Goal: Task Accomplishment & Management: Use online tool/utility

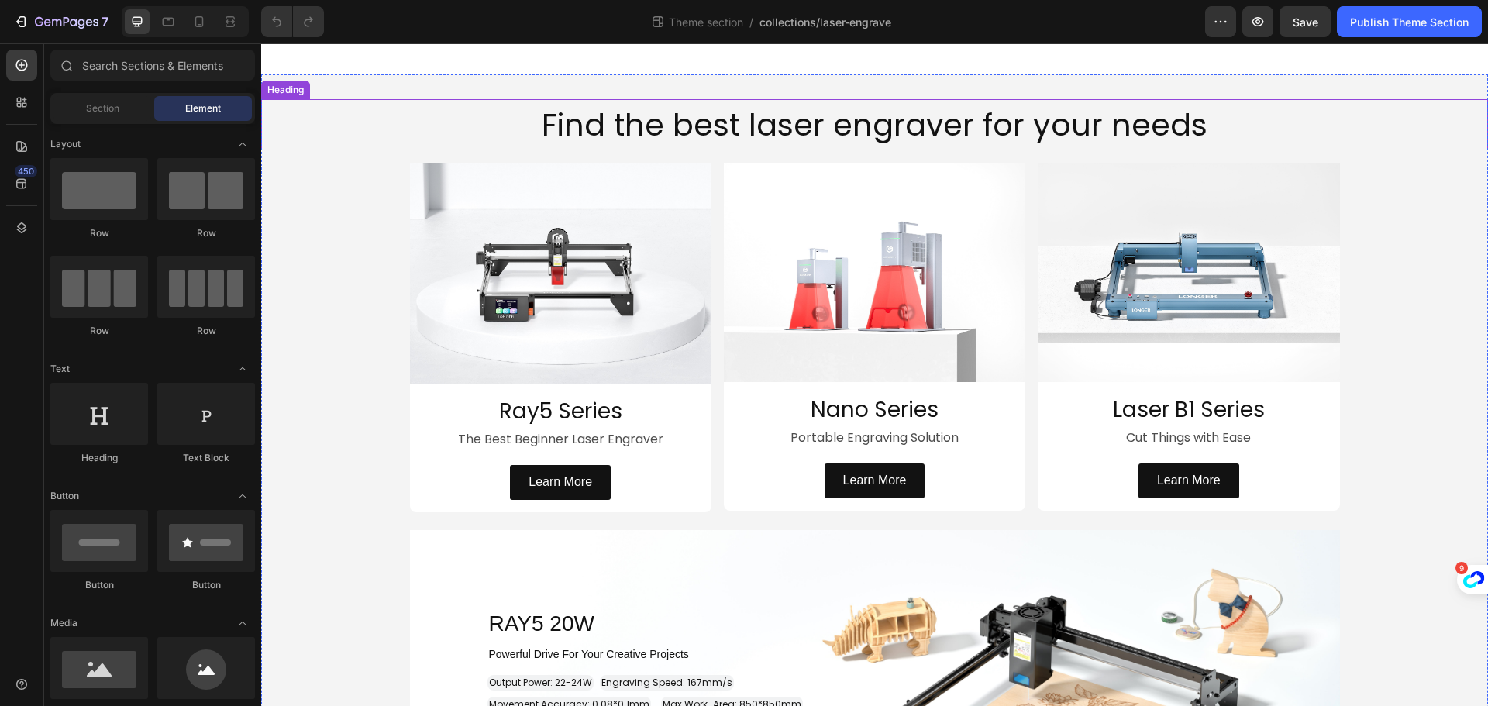
click at [463, 120] on h2 "Find the best laser engraver for your needs" at bounding box center [874, 124] width 1227 height 51
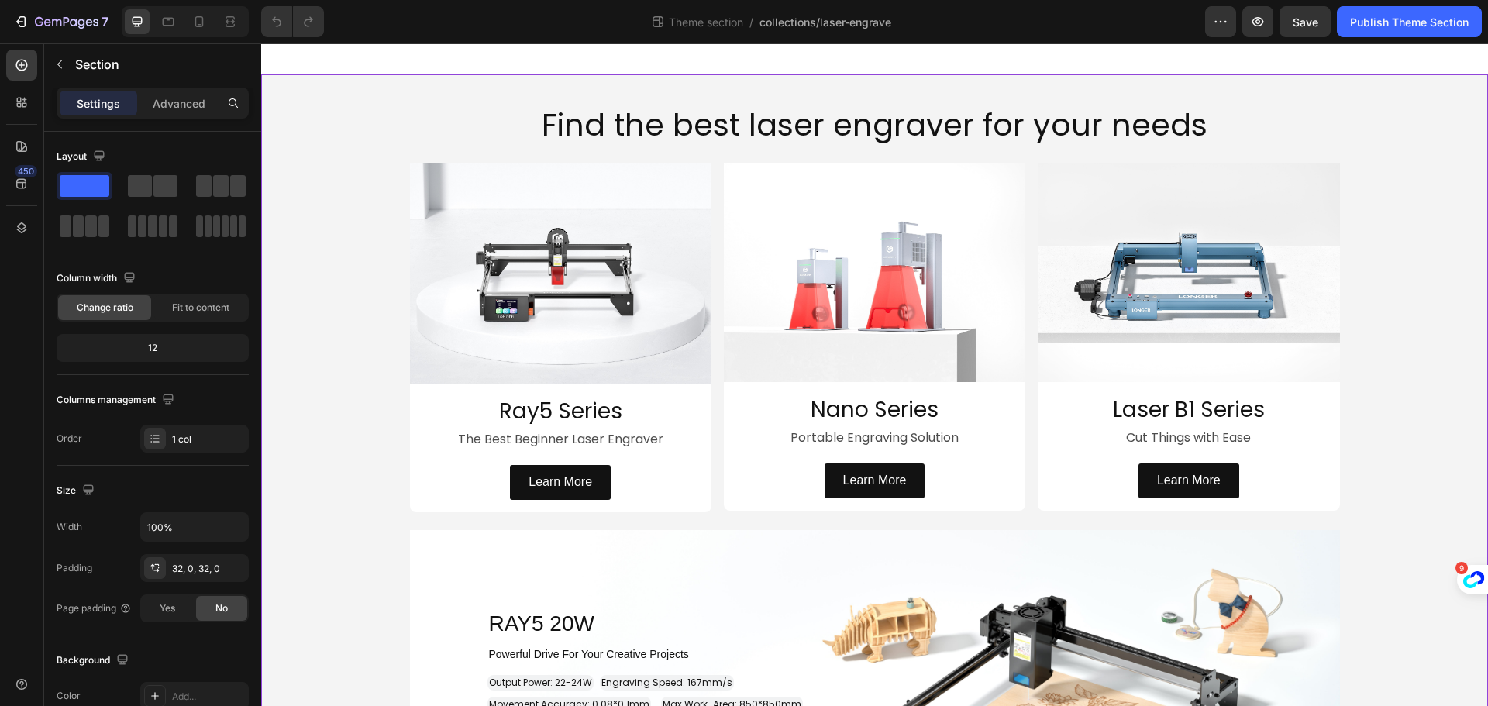
click at [192, 108] on p "Advanced" at bounding box center [179, 103] width 53 height 16
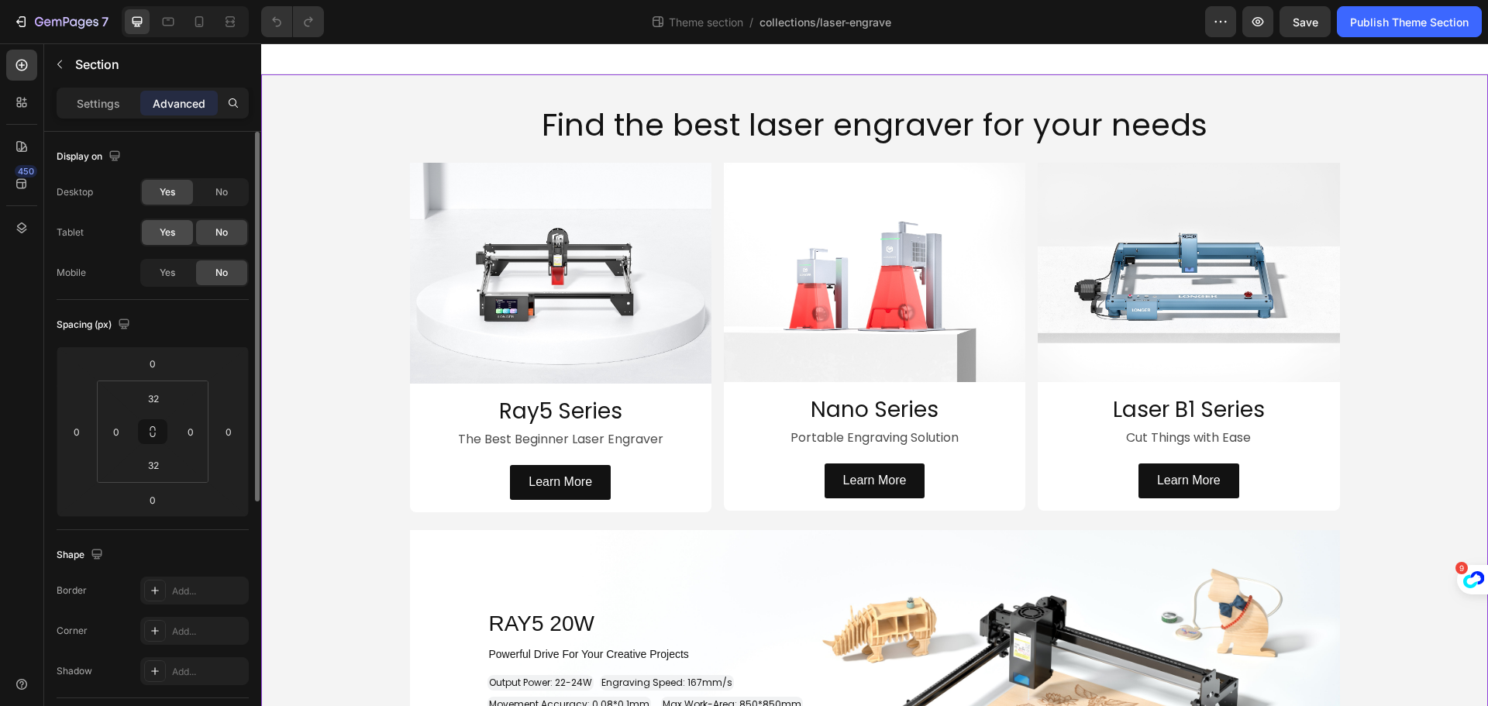
click at [171, 238] on span "Yes" at bounding box center [167, 233] width 15 height 14
click at [173, 275] on span "Yes" at bounding box center [167, 273] width 15 height 14
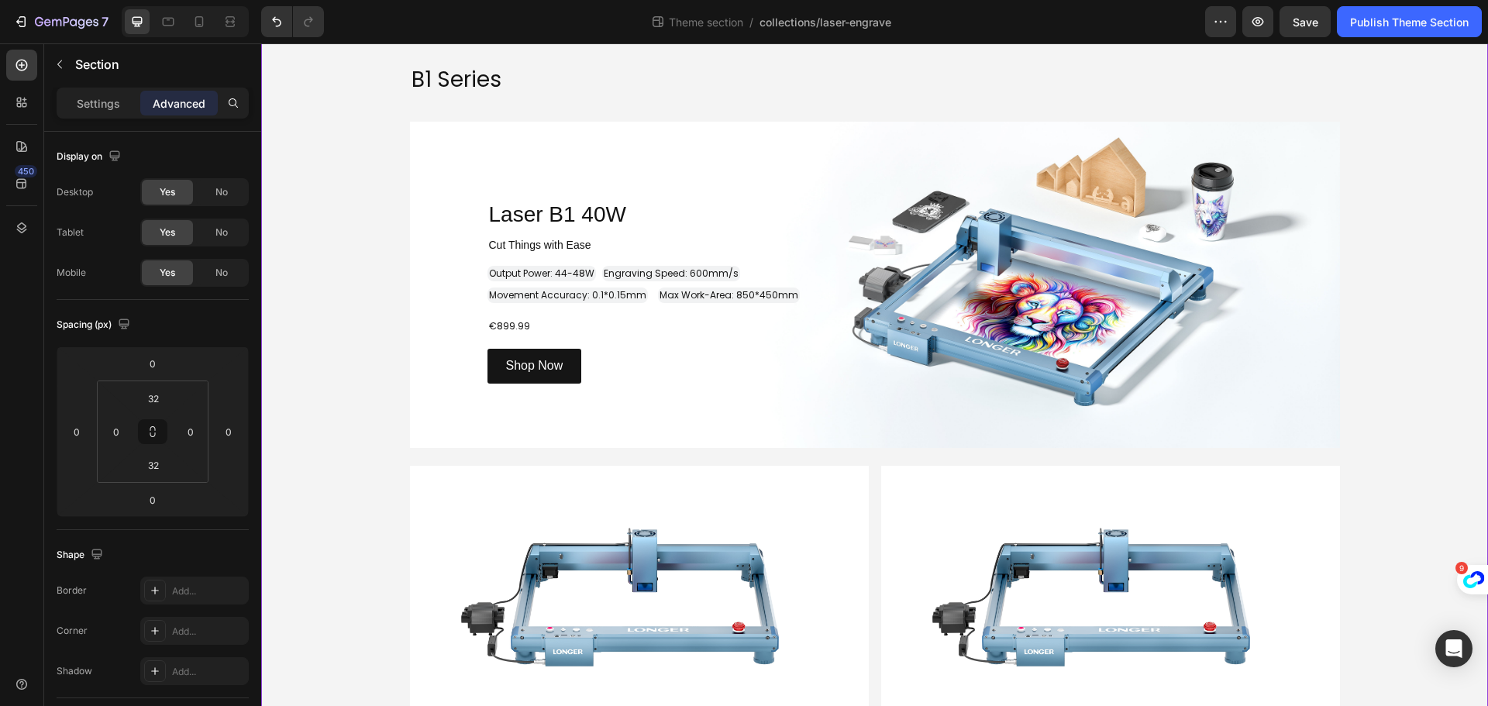
scroll to position [1879, 0]
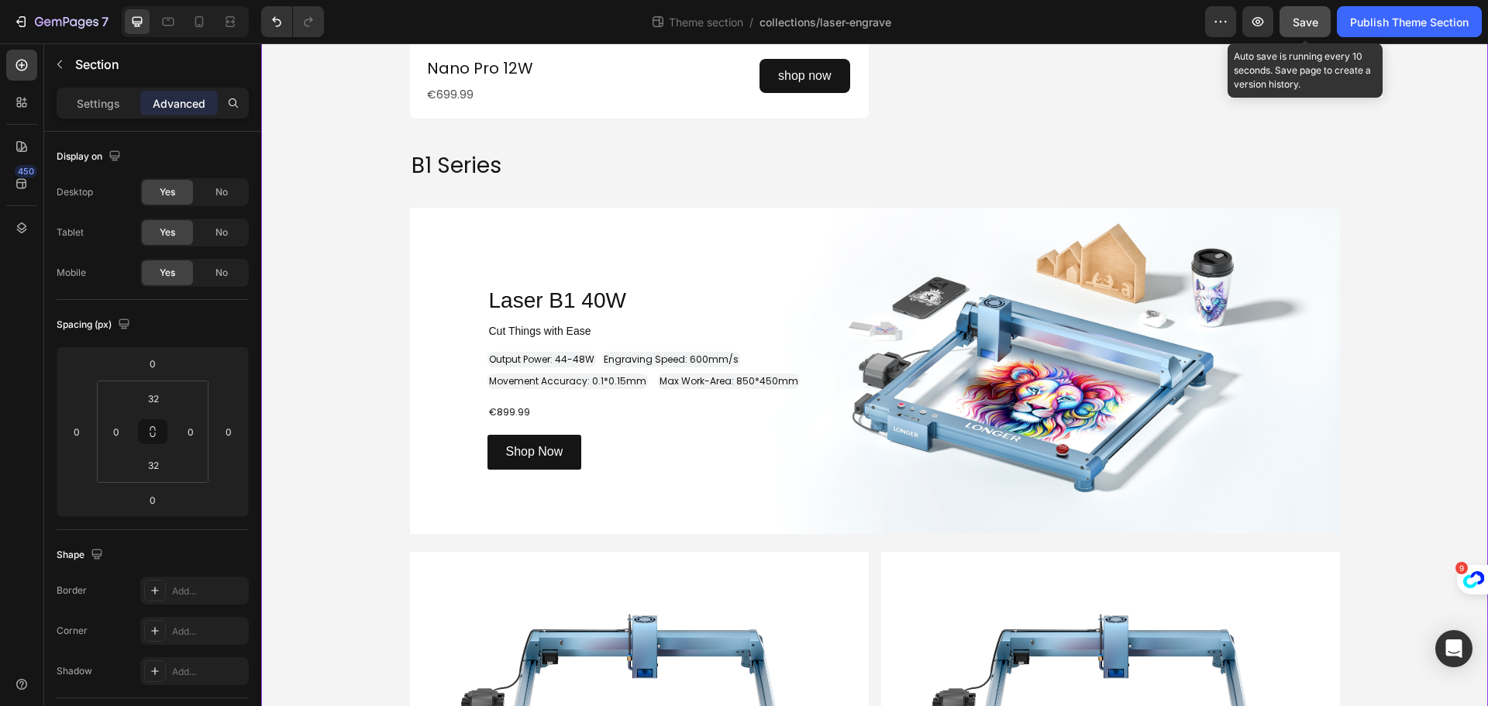
click at [1307, 26] on span "Save" at bounding box center [1306, 21] width 26 height 13
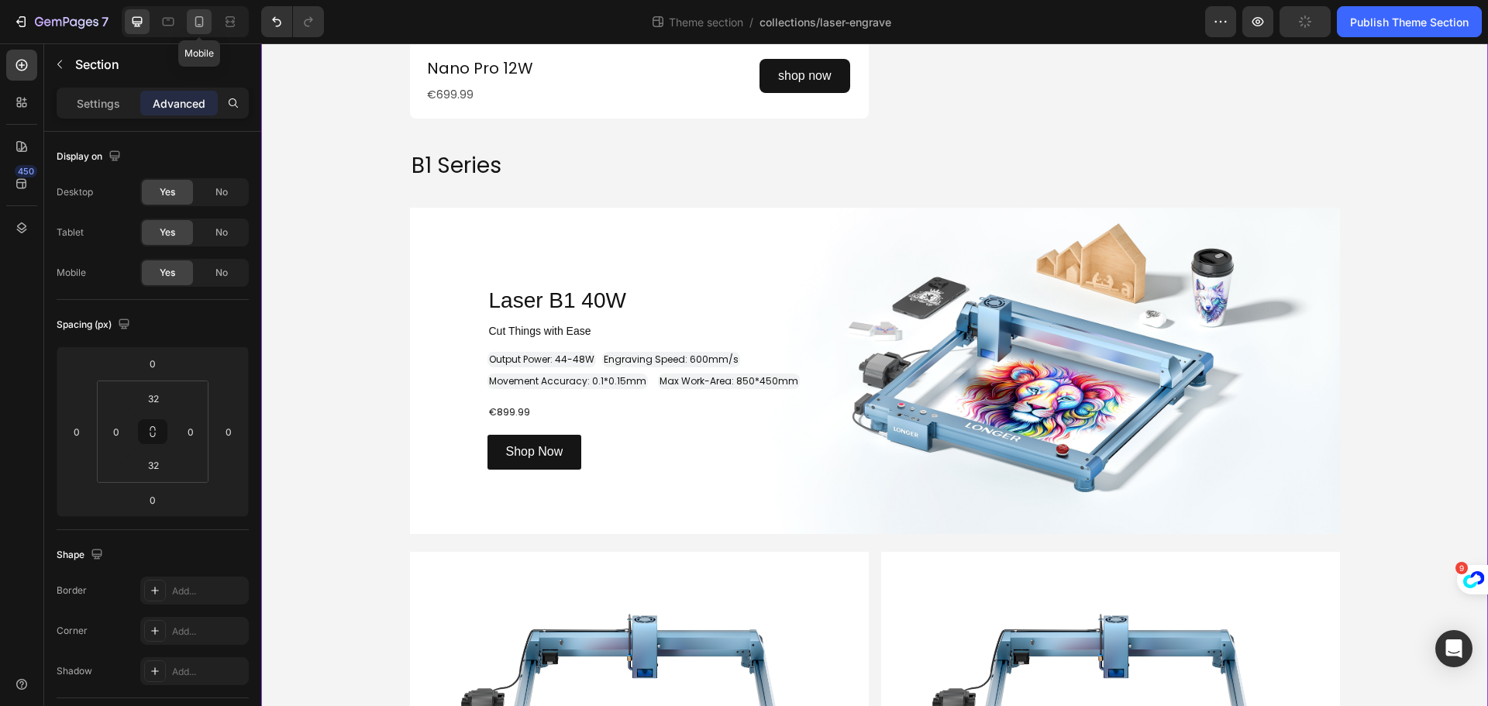
click at [195, 22] on icon at bounding box center [199, 21] width 9 height 11
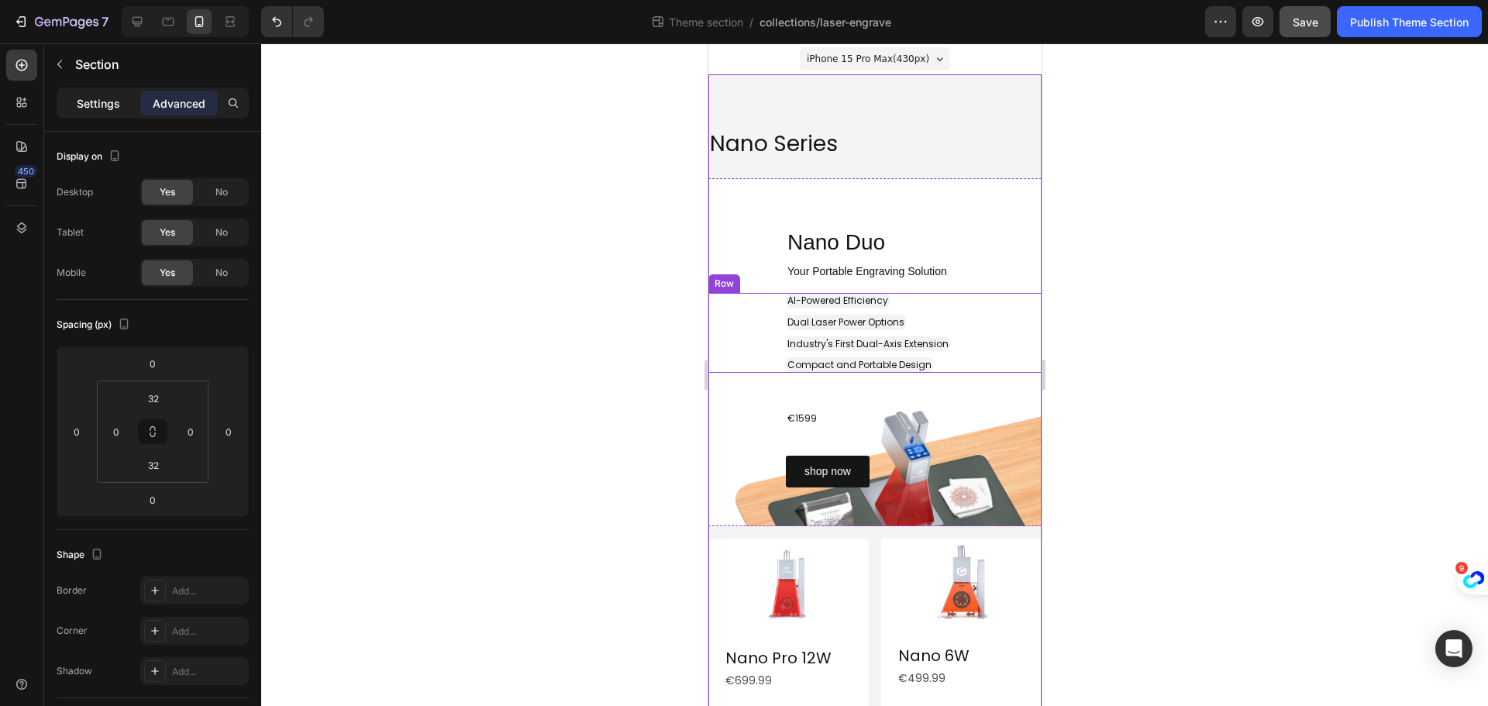
click at [105, 105] on p "Settings" at bounding box center [98, 103] width 43 height 16
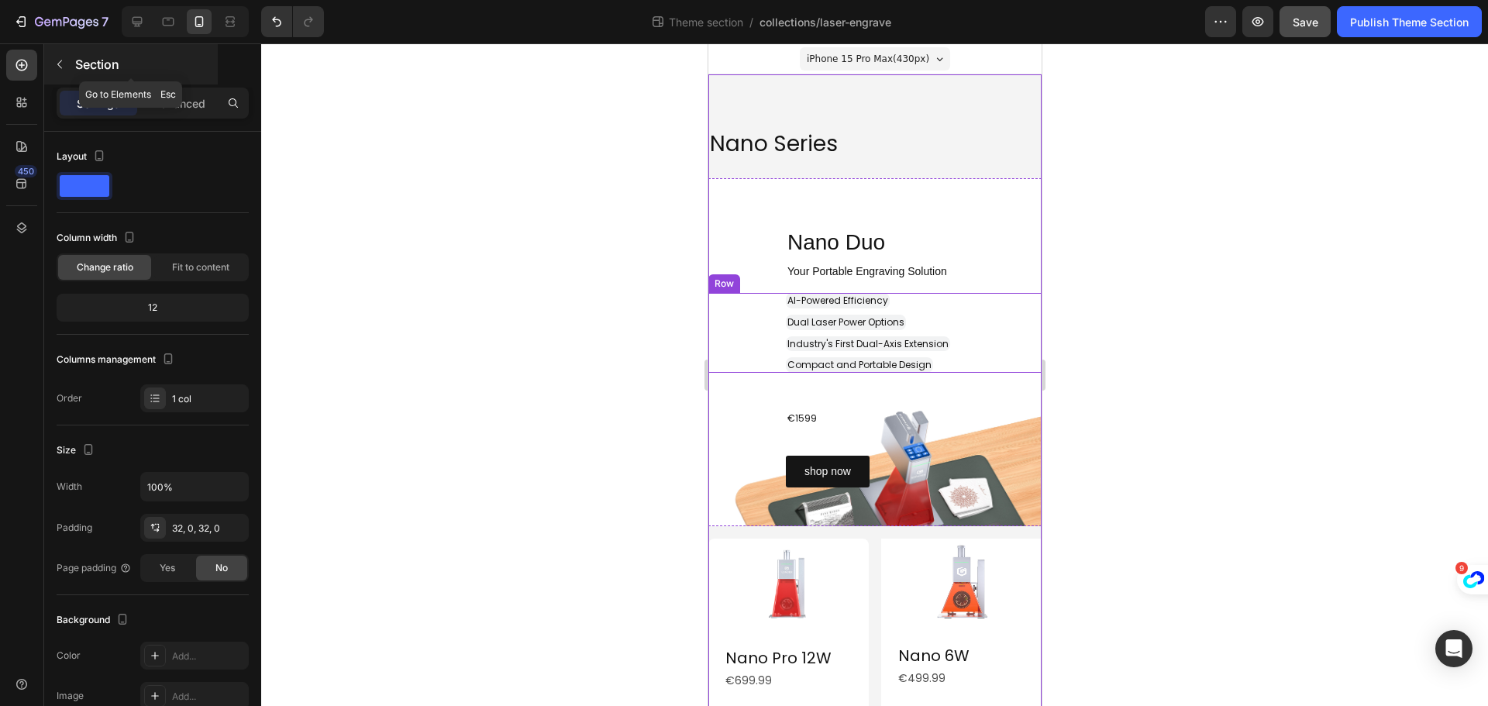
click at [68, 60] on button "button" at bounding box center [59, 64] width 25 height 25
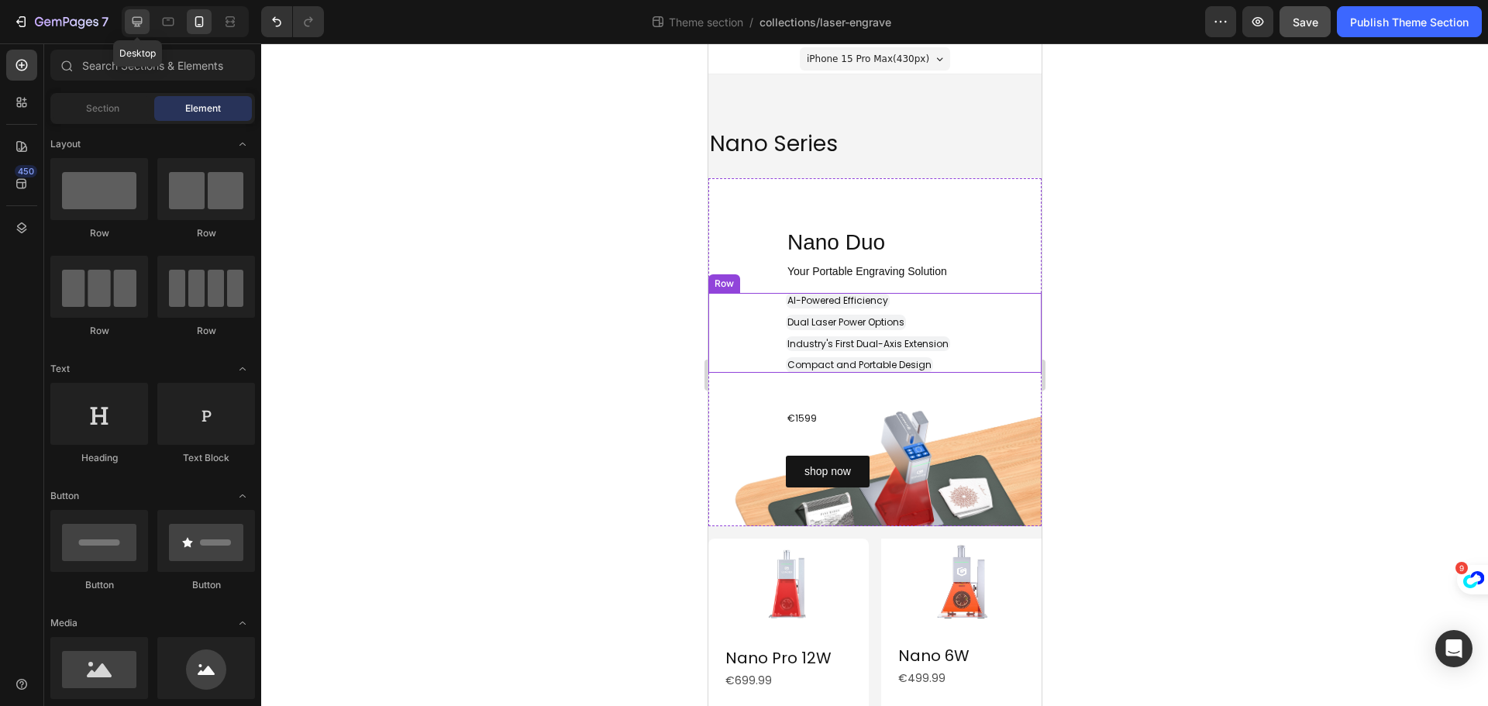
click at [137, 15] on icon at bounding box center [136, 21] width 15 height 15
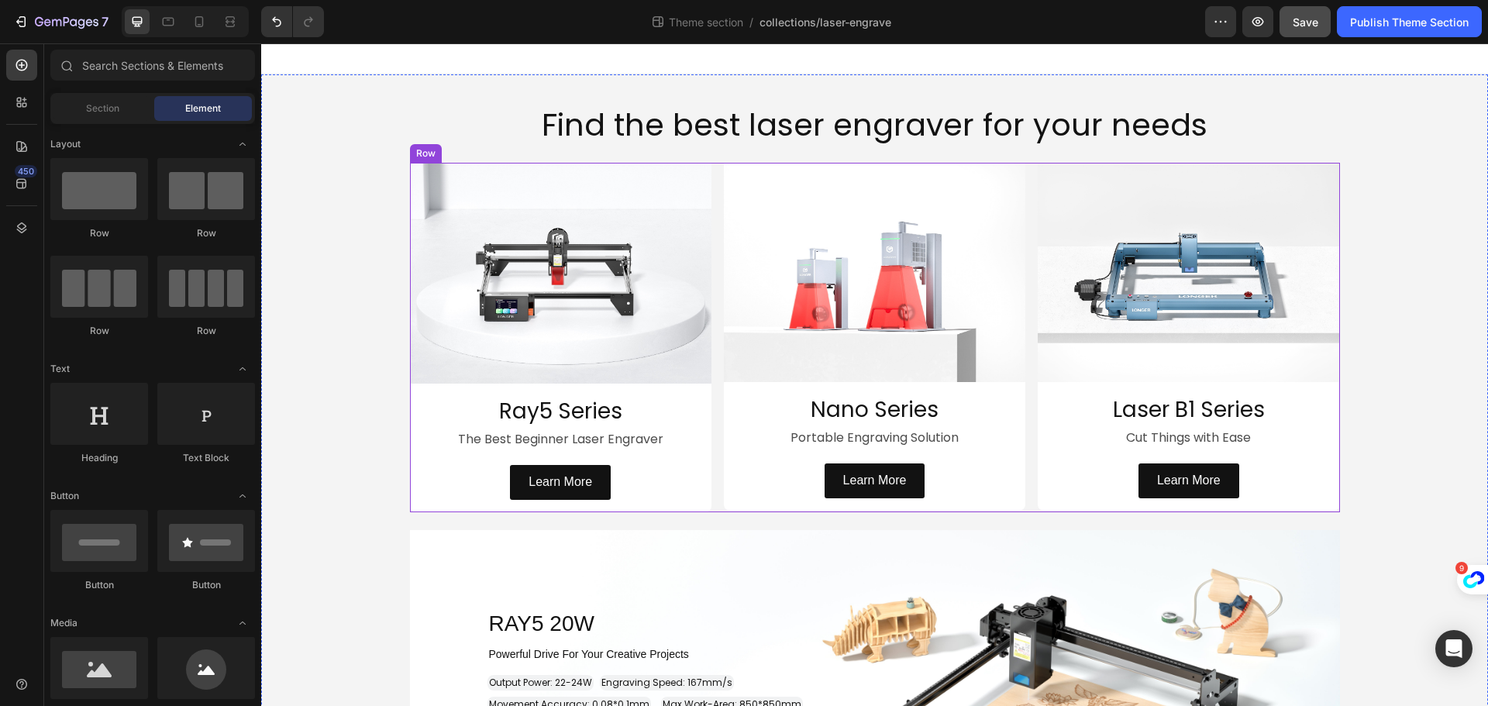
click at [711, 244] on div "Image Ray5 Series Heading The Best Beginner Laser Engraver Text Block Learn Mor…" at bounding box center [875, 338] width 930 height 350
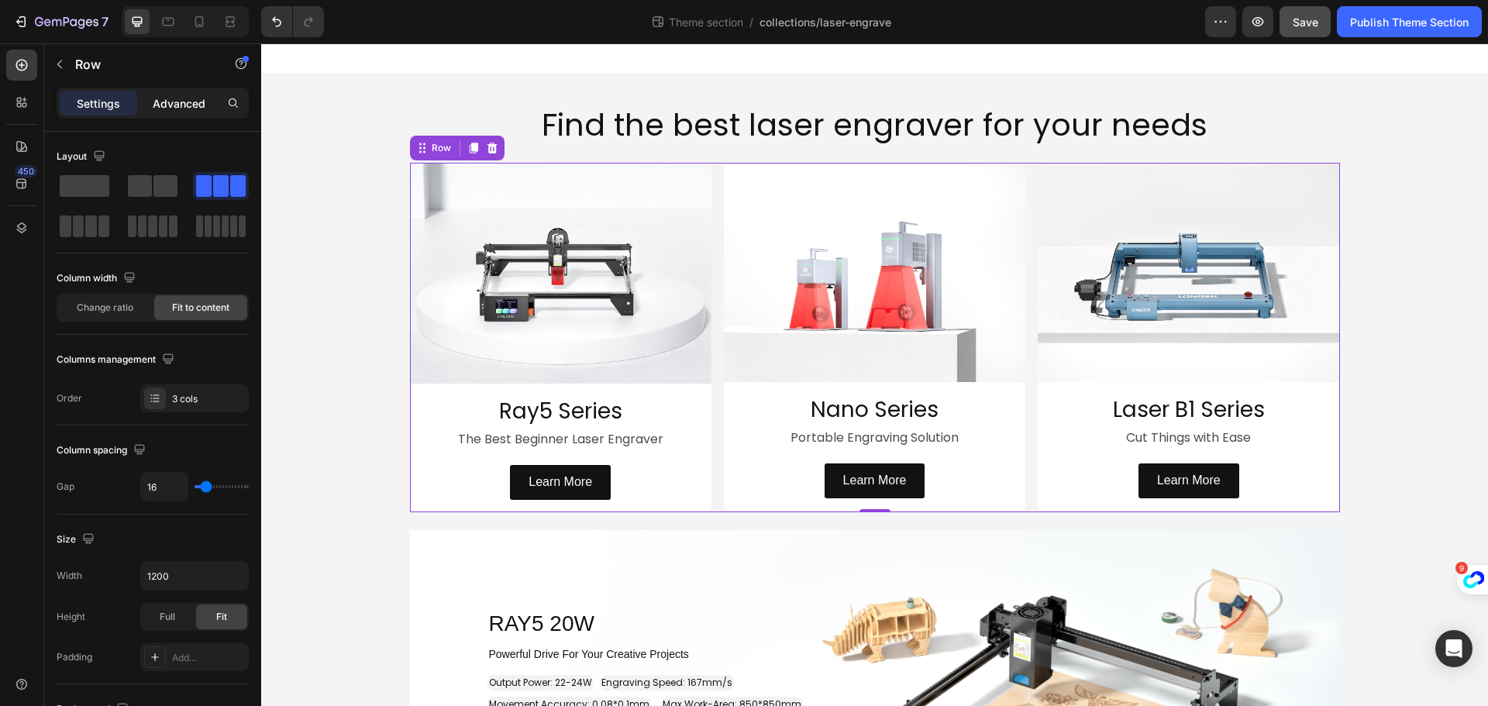
click at [183, 102] on p "Advanced" at bounding box center [179, 103] width 53 height 16
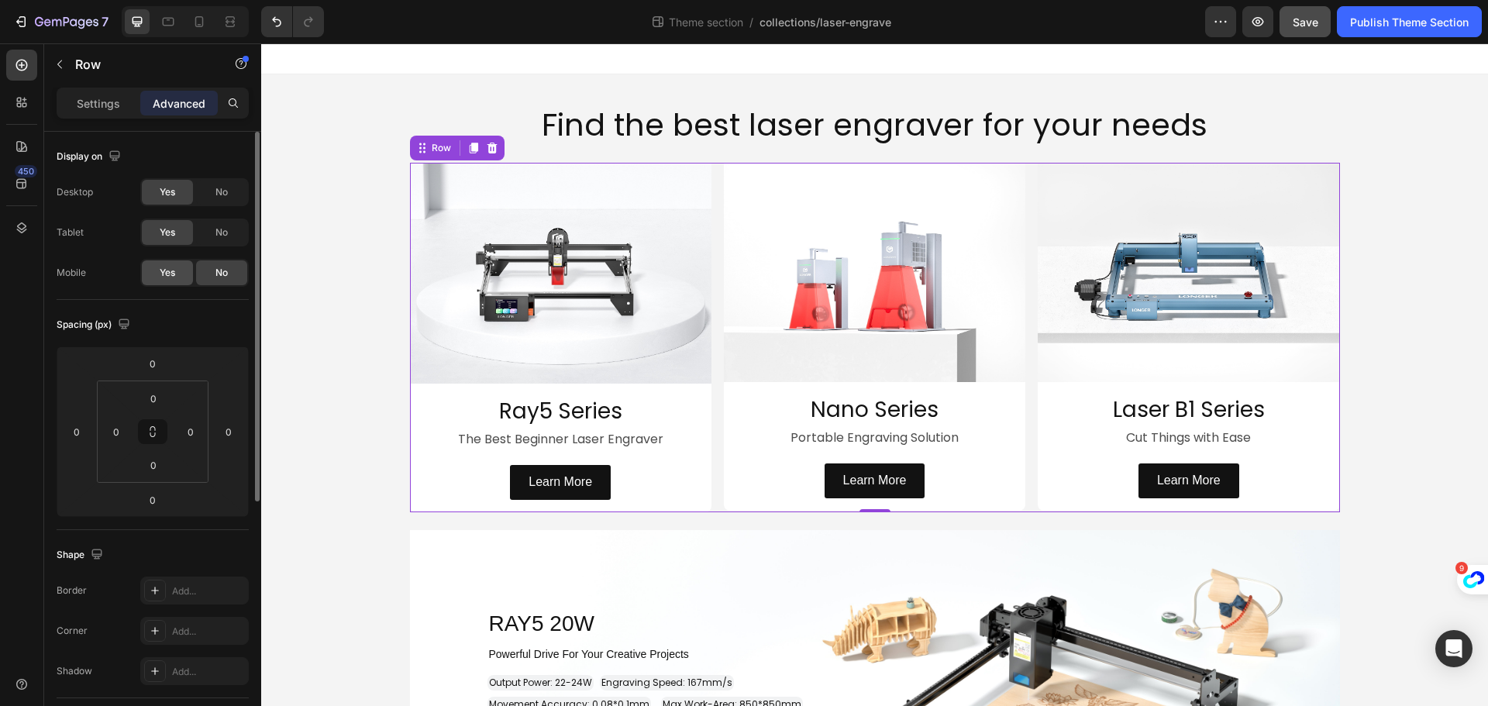
click at [165, 267] on span "Yes" at bounding box center [167, 273] width 15 height 14
click at [513, 111] on p "⁠⁠⁠⁠⁠⁠⁠ Find the best laser engraver for your needs" at bounding box center [875, 125] width 1224 height 48
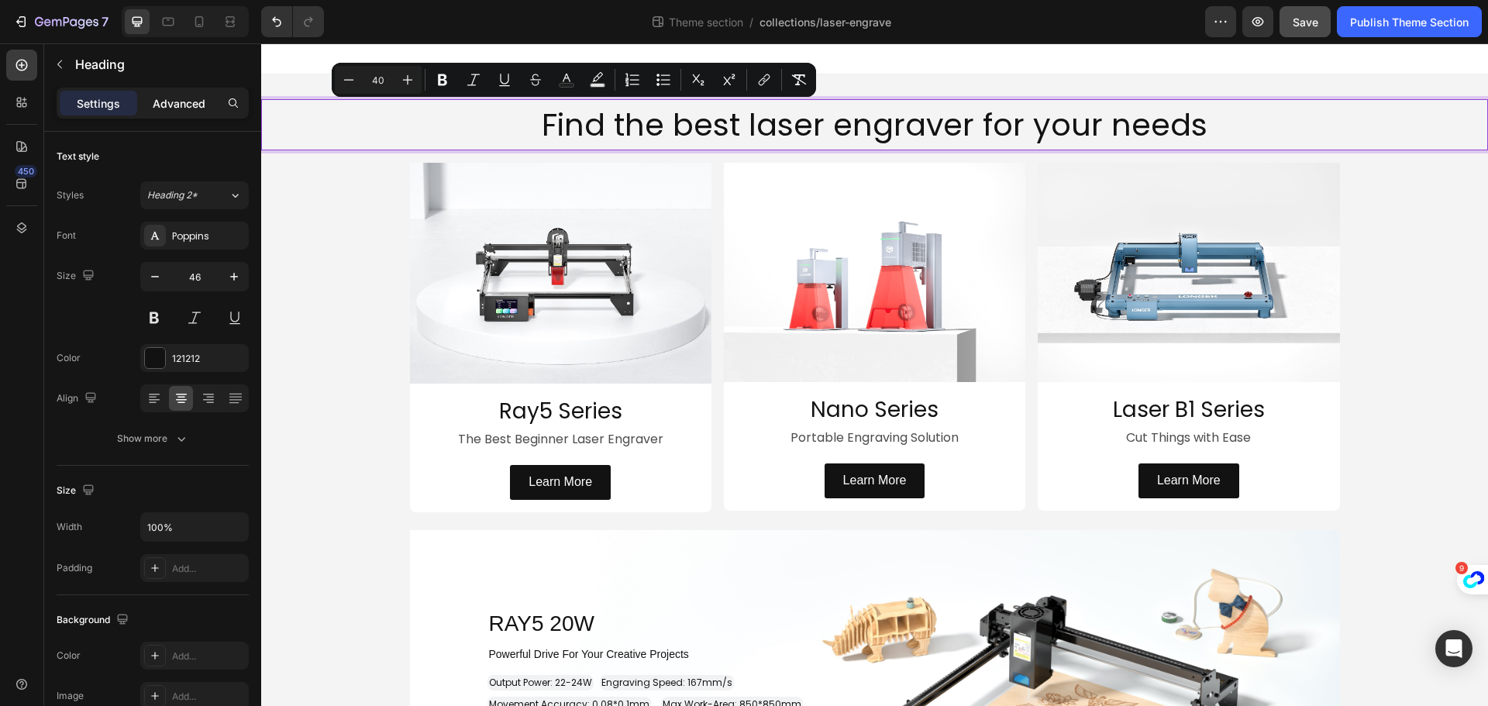
click at [177, 98] on p "Advanced" at bounding box center [179, 103] width 53 height 16
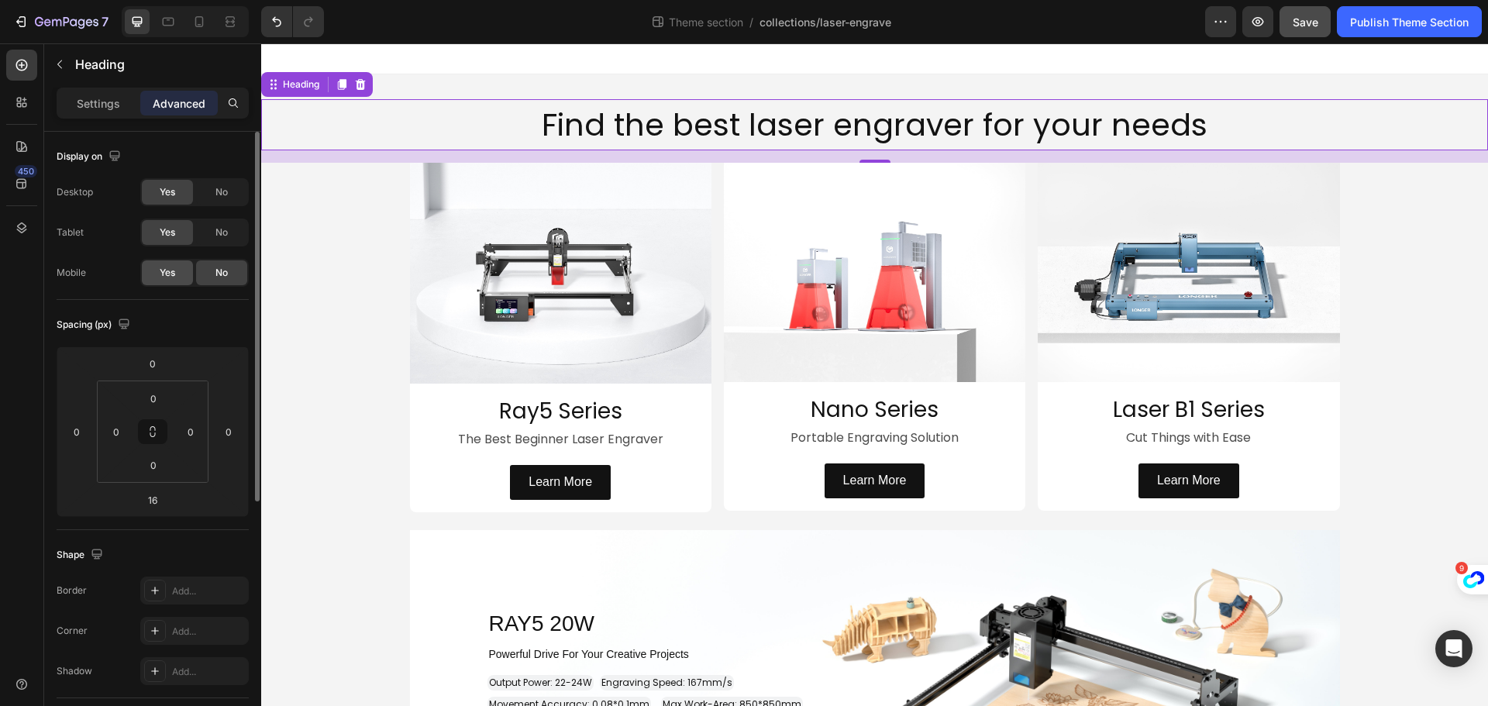
click at [163, 271] on span "Yes" at bounding box center [167, 273] width 15 height 14
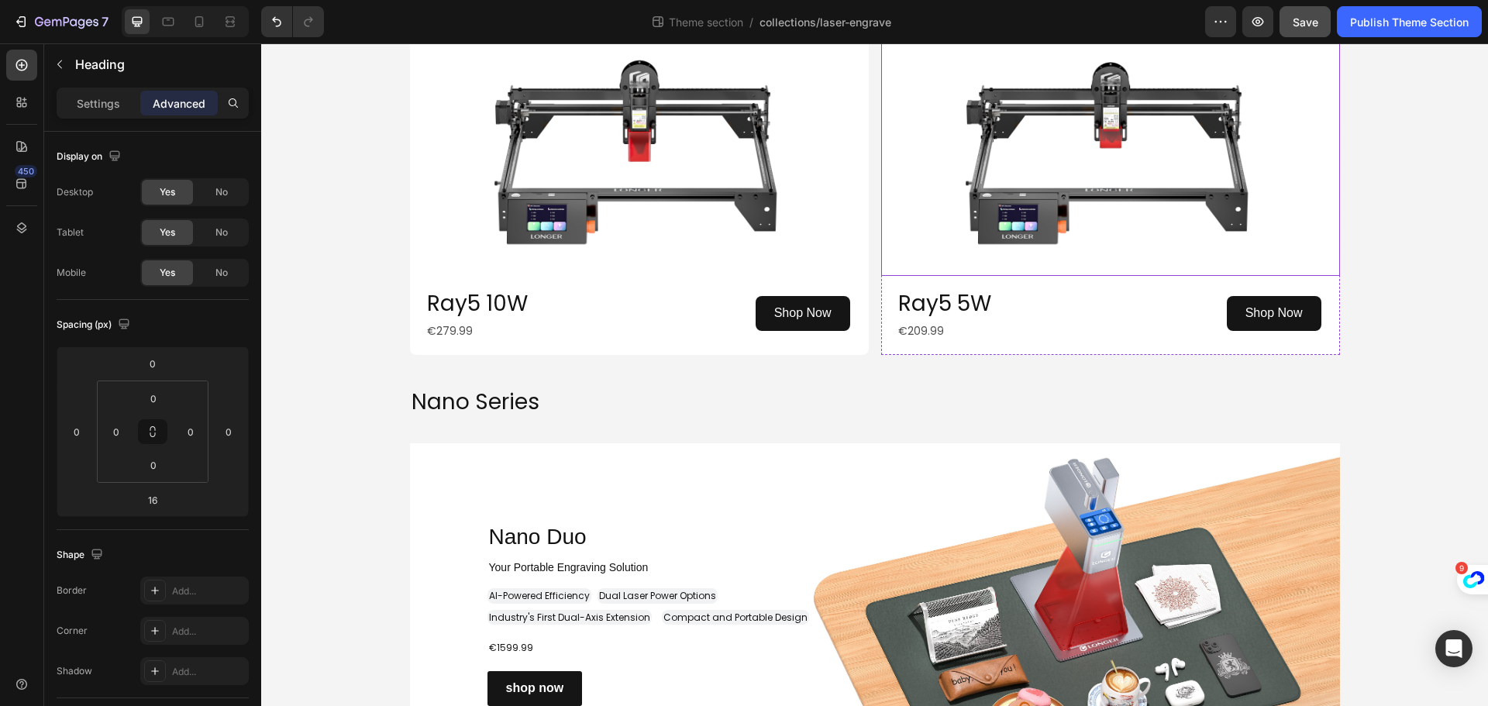
scroll to position [930, 0]
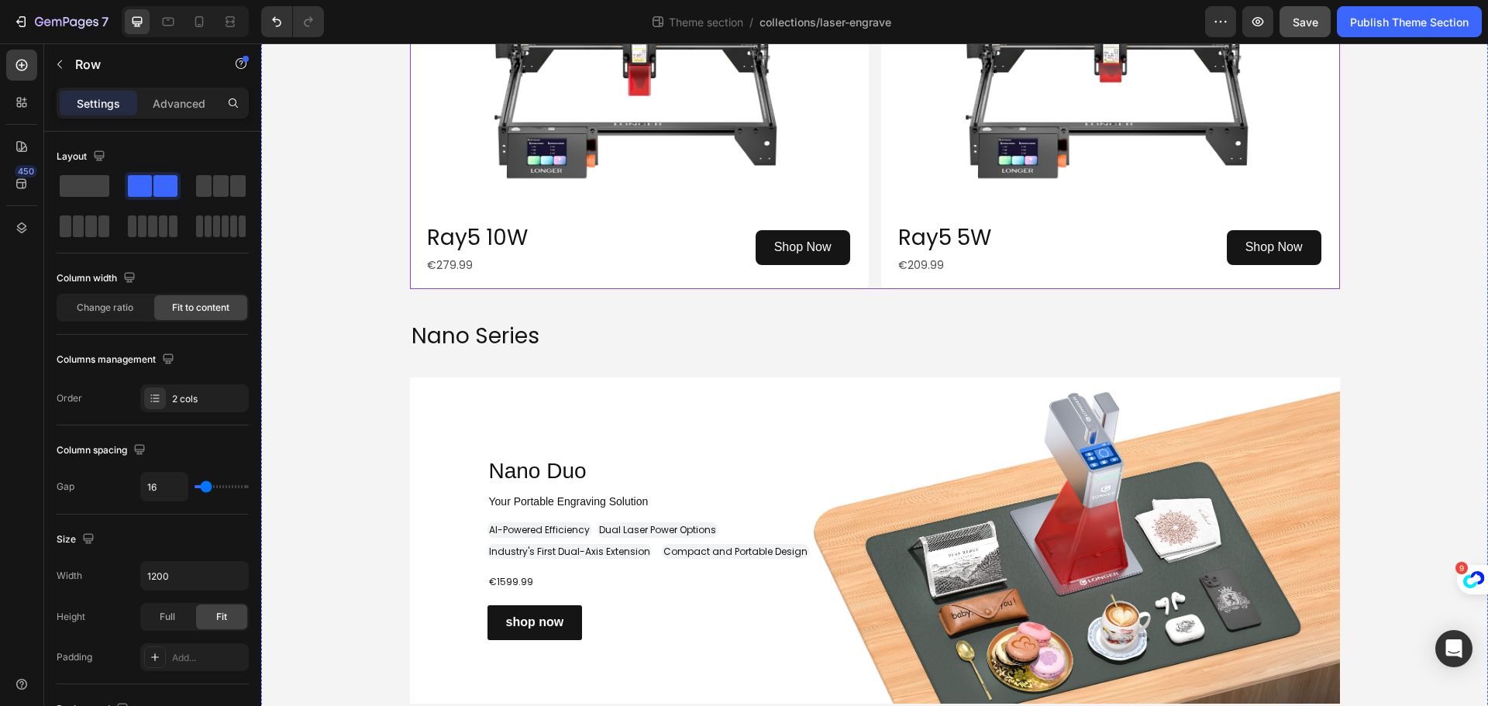
click at [866, 253] on div "Image Ray5 10W Heading €279.99 Text Block Shop Now Button Row Row Image Ray5 5W…" at bounding box center [875, 117] width 930 height 344
click at [164, 106] on p "Advanced" at bounding box center [179, 103] width 53 height 16
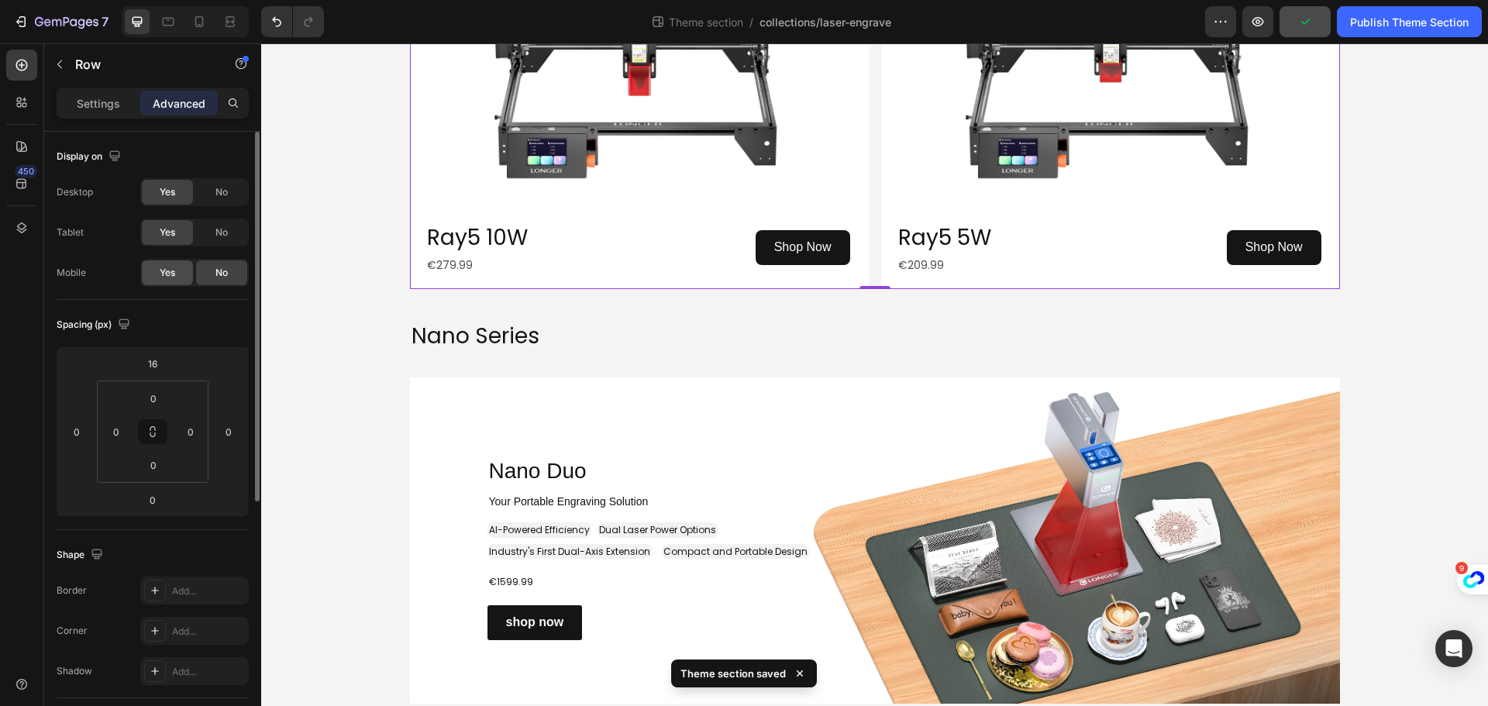
click at [167, 268] on span "Yes" at bounding box center [167, 273] width 15 height 14
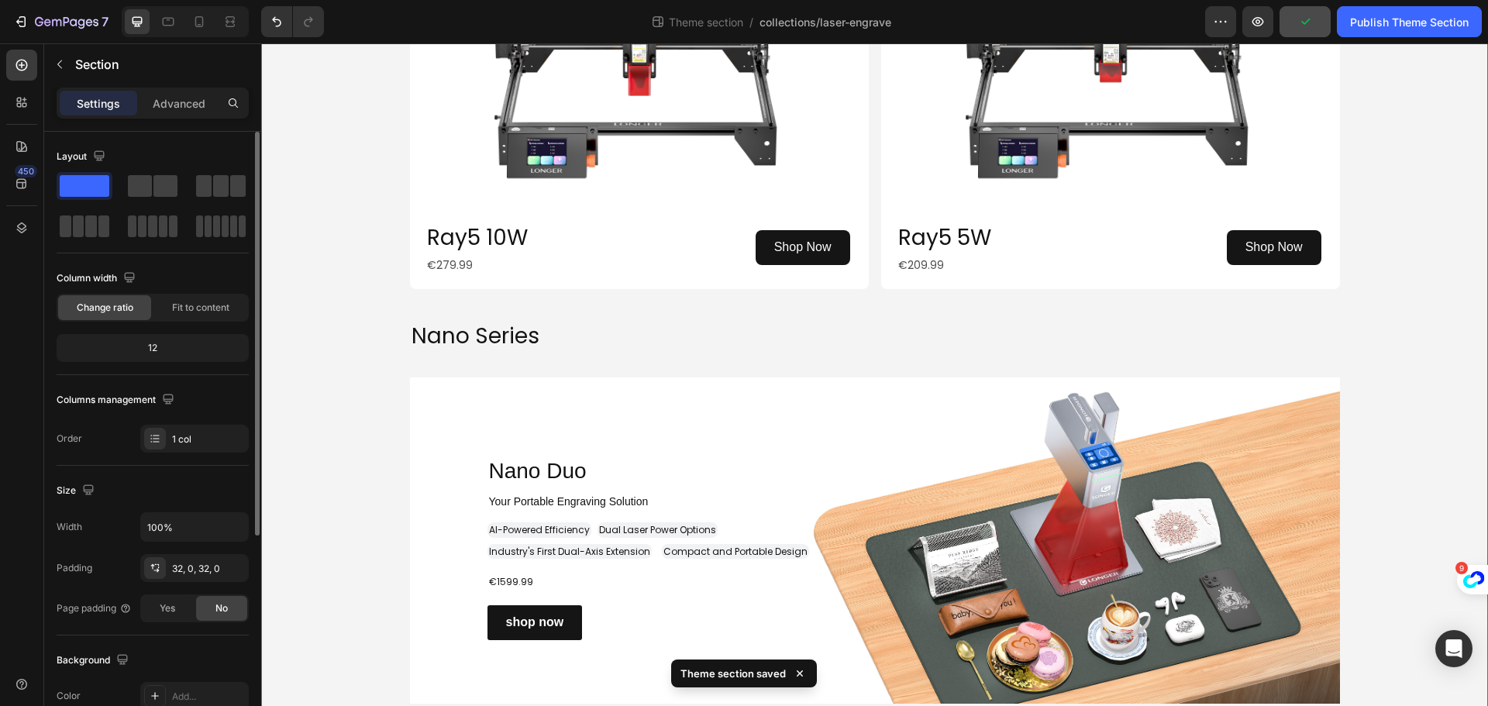
click at [366, 303] on div "⁠⁠⁠⁠⁠⁠⁠ Find the best laser engraver for your needs Heading Image Ray5 Series H…" at bounding box center [874, 552] width 1227 height 2767
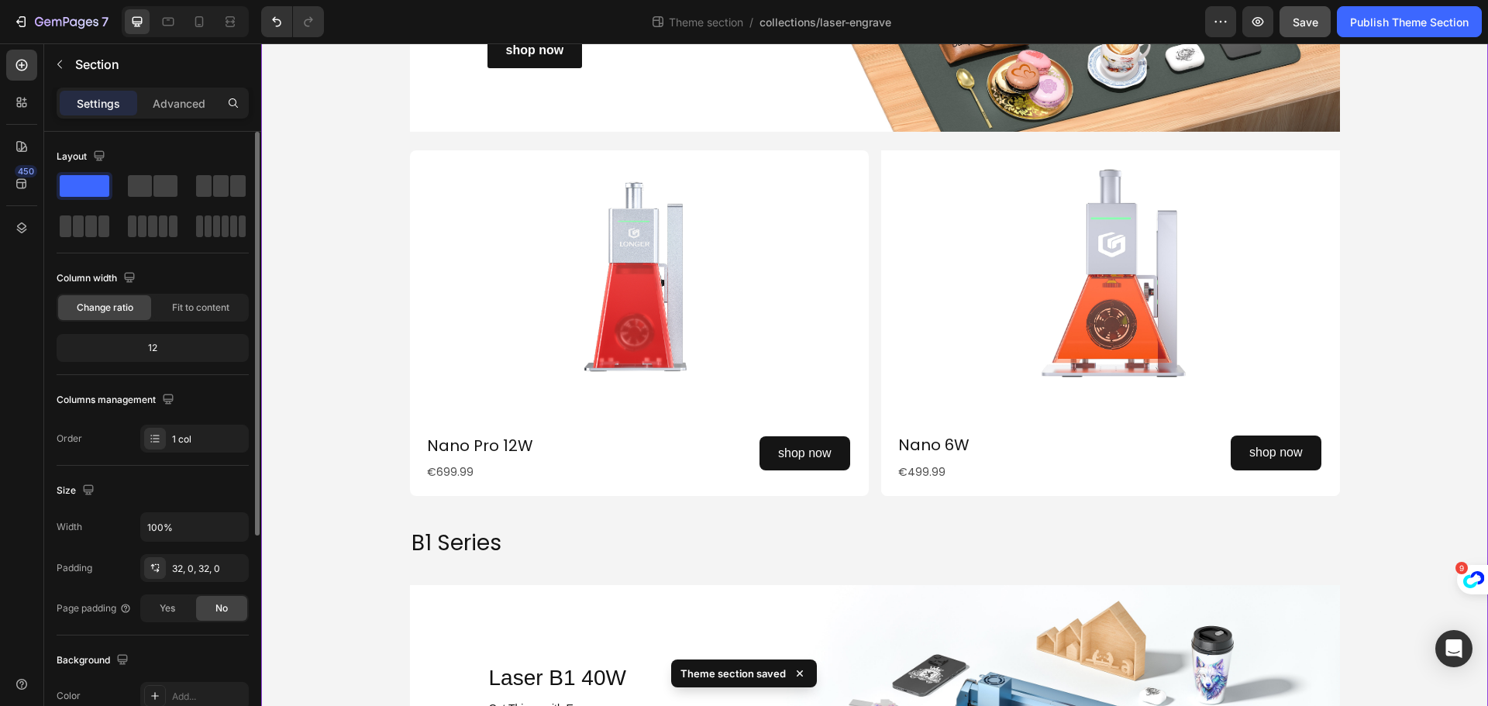
scroll to position [1782, 0]
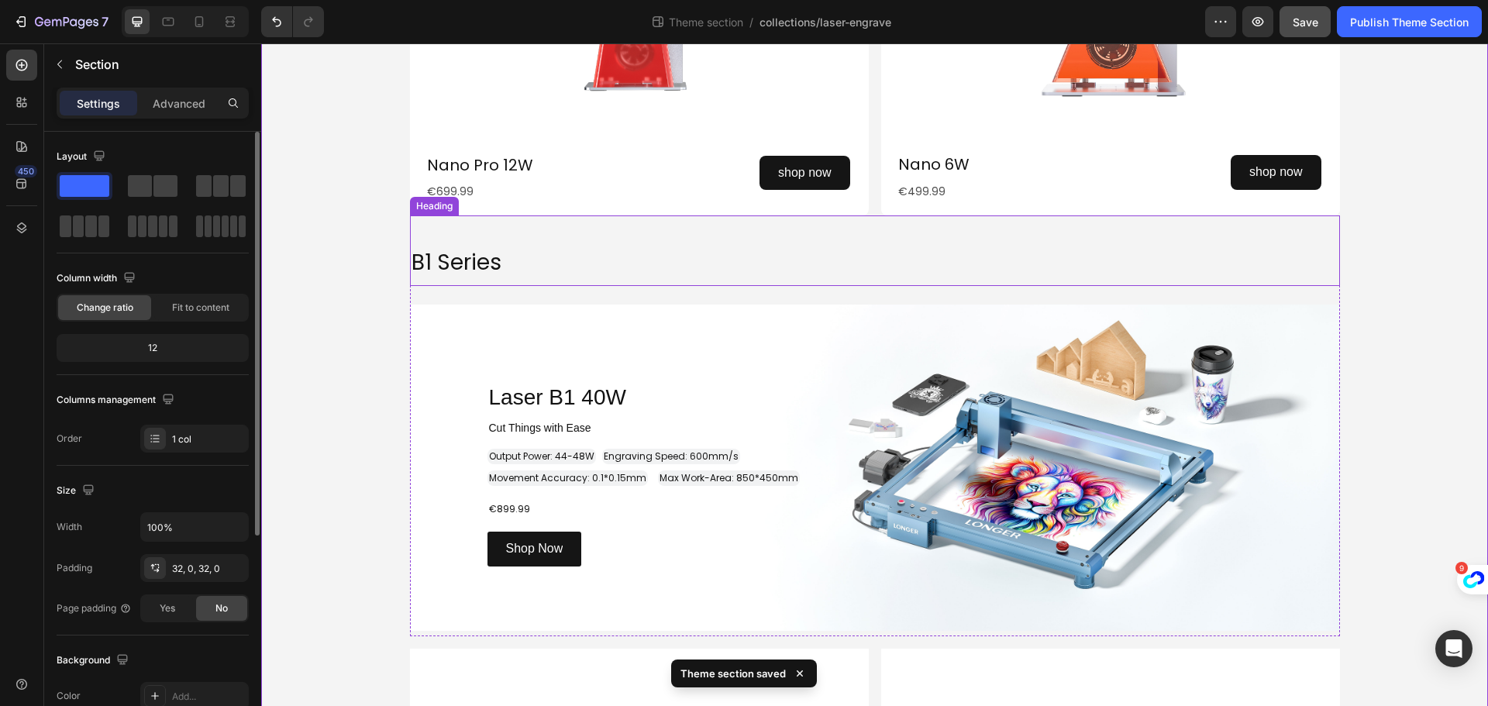
click at [550, 271] on h2 "B1 Series" at bounding box center [875, 260] width 930 height 52
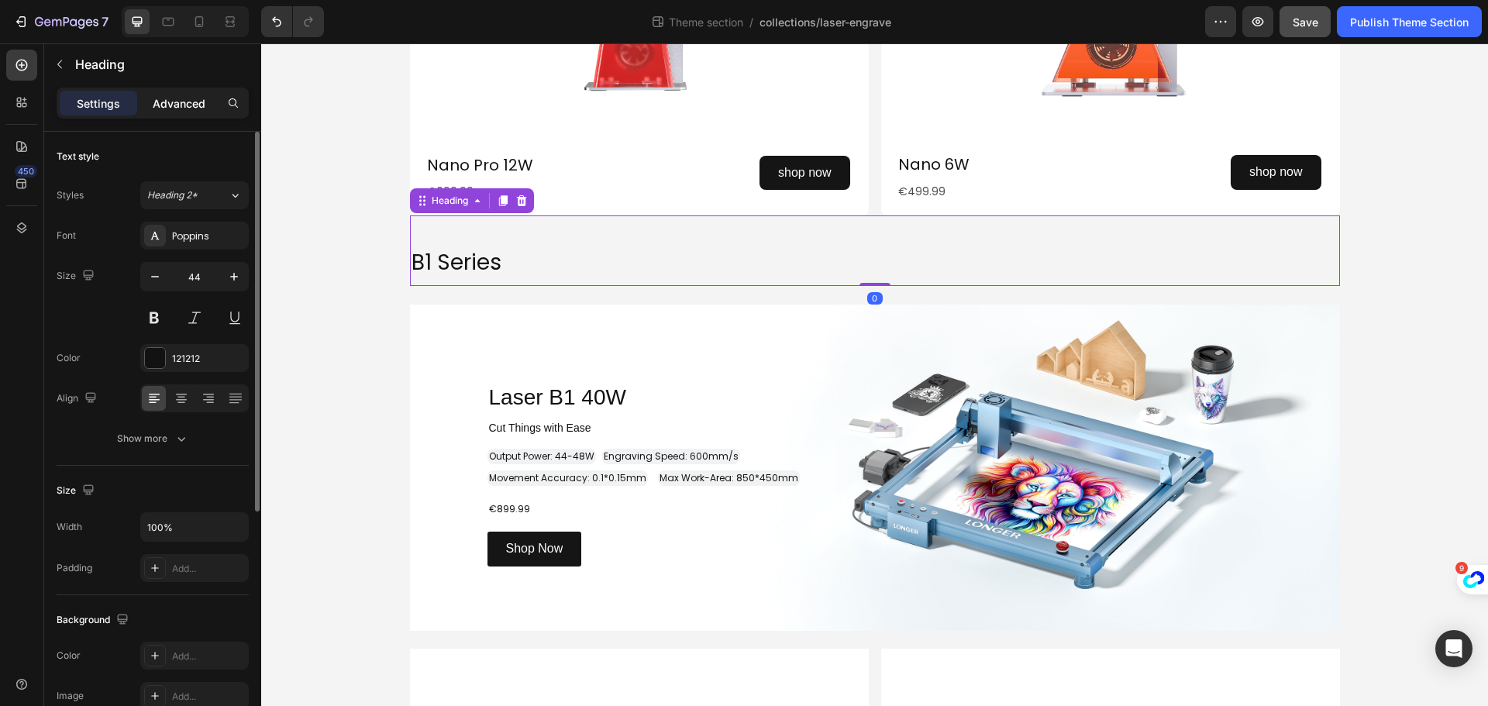
click at [178, 97] on p "Advanced" at bounding box center [179, 103] width 53 height 16
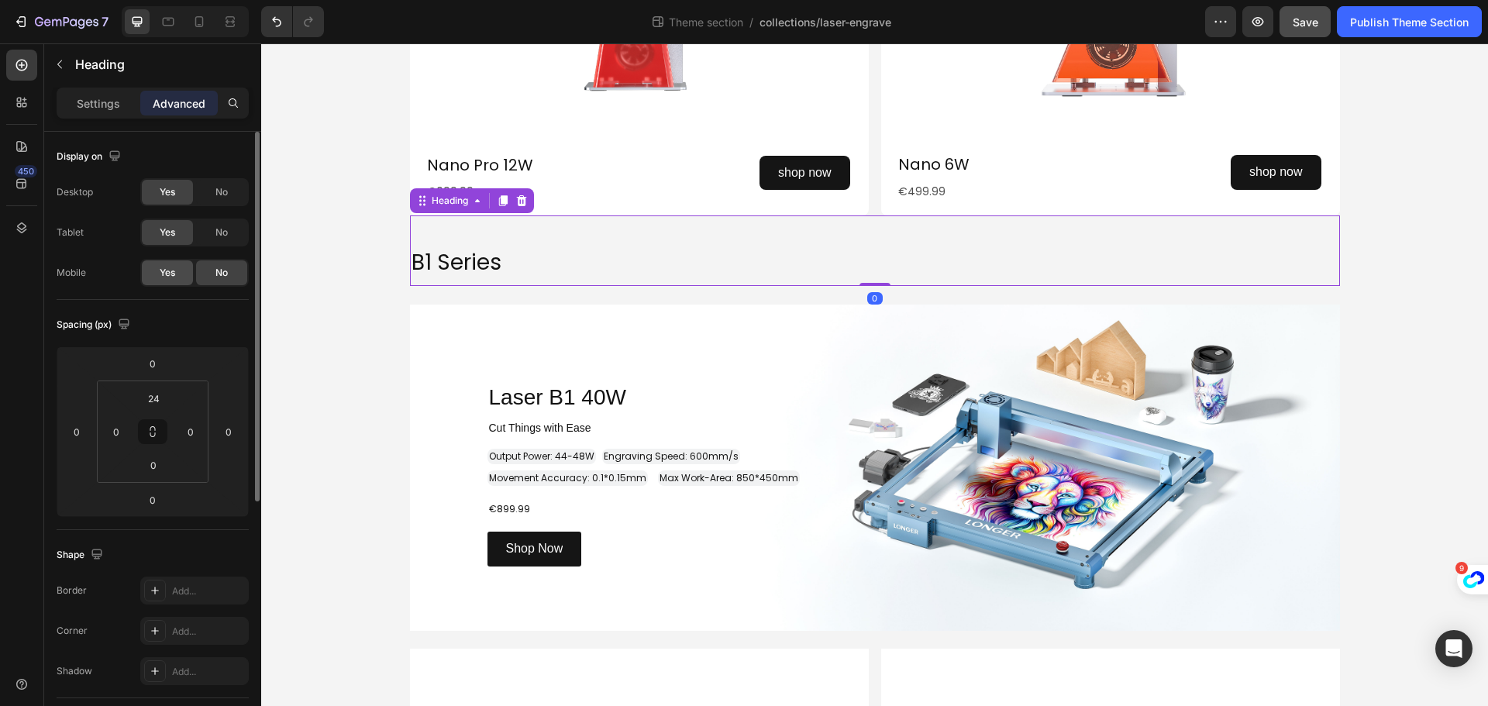
click at [170, 263] on div "Yes" at bounding box center [167, 272] width 51 height 25
click at [635, 292] on div "B1 Series Heading B1 Series Heading Laser B1 40W Heading Row Cut Things with Ea…" at bounding box center [875, 425] width 930 height 421
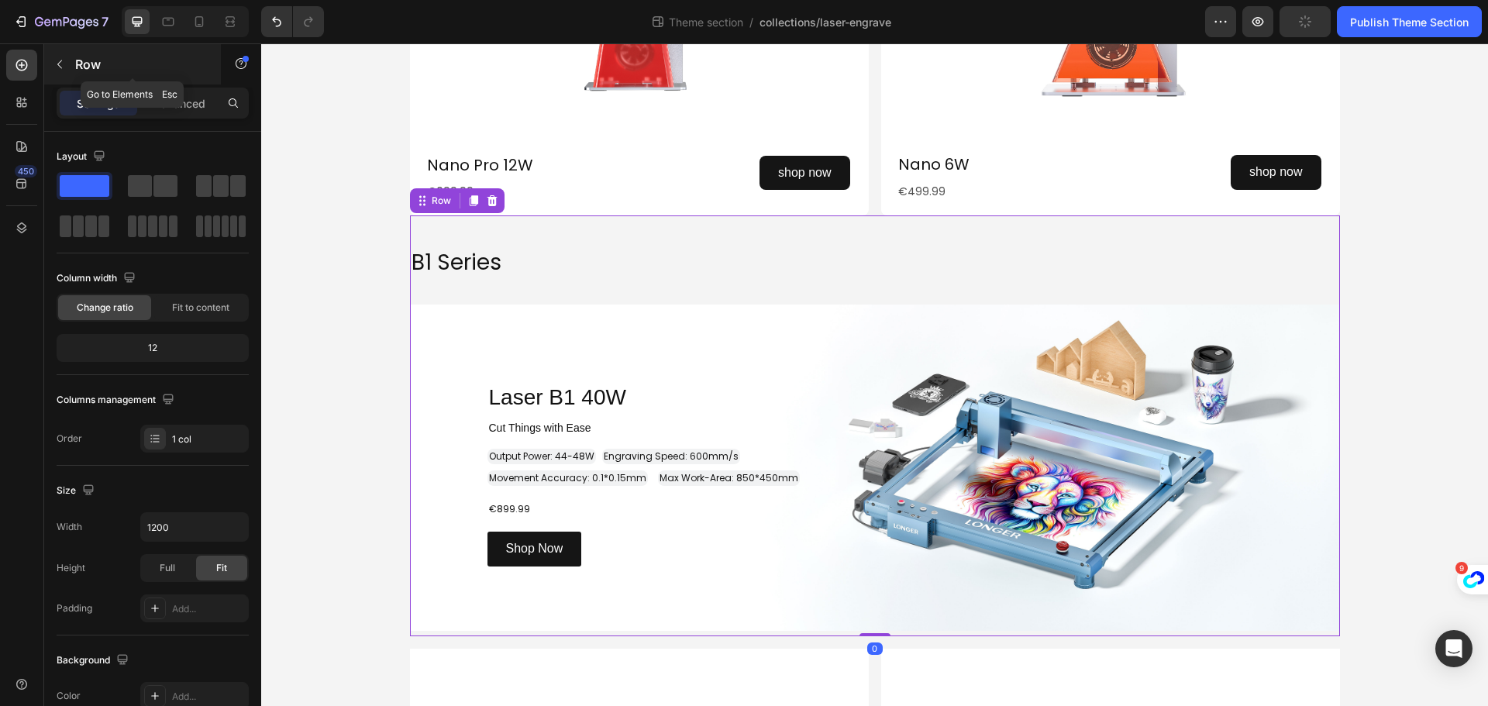
click at [171, 83] on div "Row" at bounding box center [132, 64] width 177 height 40
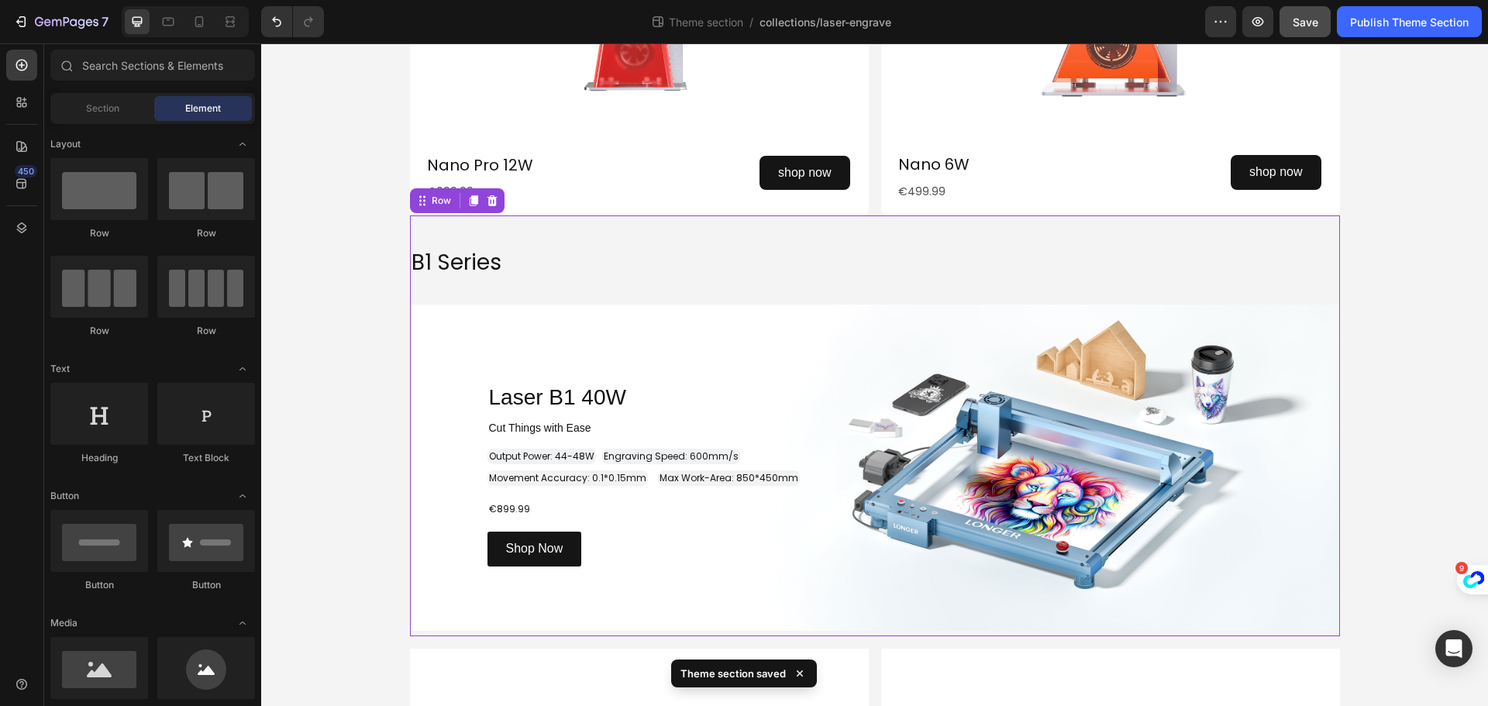
click at [542, 296] on div "B1 Series Heading B1 Series Heading Laser B1 40W Heading Row Cut Things with Ea…" at bounding box center [875, 425] width 930 height 421
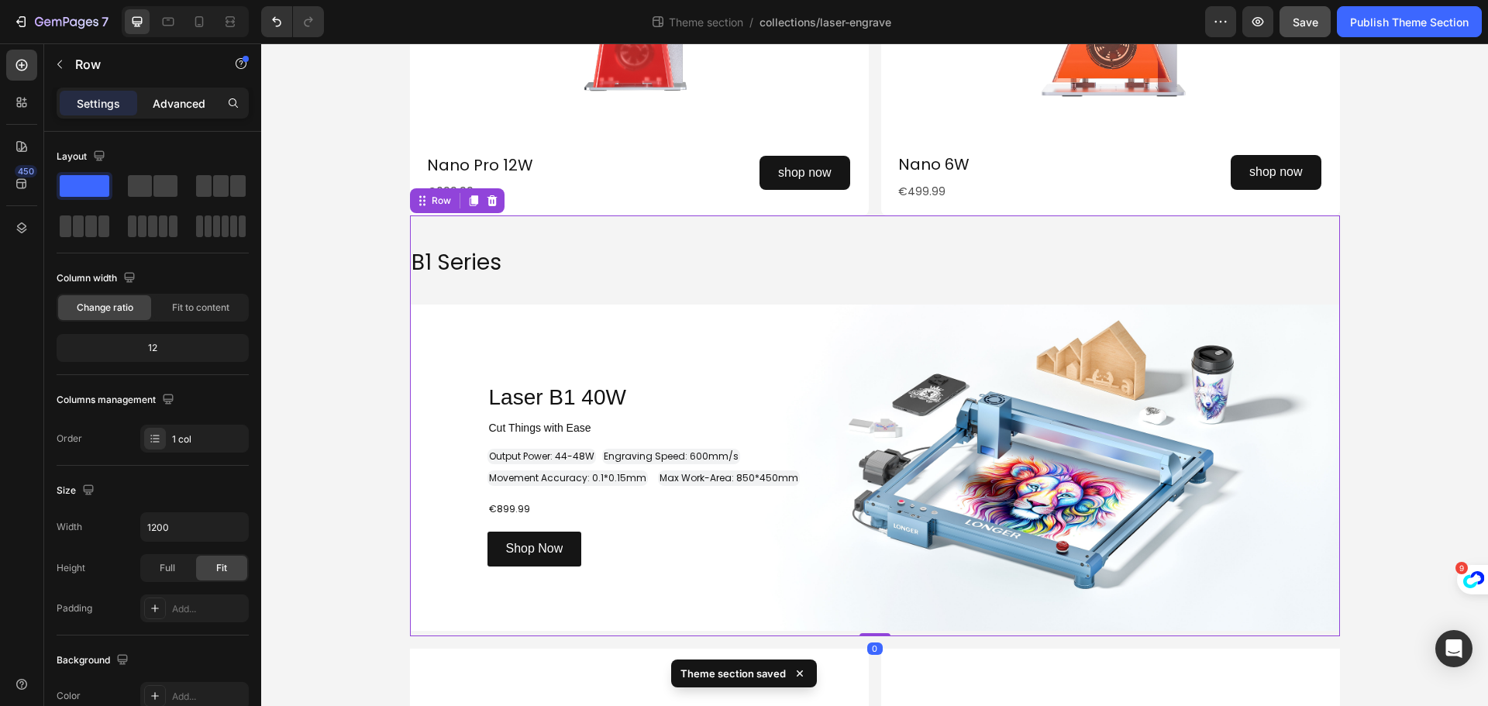
click at [185, 99] on p "Advanced" at bounding box center [179, 103] width 53 height 16
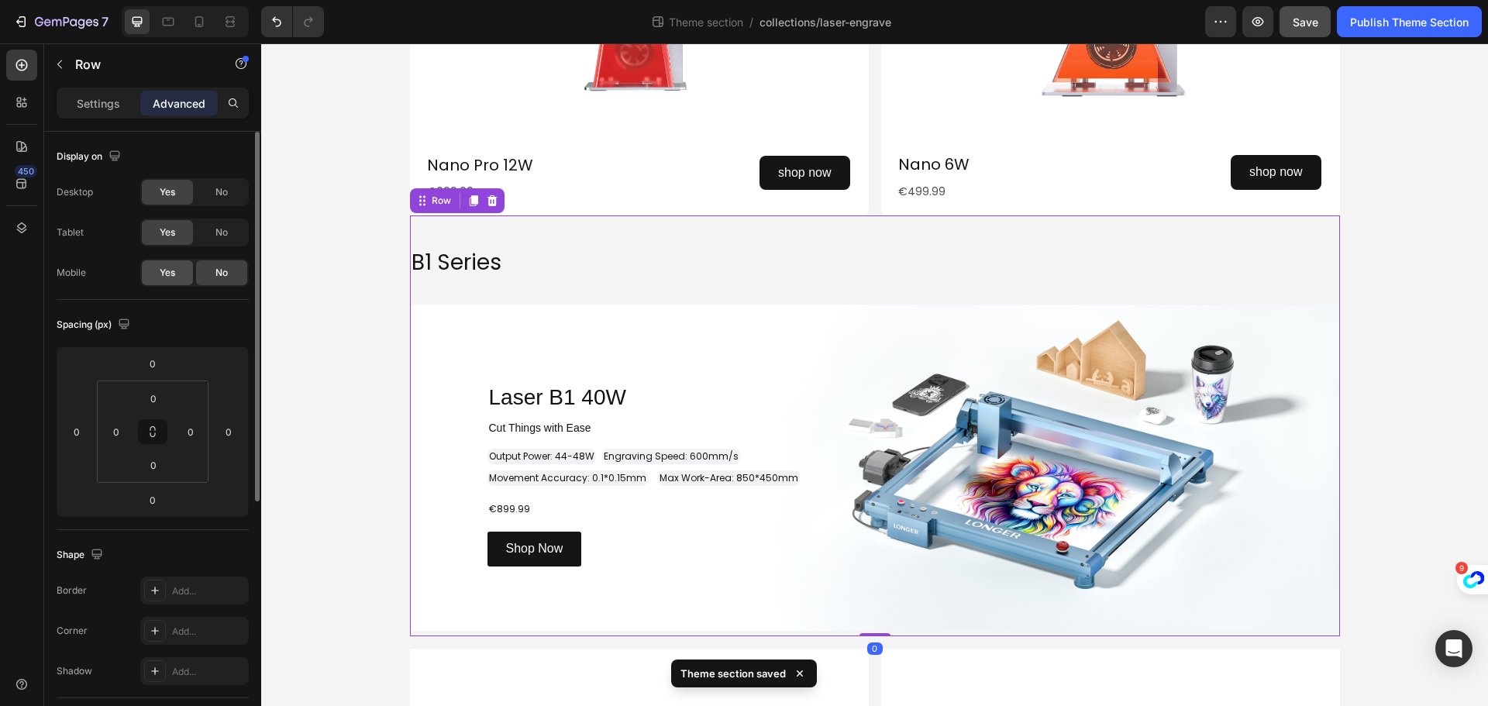
click at [178, 277] on div "Yes" at bounding box center [167, 272] width 51 height 25
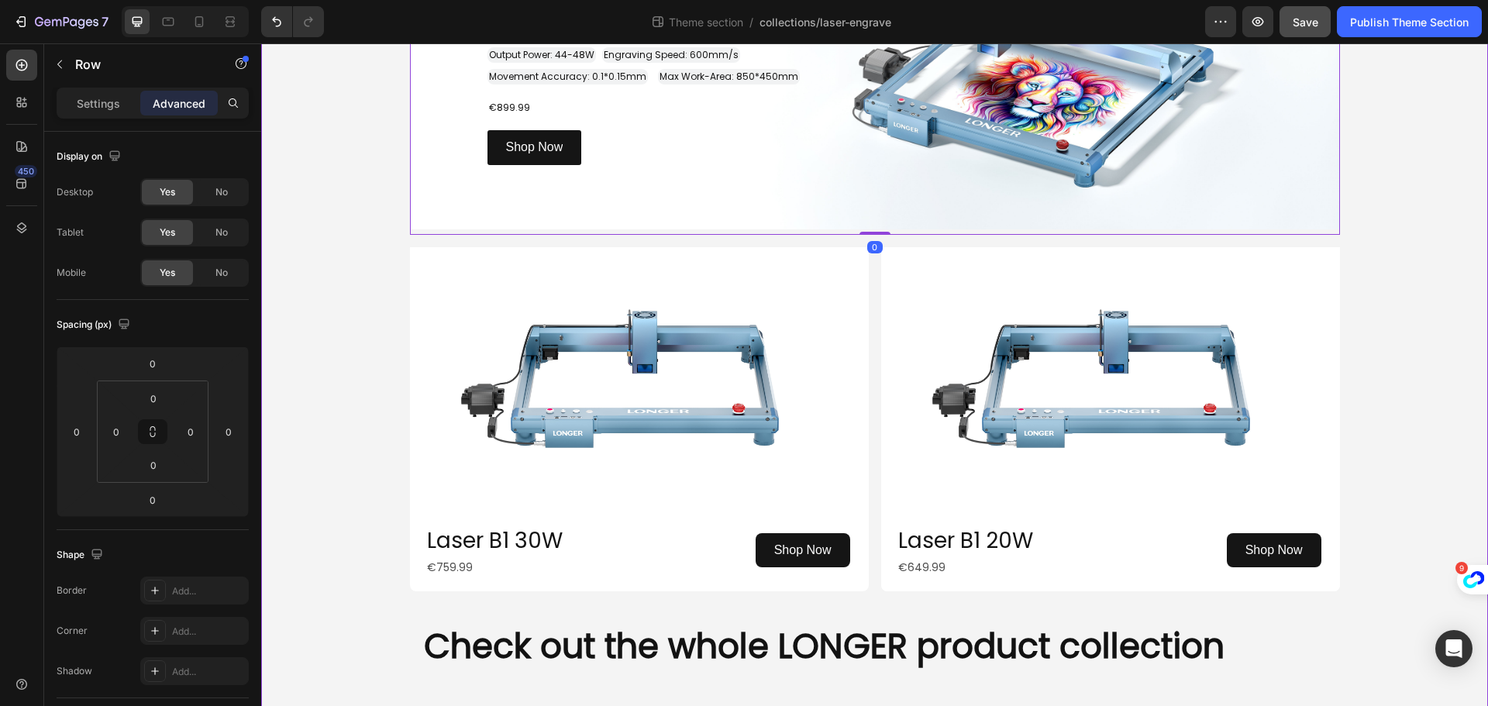
scroll to position [2189, 0]
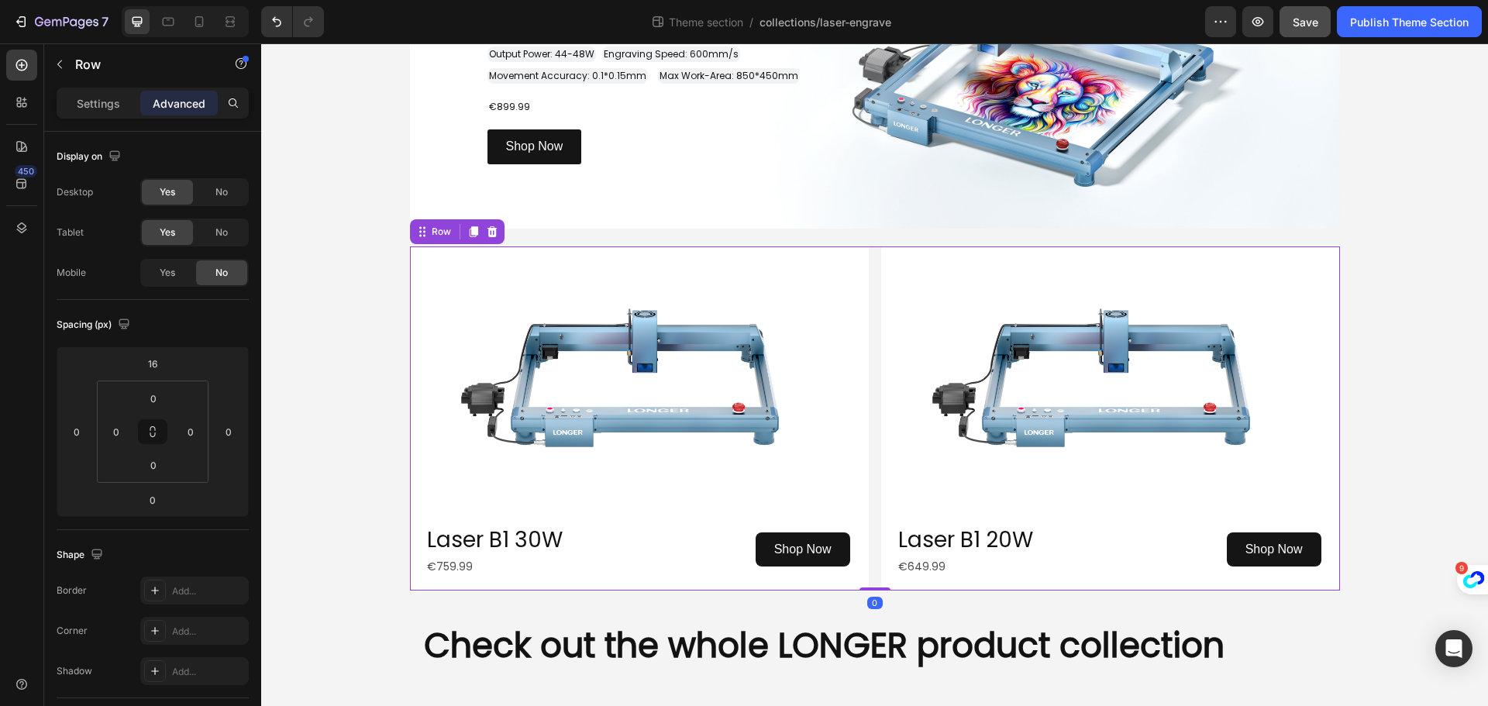
click at [872, 321] on div "Image Laser B1 30W Heading €759.99 Text Block Shop Now Button Row Row Image Las…" at bounding box center [875, 418] width 930 height 344
click at [177, 267] on div "Yes" at bounding box center [167, 272] width 51 height 25
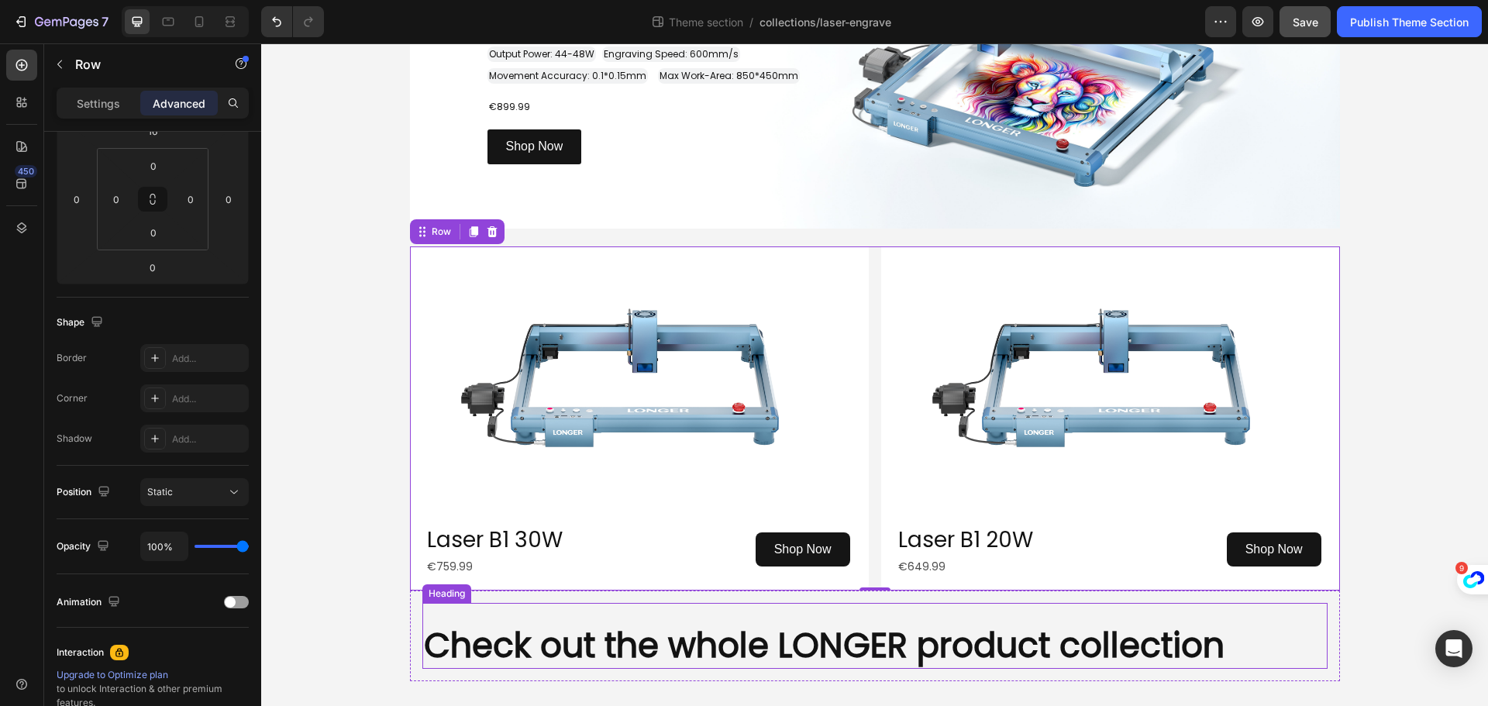
click at [854, 620] on div "Check out the whole LONGER product collection Heading" at bounding box center [874, 636] width 905 height 66
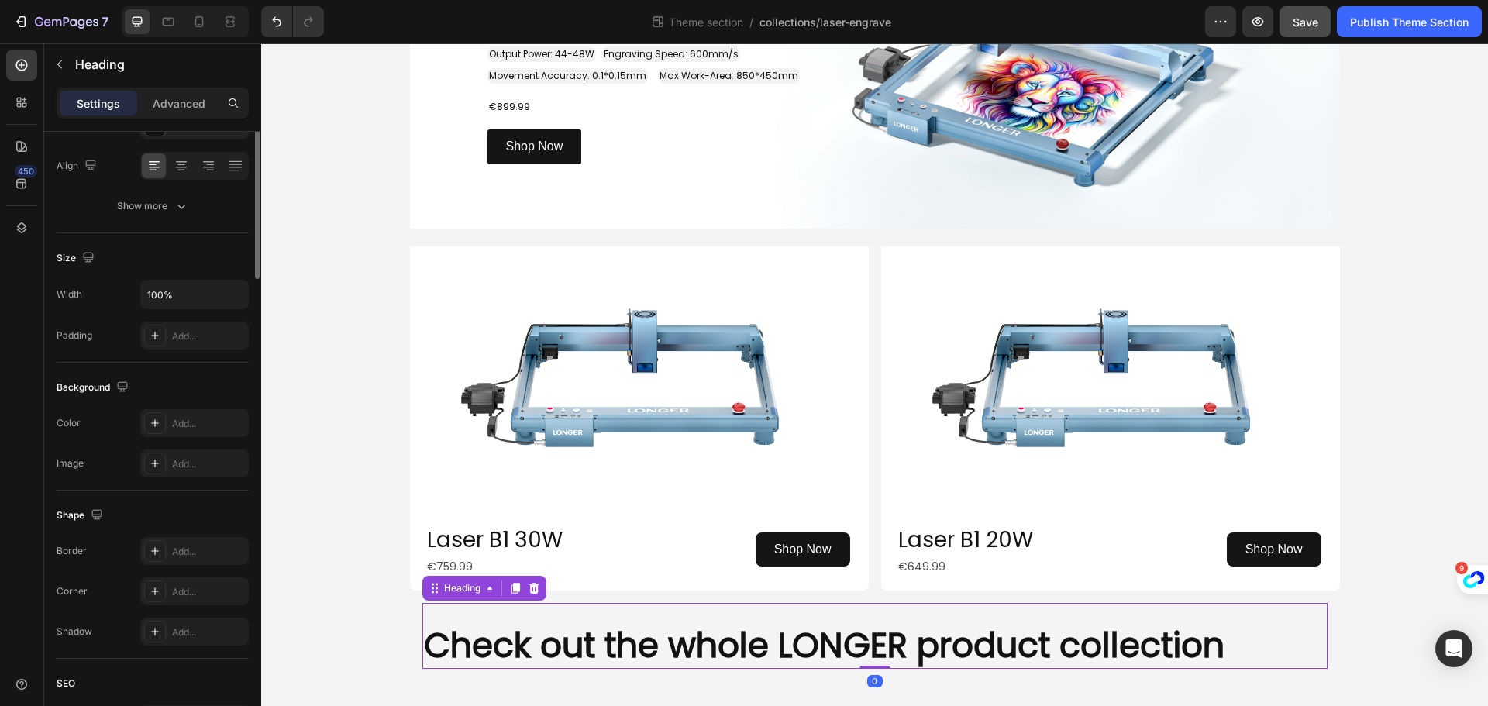
scroll to position [0, 0]
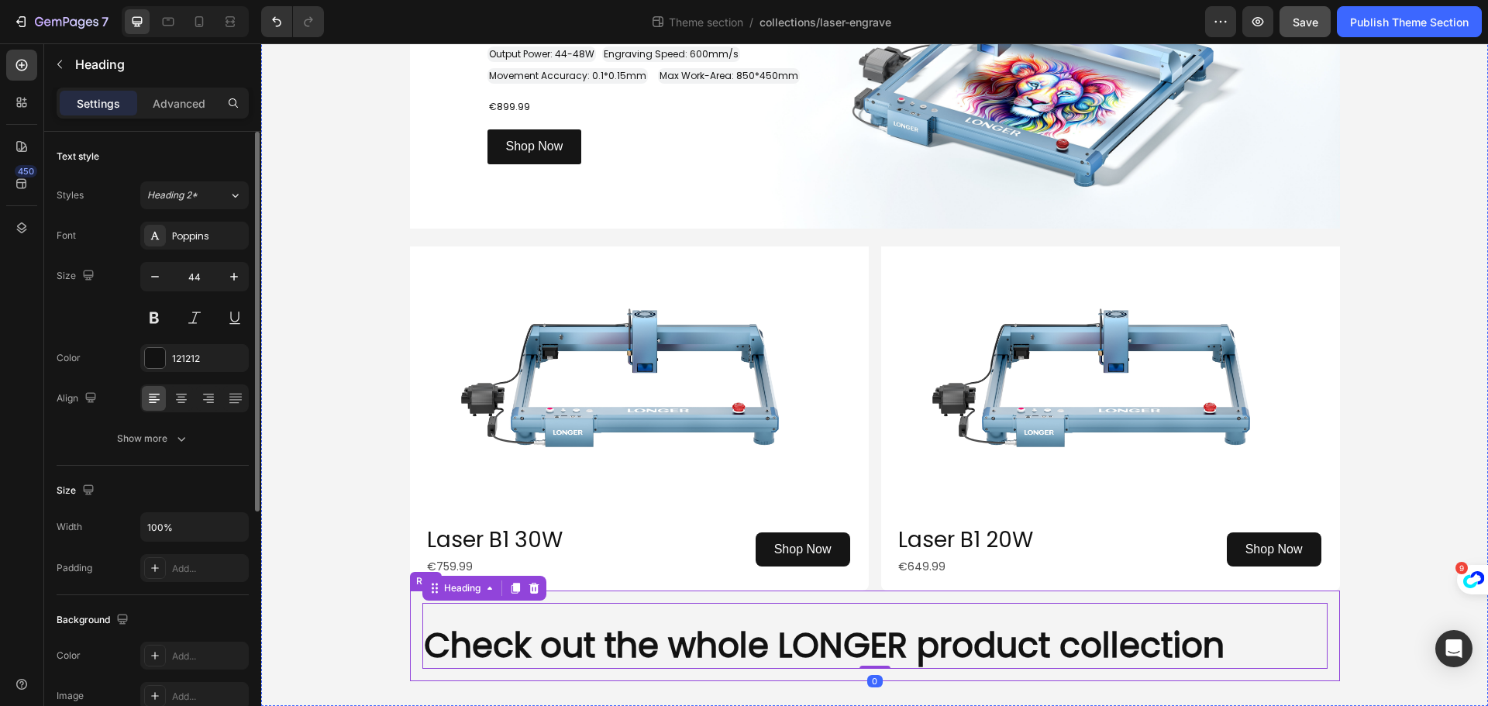
click at [838, 591] on div "Check out the whole LONGER product collection Heading 0 Row" at bounding box center [875, 636] width 930 height 91
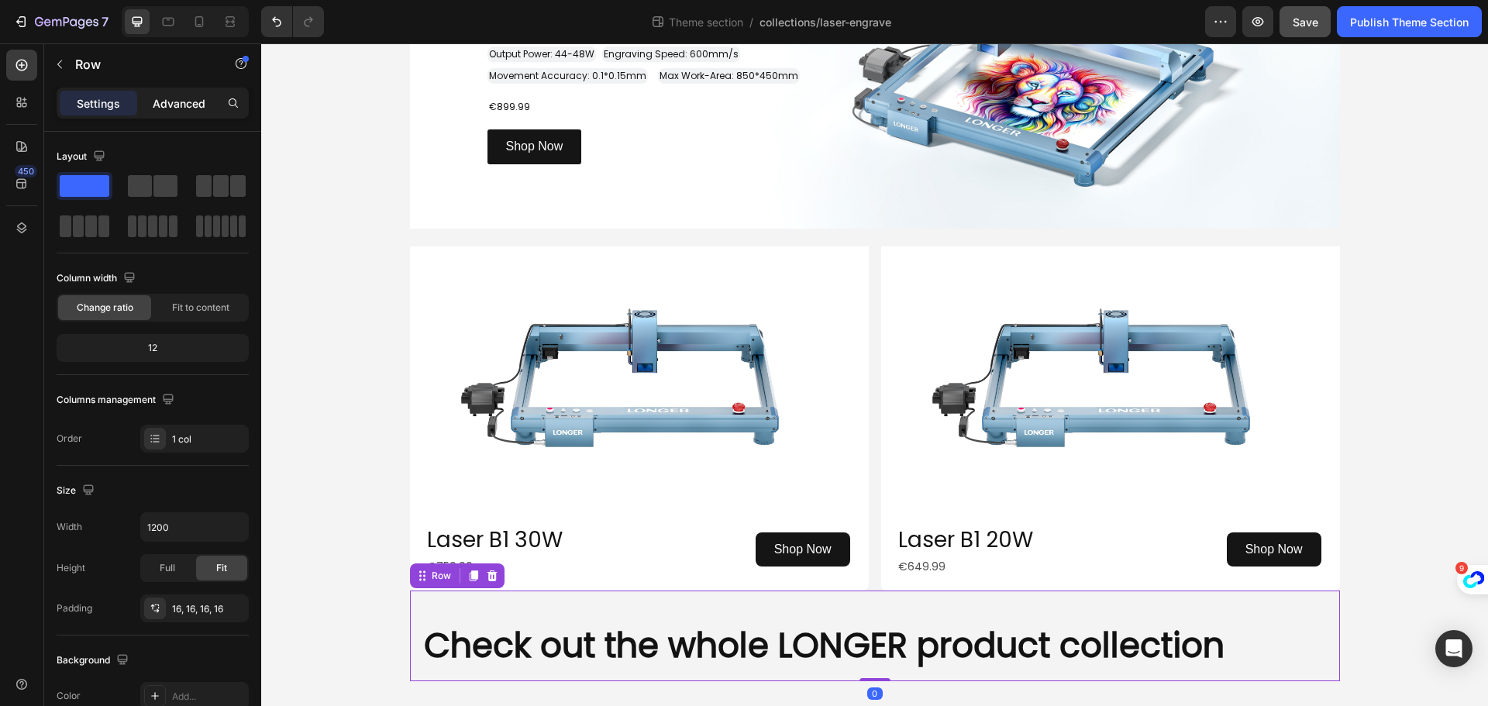
click at [189, 104] on p "Advanced" at bounding box center [179, 103] width 53 height 16
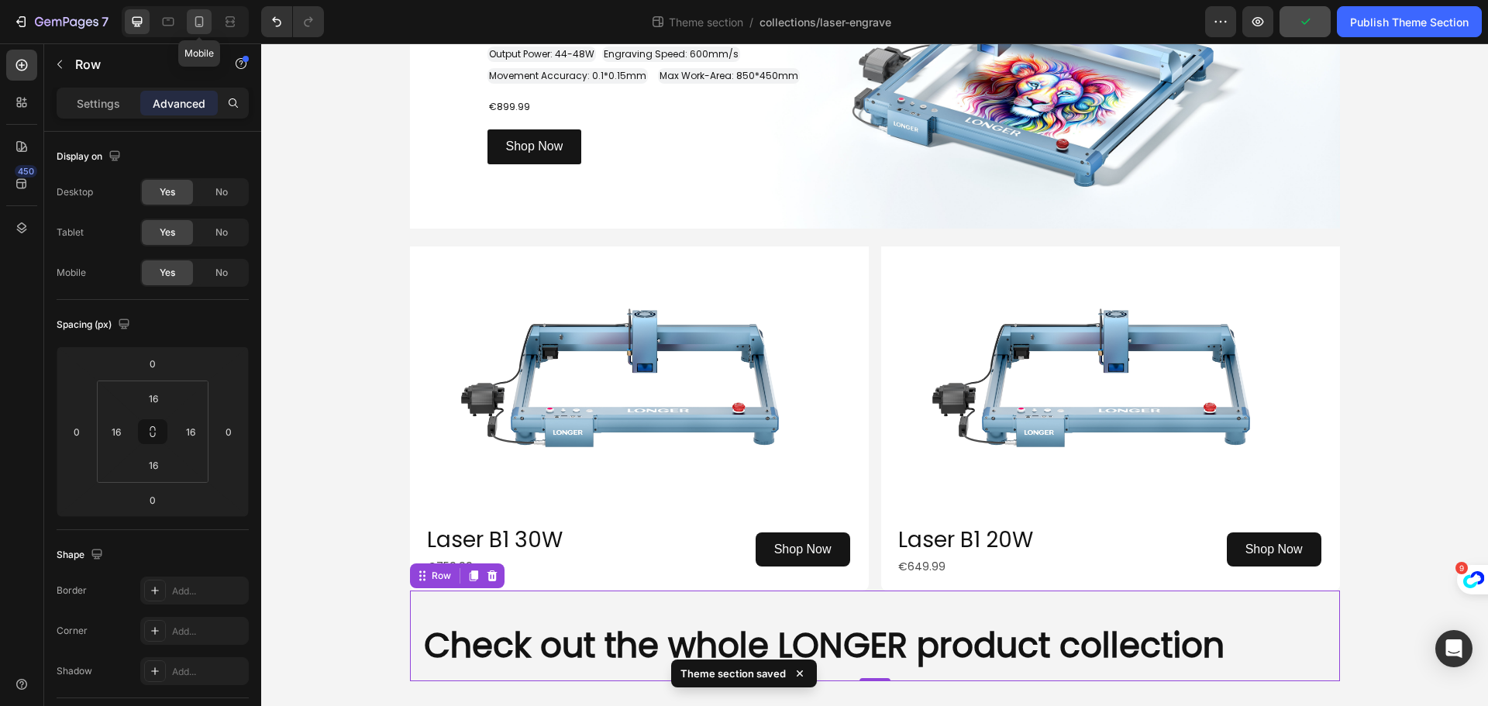
click at [197, 20] on icon at bounding box center [198, 21] width 15 height 15
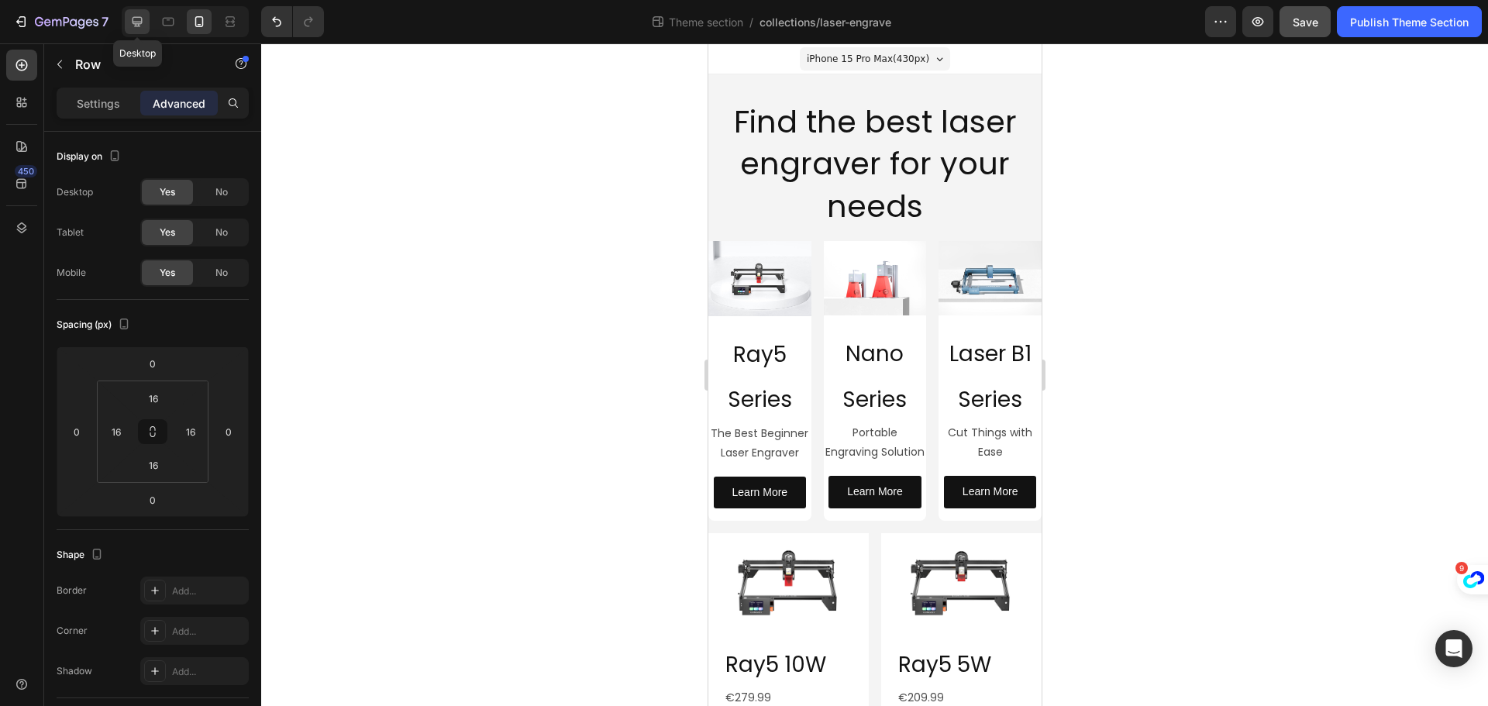
click at [136, 20] on icon at bounding box center [136, 21] width 15 height 15
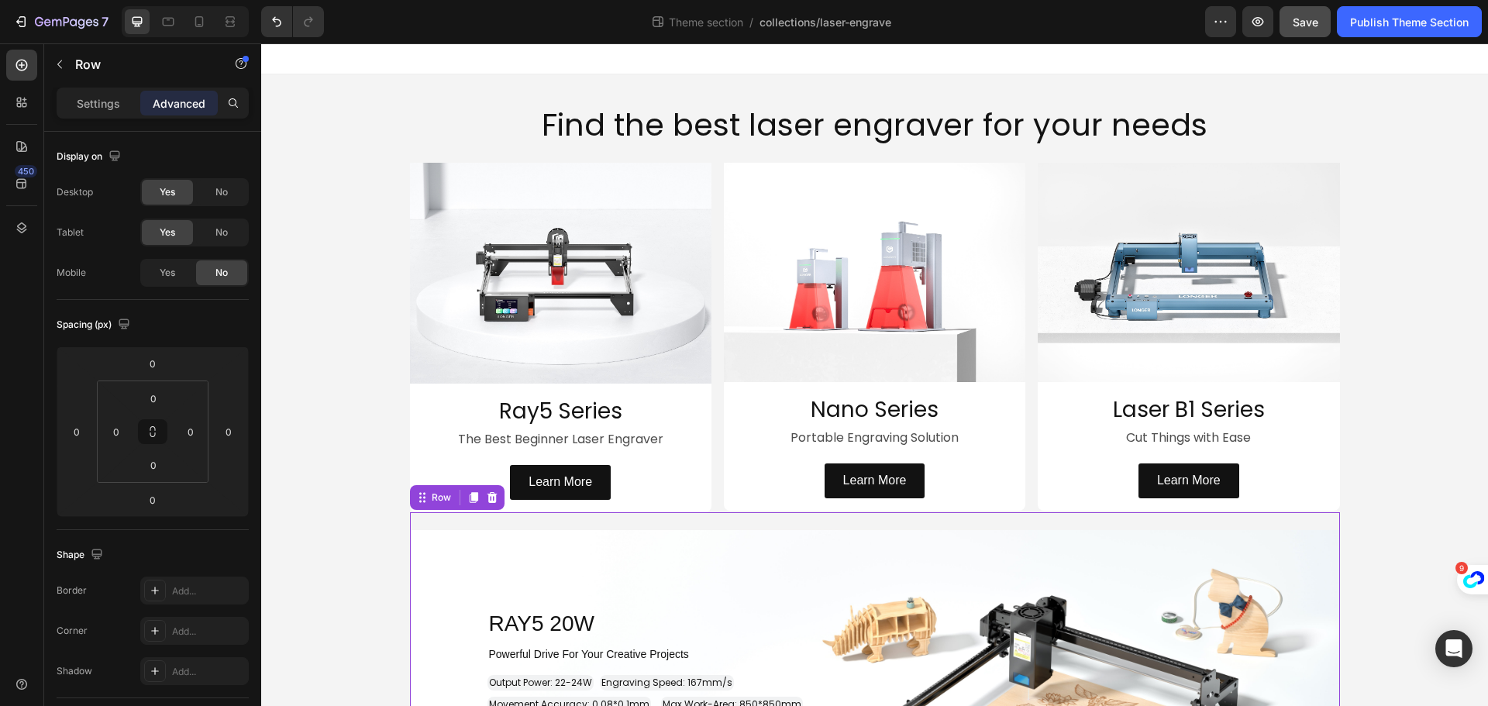
click at [804, 522] on div "RAY5 20W Heading Row Powerful Drive For Your Creative Projects Heading Output P…" at bounding box center [875, 687] width 930 height 350
click at [175, 276] on span "Yes" at bounding box center [167, 273] width 15 height 14
click at [202, 26] on icon at bounding box center [199, 21] width 9 height 11
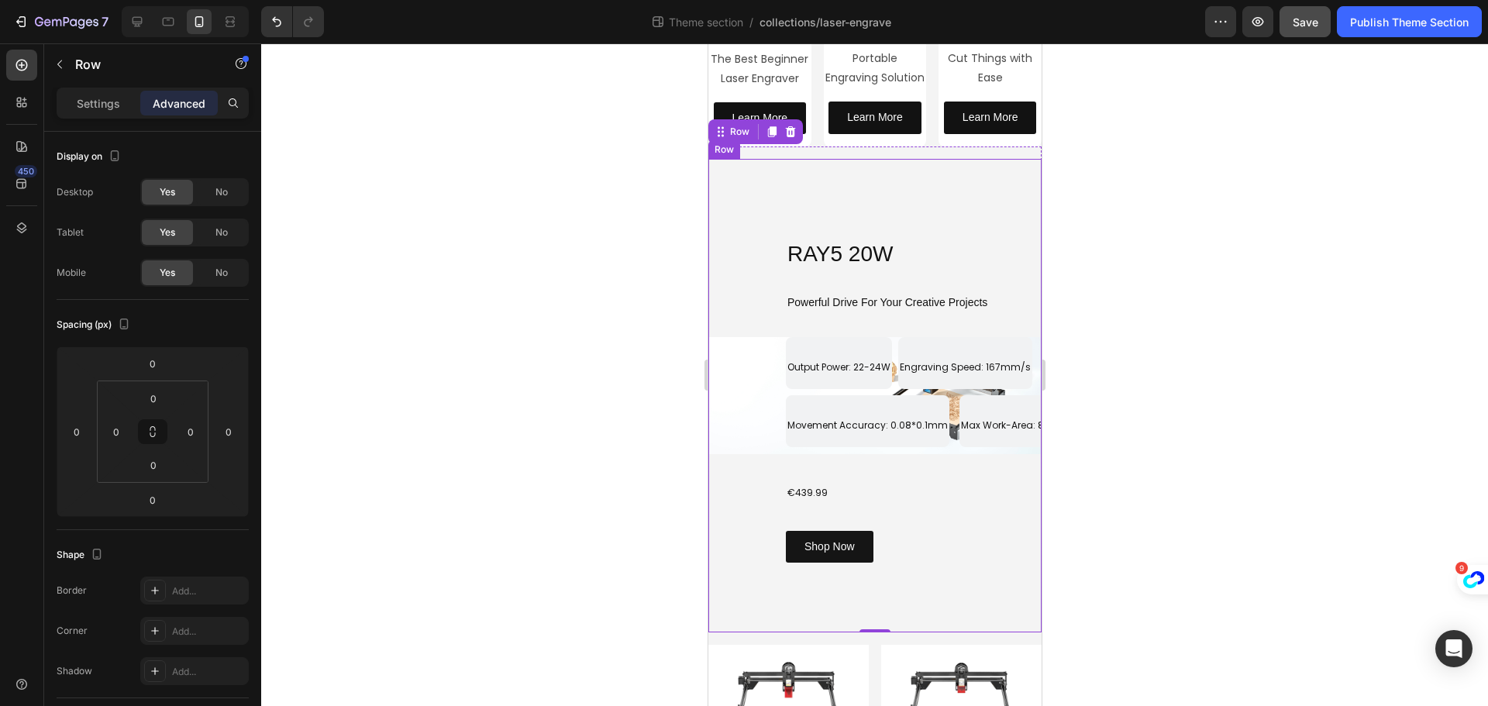
scroll to position [363, 0]
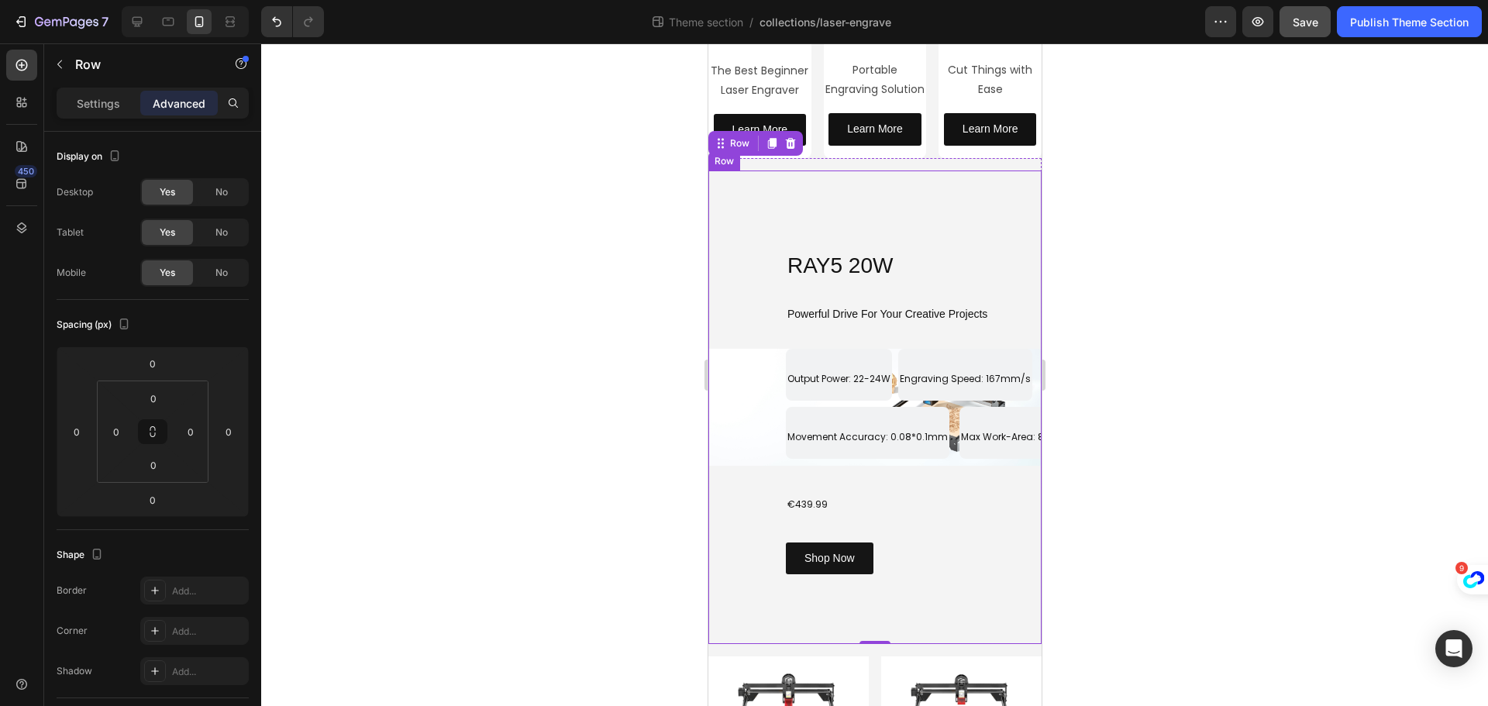
click at [867, 207] on div "RAY5 20W Heading Row Powerful Drive For Your Creative Projects Heading Output P…" at bounding box center [874, 407] width 333 height 474
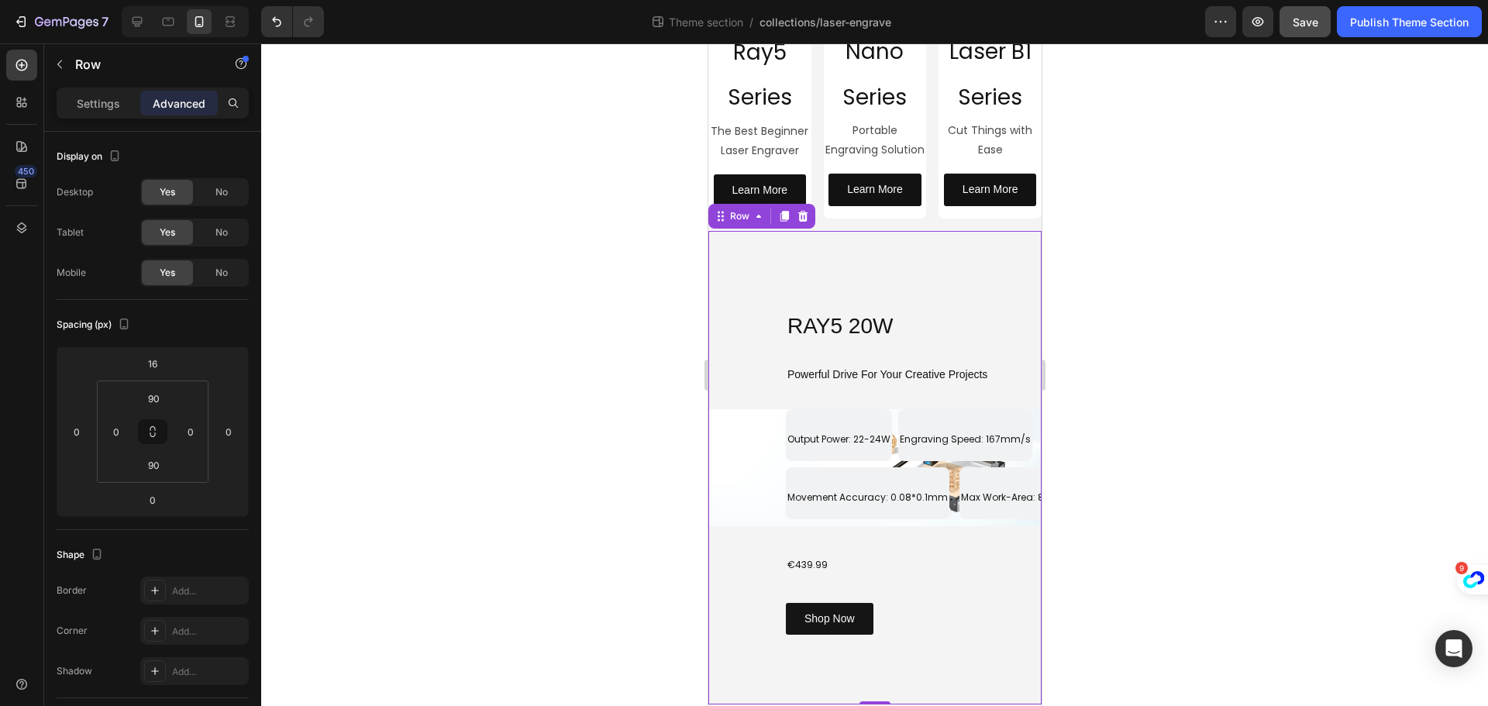
scroll to position [208, 0]
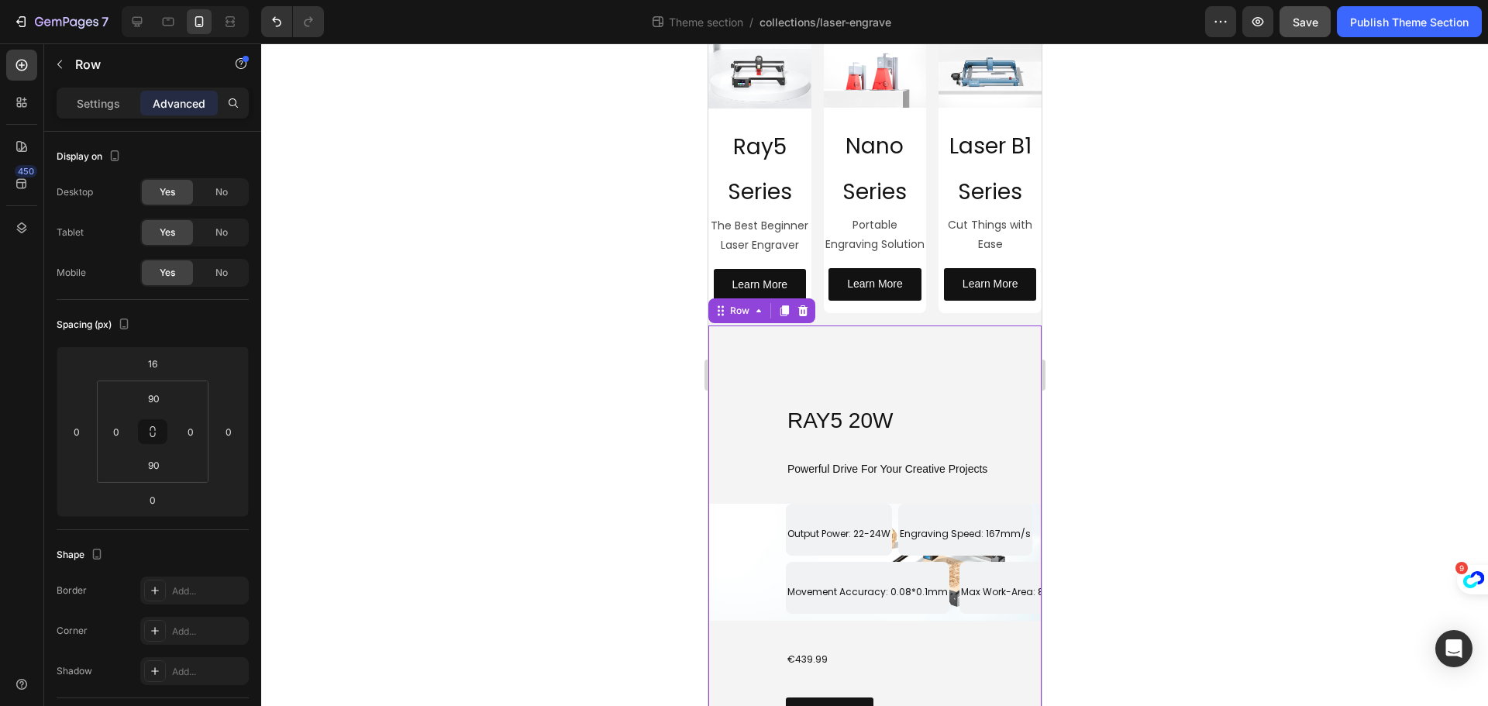
click at [767, 370] on div "RAY5 20W Heading Row Powerful Drive For Your Creative Projects Heading Output P…" at bounding box center [874, 562] width 333 height 474
click at [105, 108] on p "Settings" at bounding box center [98, 103] width 43 height 16
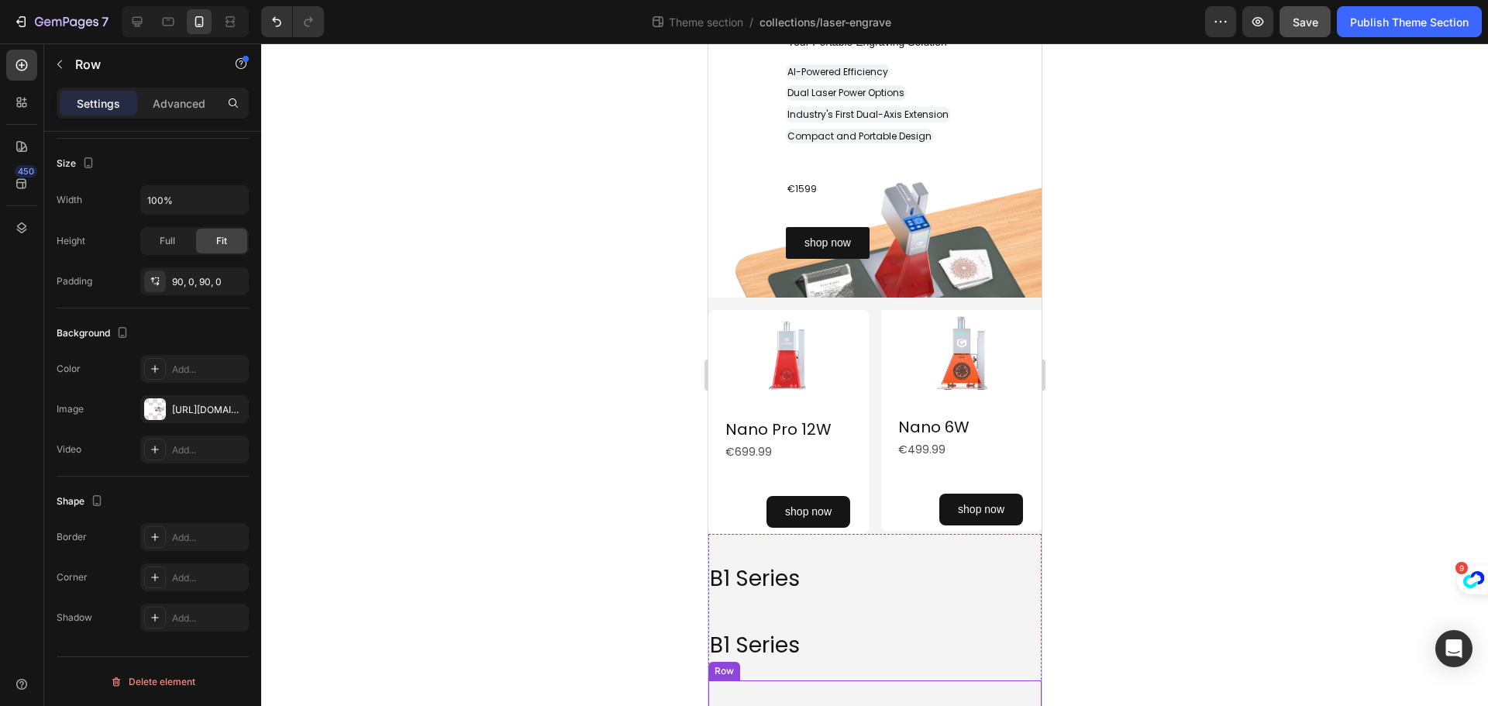
scroll to position [1157, 0]
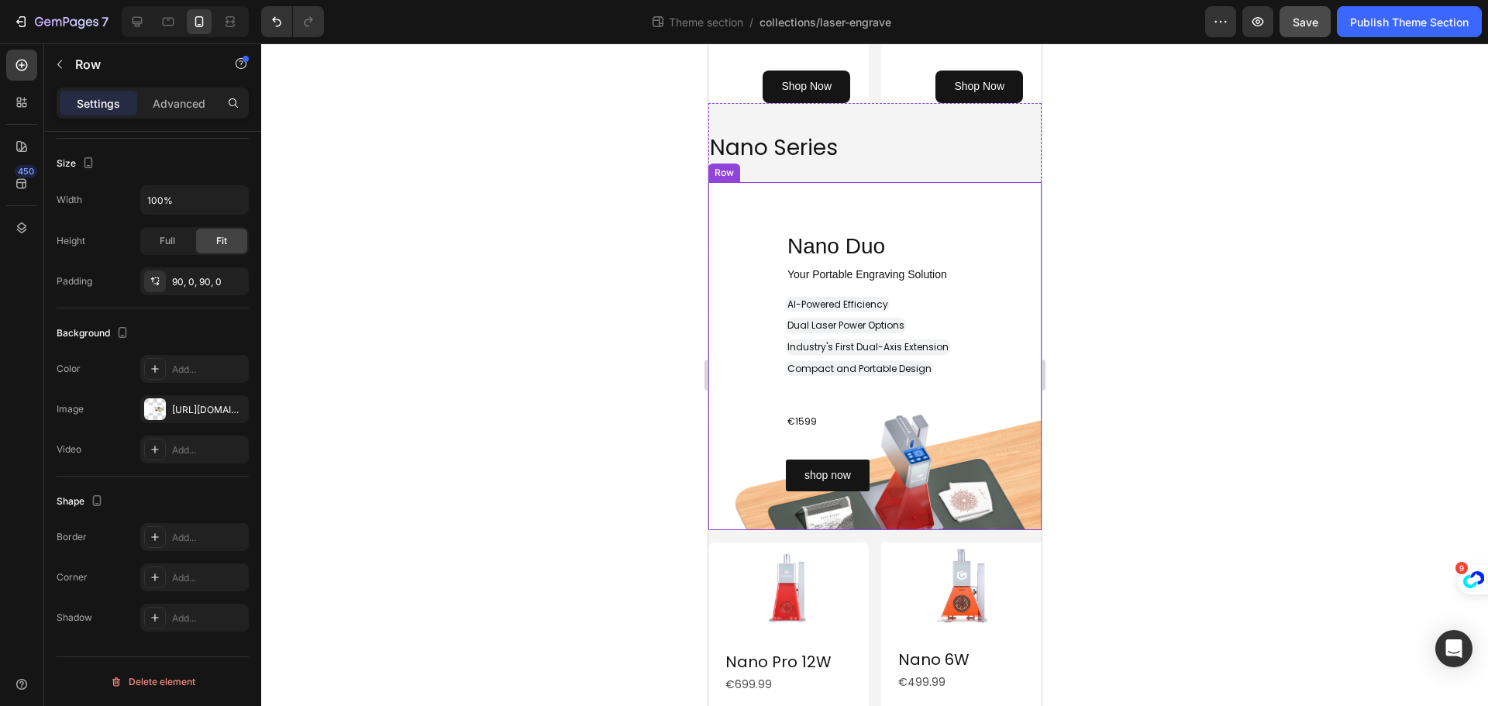
click at [879, 229] on div "Nano Duo Heading Row Your Portable Engraving Solution Heading AI-Powered Effici…" at bounding box center [874, 356] width 333 height 348
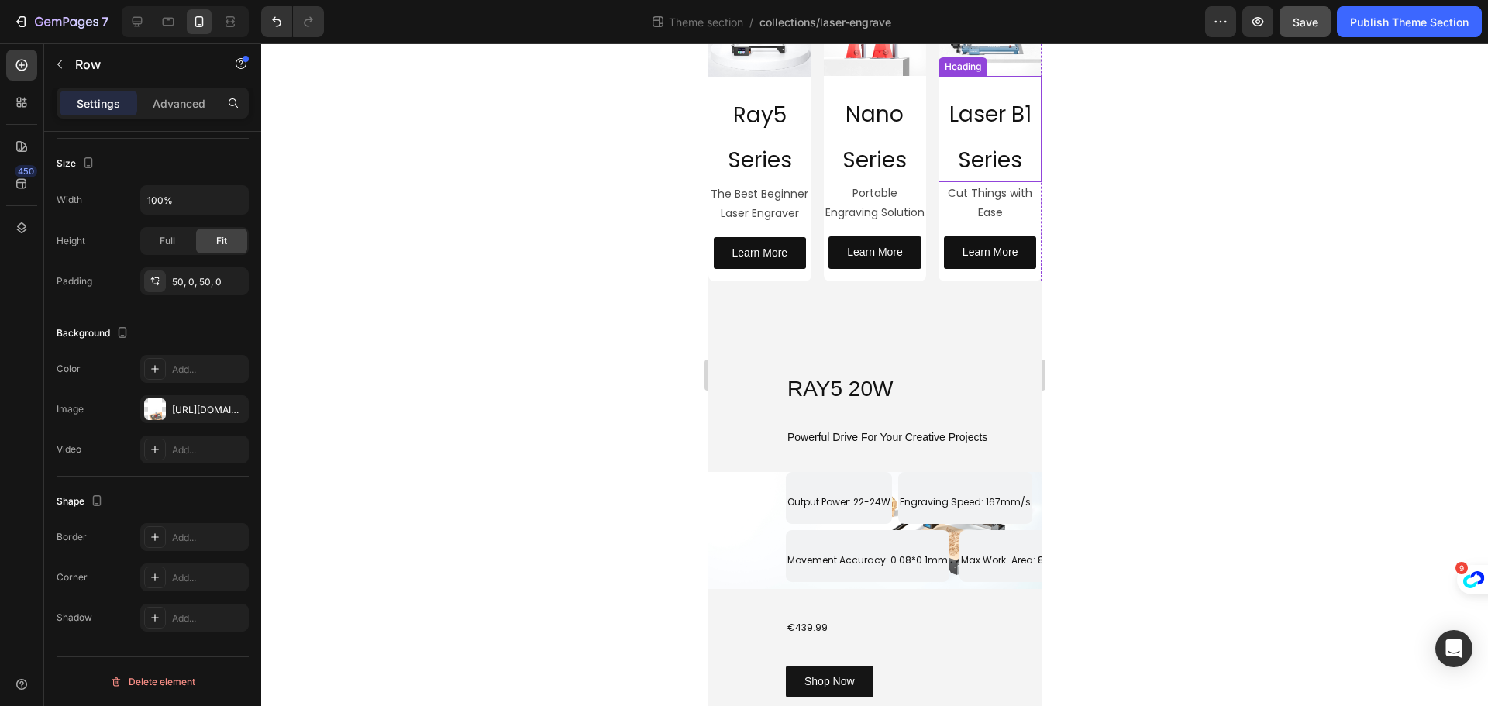
scroll to position [150, 0]
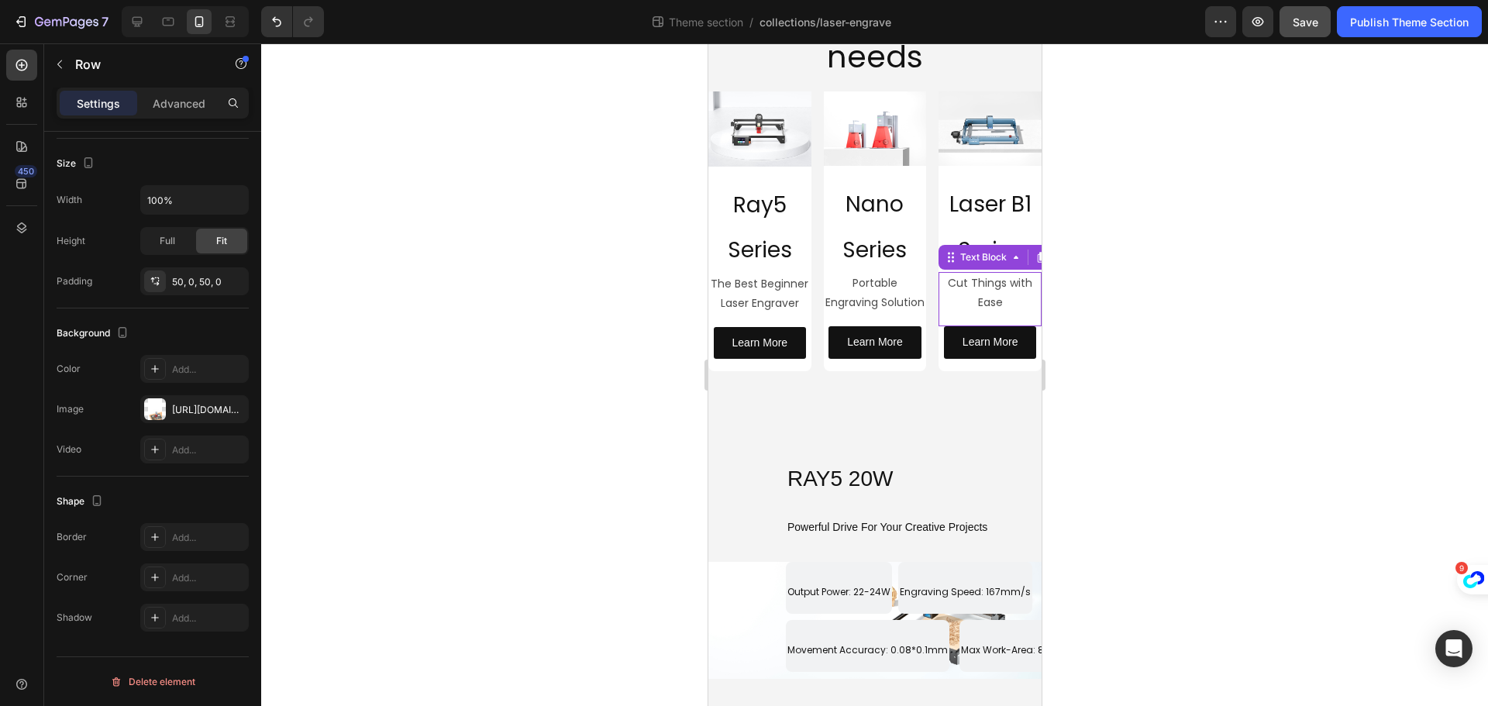
click at [980, 277] on p "Cut Things with Ease" at bounding box center [989, 293] width 100 height 39
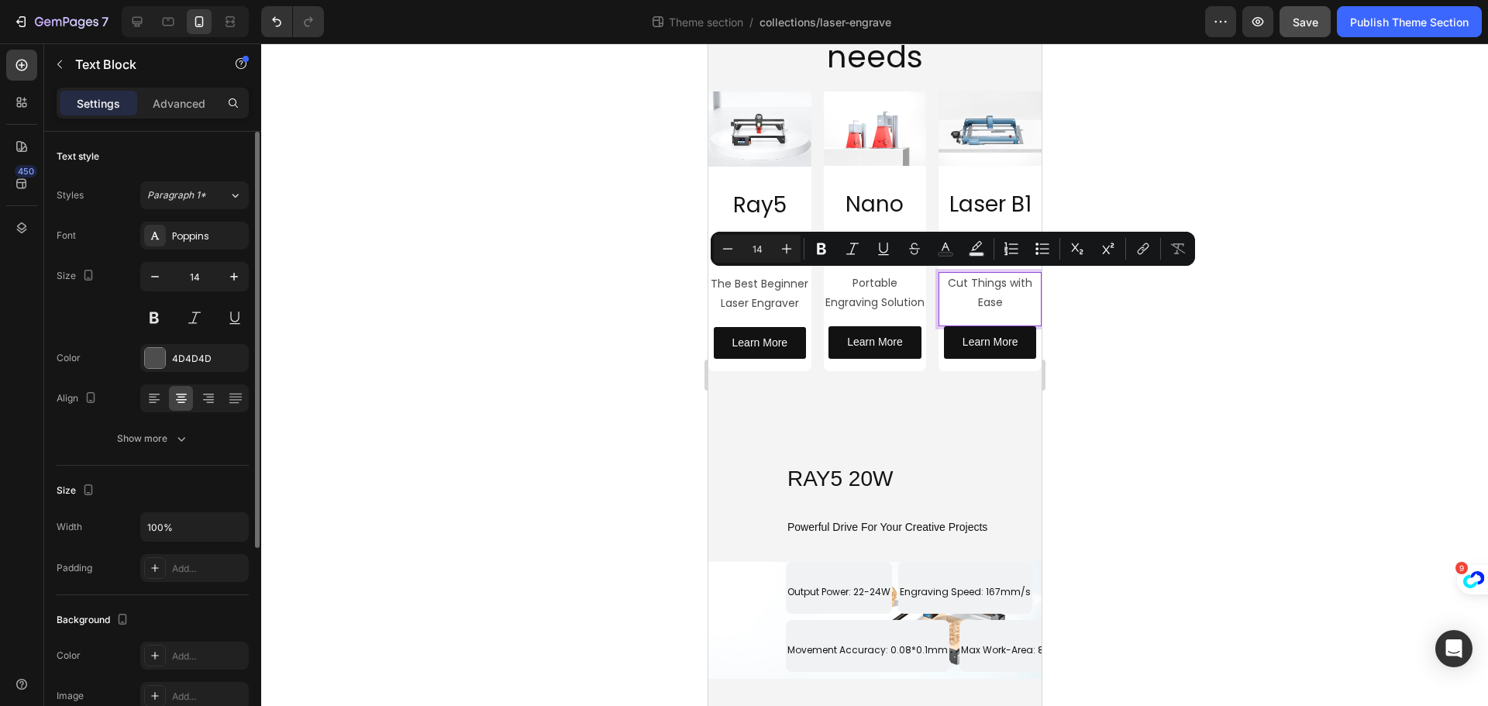
click at [991, 303] on p "Cut Things with Ease" at bounding box center [989, 293] width 100 height 39
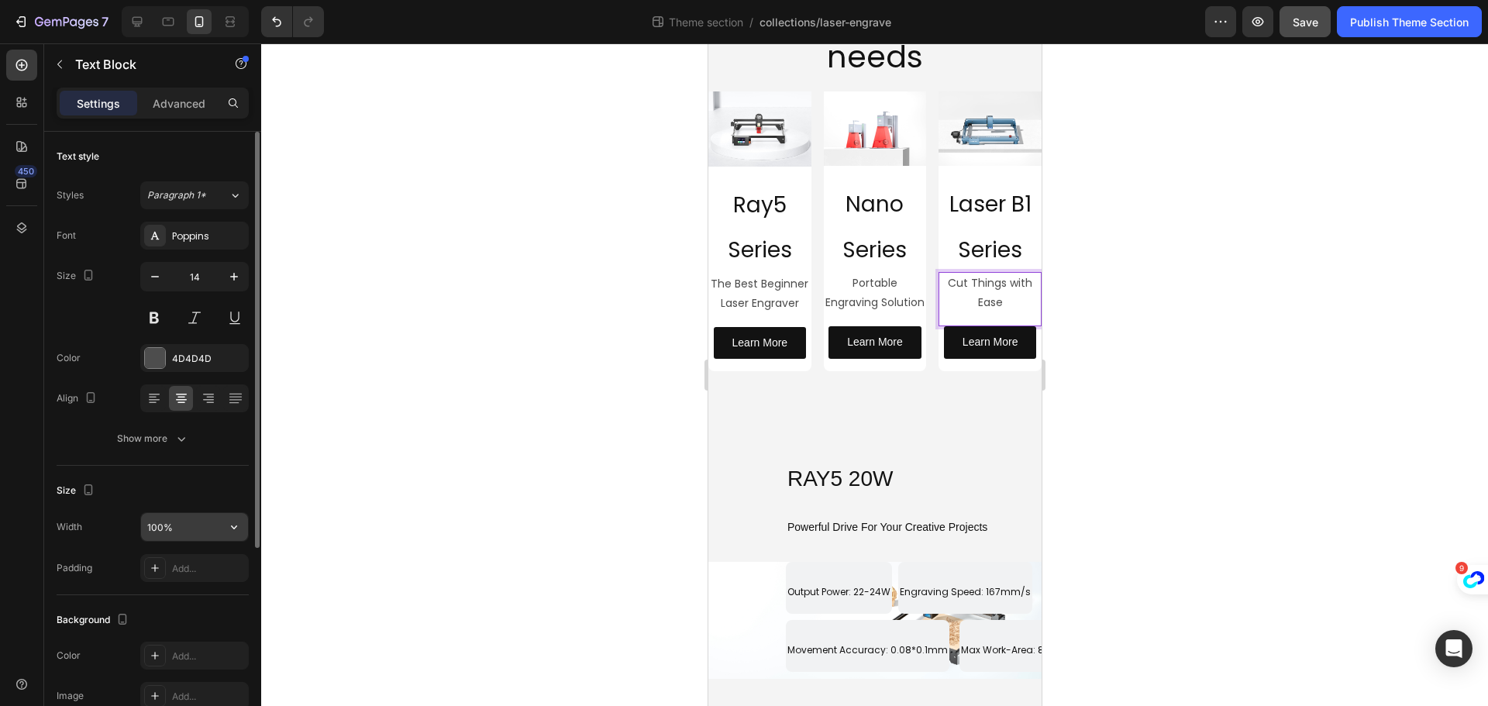
click at [187, 532] on input "100%" at bounding box center [194, 527] width 107 height 28
click at [229, 524] on icon "button" at bounding box center [233, 526] width 15 height 15
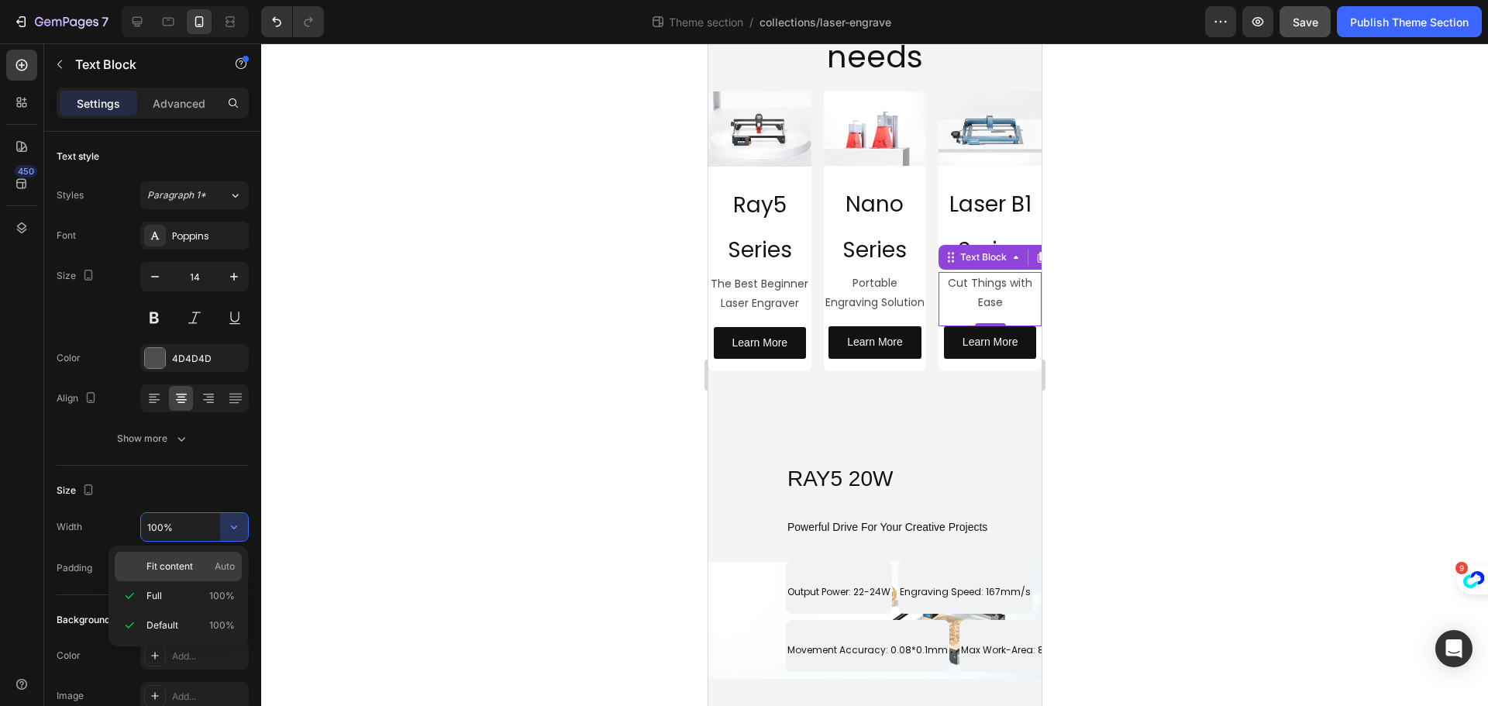
click at [197, 570] on p "Fit content Auto" at bounding box center [190, 567] width 88 height 14
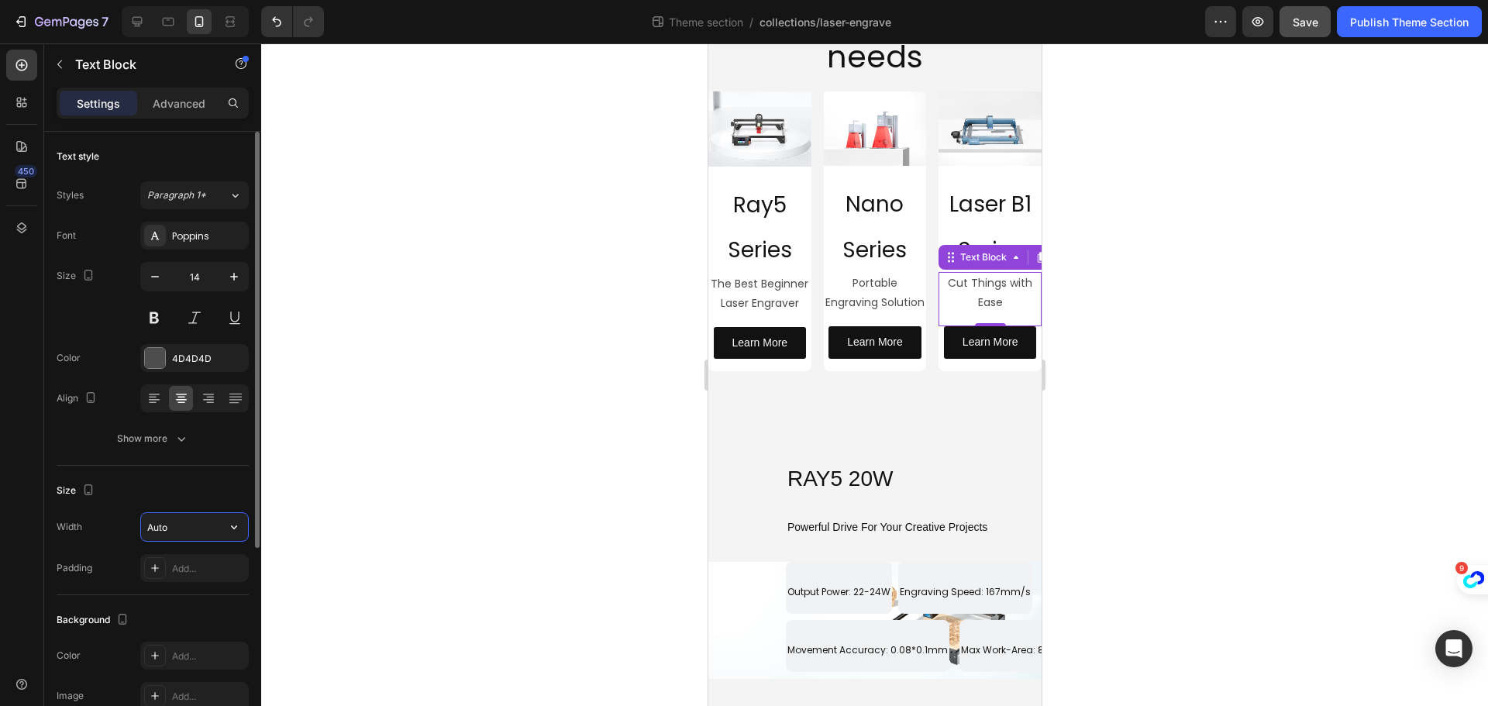
click at [188, 532] on input "Auto" at bounding box center [194, 527] width 107 height 28
click at [236, 534] on icon "button" at bounding box center [233, 526] width 15 height 15
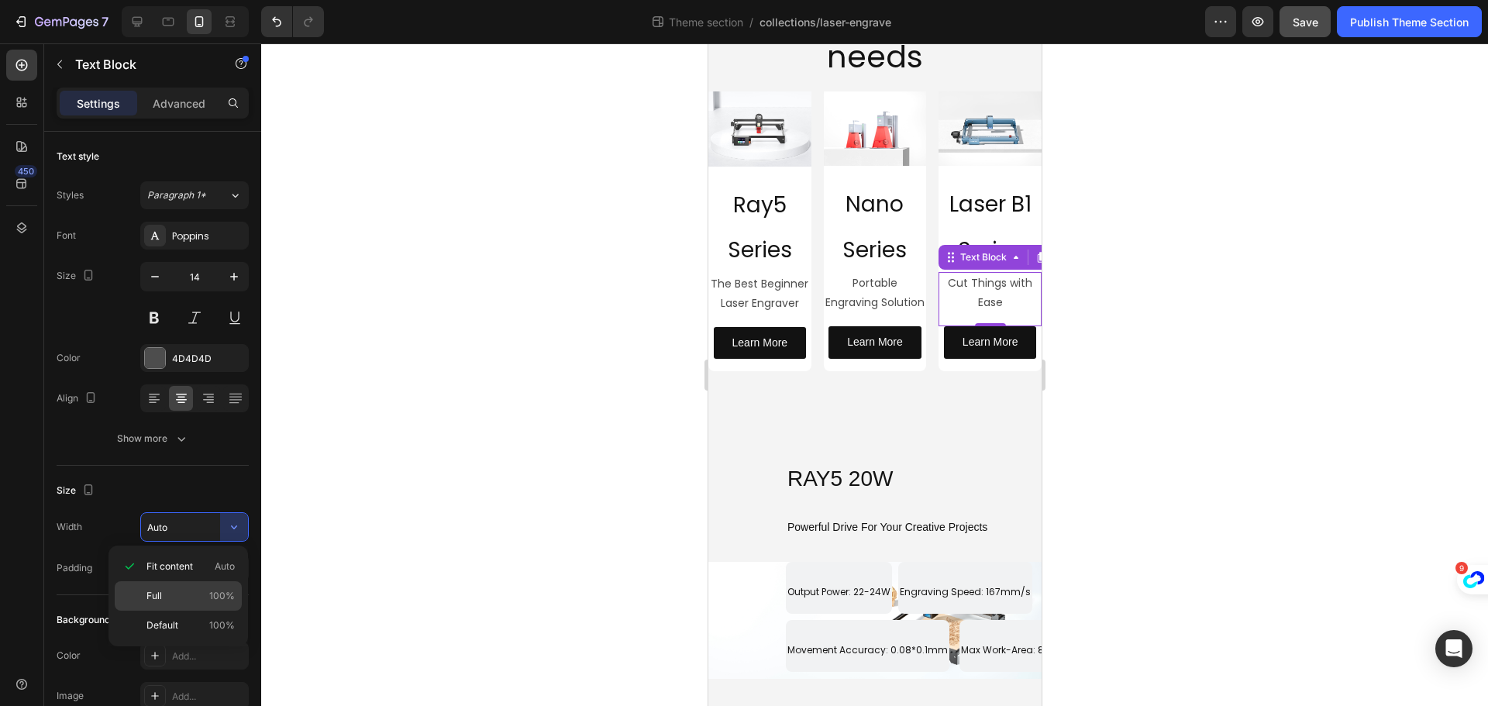
click at [196, 596] on p "Full 100%" at bounding box center [190, 596] width 88 height 14
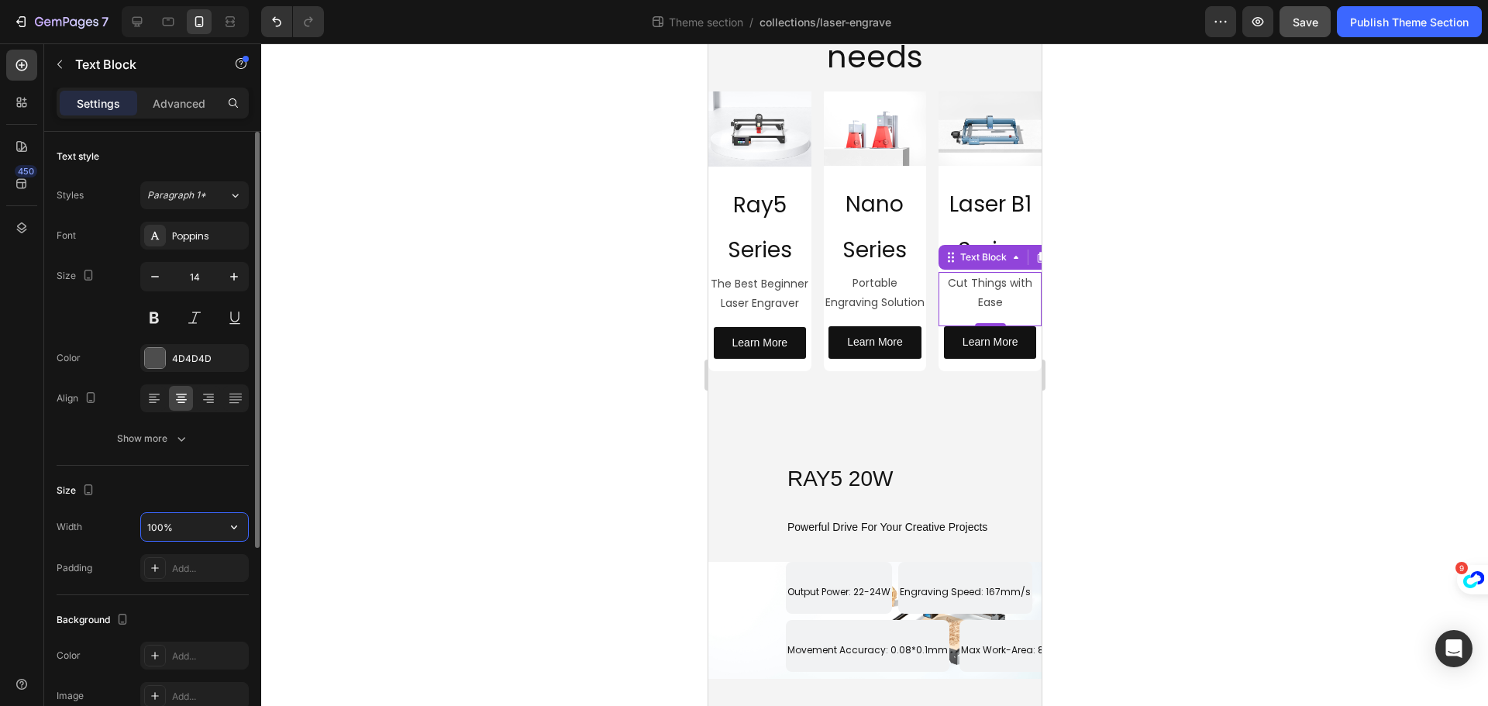
click at [176, 525] on input "100%" at bounding box center [194, 527] width 107 height 28
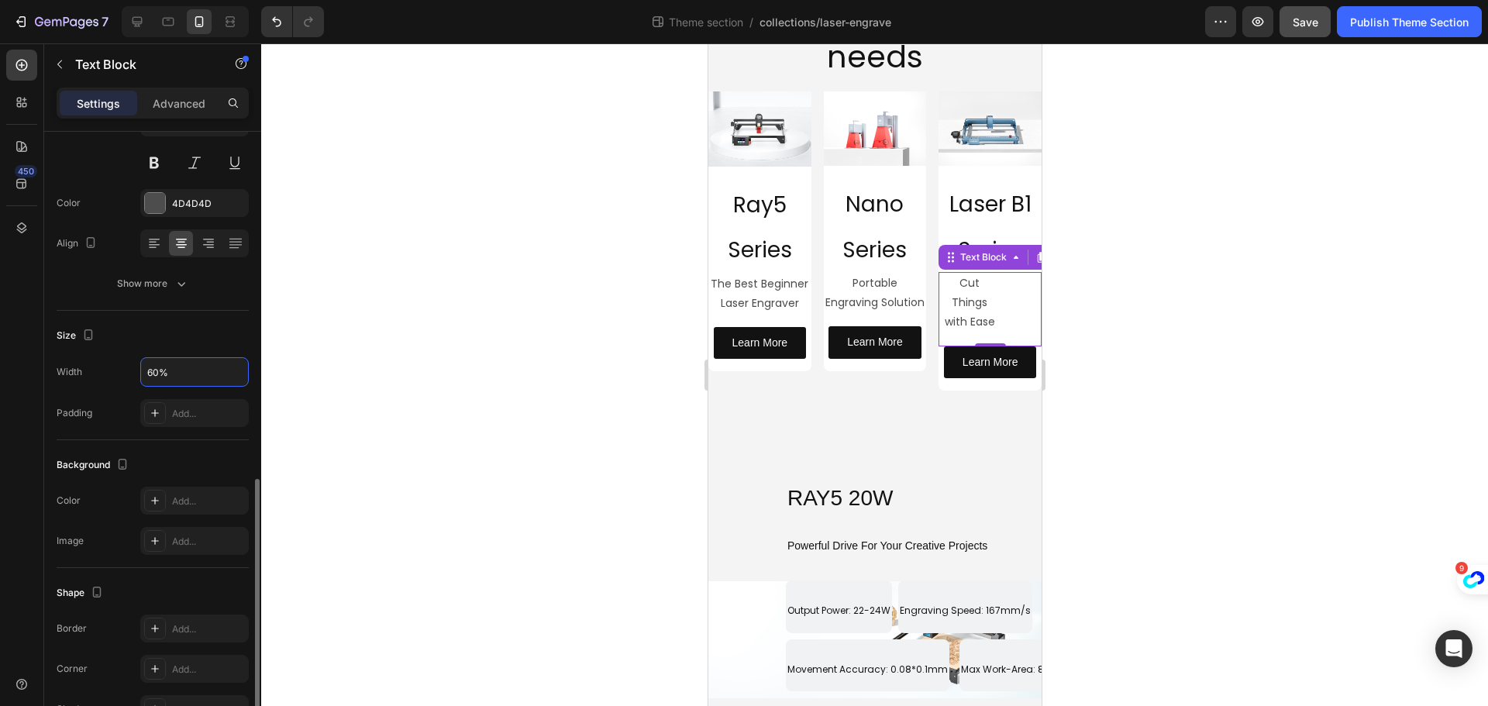
scroll to position [300, 0]
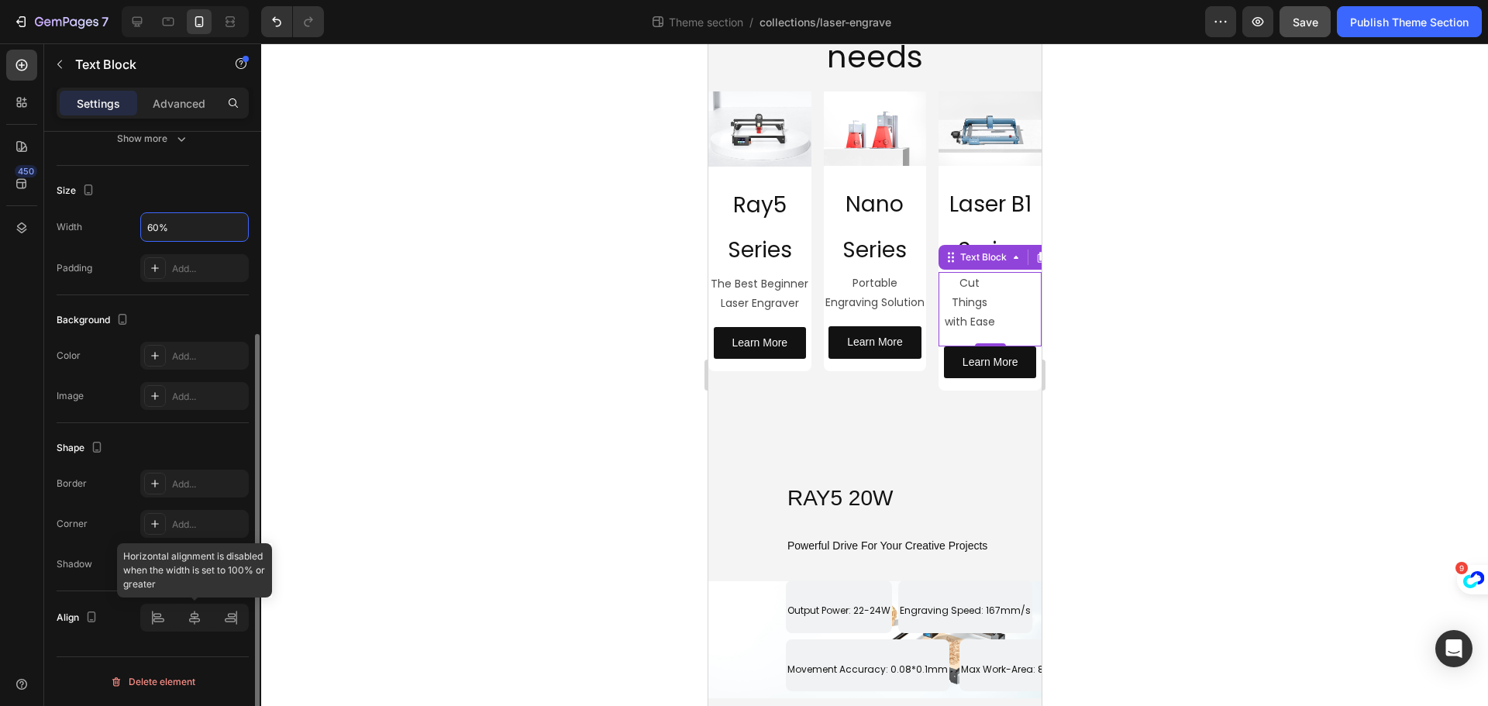
type input "60%"
click at [192, 618] on icon at bounding box center [194, 618] width 11 height 14
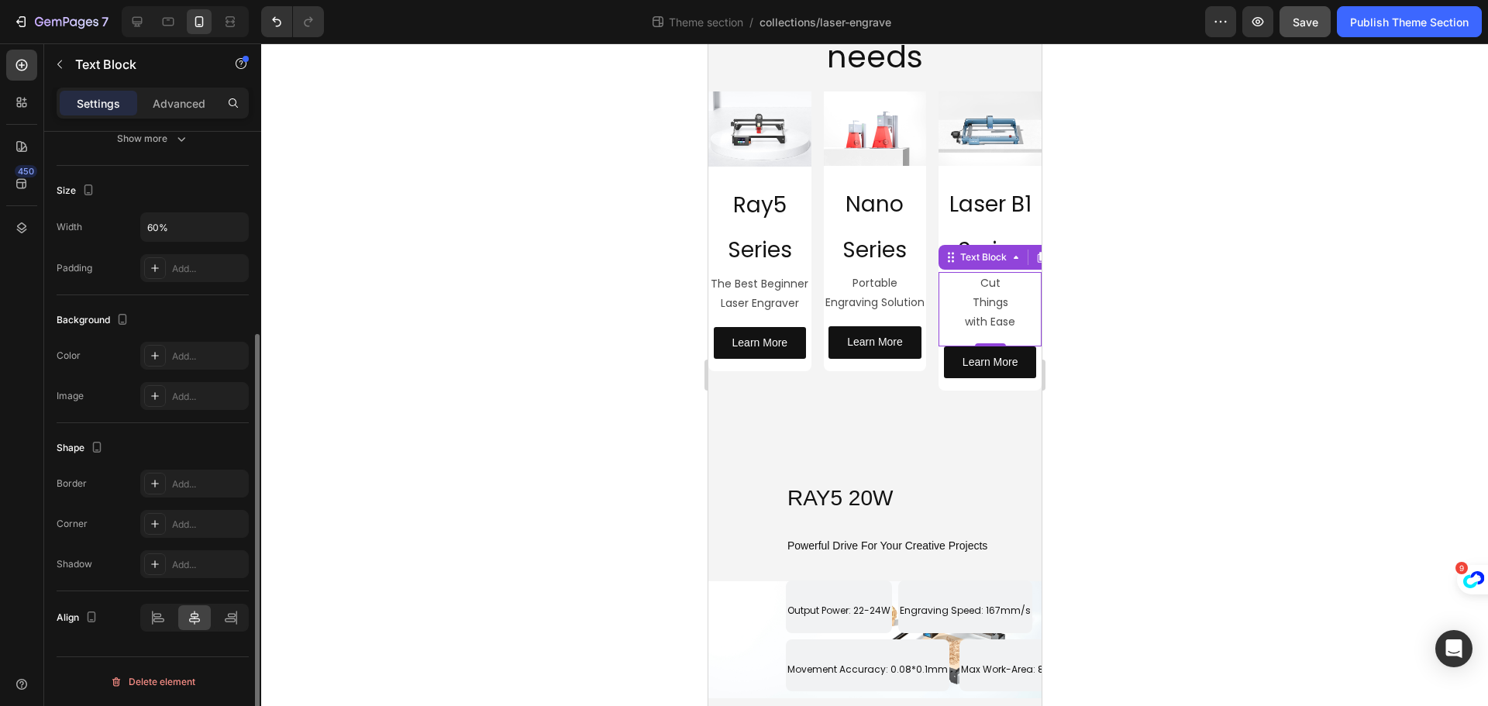
click at [405, 439] on div at bounding box center [874, 374] width 1227 height 663
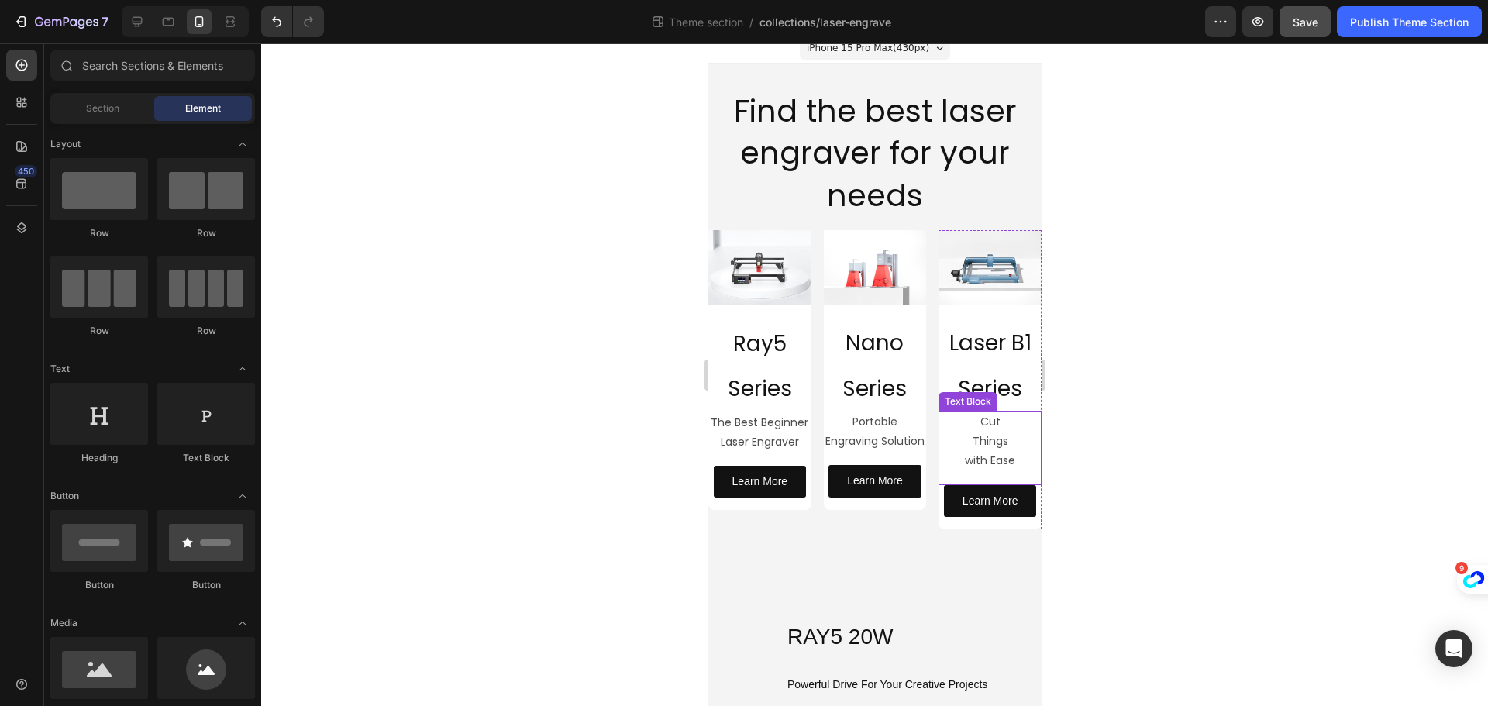
scroll to position [0, 0]
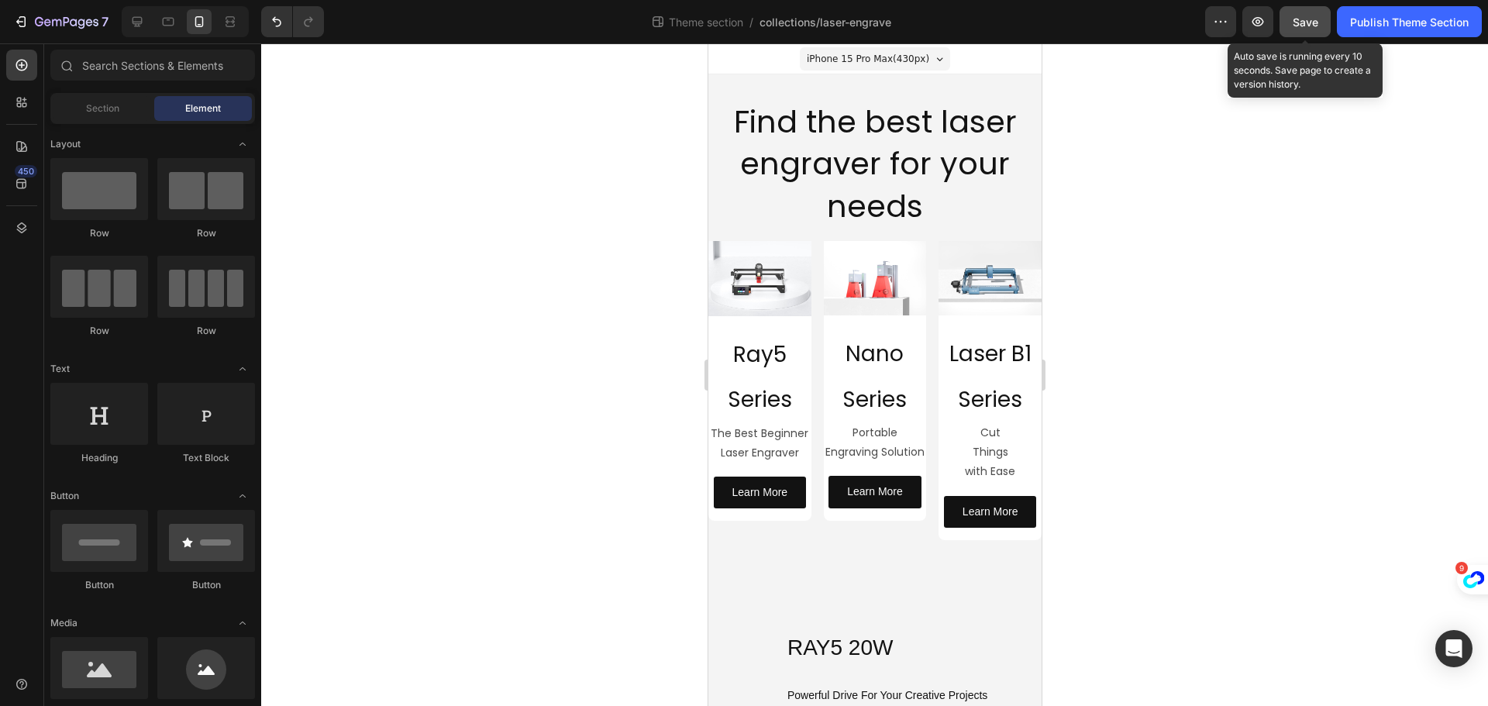
click at [1304, 26] on span "Save" at bounding box center [1306, 21] width 26 height 13
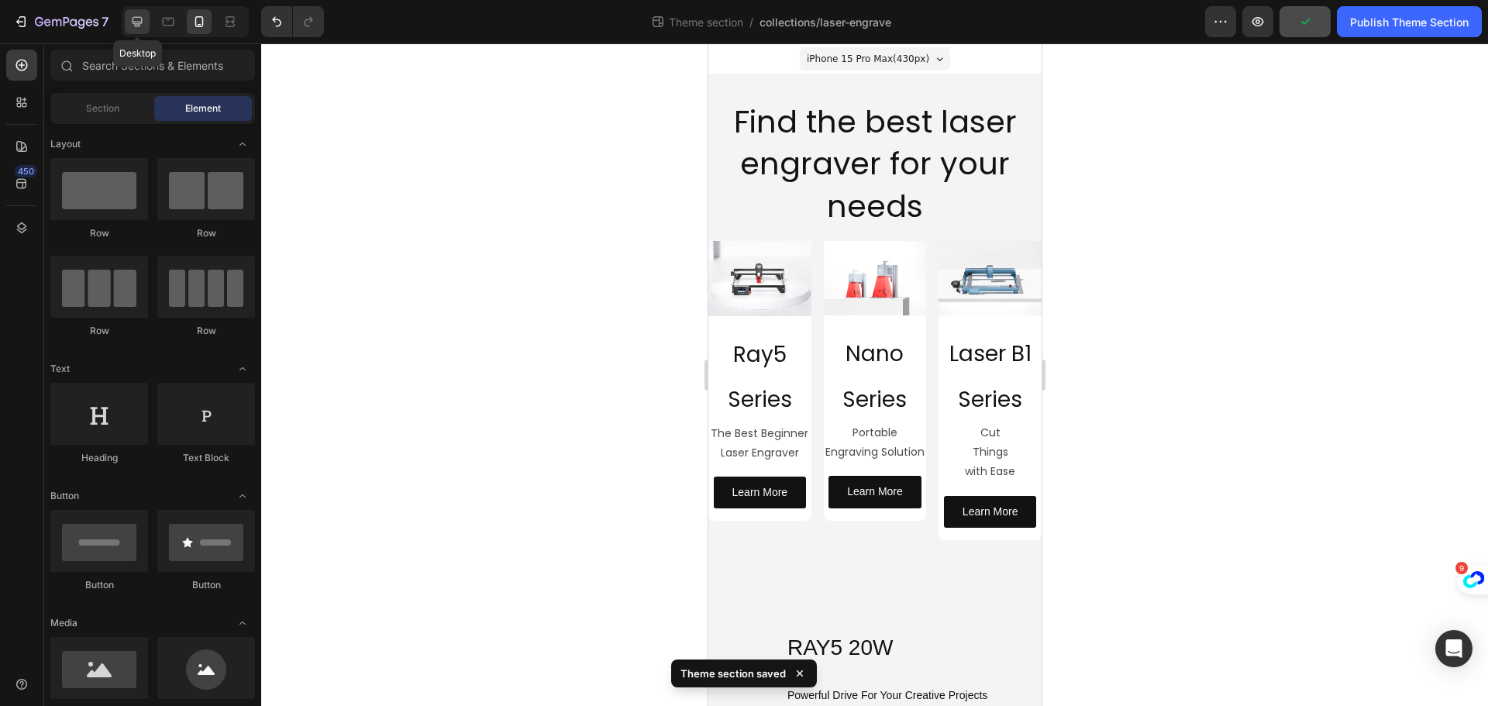
click at [141, 26] on icon at bounding box center [136, 21] width 15 height 15
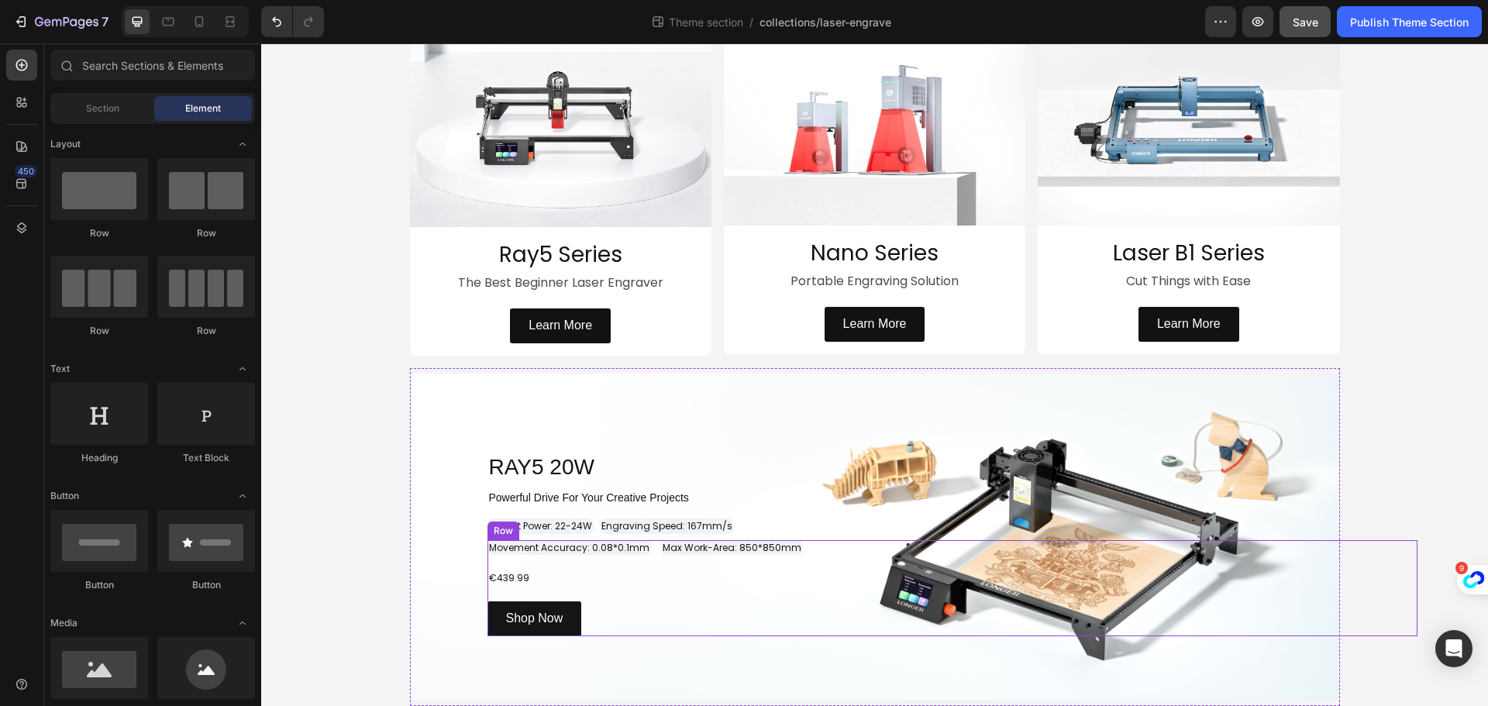
scroll to position [155, 0]
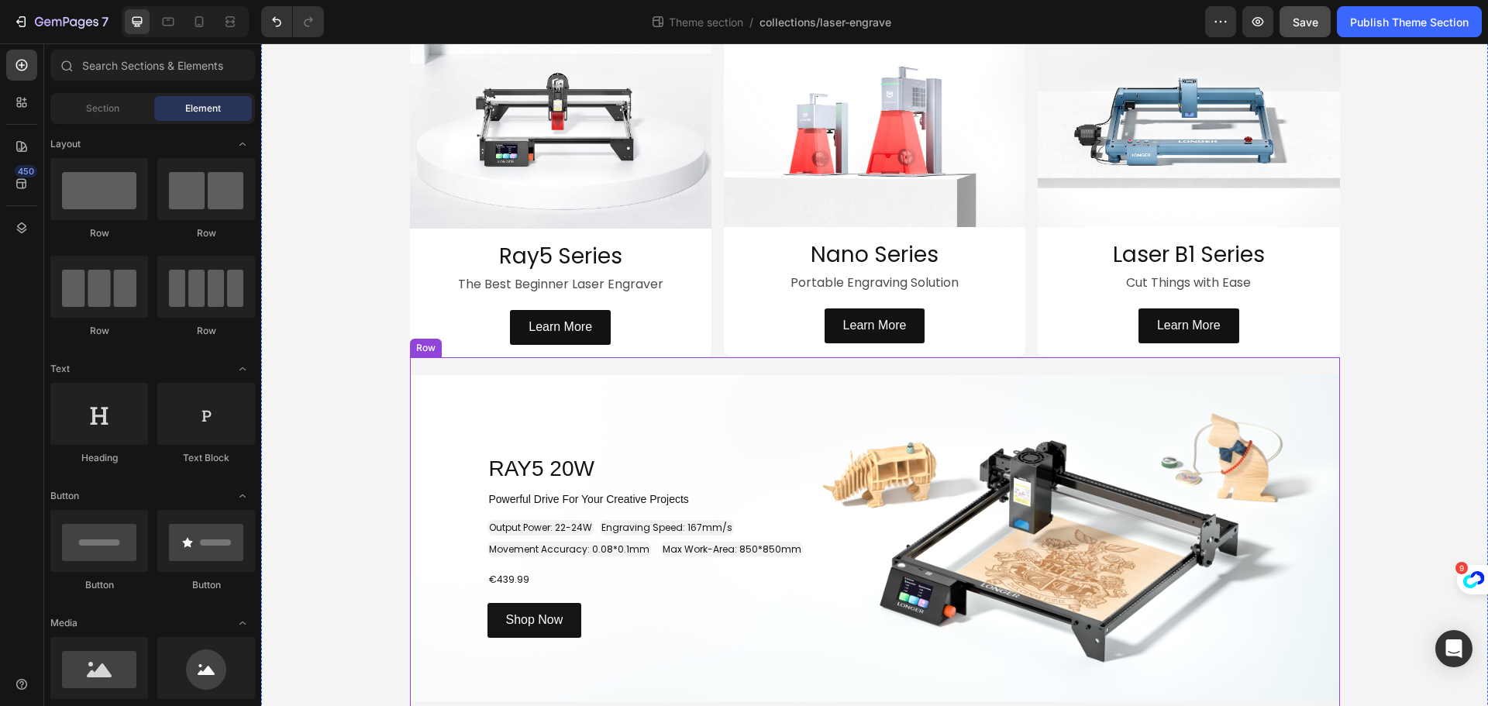
click at [717, 363] on div "RAY5 20W Heading Row Powerful Drive For Your Creative Projects Heading Output P…" at bounding box center [875, 532] width 930 height 350
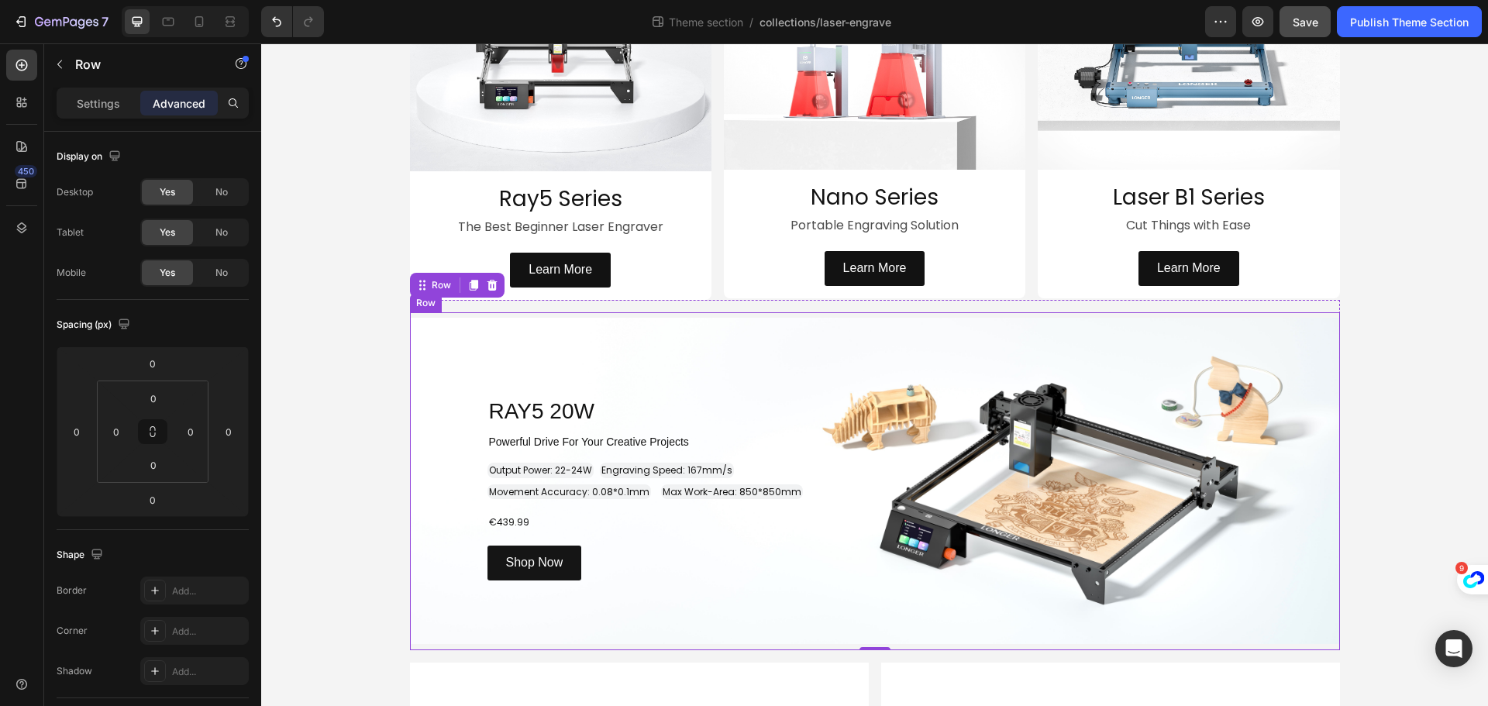
scroll to position [387, 0]
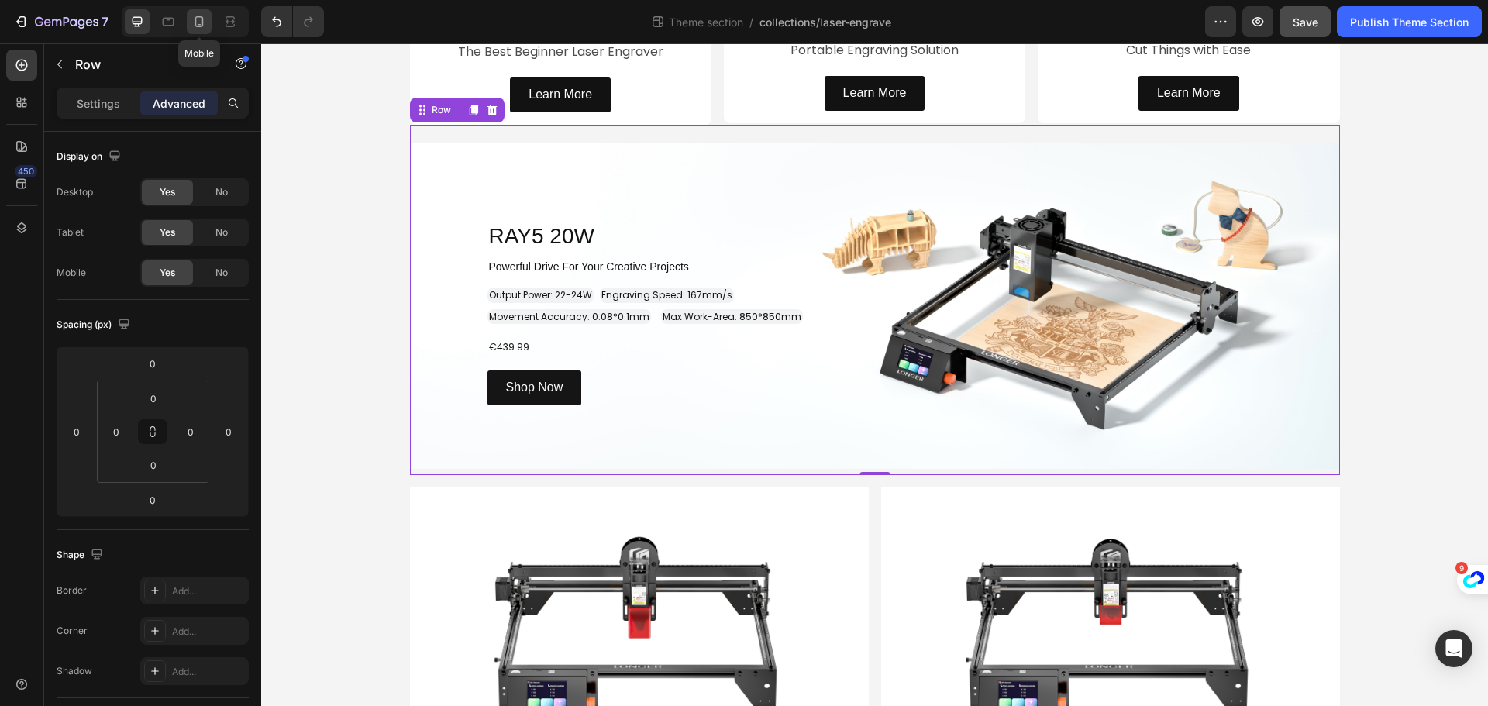
click at [203, 24] on icon at bounding box center [199, 21] width 9 height 11
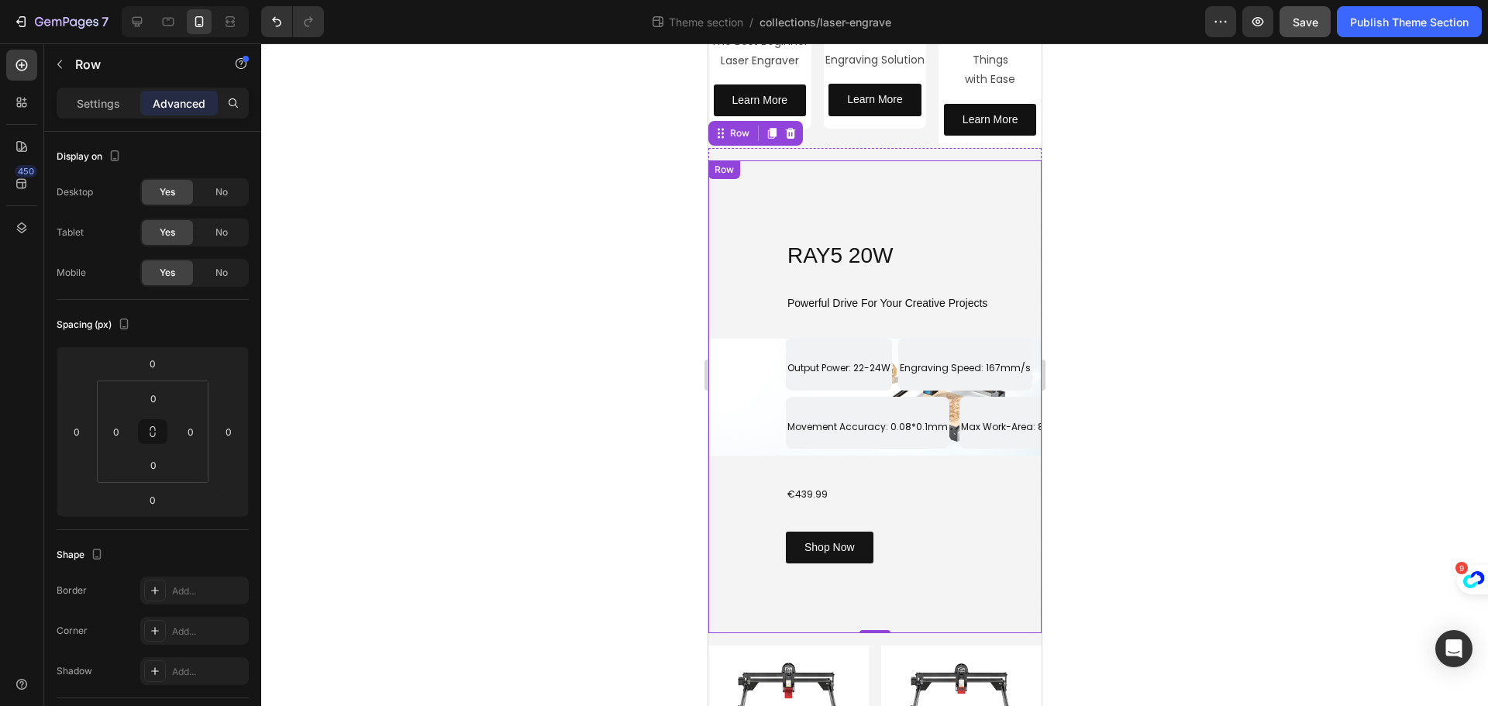
scroll to position [382, 0]
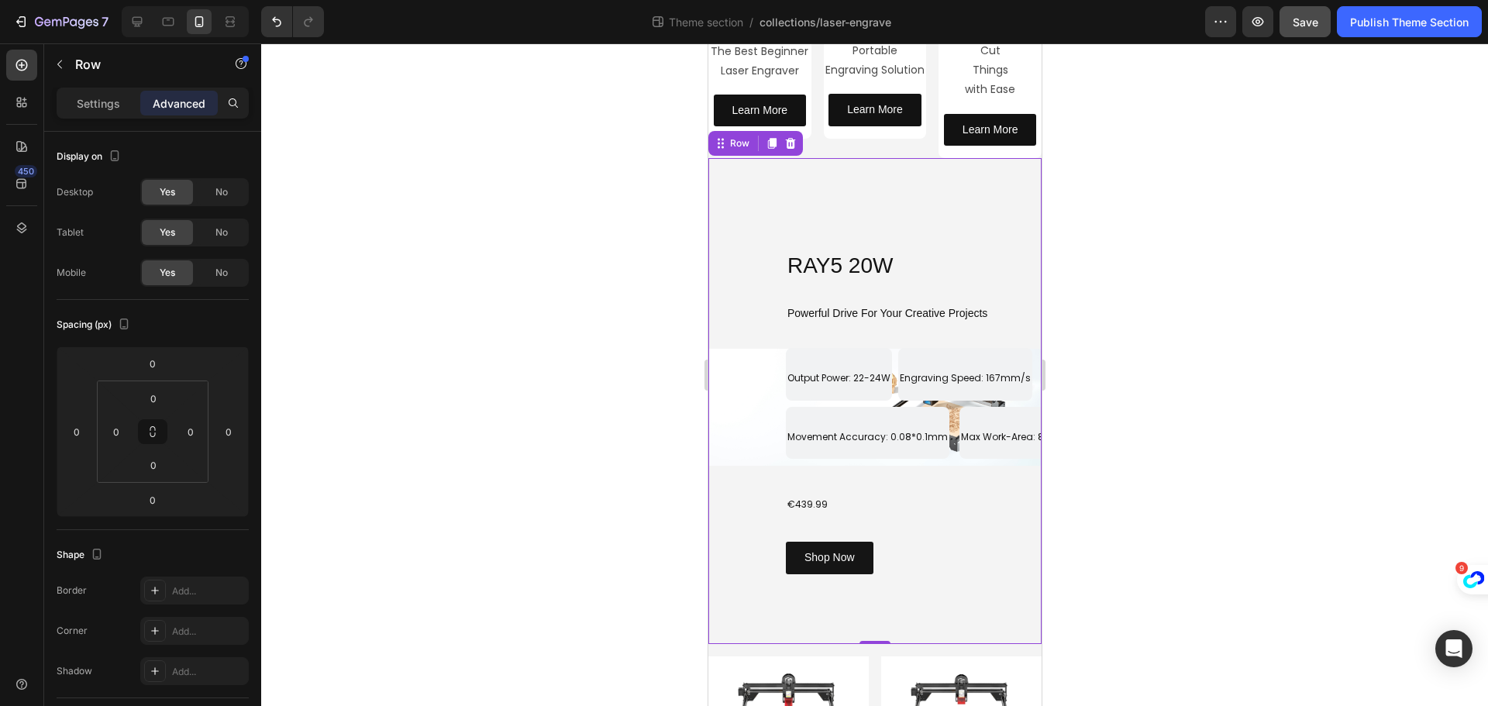
click at [928, 160] on div "RAY5 20W Heading Row Powerful Drive For Your Creative Projects Heading Output P…" at bounding box center [874, 401] width 333 height 486
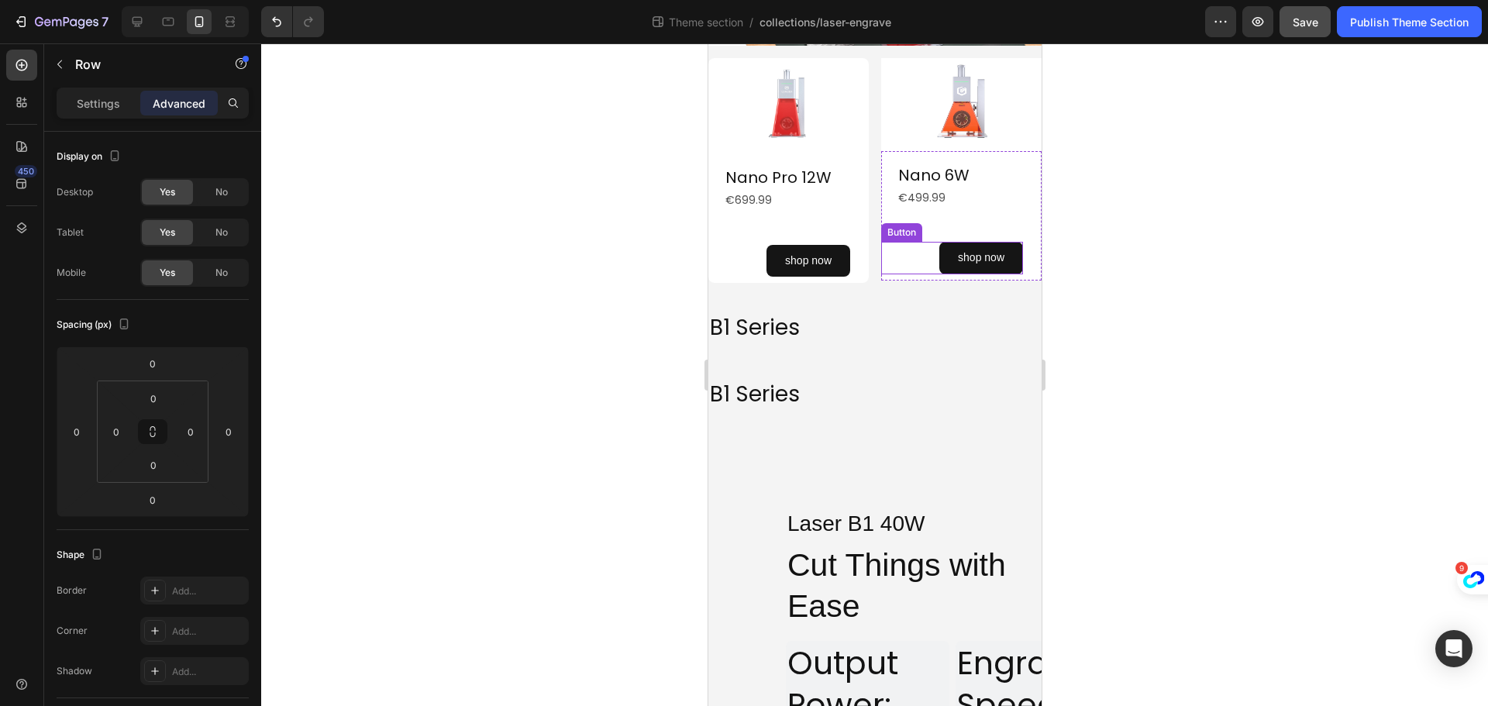
scroll to position [1622, 0]
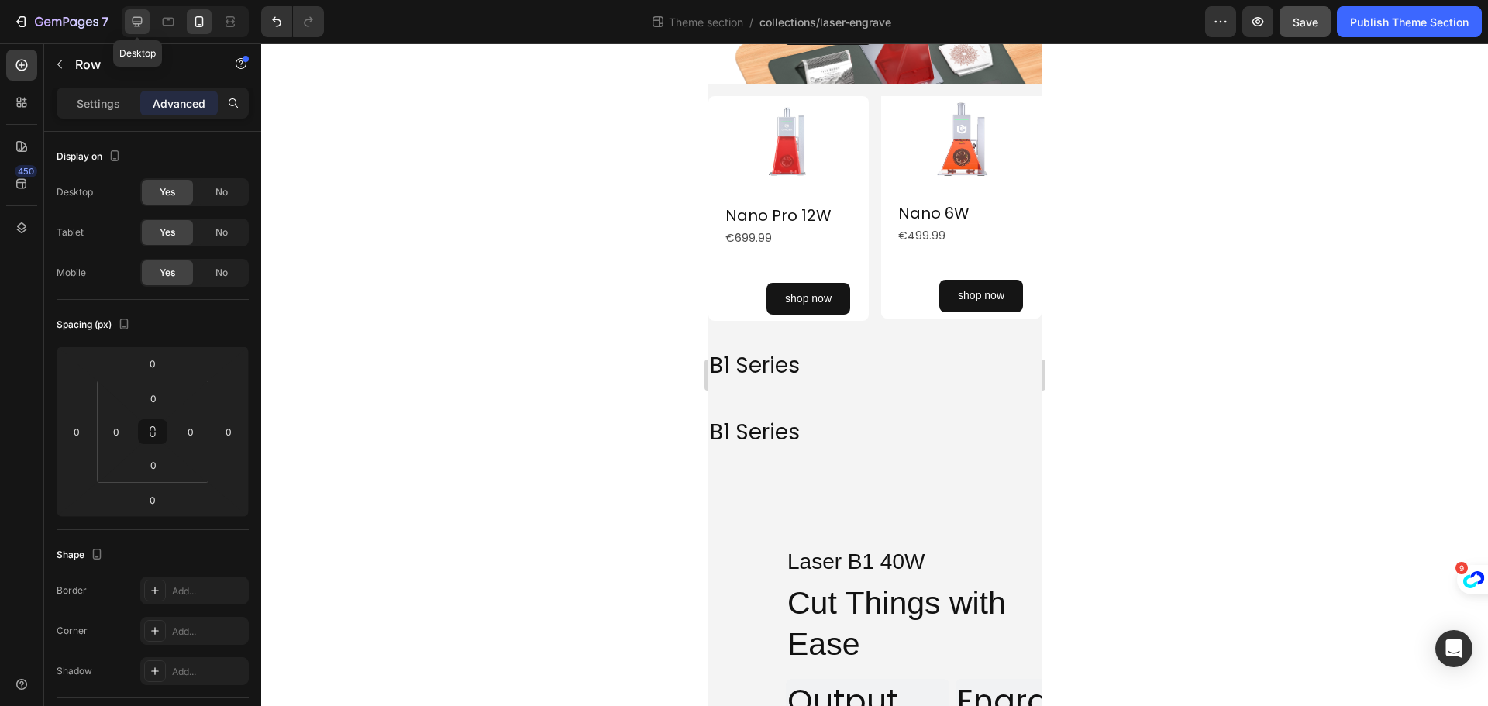
click at [135, 22] on icon at bounding box center [138, 22] width 10 height 10
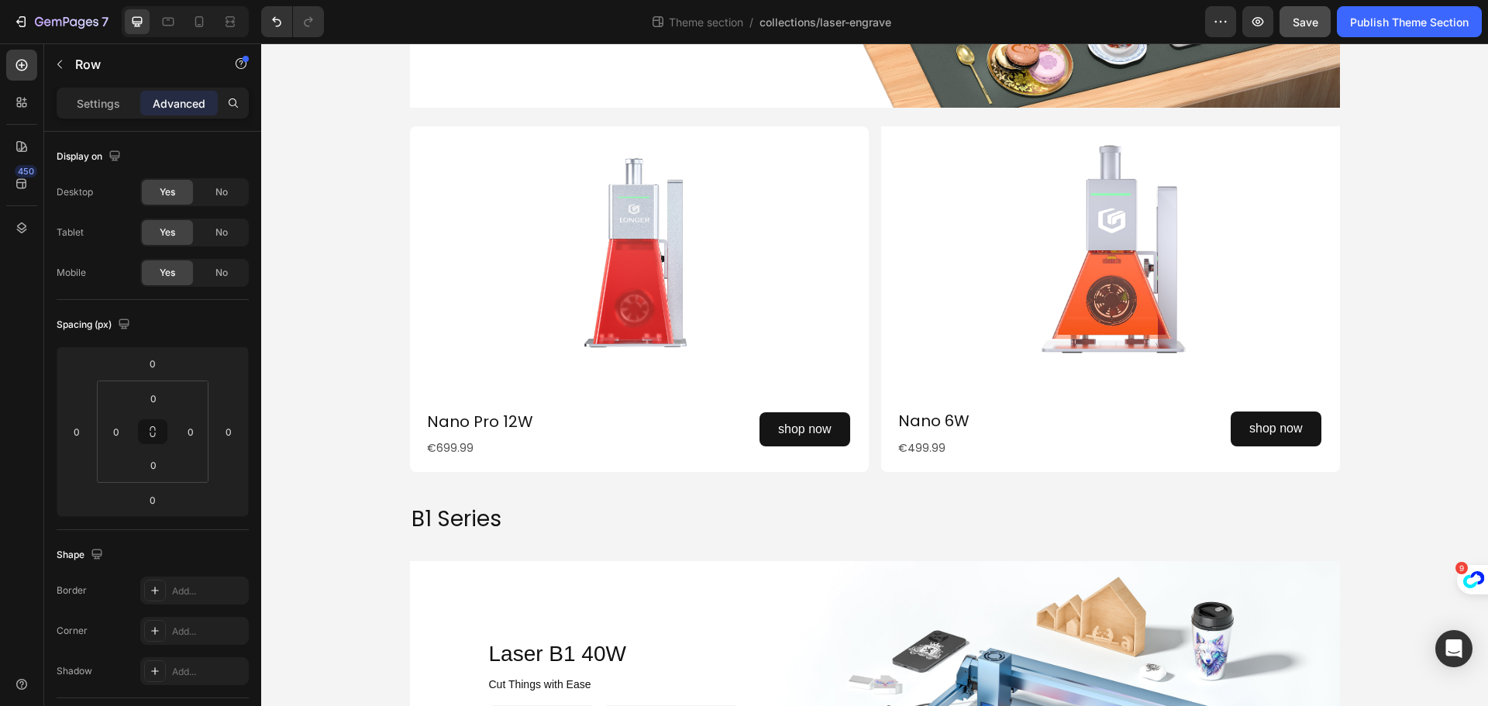
scroll to position [1511, 0]
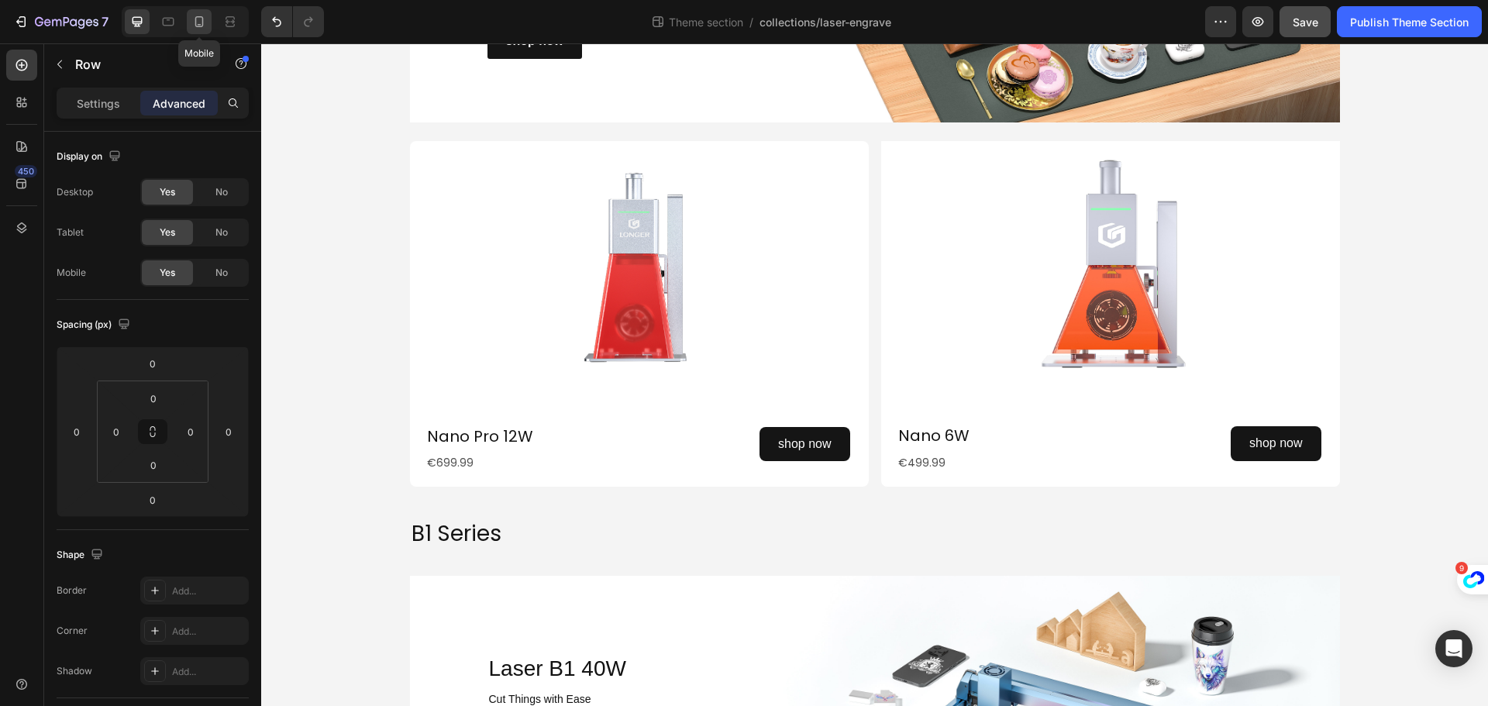
click at [190, 17] on div at bounding box center [199, 21] width 25 height 25
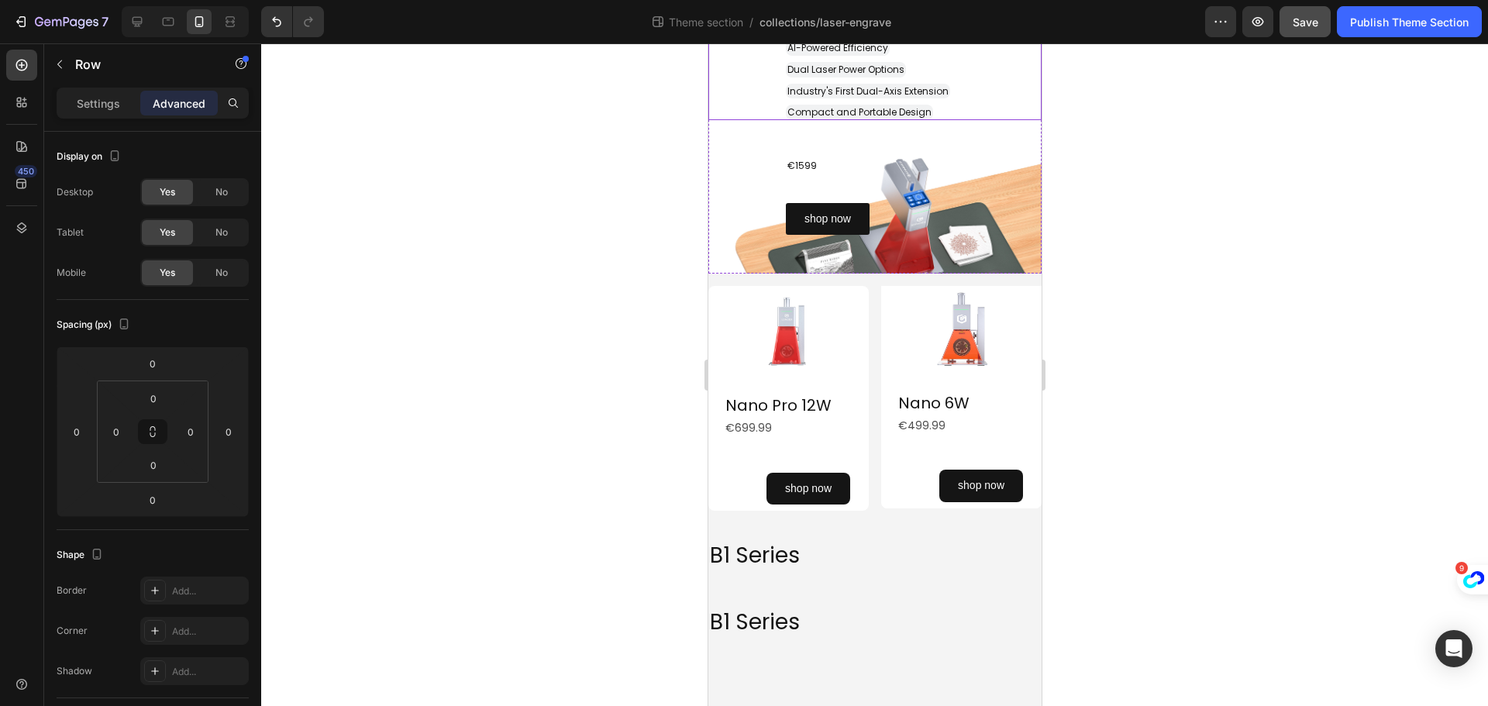
scroll to position [1618, 0]
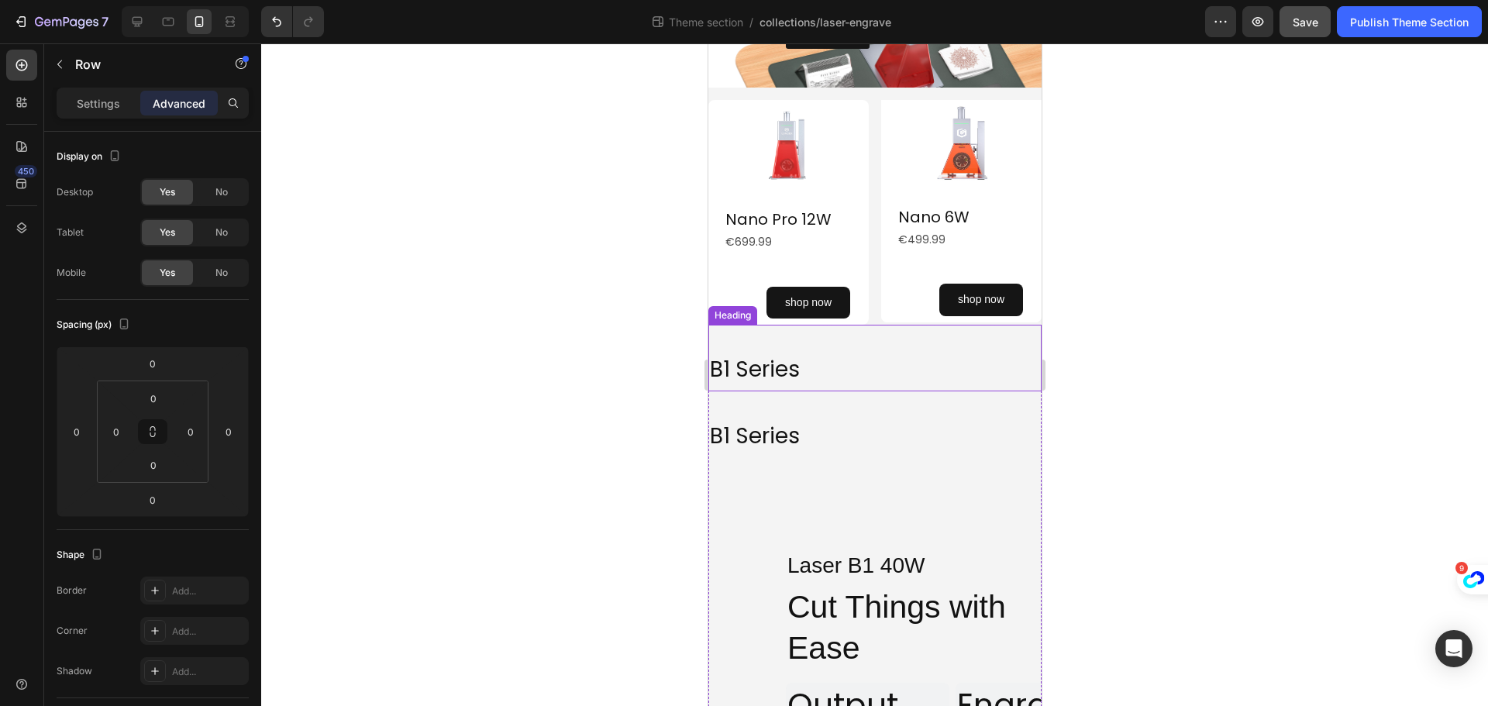
click at [874, 374] on h2 "B1 Series" at bounding box center [874, 367] width 333 height 48
click at [914, 430] on h2 "B1 Series" at bounding box center [874, 434] width 333 height 48
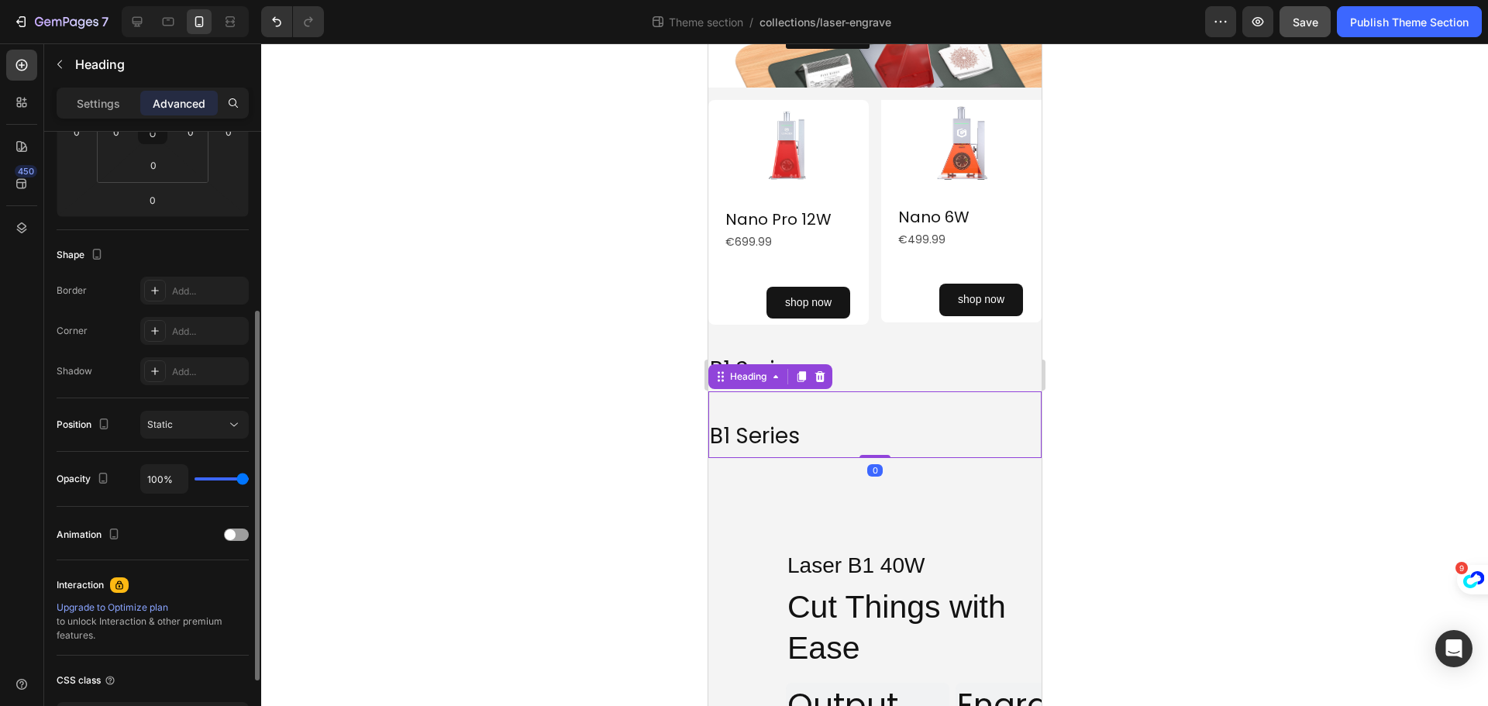
scroll to position [0, 0]
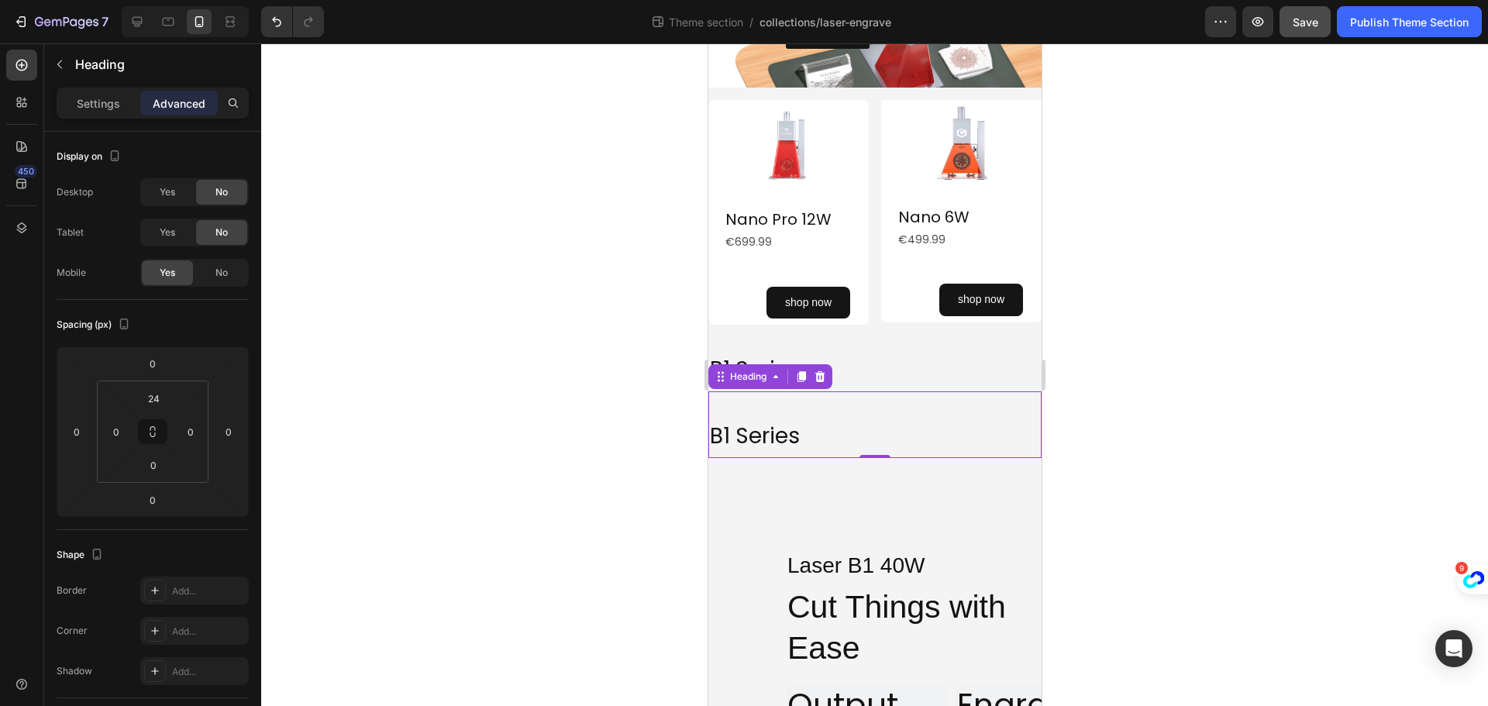
click at [820, 381] on icon at bounding box center [820, 376] width 10 height 11
click at [820, 381] on h2 "B1 Series" at bounding box center [874, 367] width 333 height 48
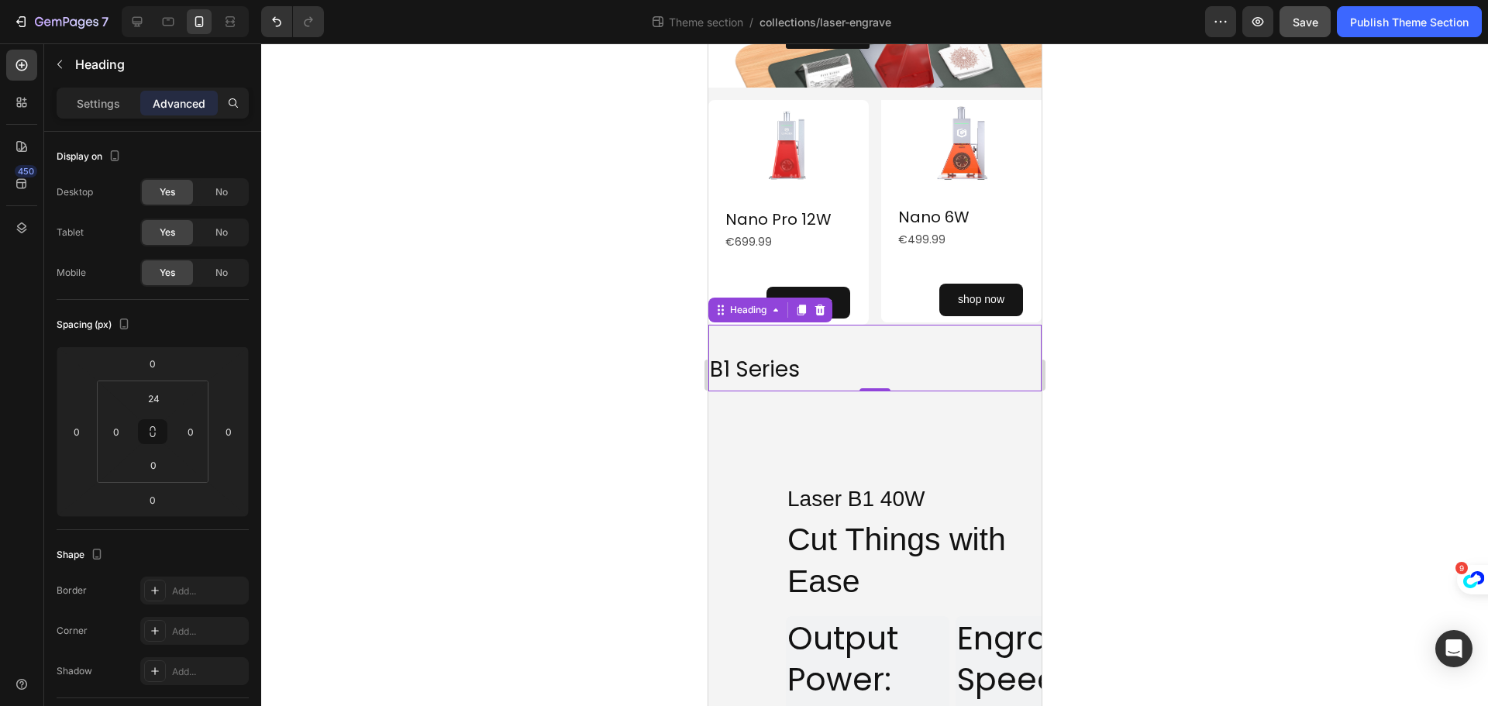
click at [1197, 339] on div at bounding box center [874, 374] width 1227 height 663
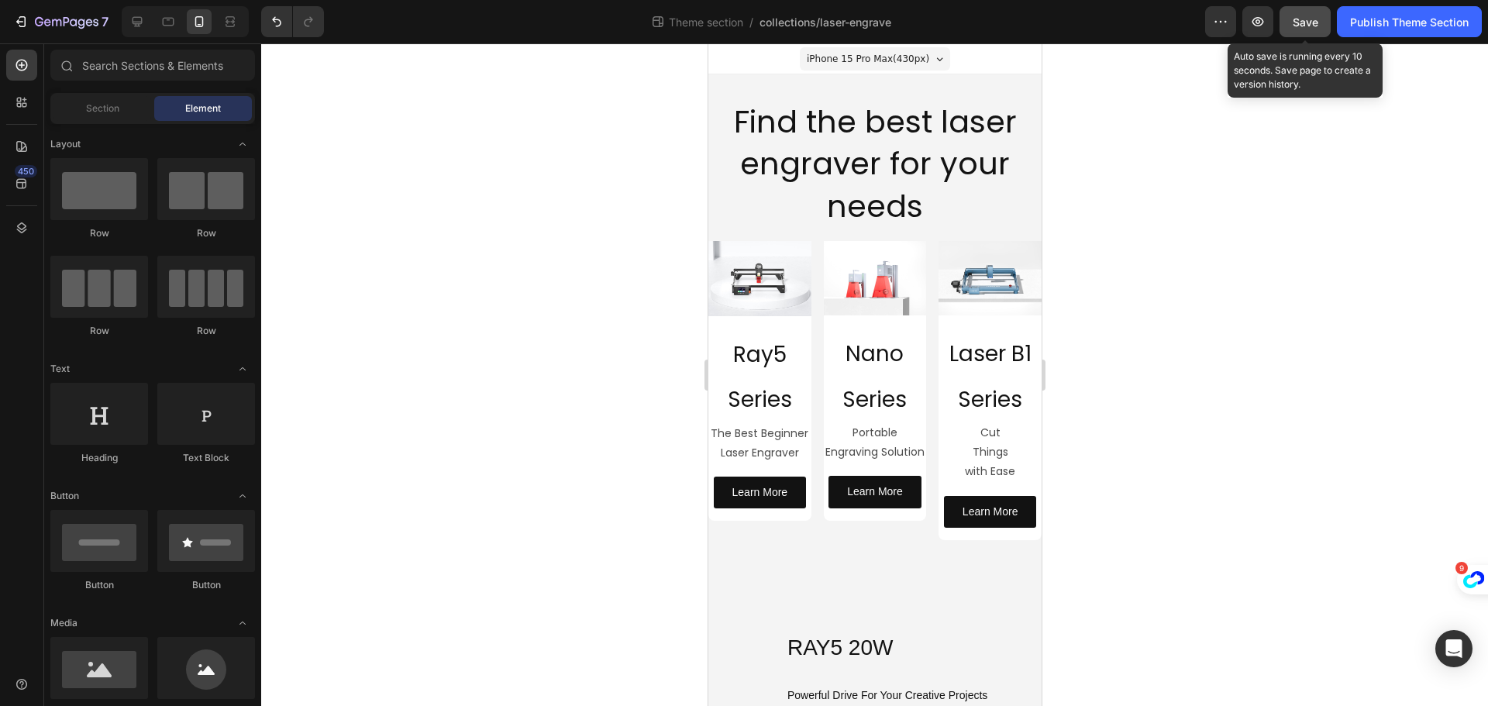
click at [1300, 24] on span "Save" at bounding box center [1306, 21] width 26 height 13
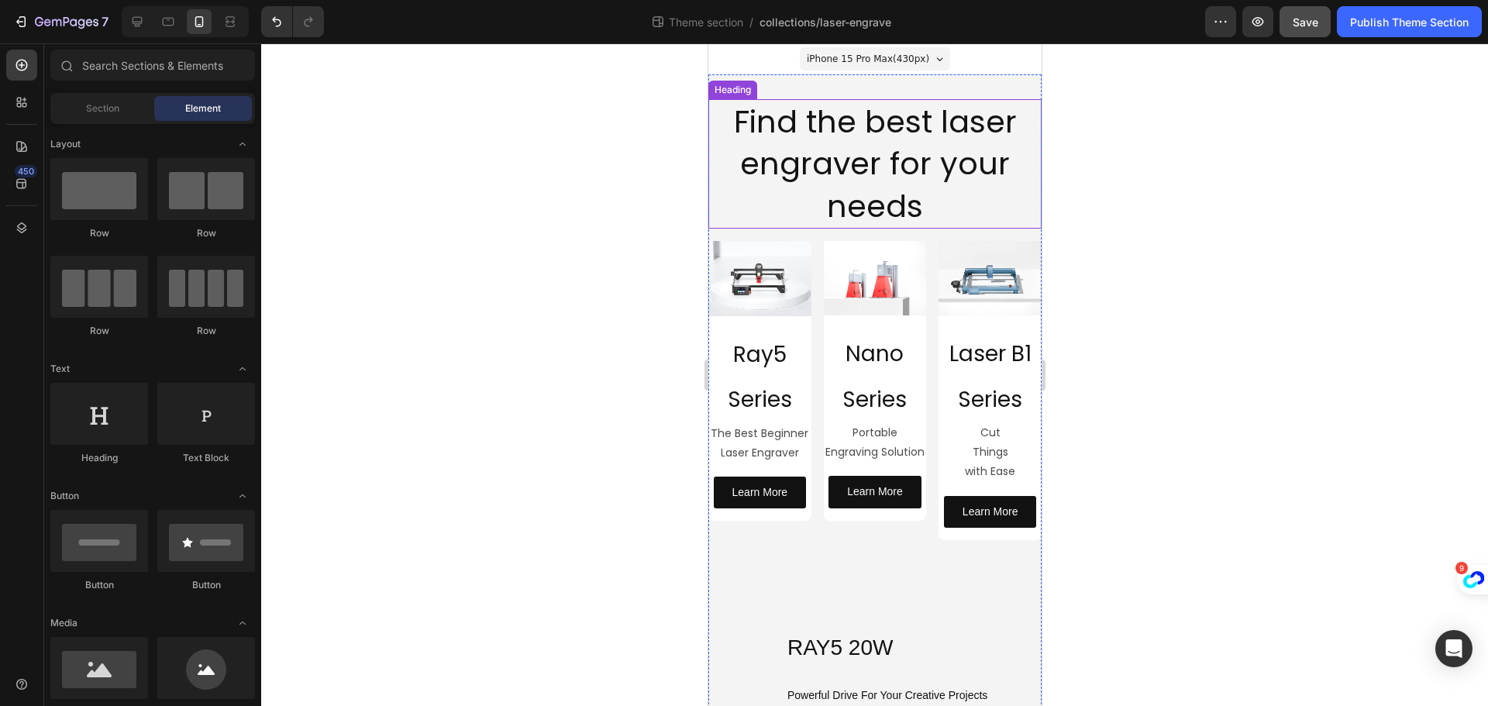
click at [888, 156] on span "Find the best laser engraver for your needs" at bounding box center [874, 164] width 283 height 128
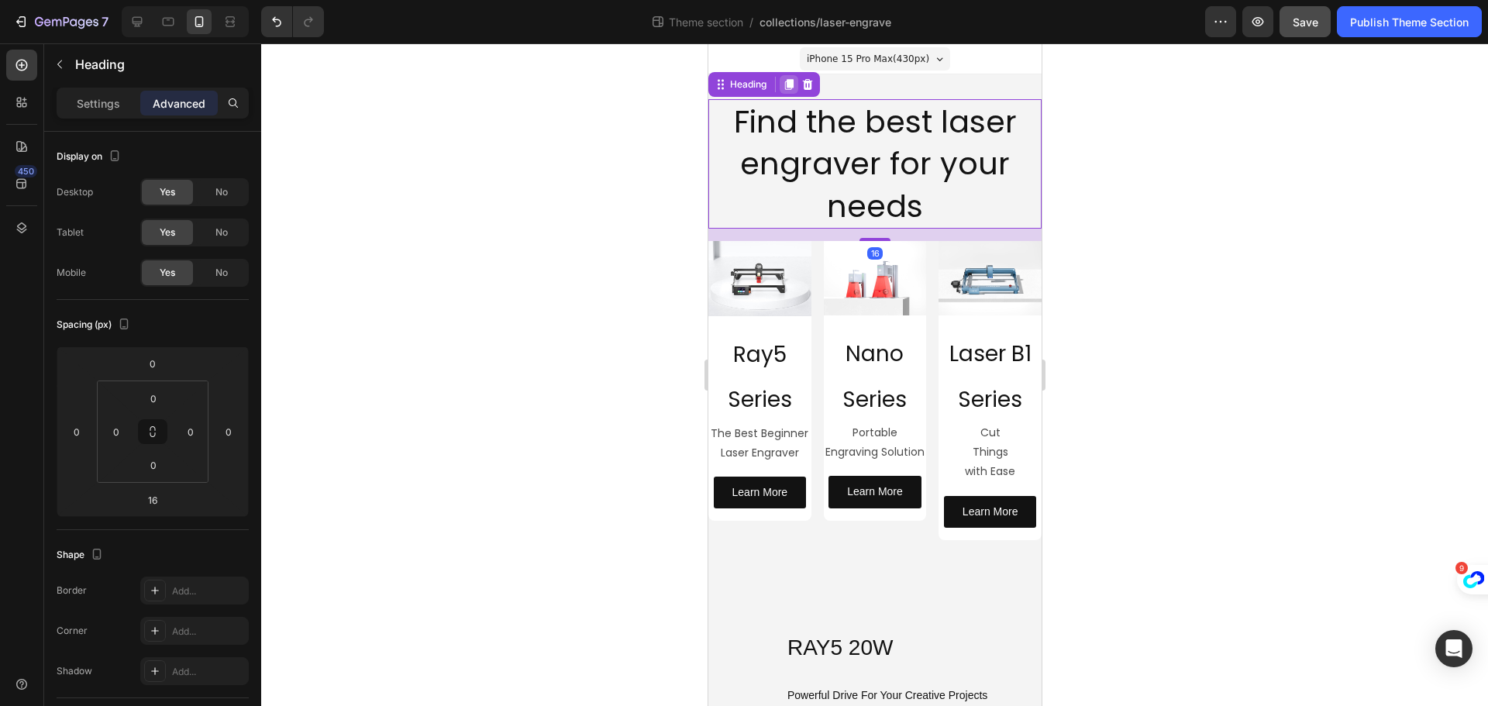
click at [792, 82] on icon at bounding box center [788, 84] width 9 height 11
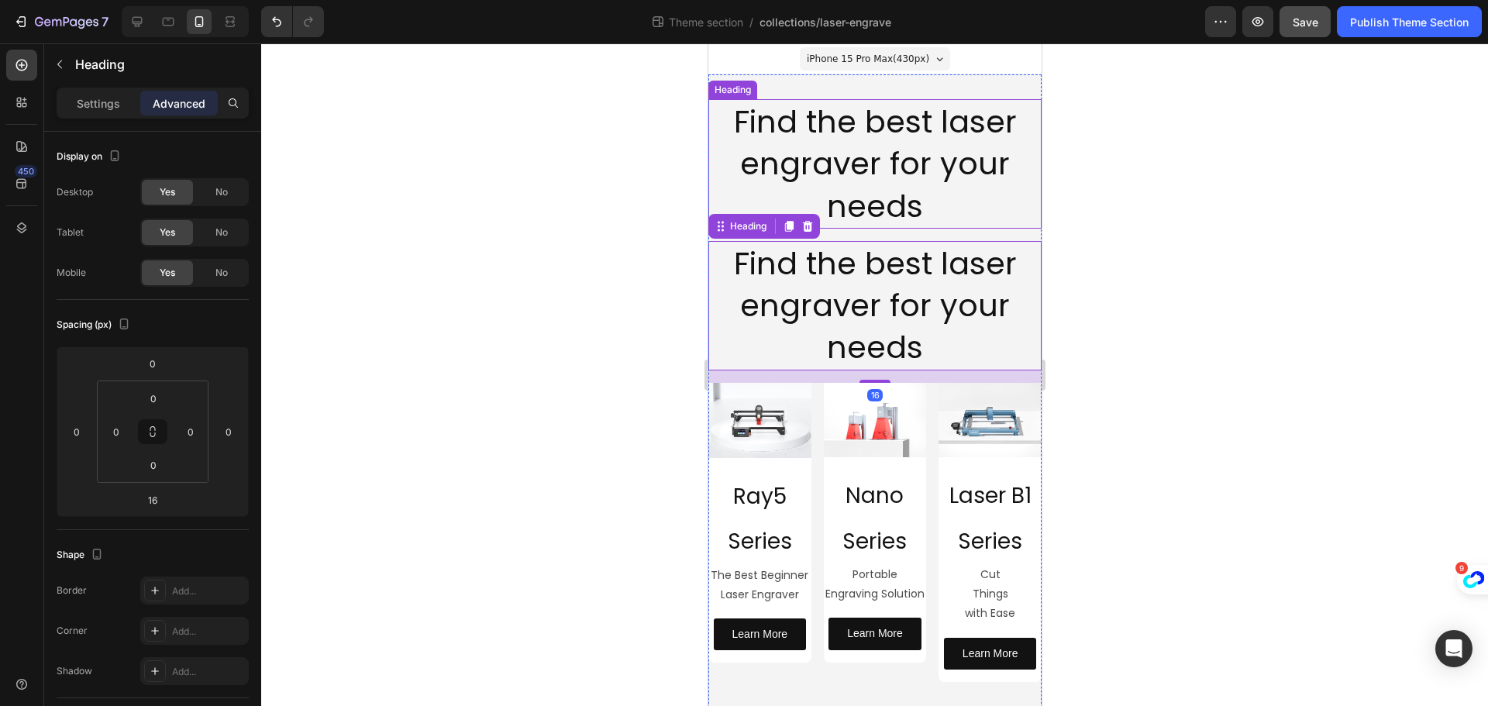
click at [821, 151] on span "Find the best laser engraver for your needs" at bounding box center [874, 164] width 283 height 128
click at [615, 267] on div at bounding box center [874, 374] width 1227 height 663
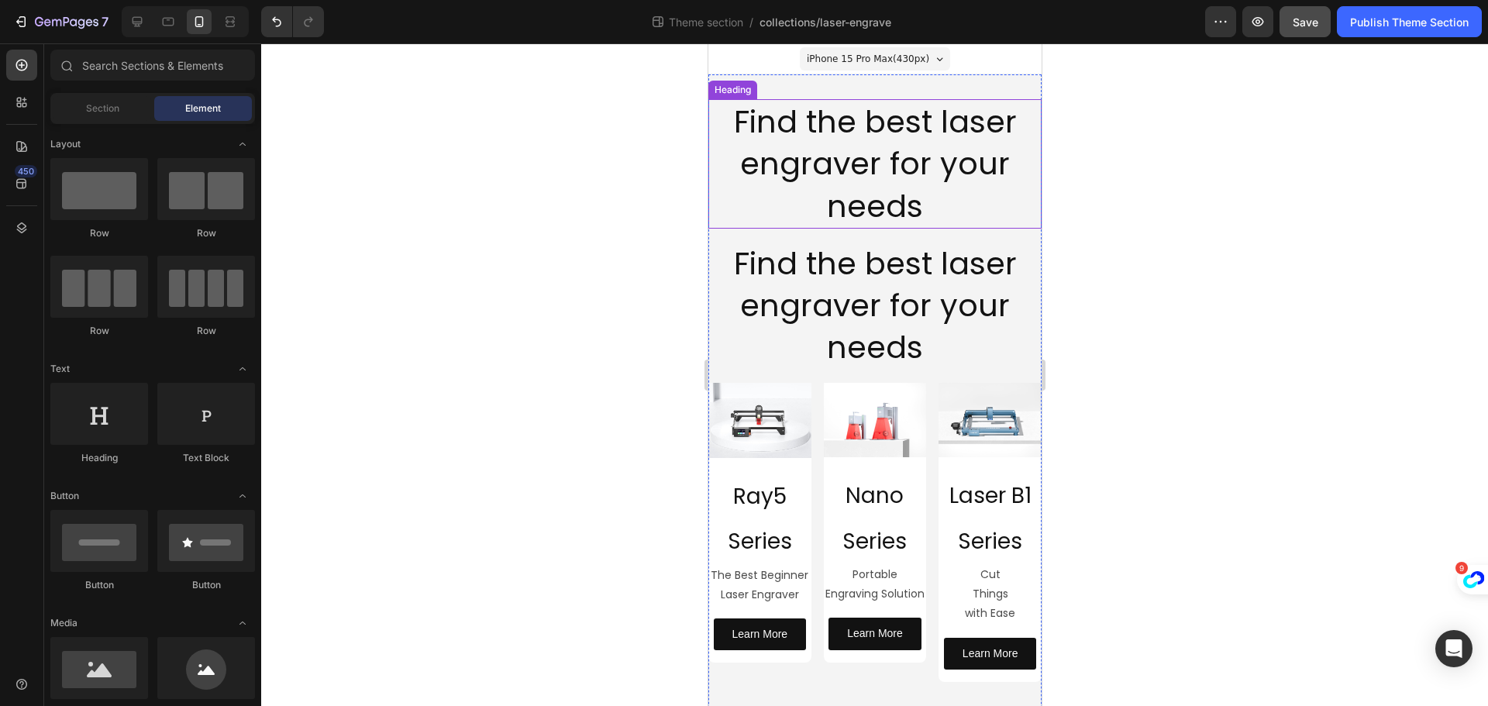
click at [839, 178] on span "Find the best laser engraver for your needs" at bounding box center [874, 164] width 283 height 128
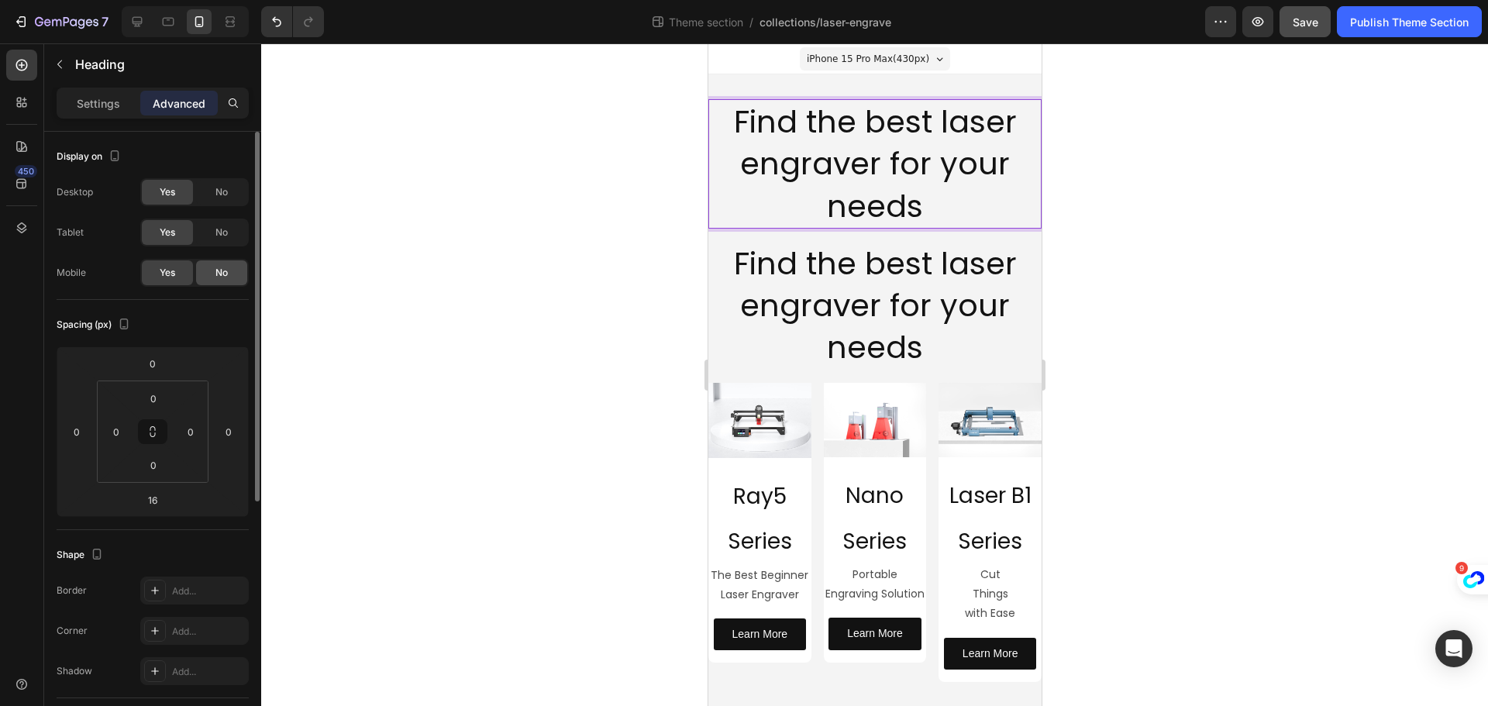
click at [211, 270] on div "No" at bounding box center [221, 272] width 51 height 25
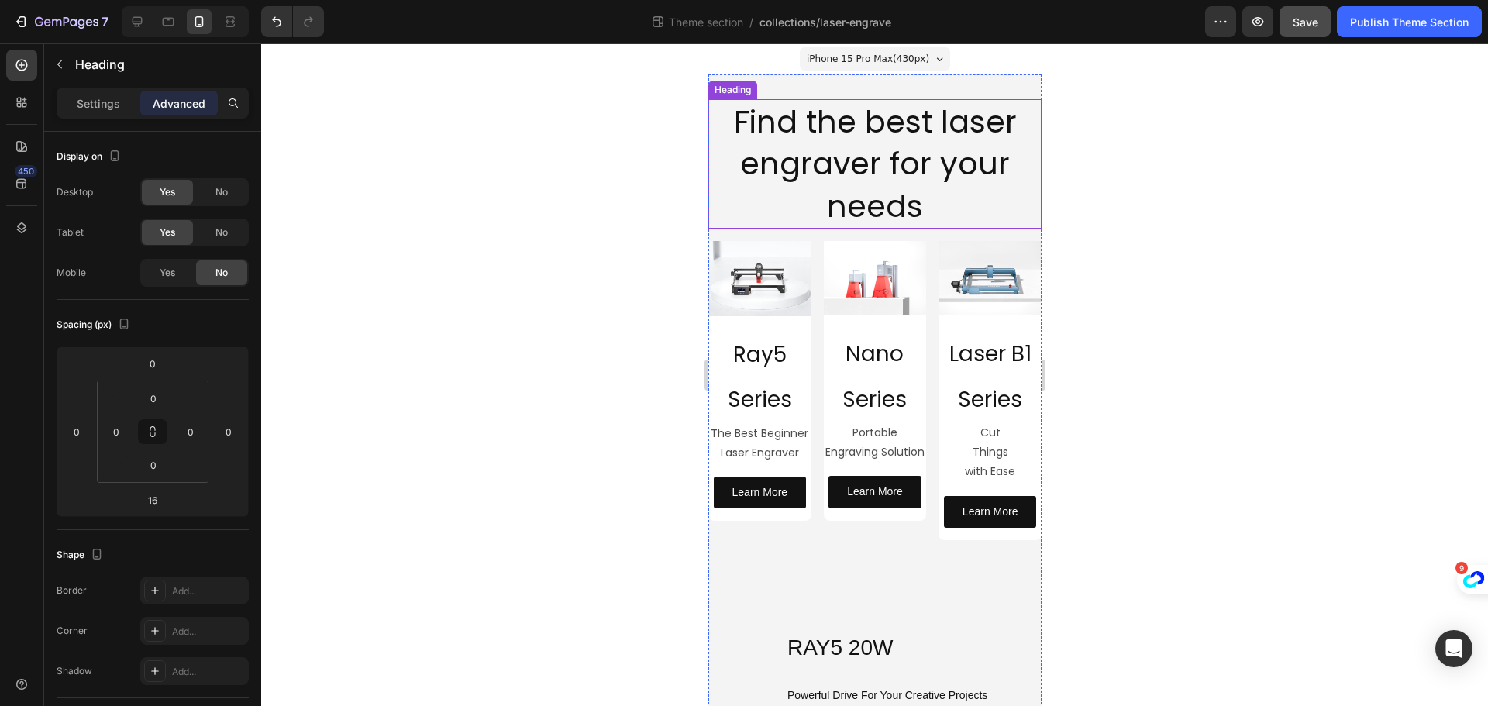
click at [822, 122] on span "Find the best laser engraver for your needs" at bounding box center [874, 164] width 283 height 128
click at [229, 184] on div "No" at bounding box center [221, 192] width 51 height 25
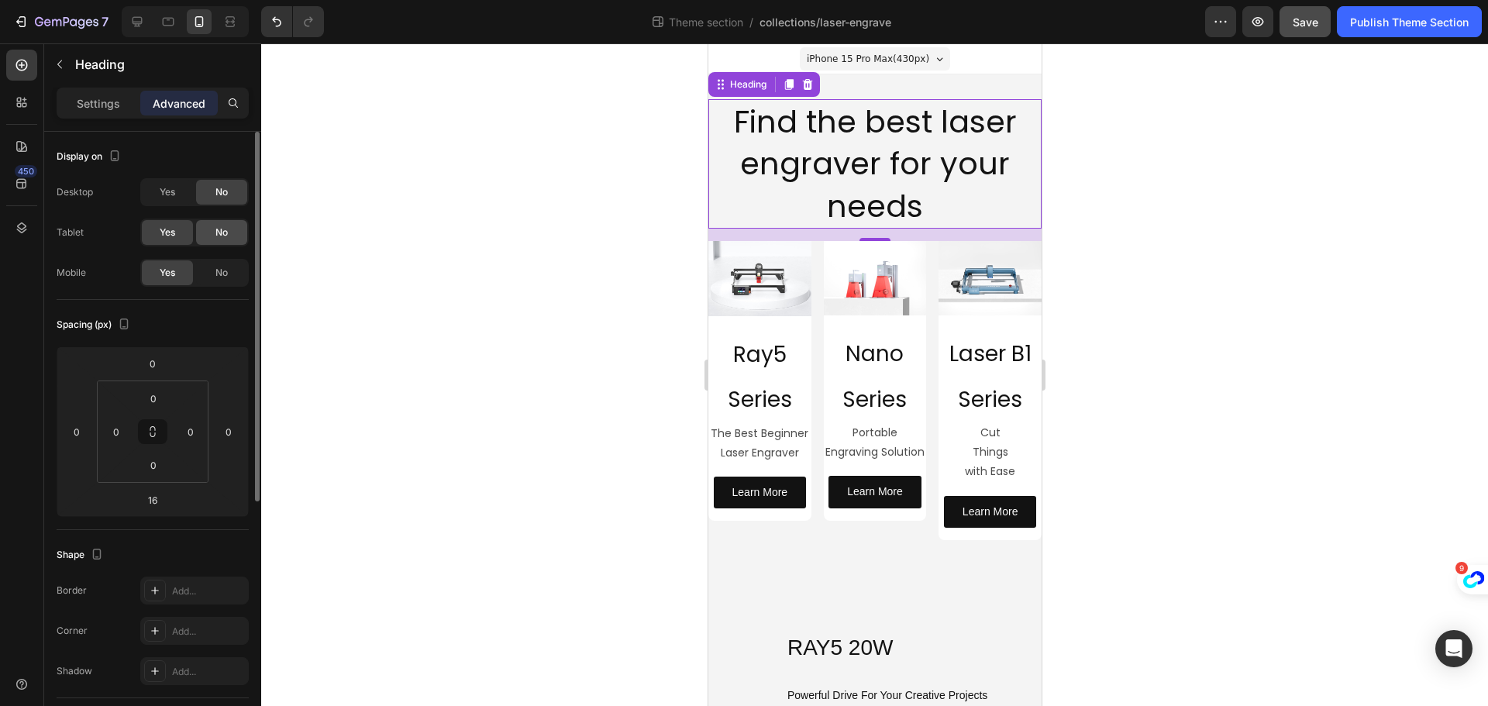
click at [225, 225] on div "No" at bounding box center [221, 232] width 51 height 25
click at [452, 212] on div at bounding box center [874, 374] width 1227 height 663
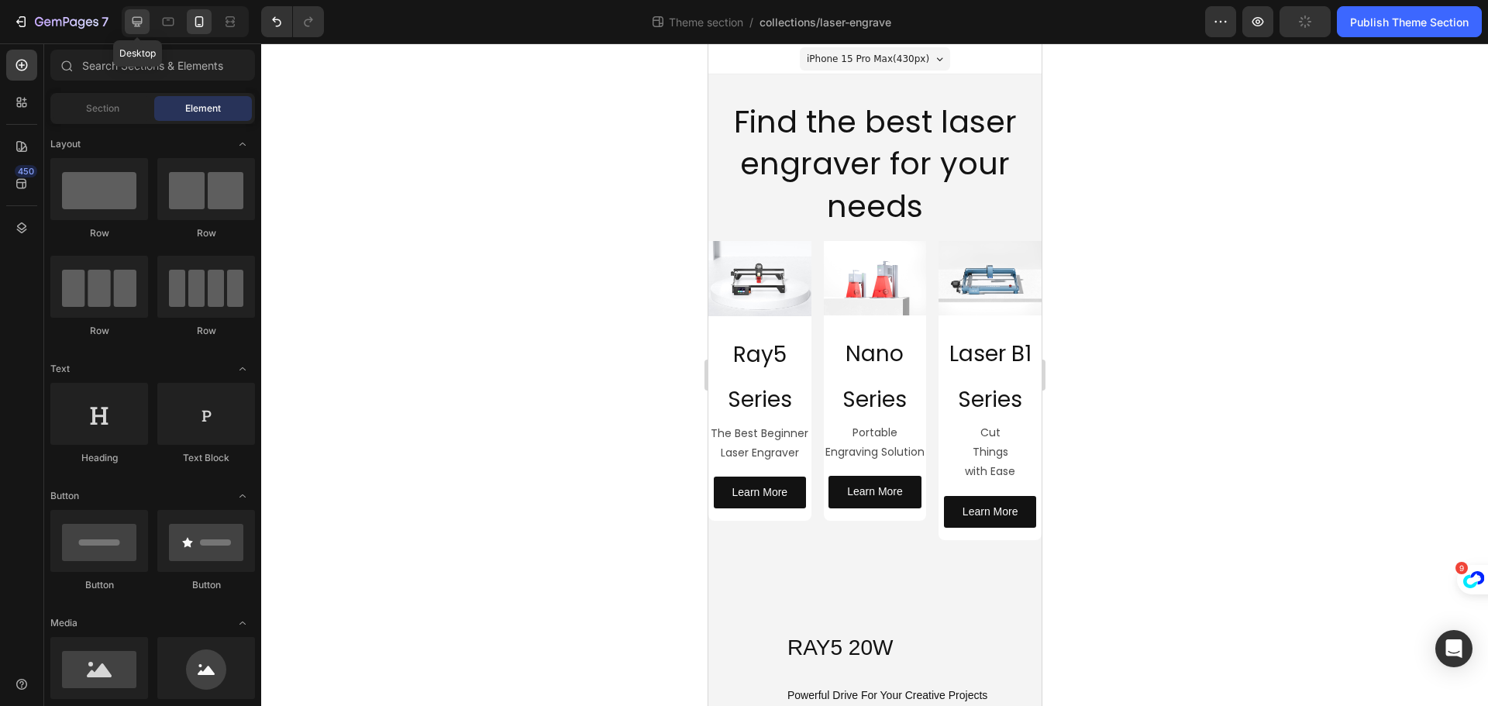
click at [135, 19] on icon at bounding box center [136, 21] width 15 height 15
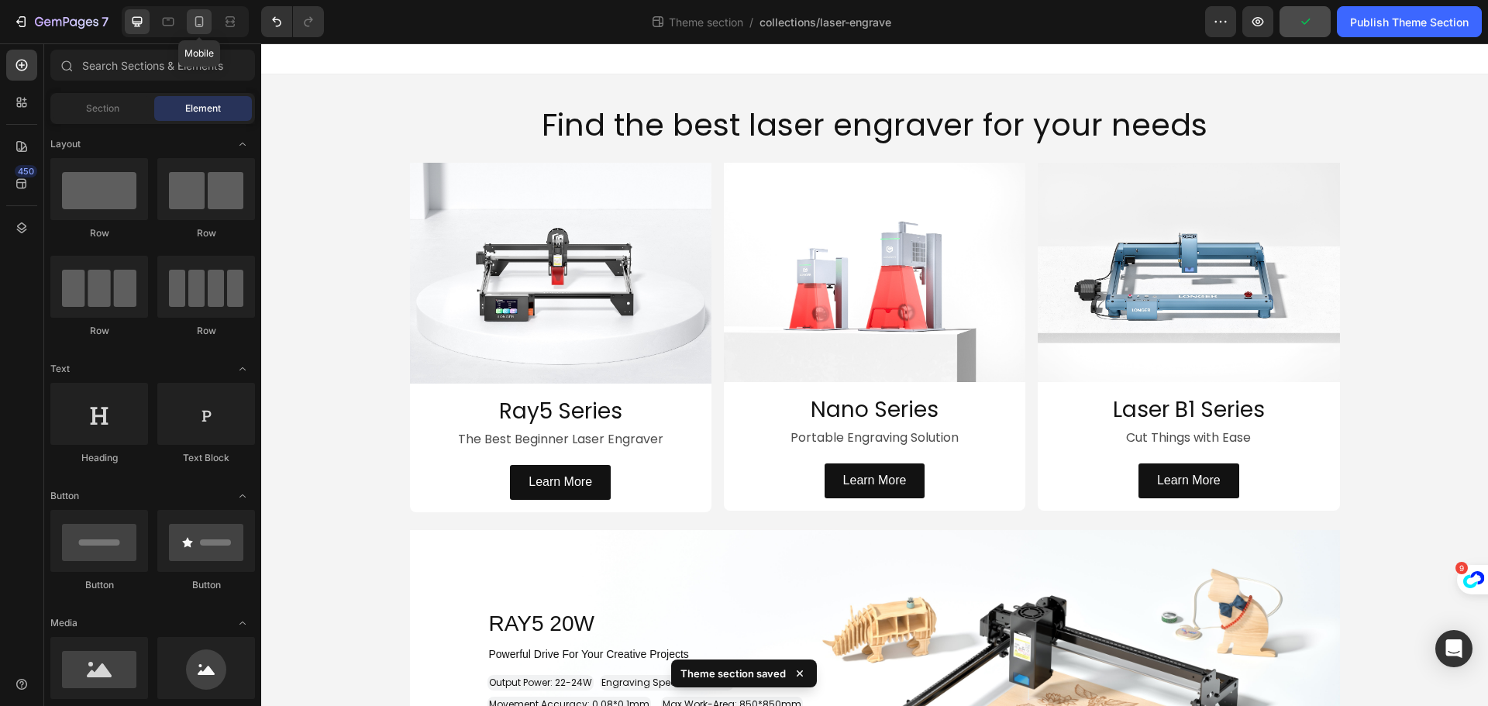
click at [195, 17] on icon at bounding box center [198, 21] width 15 height 15
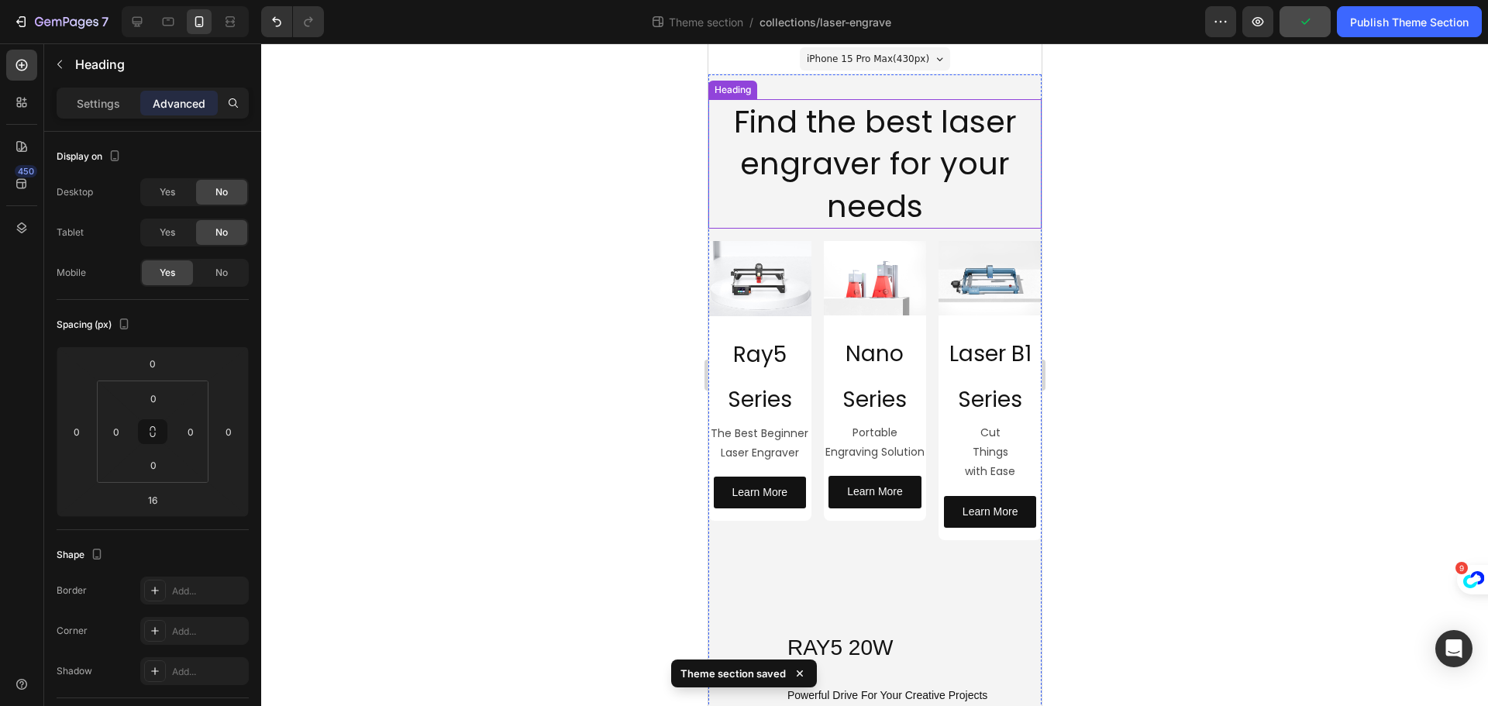
click at [851, 153] on span "Find the best laser engraver for your needs" at bounding box center [874, 164] width 283 height 128
click at [88, 102] on p "Settings" at bounding box center [98, 103] width 43 height 16
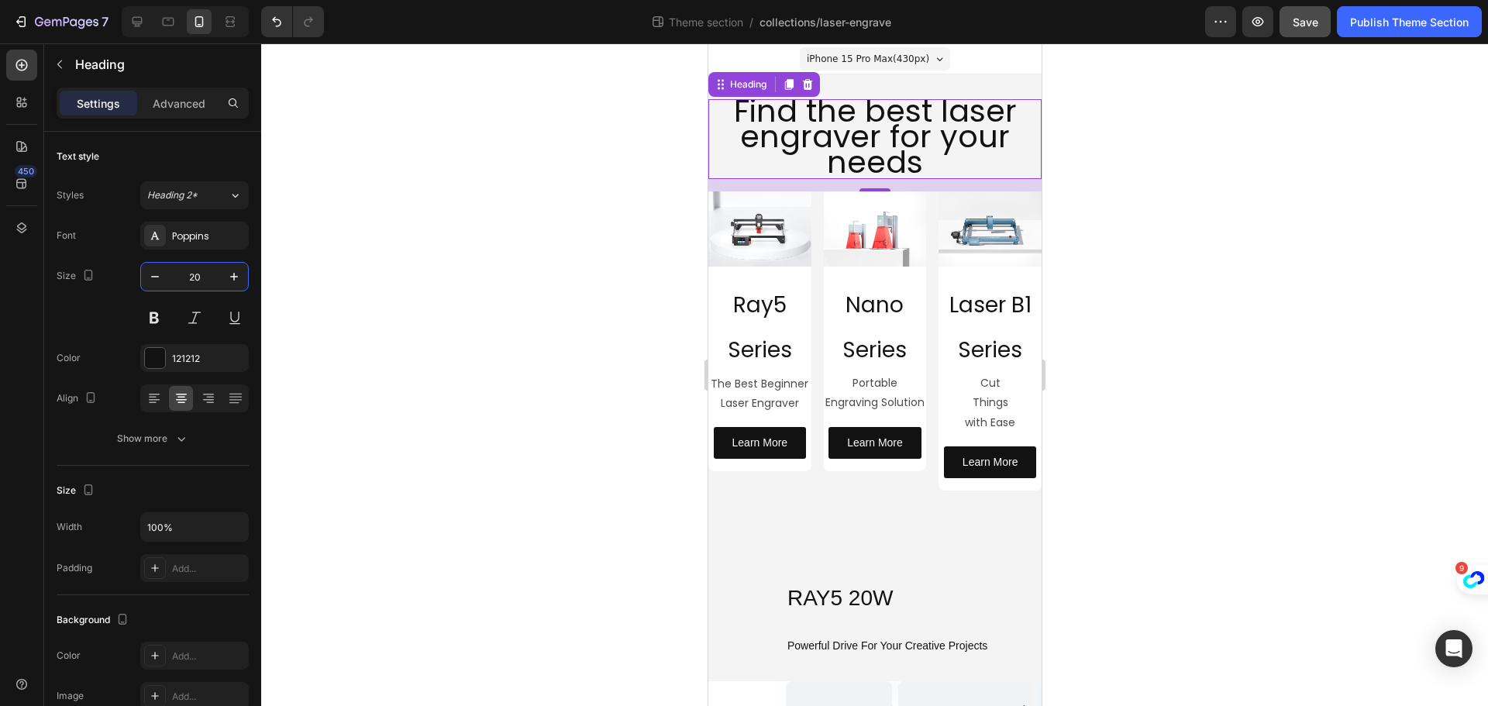
type input "20"
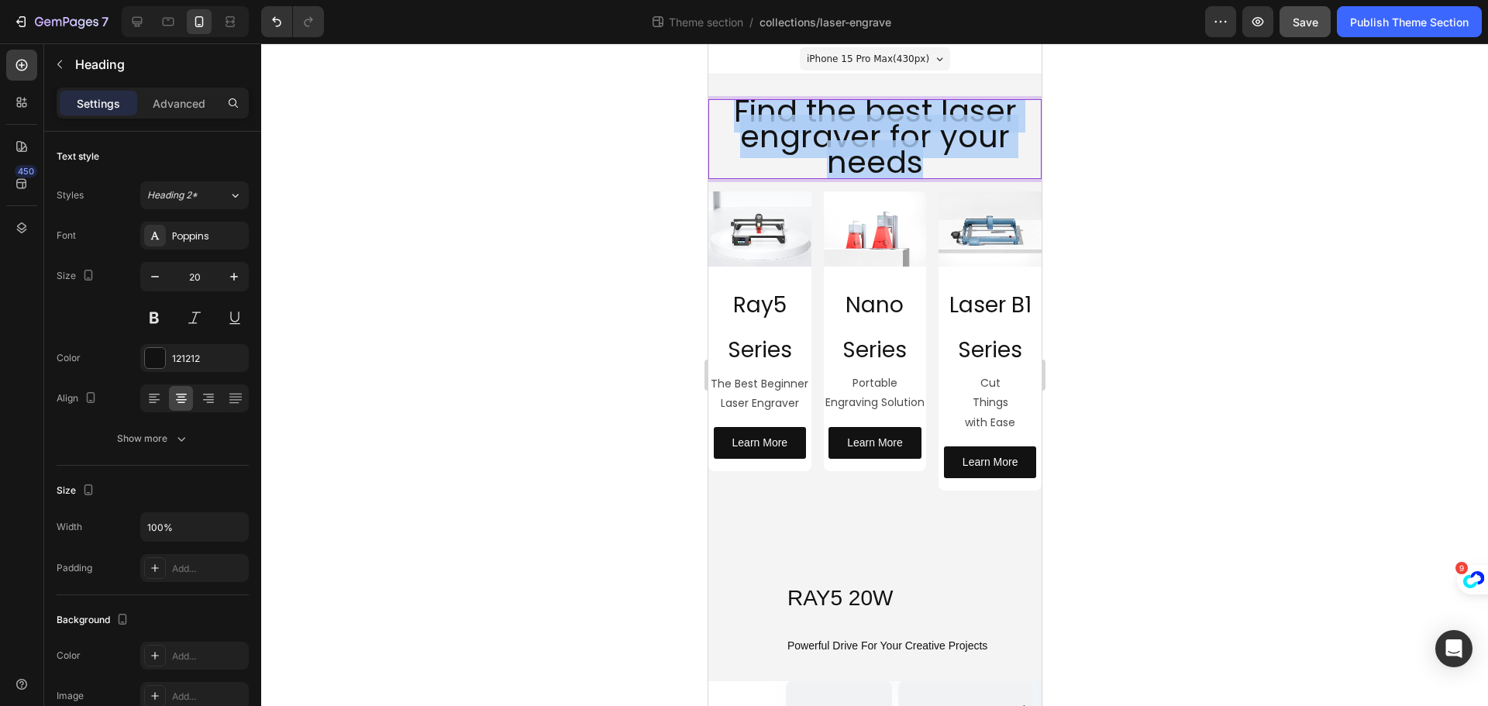
drag, startPoint x: 942, startPoint y: 170, endPoint x: 617, endPoint y: 98, distance: 333.4
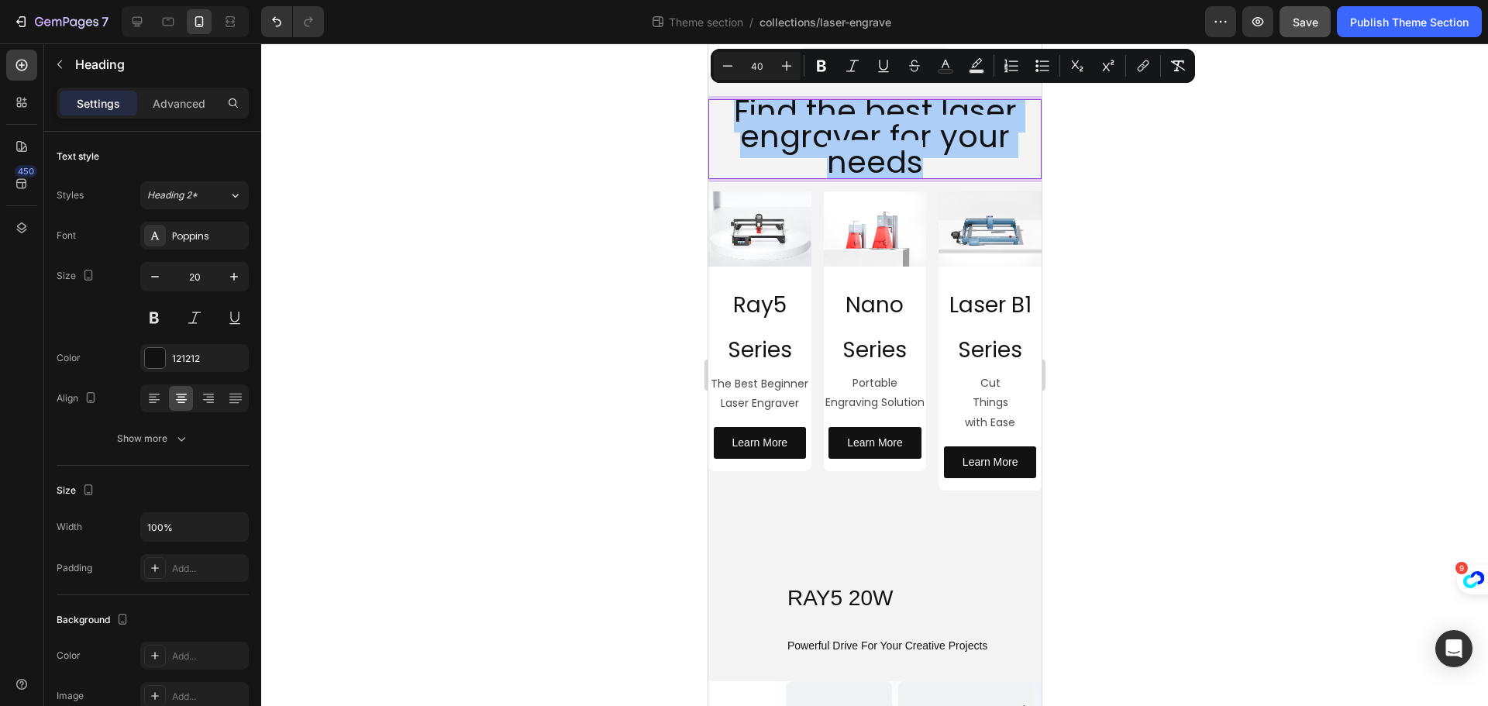
click at [763, 66] on input "40" at bounding box center [757, 66] width 31 height 19
type input "20"
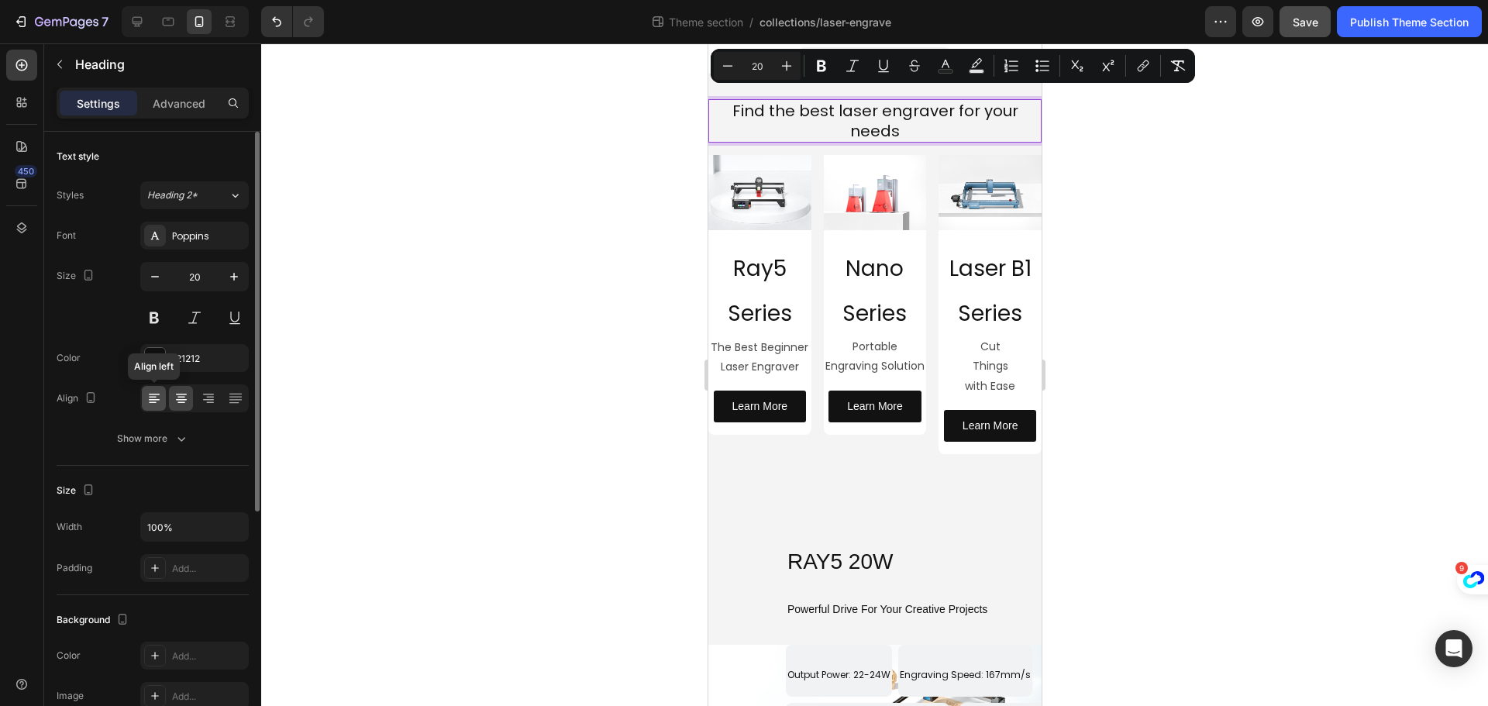
click at [153, 399] on icon at bounding box center [154, 400] width 11 height 2
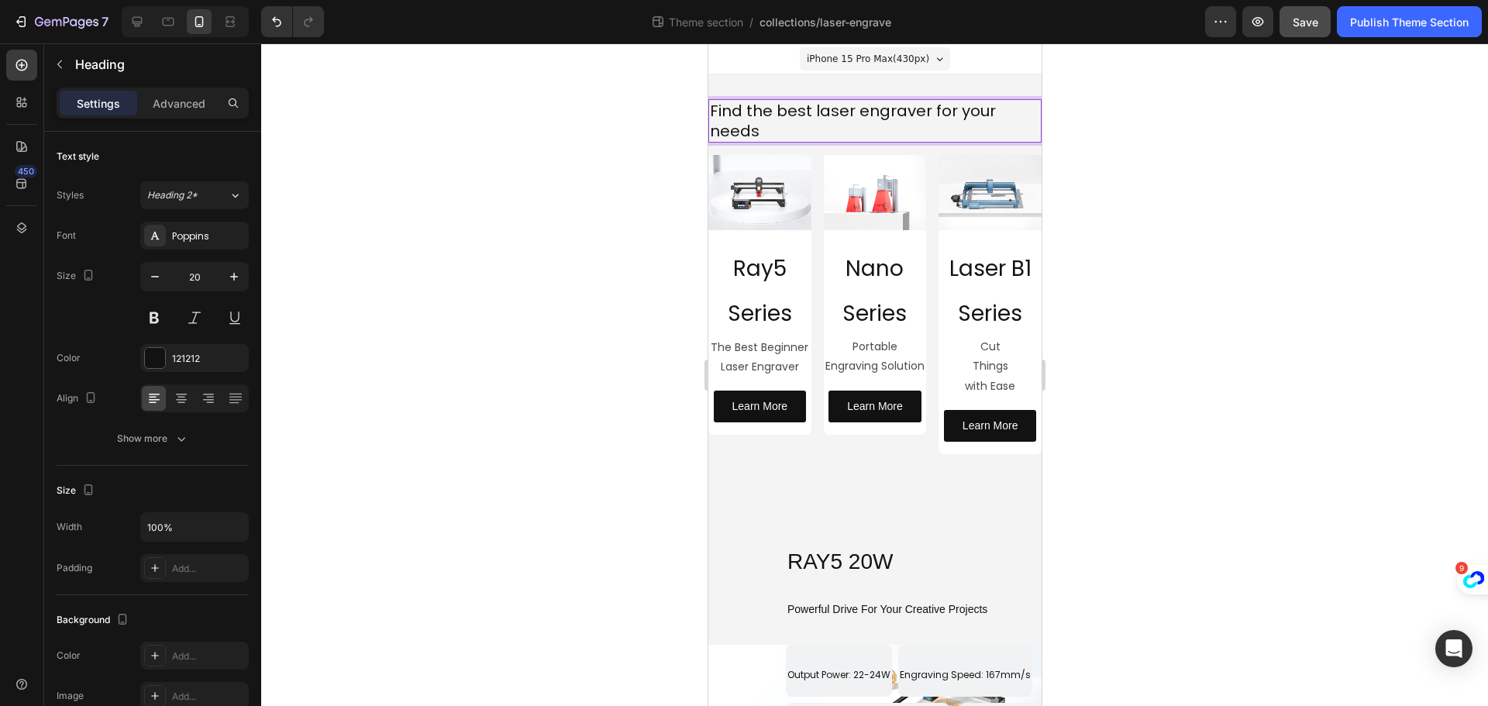
click at [787, 134] on p "Find the best laser engraver for your needs" at bounding box center [874, 121] width 330 height 40
click at [783, 128] on p "Find the best laser engraver for your needs" at bounding box center [874, 121] width 330 height 40
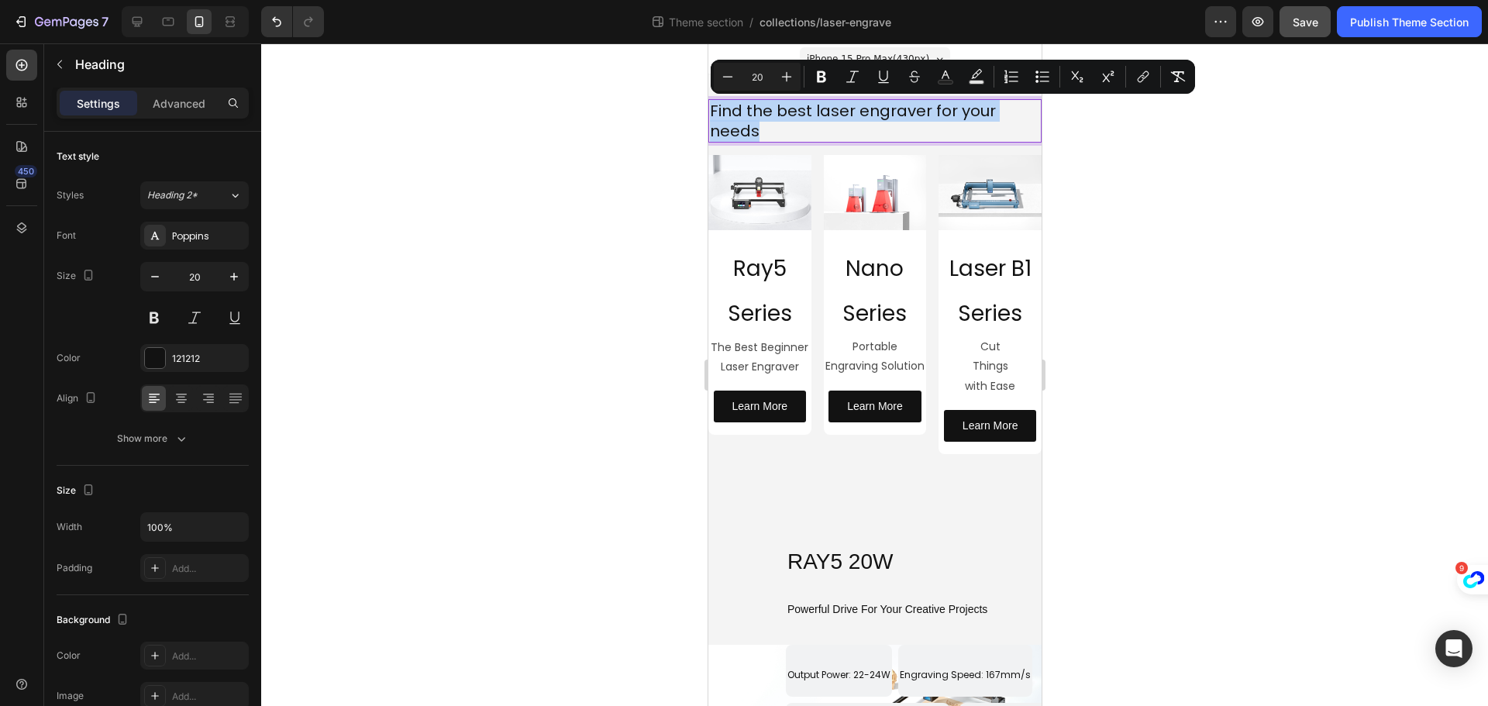
drag, startPoint x: 783, startPoint y: 128, endPoint x: 711, endPoint y: 118, distance: 72.8
click at [711, 118] on p "Find the best laser engraver for your needs" at bounding box center [874, 121] width 330 height 40
click at [729, 77] on icon "Editor contextual toolbar" at bounding box center [727, 76] width 15 height 15
type input "18"
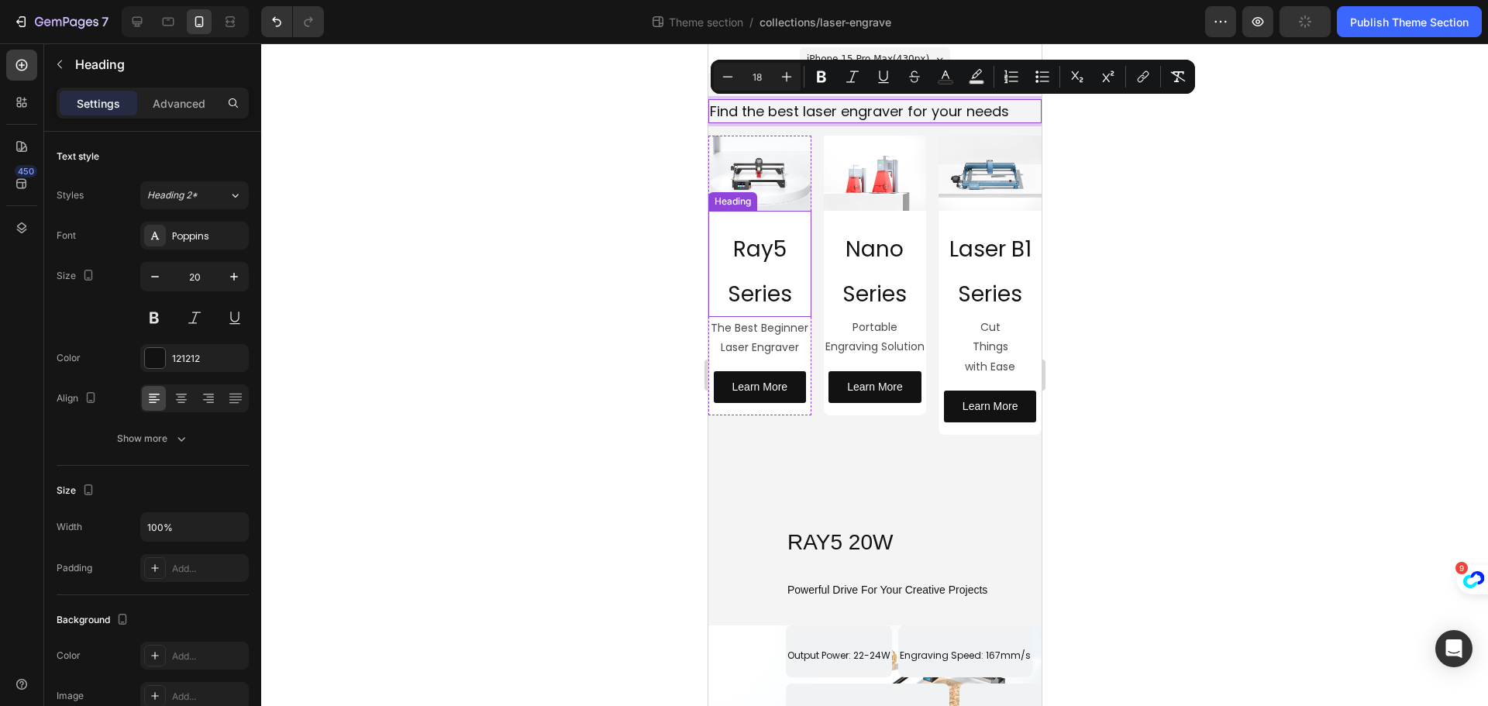
click at [783, 269] on h2 "Ray5 Series" at bounding box center [759, 270] width 103 height 94
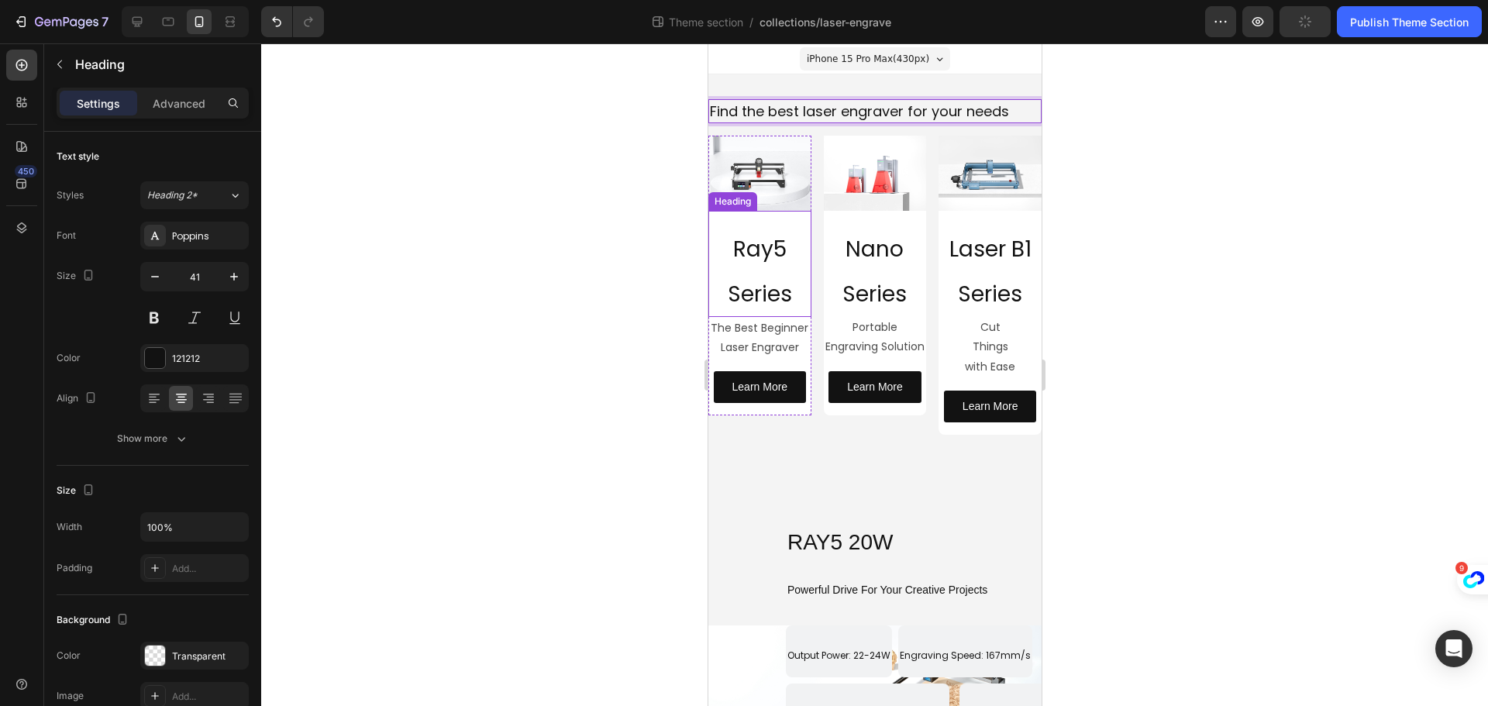
click at [783, 269] on h2 "Ray5 Series" at bounding box center [759, 270] width 103 height 94
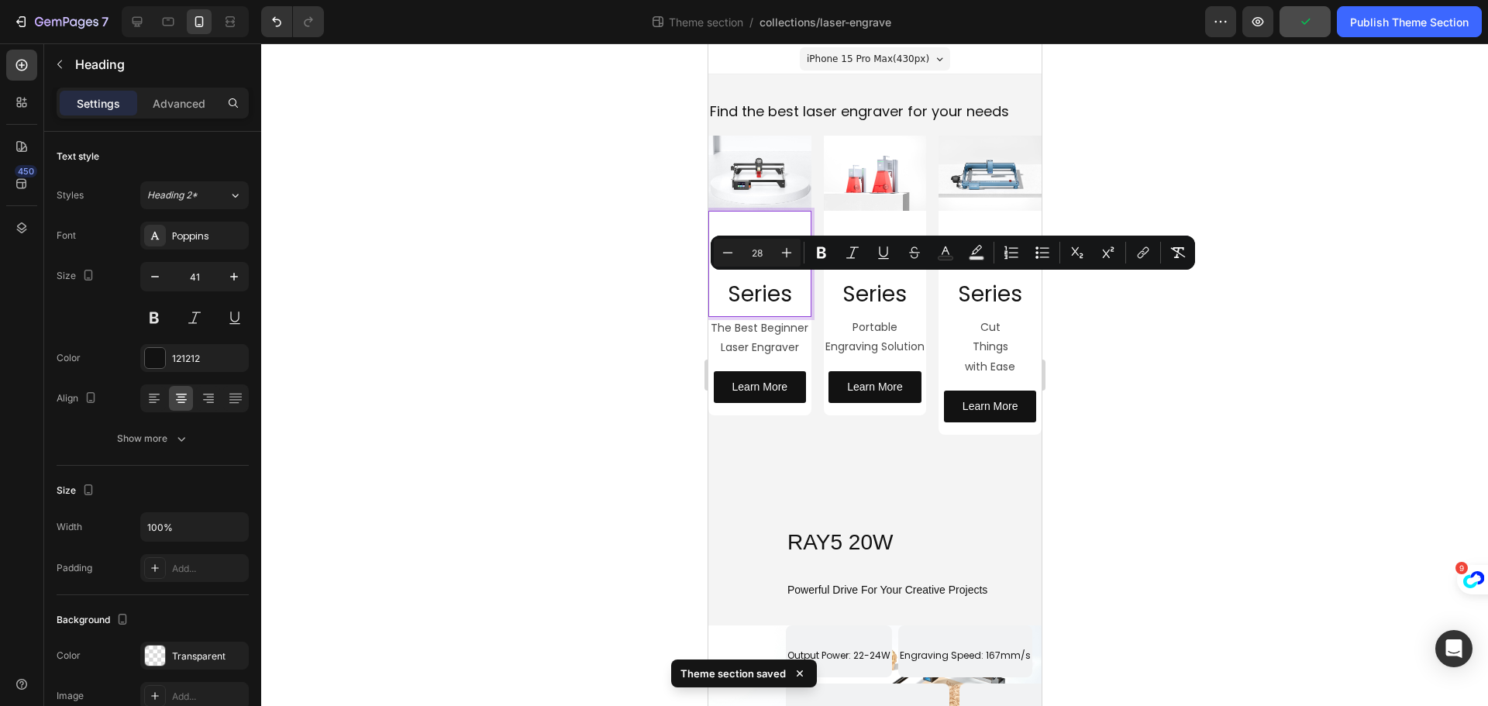
click at [790, 297] on p "Ray5 Series" at bounding box center [759, 270] width 100 height 91
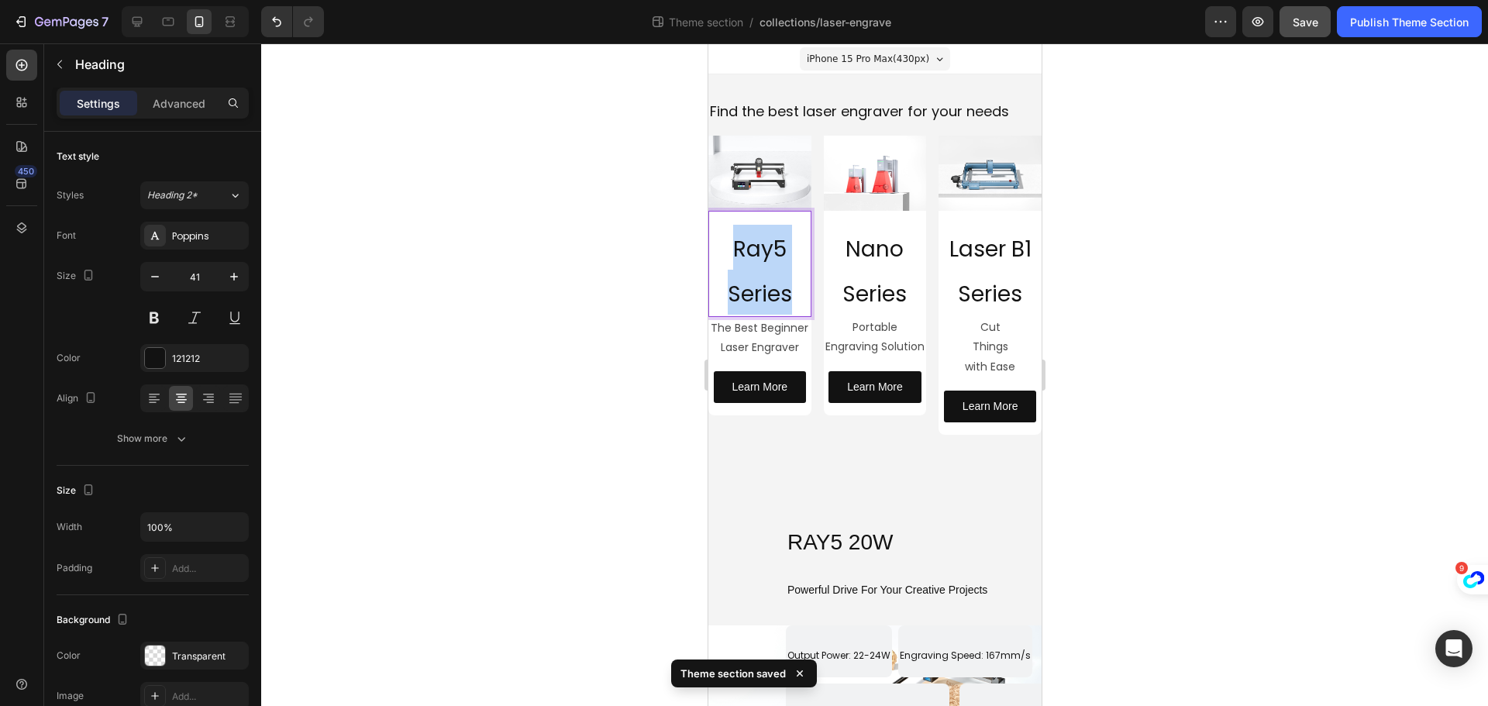
drag, startPoint x: 798, startPoint y: 291, endPoint x: 1397, endPoint y: 255, distance: 600.2
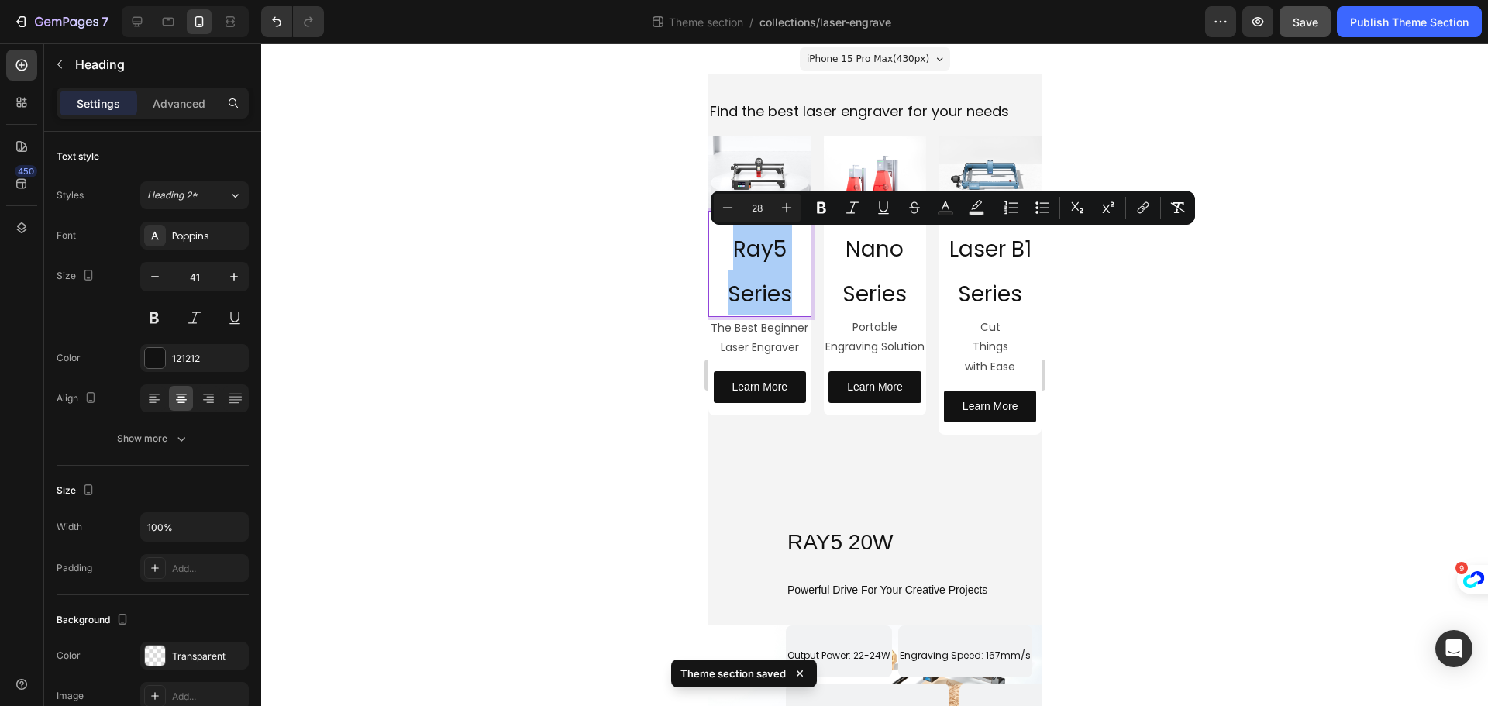
drag, startPoint x: 756, startPoint y: 209, endPoint x: 747, endPoint y: 209, distance: 8.5
click at [747, 209] on input "28" at bounding box center [757, 207] width 31 height 19
type input "18"
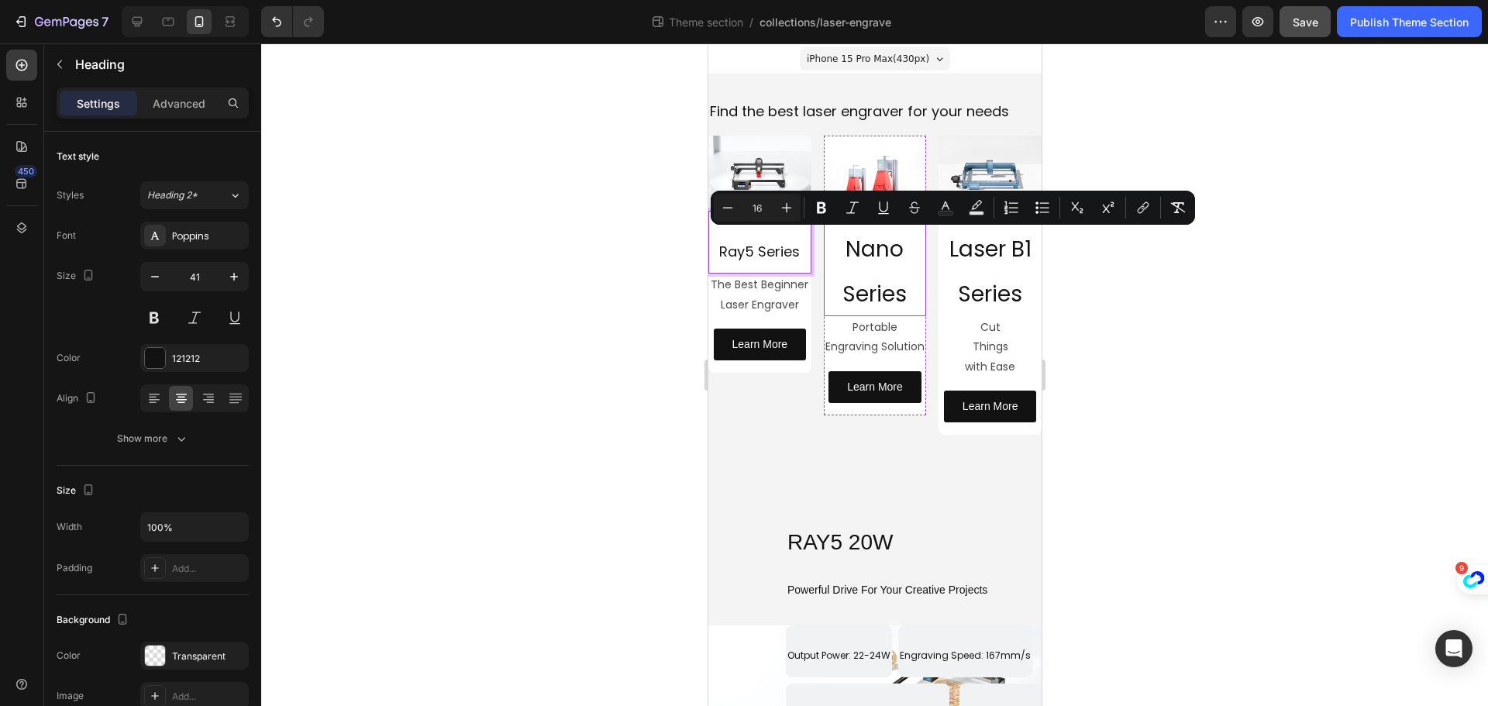
click at [883, 257] on span "Nano Series" at bounding box center [874, 271] width 64 height 75
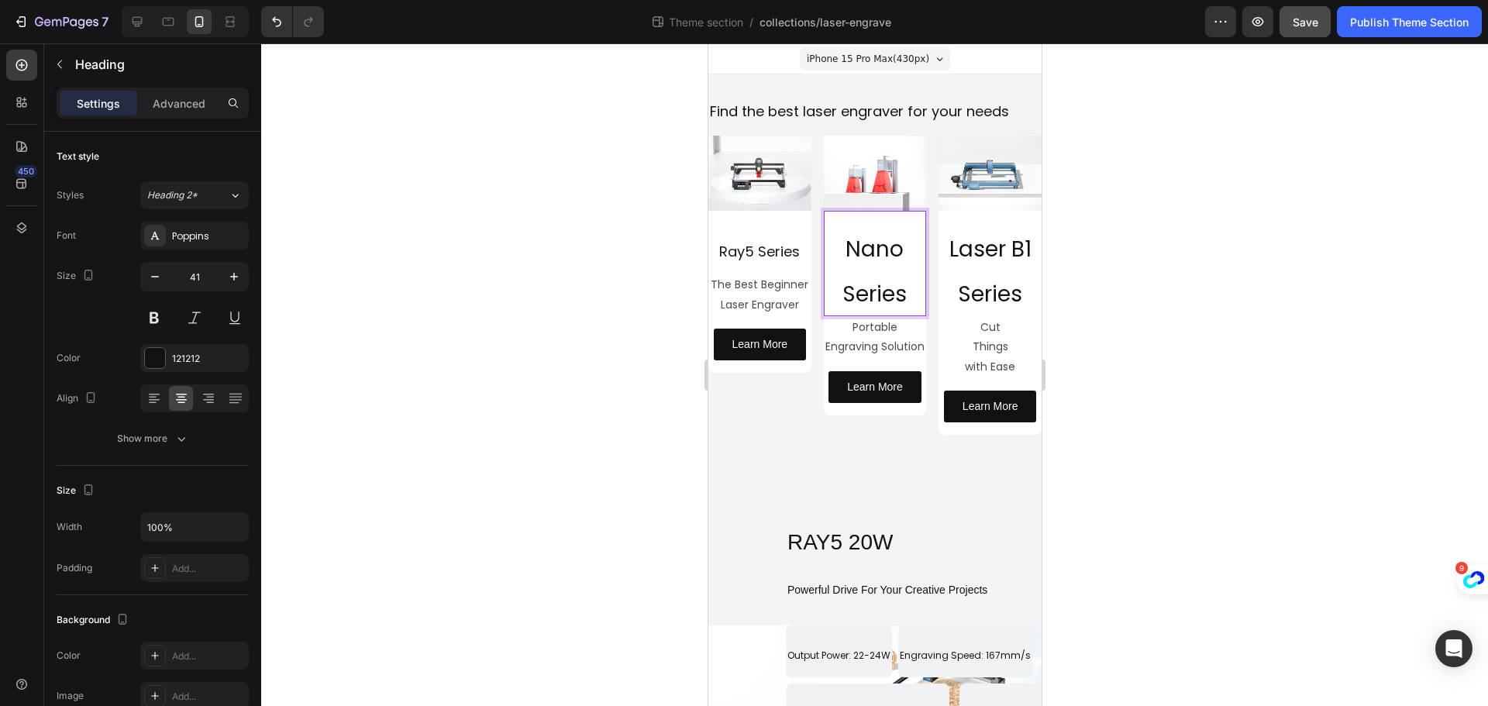
click at [897, 284] on span "Nano Series" at bounding box center [874, 271] width 64 height 75
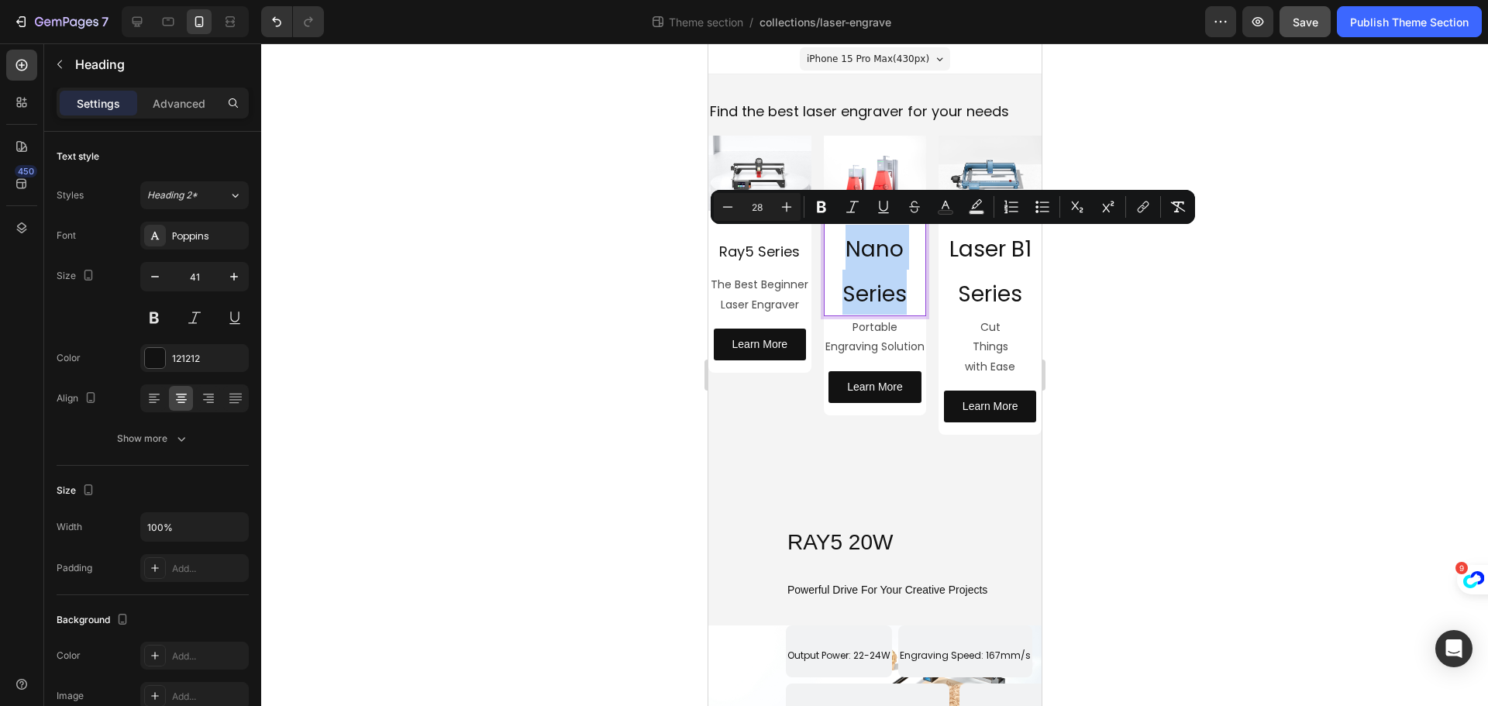
drag, startPoint x: 906, startPoint y: 291, endPoint x: 823, endPoint y: 225, distance: 106.4
click at [825, 225] on p "Nano Series" at bounding box center [875, 270] width 100 height 91
drag, startPoint x: 904, startPoint y: 287, endPoint x: 828, endPoint y: 246, distance: 87.0
click at [828, 246] on p "Nano Series" at bounding box center [875, 270] width 100 height 91
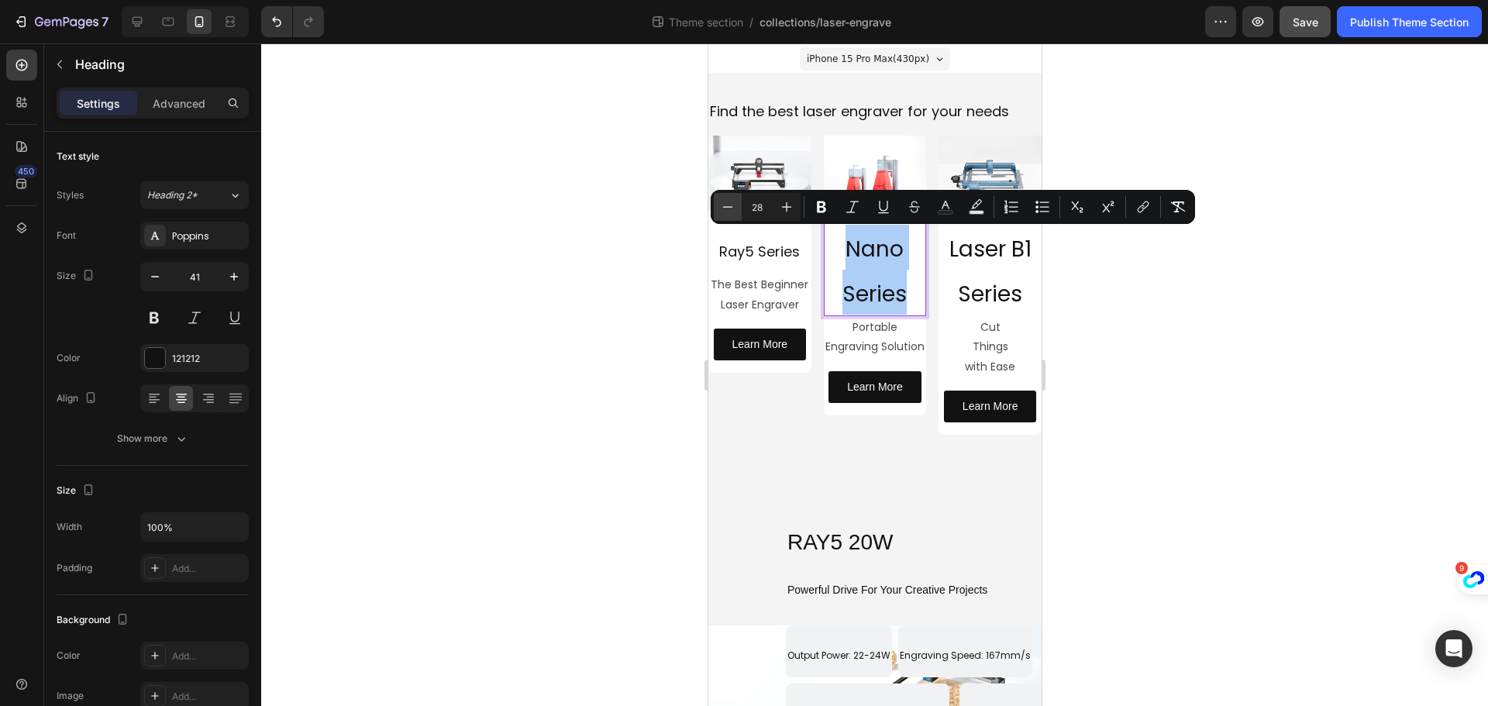
drag, startPoint x: 756, startPoint y: 208, endPoint x: 737, endPoint y: 205, distance: 18.9
click at [737, 205] on div "Minus 28 Plus" at bounding box center [757, 207] width 87 height 28
click at [737, 205] on button "Minus" at bounding box center [728, 207] width 28 height 28
drag, startPoint x: 765, startPoint y: 208, endPoint x: 742, endPoint y: 201, distance: 23.3
click at [742, 201] on input "27" at bounding box center [757, 207] width 31 height 19
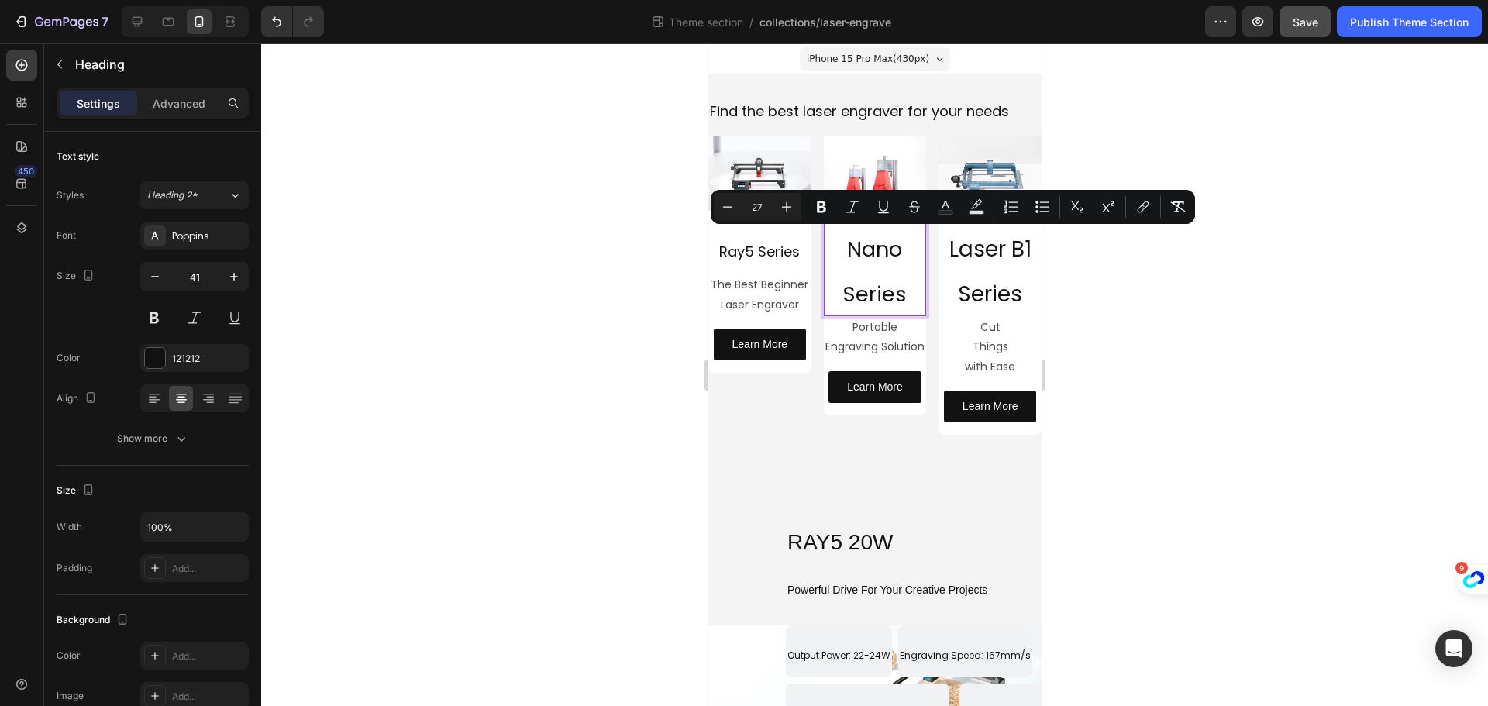
type input "1"
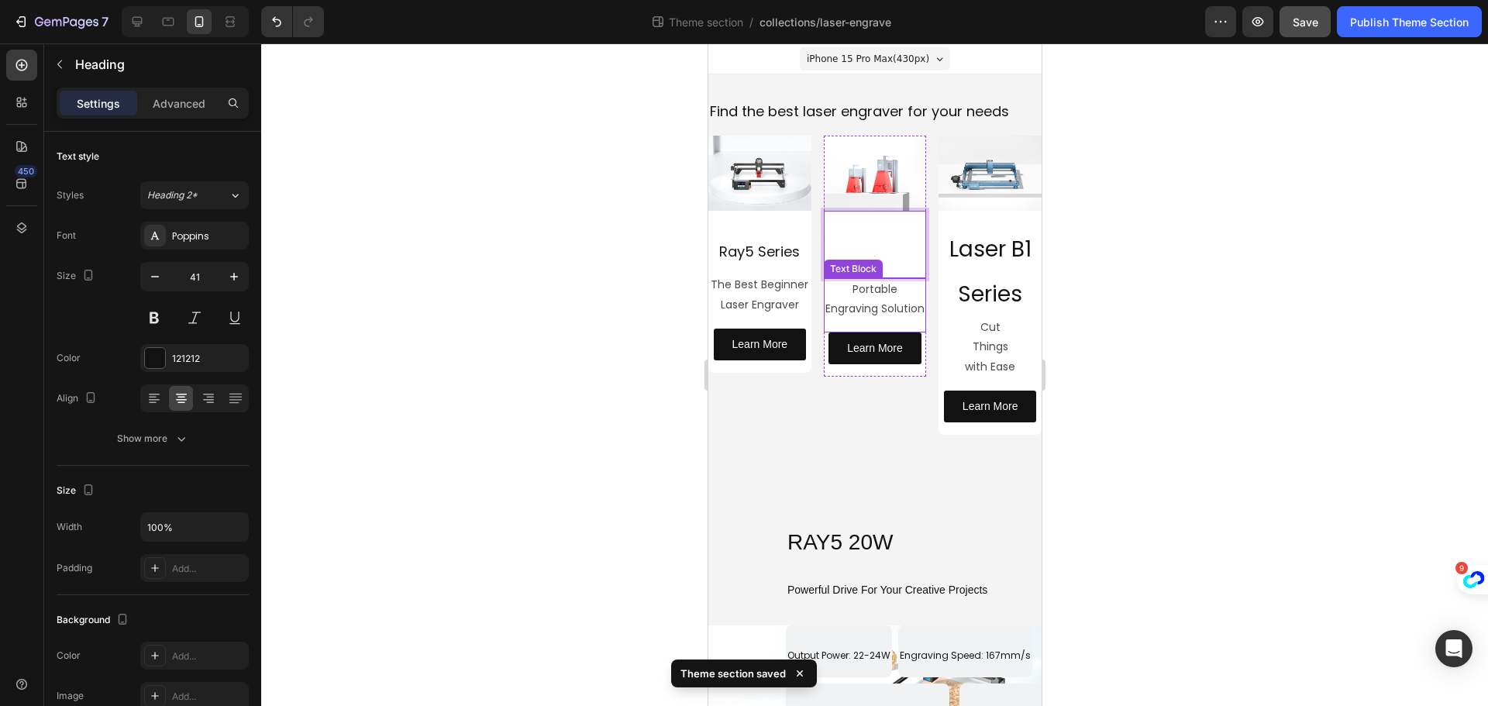
click at [900, 285] on p "Portable Engraving Solution" at bounding box center [875, 299] width 100 height 39
click at [886, 229] on p "⁠⁠⁠⁠⁠⁠⁠ 8" at bounding box center [875, 251] width 100 height 52
click at [886, 229] on p "8" at bounding box center [875, 251] width 100 height 52
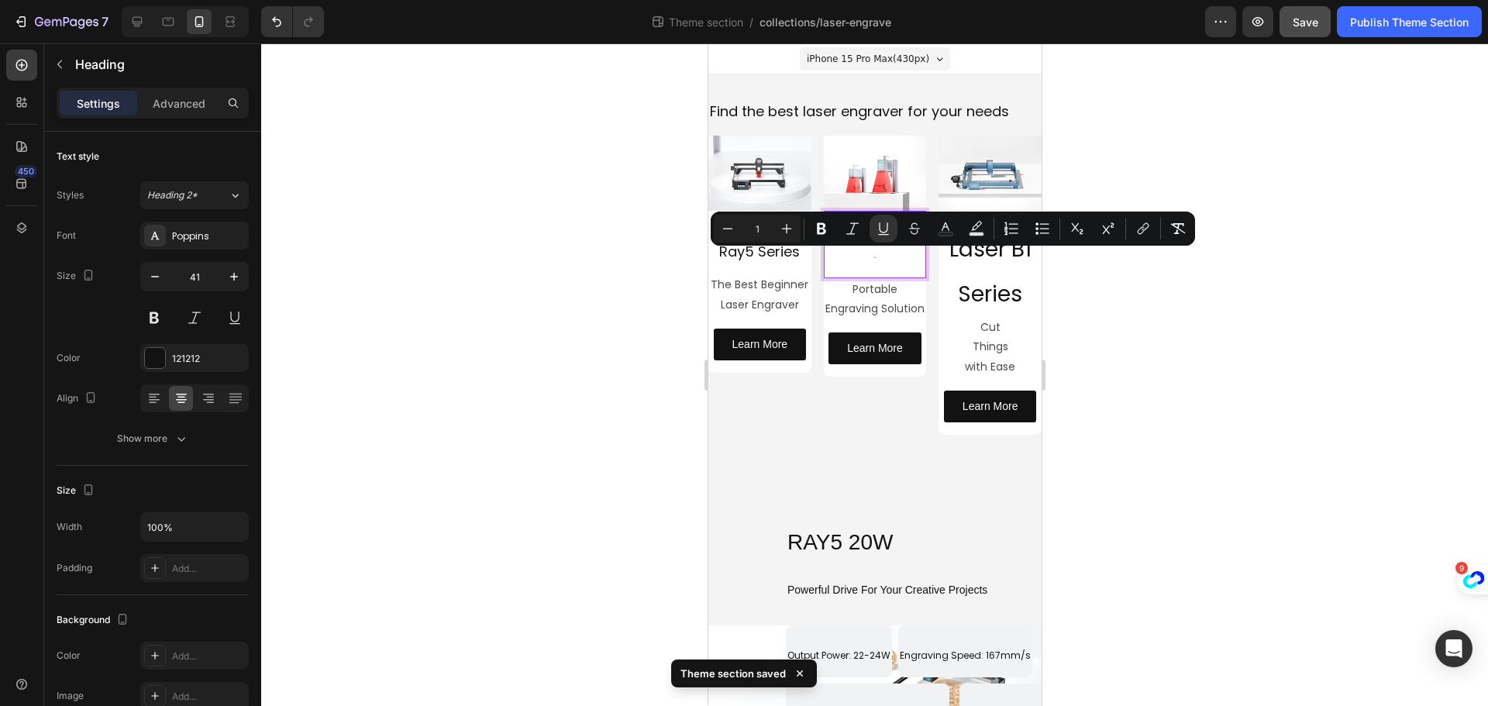
click at [894, 271] on p "8" at bounding box center [875, 251] width 100 height 52
click at [269, 23] on icon "Undo/Redo" at bounding box center [276, 21] width 15 height 15
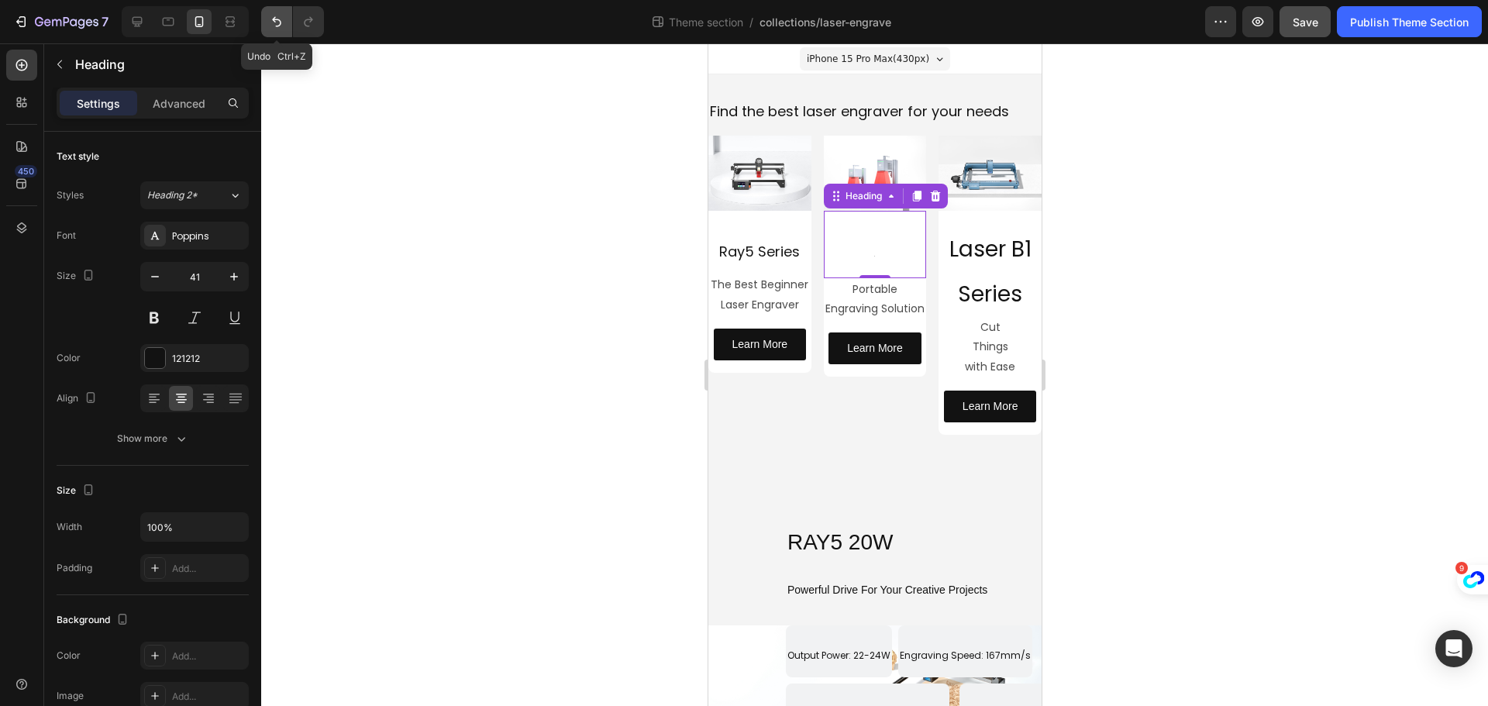
click at [269, 23] on icon "Undo/Redo" at bounding box center [276, 21] width 15 height 15
click at [274, 23] on icon "Undo/Redo" at bounding box center [276, 21] width 15 height 15
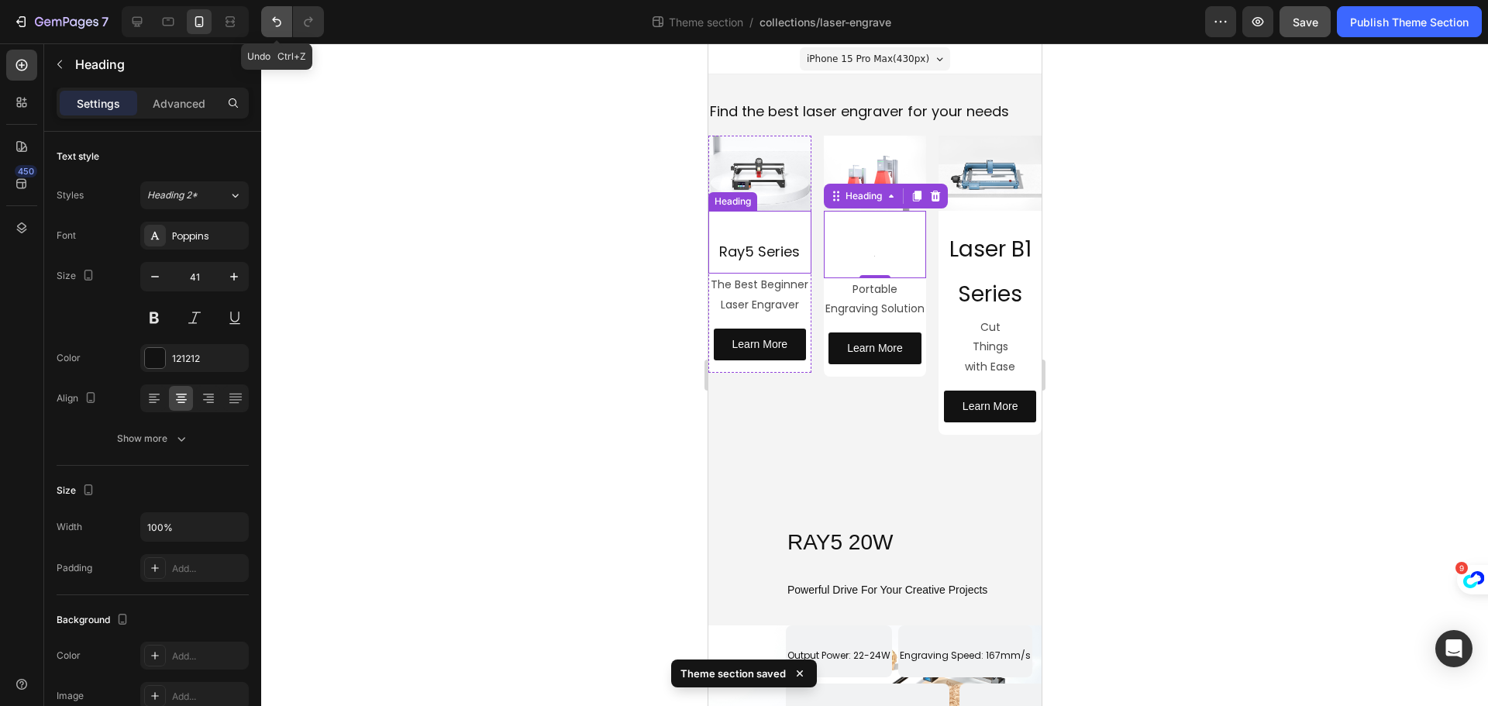
click at [279, 22] on icon "Undo/Redo" at bounding box center [276, 21] width 15 height 15
click at [547, 284] on div at bounding box center [874, 374] width 1227 height 663
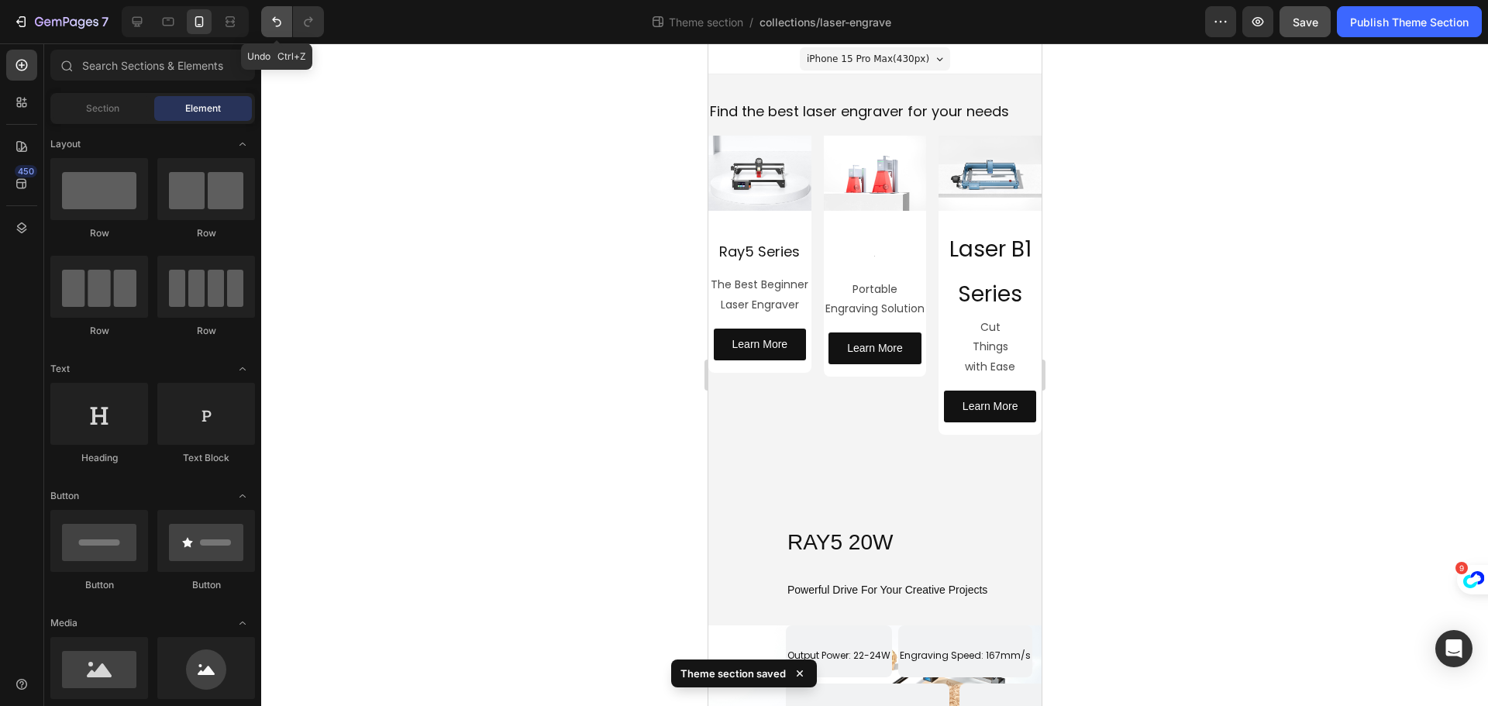
click at [272, 29] on button "Undo/Redo" at bounding box center [276, 21] width 31 height 31
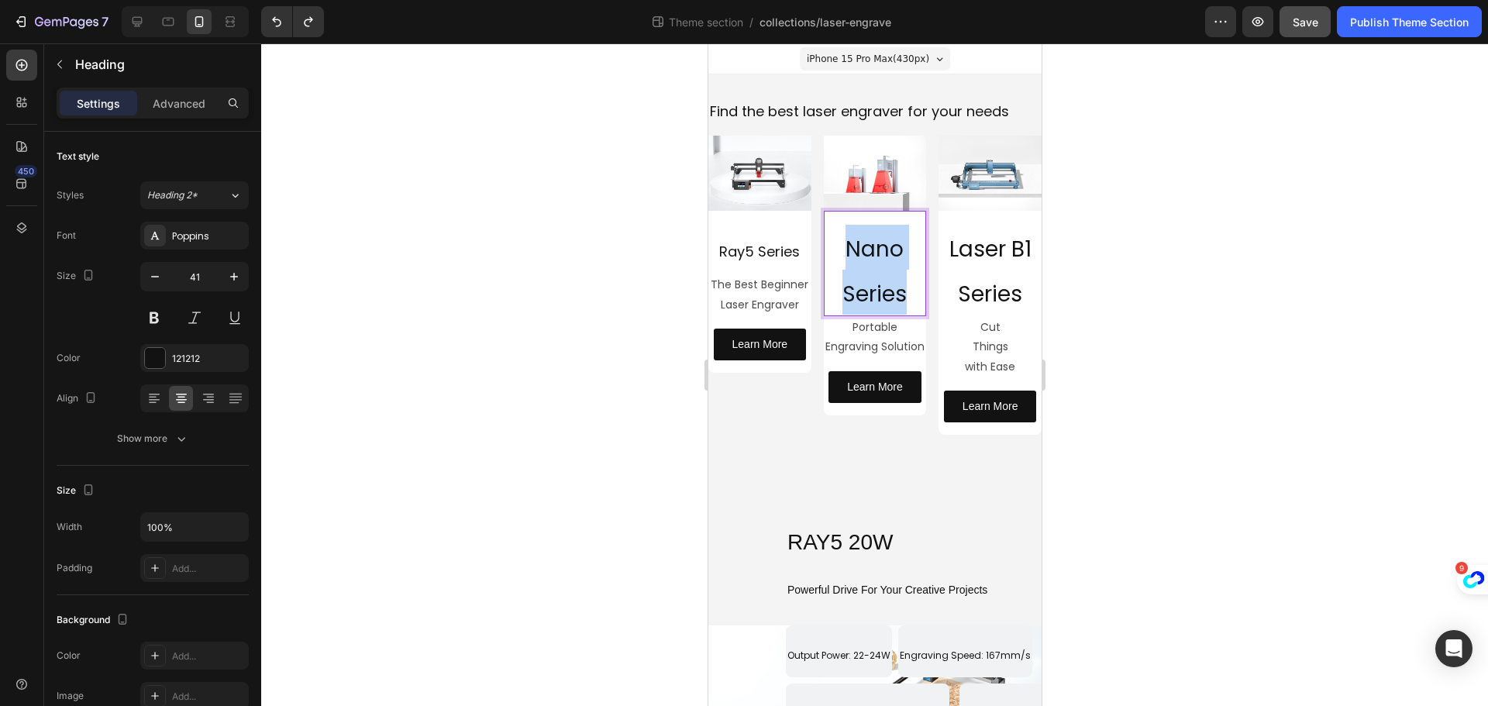
drag, startPoint x: 842, startPoint y: 243, endPoint x: 911, endPoint y: 301, distance: 89.6
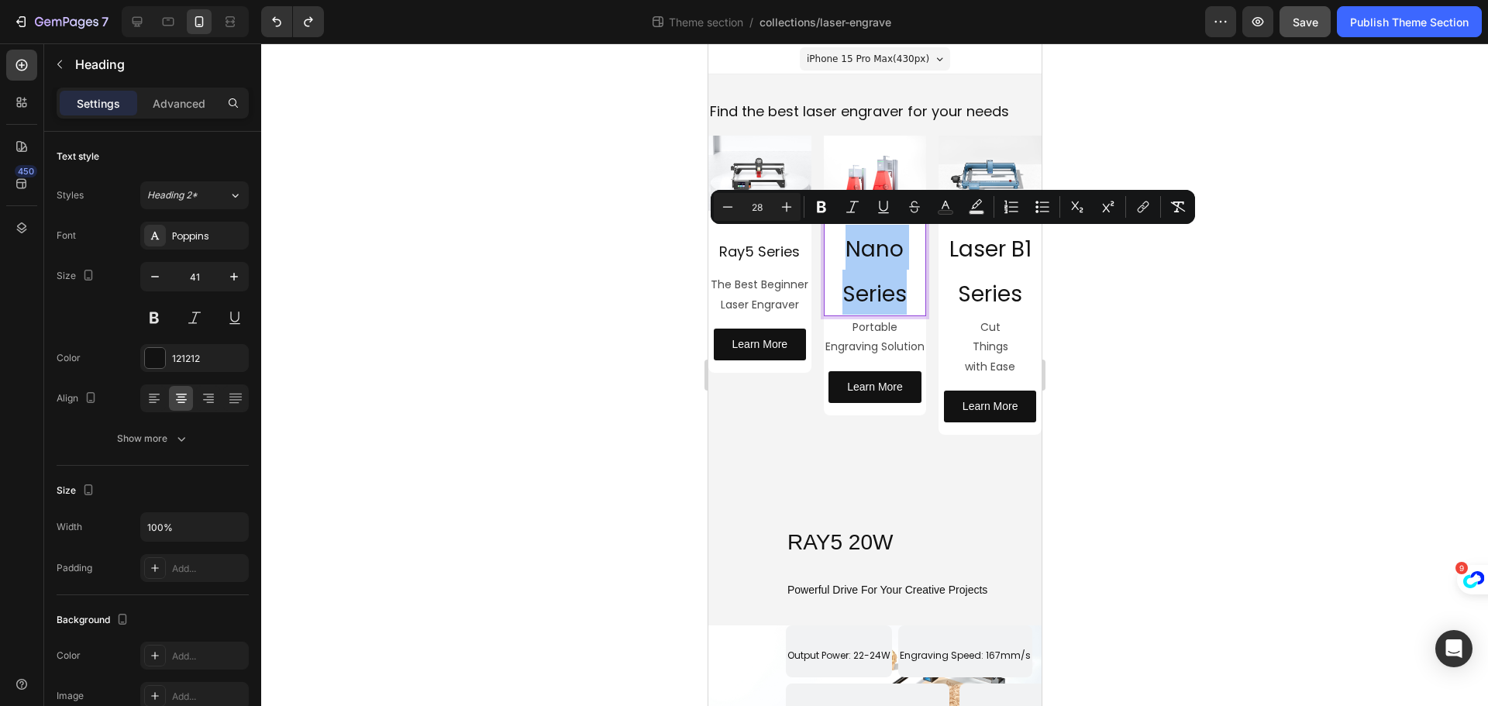
click at [754, 207] on input "28" at bounding box center [757, 207] width 31 height 19
type input "18"
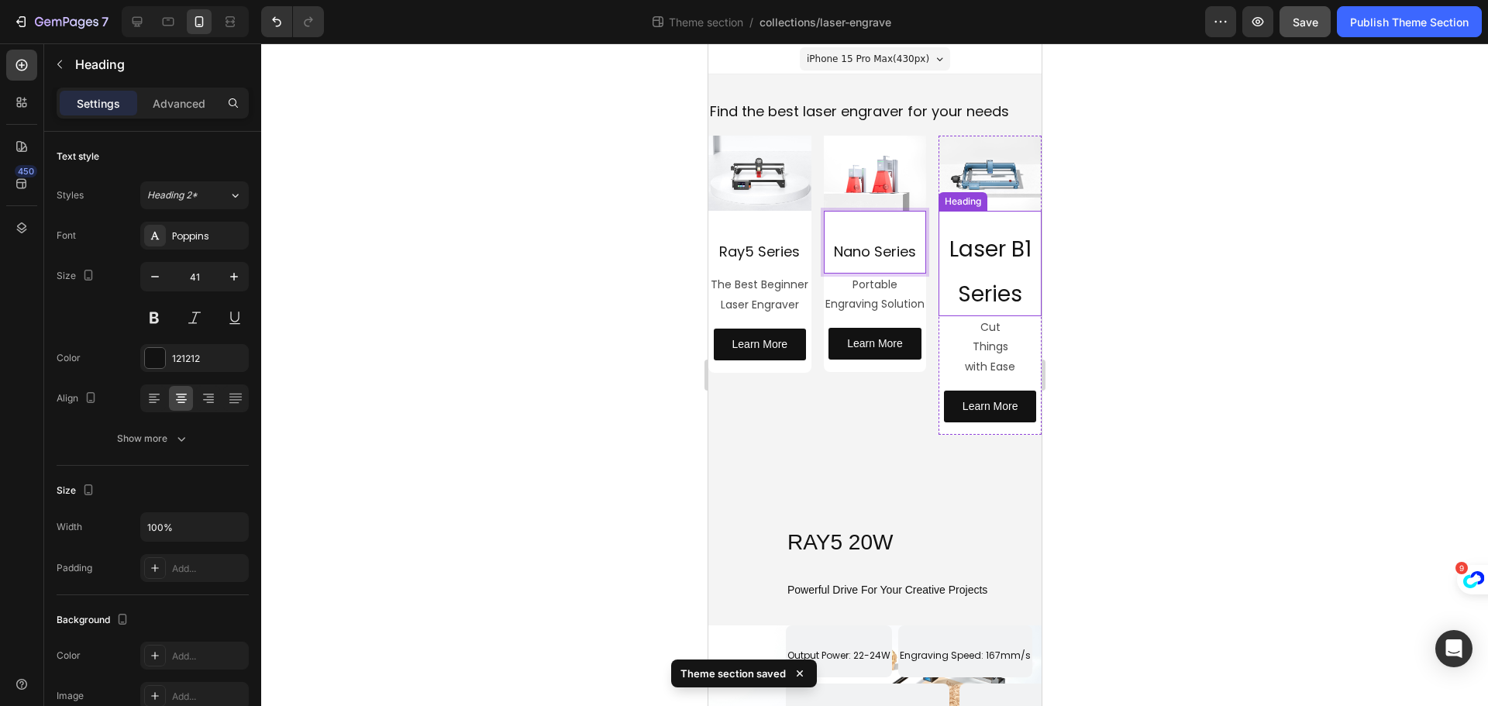
click at [978, 250] on span "Laser B1 Series" at bounding box center [990, 271] width 82 height 75
click at [1014, 287] on p "Laser B1 Series" at bounding box center [989, 270] width 100 height 91
drag, startPoint x: 1014, startPoint y: 287, endPoint x: 914, endPoint y: 233, distance: 113.4
click at [914, 233] on div "Image ⁠⁠⁠⁠⁠⁠⁠ Ray5 Series Heading The Best Beginner Laser Engraver Text Block L…" at bounding box center [874, 285] width 333 height 299
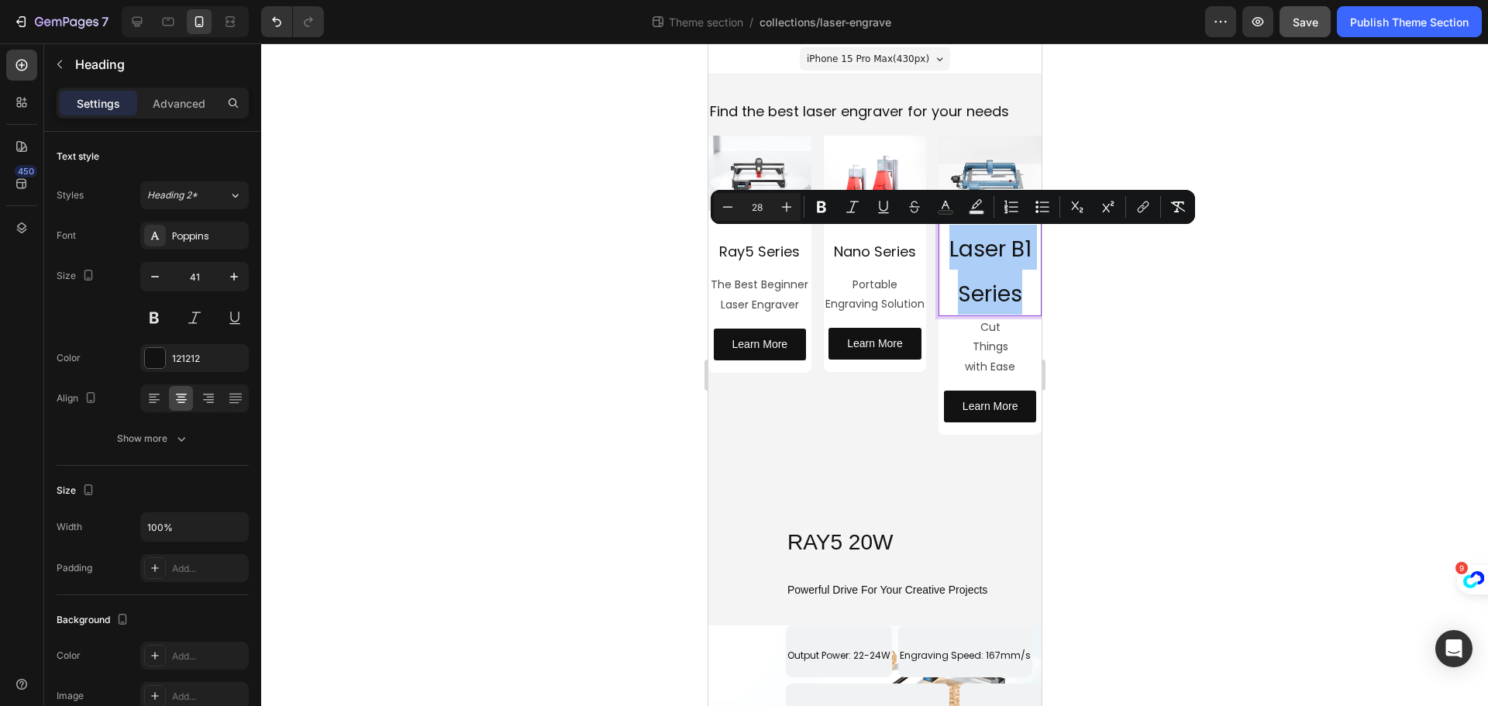
drag, startPoint x: 758, startPoint y: 204, endPoint x: 744, endPoint y: 205, distance: 14.0
click at [744, 205] on input "28" at bounding box center [757, 207] width 31 height 19
type input "18"
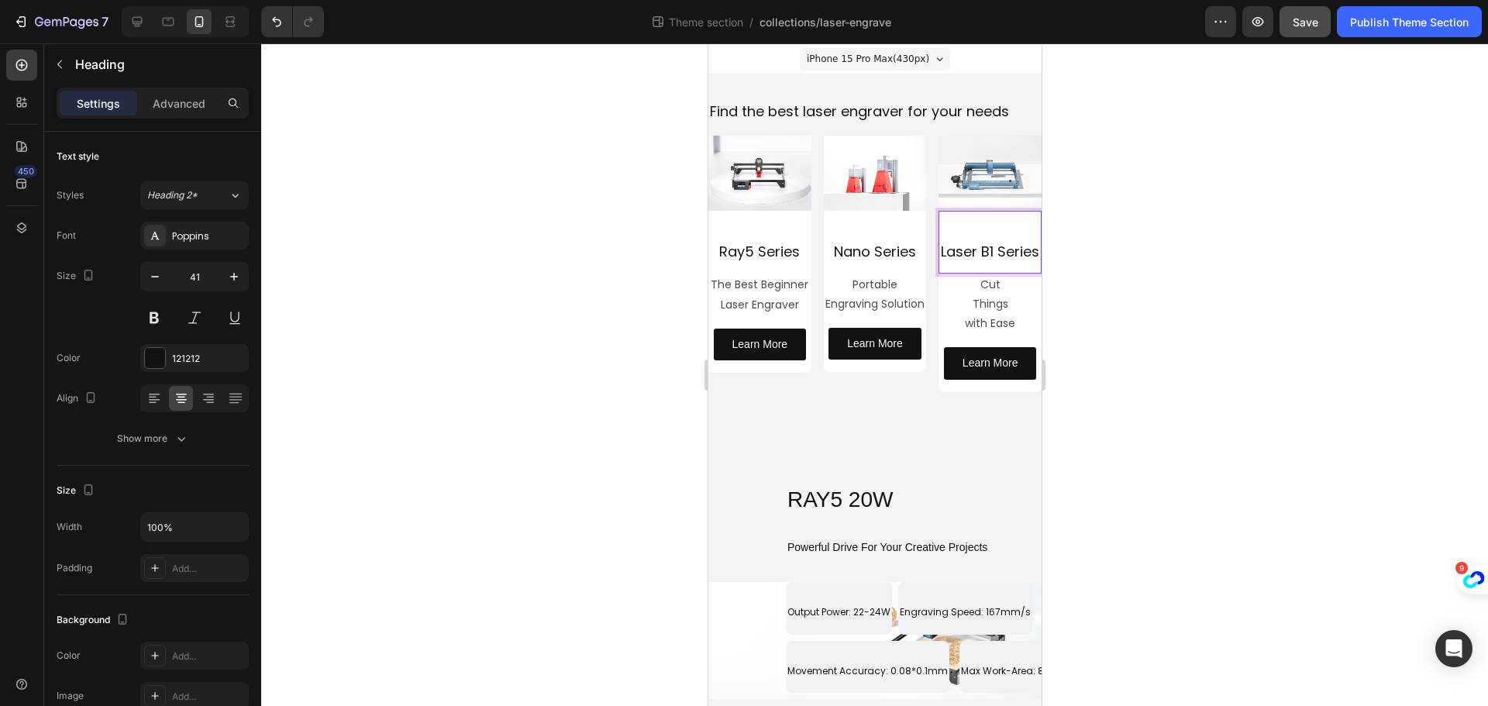
click at [987, 250] on span "Laser B1 Series" at bounding box center [989, 251] width 98 height 19
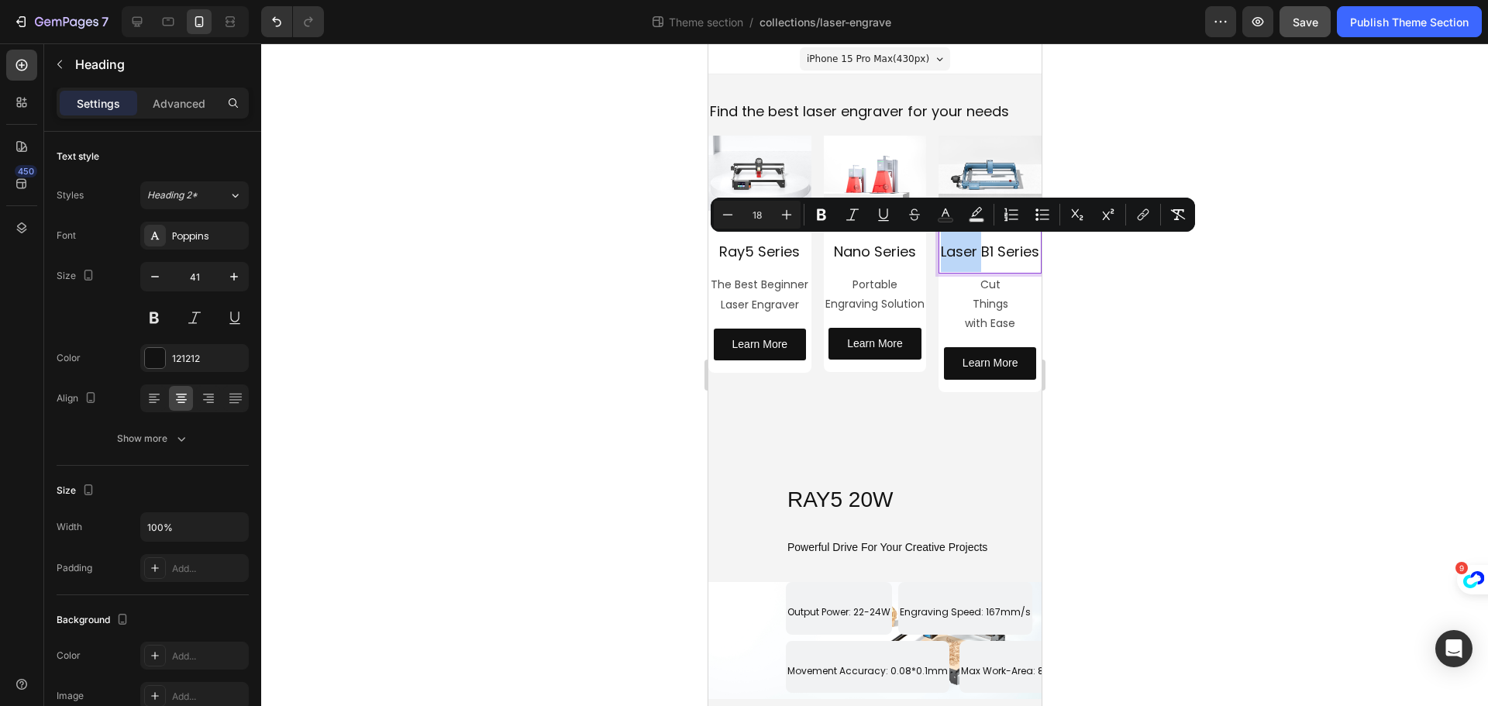
drag, startPoint x: 997, startPoint y: 253, endPoint x: 932, endPoint y: 253, distance: 65.1
click at [939, 253] on p "Laser B1 Series" at bounding box center [989, 248] width 100 height 47
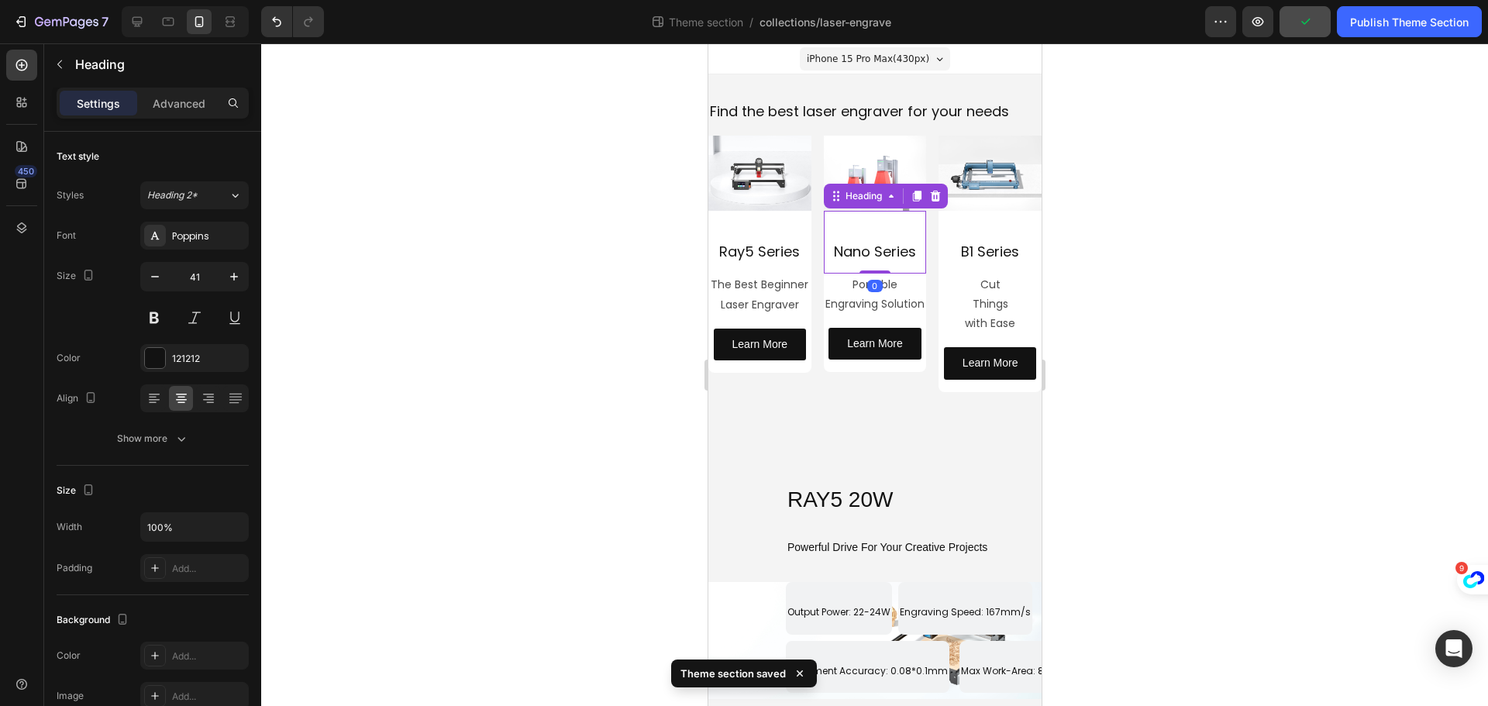
click at [889, 242] on span "Nano Series" at bounding box center [874, 251] width 82 height 19
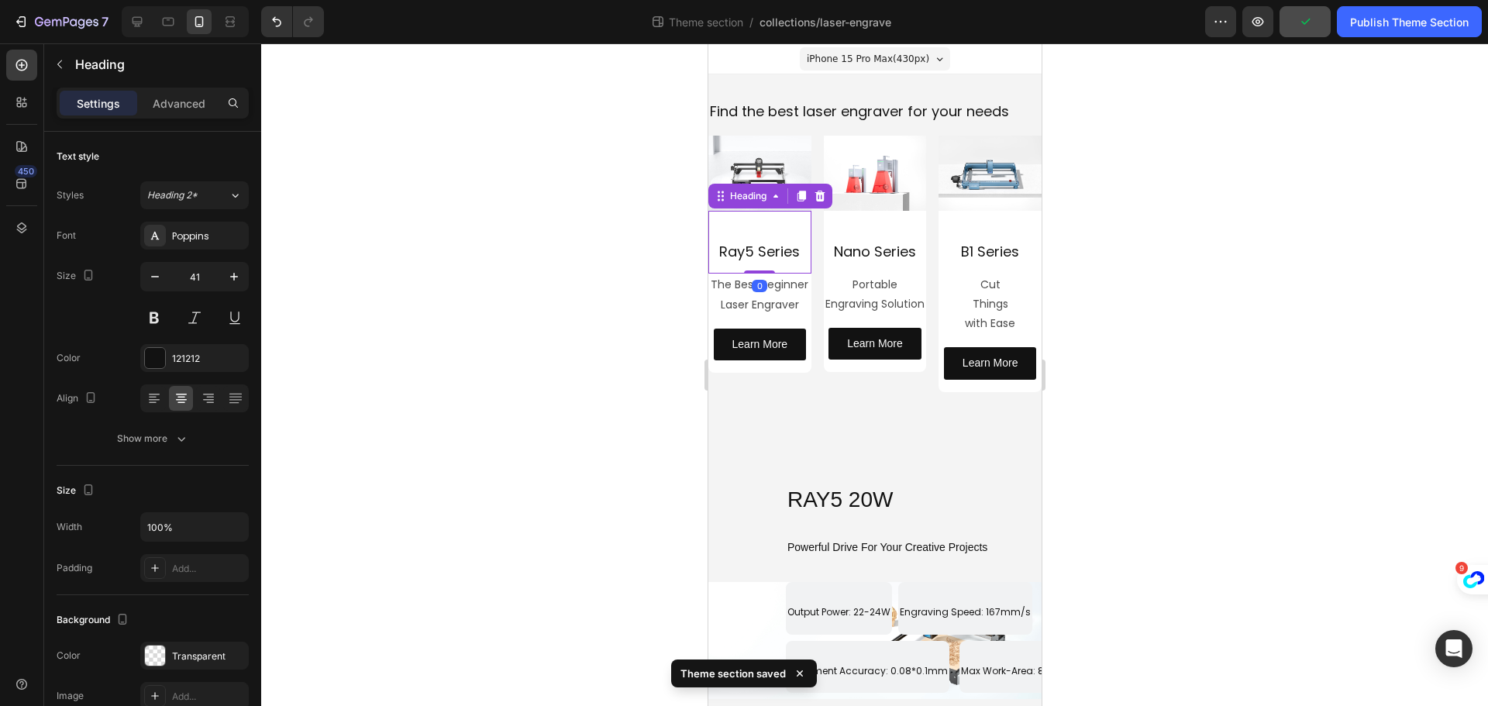
click at [785, 242] on span "Ray5 Series" at bounding box center [758, 251] width 81 height 19
click at [191, 277] on input "41" at bounding box center [194, 277] width 51 height 28
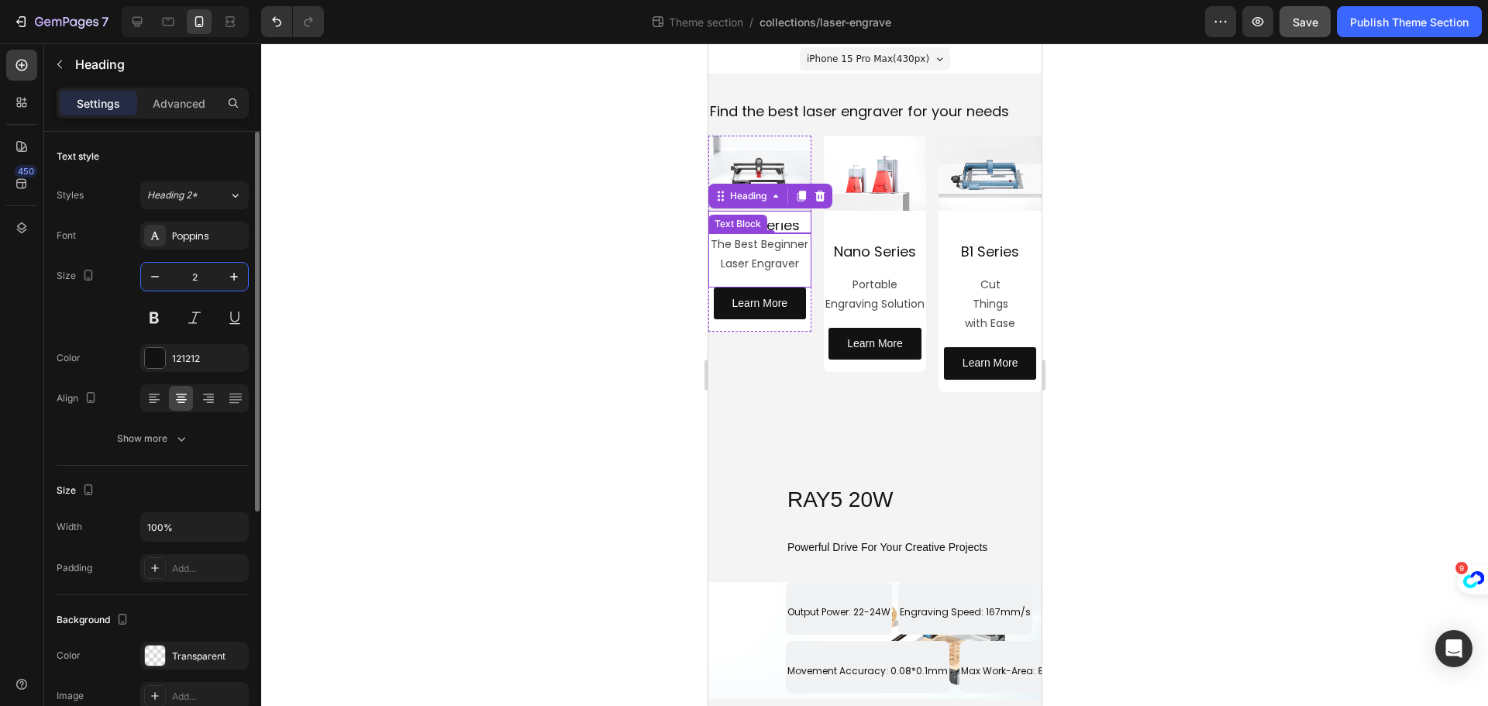
type input "21"
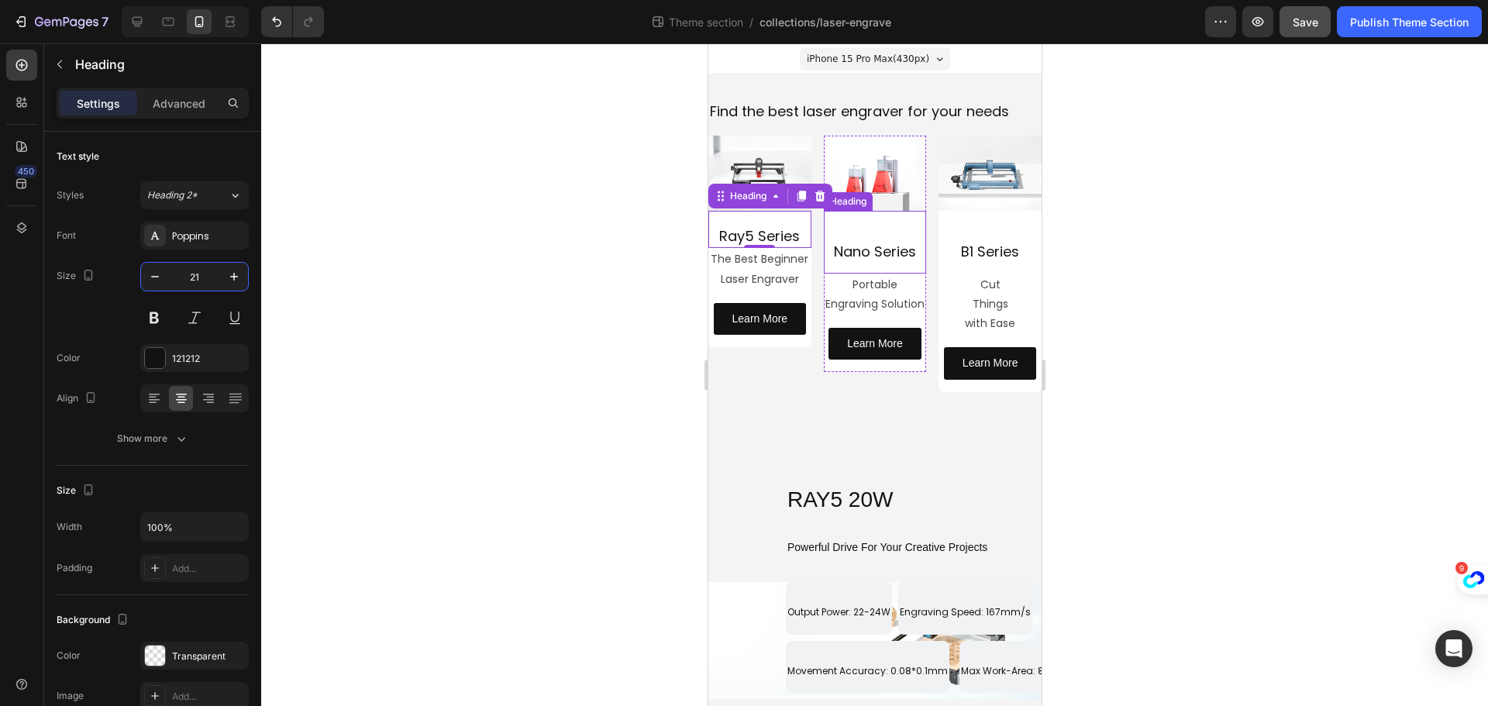
click at [875, 242] on span "Nano Series" at bounding box center [874, 251] width 82 height 19
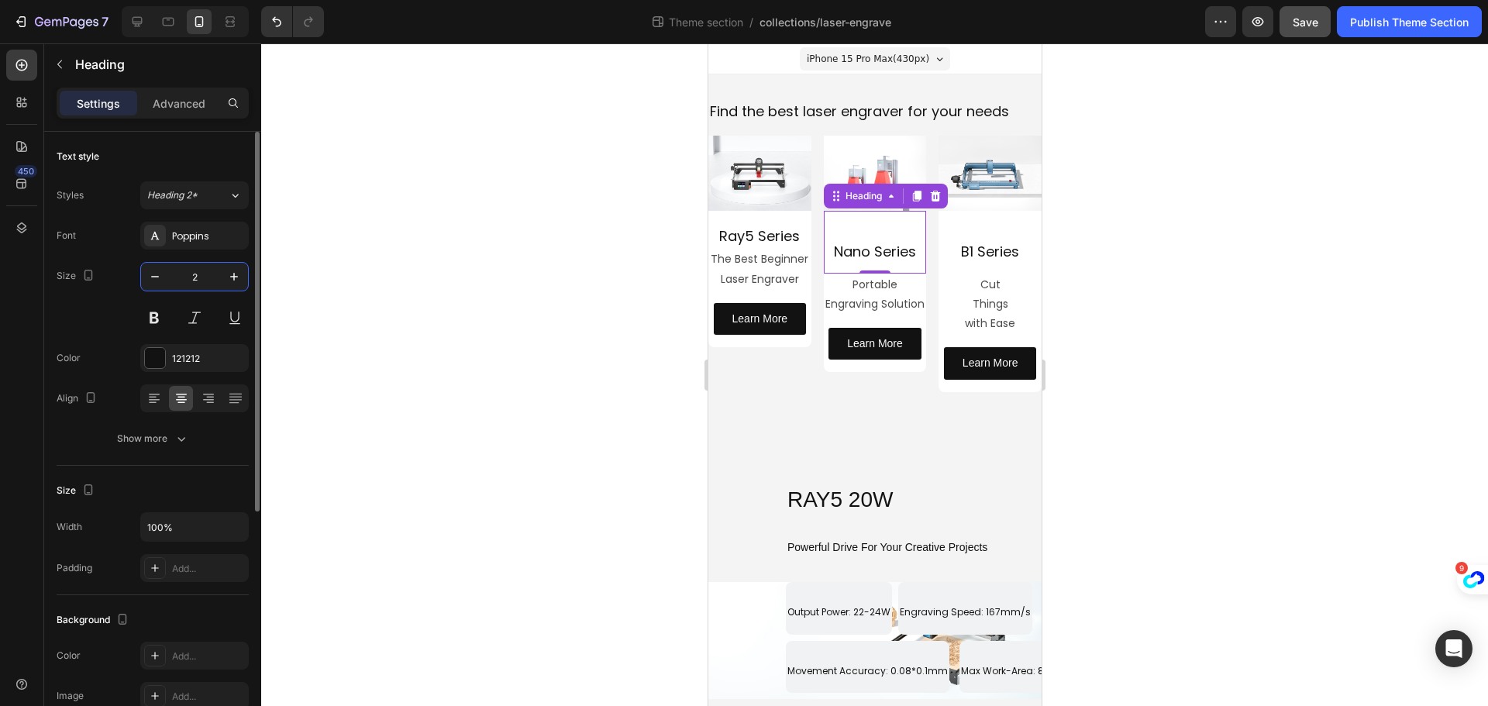
type input "21"
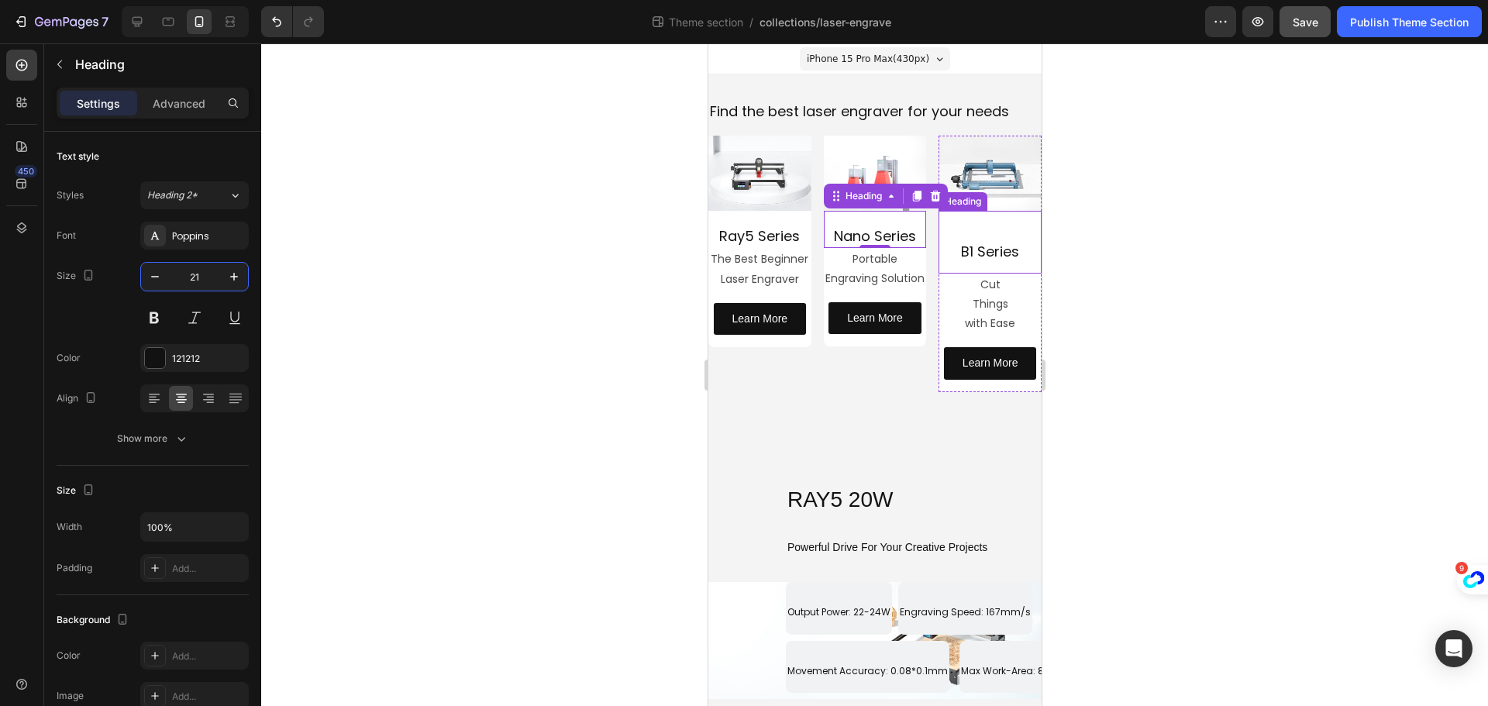
click at [986, 242] on span "B1 Series" at bounding box center [989, 251] width 58 height 19
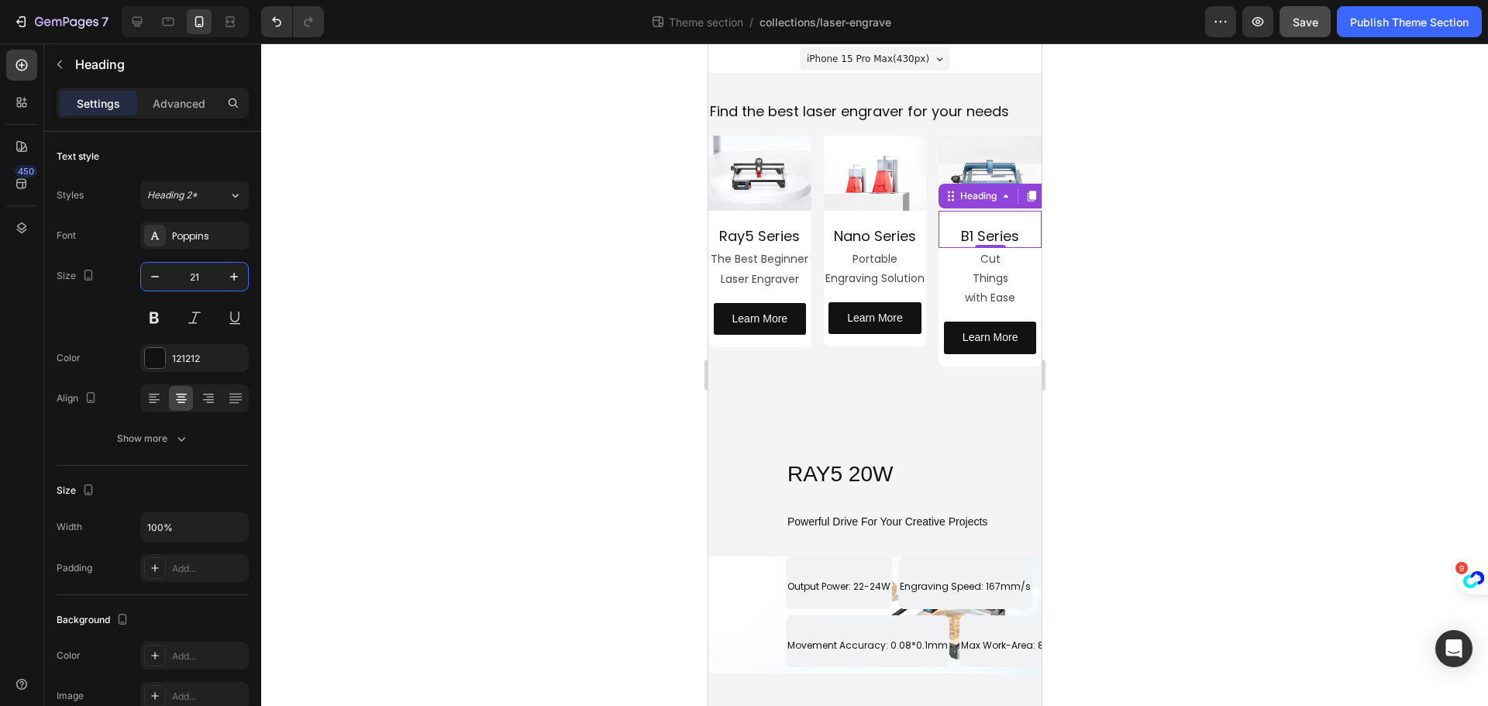
type input "21"
click at [608, 249] on div at bounding box center [874, 374] width 1227 height 663
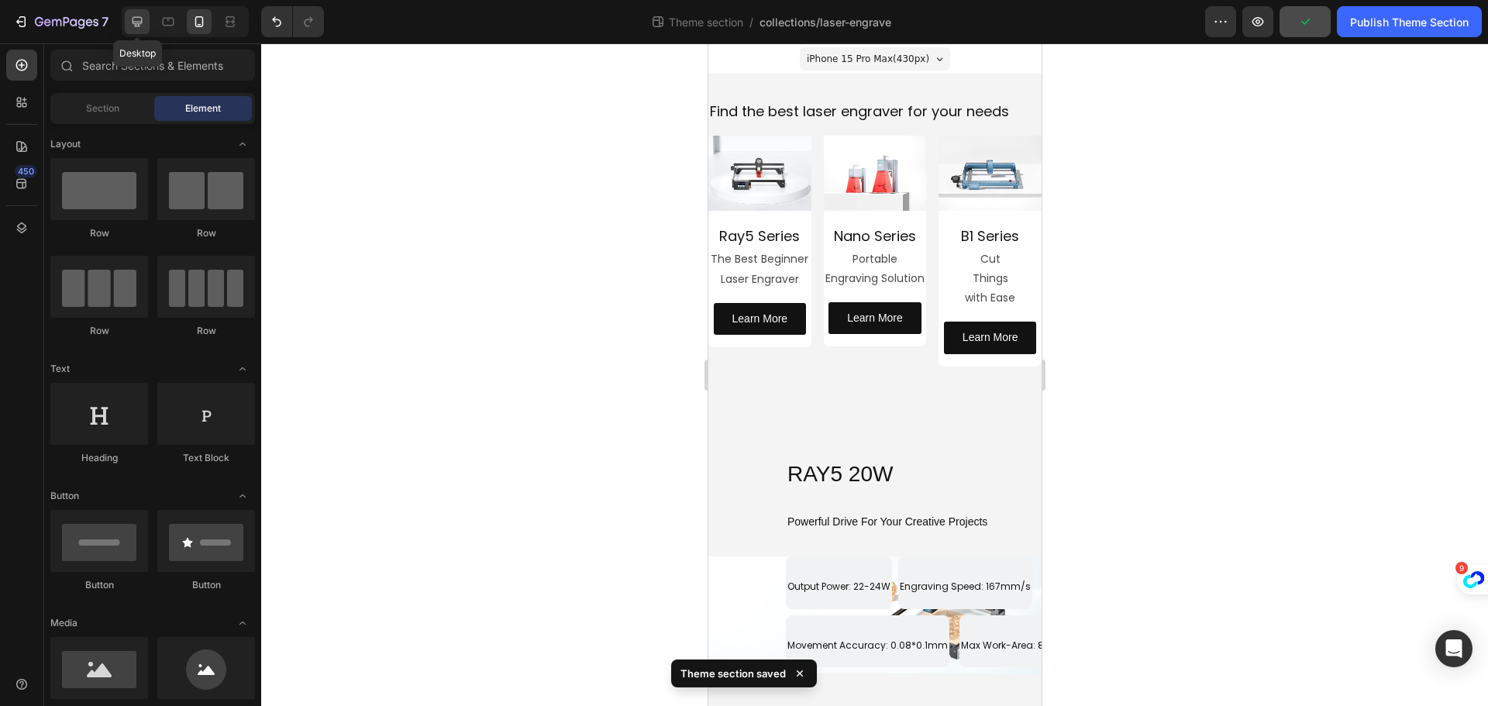
click at [132, 26] on icon at bounding box center [136, 21] width 15 height 15
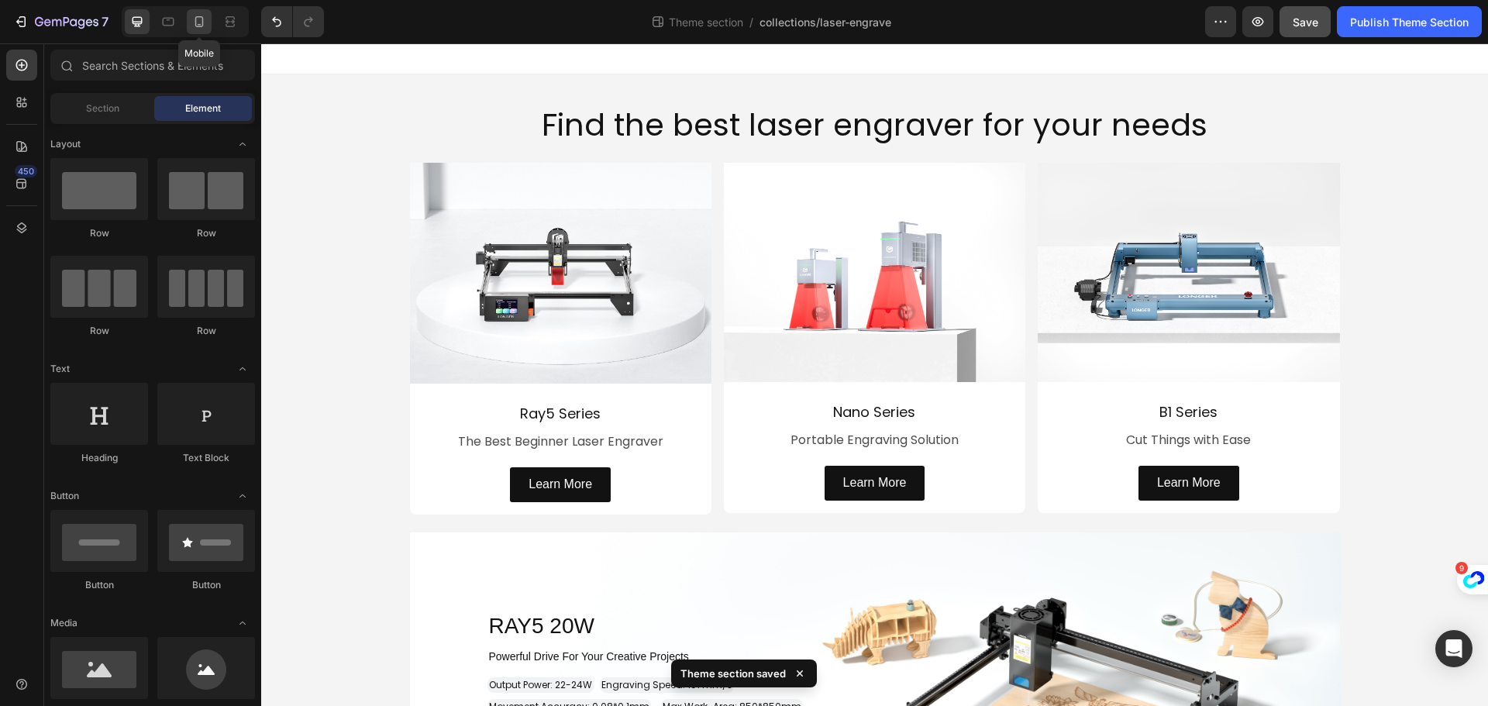
click at [199, 15] on icon at bounding box center [198, 21] width 15 height 15
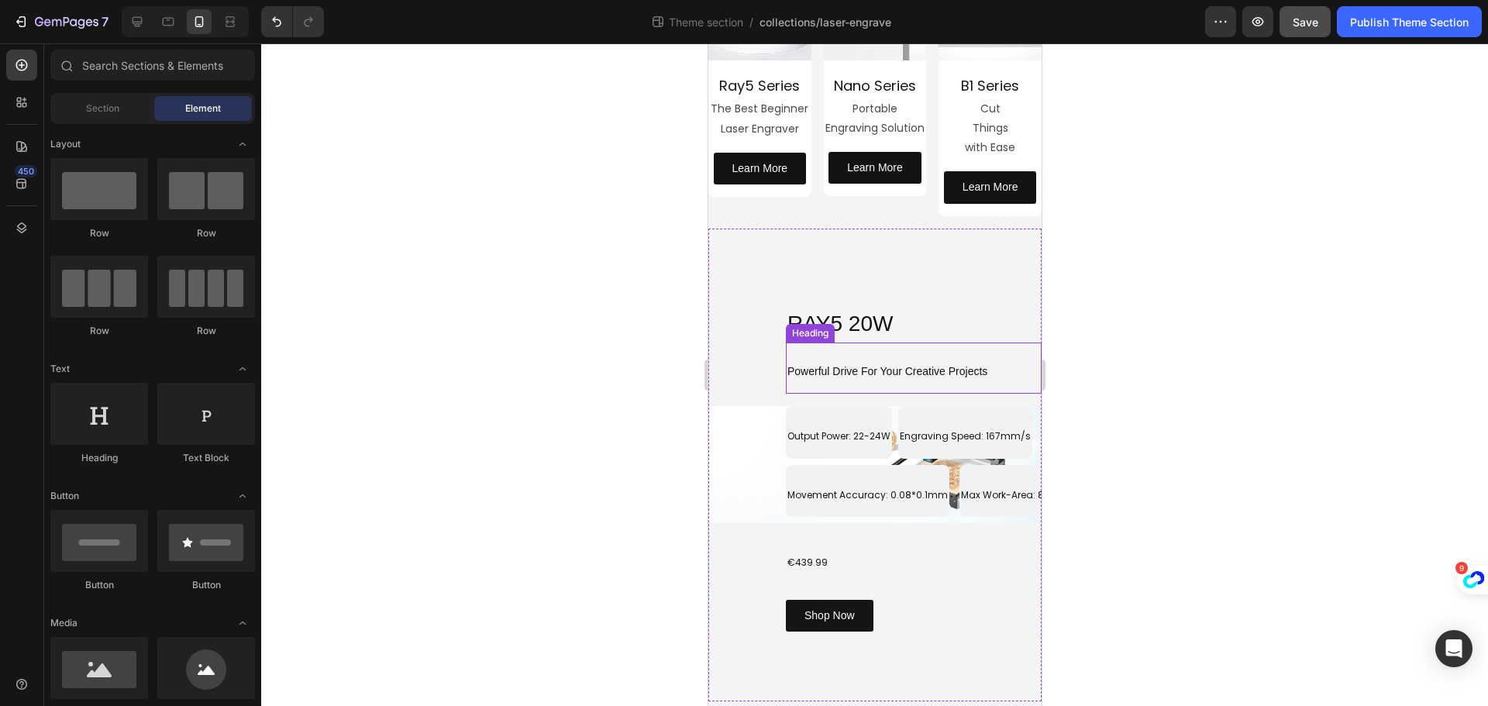
scroll to position [155, 0]
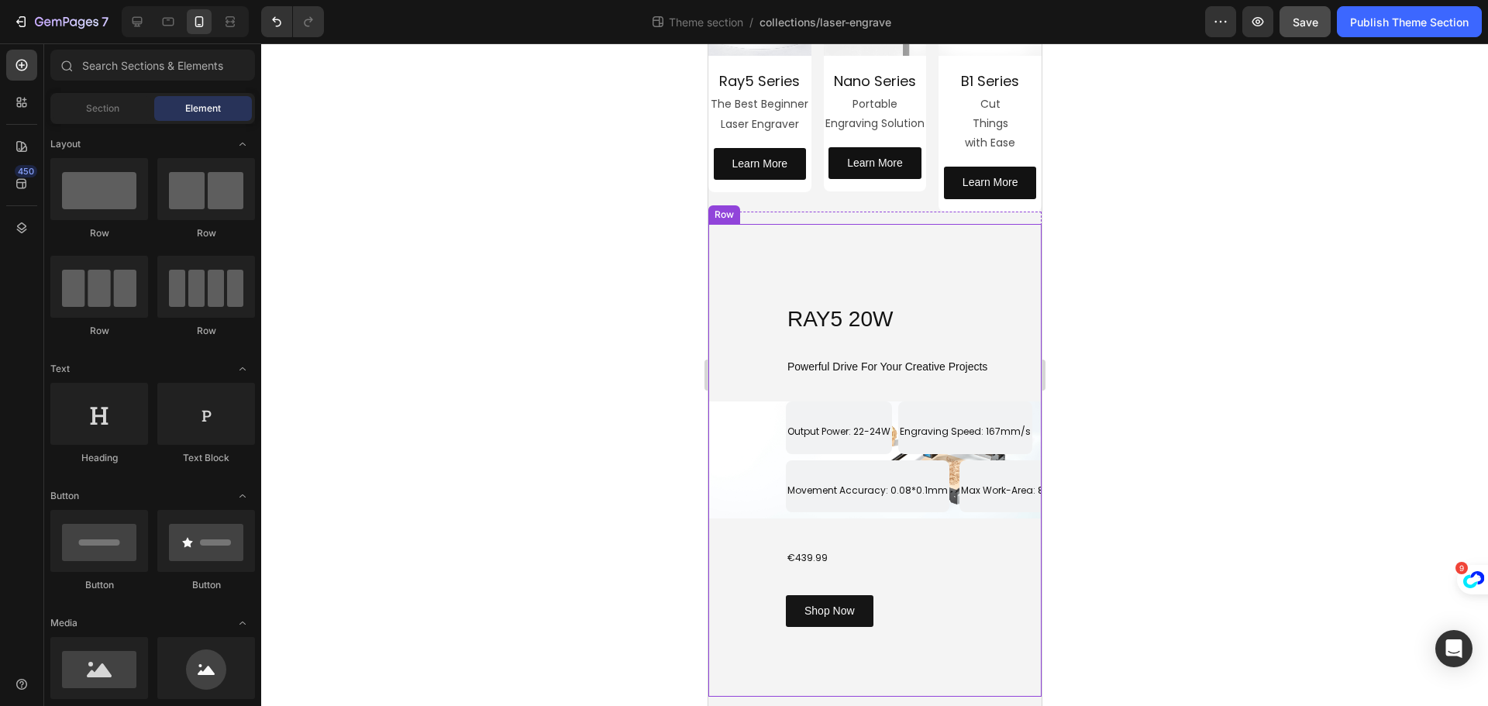
click at [953, 266] on div "RAY5 20W Heading Row Powerful Drive For Your Creative Projects Heading Output P…" at bounding box center [874, 461] width 333 height 474
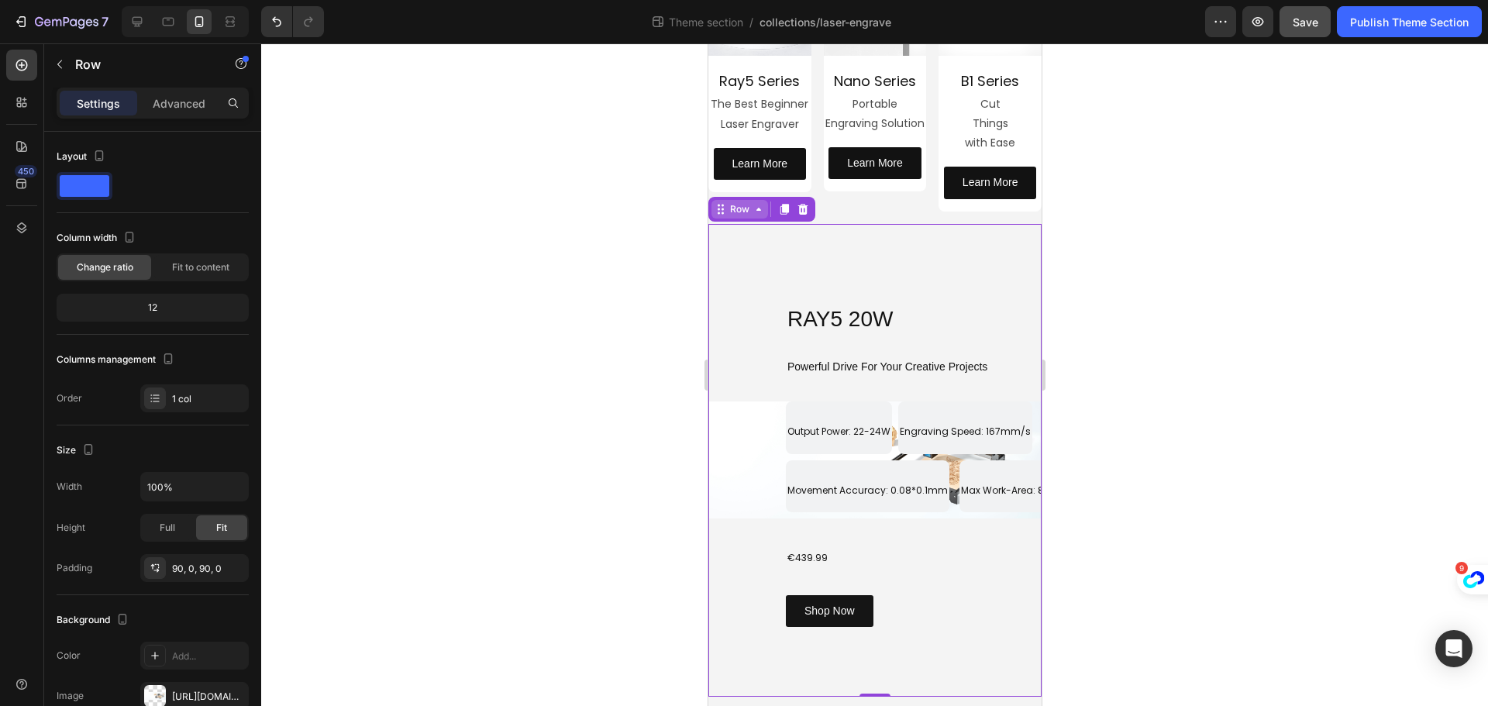
click at [740, 208] on div "Row" at bounding box center [739, 209] width 26 height 14
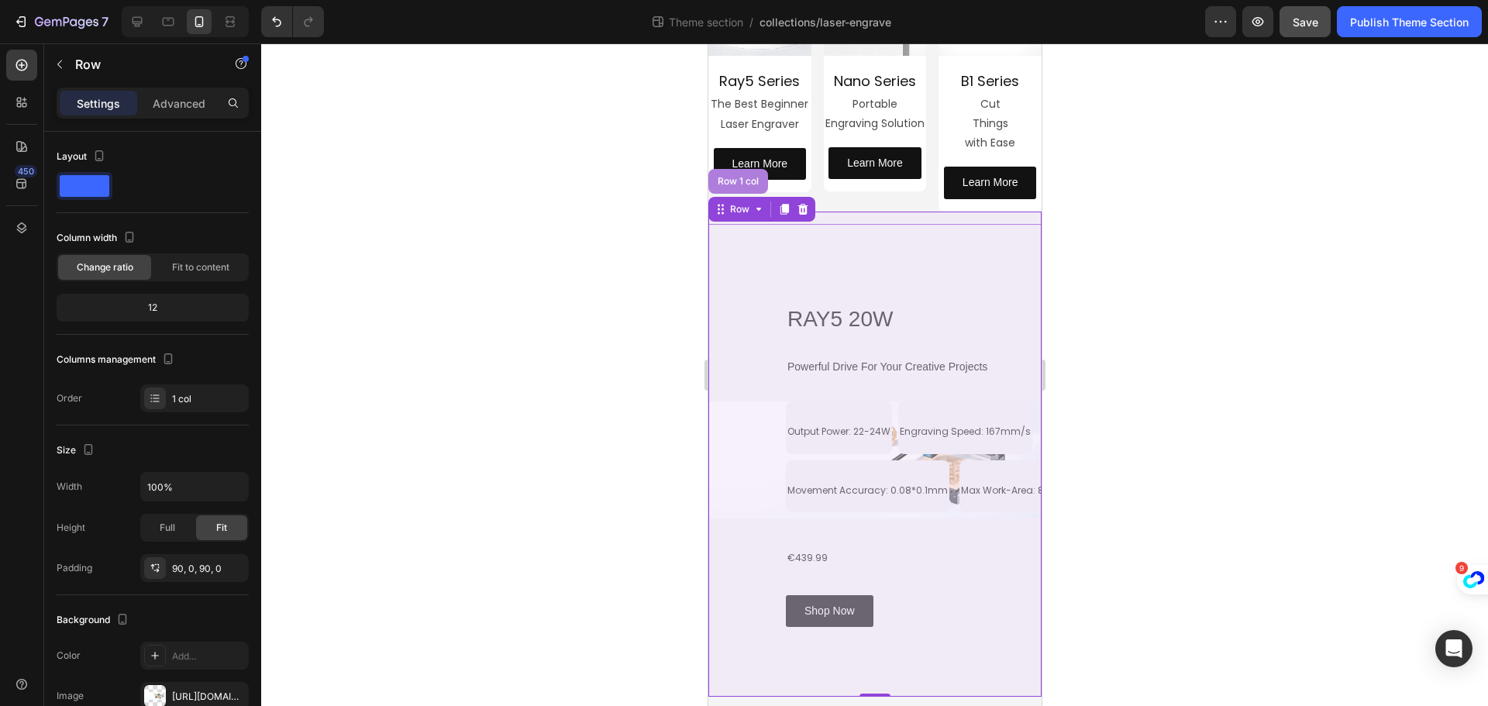
click at [739, 178] on div "Row 1 col" at bounding box center [737, 181] width 47 height 9
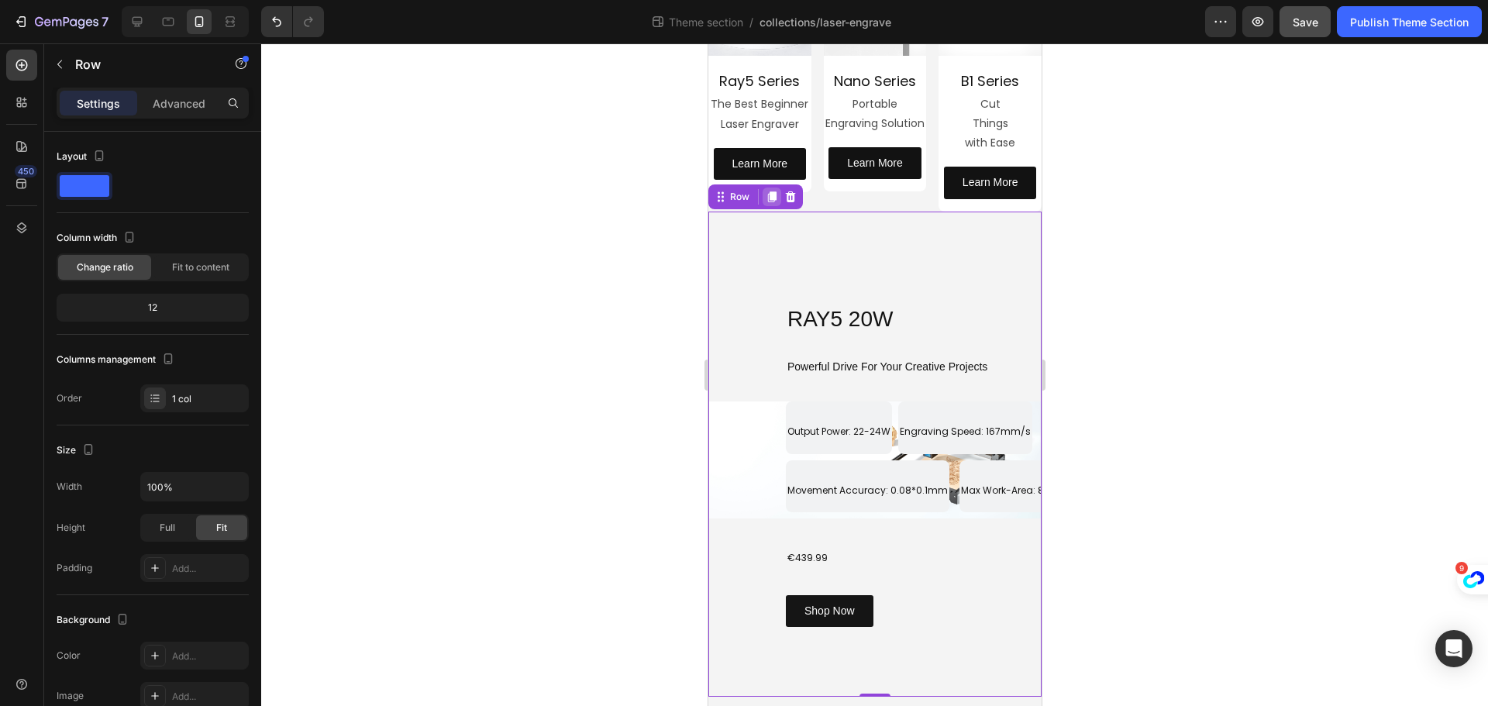
click at [769, 191] on icon at bounding box center [771, 196] width 9 height 11
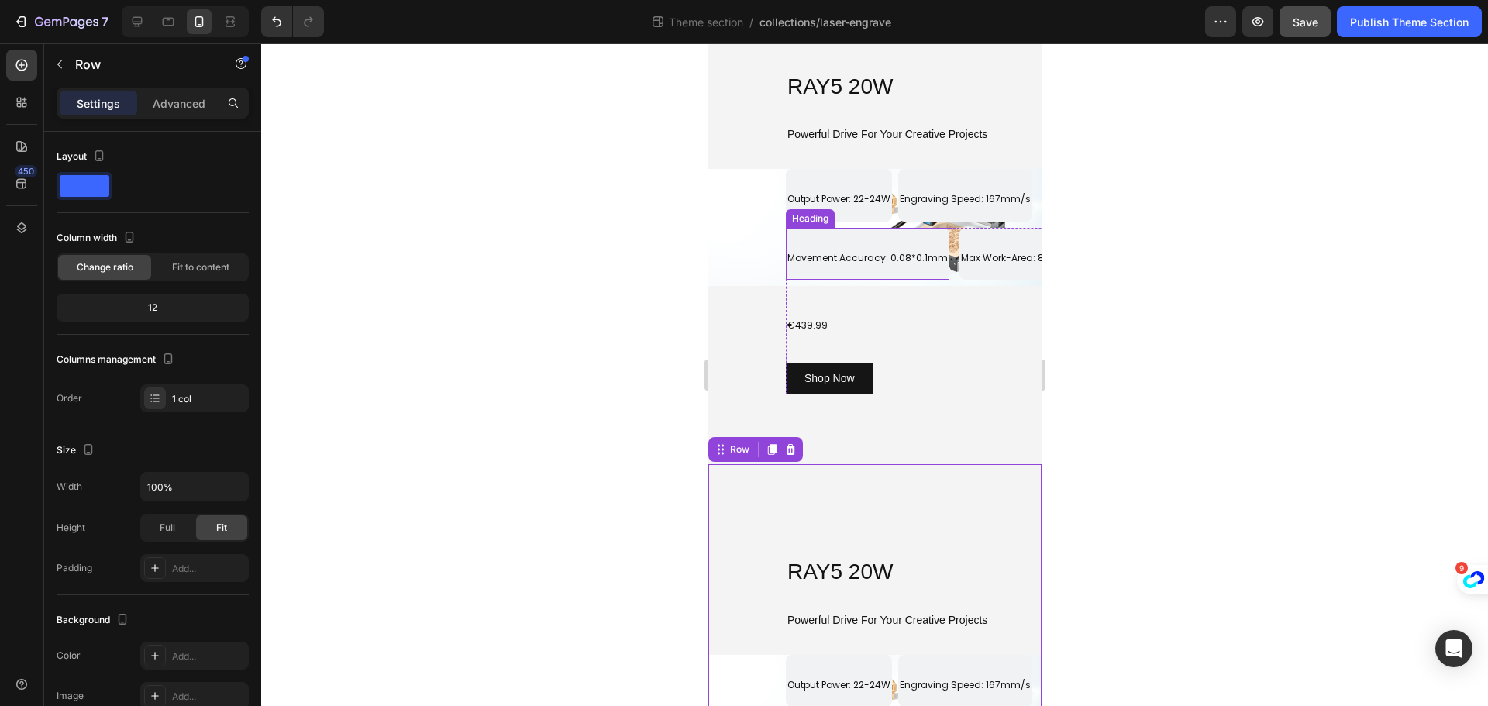
scroll to position [368, 0]
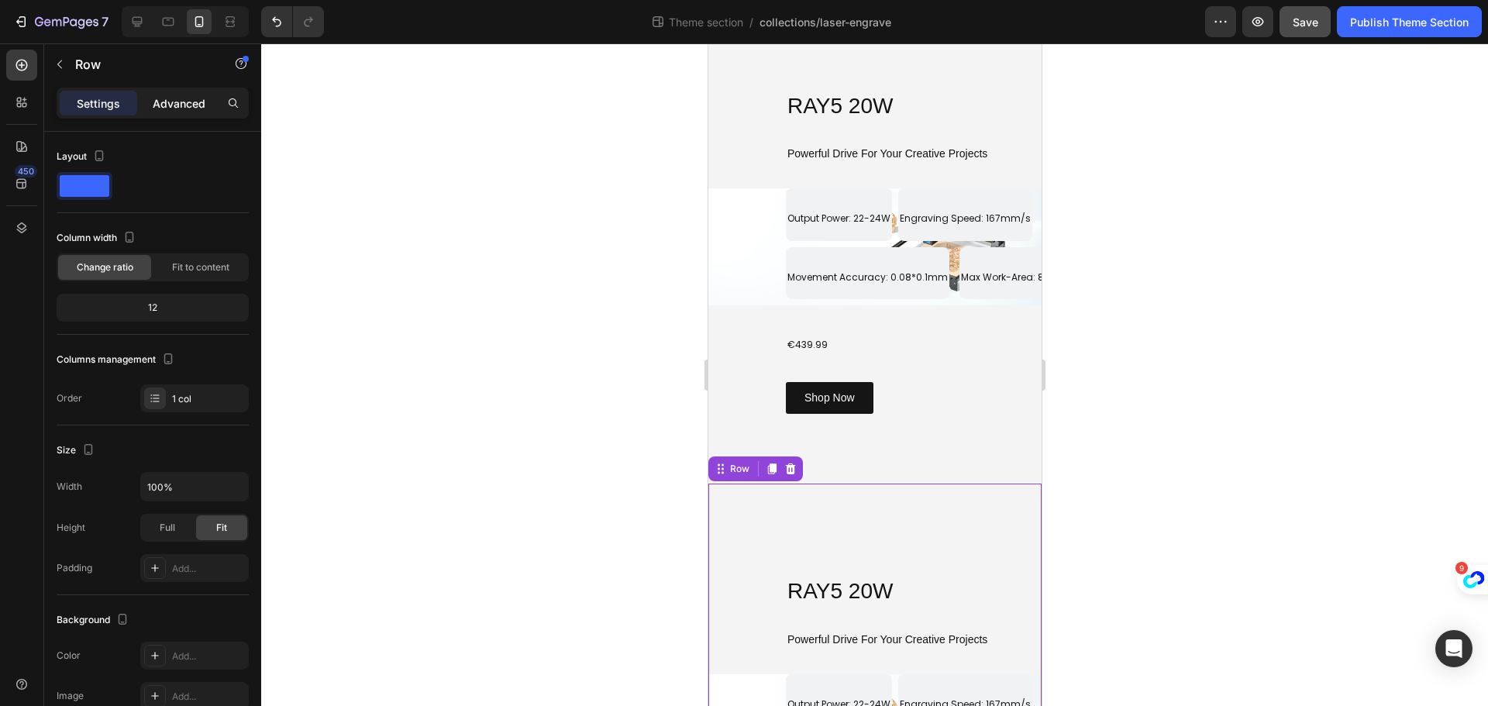
click at [170, 104] on p "Advanced" at bounding box center [179, 103] width 53 height 16
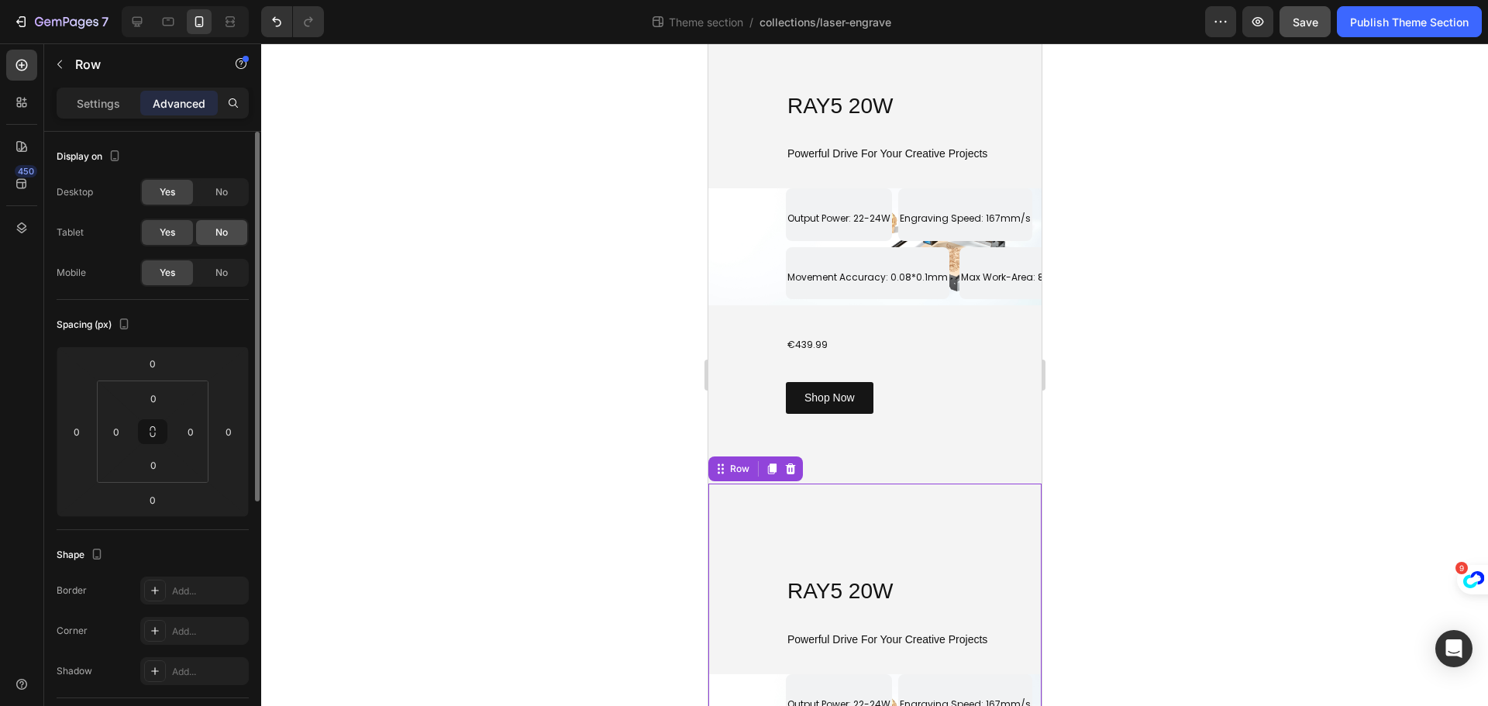
click at [210, 232] on div "No" at bounding box center [221, 232] width 51 height 25
click at [212, 190] on div "No" at bounding box center [221, 192] width 51 height 25
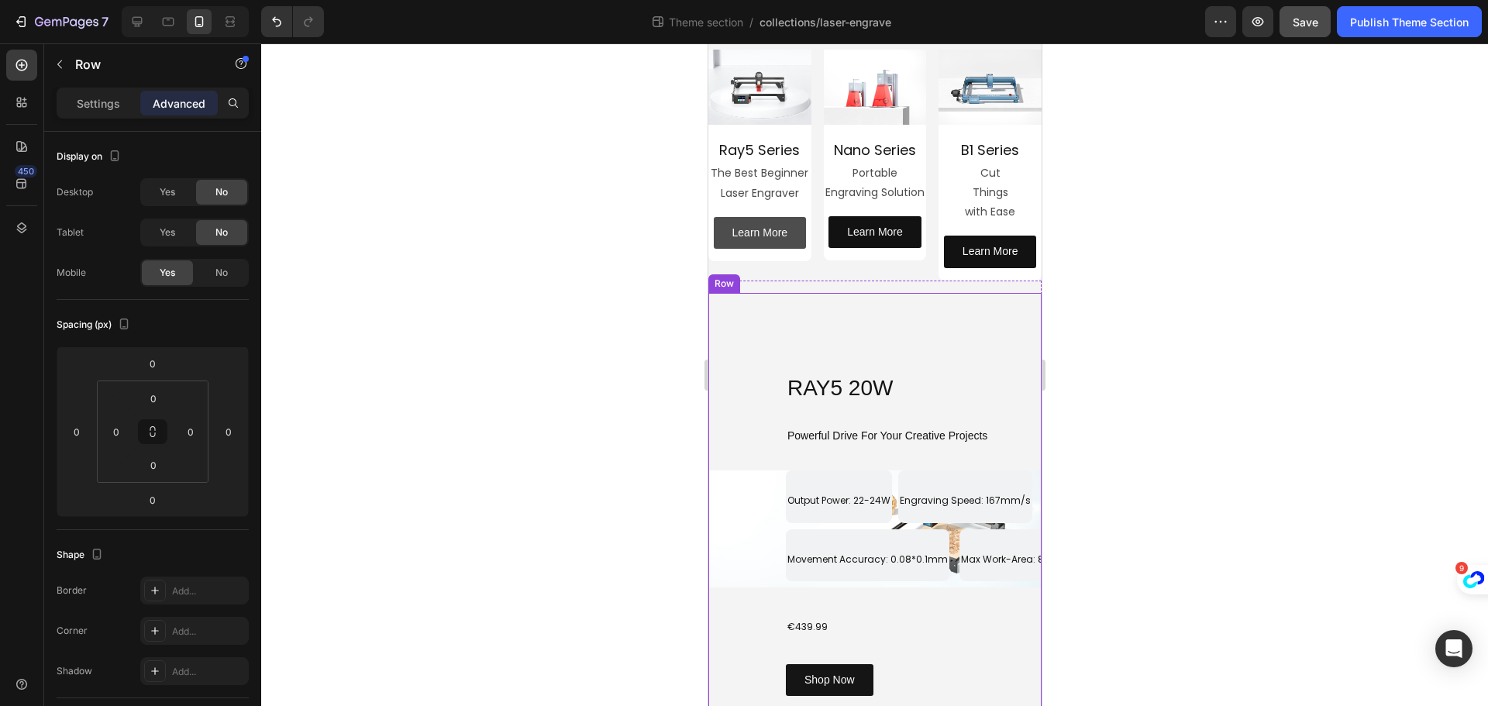
scroll to position [58, 0]
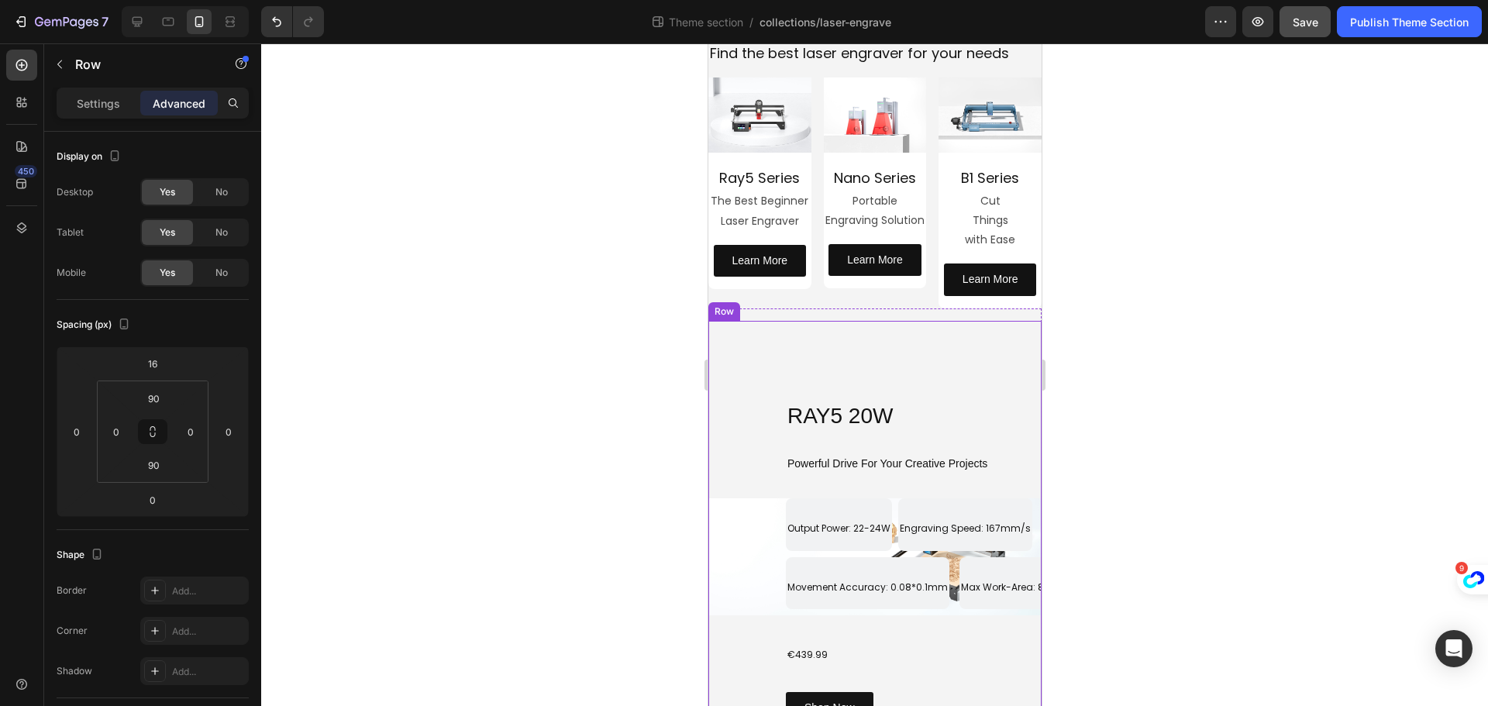
click at [772, 332] on div "RAY5 20W Heading Row Powerful Drive For Your Creative Projects Heading Output P…" at bounding box center [874, 558] width 333 height 474
click at [750, 306] on div "Row" at bounding box center [739, 306] width 26 height 14
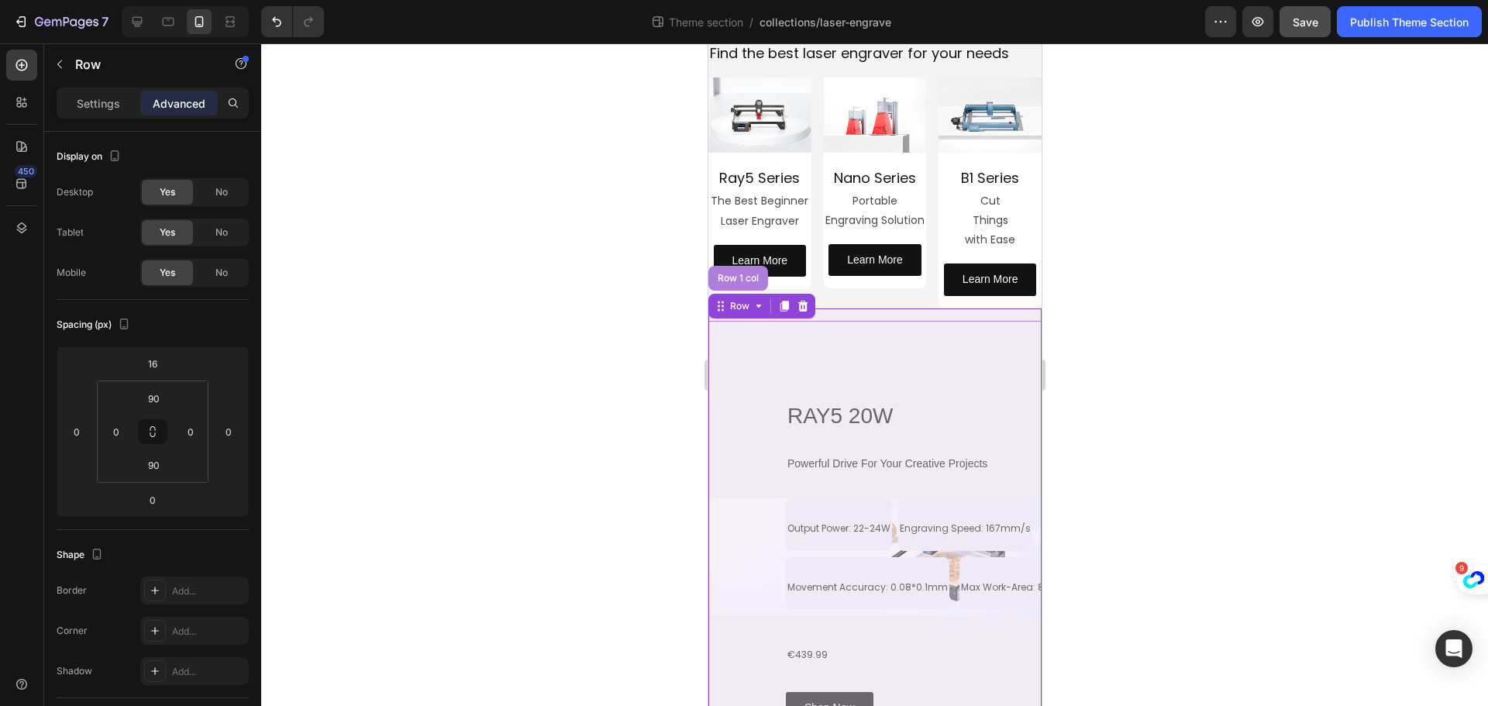
click at [745, 279] on div "Row 1 col" at bounding box center [737, 278] width 47 height 9
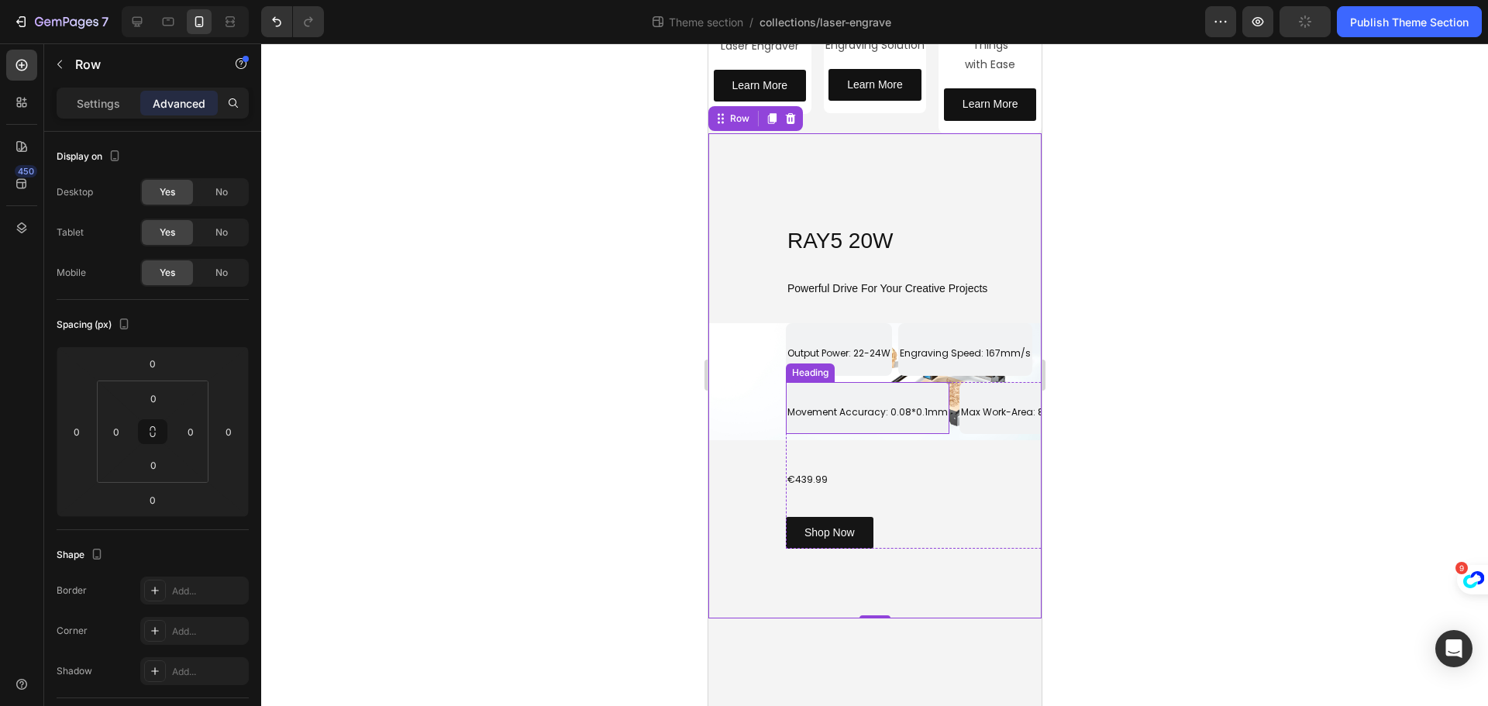
scroll to position [291, 0]
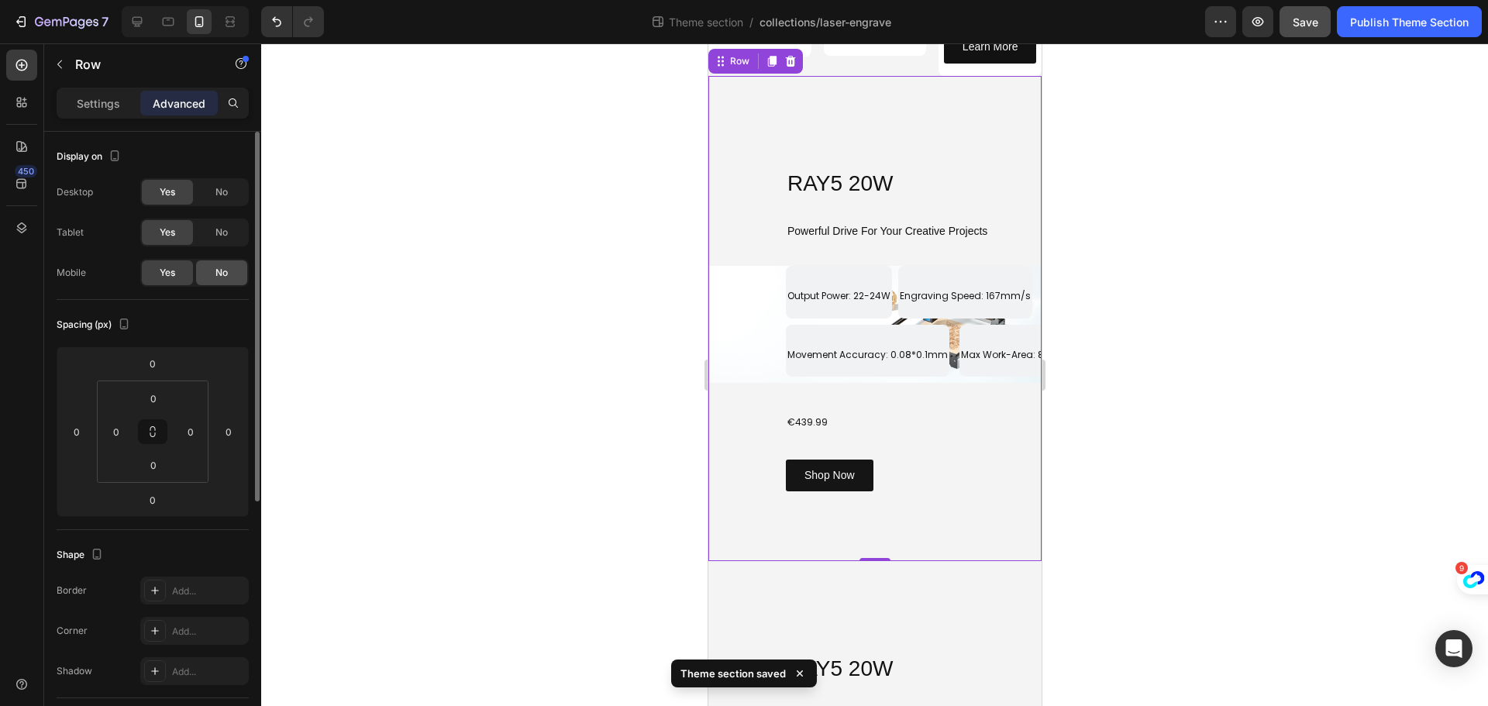
click at [232, 277] on div "No" at bounding box center [221, 272] width 51 height 25
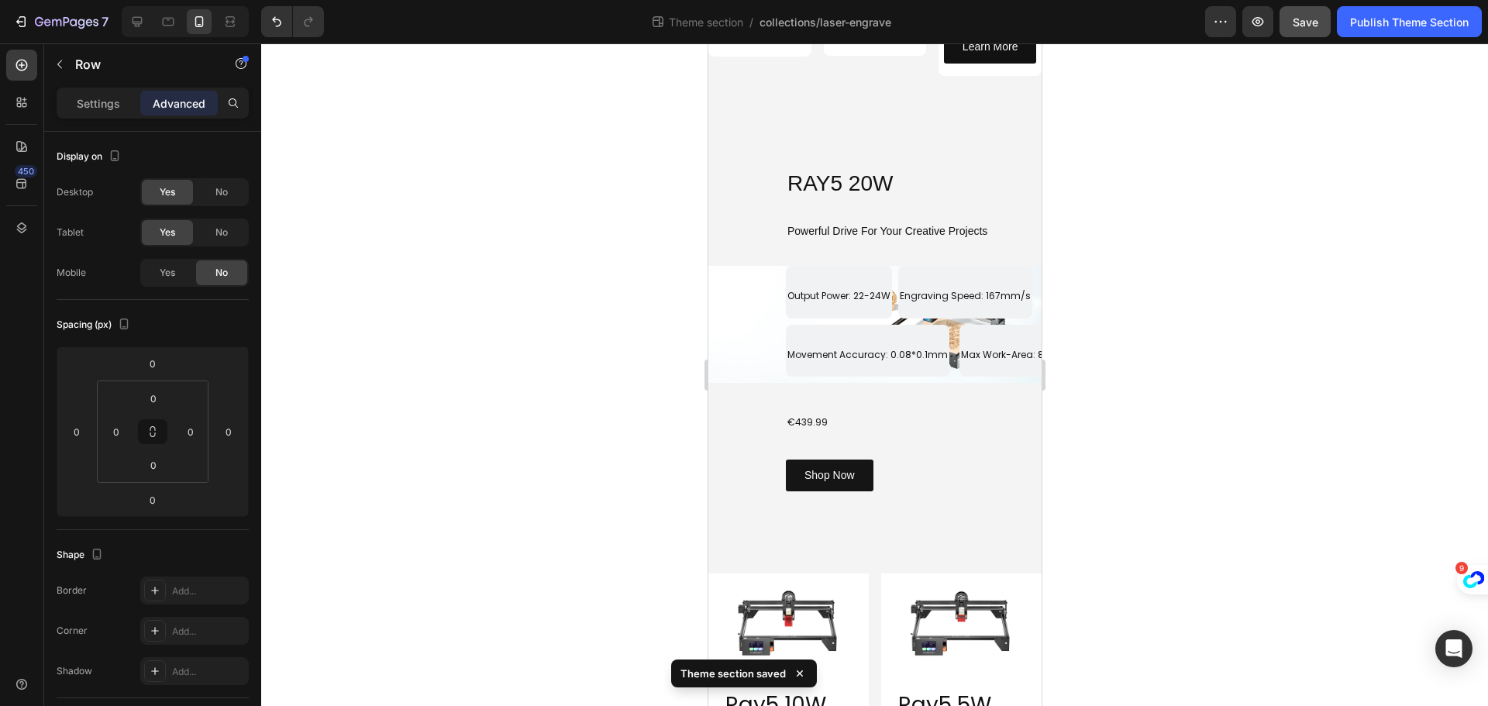
click at [577, 297] on div at bounding box center [874, 374] width 1227 height 663
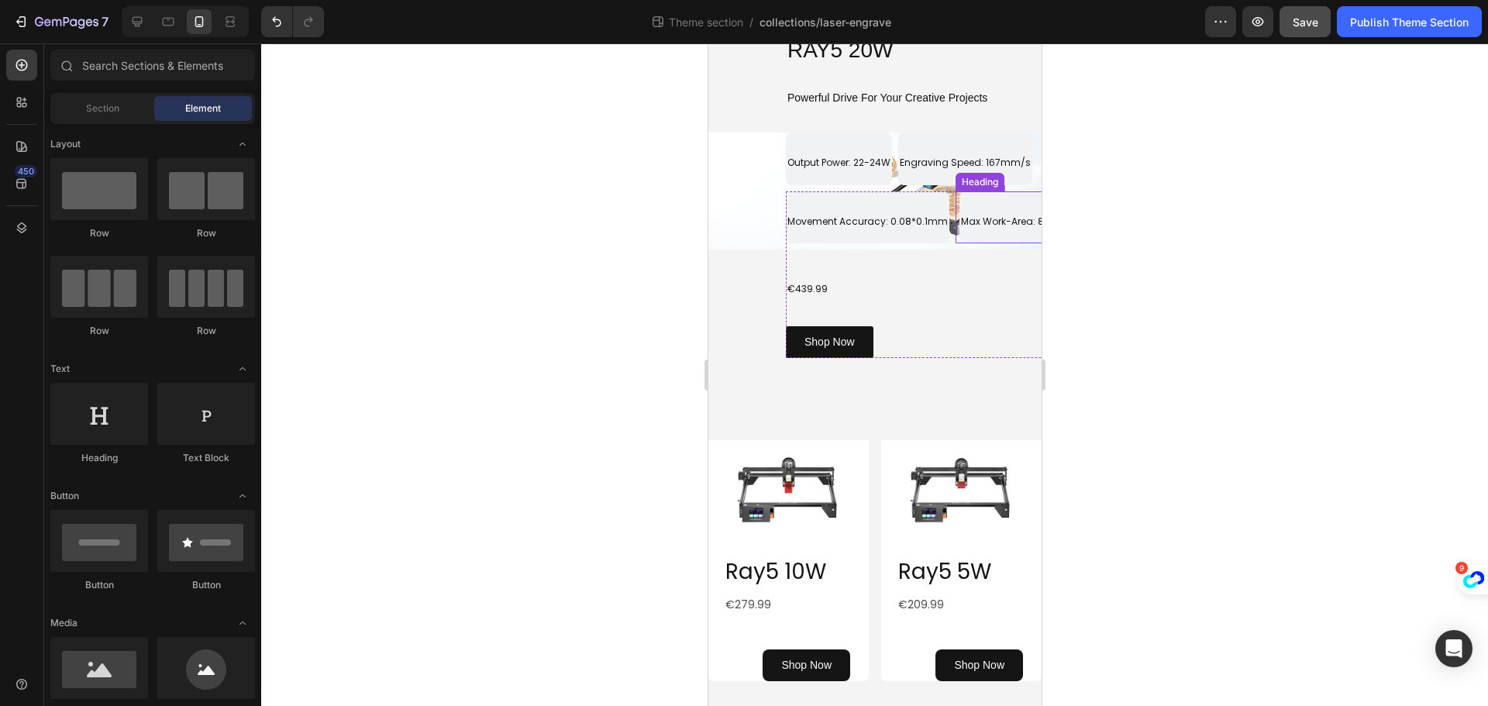
scroll to position [213, 0]
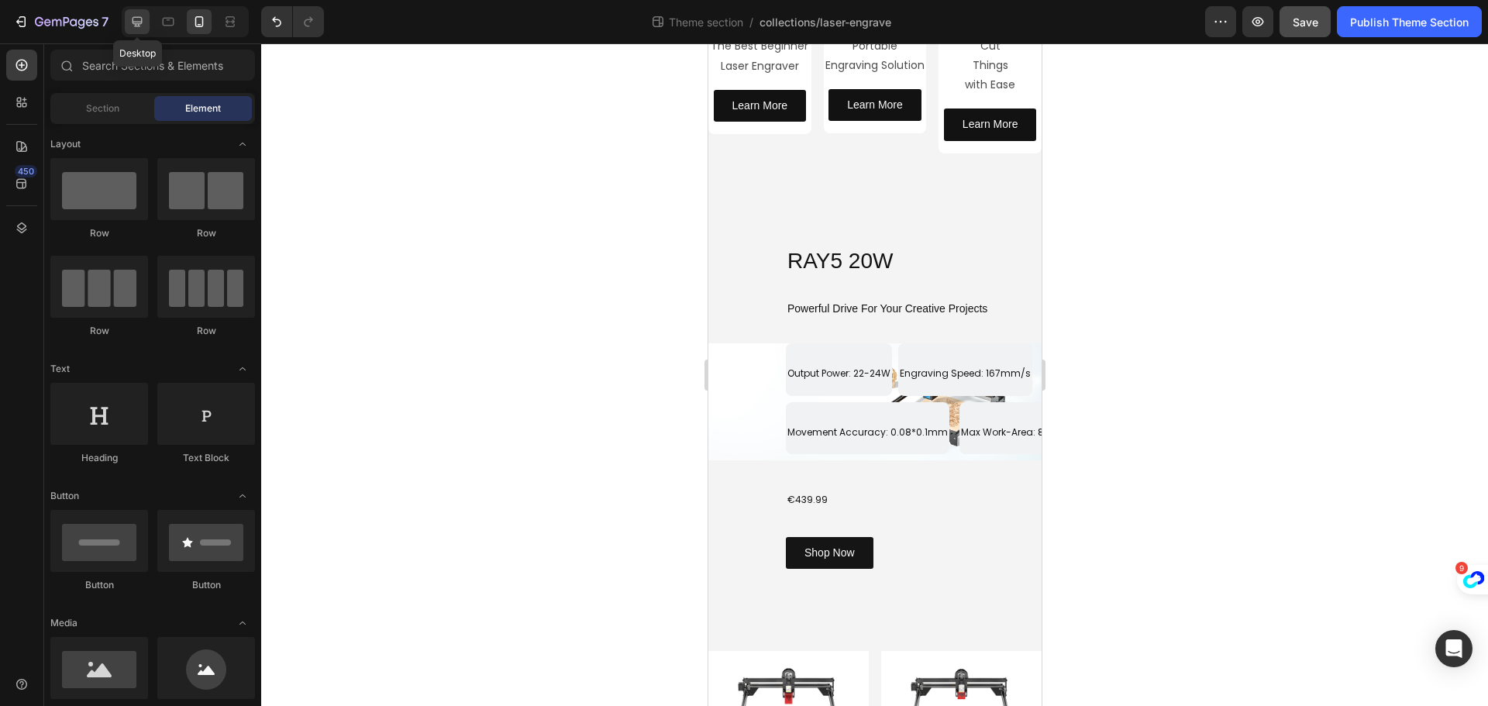
click at [136, 22] on icon at bounding box center [138, 22] width 10 height 10
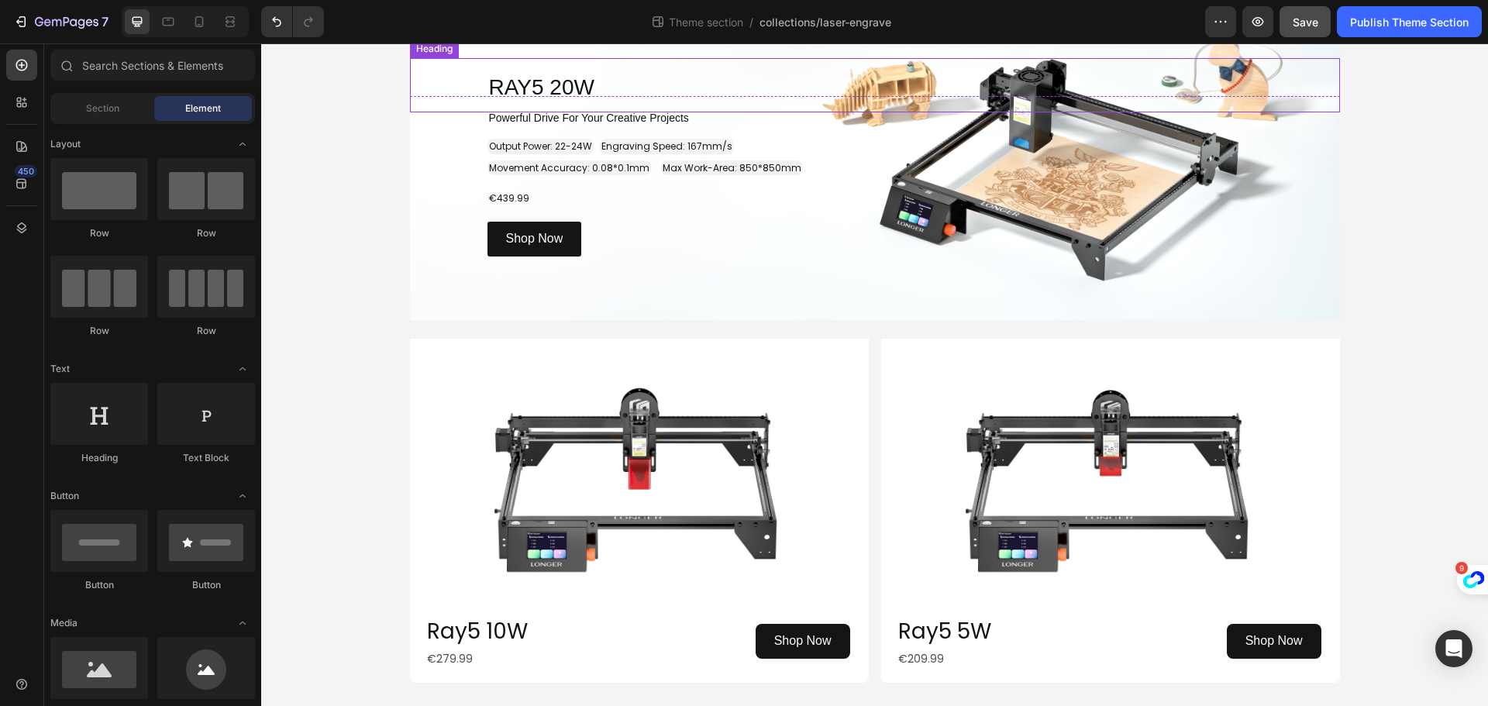
scroll to position [229, 0]
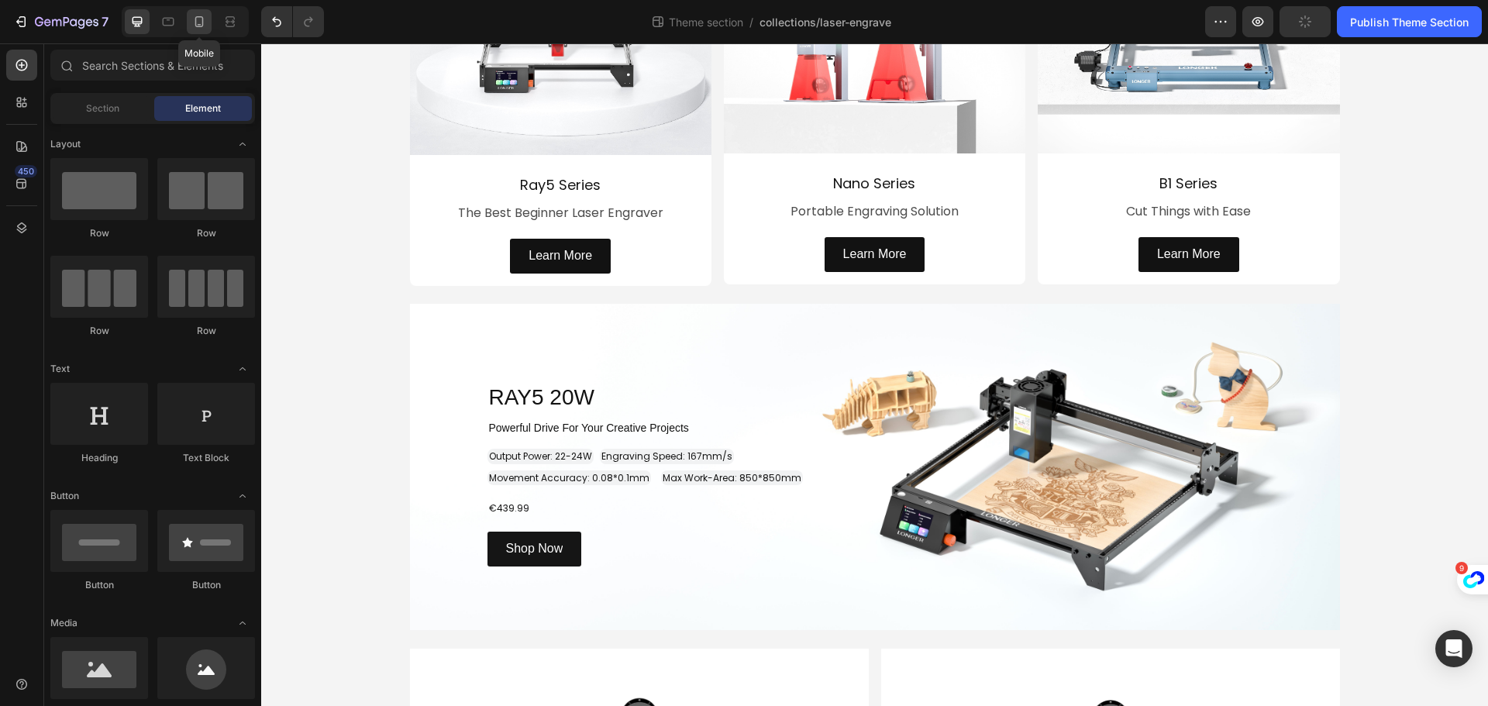
click at [197, 20] on icon at bounding box center [198, 21] width 15 height 15
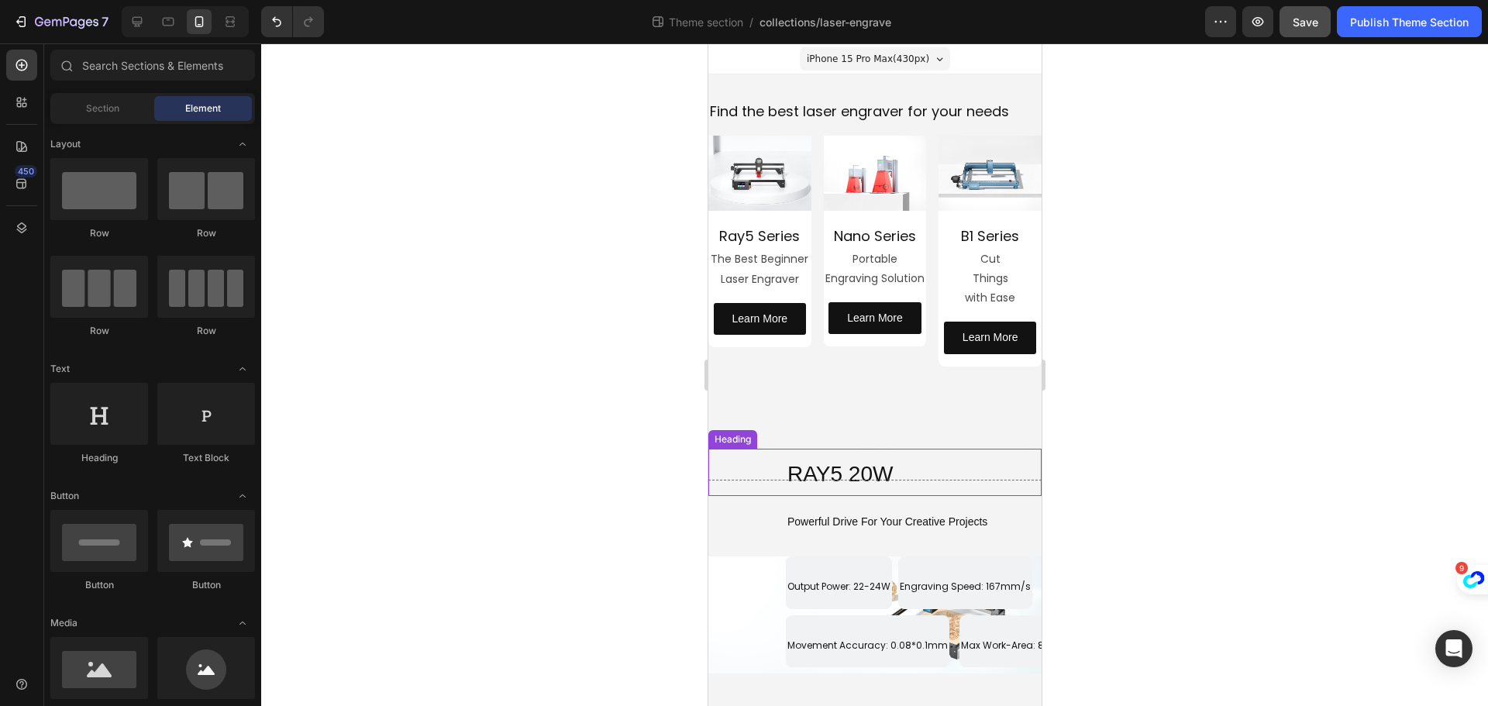
click at [905, 457] on h2 "RAY5 20W" at bounding box center [913, 472] width 256 height 47
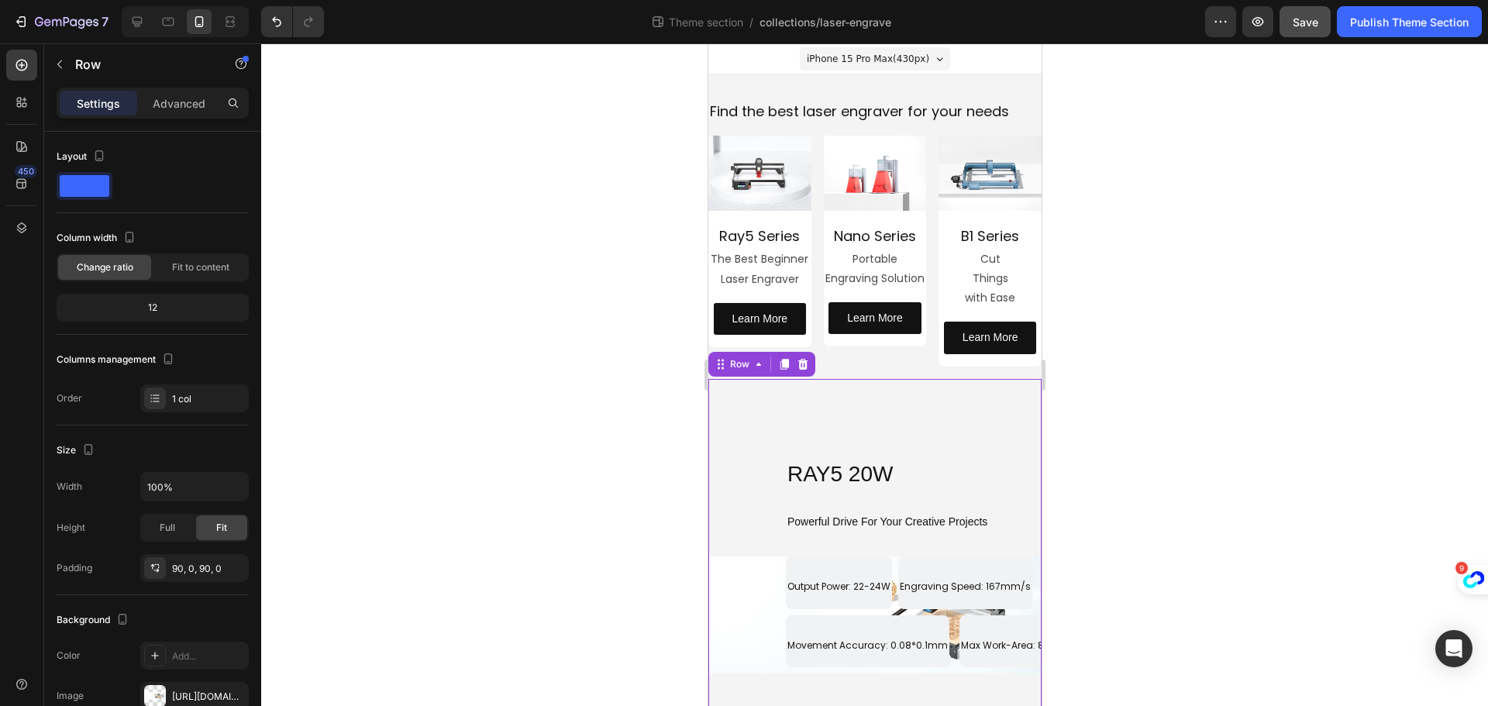
click at [942, 385] on div "RAY5 20W Heading Row Powerful Drive For Your Creative Projects Heading Output P…" at bounding box center [874, 616] width 333 height 474
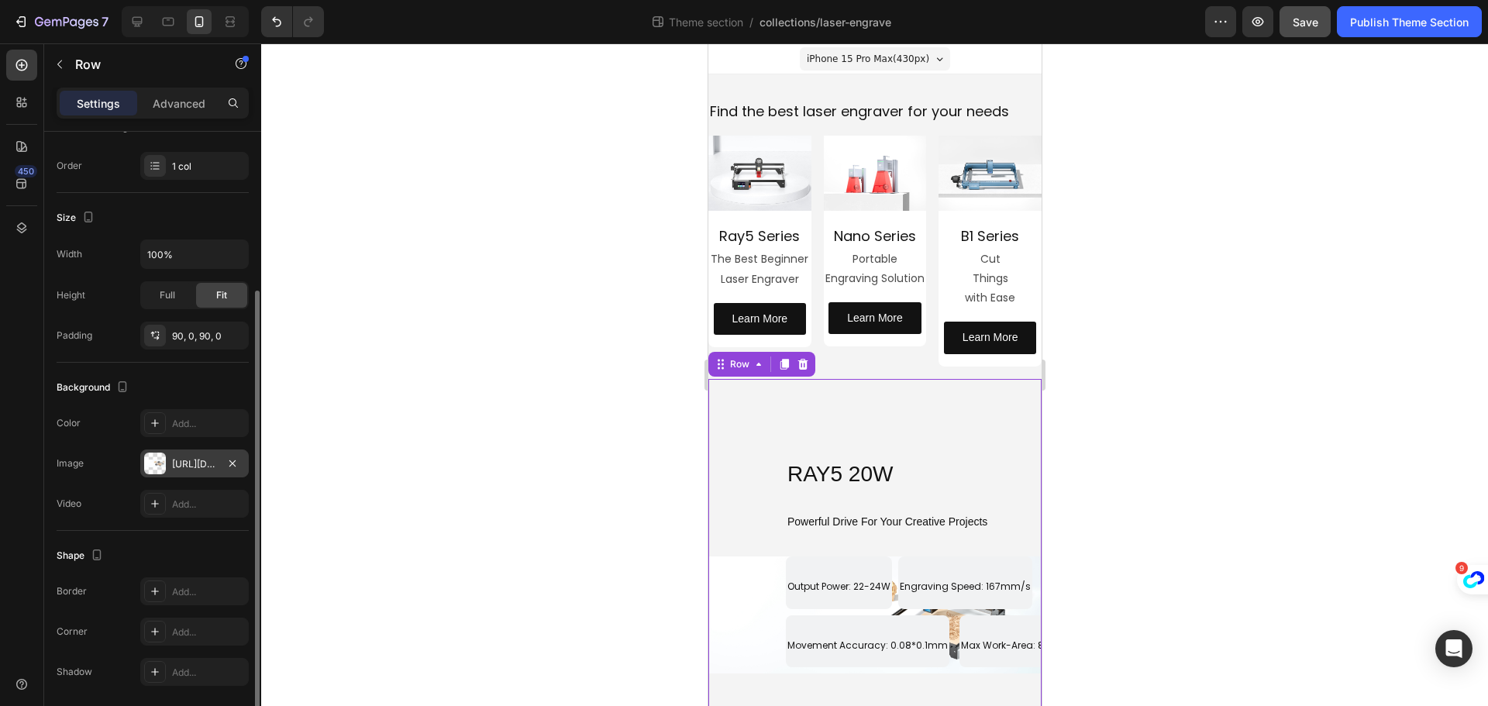
click at [159, 466] on div at bounding box center [155, 464] width 22 height 22
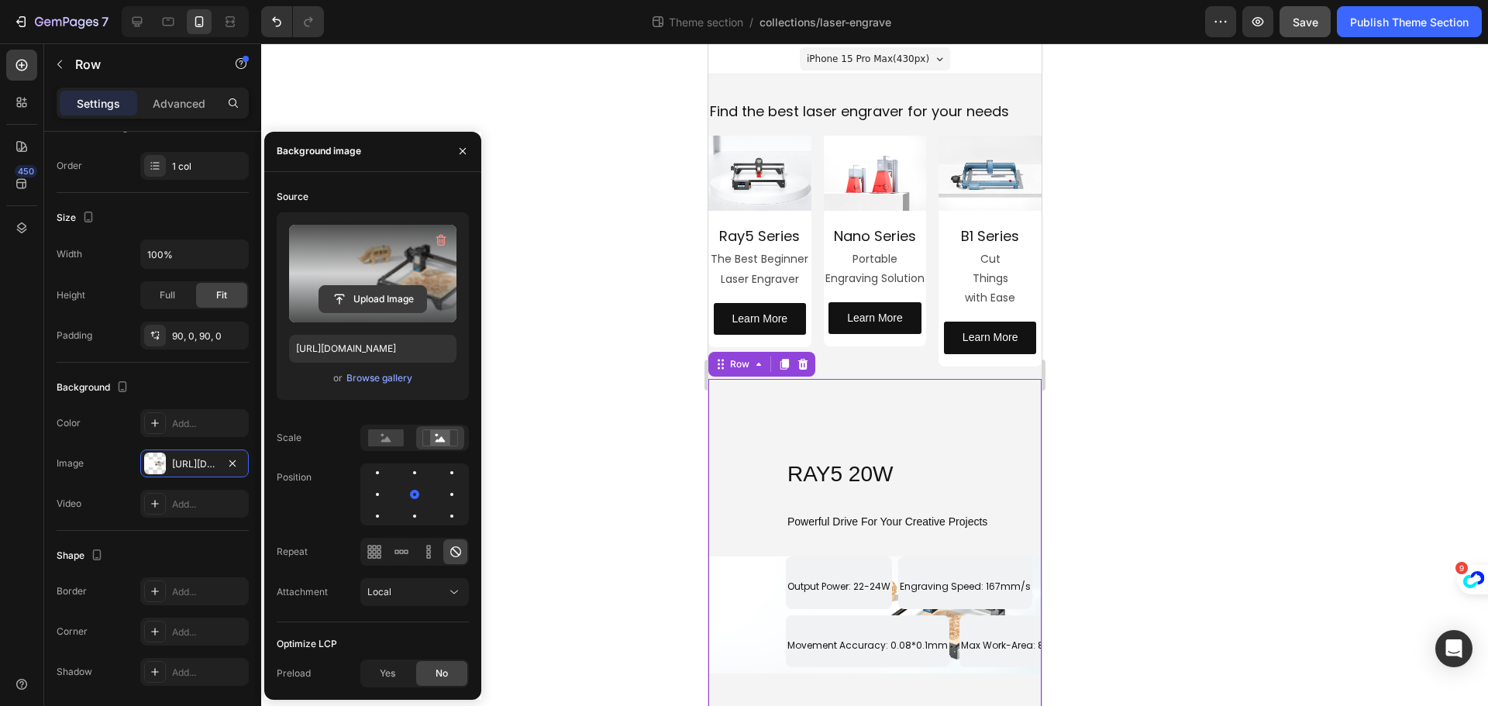
click at [391, 301] on input "file" at bounding box center [372, 299] width 107 height 26
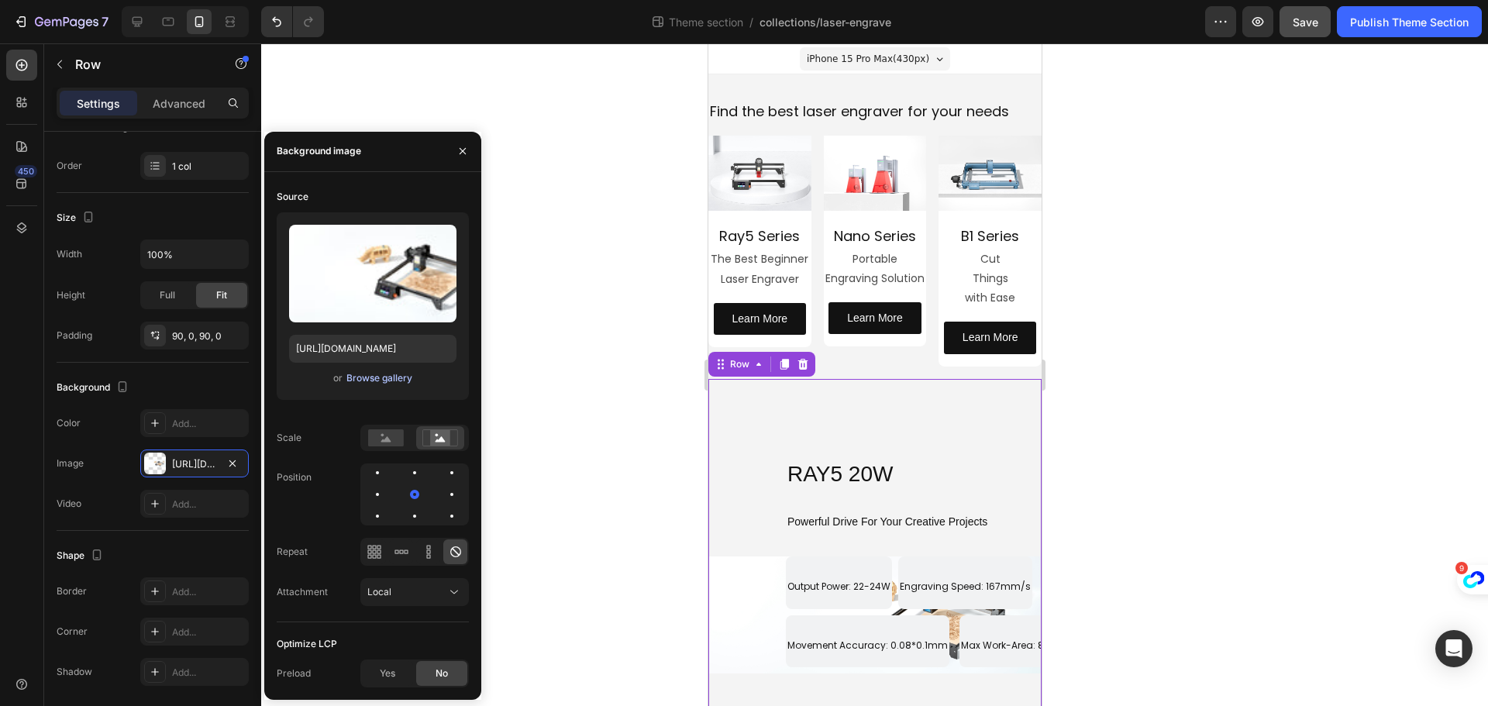
click at [365, 374] on div "Browse gallery" at bounding box center [379, 378] width 66 height 14
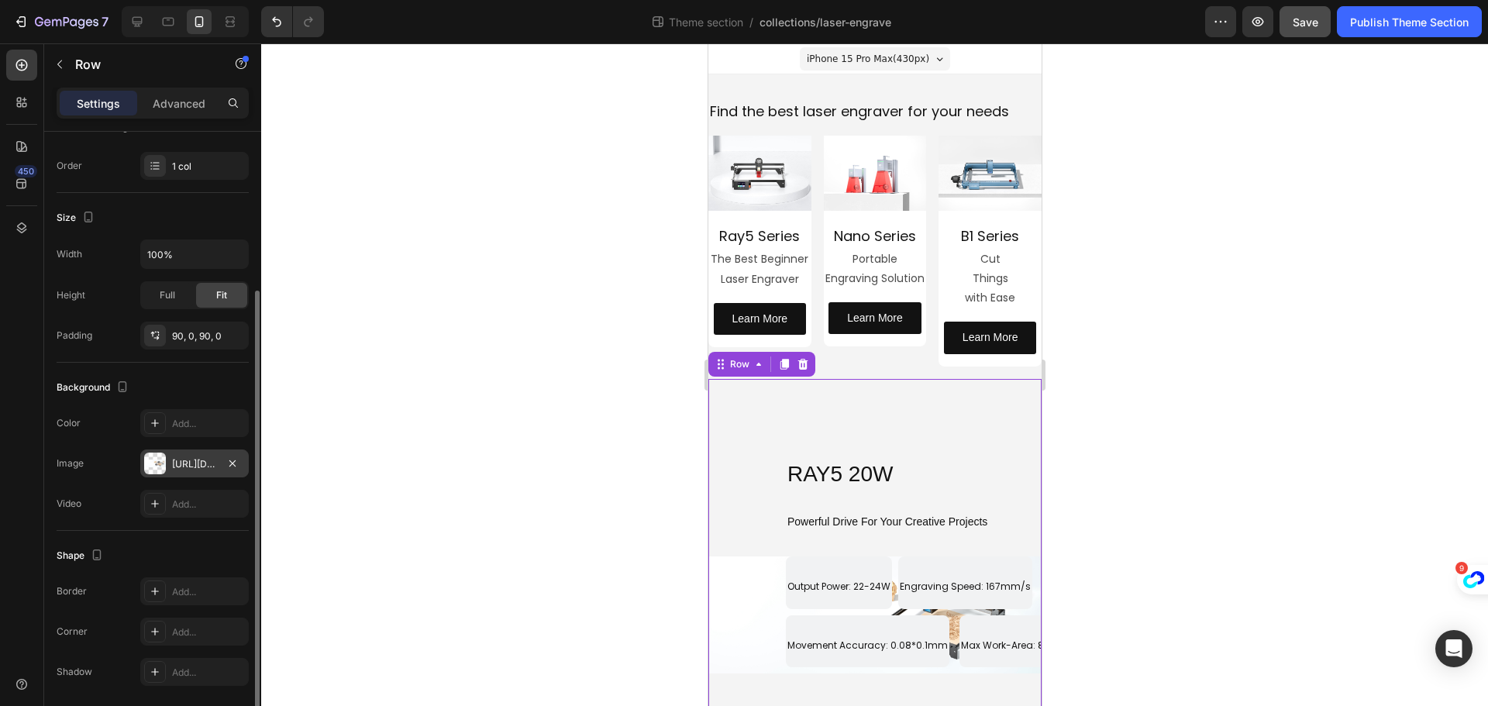
click at [185, 470] on div "[URL][DOMAIN_NAME]" at bounding box center [194, 464] width 45 height 14
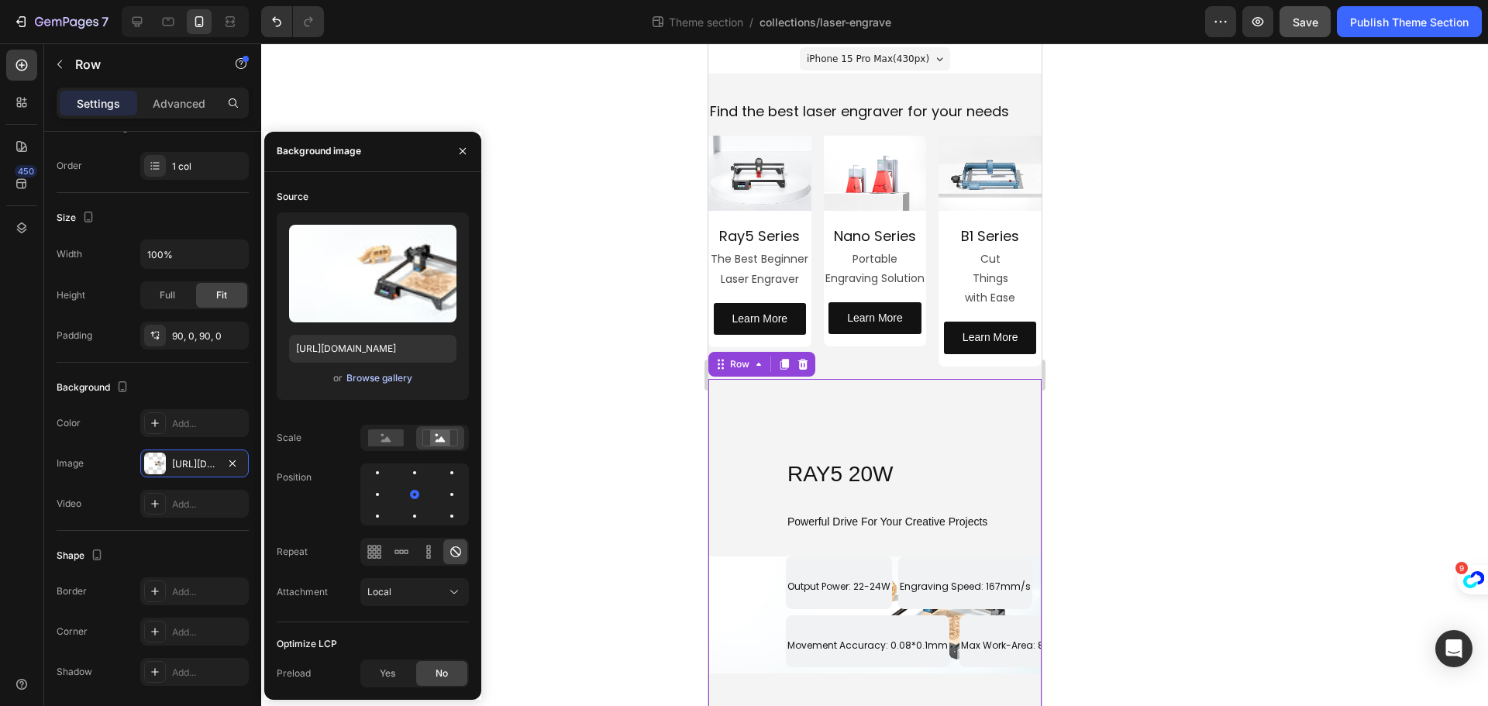
click at [390, 376] on div "Browse gallery" at bounding box center [379, 378] width 66 height 14
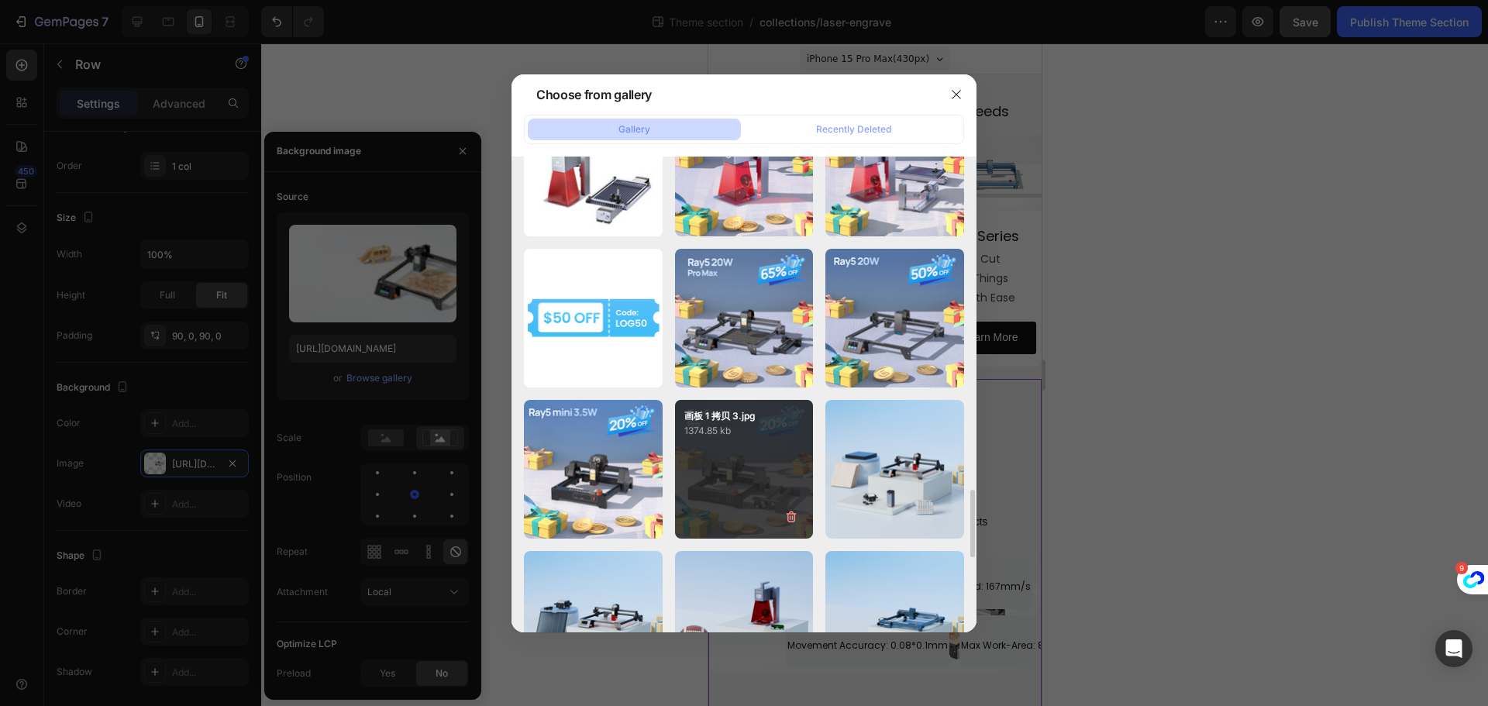
scroll to position [2488, 0]
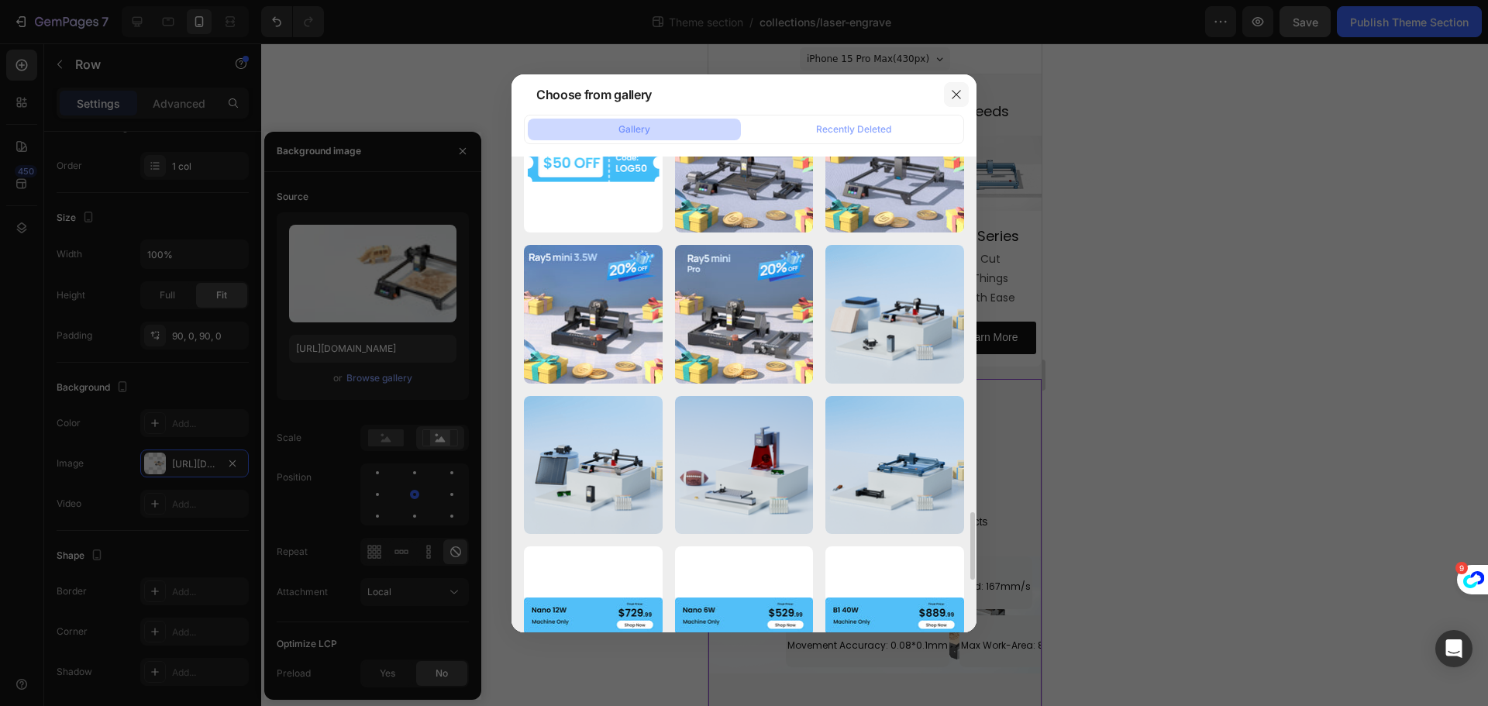
click at [952, 91] on icon "button" at bounding box center [956, 94] width 12 height 12
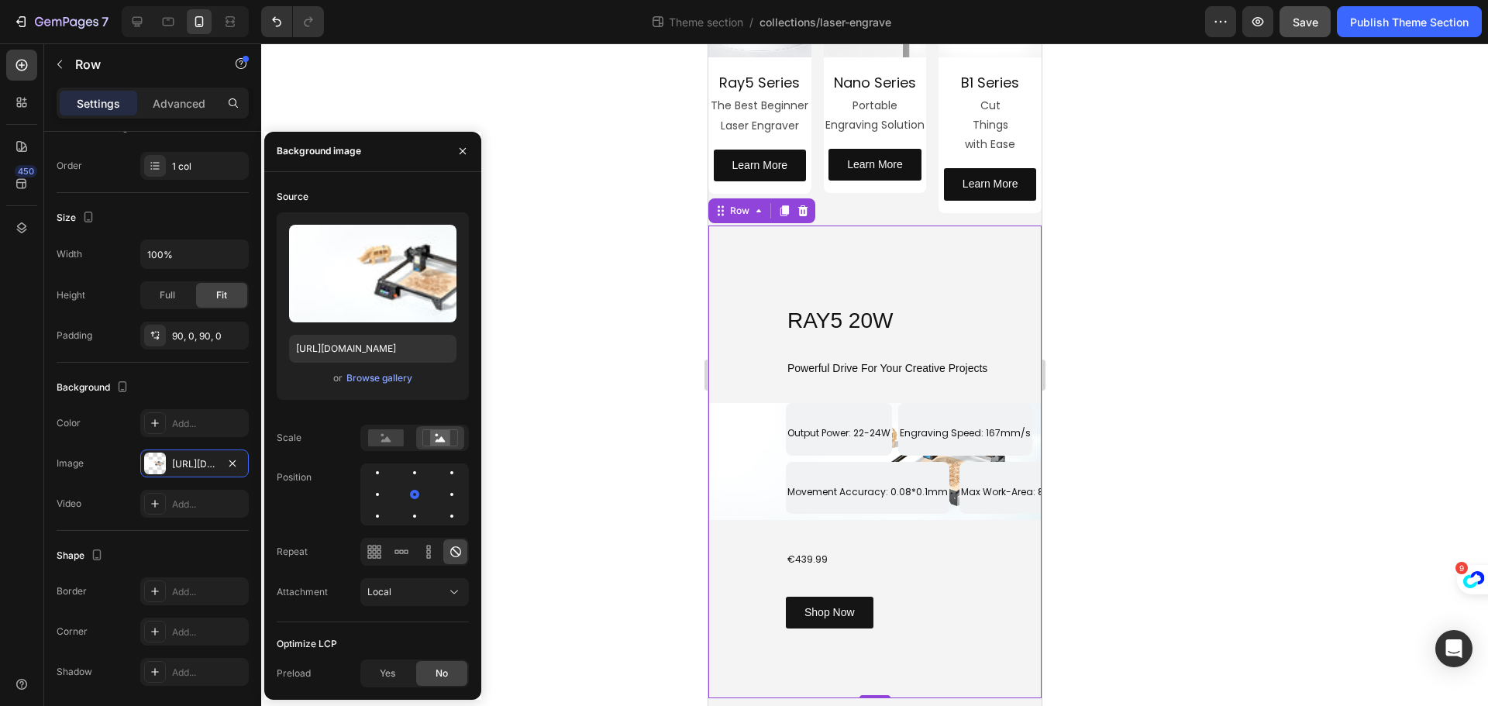
scroll to position [155, 0]
click at [358, 370] on button "Browse gallery" at bounding box center [379, 377] width 67 height 15
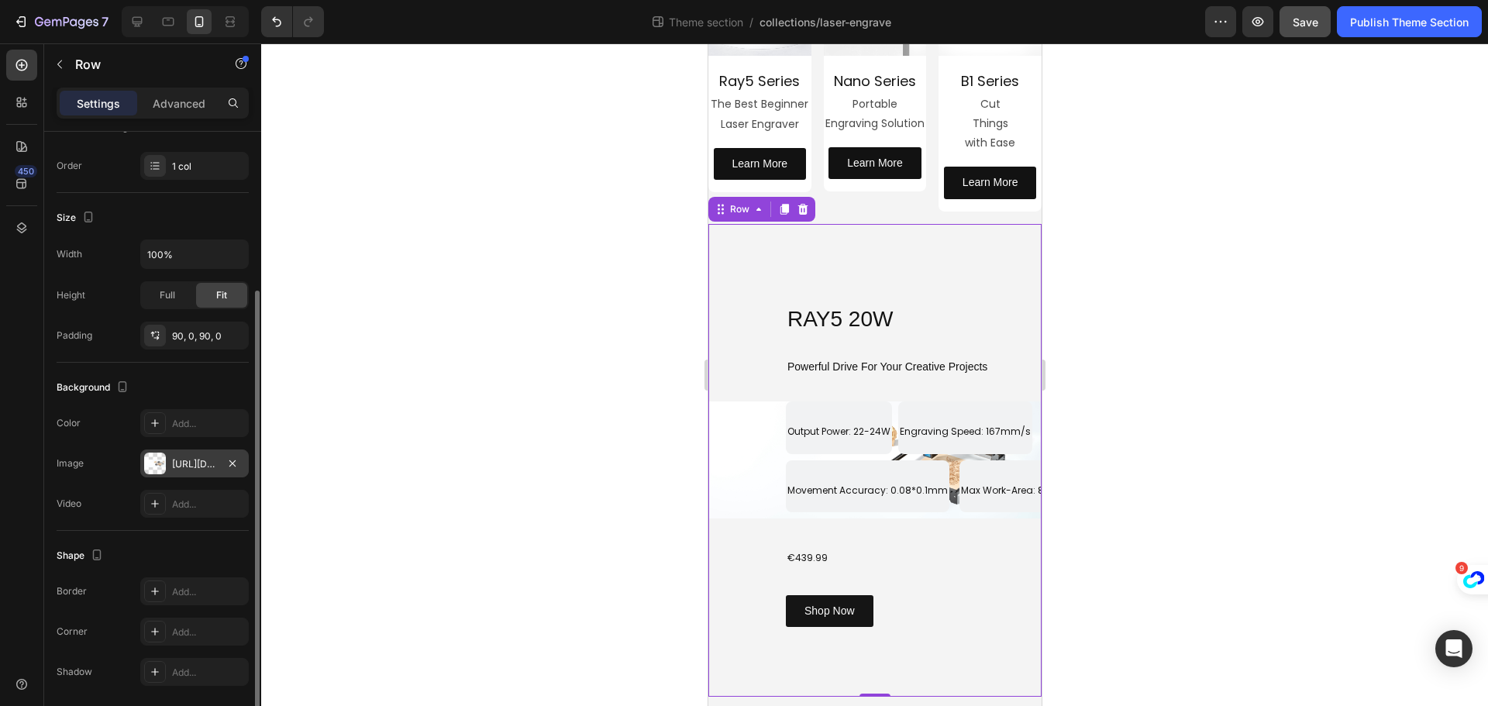
click at [195, 453] on div "[URL][DOMAIN_NAME]" at bounding box center [194, 463] width 108 height 28
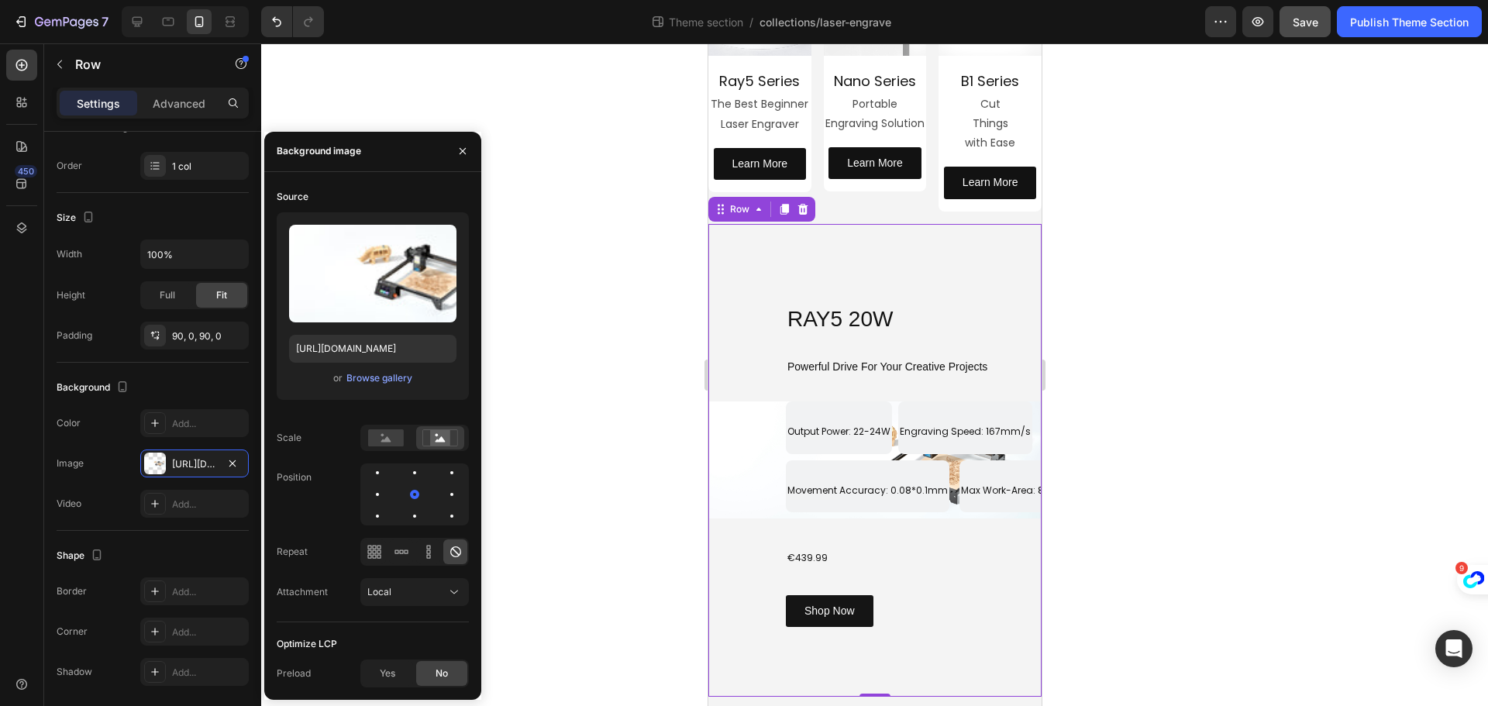
click at [339, 375] on span "or" at bounding box center [337, 378] width 9 height 19
click at [363, 376] on div "Browse gallery" at bounding box center [379, 378] width 66 height 14
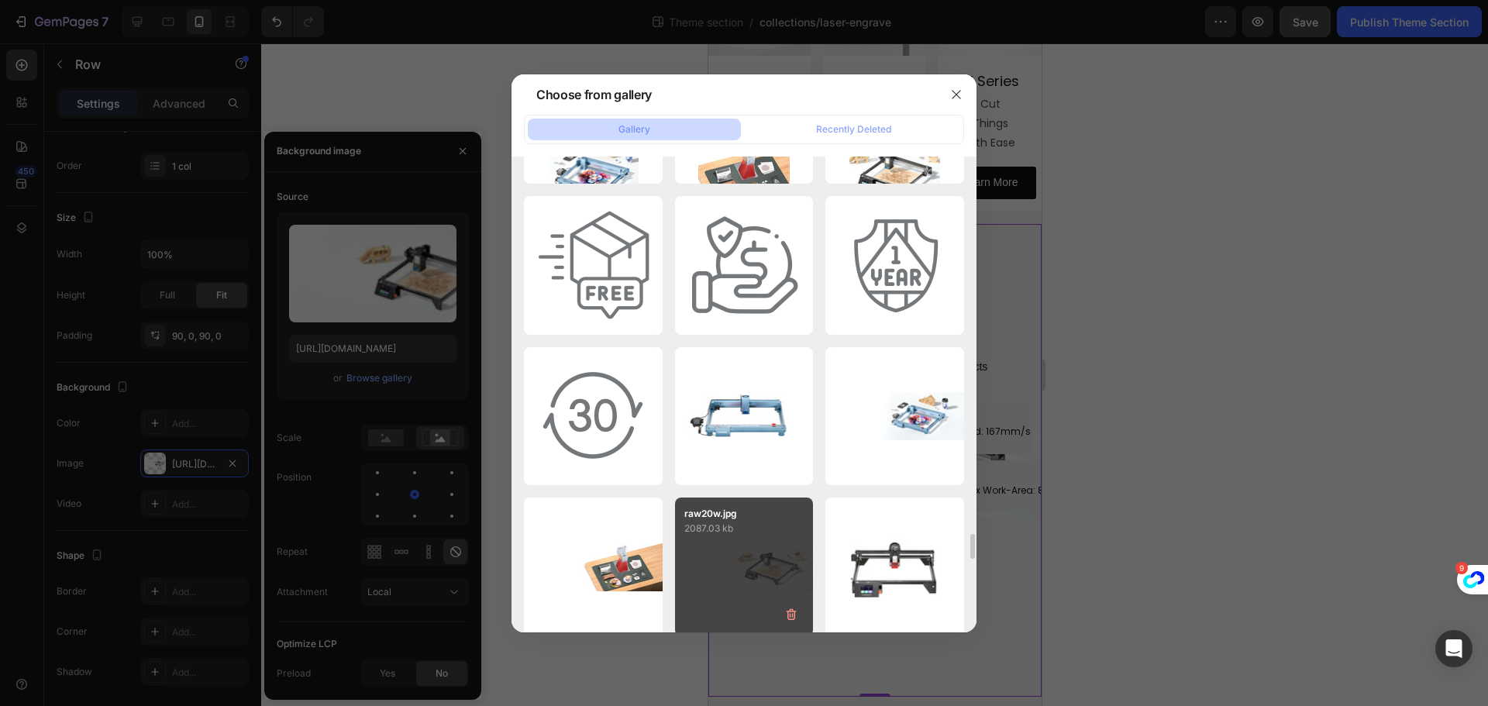
scroll to position [6908, 0]
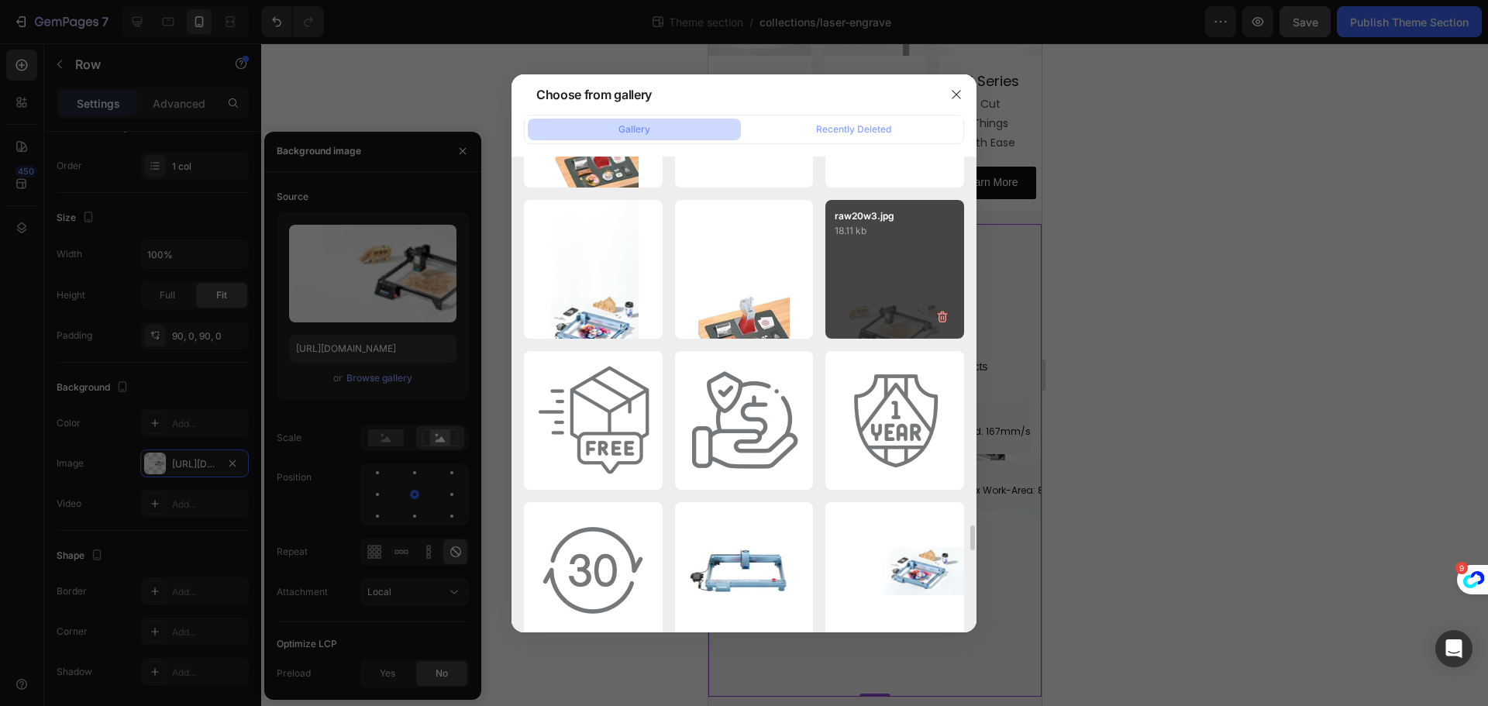
click at [879, 274] on div "raw20w3.jpg 18.11 kb" at bounding box center [894, 269] width 139 height 139
type input "[URL][DOMAIN_NAME]"
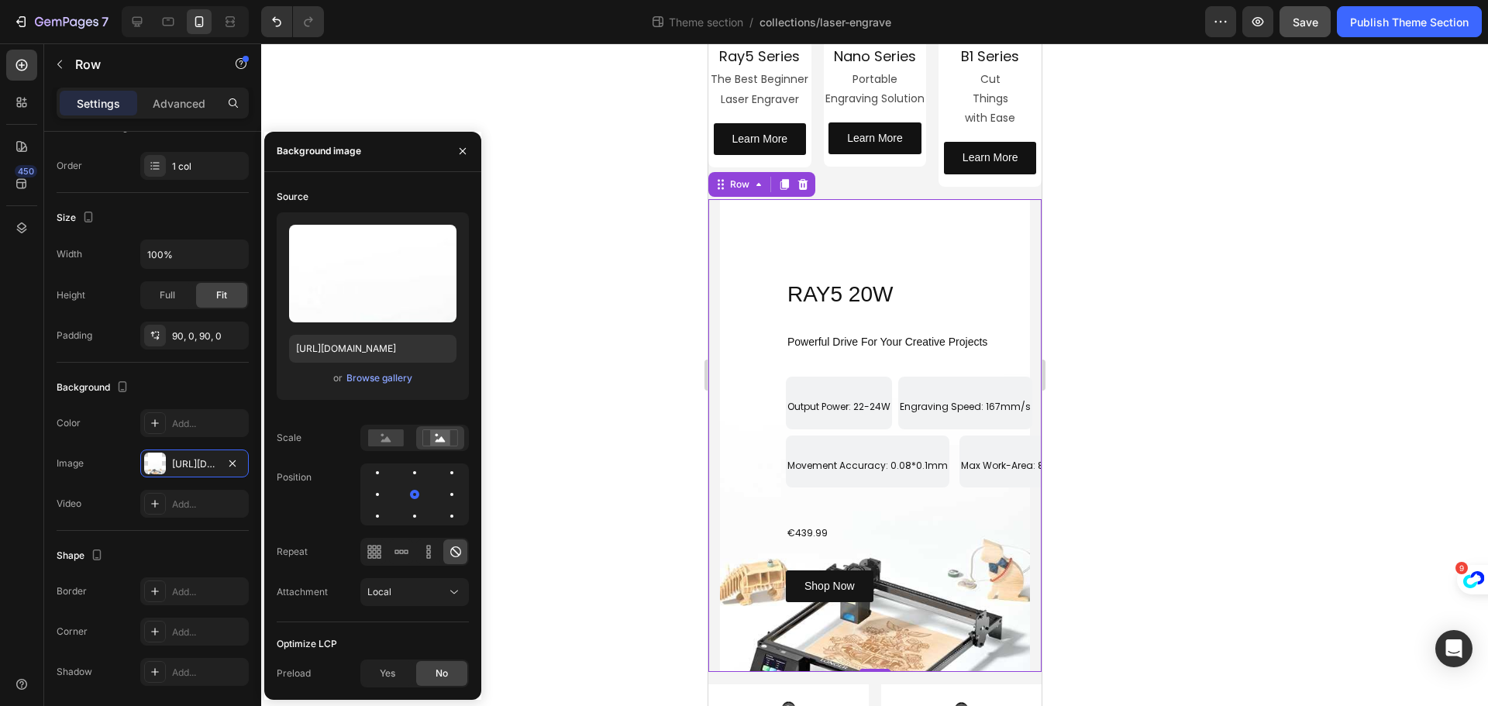
scroll to position [232, 0]
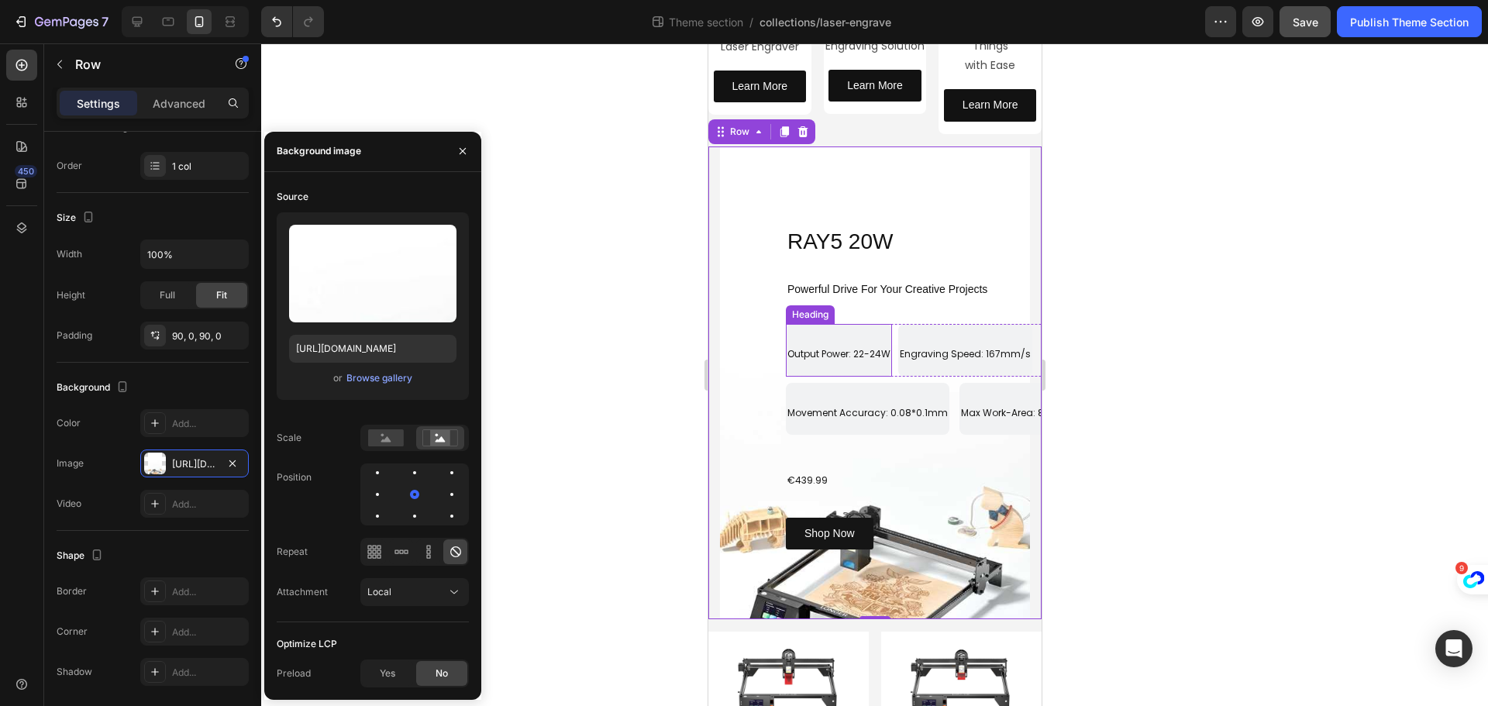
click at [862, 343] on h2 "Output Power: 22-24W" at bounding box center [838, 350] width 106 height 52
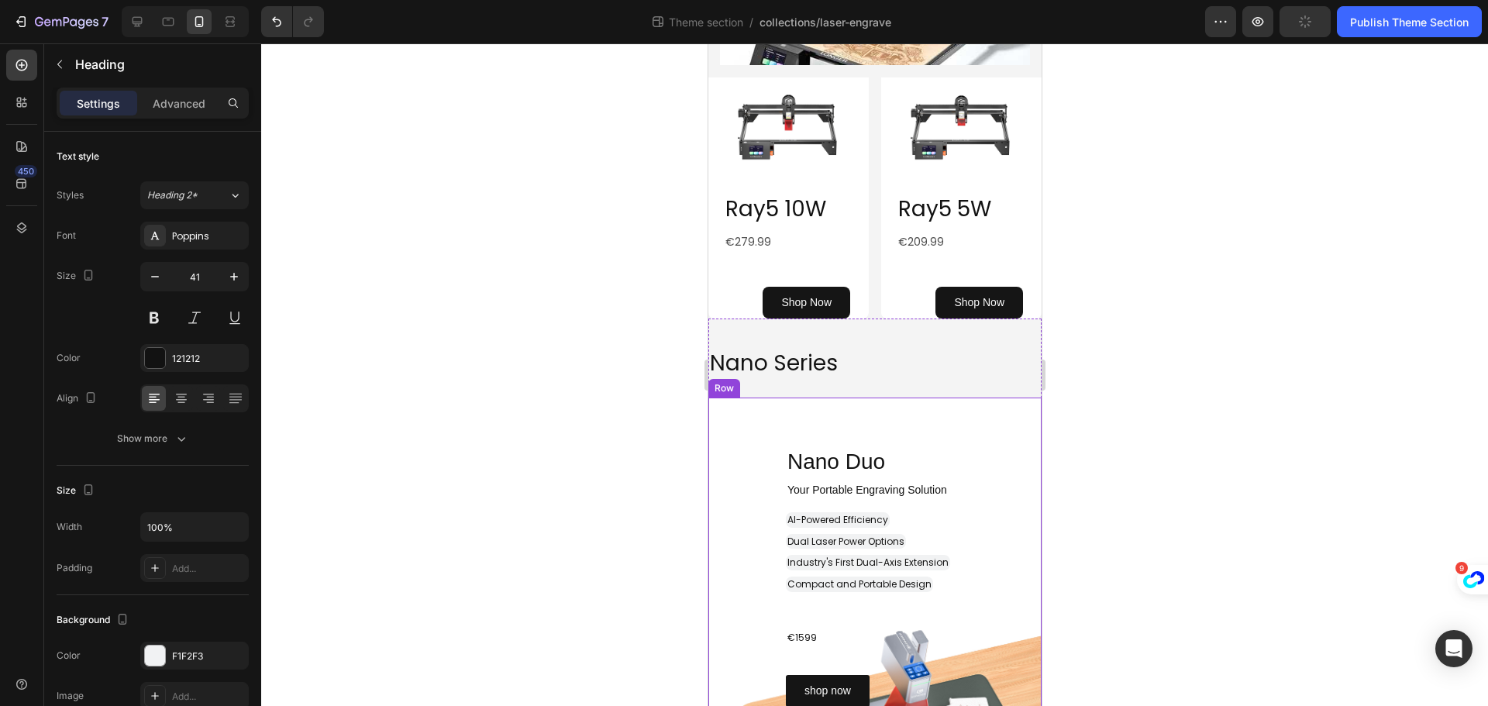
scroll to position [930, 0]
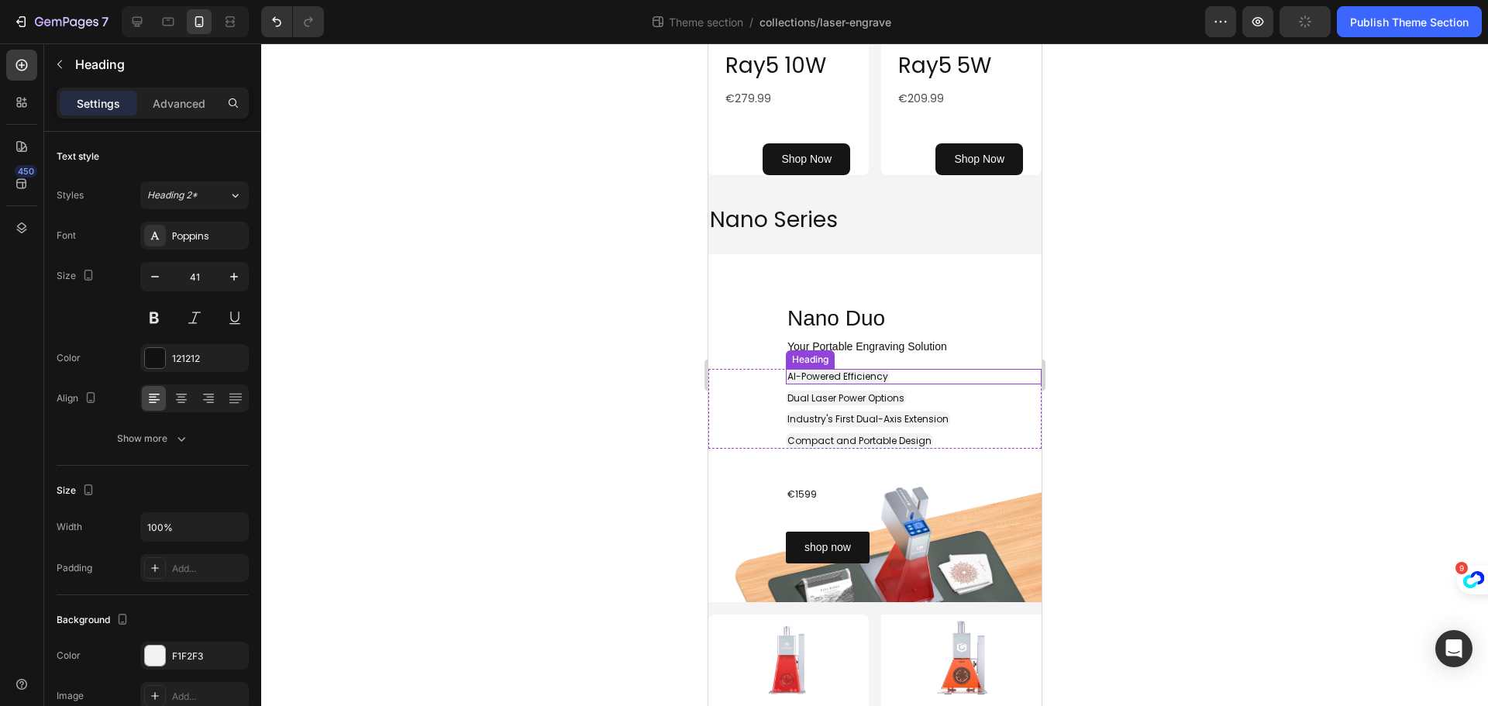
click at [877, 378] on span "AI-Powered Efficiency" at bounding box center [837, 376] width 101 height 13
click at [889, 377] on div "AI-Powered Efficiency" at bounding box center [913, 376] width 256 height 15
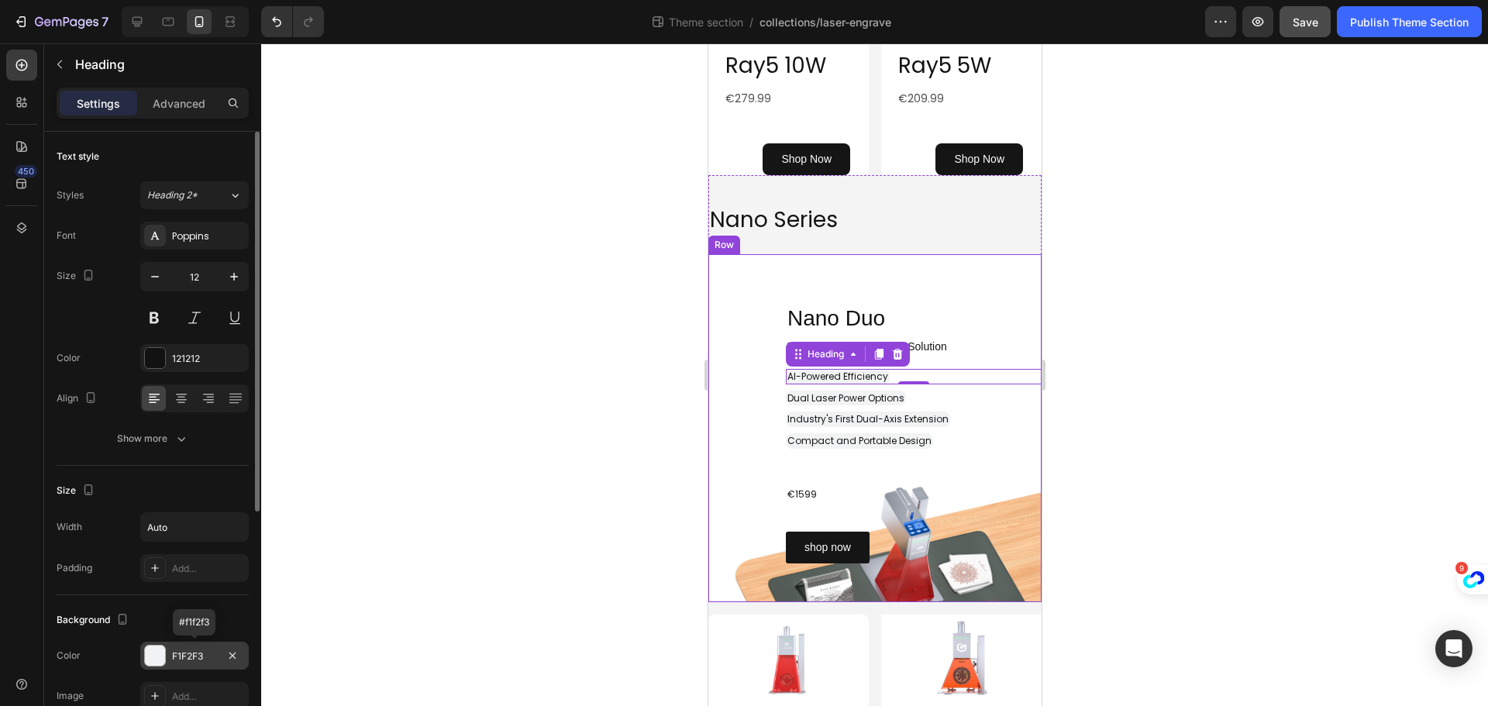
click at [210, 654] on div "F1F2F3" at bounding box center [194, 656] width 45 height 14
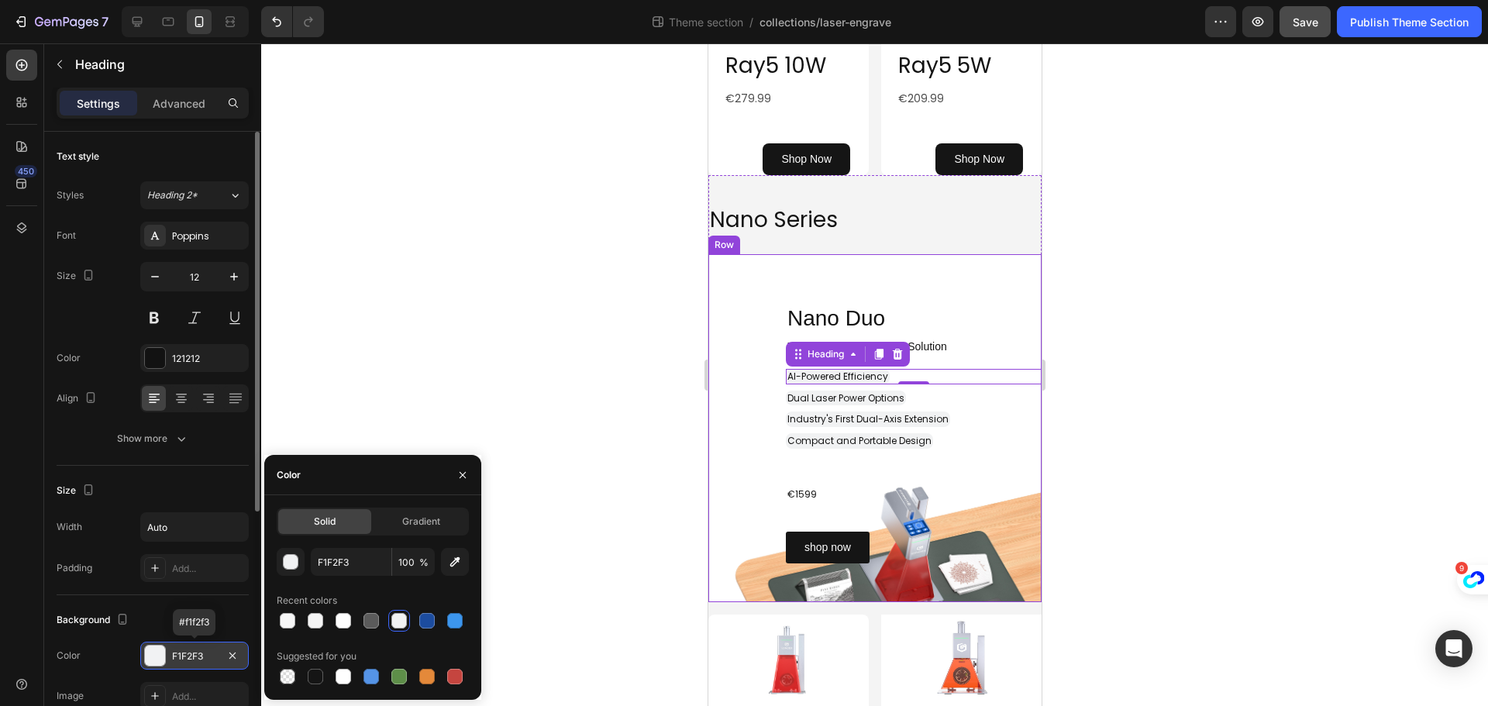
click at [210, 654] on div "F1F2F3" at bounding box center [194, 656] width 45 height 14
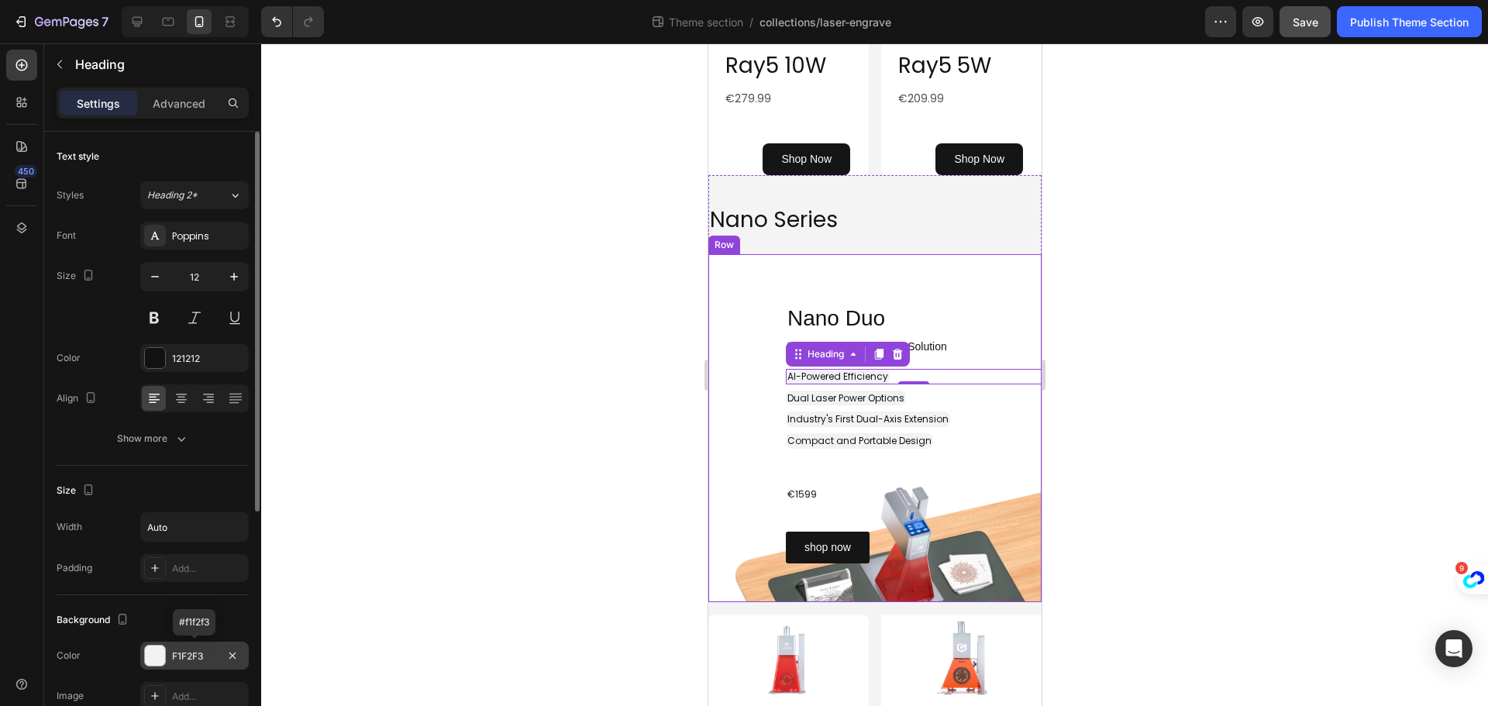
click at [210, 654] on div "F1F2F3" at bounding box center [194, 656] width 45 height 14
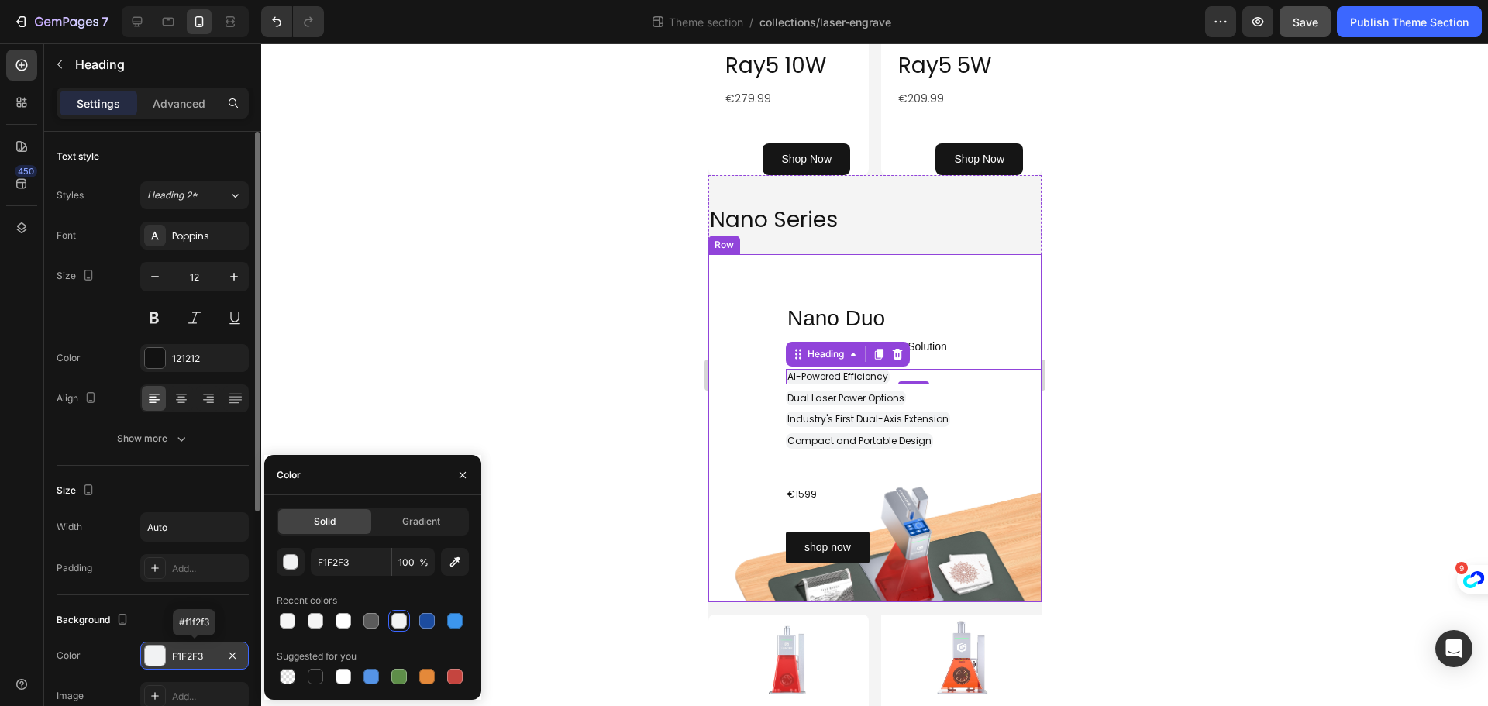
click at [210, 654] on div "F1F2F3" at bounding box center [194, 656] width 45 height 14
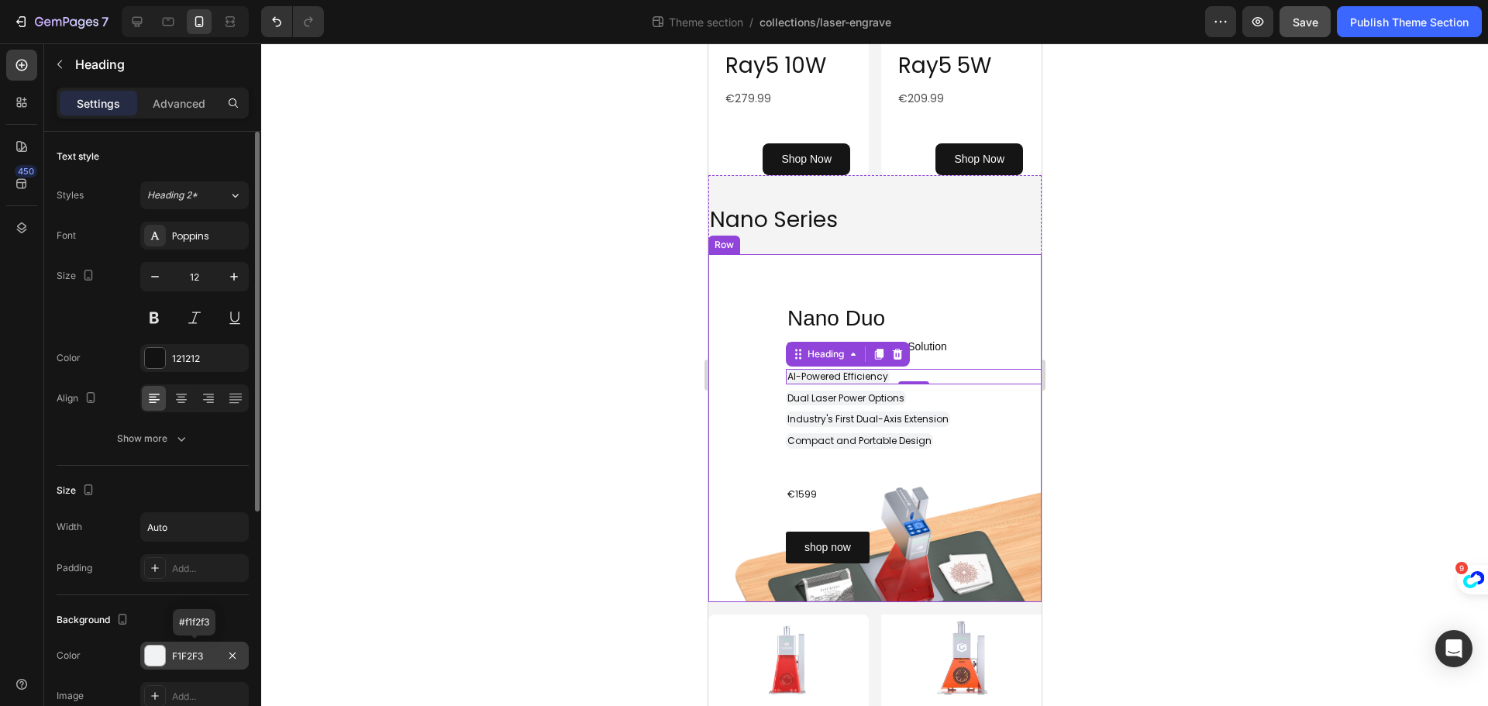
drag, startPoint x: 171, startPoint y: 653, endPoint x: 198, endPoint y: 652, distance: 27.2
click at [198, 652] on div "F1F2F3" at bounding box center [194, 656] width 108 height 28
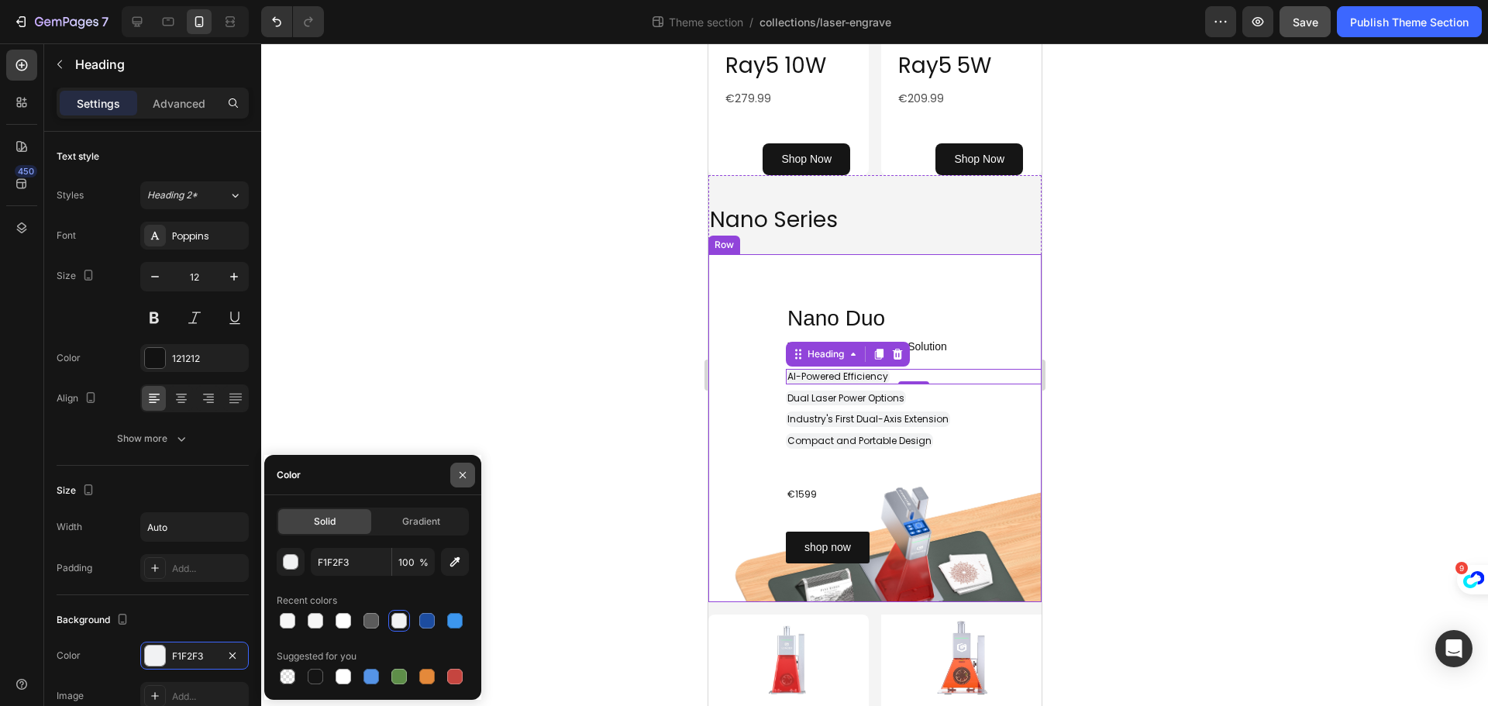
click at [462, 481] on button "button" at bounding box center [462, 475] width 25 height 25
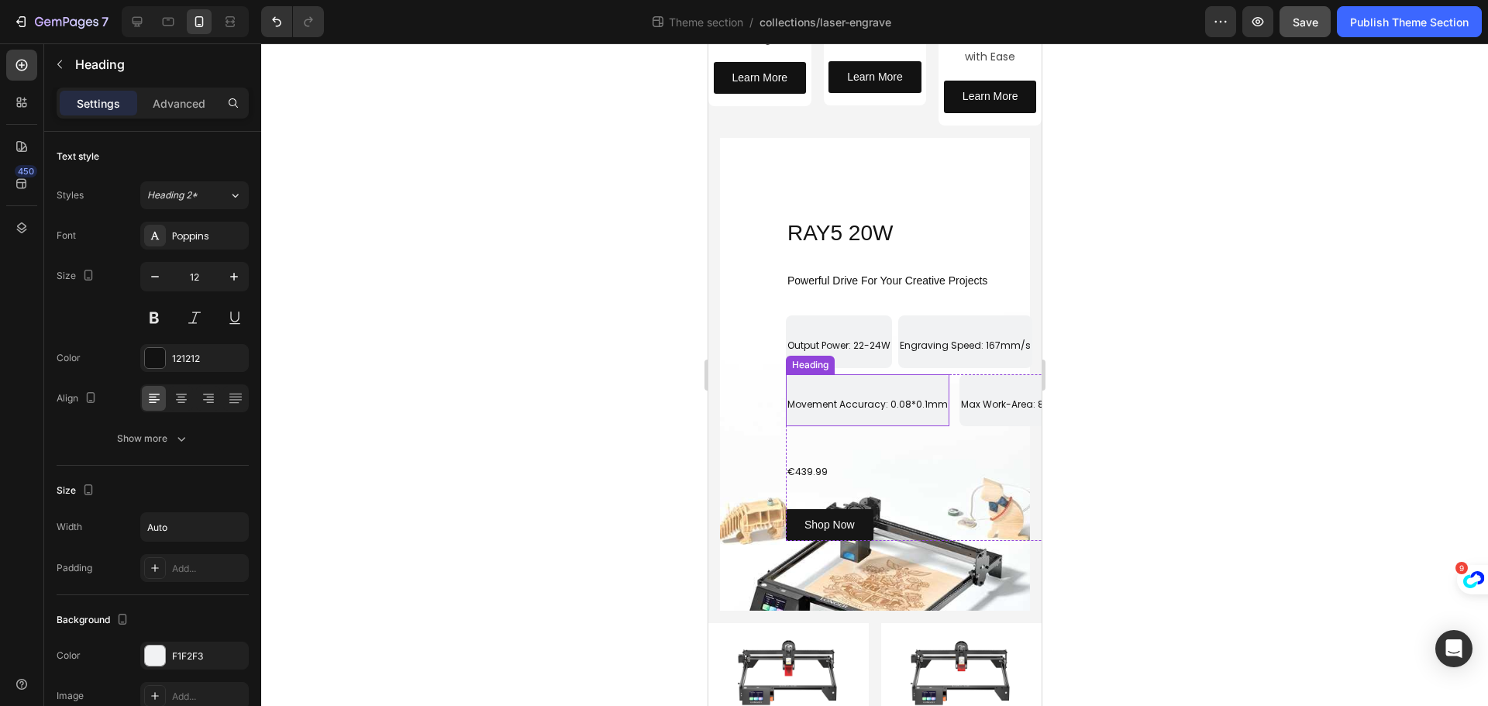
scroll to position [155, 0]
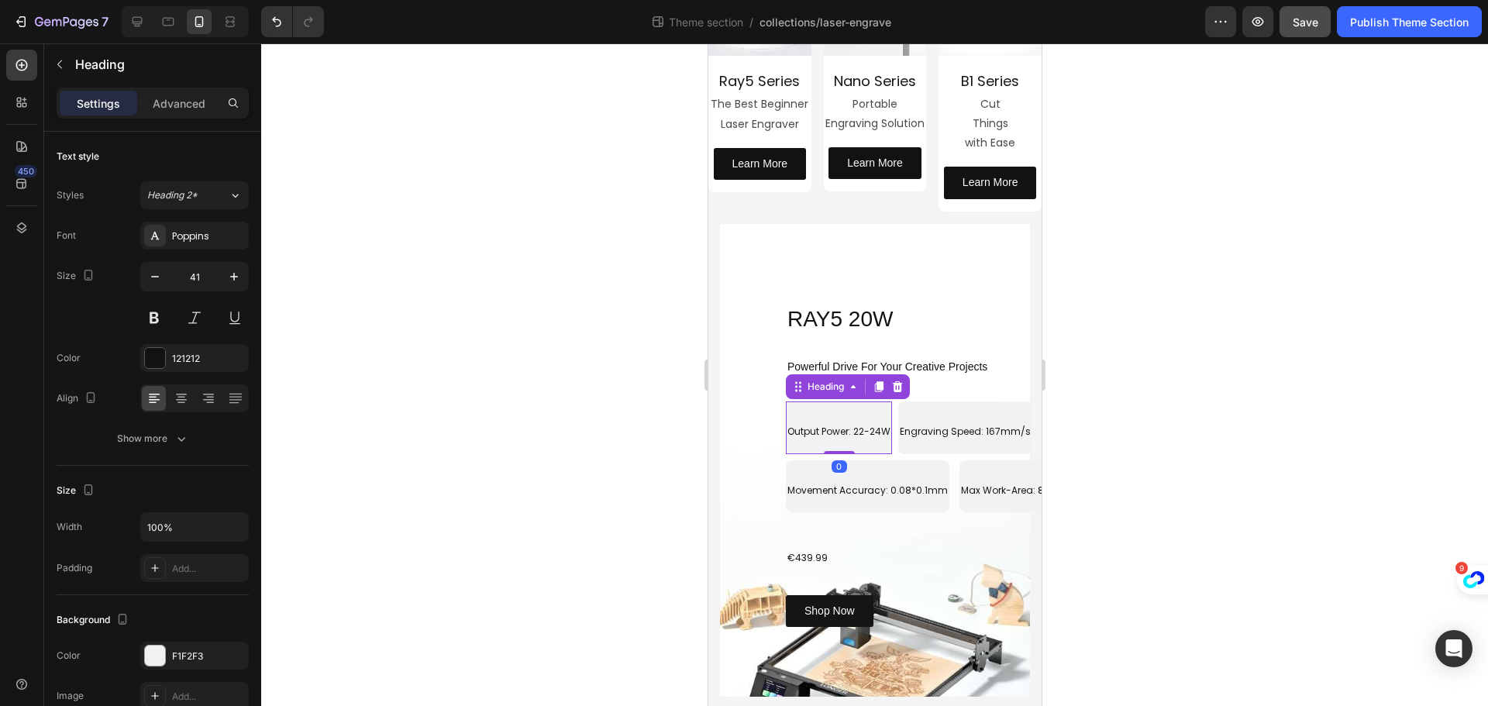
click at [870, 414] on p "⁠⁠⁠⁠⁠⁠⁠ Output Power: 22-24W" at bounding box center [838, 427] width 103 height 49
click at [182, 274] on input "41" at bounding box center [194, 277] width 51 height 28
drag, startPoint x: 208, startPoint y: 281, endPoint x: 191, endPoint y: 277, distance: 17.5
click at [191, 277] on input "41" at bounding box center [194, 277] width 51 height 28
type input "12"
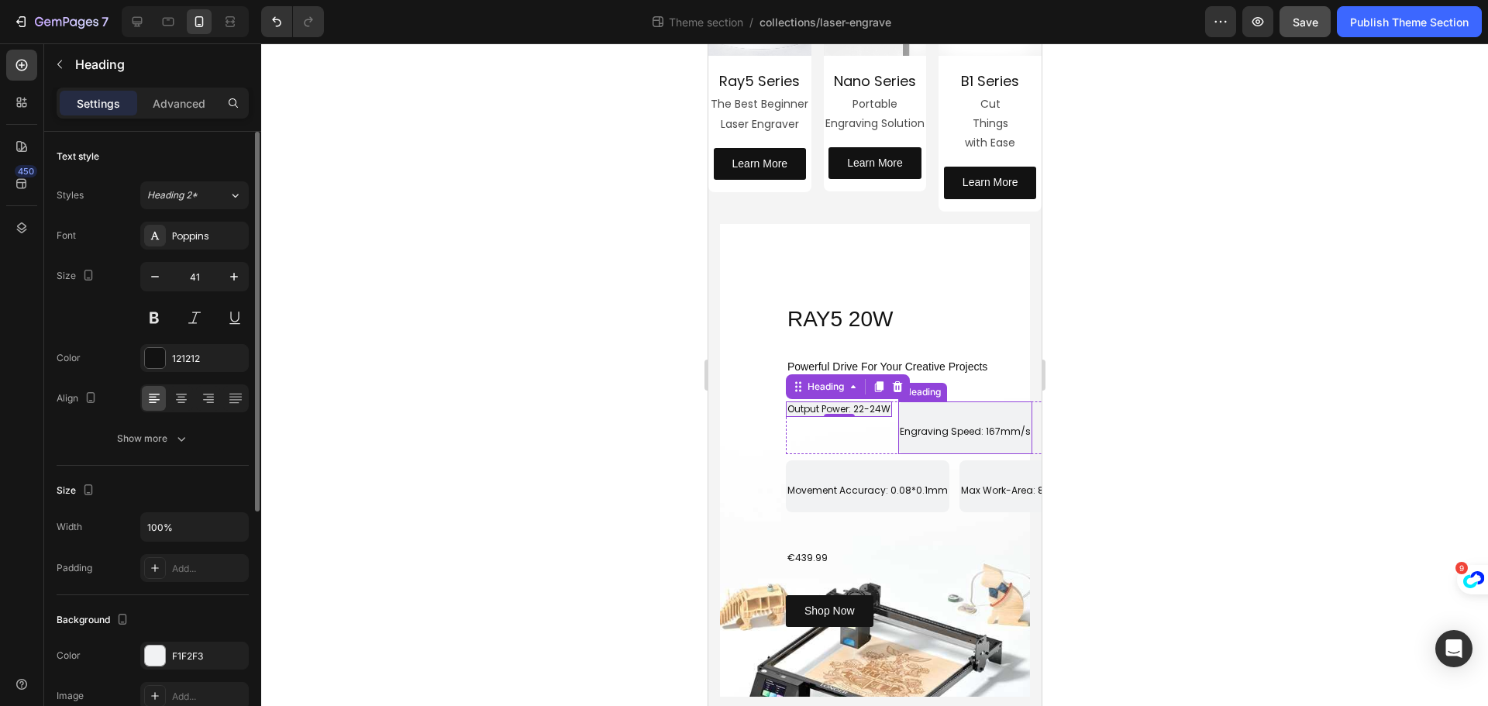
click at [925, 415] on h2 "Engraving Speed: 167mm/s" at bounding box center [964, 427] width 134 height 52
click at [201, 277] on input "41" at bounding box center [194, 277] width 51 height 28
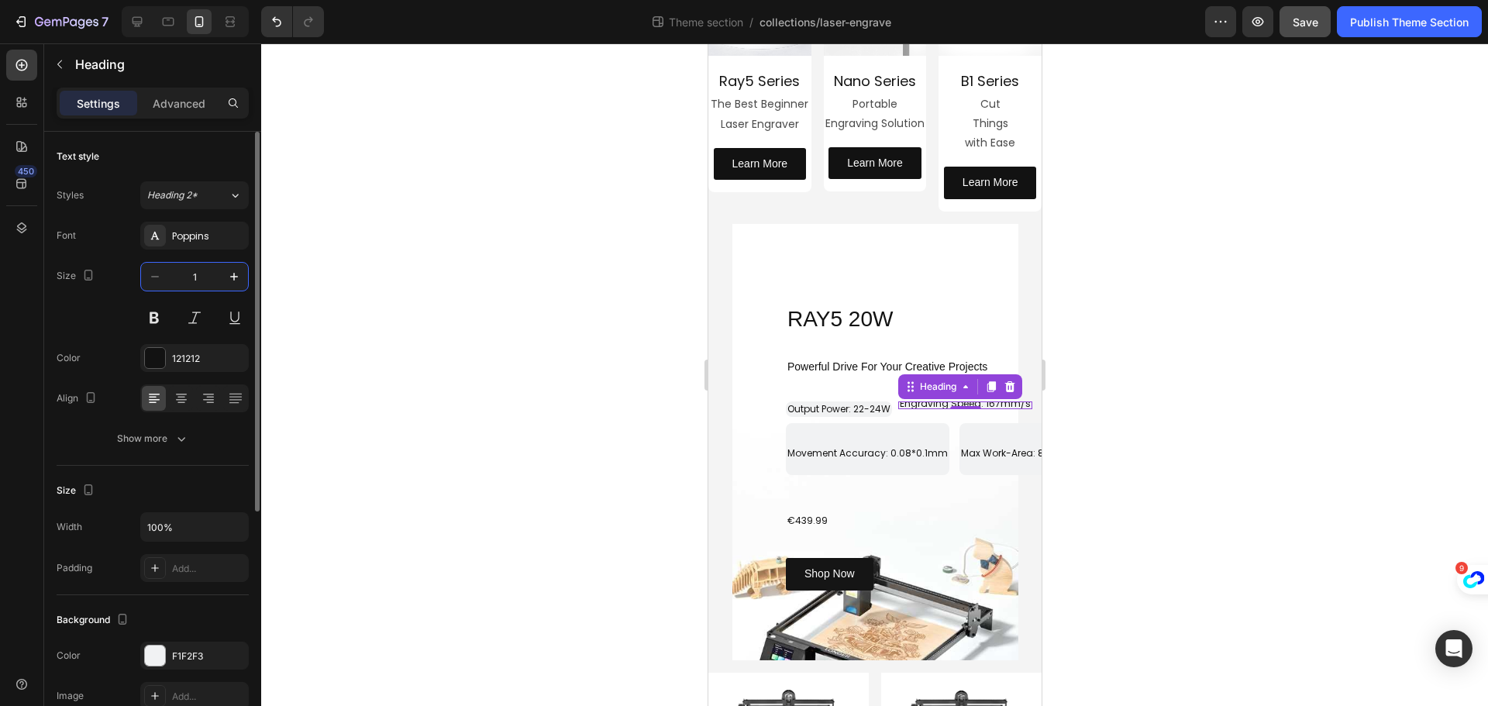
type input "12"
click at [864, 442] on h2 "Movement Accuracy: 0.08*0.1mm" at bounding box center [867, 449] width 164 height 52
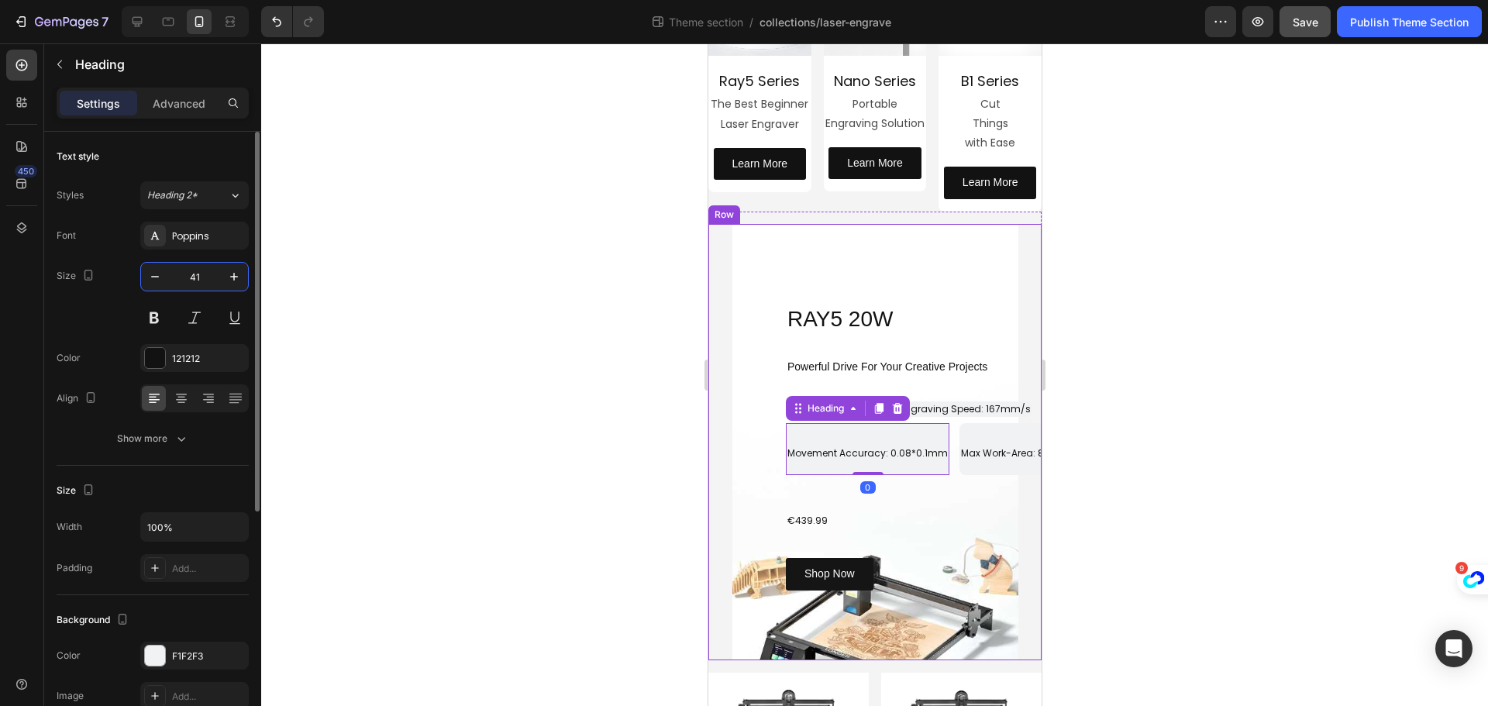
click at [204, 272] on input "41" at bounding box center [194, 277] width 51 height 28
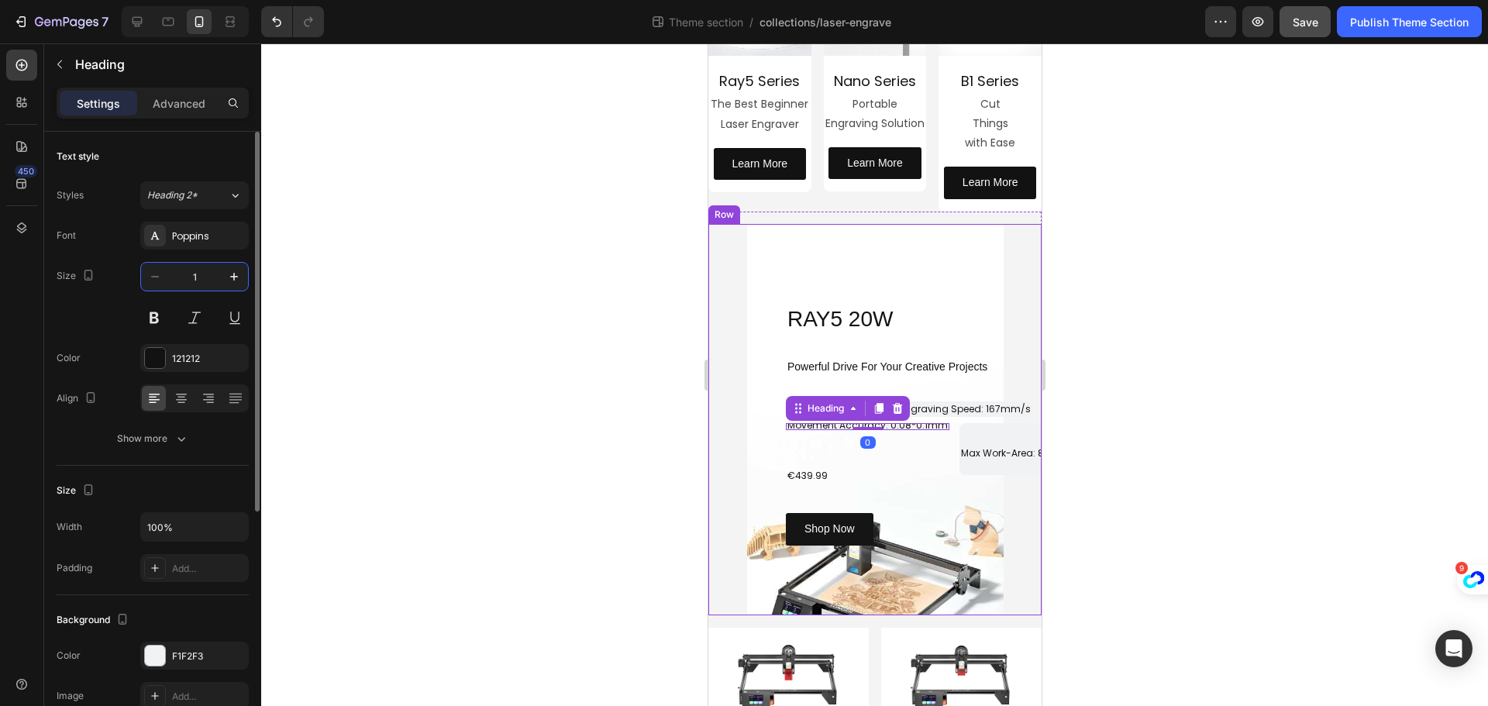
type input "12"
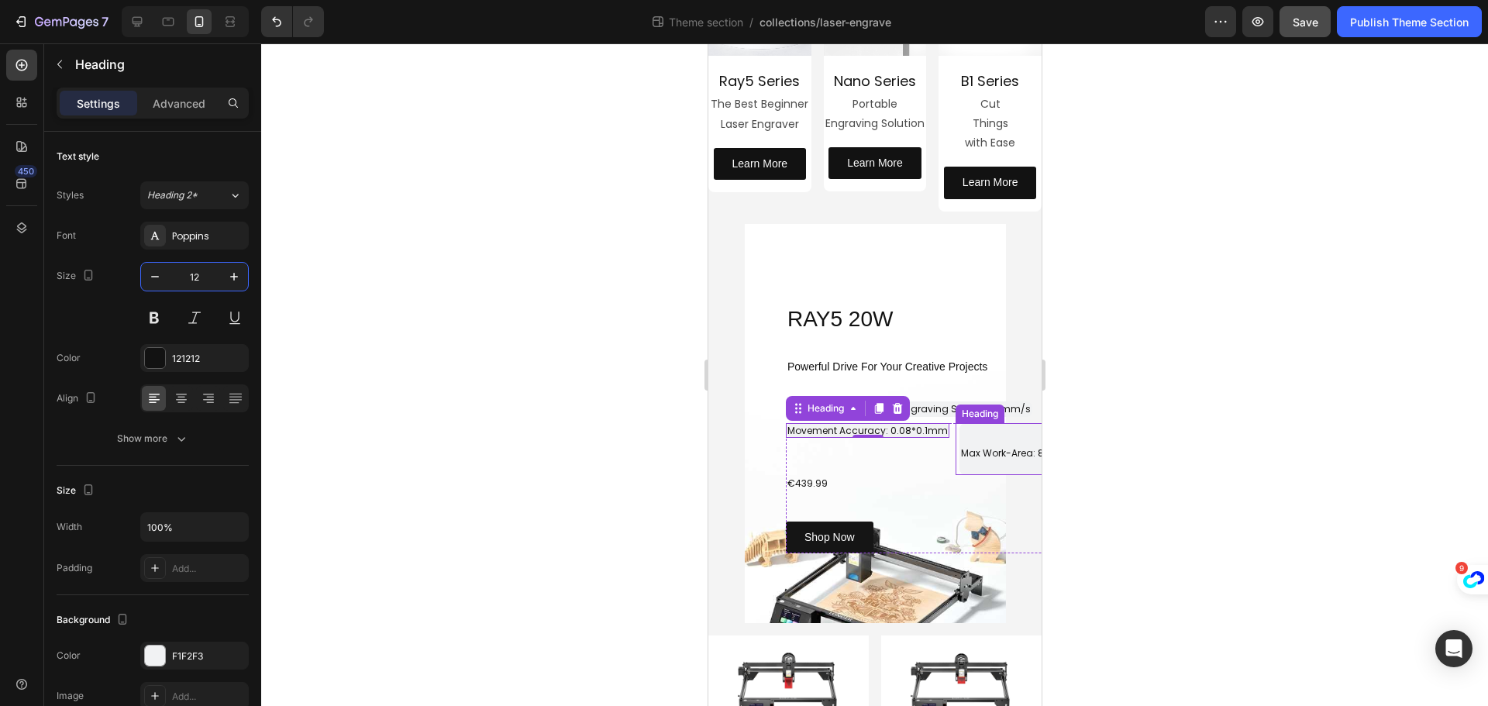
click at [977, 436] on h2 "Max Work-Area: 850*850mm" at bounding box center [1030, 449] width 142 height 52
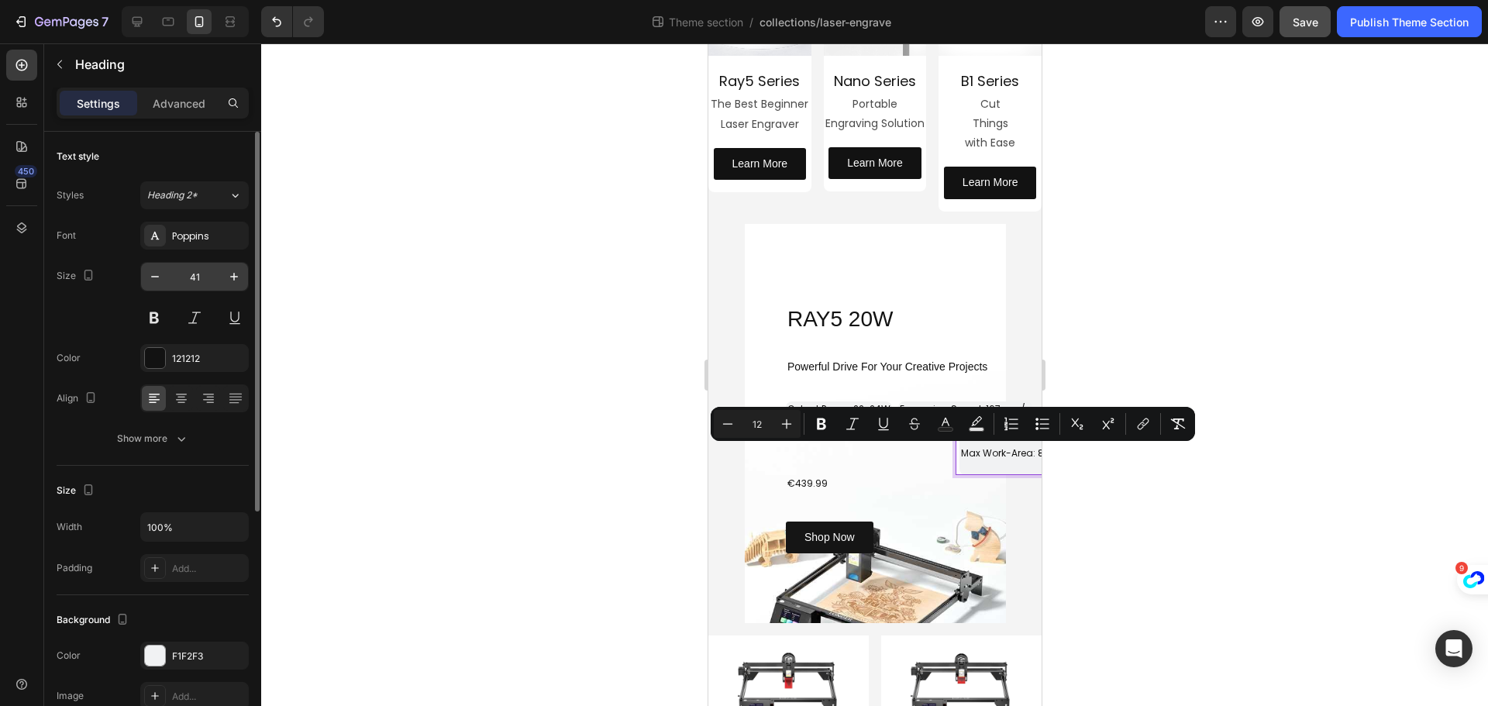
click at [211, 281] on input "41" at bounding box center [194, 277] width 51 height 28
type input "12"
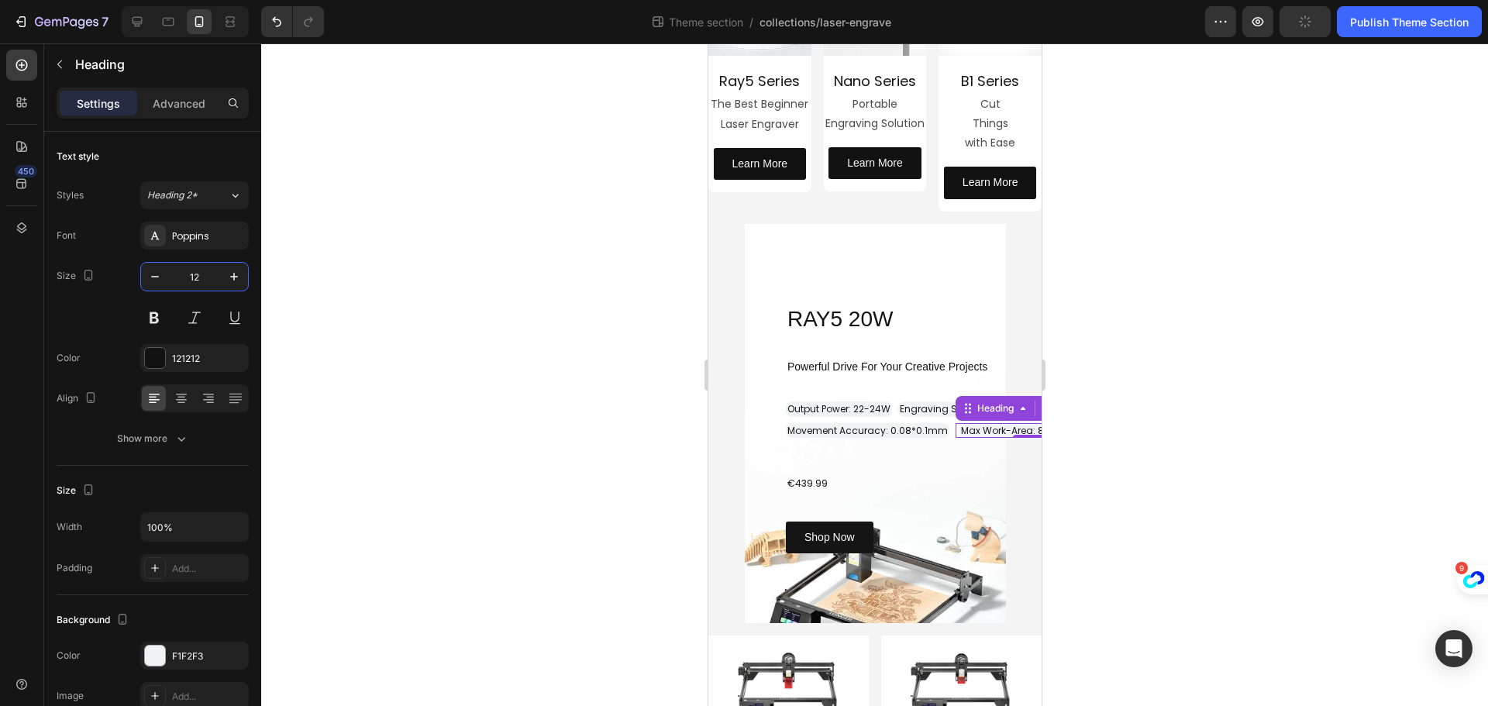
click at [453, 313] on div at bounding box center [874, 374] width 1227 height 663
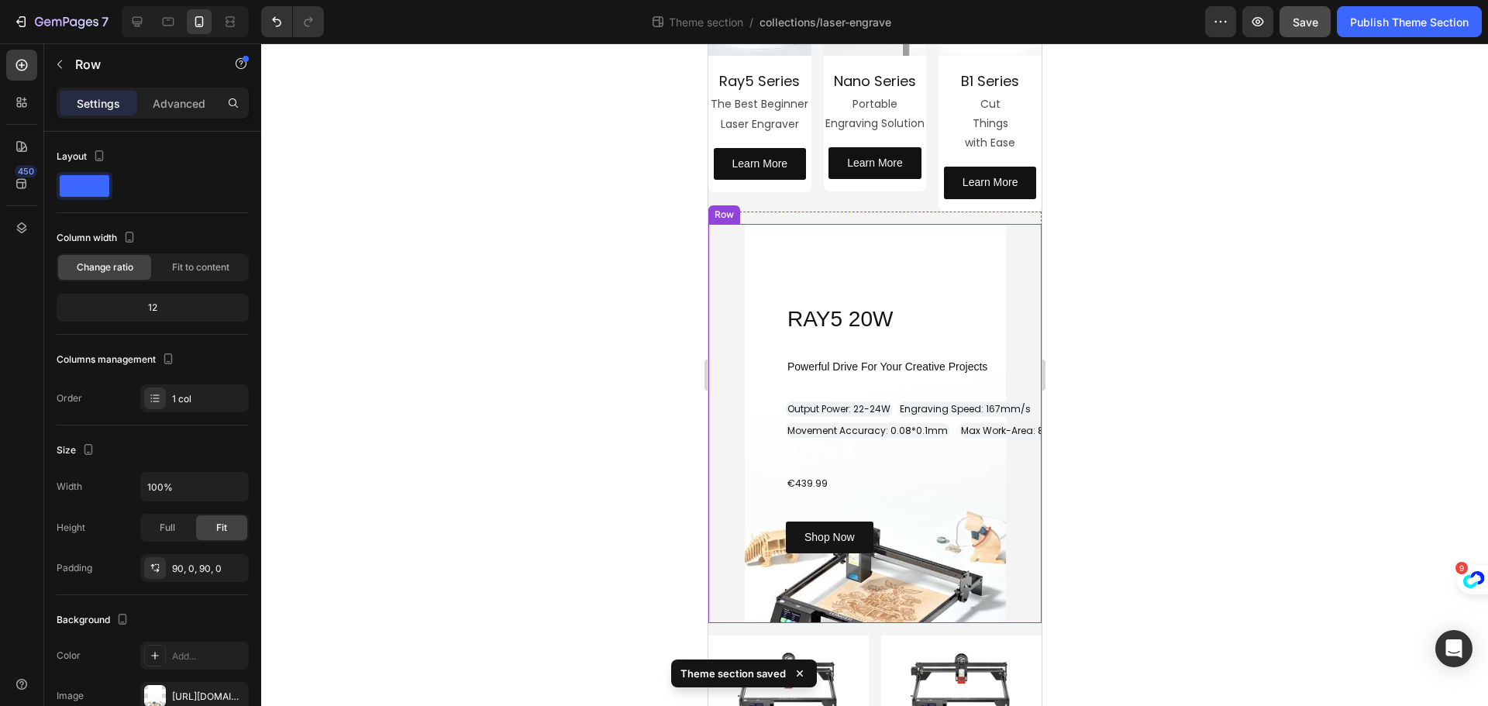
click at [943, 239] on div "RAY5 20W Heading Row Powerful Drive For Your Creative Projects Heading ⁠⁠⁠⁠⁠⁠⁠ …" at bounding box center [874, 423] width 333 height 399
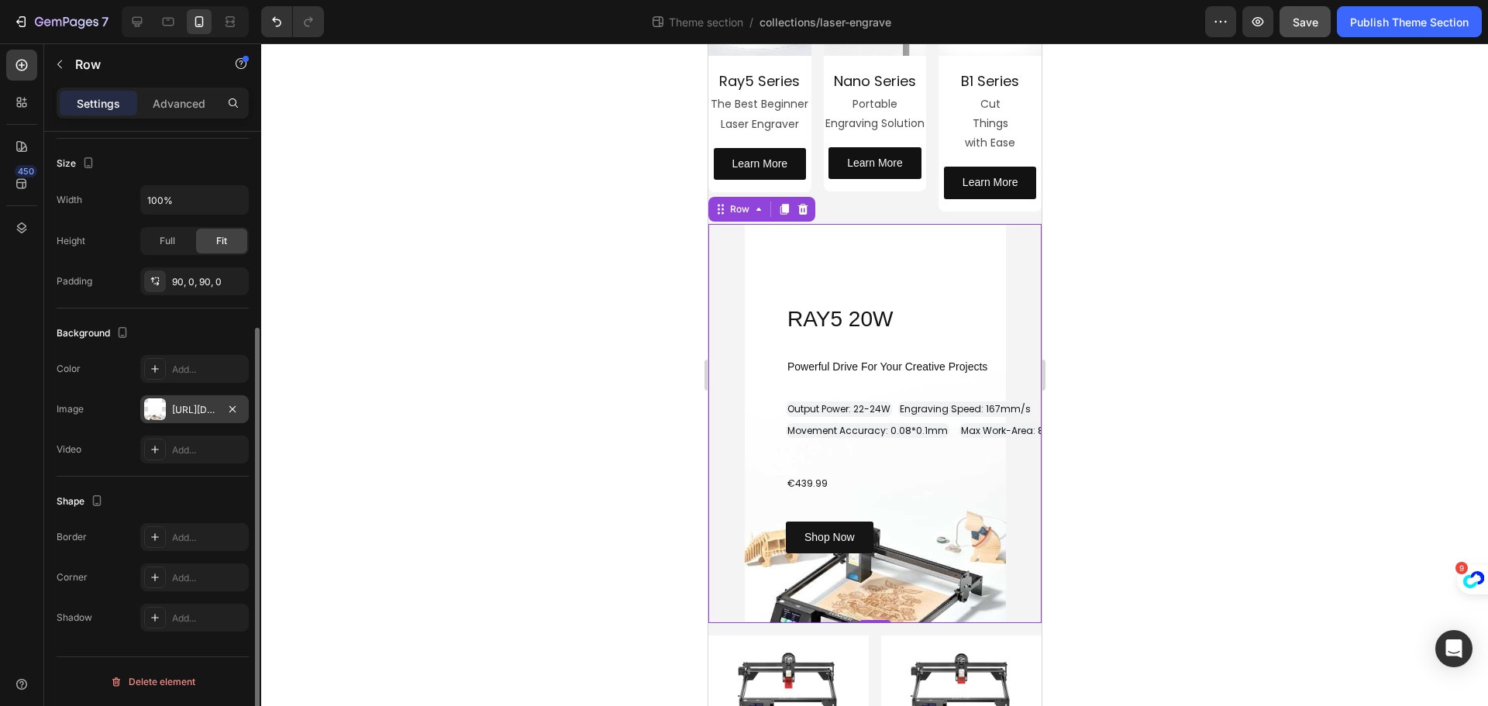
click at [169, 407] on div "[URL][DOMAIN_NAME]" at bounding box center [194, 409] width 108 height 28
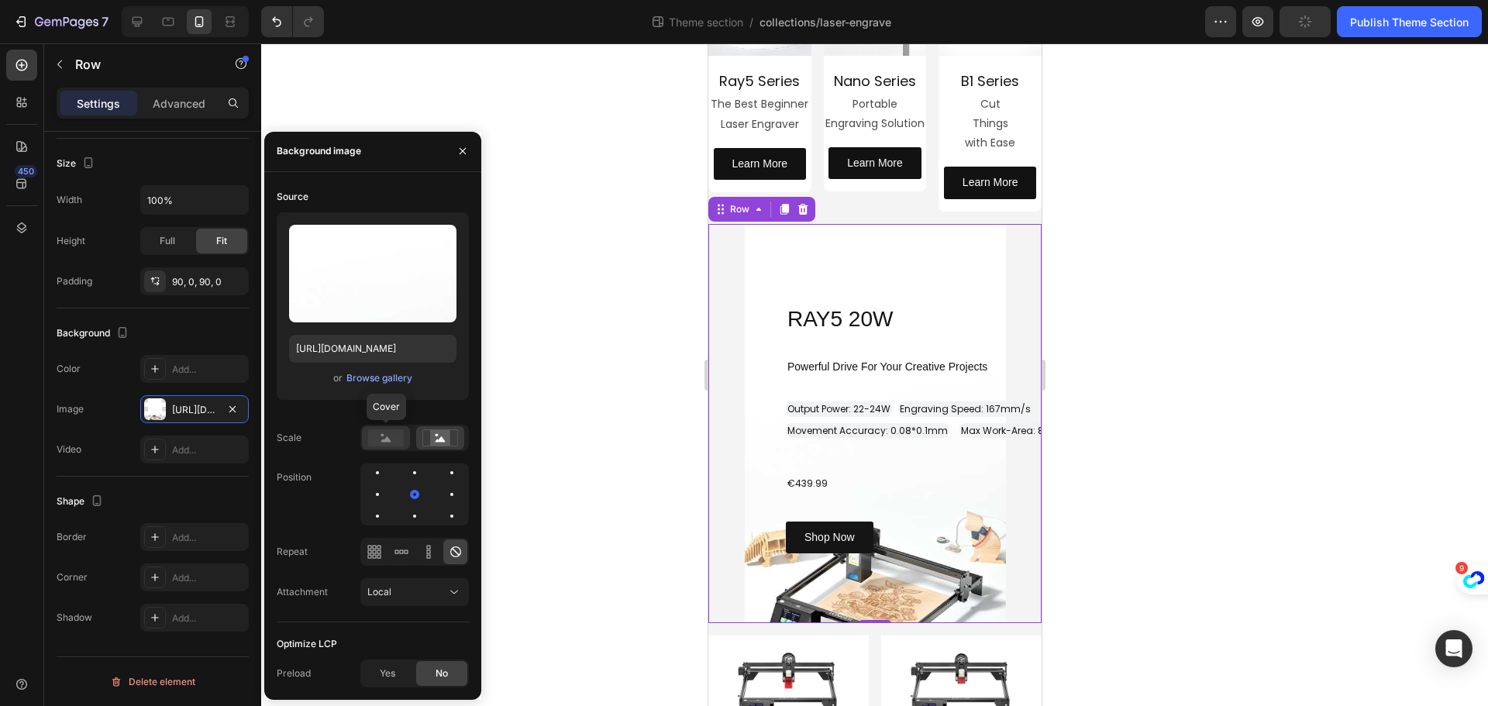
click at [396, 438] on rect at bounding box center [386, 437] width 36 height 17
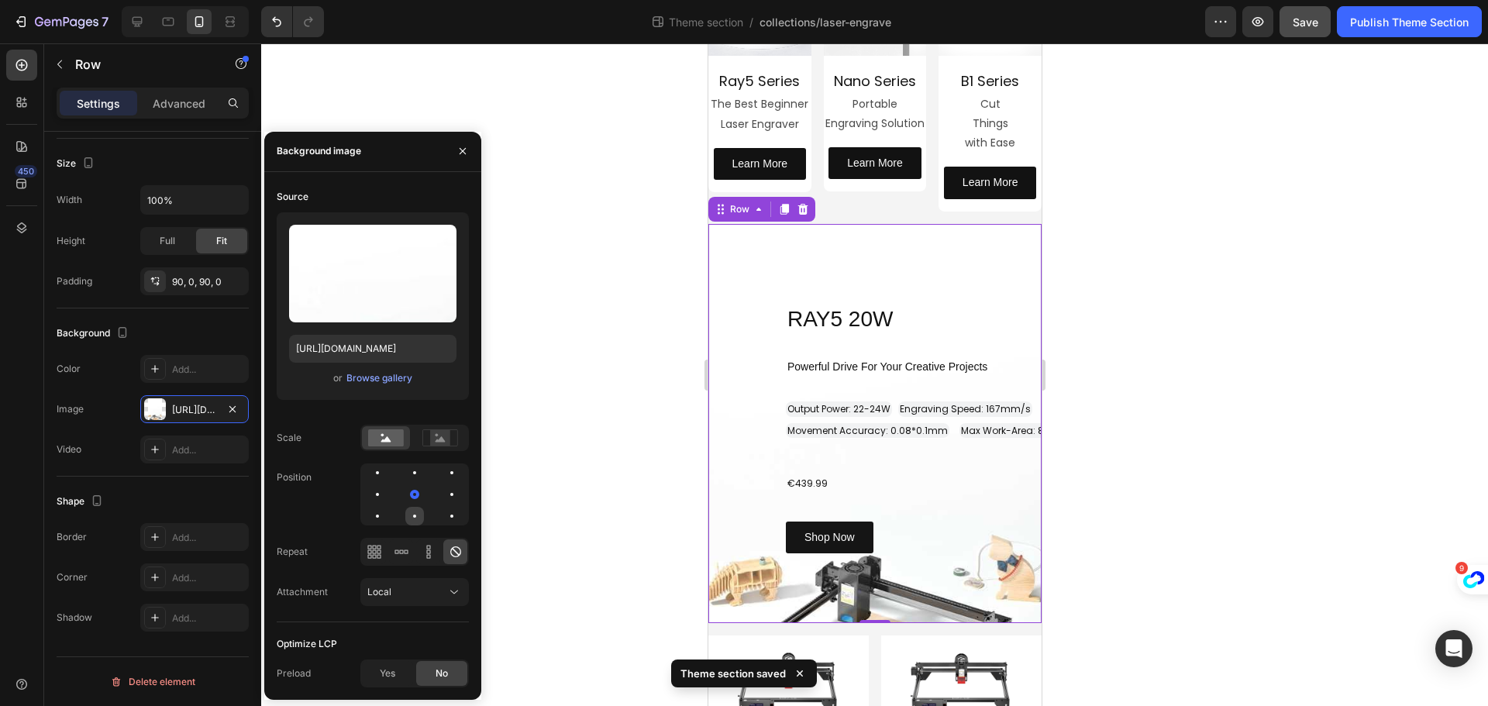
click at [443, 521] on div at bounding box center [452, 516] width 19 height 19
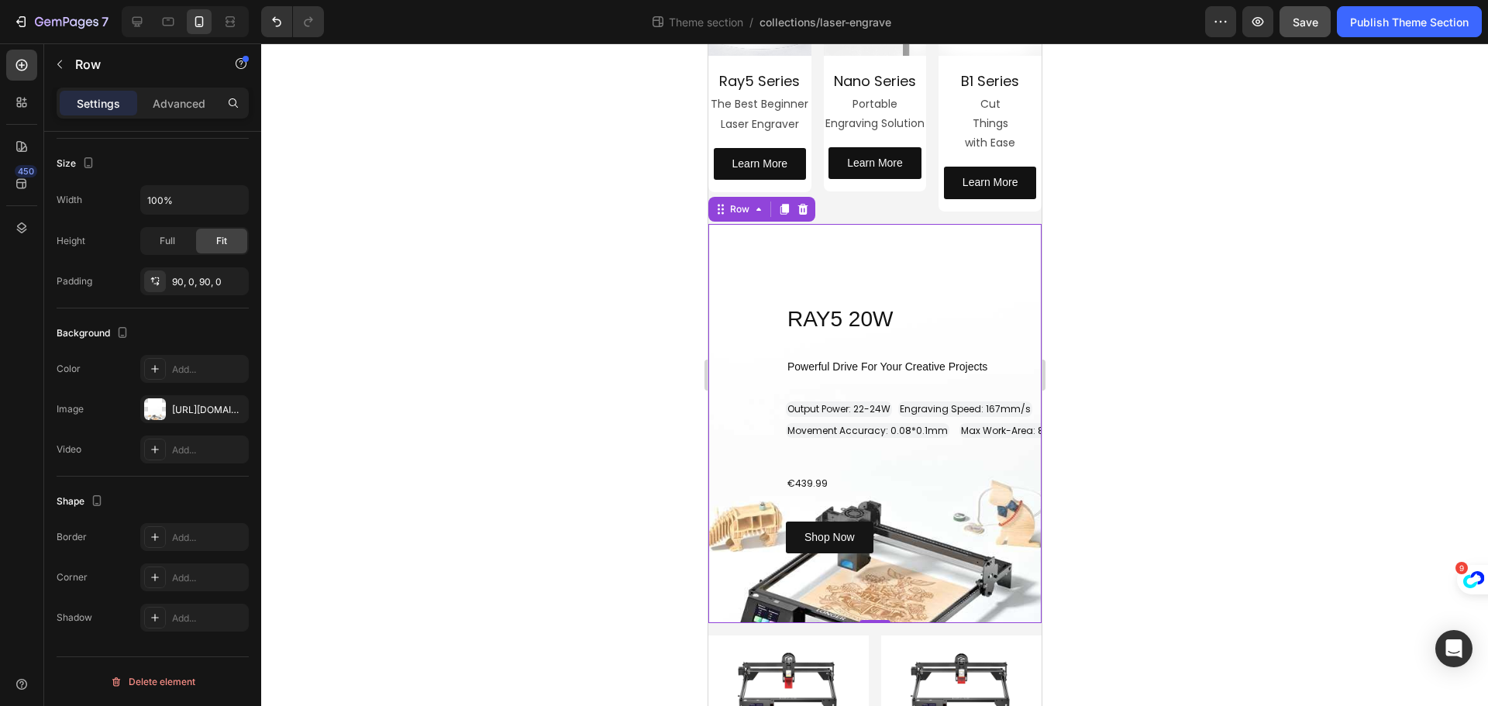
click at [536, 483] on div at bounding box center [874, 374] width 1227 height 663
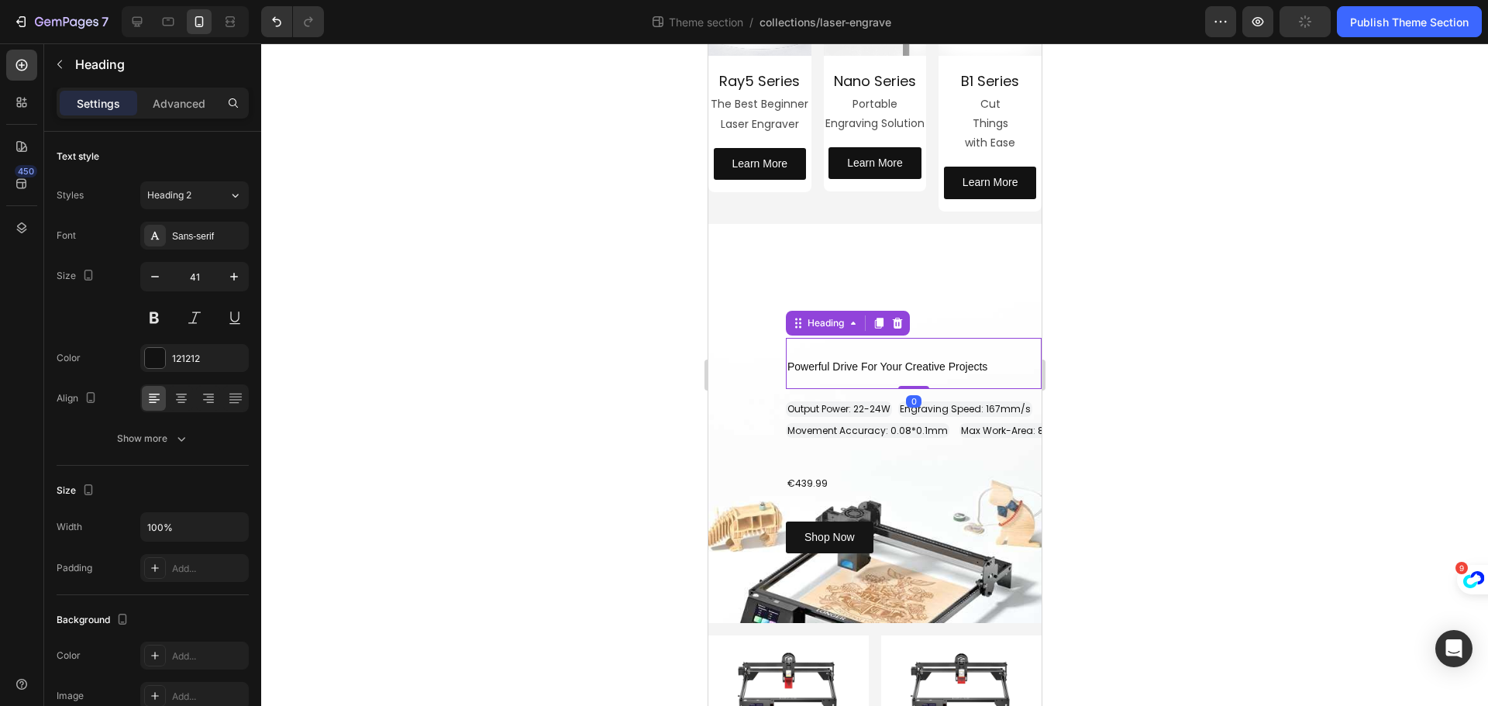
click at [835, 363] on span "Powerful Drive For Your Creative Projects" at bounding box center [887, 366] width 200 height 12
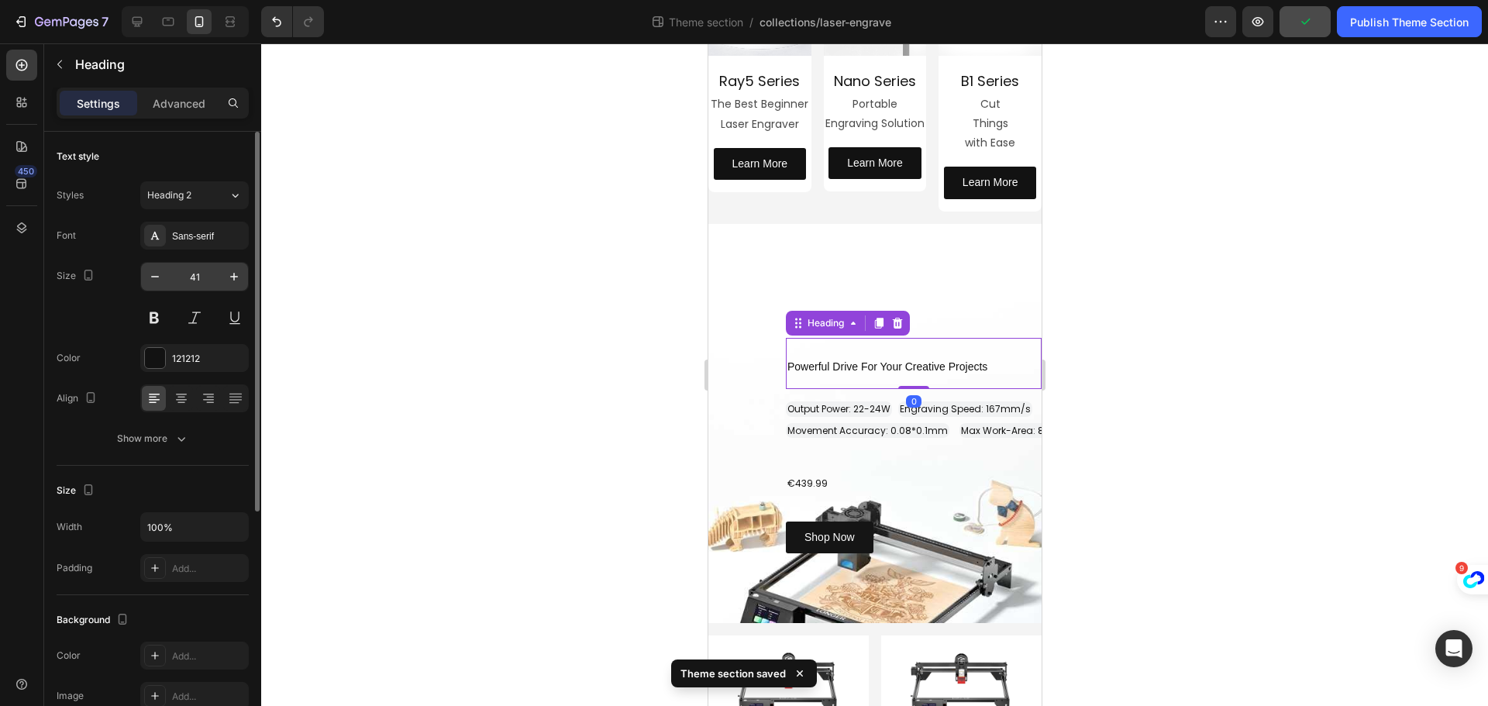
click at [207, 281] on input "41" at bounding box center [194, 277] width 51 height 28
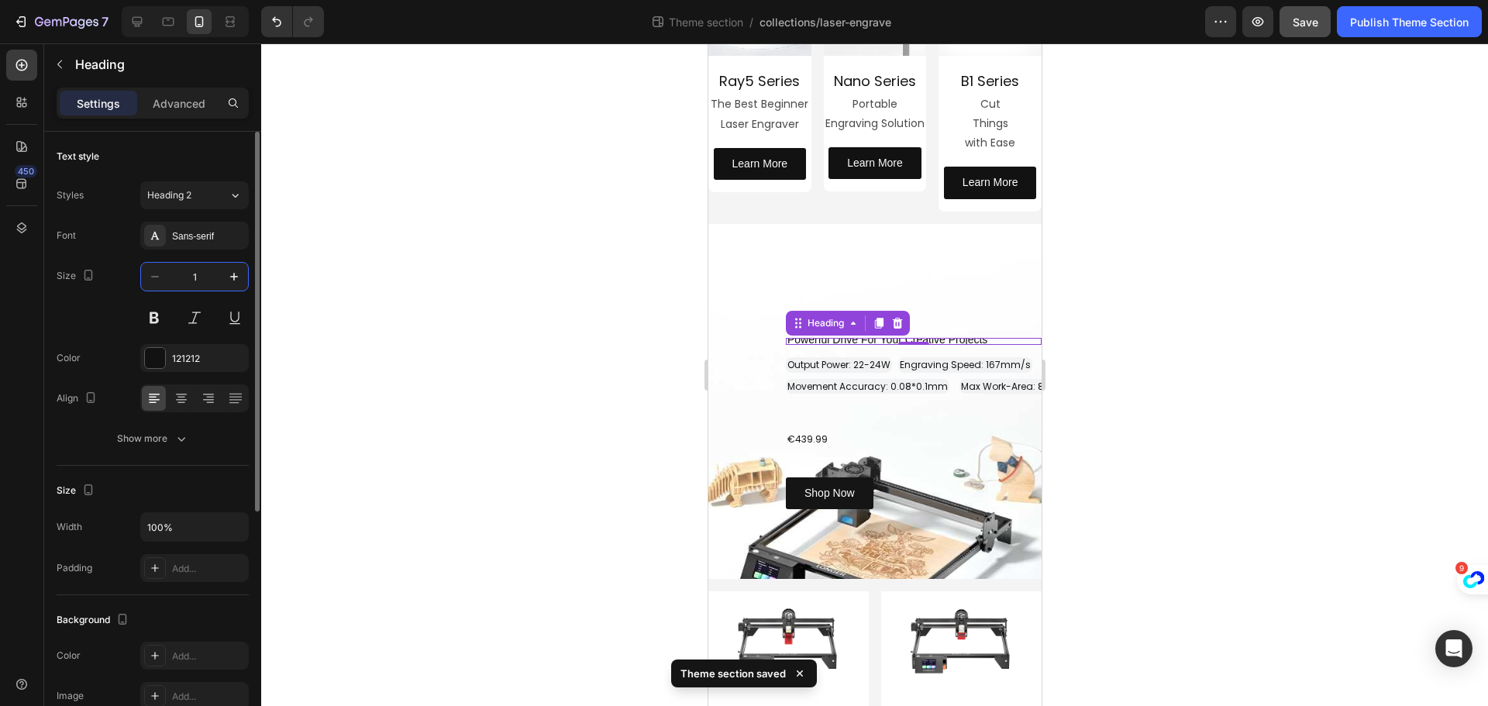
type input "12"
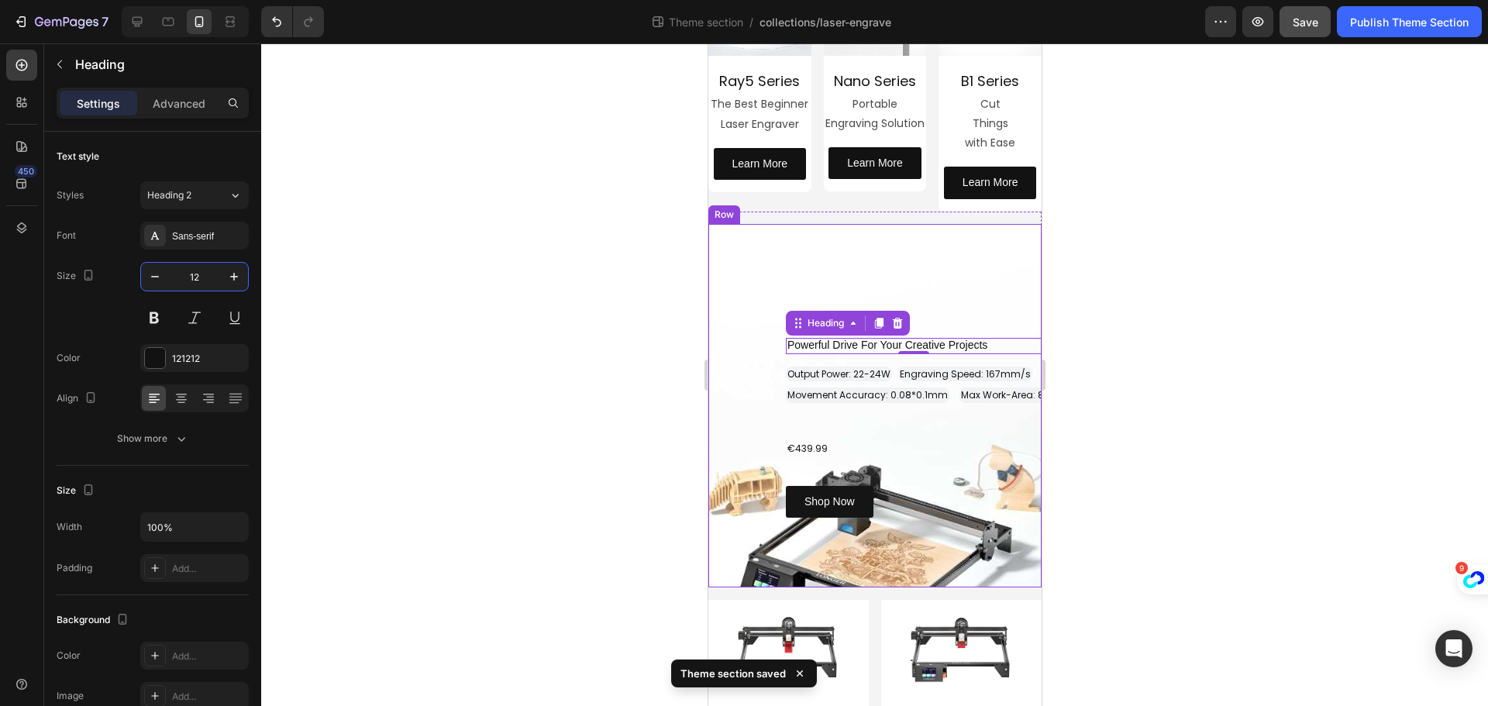
click at [742, 377] on div "RAY5 20W Heading Row Powerful Drive For Your Creative Projects Heading 0 ⁠⁠⁠⁠⁠⁠…" at bounding box center [874, 406] width 333 height 225
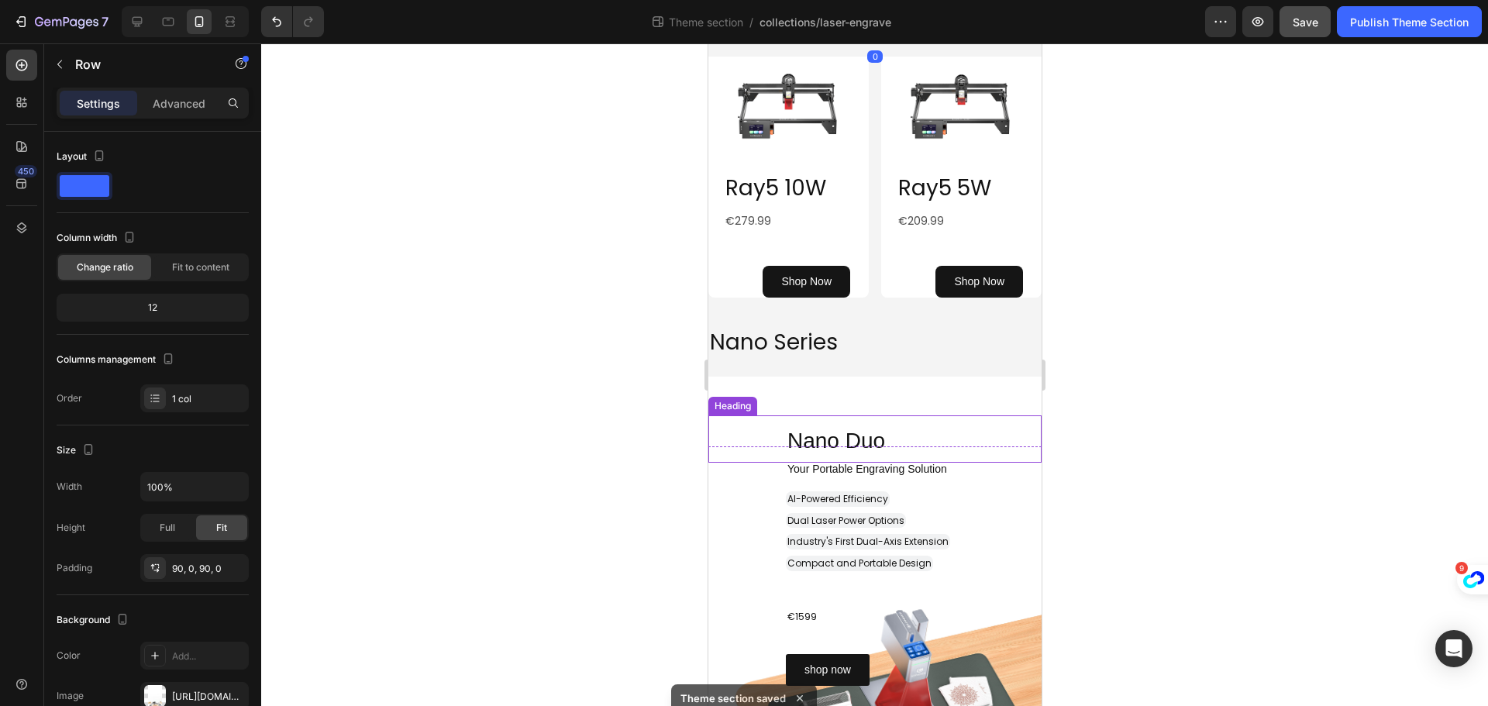
scroll to position [775, 0]
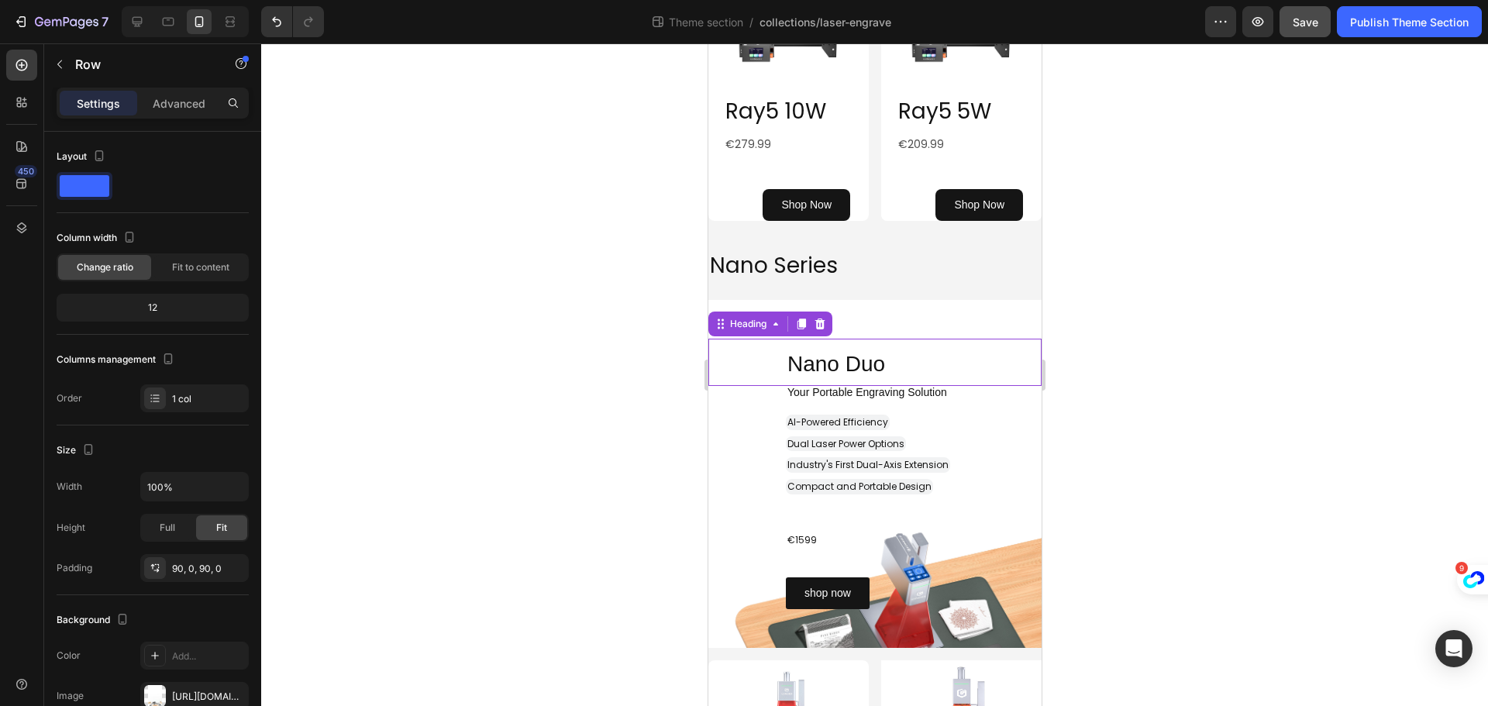
click at [850, 357] on span "Nano Duo" at bounding box center [836, 364] width 98 height 24
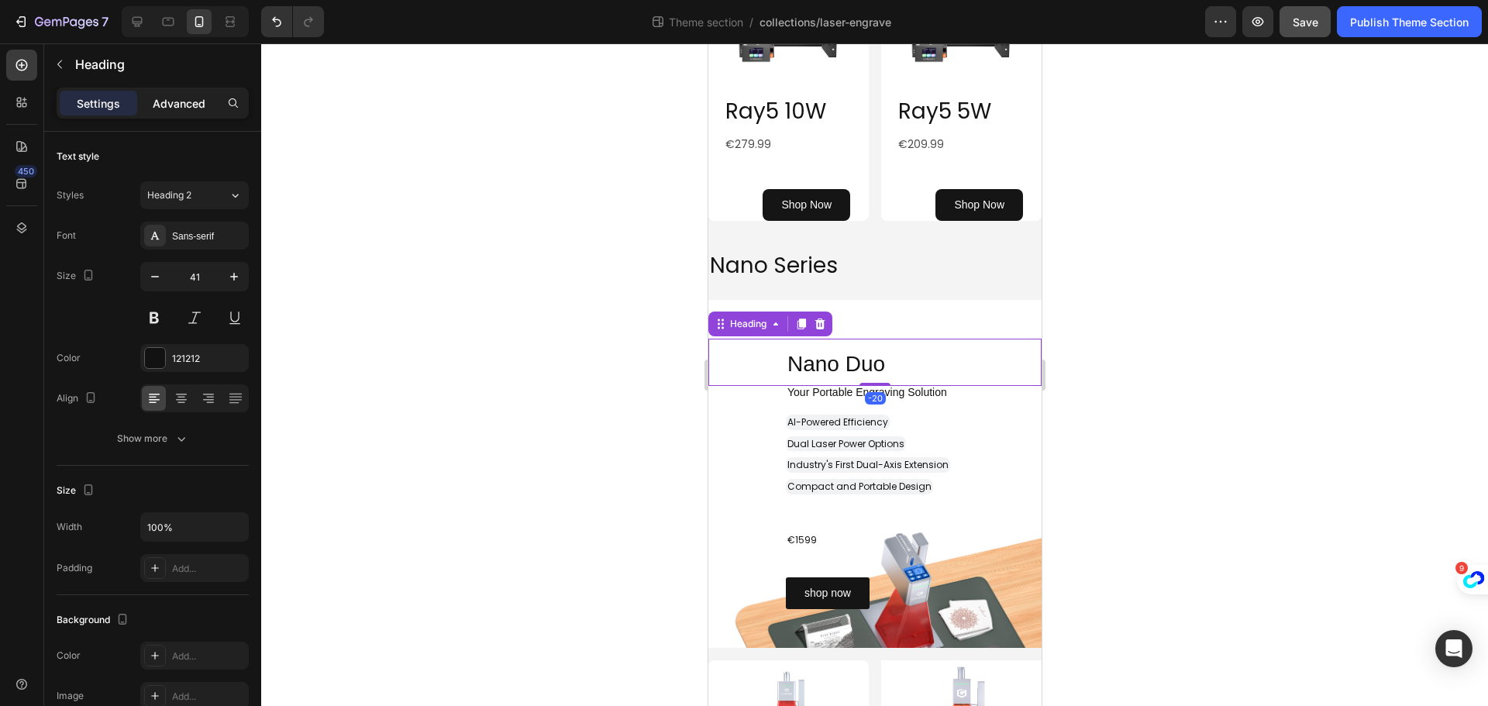
click at [189, 103] on p "Advanced" at bounding box center [179, 103] width 53 height 16
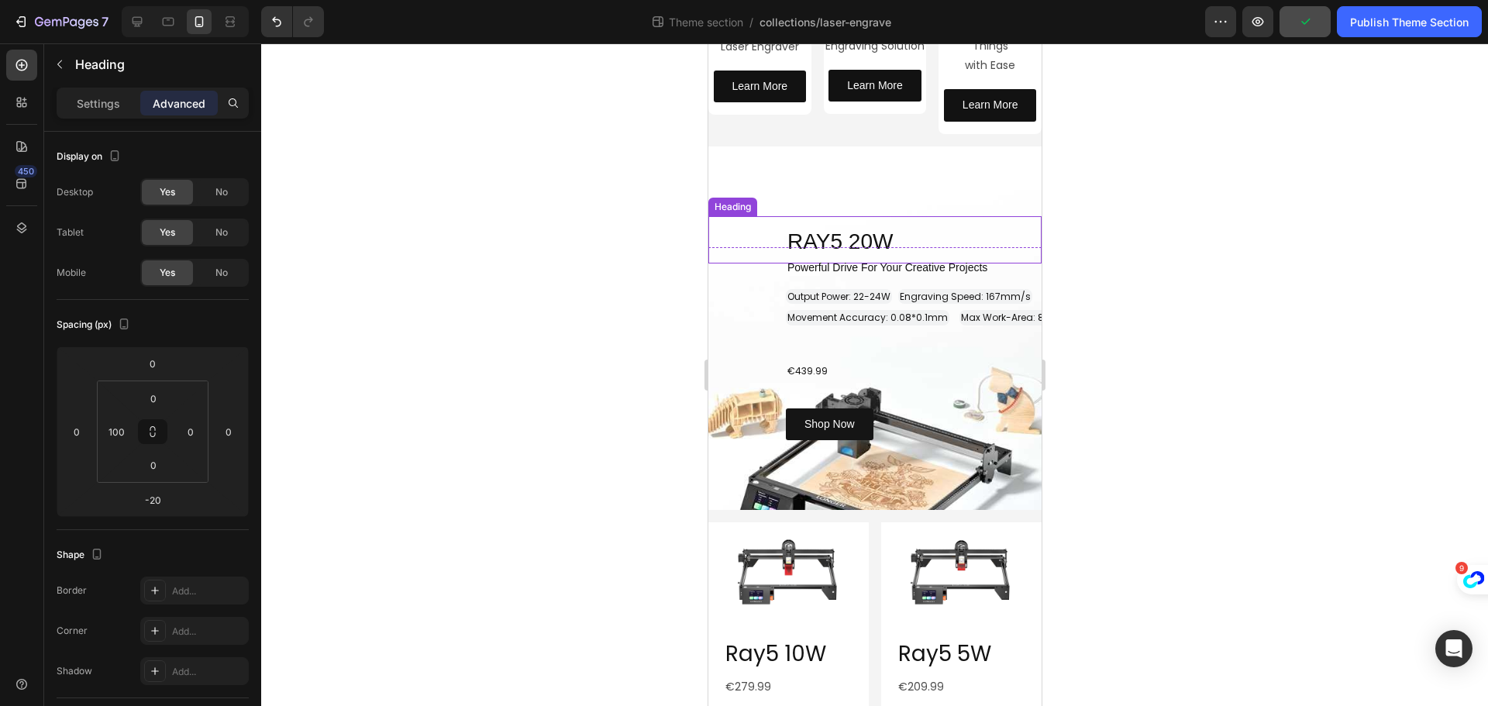
scroll to position [287, 0]
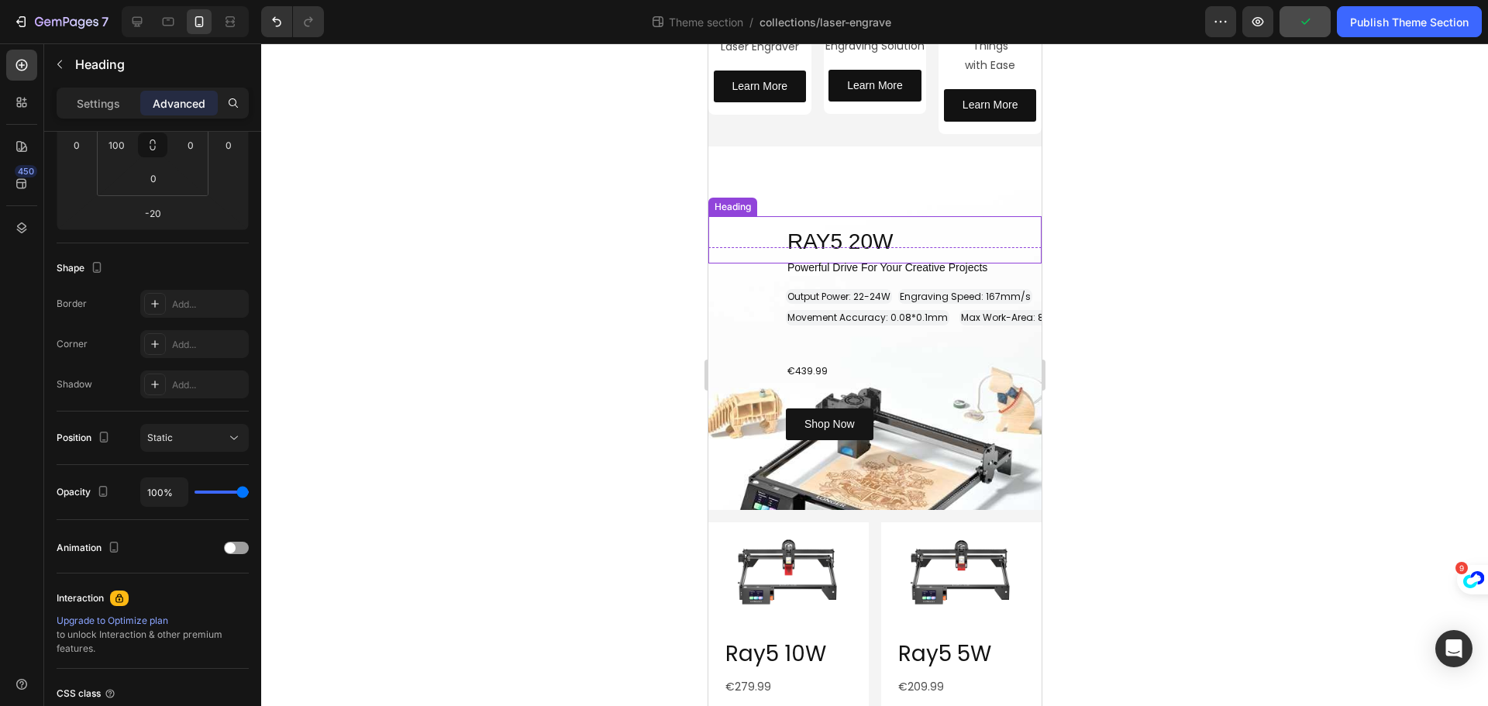
click at [903, 227] on h2 "RAY5 20W" at bounding box center [913, 239] width 256 height 47
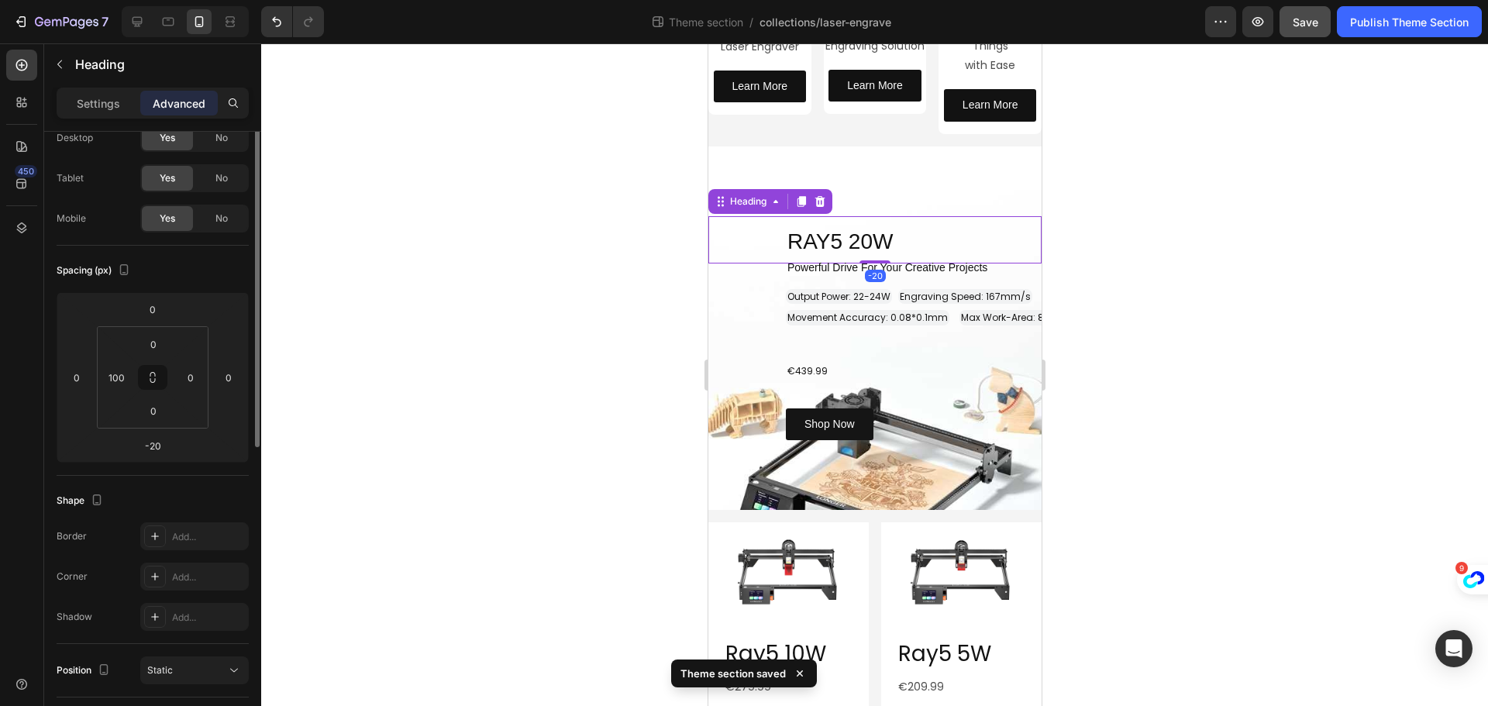
scroll to position [0, 0]
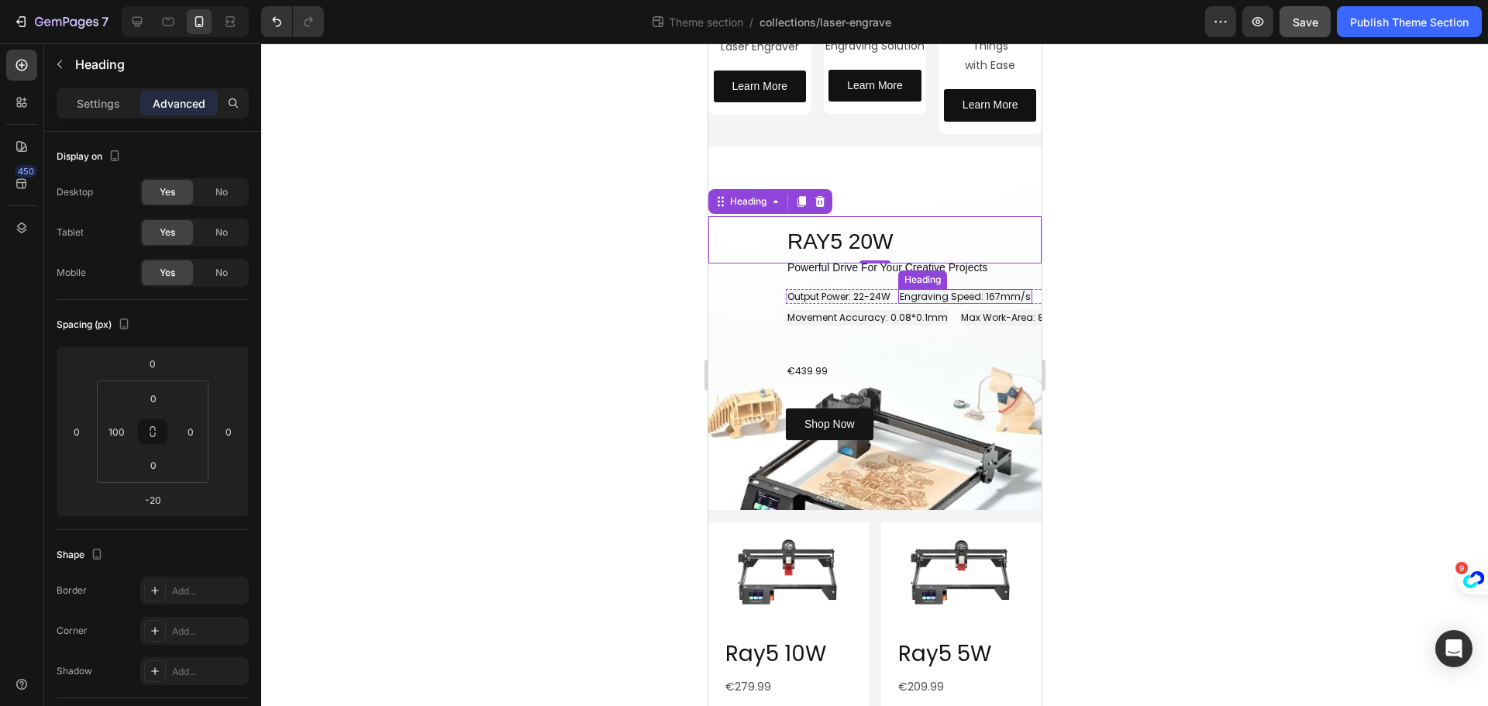
click at [968, 290] on span "Engraving Speed: 167mm/s" at bounding box center [964, 296] width 131 height 13
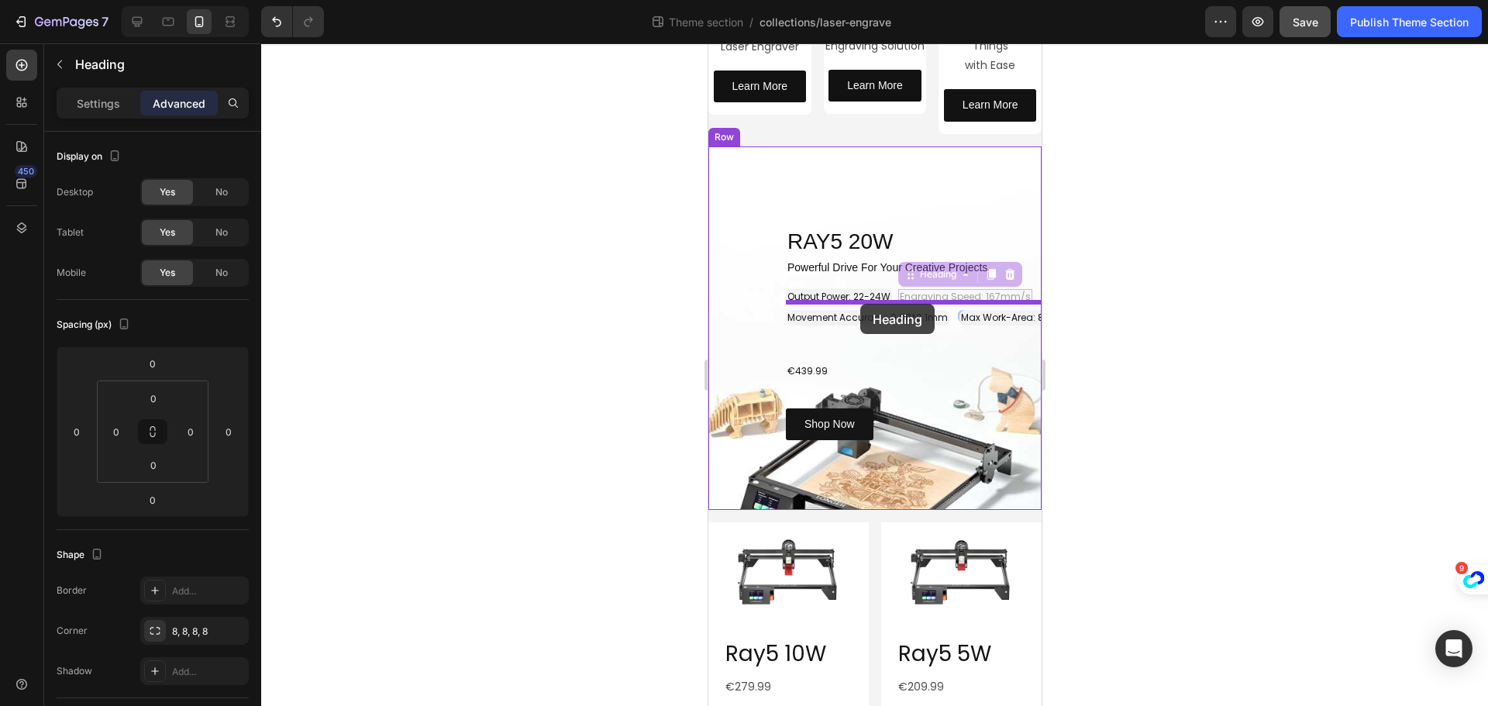
drag, startPoint x: 916, startPoint y: 271, endPoint x: 859, endPoint y: 304, distance: 65.3
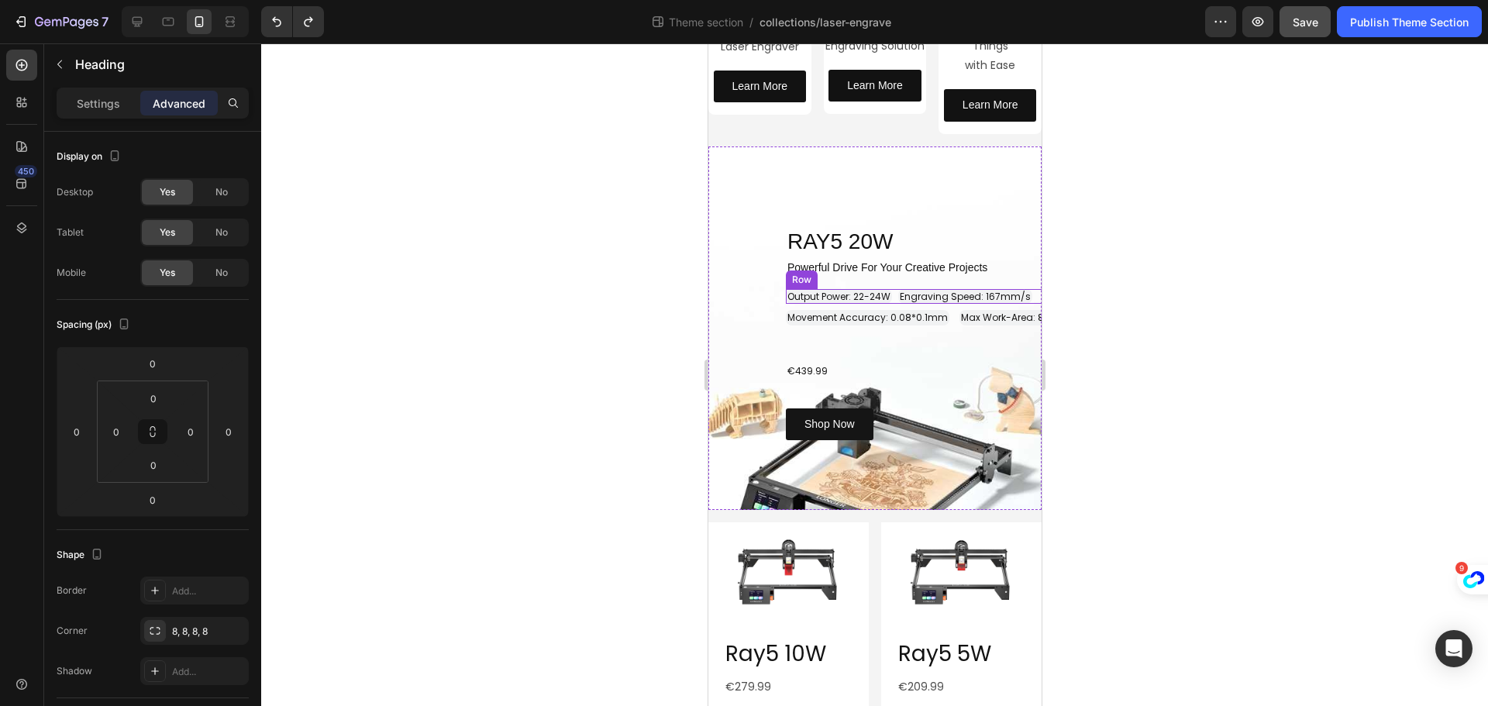
click at [895, 292] on div "⁠⁠⁠⁠⁠⁠⁠ Output Power: 22-24W Heading Engraving Speed: 167mm/s Heading Row" at bounding box center [951, 296] width 333 height 15
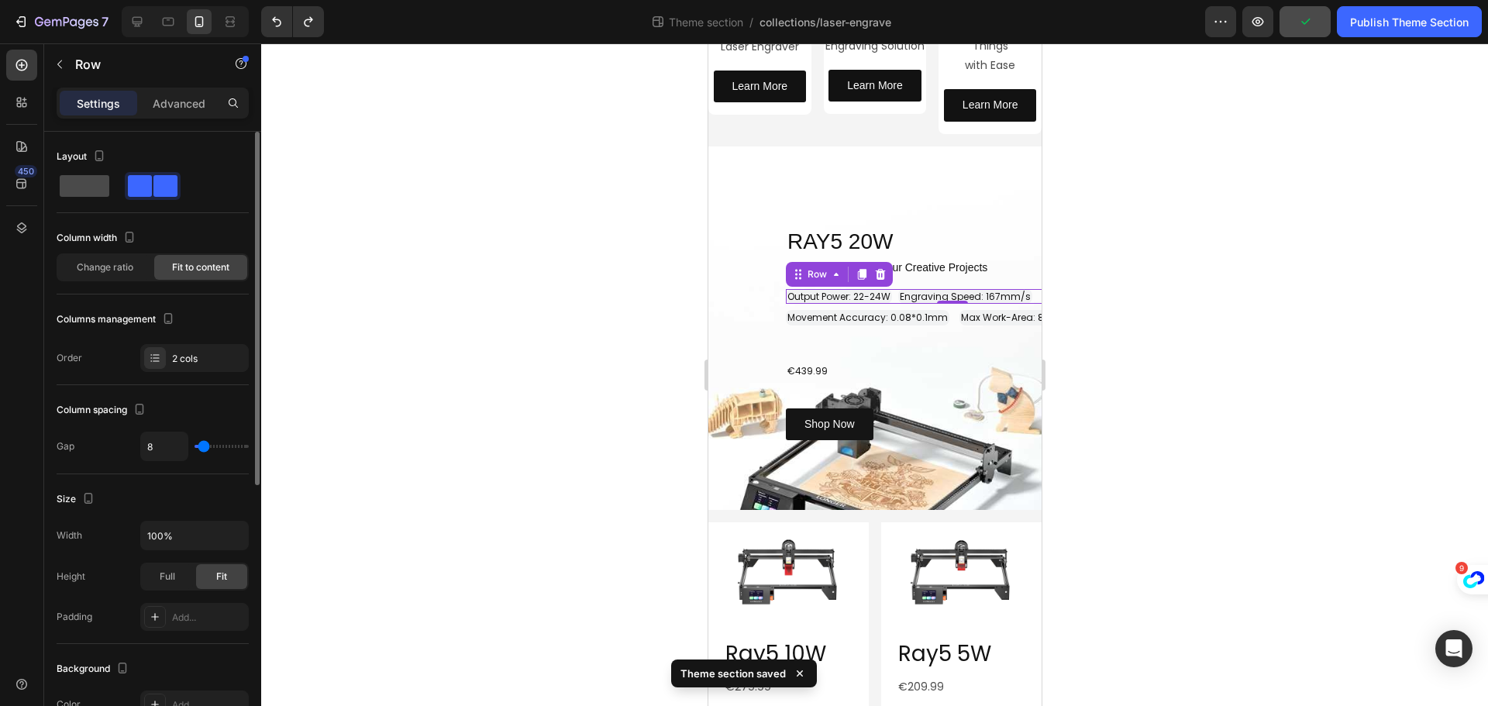
click at [84, 188] on span at bounding box center [85, 186] width 50 height 22
type input "0"
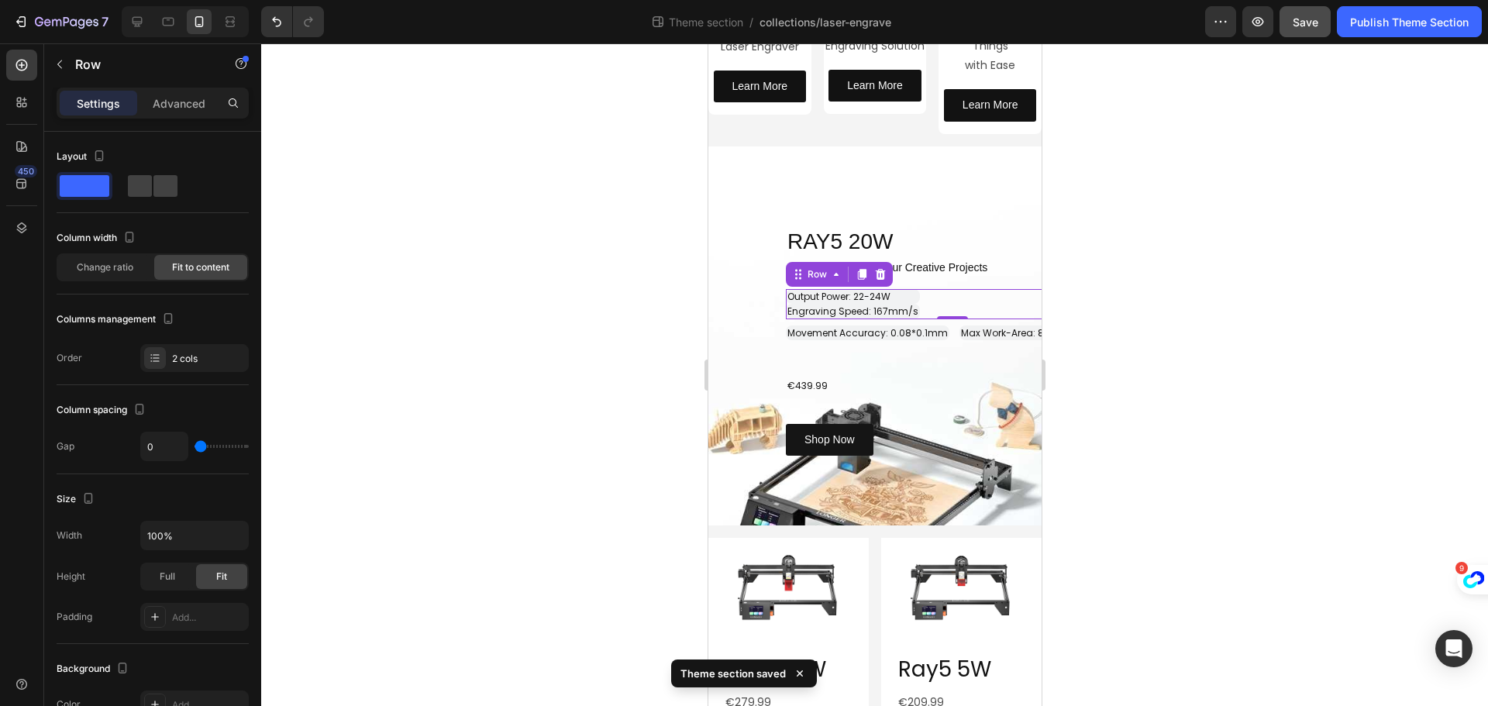
click at [945, 332] on div "0" at bounding box center [951, 331] width 15 height 12
click at [925, 306] on div "⁠⁠⁠⁠⁠⁠⁠ Output Power: 22-24W Heading Engraving Speed: 167mm/s Heading Row 0" at bounding box center [951, 304] width 333 height 30
click at [905, 308] on span "Engraving Speed: 167mm/s" at bounding box center [852, 311] width 131 height 13
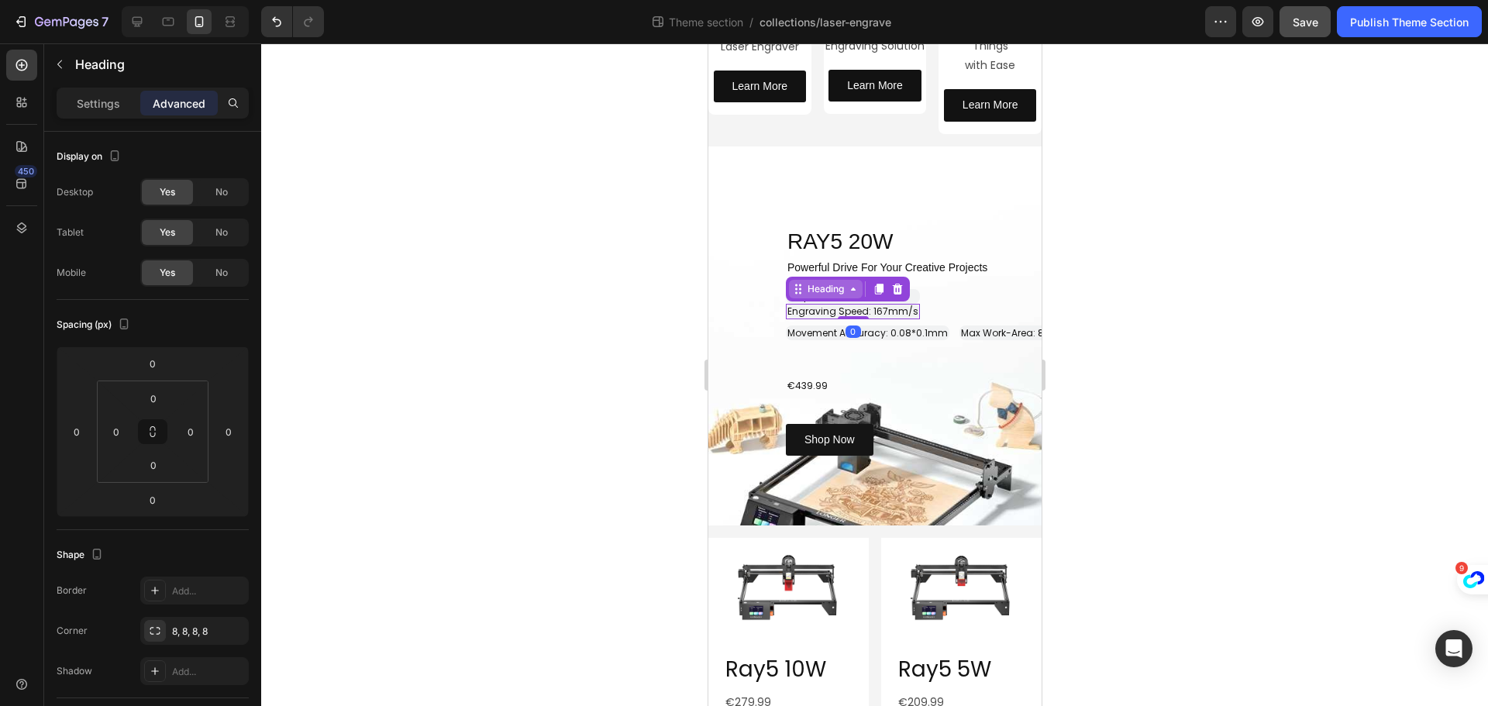
click at [798, 288] on icon at bounding box center [799, 289] width 2 height 2
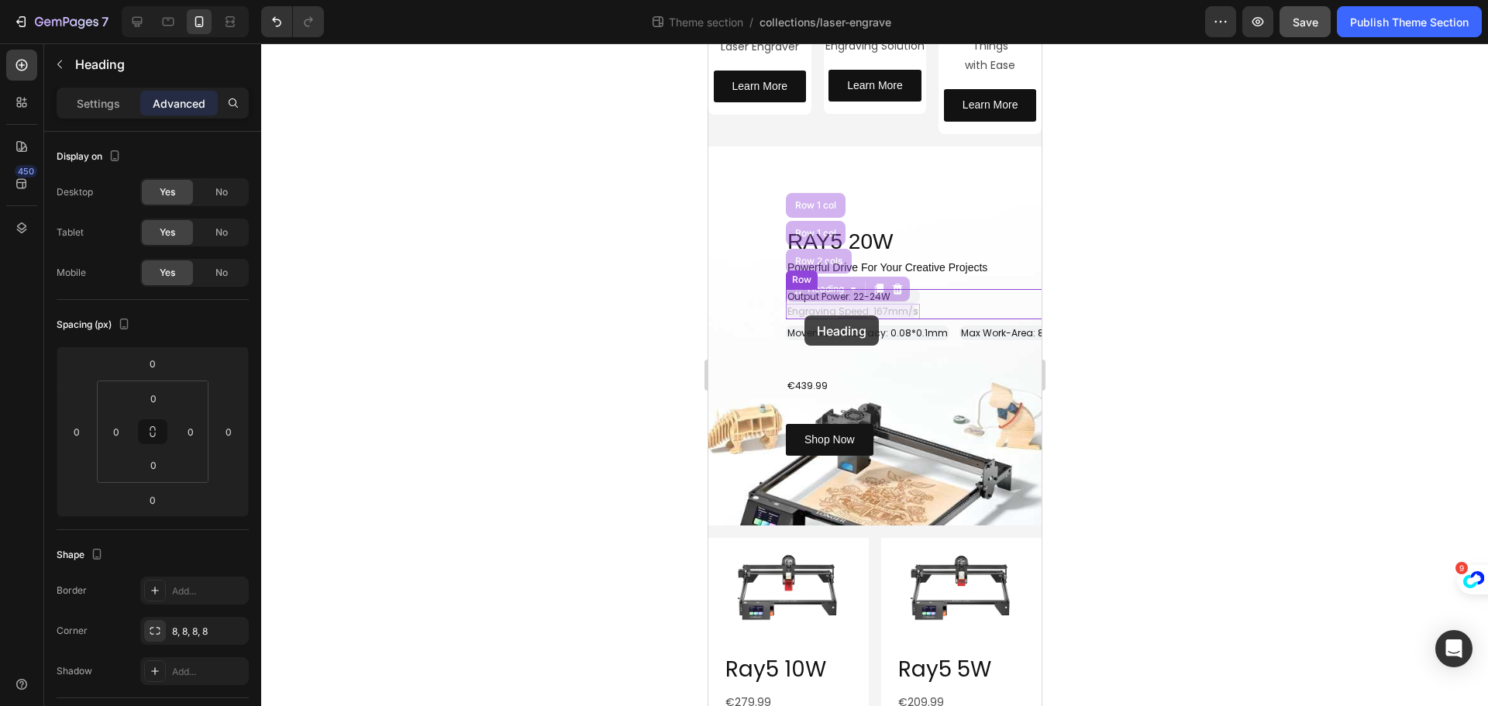
drag, startPoint x: 798, startPoint y: 288, endPoint x: 804, endPoint y: 315, distance: 27.7
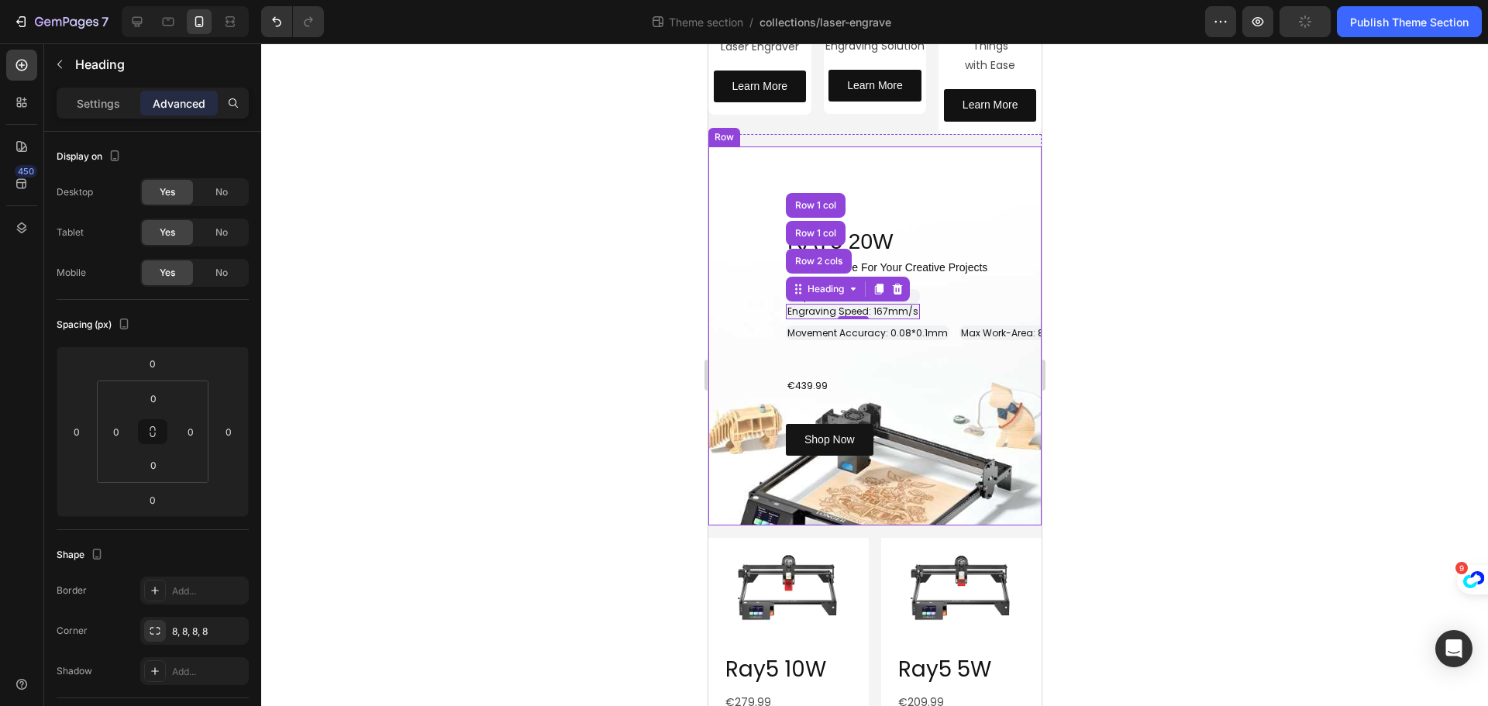
click at [766, 320] on div "RAY5 20W Heading Row Powerful Drive For Your Creative Projects Heading ⁠⁠⁠⁠⁠⁠⁠ …" at bounding box center [874, 335] width 333 height 239
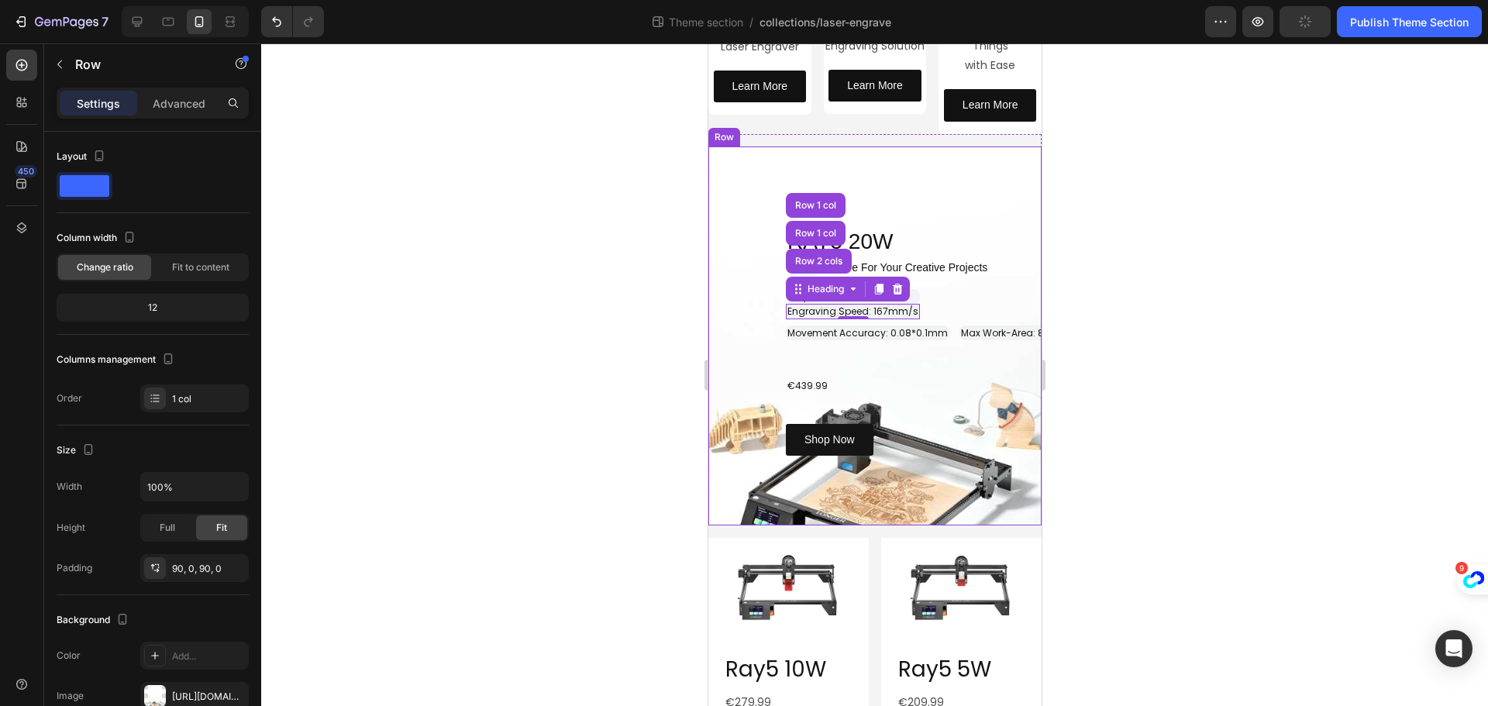
click at [766, 320] on div "RAY5 20W Heading Row Powerful Drive For Your Creative Projects Heading ⁠⁠⁠⁠⁠⁠⁠ …" at bounding box center [874, 335] width 333 height 239
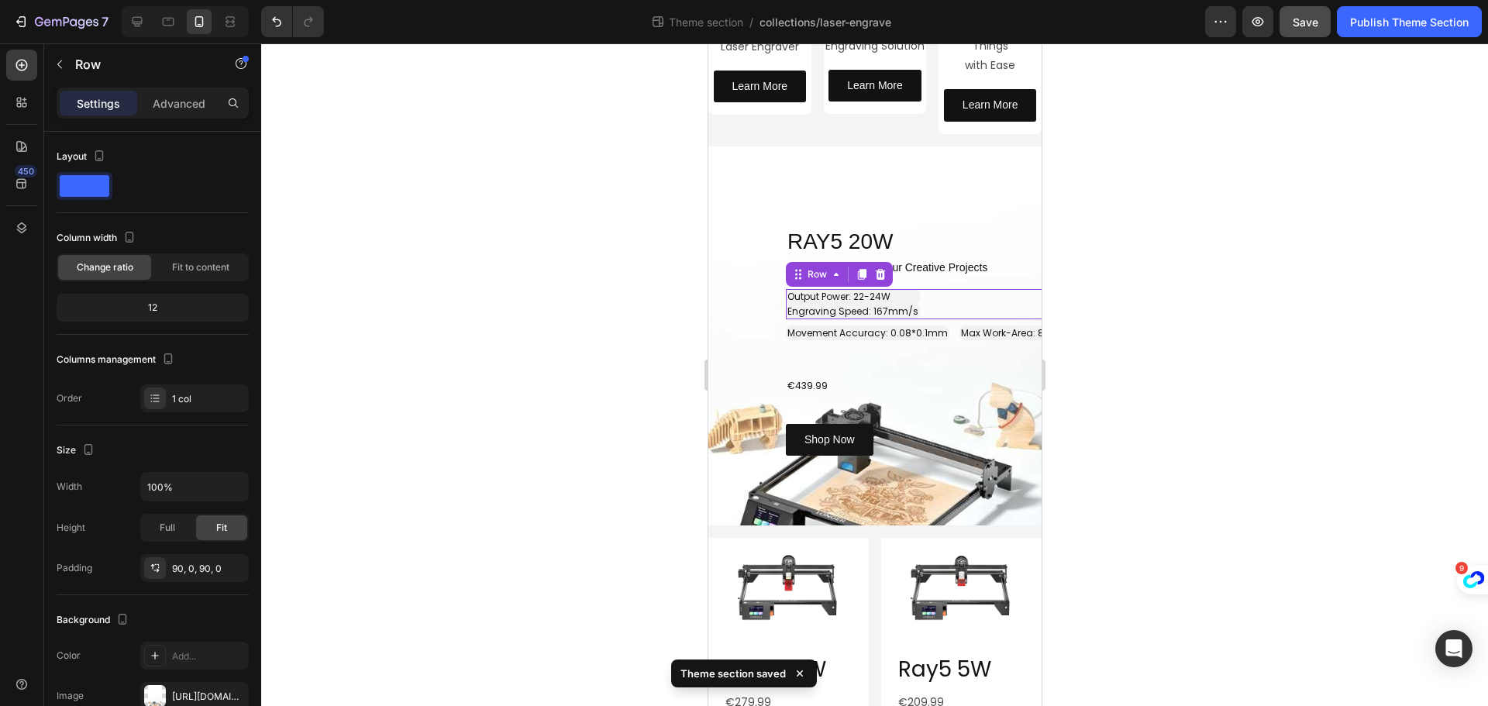
click at [943, 299] on div "⁠⁠⁠⁠⁠⁠⁠ Output Power: 22-24W Heading Engraving Speed: 167mm/s Heading Row 0" at bounding box center [951, 304] width 333 height 30
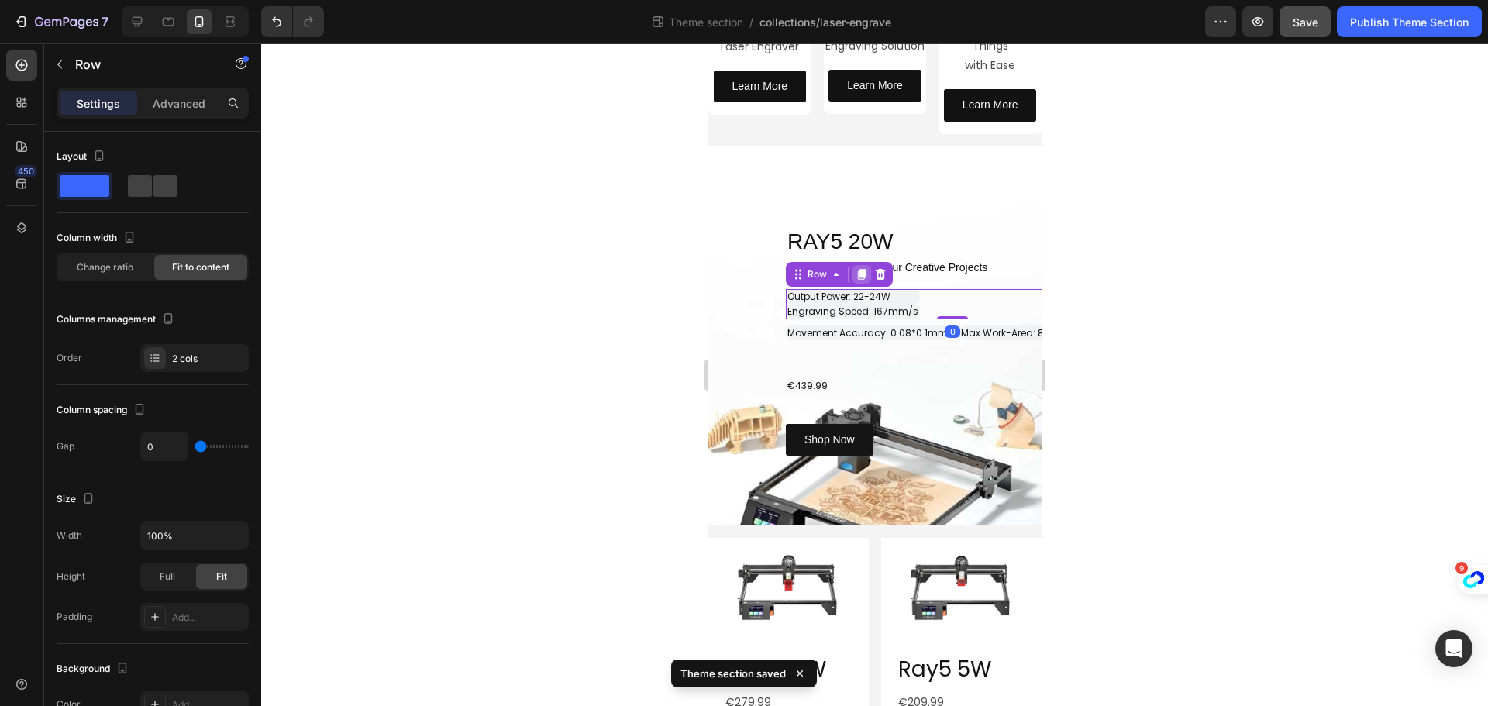
click at [859, 274] on icon at bounding box center [861, 274] width 9 height 11
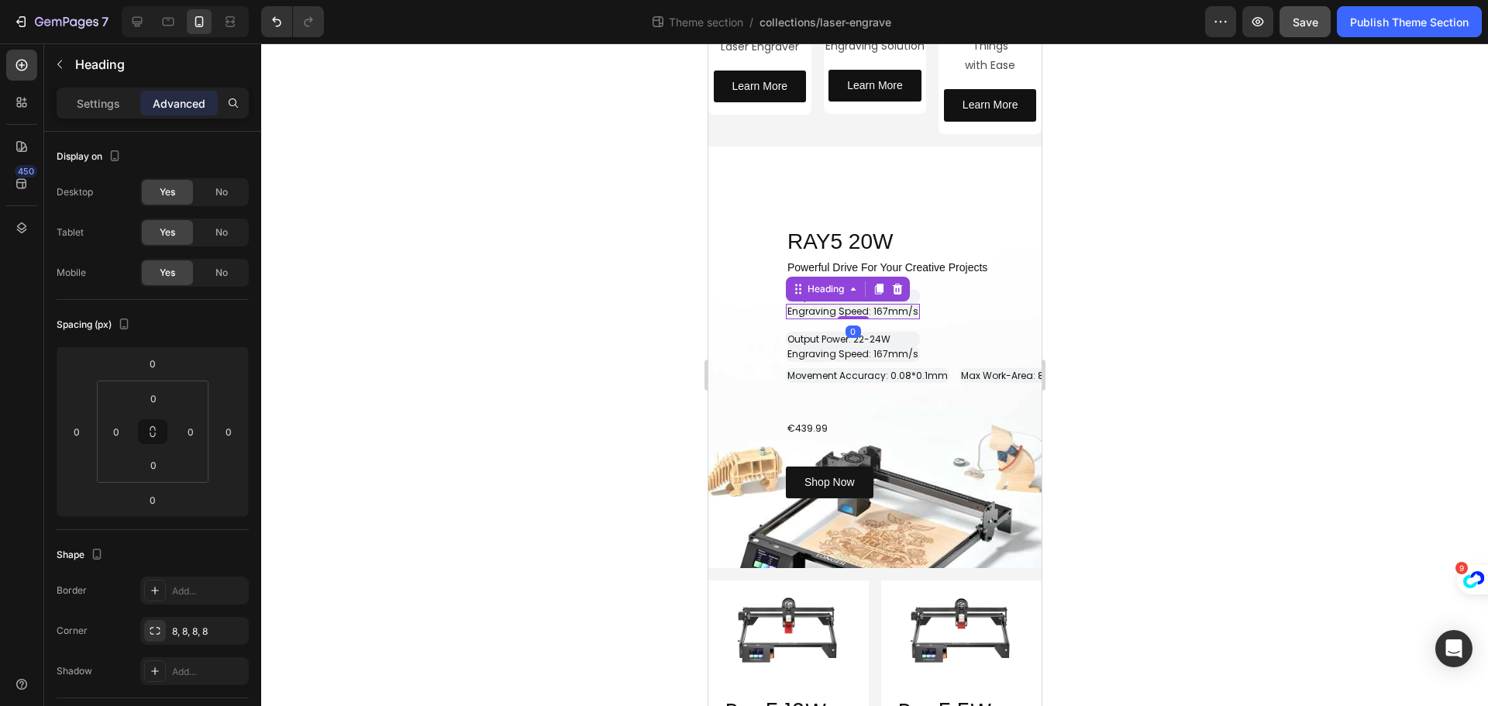
click at [906, 305] on span "Engraving Speed: 167mm/s" at bounding box center [852, 311] width 131 height 13
click at [896, 290] on icon at bounding box center [896, 289] width 12 height 12
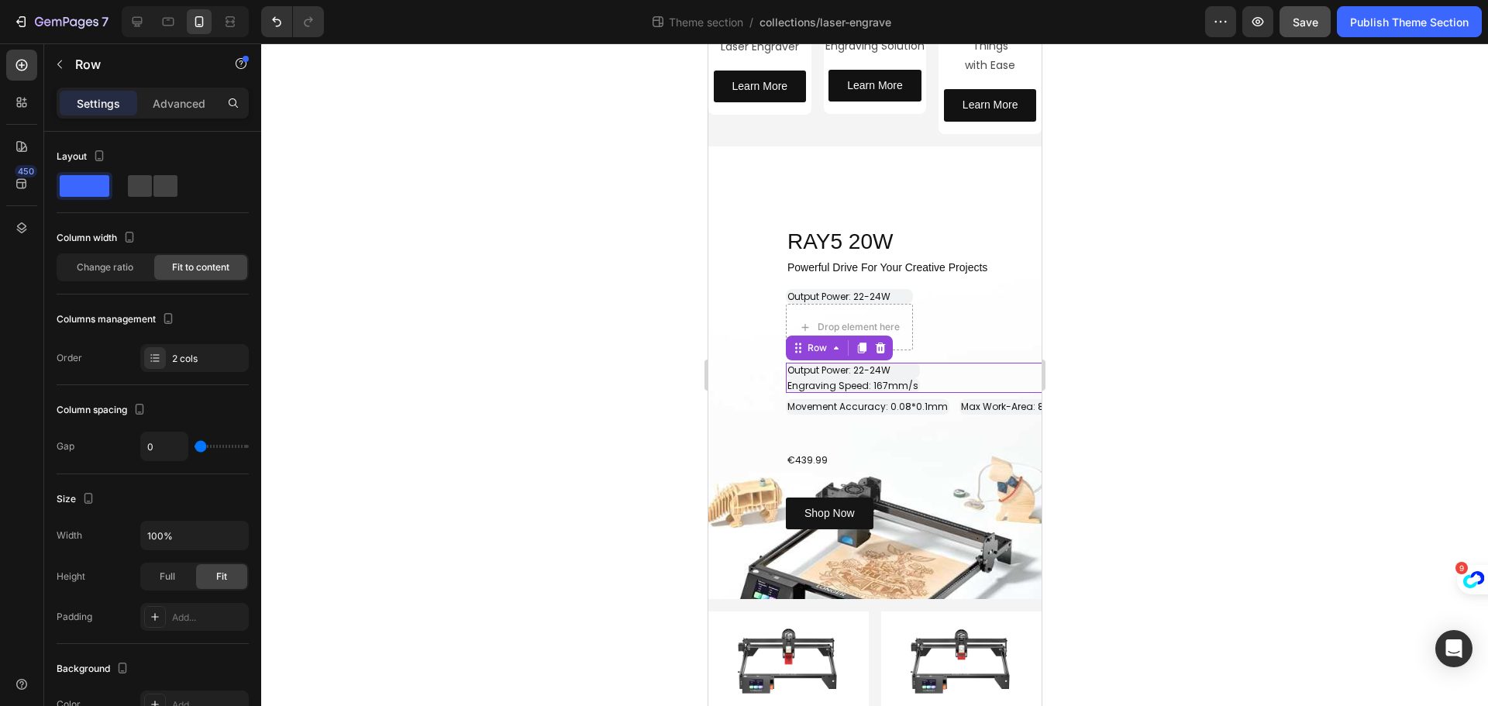
click at [918, 365] on div "Output Power: 22-24W Heading Engraving Speed: 167mm/s Heading Row 0" at bounding box center [951, 378] width 333 height 30
click at [910, 369] on h2 "Output Power: 22-24W" at bounding box center [852, 370] width 134 height 15
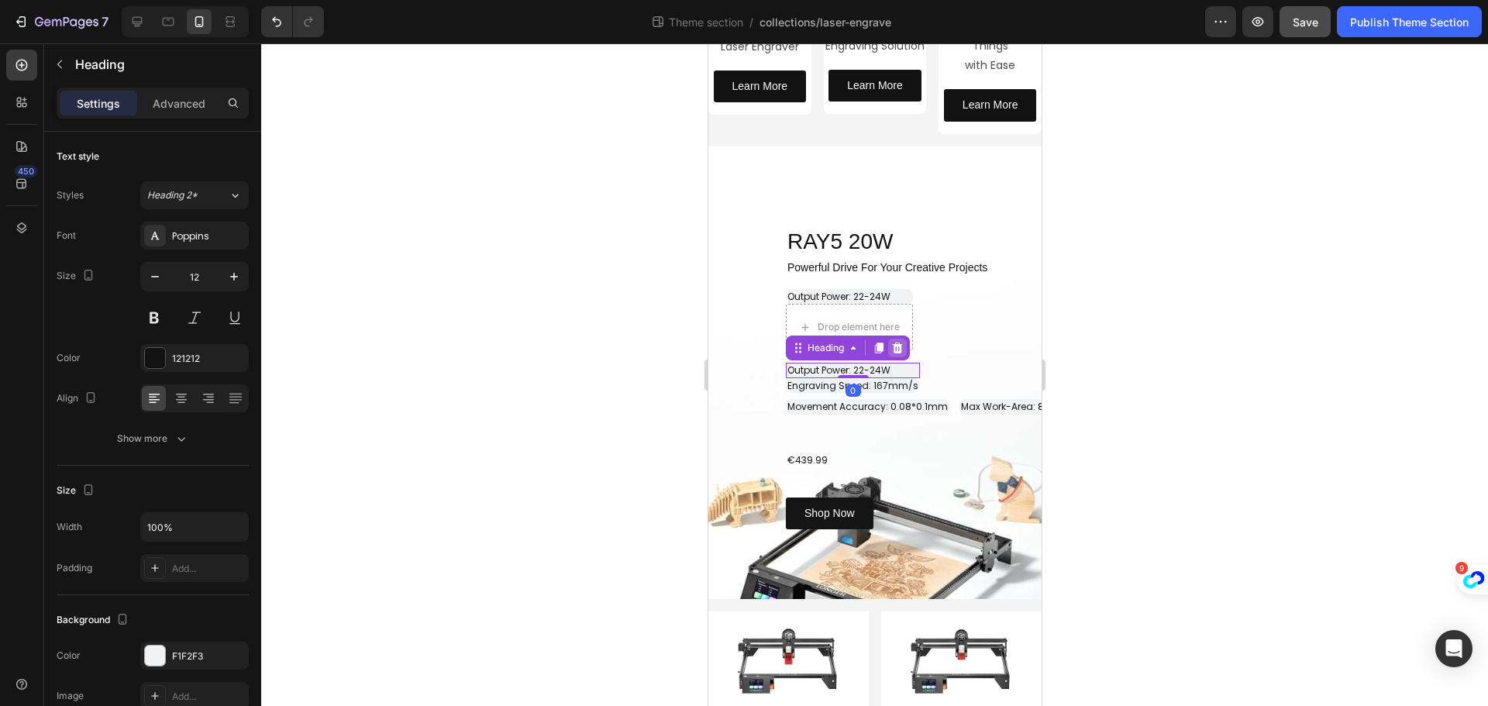
click at [894, 346] on icon at bounding box center [897, 348] width 10 height 11
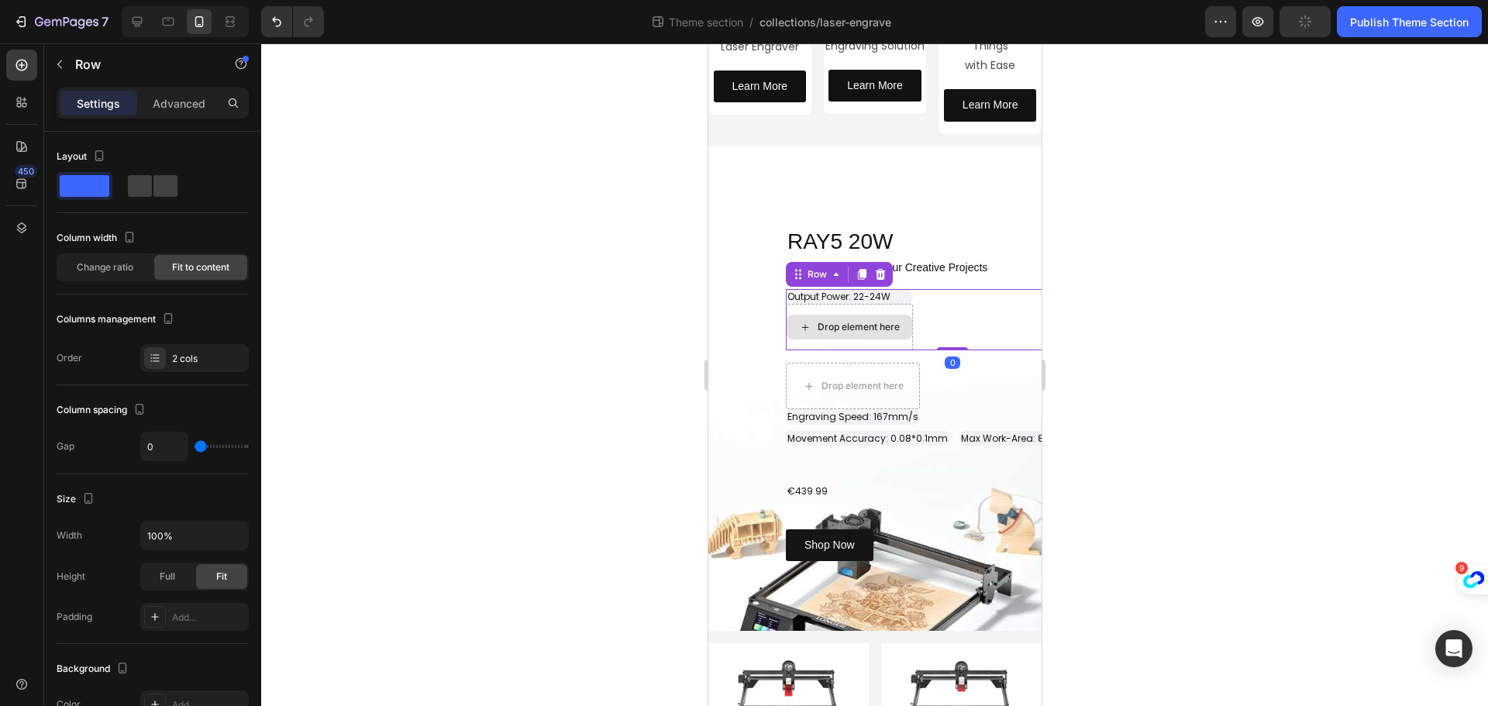
click at [908, 342] on div "Drop element here" at bounding box center [848, 327] width 127 height 46
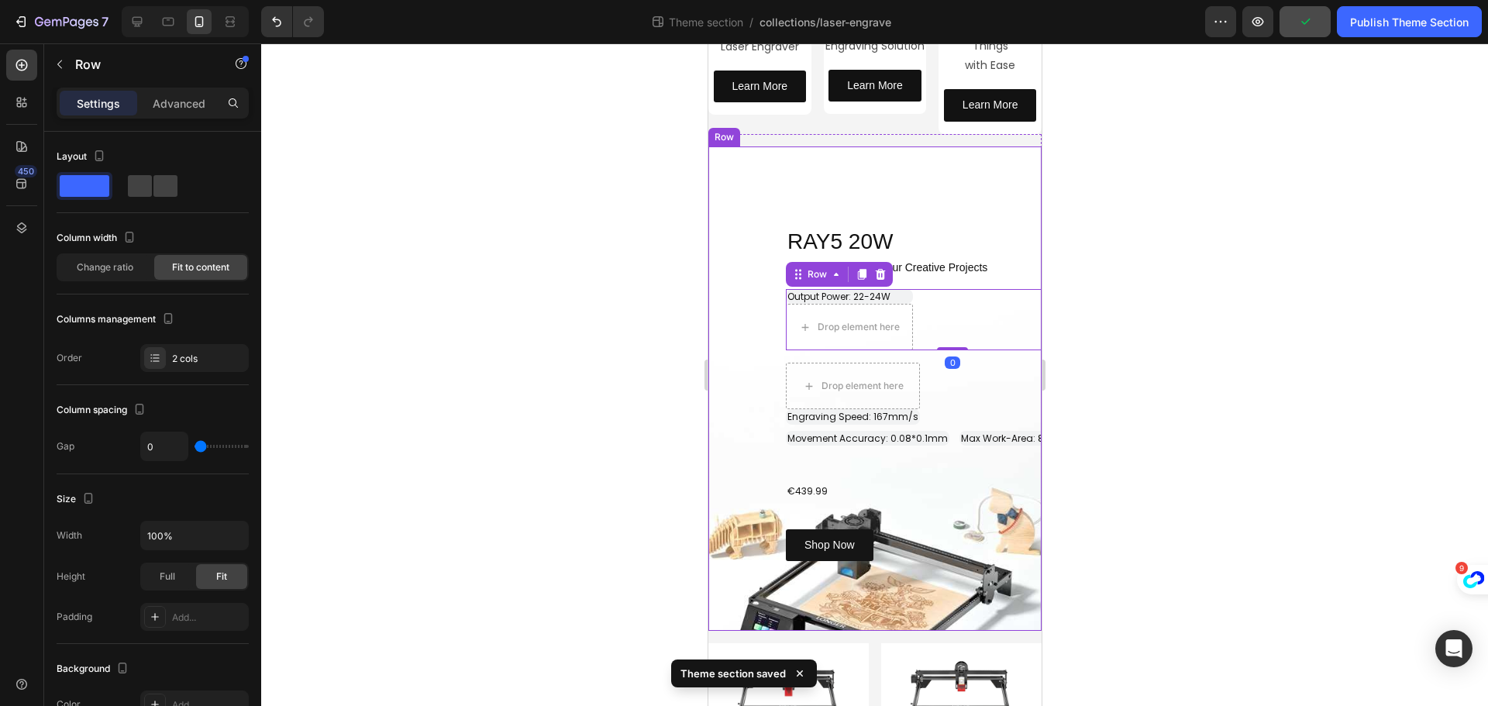
click at [751, 362] on div "RAY5 20W Heading Row Powerful Drive For Your Creative Projects Heading ⁠⁠⁠⁠⁠⁠⁠ …" at bounding box center [874, 388] width 333 height 345
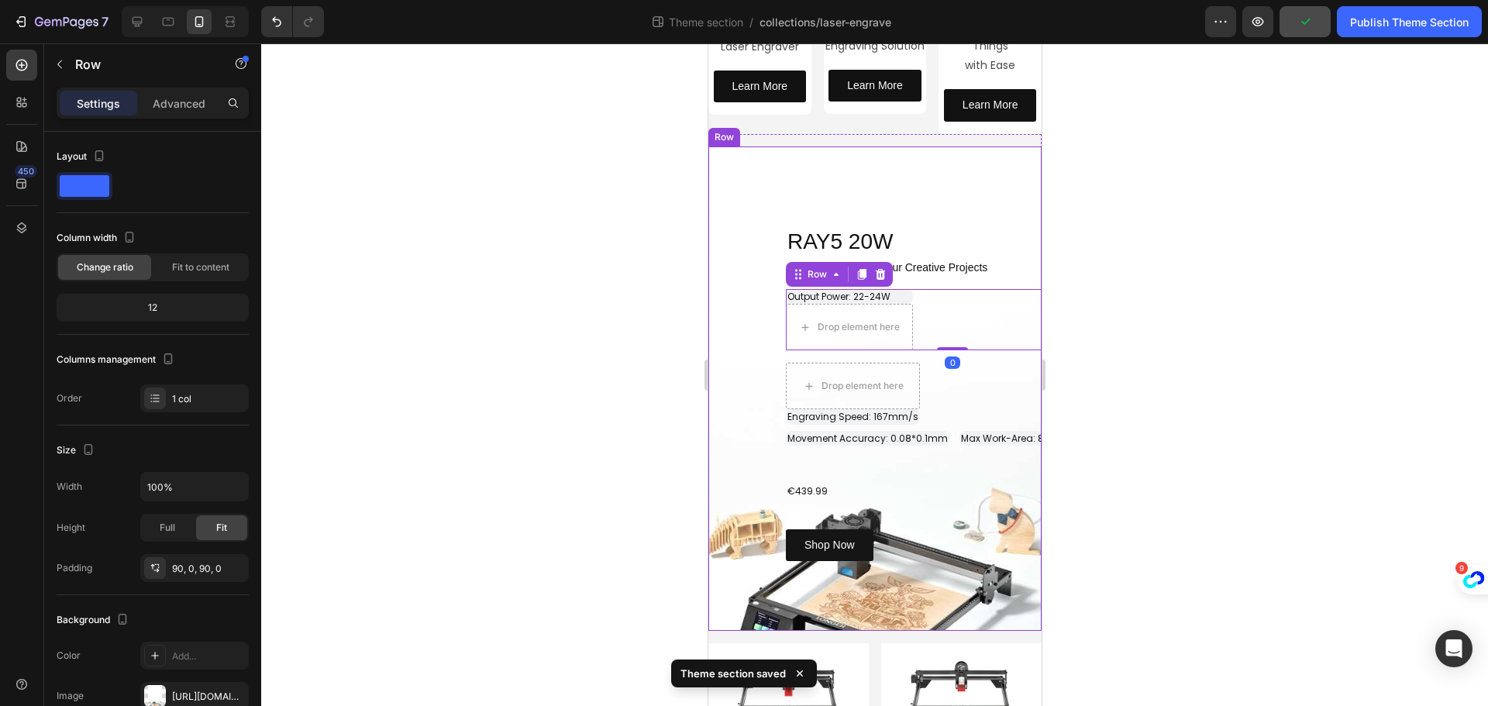
click at [751, 362] on div "RAY5 20W Heading Row Powerful Drive For Your Creative Projects Heading ⁠⁠⁠⁠⁠⁠⁠ …" at bounding box center [874, 388] width 333 height 345
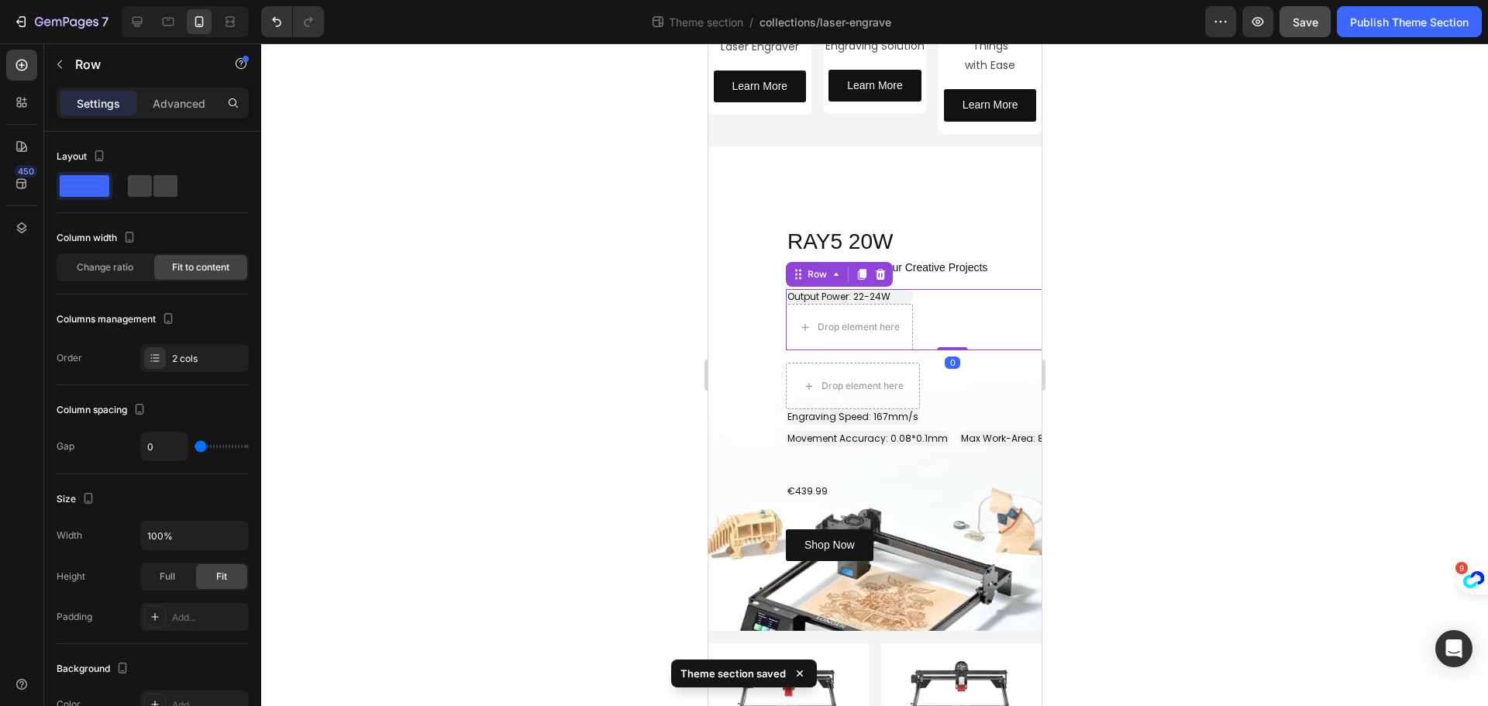
click at [932, 298] on div "⁠⁠⁠⁠⁠⁠⁠ Output Power: 22-24W Heading Drop element here Row 0" at bounding box center [951, 320] width 333 height 62
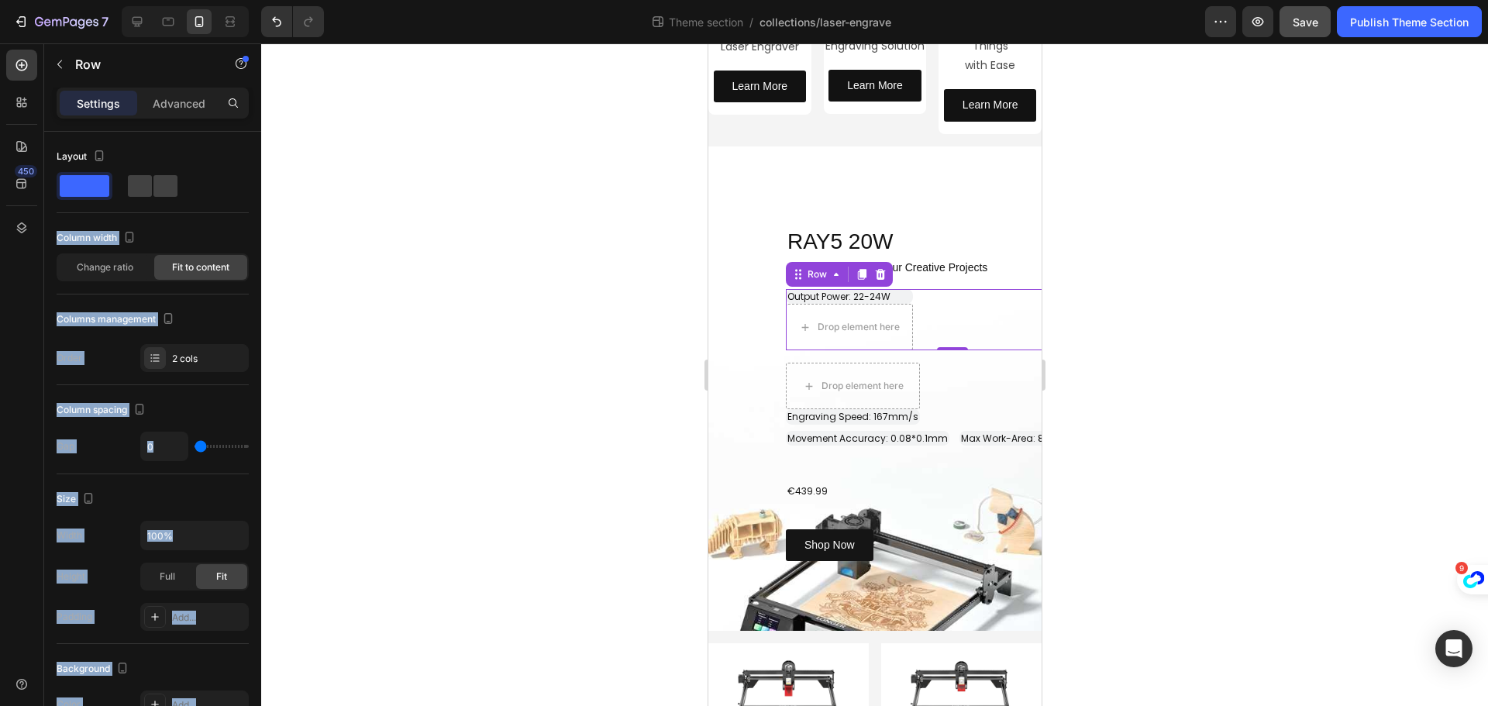
drag, startPoint x: 84, startPoint y: 193, endPoint x: 345, endPoint y: 208, distance: 260.9
click at [345, 0] on div "7 Theme section / collections/laser-engrave Preview Save Publish Theme Section …" at bounding box center [744, 0] width 1488 height 0
click at [343, 211] on div at bounding box center [874, 374] width 1227 height 663
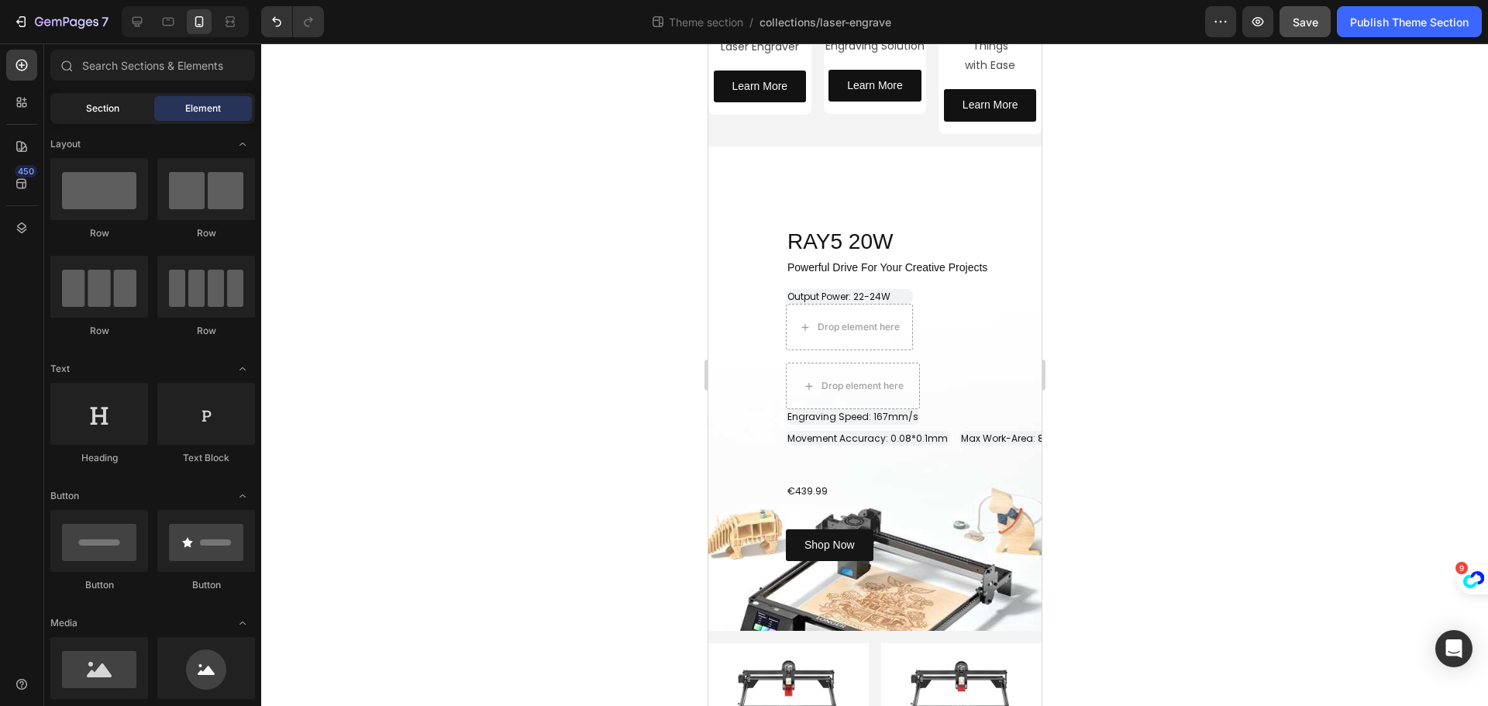
click at [119, 114] on span "Section" at bounding box center [102, 109] width 33 height 14
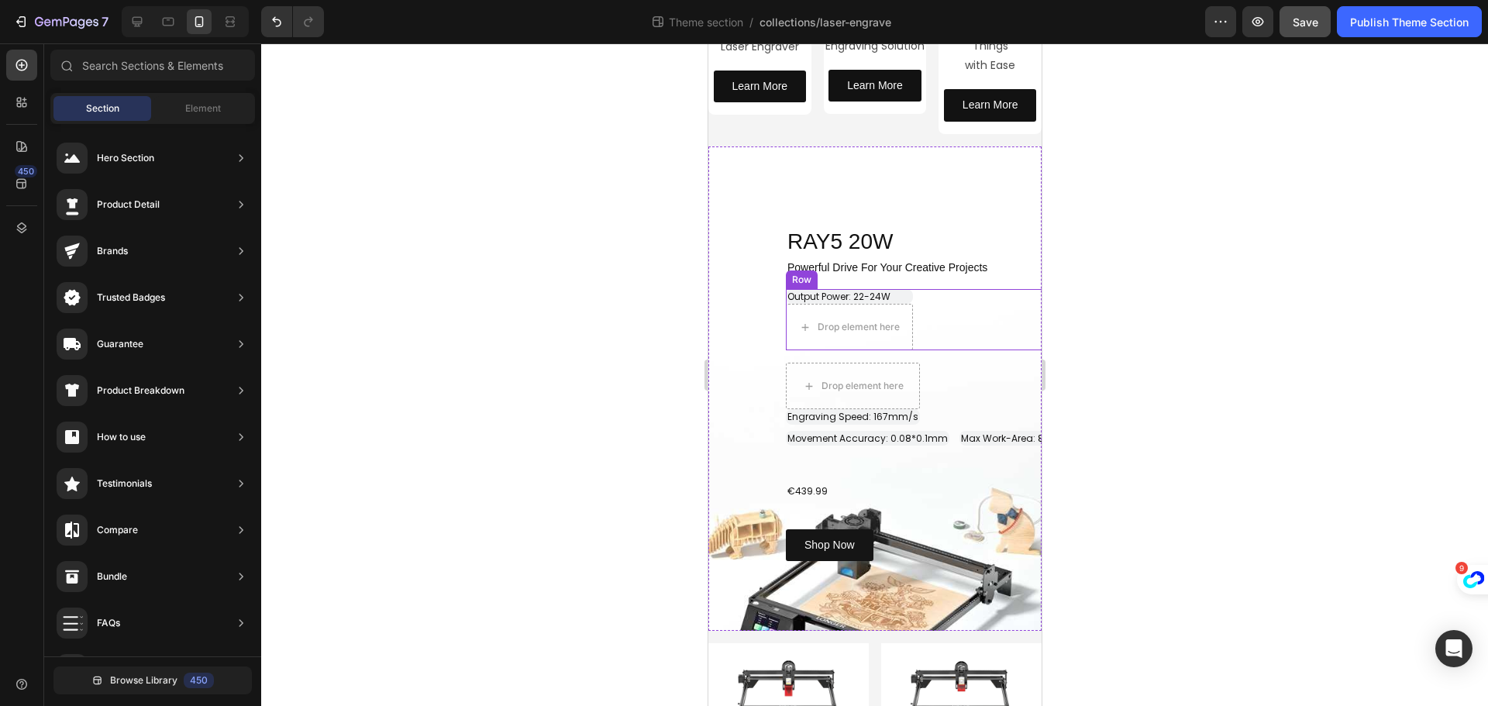
click at [948, 302] on div "⁠⁠⁠⁠⁠⁠⁠ Output Power: 22-24W Heading Drop element here Row" at bounding box center [951, 320] width 333 height 62
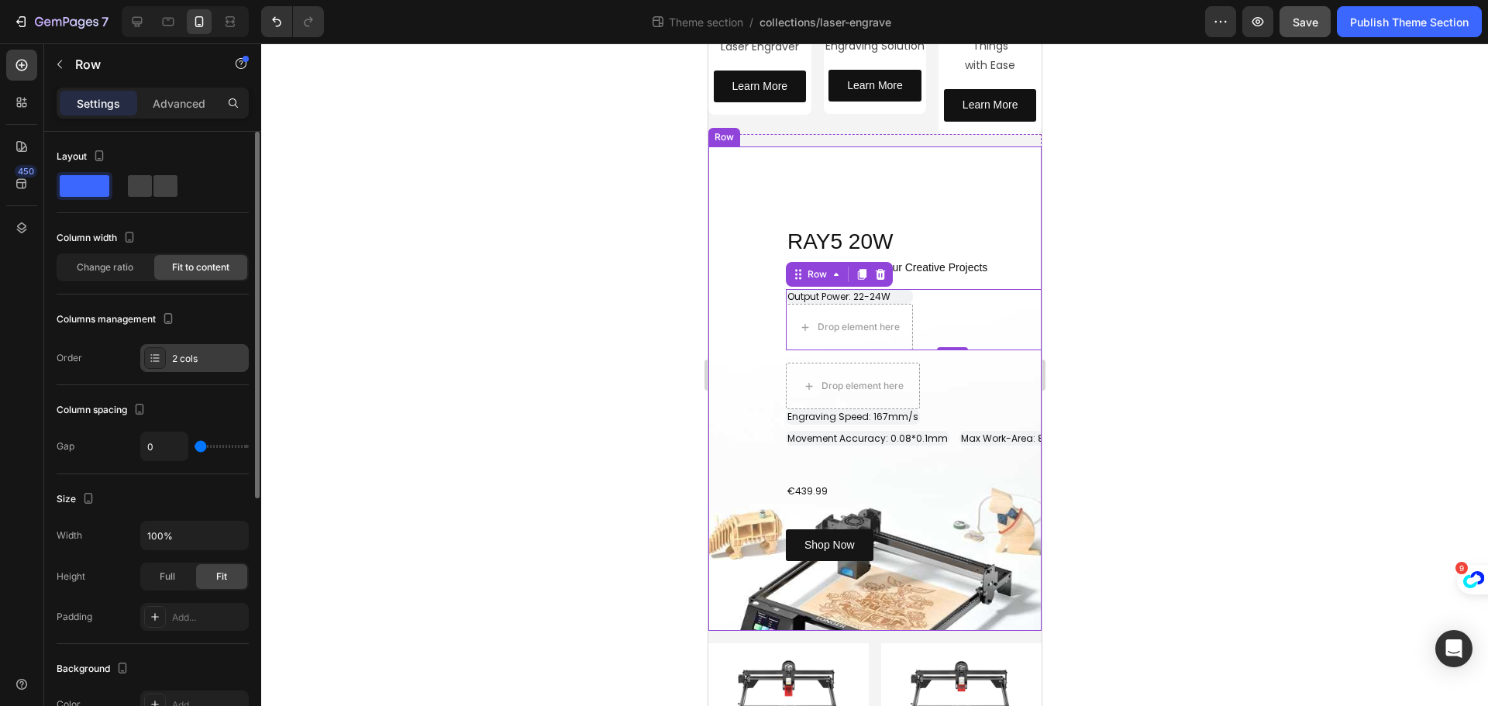
click at [185, 353] on div "2 cols" at bounding box center [208, 359] width 73 height 14
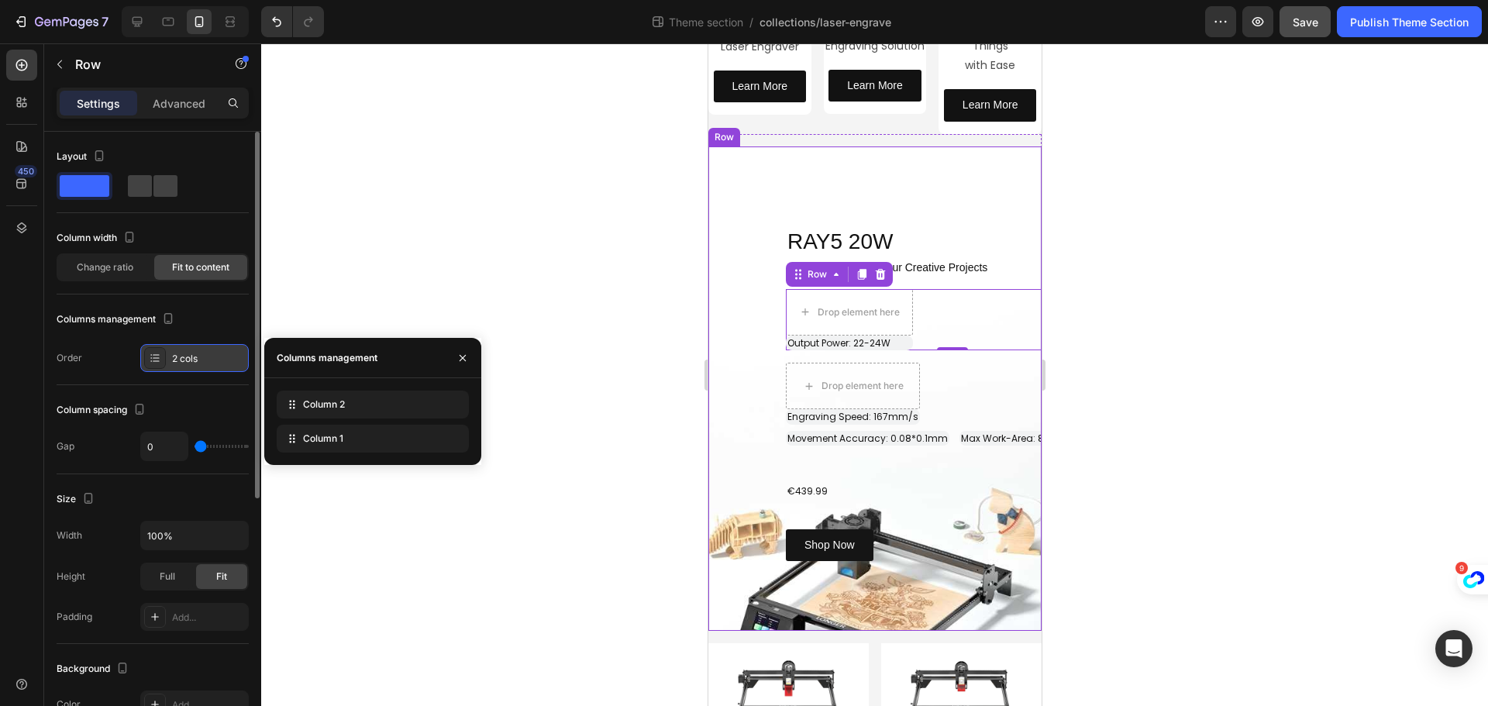
click at [202, 349] on div "2 cols" at bounding box center [194, 358] width 108 height 28
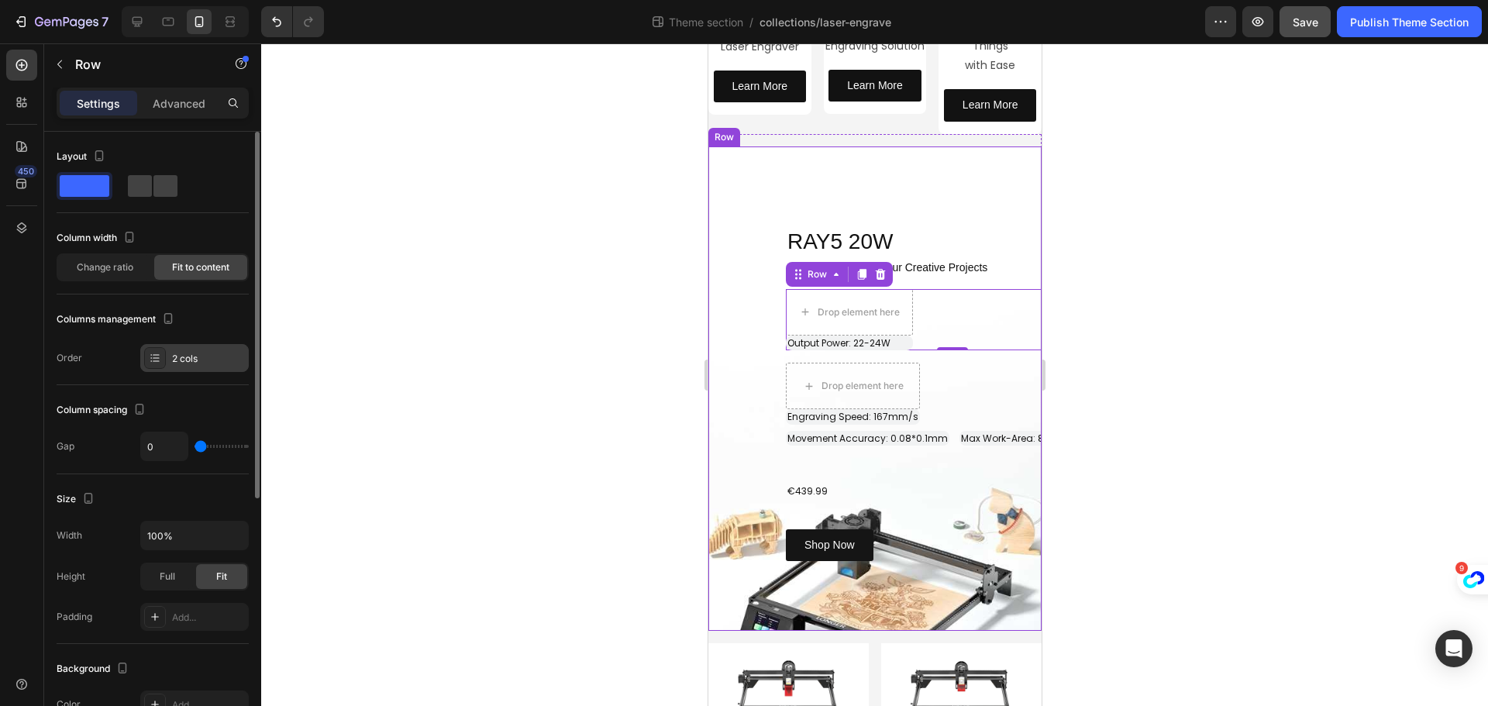
click at [202, 358] on div "2 cols" at bounding box center [208, 359] width 73 height 14
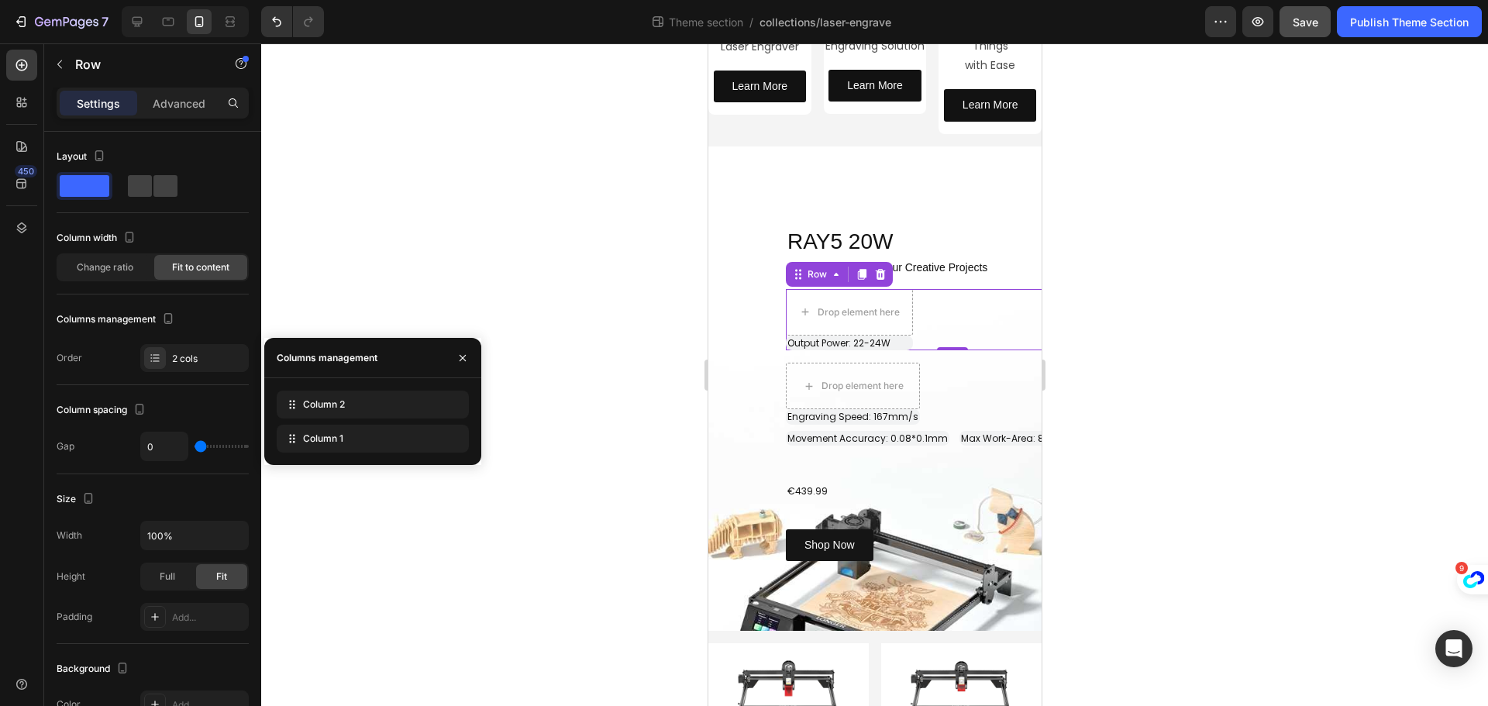
click at [962, 318] on div "⁠⁠⁠⁠⁠⁠⁠ Output Power: 22-24W Heading Drop element here Row 0" at bounding box center [951, 320] width 333 height 62
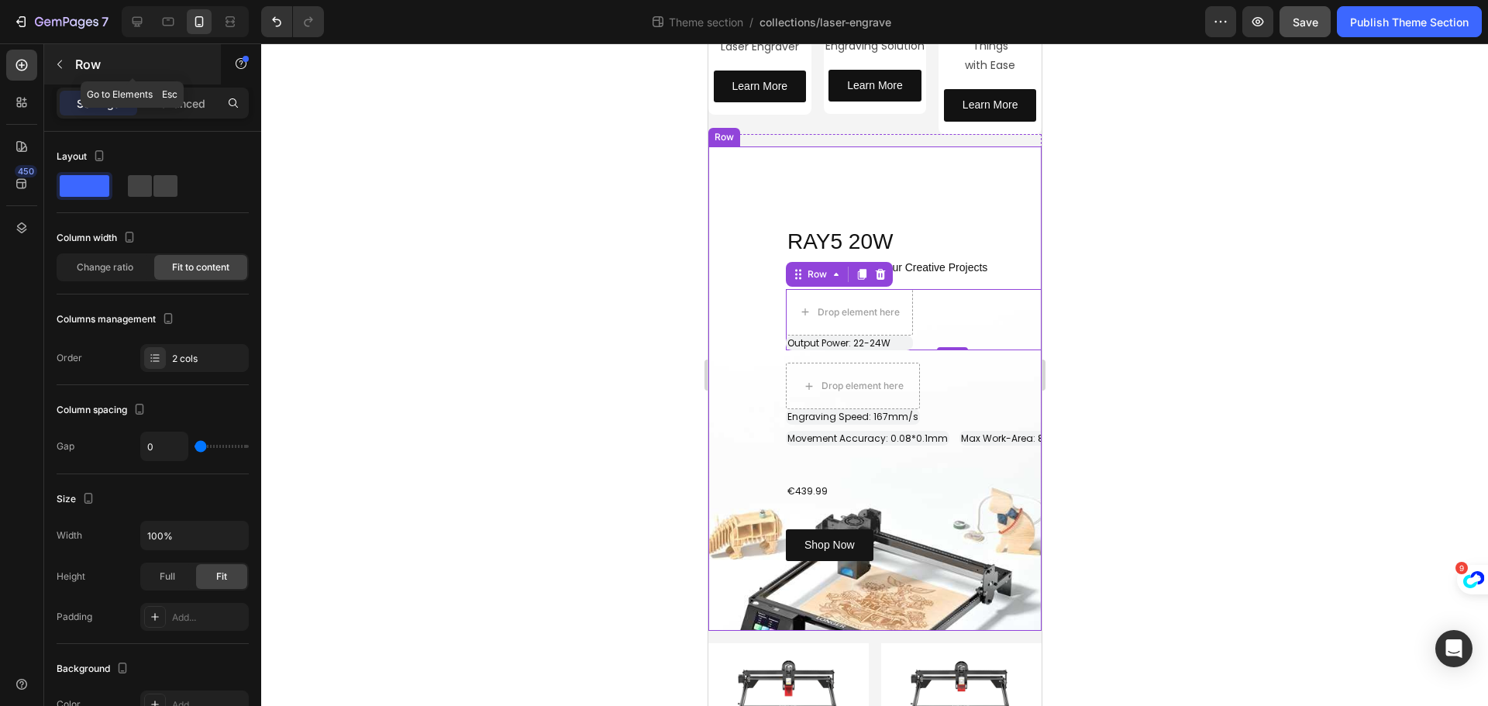
click at [52, 57] on button "button" at bounding box center [59, 64] width 25 height 25
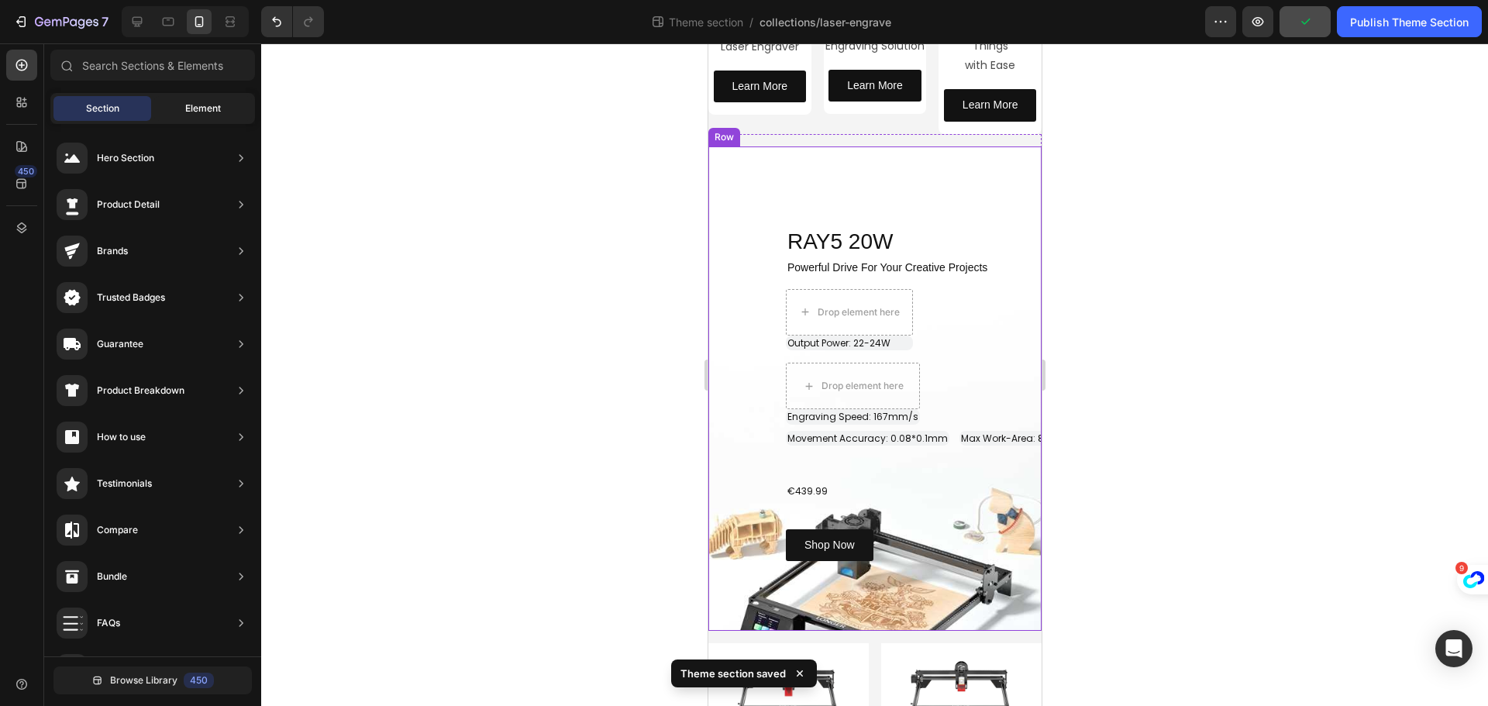
click at [204, 102] on span "Element" at bounding box center [203, 109] width 36 height 14
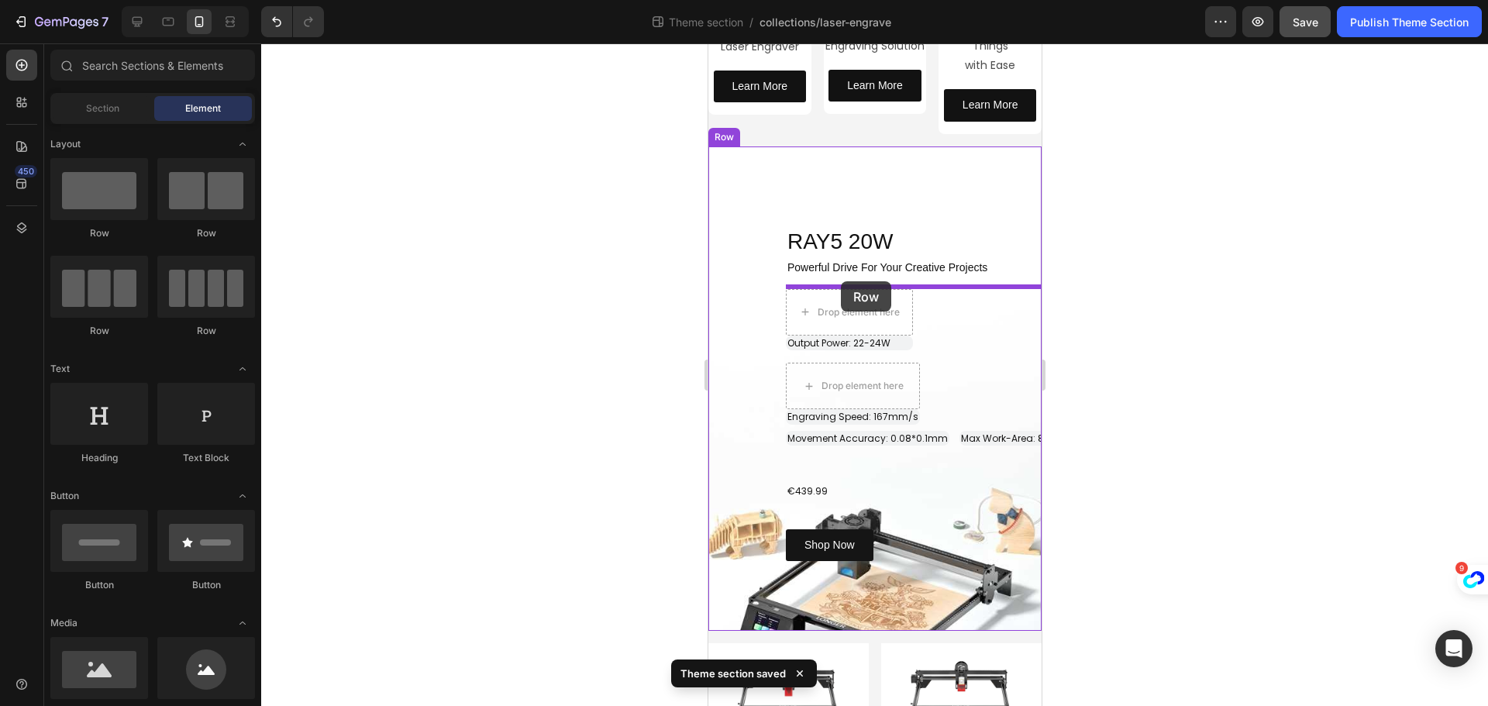
drag, startPoint x: 825, startPoint y: 243, endPoint x: 840, endPoint y: 281, distance: 40.7
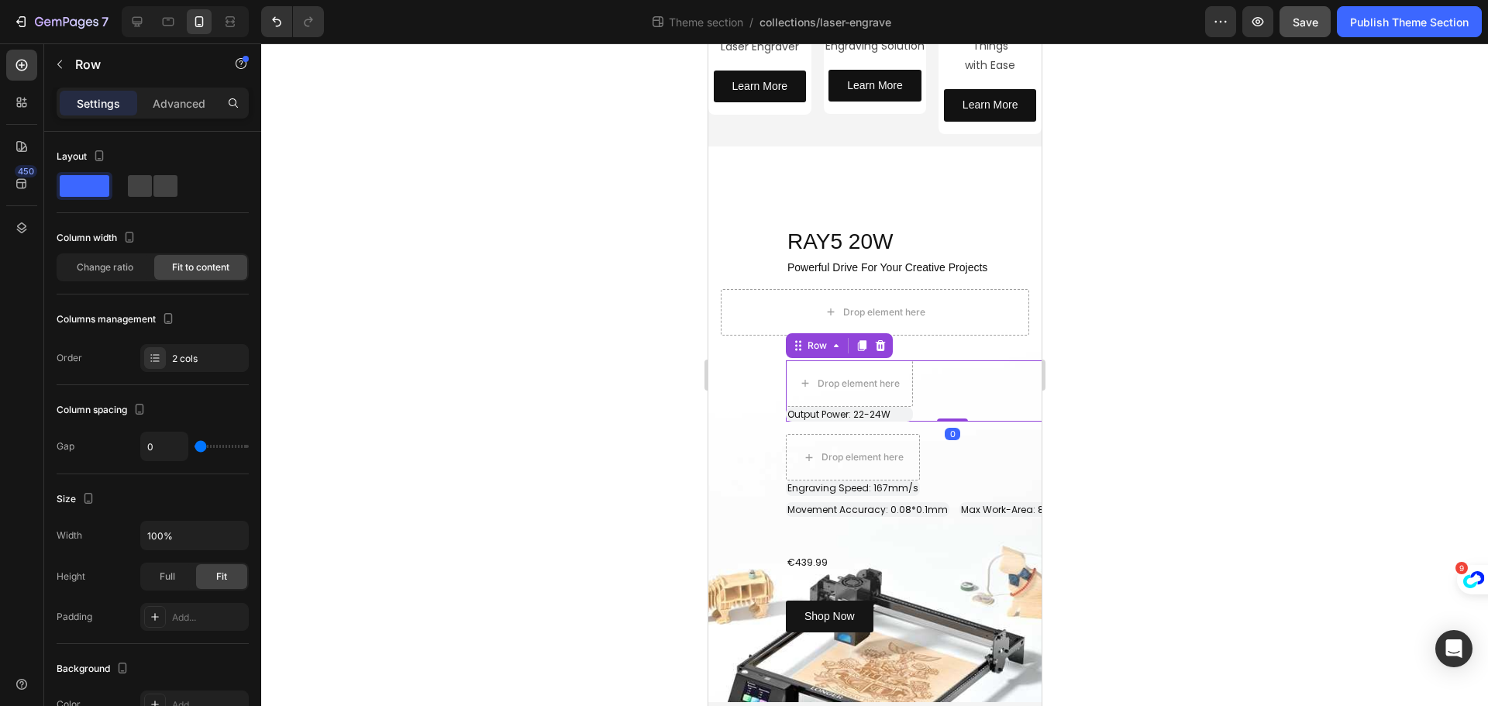
click at [929, 369] on div "⁠⁠⁠⁠⁠⁠⁠ Output Power: 22-24W Heading Drop element here Row 0" at bounding box center [951, 391] width 333 height 62
click at [972, 381] on div "⁠⁠⁠⁠⁠⁠⁠ Output Power: 22-24W Heading Drop element here Row 0" at bounding box center [951, 391] width 333 height 62
click at [196, 98] on p "Advanced" at bounding box center [179, 103] width 53 height 16
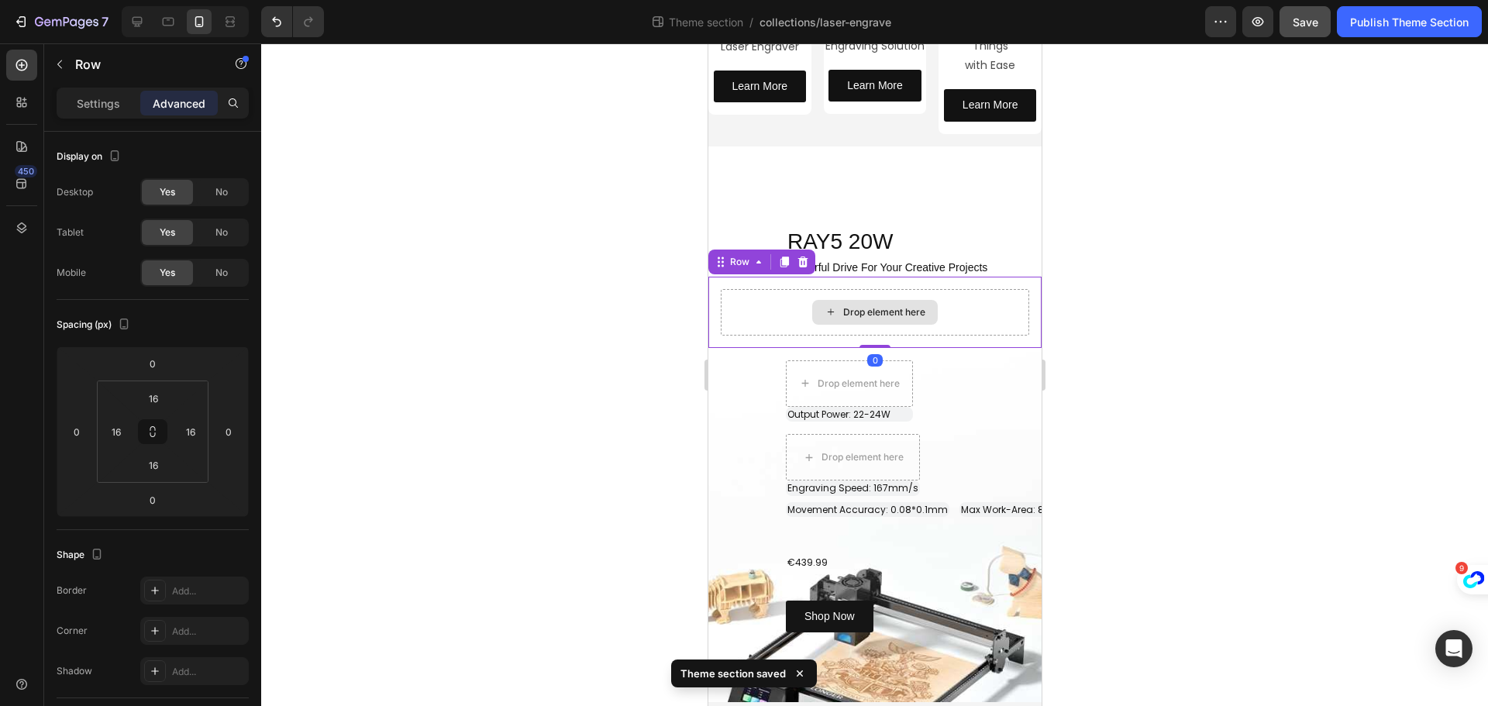
click at [754, 301] on div "Drop element here" at bounding box center [874, 312] width 308 height 46
click at [122, 432] on input "16" at bounding box center [116, 431] width 23 height 23
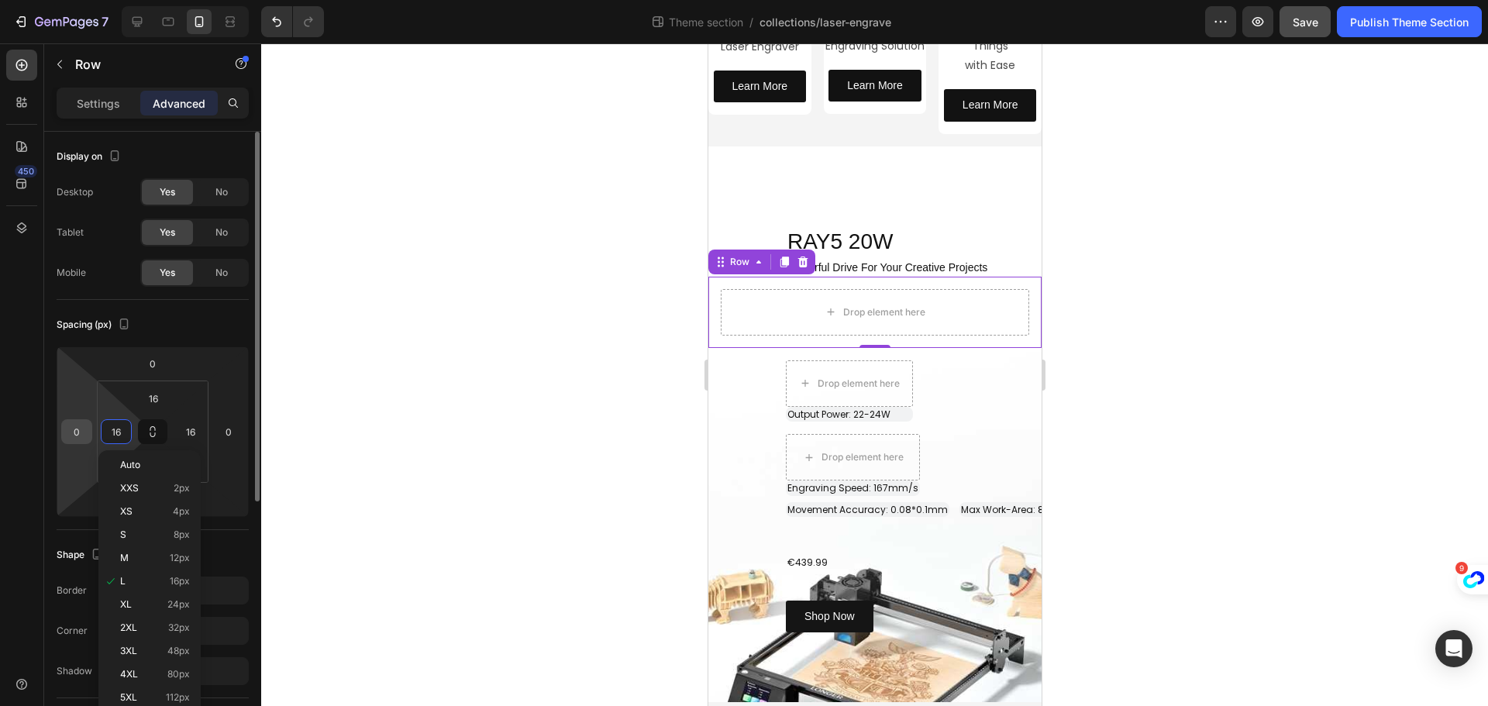
click at [82, 430] on input "0" at bounding box center [76, 431] width 23 height 23
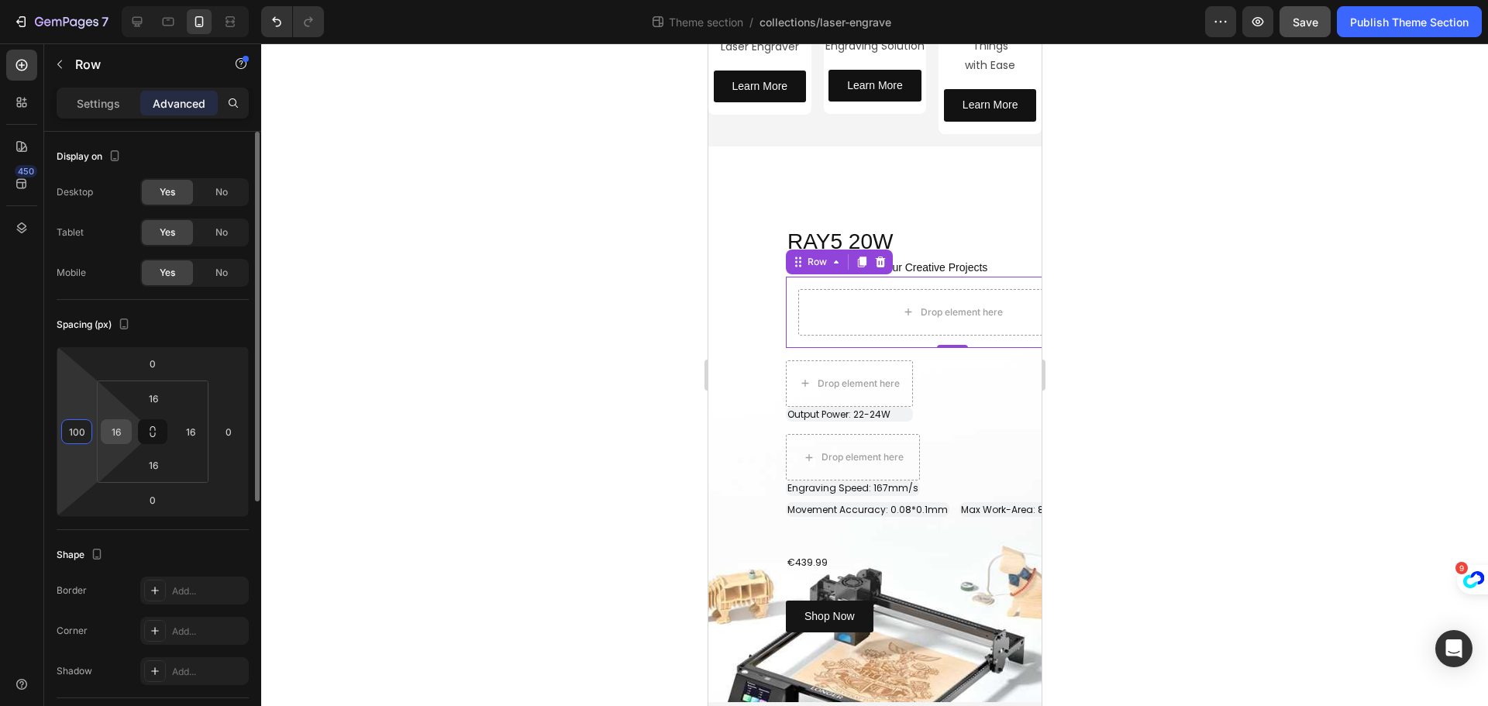
type input "100"
click at [124, 434] on input "16" at bounding box center [116, 431] width 23 height 23
type input "0"
click at [164, 399] on input "16" at bounding box center [153, 398] width 31 height 23
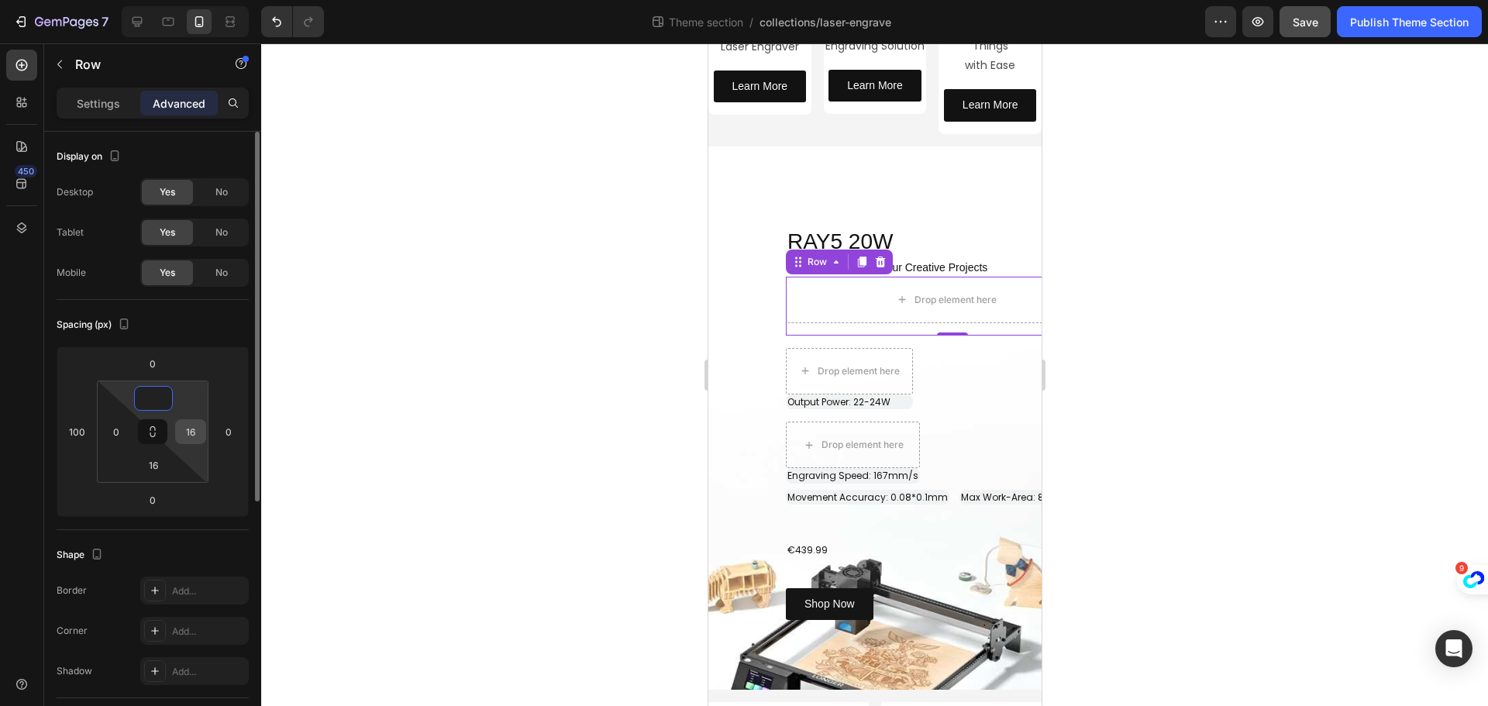
type input "0"
click at [201, 431] on input "16" at bounding box center [190, 431] width 23 height 23
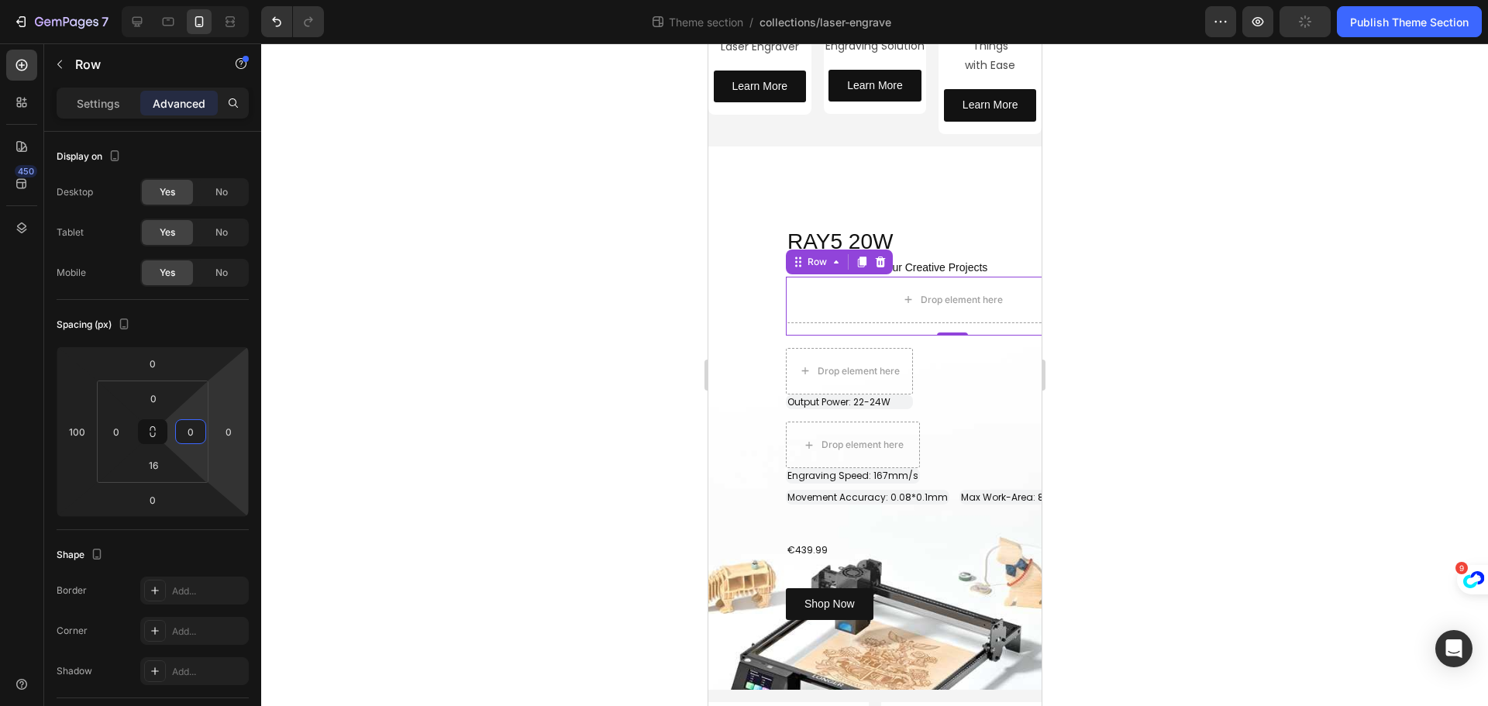
click at [348, 375] on div at bounding box center [874, 374] width 1227 height 663
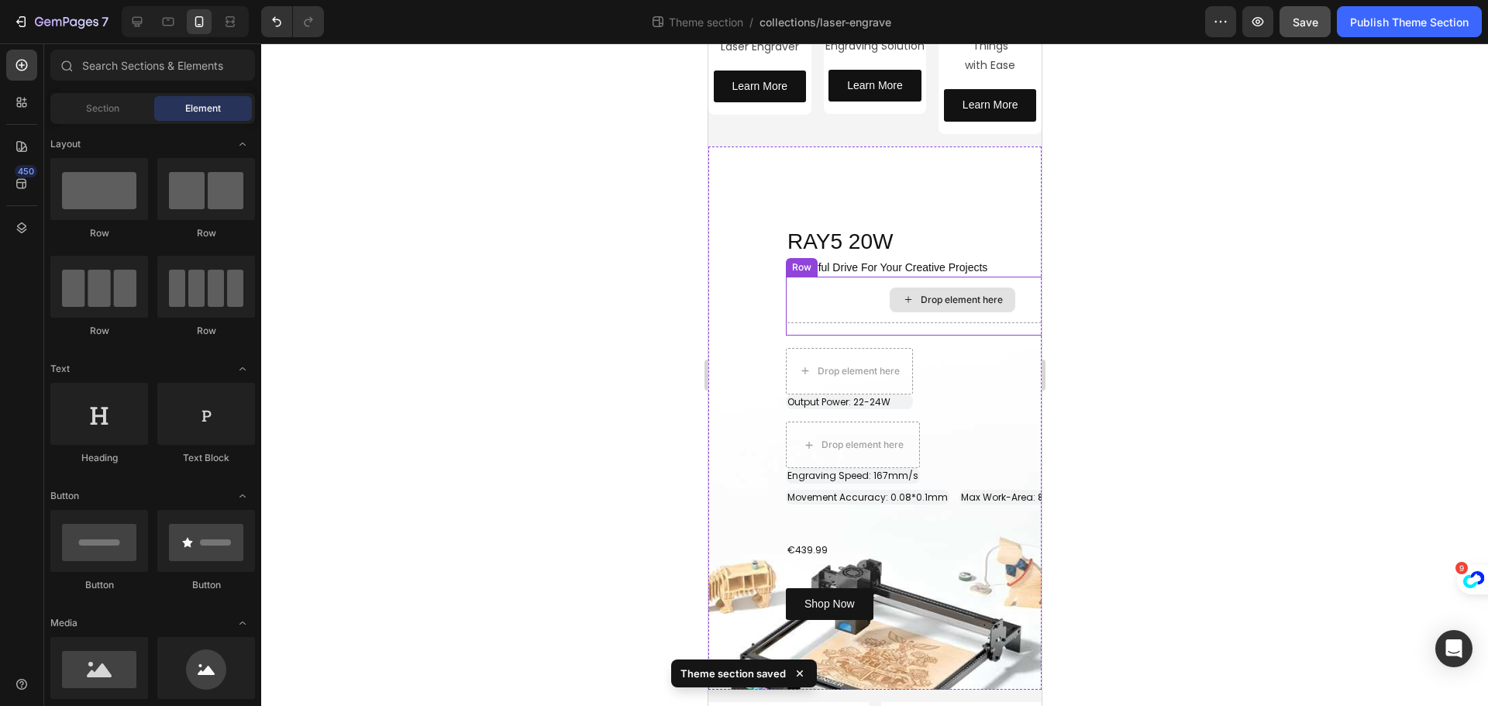
click at [859, 312] on div "Drop element here" at bounding box center [951, 300] width 333 height 46
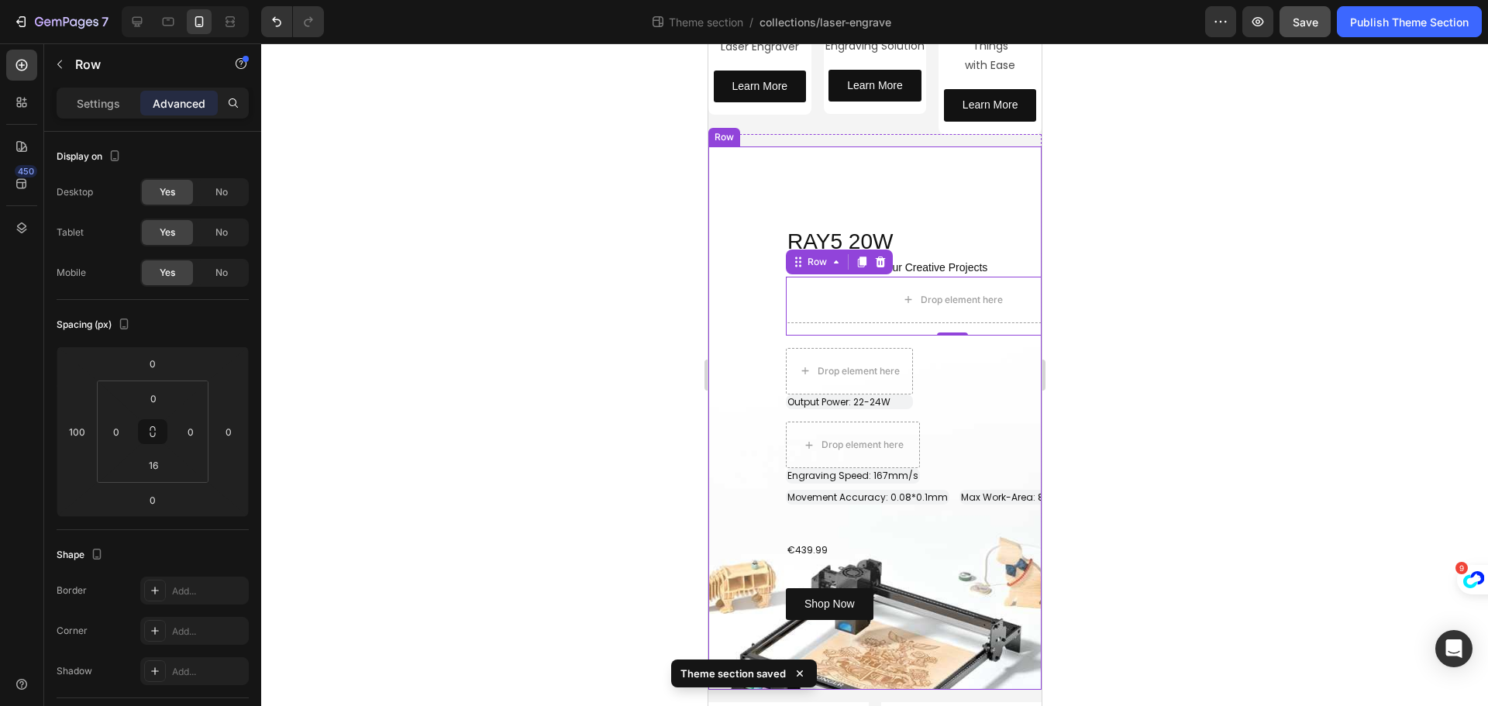
click at [767, 429] on div "RAY5 20W Heading Row Powerful Drive For Your Creative Projects Heading Drop ele…" at bounding box center [874, 418] width 333 height 404
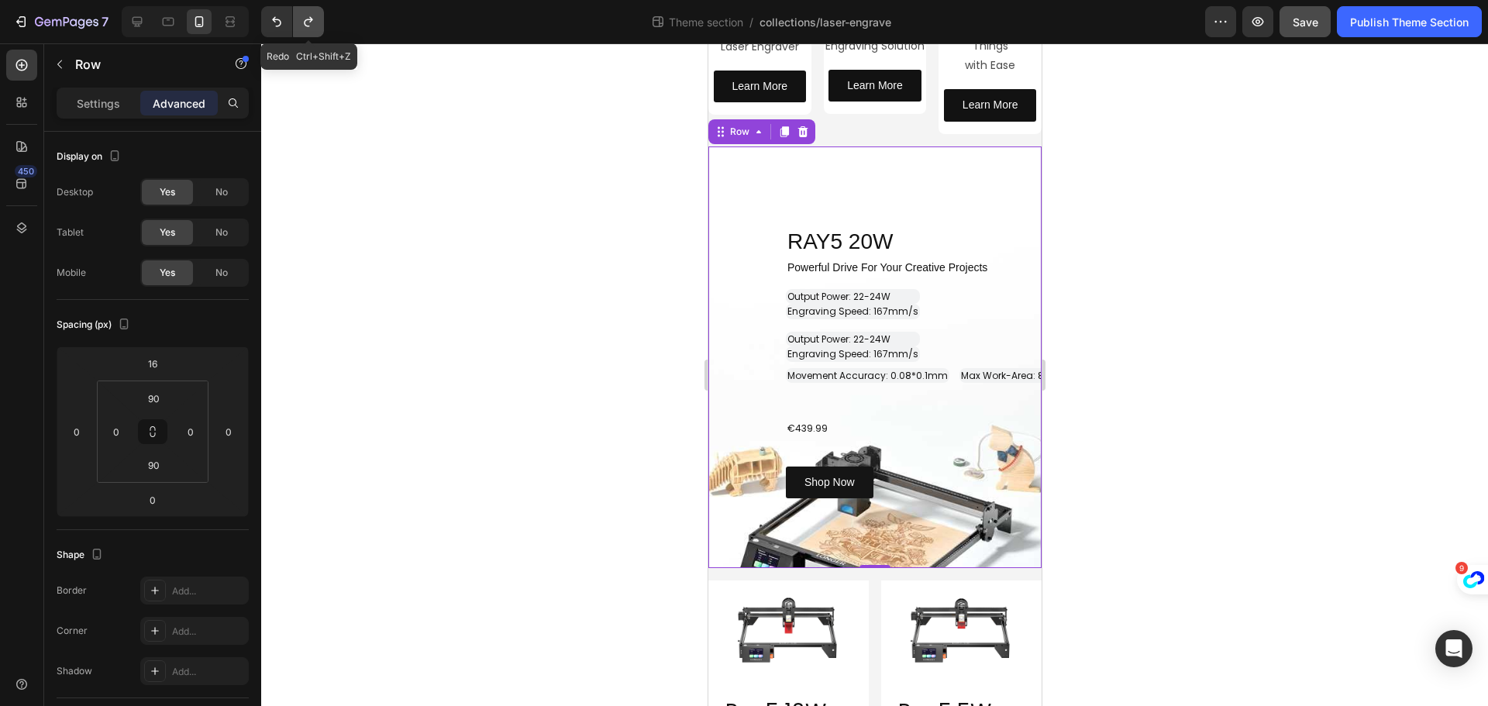
click at [303, 14] on icon "Undo/Redo" at bounding box center [308, 21] width 15 height 15
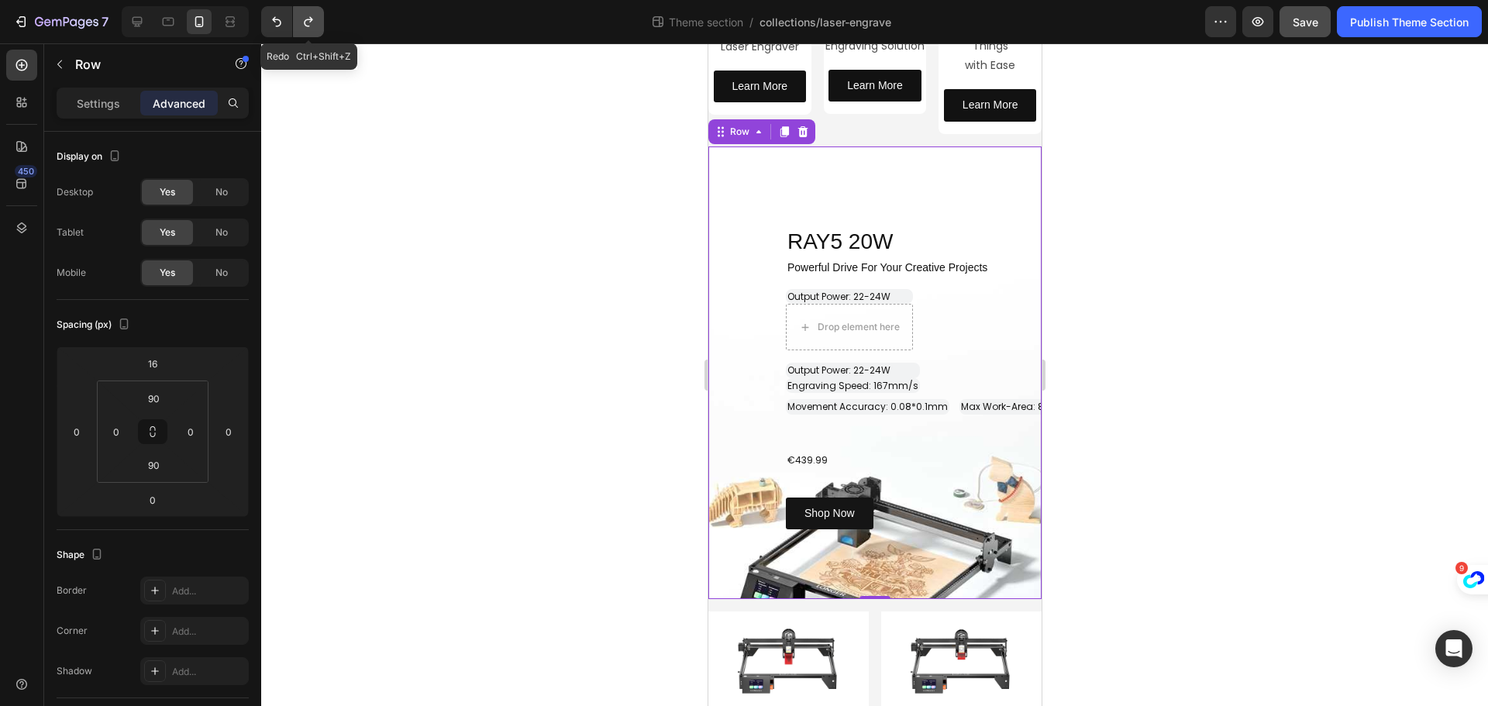
click at [303, 14] on icon "Undo/Redo" at bounding box center [308, 21] width 15 height 15
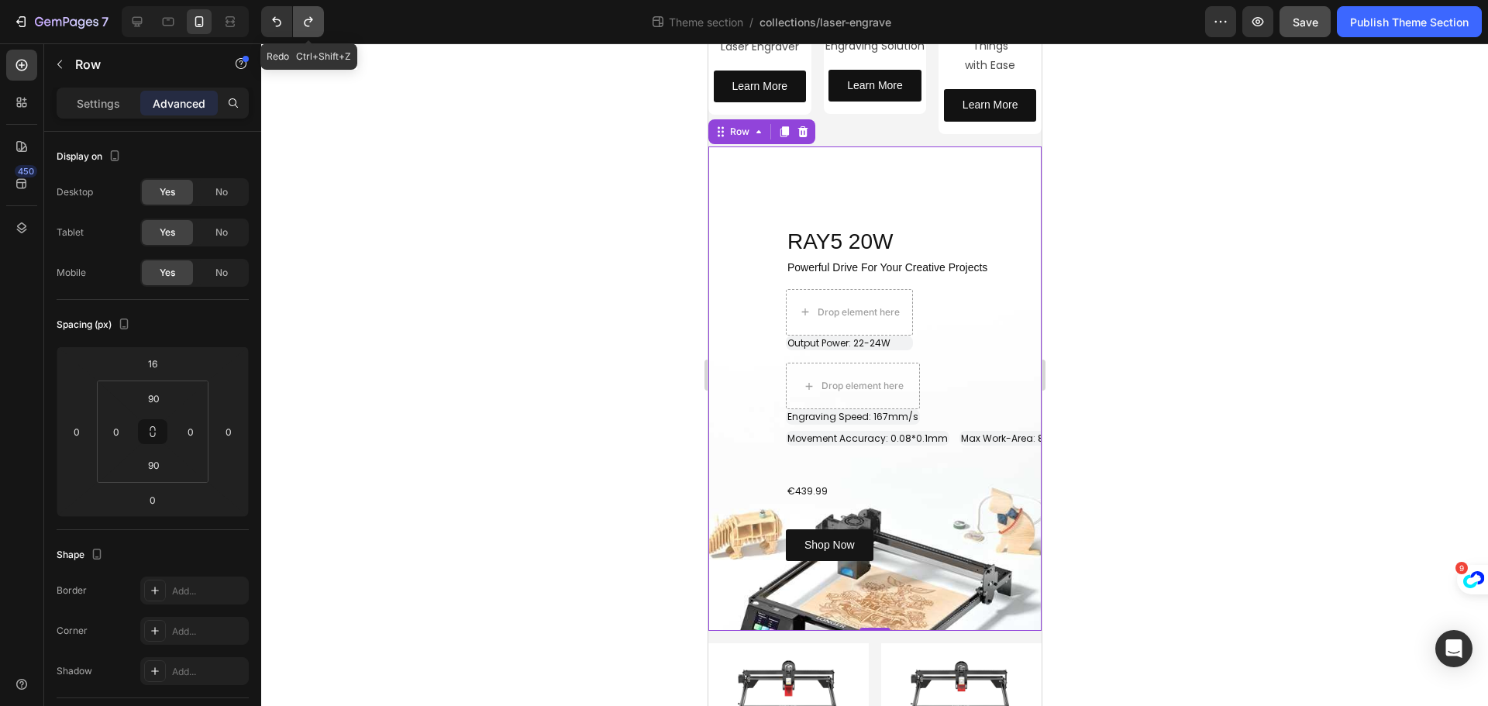
click at [303, 14] on icon "Undo/Redo" at bounding box center [308, 21] width 15 height 15
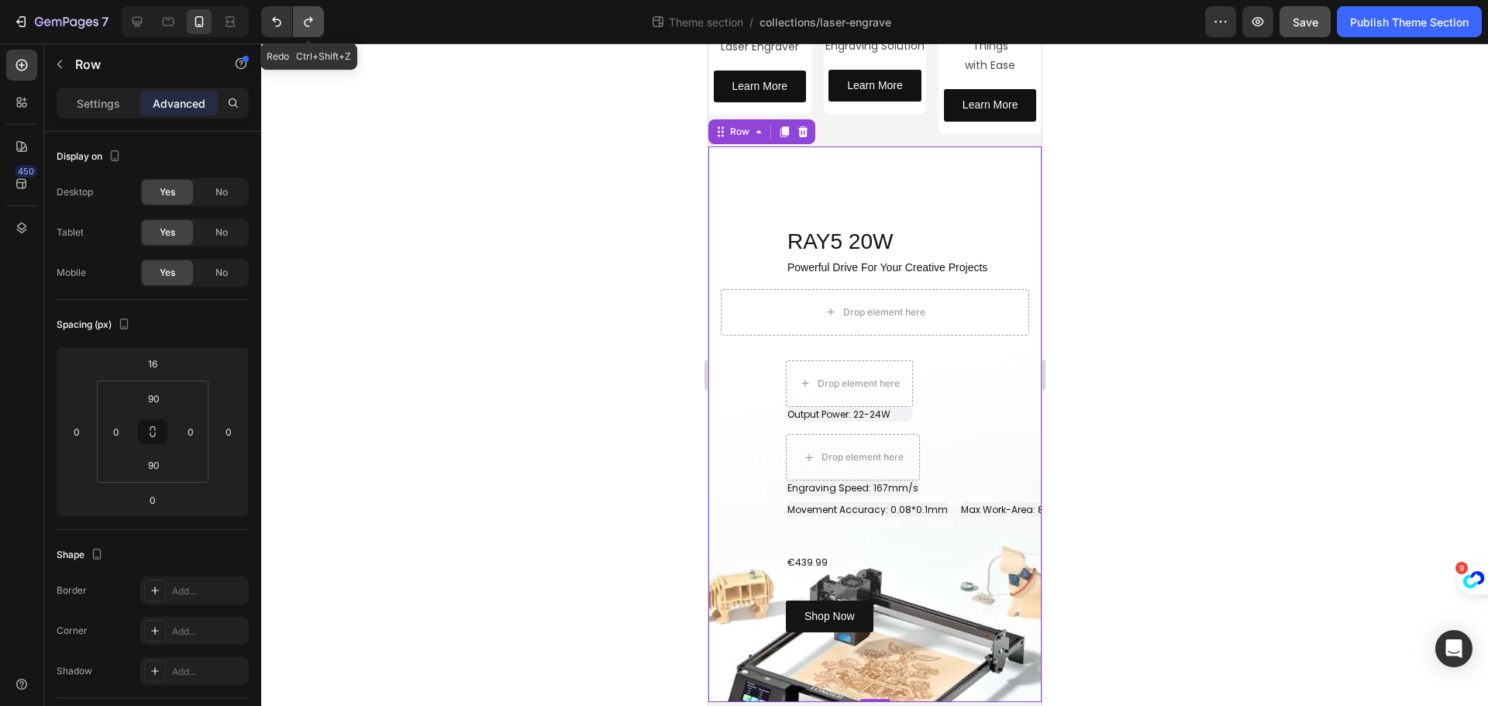
click at [303, 14] on icon "Undo/Redo" at bounding box center [308, 21] width 15 height 15
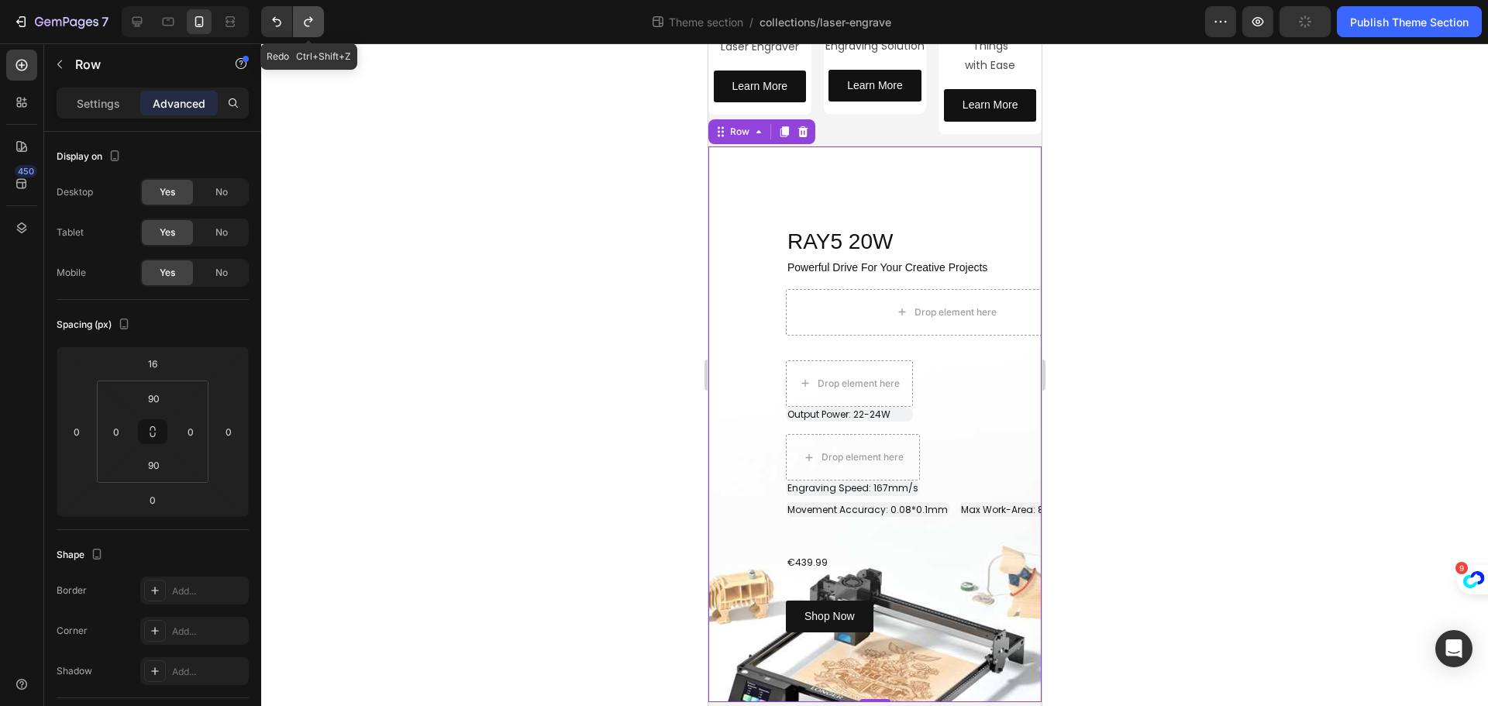
click at [303, 14] on icon "Undo/Redo" at bounding box center [308, 21] width 15 height 15
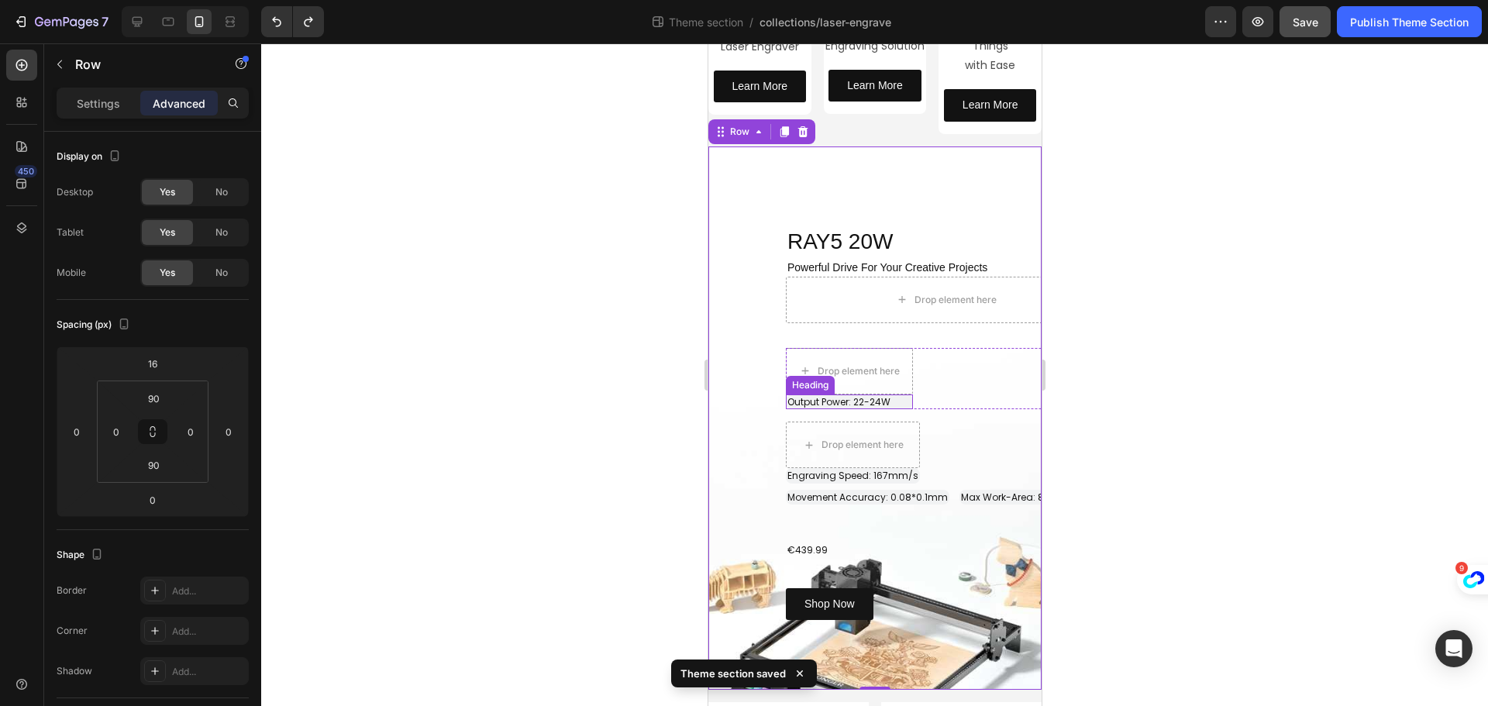
click at [815, 400] on span "Output Power: 22-24W" at bounding box center [838, 401] width 103 height 13
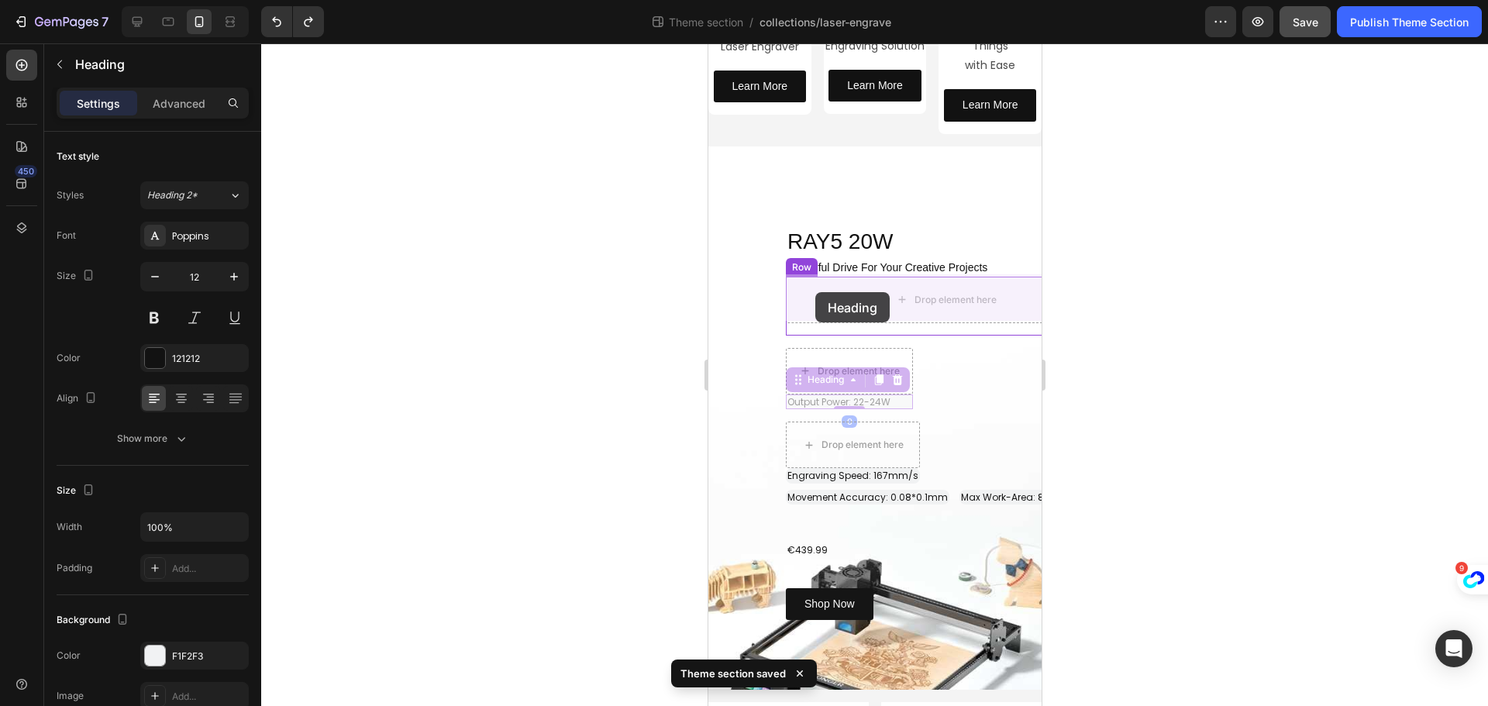
drag, startPoint x: 799, startPoint y: 381, endPoint x: 815, endPoint y: 292, distance: 90.5
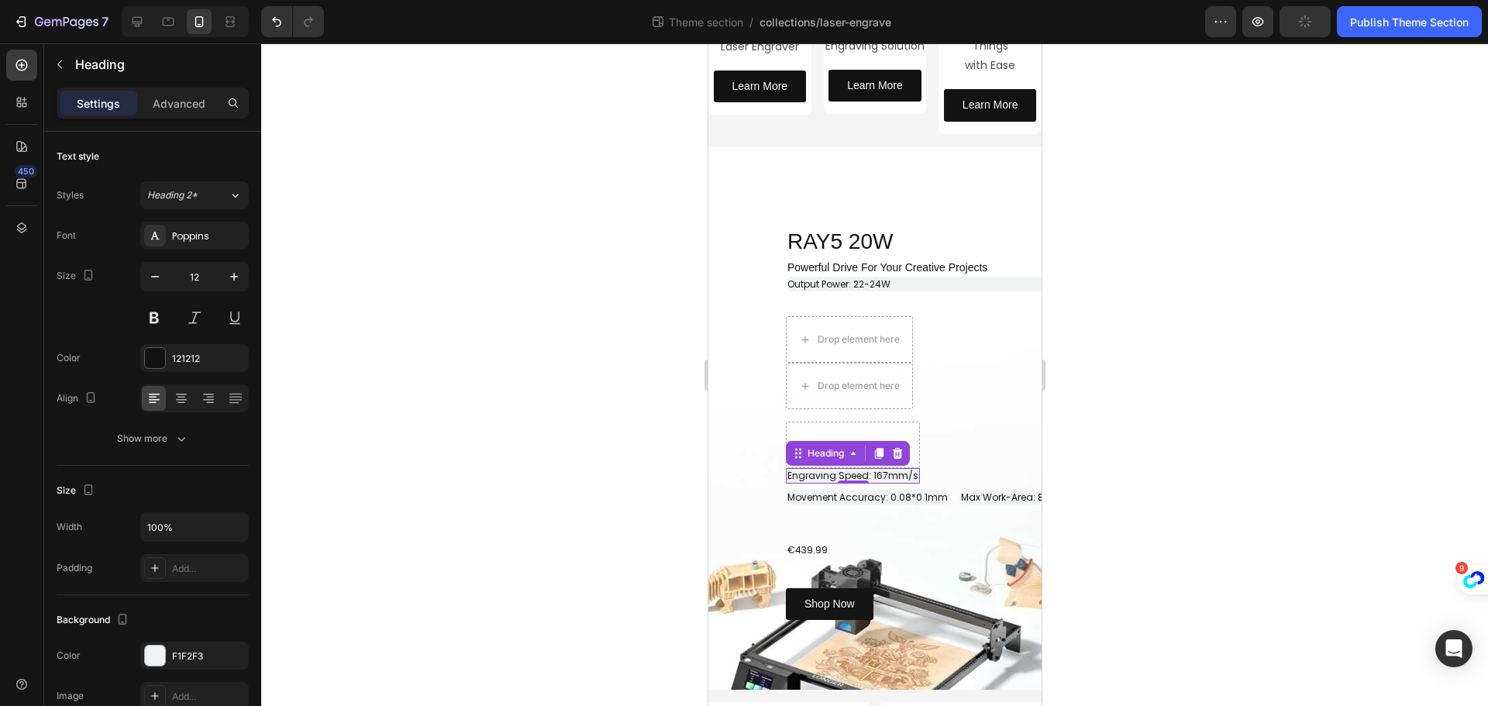
click at [861, 477] on span "Engraving Speed: 167mm/s" at bounding box center [852, 475] width 131 height 13
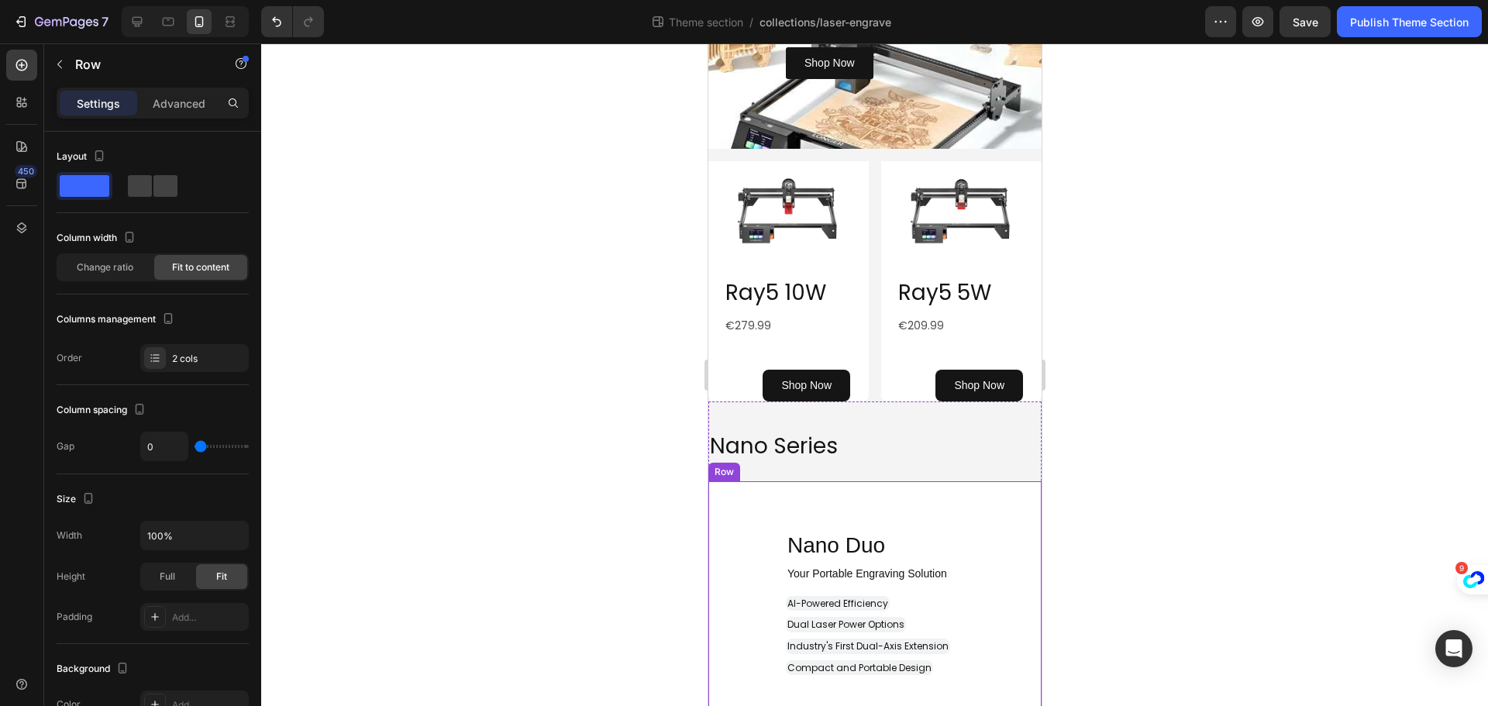
scroll to position [775, 0]
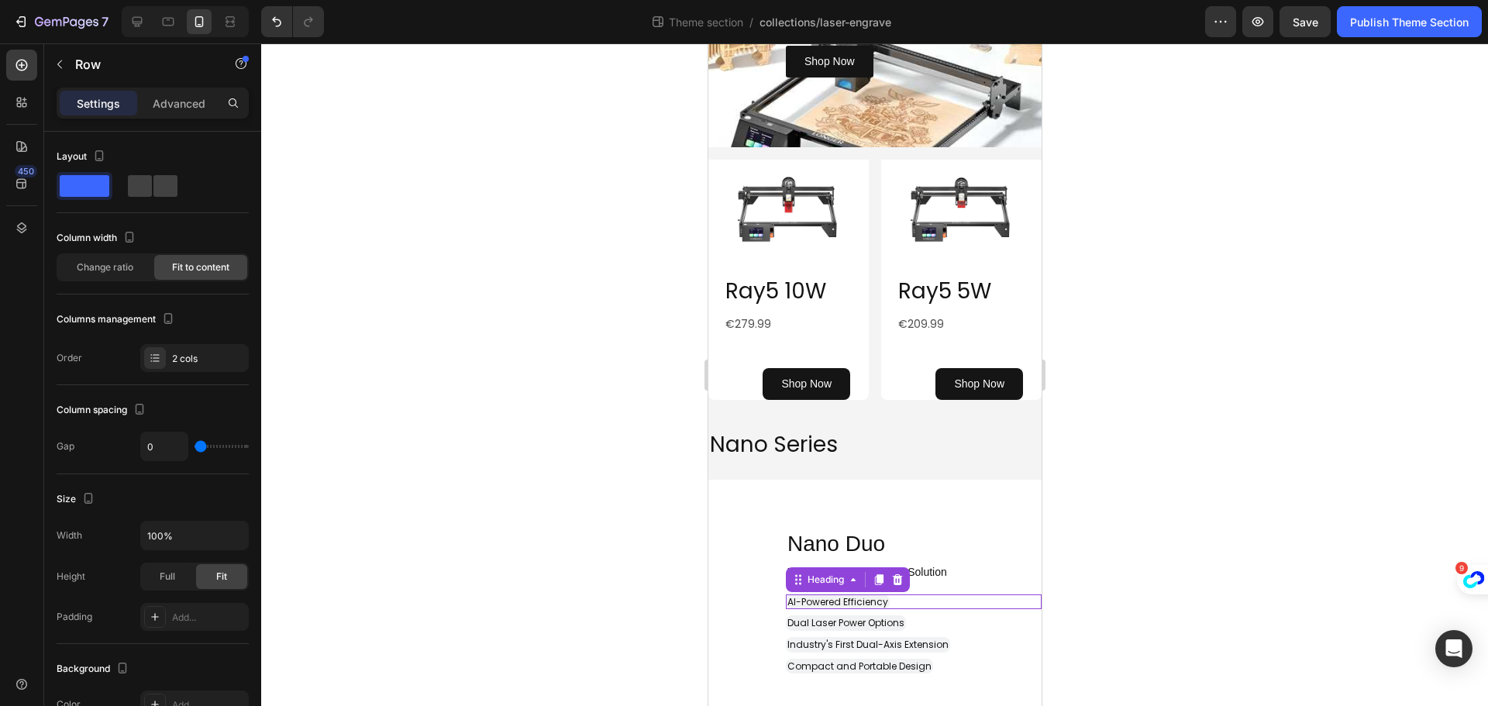
click at [892, 596] on div "⁠⁠⁠⁠⁠⁠⁠ AI-Powered Efficiency" at bounding box center [913, 601] width 256 height 15
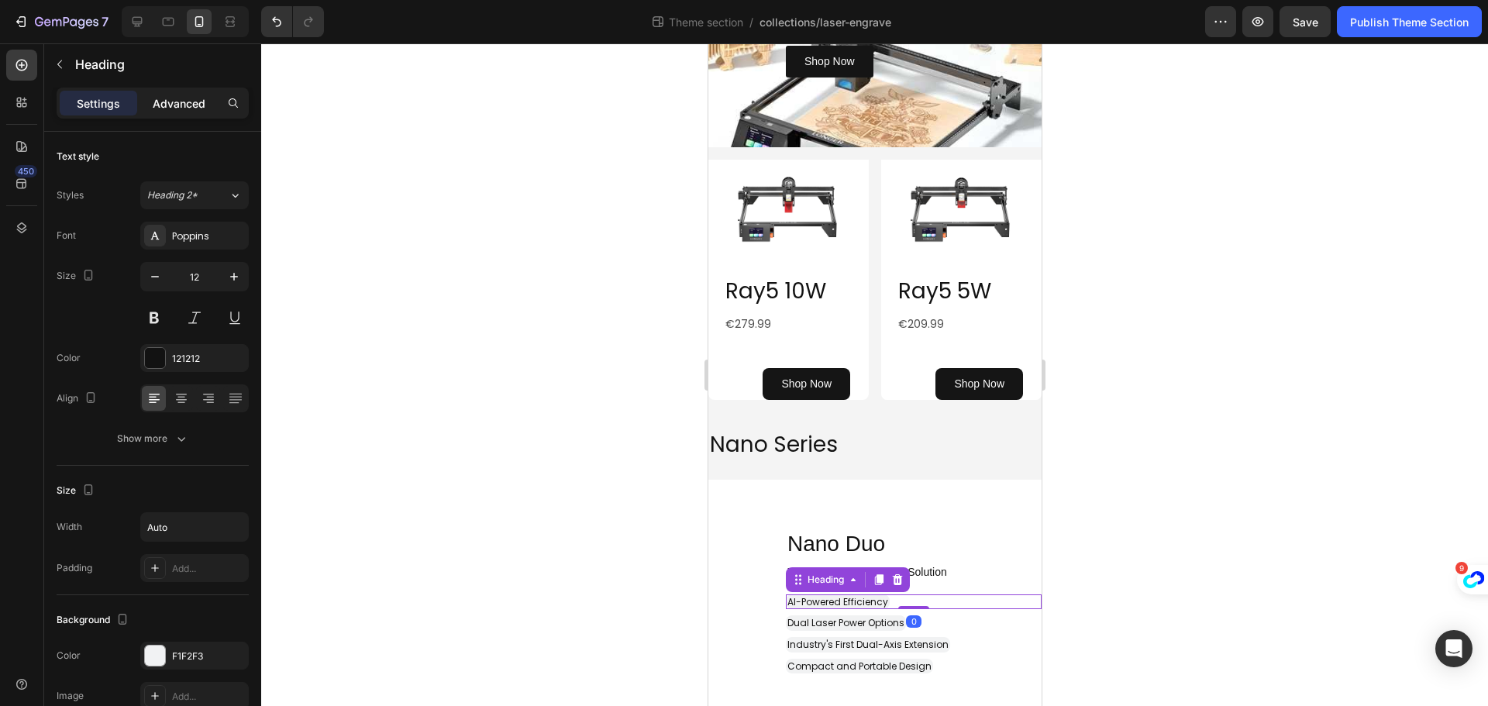
click at [176, 95] on p "Advanced" at bounding box center [179, 103] width 53 height 16
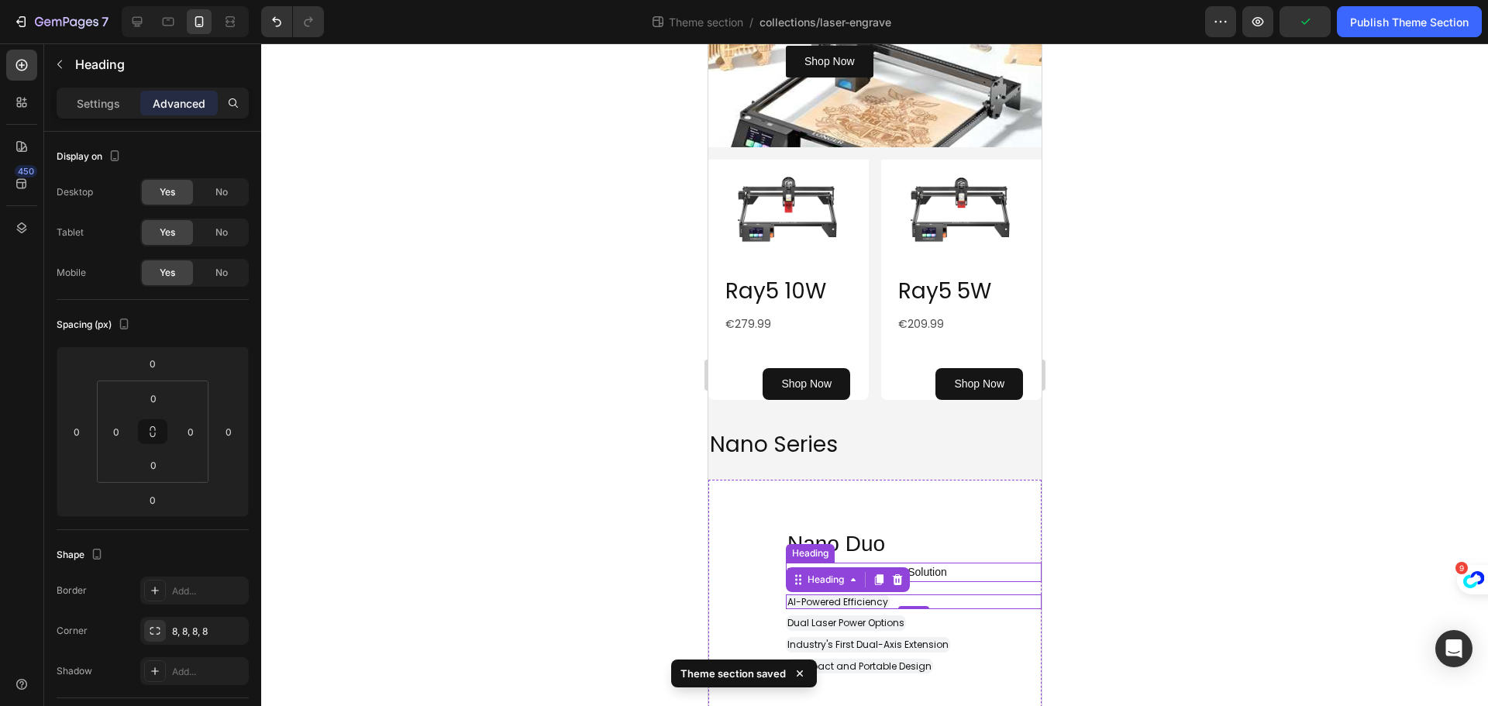
click at [946, 577] on span "Your Portable Engraving Solution" at bounding box center [867, 572] width 160 height 12
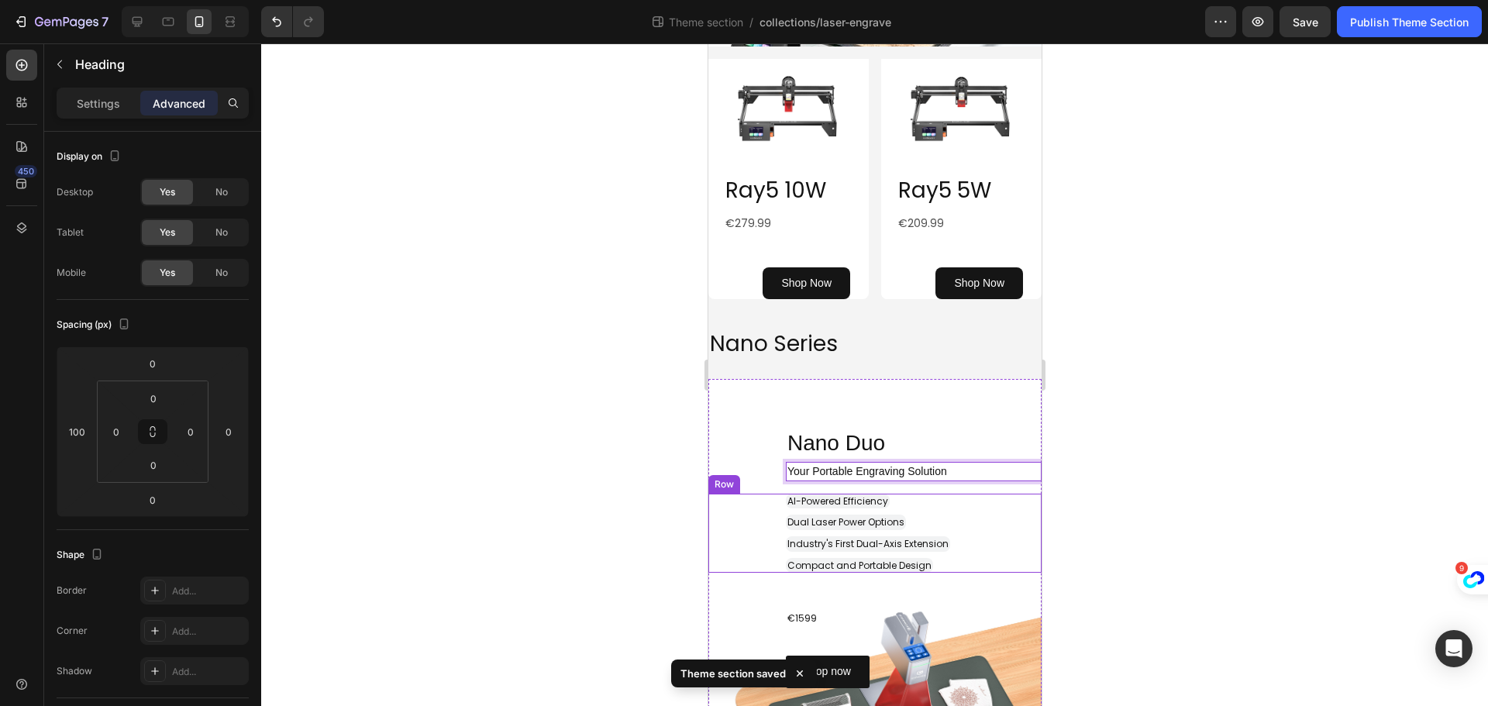
scroll to position [852, 0]
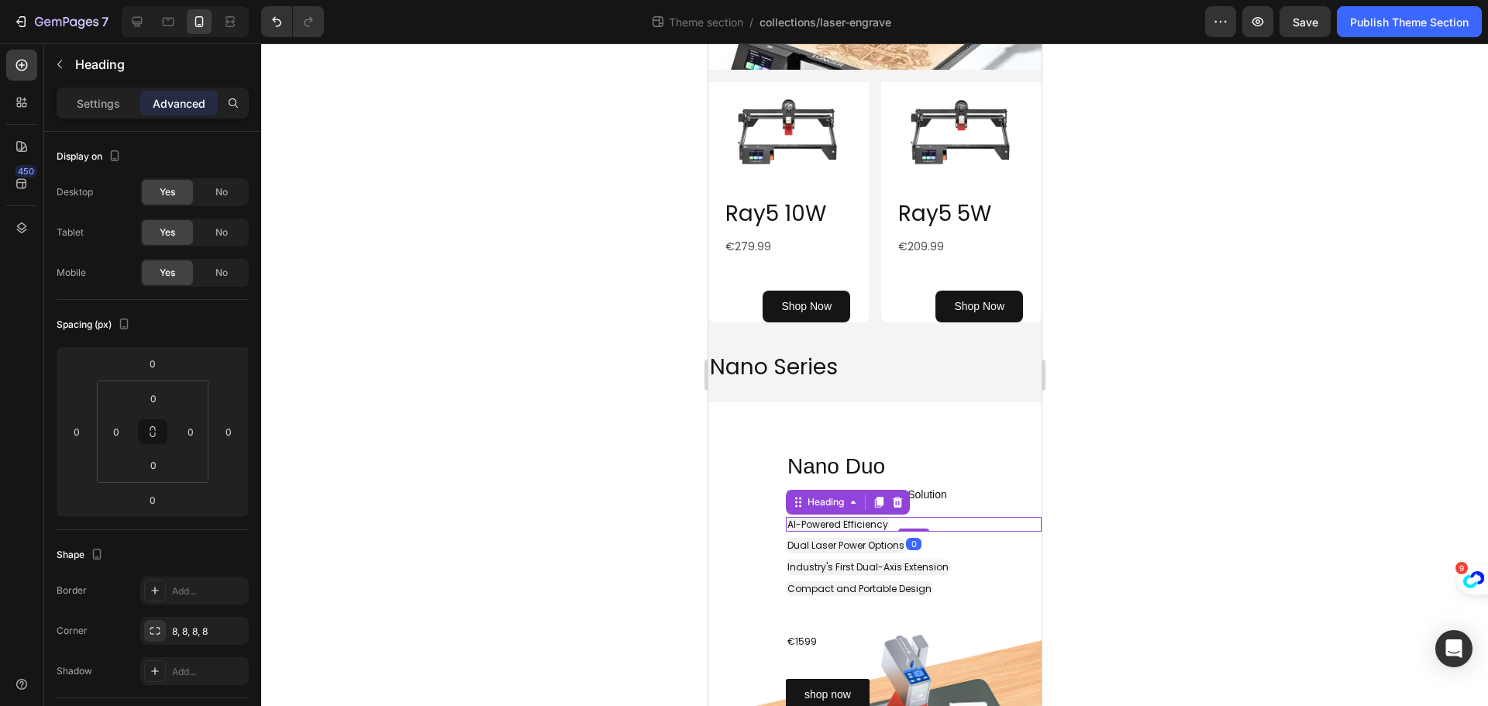
click at [819, 528] on span "AI-Powered Efficiency" at bounding box center [837, 524] width 101 height 13
click at [95, 111] on p "Settings" at bounding box center [98, 103] width 43 height 16
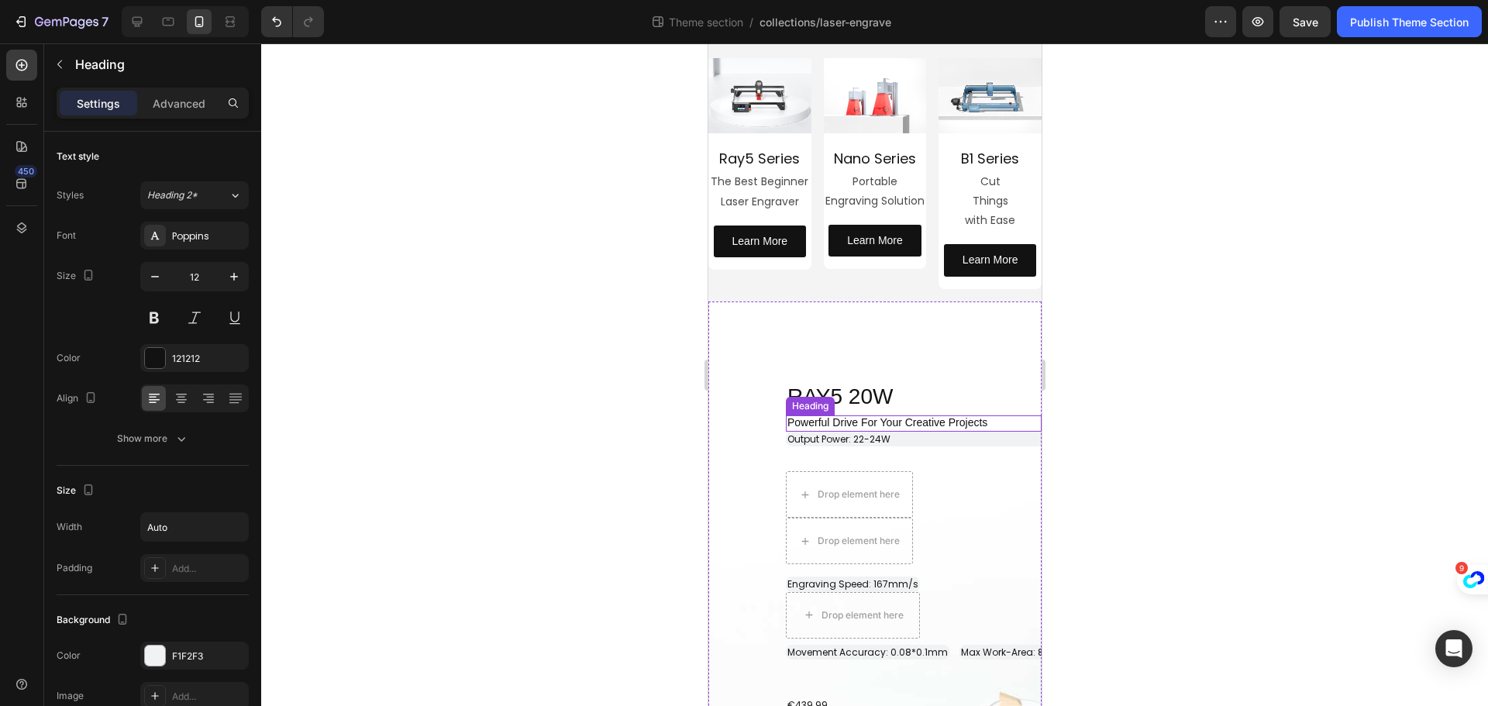
scroll to position [155, 0]
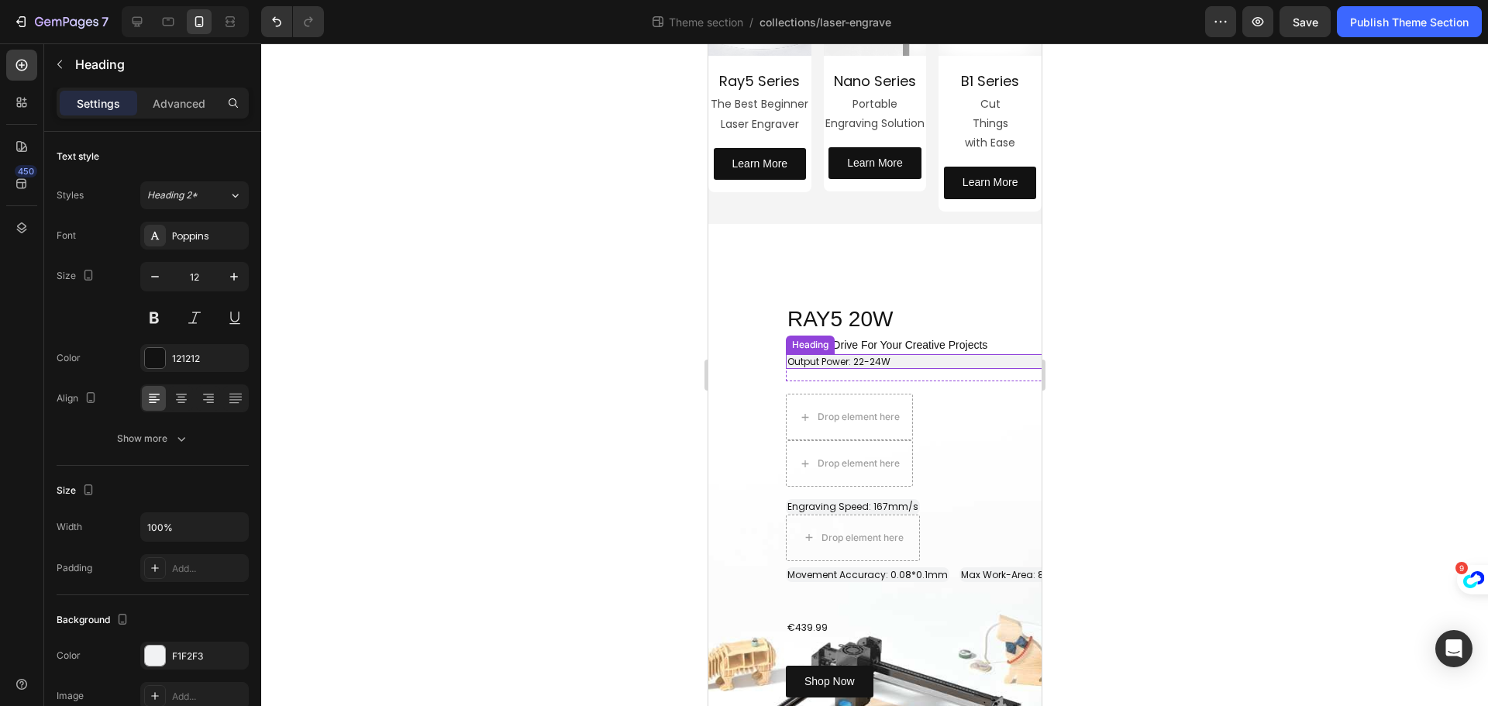
click at [933, 357] on h2 "Output Power: 22-24W" at bounding box center [945, 361] width 321 height 15
click at [911, 356] on p "Output Power: 22-24W" at bounding box center [946, 362] width 318 height 12
click at [940, 407] on div "Drop element here Drop element here Row" at bounding box center [951, 440] width 333 height 93
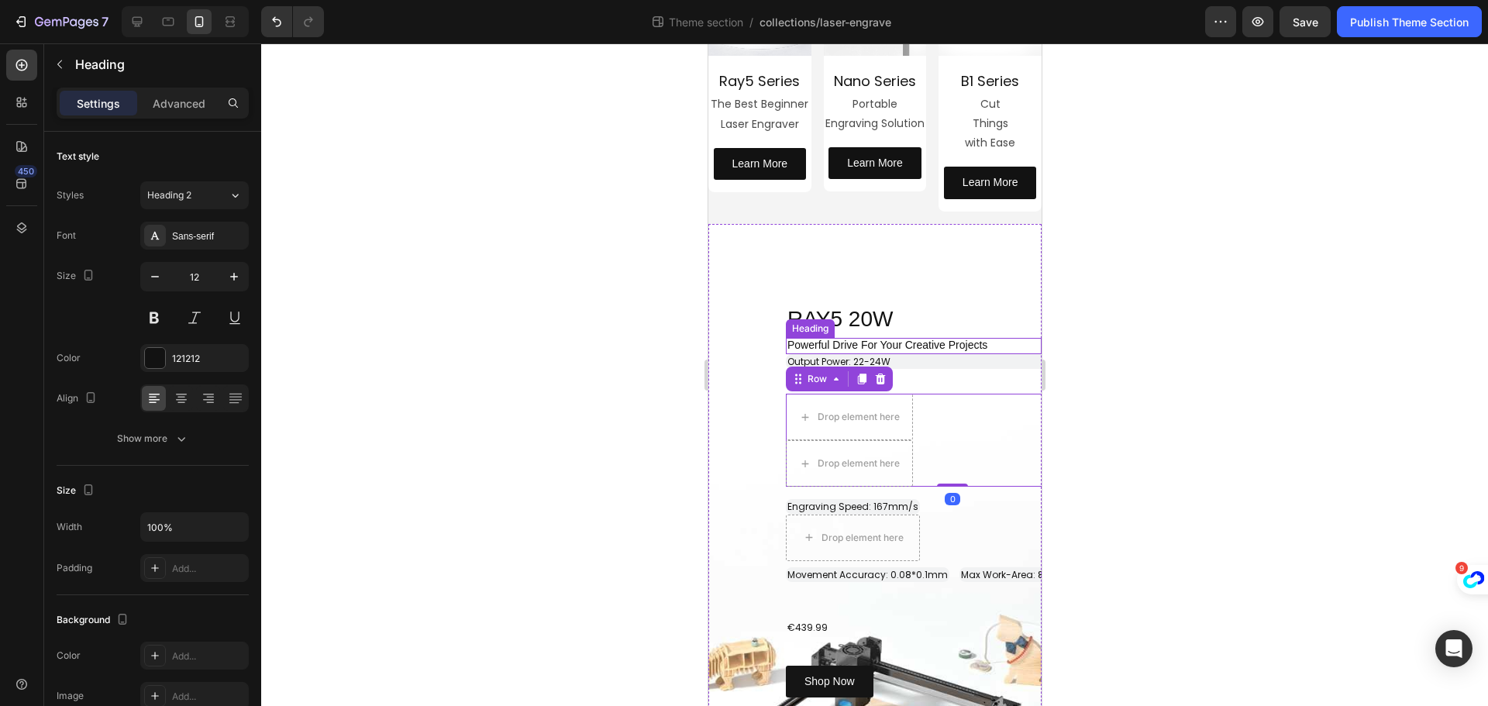
click at [948, 340] on span "Powerful Drive For Your Creative Projects" at bounding box center [887, 345] width 200 height 12
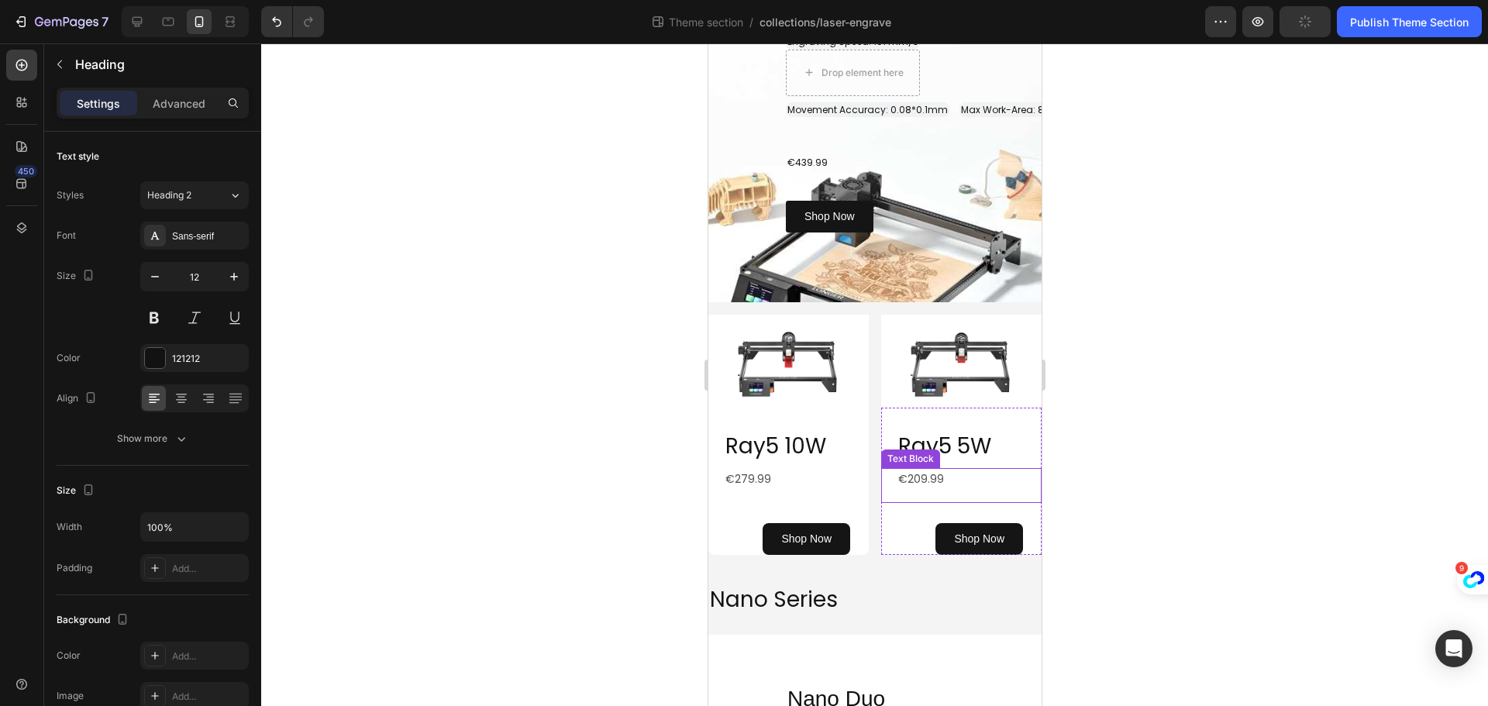
scroll to position [852, 0]
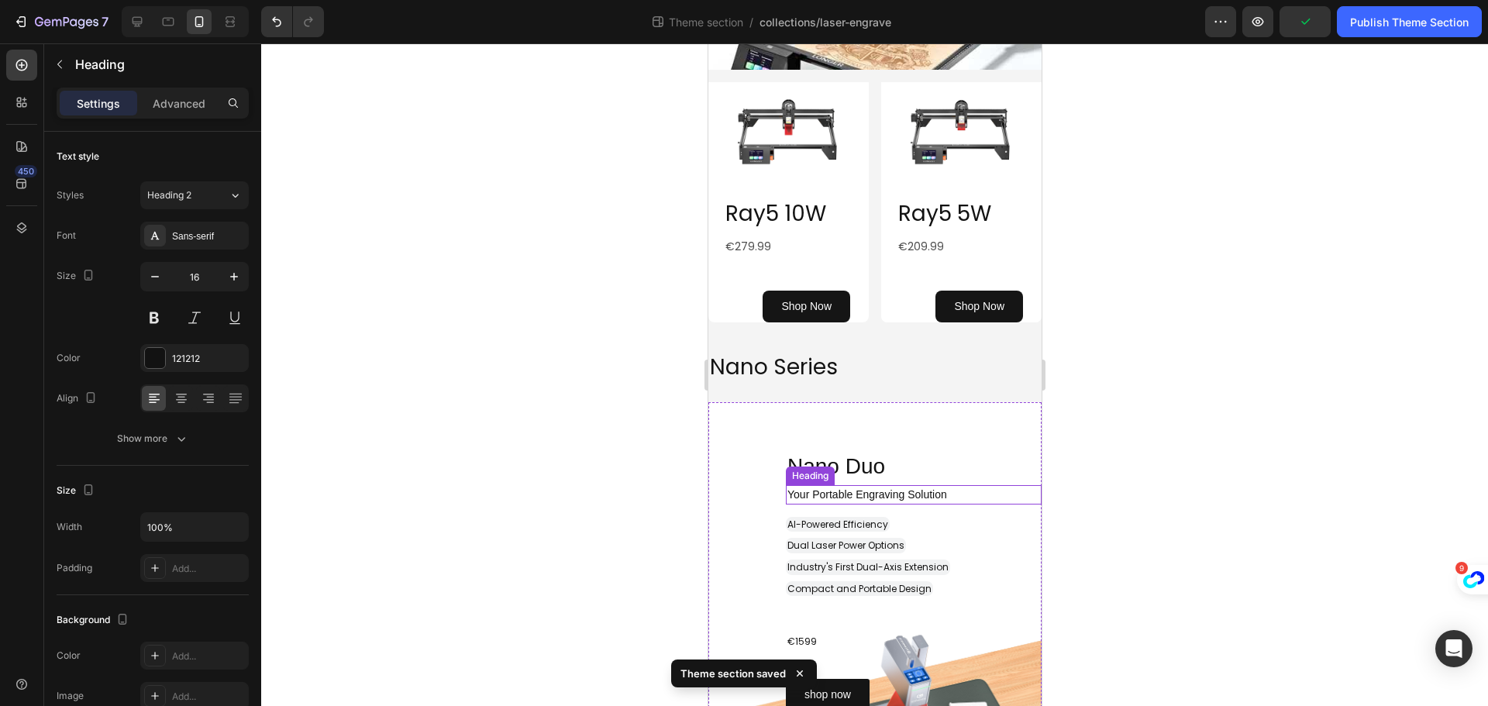
click at [873, 488] on span "Your Portable Engraving Solution" at bounding box center [867, 494] width 160 height 12
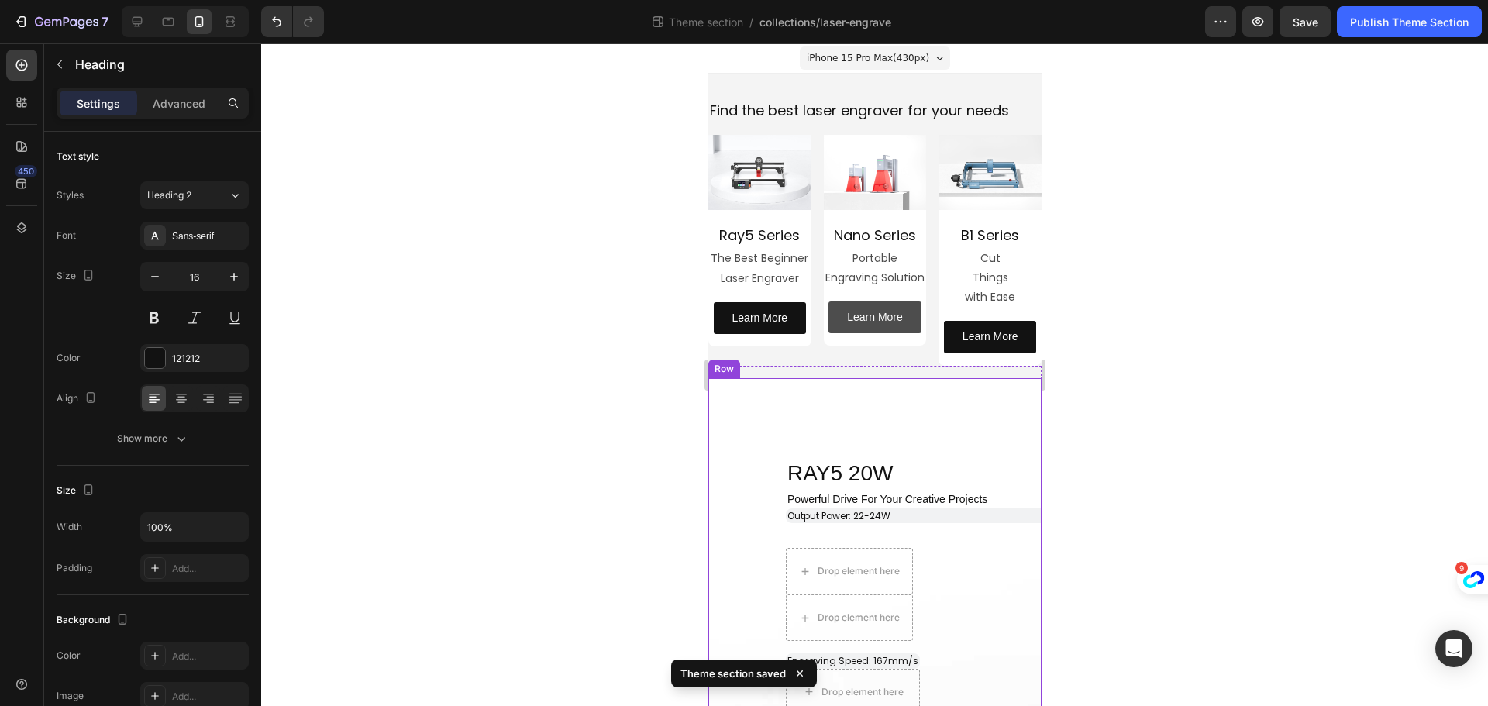
scroll to position [0, 0]
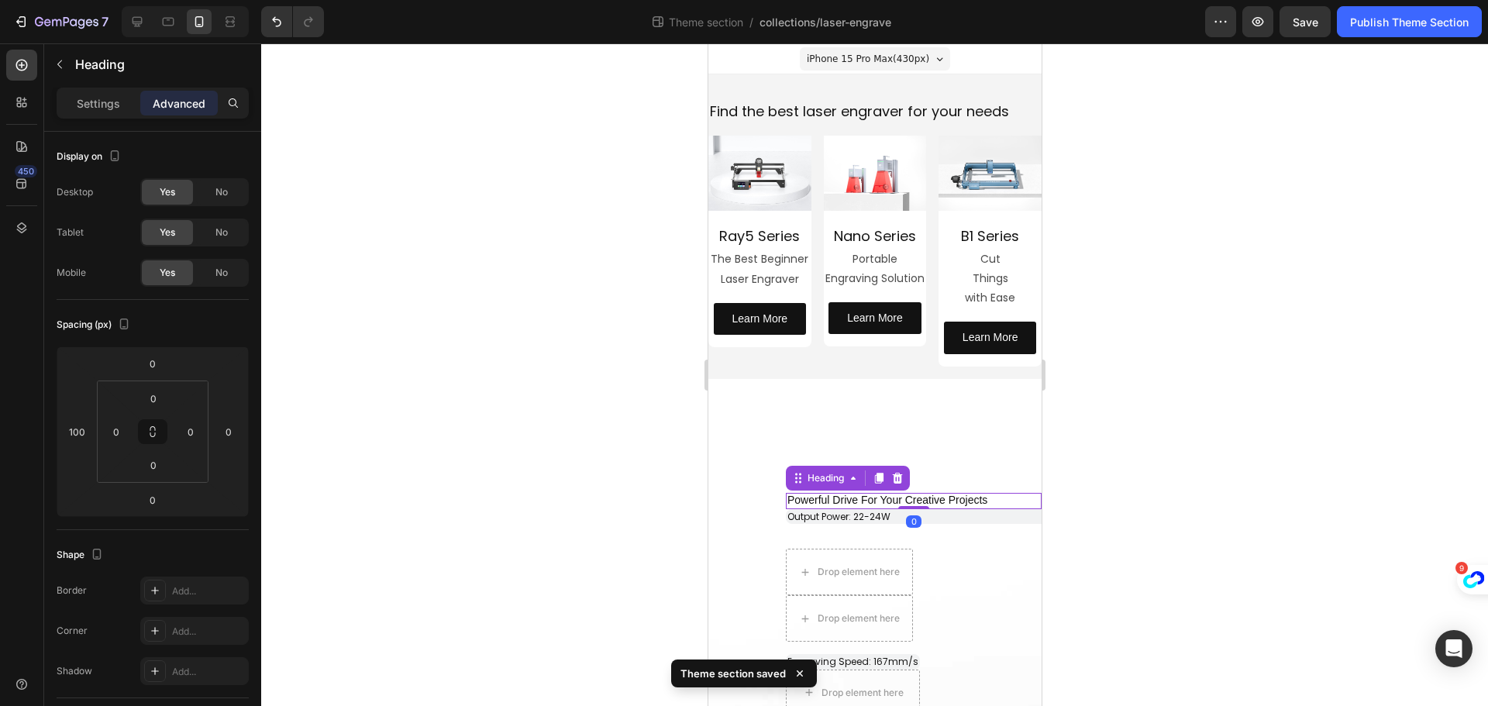
click at [914, 494] on span "Powerful Drive For Your Creative Projects" at bounding box center [887, 500] width 200 height 12
click at [81, 99] on p "Settings" at bounding box center [98, 103] width 43 height 16
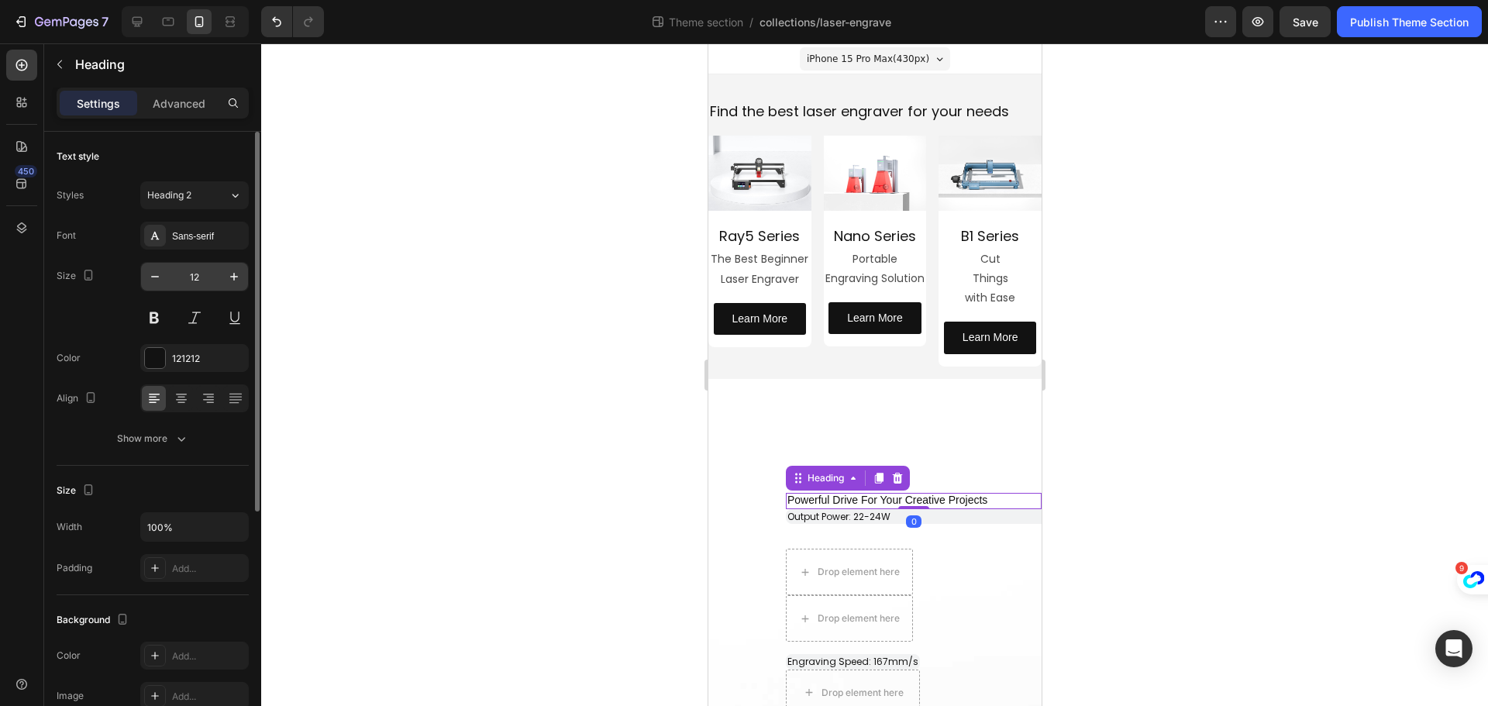
click at [210, 276] on input "12" at bounding box center [194, 277] width 51 height 28
click at [239, 272] on icon "button" at bounding box center [233, 276] width 15 height 15
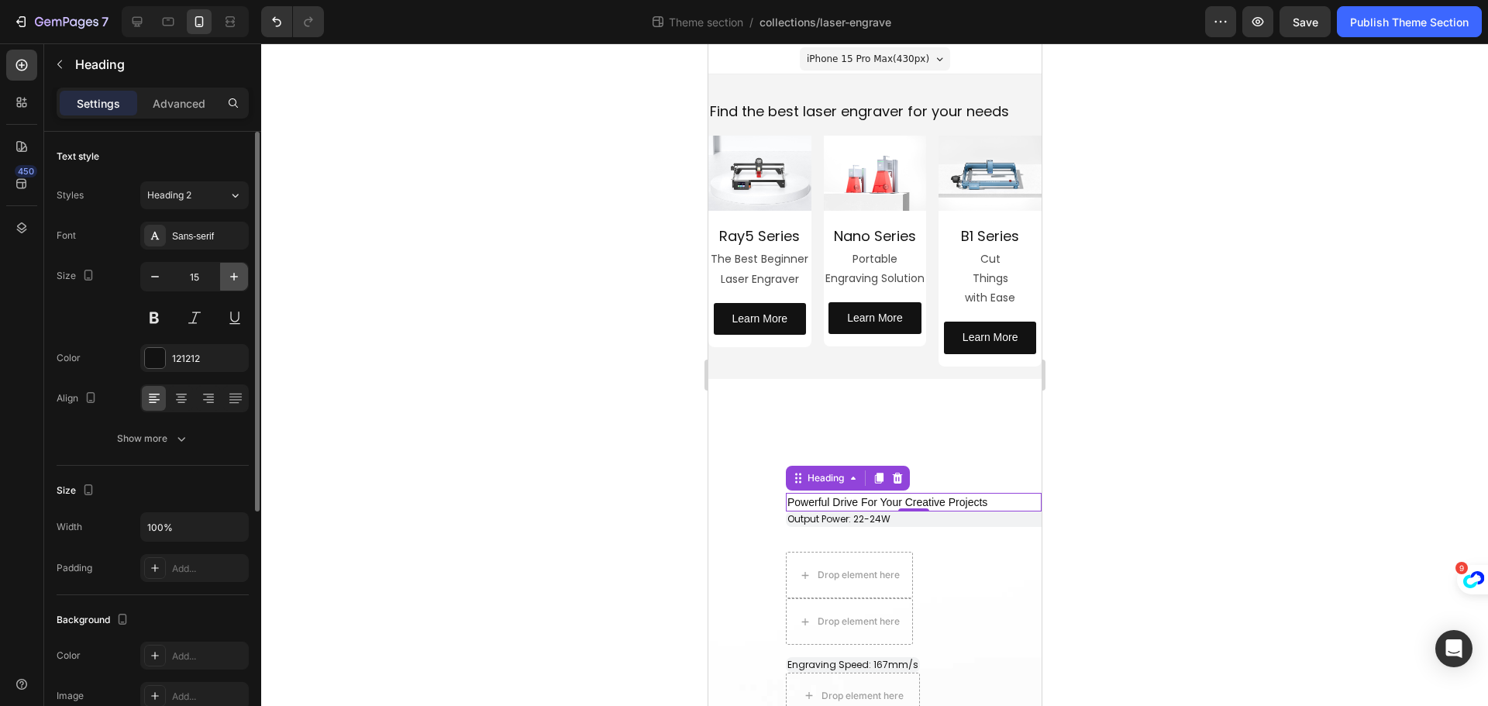
click at [239, 272] on icon "button" at bounding box center [233, 276] width 15 height 15
type input "16"
click at [649, 477] on div at bounding box center [874, 374] width 1227 height 663
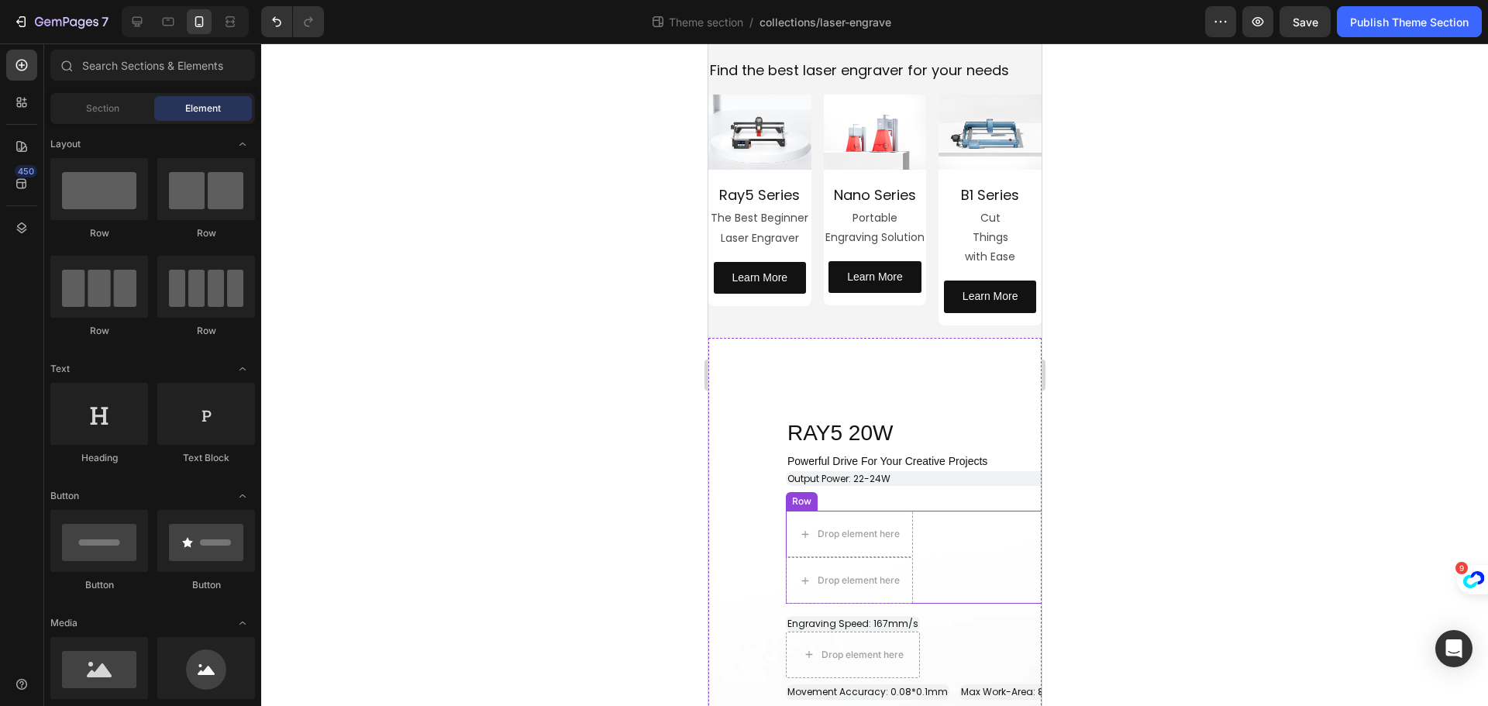
scroll to position [77, 0]
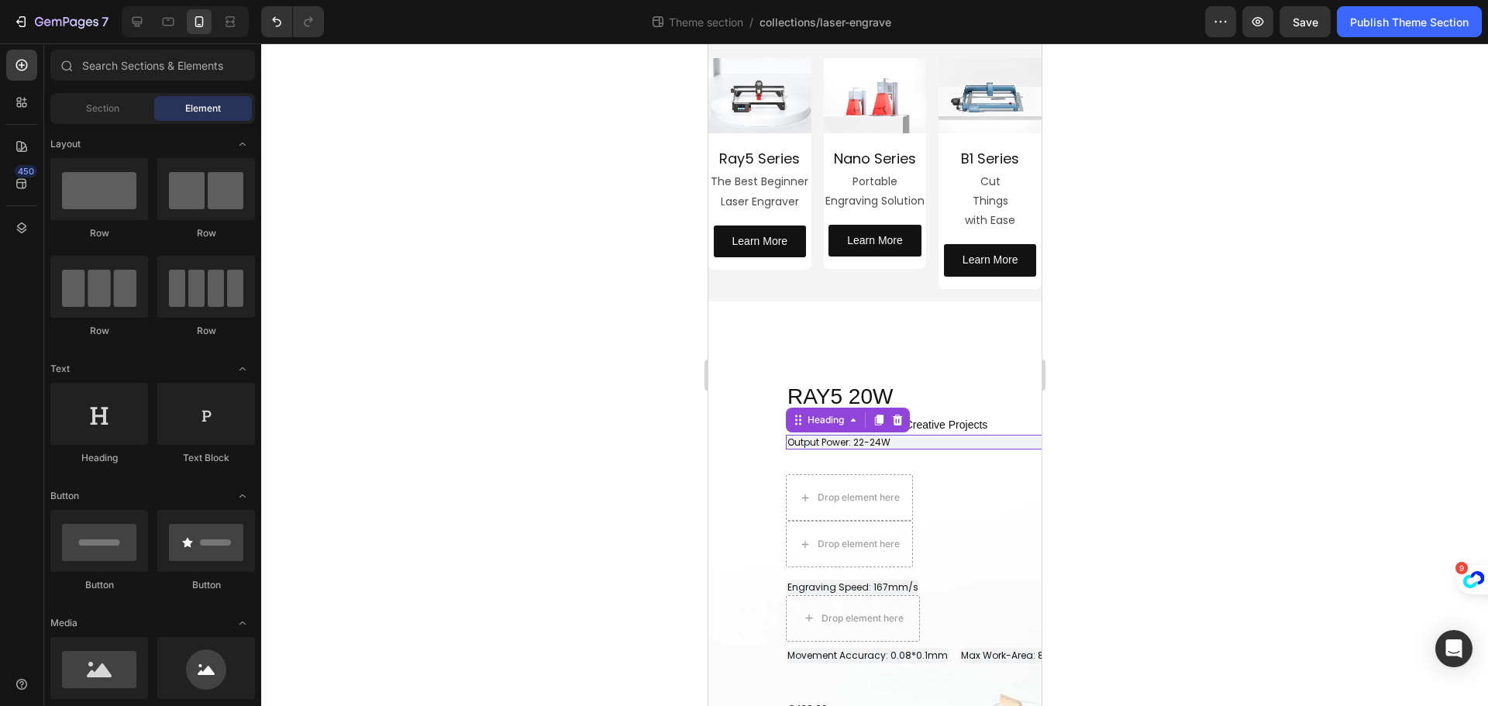
click at [960, 446] on p "⁠⁠⁠⁠⁠⁠⁠ Output Power: 22-24W" at bounding box center [946, 442] width 318 height 12
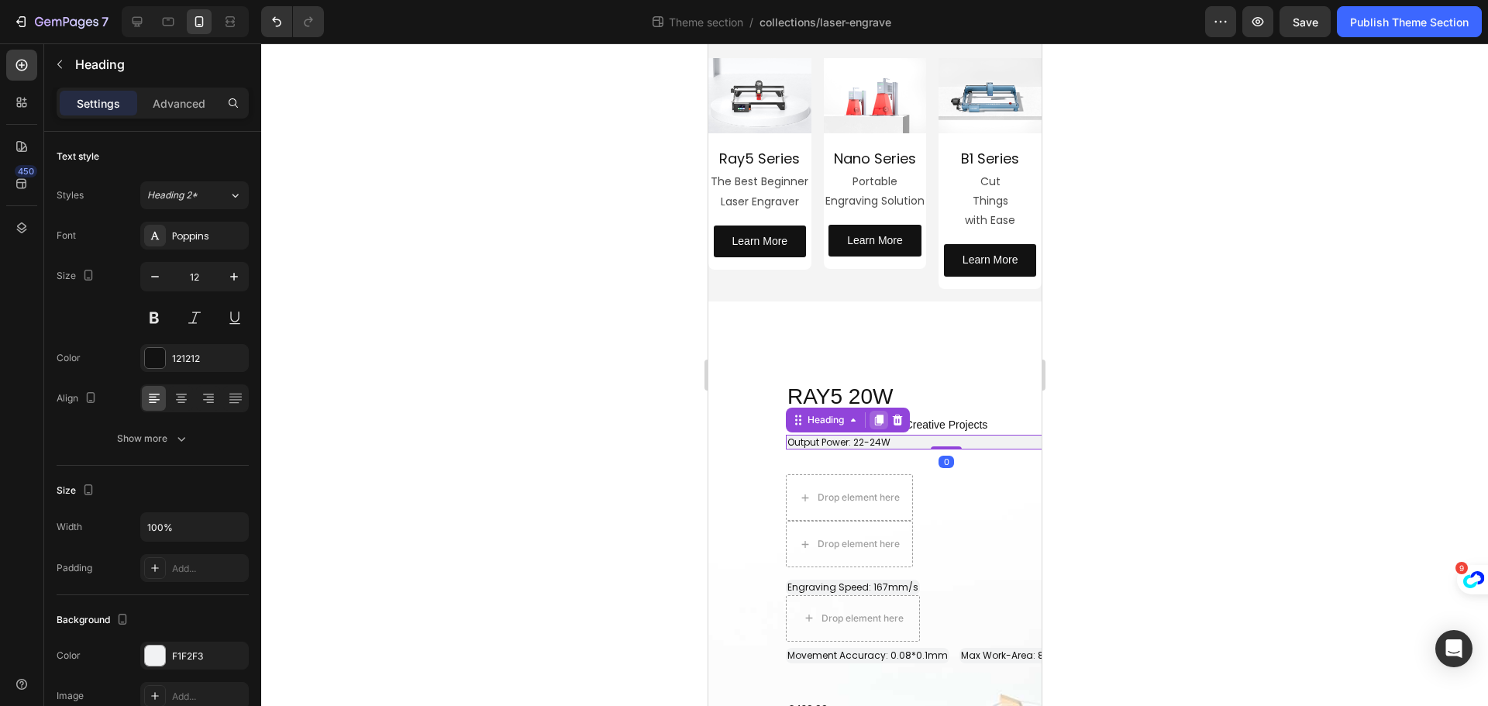
click at [872, 415] on icon at bounding box center [878, 420] width 12 height 12
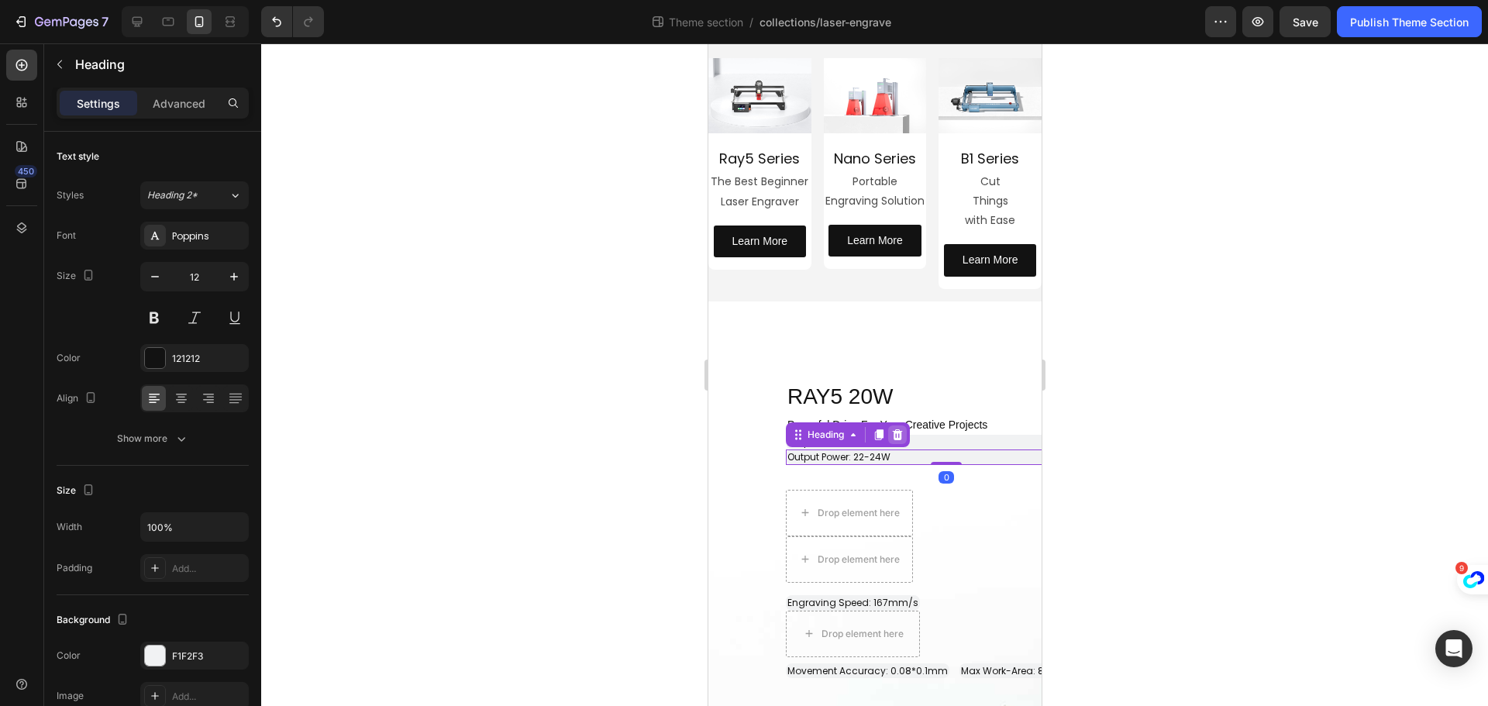
click at [895, 432] on icon at bounding box center [897, 434] width 10 height 11
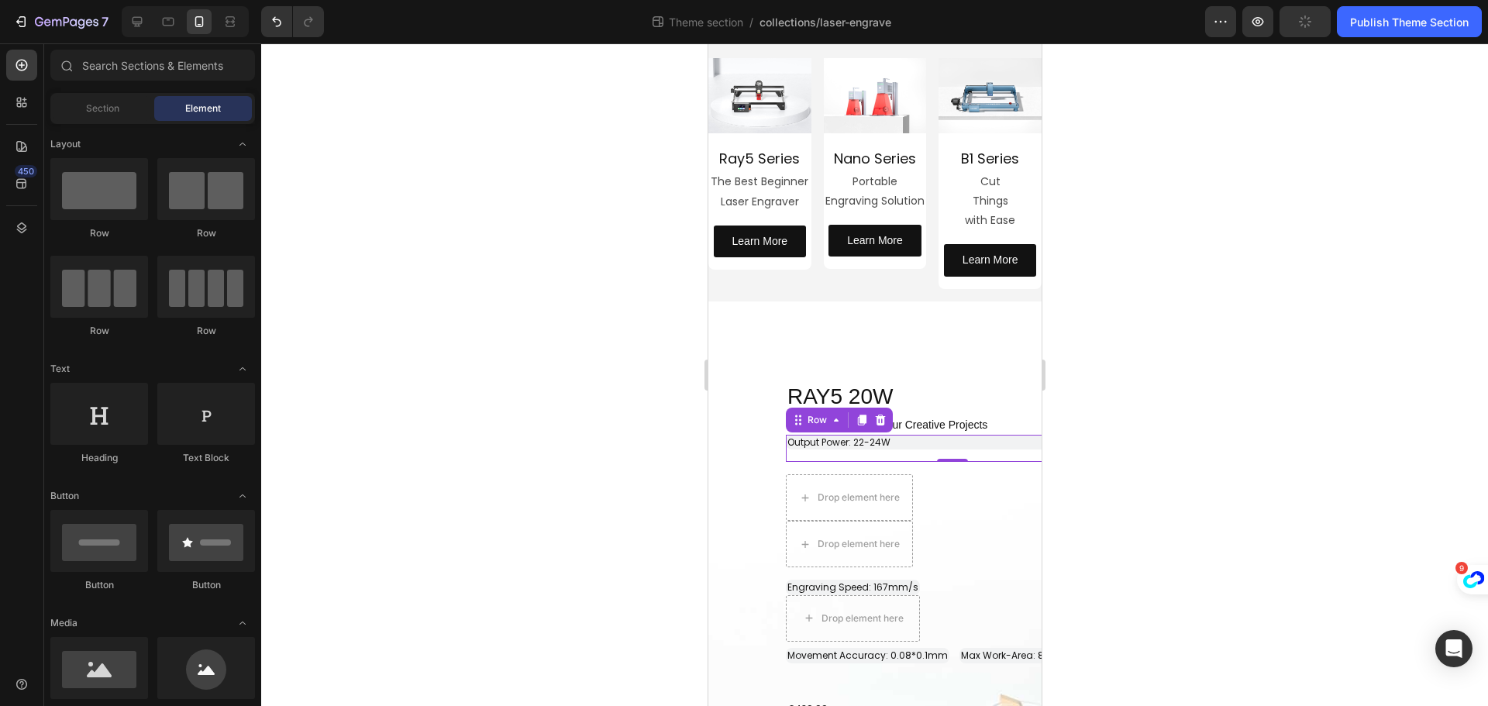
click at [909, 454] on div "⁠⁠⁠⁠⁠⁠⁠ Output Power: 22-24W Heading Row 0" at bounding box center [951, 449] width 333 height 28
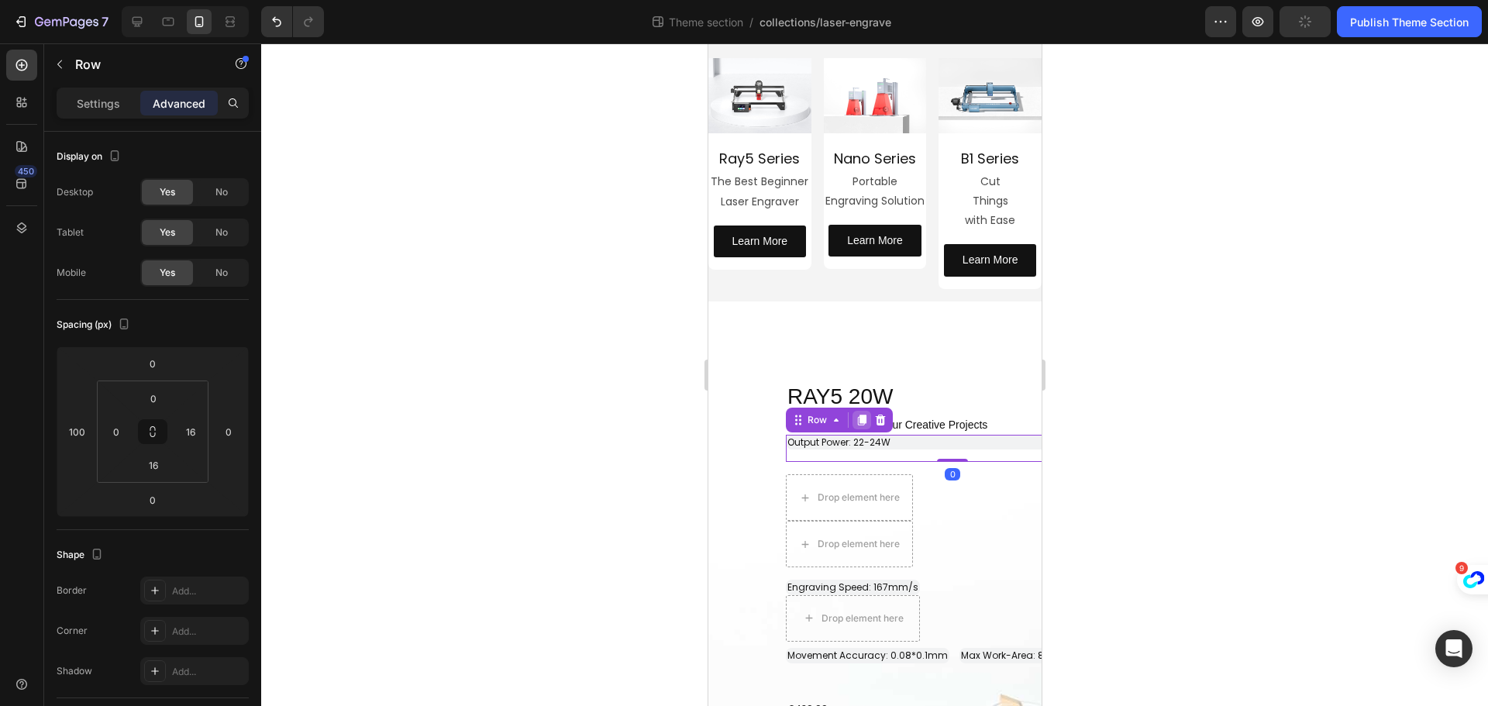
click at [862, 419] on icon at bounding box center [861, 420] width 9 height 11
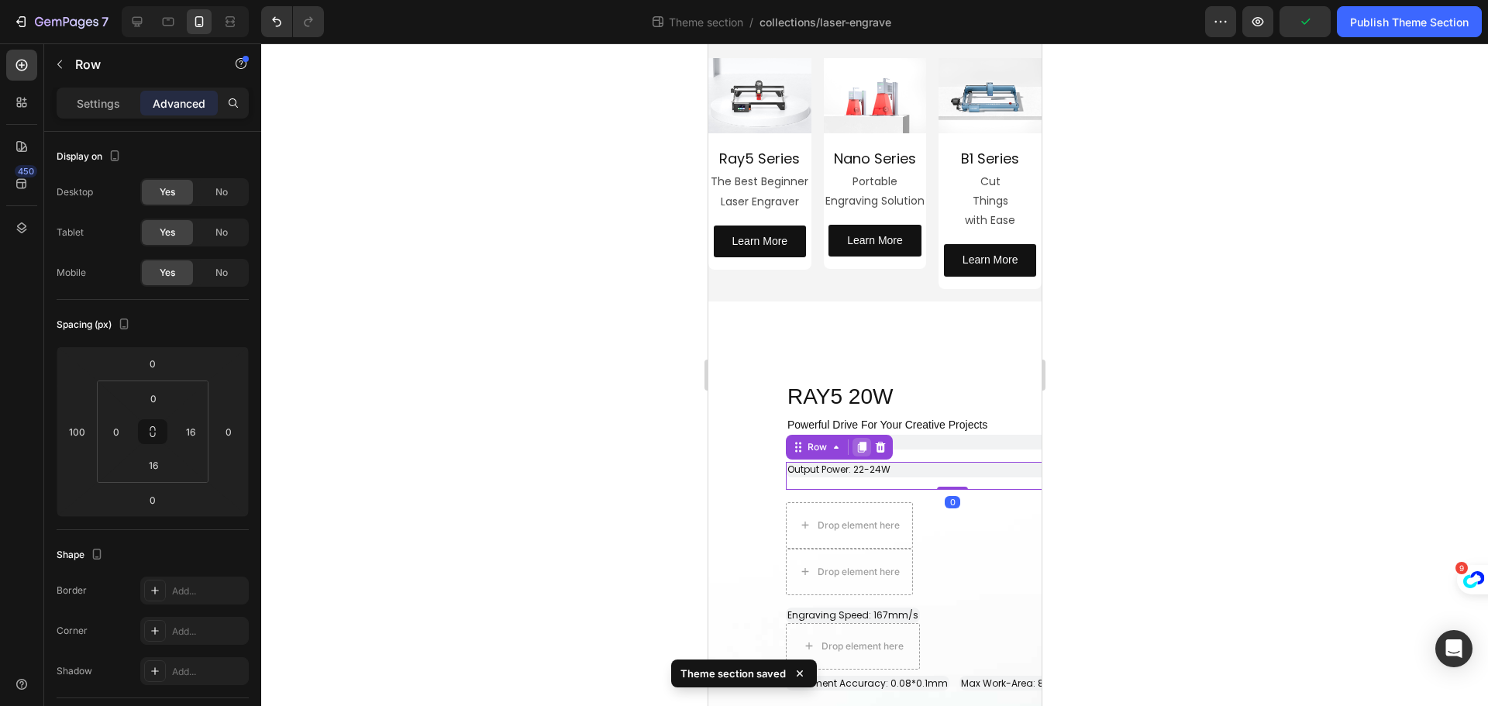
click at [861, 446] on icon at bounding box center [861, 448] width 9 height 11
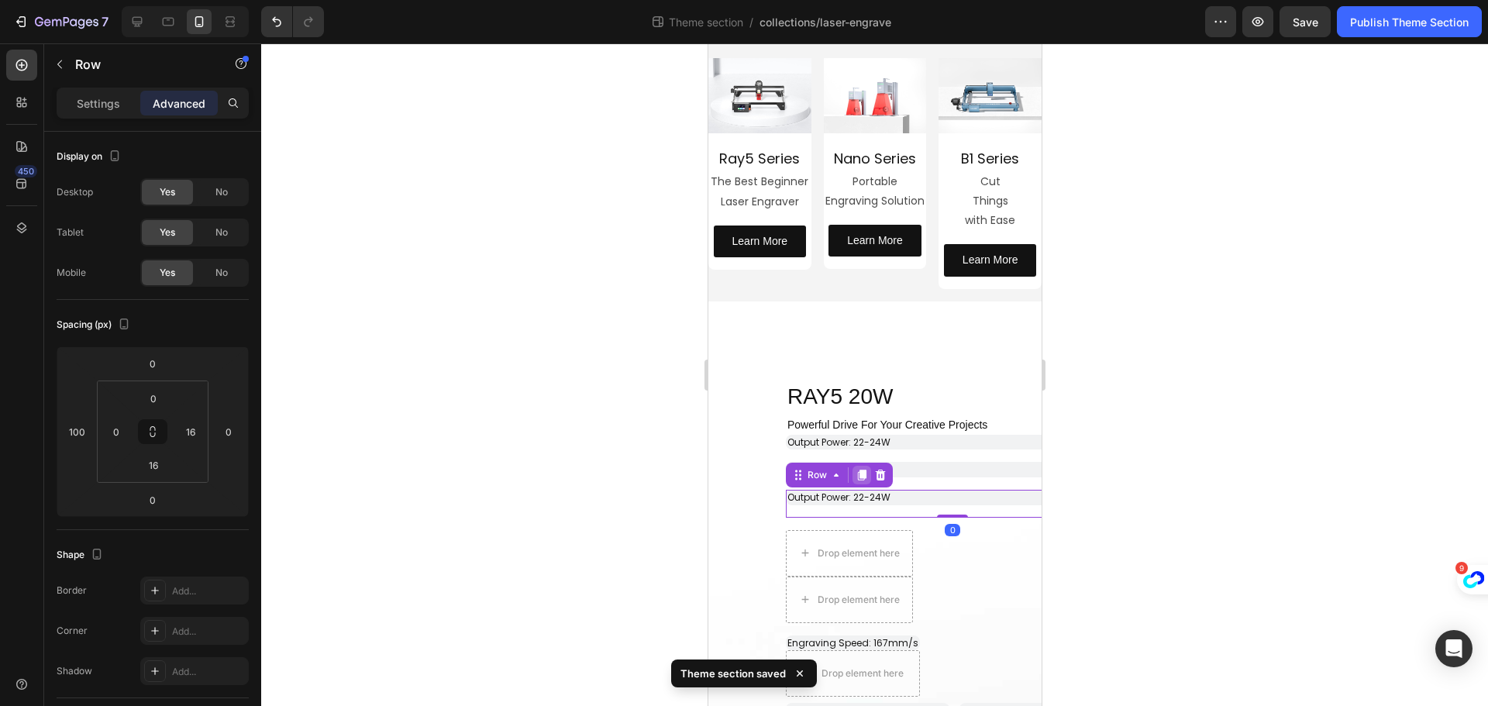
click at [865, 470] on icon at bounding box center [861, 475] width 9 height 11
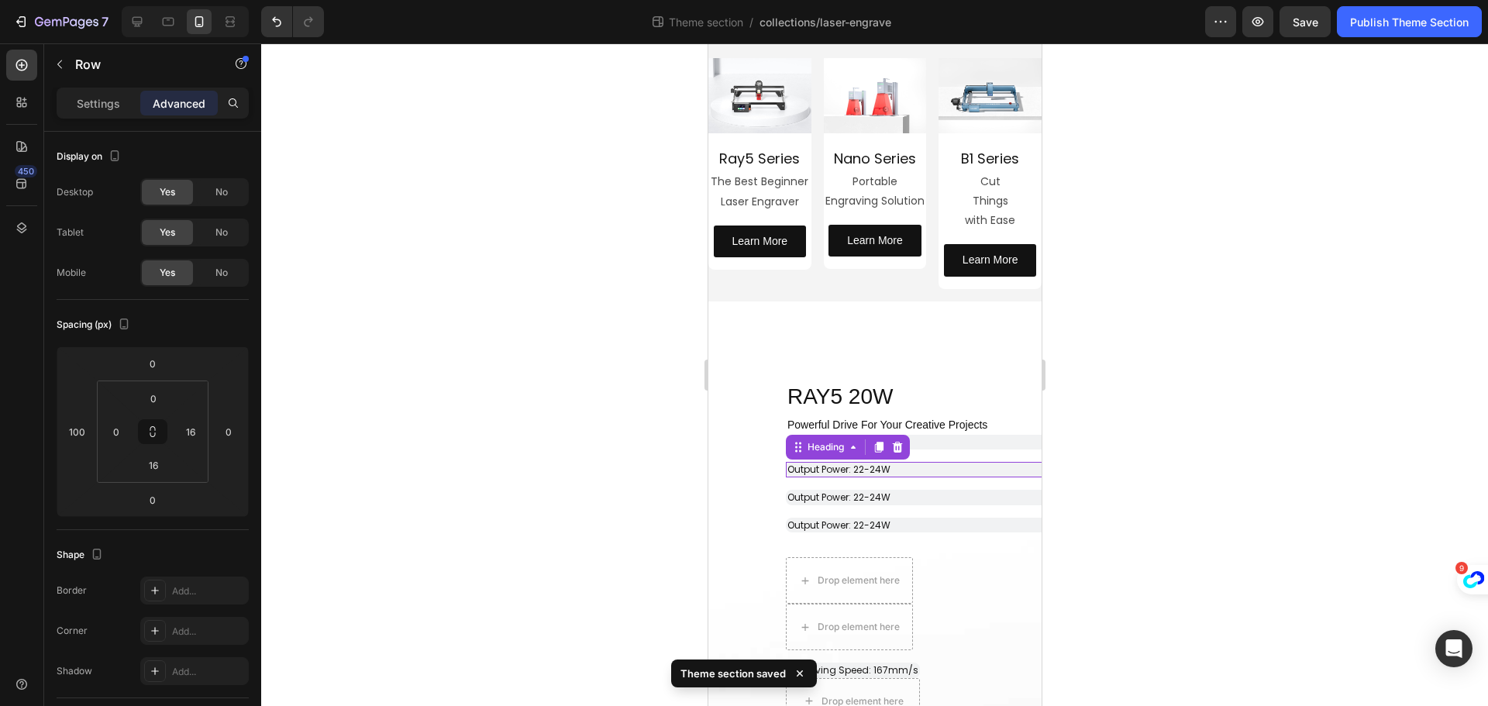
click at [938, 465] on h2 "Output Power: 22-24W" at bounding box center [945, 469] width 321 height 15
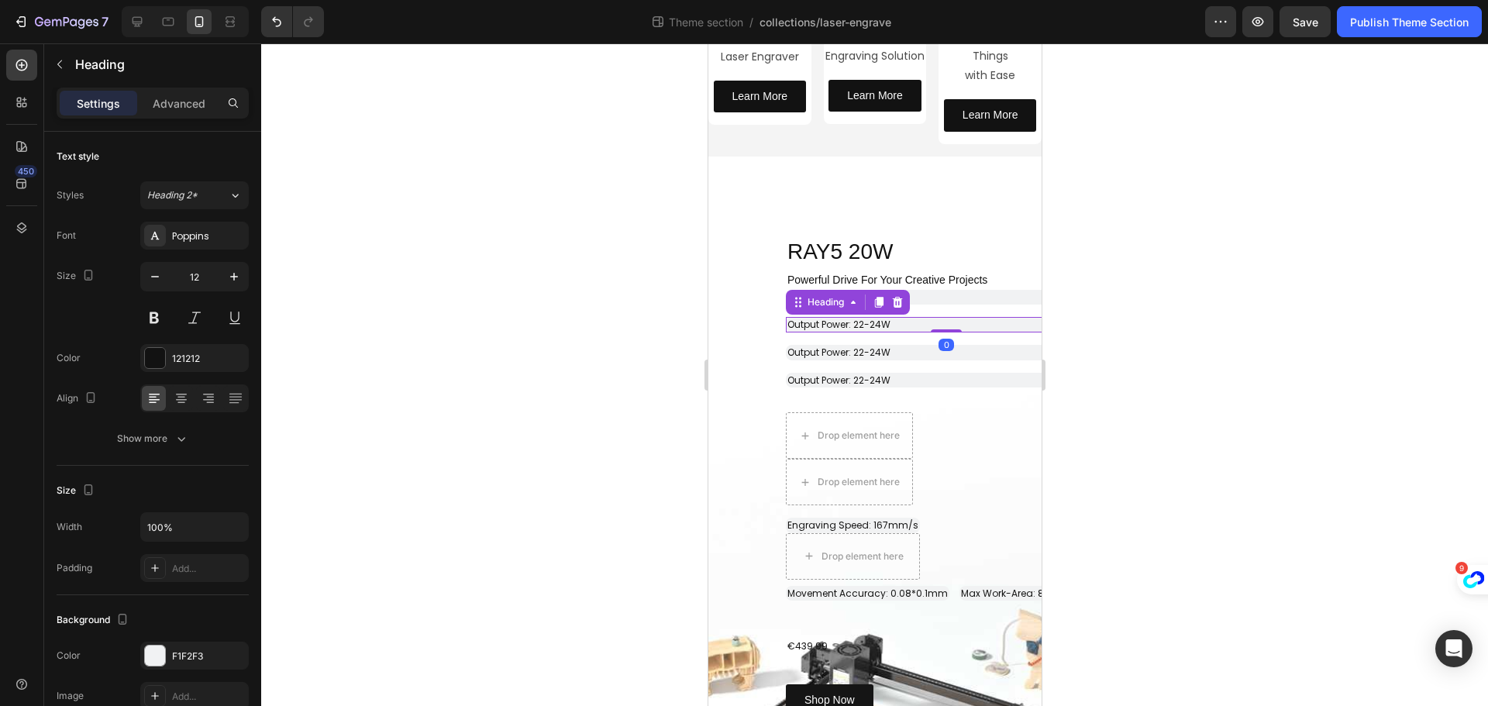
scroll to position [232, 0]
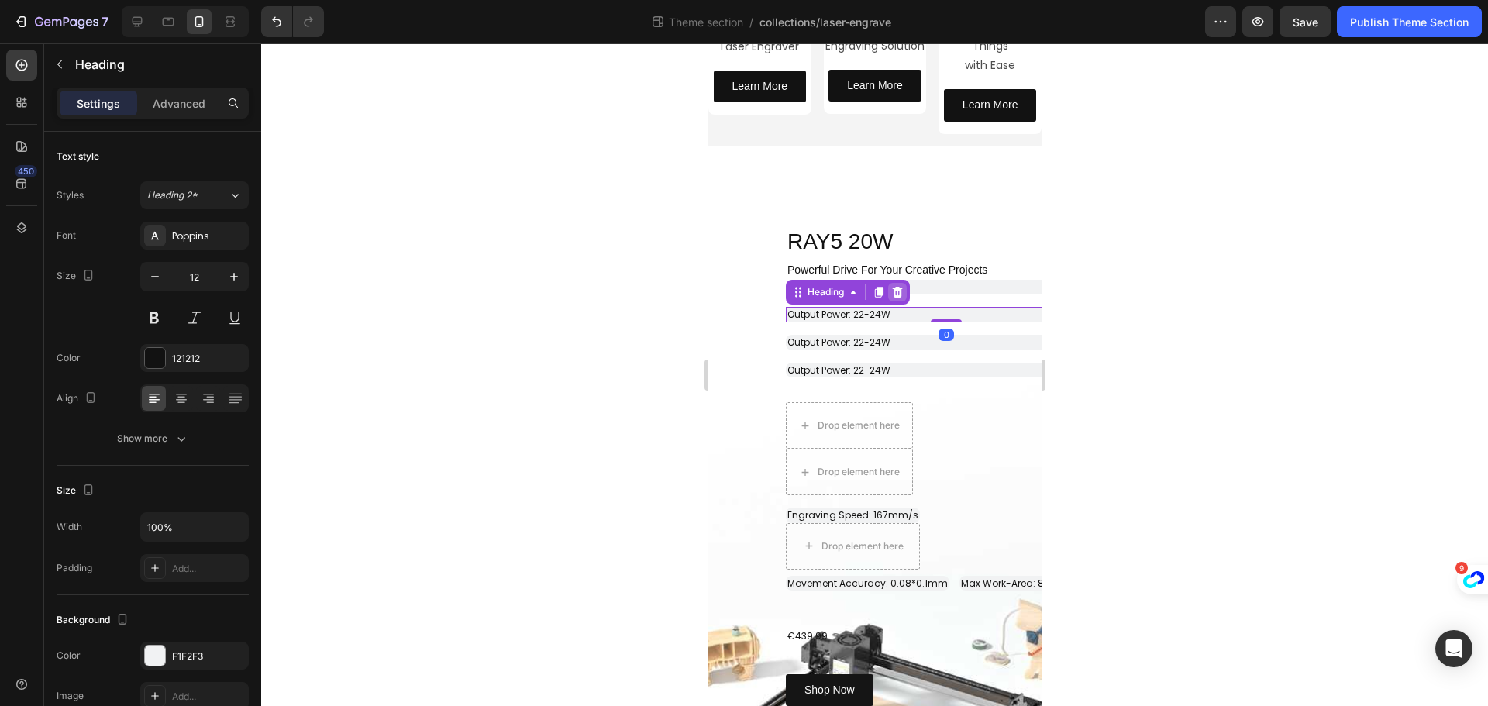
click at [903, 294] on icon at bounding box center [896, 292] width 12 height 12
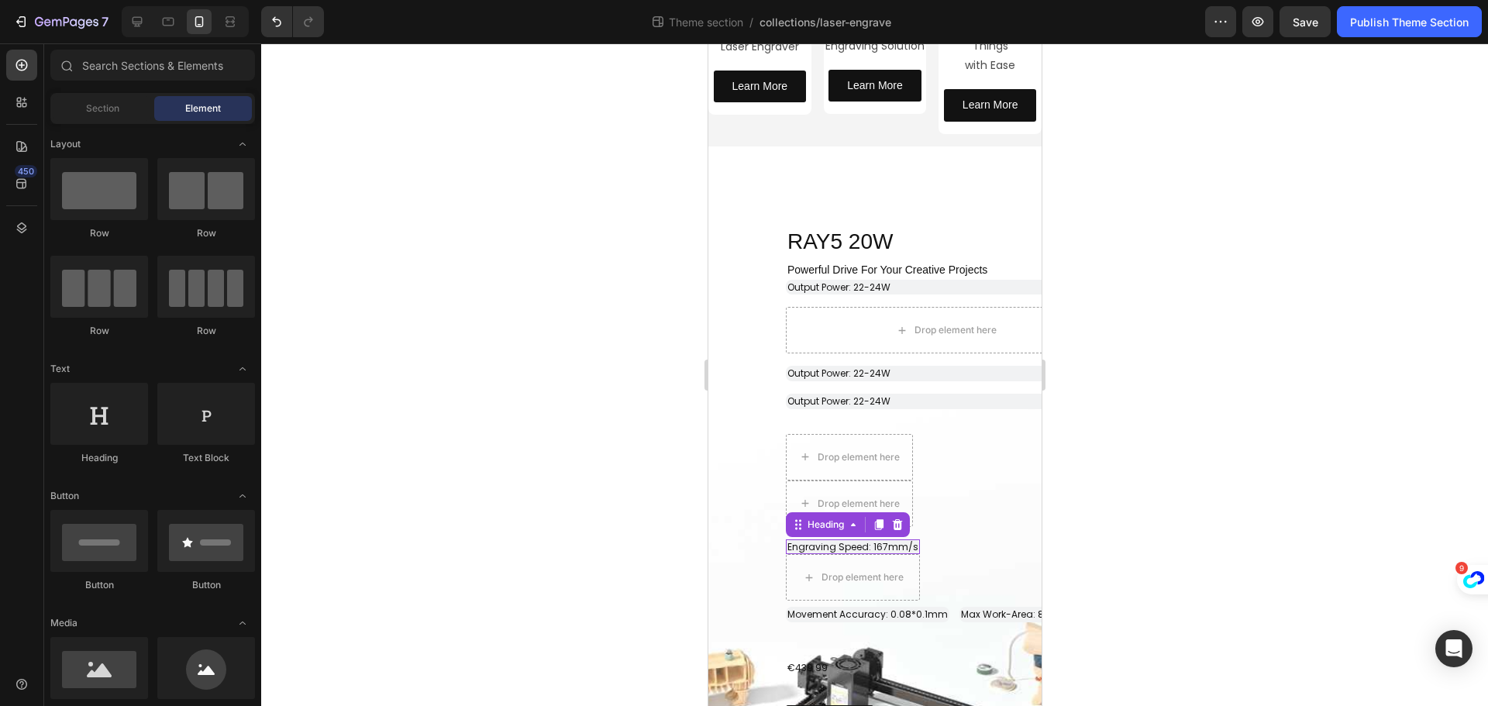
click at [877, 549] on span "Engraving Speed: 167mm/s" at bounding box center [852, 546] width 131 height 13
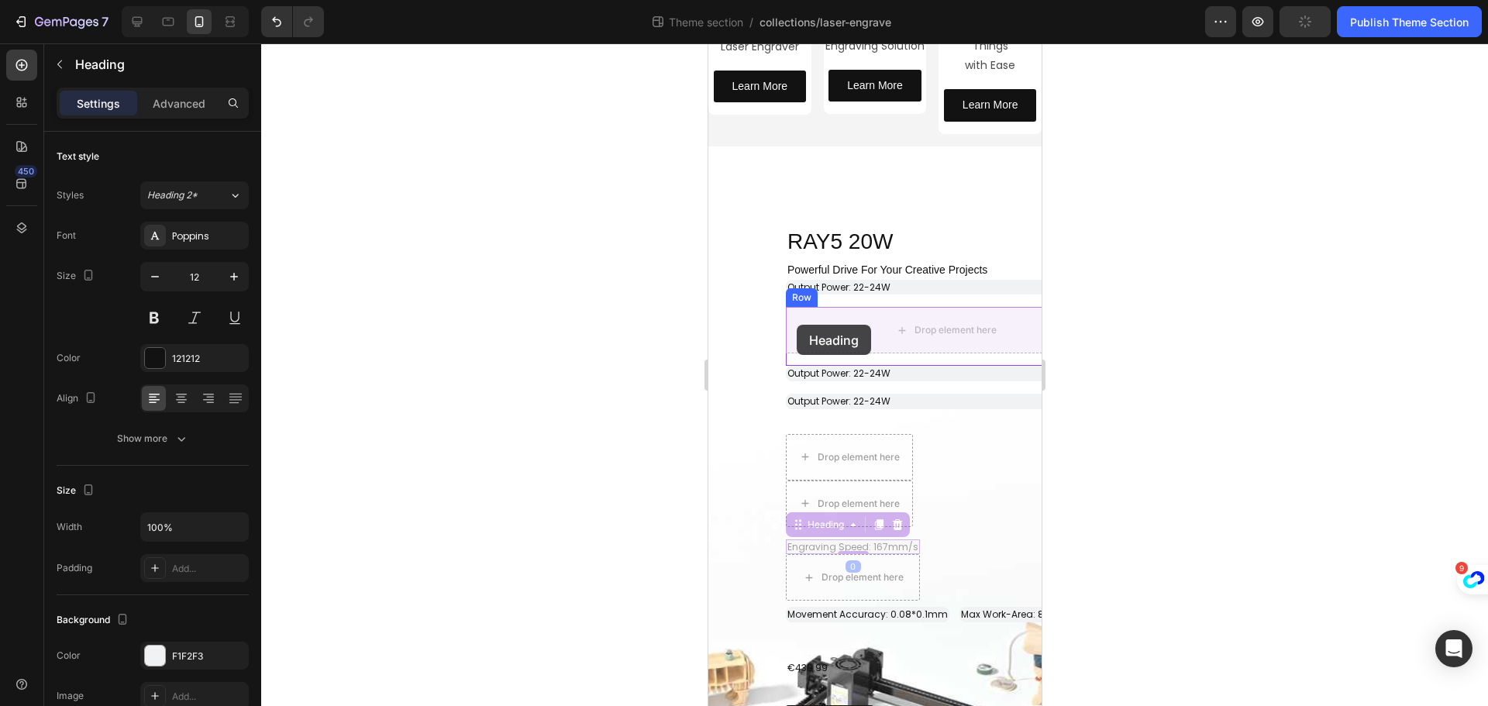
drag, startPoint x: 801, startPoint y: 528, endPoint x: 796, endPoint y: 325, distance: 203.1
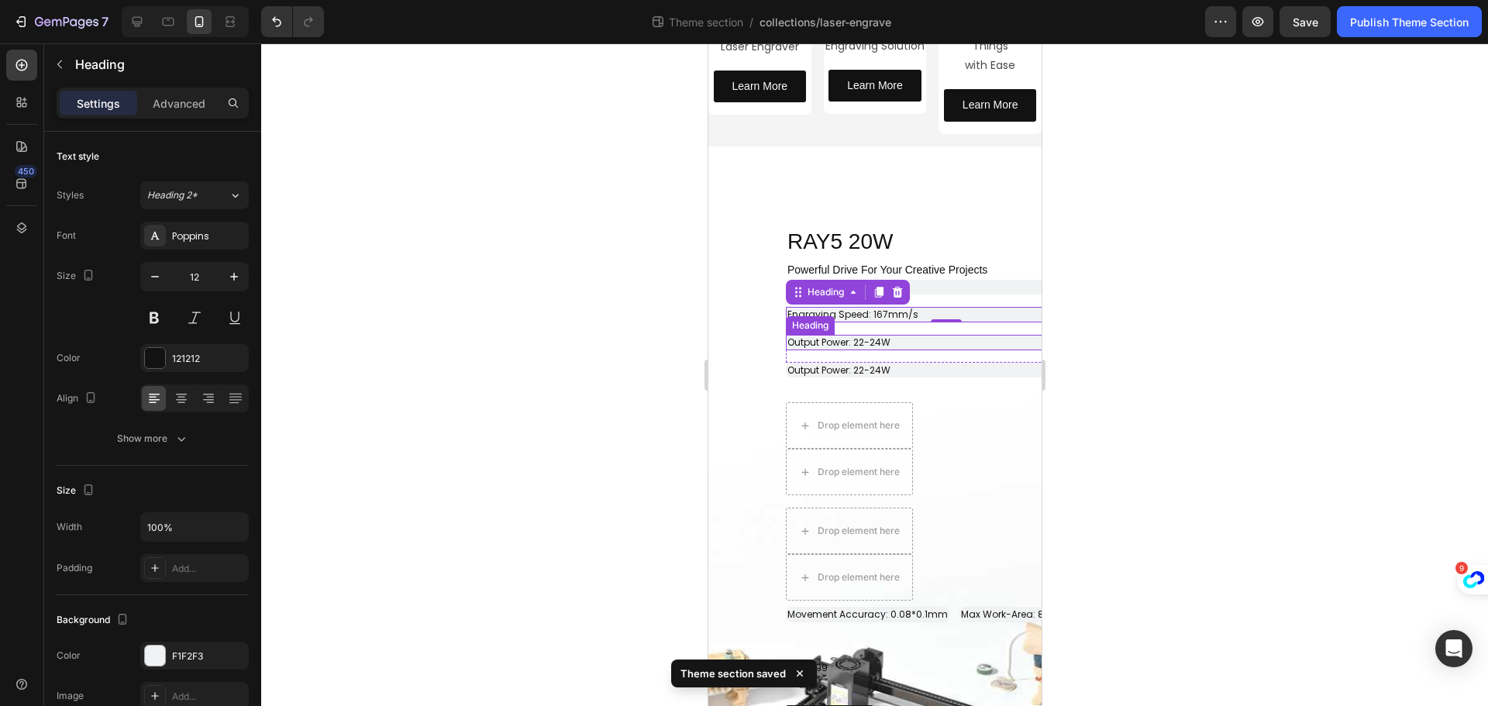
click at [914, 337] on h2 "Output Power: 22-24W" at bounding box center [945, 342] width 321 height 15
click at [897, 320] on icon at bounding box center [897, 320] width 10 height 11
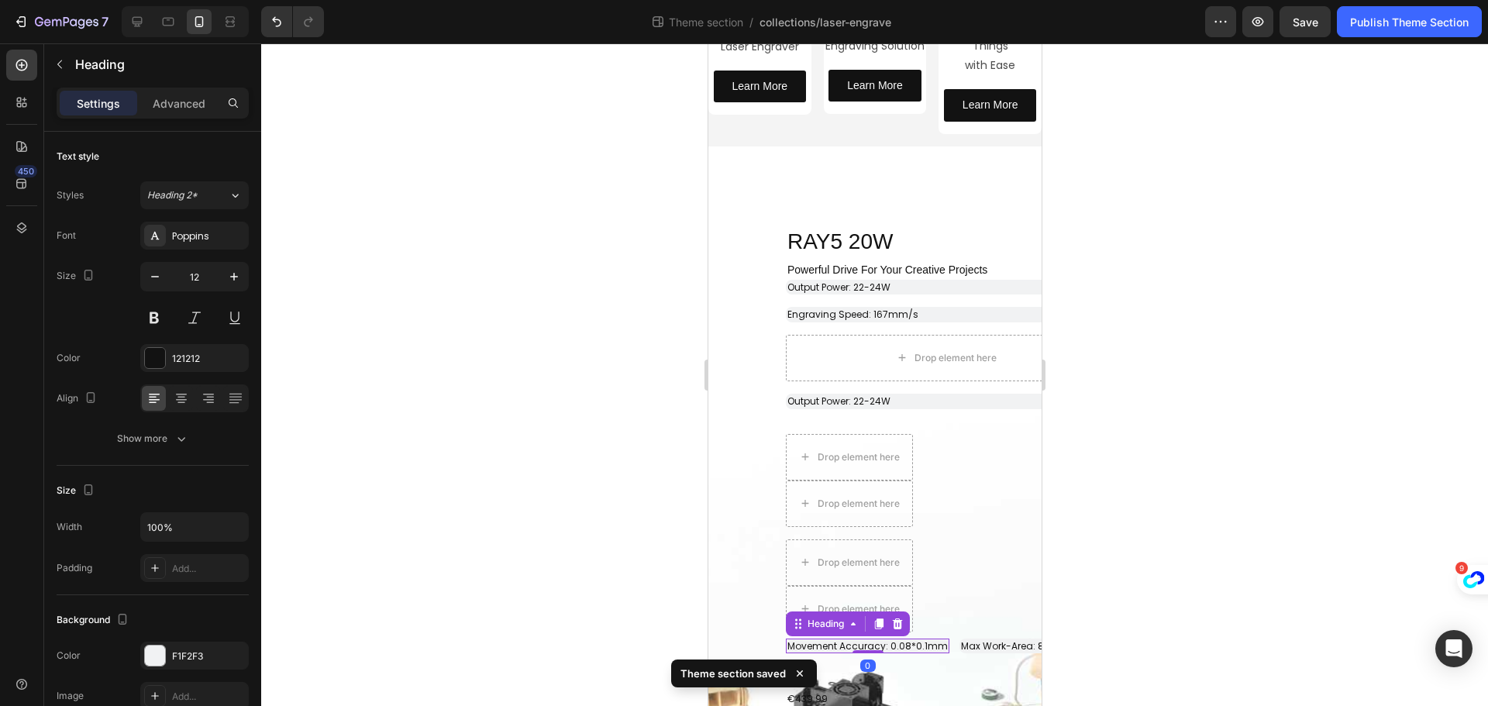
click at [907, 649] on span "Movement Accuracy: 0.08*0.1mm" at bounding box center [867, 645] width 160 height 13
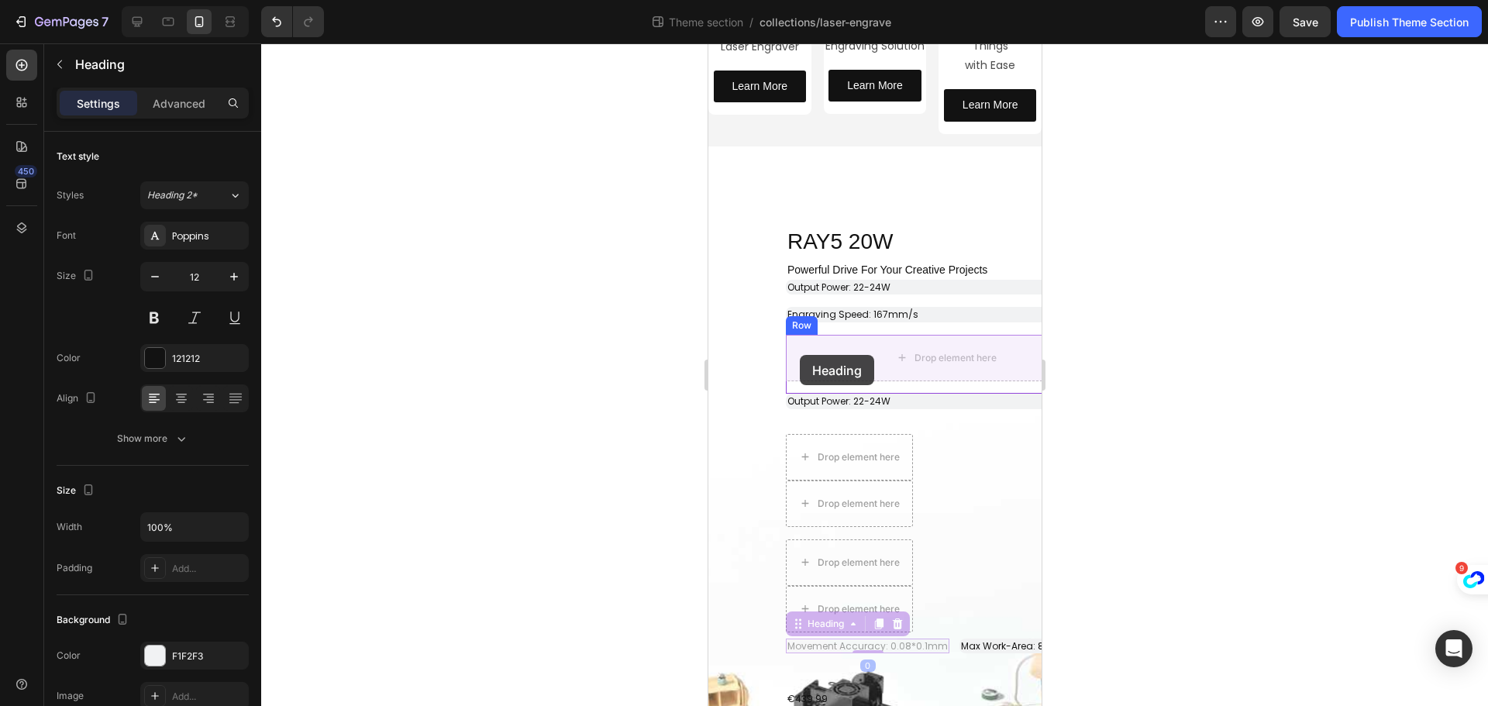
drag, startPoint x: 800, startPoint y: 626, endPoint x: 799, endPoint y: 355, distance: 271.2
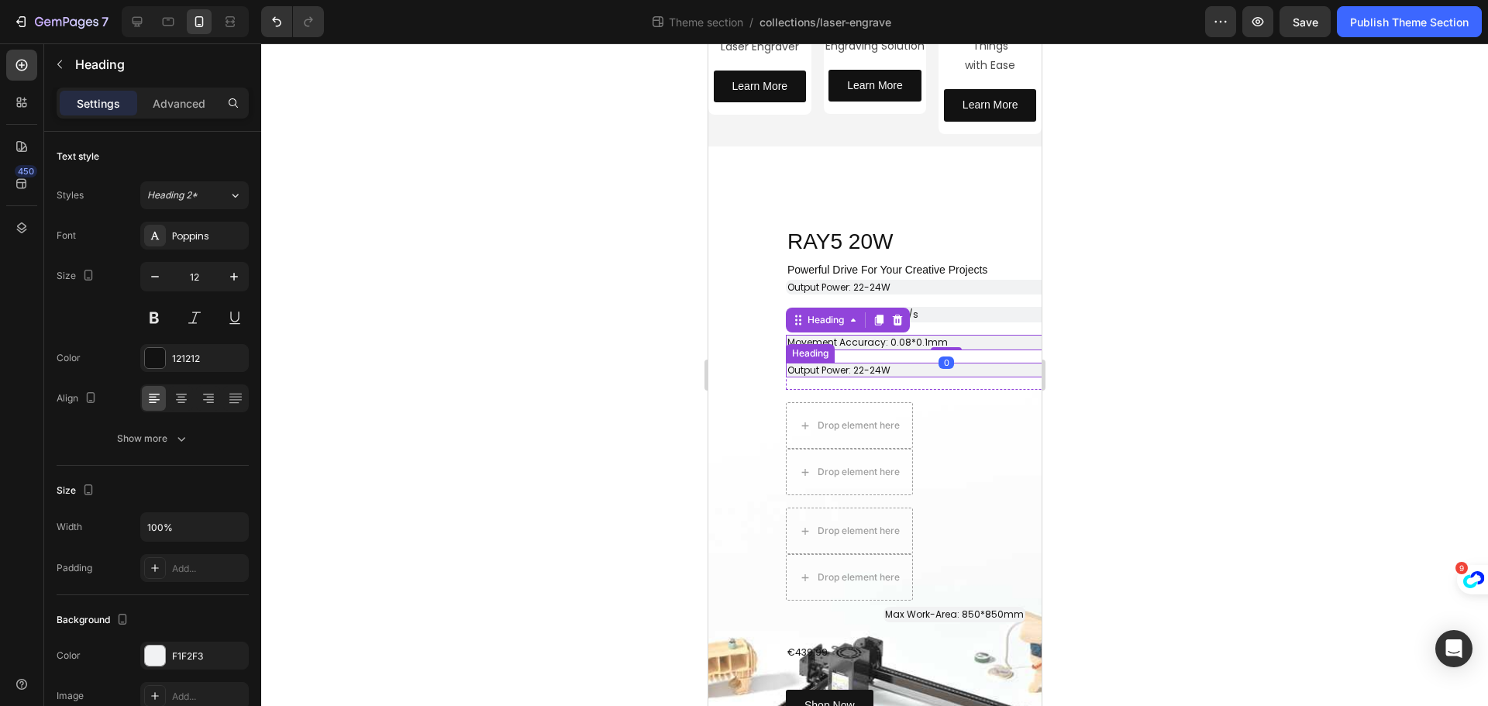
click at [897, 369] on h2 "Output Power: 22-24W" at bounding box center [945, 370] width 321 height 15
click at [901, 346] on icon at bounding box center [896, 348] width 12 height 12
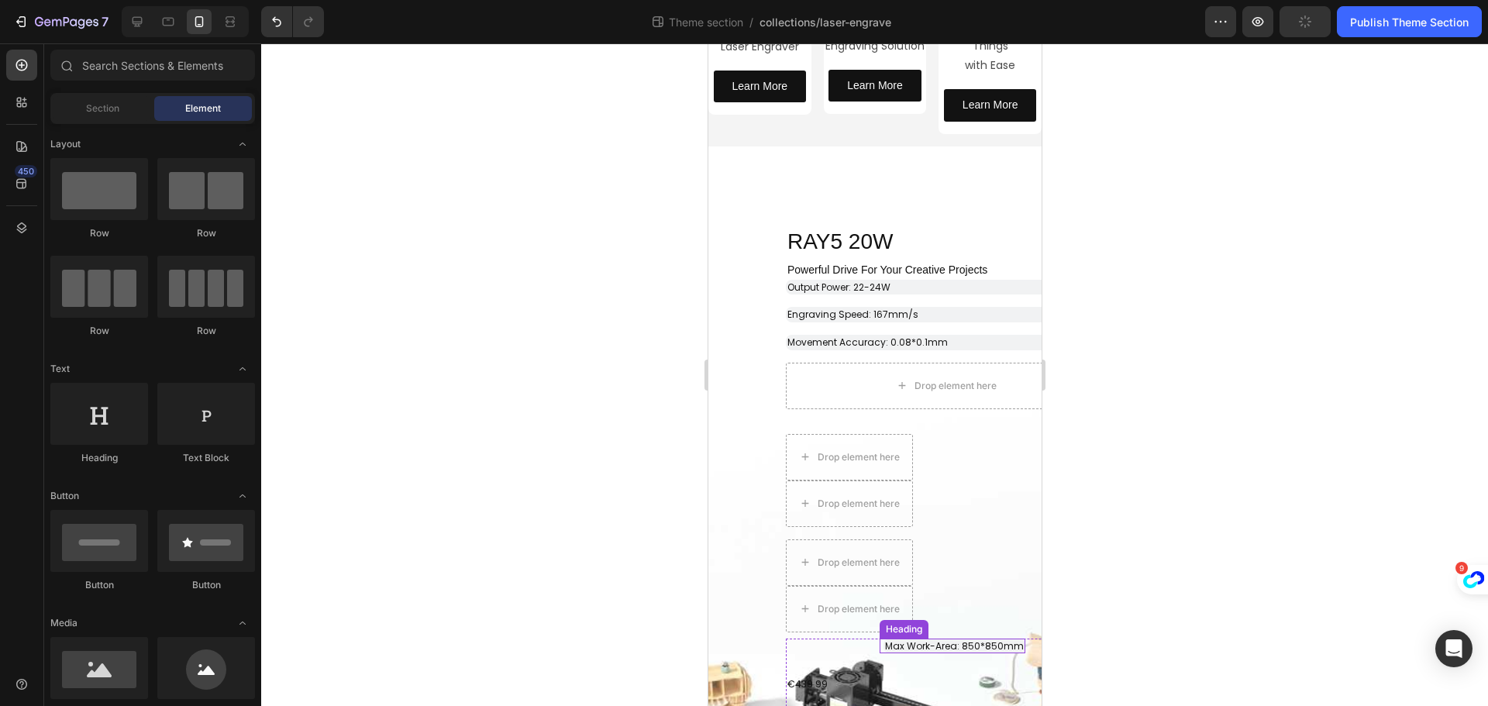
click at [940, 644] on span "Max Work-Area: 850*850mm" at bounding box center [953, 645] width 139 height 13
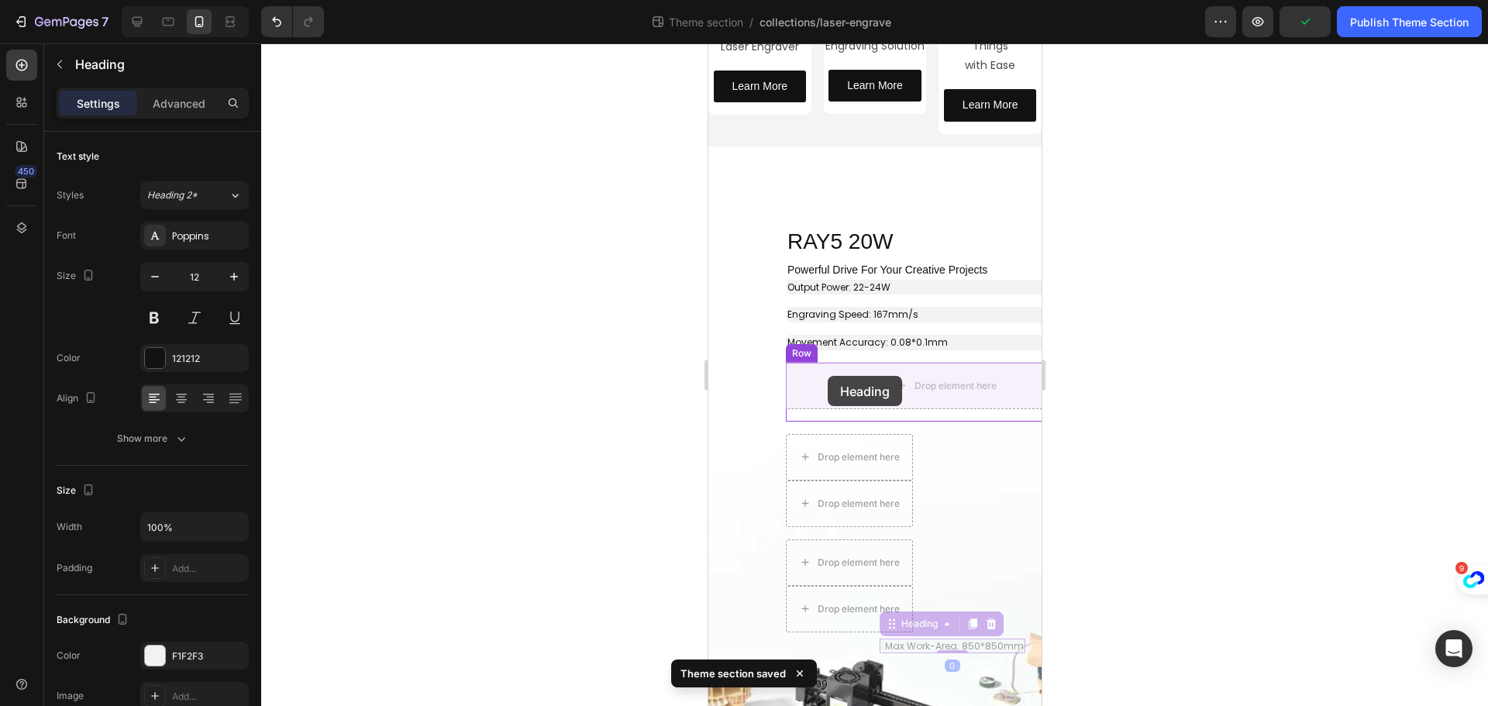
drag, startPoint x: 906, startPoint y: 623, endPoint x: 827, endPoint y: 376, distance: 259.6
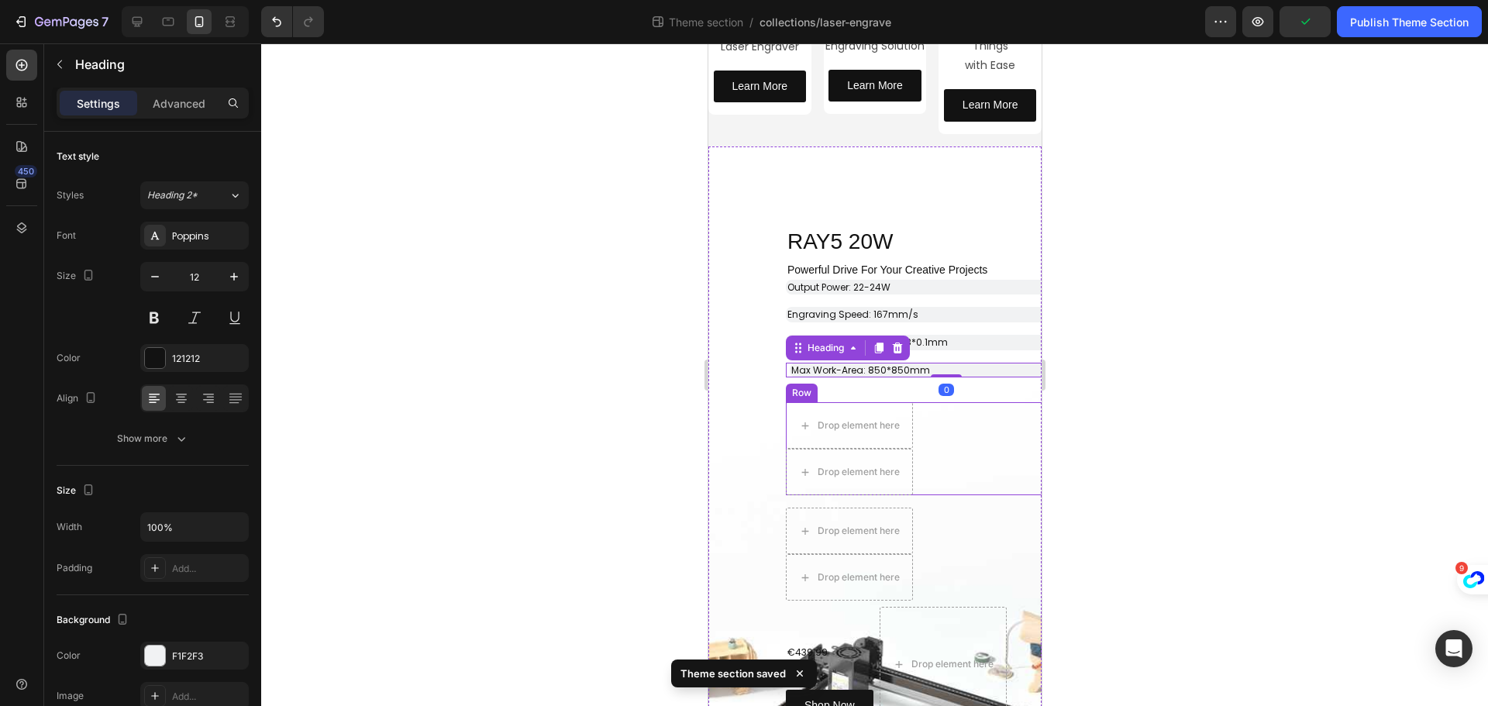
click at [975, 447] on div "Drop element here Drop element here Row" at bounding box center [951, 448] width 333 height 93
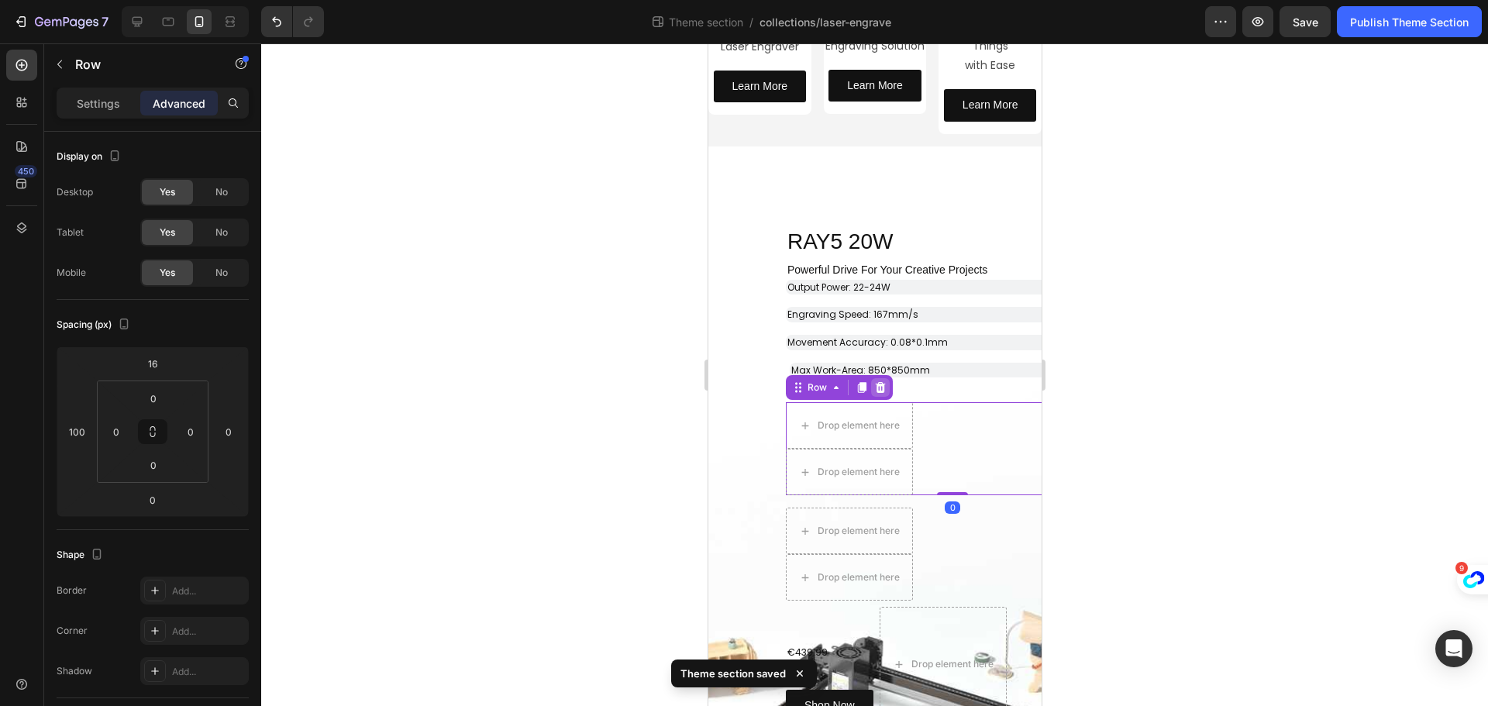
click at [878, 383] on icon at bounding box center [879, 387] width 12 height 12
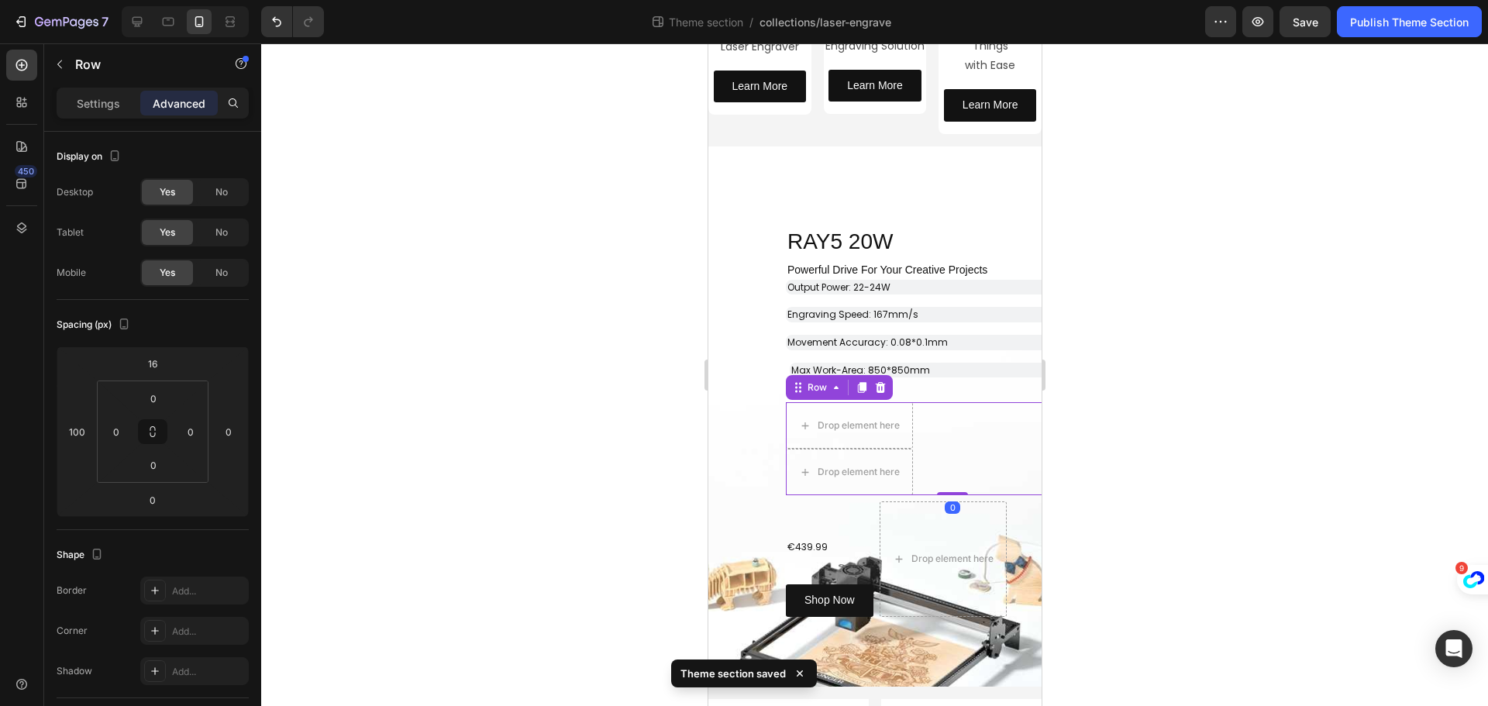
click at [942, 442] on div "Drop element here Drop element here Row 0" at bounding box center [951, 448] width 333 height 93
click at [882, 385] on icon at bounding box center [880, 387] width 10 height 11
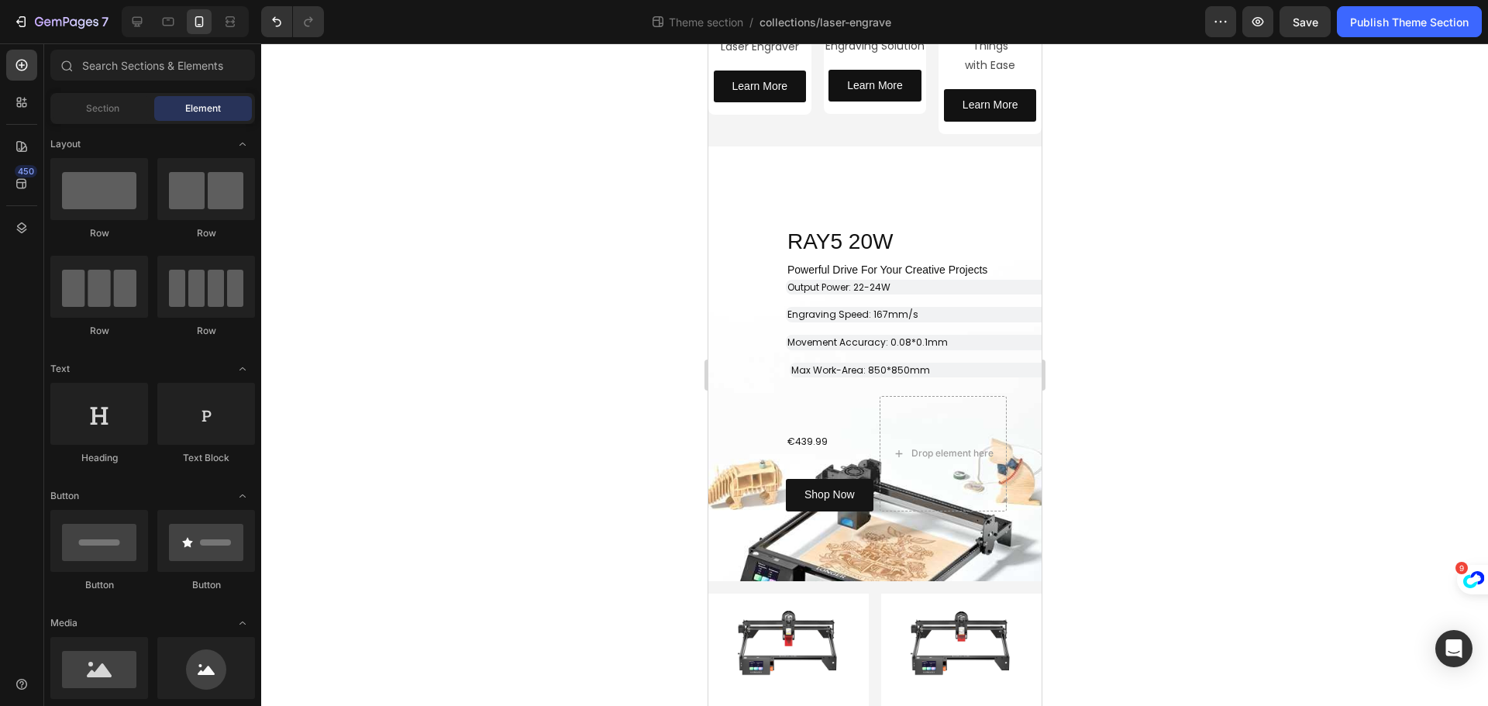
click at [1184, 398] on div at bounding box center [874, 374] width 1227 height 663
click at [971, 283] on p "⁠⁠⁠⁠⁠⁠⁠ Output Power: 22-24W" at bounding box center [946, 287] width 318 height 12
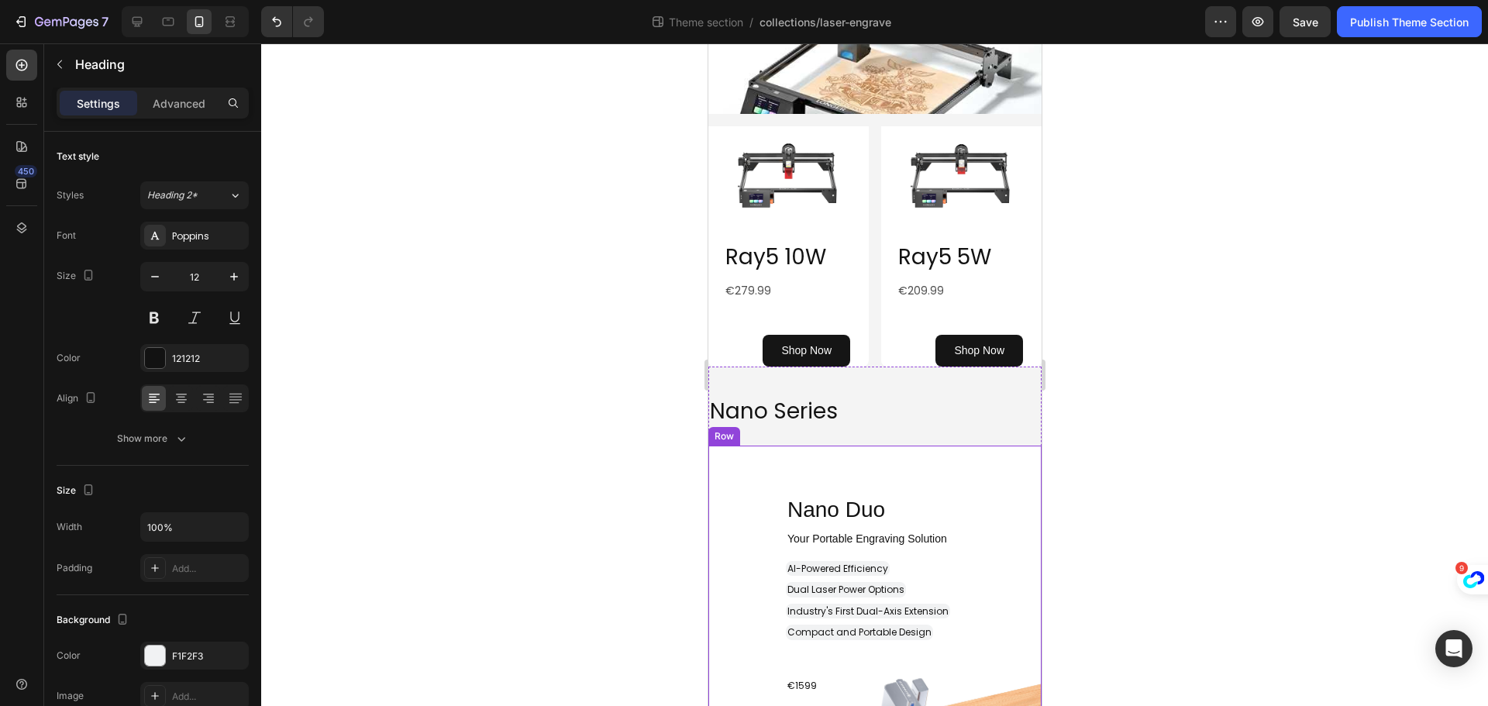
scroll to position [852, 0]
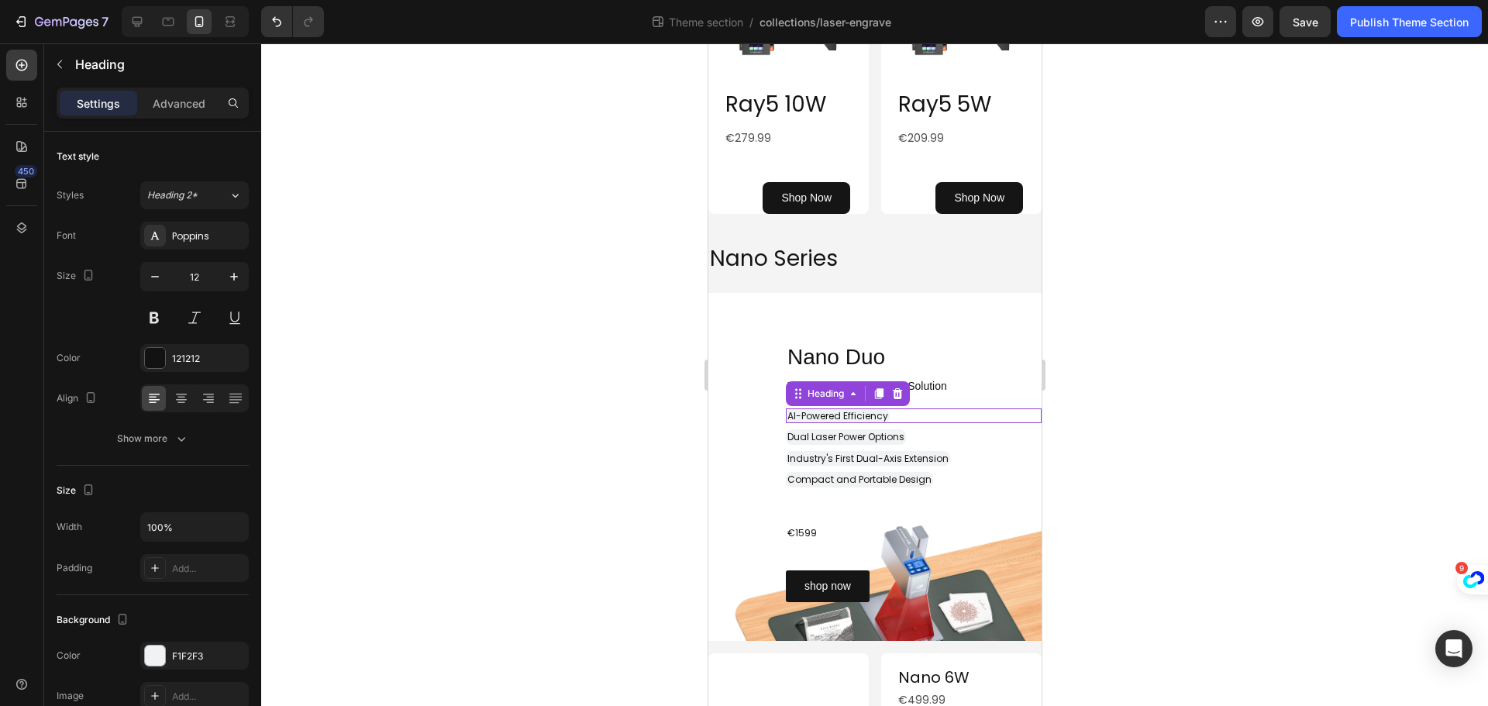
click at [880, 414] on span "AI-Powered Efficiency" at bounding box center [837, 415] width 101 height 13
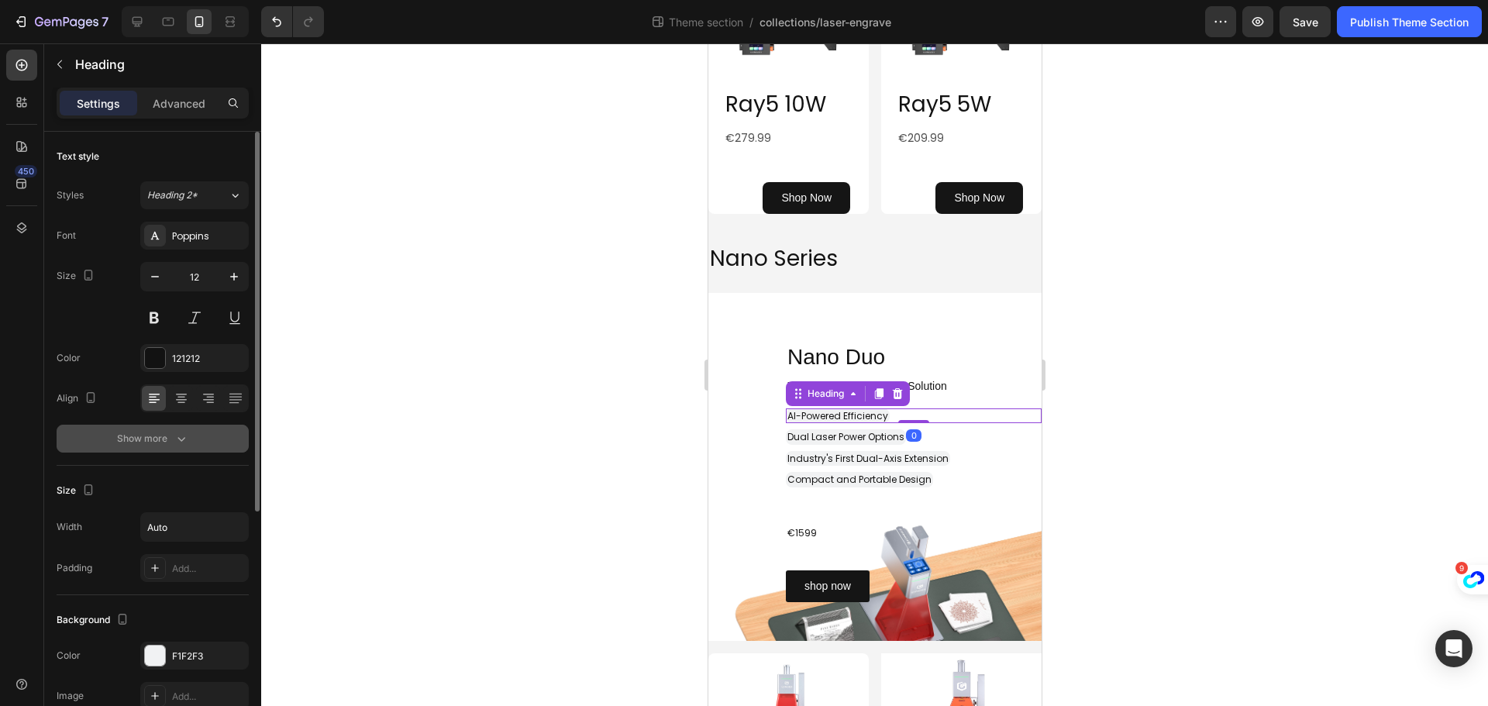
click at [181, 439] on icon "button" at bounding box center [181, 438] width 15 height 15
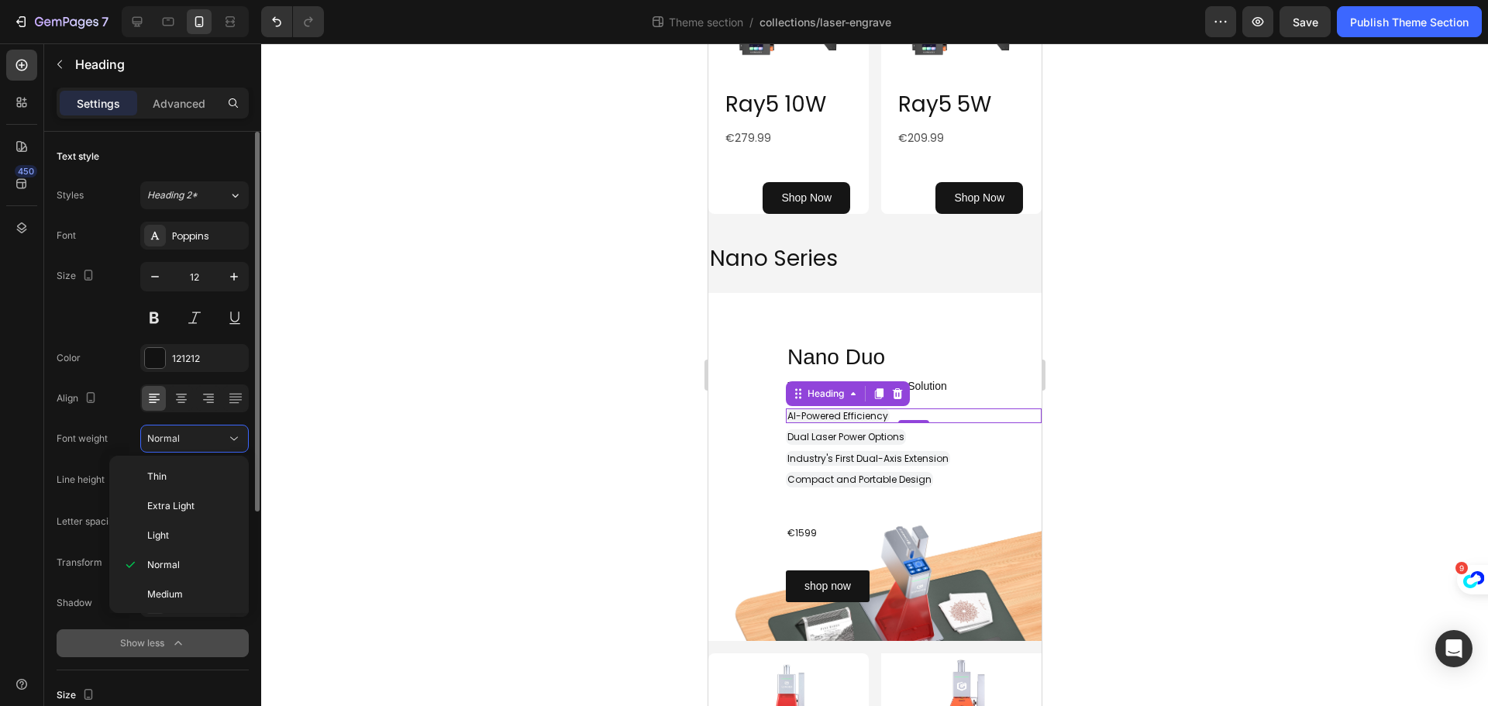
click at [313, 470] on div at bounding box center [874, 374] width 1227 height 663
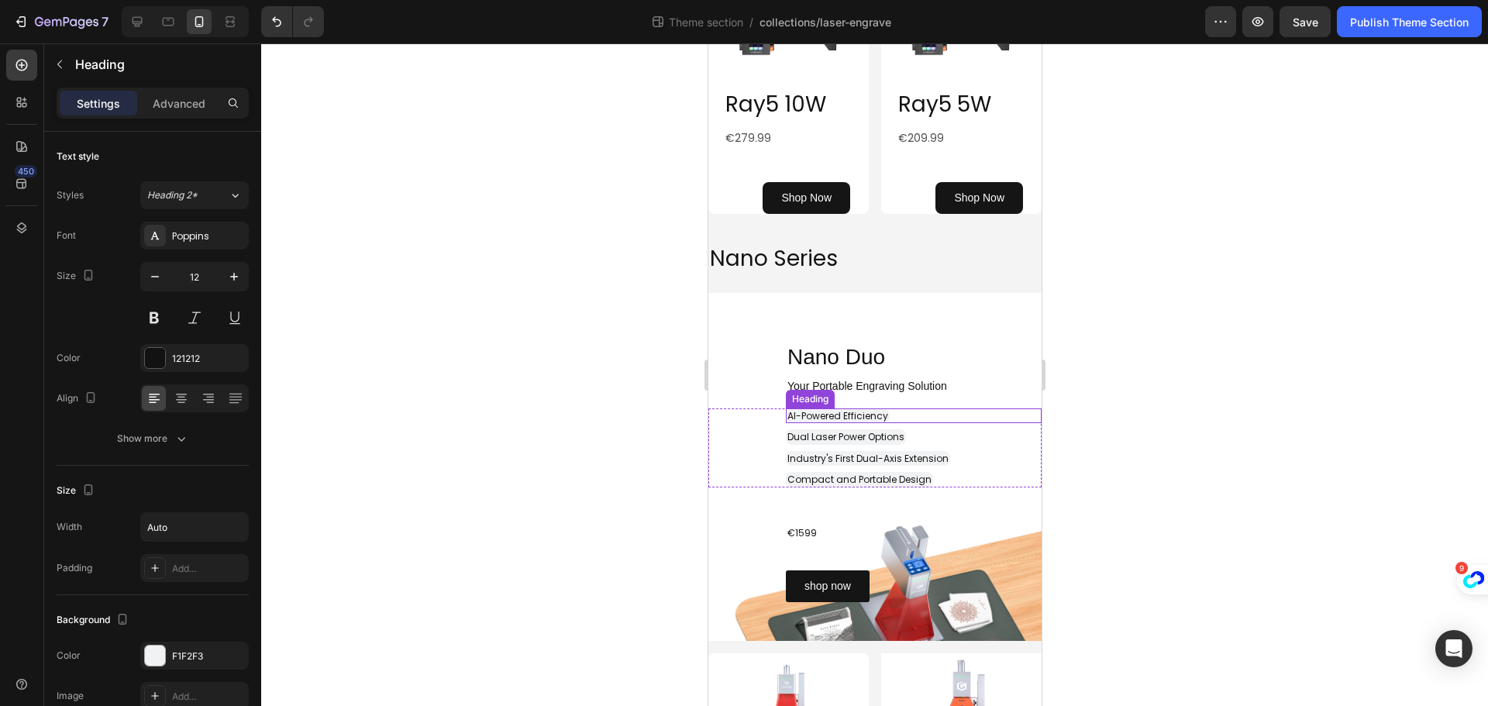
click at [880, 416] on span "AI-Powered Efficiency" at bounding box center [837, 415] width 101 height 13
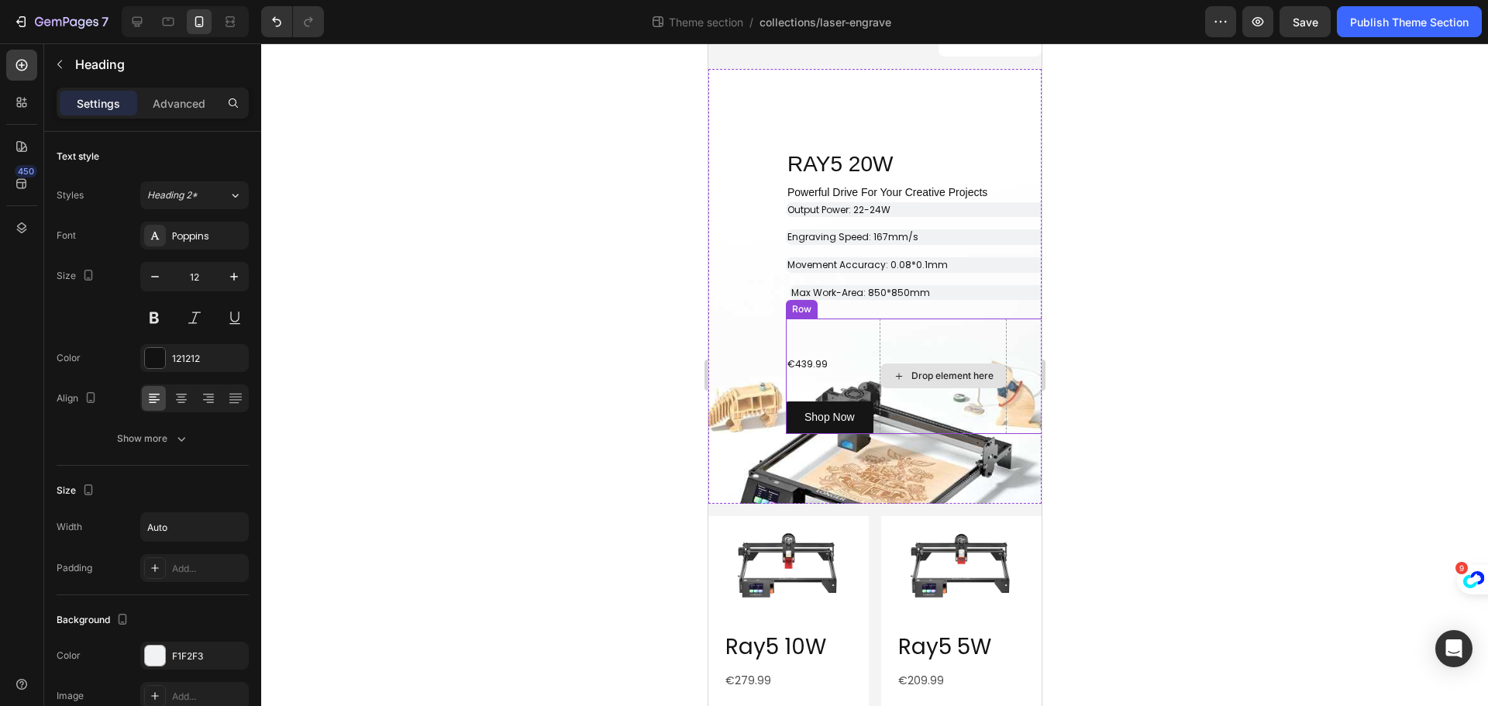
scroll to position [155, 0]
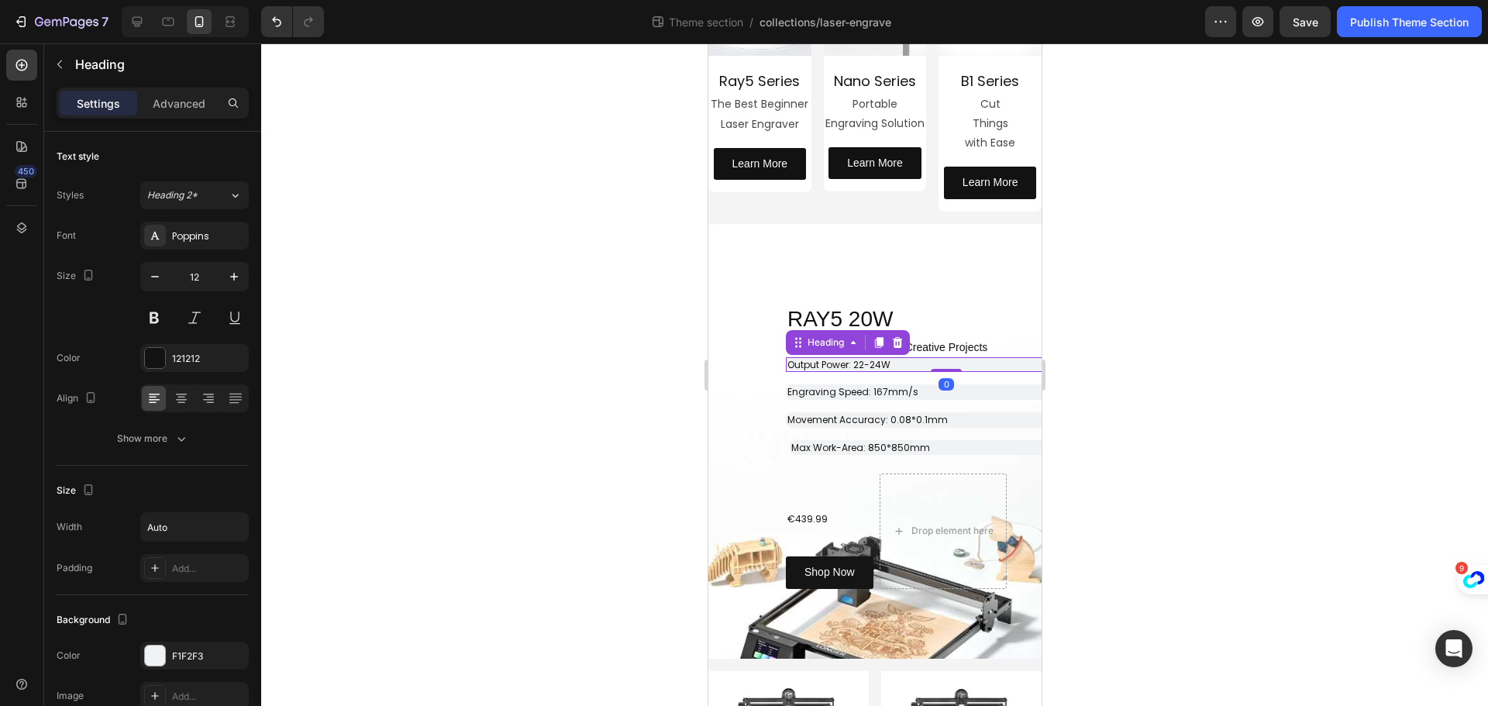
click at [948, 363] on p "⁠⁠⁠⁠⁠⁠⁠ Output Power: 22-24W" at bounding box center [946, 365] width 318 height 12
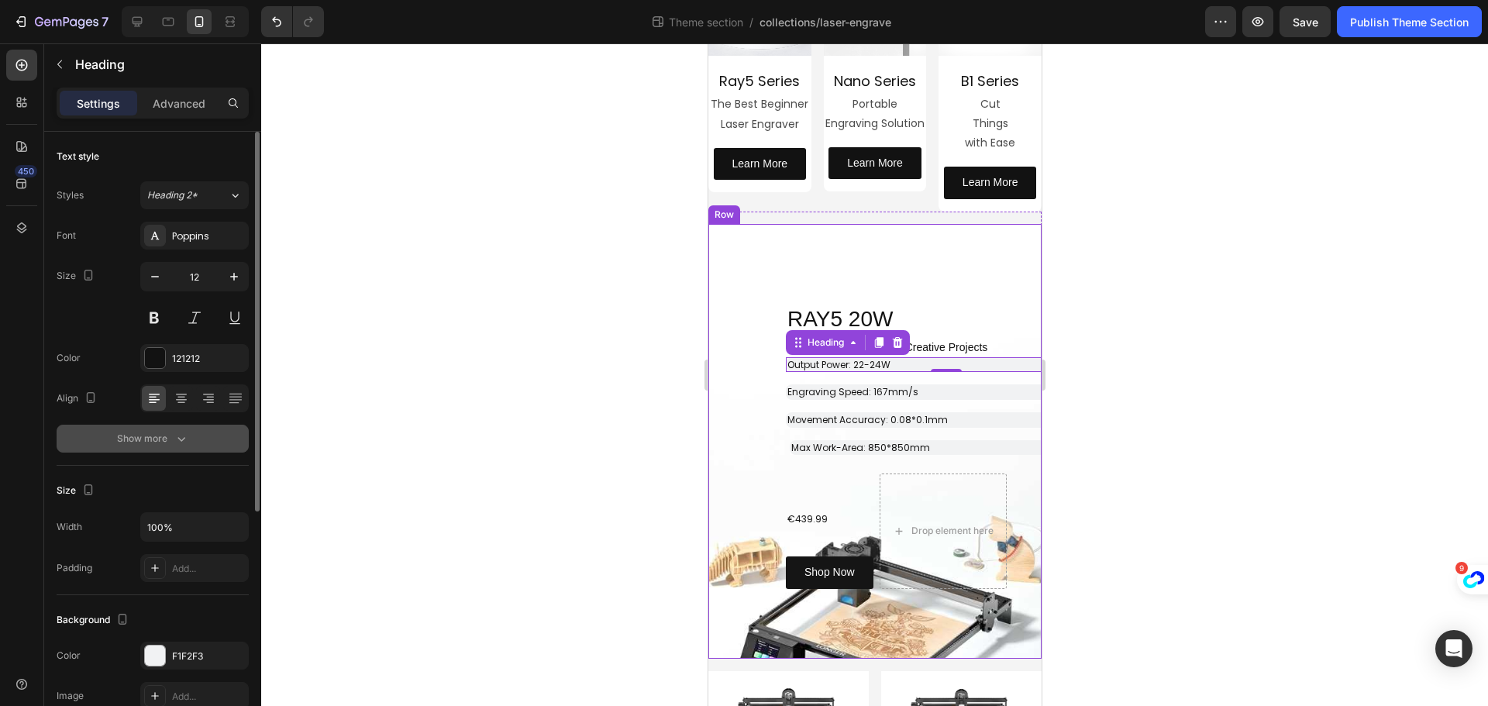
click at [185, 436] on icon "button" at bounding box center [181, 438] width 15 height 15
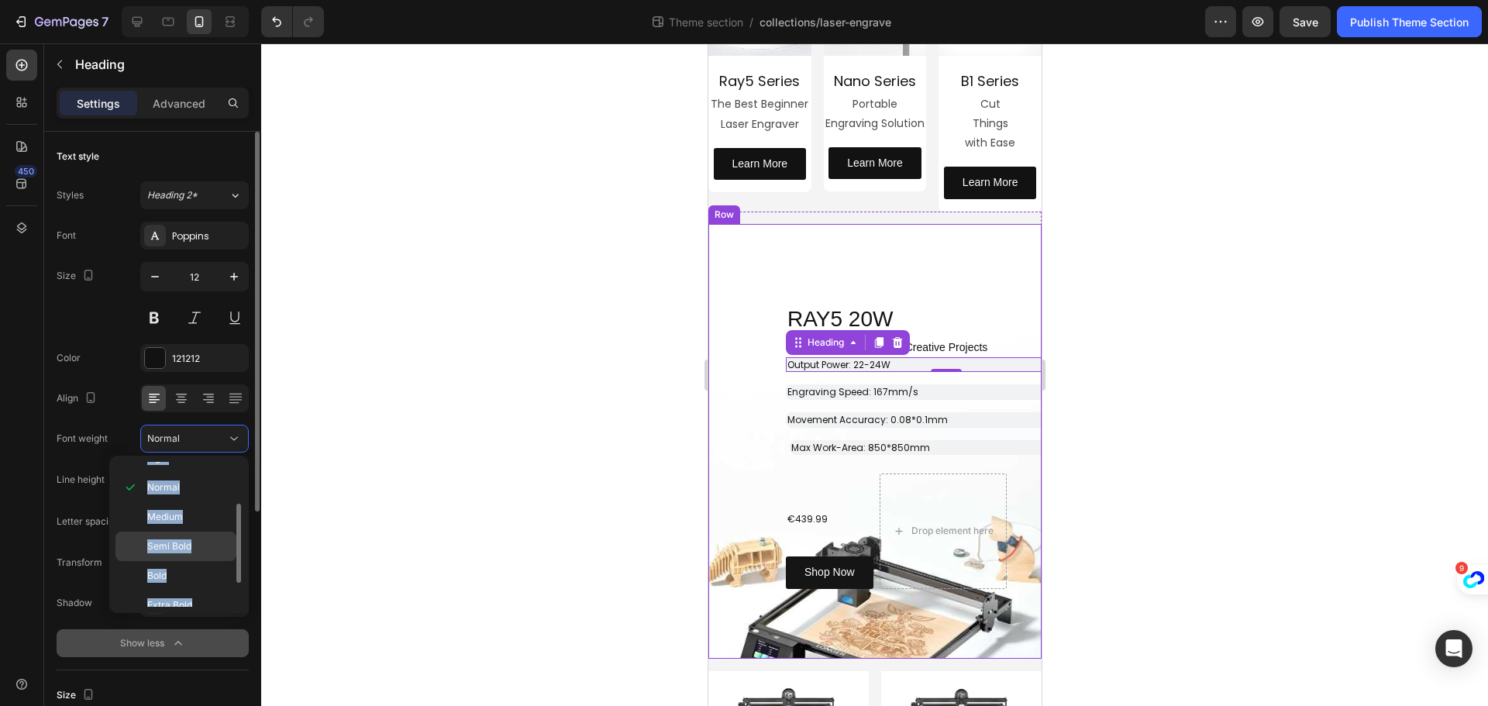
scroll to position [0, 0]
click at [463, 446] on div at bounding box center [874, 374] width 1227 height 663
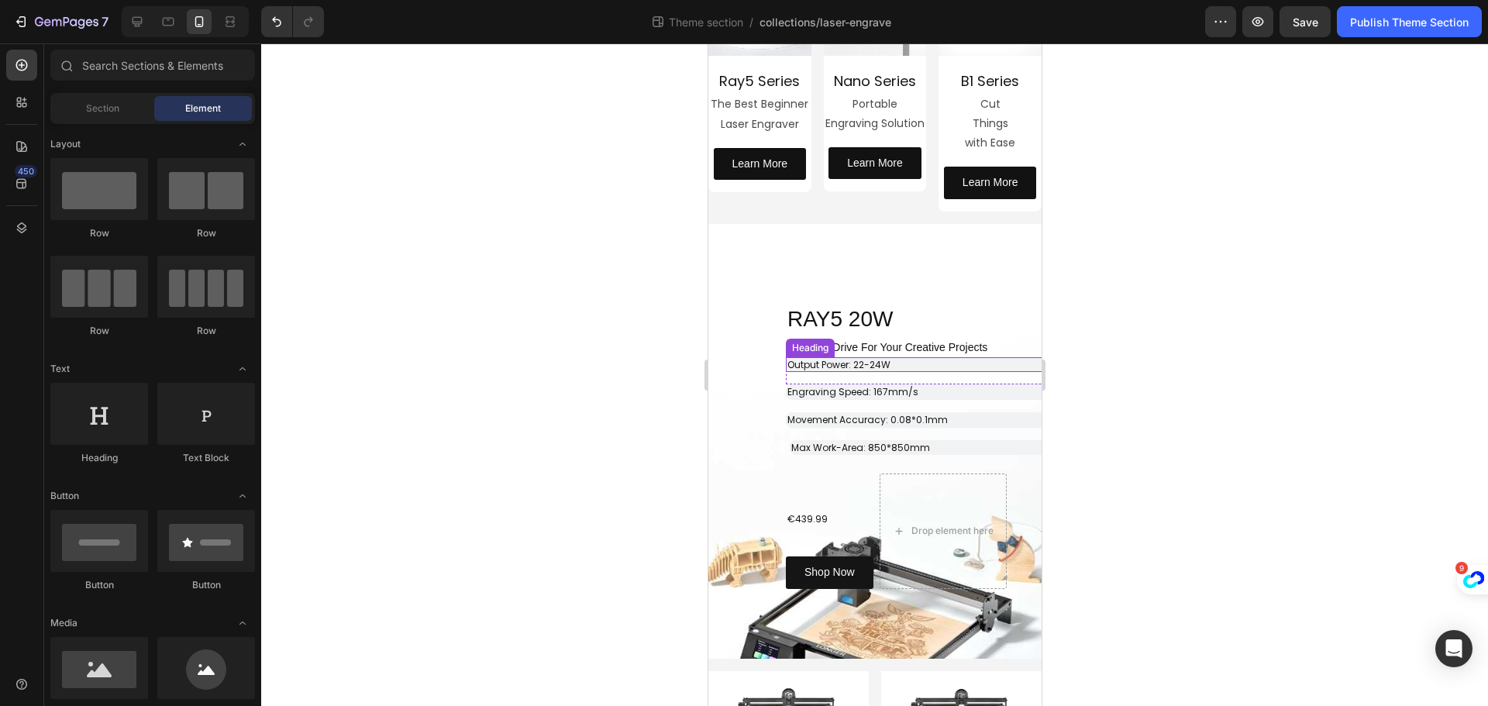
click at [959, 367] on p "⁠⁠⁠⁠⁠⁠⁠ Output Power: 22-24W" at bounding box center [946, 365] width 318 height 12
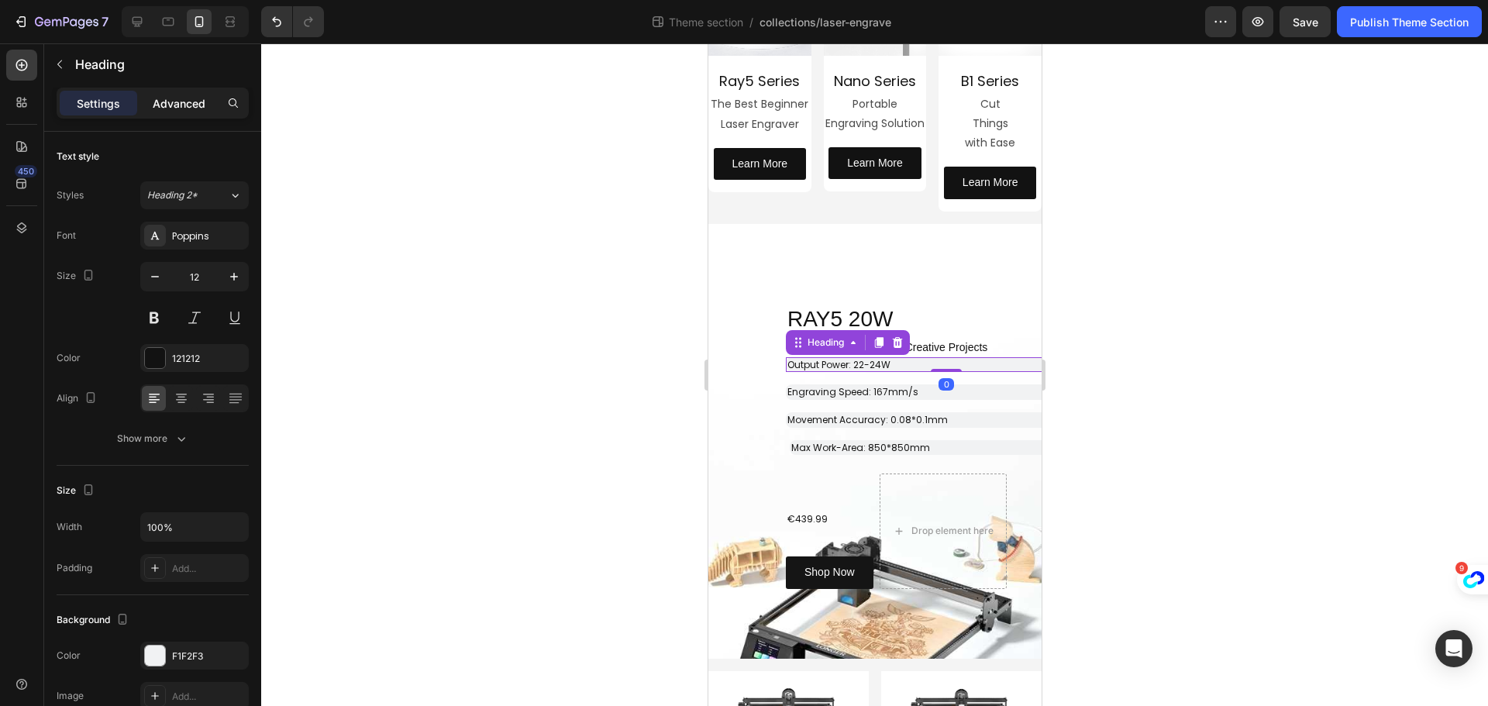
click at [184, 108] on p "Advanced" at bounding box center [179, 103] width 53 height 16
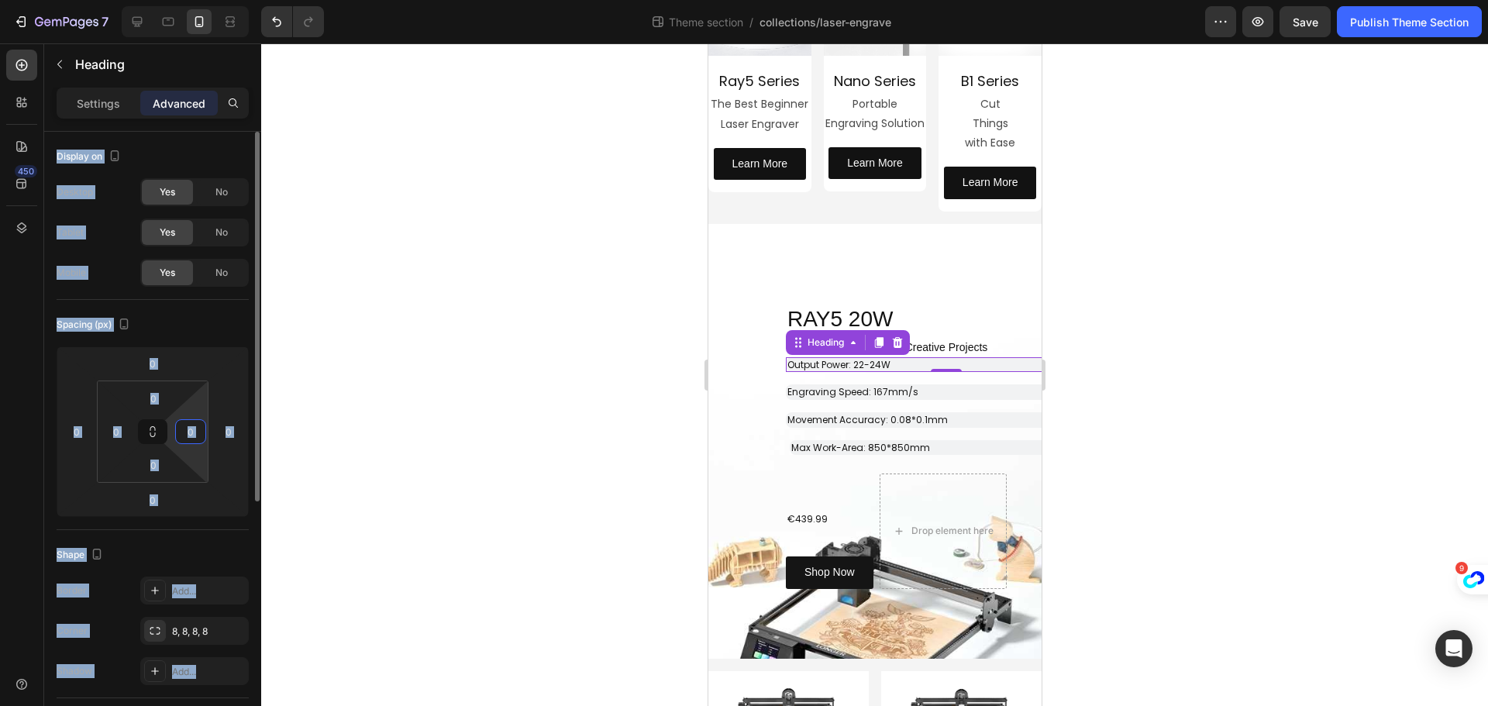
click at [191, 425] on input "0" at bounding box center [190, 431] width 23 height 23
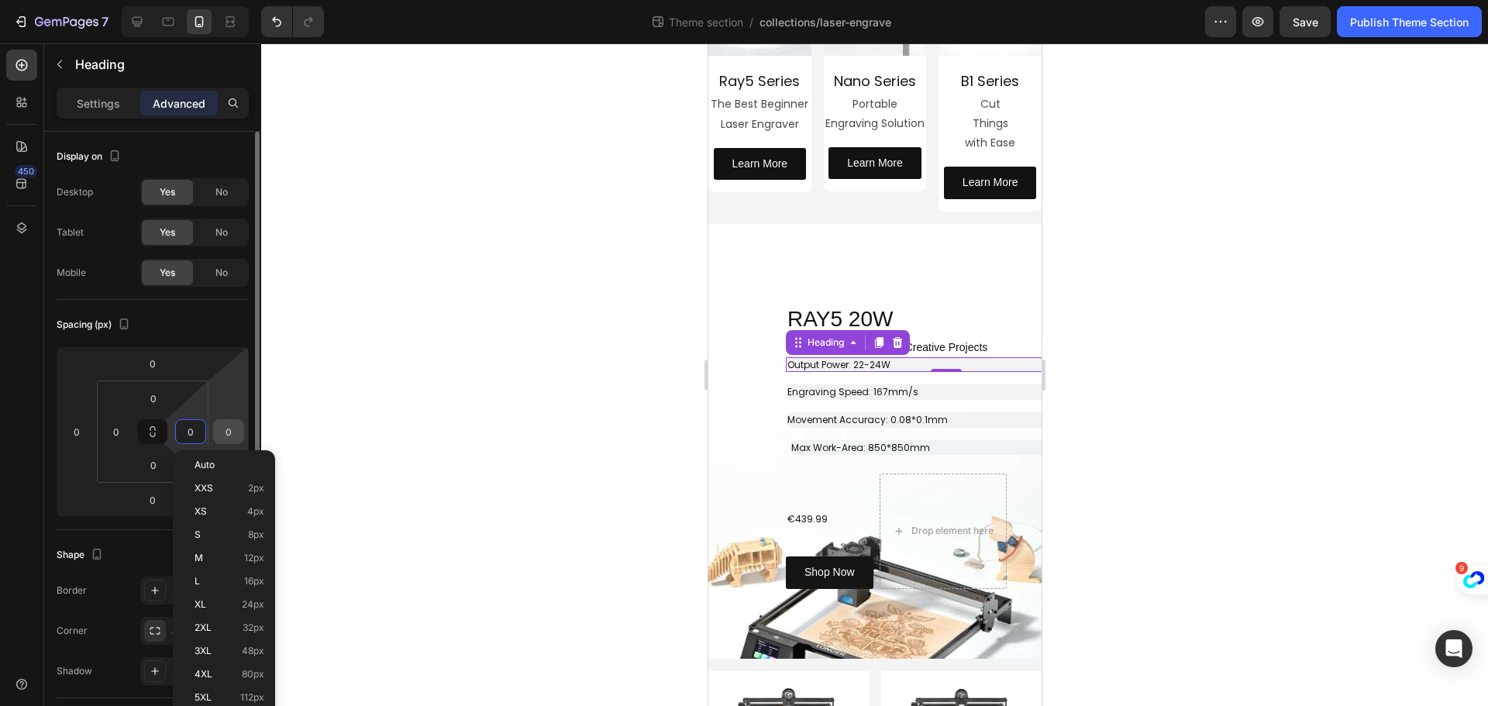
click at [235, 429] on input "0" at bounding box center [228, 431] width 23 height 23
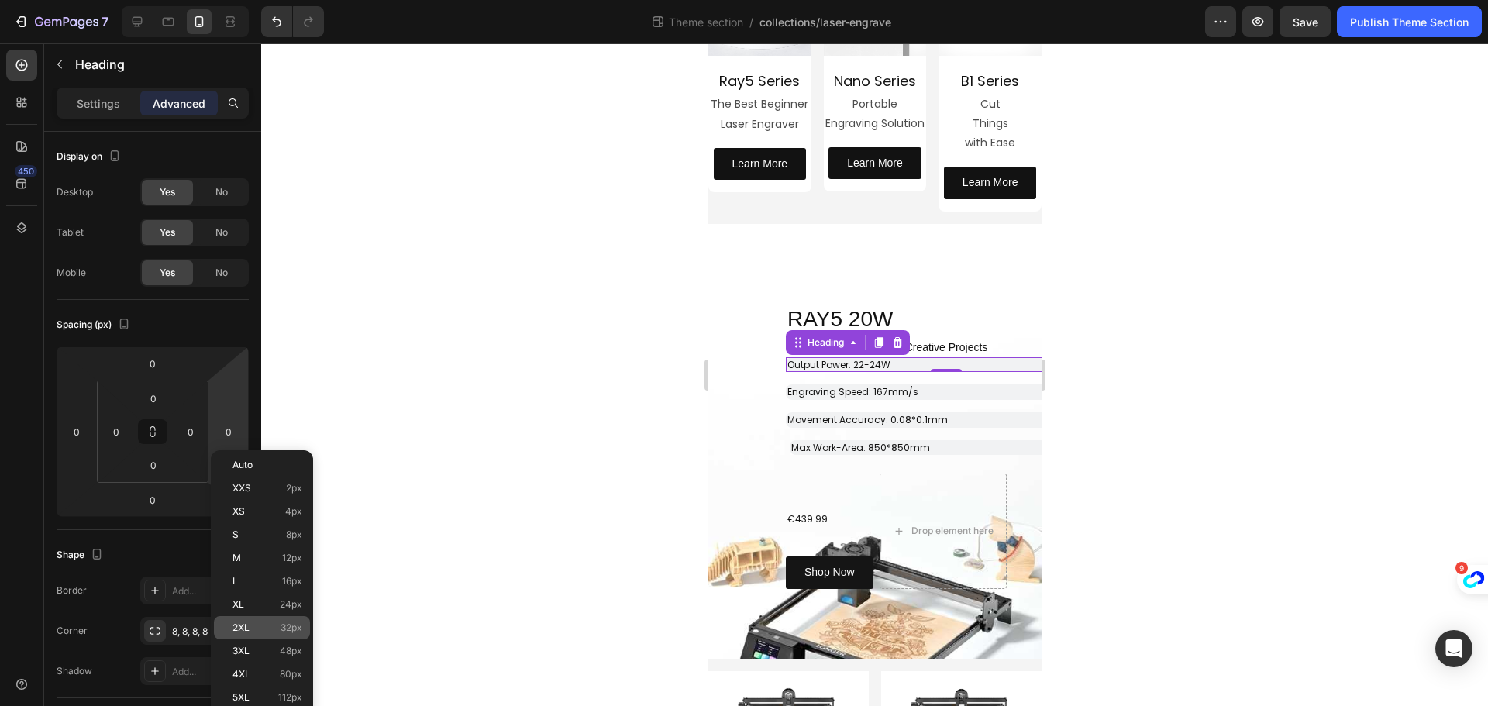
click at [272, 629] on p "2XL 32px" at bounding box center [267, 627] width 70 height 11
type input "32"
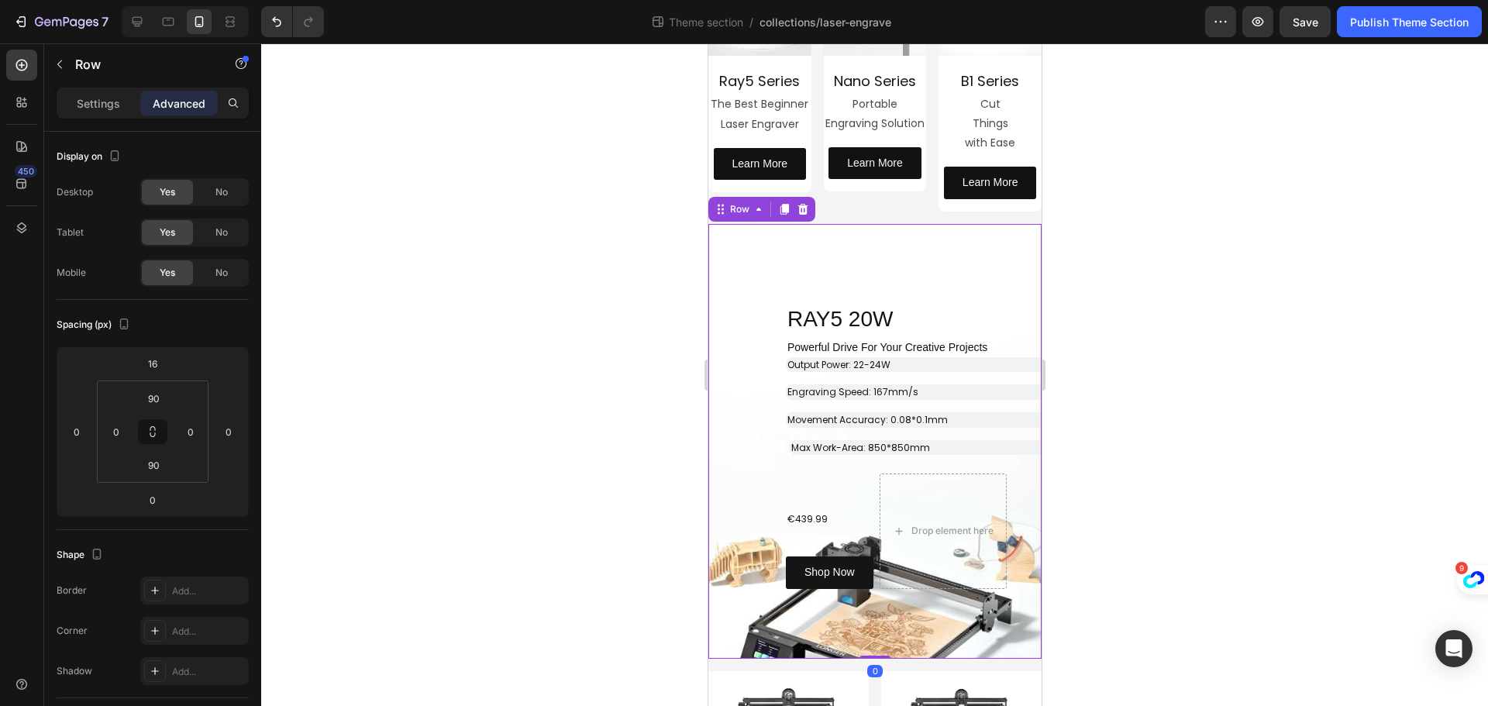
click at [759, 399] on div "RAY5 20W Heading Row Powerful Drive For Your Creative Projects Heading ⁠⁠⁠⁠⁠⁠⁠ …" at bounding box center [874, 441] width 333 height 295
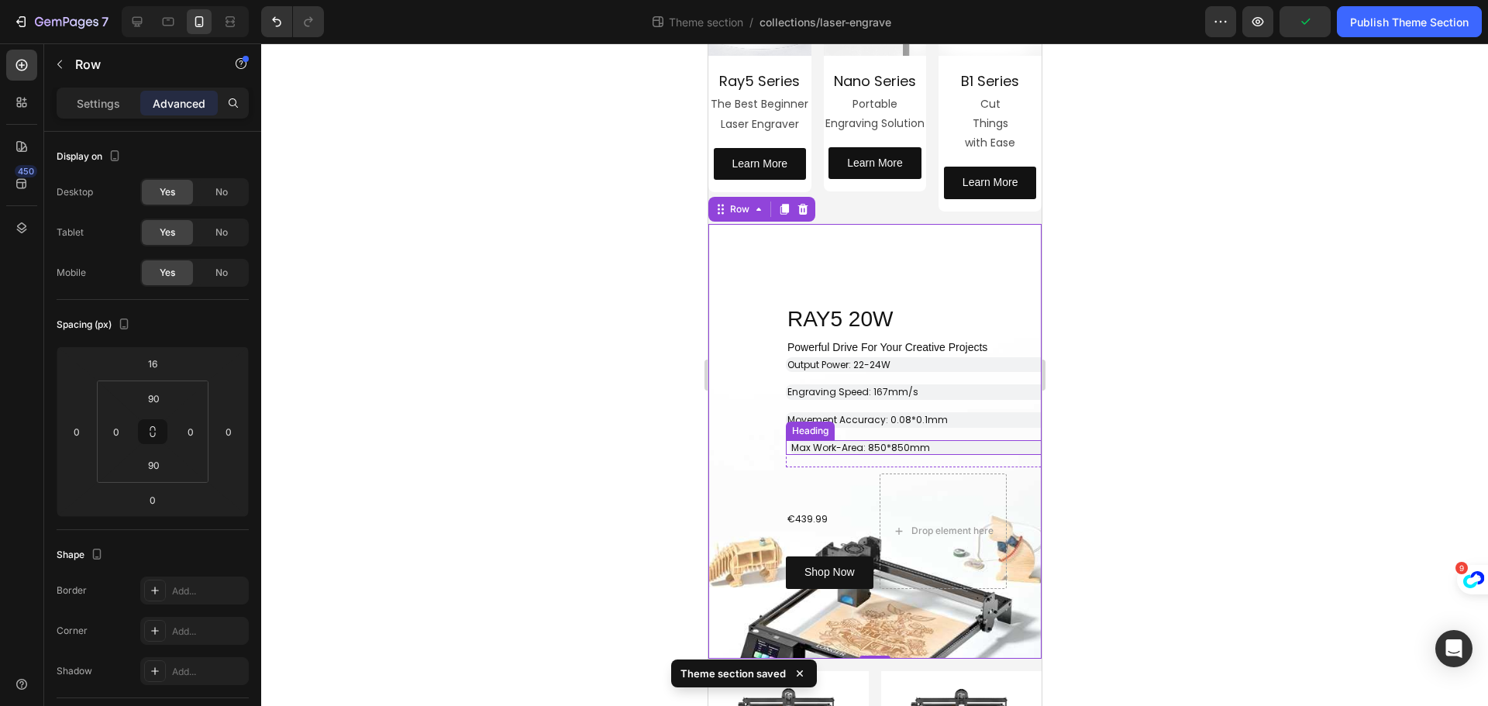
click at [797, 453] on span "Max Work-Area: 850*850mm" at bounding box center [859, 447] width 139 height 13
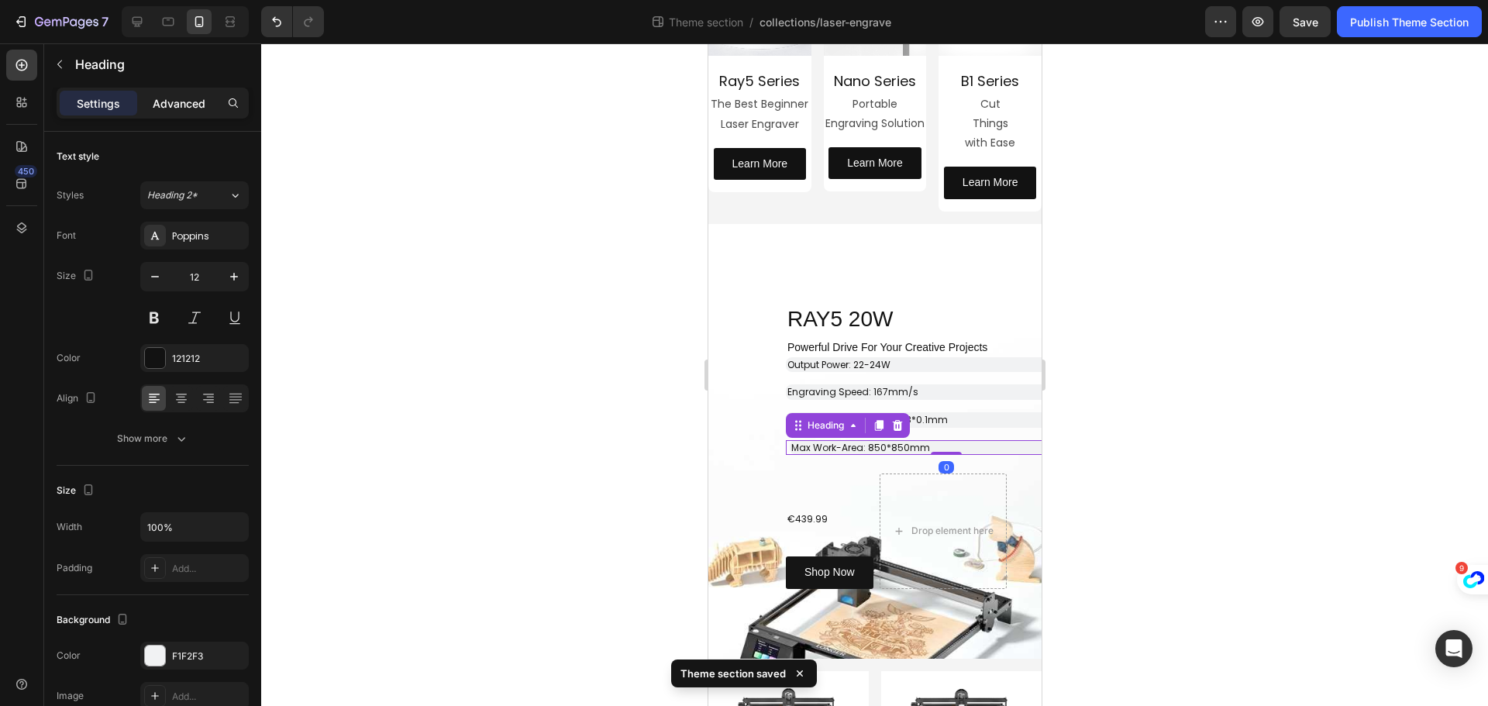
click at [180, 99] on p "Advanced" at bounding box center [179, 103] width 53 height 16
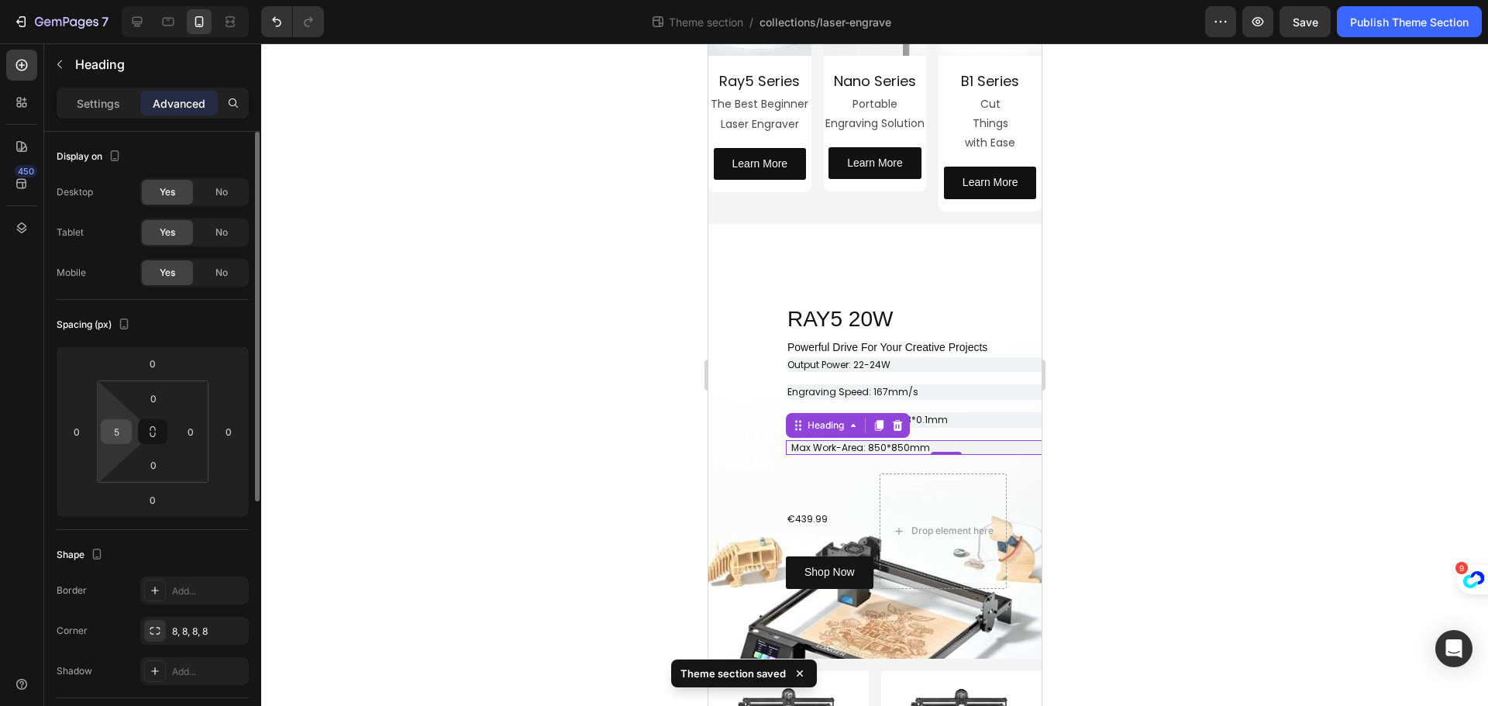
click at [118, 438] on input "5" at bounding box center [116, 431] width 23 height 23
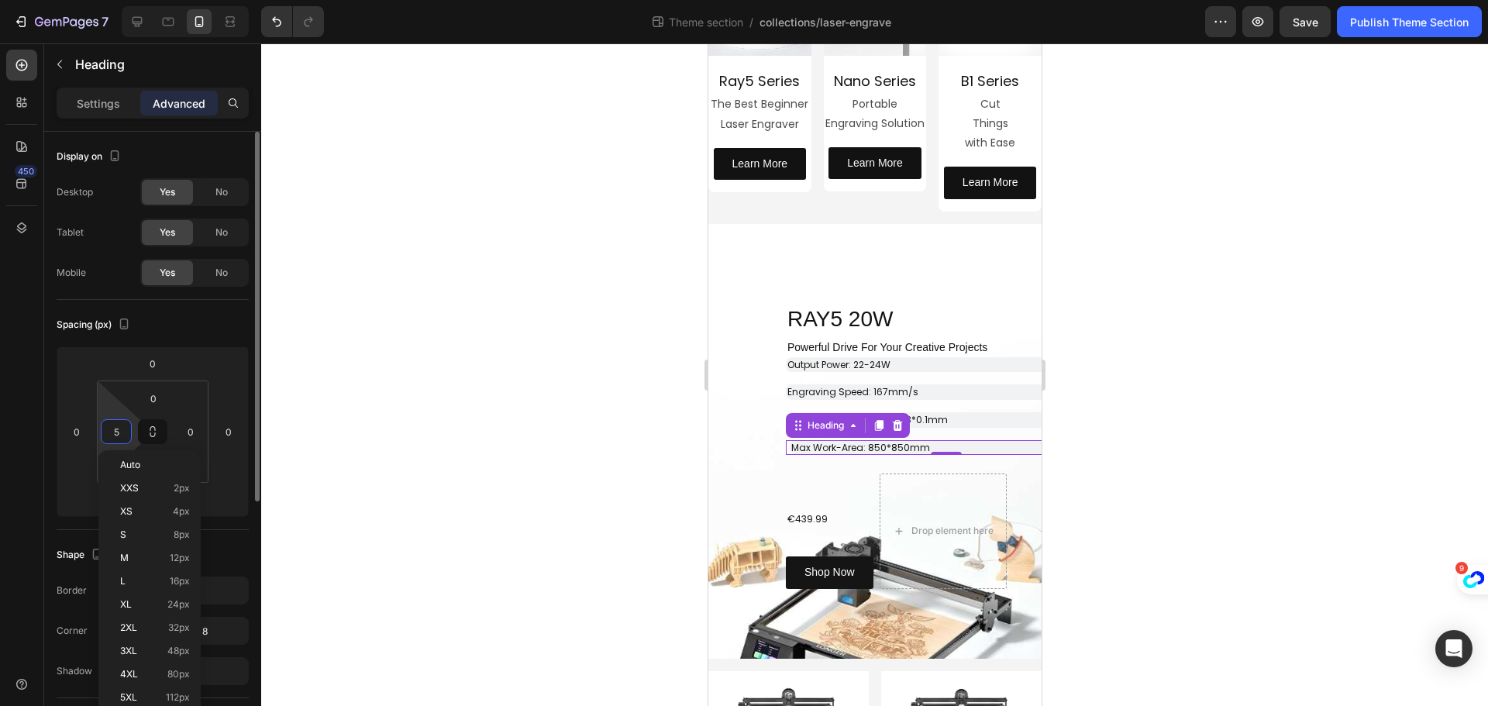
type input "0"
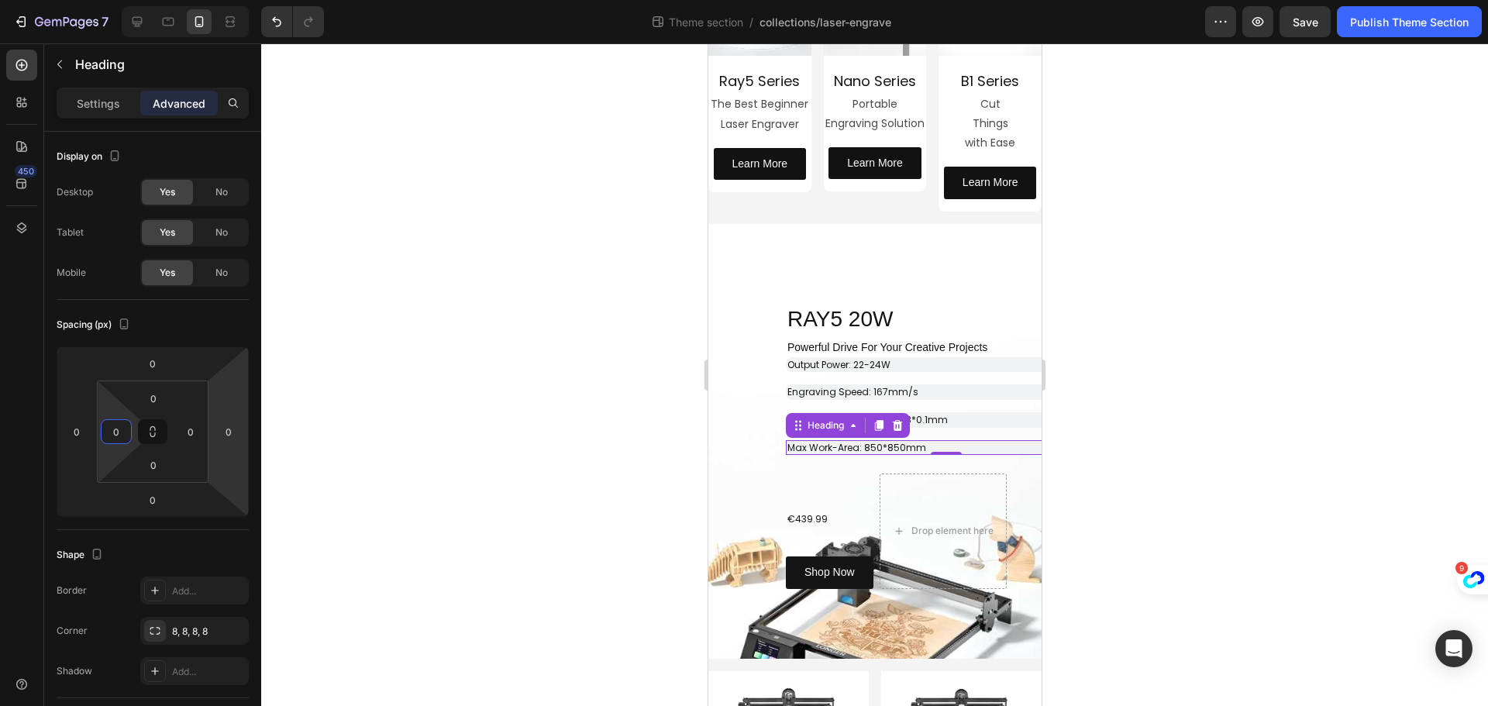
click at [443, 497] on div at bounding box center [874, 374] width 1227 height 663
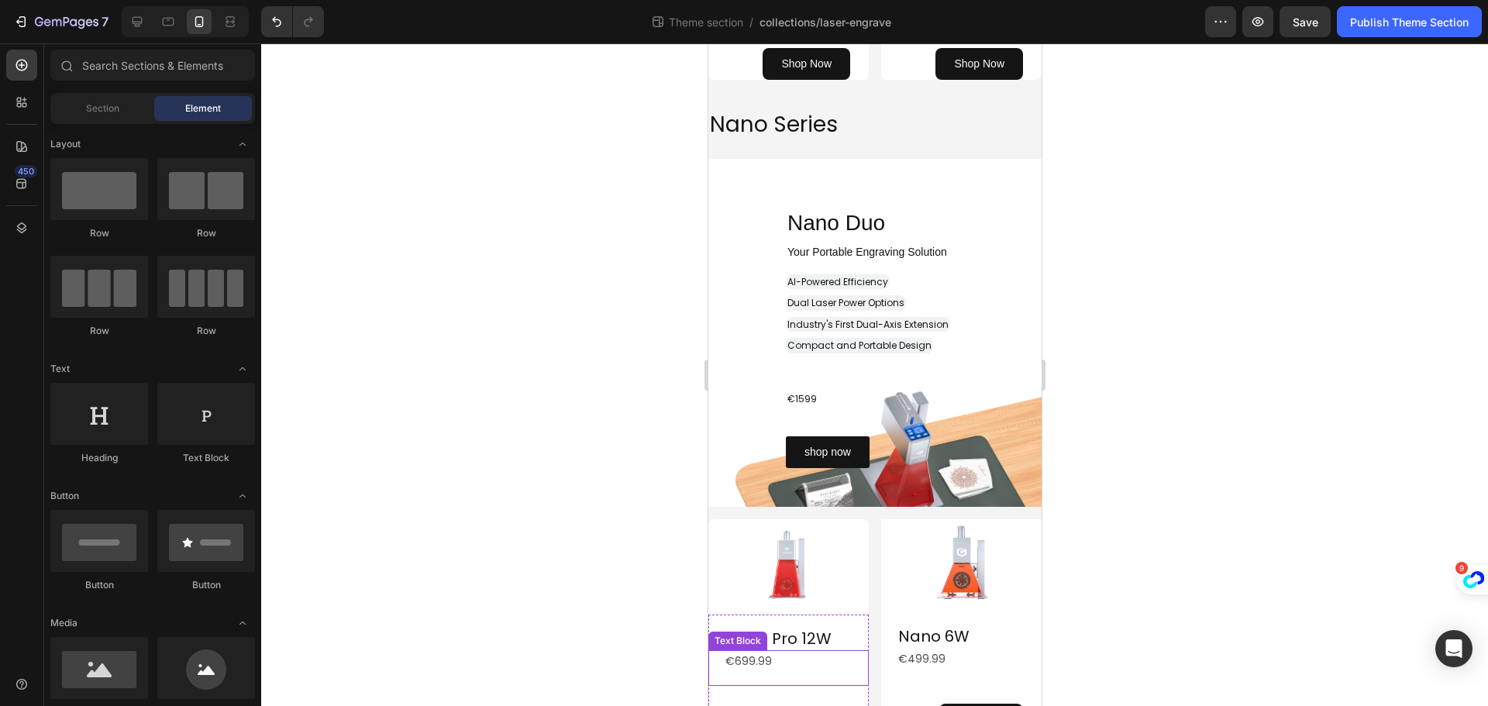
scroll to position [852, 0]
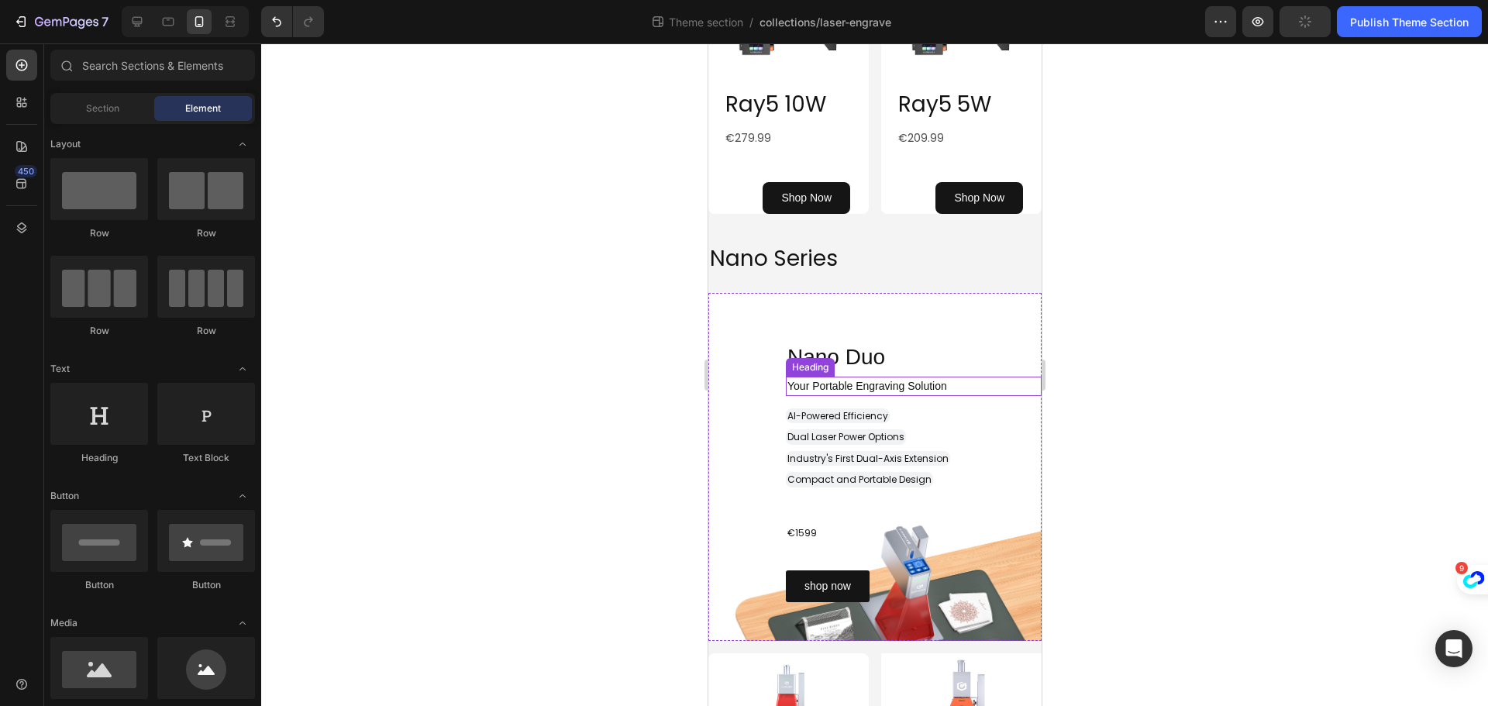
click at [963, 384] on p "⁠⁠⁠⁠⁠⁠⁠ Your Portable Engraving Solution" at bounding box center [913, 386] width 253 height 16
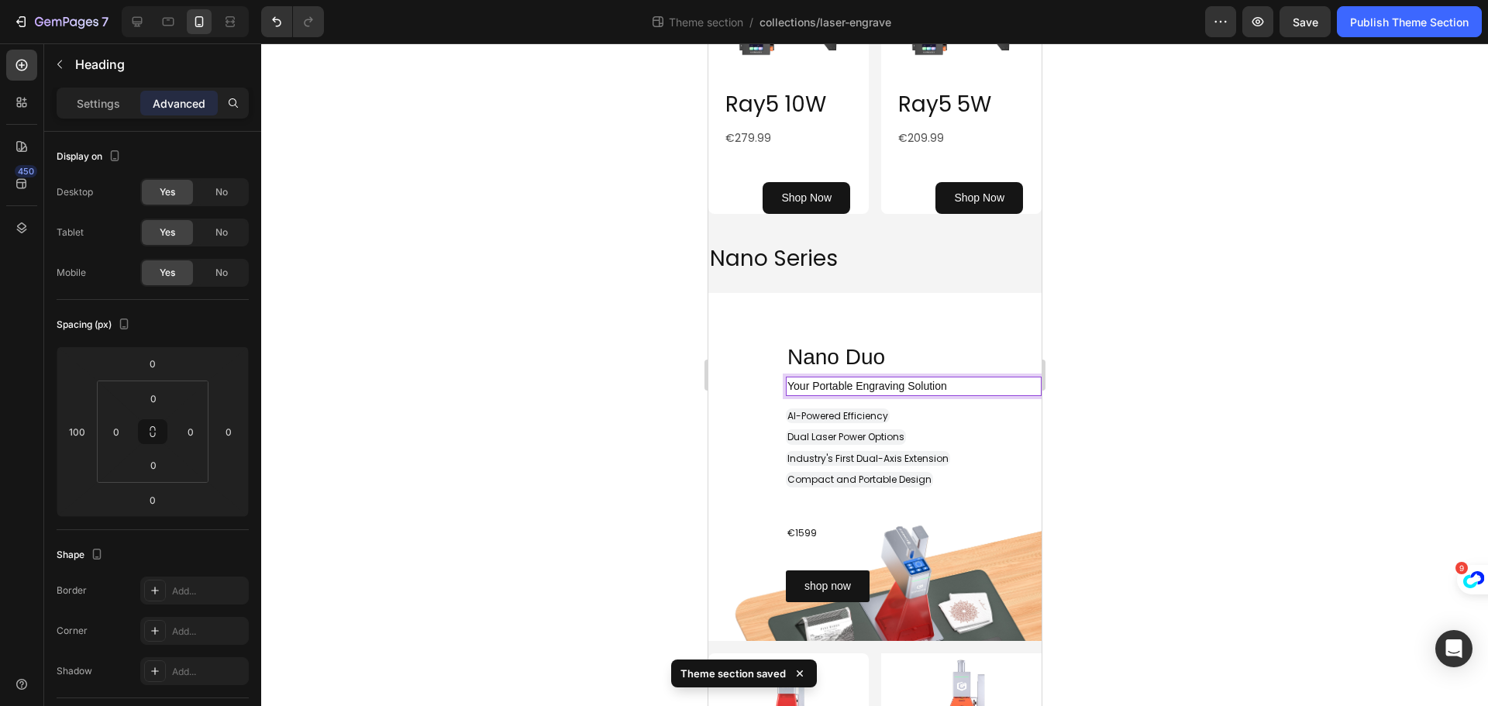
click at [800, 385] on span "Your Portable Engraving Solution" at bounding box center [867, 386] width 160 height 12
click at [993, 409] on div "⁠⁠⁠⁠⁠⁠⁠ AI-Powered Efficiency" at bounding box center [913, 415] width 256 height 15
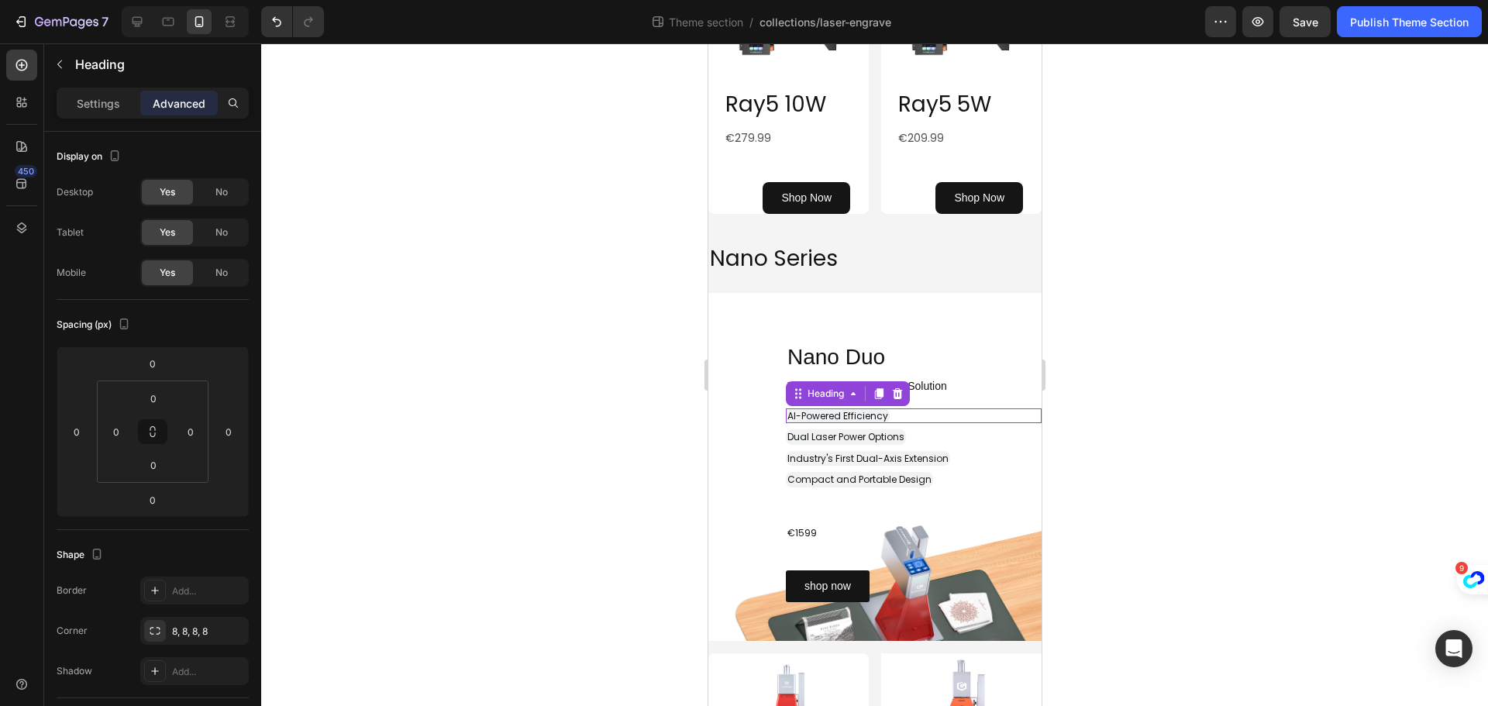
click at [993, 409] on div "⁠⁠⁠⁠⁠⁠⁠ AI-Powered Efficiency" at bounding box center [913, 415] width 256 height 15
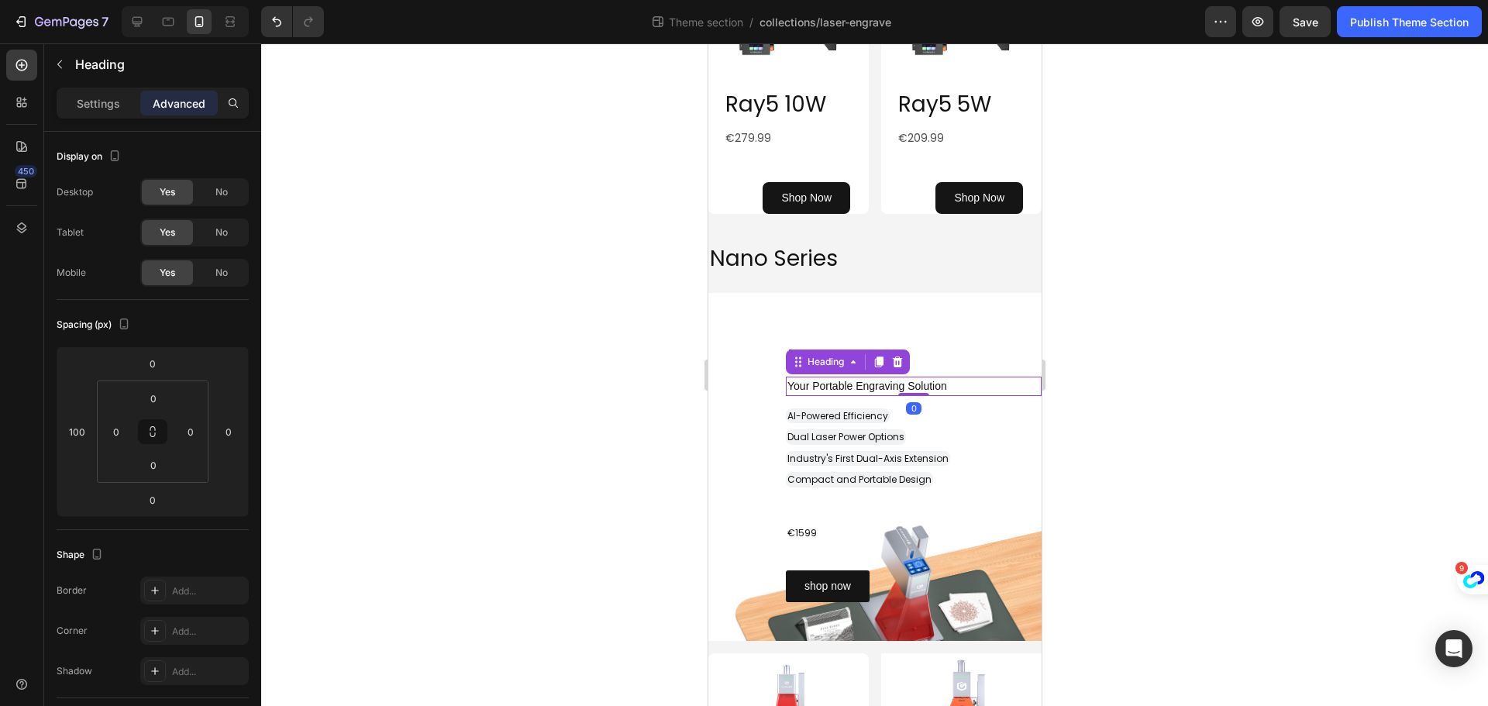
click at [971, 378] on p "⁠⁠⁠⁠⁠⁠⁠ Your Portable Engraving Solution" at bounding box center [913, 386] width 253 height 16
click at [805, 363] on div "Heading" at bounding box center [825, 362] width 43 height 14
click at [805, 357] on div "Heading" at bounding box center [825, 362] width 43 height 14
click at [746, 435] on div "⁠⁠⁠⁠⁠⁠⁠ AI-Powered Efficiency Heading Dual Laser Power Options Heading Industry…" at bounding box center [874, 447] width 333 height 79
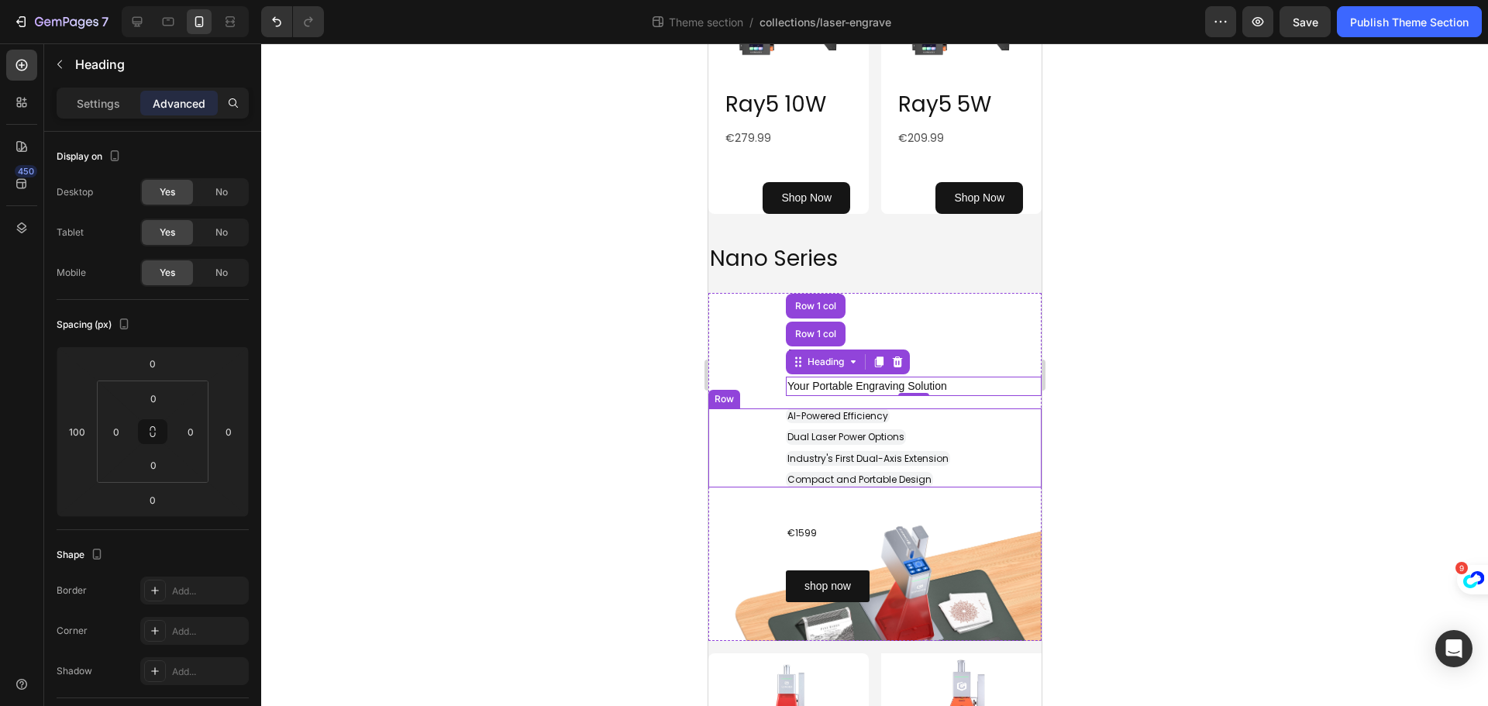
click at [746, 435] on div "⁠⁠⁠⁠⁠⁠⁠ AI-Powered Efficiency Heading Dual Laser Power Options Heading Industry…" at bounding box center [874, 447] width 333 height 79
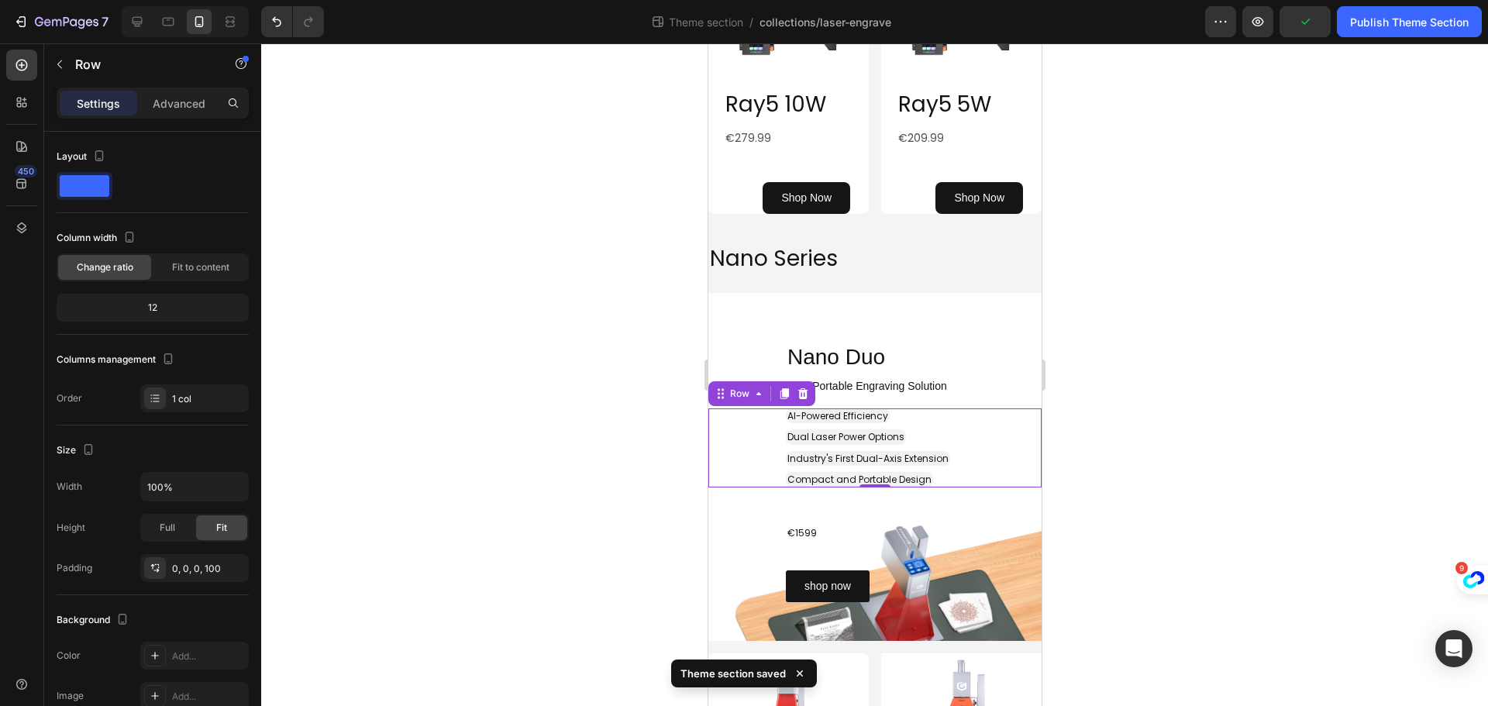
click at [180, 89] on div "Settings Advanced" at bounding box center [153, 103] width 192 height 31
click at [174, 92] on div "Advanced" at bounding box center [178, 103] width 77 height 25
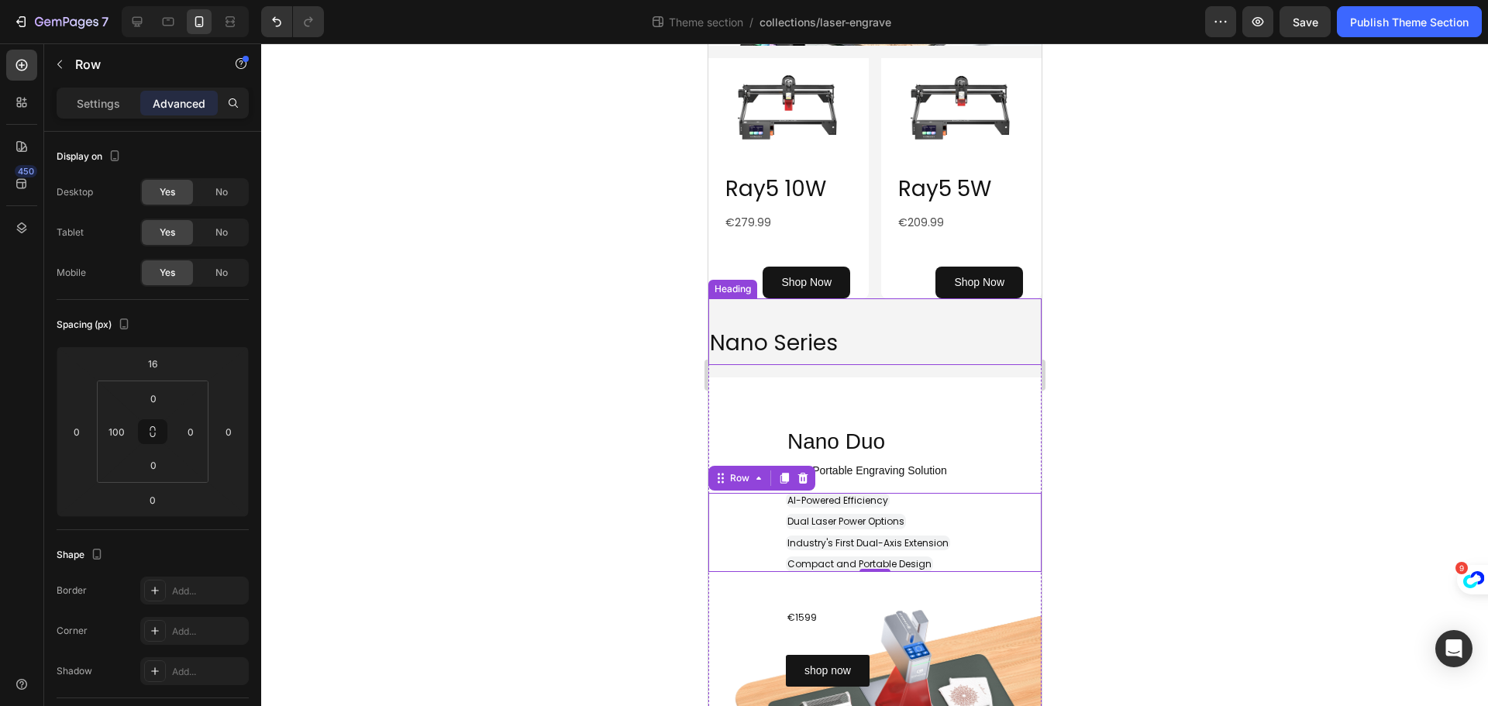
scroll to position [775, 0]
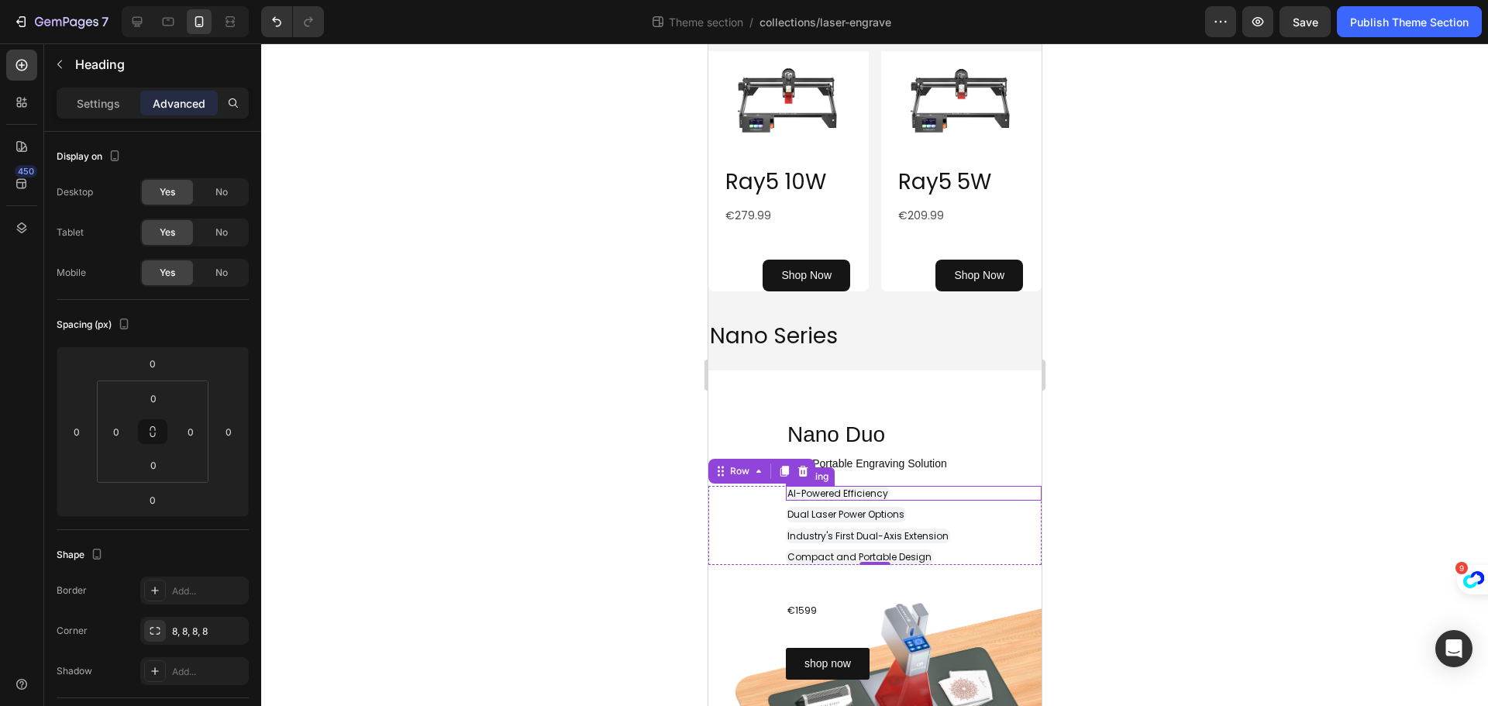
click at [891, 495] on div "⁠⁠⁠⁠⁠⁠⁠ AI-Powered Efficiency" at bounding box center [913, 493] width 256 height 15
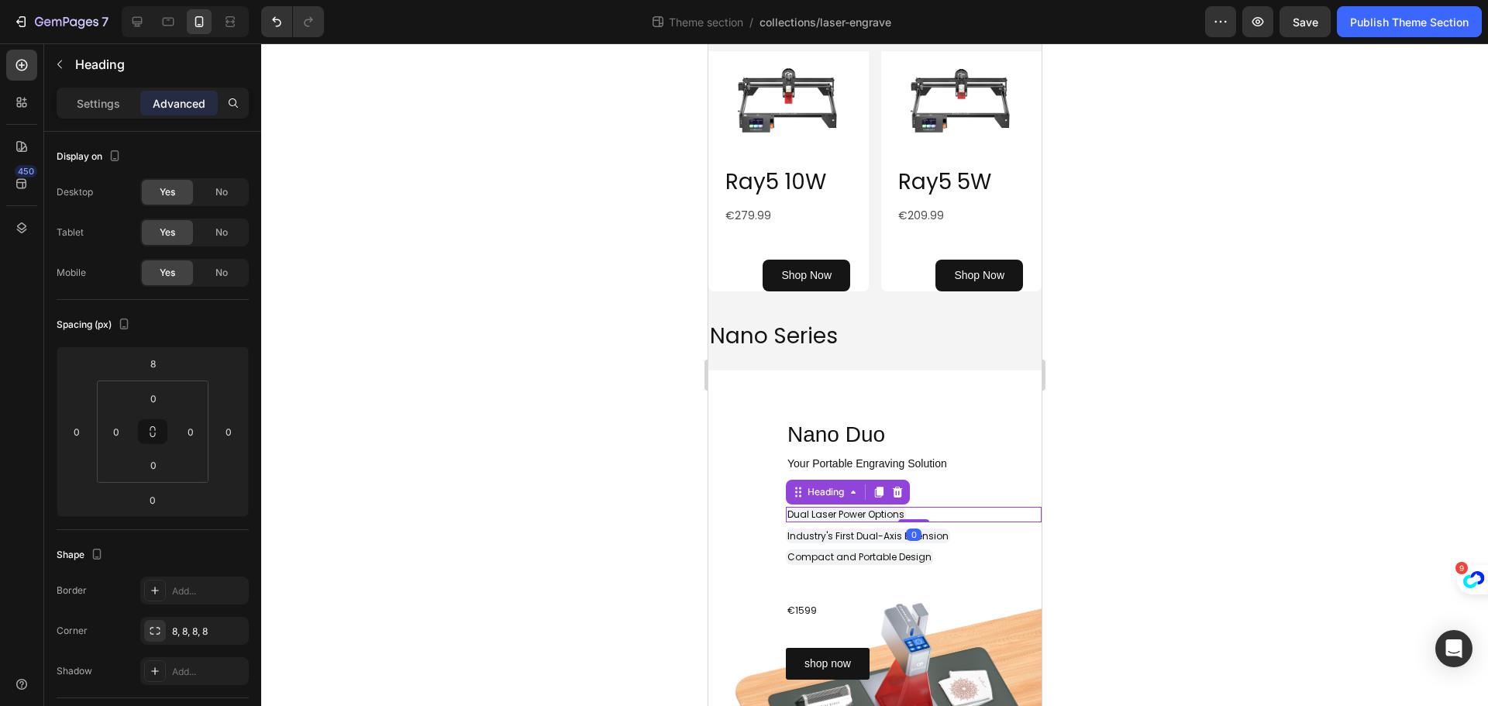
click at [810, 518] on span "Dual Laser Power Options" at bounding box center [845, 514] width 117 height 13
click at [815, 535] on span "Industry's First Dual-Axis Extension" at bounding box center [867, 535] width 161 height 13
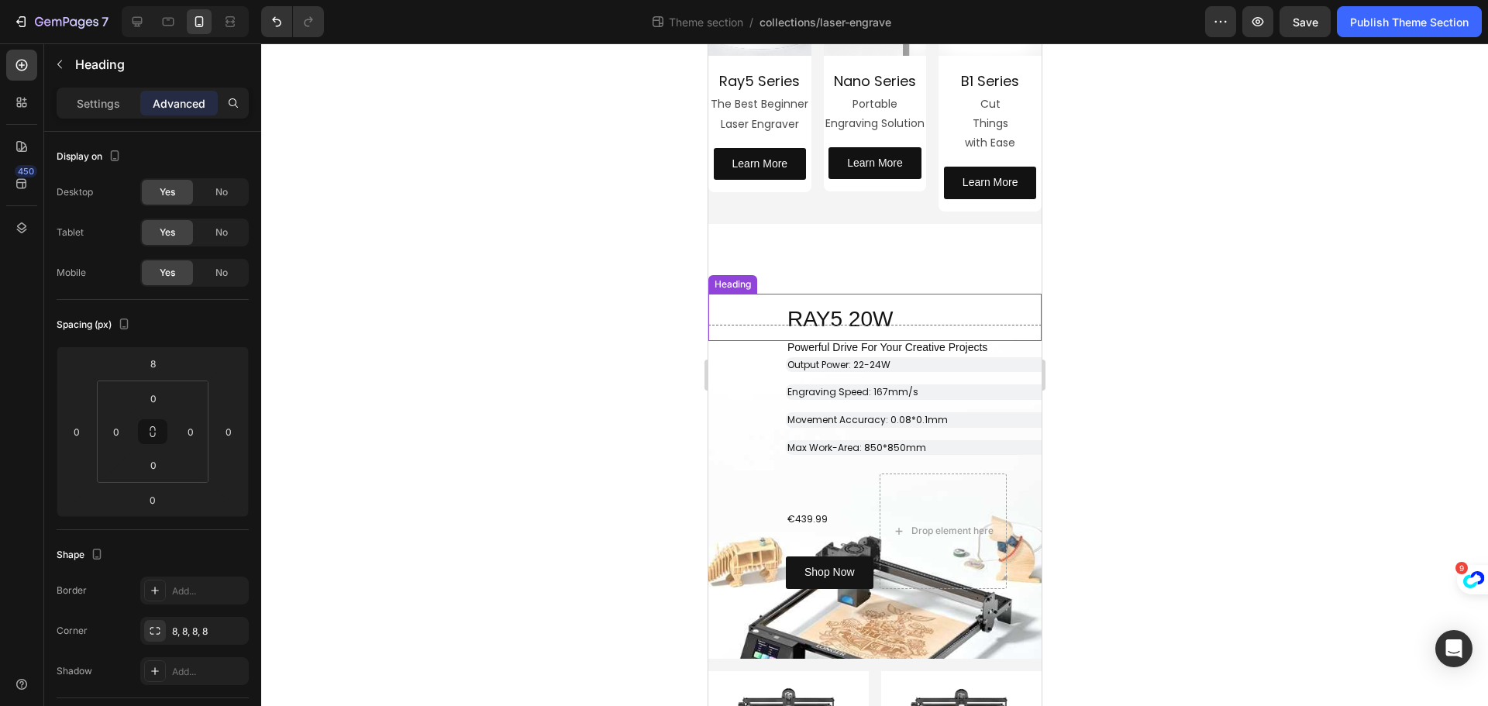
scroll to position [77, 0]
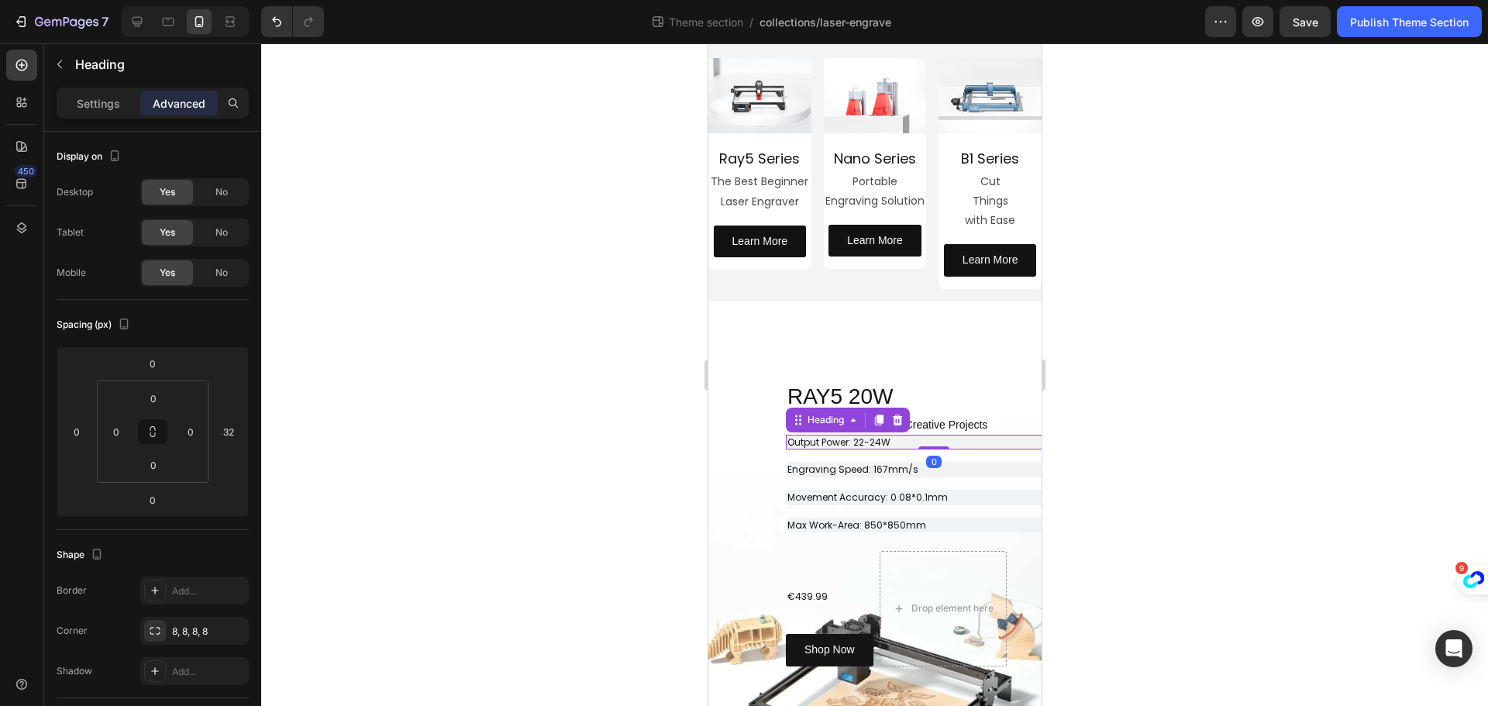
click at [916, 439] on p "⁠⁠⁠⁠⁠⁠⁠ Output Power: 22-24W" at bounding box center [933, 442] width 293 height 12
click at [170, 364] on div "0" at bounding box center [152, 363] width 39 height 25
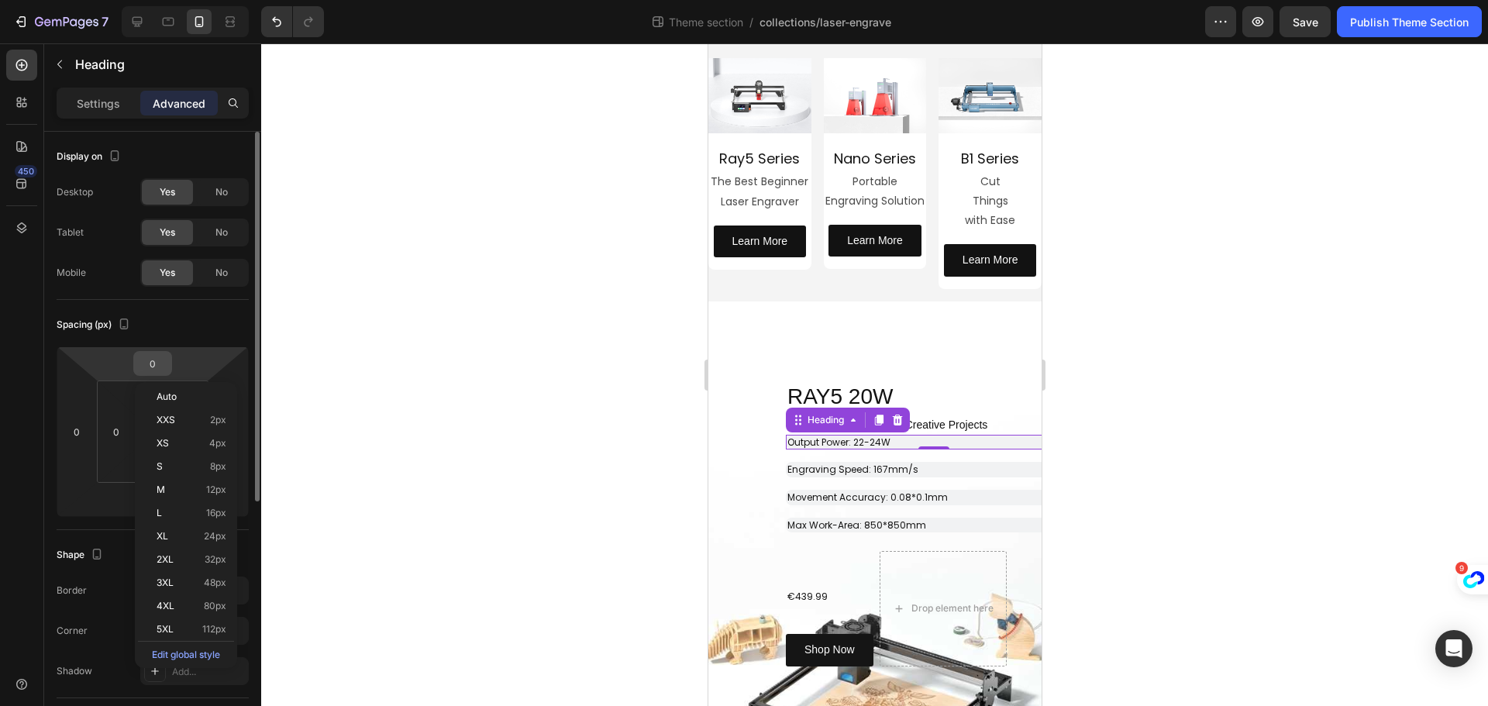
click at [156, 364] on input "0" at bounding box center [152, 363] width 31 height 23
click at [209, 508] on span "16px" at bounding box center [216, 513] width 20 height 11
type input "16"
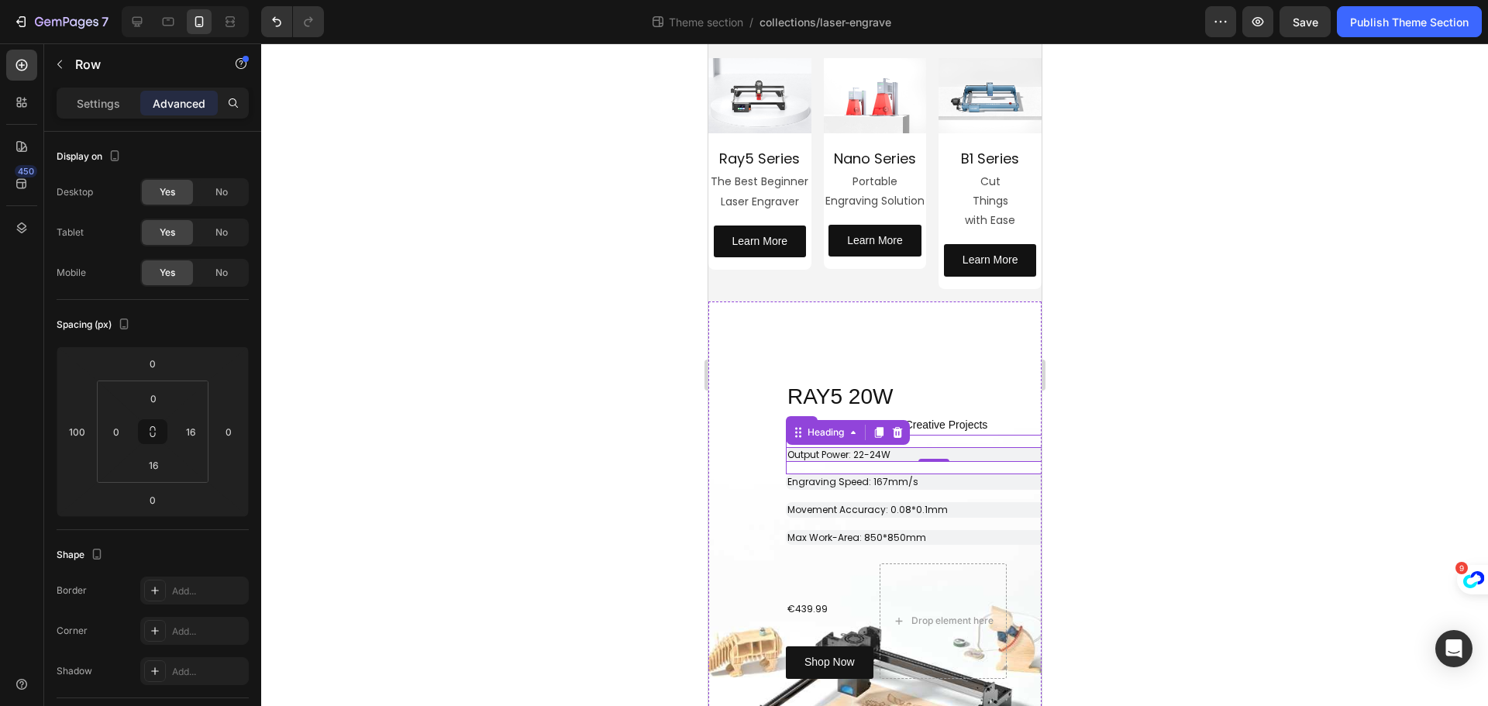
click at [903, 465] on div "⁠⁠⁠⁠⁠⁠⁠ Output Power: 22-24W Heading 0 Row" at bounding box center [951, 455] width 333 height 40
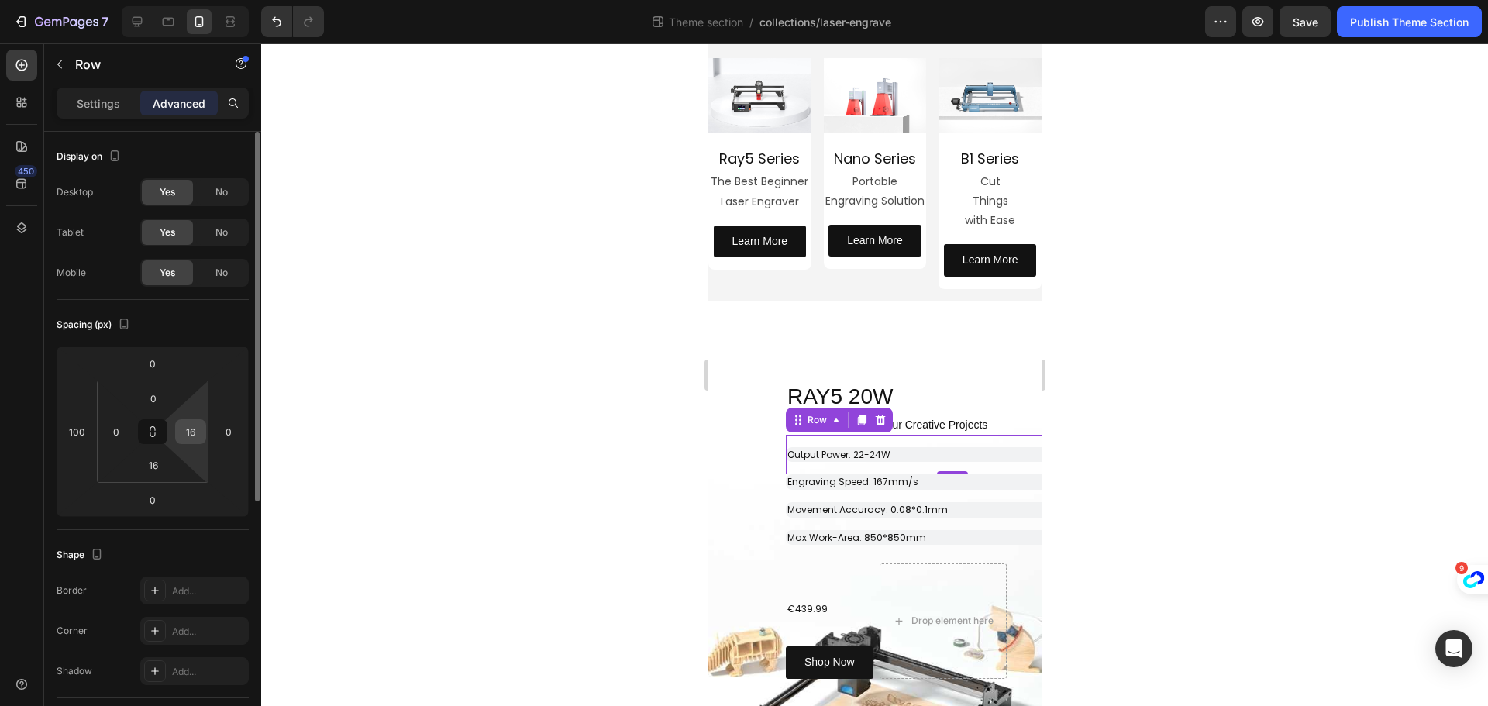
click at [201, 430] on input "16" at bounding box center [190, 431] width 23 height 23
type input "0"
click at [157, 472] on input "16" at bounding box center [153, 464] width 31 height 23
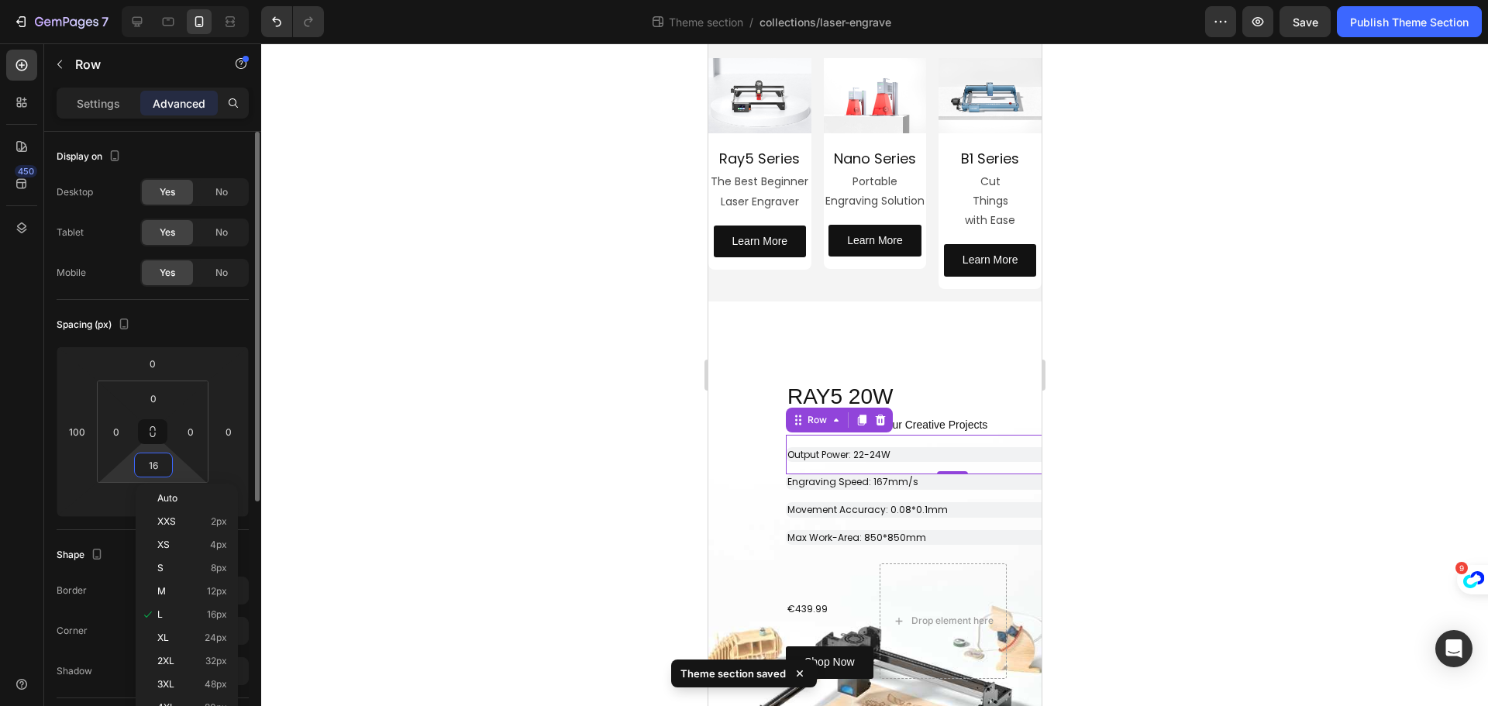
type input "8"
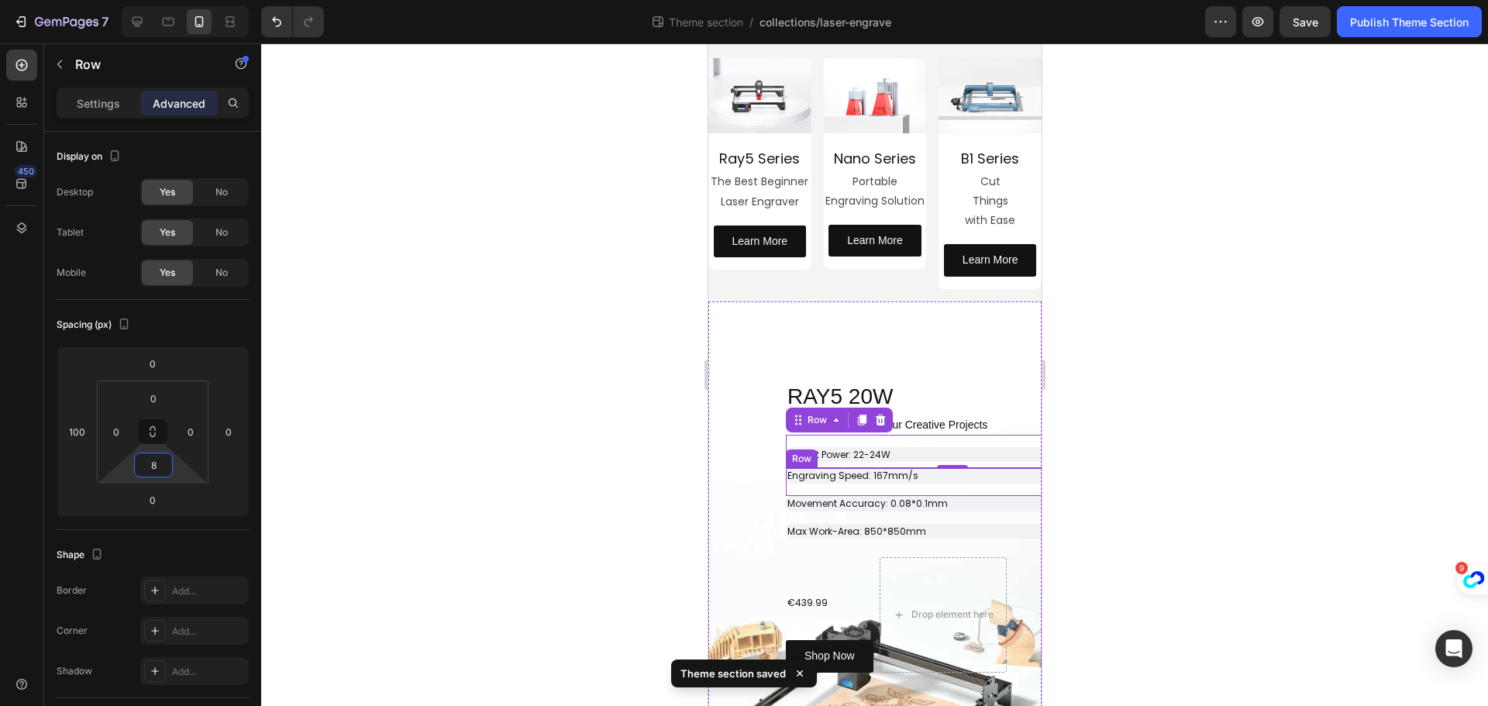
click at [876, 488] on div "Engraving Speed: 167mm/s Heading Row" at bounding box center [951, 482] width 333 height 28
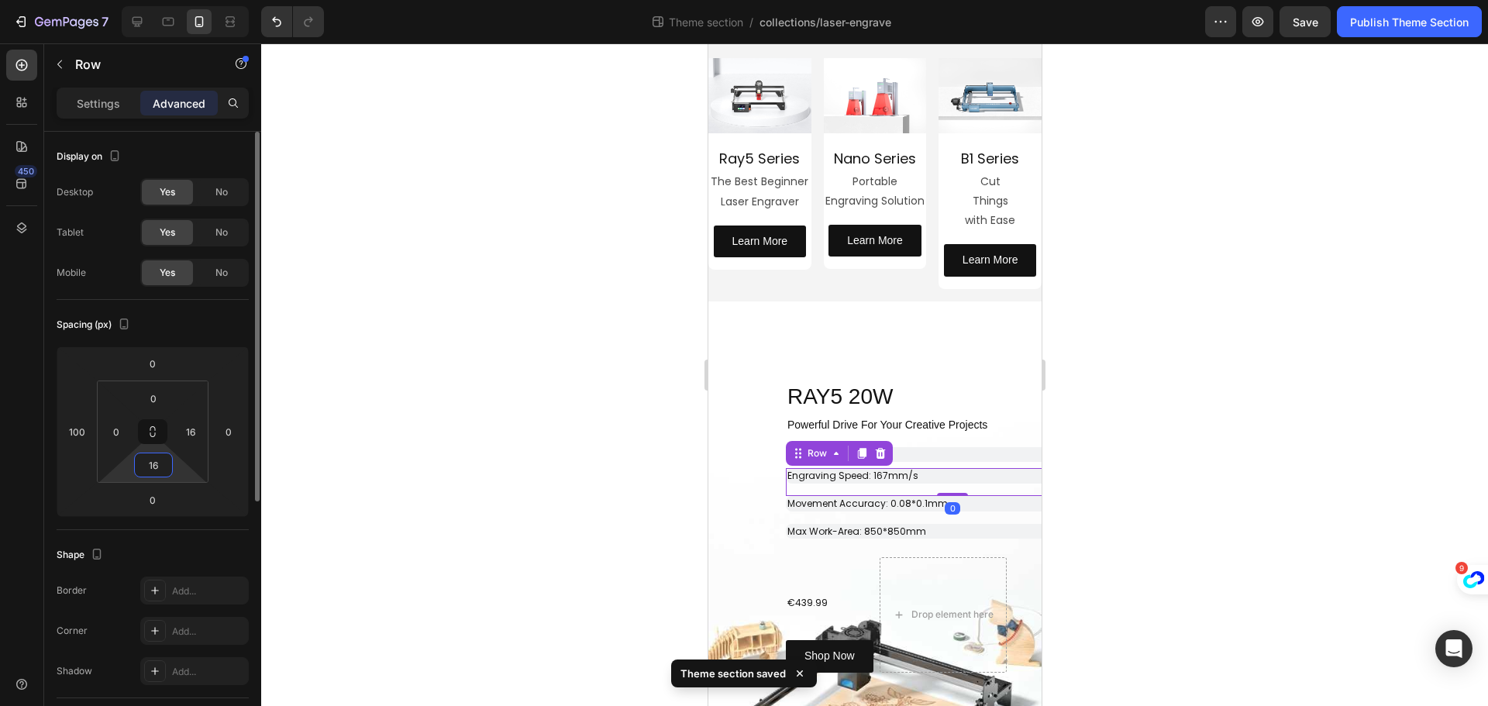
click at [160, 470] on input "16" at bounding box center [153, 464] width 31 height 23
type input "8"
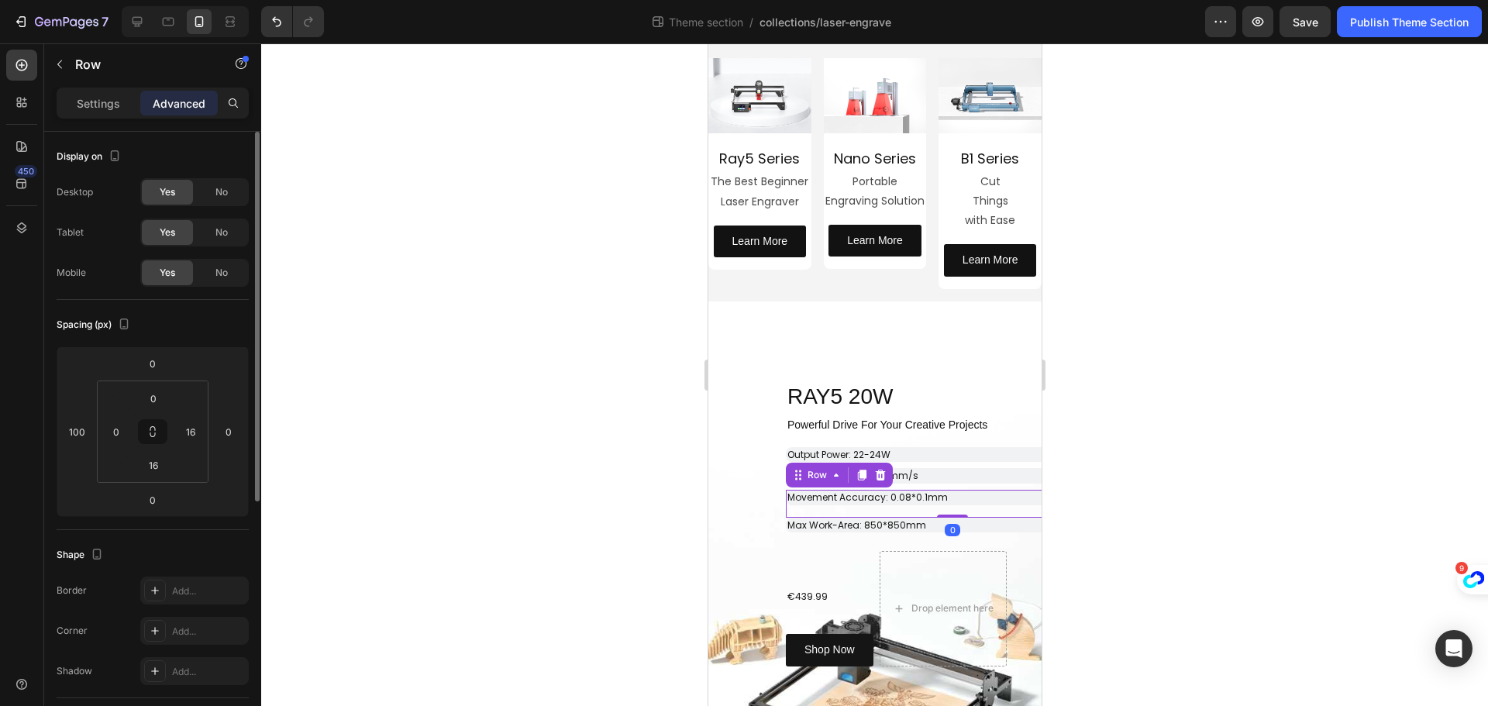
click at [974, 509] on div "Movement Accuracy: 0.08*0.1mm Heading Row 0" at bounding box center [951, 504] width 333 height 28
click at [167, 467] on input "16" at bounding box center [153, 464] width 31 height 23
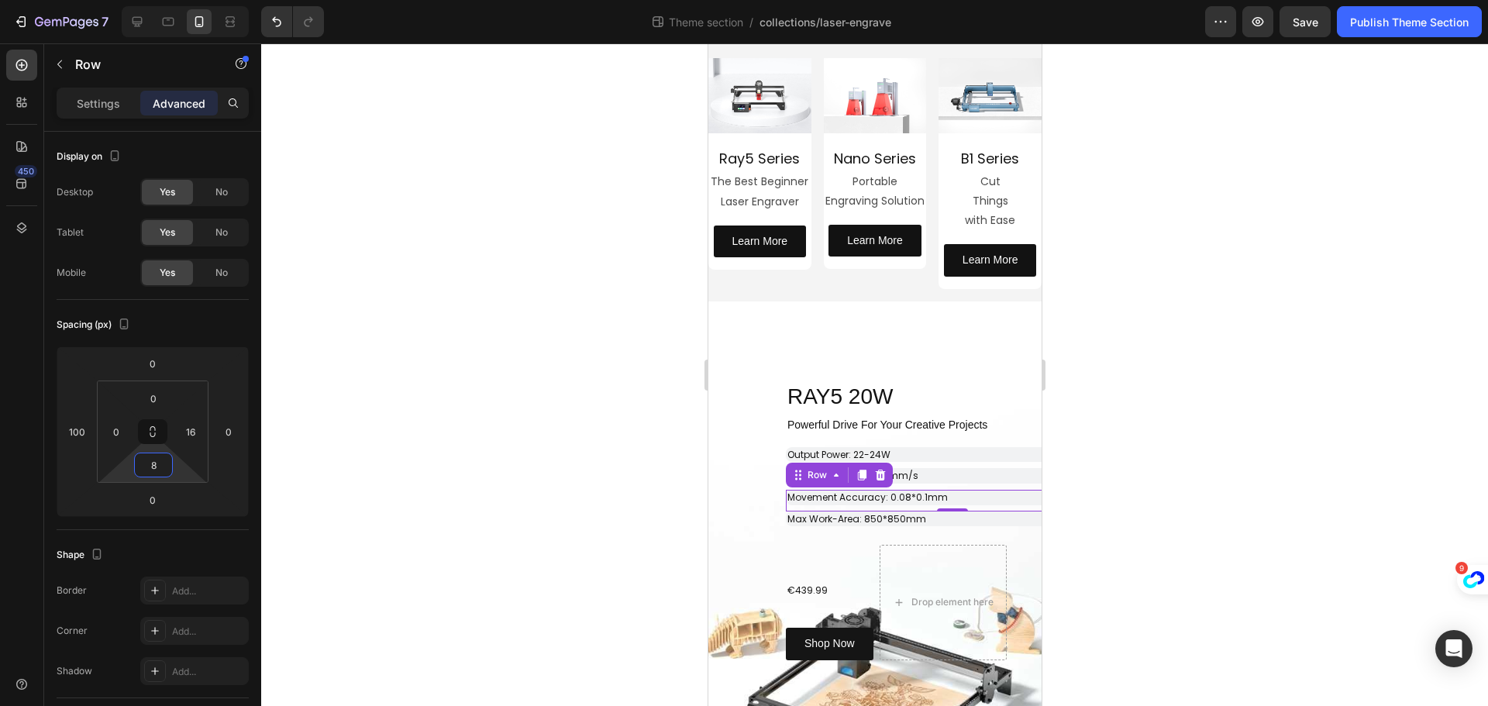
type input "8"
click at [418, 428] on div at bounding box center [874, 374] width 1227 height 663
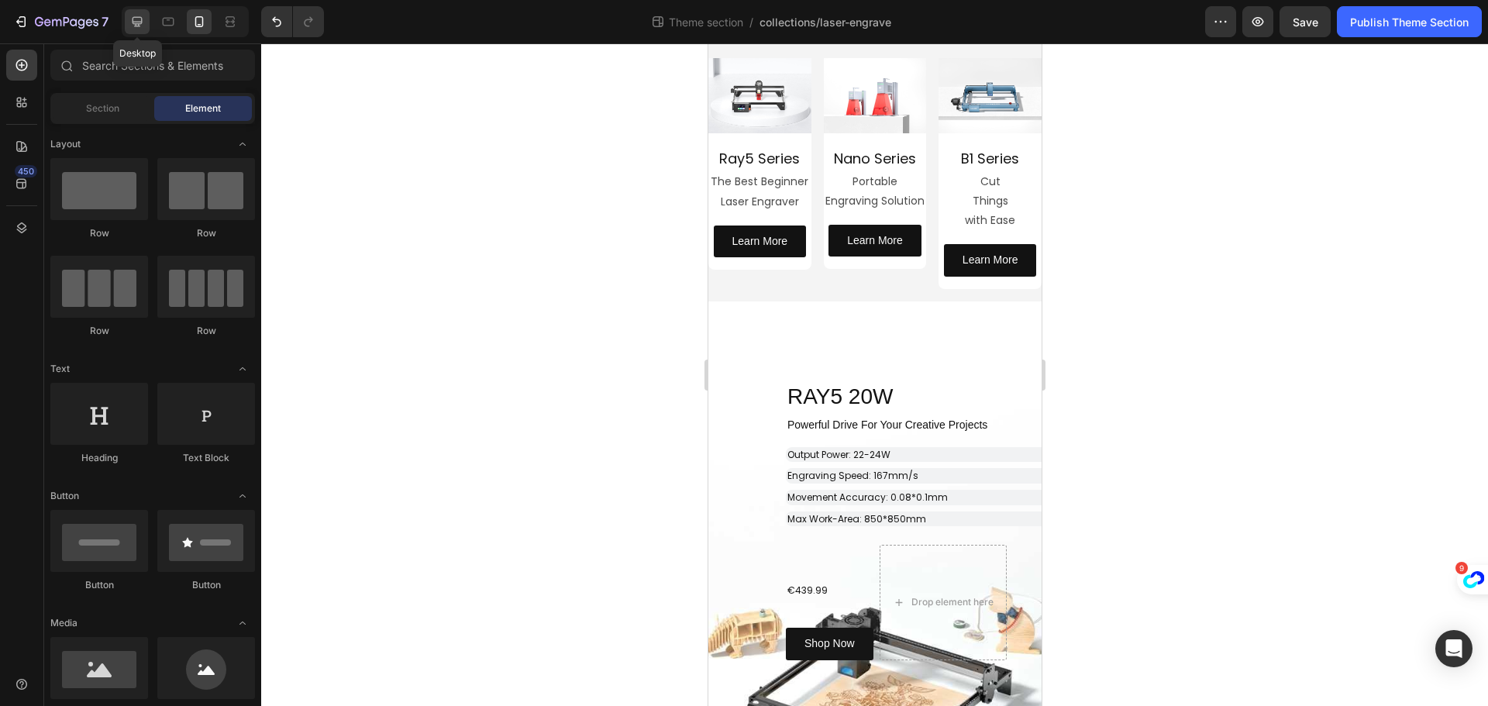
click at [135, 15] on icon at bounding box center [136, 21] width 15 height 15
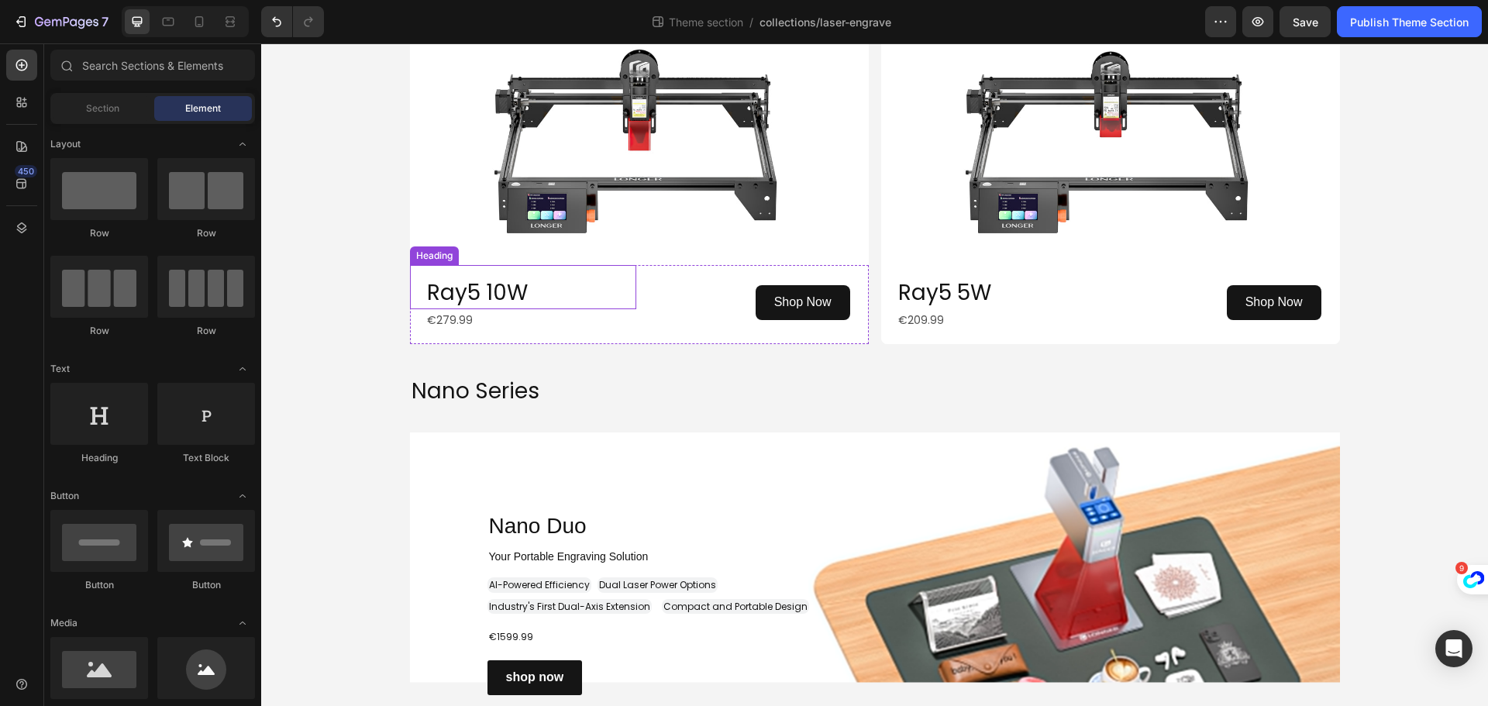
scroll to position [1085, 0]
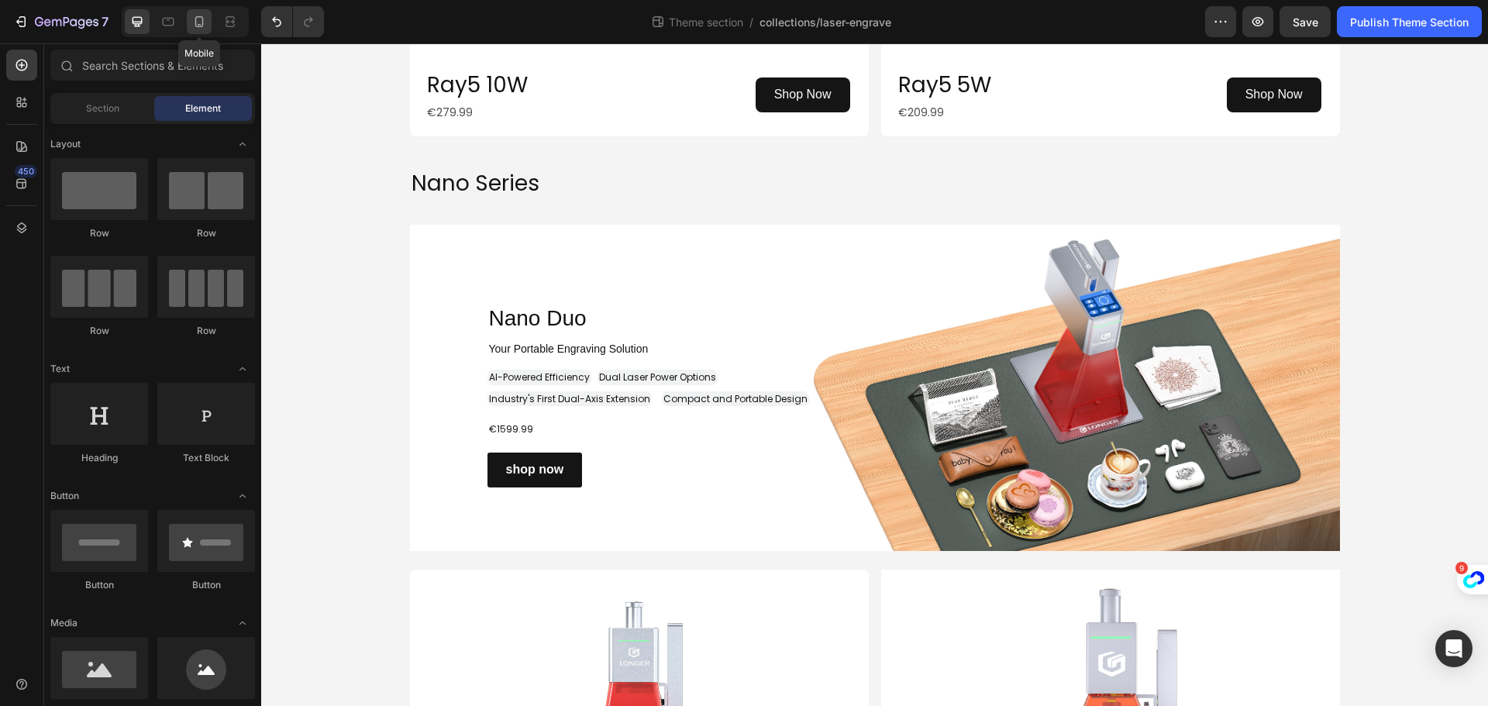
click at [201, 23] on icon at bounding box center [198, 21] width 15 height 15
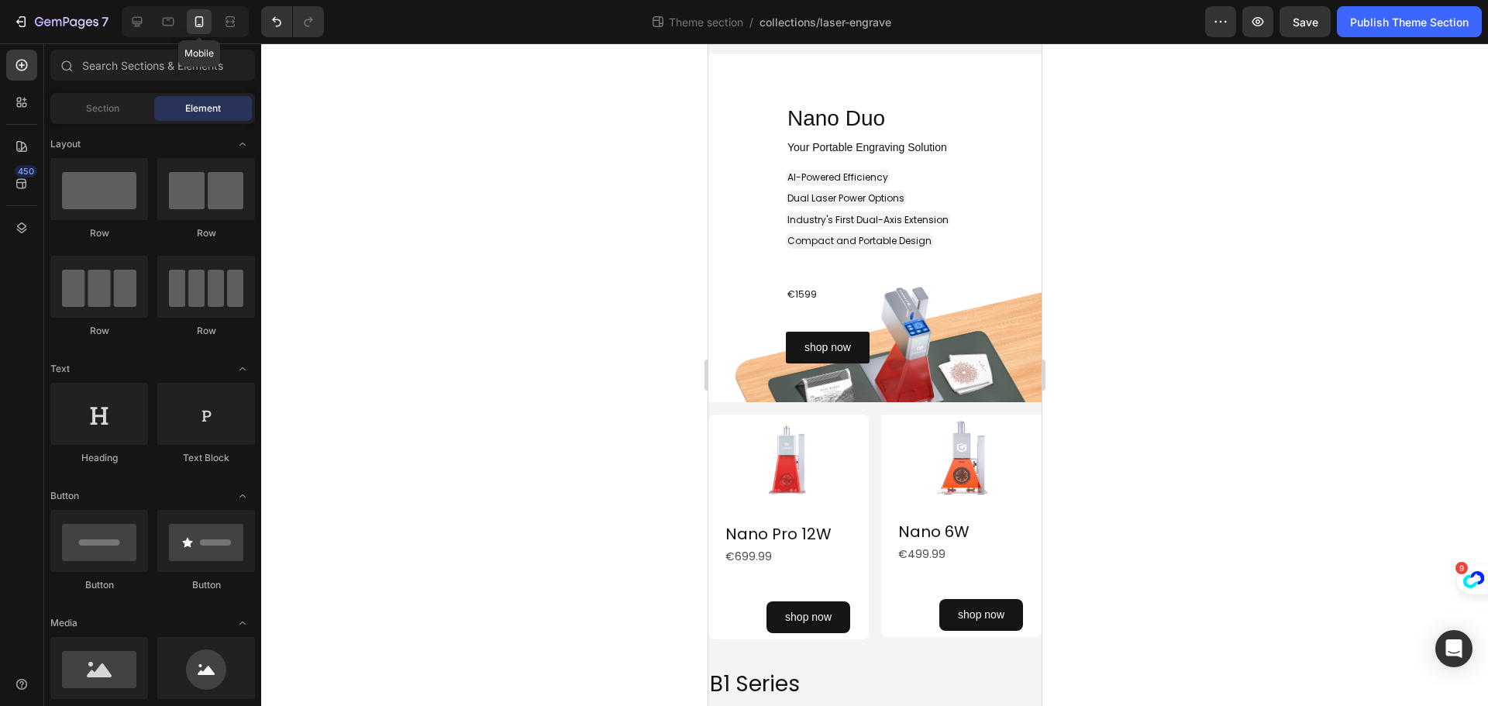
scroll to position [868, 0]
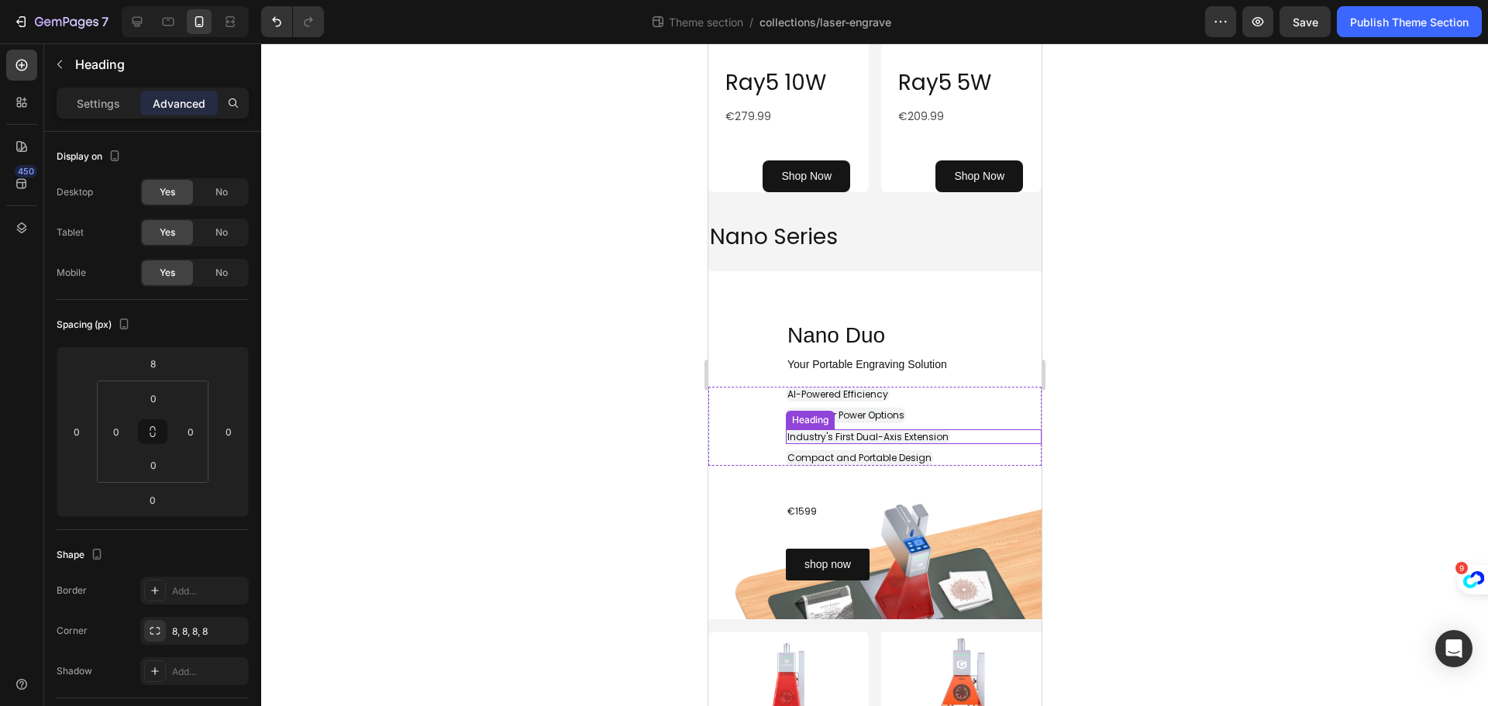
click at [932, 435] on span "Industry's First Dual-Axis Extension" at bounding box center [867, 436] width 161 height 13
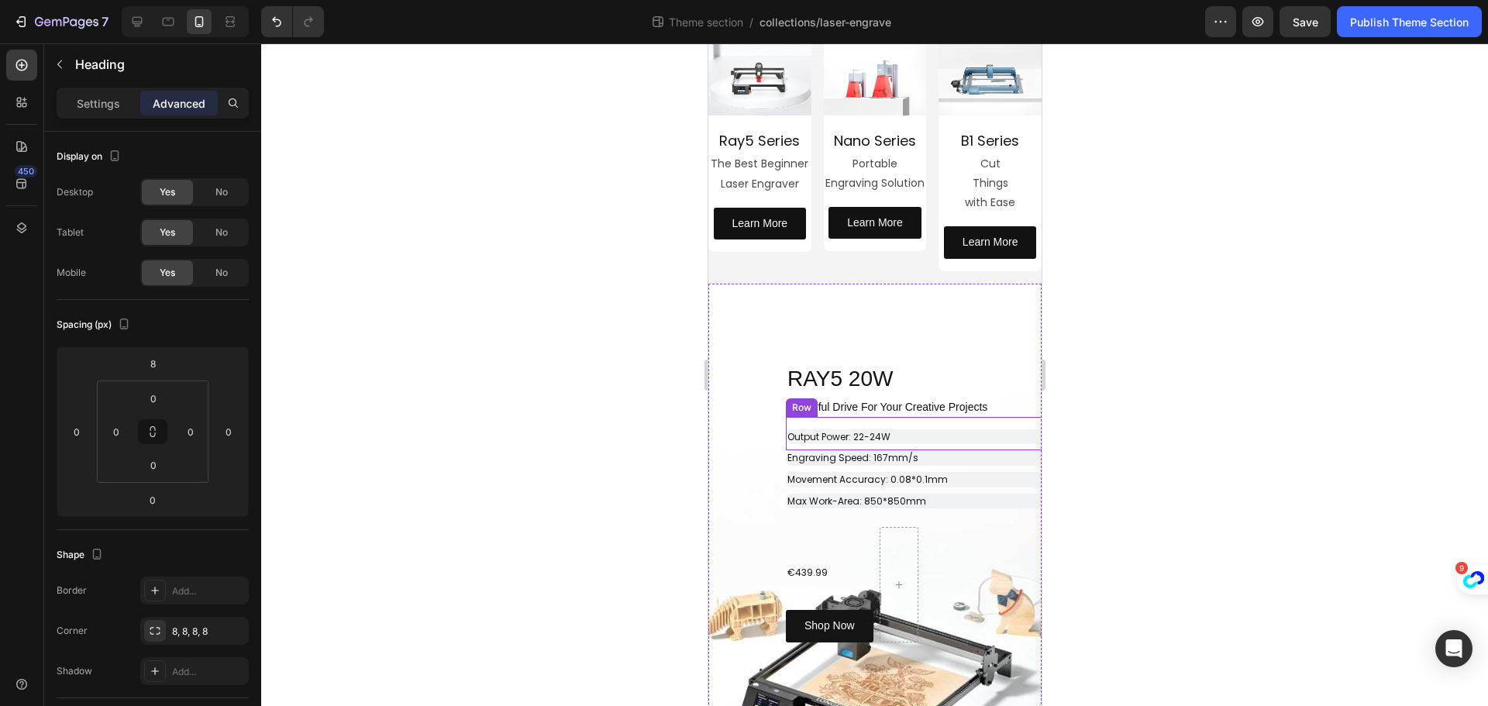
scroll to position [93, 0]
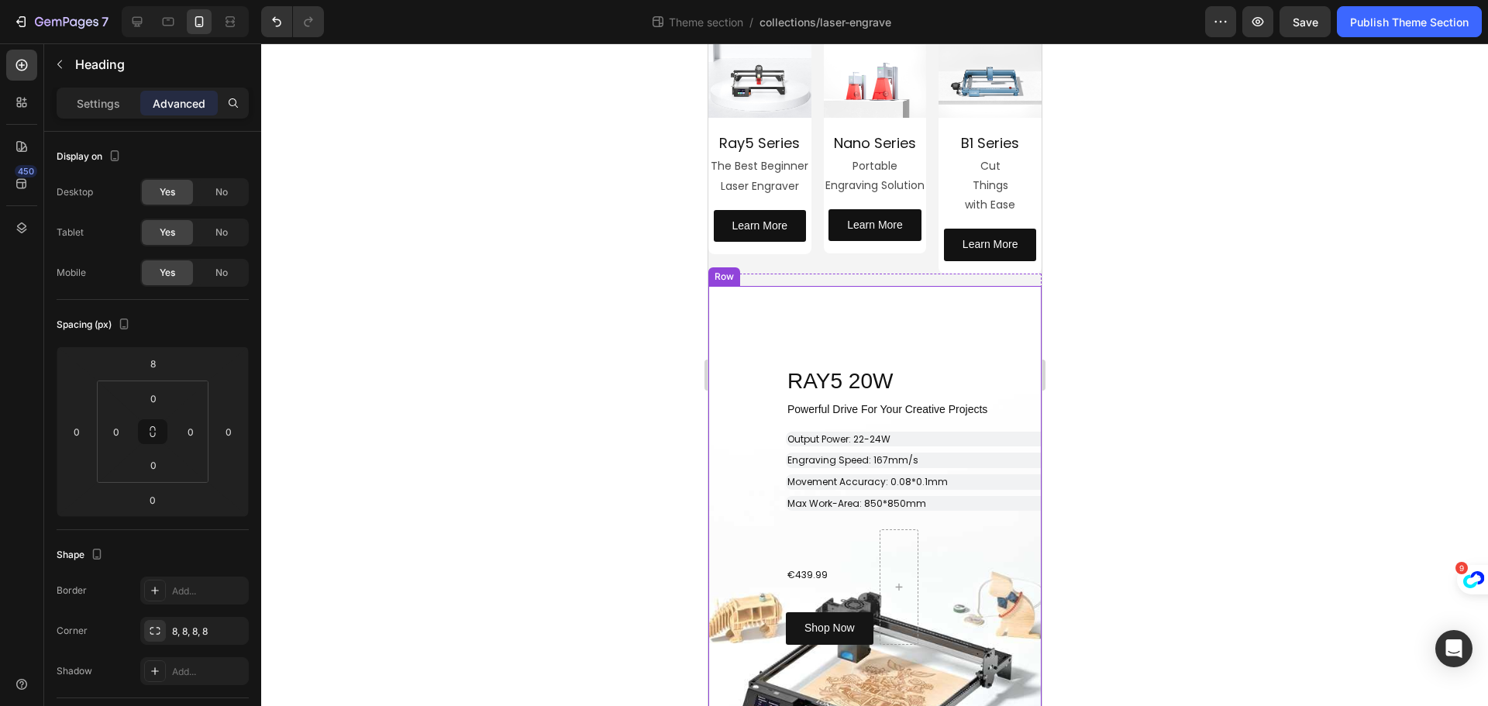
click at [972, 294] on div "RAY5 20W Heading Row Powerful Drive For Your Creative Projects Heading ⁠⁠⁠⁠⁠⁠⁠ …" at bounding box center [874, 500] width 333 height 429
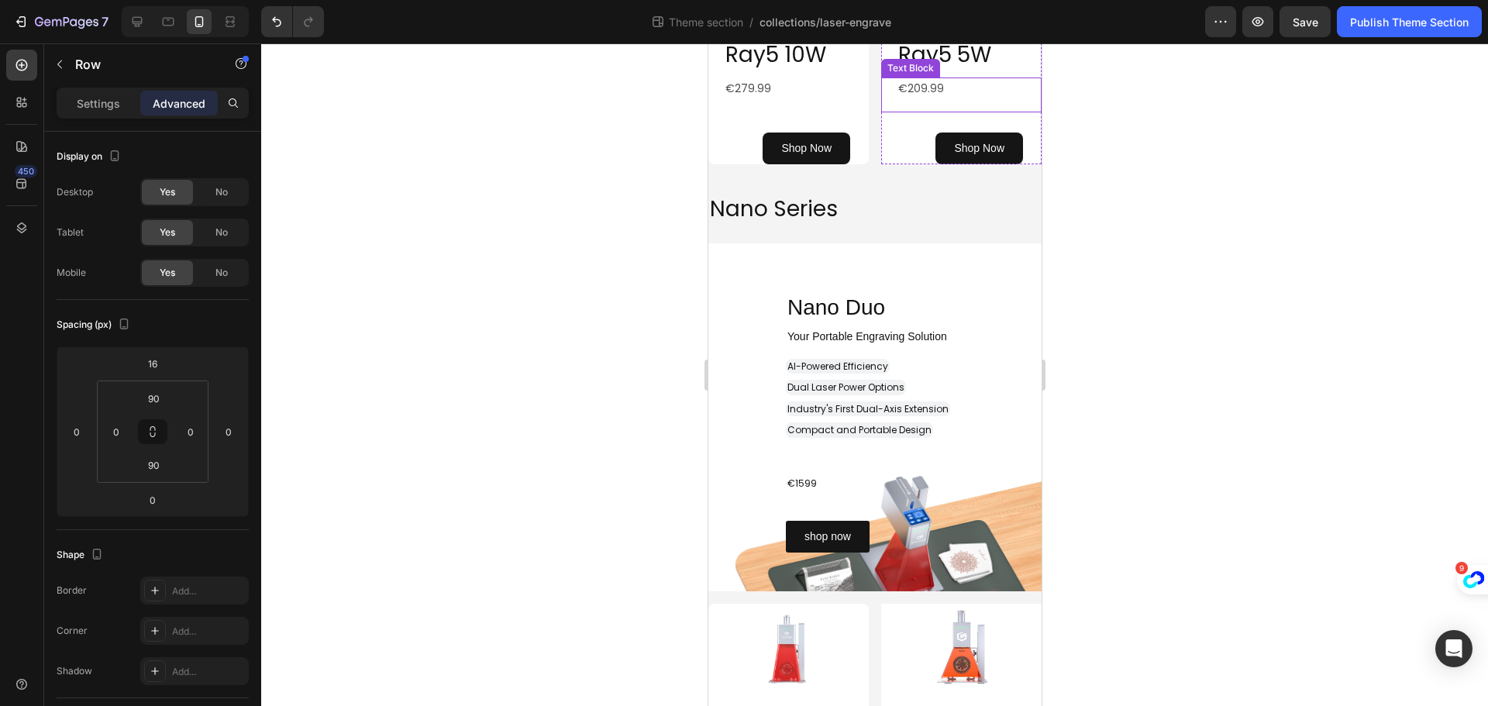
scroll to position [868, 0]
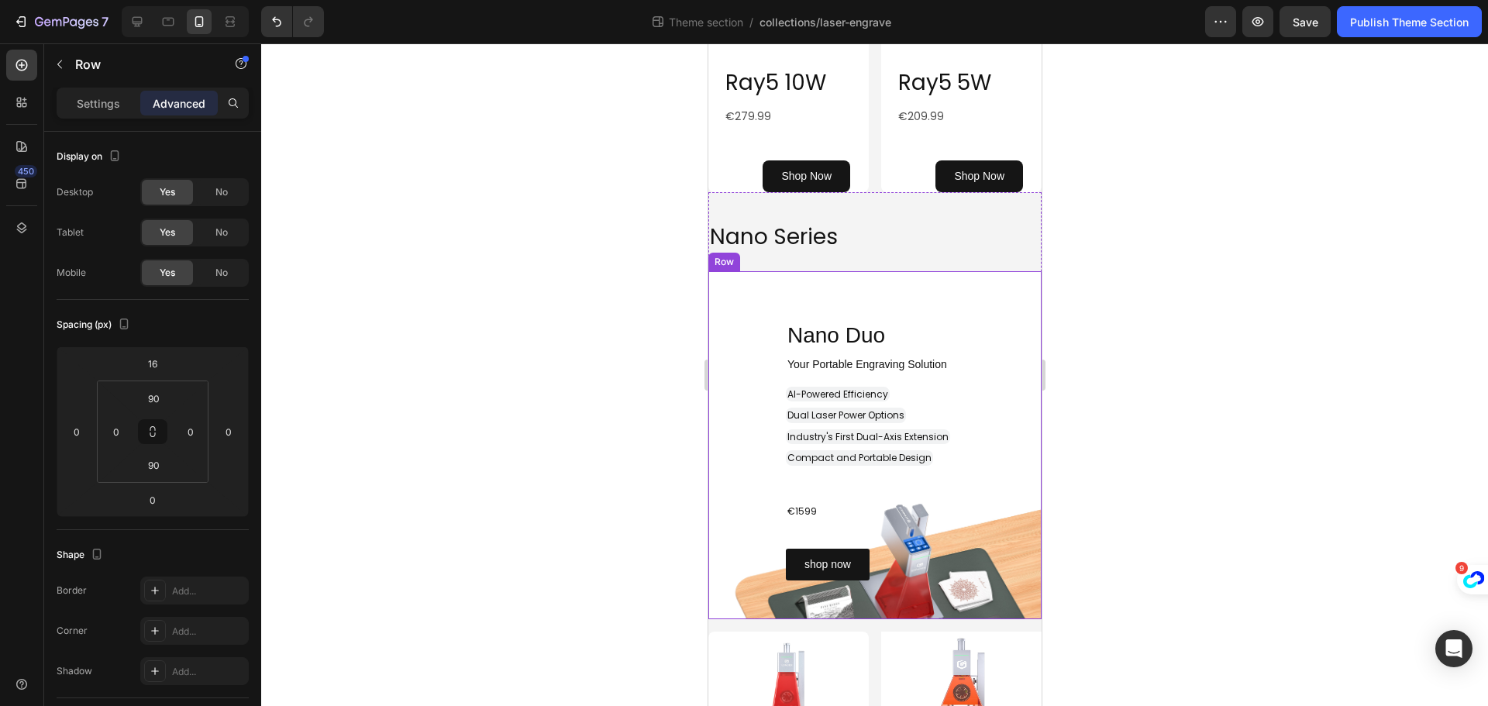
click at [967, 278] on div "Nano Duo Heading Row ⁠⁠⁠⁠⁠⁠⁠ Your Portable Engraving Solution Heading ⁠⁠⁠⁠⁠⁠⁠ A…" at bounding box center [874, 445] width 333 height 348
click at [89, 98] on p "Settings" at bounding box center [98, 103] width 43 height 16
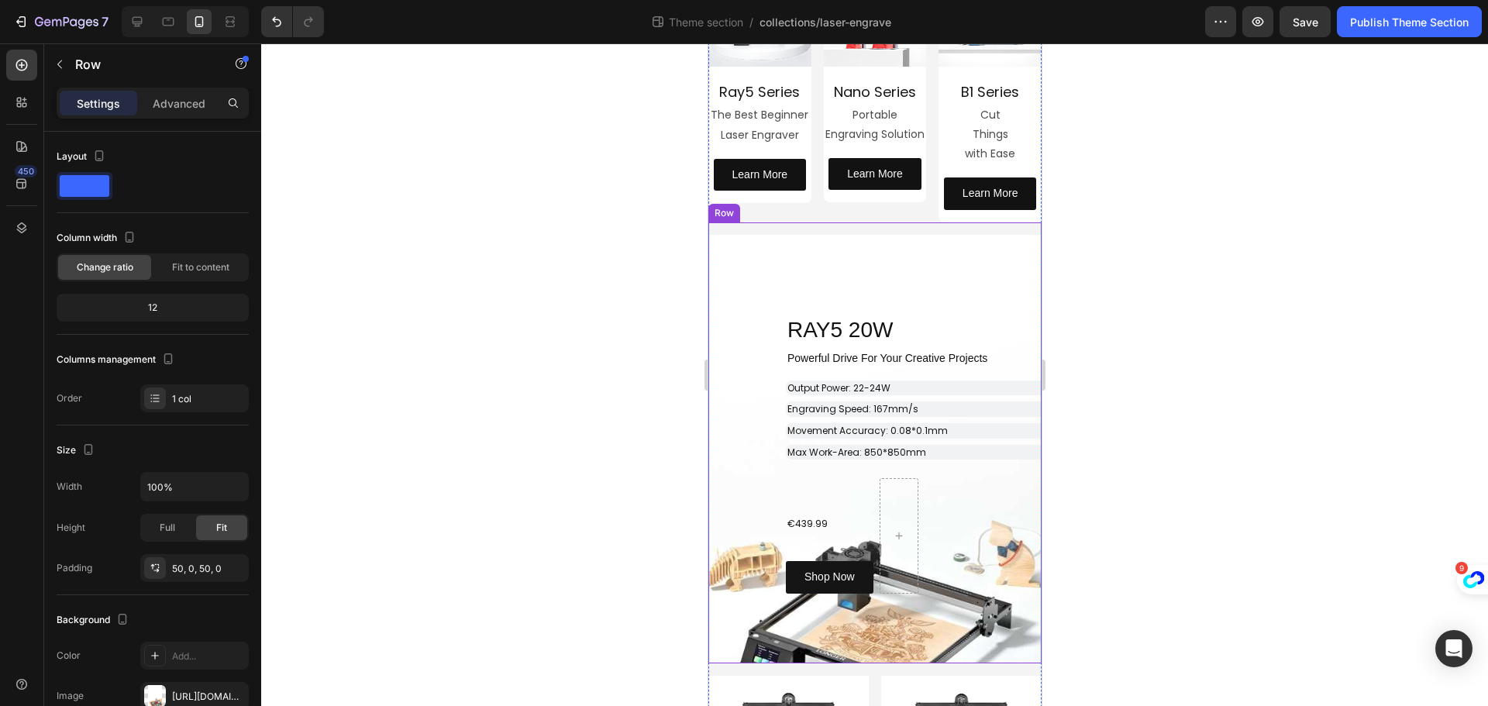
scroll to position [93, 0]
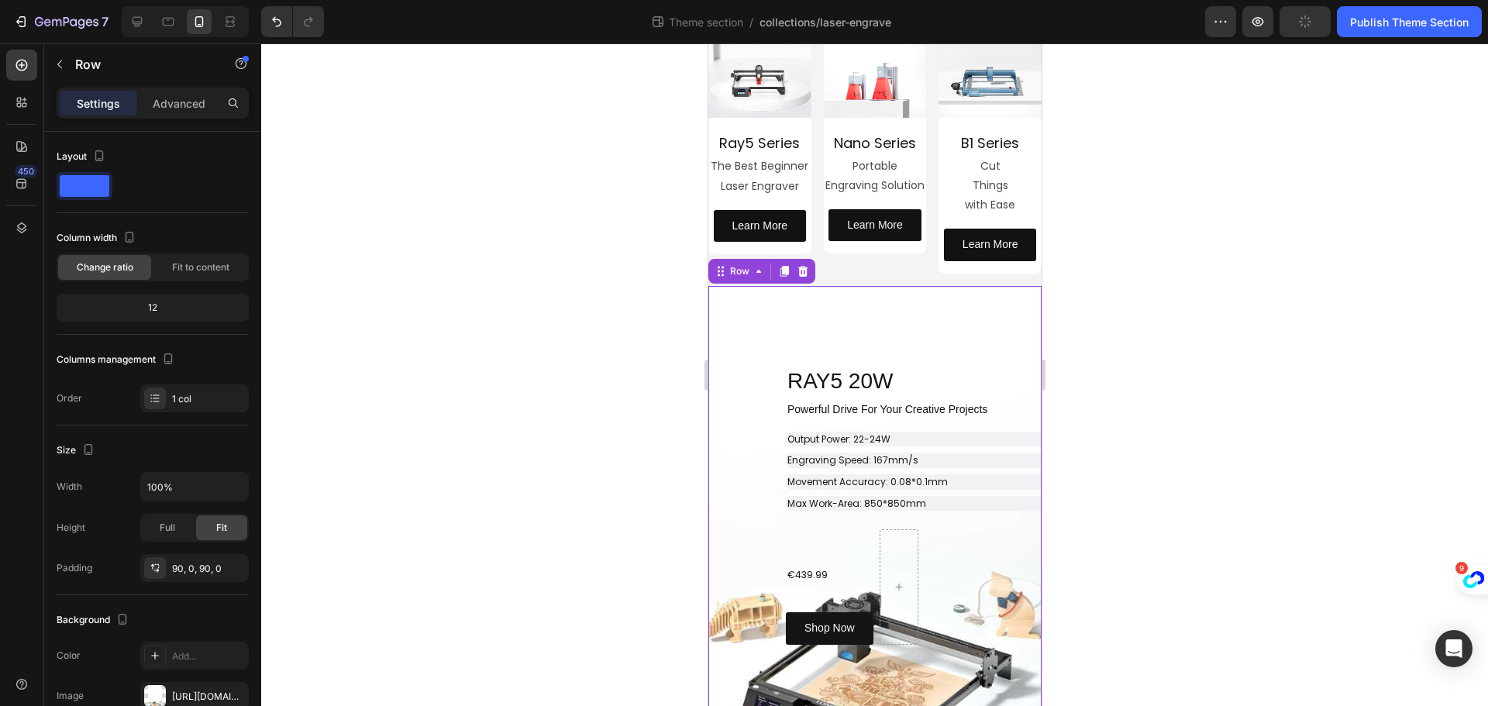
click at [987, 308] on div "RAY5 20W Heading Row Powerful Drive For Your Creative Projects Heading ⁠⁠⁠⁠⁠⁠⁠ …" at bounding box center [874, 500] width 333 height 429
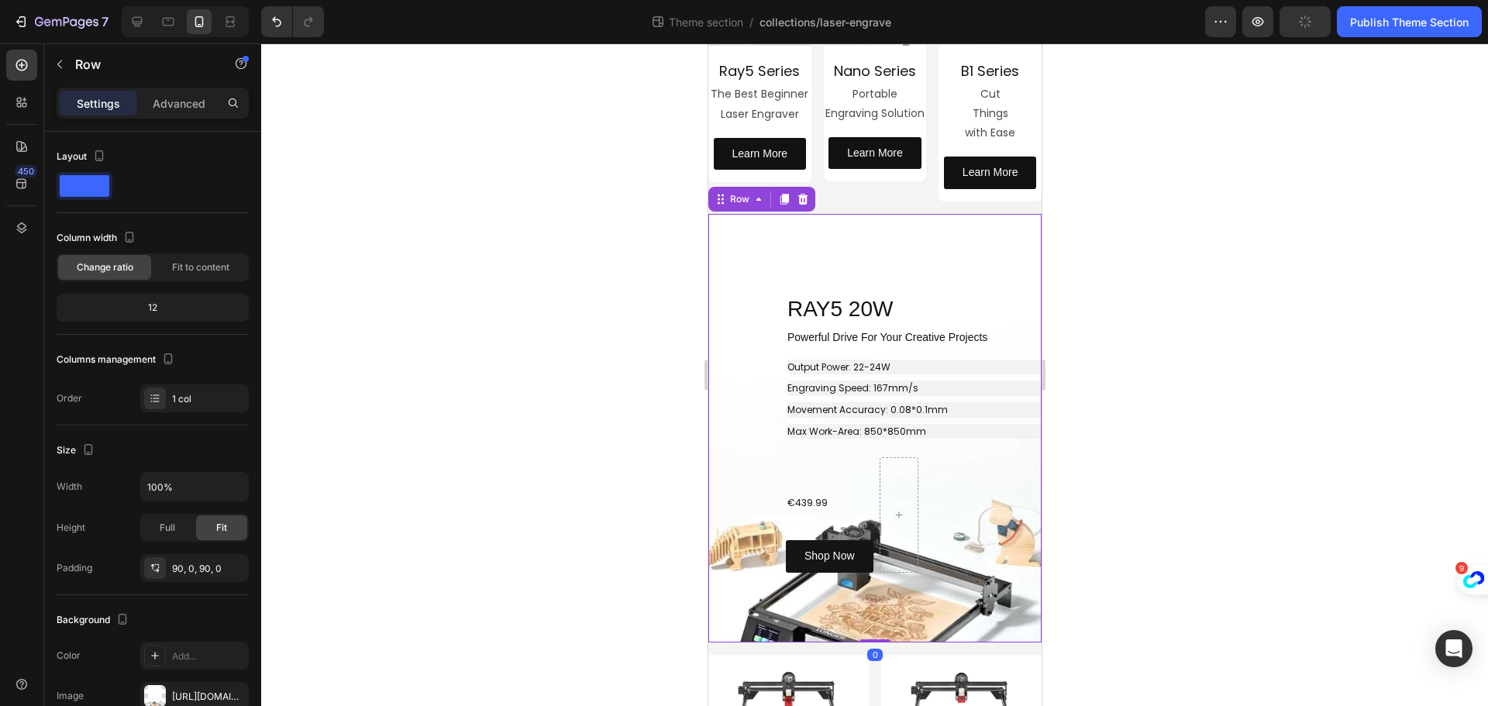
scroll to position [248, 0]
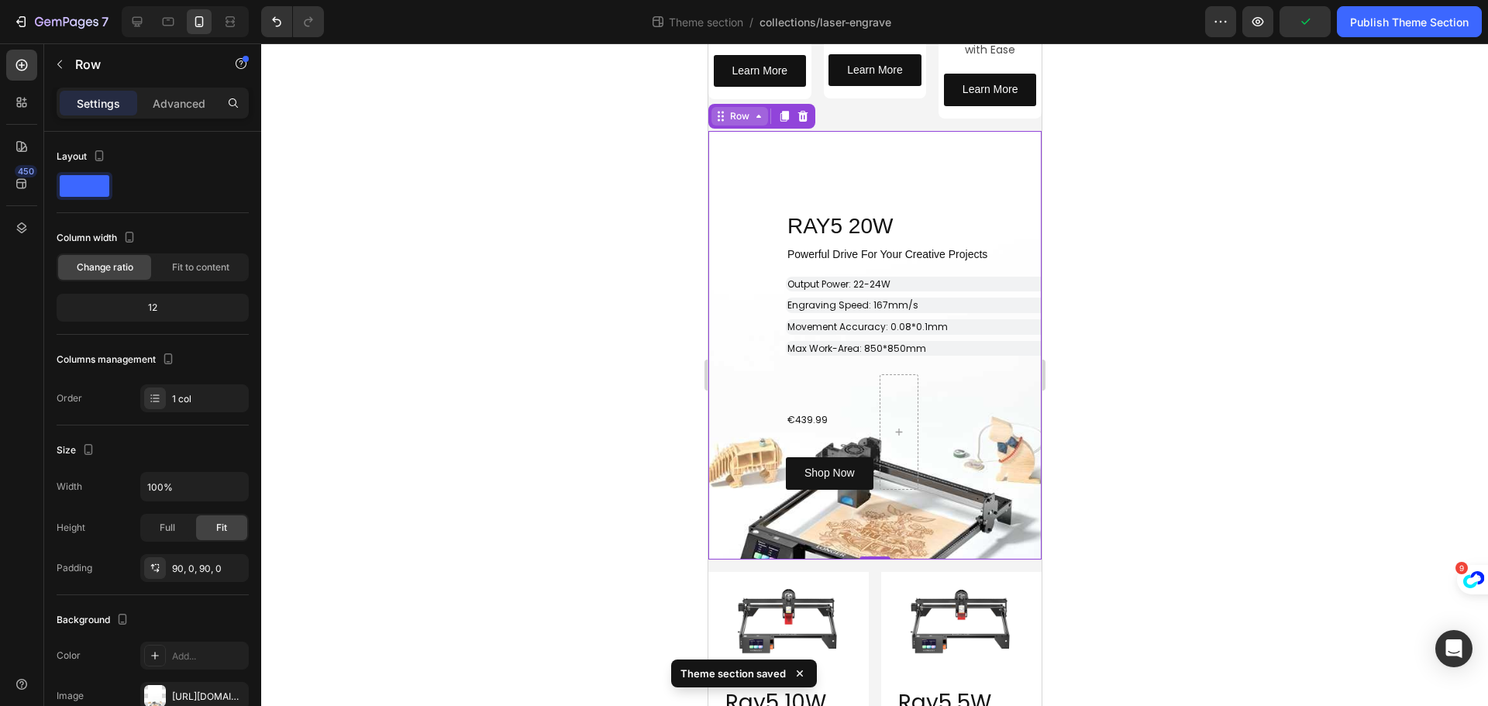
click at [747, 115] on div "Row" at bounding box center [739, 116] width 26 height 14
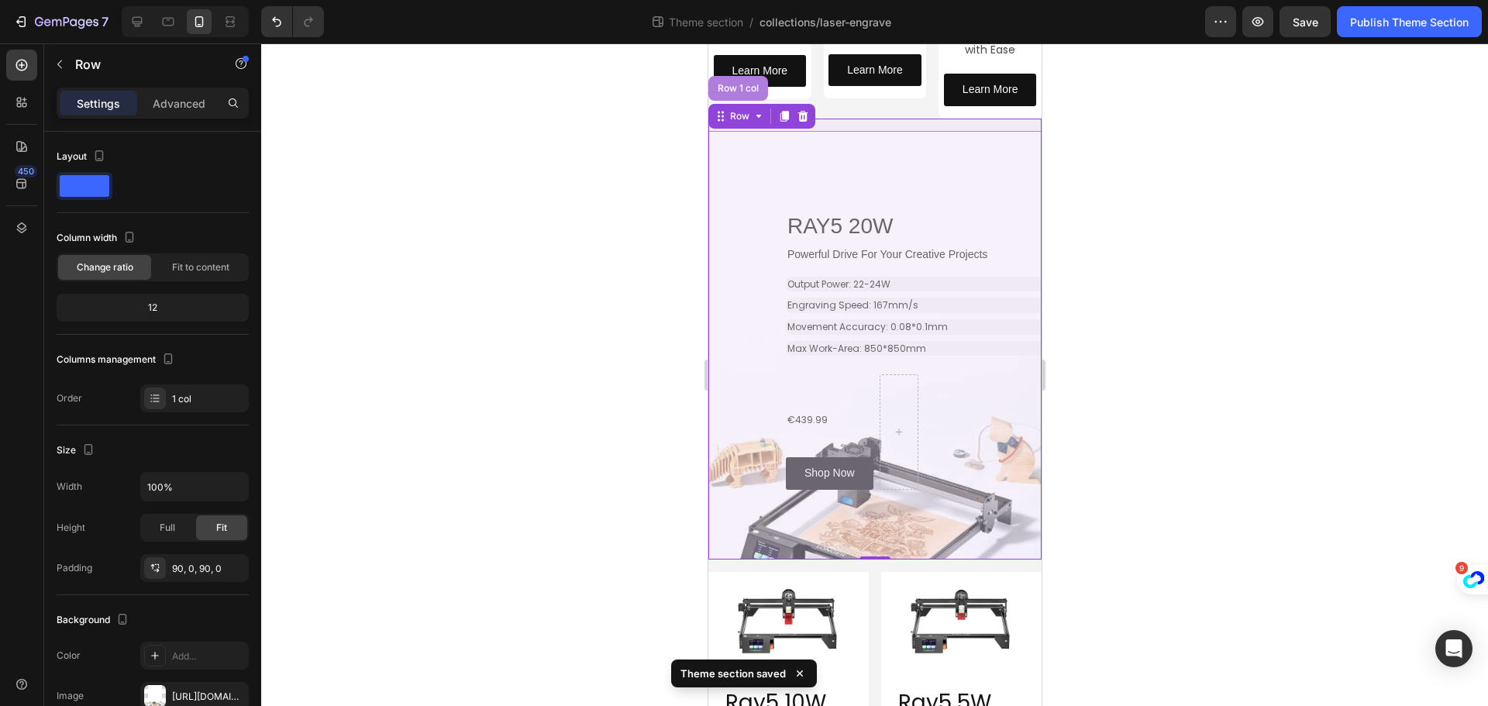
click at [749, 88] on div "Row 1 col" at bounding box center [737, 88] width 47 height 9
click at [749, 81] on p "Learn More" at bounding box center [760, 70] width 56 height 19
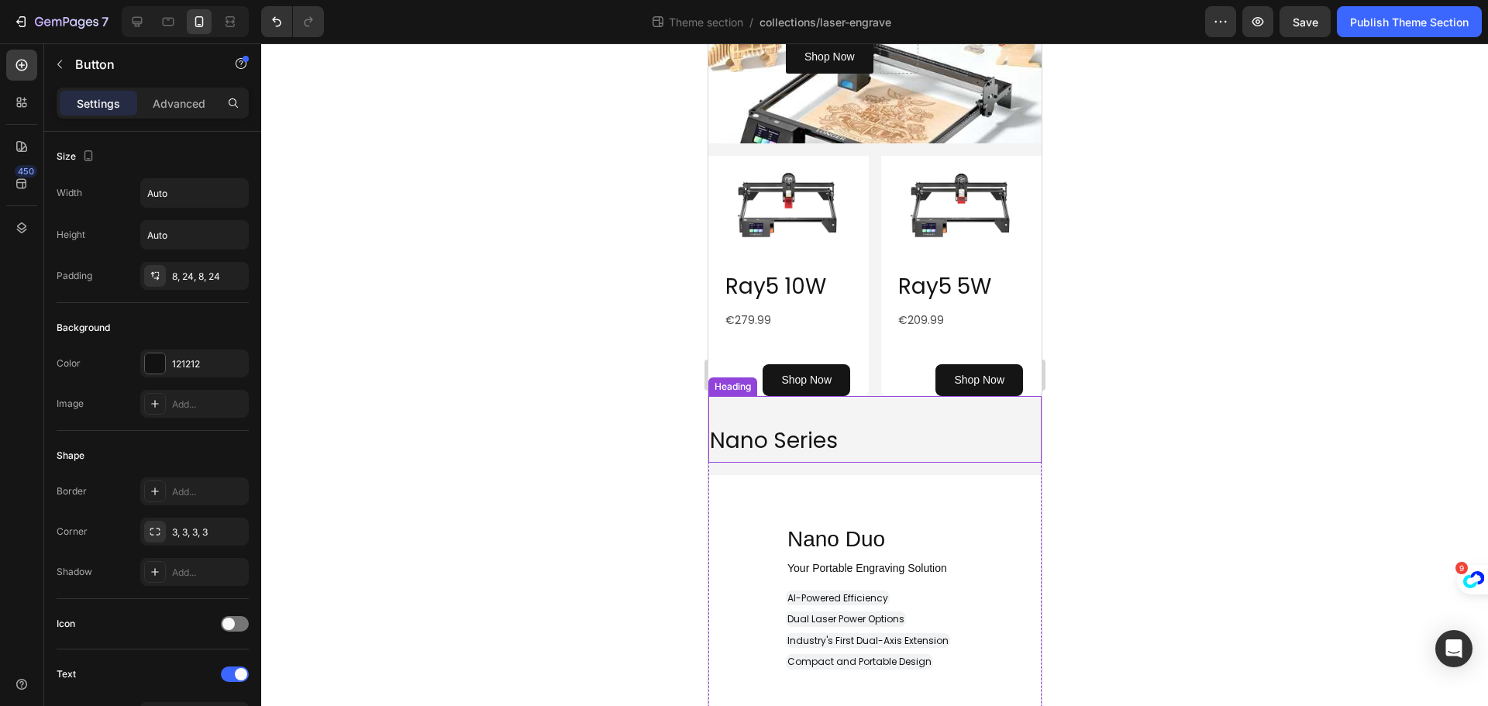
scroll to position [713, 0]
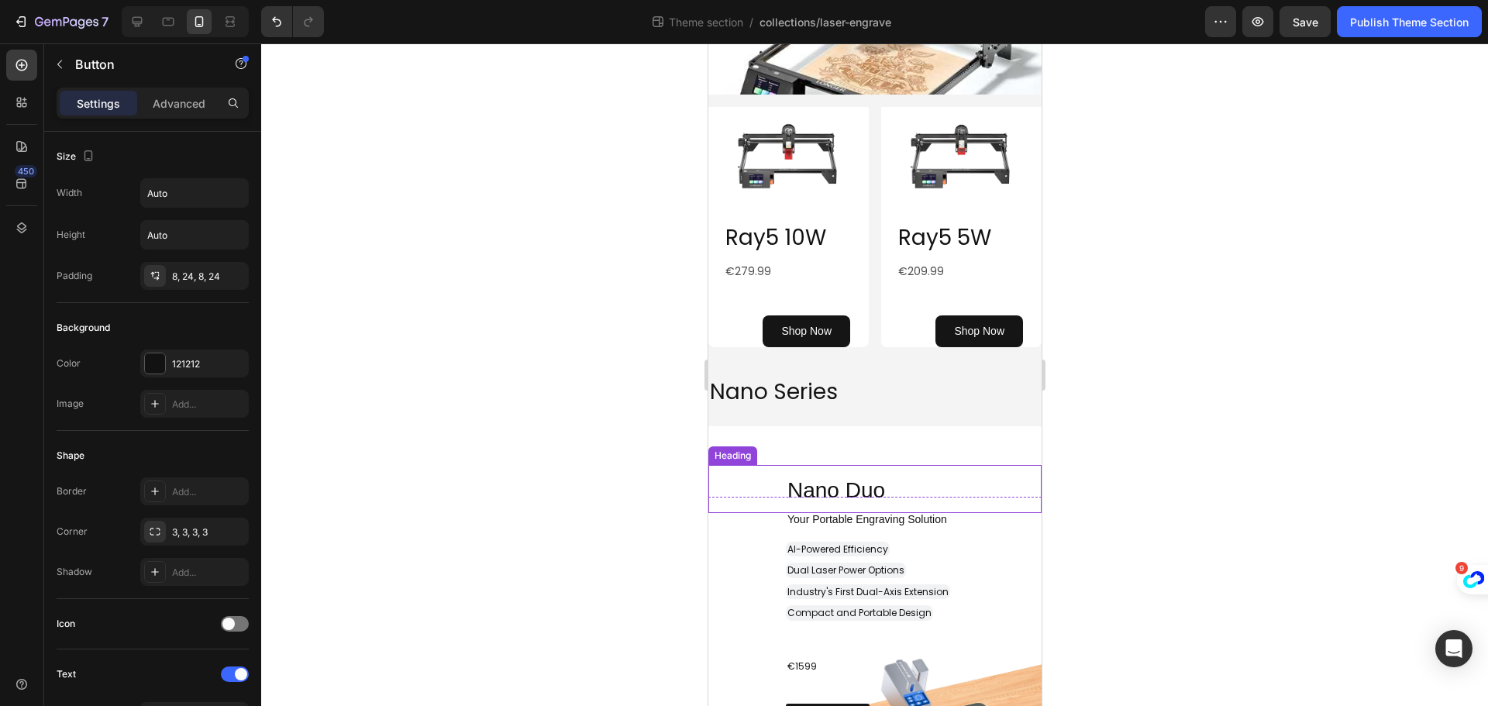
click at [821, 470] on h2 "Nano Duo" at bounding box center [913, 488] width 256 height 47
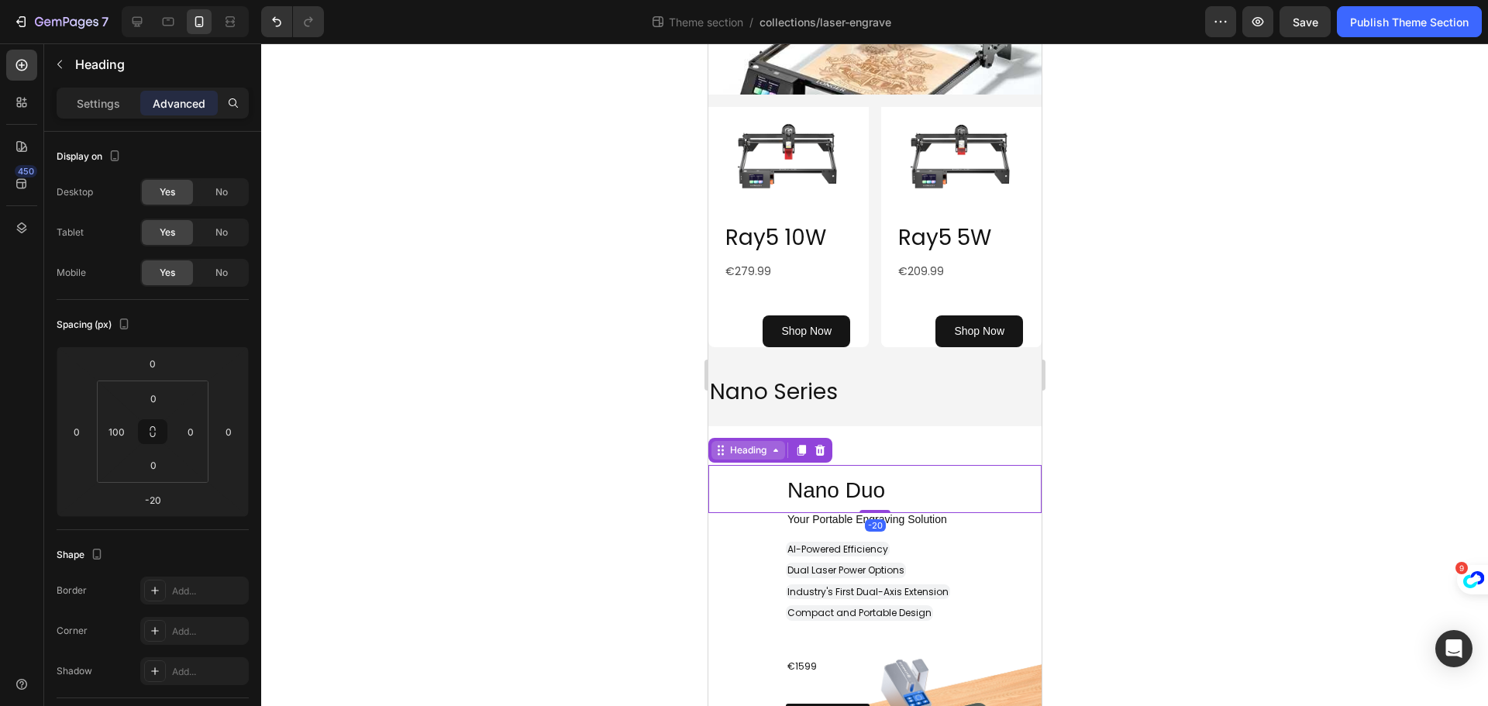
click at [766, 446] on div "Heading" at bounding box center [747, 450] width 43 height 14
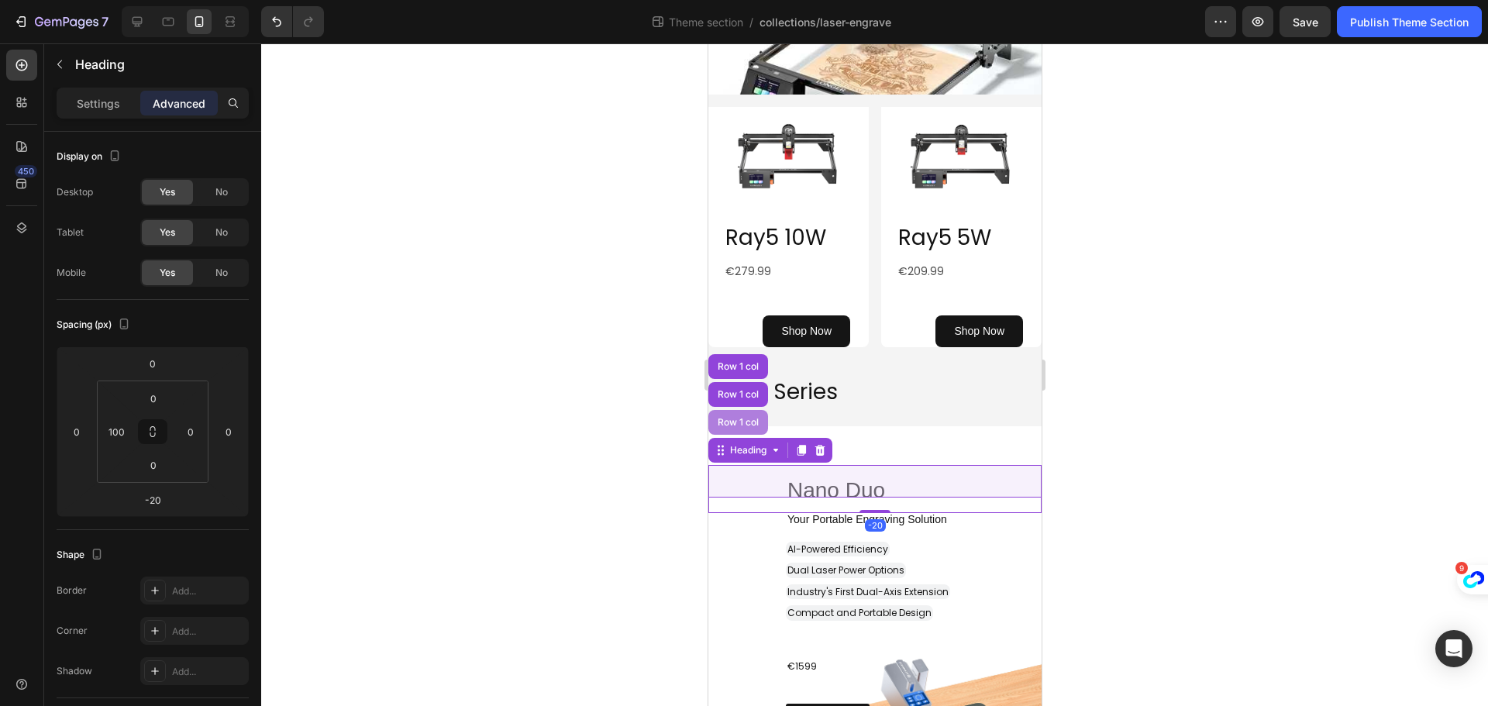
click at [752, 420] on div "Row 1 col" at bounding box center [737, 422] width 47 height 9
click at [752, 420] on div "Row 1 col" at bounding box center [738, 422] width 60 height 25
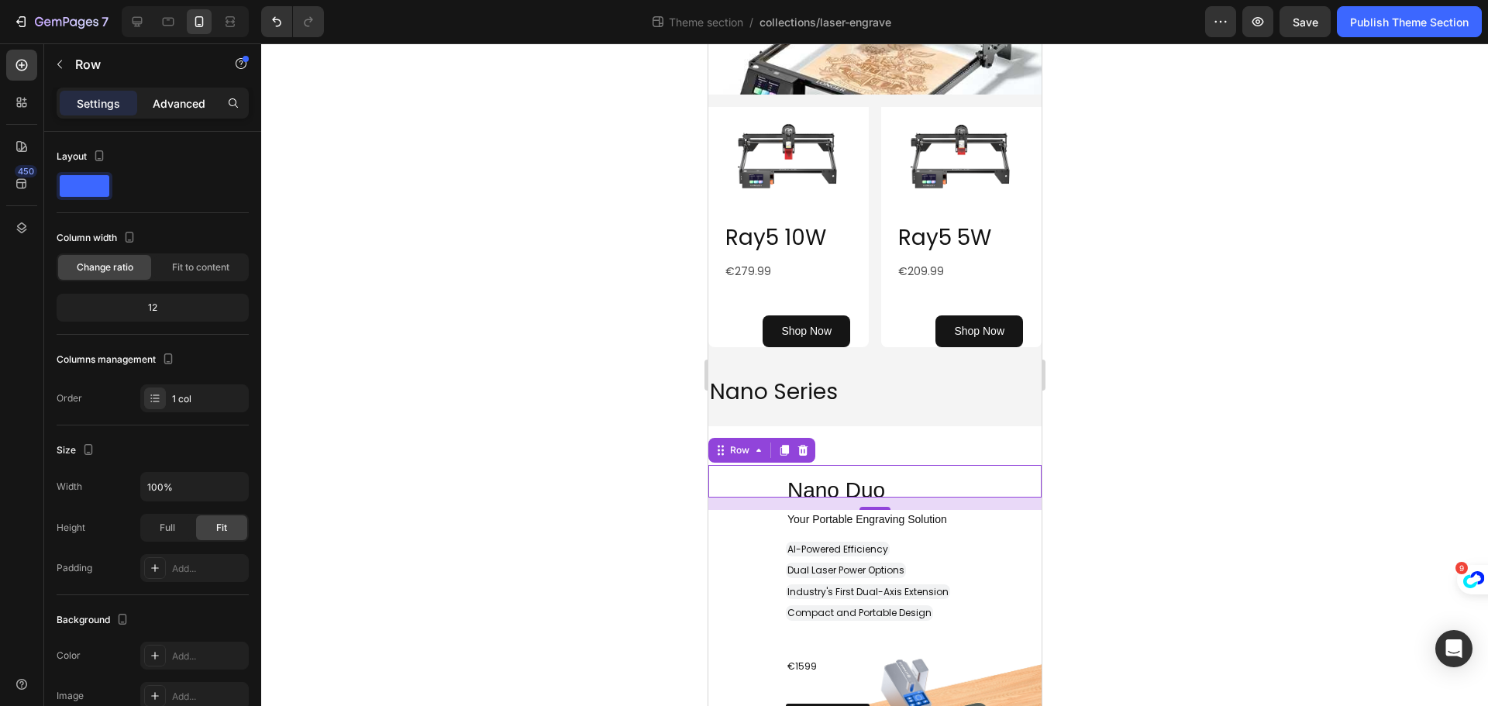
click at [192, 106] on p "Advanced" at bounding box center [179, 103] width 53 height 16
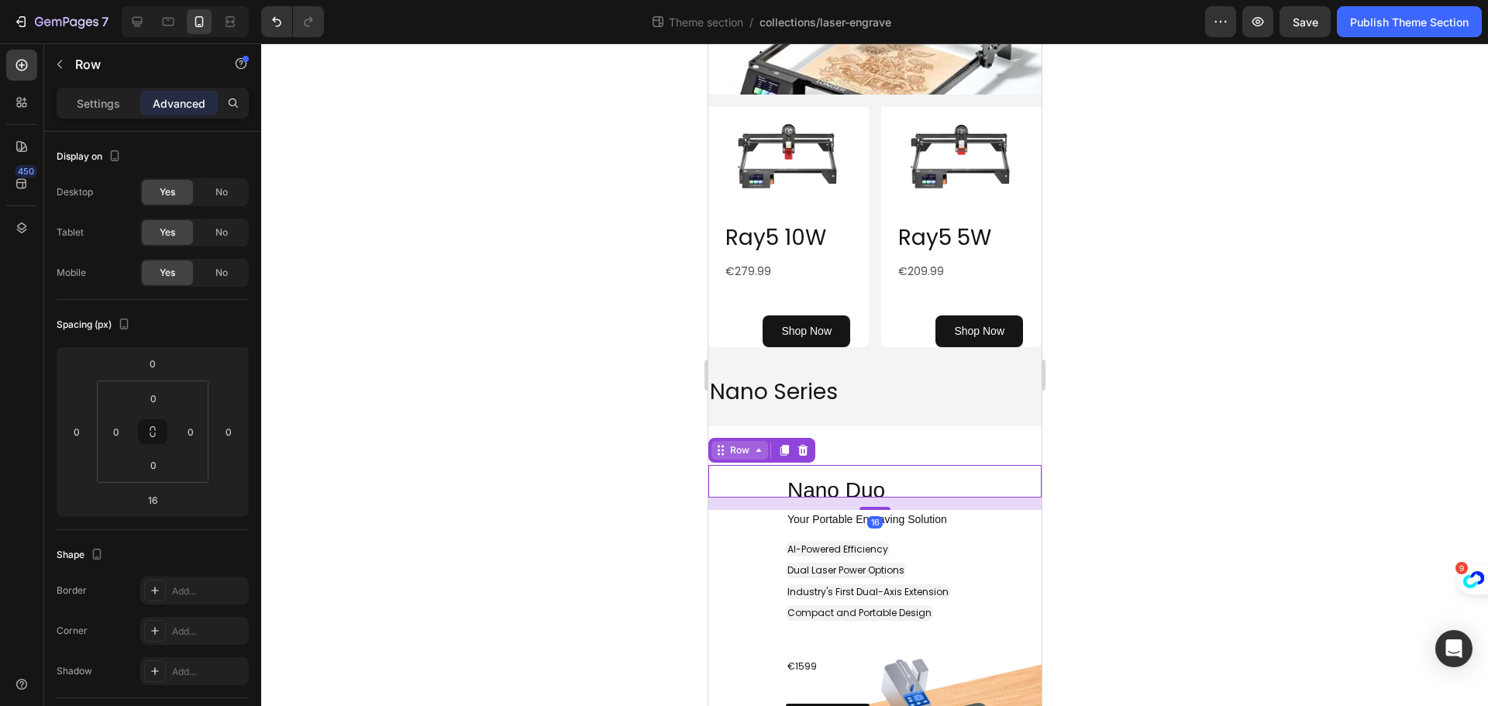
click at [747, 445] on div "Row" at bounding box center [739, 450] width 26 height 14
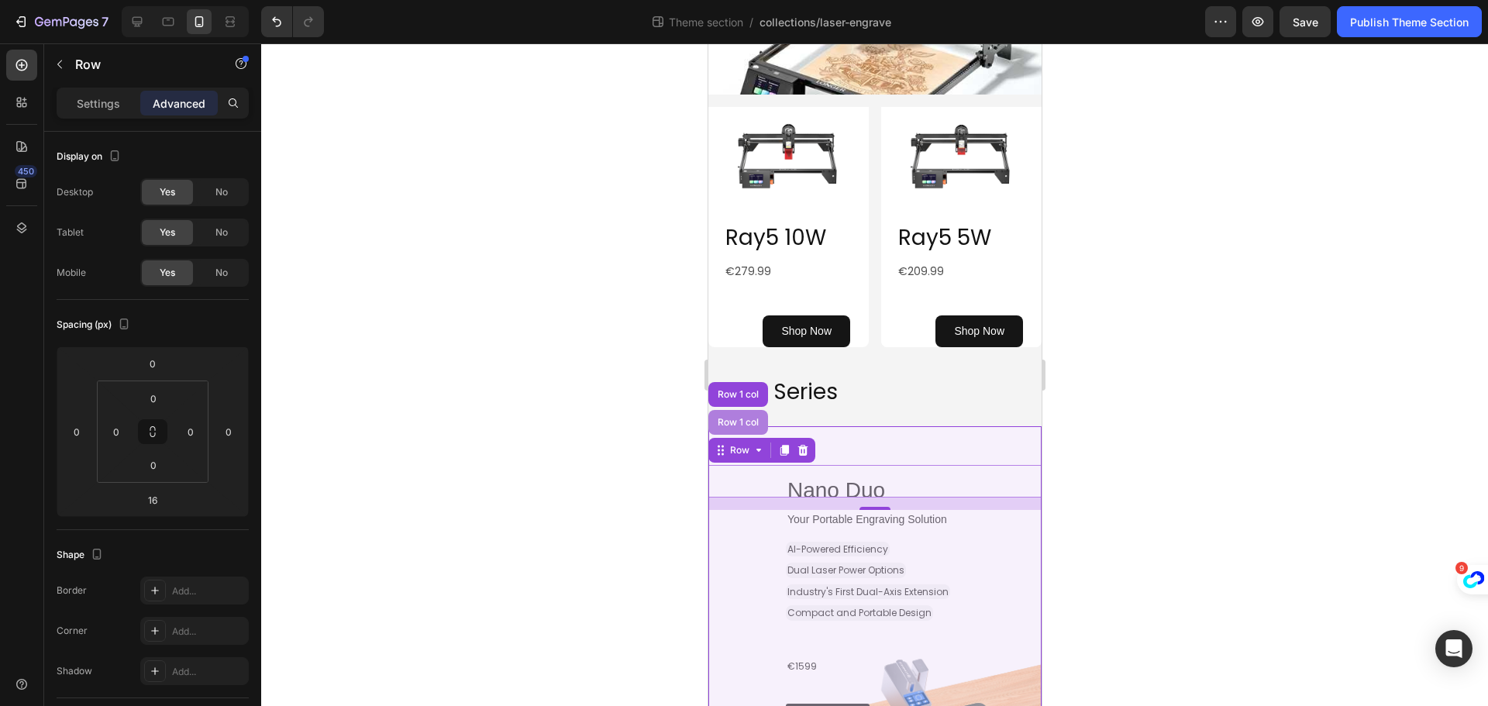
click at [743, 412] on div "Row 1 col" at bounding box center [738, 422] width 60 height 25
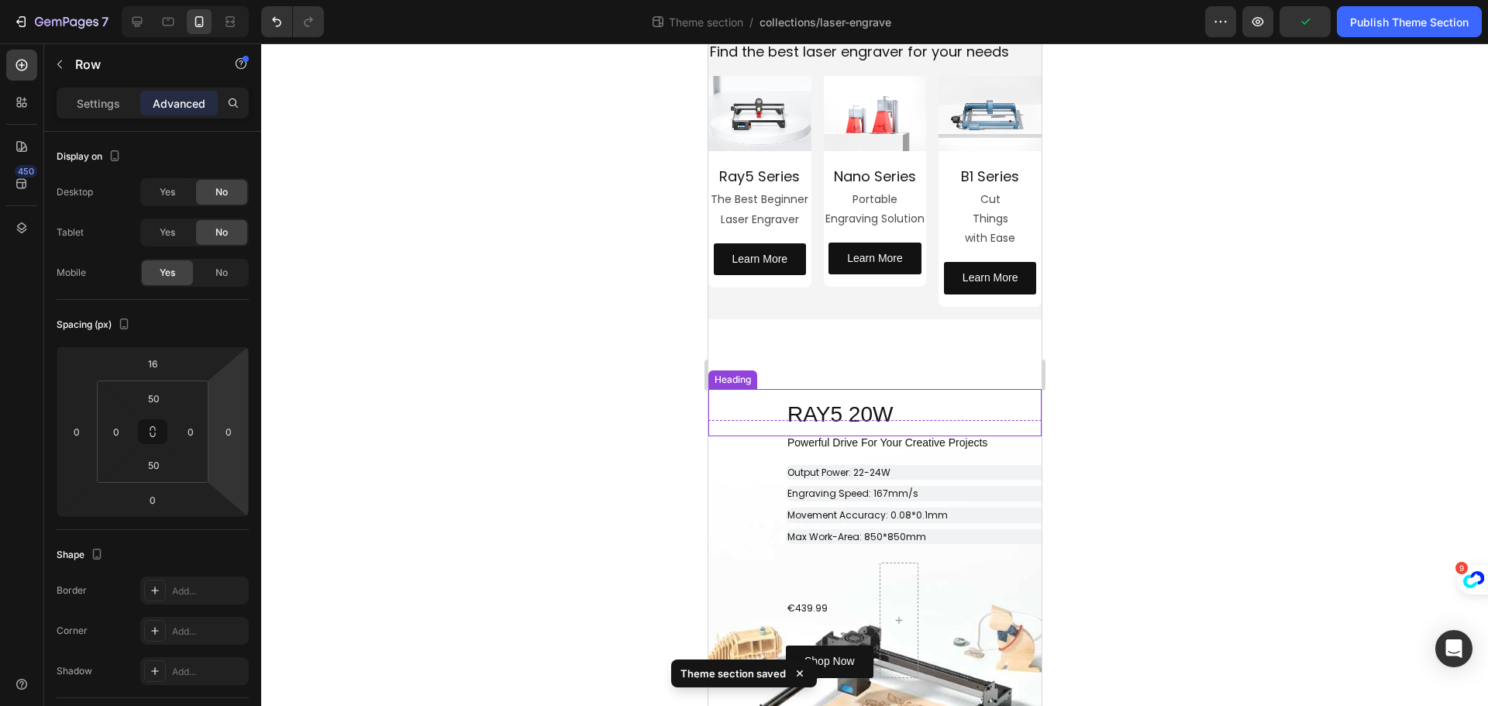
scroll to position [77, 0]
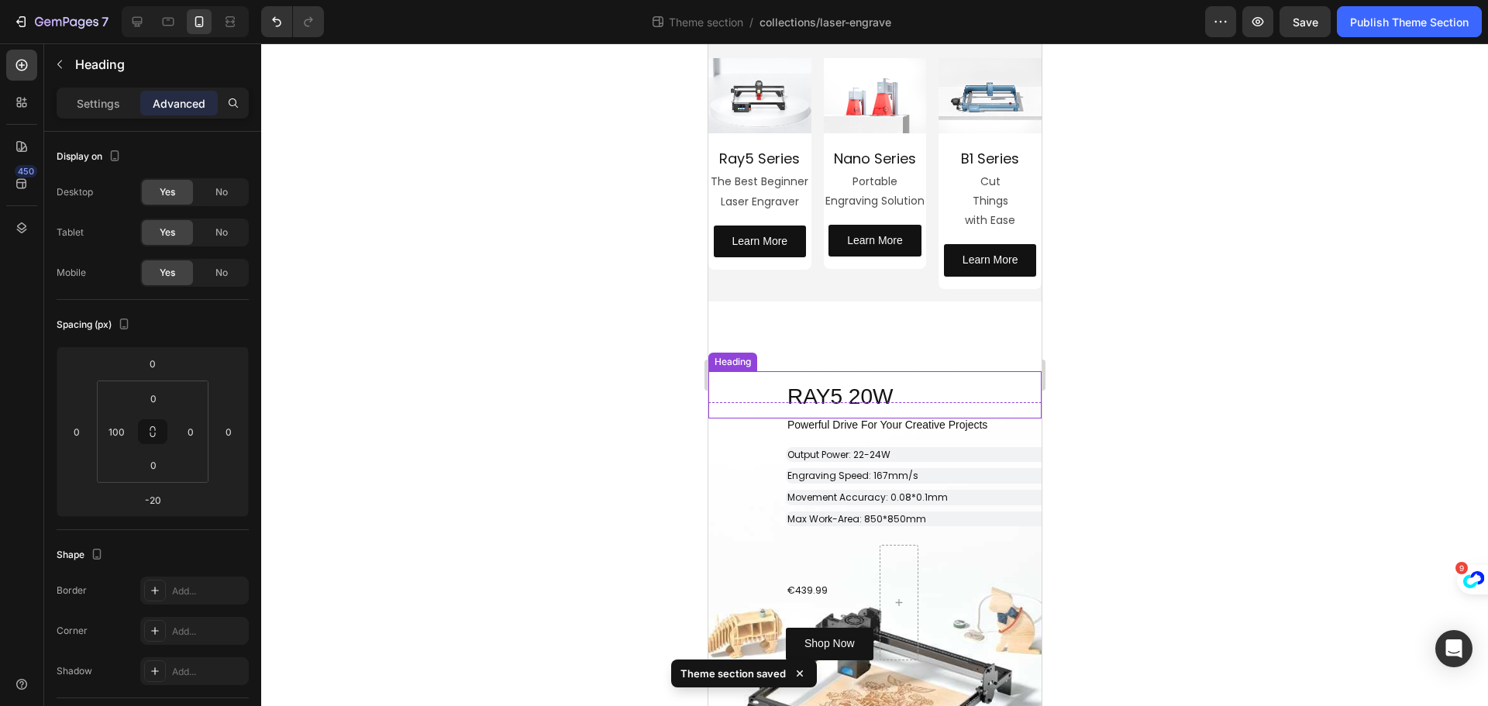
click at [919, 377] on h2 "RAY5 20W" at bounding box center [913, 394] width 256 height 47
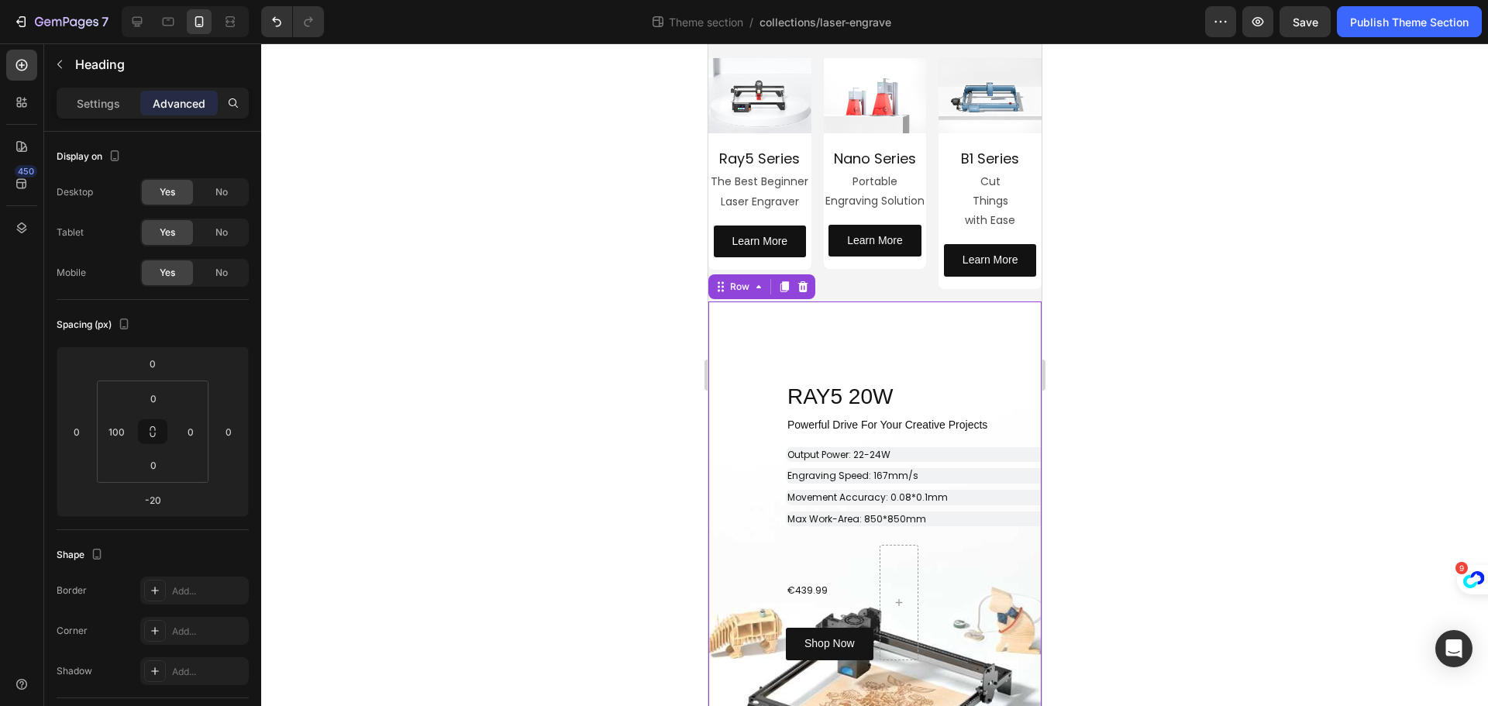
click at [841, 331] on div "⁠⁠⁠⁠⁠⁠⁠ RAY5 20W Heading Row Powerful Drive For Your Creative Projects Heading …" at bounding box center [874, 515] width 333 height 429
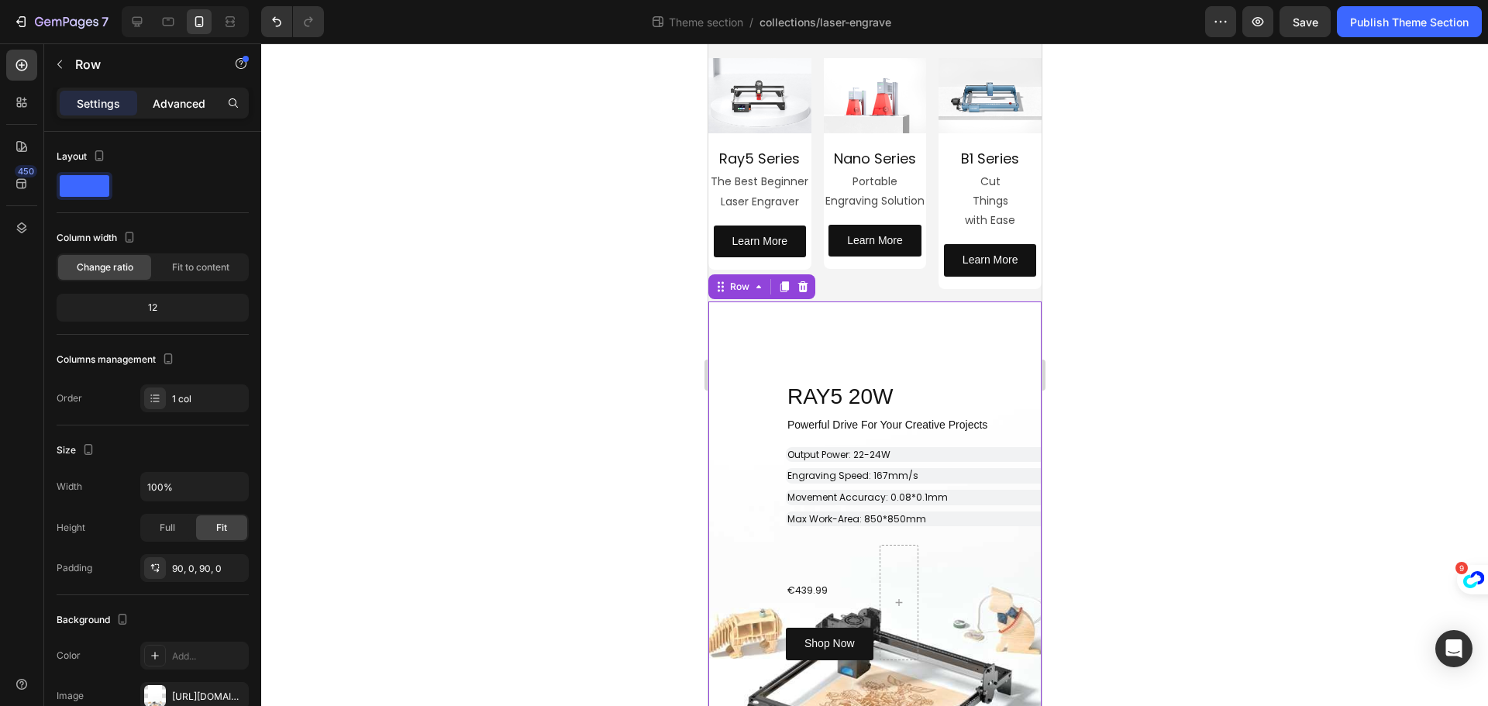
click at [169, 95] on p "Advanced" at bounding box center [179, 103] width 53 height 16
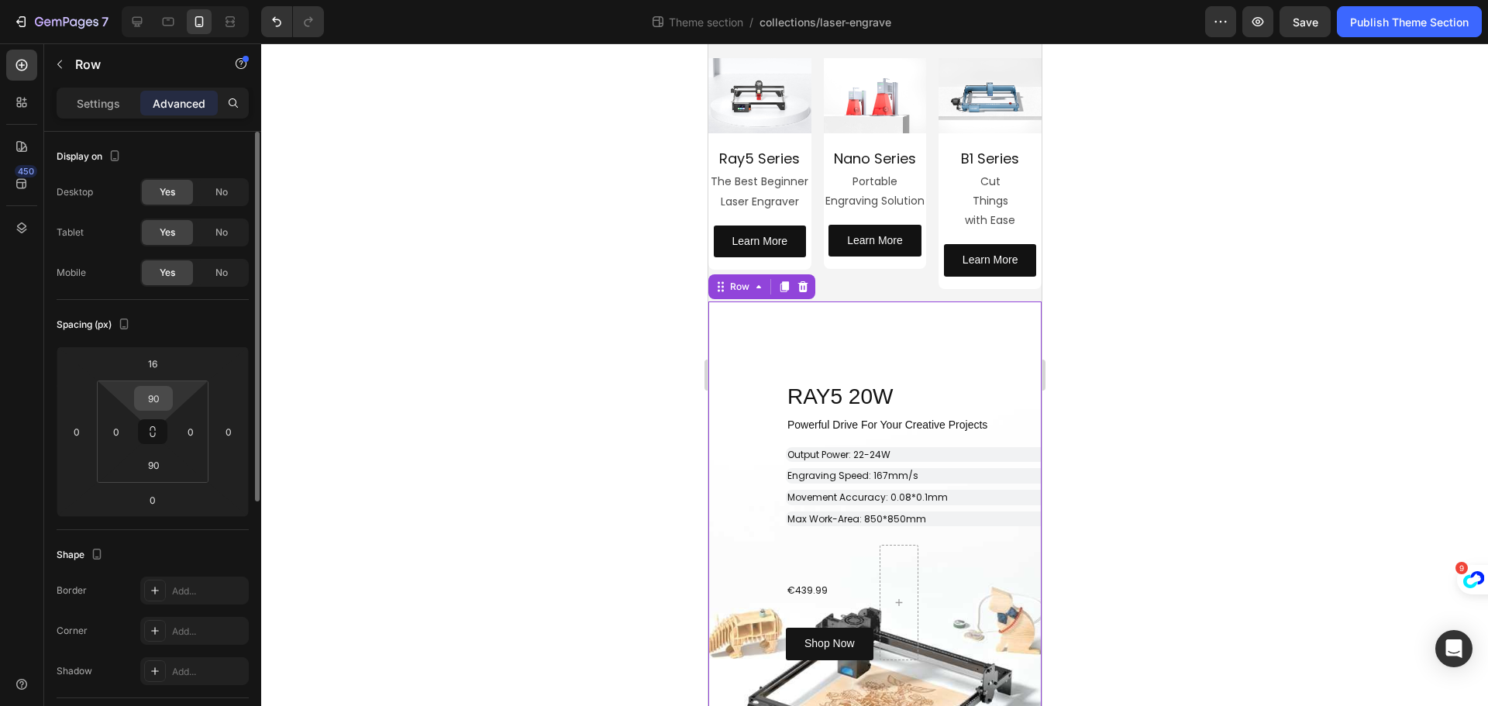
click at [157, 392] on input "90" at bounding box center [153, 398] width 31 height 23
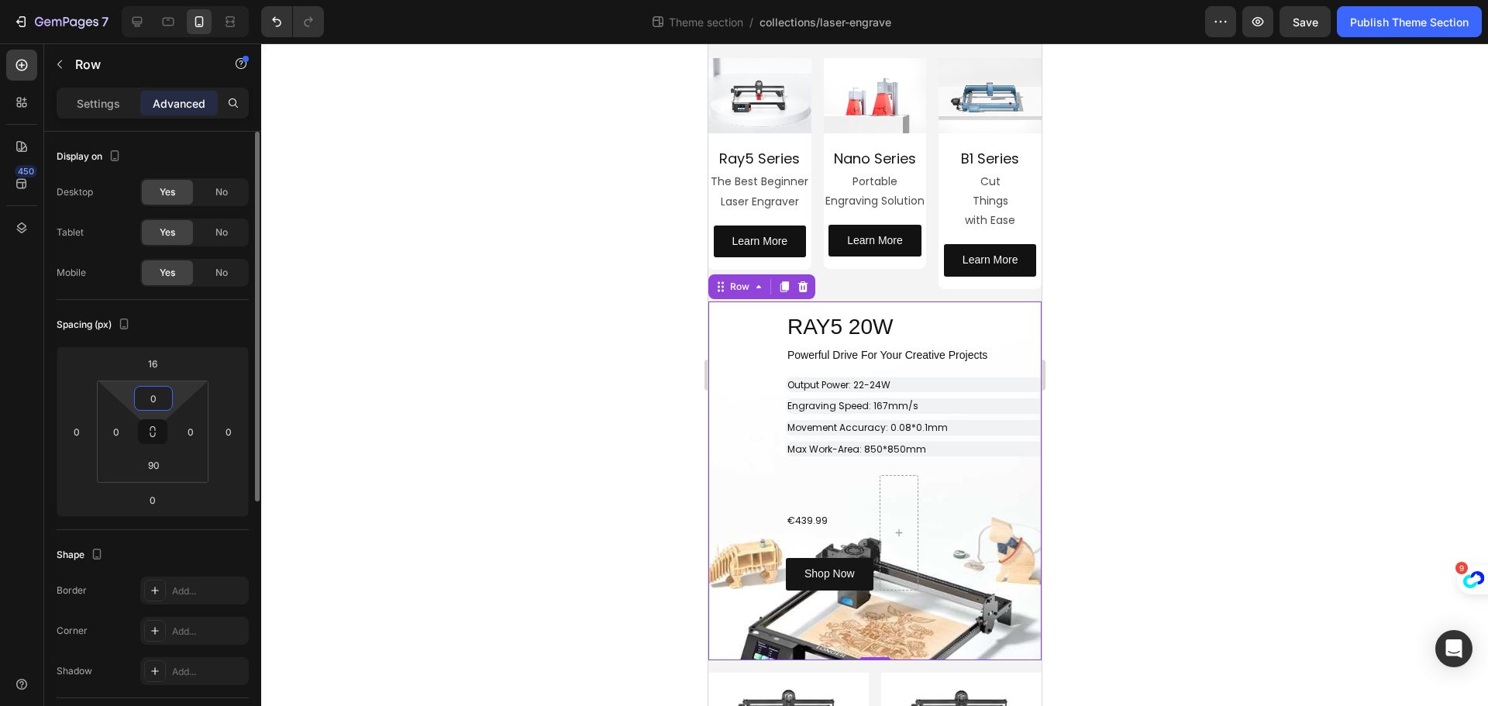
click at [157, 392] on input "0" at bounding box center [153, 398] width 31 height 23
drag, startPoint x: 157, startPoint y: 392, endPoint x: 140, endPoint y: 395, distance: 17.3
click at [140, 395] on input "0" at bounding box center [153, 398] width 31 height 23
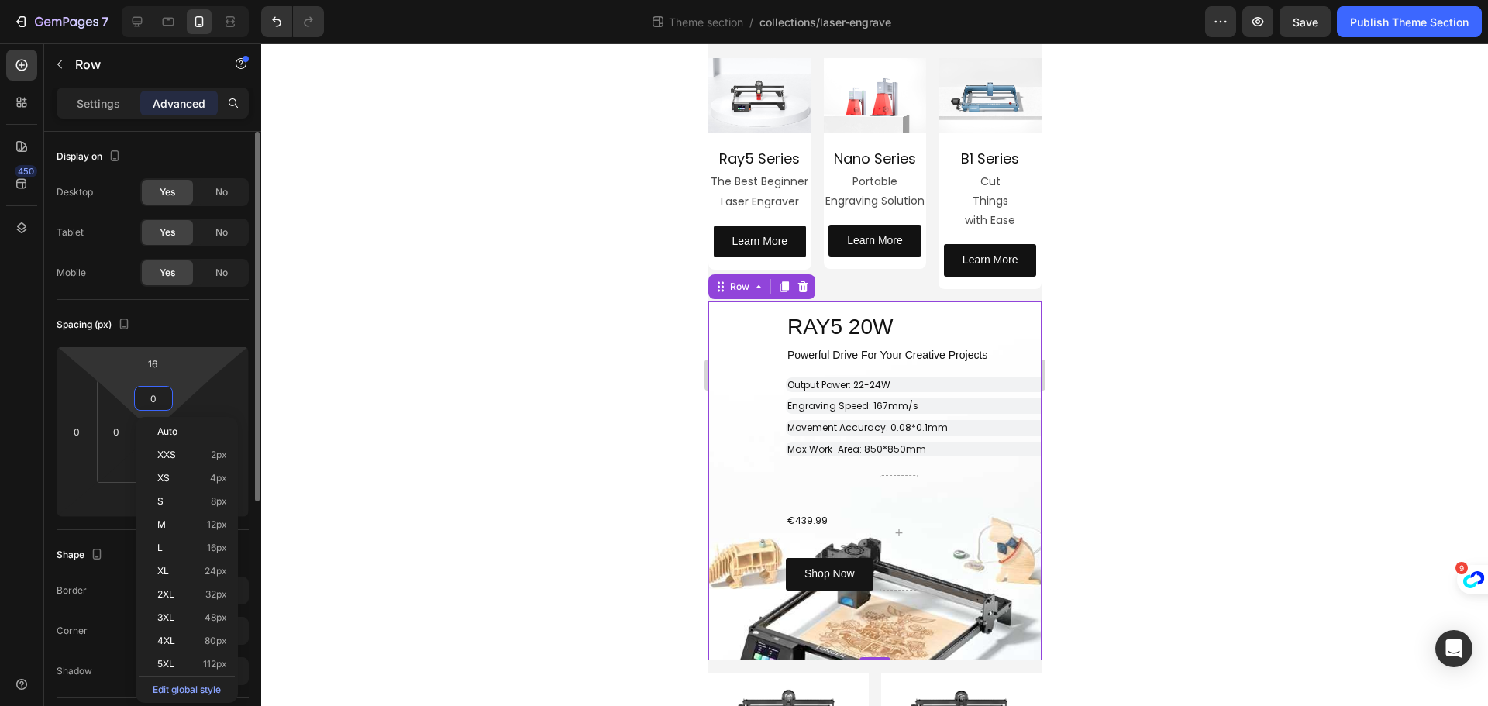
type input "0"
click at [177, 0] on html "7 Theme section / collections/laser-engrave Preview Save Publish Theme Section …" at bounding box center [744, 0] width 1488 height 0
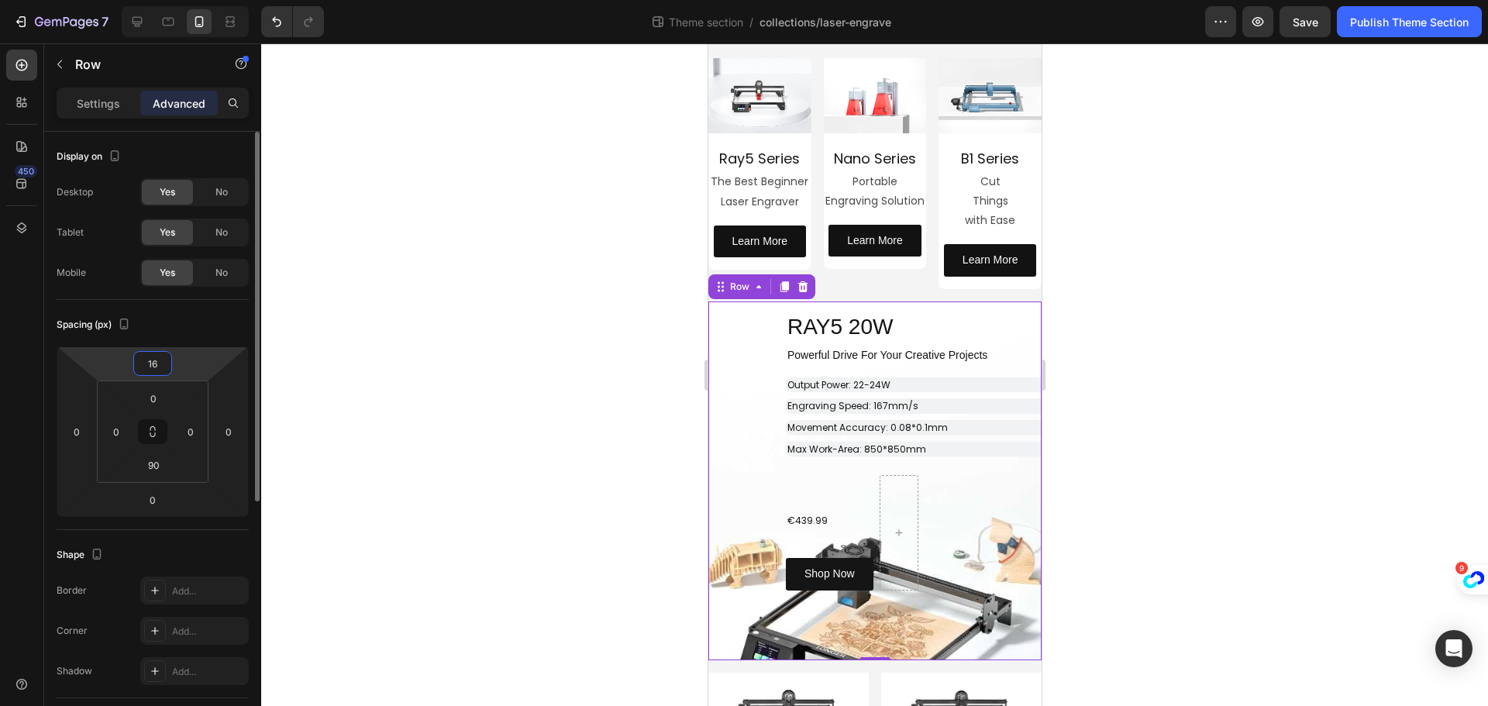
click at [159, 366] on input "16" at bounding box center [152, 363] width 31 height 23
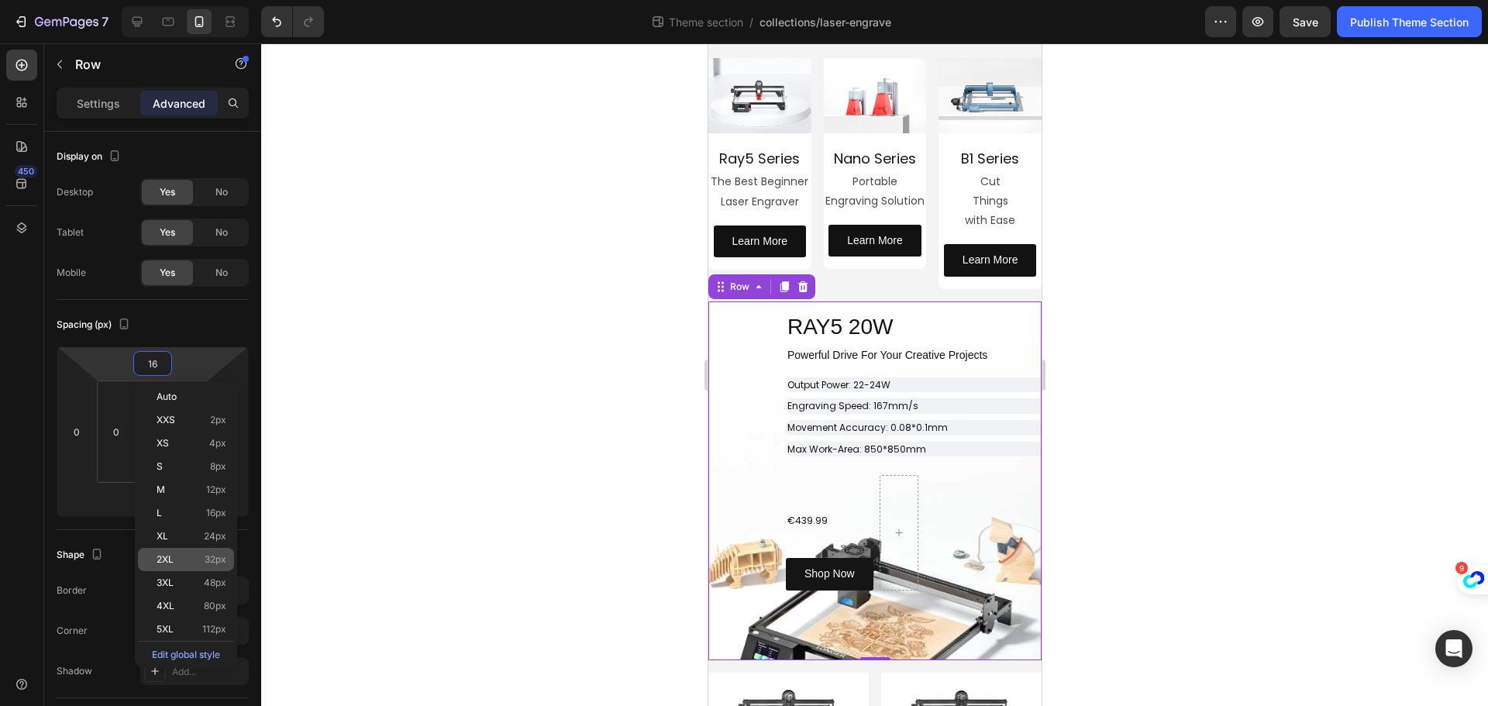
click at [171, 560] on span "2XL" at bounding box center [165, 559] width 17 height 11
type input "32"
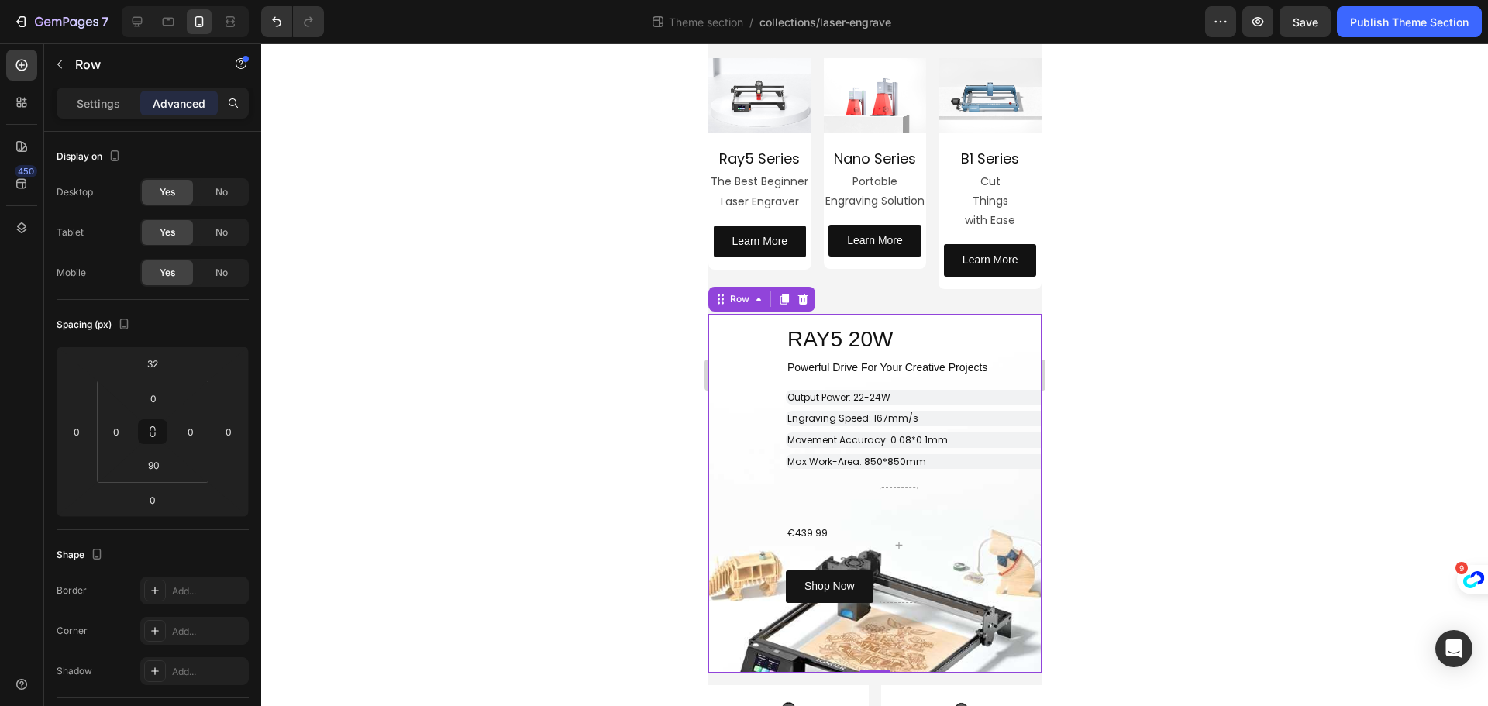
click at [468, 505] on div at bounding box center [874, 374] width 1227 height 663
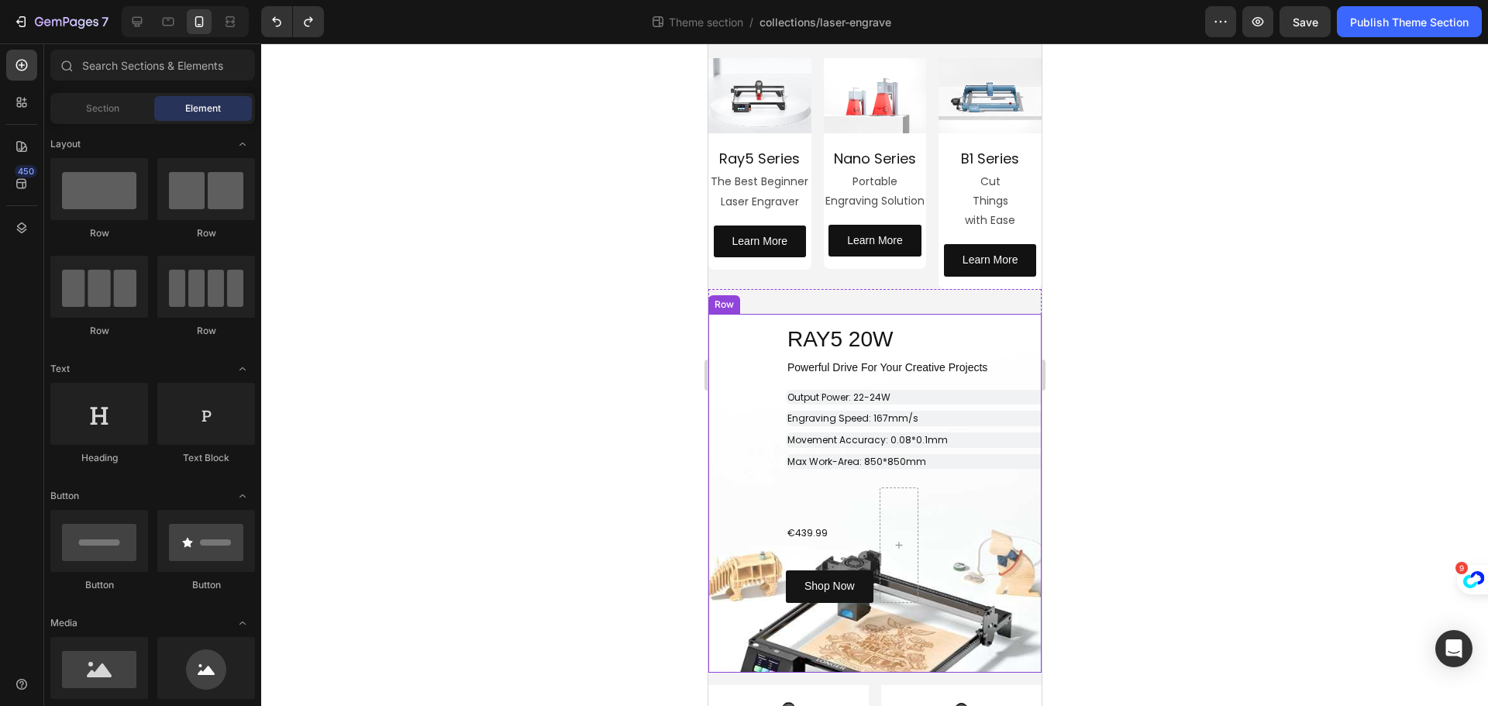
click at [456, 332] on div at bounding box center [874, 374] width 1227 height 663
click at [270, 17] on icon "Undo/Redo" at bounding box center [276, 21] width 15 height 15
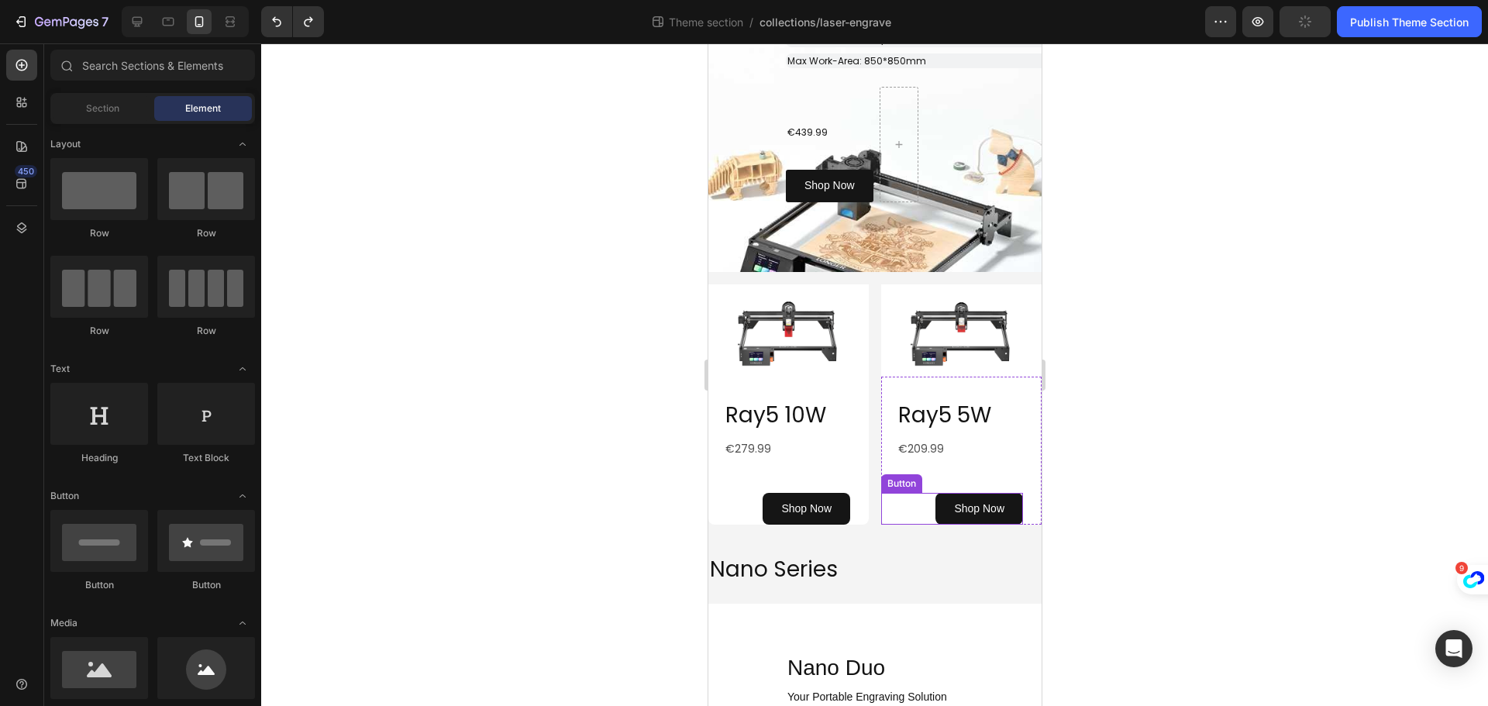
scroll to position [620, 0]
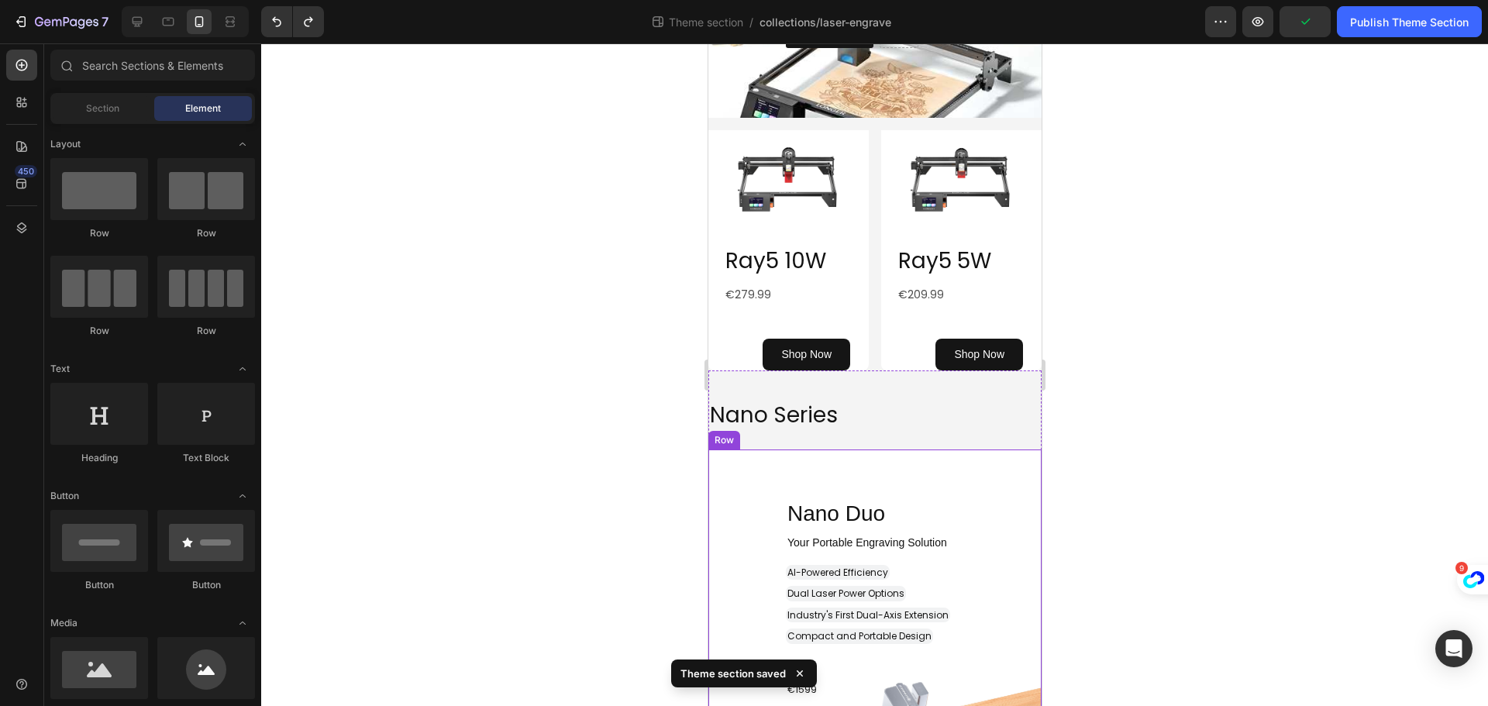
click at [932, 460] on div "Nano Duo Heading Row ⁠⁠⁠⁠⁠⁠⁠ Your Portable Engraving Solution Heading ⁠⁠⁠⁠⁠⁠⁠ A…" at bounding box center [874, 623] width 333 height 348
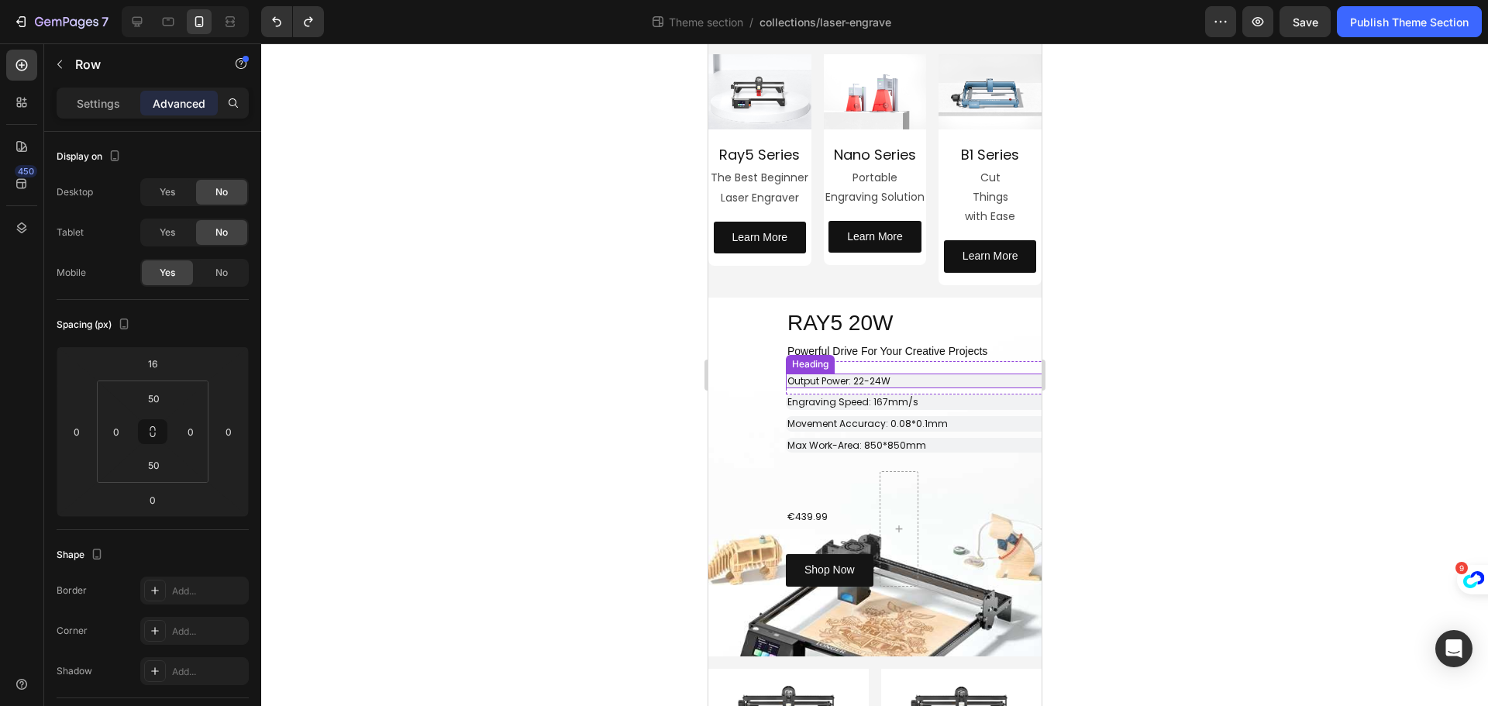
scroll to position [0, 0]
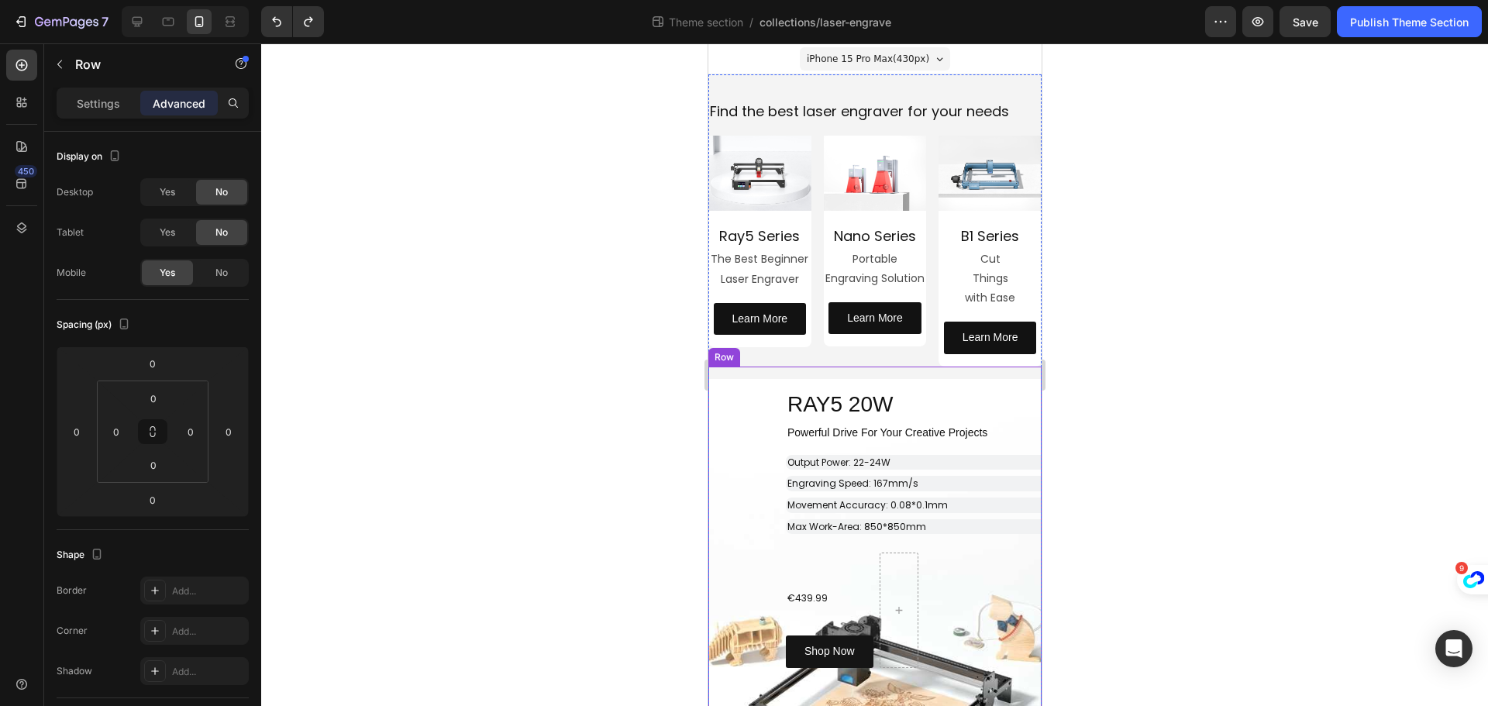
click at [766, 371] on div "⁠⁠⁠⁠⁠⁠⁠ RAY5 20W Heading Row Powerful Drive For Your Creative Projects Heading …" at bounding box center [874, 552] width 333 height 371
click at [750, 345] on div "Row" at bounding box center [739, 352] width 26 height 14
click at [806, 396] on span "RAY5 20W" at bounding box center [839, 404] width 105 height 24
click at [756, 459] on div "⁠⁠⁠⁠⁠⁠⁠ RAY5 20W Heading Row Powerful Drive For Your Creative Projects Heading …" at bounding box center [874, 523] width 333 height 289
click at [756, 412] on div "⁠⁠⁠⁠⁠⁠⁠ RAY5 20W Heading" at bounding box center [874, 402] width 333 height 47
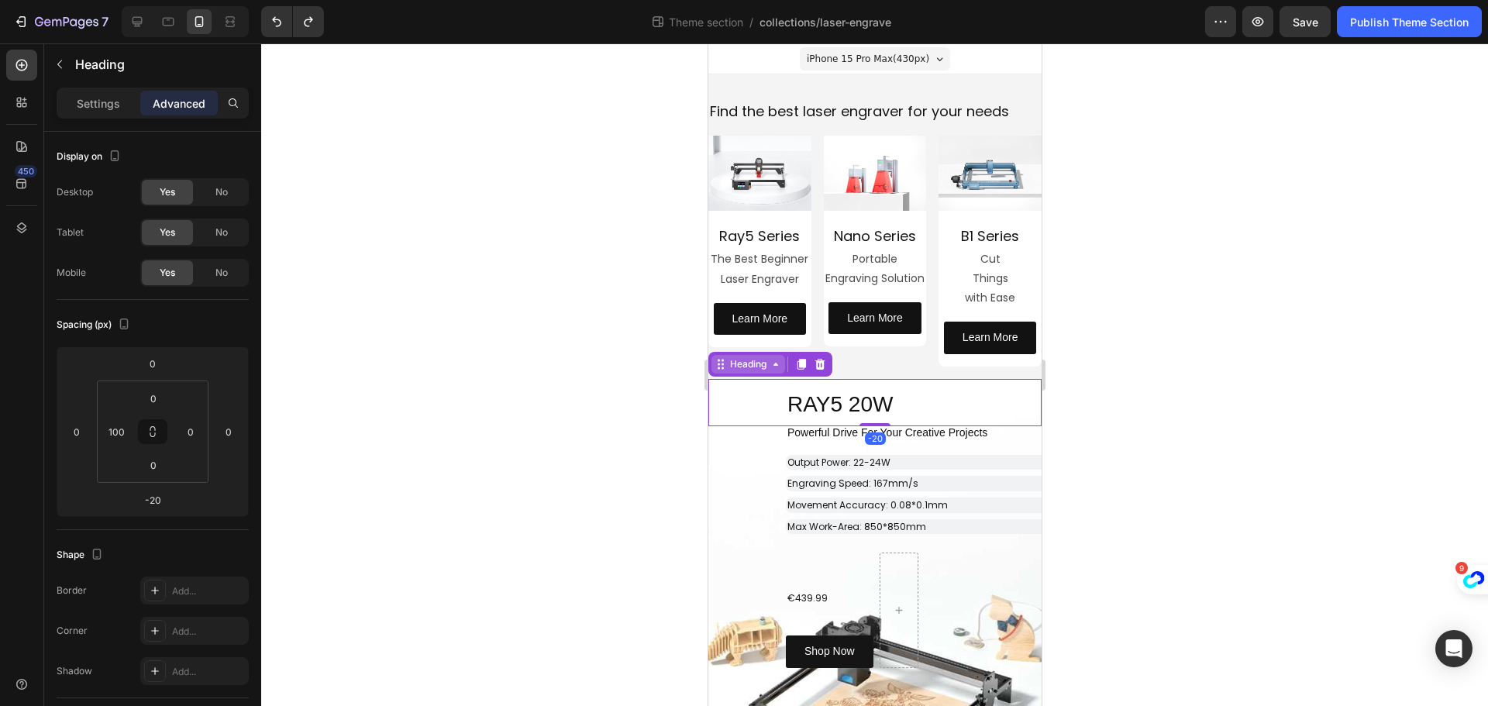
click at [751, 357] on div "Heading" at bounding box center [747, 364] width 43 height 14
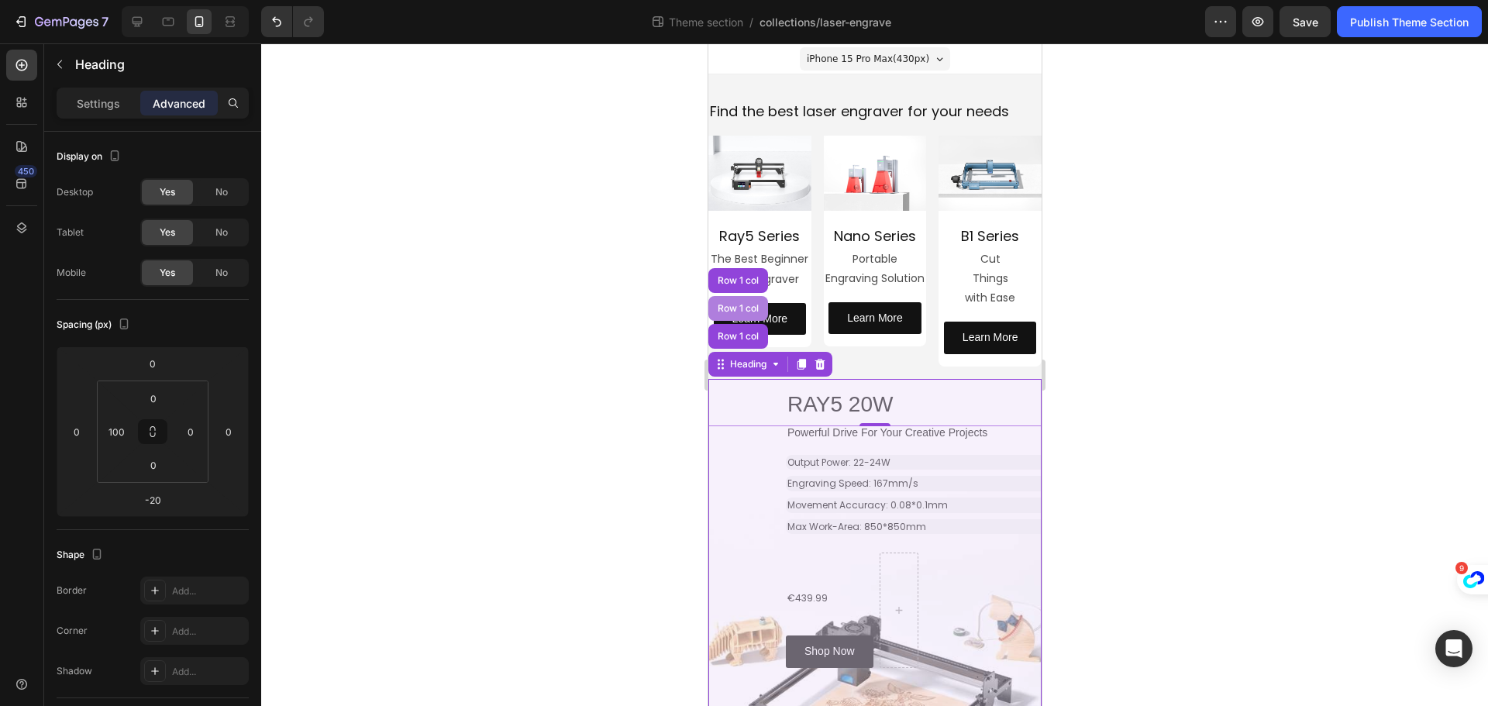
click at [739, 304] on div "Row 1 col" at bounding box center [737, 308] width 47 height 9
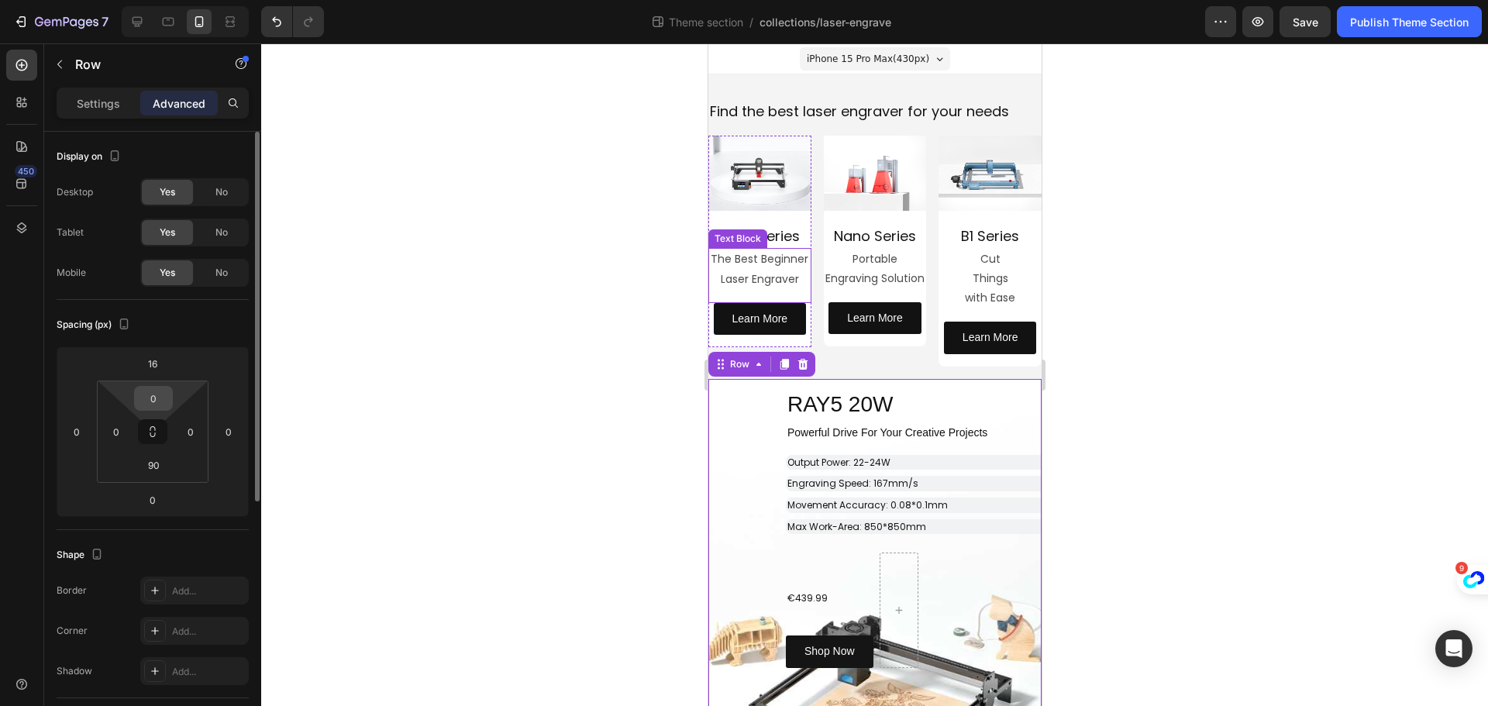
click at [159, 396] on input "0" at bounding box center [153, 398] width 31 height 23
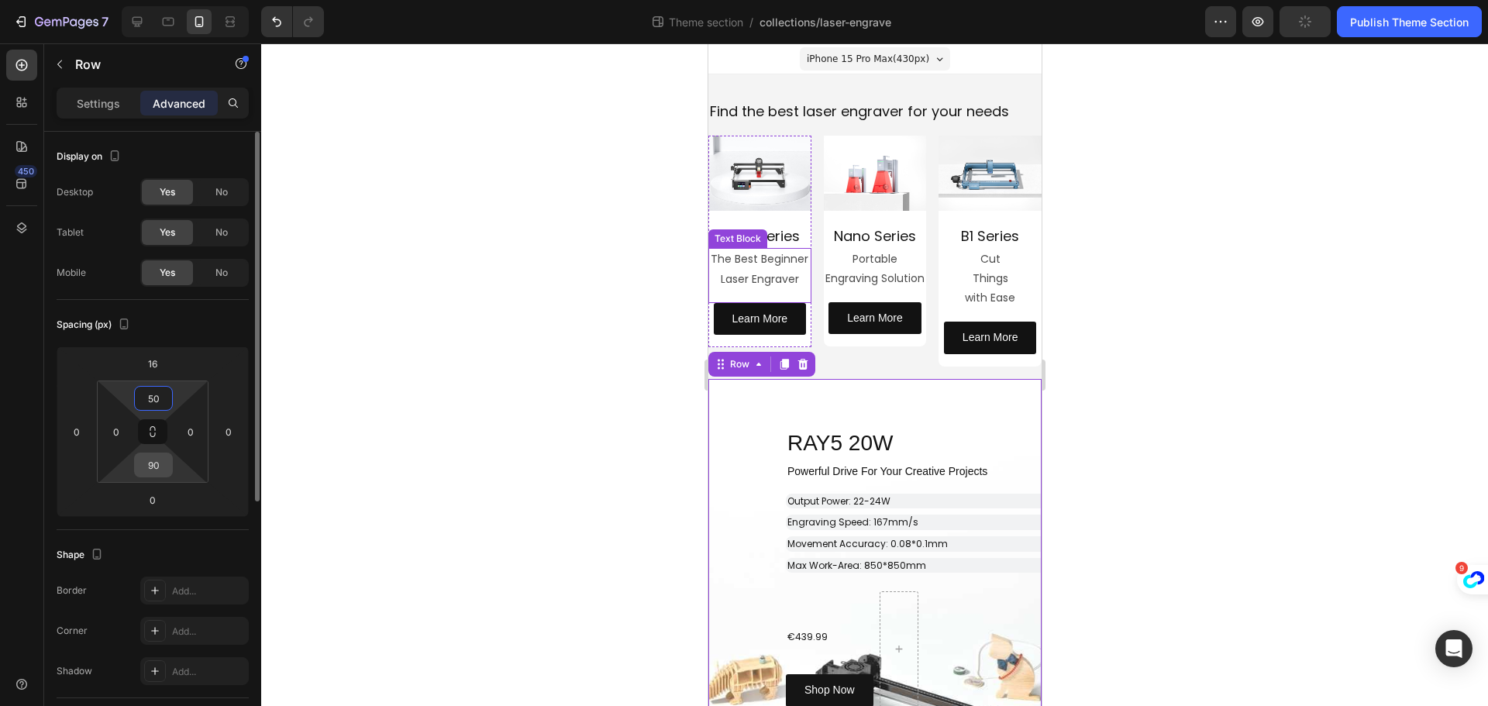
type input "50"
click at [161, 468] on input "90" at bounding box center [153, 464] width 31 height 23
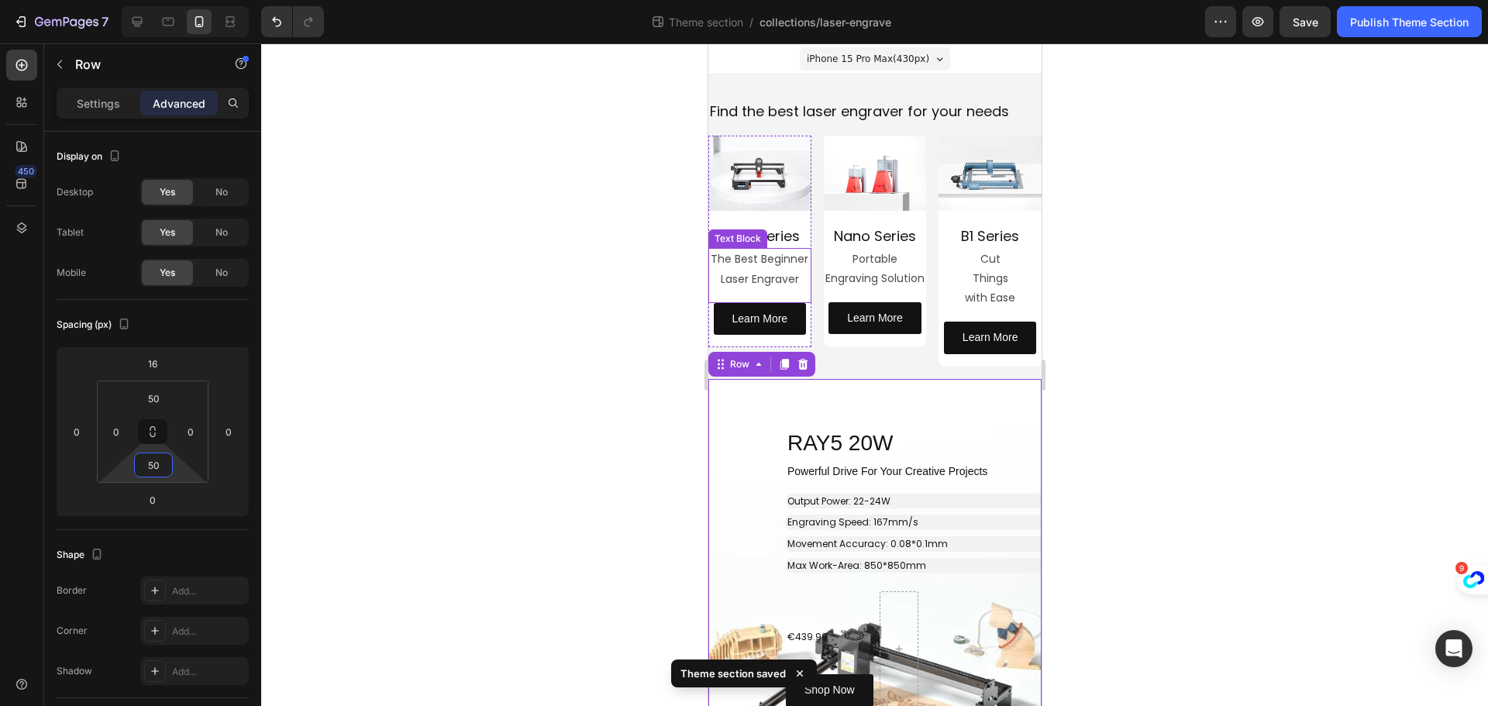
type input "50"
click at [580, 466] on div at bounding box center [874, 374] width 1227 height 663
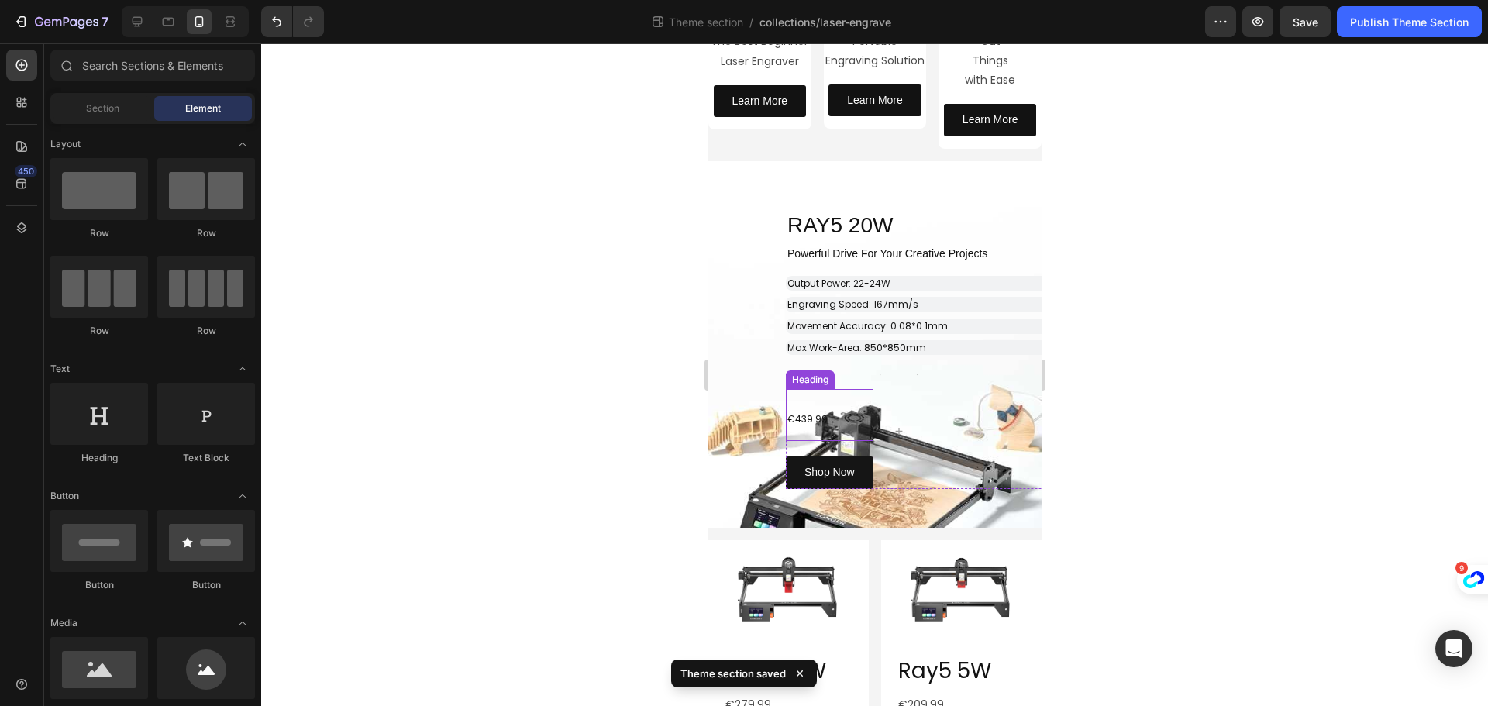
scroll to position [232, 0]
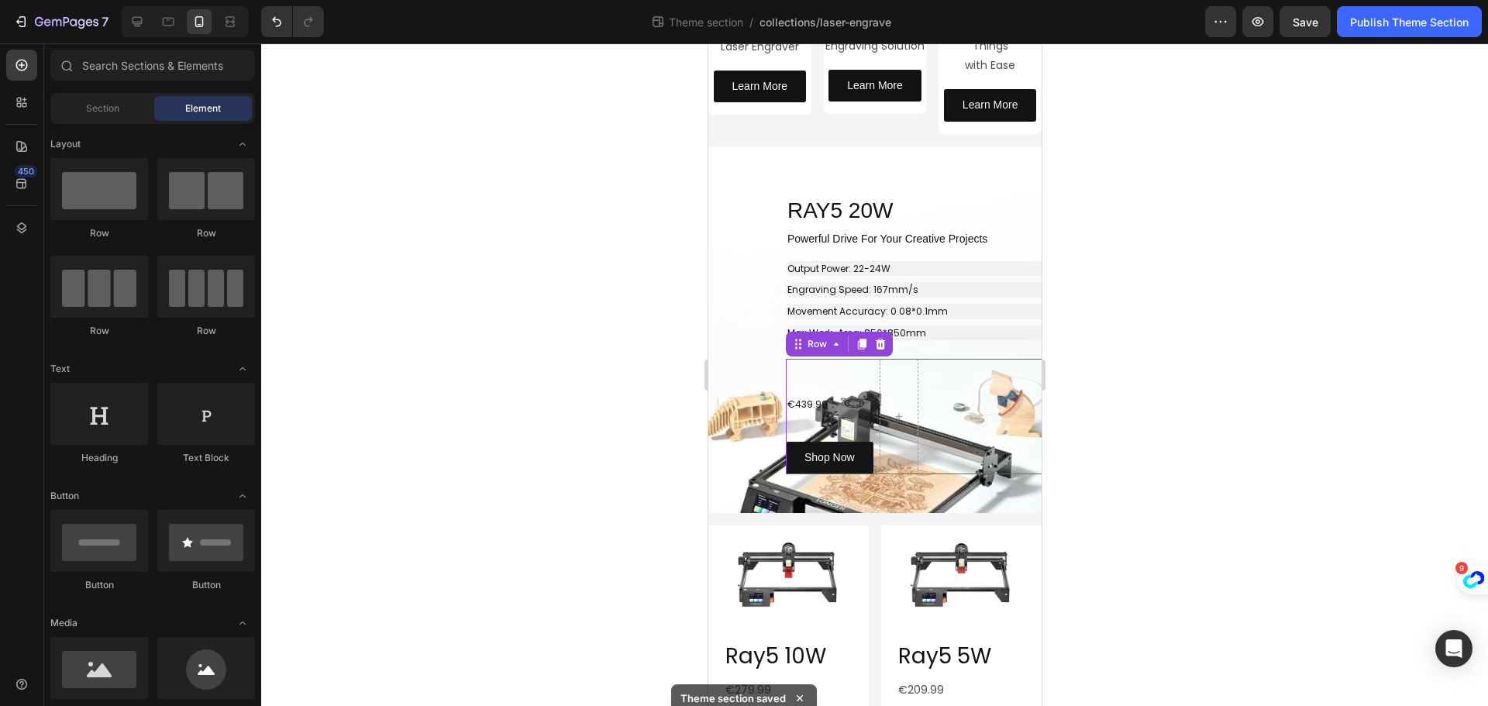
click at [863, 367] on div "€439.99 Heading Shop Now Button" at bounding box center [829, 416] width 88 height 115
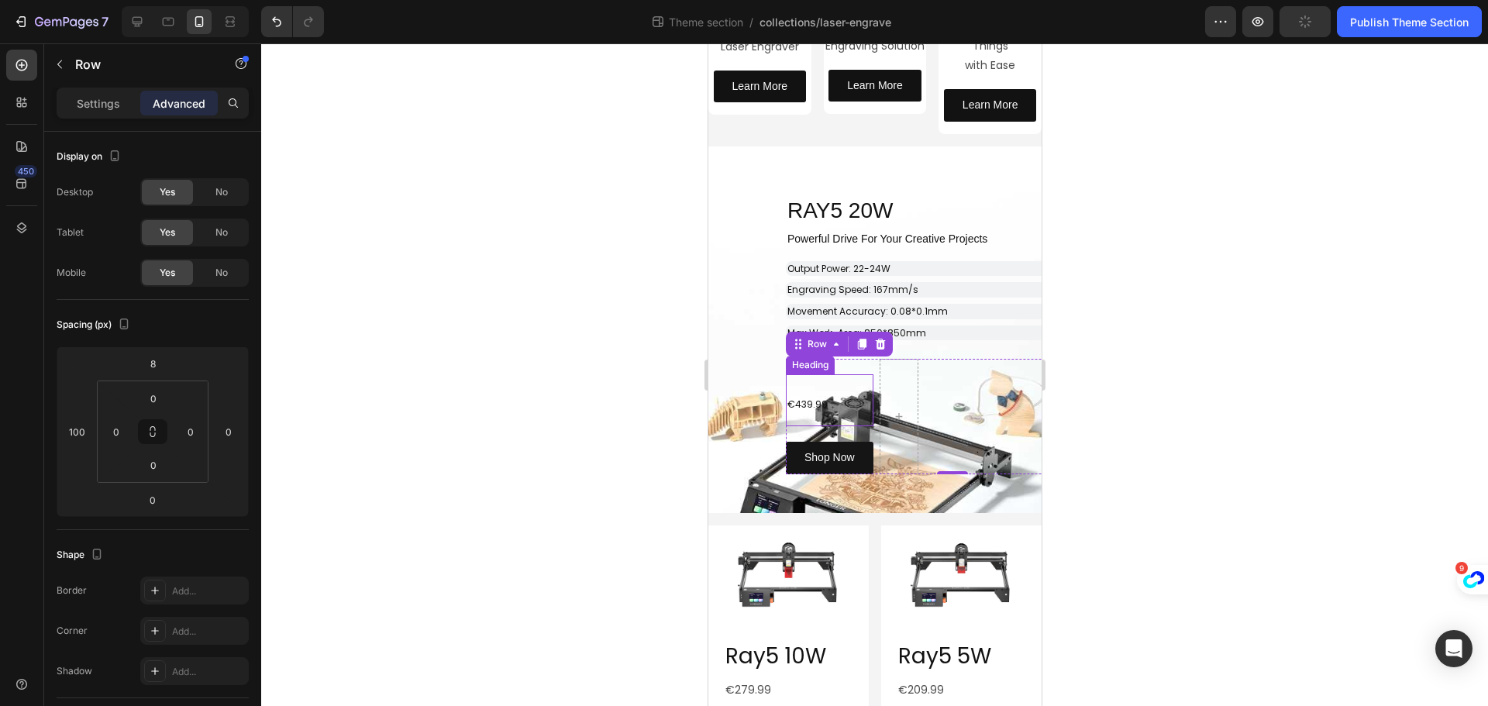
click at [816, 404] on span "€439.99" at bounding box center [807, 404] width 40 height 13
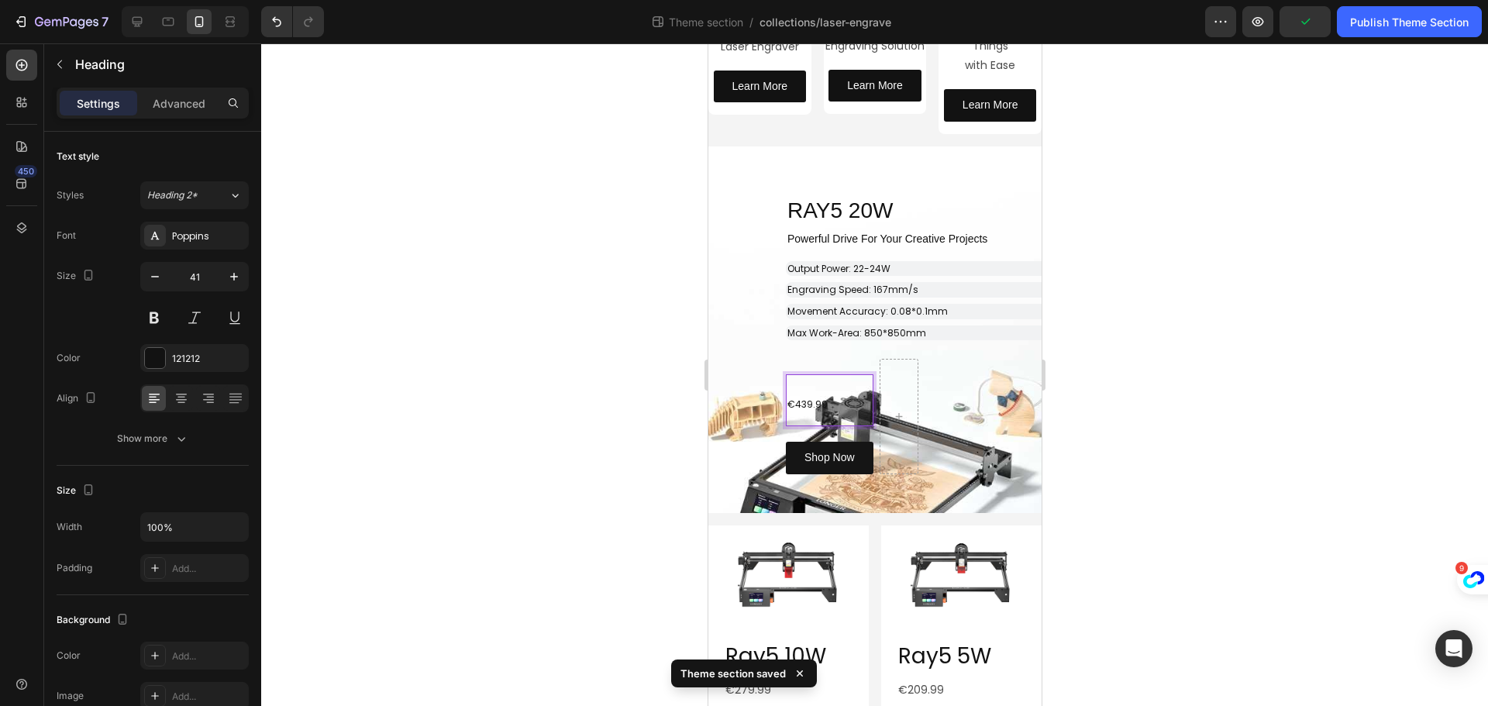
click at [841, 382] on p "€439.99" at bounding box center [829, 400] width 84 height 49
click at [198, 105] on p "Advanced" at bounding box center [179, 103] width 53 height 16
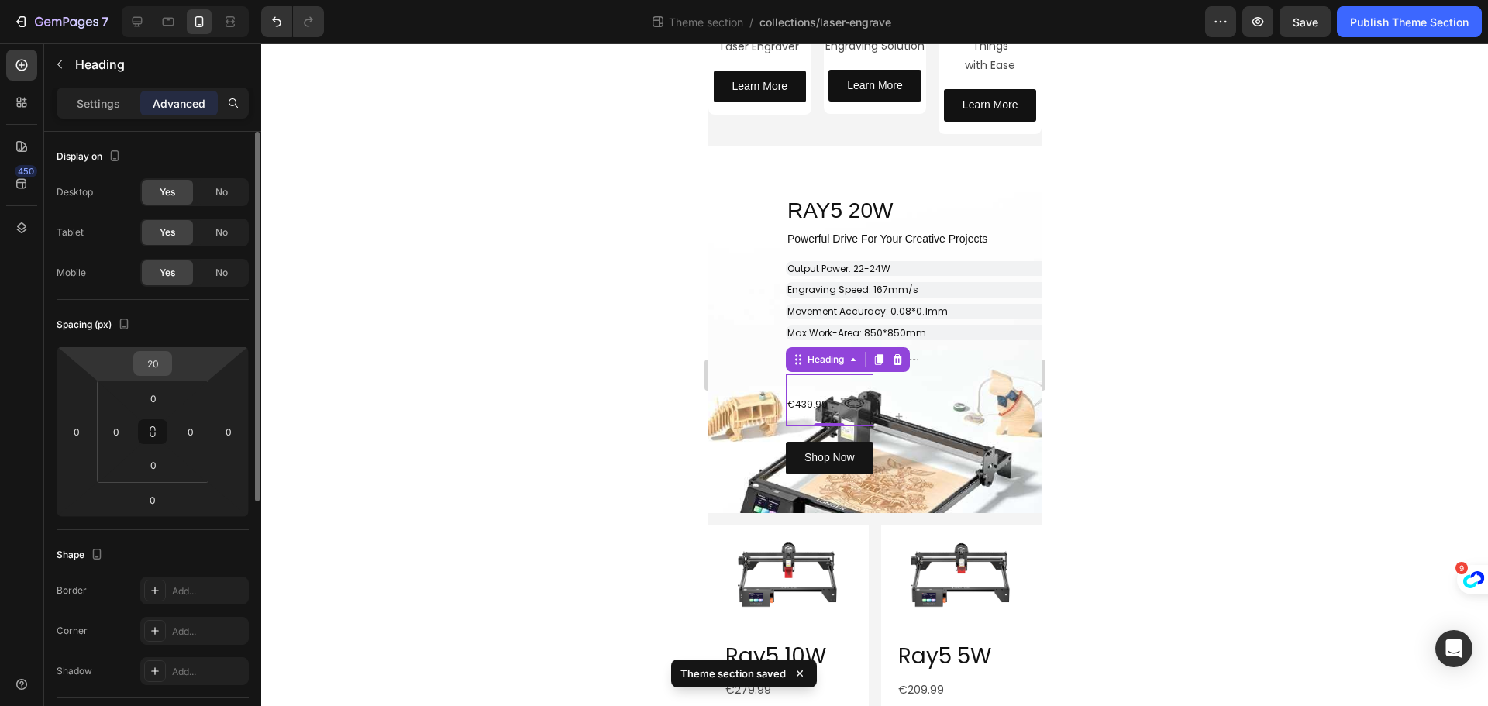
click at [159, 367] on input "20" at bounding box center [152, 363] width 31 height 23
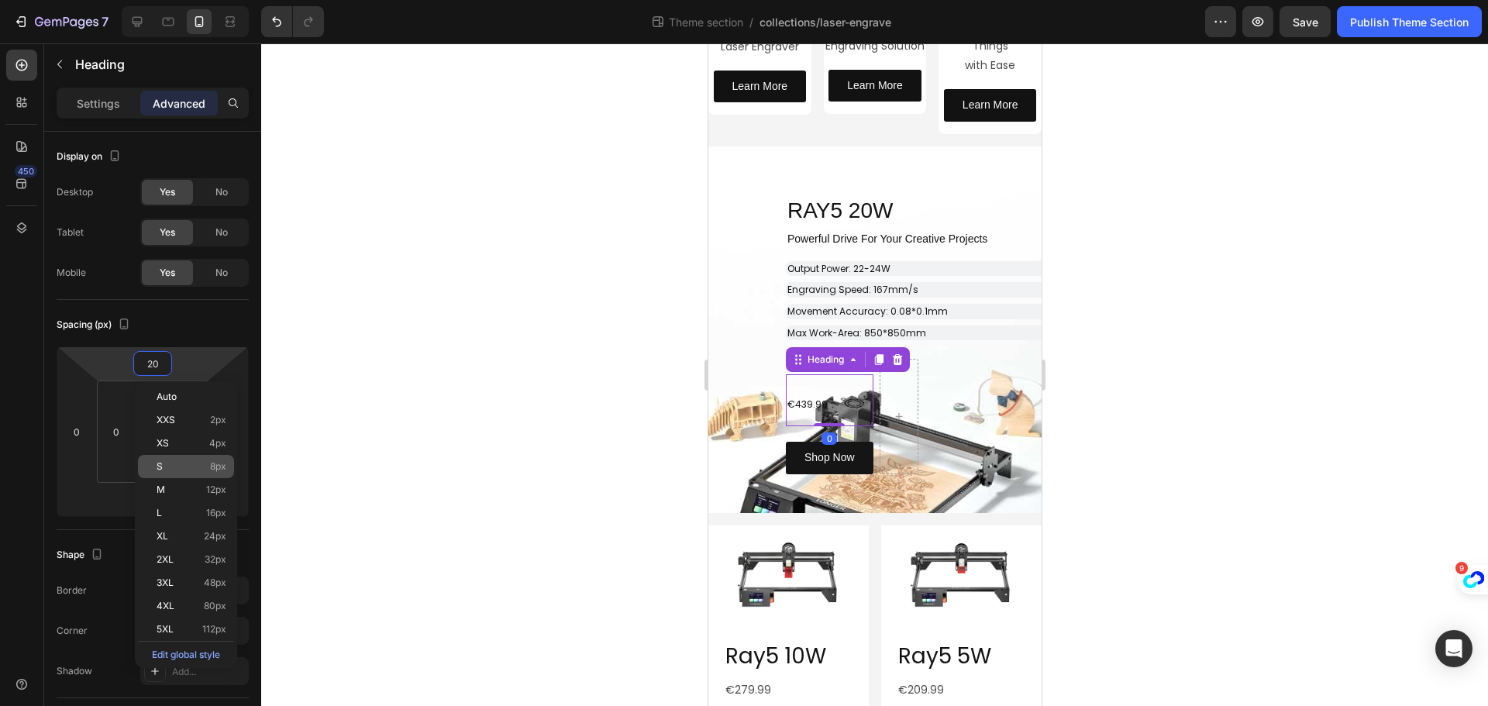
click at [180, 463] on p "S 8px" at bounding box center [192, 466] width 70 height 11
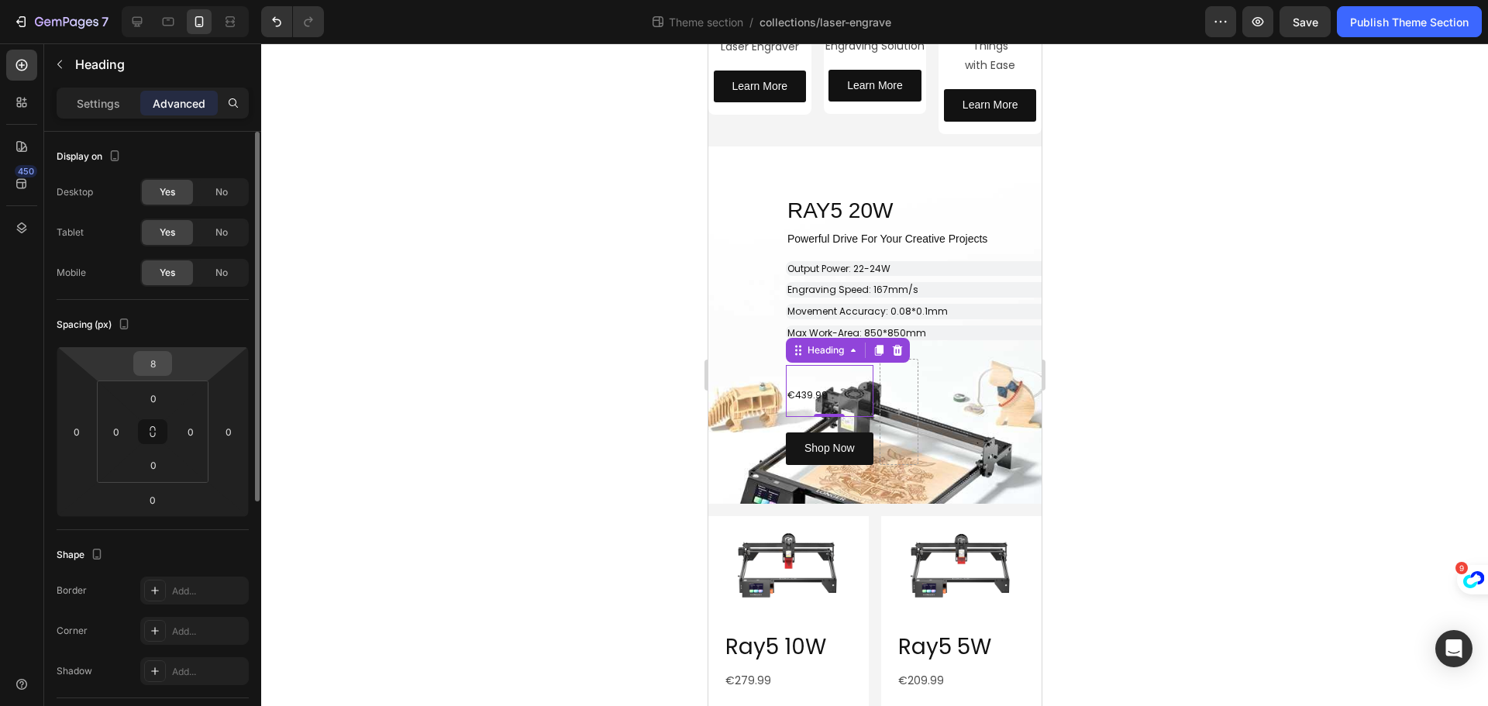
click at [164, 362] on input "8" at bounding box center [152, 363] width 31 height 23
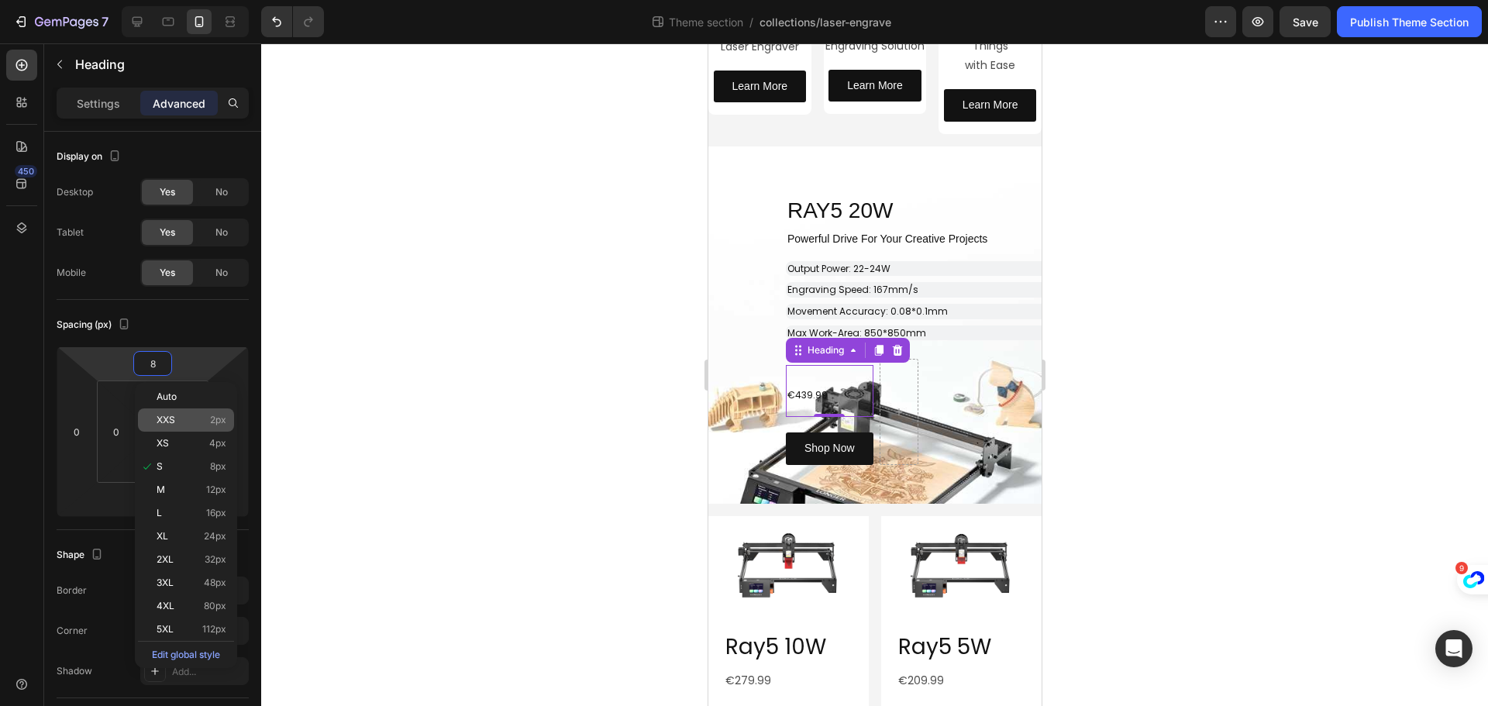
click at [177, 418] on p "XXS 2px" at bounding box center [192, 420] width 70 height 11
type input "2"
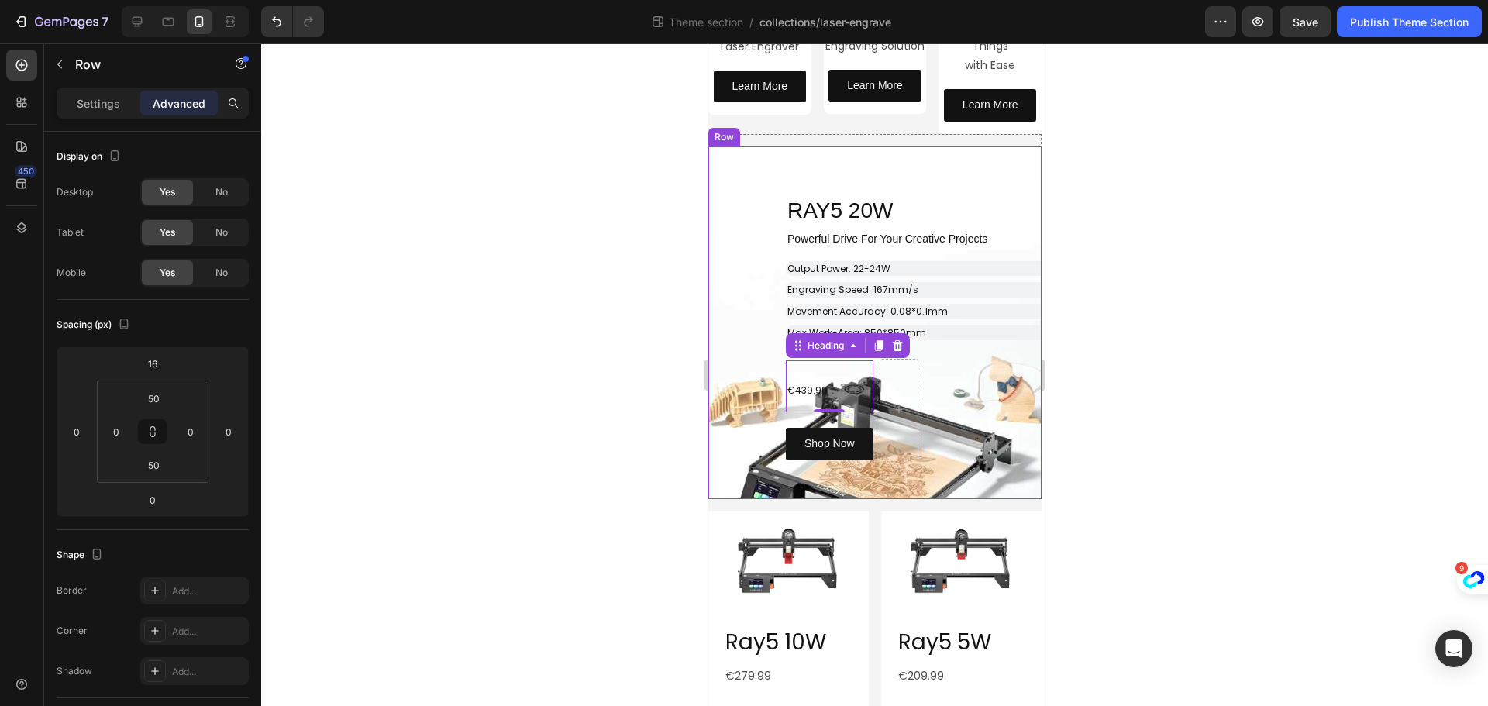
click at [729, 279] on div "⁠⁠⁠⁠⁠⁠⁠ RAY5 20W Heading Row Powerful Drive For Your Creative Projects Heading …" at bounding box center [874, 322] width 333 height 275
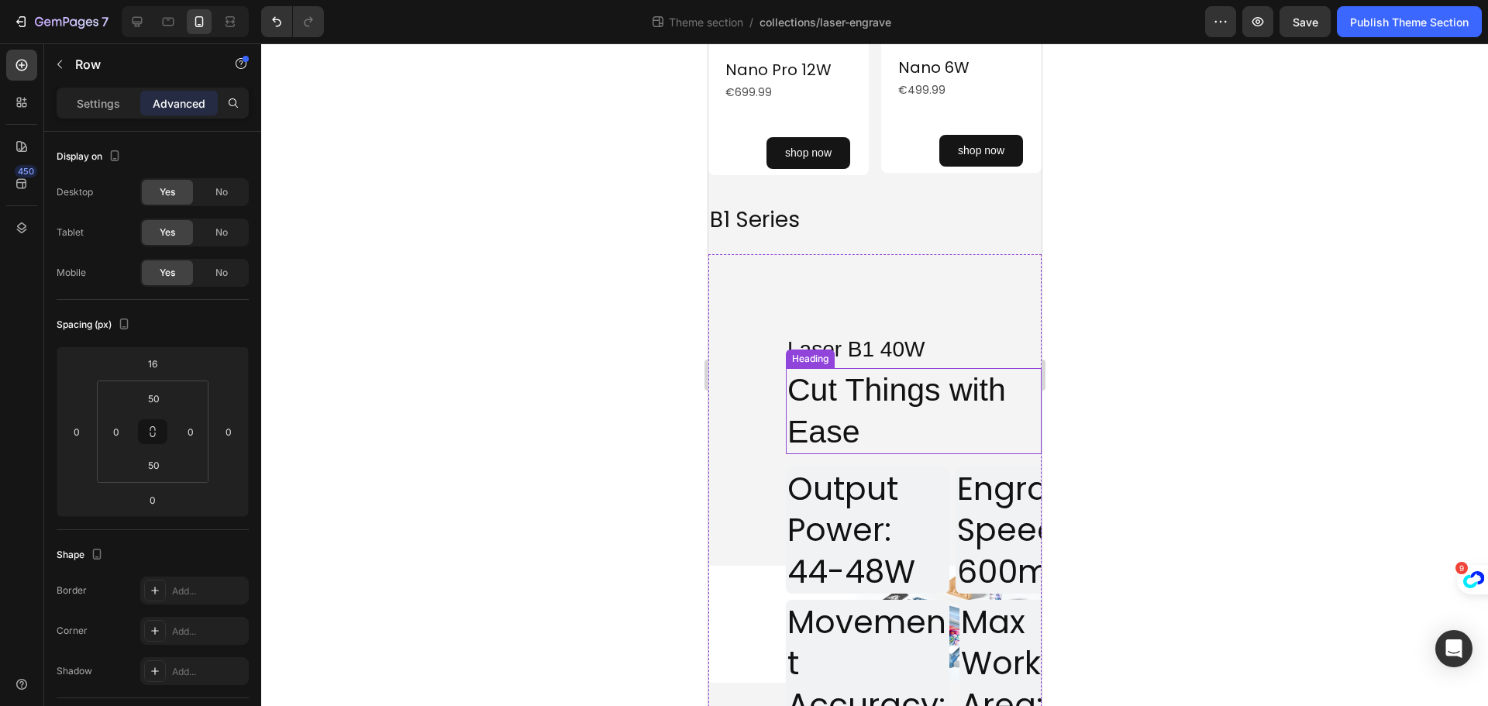
scroll to position [1472, 0]
click at [920, 278] on div "Laser B1 40W Heading Row Cut Things with Ease Heading Output Power: 44-48W Head…" at bounding box center [874, 625] width 333 height 740
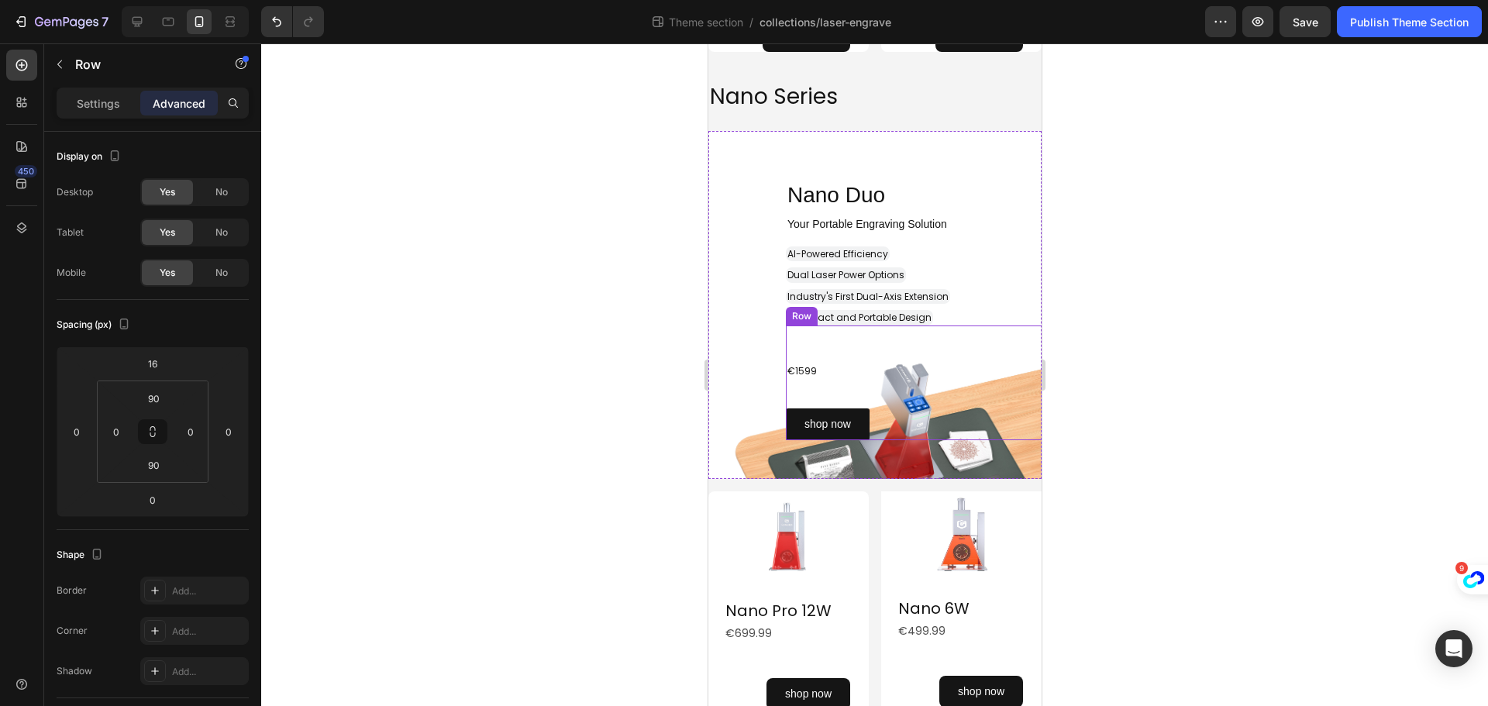
scroll to position [930, 0]
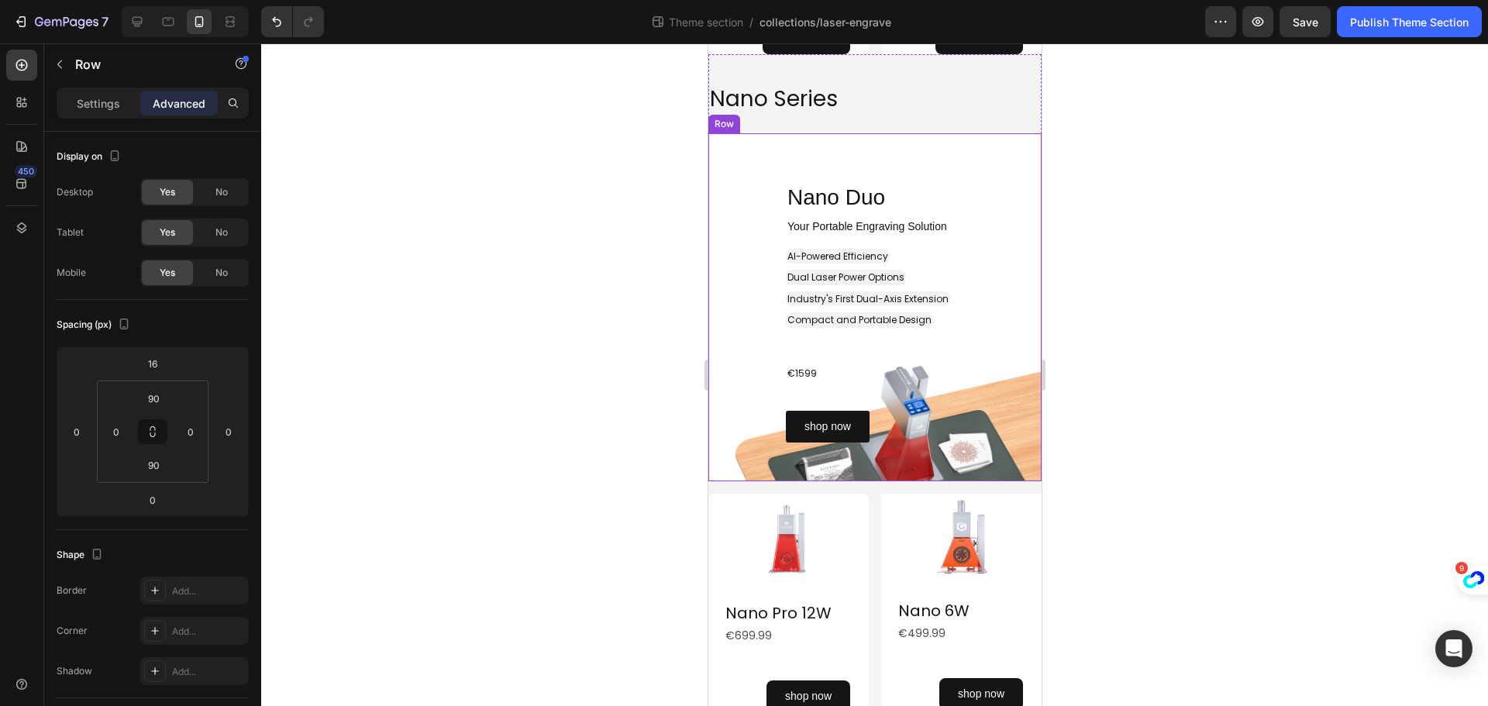
click at [1014, 472] on div "Nano Duo Heading Row ⁠⁠⁠⁠⁠⁠⁠ Your Portable Engraving Solution Heading ⁠⁠⁠⁠⁠⁠⁠ A…" at bounding box center [874, 307] width 333 height 348
click at [738, 120] on div "Row" at bounding box center [739, 119] width 26 height 14
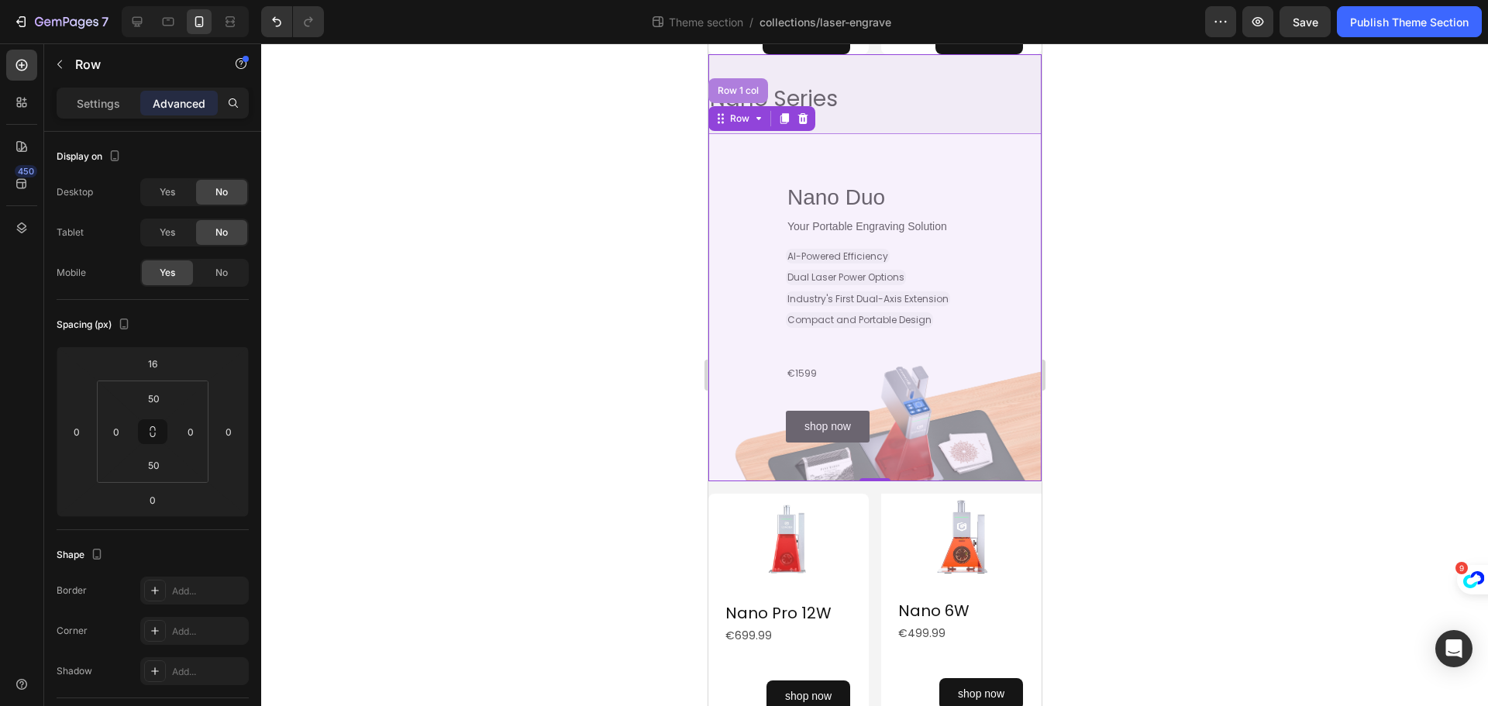
click at [744, 86] on div "Row 1 col" at bounding box center [737, 90] width 47 height 9
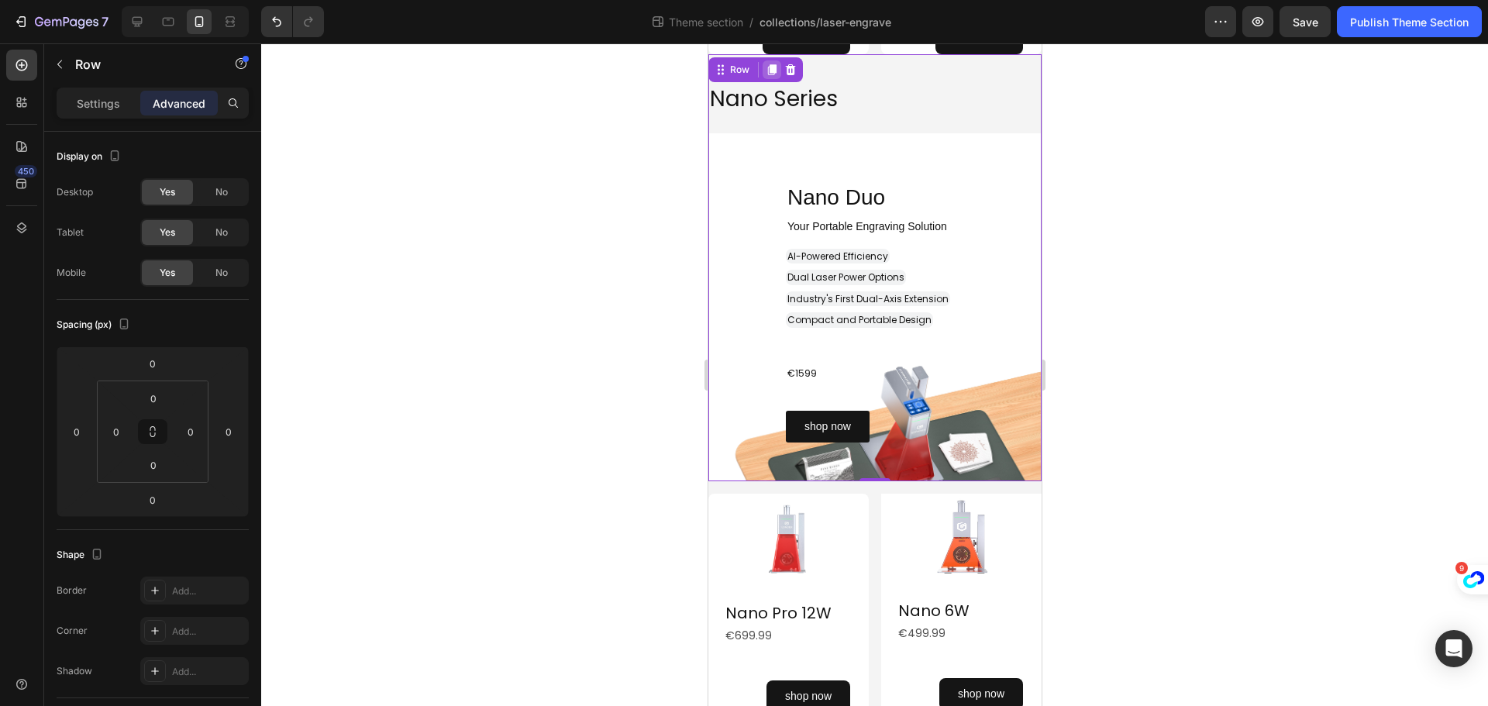
click at [771, 67] on icon at bounding box center [771, 69] width 9 height 11
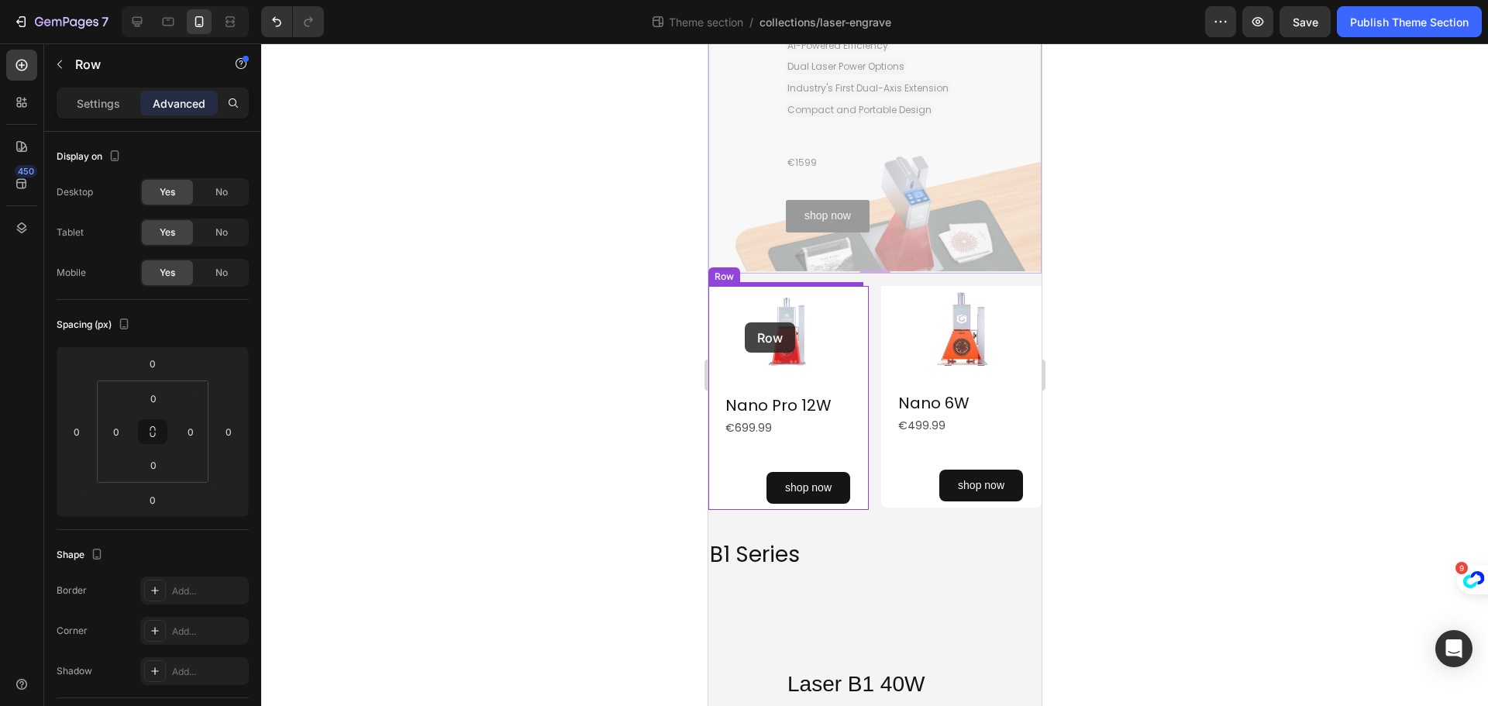
scroll to position [1623, 0]
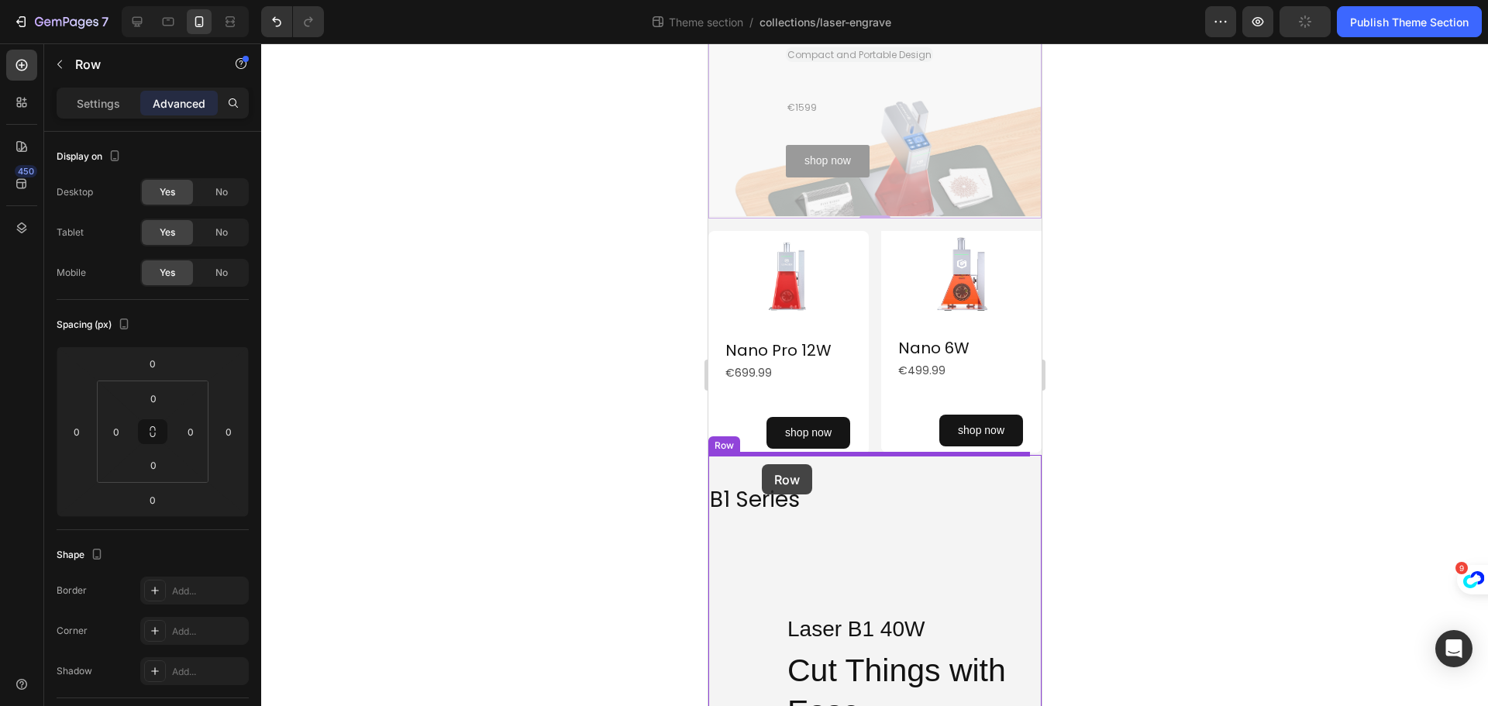
drag, startPoint x: 723, startPoint y: 84, endPoint x: 761, endPoint y: 464, distance: 382.4
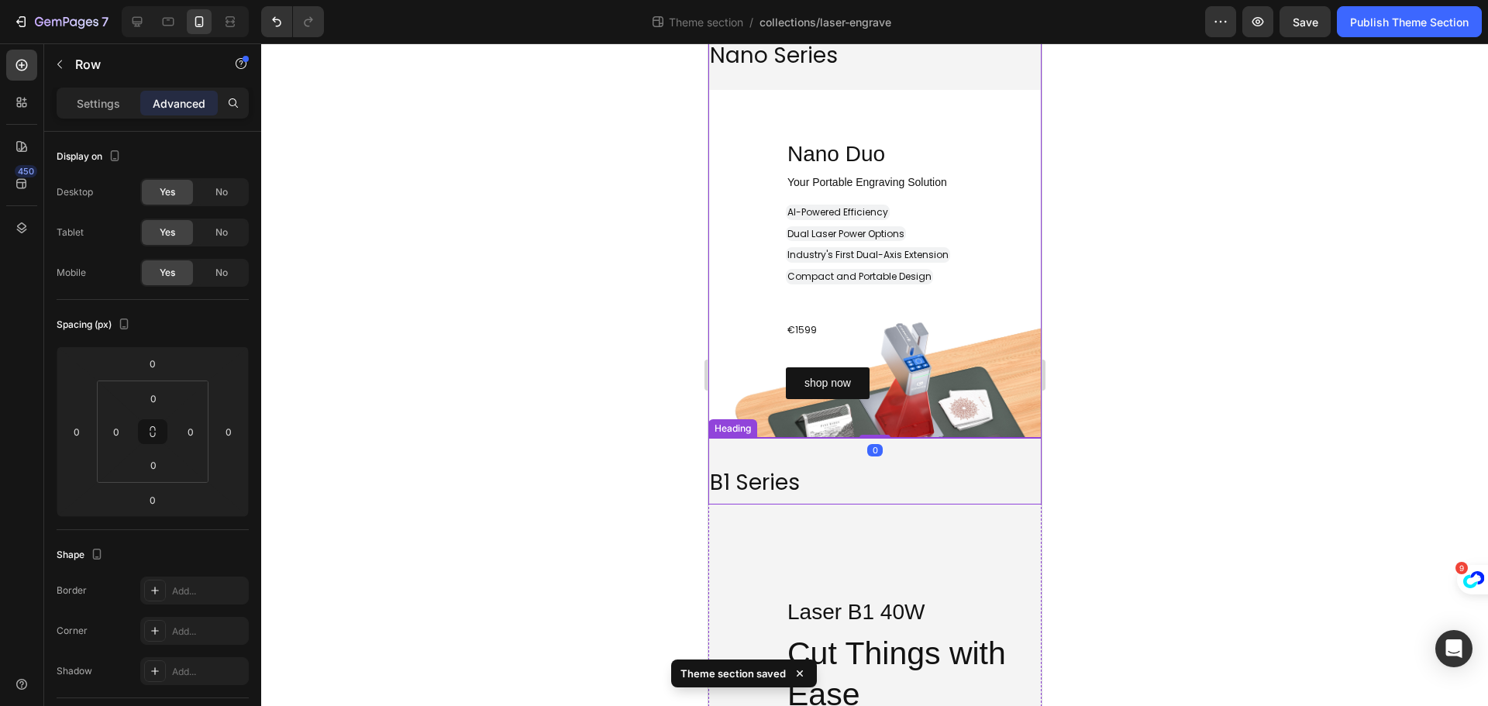
scroll to position [1658, 0]
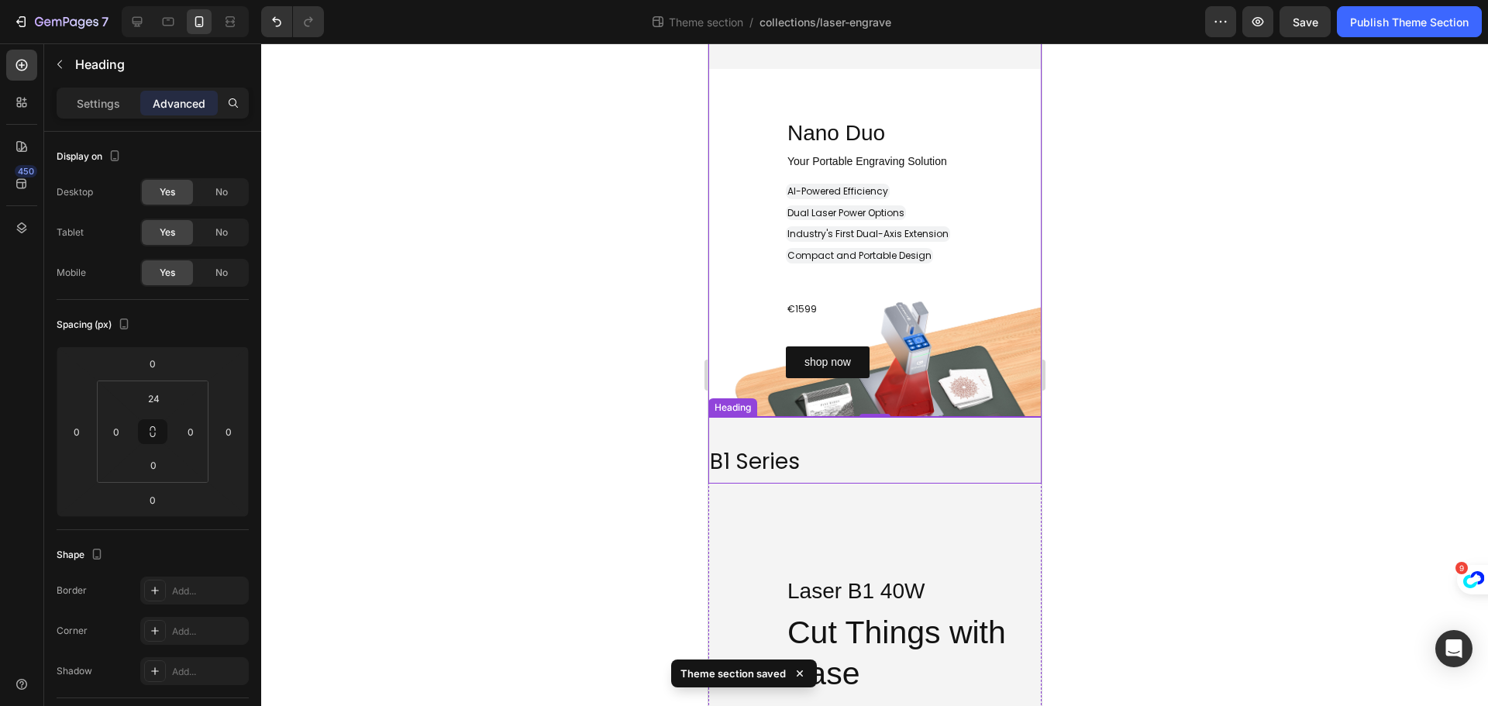
click at [794, 458] on span "B1 Series" at bounding box center [754, 461] width 90 height 30
drag, startPoint x: 801, startPoint y: 460, endPoint x: 1393, endPoint y: 501, distance: 594.3
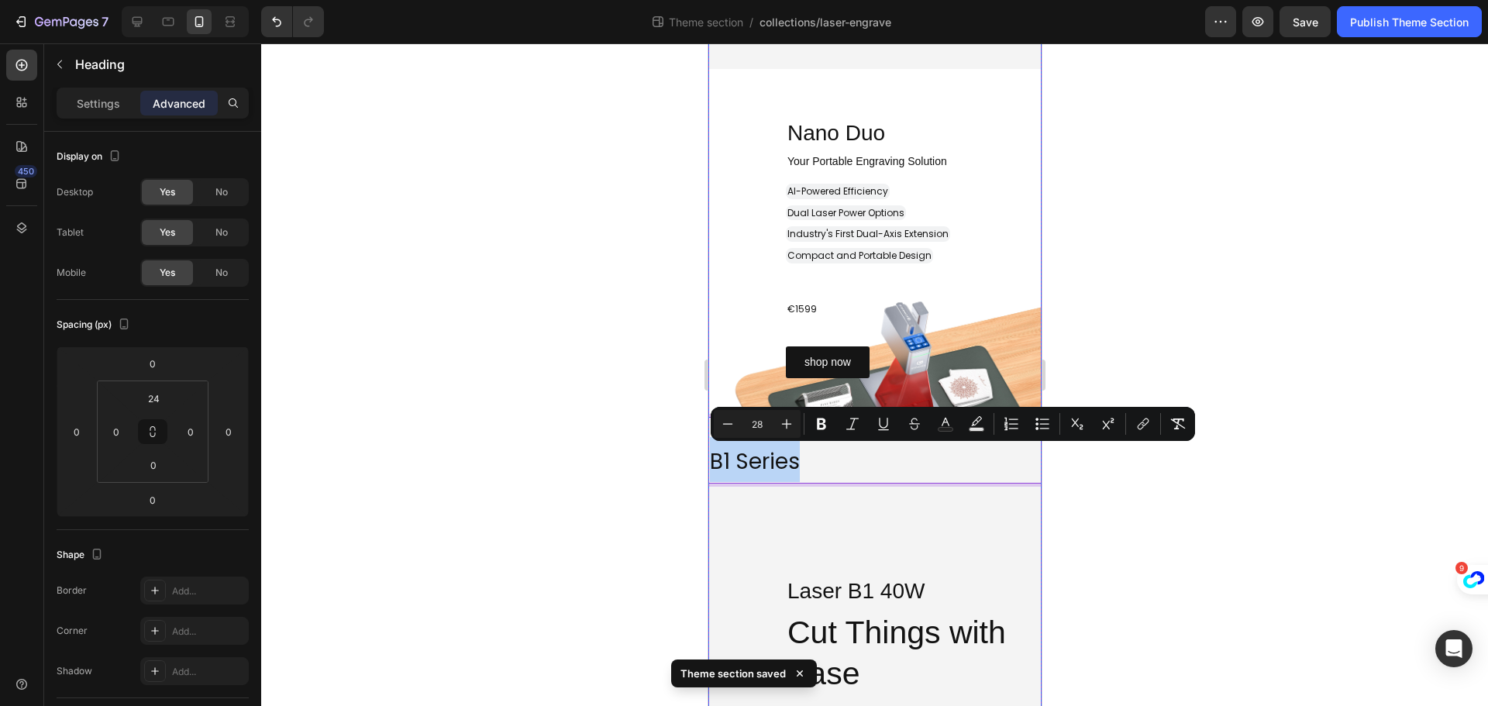
copy span "B1 Series"
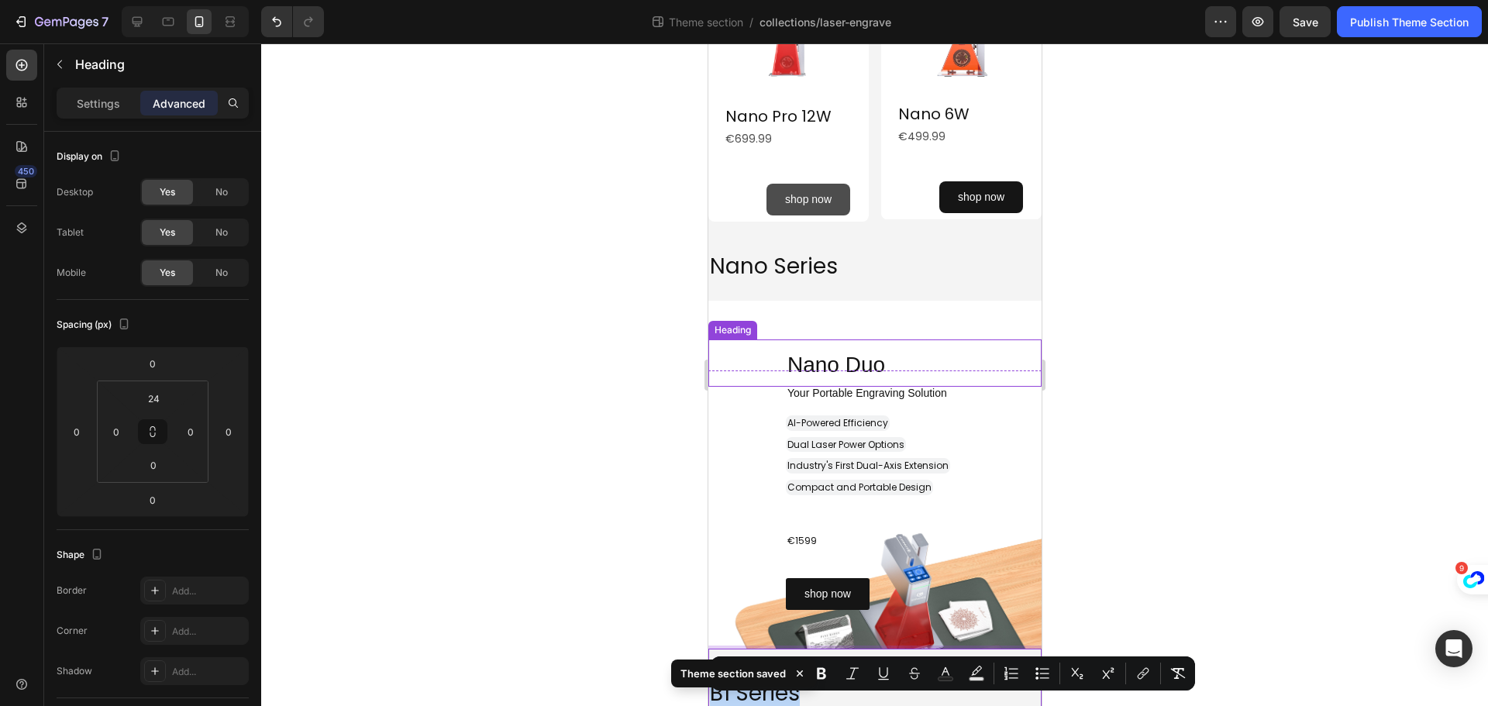
scroll to position [1348, 0]
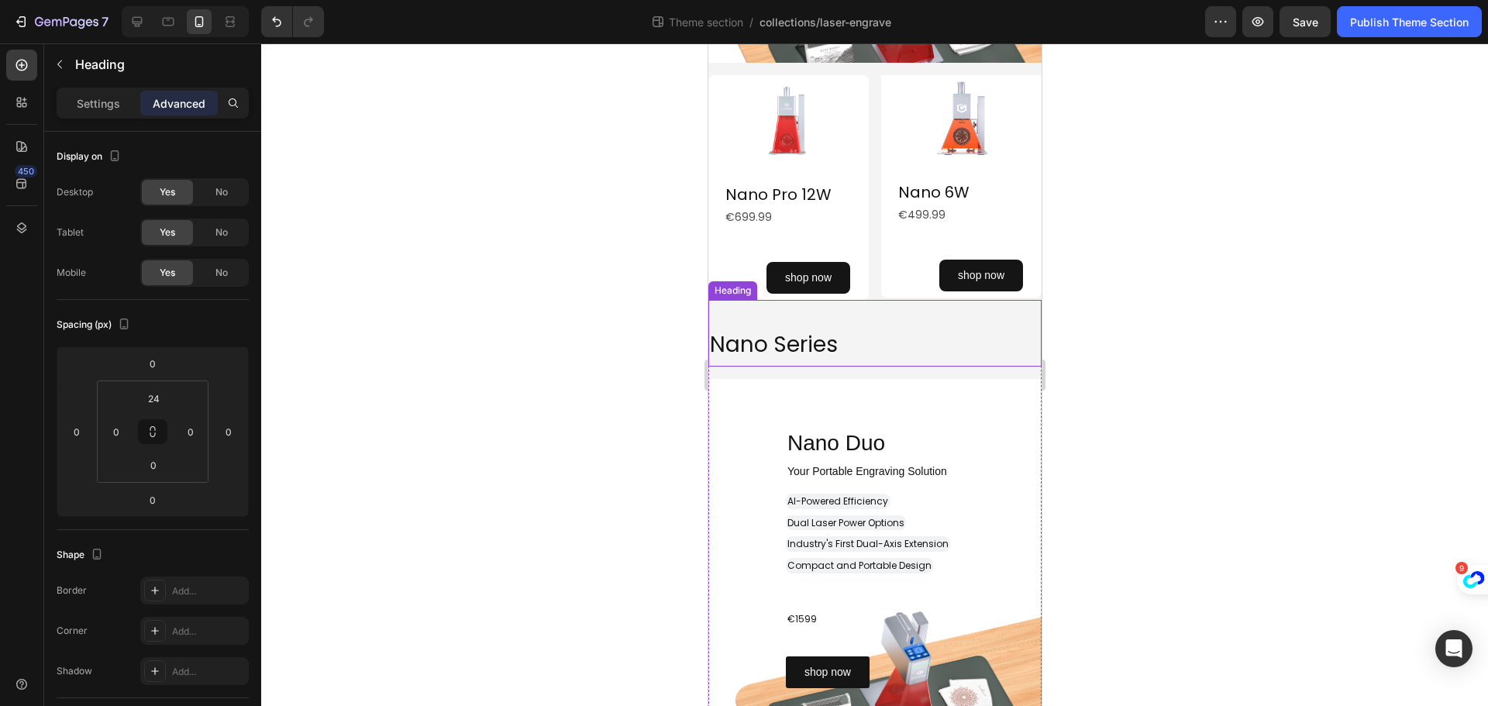
click at [805, 339] on span "Nano Series" at bounding box center [773, 344] width 128 height 30
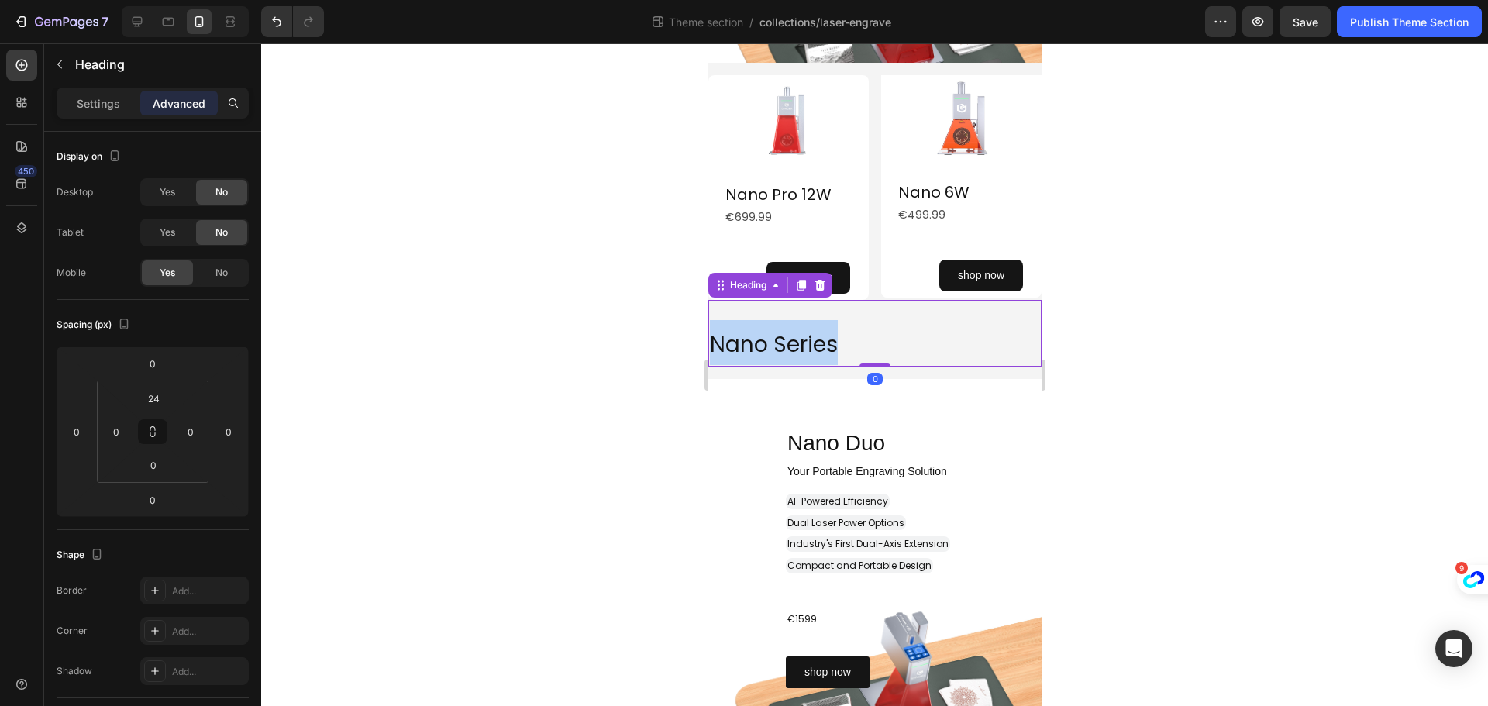
click at [805, 339] on span "Nano Series" at bounding box center [773, 344] width 128 height 30
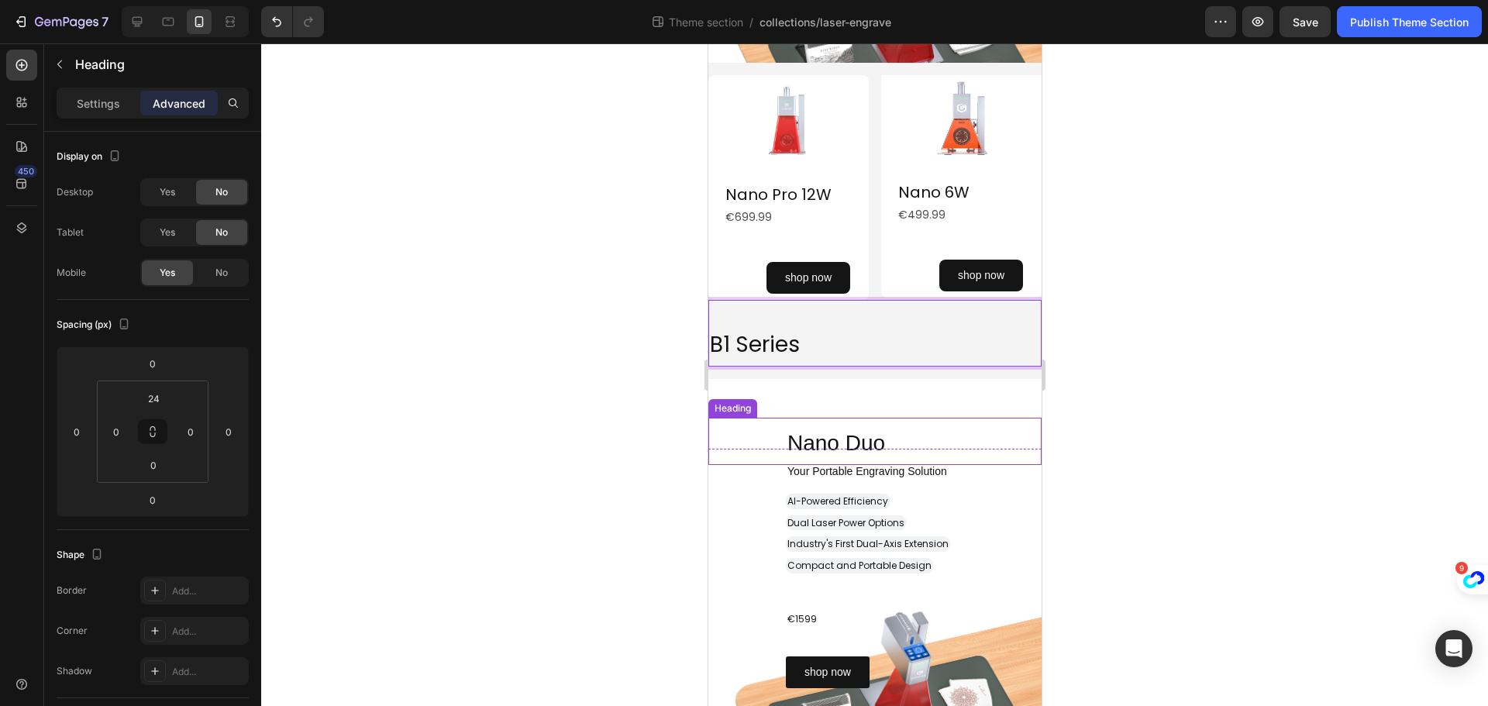
click at [840, 434] on span "Nano Duo" at bounding box center [836, 443] width 98 height 24
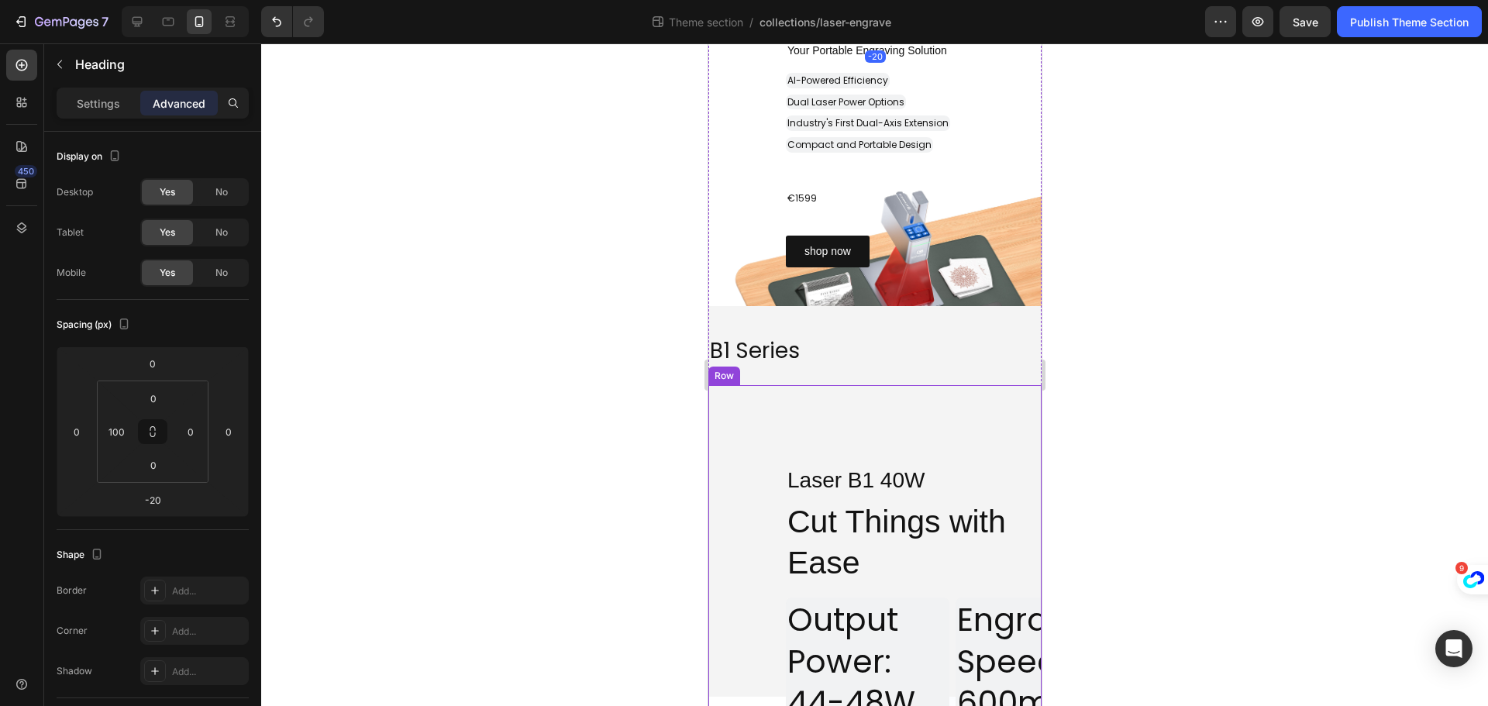
scroll to position [1813, 0]
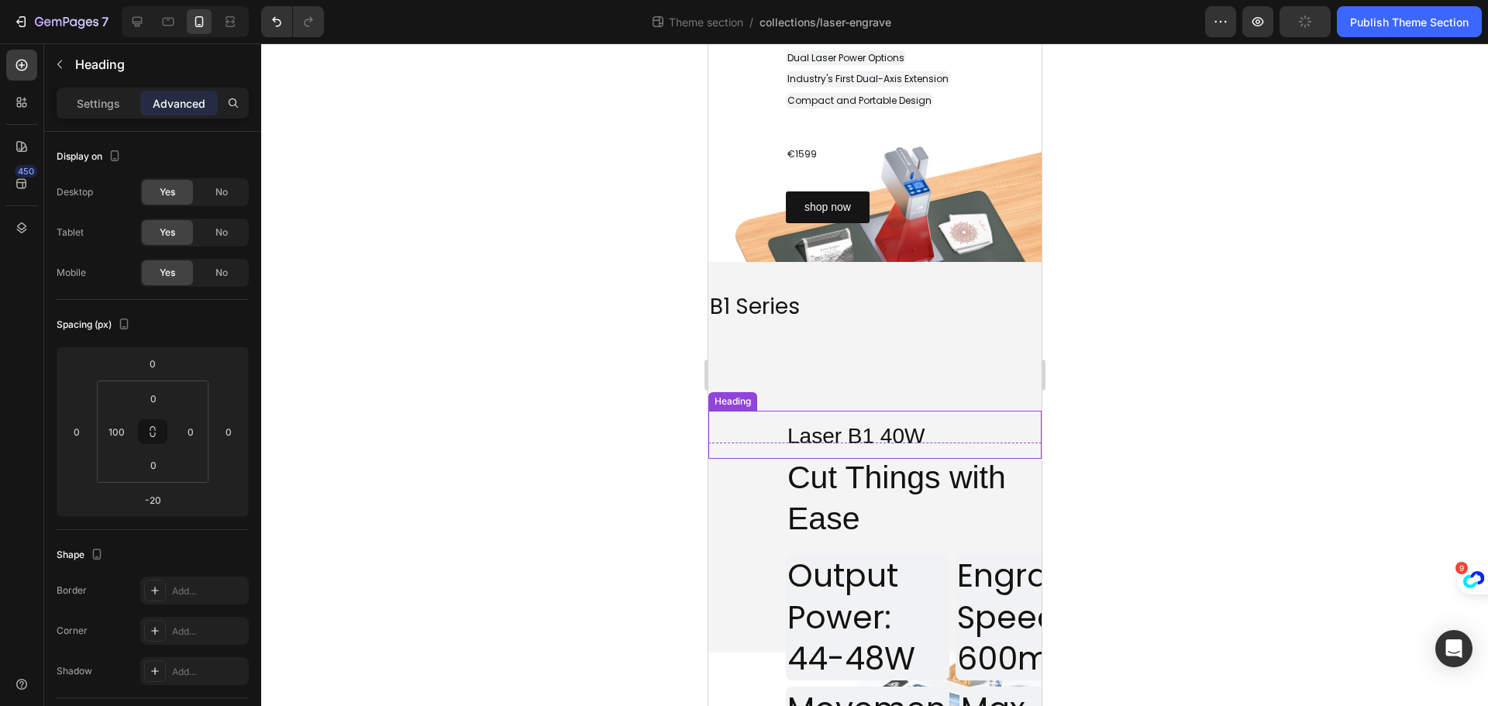
click at [887, 442] on span "Laser B1 40W" at bounding box center [855, 436] width 137 height 24
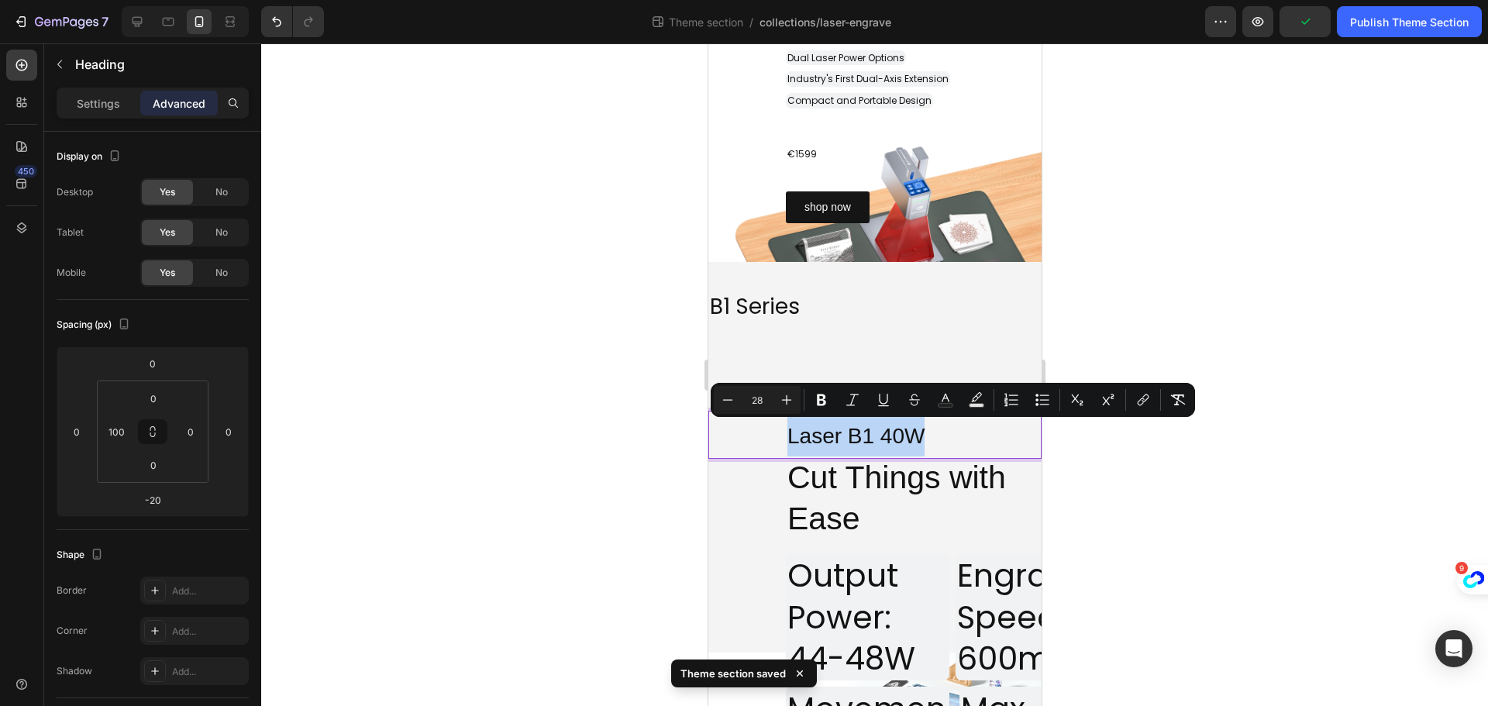
copy span "Laser B1 40W"
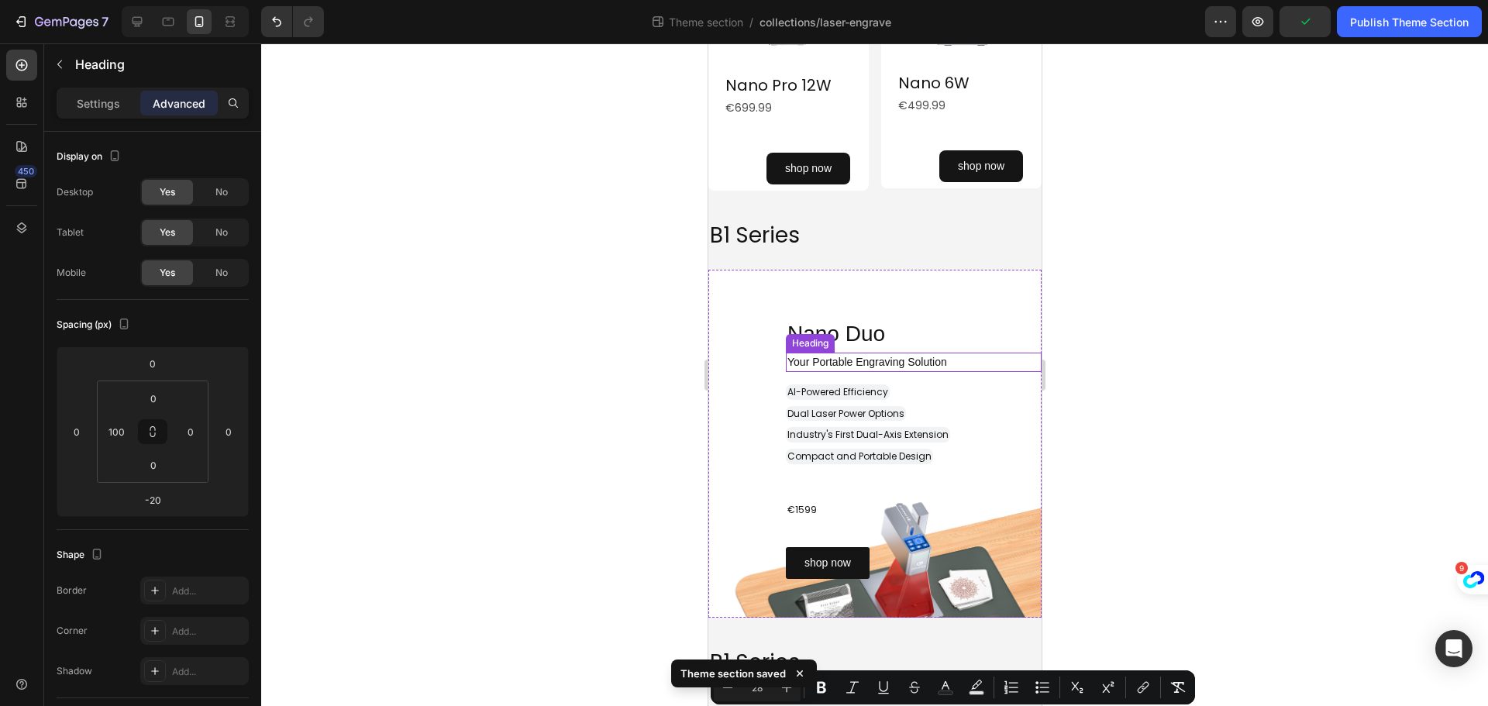
scroll to position [1426, 0]
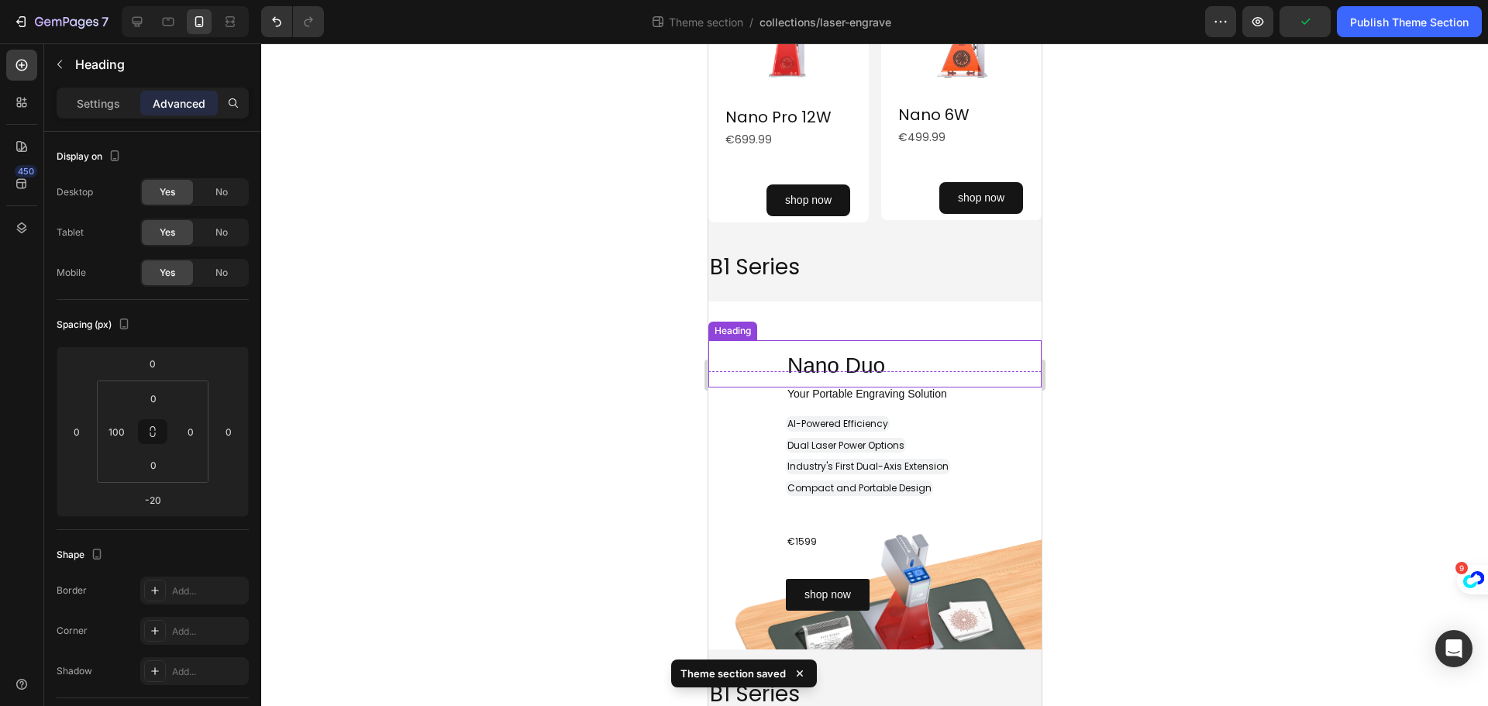
click at [829, 370] on span "Nano Duo" at bounding box center [836, 365] width 98 height 24
click at [846, 370] on span "Laser B1 40W" at bounding box center [855, 365] width 137 height 24
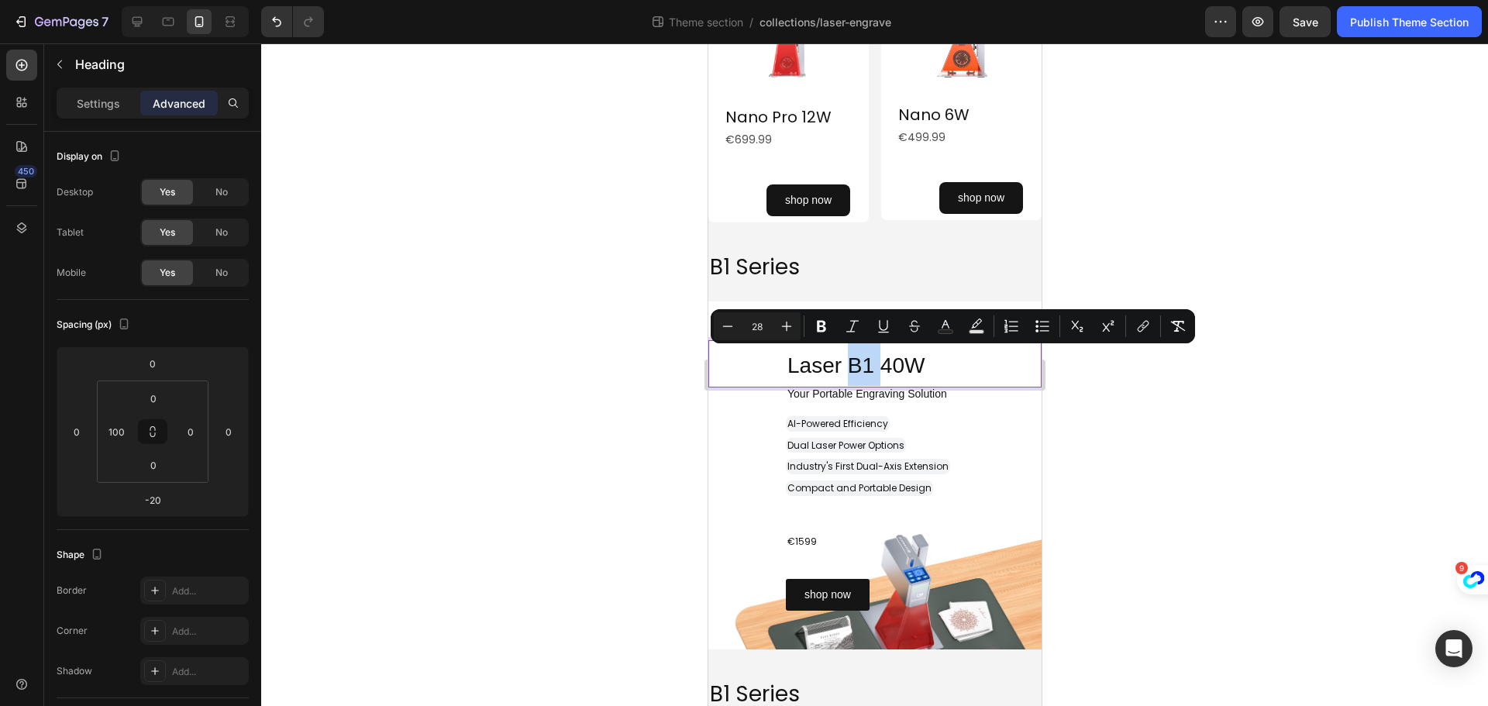
click at [846, 370] on span "Laser B1 40W" at bounding box center [855, 365] width 137 height 24
click at [850, 373] on span "Laser B1 40W" at bounding box center [855, 365] width 137 height 24
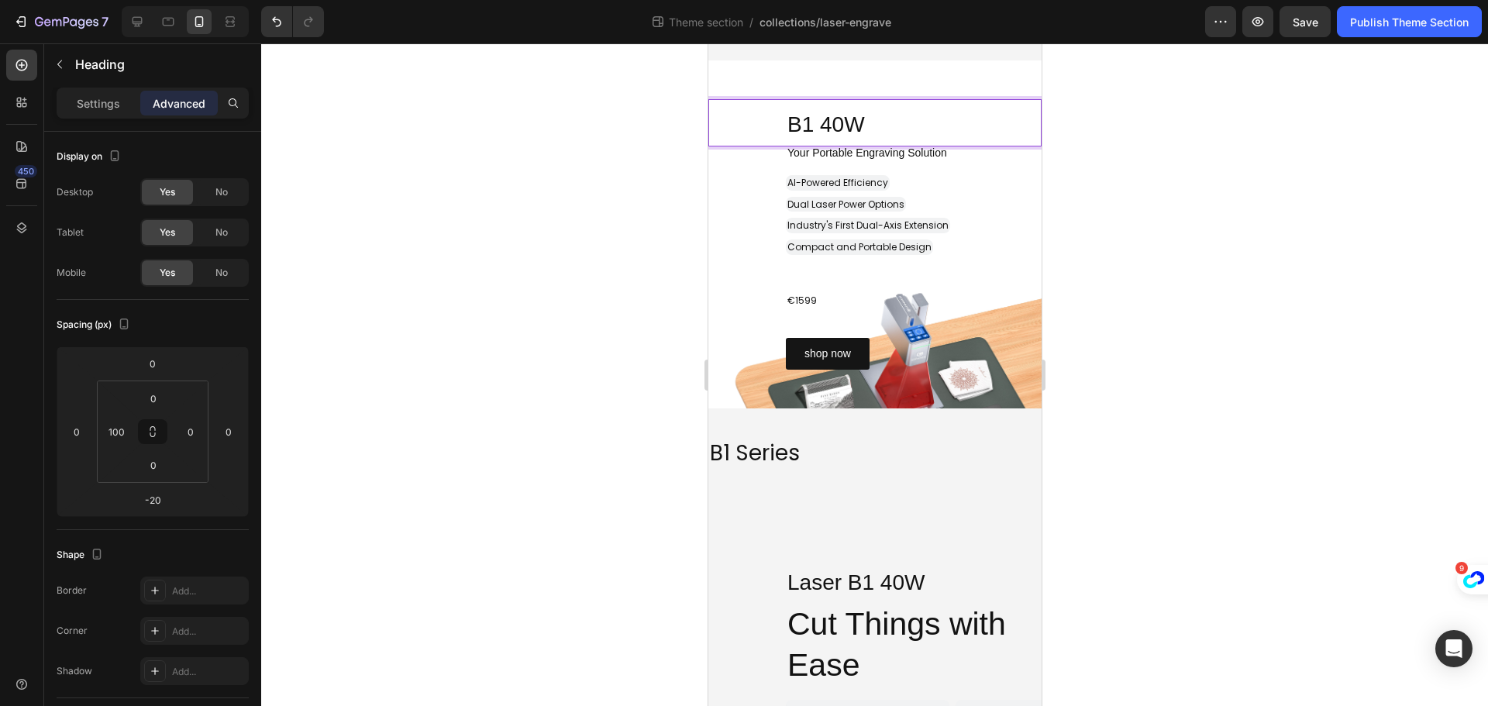
scroll to position [1736, 0]
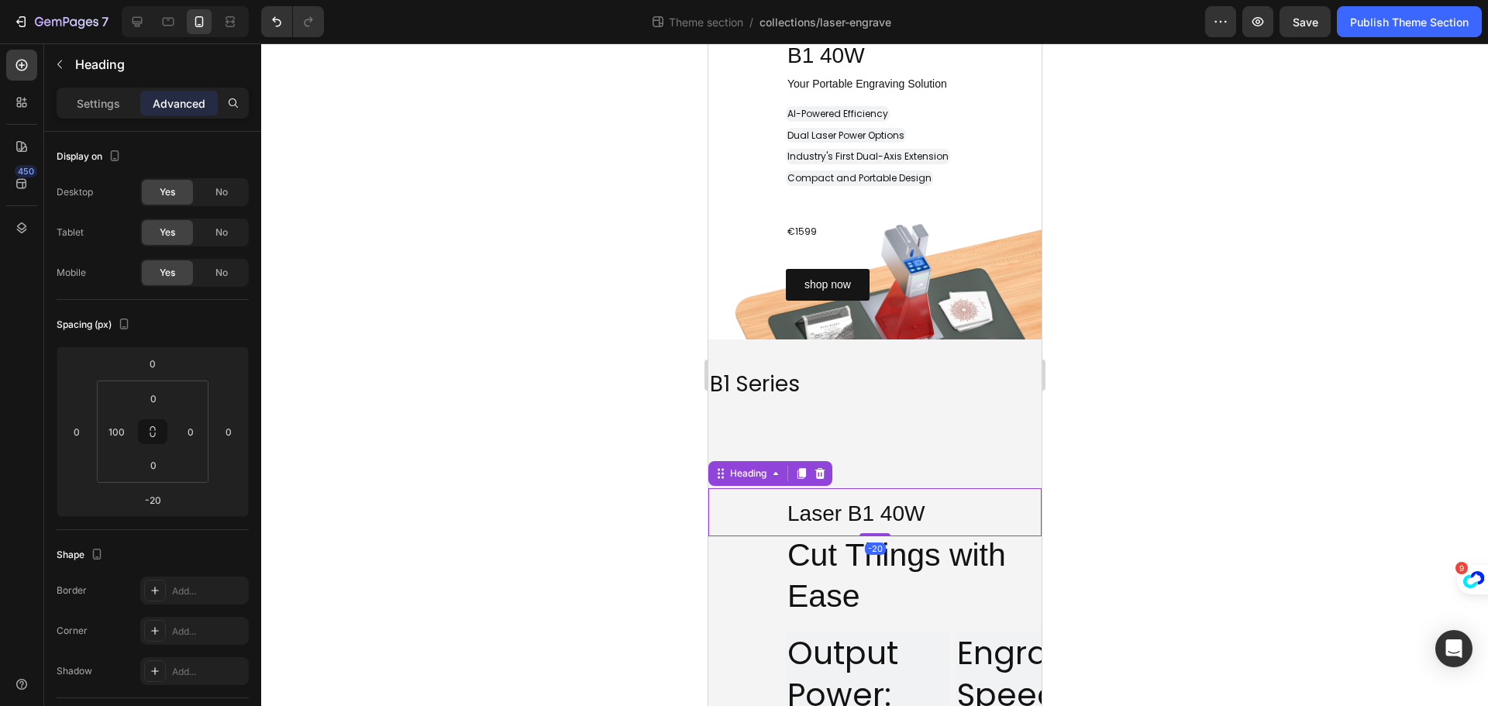
click at [844, 518] on span "Laser B1 40W" at bounding box center [855, 513] width 137 height 24
drag, startPoint x: 787, startPoint y: 515, endPoint x: 919, endPoint y: 519, distance: 131.8
click at [919, 519] on span "Laser B1 40W" at bounding box center [855, 513] width 137 height 24
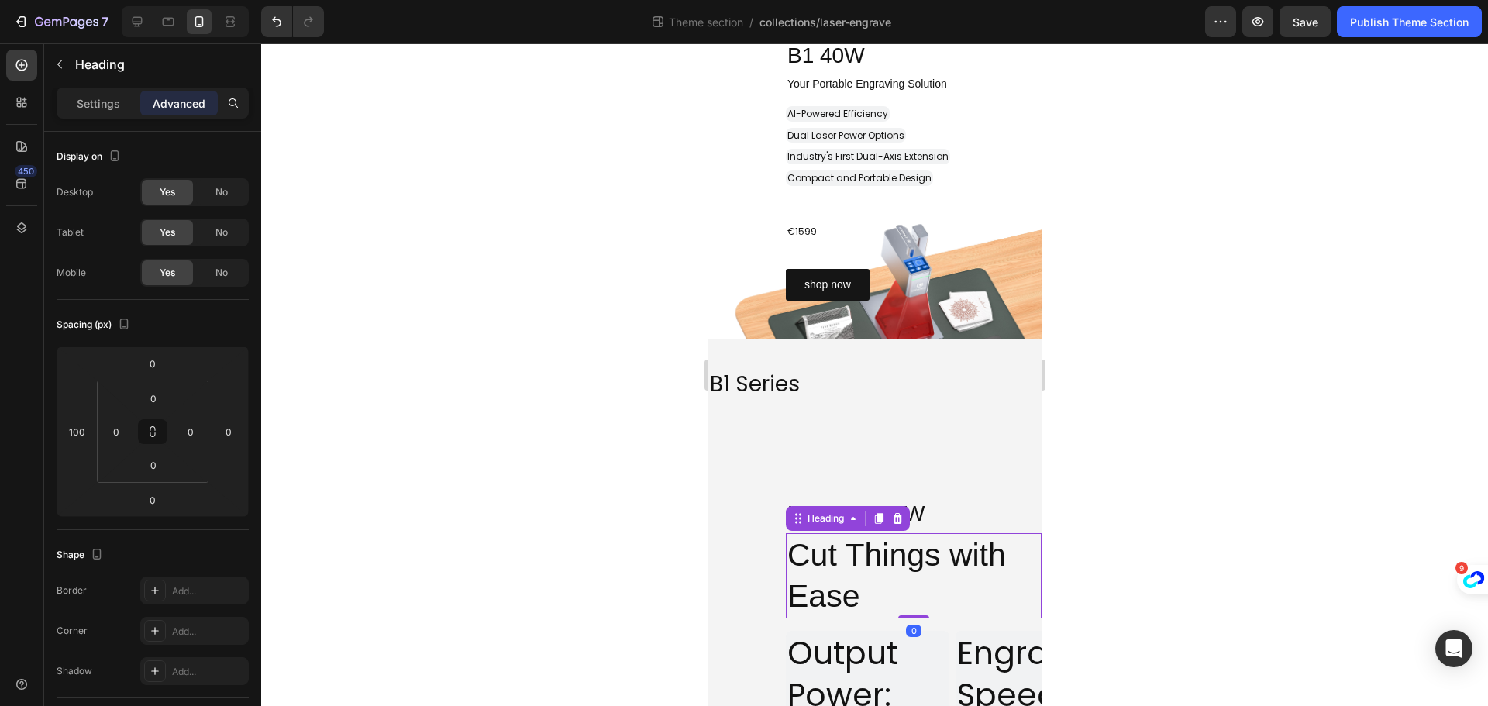
click at [826, 574] on h2 "Cut Things with Ease" at bounding box center [913, 576] width 256 height 86
click at [859, 594] on h2 "Cut Things with Ease" at bounding box center [913, 576] width 256 height 86
click at [866, 596] on p "Cut Things with Ease" at bounding box center [913, 576] width 253 height 83
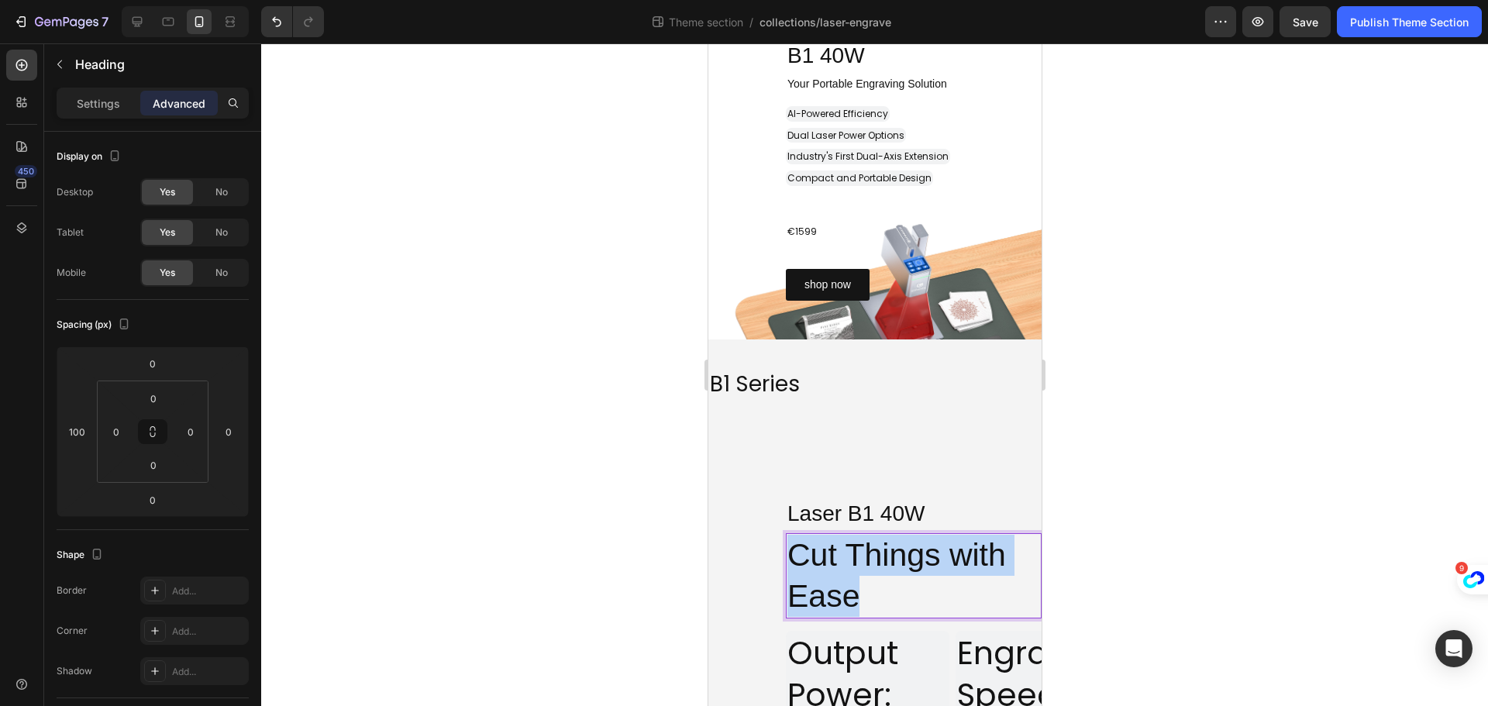
drag, startPoint x: 865, startPoint y: 604, endPoint x: 784, endPoint y: 557, distance: 93.1
click at [785, 557] on h2 "Cut Things with Ease" at bounding box center [913, 576] width 256 height 86
click at [846, 359] on h2 "⁠⁠⁠⁠⁠⁠⁠ B1 Series" at bounding box center [874, 382] width 333 height 48
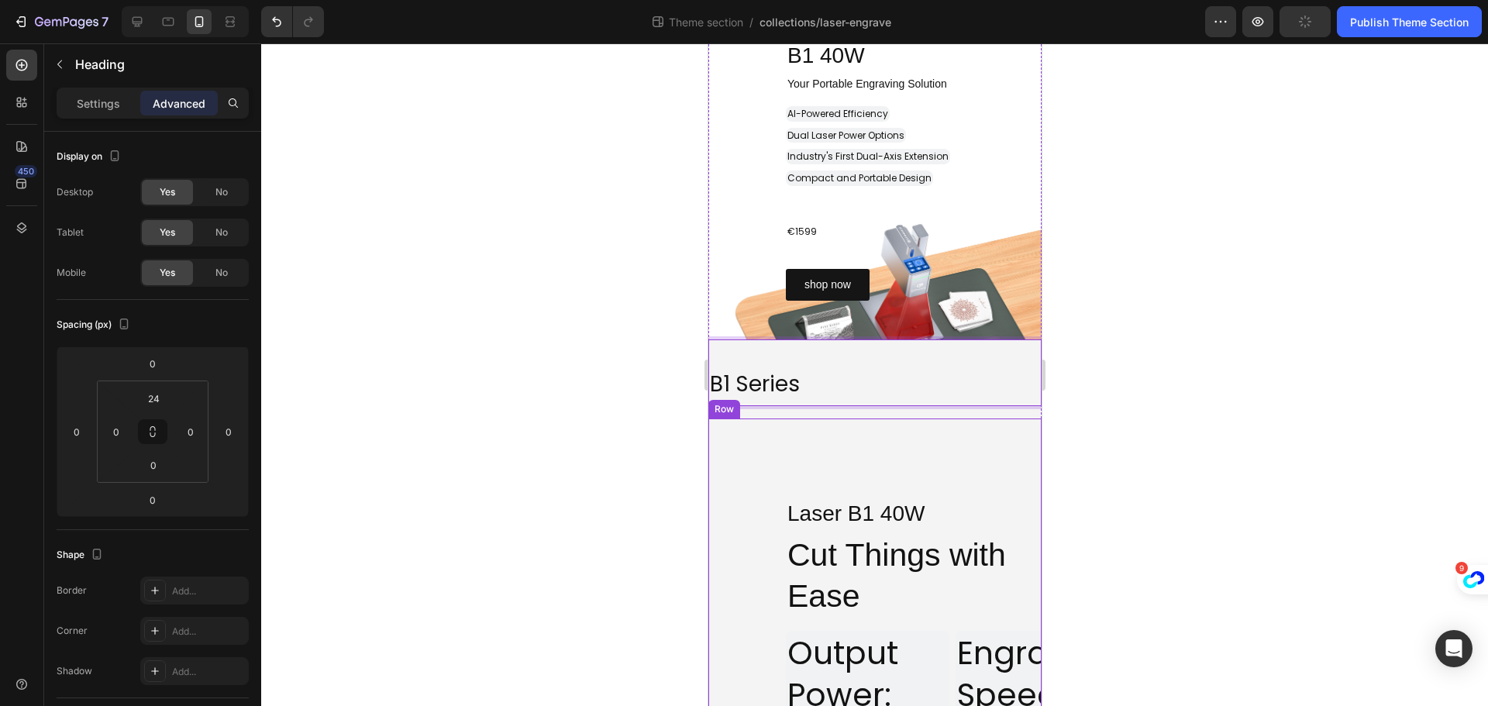
click at [748, 408] on div "Row" at bounding box center [739, 404] width 26 height 14
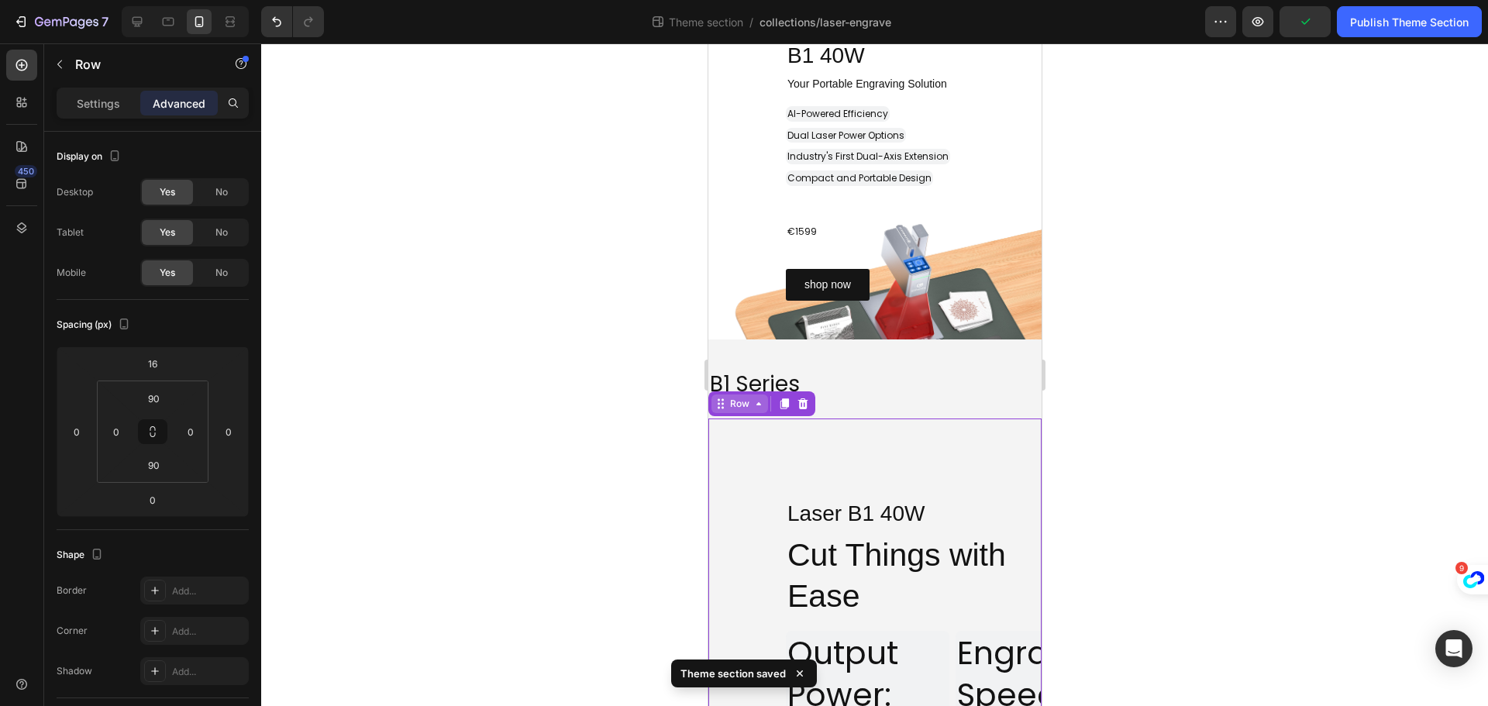
click at [747, 409] on div "Row" at bounding box center [739, 404] width 26 height 14
click at [833, 569] on p "Cut Things with Ease" at bounding box center [913, 576] width 253 height 83
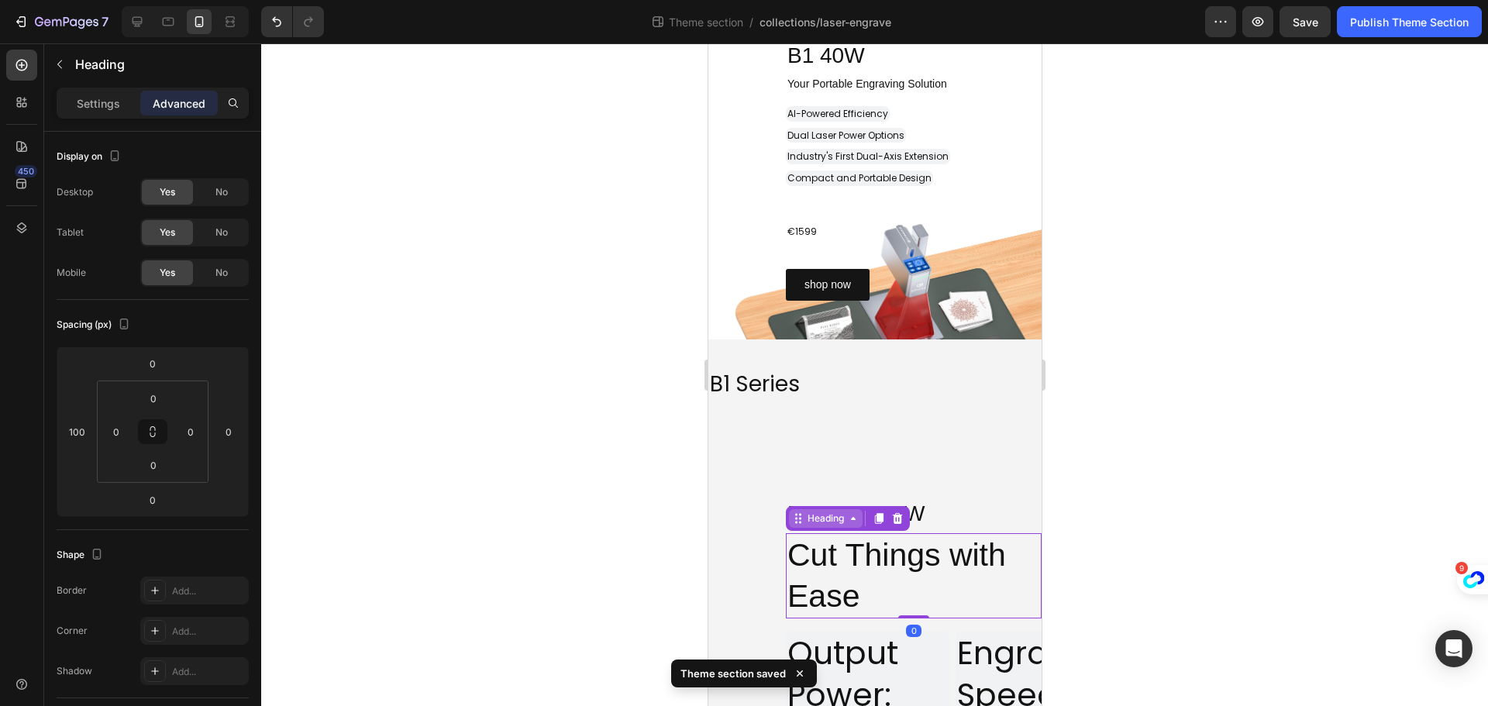
click at [811, 518] on div "Heading" at bounding box center [825, 518] width 43 height 14
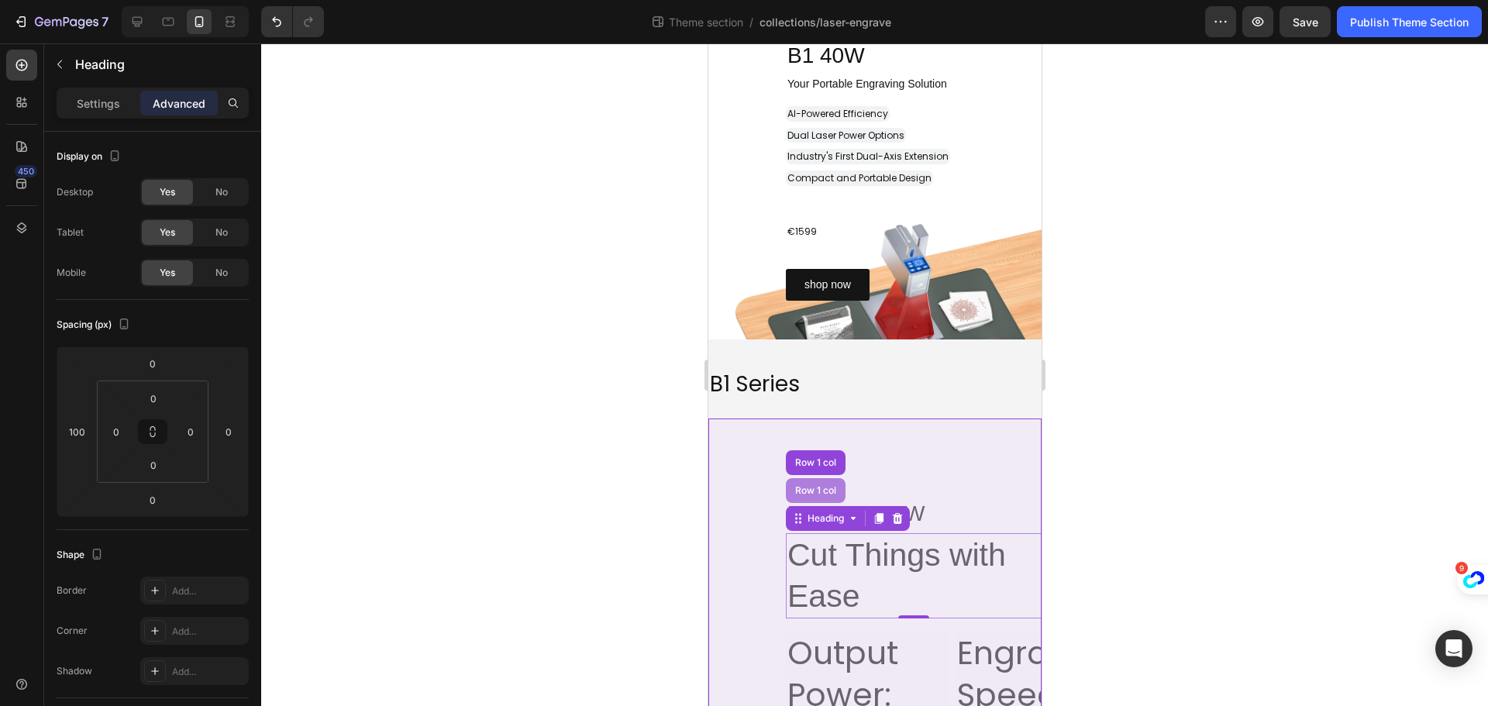
click at [804, 485] on div "Row 1 col" at bounding box center [815, 490] width 60 height 25
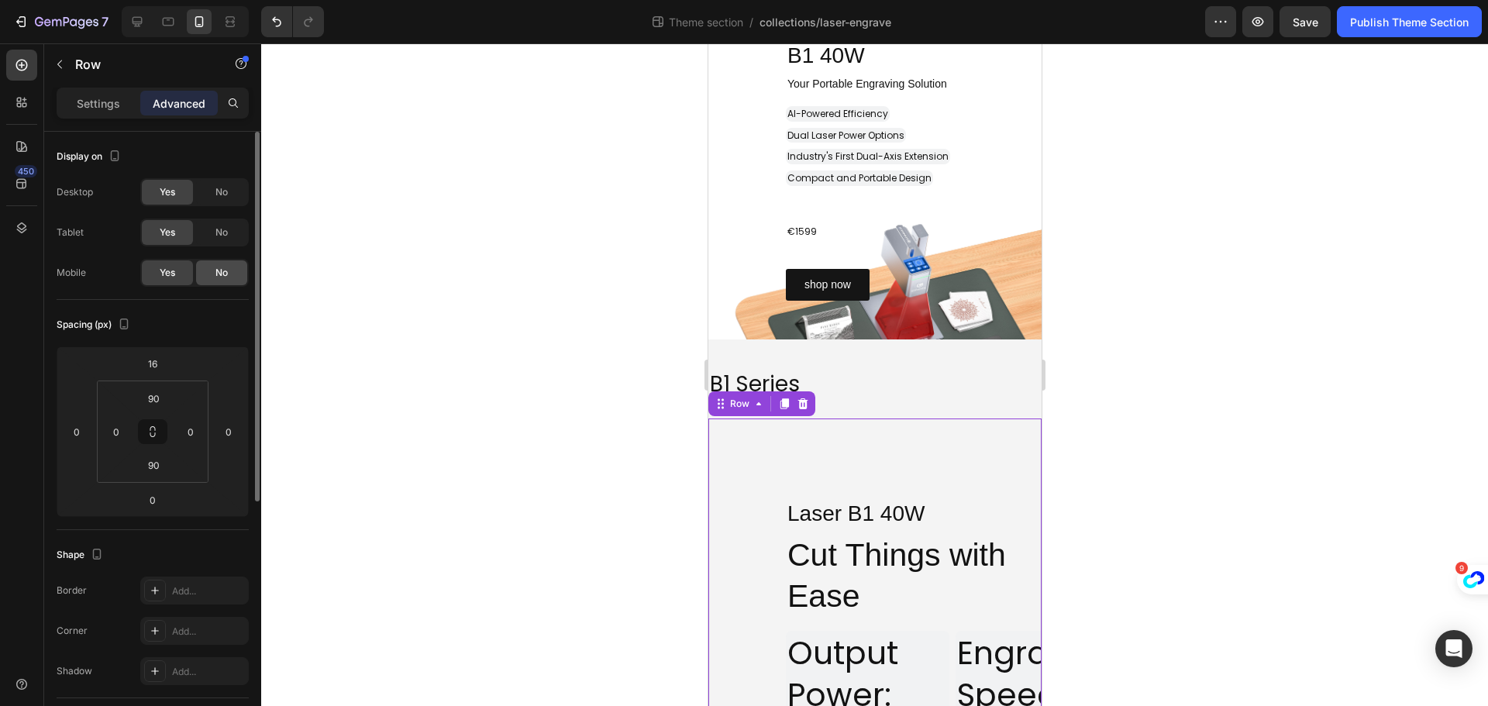
click at [230, 276] on div "No" at bounding box center [221, 272] width 51 height 25
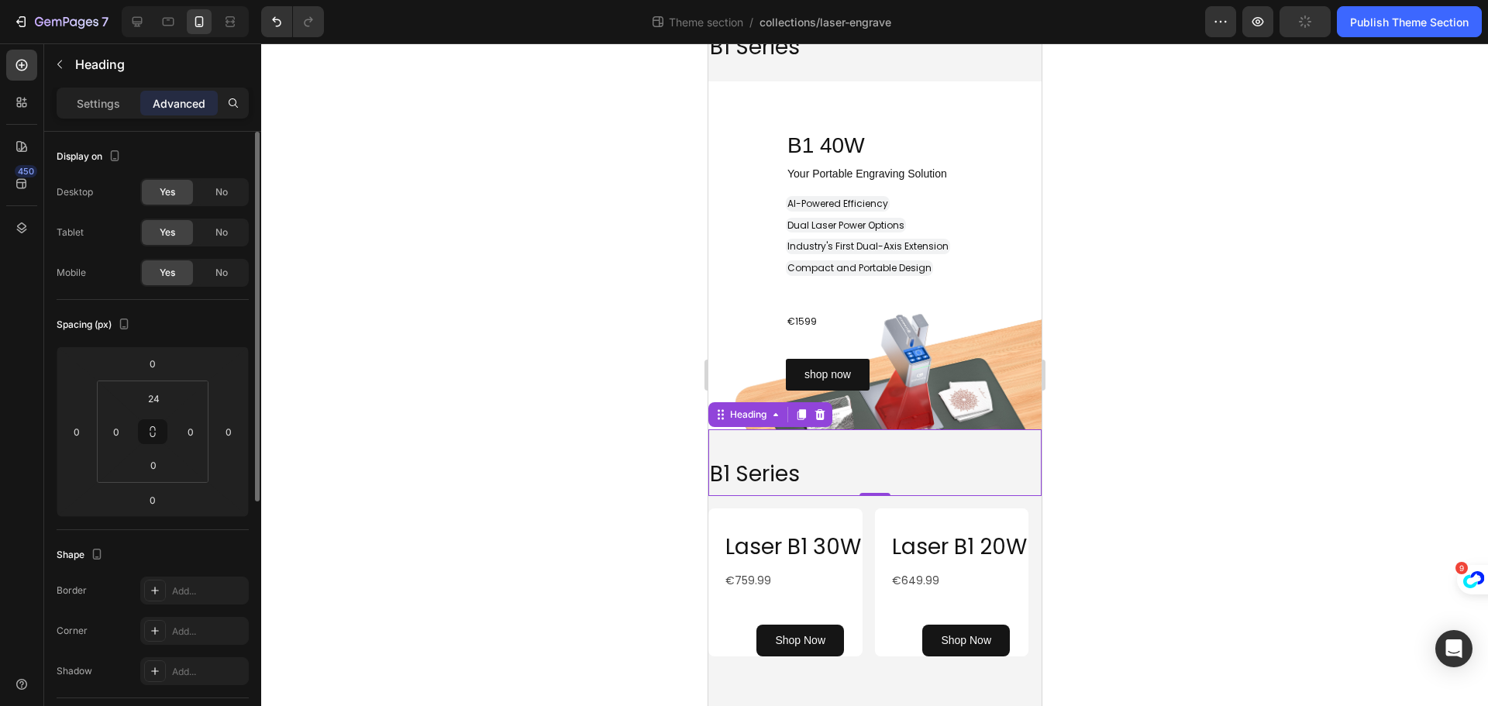
click at [813, 377] on p "⁠⁠⁠⁠⁠⁠⁠ B1 Series" at bounding box center [874, 382] width 330 height 45
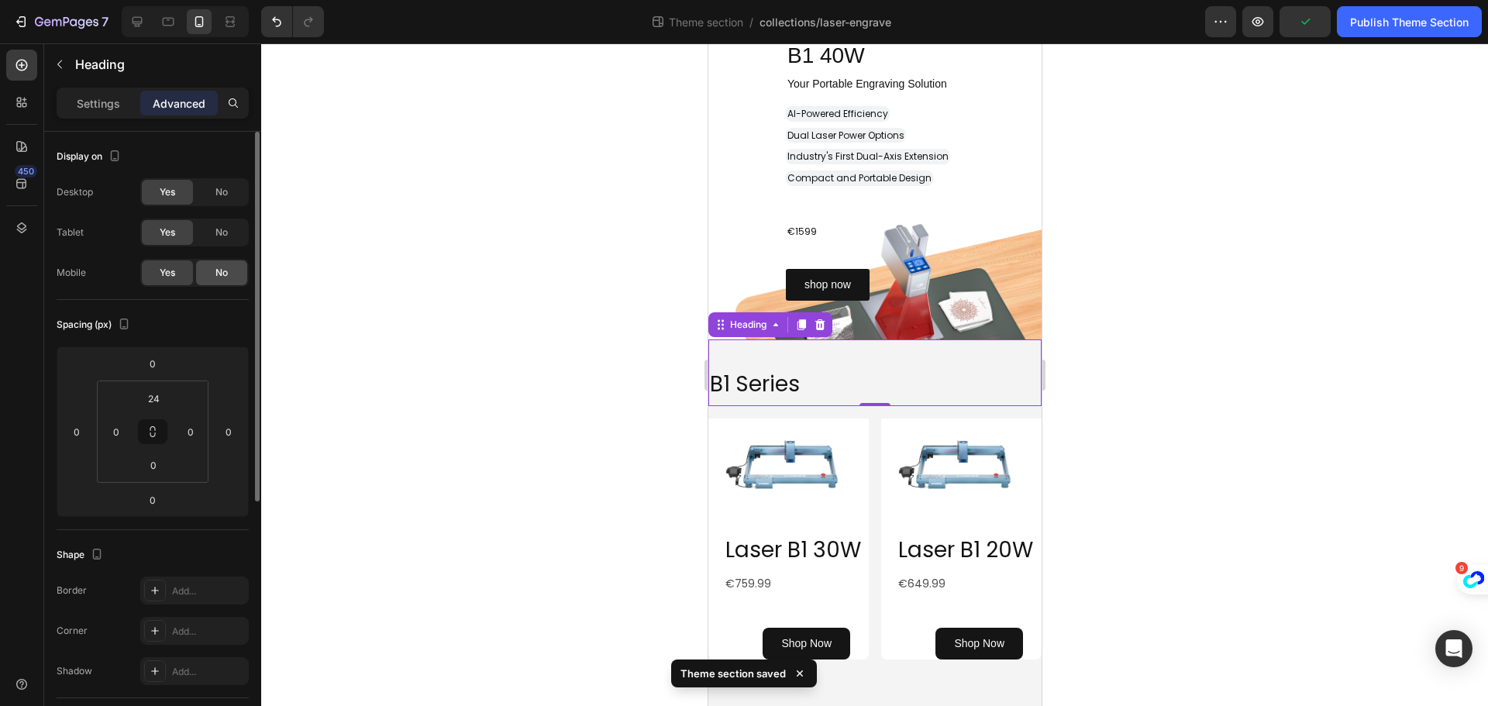
click at [224, 274] on span "No" at bounding box center [221, 273] width 12 height 14
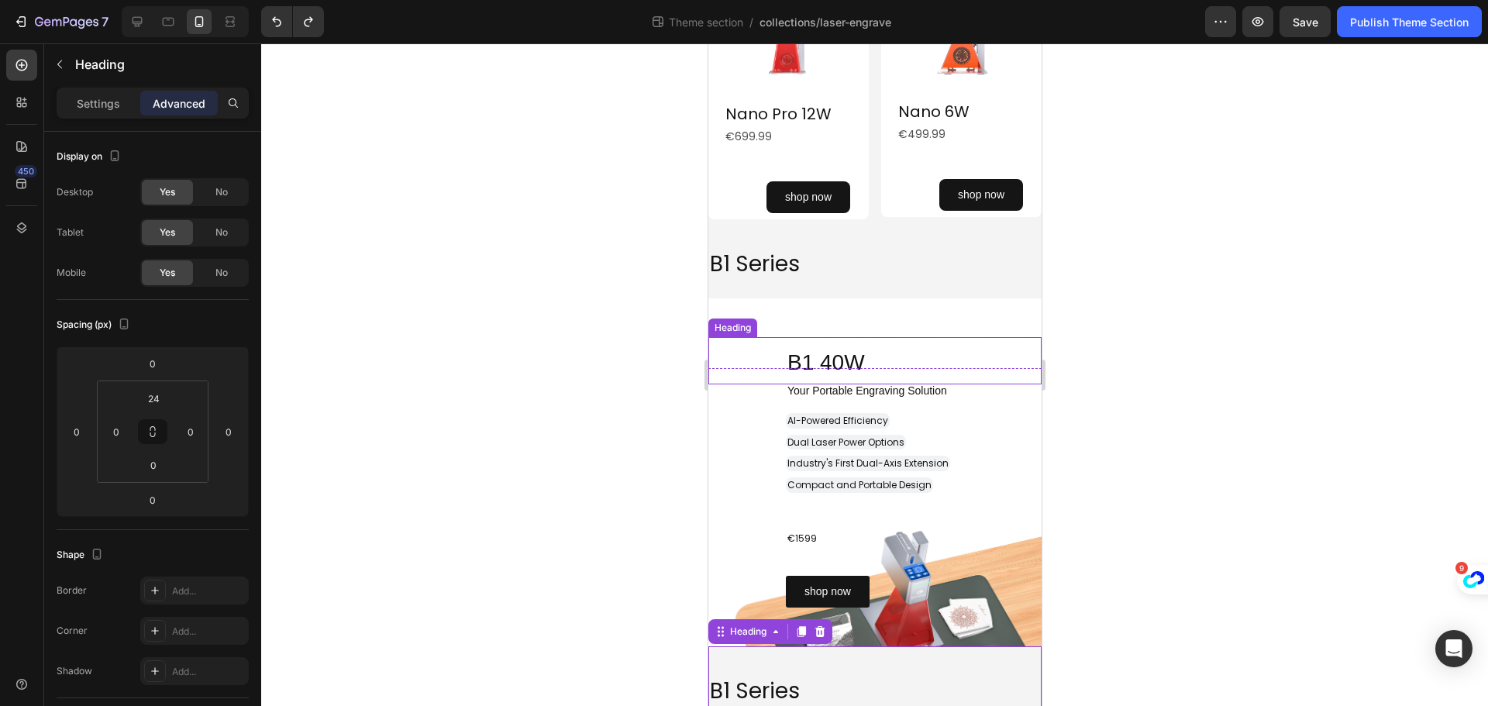
scroll to position [1405, 0]
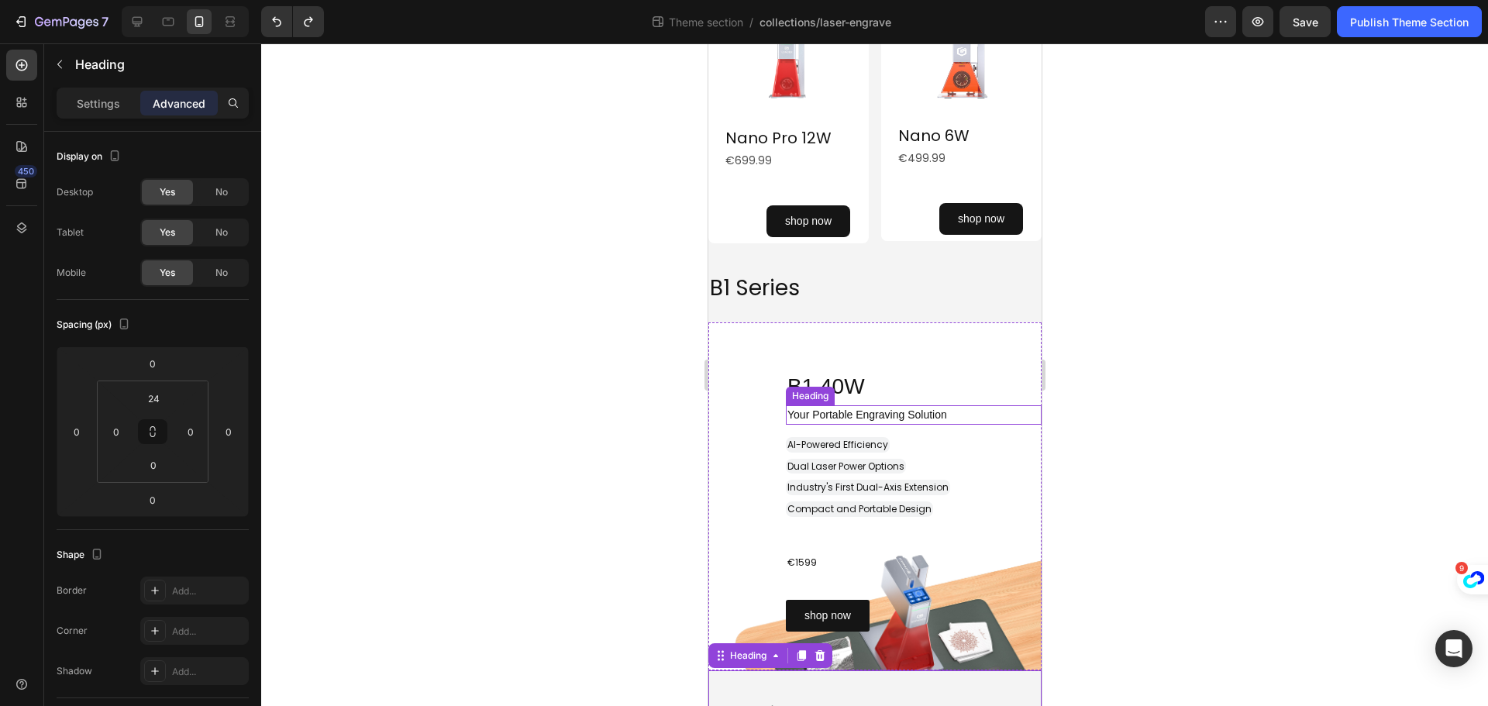
click at [877, 407] on h2 "Your Portable Engraving Solution" at bounding box center [913, 414] width 256 height 19
click at [807, 387] on div "Heading" at bounding box center [825, 391] width 43 height 14
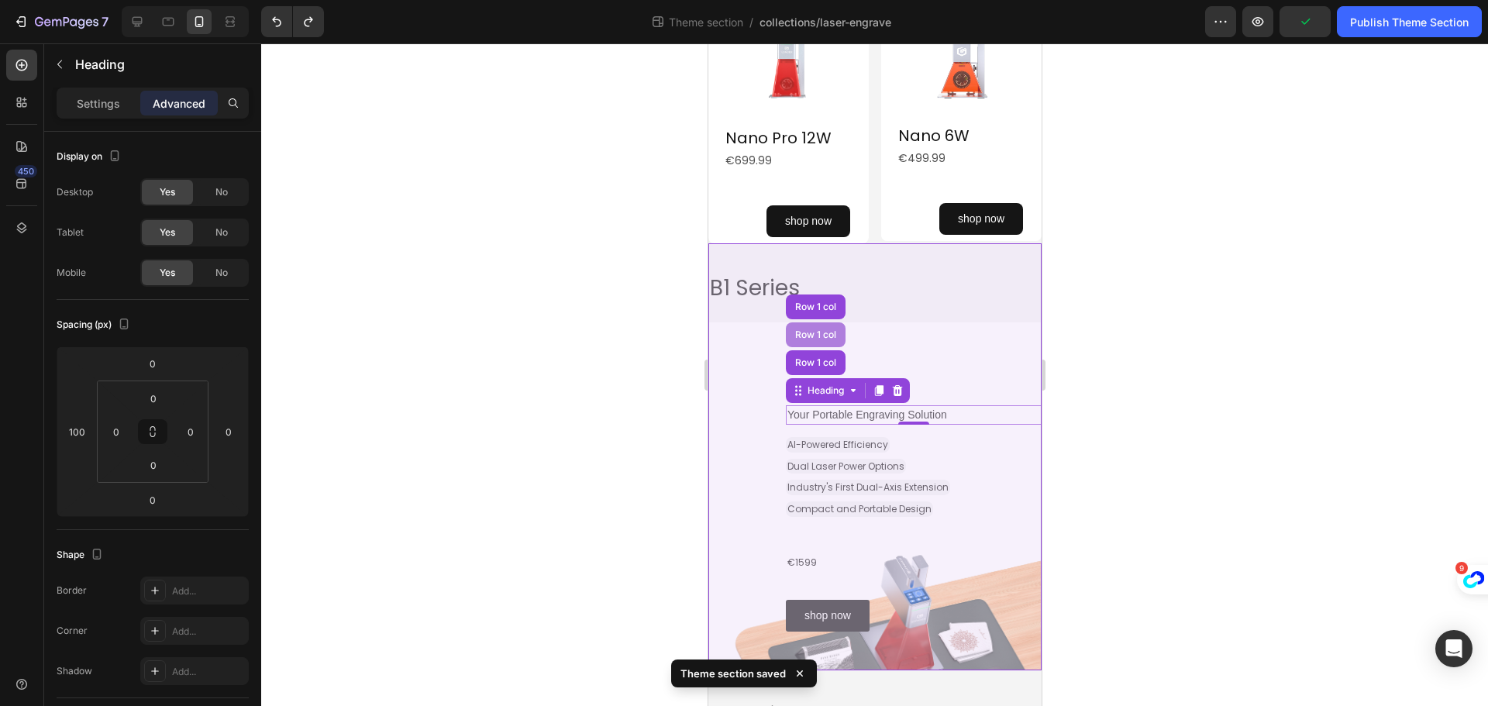
click at [817, 335] on div "Row 1 col" at bounding box center [814, 334] width 47 height 9
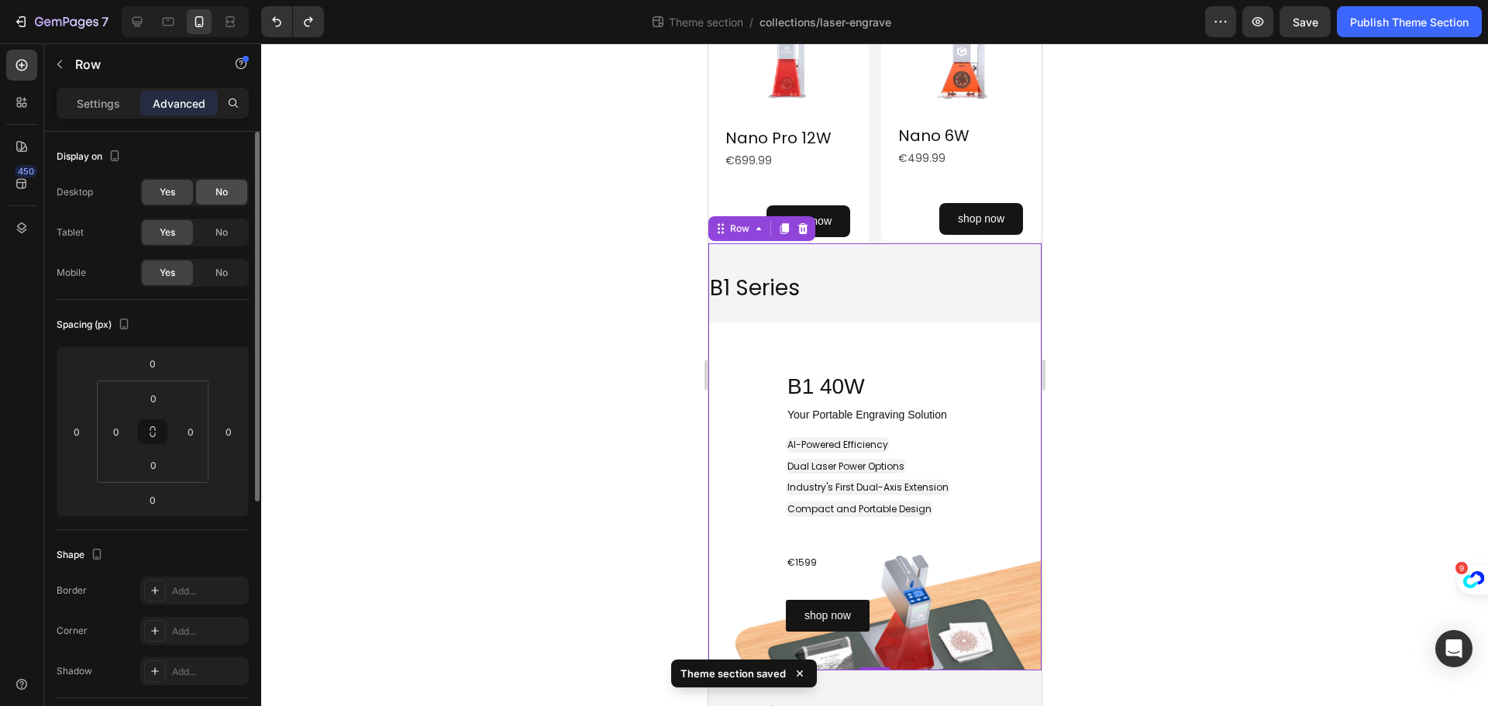
click at [199, 191] on div "No" at bounding box center [221, 192] width 51 height 25
click at [231, 239] on div "No" at bounding box center [221, 232] width 51 height 25
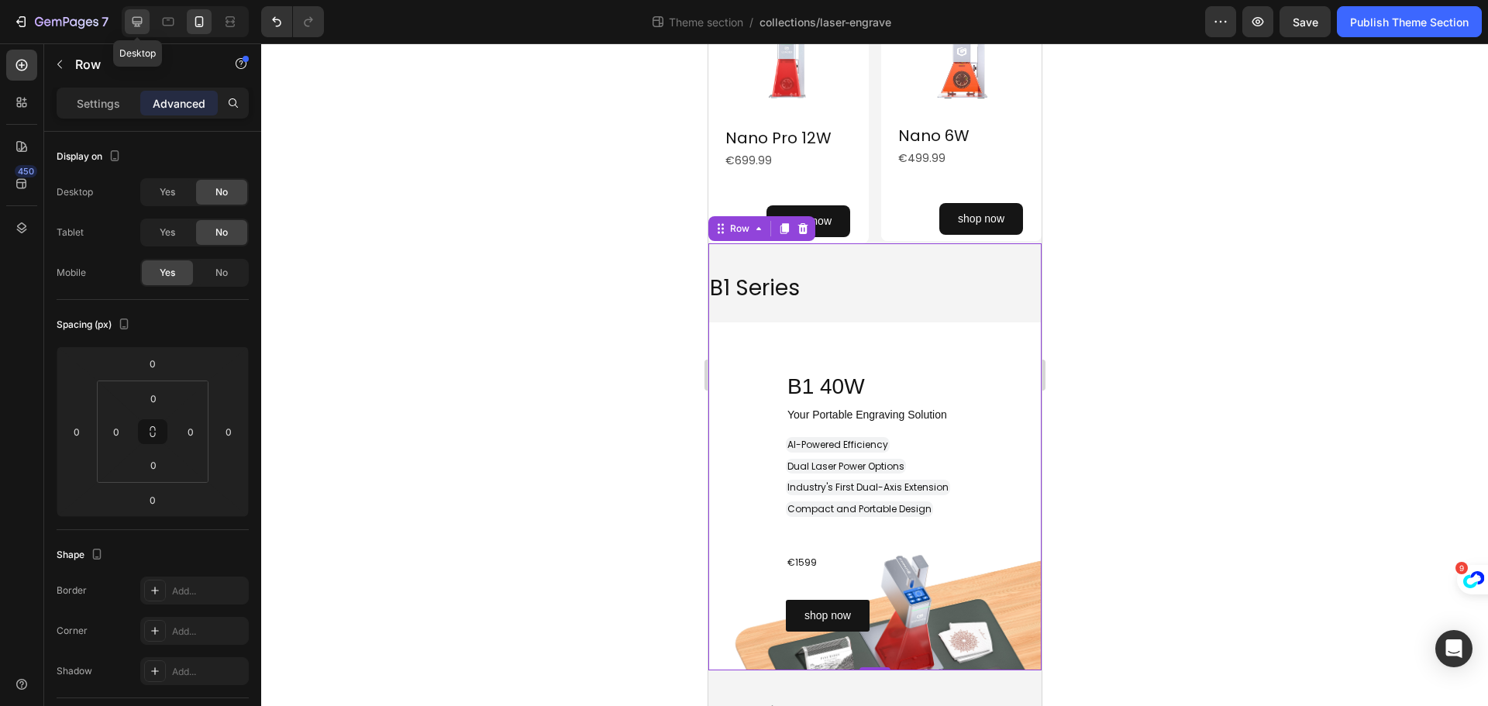
click at [139, 23] on icon at bounding box center [138, 22] width 10 height 10
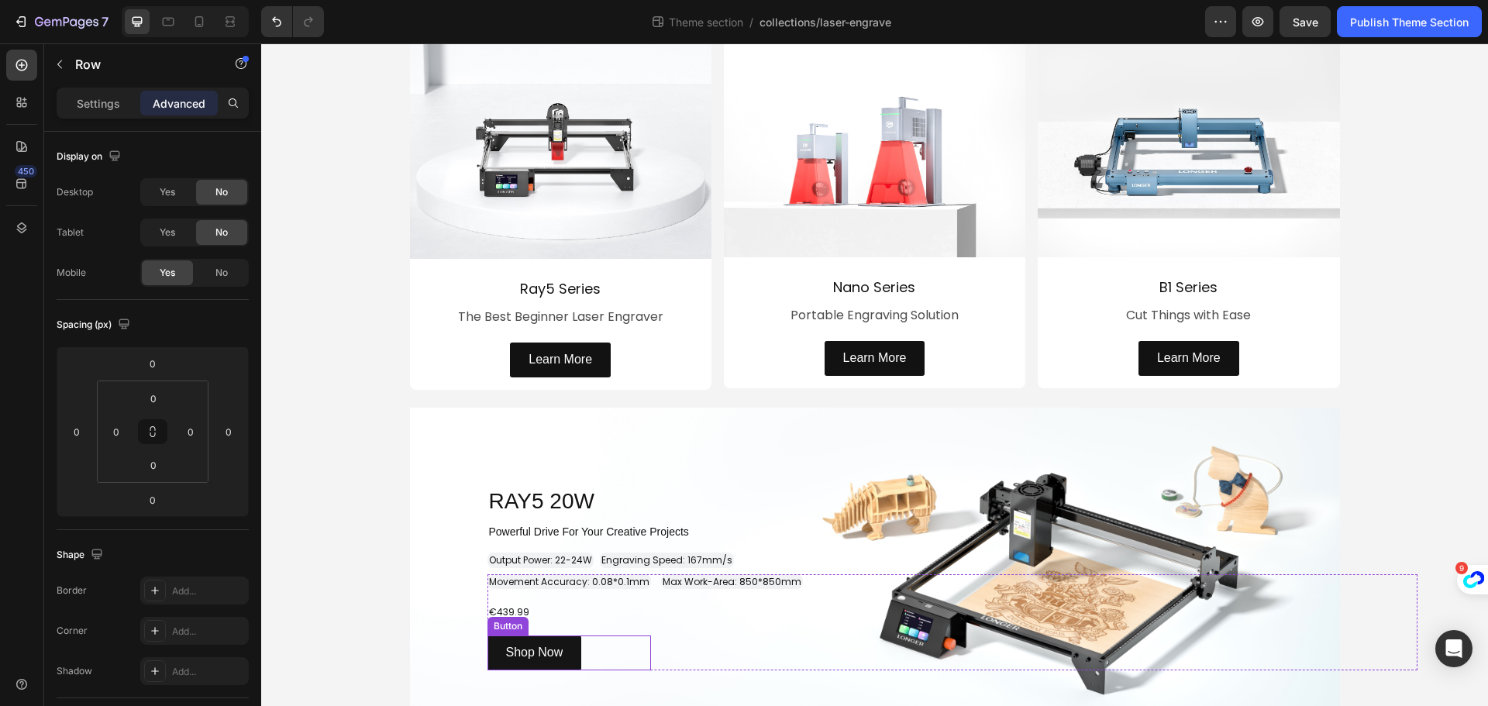
scroll to position [465, 0]
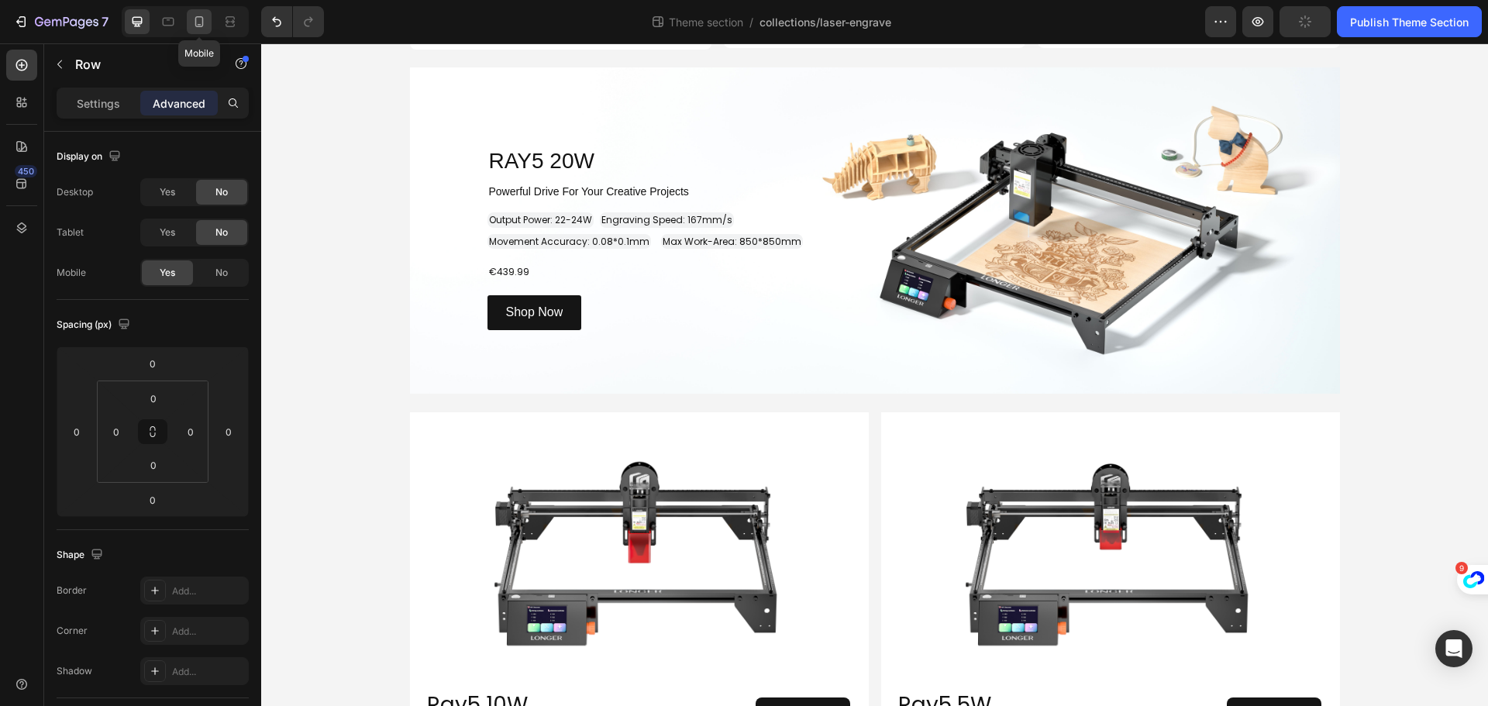
click at [196, 24] on icon at bounding box center [199, 21] width 9 height 11
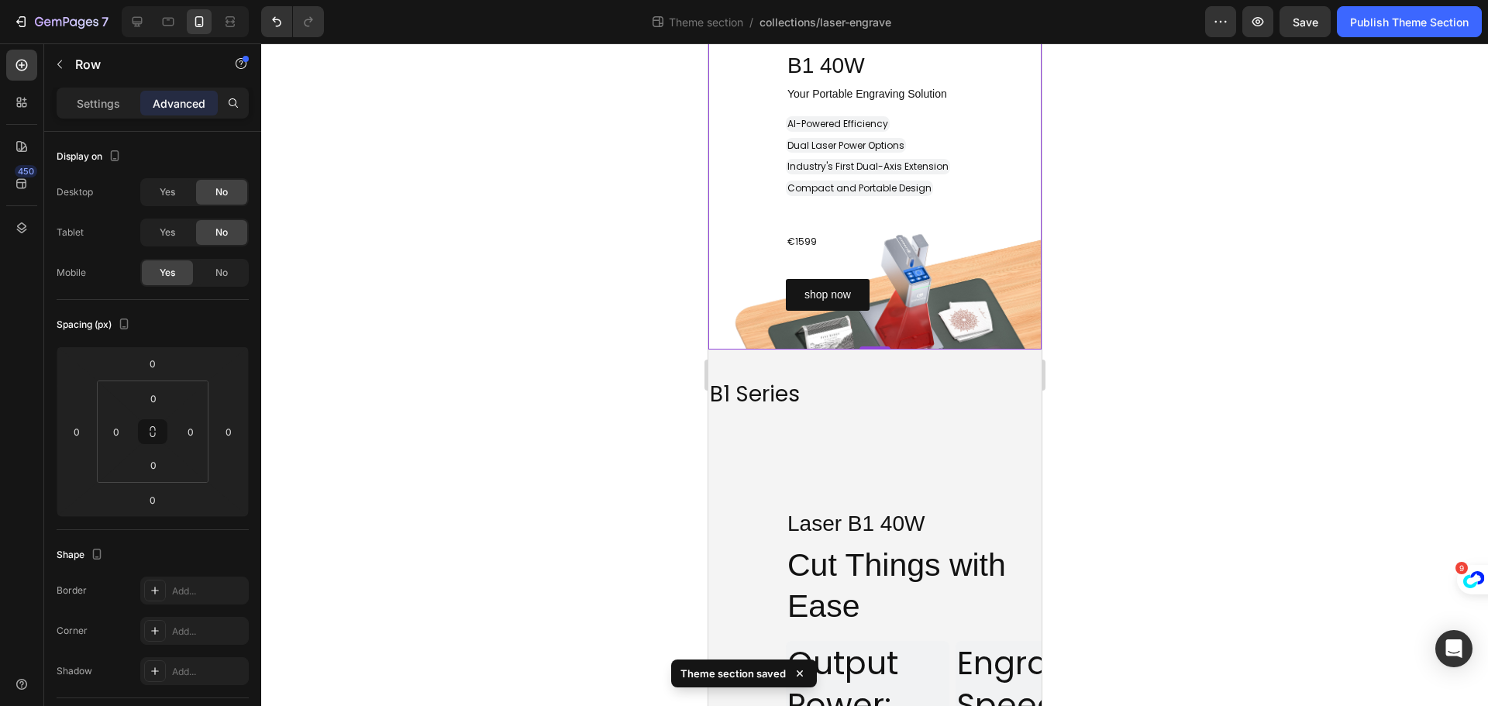
scroll to position [1859, 0]
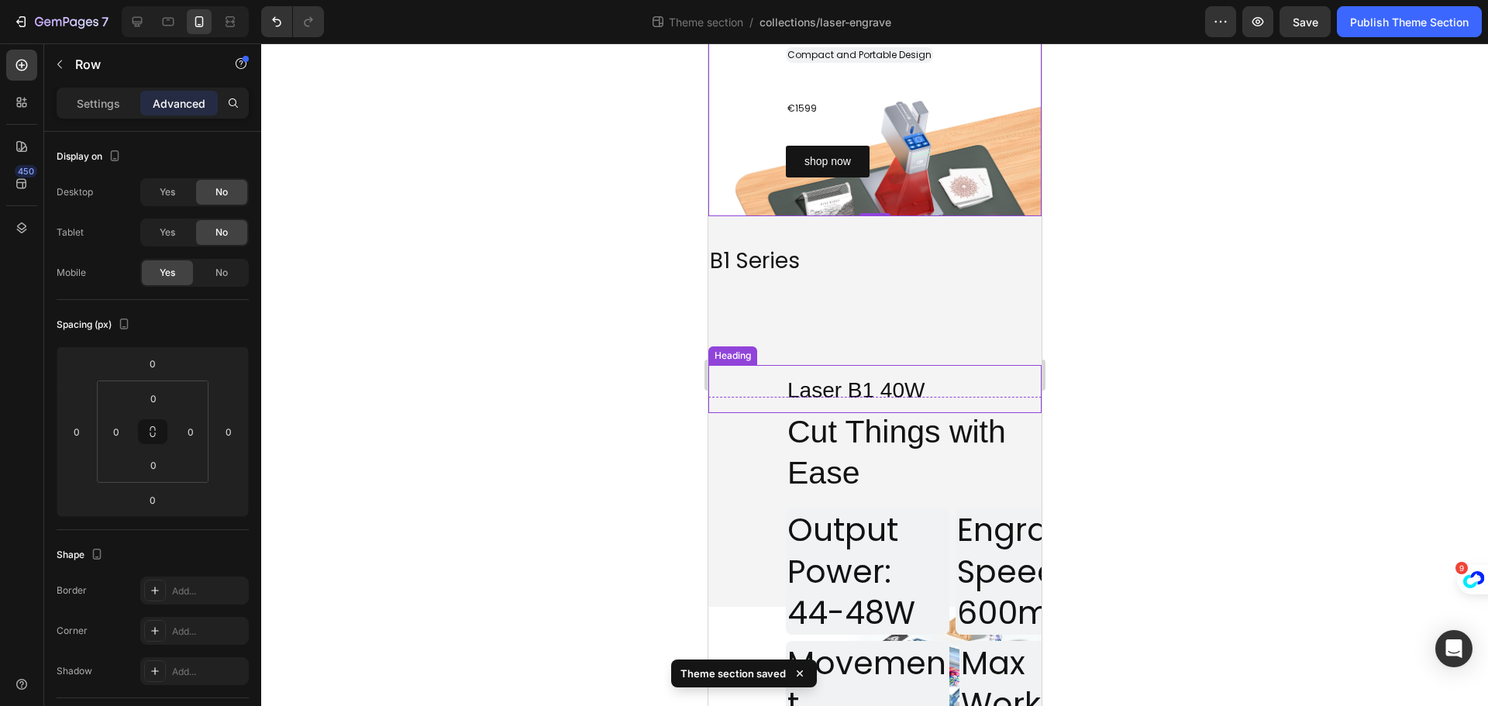
click at [858, 387] on span "Laser B1 40W" at bounding box center [855, 390] width 137 height 24
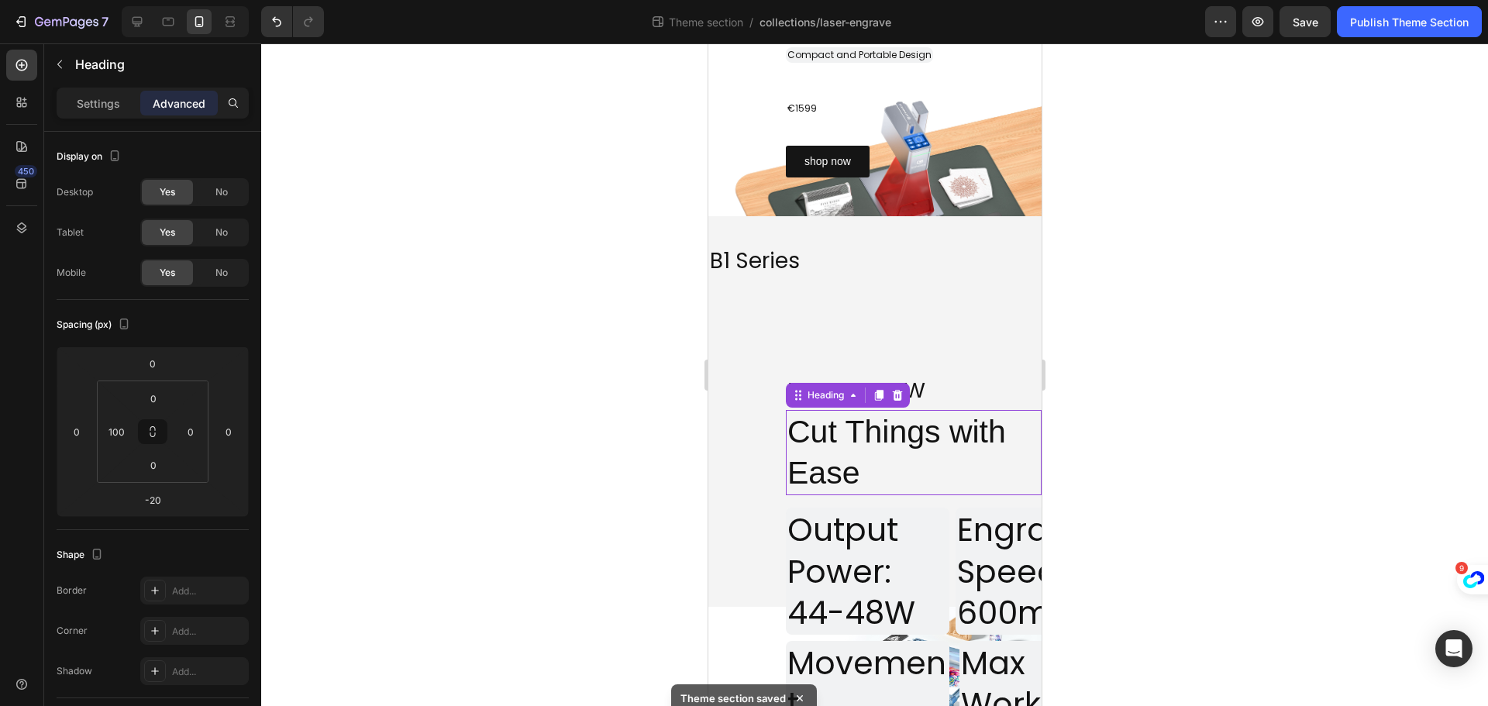
click at [825, 463] on p "Cut Things with Ease" at bounding box center [913, 453] width 253 height 83
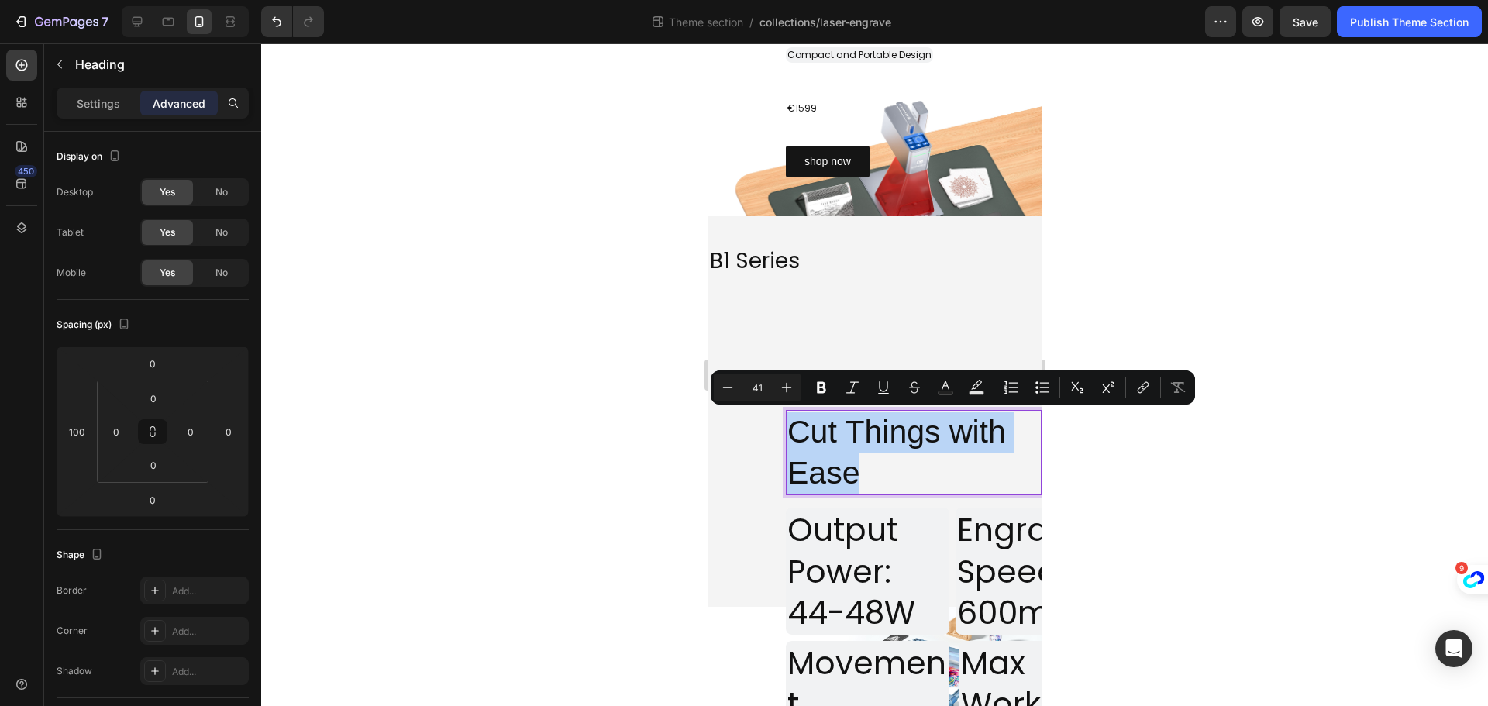
drag, startPoint x: 870, startPoint y: 486, endPoint x: 792, endPoint y: 446, distance: 87.0
click at [792, 446] on p "Cut Things with Ease" at bounding box center [913, 453] width 253 height 83
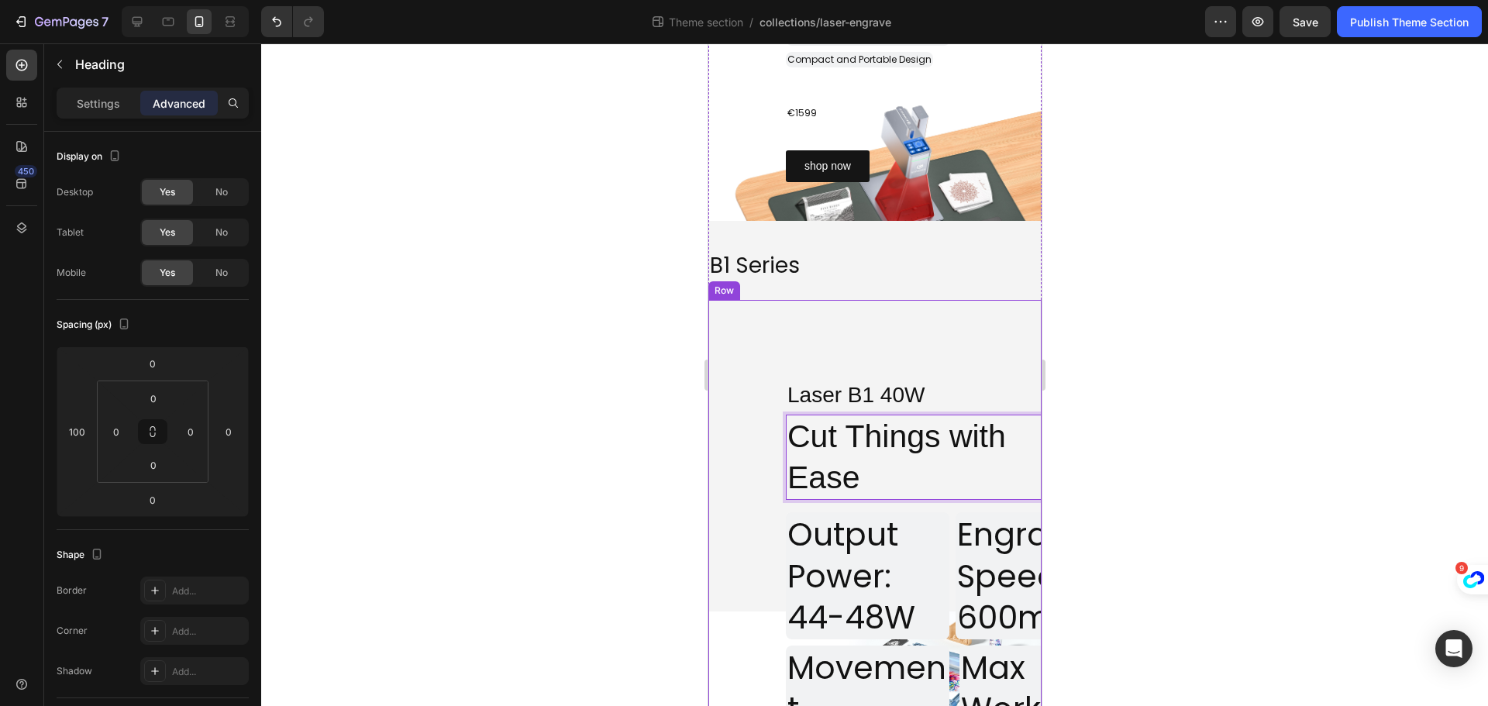
scroll to position [1782, 0]
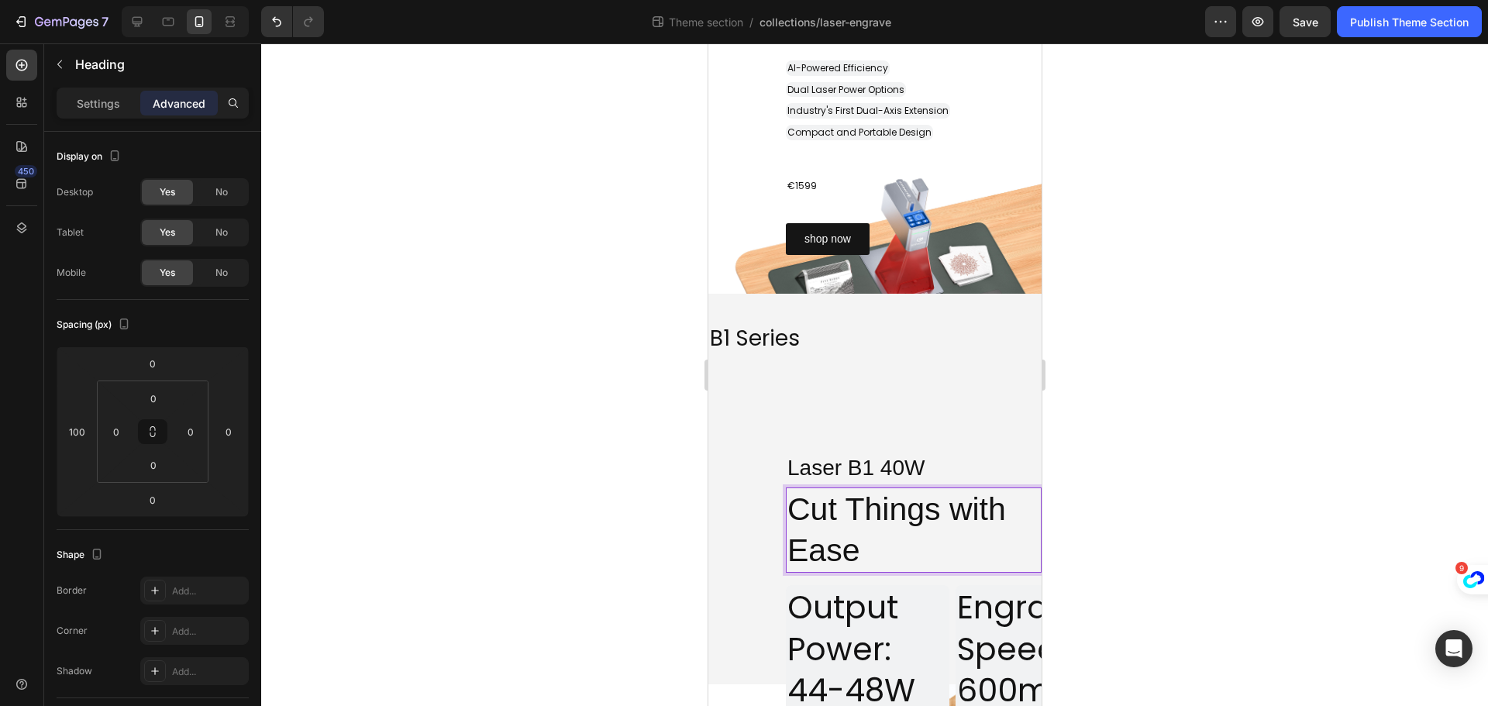
click at [876, 556] on p "Cut Things with Ease" at bounding box center [913, 530] width 253 height 83
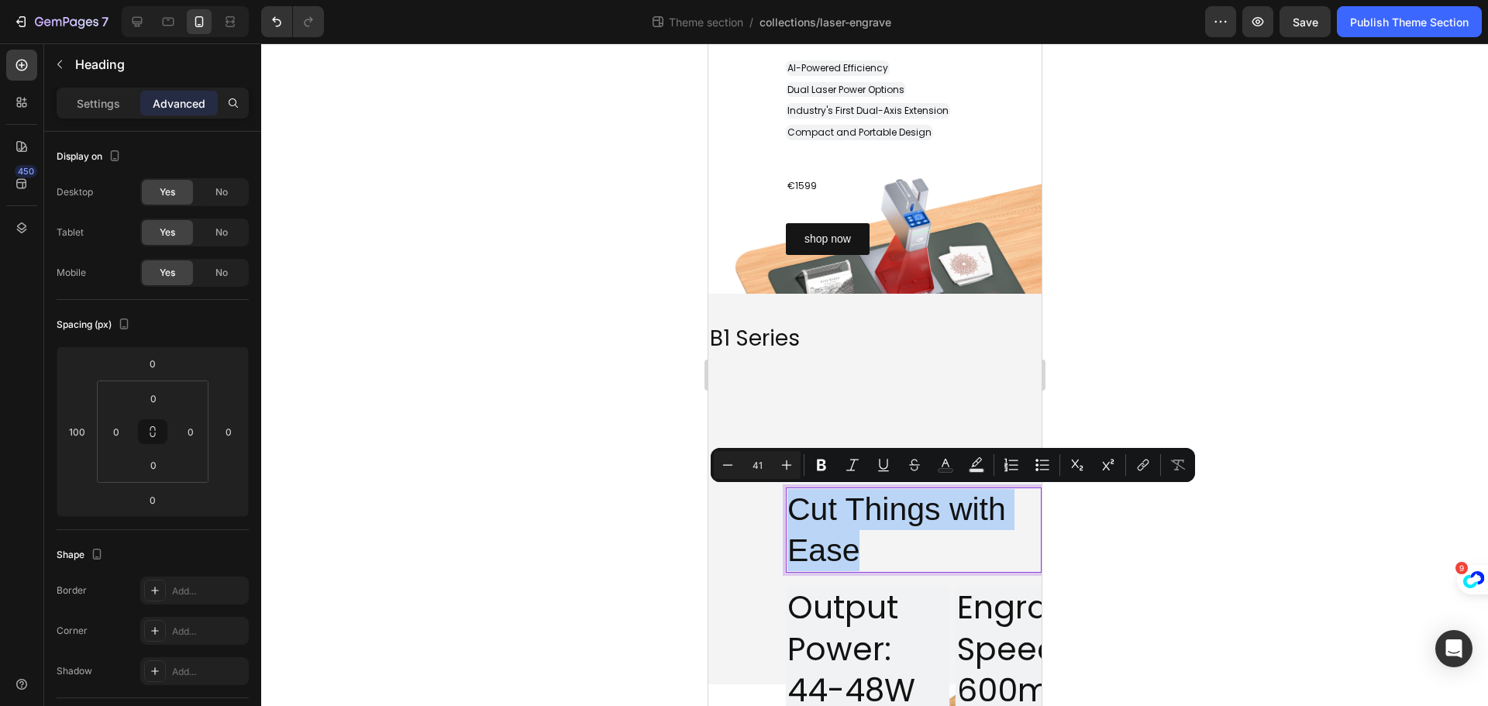
drag, startPoint x: 863, startPoint y: 553, endPoint x: 794, endPoint y: 512, distance: 79.9
click at [794, 512] on p "Cut Things with Ease" at bounding box center [913, 530] width 253 height 83
copy p "Cut Things with Ease"
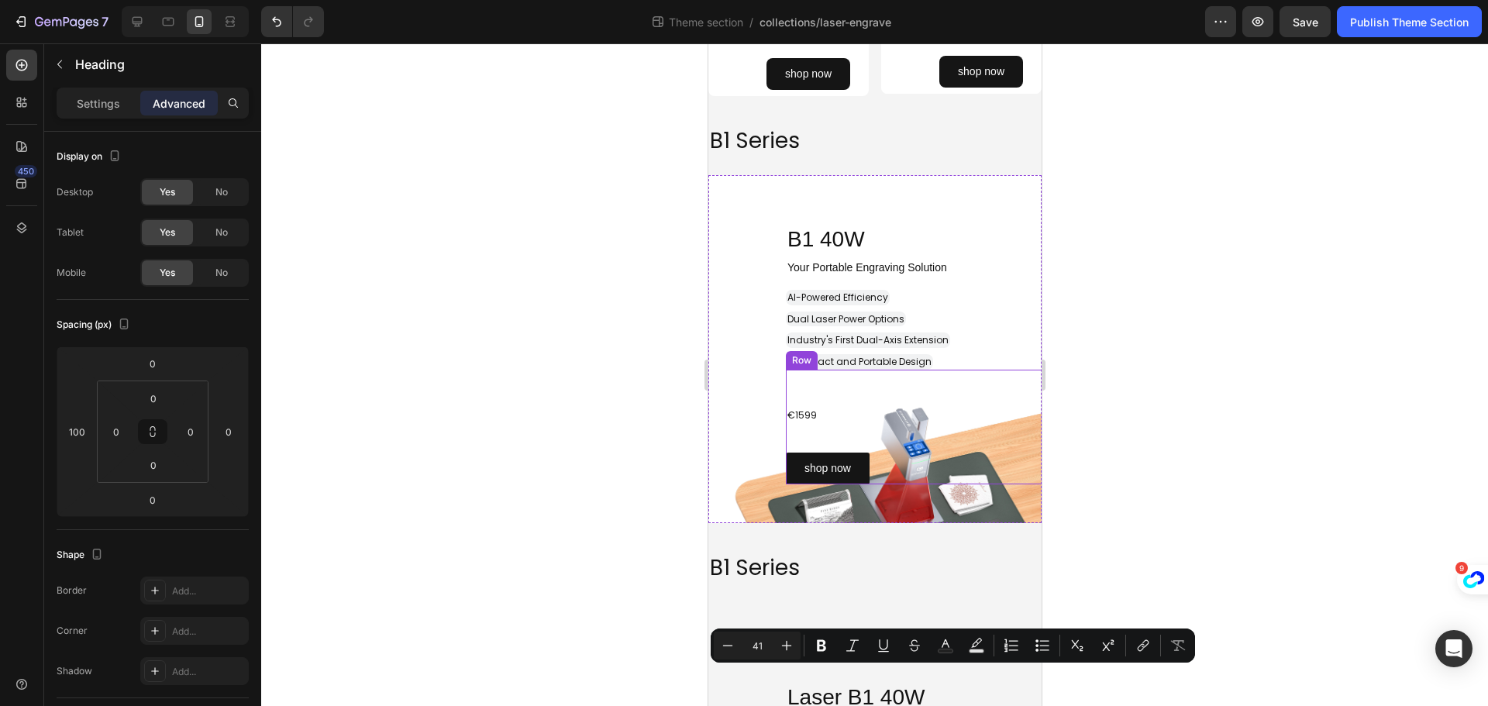
scroll to position [1549, 0]
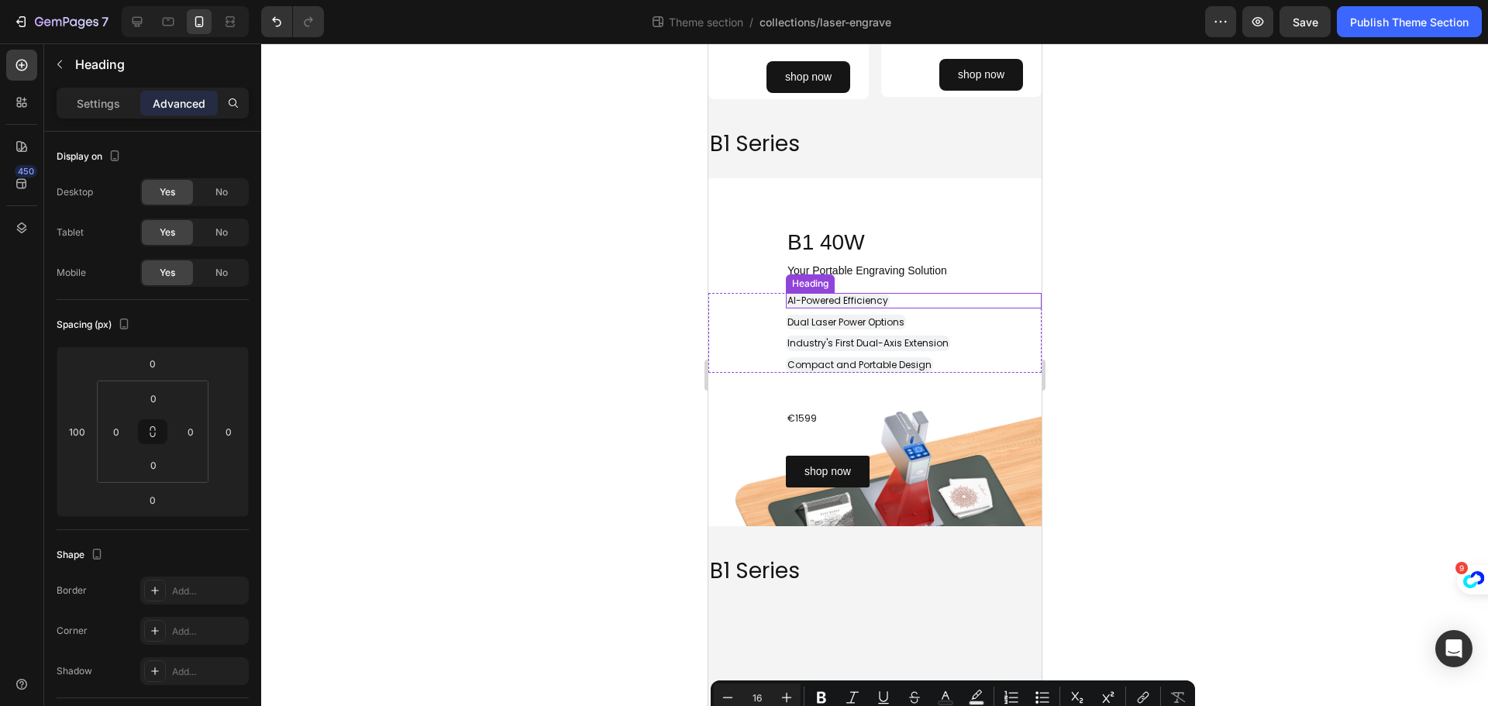
click at [832, 280] on div "Heading" at bounding box center [809, 283] width 49 height 19
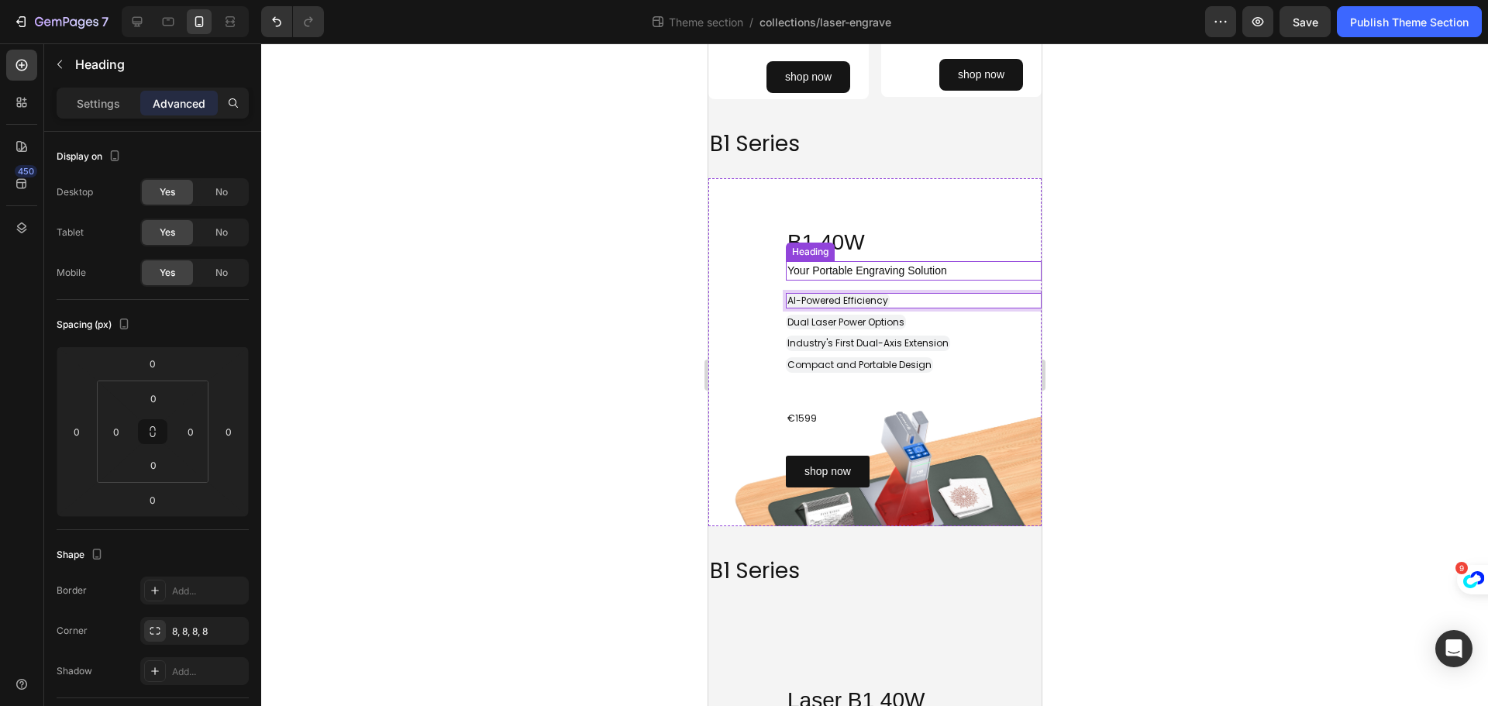
click at [879, 274] on span "Your Portable Engraving Solution" at bounding box center [867, 270] width 160 height 12
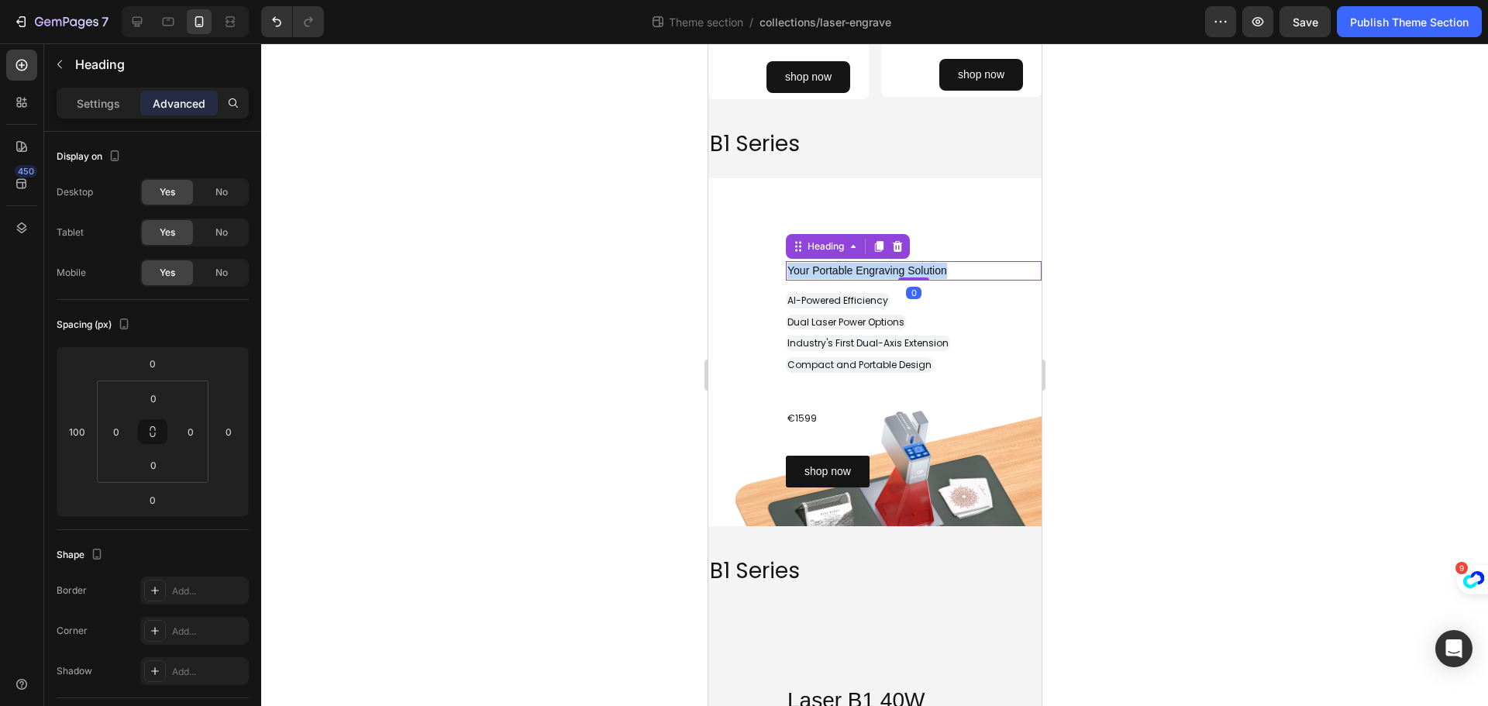
click at [879, 274] on span "Your Portable Engraving Solution" at bounding box center [867, 270] width 160 height 12
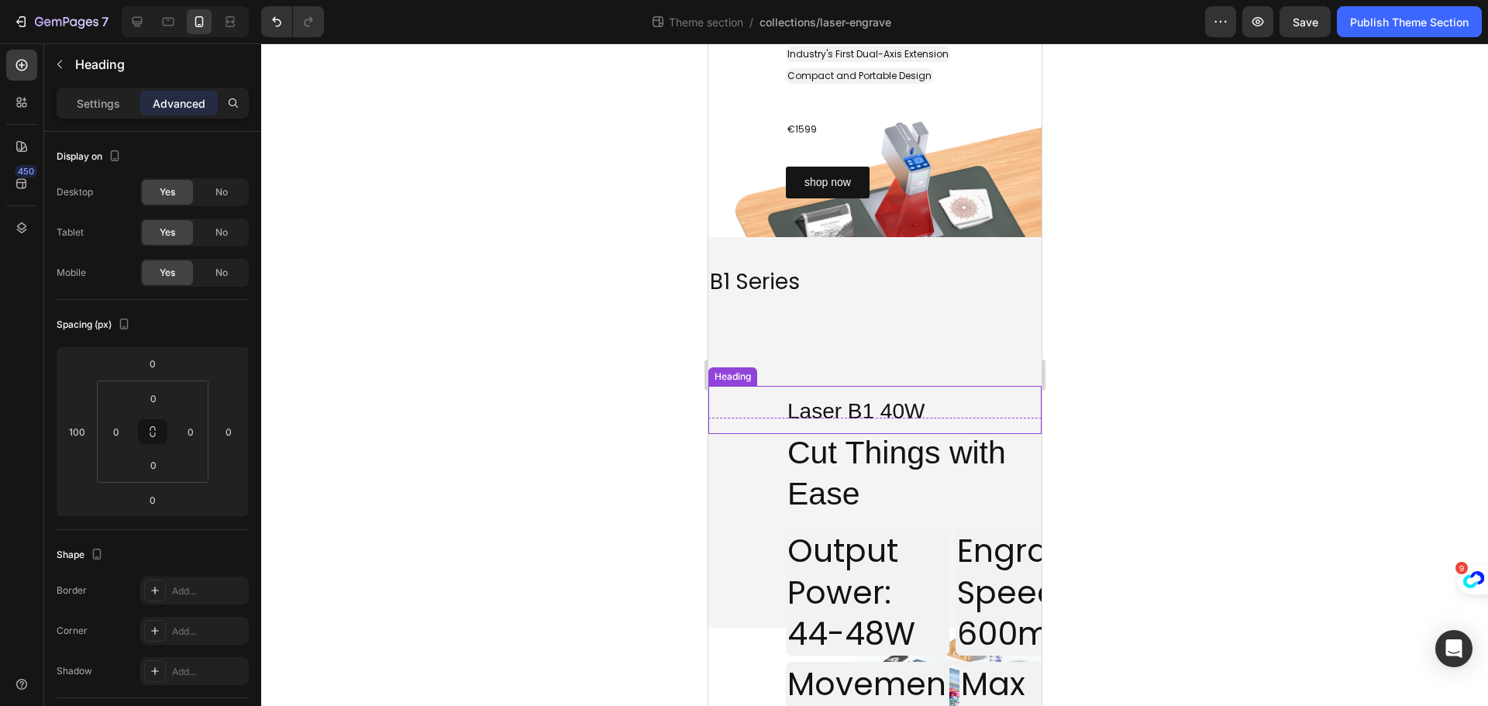
scroll to position [1859, 0]
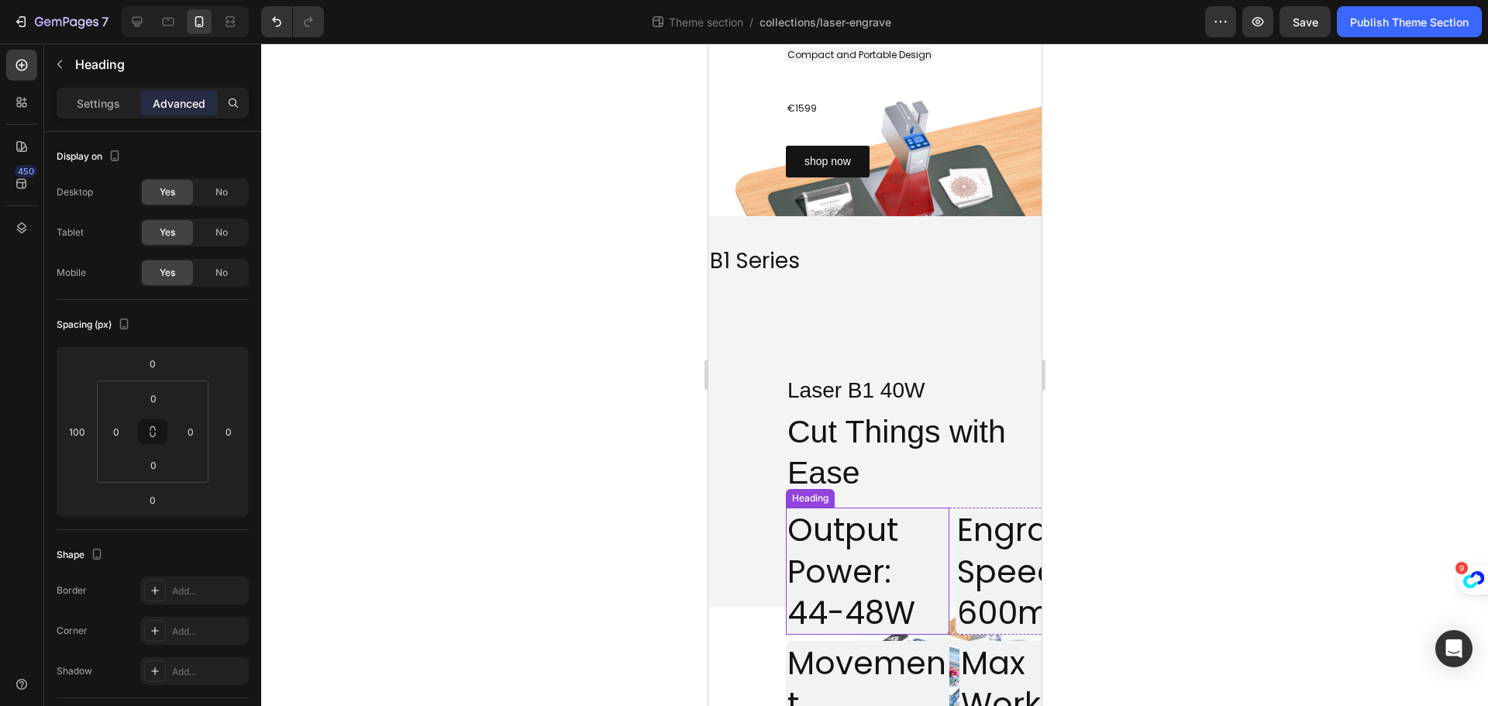
click at [901, 538] on h2 "Output Power: 44-48W" at bounding box center [867, 571] width 164 height 127
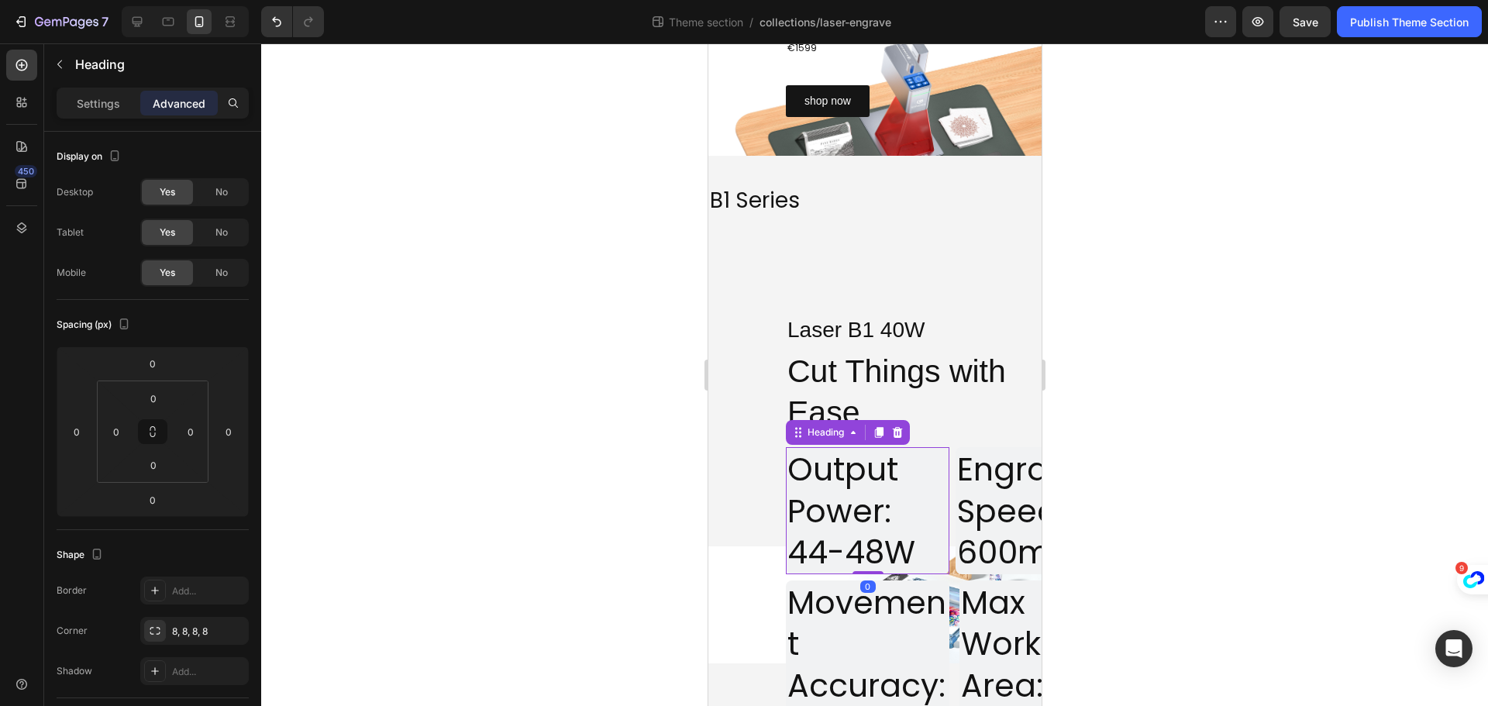
scroll to position [2014, 0]
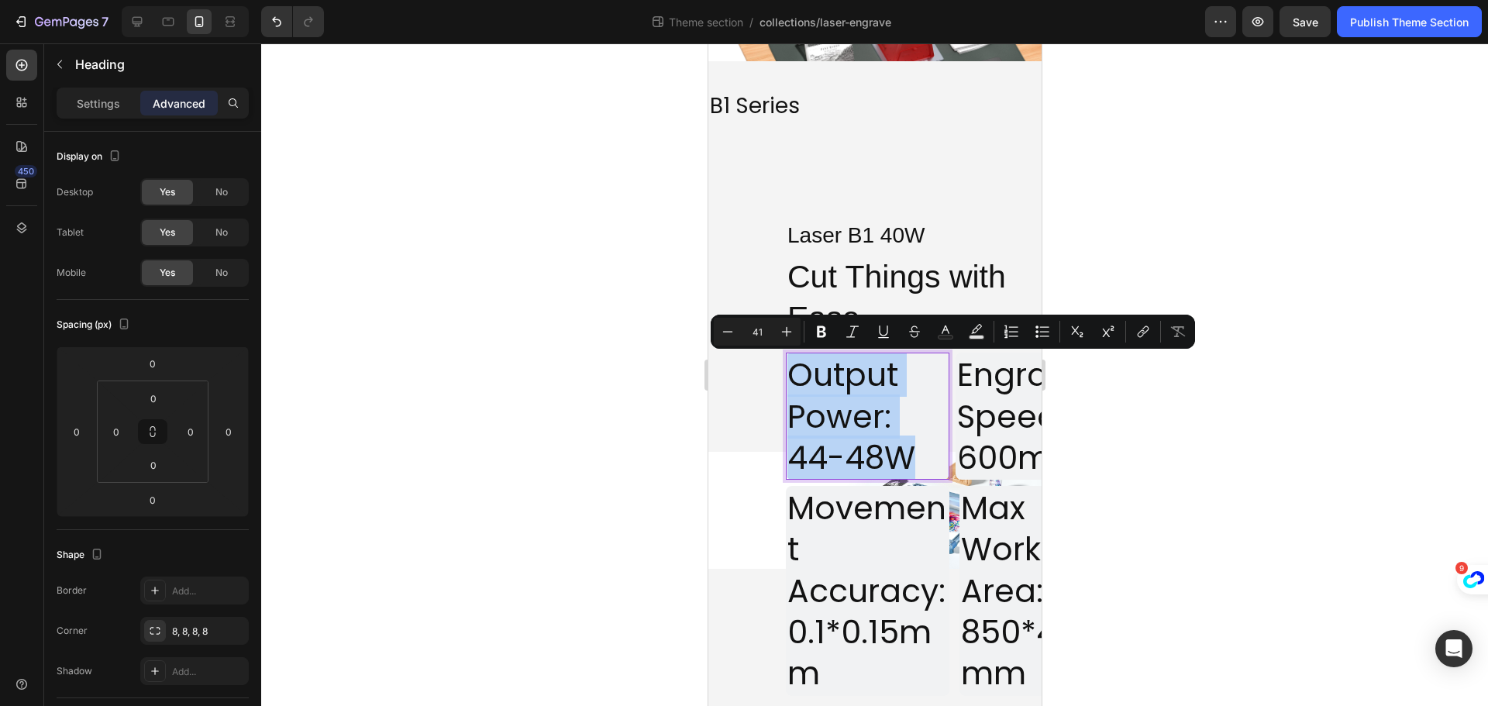
drag, startPoint x: 915, startPoint y: 464, endPoint x: 784, endPoint y: 377, distance: 157.1
click at [785, 377] on h2 "Output Power: 44-48W" at bounding box center [867, 416] width 164 height 127
copy p "Output Power: 44-48W"
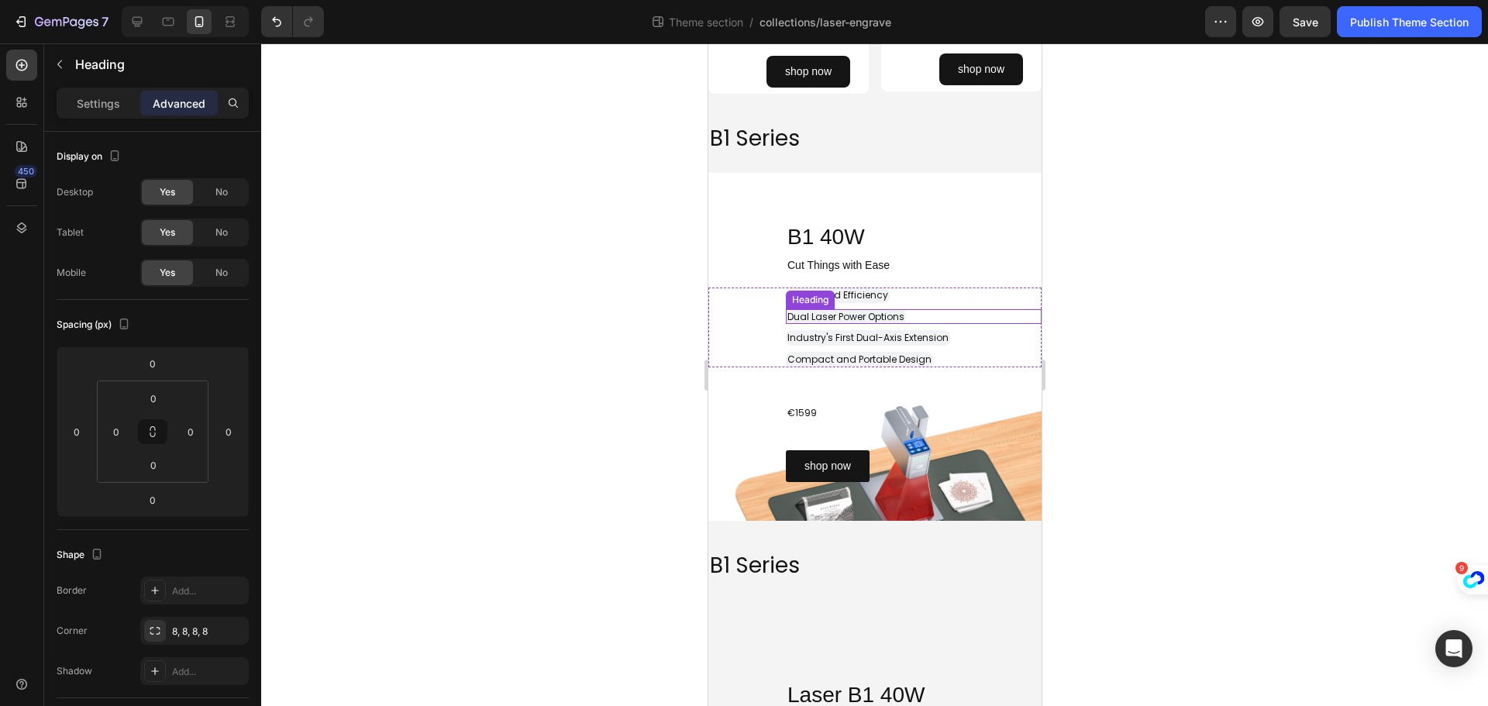
scroll to position [1549, 0]
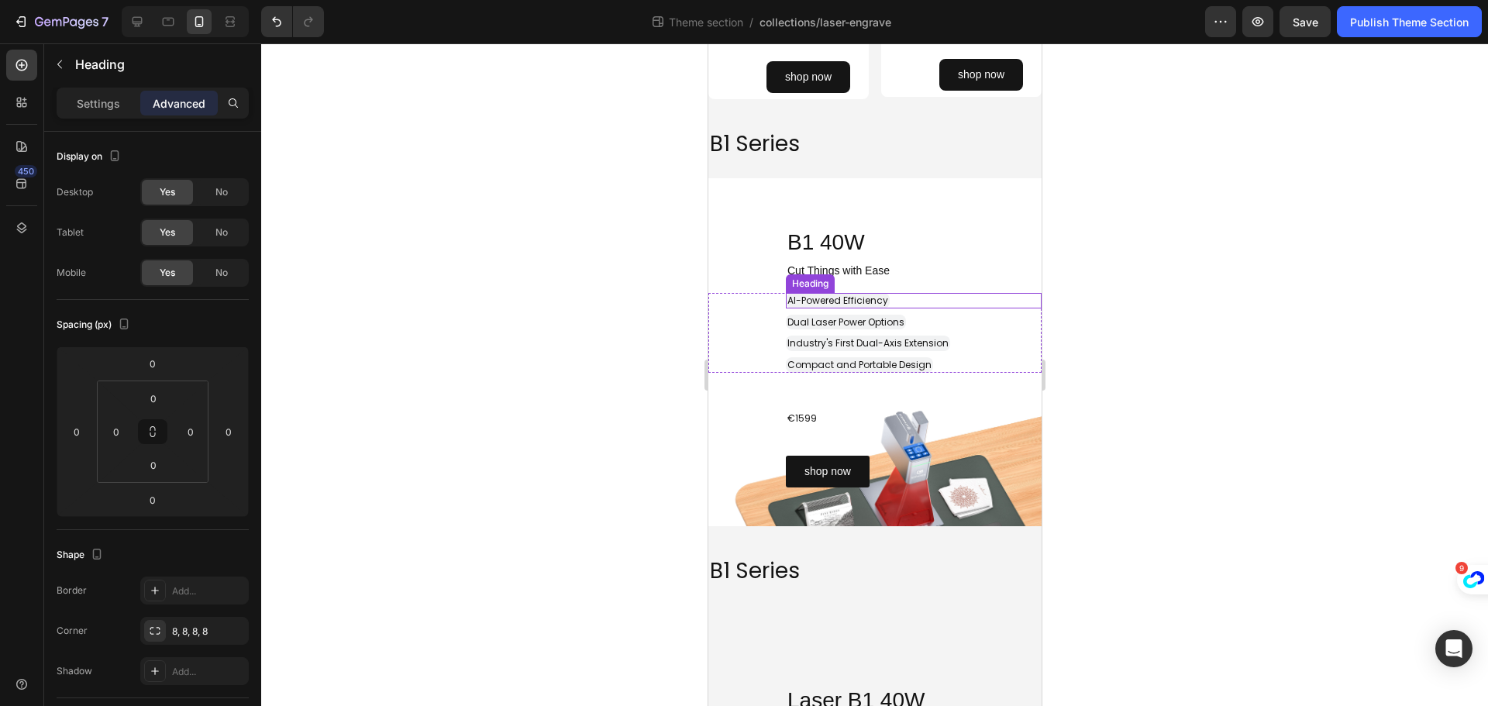
click at [815, 295] on span "AI-Powered Efficiency" at bounding box center [837, 300] width 101 height 13
click at [819, 301] on span "AI-Powered Efficiency" at bounding box center [837, 300] width 101 height 13
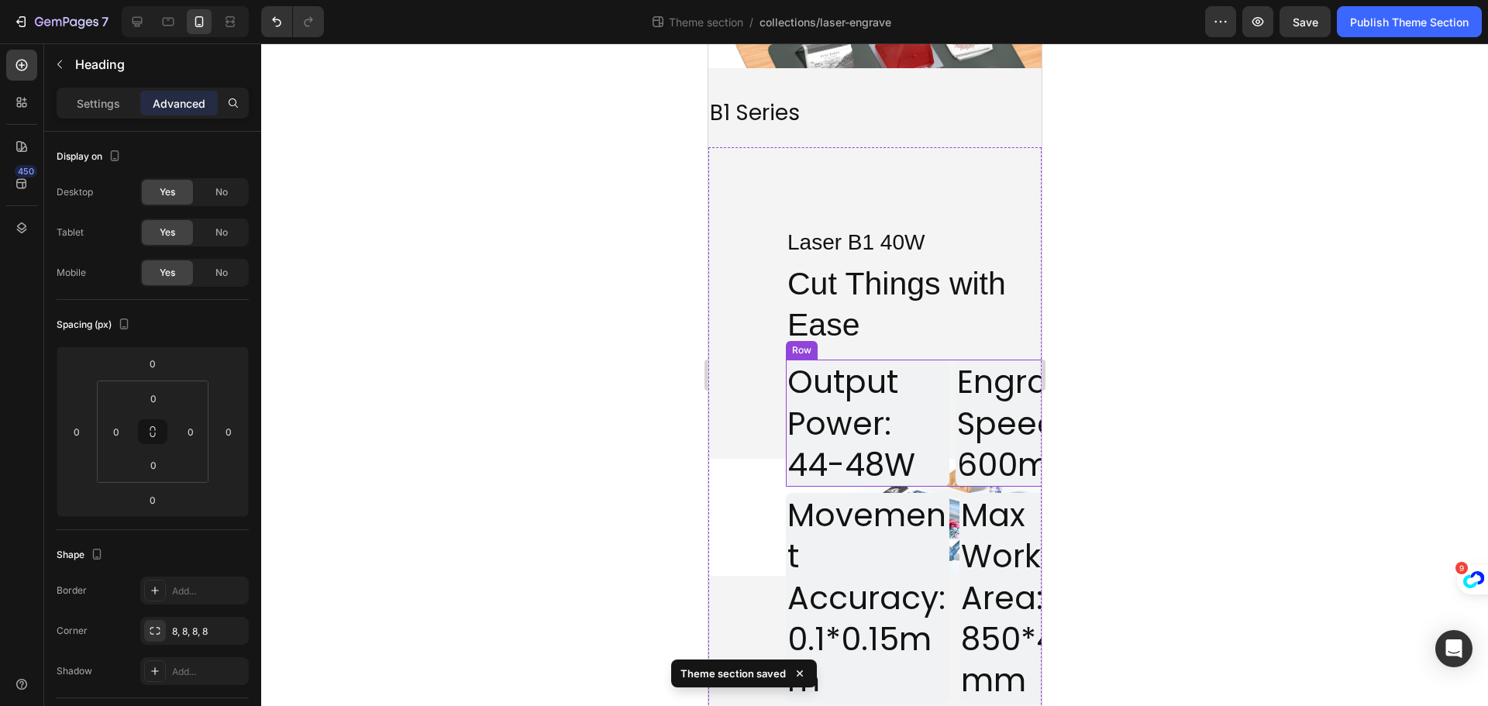
scroll to position [2014, 0]
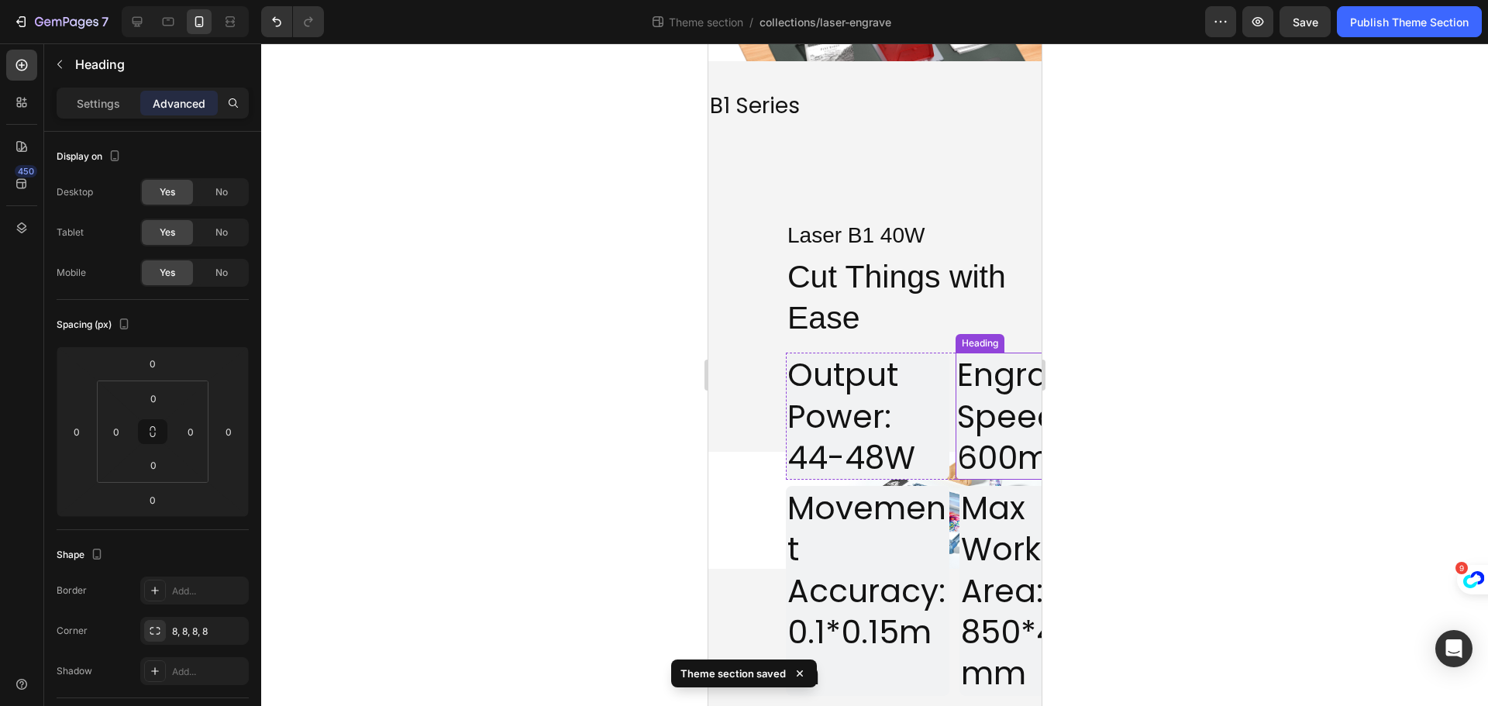
click at [980, 429] on h2 "Engraving Speed: 600mm/s" at bounding box center [1037, 416] width 164 height 127
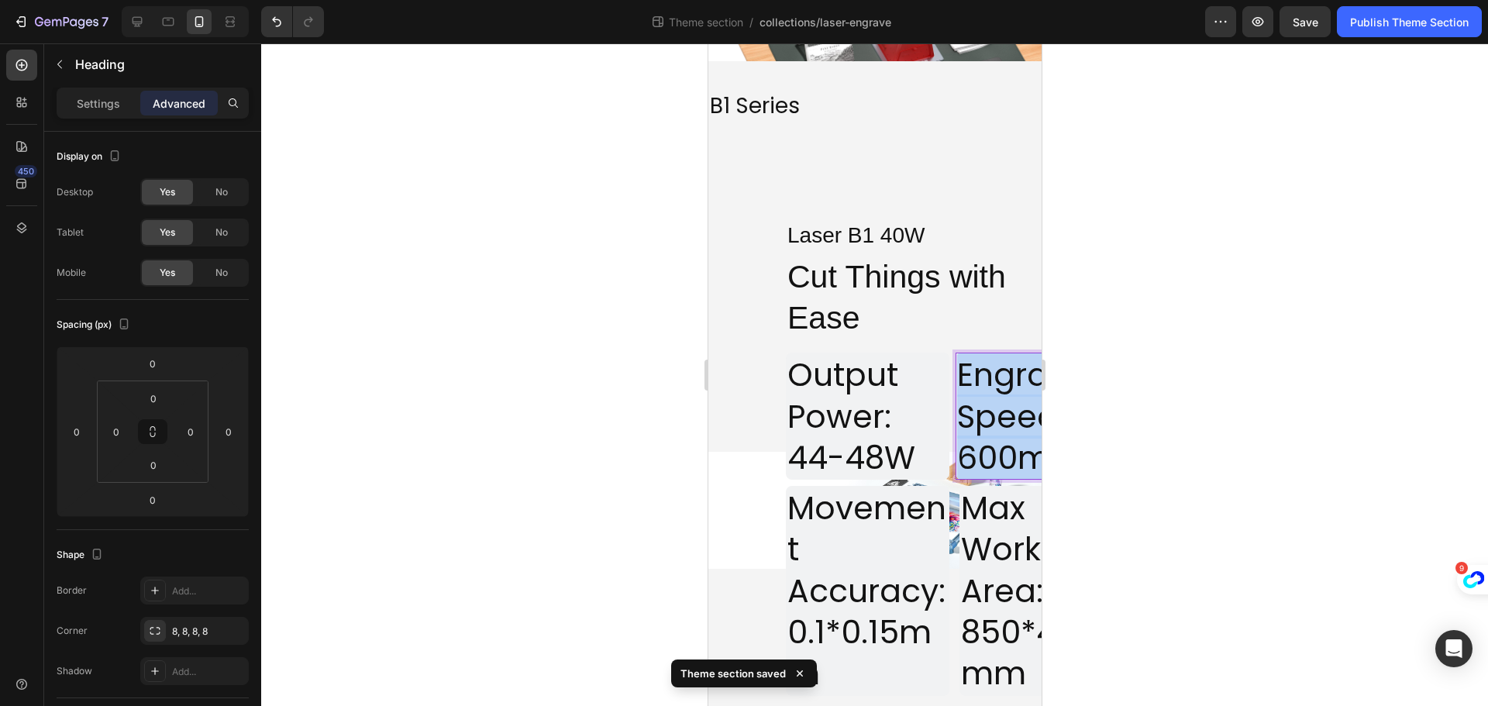
click at [980, 429] on p "Engraving Speed: 600mm/s" at bounding box center [1036, 416] width 160 height 124
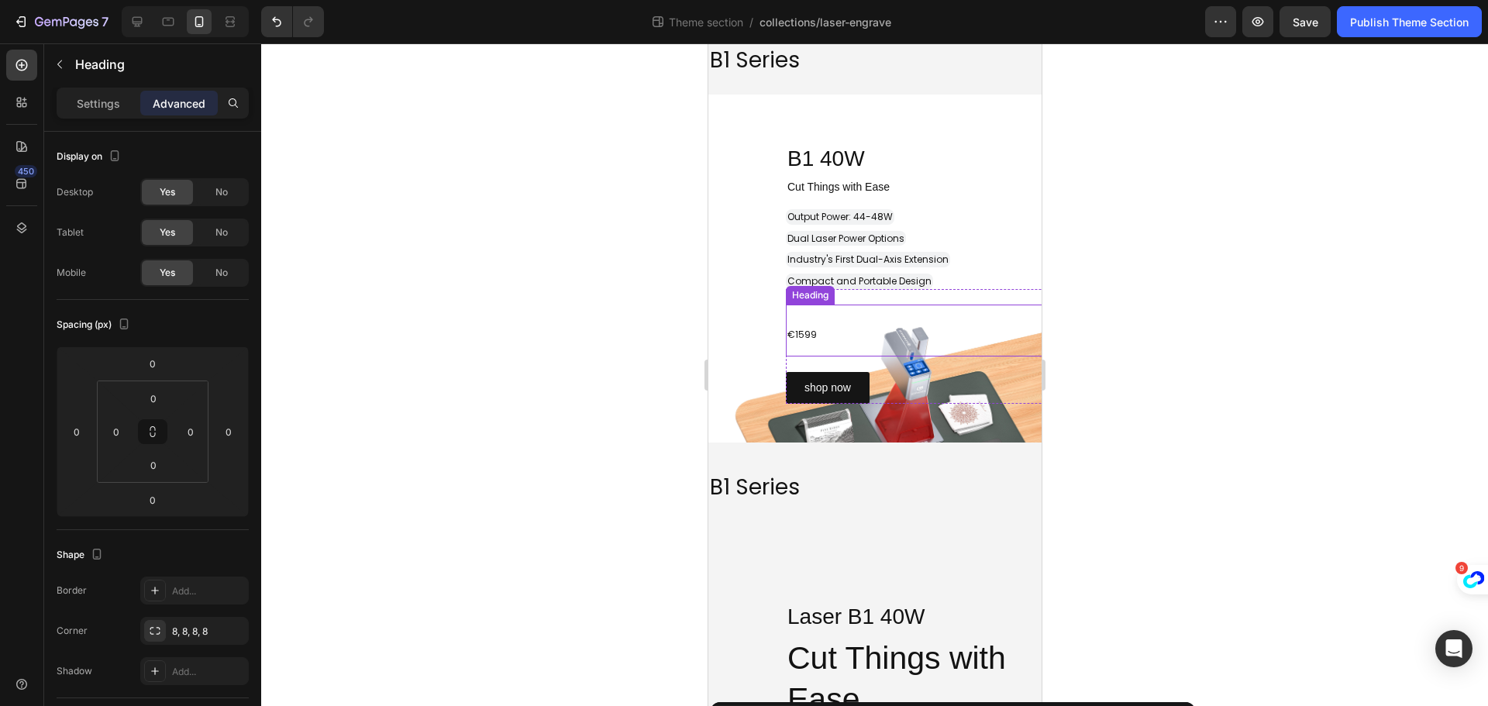
scroll to position [1627, 0]
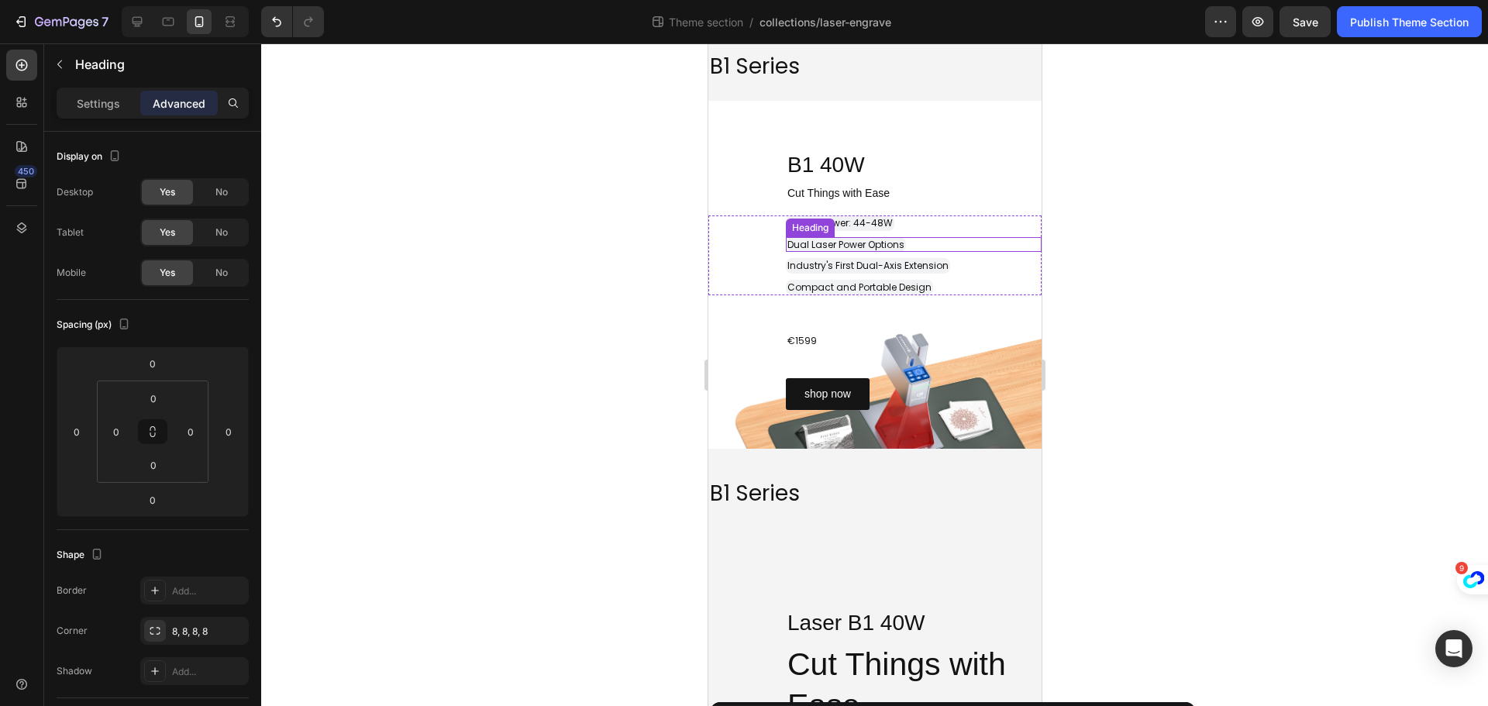
click at [836, 239] on span "Dual Laser Power Options" at bounding box center [845, 244] width 117 height 13
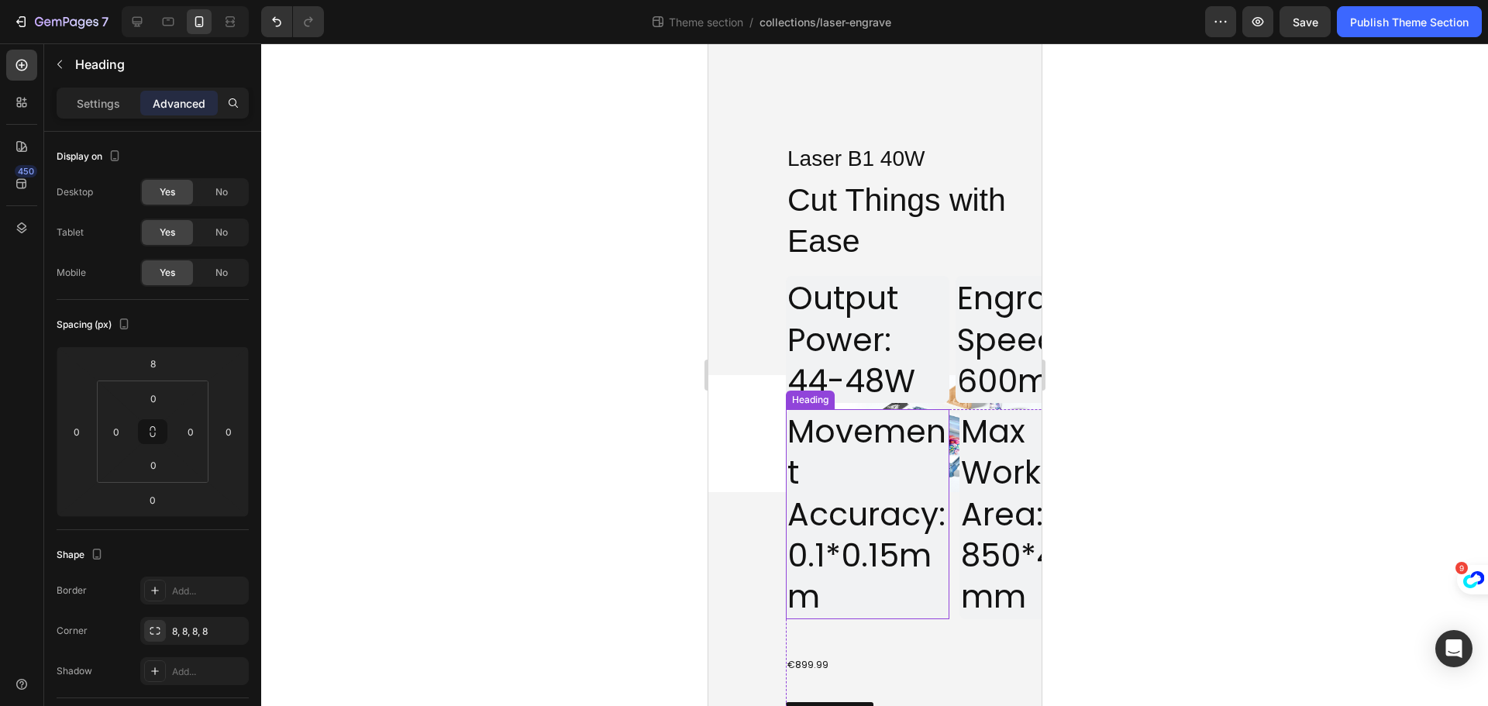
scroll to position [2092, 0]
click at [863, 542] on h2 "Movement Accuracy: 0.1*0.15mm" at bounding box center [867, 512] width 164 height 209
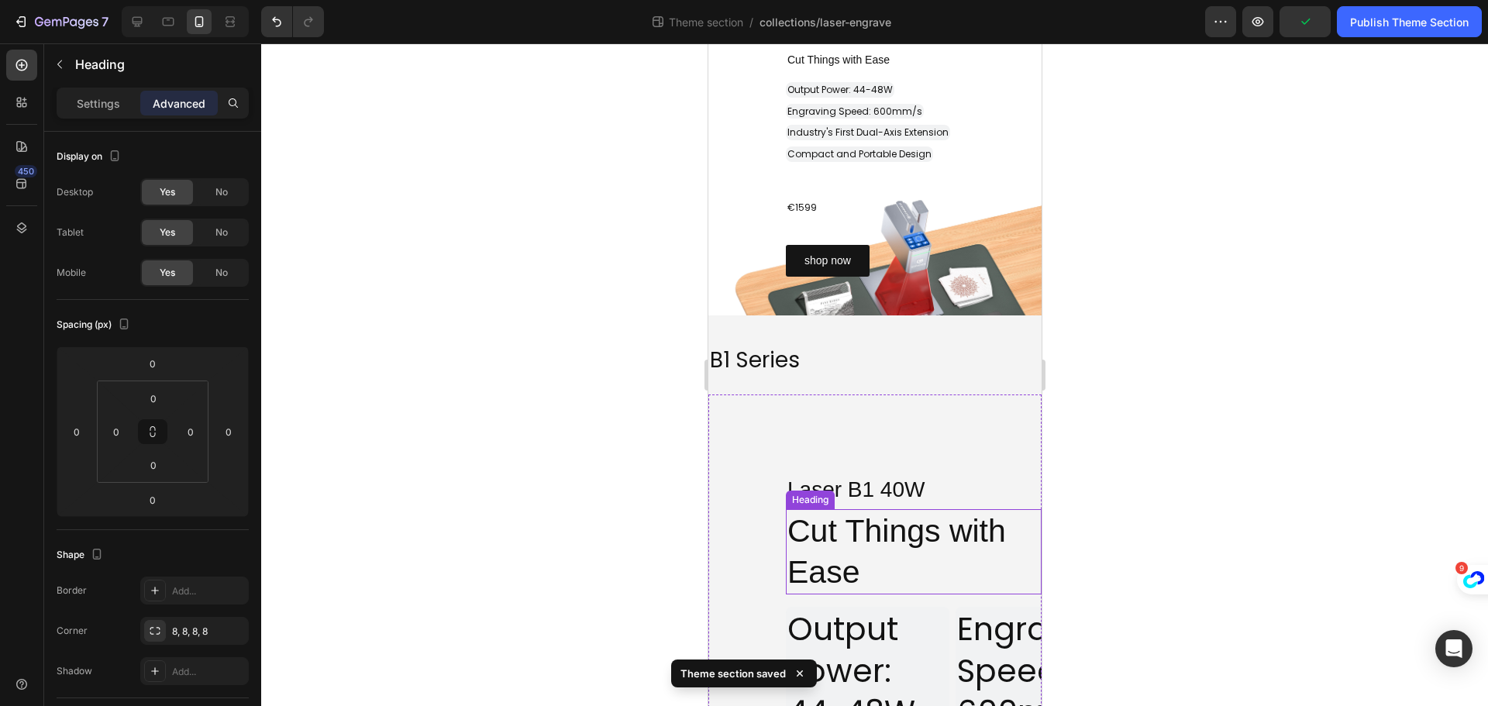
scroll to position [1704, 0]
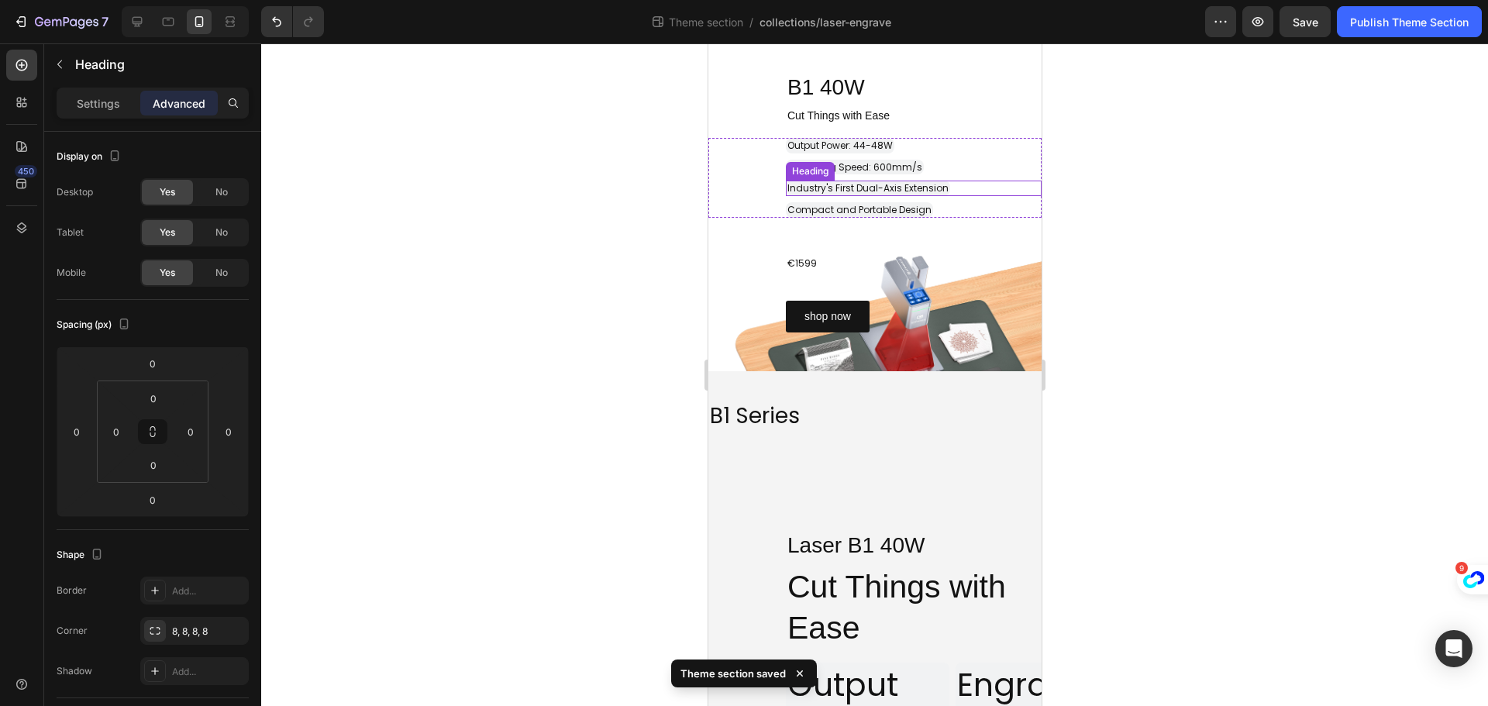
click at [846, 191] on span "Industry's First Dual-Axis Extension" at bounding box center [867, 187] width 161 height 13
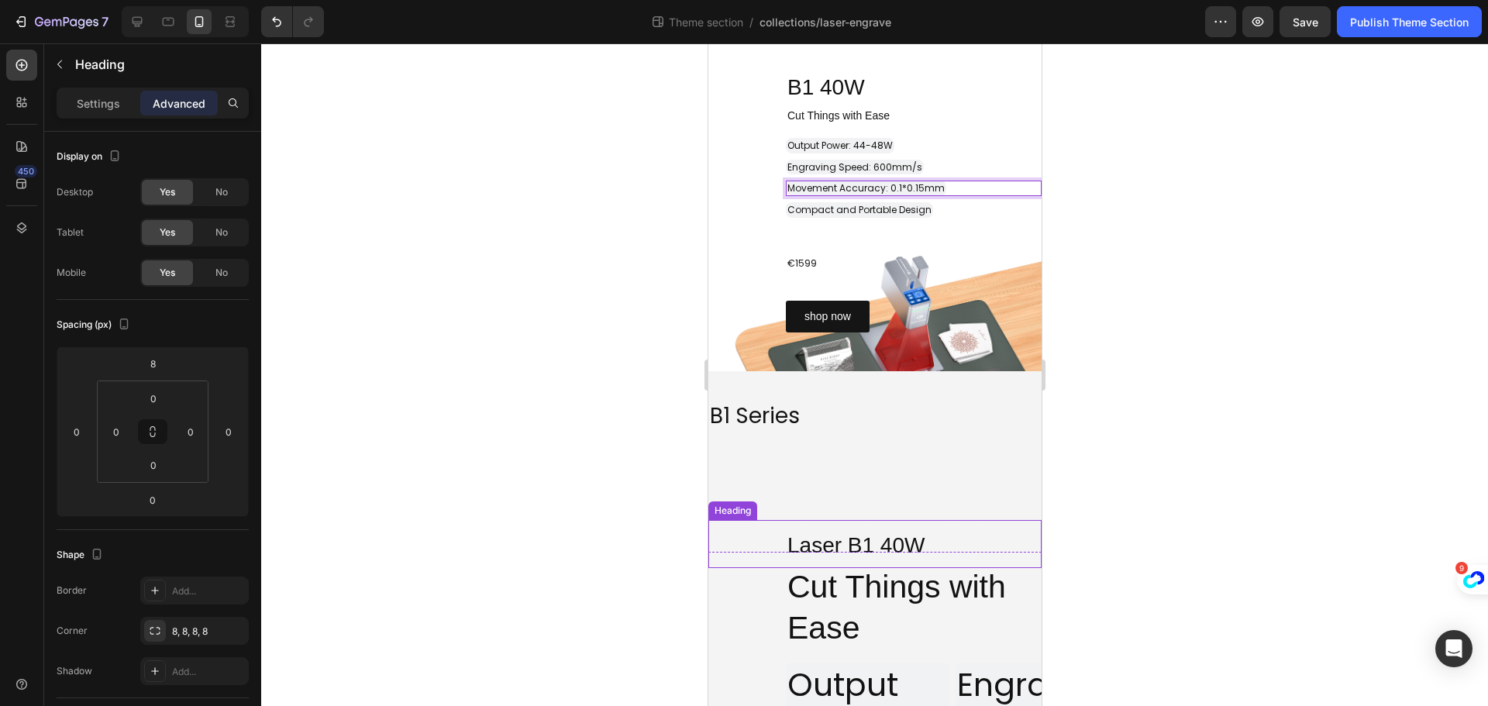
click at [880, 532] on p "⁠⁠⁠⁠⁠⁠⁠ Laser B1 40W" at bounding box center [913, 544] width 253 height 44
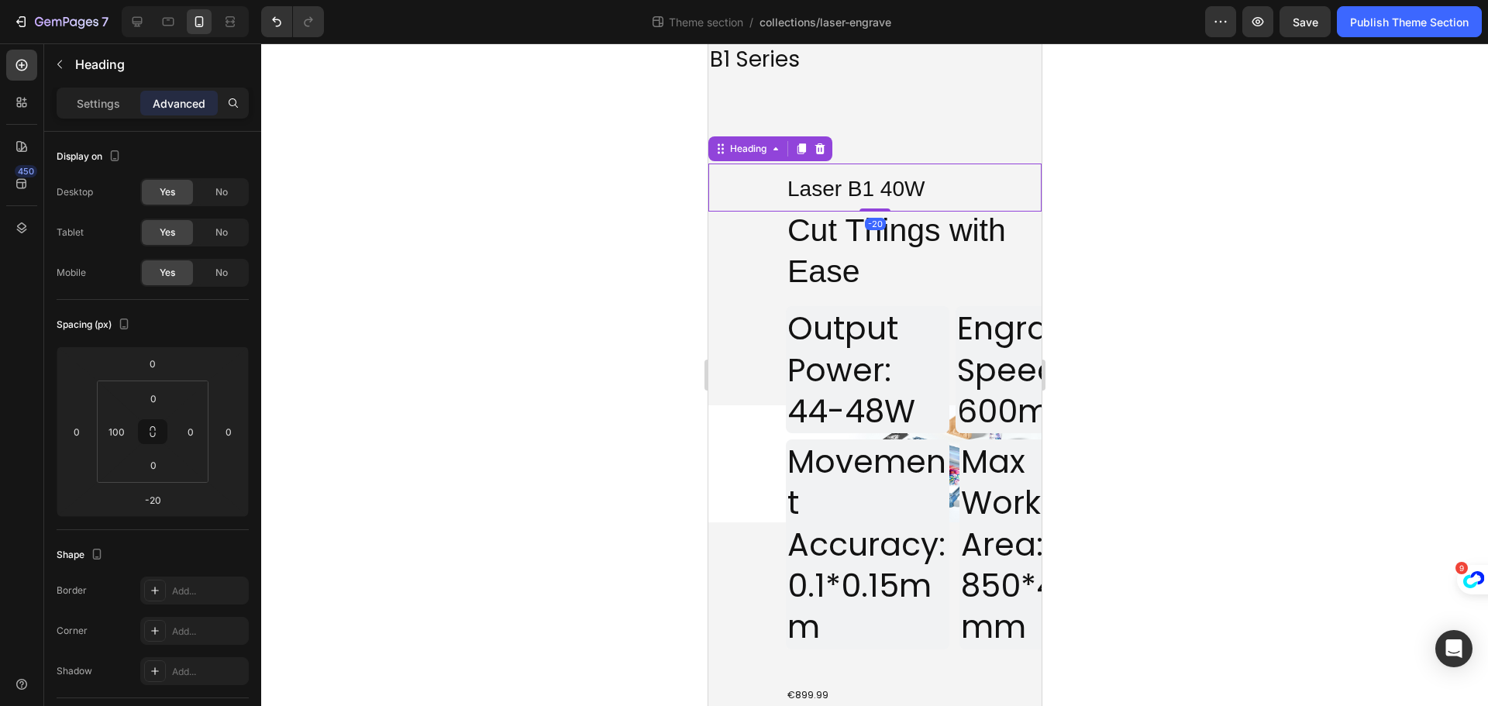
scroll to position [2092, 0]
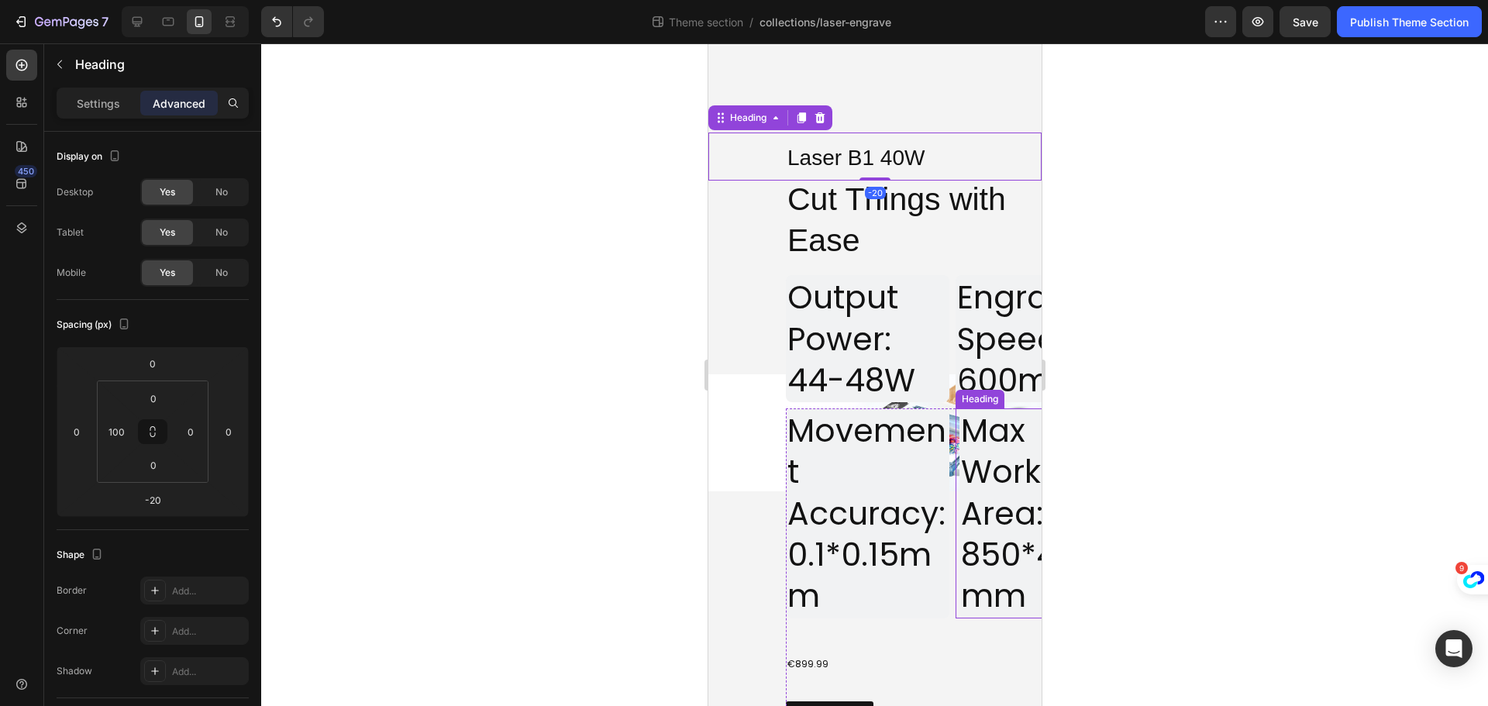
click at [994, 504] on h2 "Max Work-Area: 850*450mm" at bounding box center [1039, 512] width 160 height 209
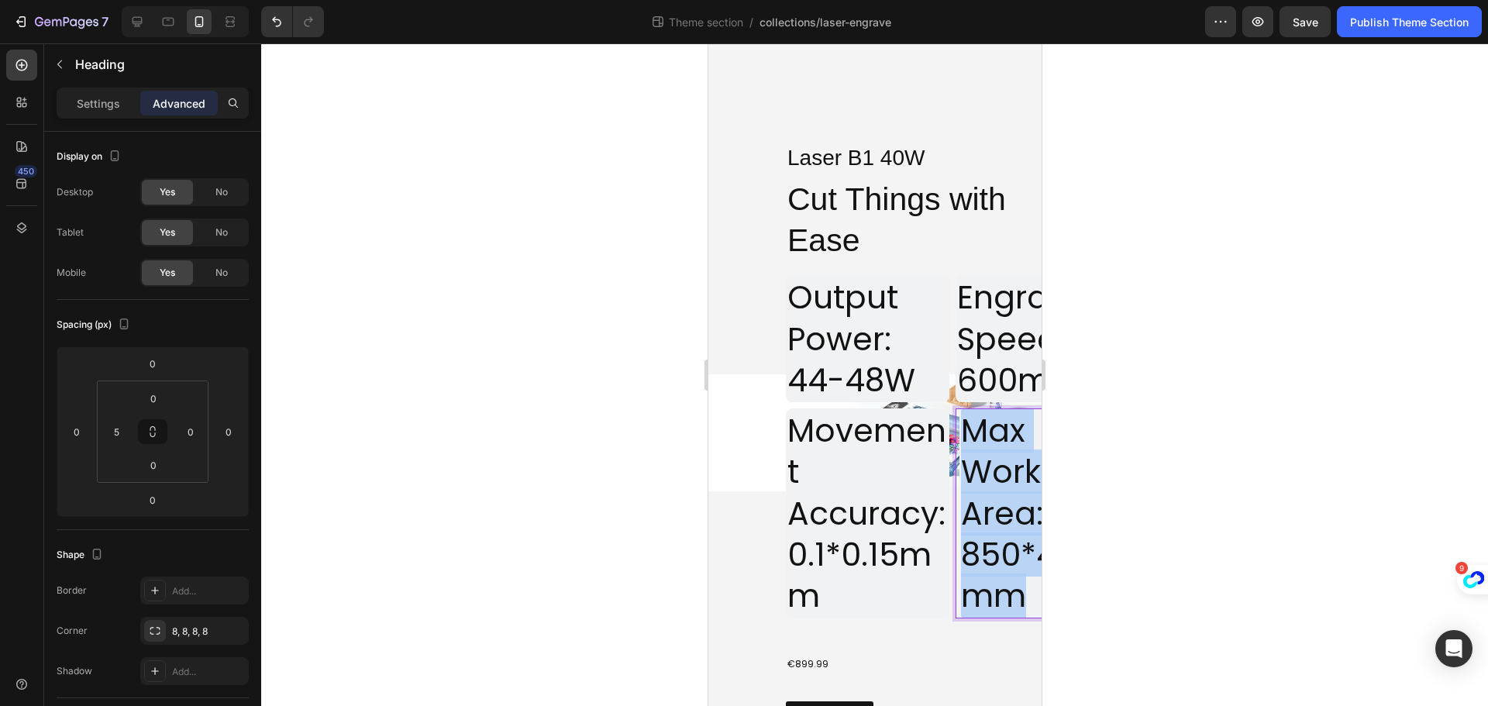
click at [994, 504] on p "Max Work-Area: 850*450mm" at bounding box center [1038, 513] width 157 height 206
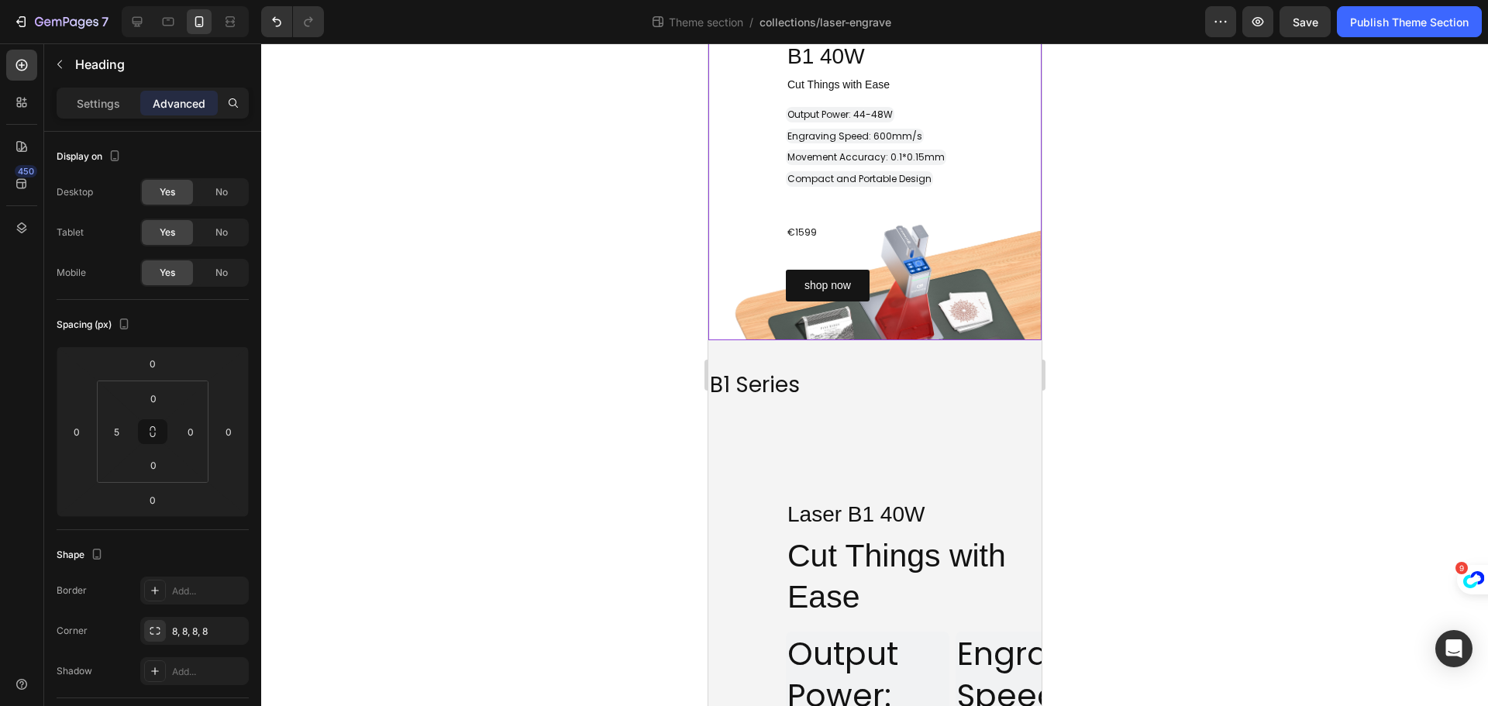
scroll to position [1704, 0]
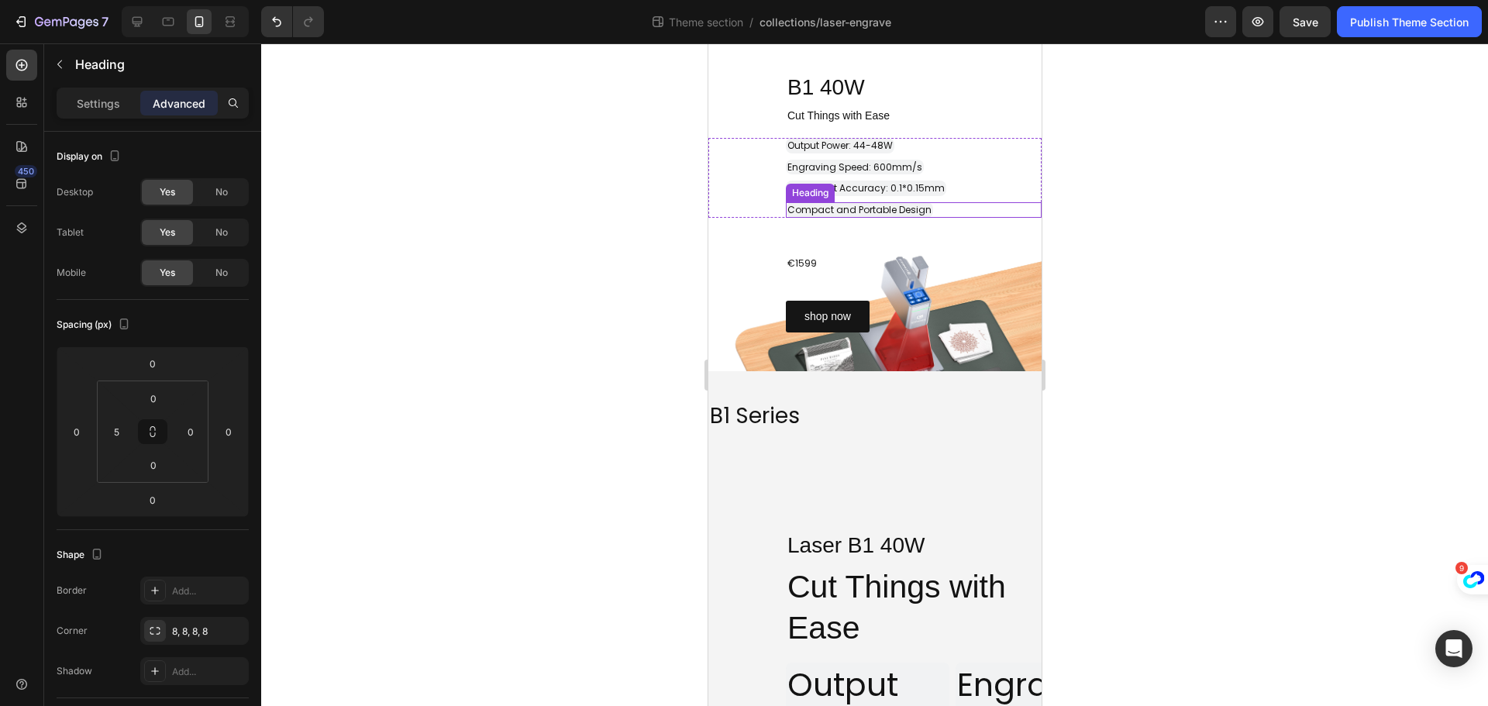
click at [851, 210] on span "Compact and Portable Design" at bounding box center [859, 209] width 144 height 13
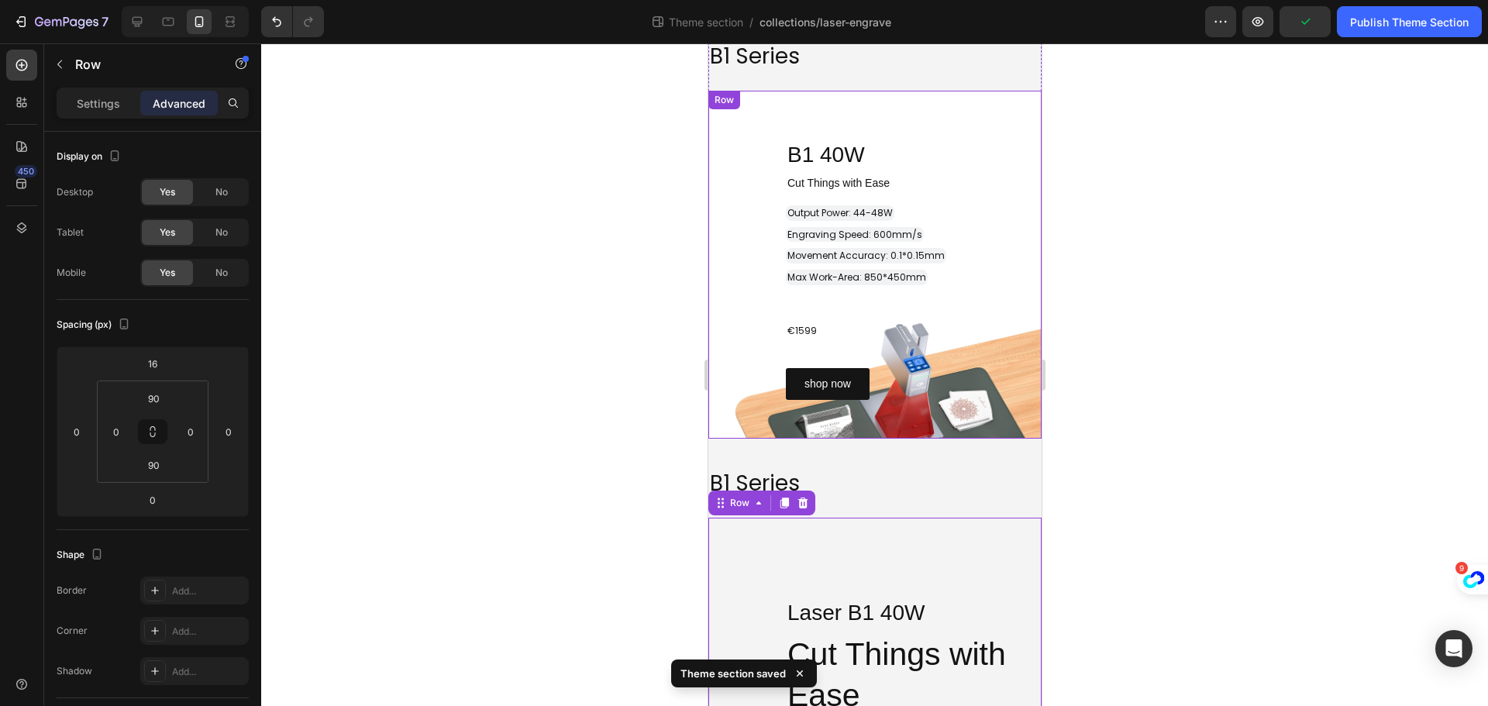
scroll to position [1549, 0]
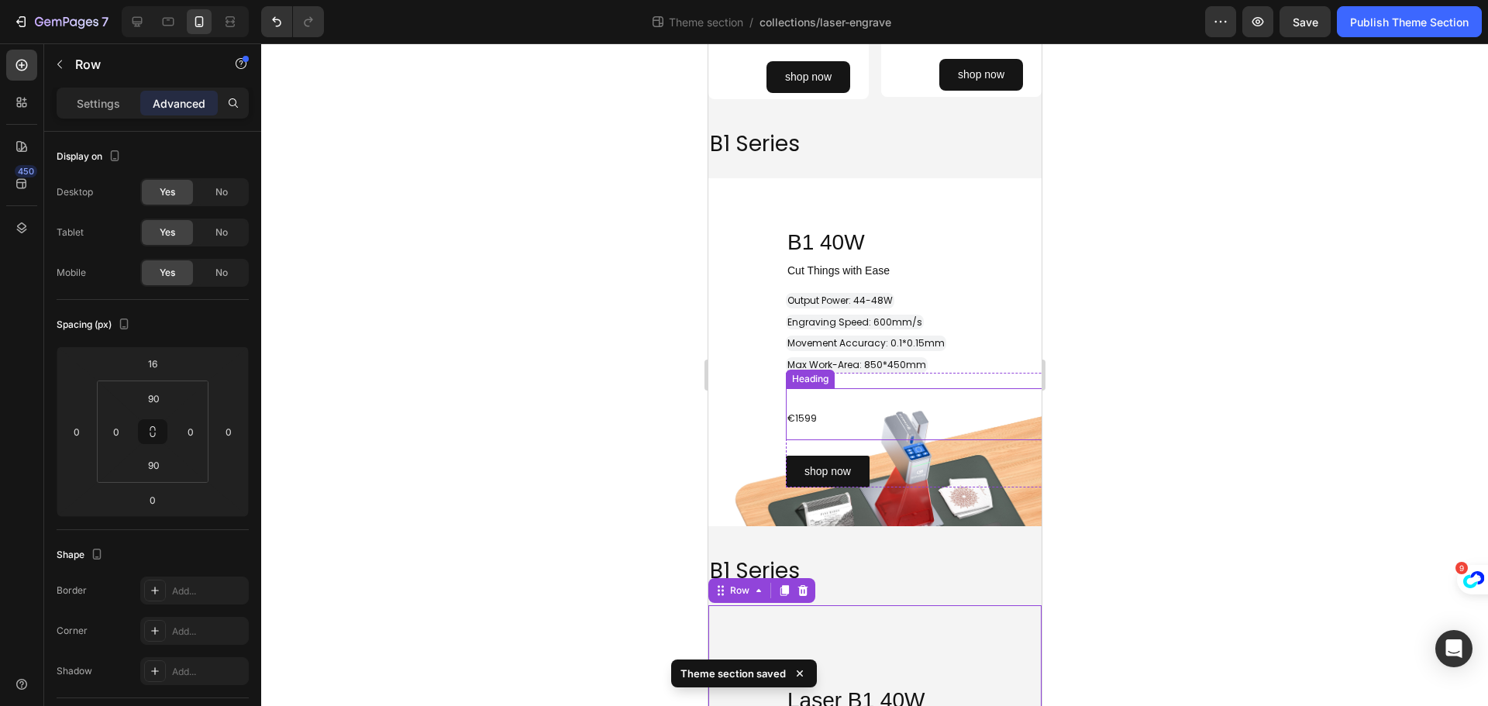
click at [801, 421] on span "€1599" at bounding box center [801, 418] width 29 height 13
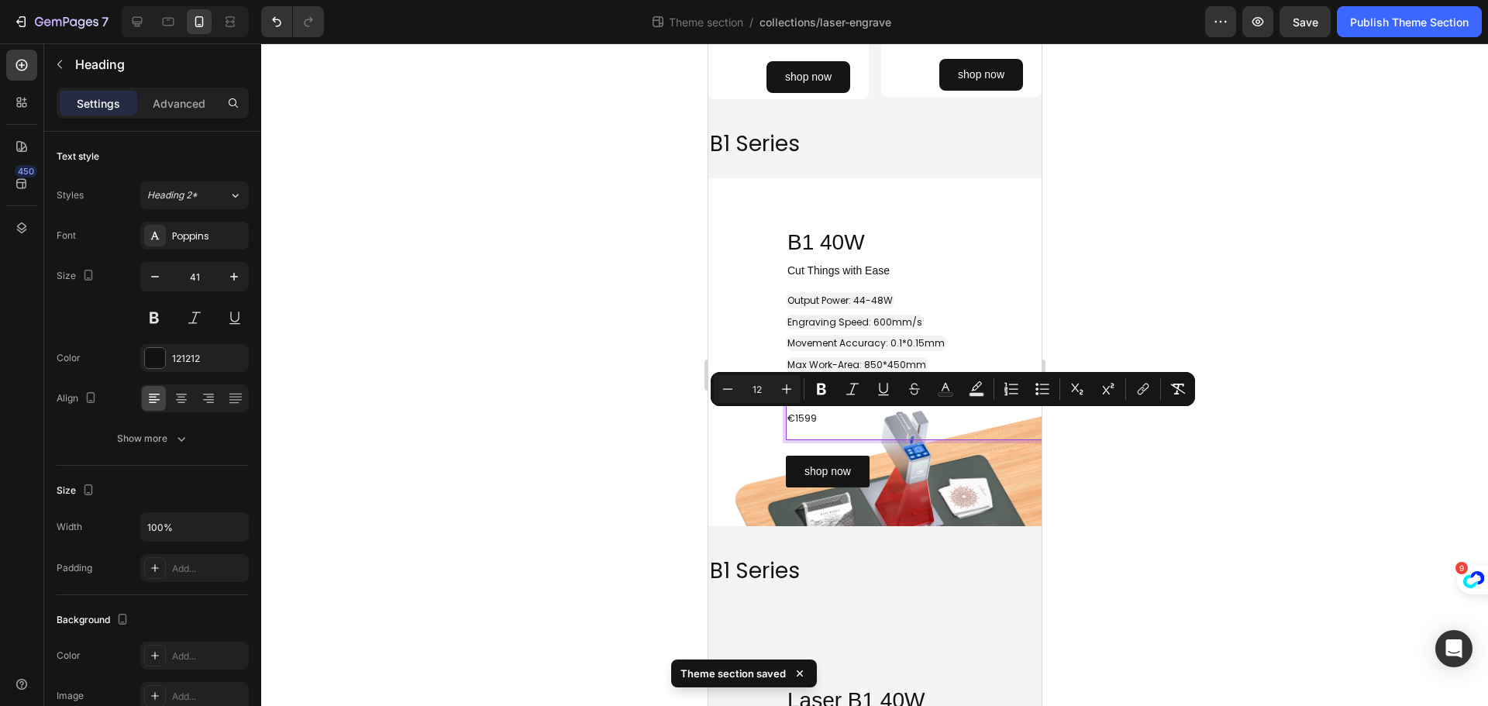
click at [799, 415] on span "€1599" at bounding box center [801, 418] width 29 height 13
click at [803, 417] on span "€1599" at bounding box center [801, 418] width 29 height 13
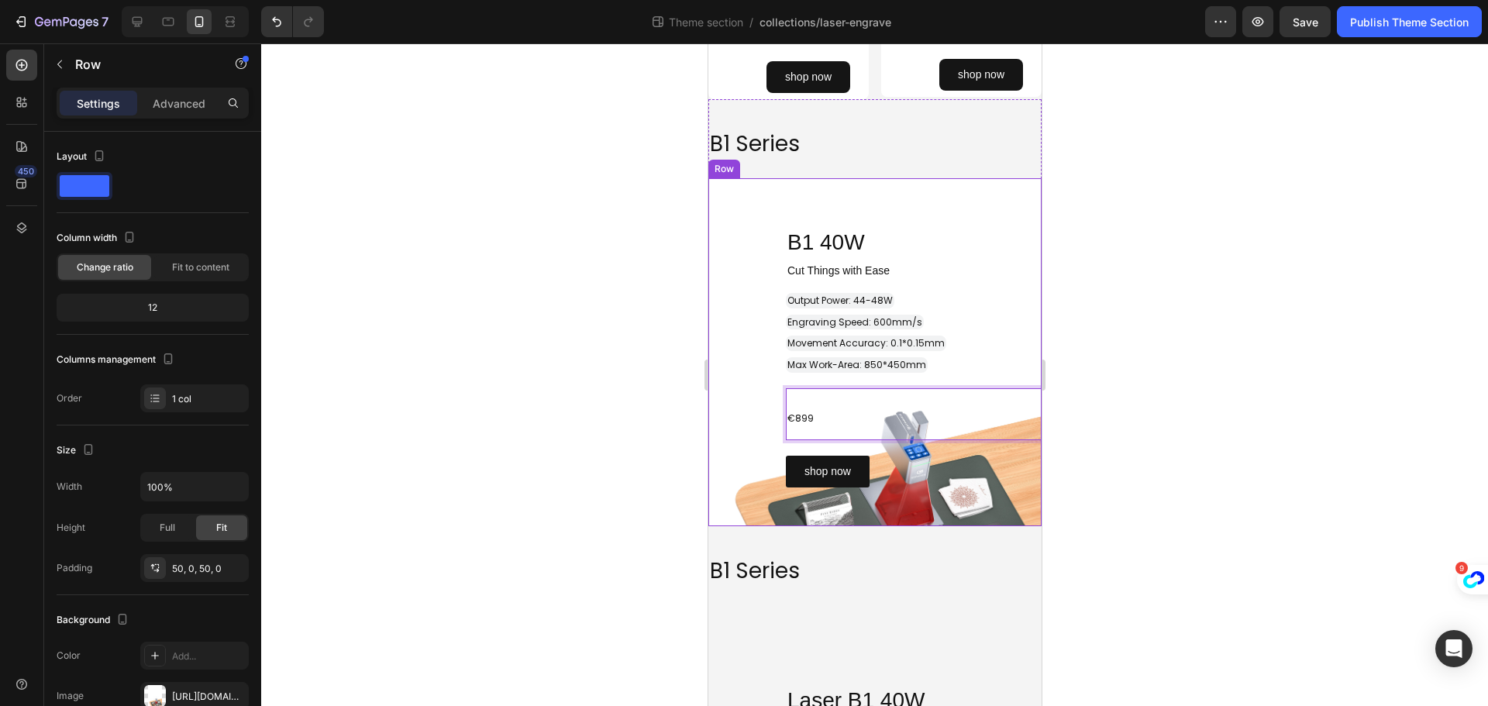
click at [751, 462] on div "⁠⁠⁠⁠⁠⁠⁠ B1 40W Heading Row ⁠⁠⁠⁠⁠⁠⁠ Cut Things with Ease Heading ⁠⁠⁠⁠⁠⁠⁠ Output …" at bounding box center [874, 352] width 333 height 270
click at [873, 472] on div "shop now Button" at bounding box center [951, 472] width 333 height 32
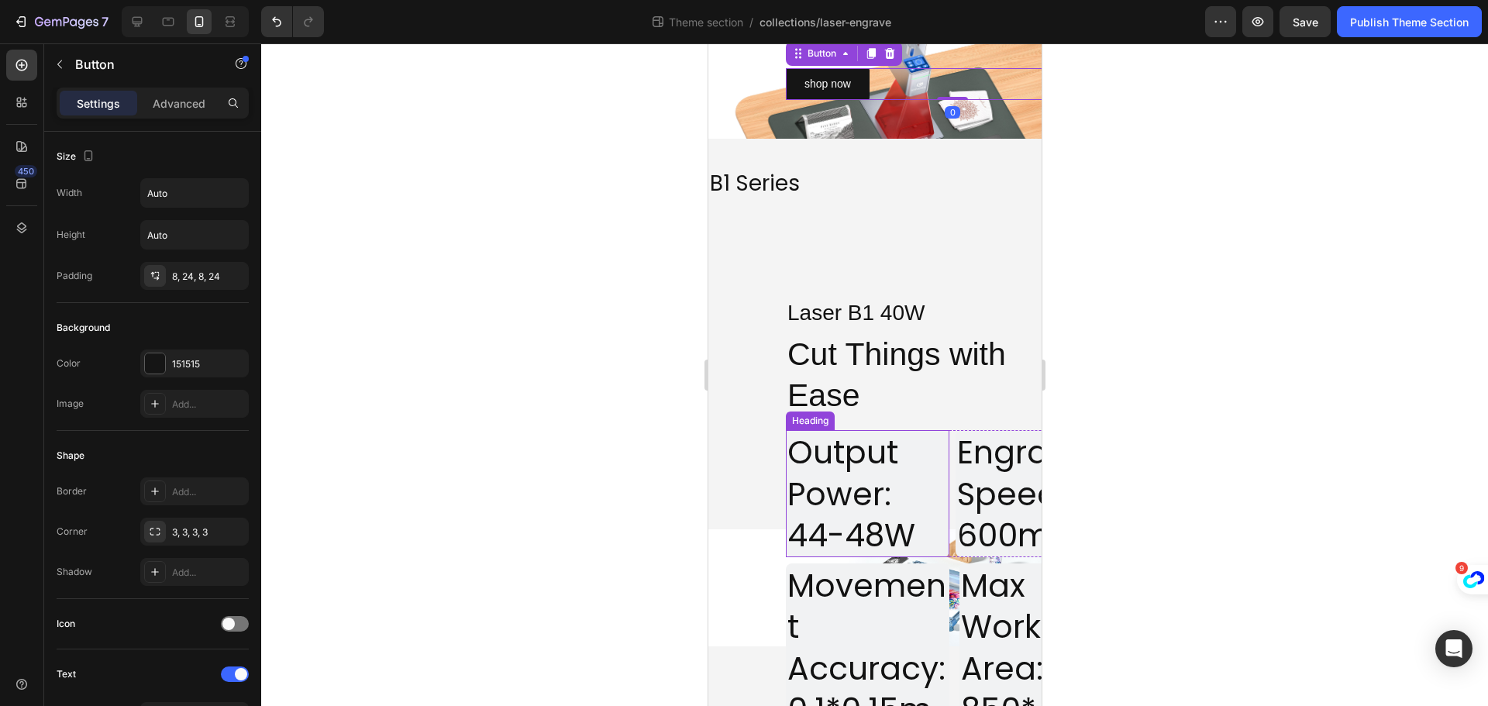
scroll to position [2324, 0]
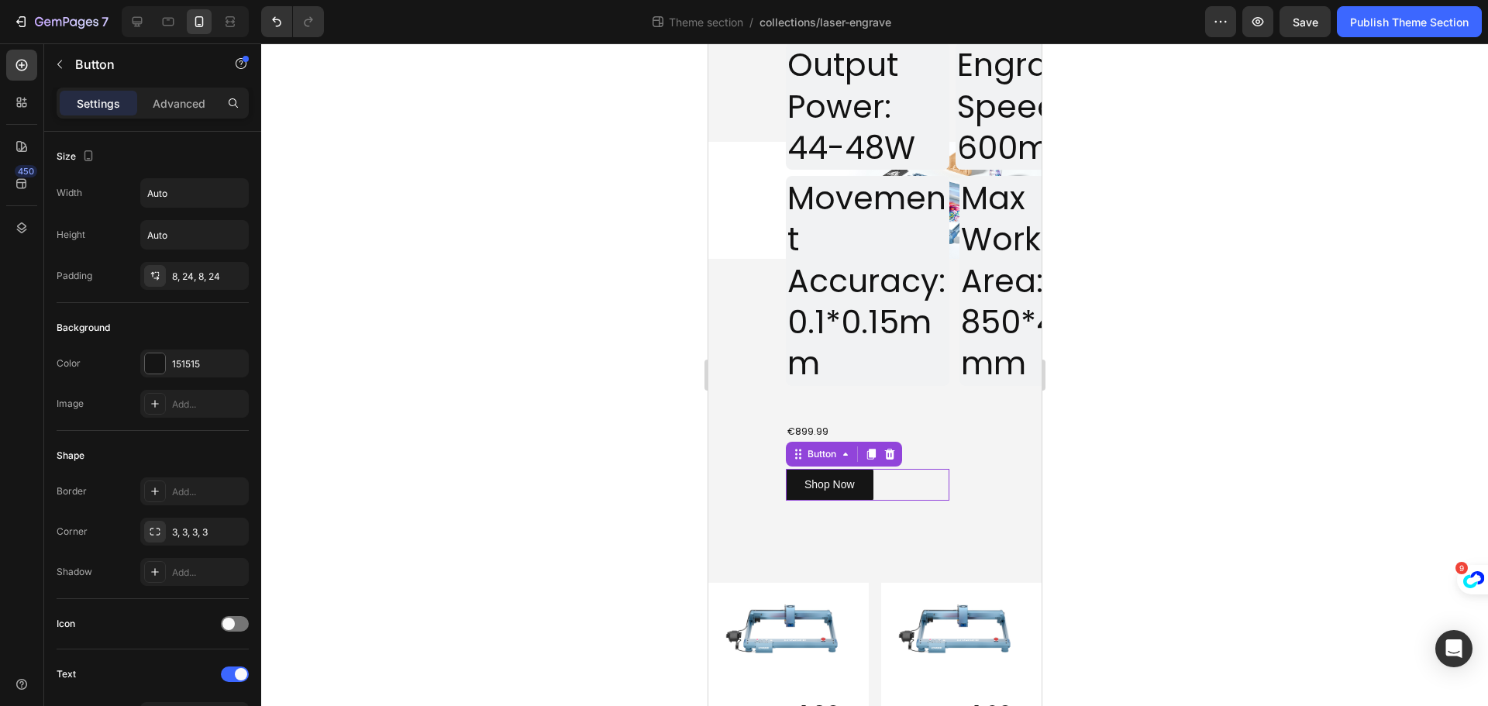
click at [890, 501] on div "Shop Now Button 0" at bounding box center [867, 485] width 164 height 32
click at [870, 460] on icon at bounding box center [870, 454] width 9 height 11
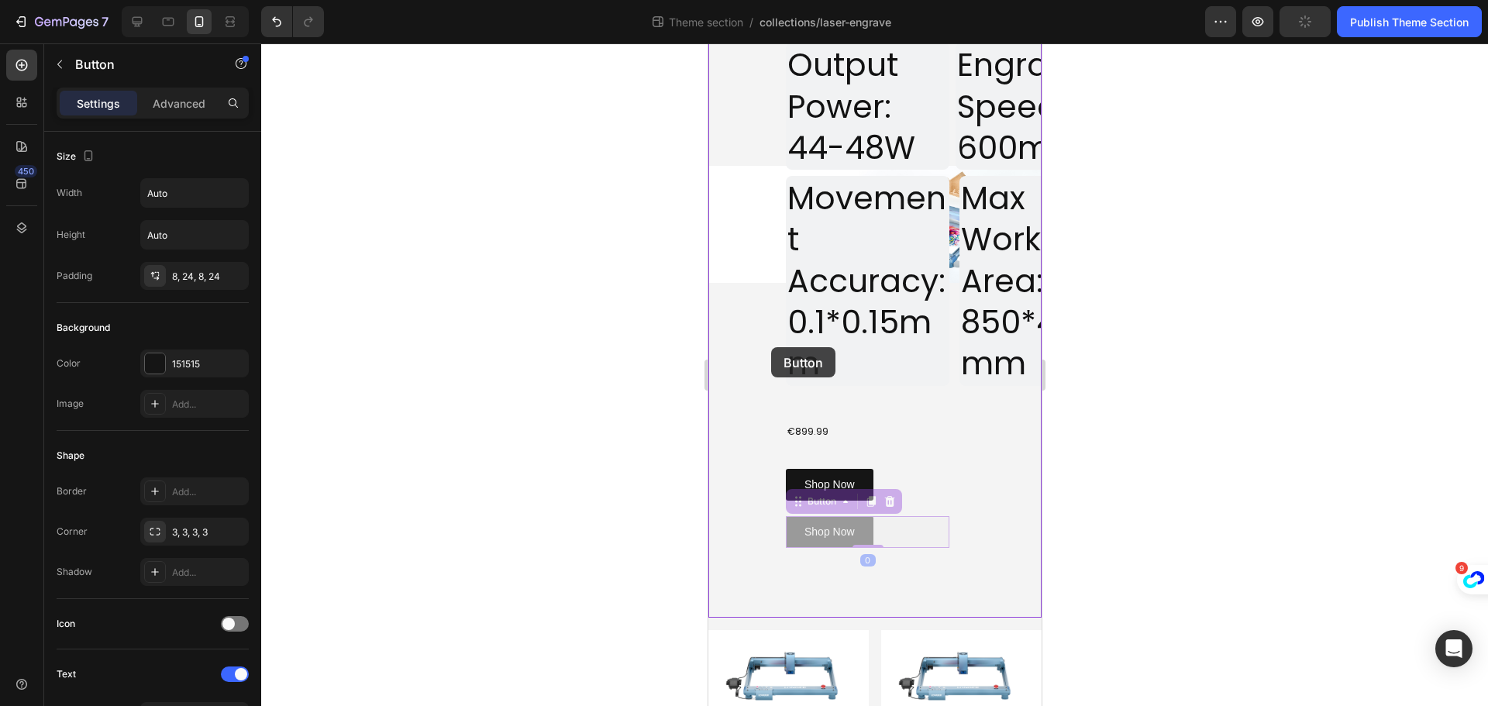
drag, startPoint x: 801, startPoint y: 587, endPoint x: 780, endPoint y: 306, distance: 281.3
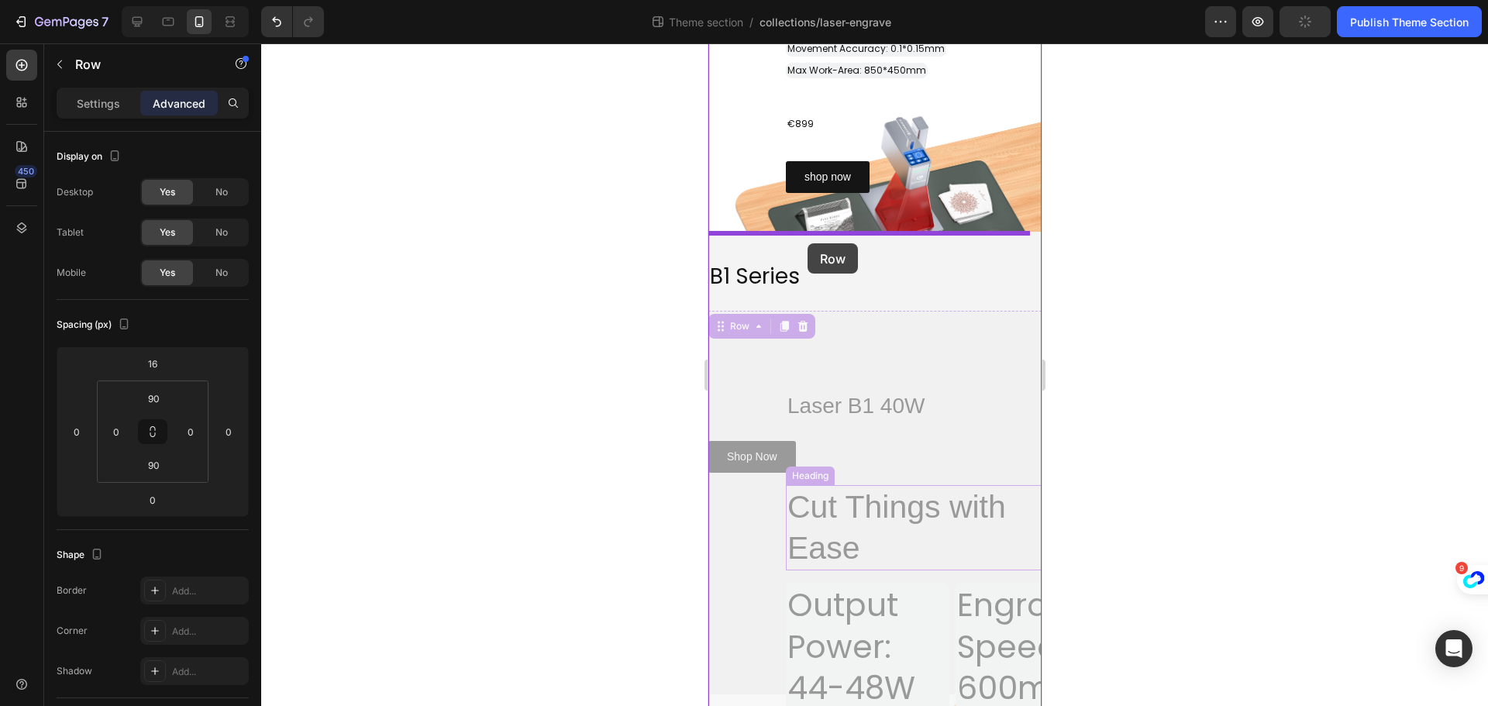
scroll to position [1842, 0]
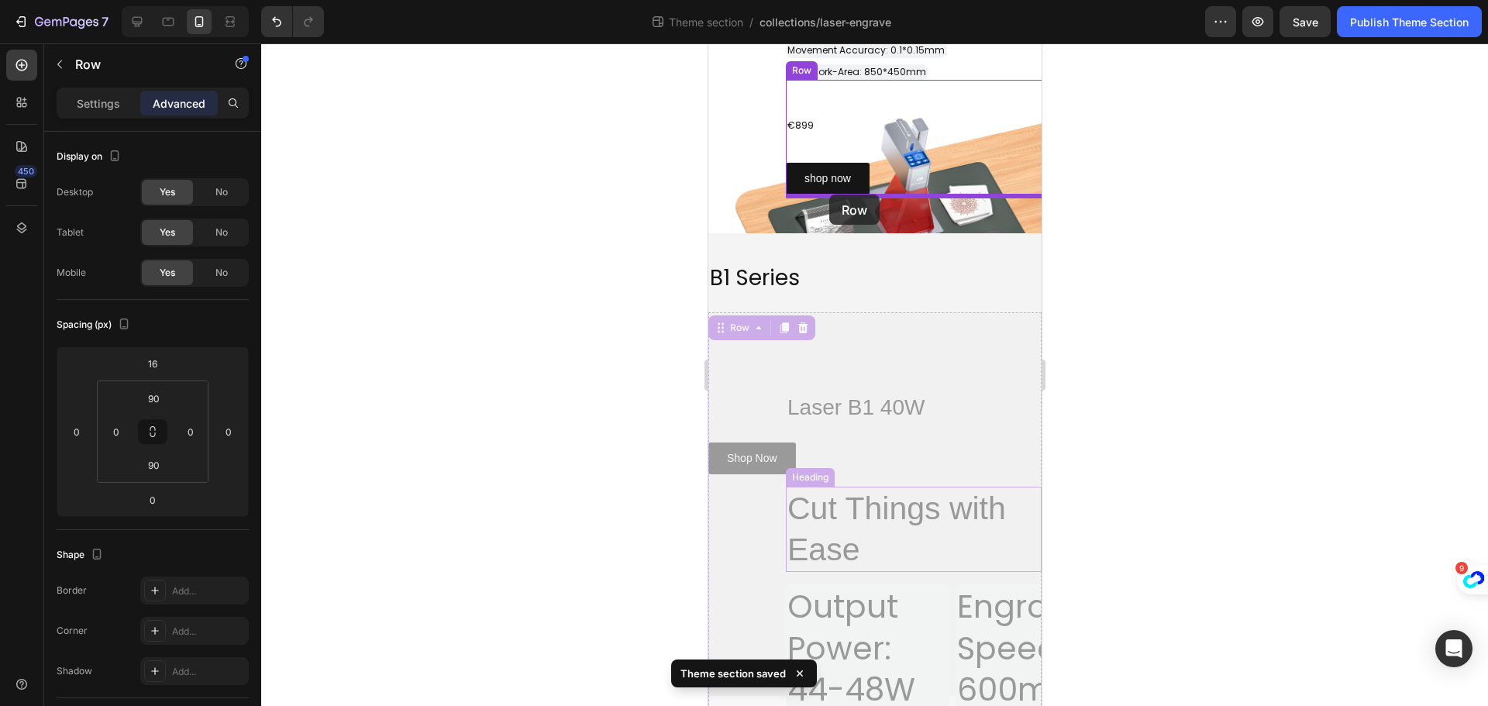
drag, startPoint x: 780, startPoint y: 306, endPoint x: 828, endPoint y: 195, distance: 121.5
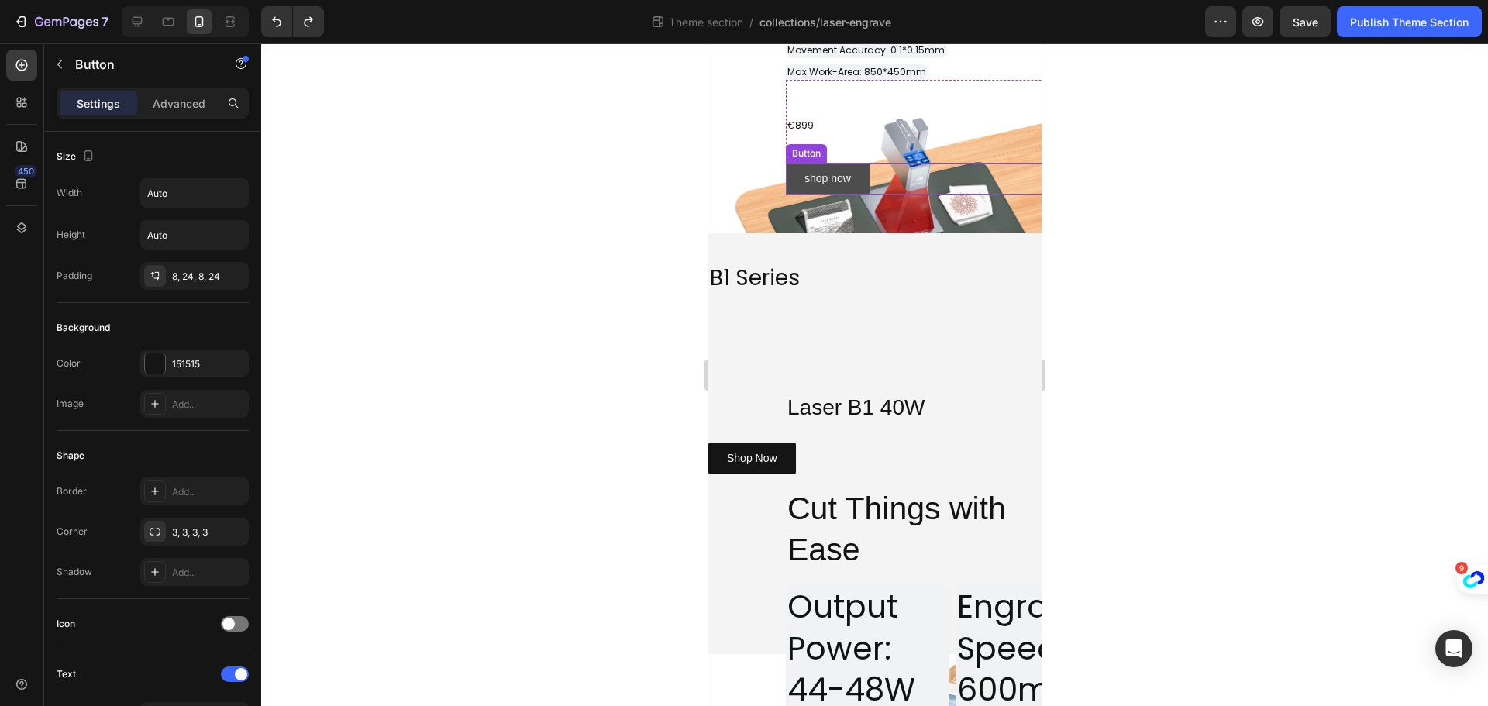
click at [869, 181] on link "shop now" at bounding box center [827, 179] width 84 height 32
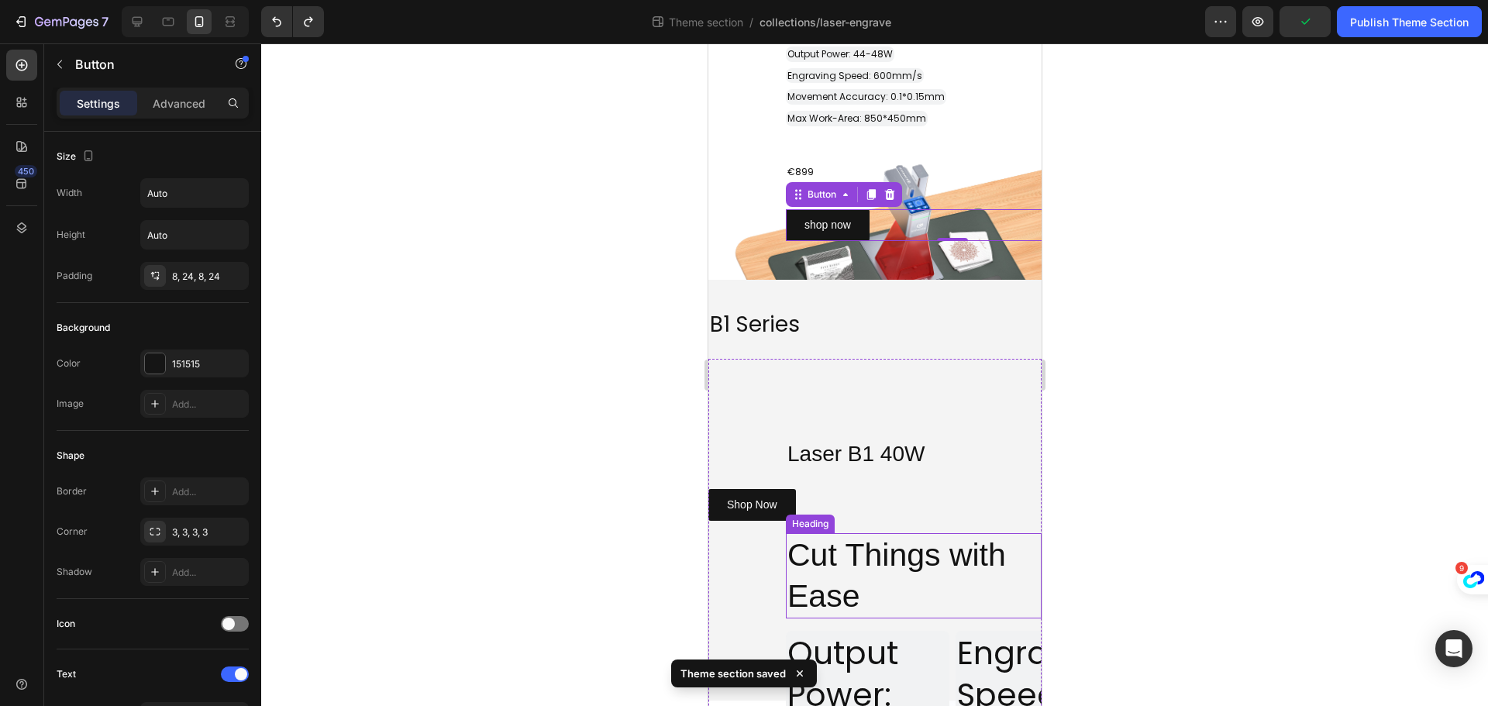
scroll to position [1765, 0]
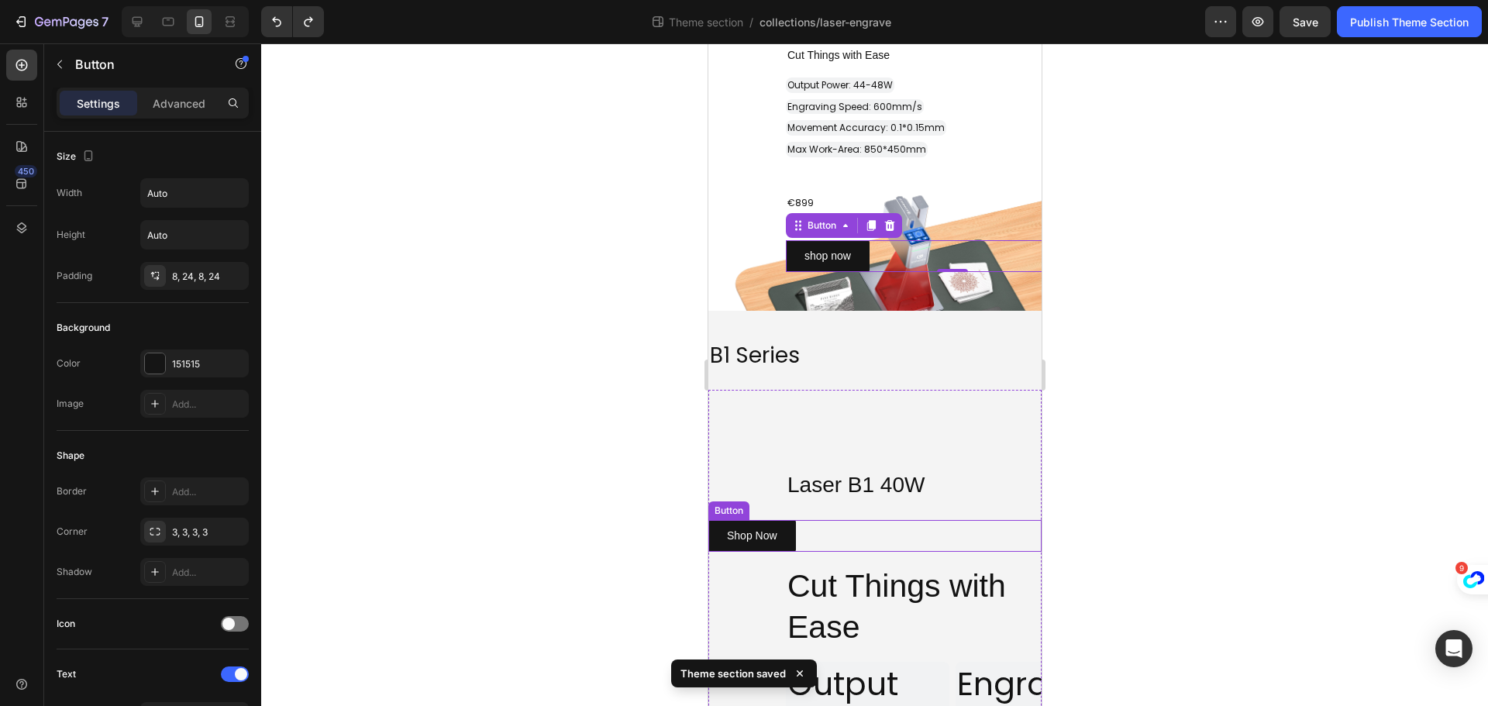
click at [801, 538] on div "Shop Now Button" at bounding box center [874, 536] width 333 height 32
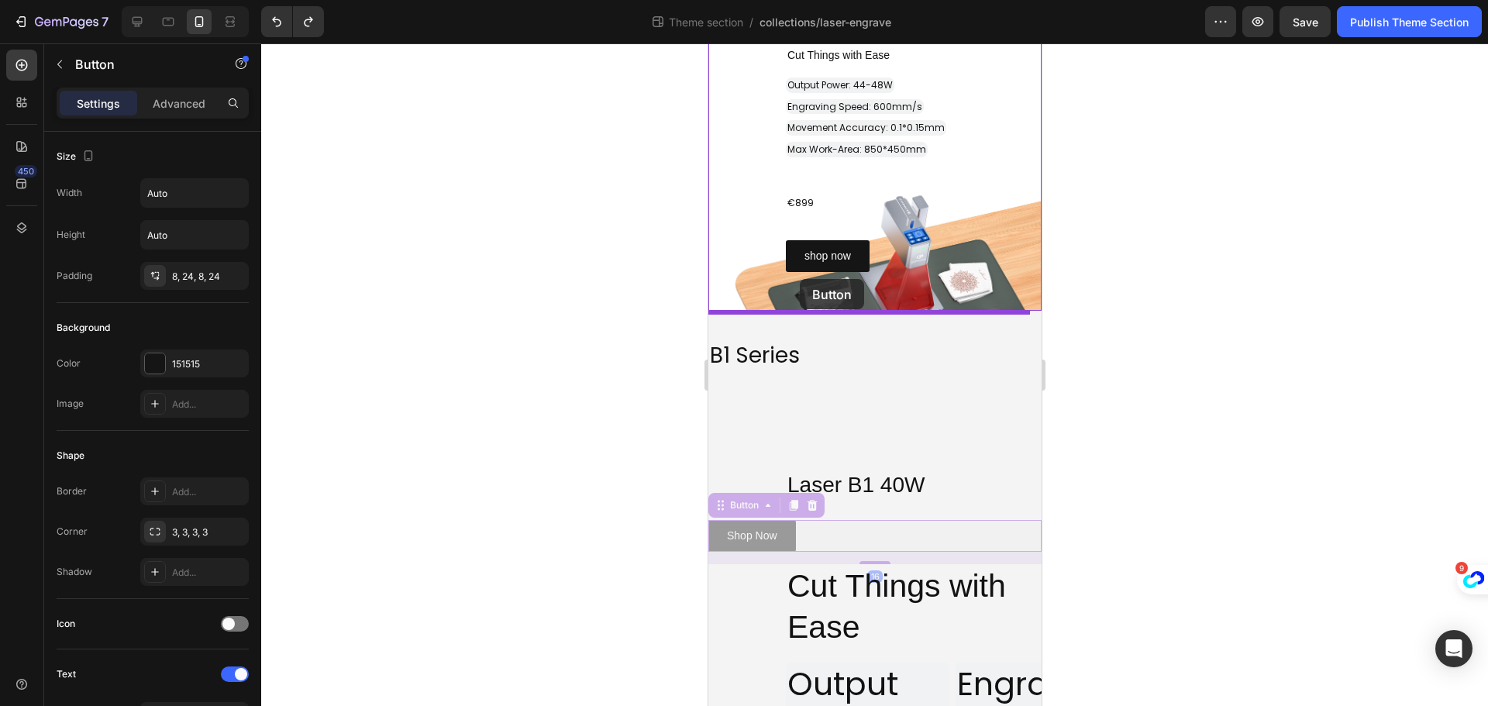
drag, startPoint x: 725, startPoint y: 511, endPoint x: 805, endPoint y: 274, distance: 250.5
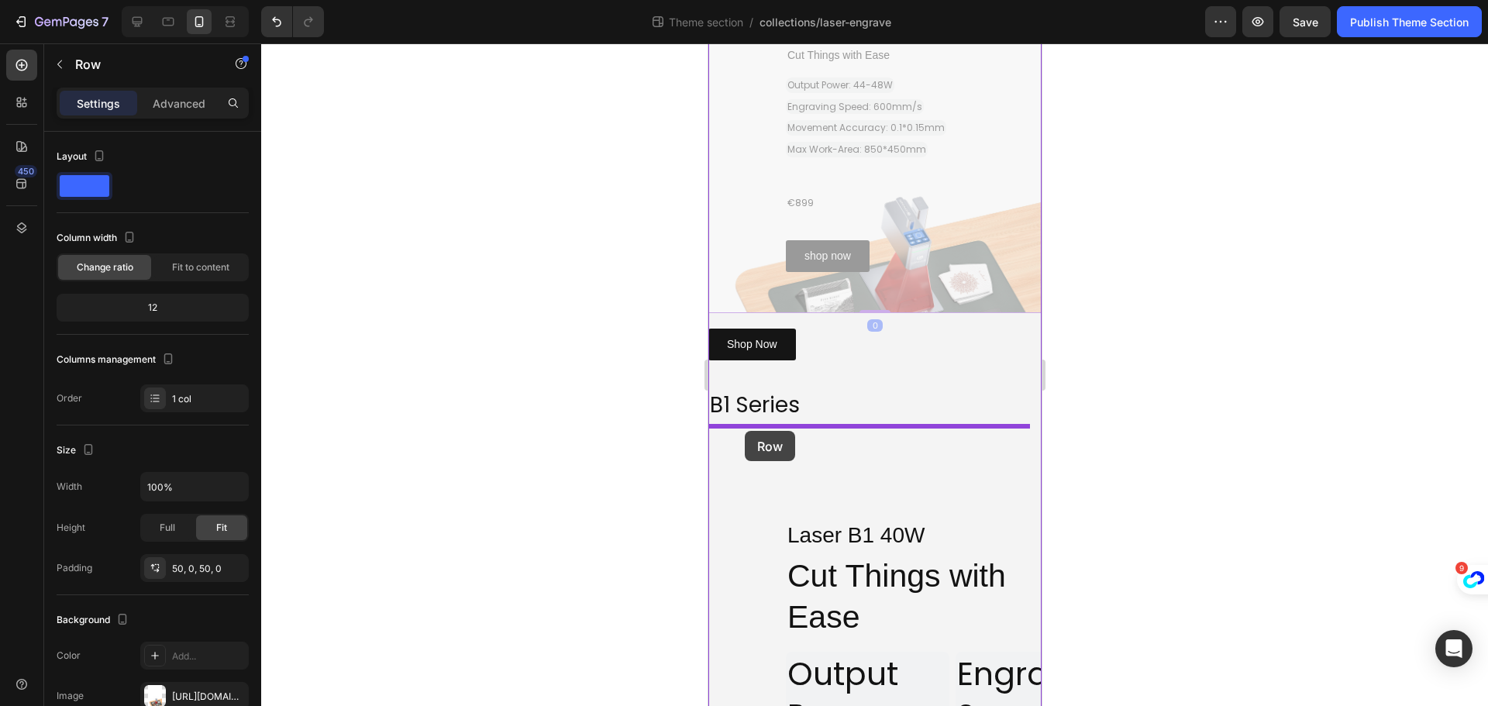
drag, startPoint x: 805, startPoint y: 274, endPoint x: 744, endPoint y: 431, distance: 168.8
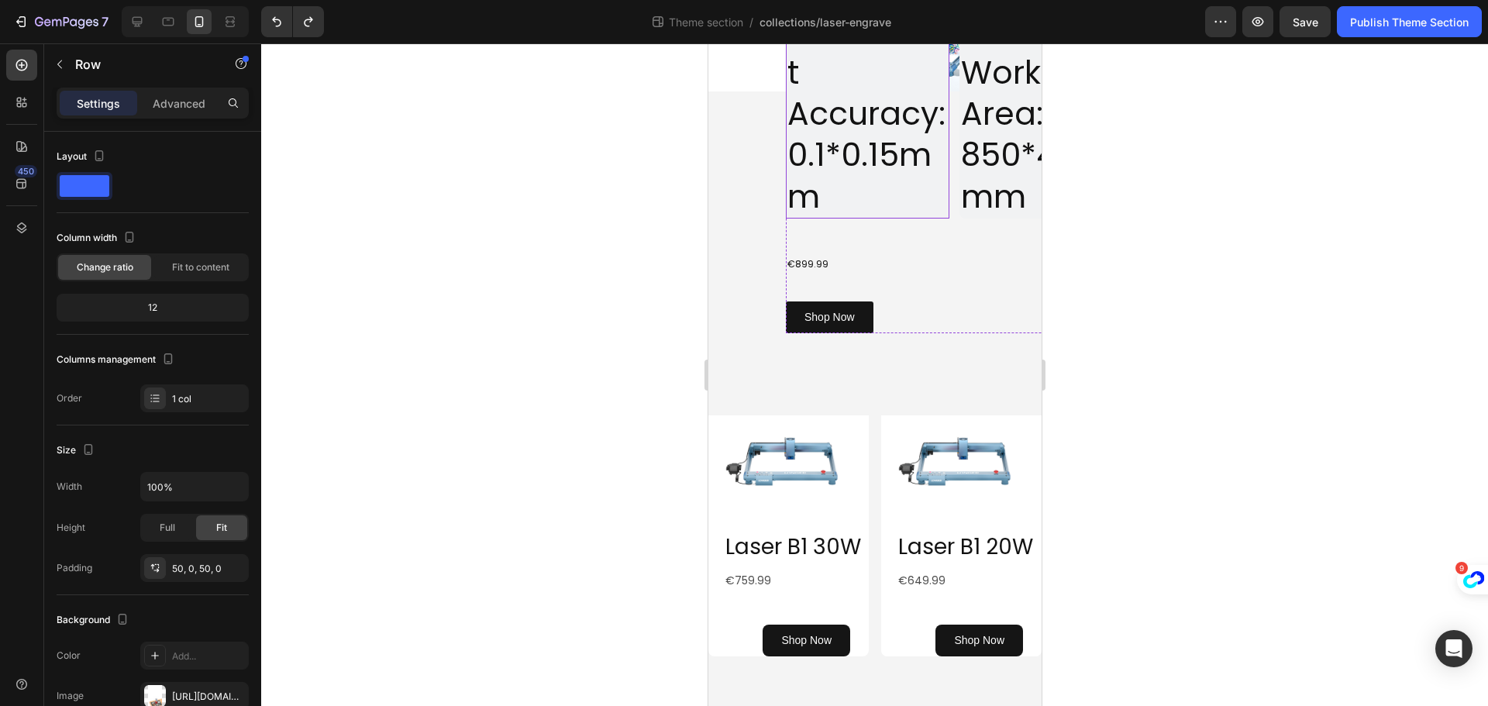
scroll to position [2666, 0]
click at [887, 301] on div "Shop Now Button" at bounding box center [867, 317] width 164 height 32
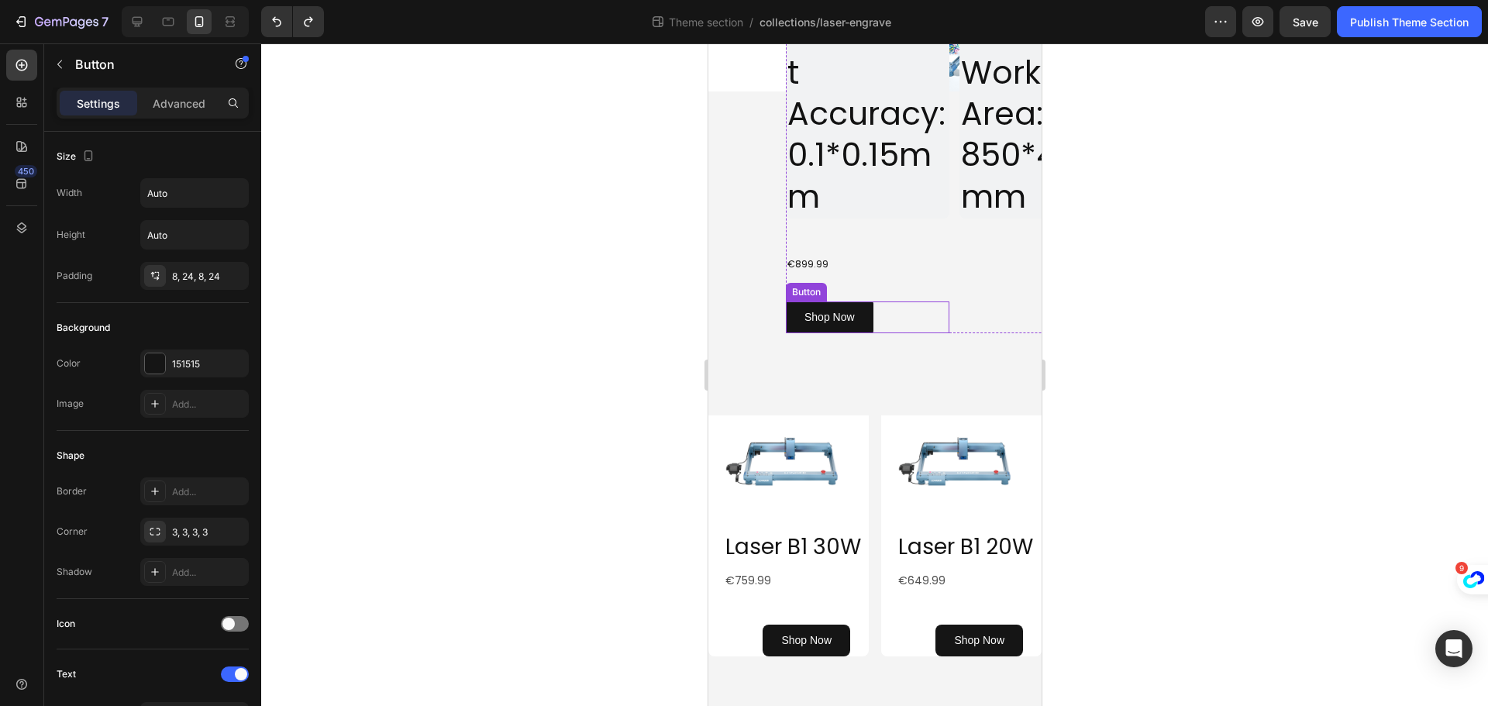
click at [887, 301] on div "Shop Now Button" at bounding box center [867, 317] width 164 height 32
click at [872, 281] on icon at bounding box center [870, 286] width 9 height 11
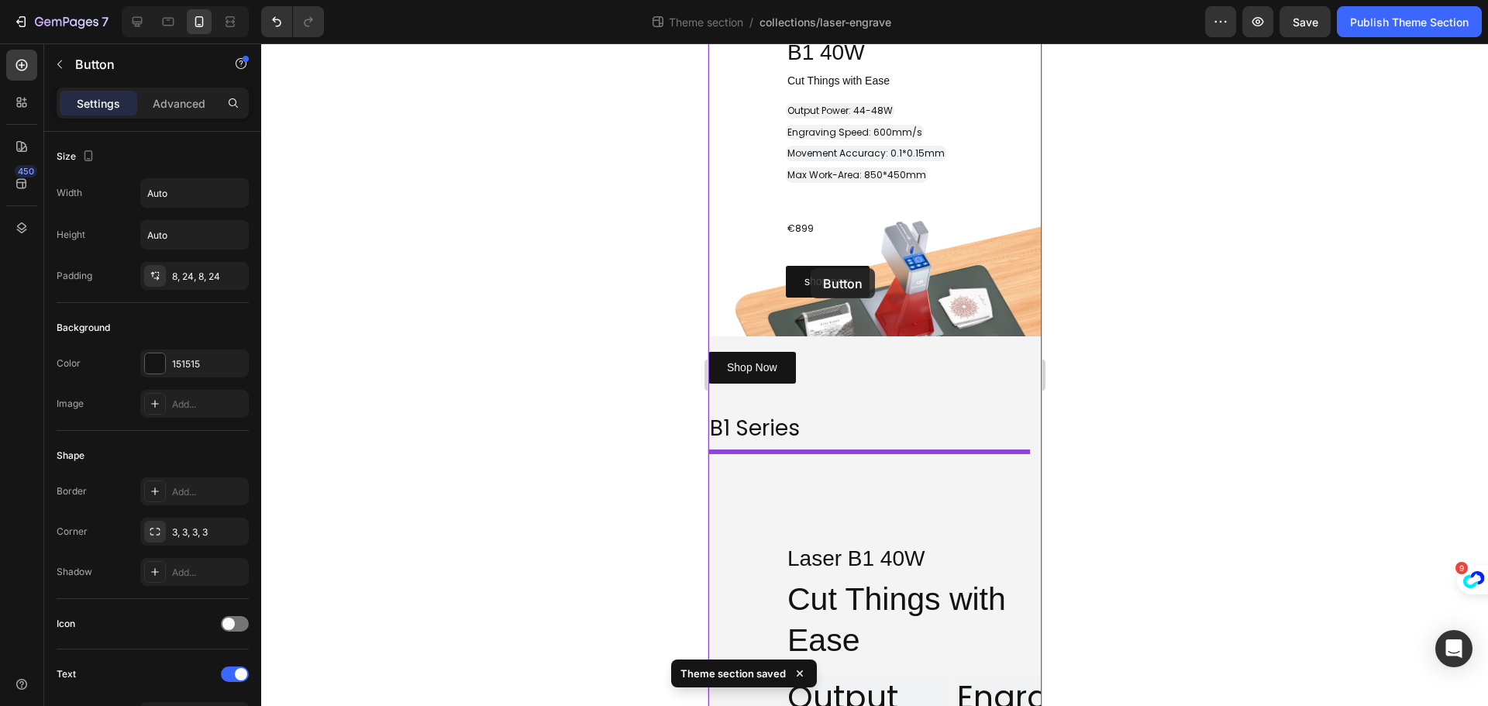
drag, startPoint x: 800, startPoint y: 294, endPoint x: 810, endPoint y: 289, distance: 11.4
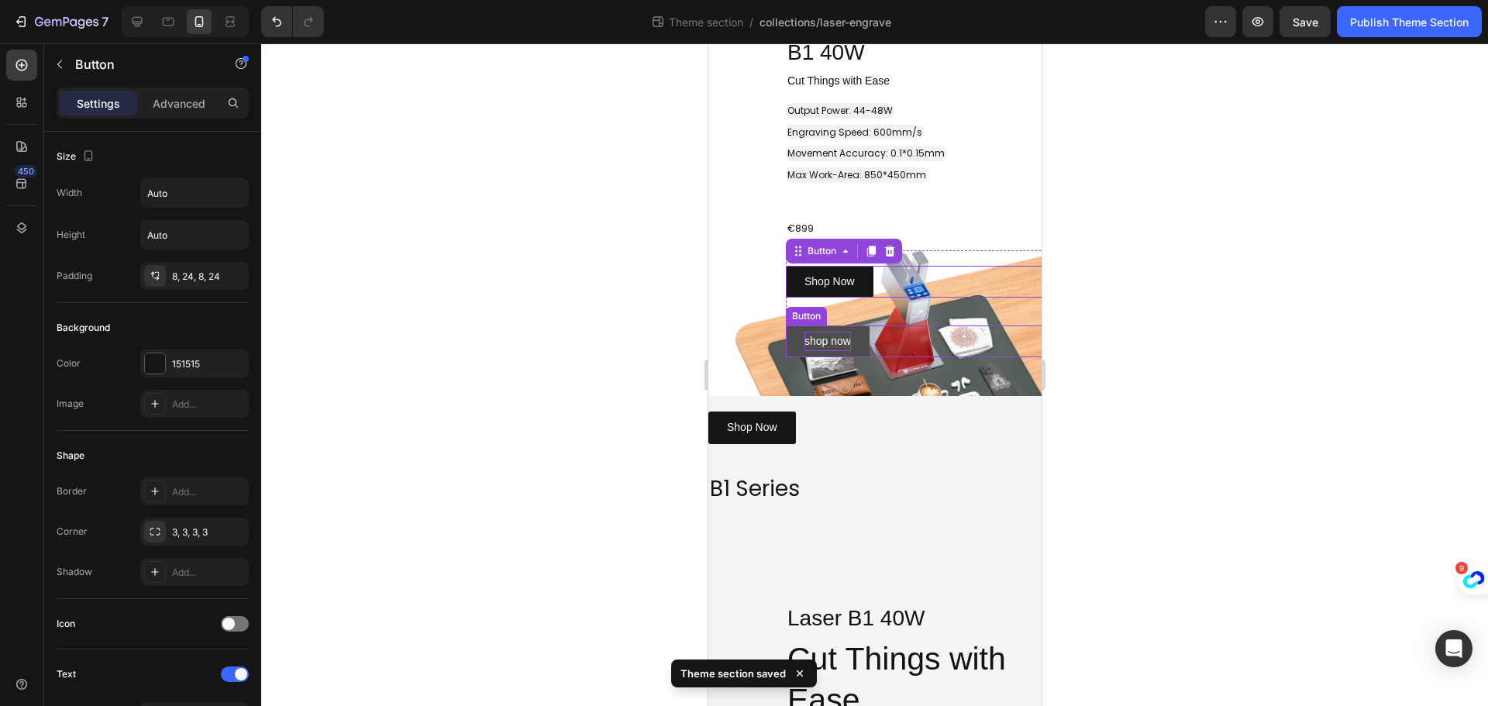
scroll to position [1736, 0]
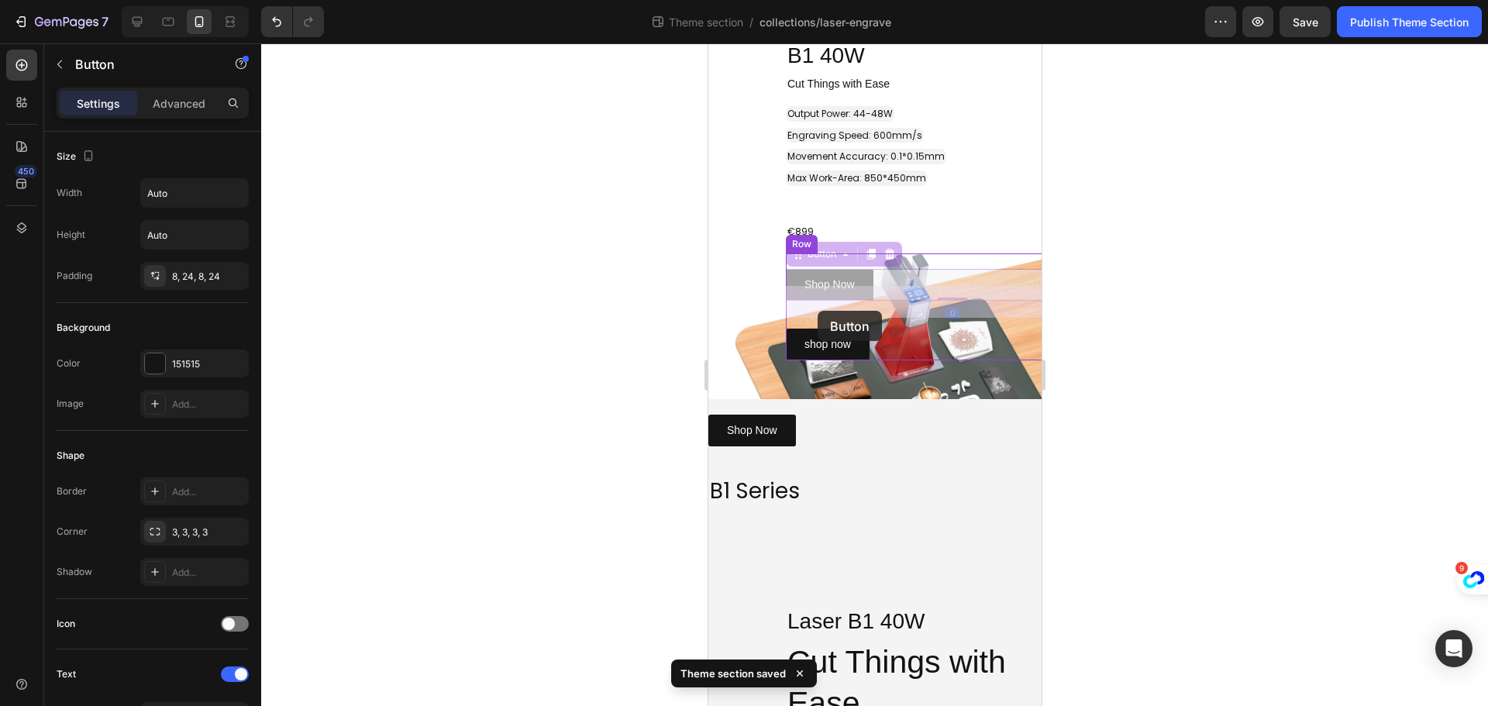
click at [819, 306] on div "Shop Now Button 0 Shop Now Button 0 shop now Button Row" at bounding box center [951, 306] width 333 height 107
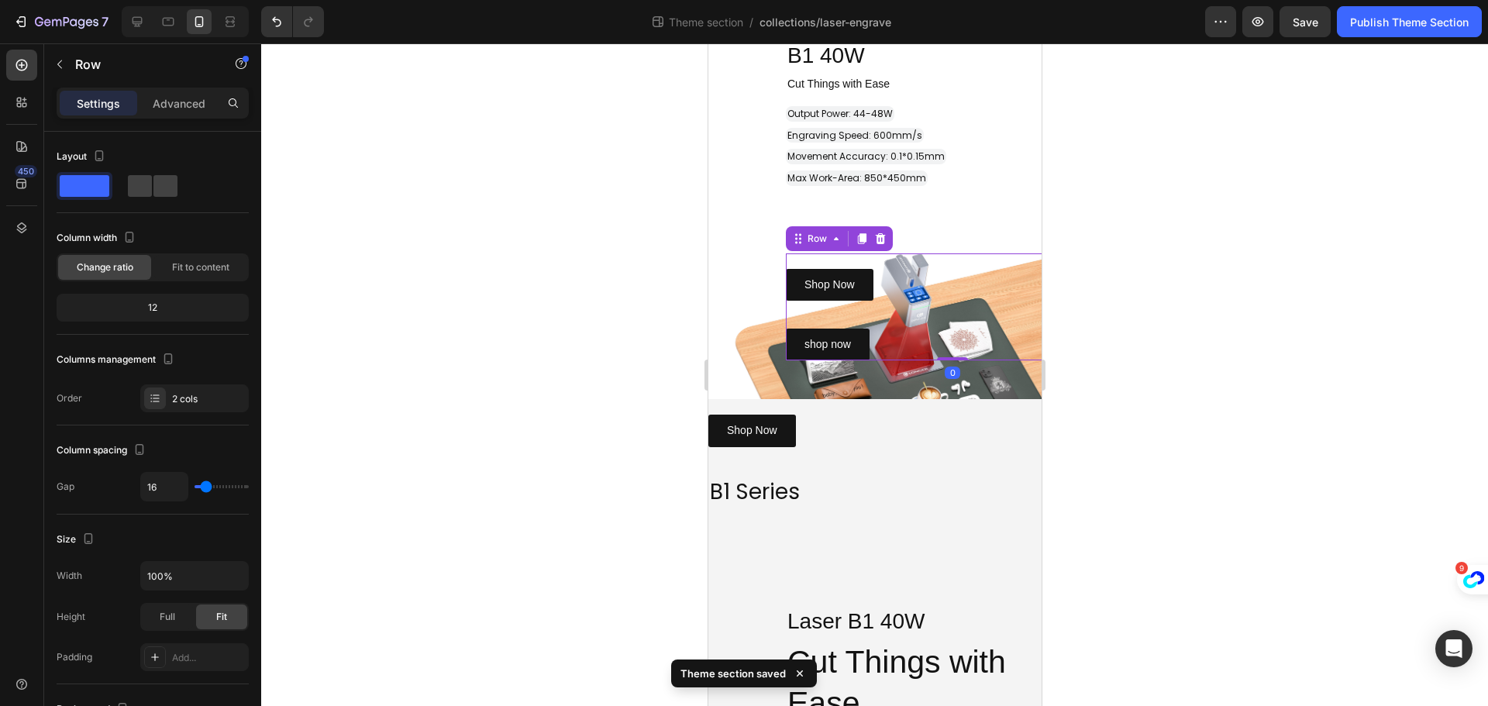
click at [819, 306] on div "Shop Now Button shop now Button Row 0" at bounding box center [951, 306] width 333 height 107
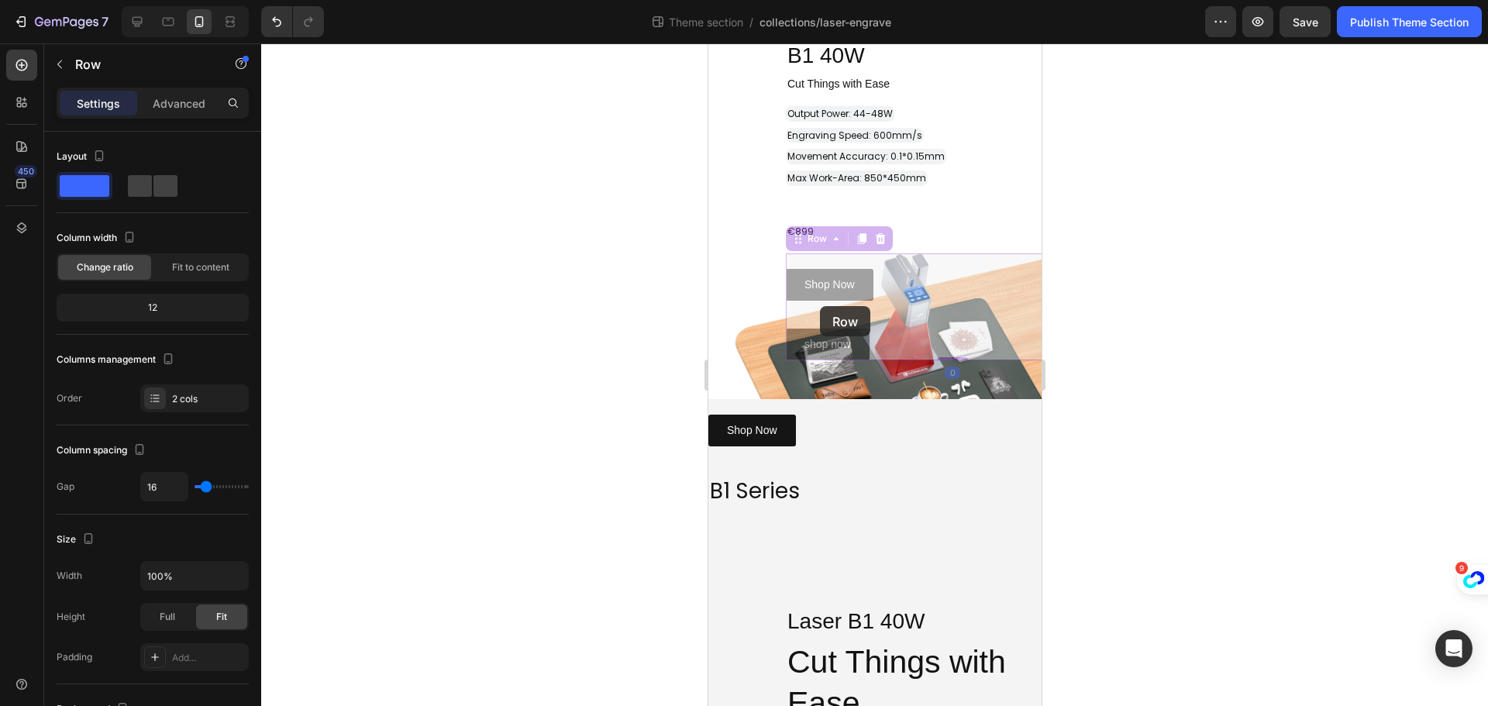
click at [708, 43] on div "Shop Now Button shop now Button Row 0" at bounding box center [708, 43] width 0 height 0
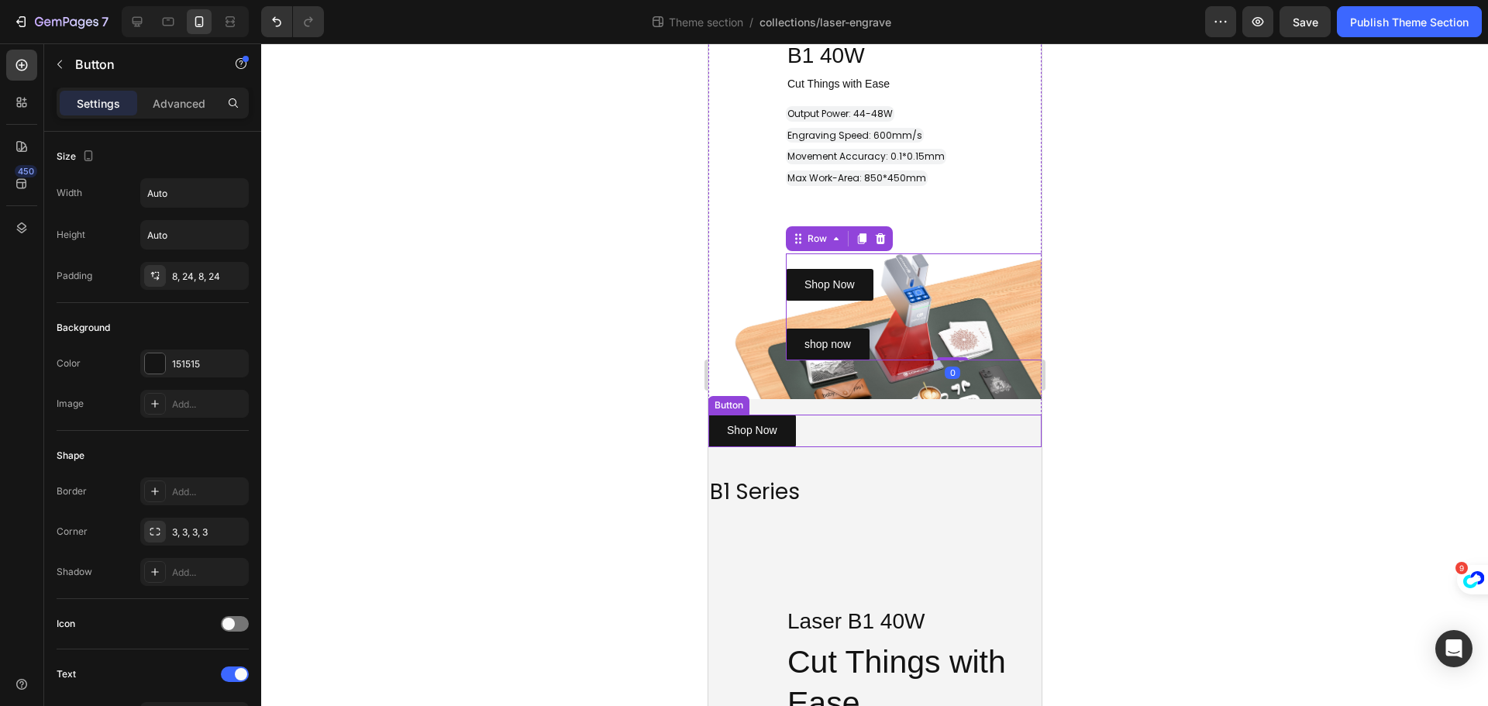
click at [818, 429] on div "Shop Now Button" at bounding box center [874, 431] width 333 height 32
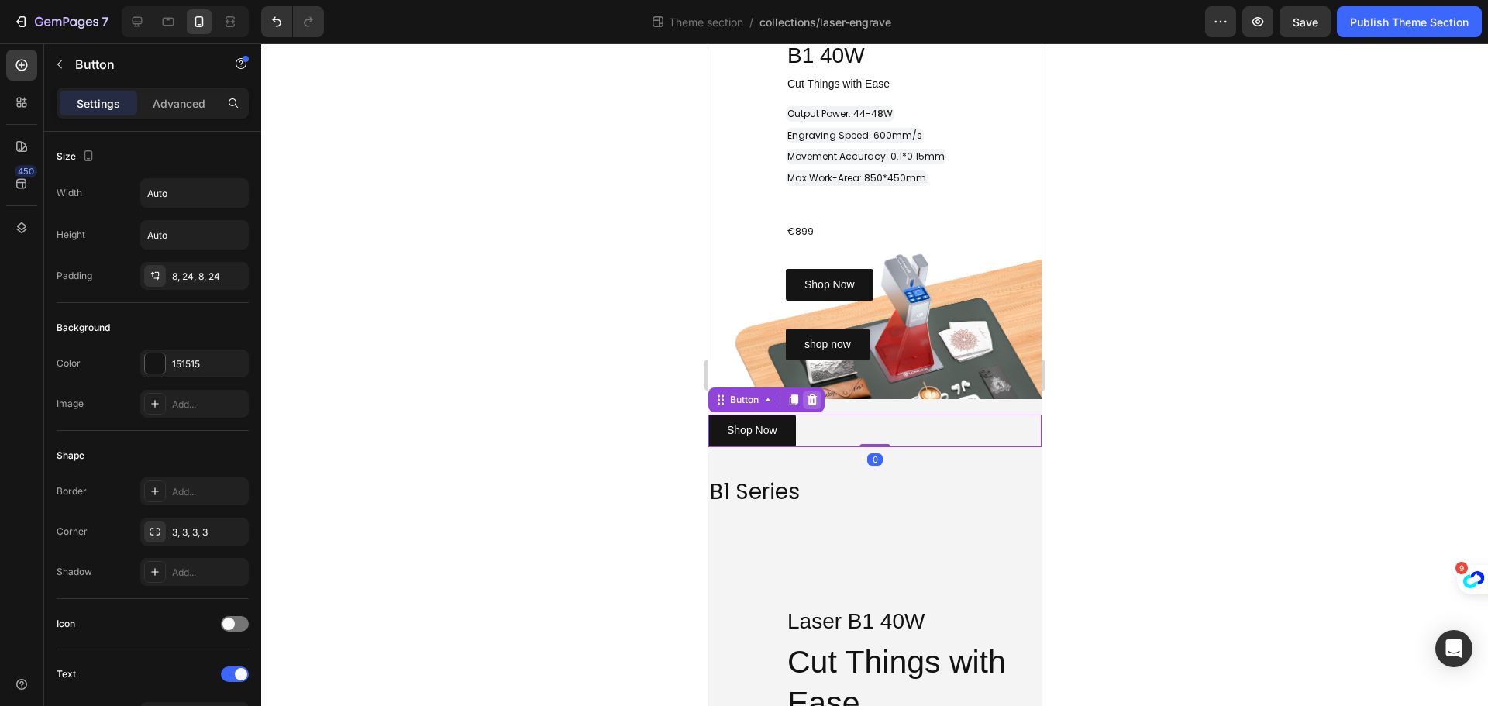
click at [813, 397] on icon at bounding box center [812, 399] width 10 height 11
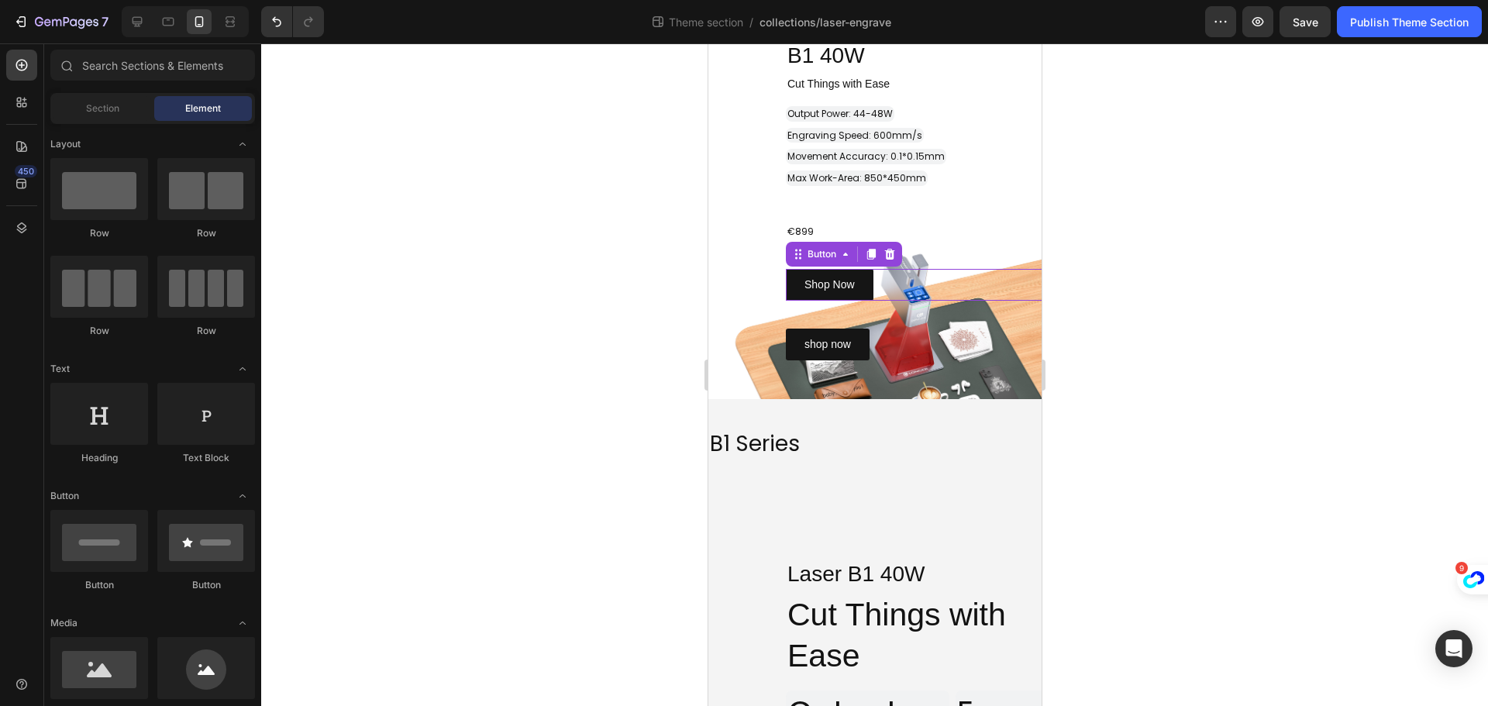
click at [918, 278] on div "Shop Now Button 0" at bounding box center [951, 285] width 333 height 32
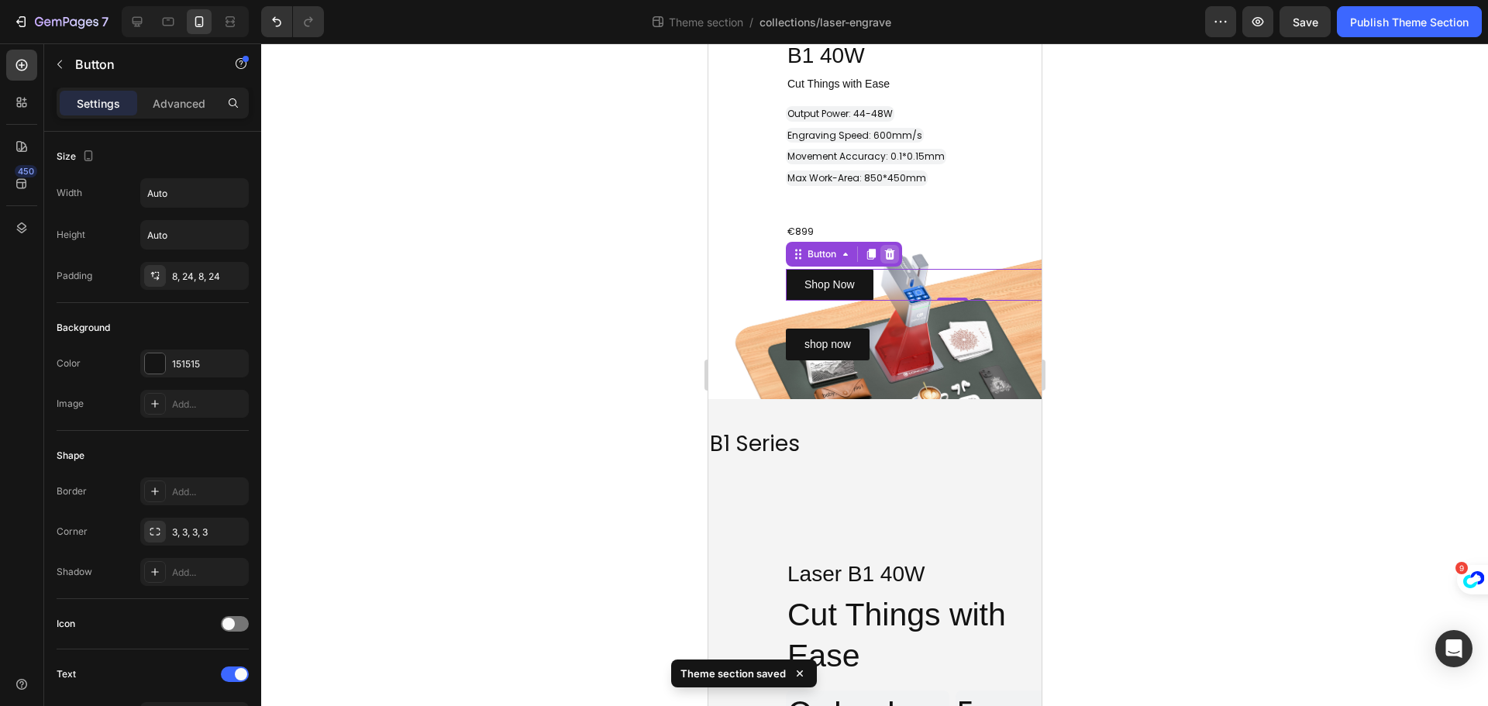
click at [894, 251] on icon at bounding box center [889, 254] width 12 height 12
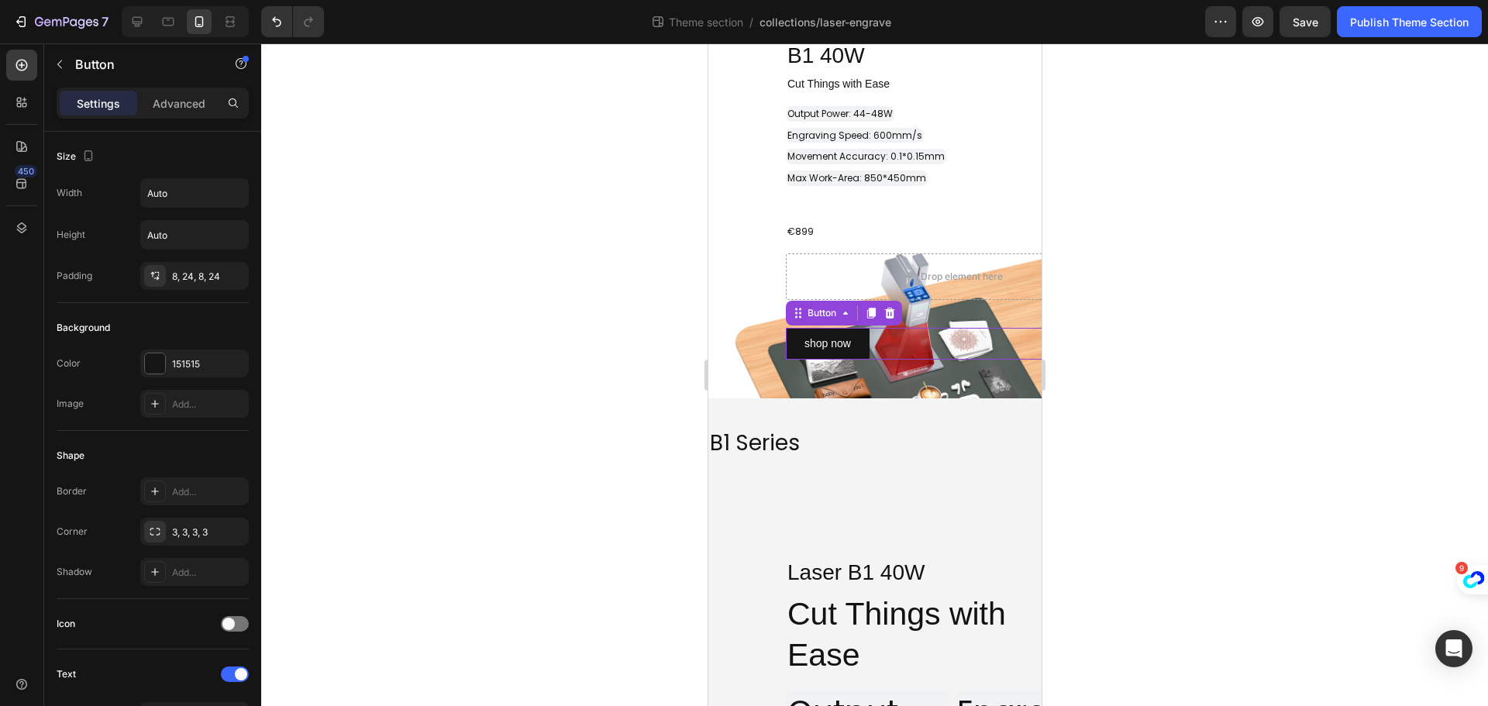
click at [887, 335] on div "shop now Button 0" at bounding box center [951, 344] width 333 height 32
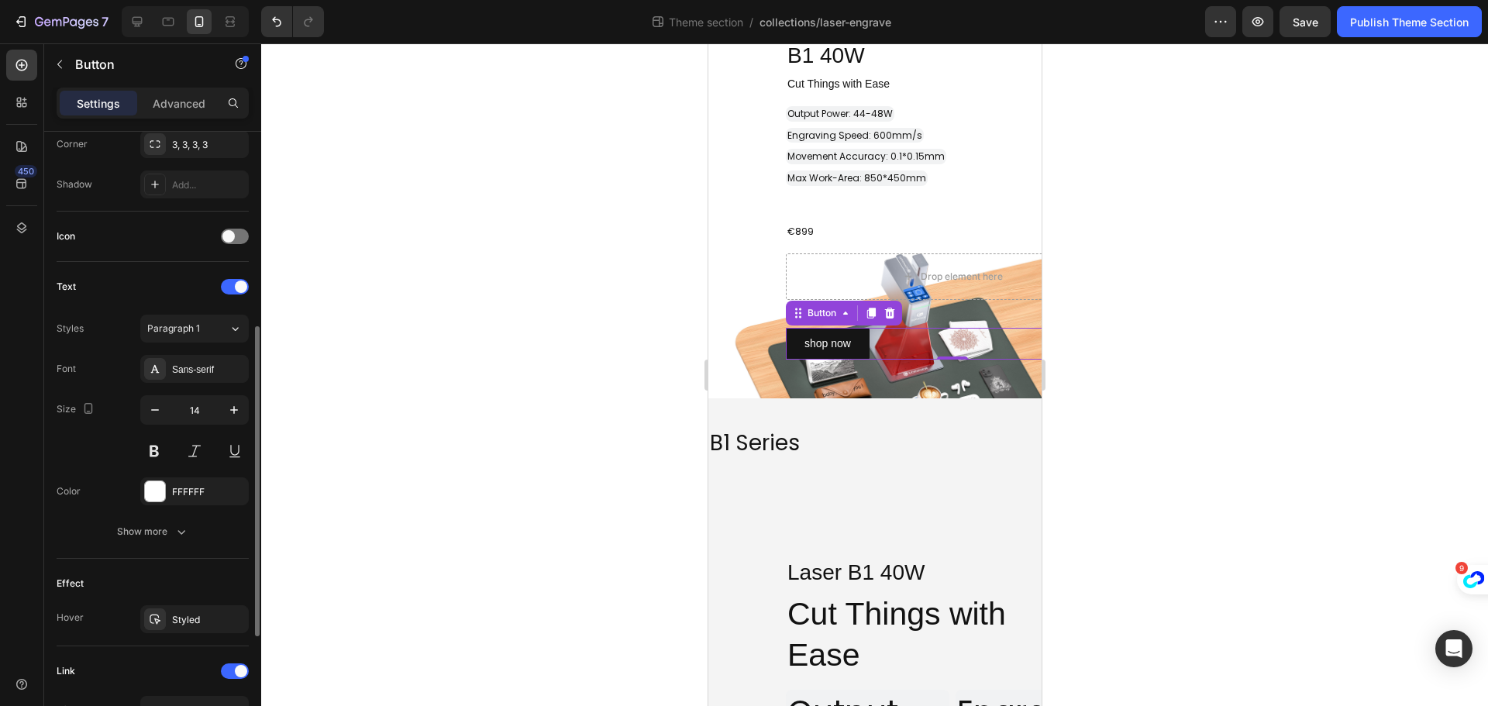
scroll to position [614, 0]
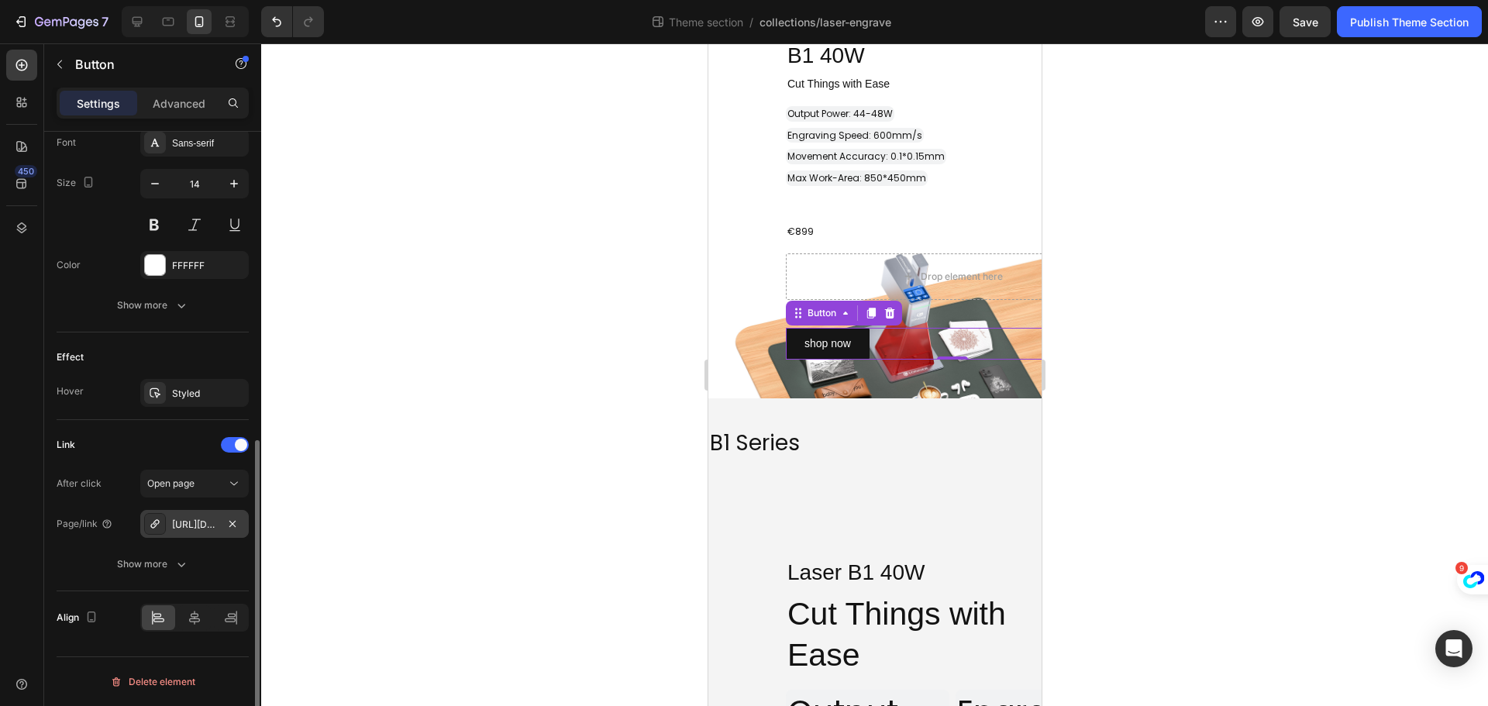
click at [195, 521] on div "https://eu.longer.net/longer-nano-duo-ai-laser-engraver" at bounding box center [194, 525] width 45 height 14
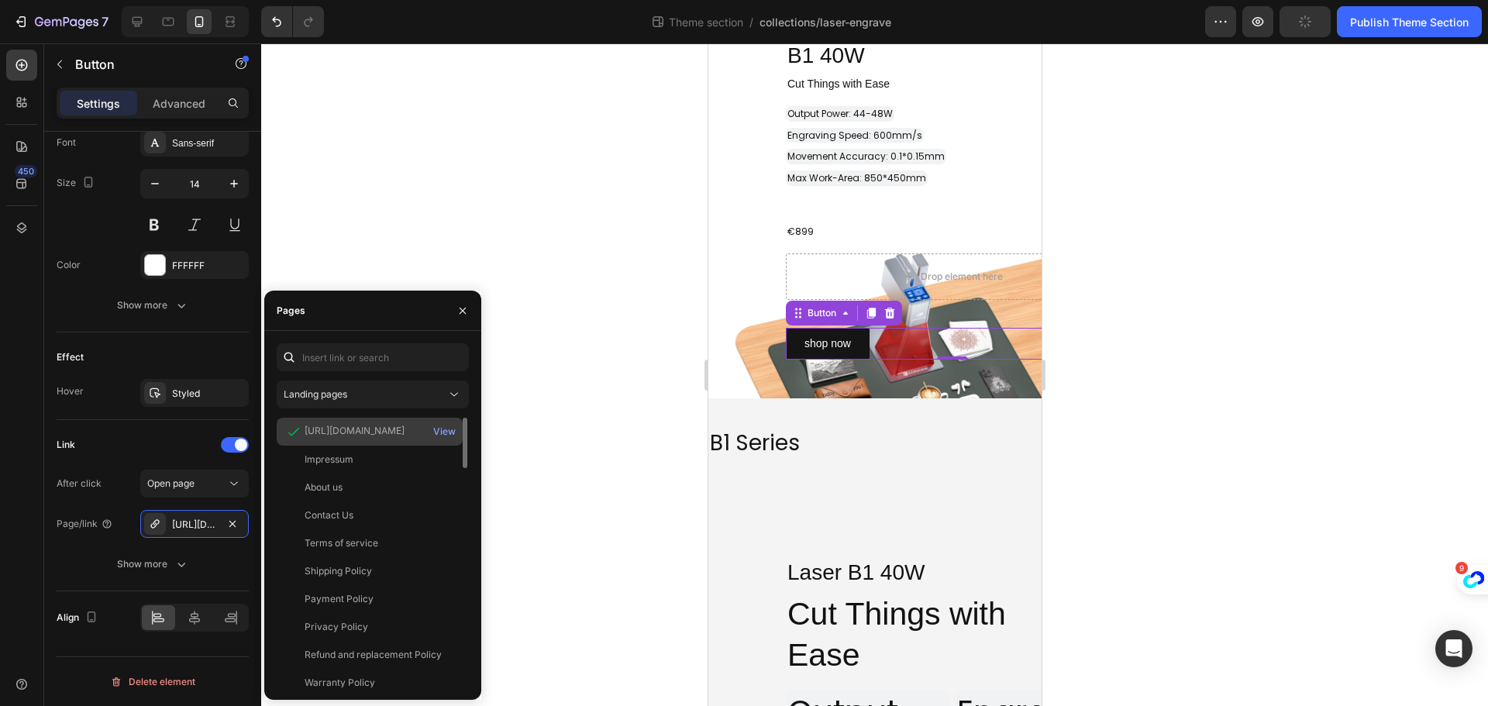
click at [398, 425] on div "https://eu.longer.net/products/longer-nano-duo-ai-laser-engraver" at bounding box center [355, 431] width 100 height 14
click at [436, 427] on div "View" at bounding box center [444, 432] width 22 height 14
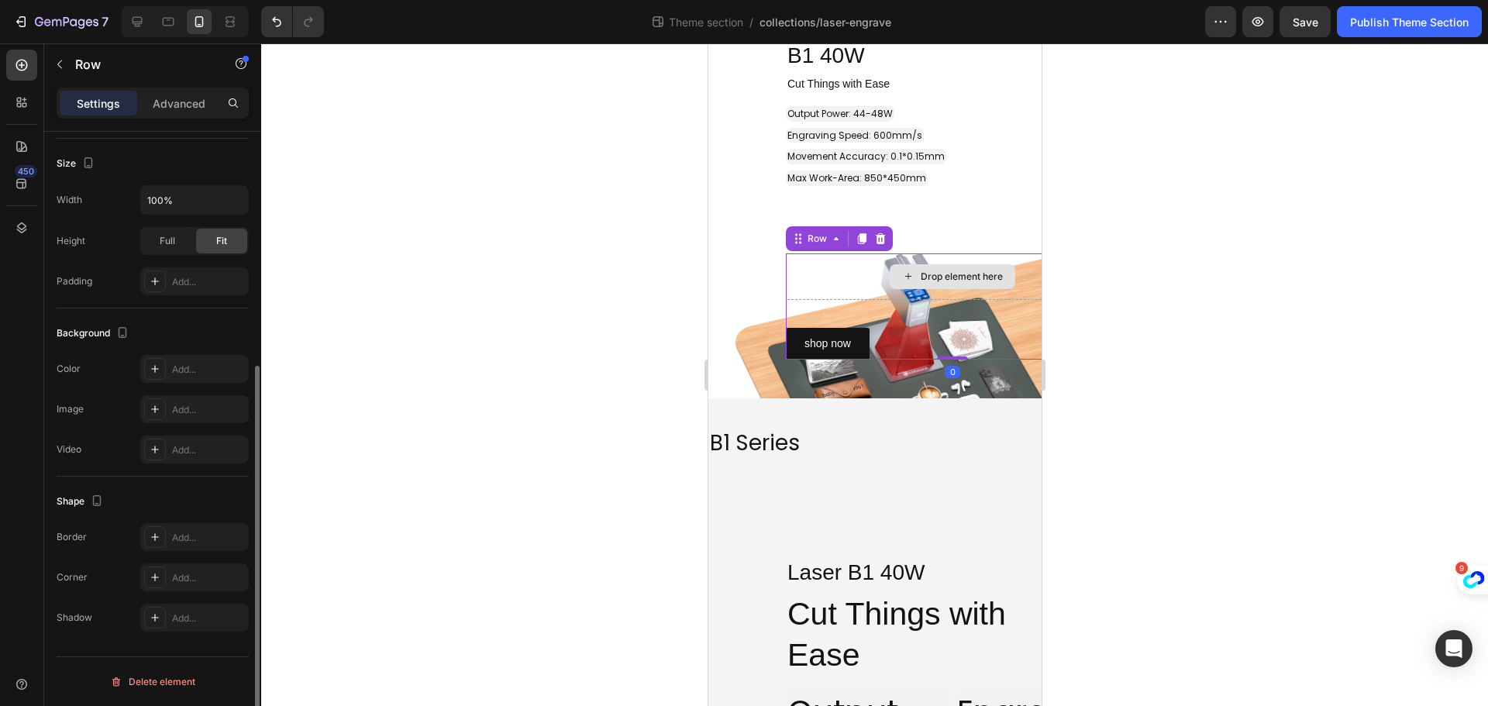
click at [859, 279] on div "Drop element here" at bounding box center [951, 276] width 333 height 46
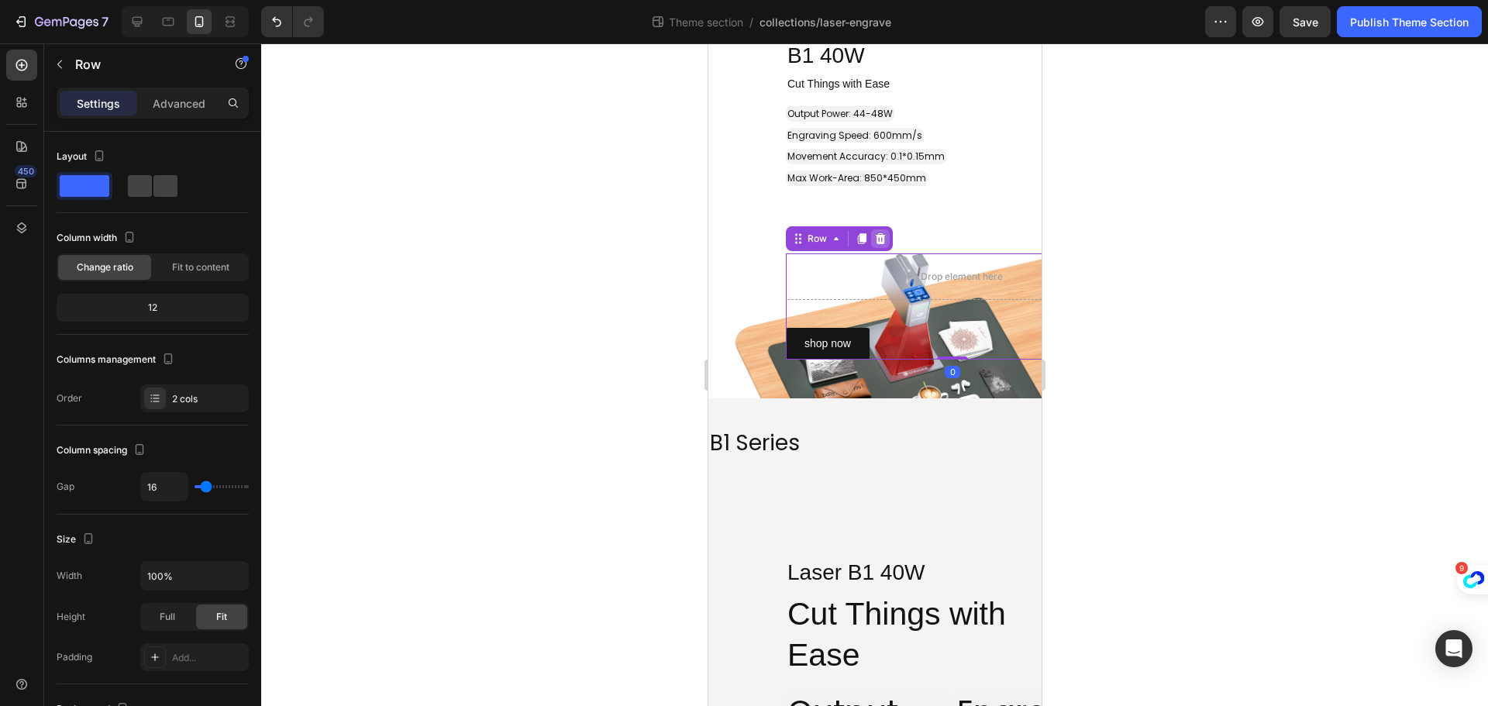
click at [883, 236] on icon at bounding box center [880, 238] width 10 height 11
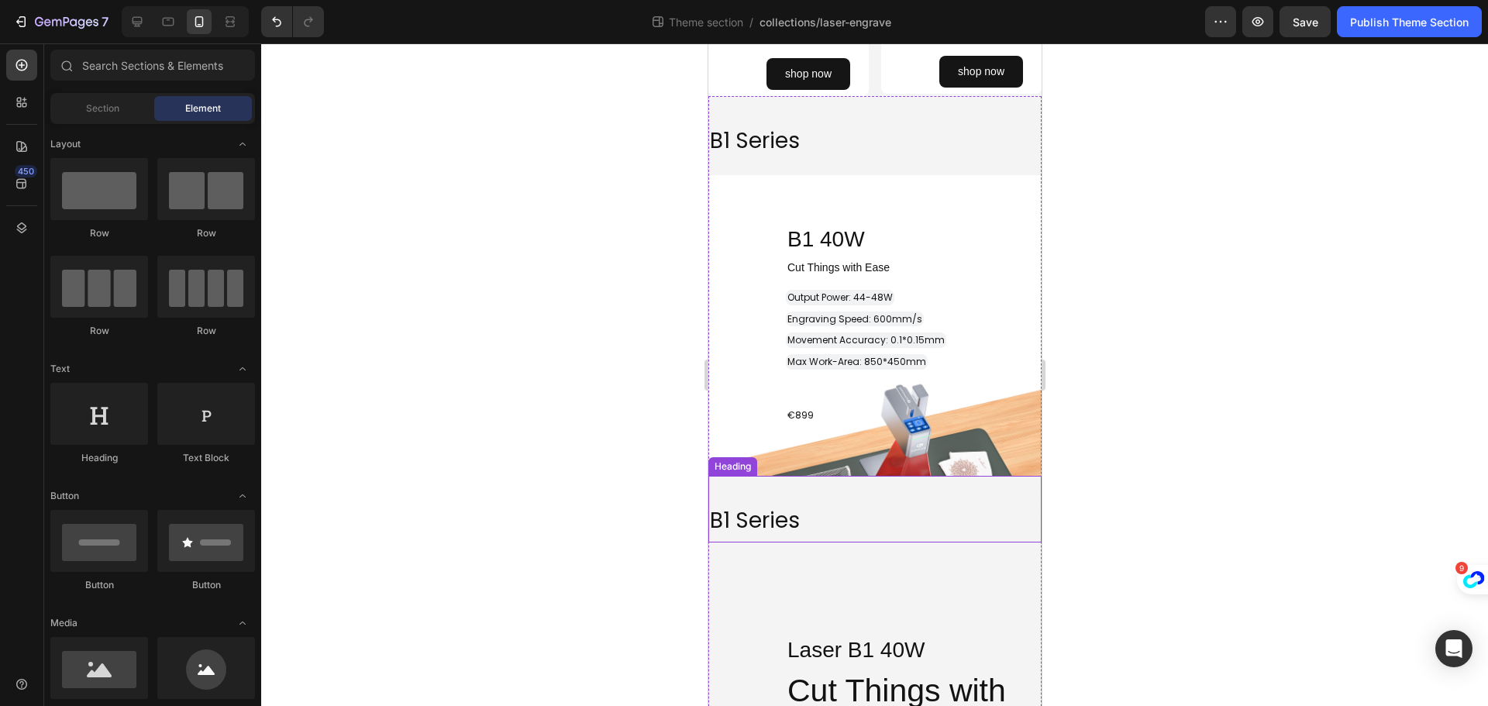
scroll to position [1736, 0]
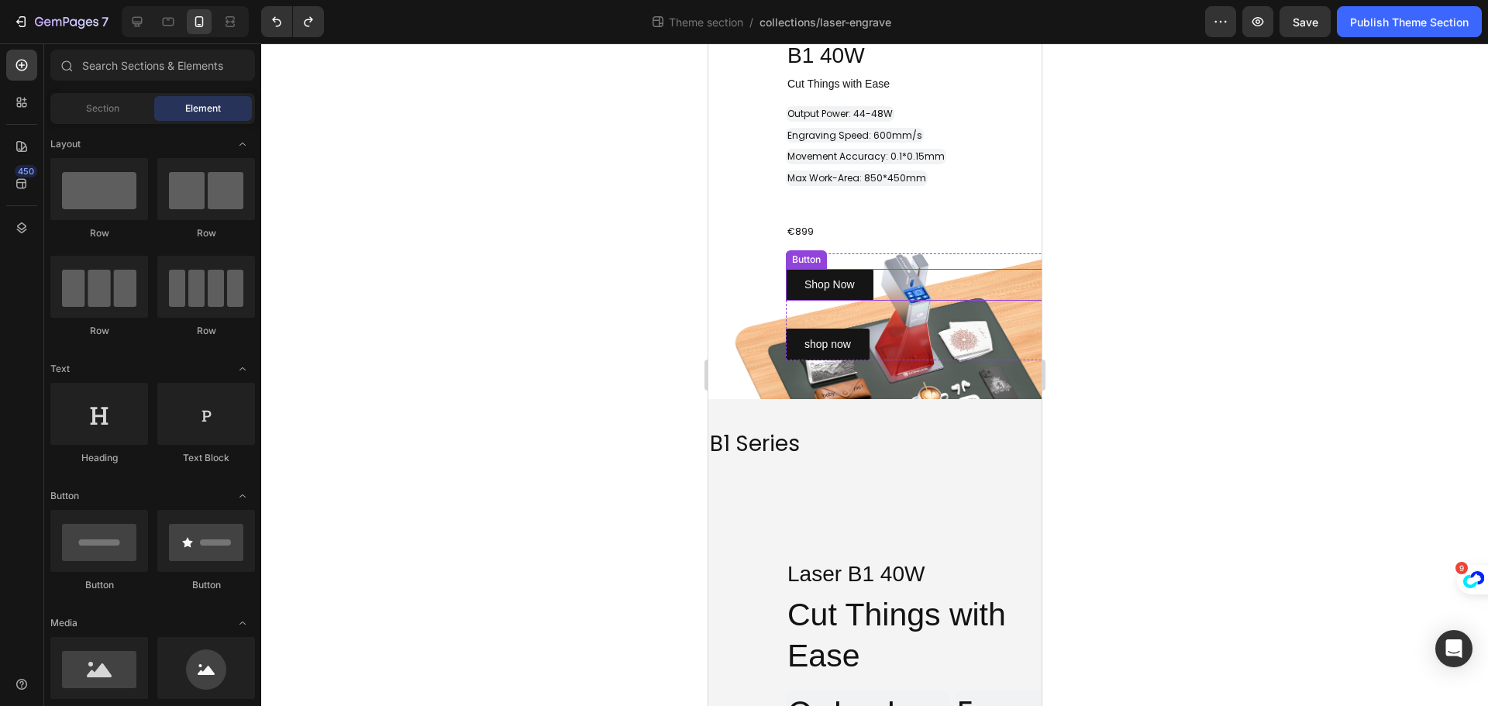
click at [880, 284] on div "Shop Now Button" at bounding box center [951, 285] width 333 height 32
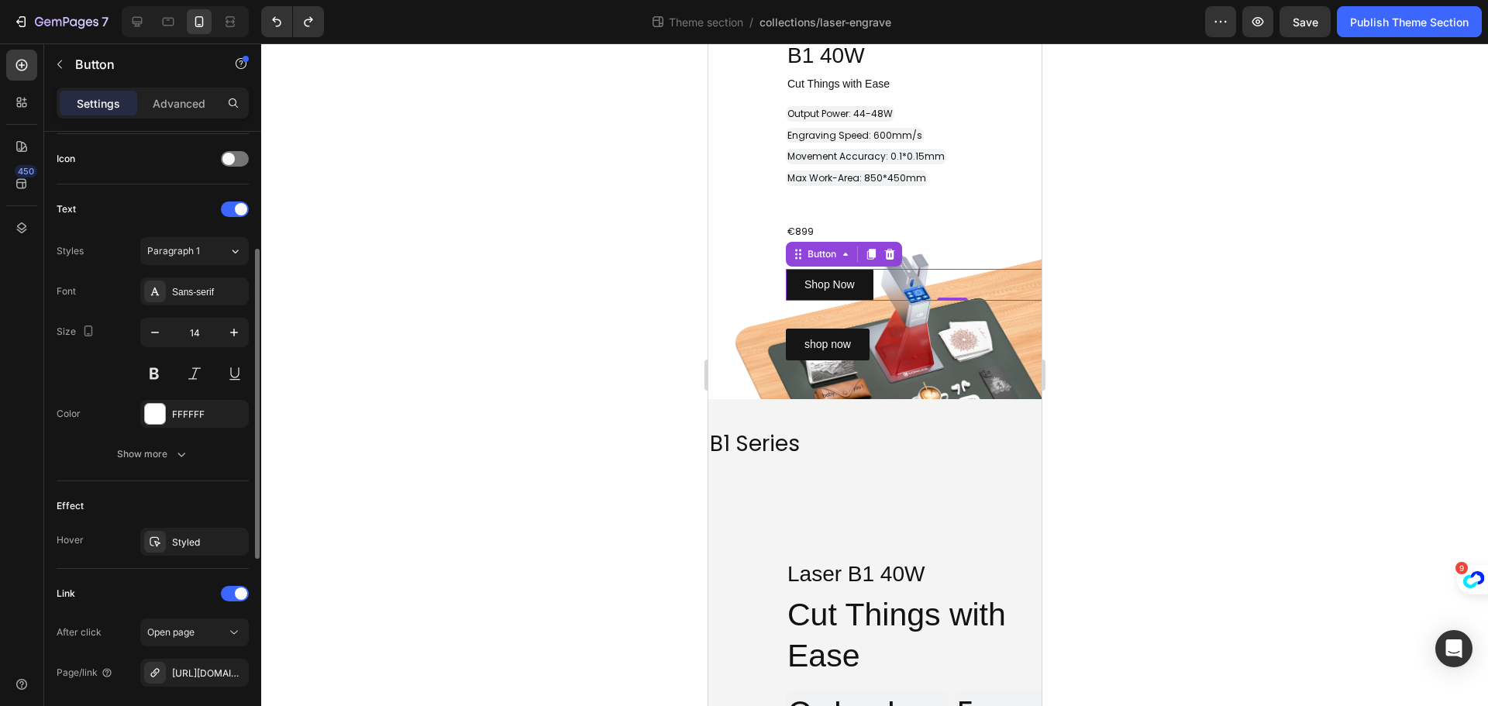
scroll to position [542, 0]
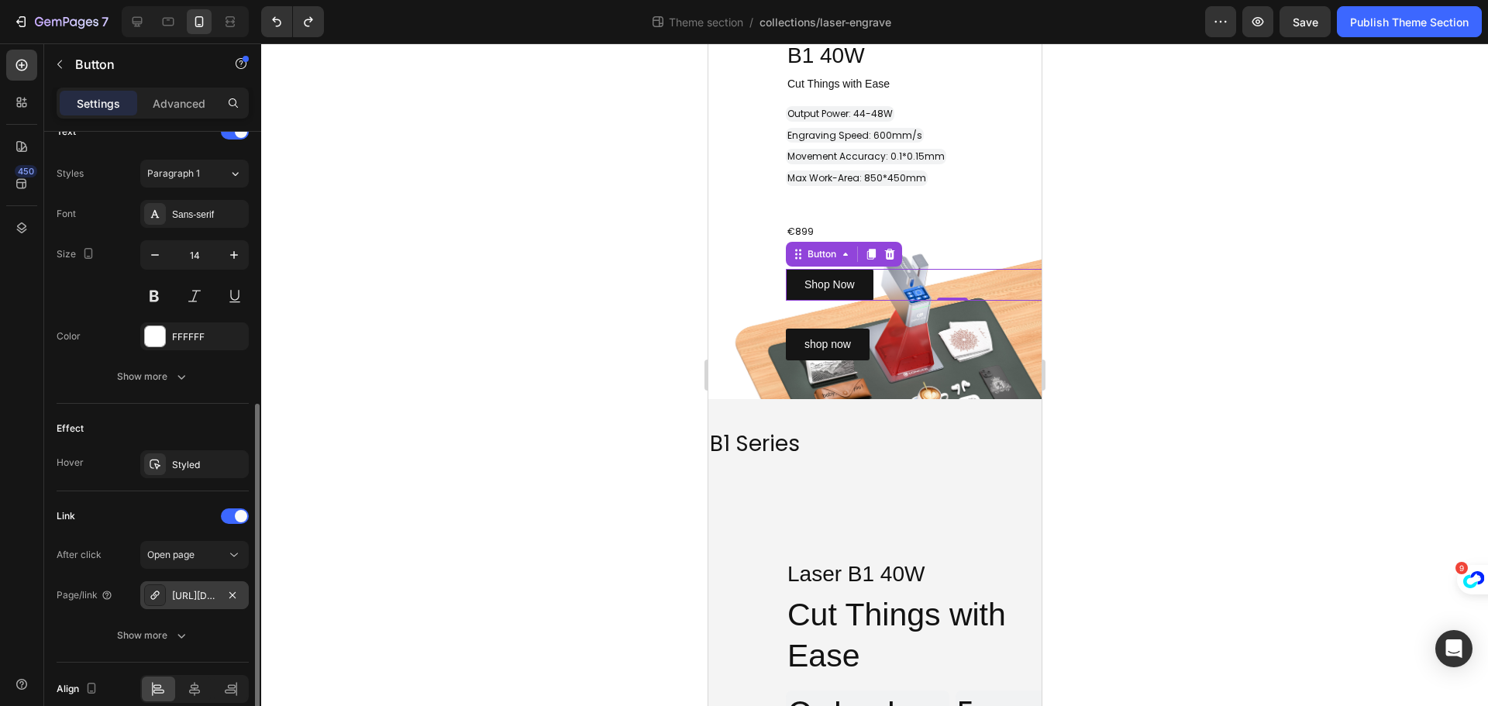
click at [198, 591] on div "https://eu.longer.net/longer-laser-b1-40w-44-48w-output-power" at bounding box center [194, 596] width 45 height 14
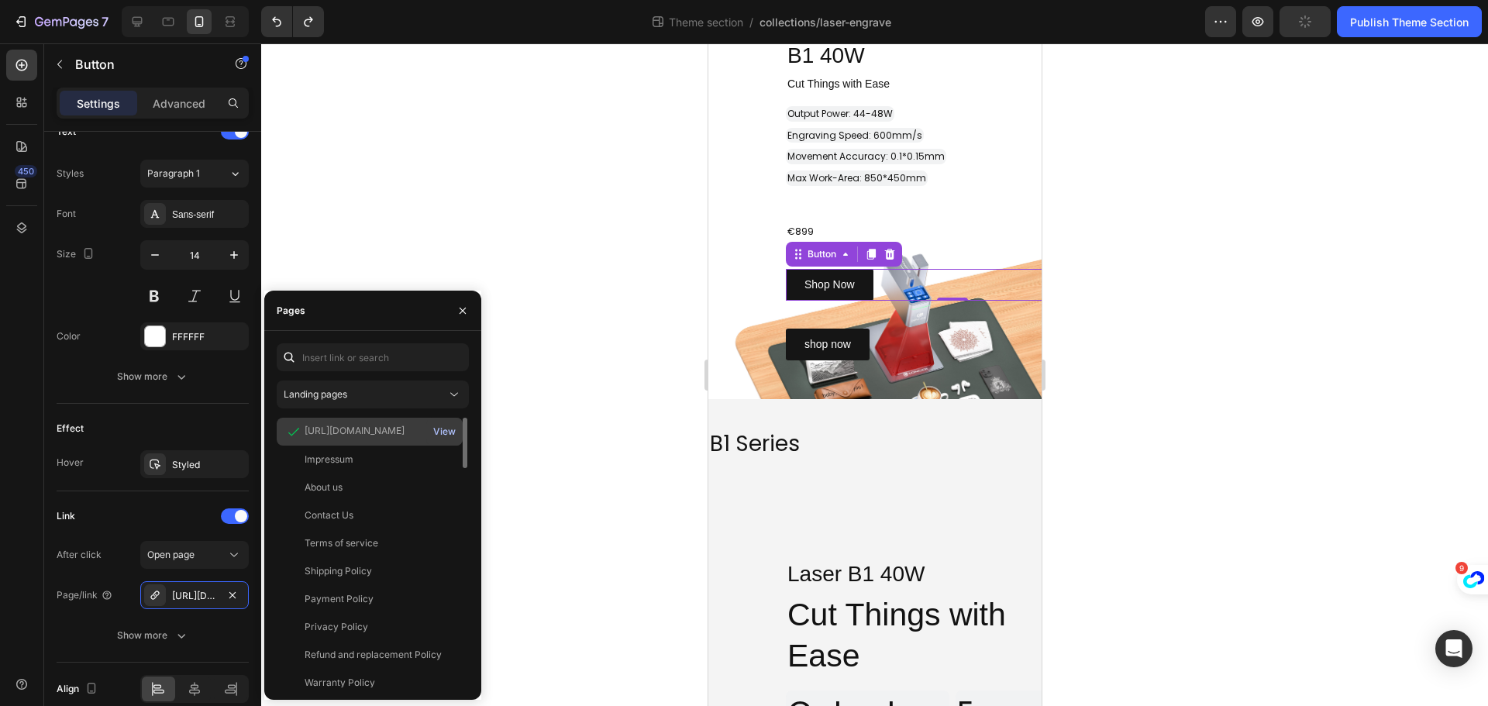
click at [443, 429] on div "View" at bounding box center [444, 432] width 22 height 14
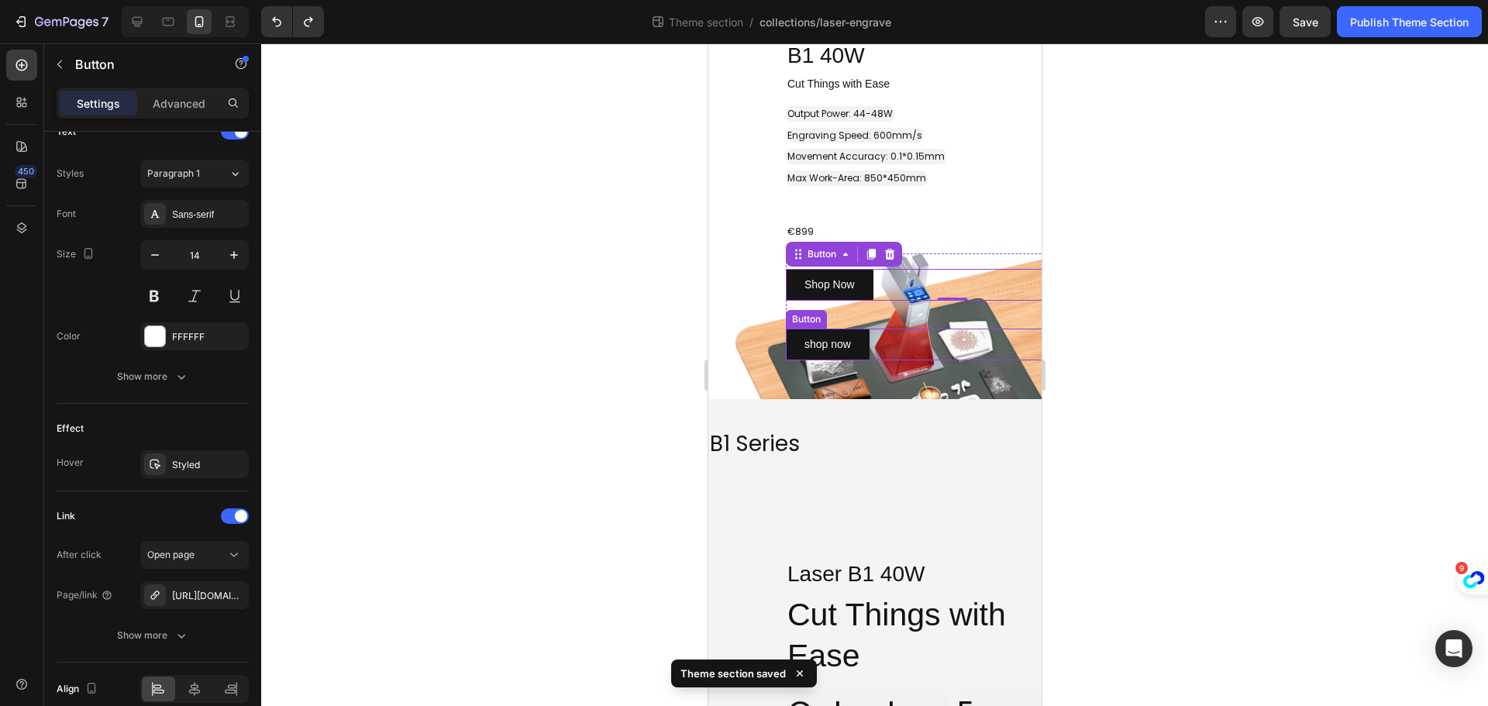
click at [921, 345] on div "shop now Button" at bounding box center [951, 345] width 333 height 32
click at [895, 319] on icon at bounding box center [889, 314] width 12 height 12
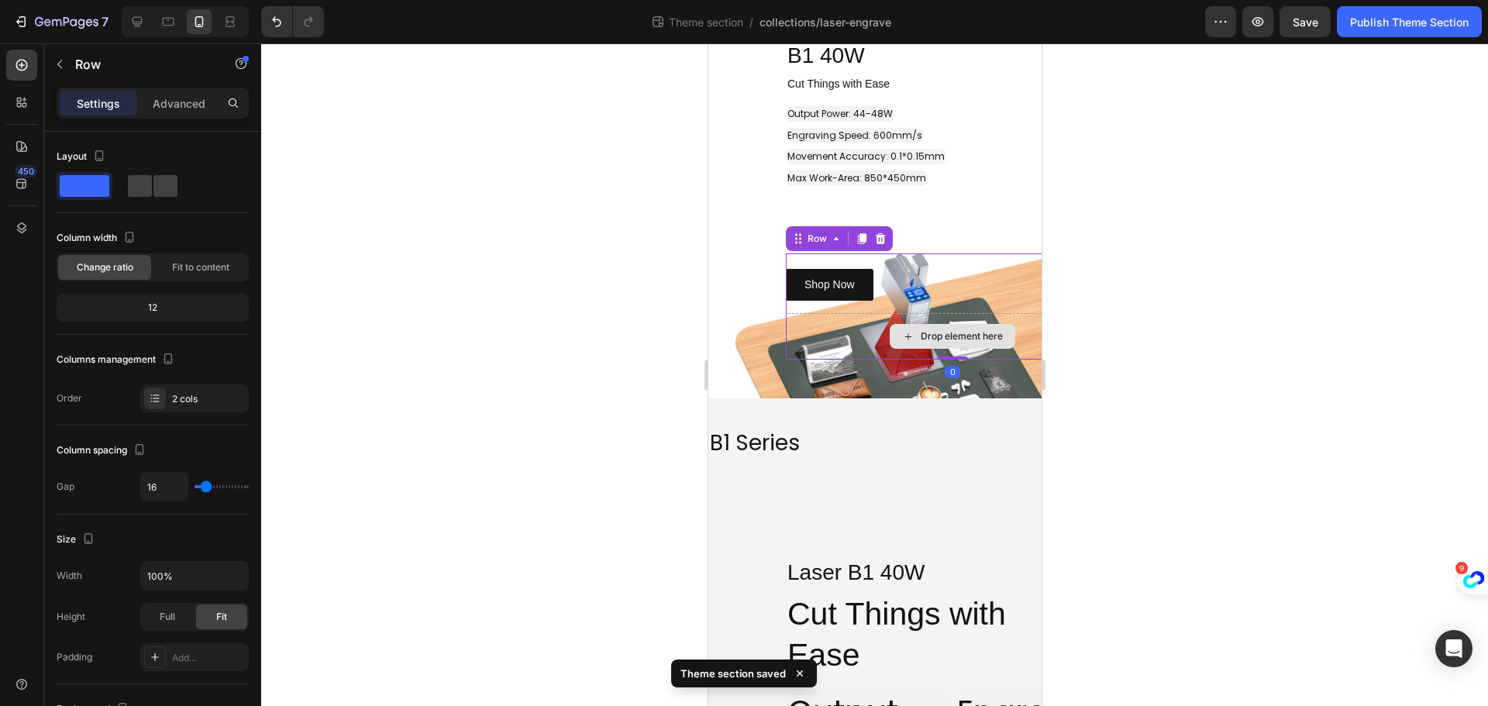
click at [834, 324] on div "Drop element here" at bounding box center [951, 336] width 333 height 46
click at [1021, 329] on div "Drop element here" at bounding box center [951, 336] width 333 height 46
click at [881, 239] on icon at bounding box center [880, 238] width 10 height 11
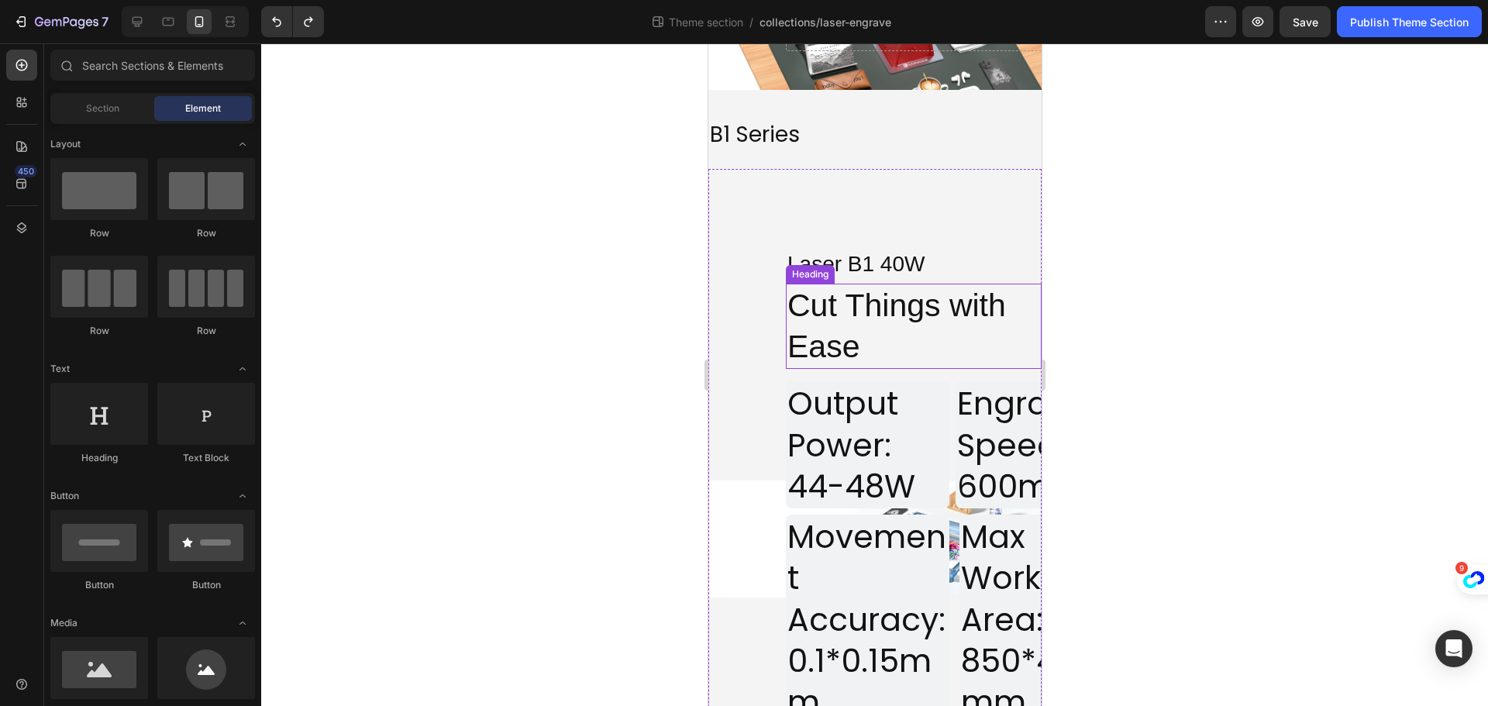
scroll to position [2046, 0]
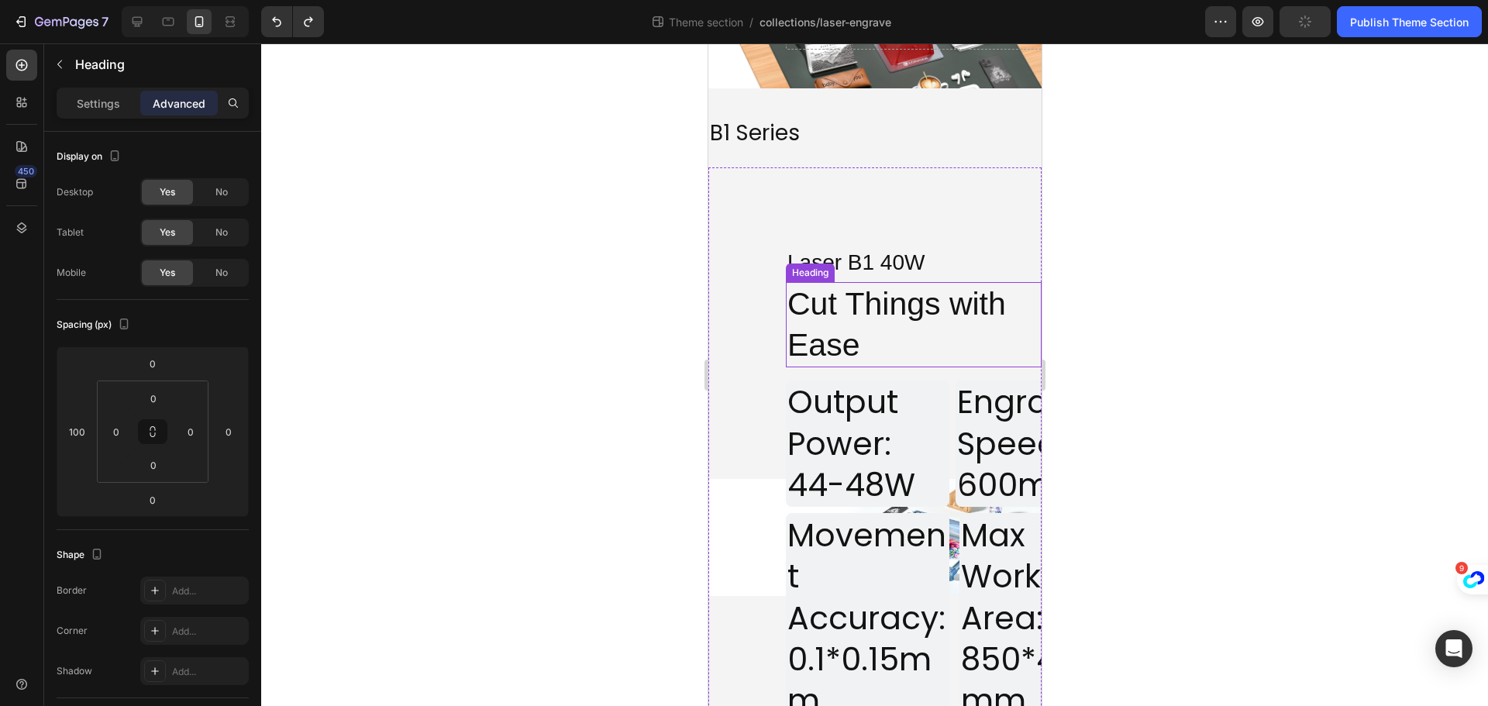
click at [821, 319] on h2 "Cut Things with Ease" at bounding box center [913, 325] width 256 height 86
click at [823, 271] on div "Heading" at bounding box center [825, 267] width 43 height 14
click at [825, 263] on div "Heading" at bounding box center [825, 267] width 43 height 14
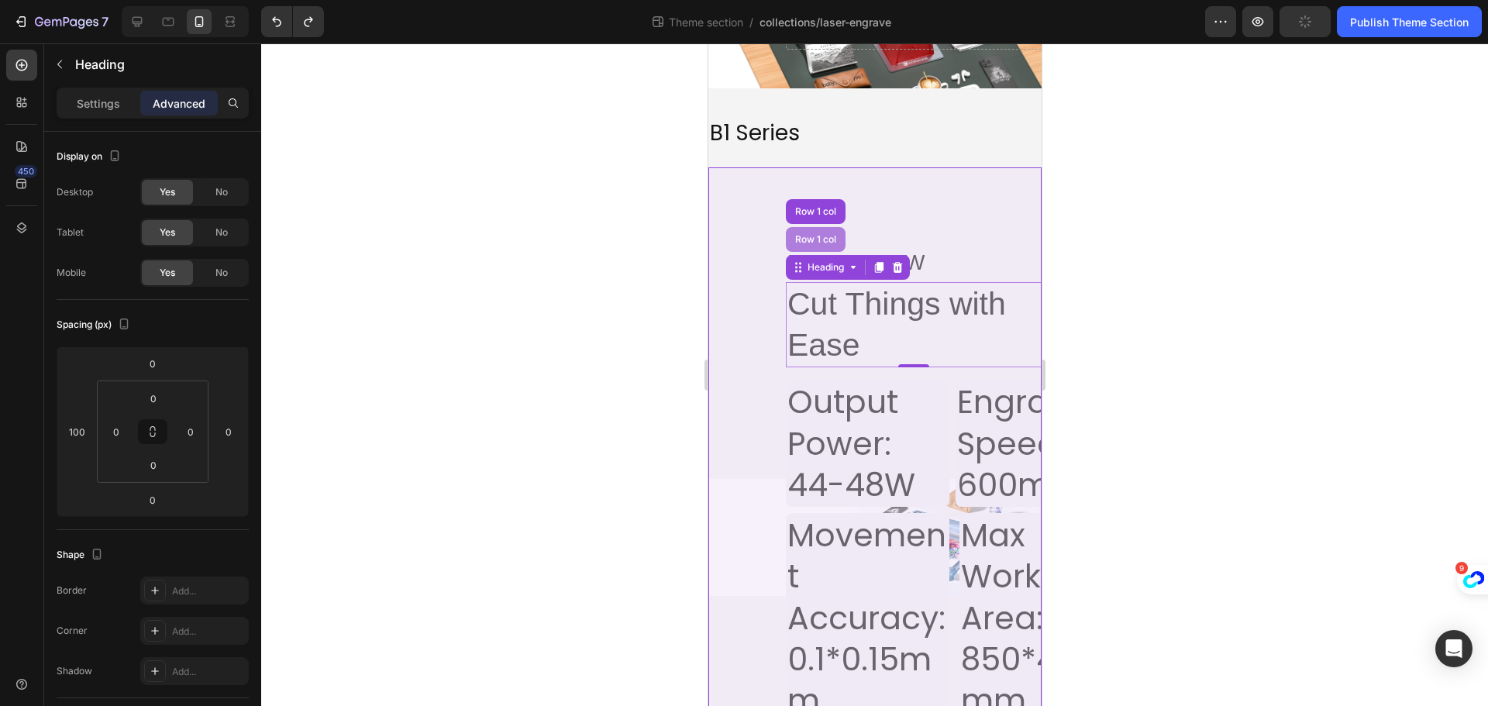
click at [825, 243] on div "Row 1 col" at bounding box center [814, 239] width 47 height 9
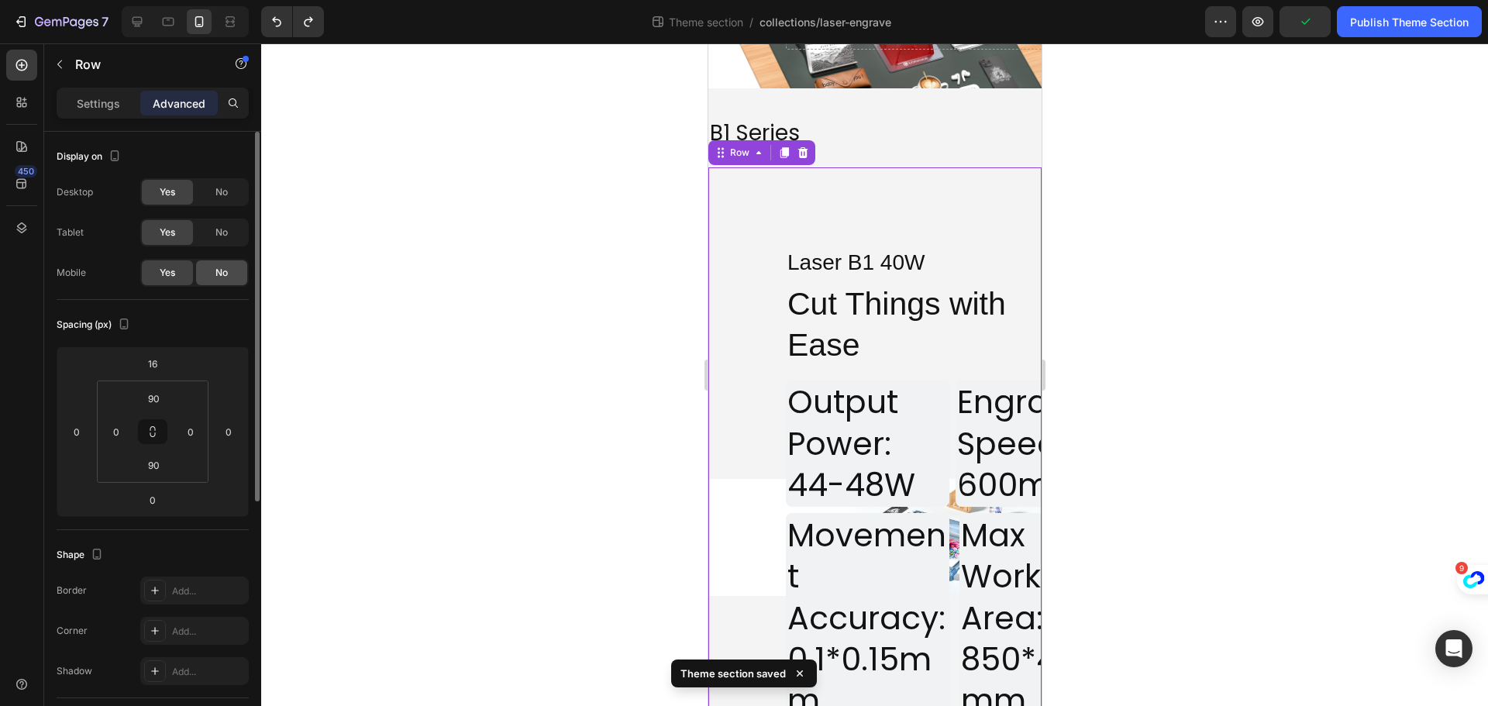
click at [212, 274] on div "No" at bounding box center [221, 272] width 51 height 25
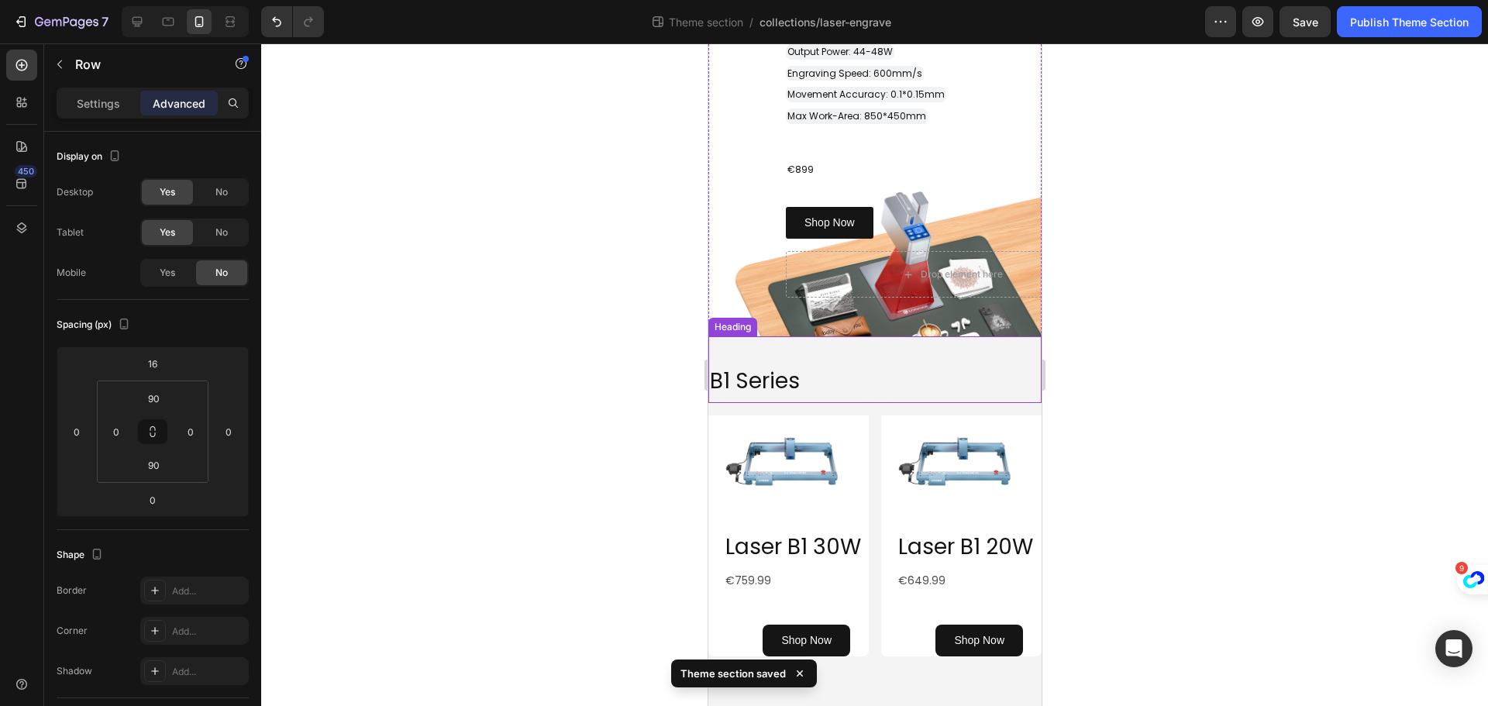
click at [892, 356] on p "⁠⁠⁠⁠⁠⁠⁠ B1 Series" at bounding box center [874, 378] width 330 height 45
click at [223, 271] on span "No" at bounding box center [221, 273] width 12 height 14
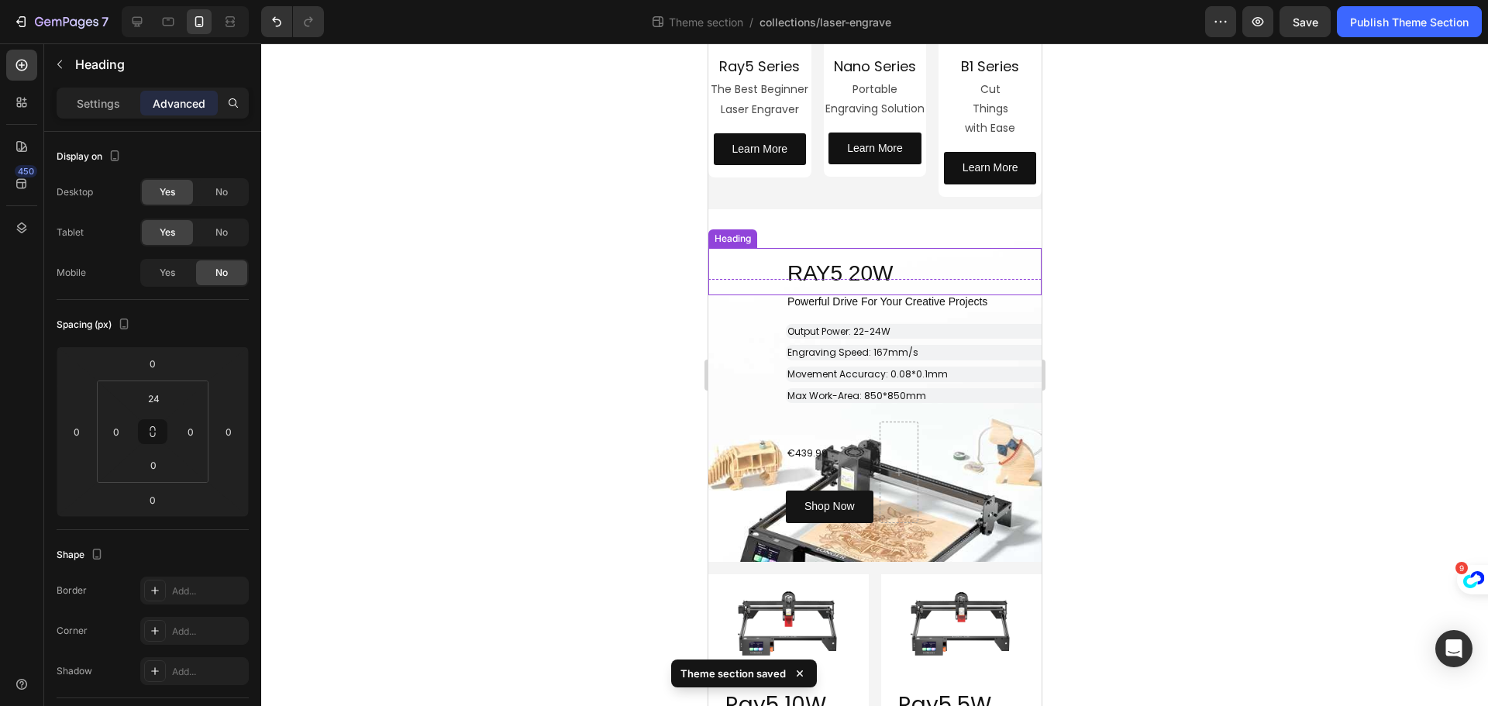
scroll to position [542, 0]
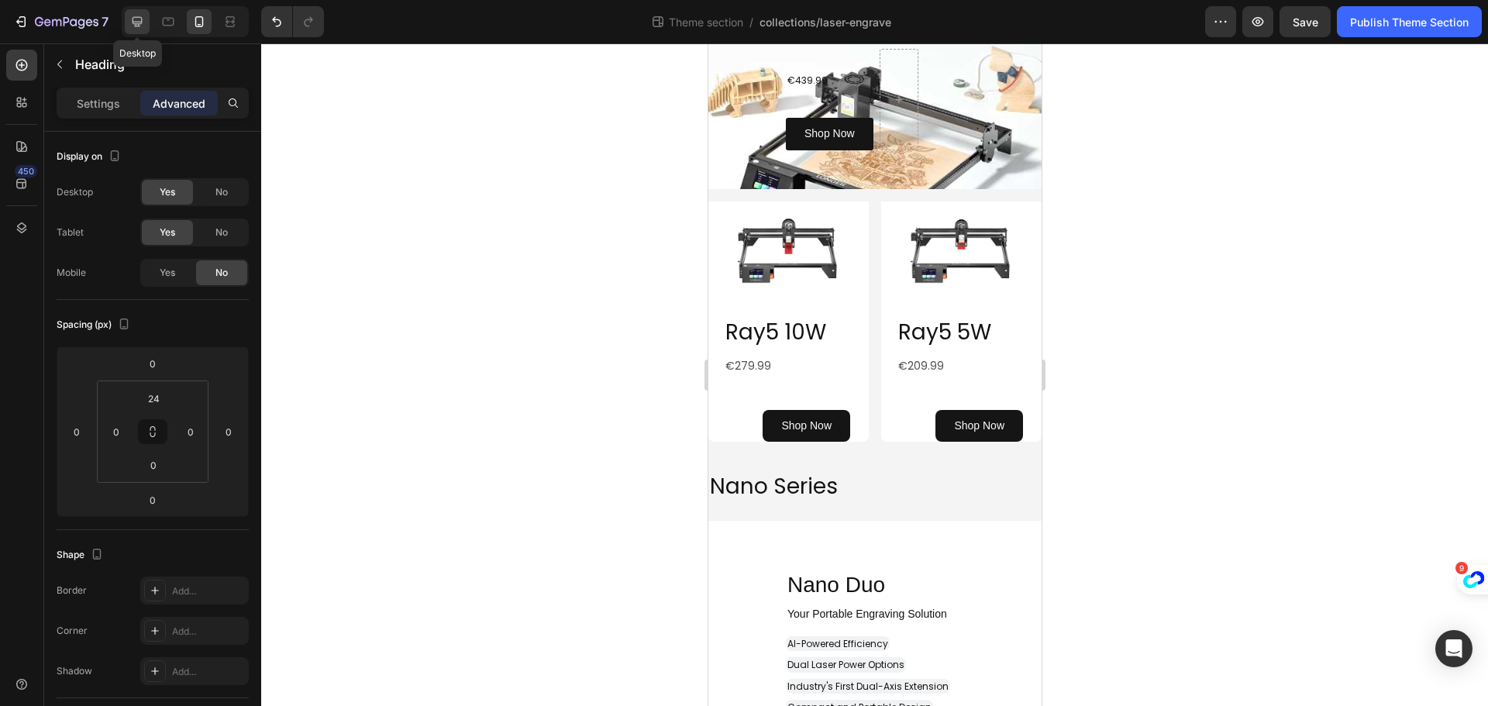
click at [137, 28] on icon at bounding box center [136, 21] width 15 height 15
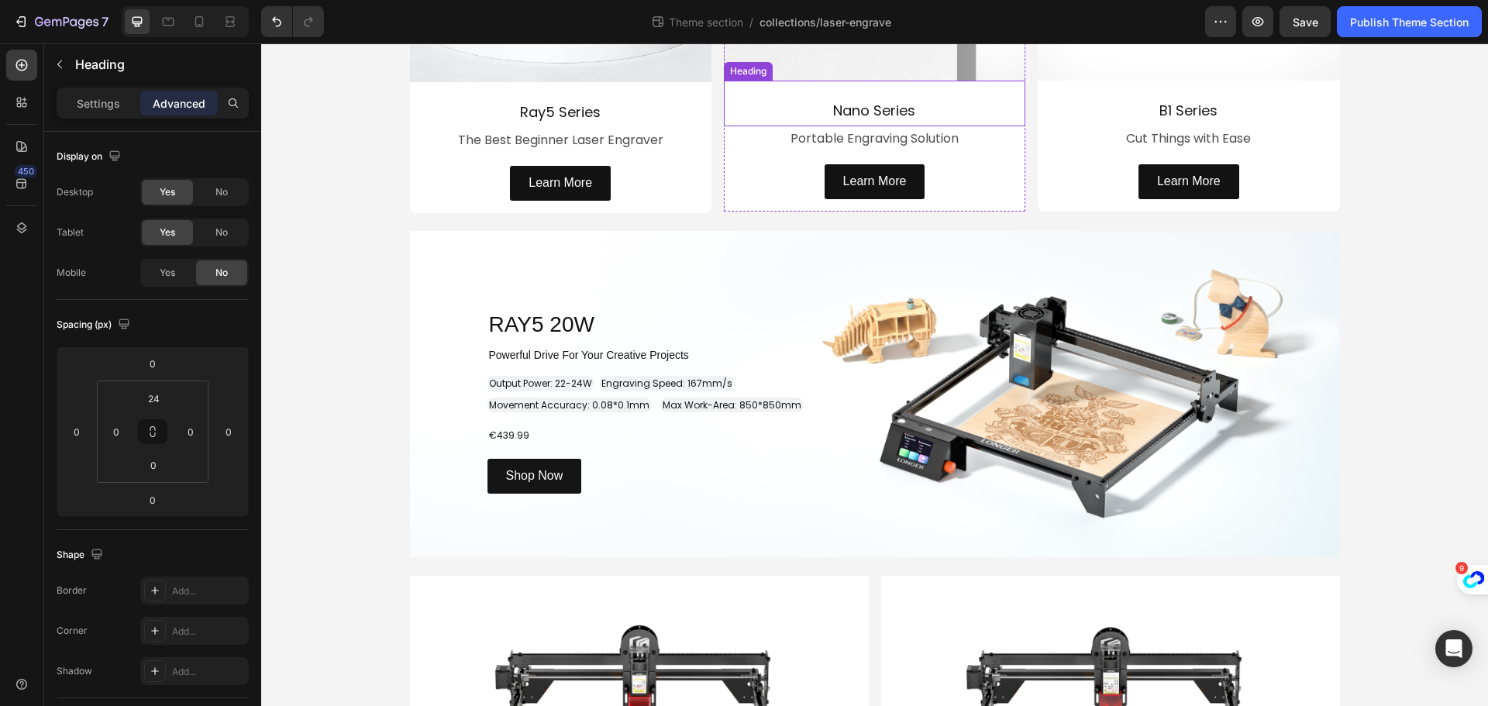
scroll to position [310, 0]
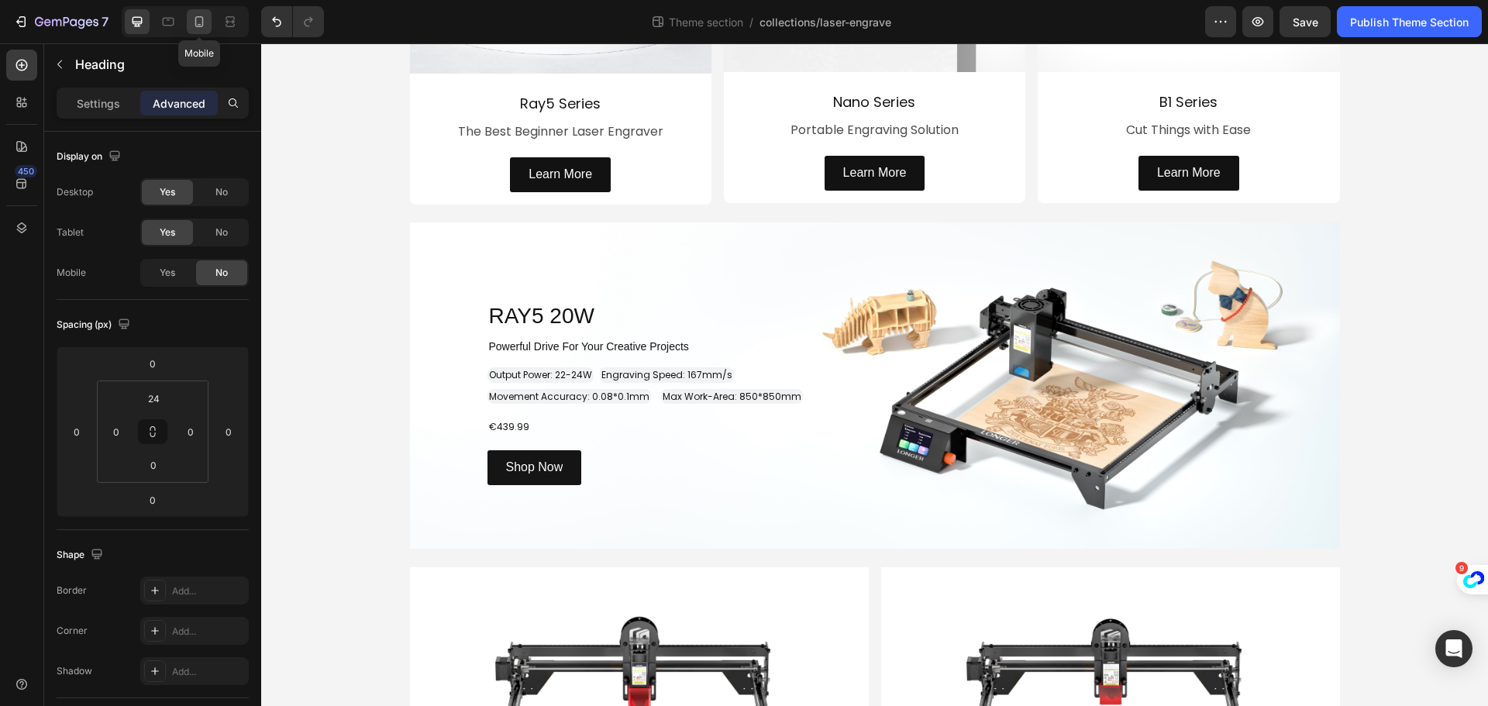
click at [202, 29] on icon at bounding box center [198, 21] width 15 height 15
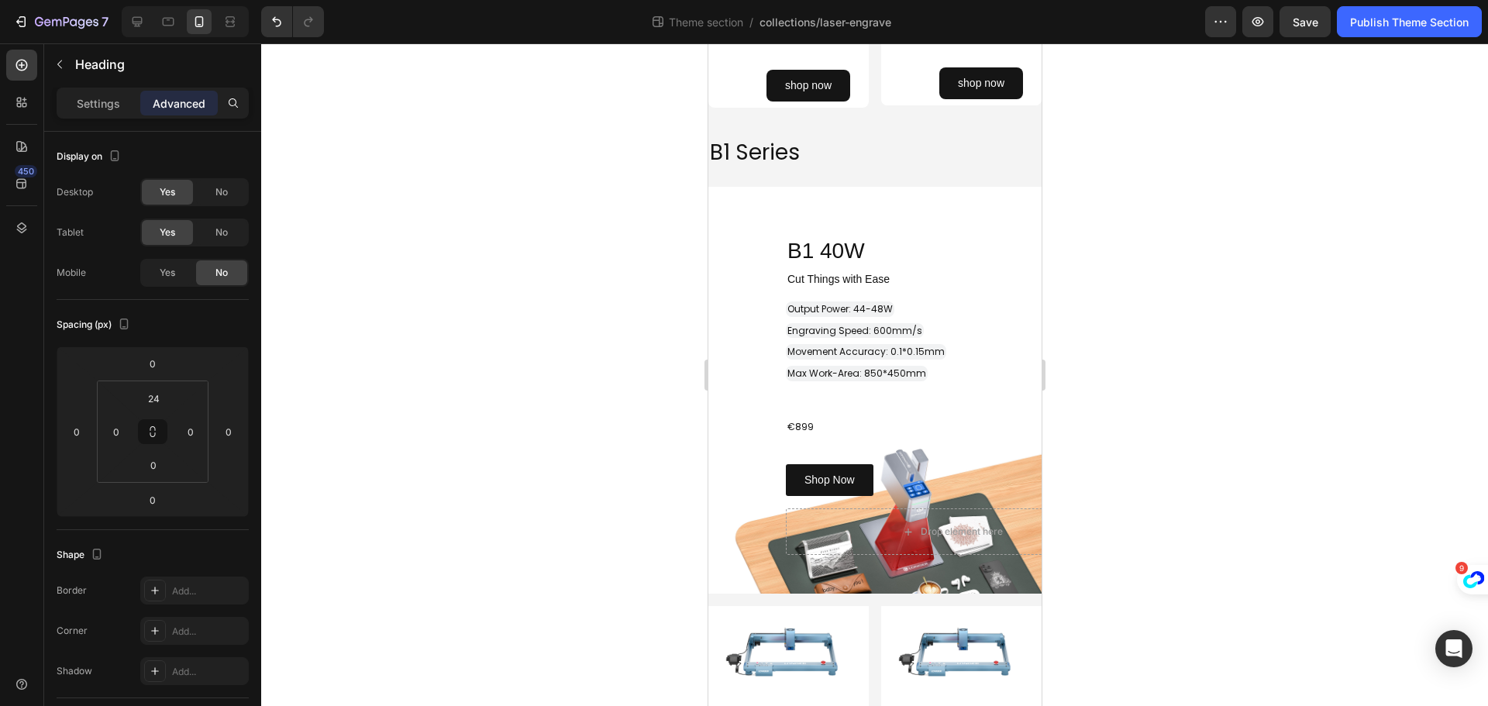
scroll to position [1624, 0]
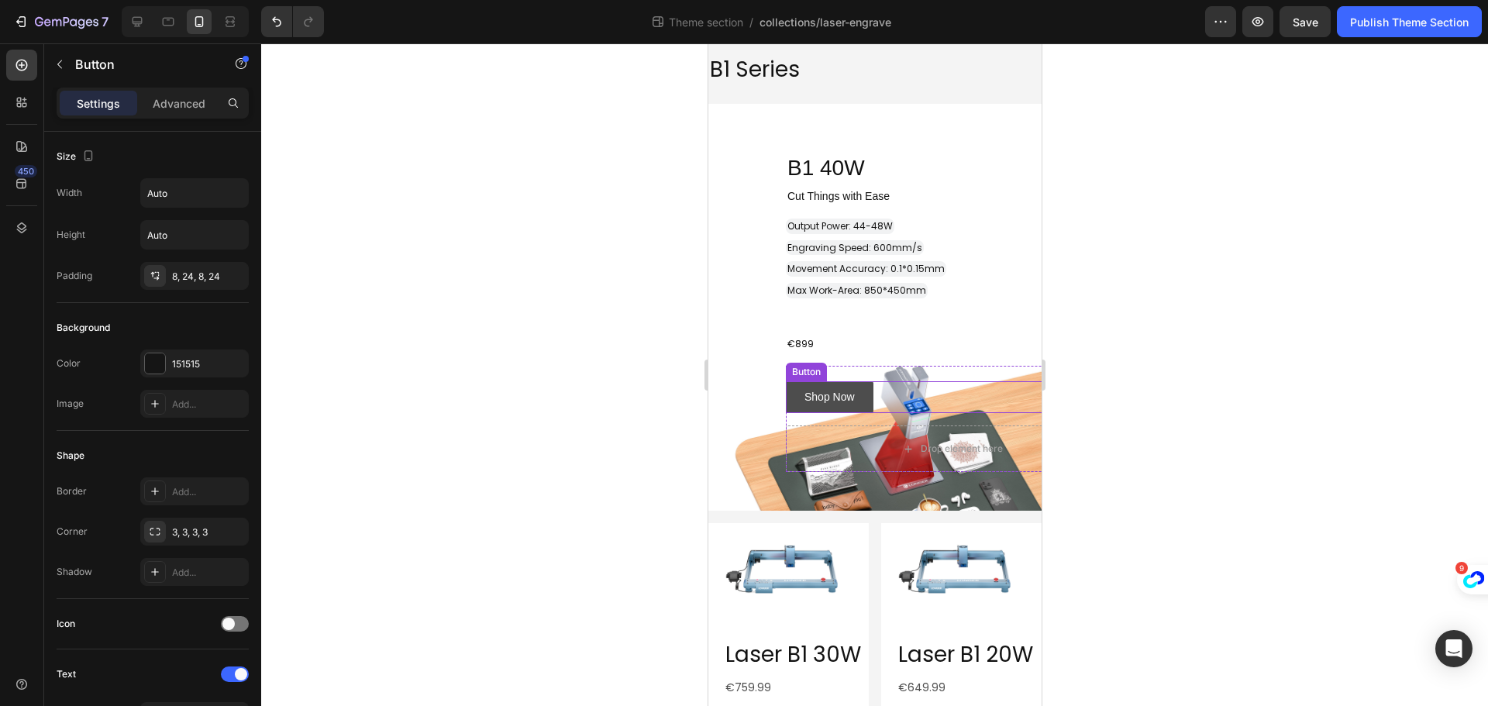
click at [858, 401] on link "Shop Now" at bounding box center [829, 397] width 88 height 32
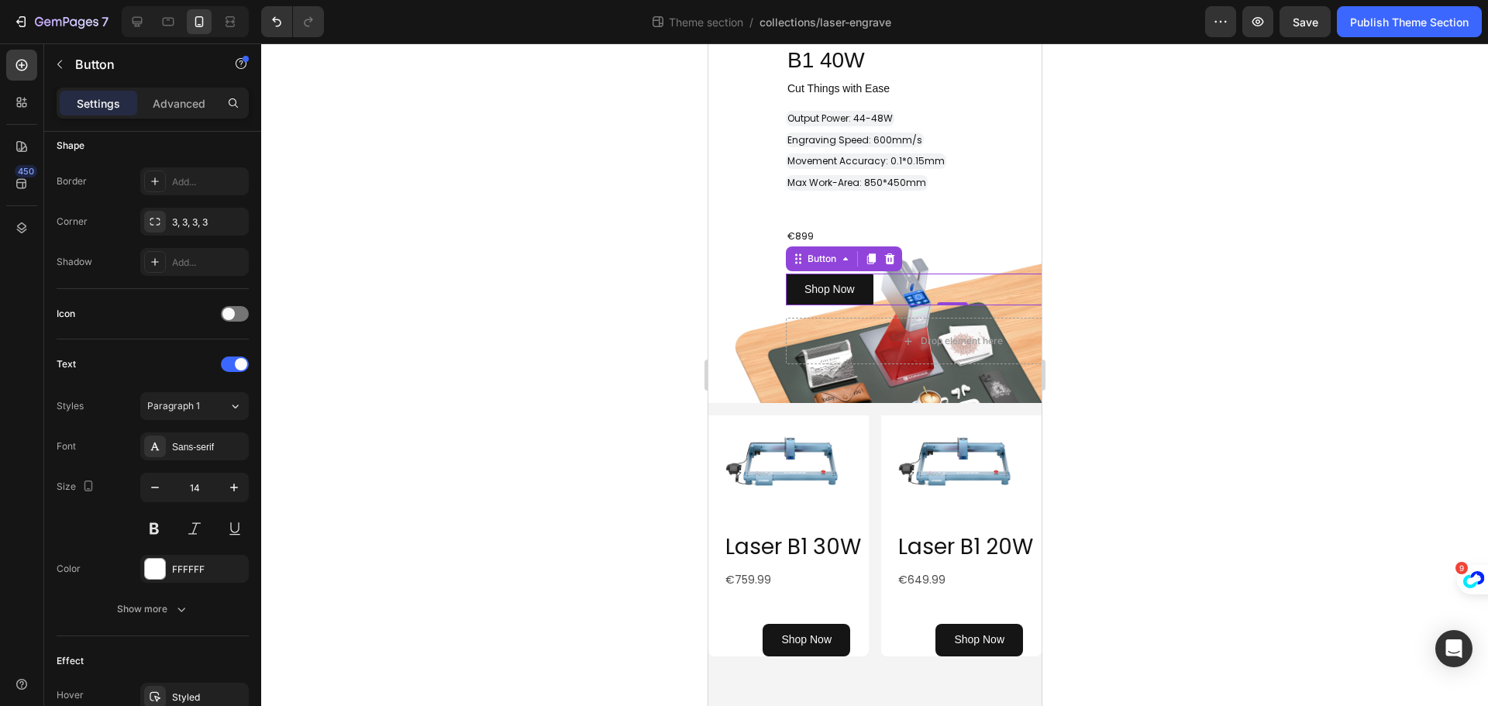
scroll to position [1696, 0]
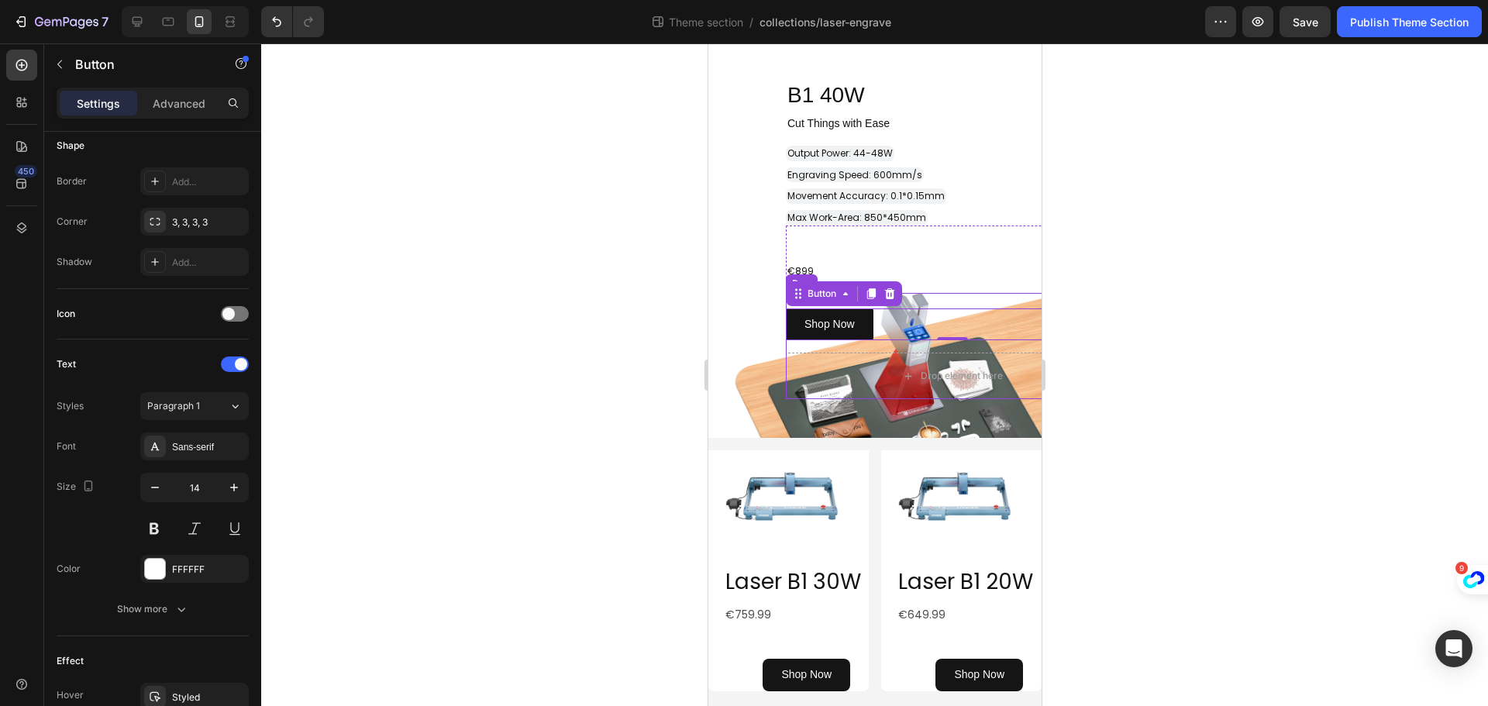
click at [1017, 347] on div "Shop Now Button 0 Drop element here Row" at bounding box center [951, 346] width 333 height 106
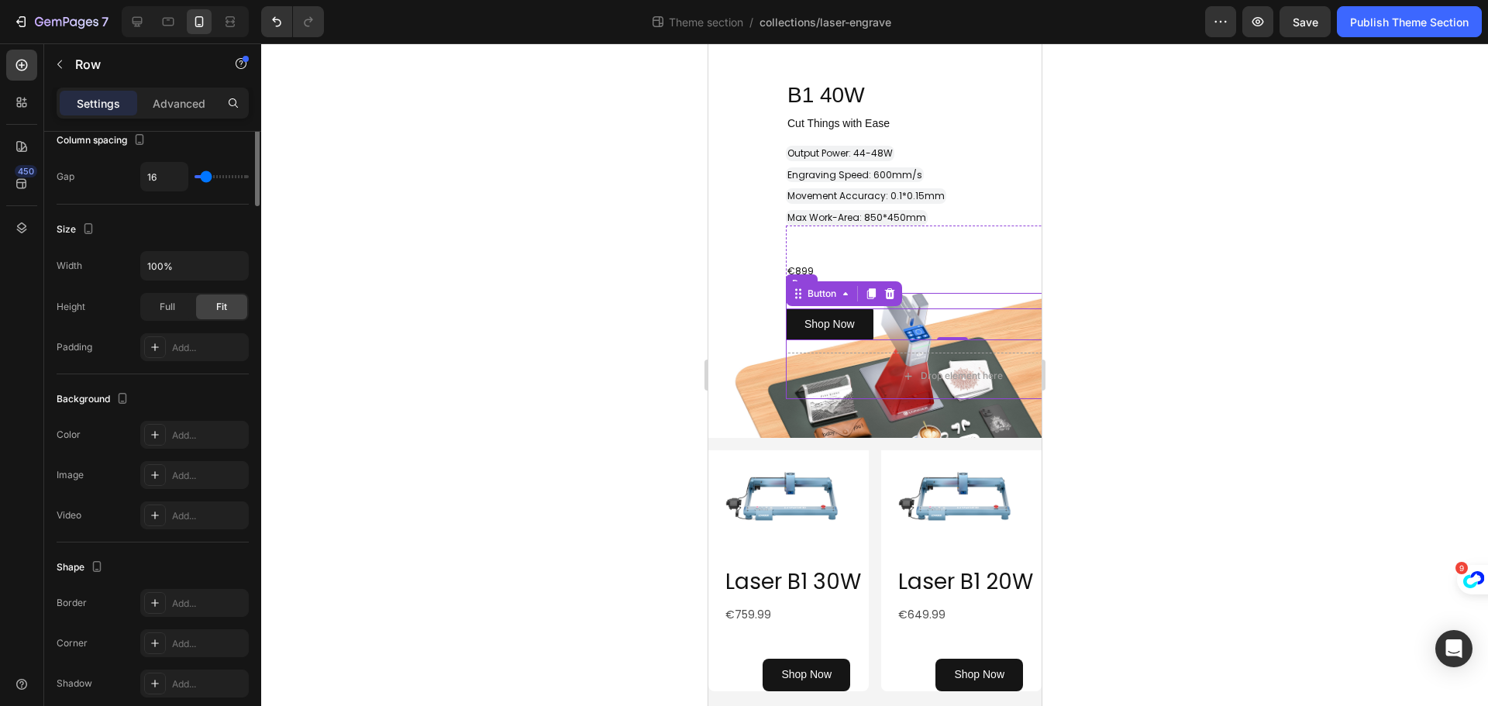
scroll to position [0, 0]
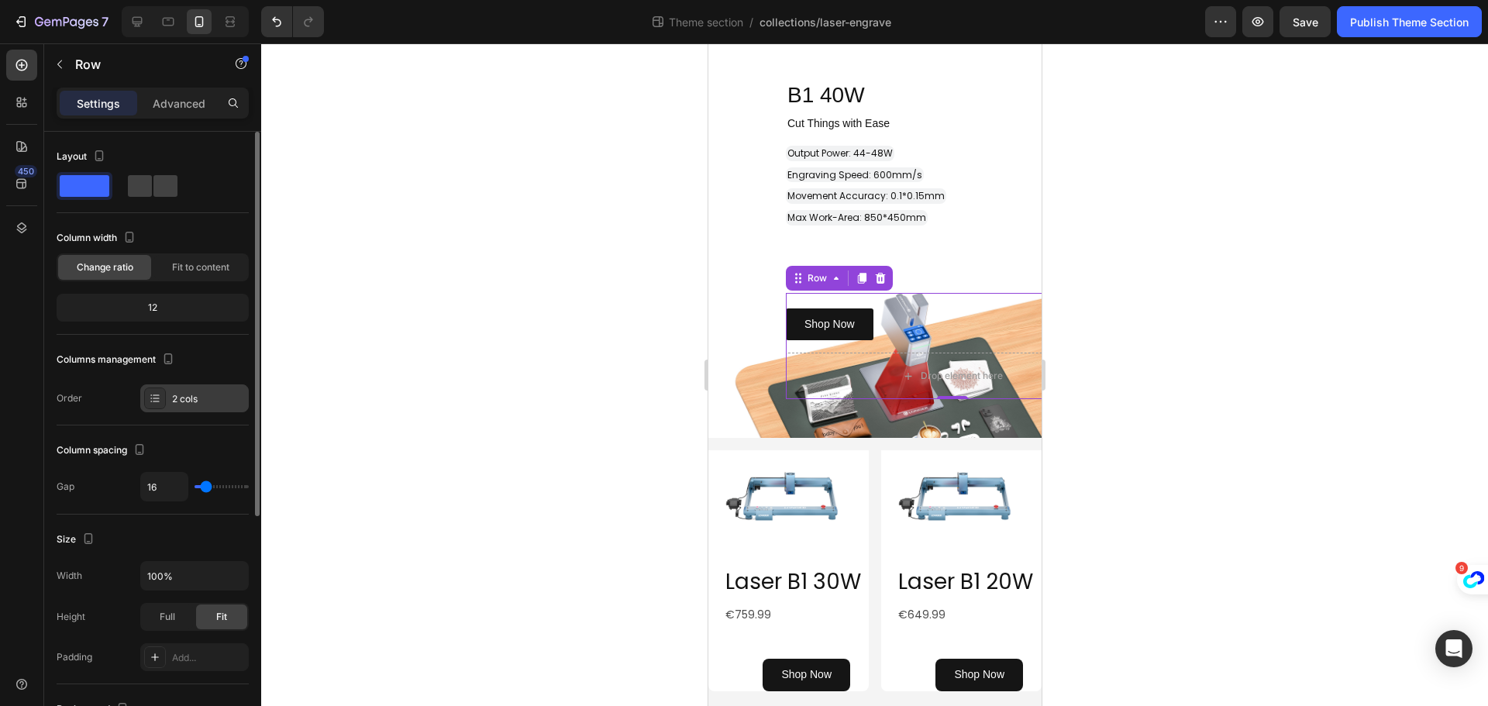
click at [204, 397] on div "2 cols" at bounding box center [208, 399] width 73 height 14
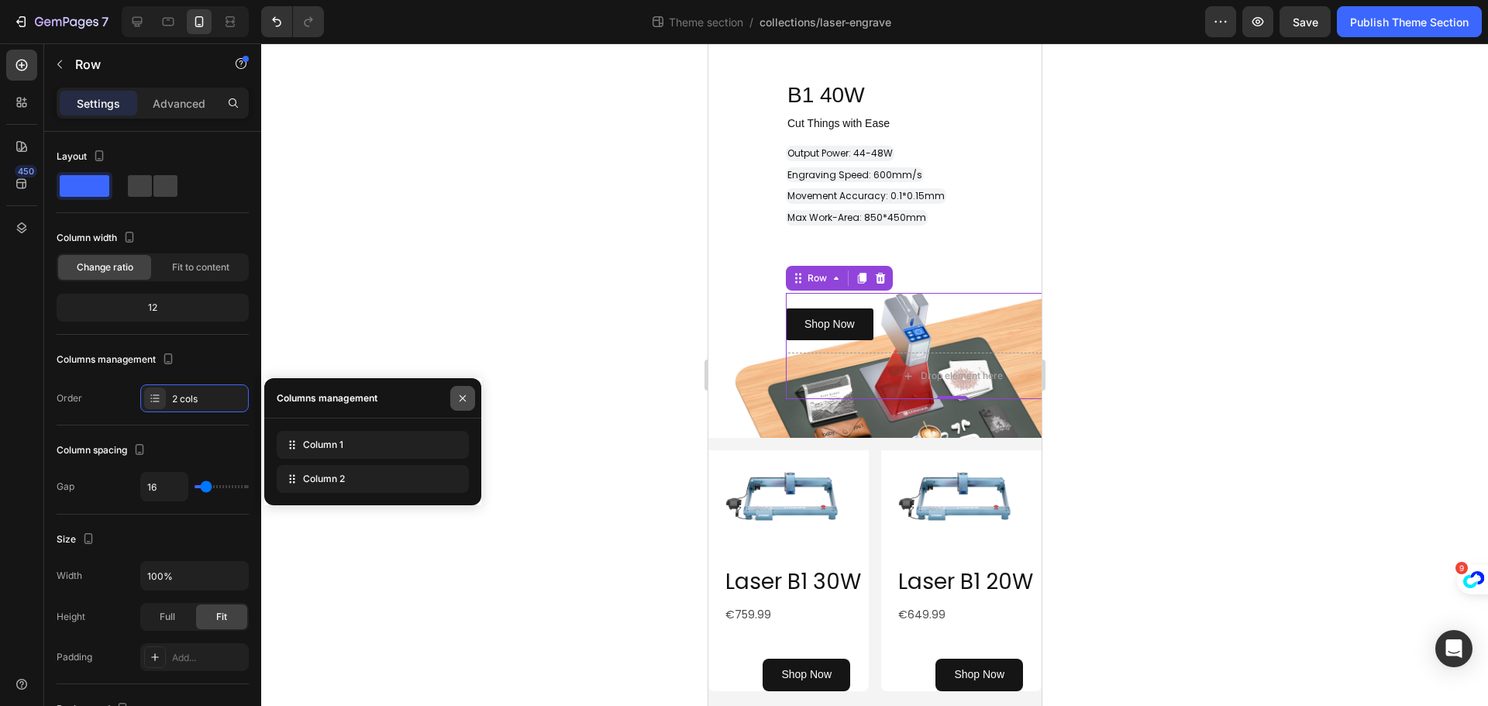
click at [465, 392] on icon "button" at bounding box center [462, 398] width 12 height 12
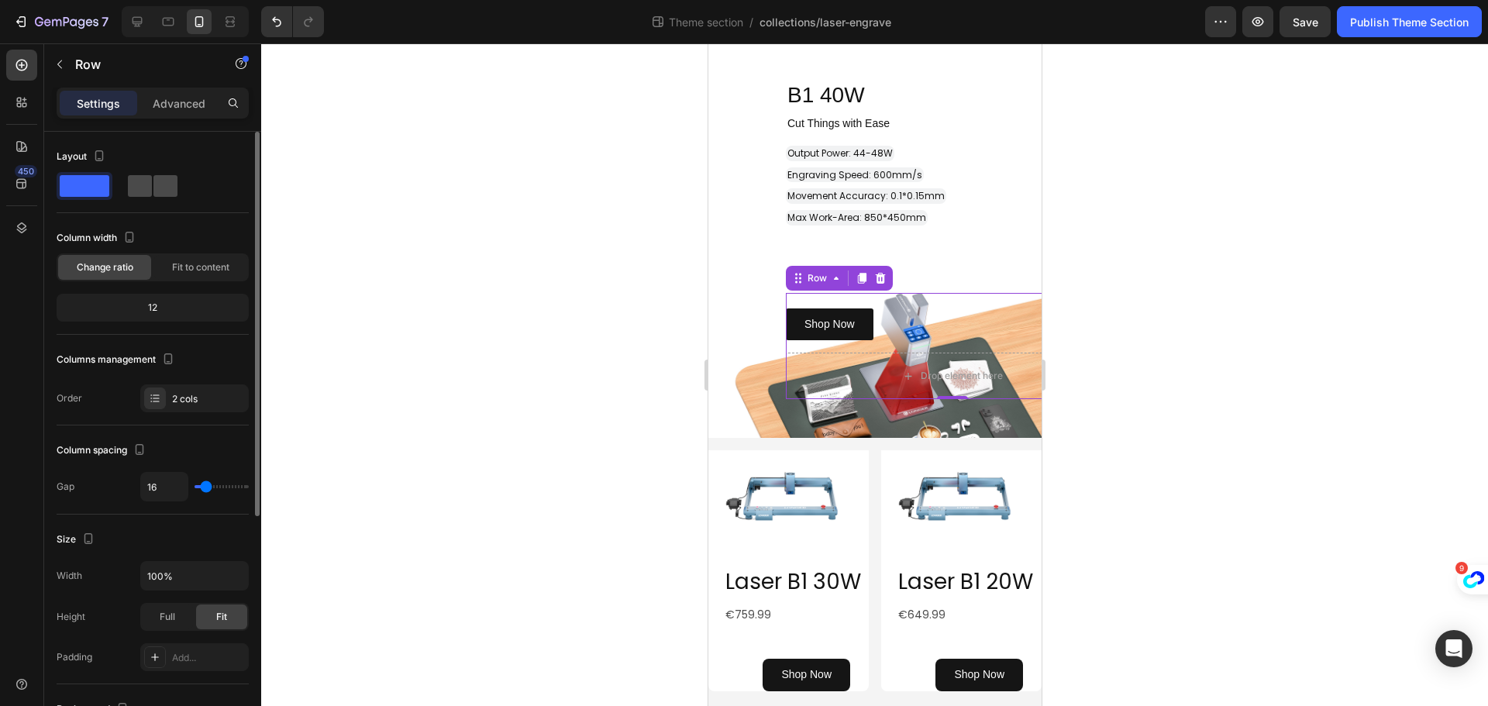
click at [153, 177] on span at bounding box center [165, 186] width 24 height 22
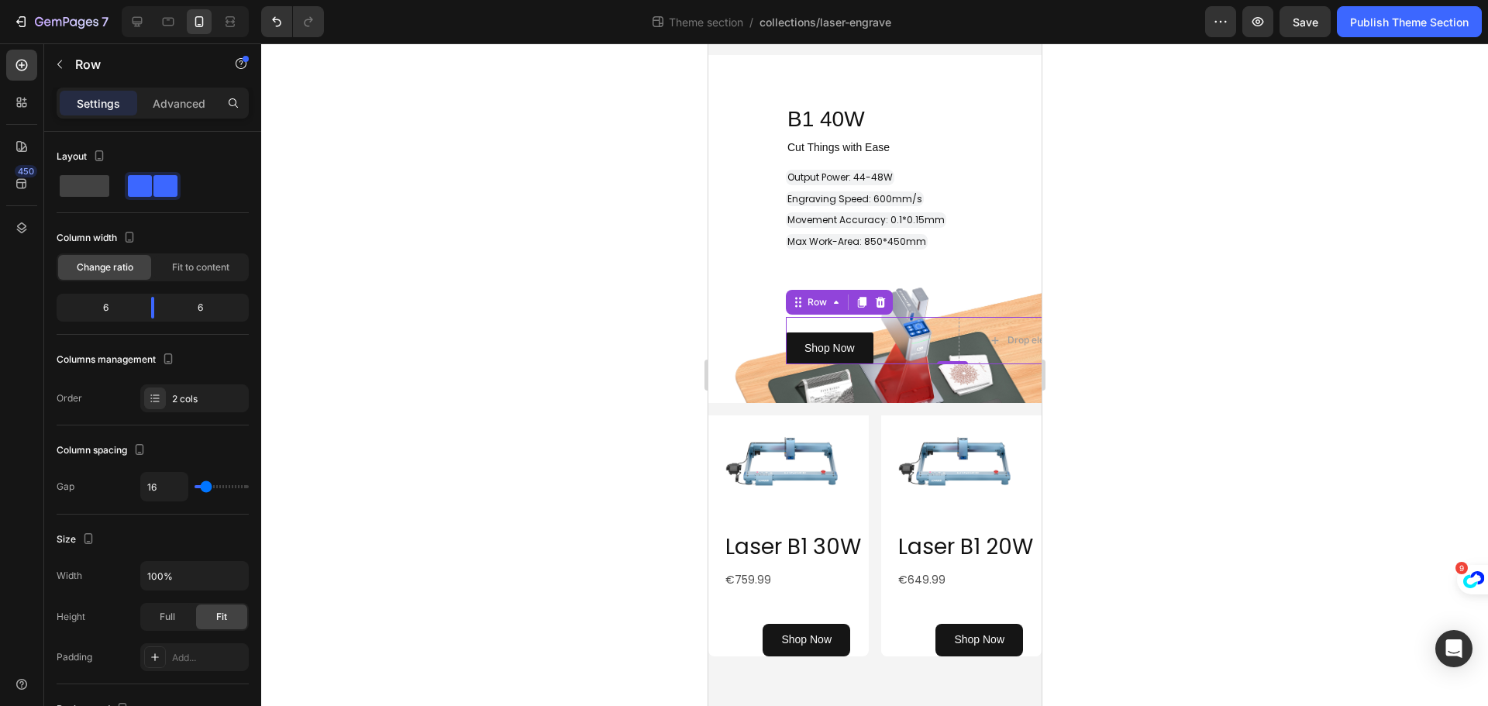
click at [456, 232] on div at bounding box center [874, 374] width 1227 height 663
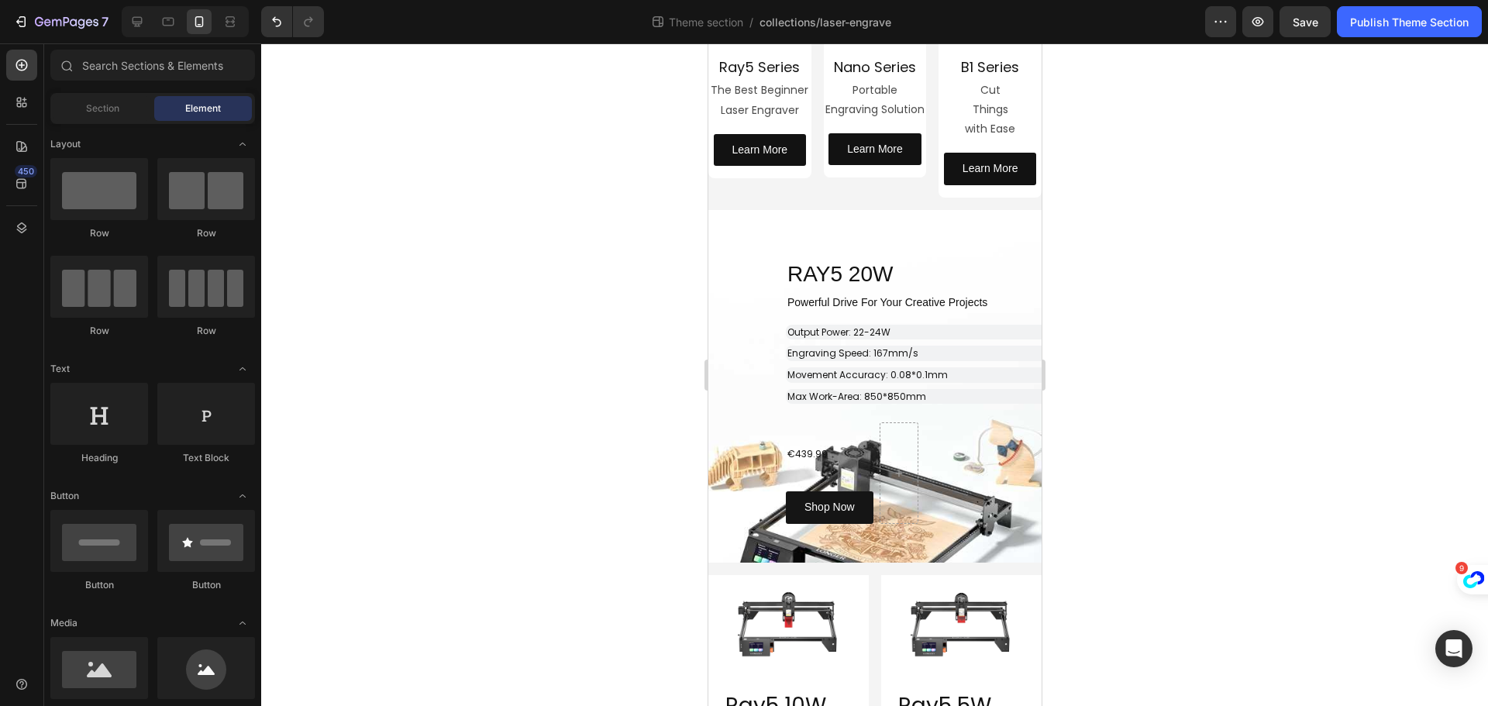
scroll to position [146, 0]
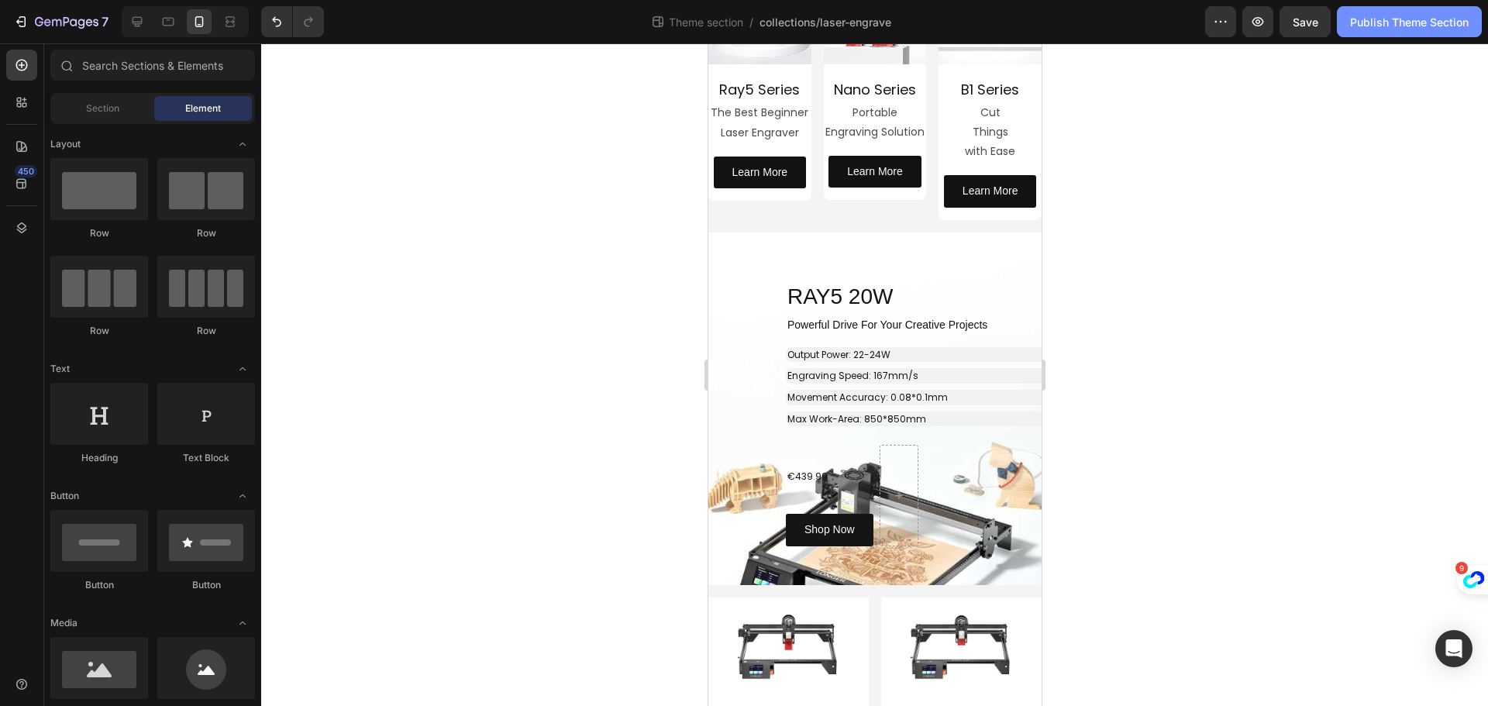
click at [1393, 21] on div "Publish Theme Section" at bounding box center [1409, 22] width 119 height 16
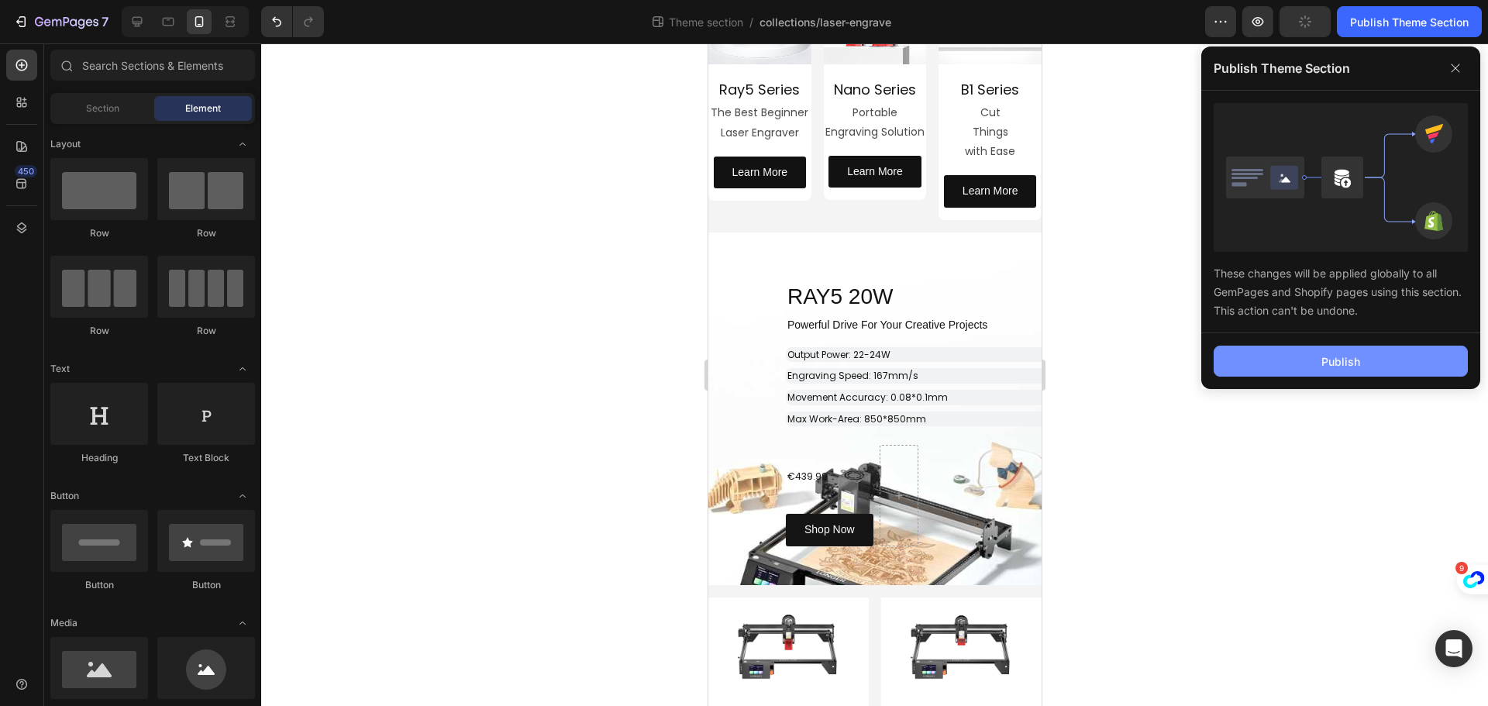
click at [1342, 363] on div "Publish" at bounding box center [1340, 361] width 39 height 16
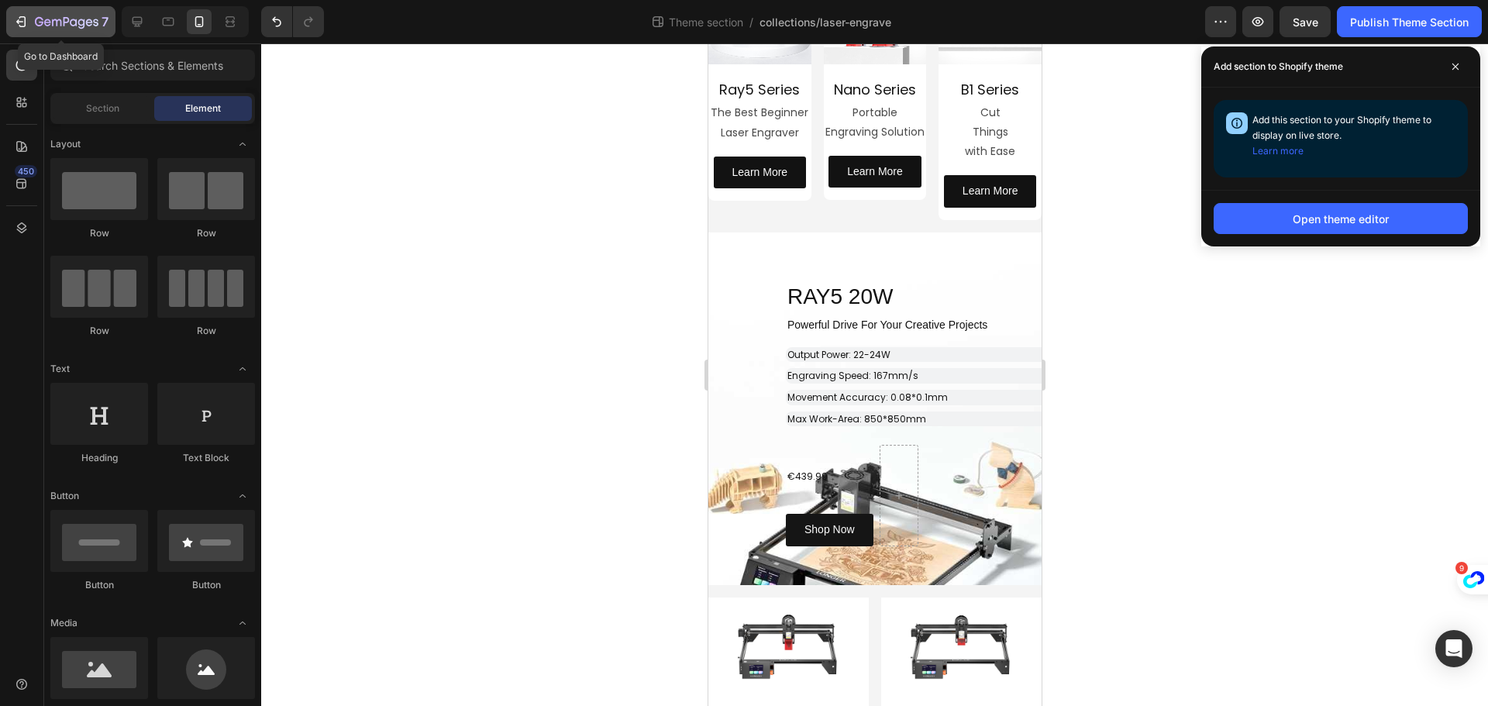
click at [23, 23] on icon "button" at bounding box center [20, 21] width 15 height 15
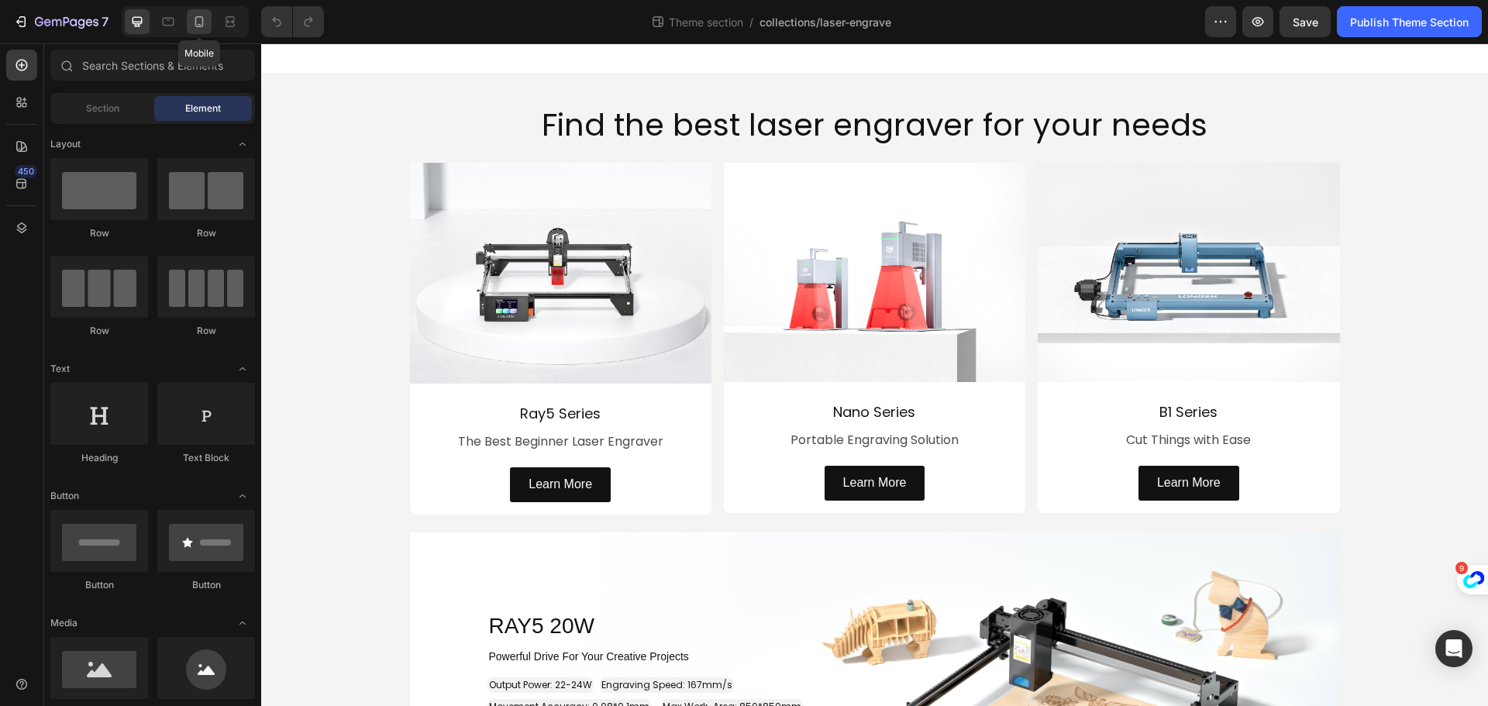
click at [204, 26] on icon at bounding box center [198, 21] width 15 height 15
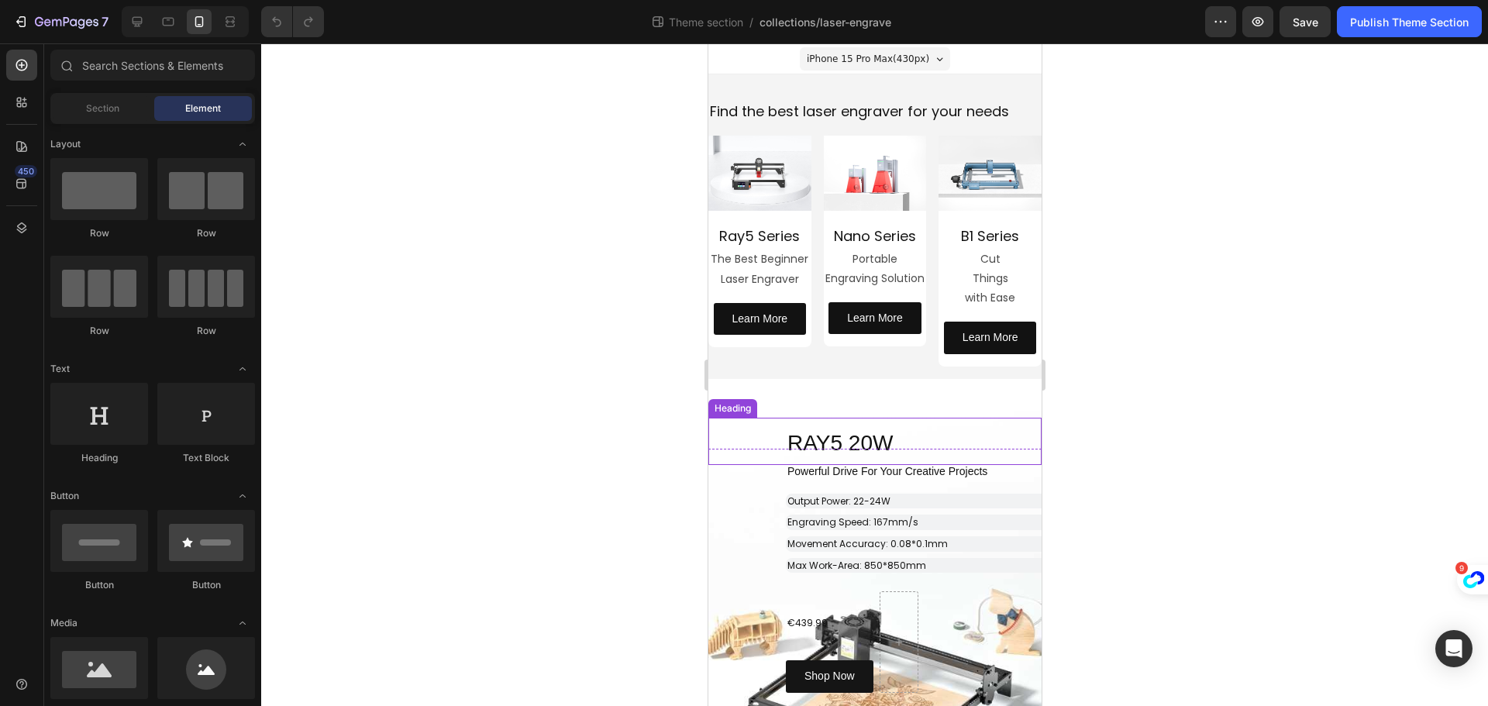
click at [938, 432] on h2 "RAY5 20W" at bounding box center [913, 441] width 256 height 47
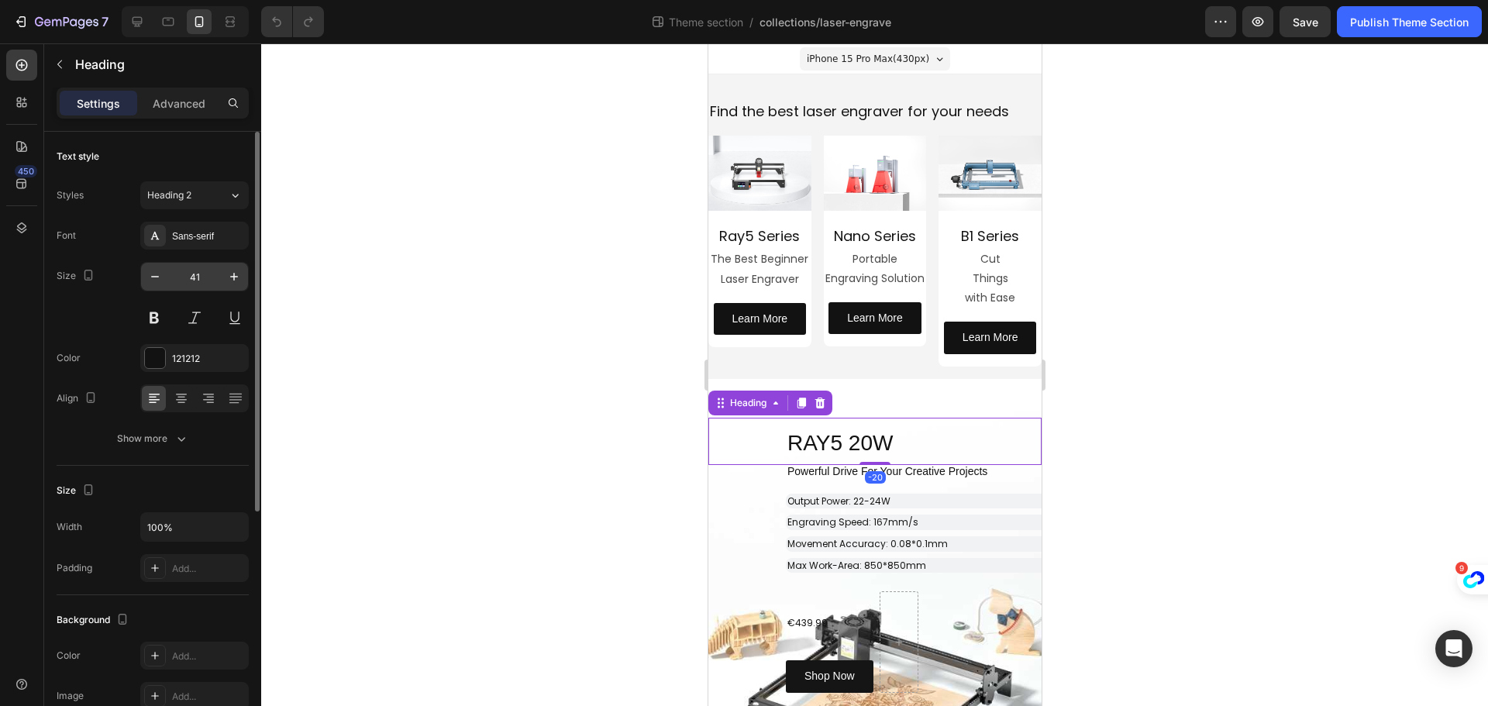
click at [202, 277] on input "41" at bounding box center [194, 277] width 51 height 28
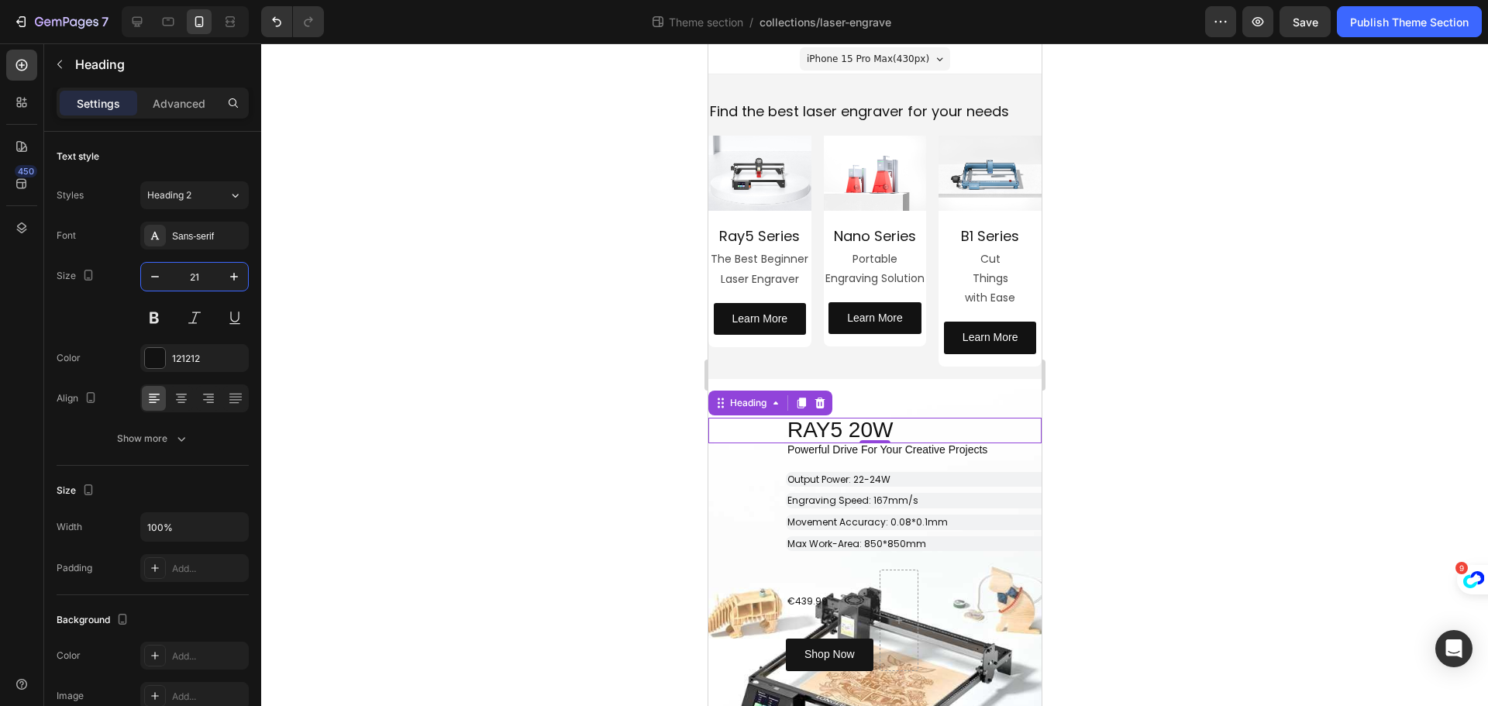
type input "21"
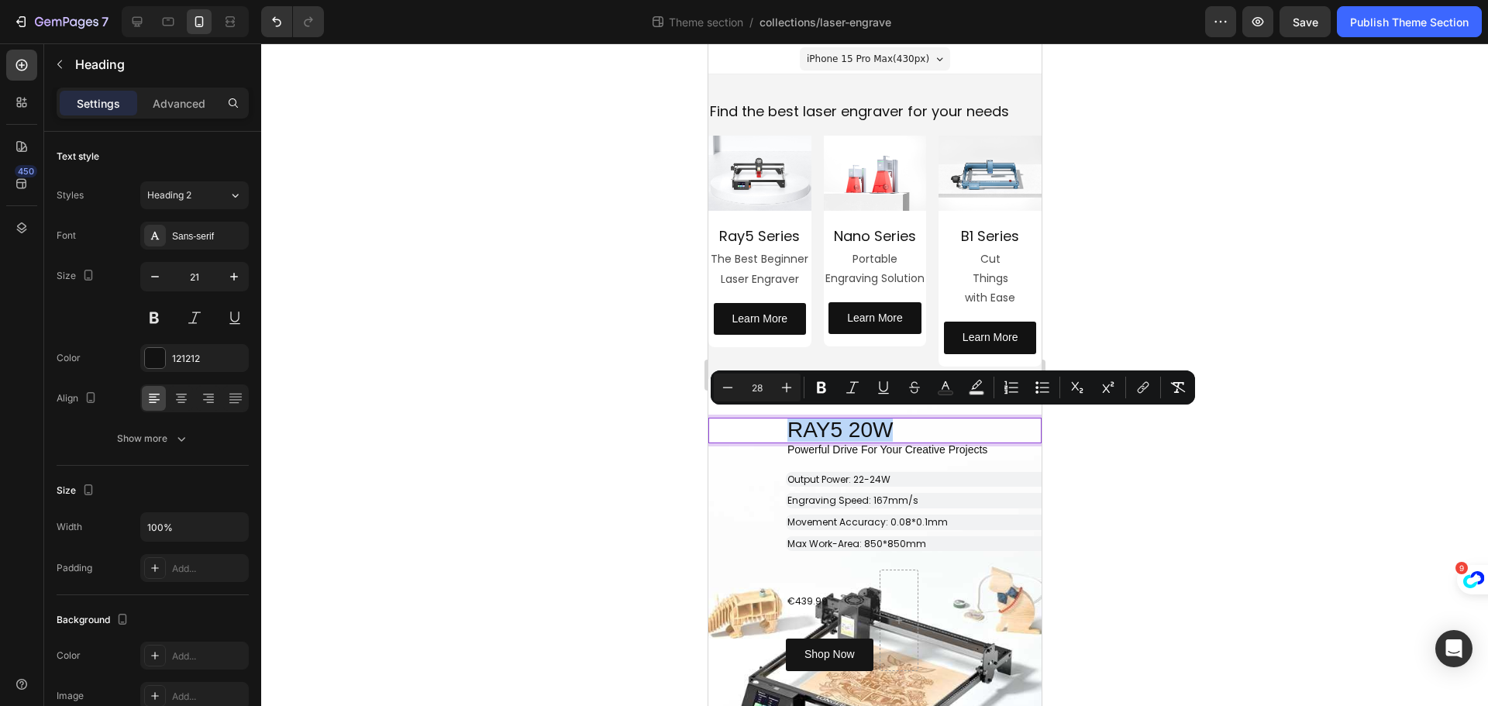
drag, startPoint x: 794, startPoint y: 429, endPoint x: 923, endPoint y: 429, distance: 128.6
click at [923, 429] on p "RAY5 20W" at bounding box center [913, 430] width 253 height 22
click at [733, 386] on icon "Editor contextual toolbar" at bounding box center [727, 387] width 15 height 15
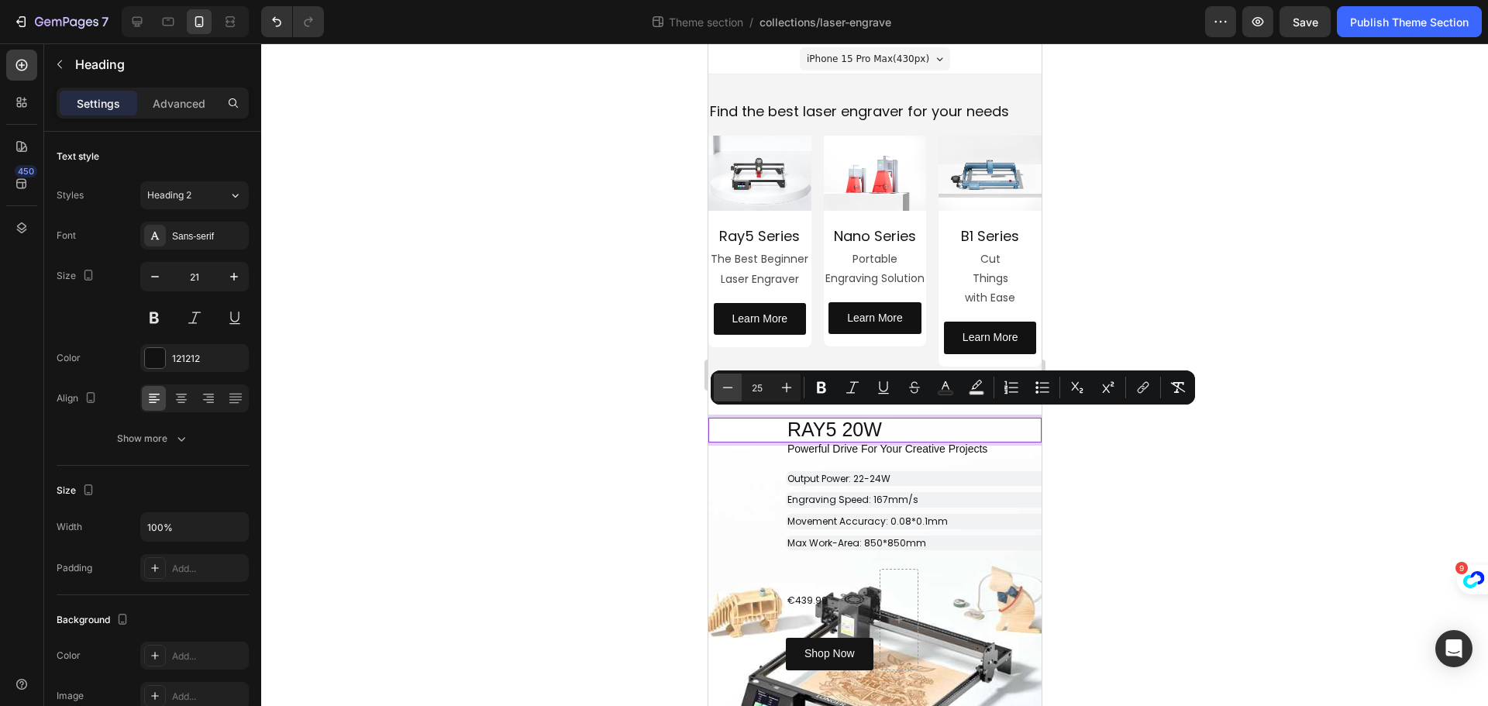
click at [733, 386] on icon "Editor contextual toolbar" at bounding box center [727, 387] width 15 height 15
type input "21"
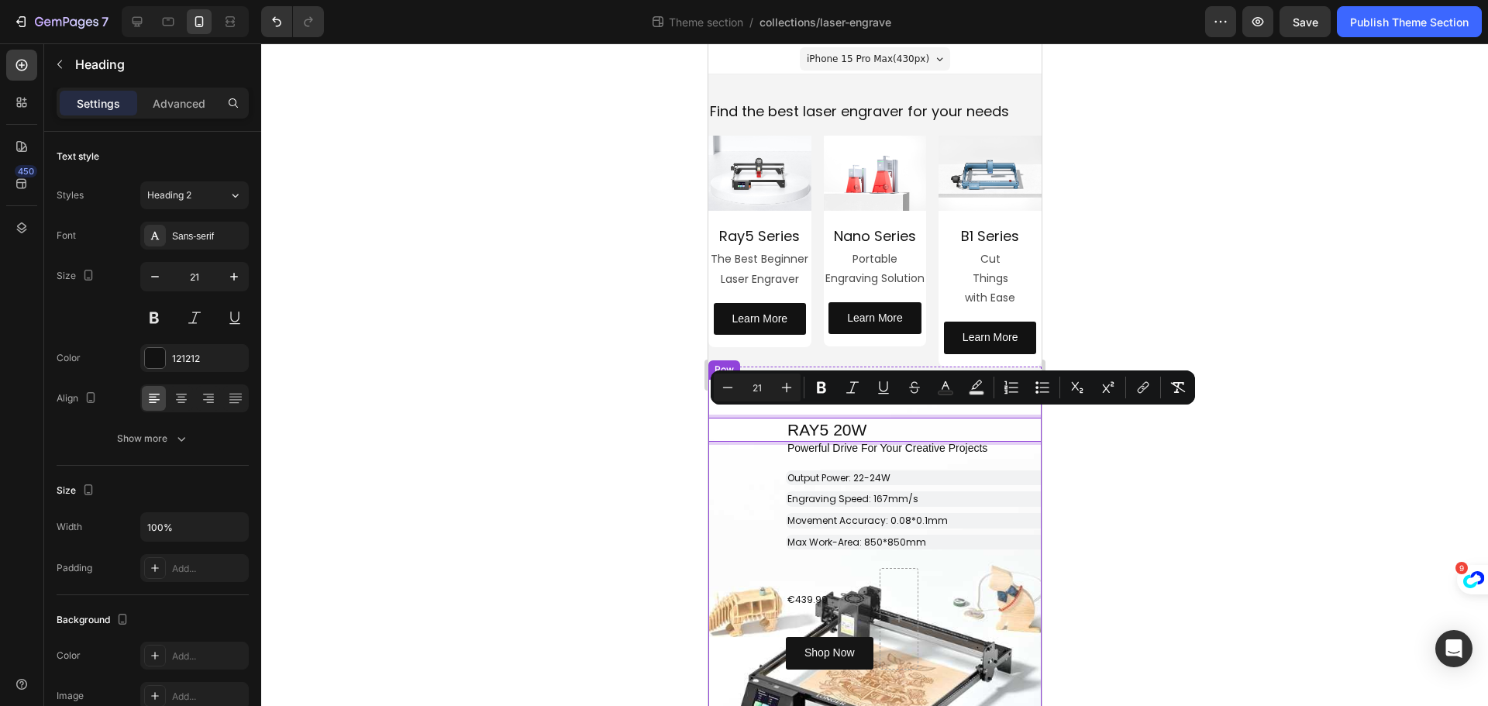
click at [717, 492] on div "RAY5 20W Heading -20 Row Powerful Drive For Your Creative Projects Heading Outp…" at bounding box center [874, 544] width 333 height 252
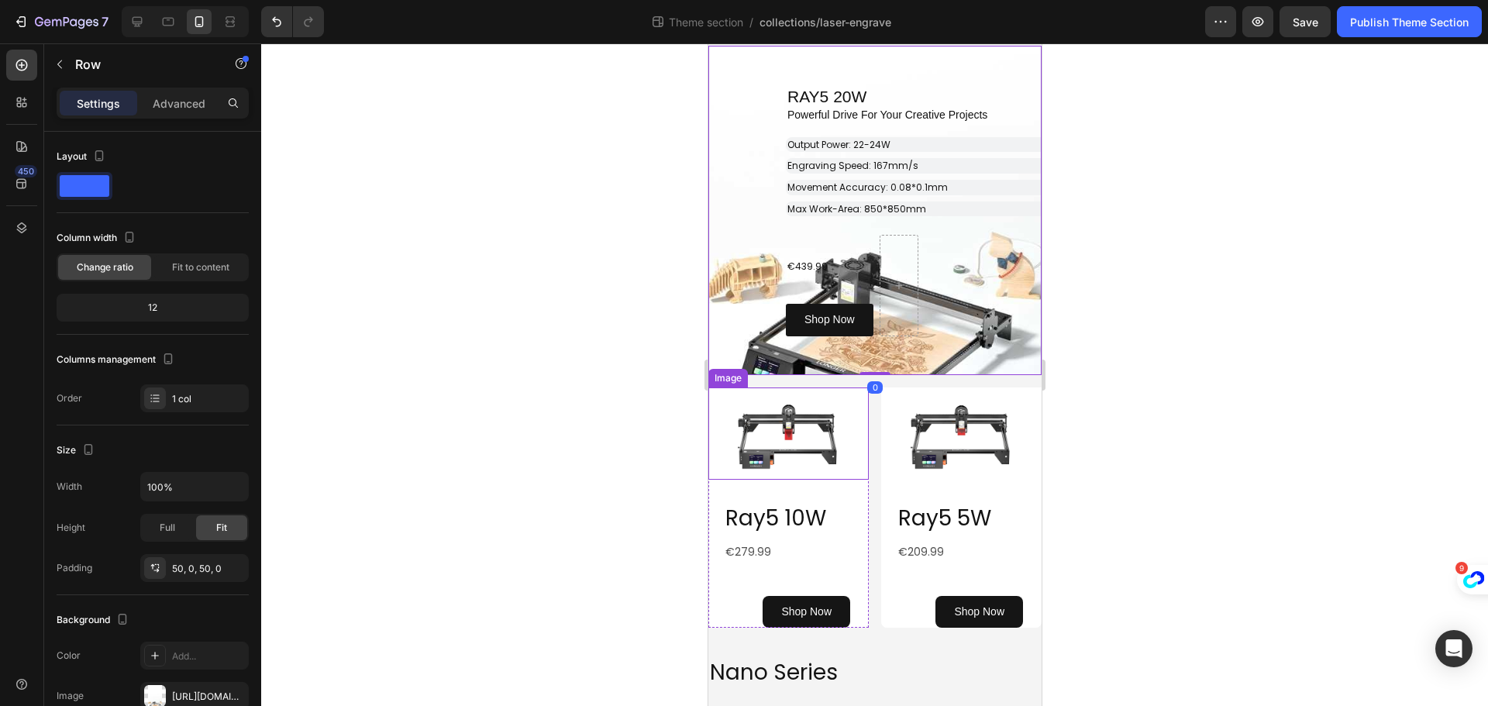
scroll to position [387, 0]
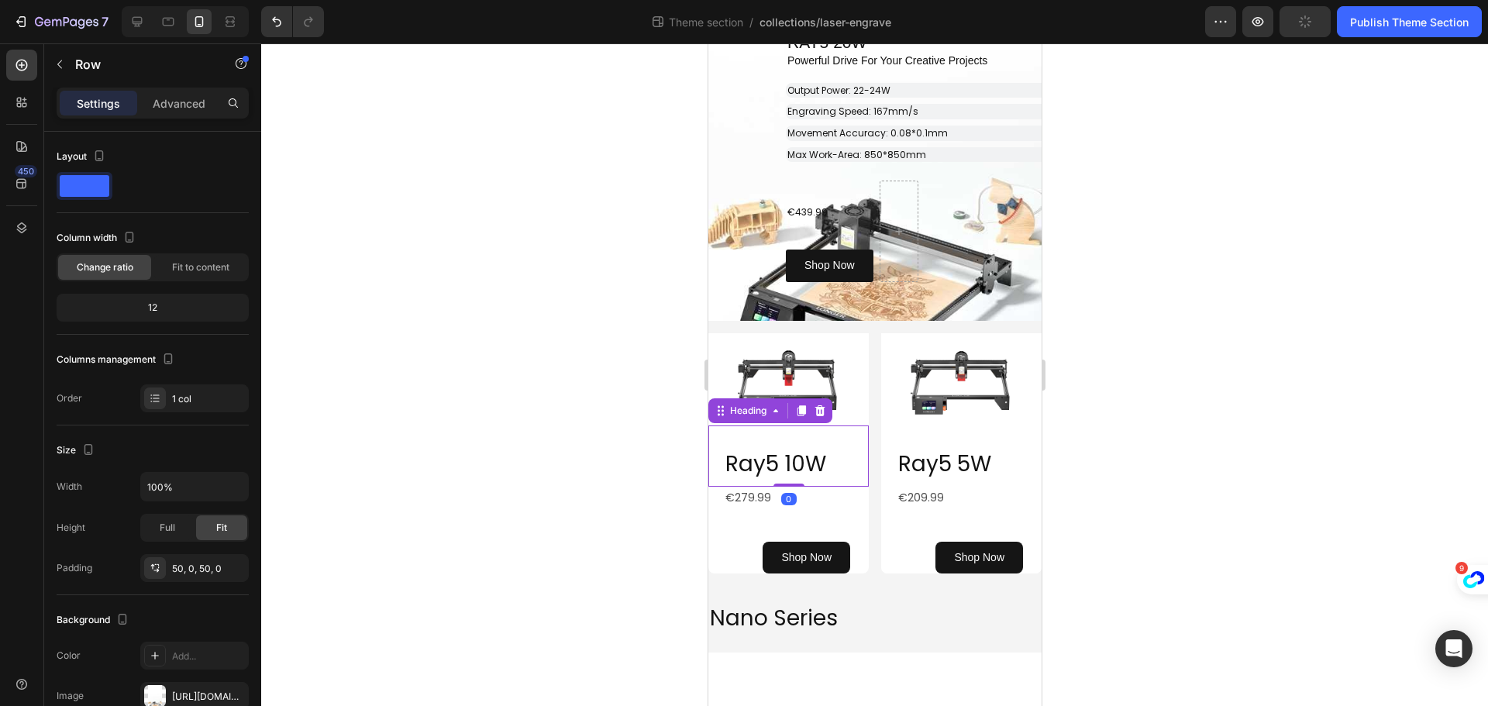
click at [791, 454] on span "Ray5 10W" at bounding box center [775, 464] width 101 height 30
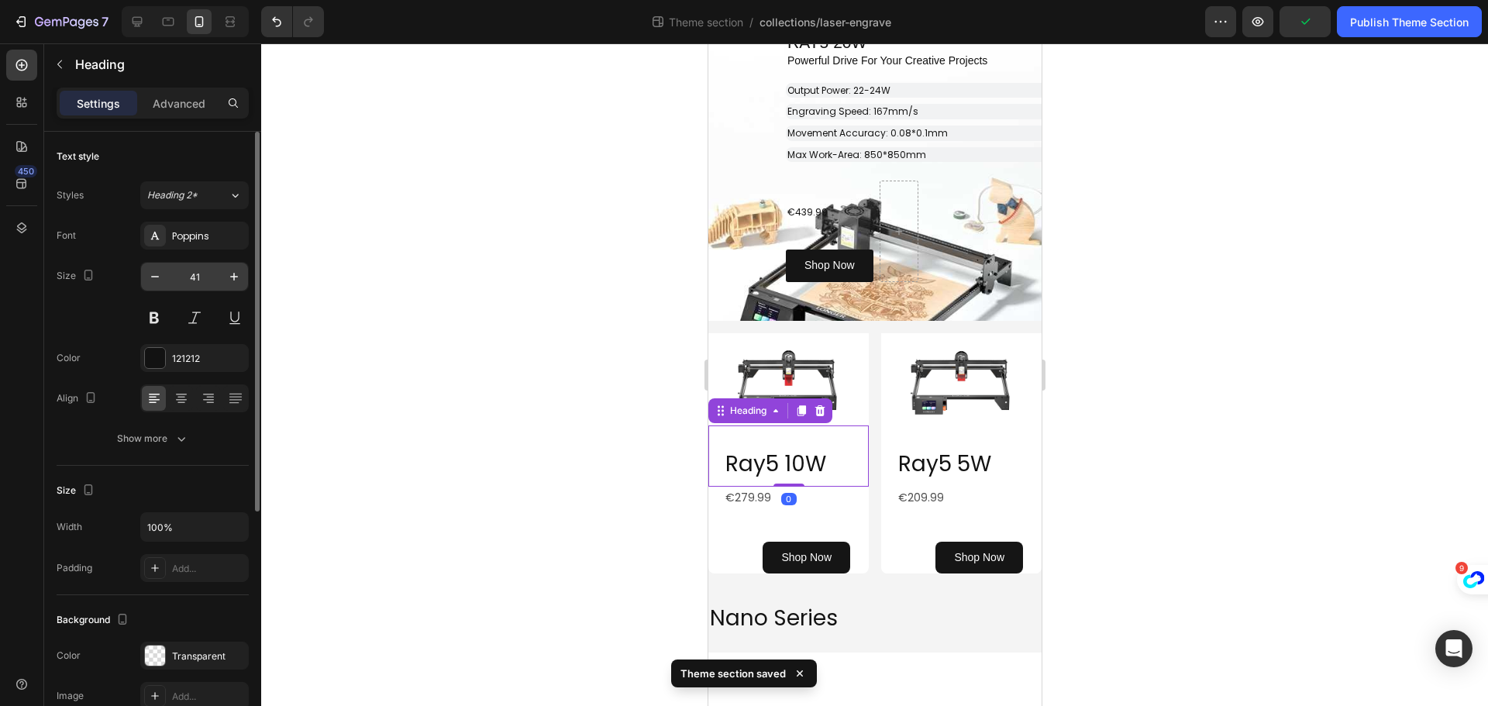
click at [192, 277] on input "41" at bounding box center [194, 277] width 51 height 28
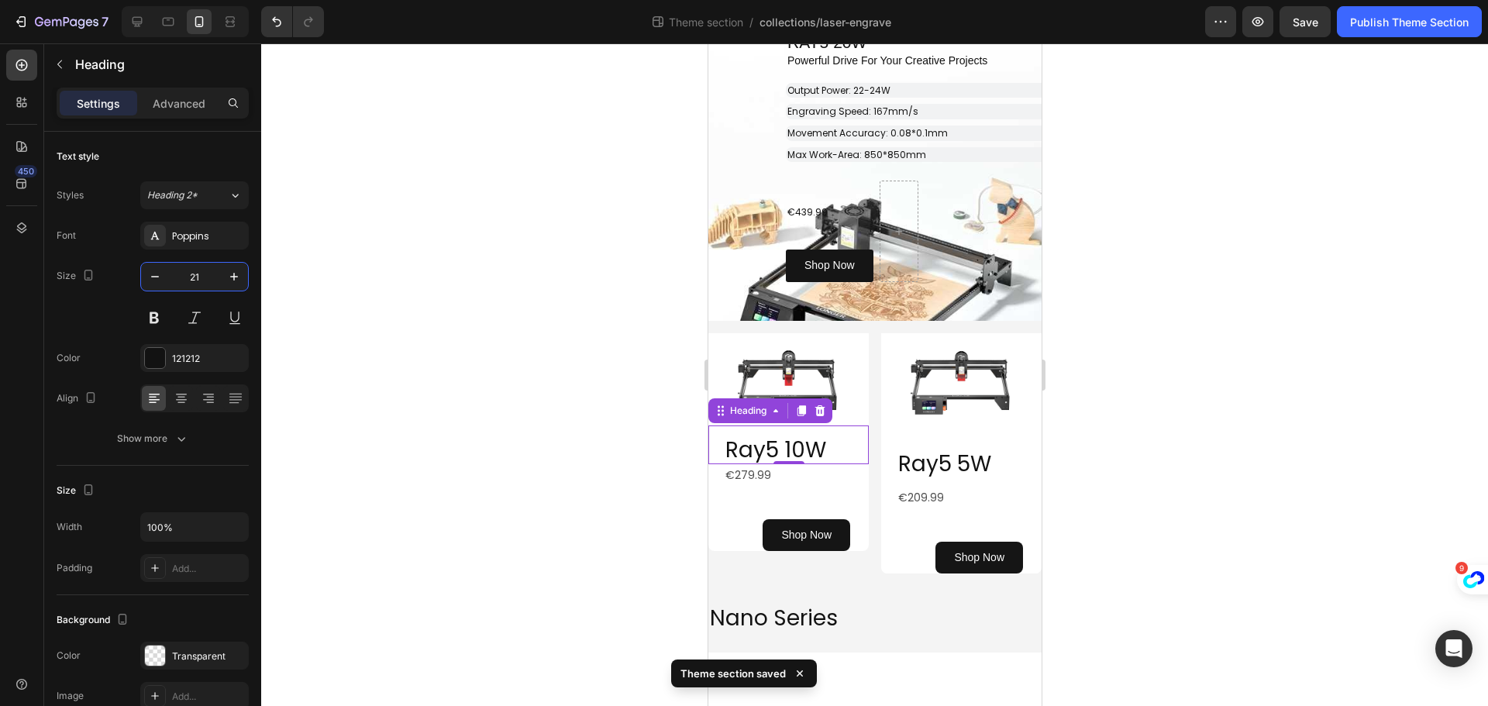
type input "21"
drag, startPoint x: 722, startPoint y: 439, endPoint x: 729, endPoint y: 443, distance: 8.0
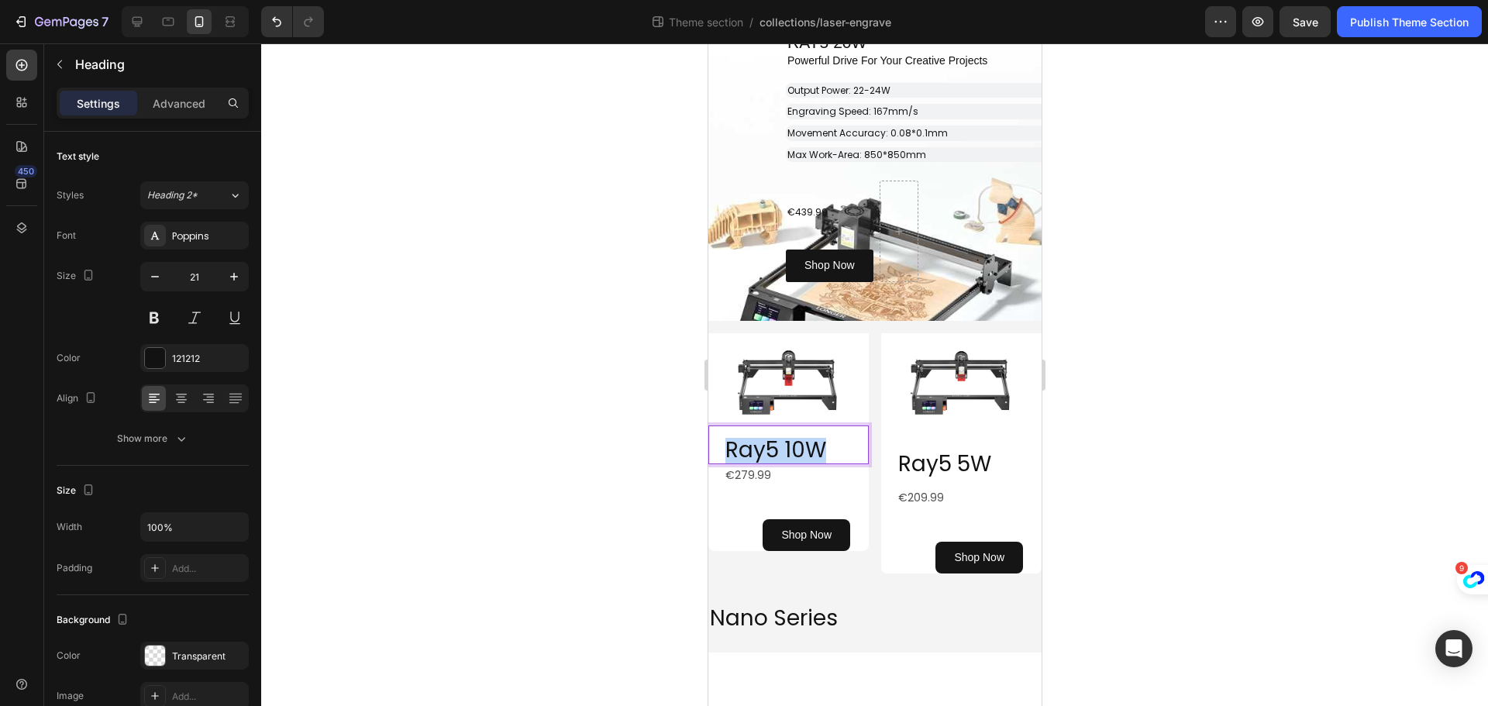
drag, startPoint x: 729, startPoint y: 443, endPoint x: 832, endPoint y: 439, distance: 102.3
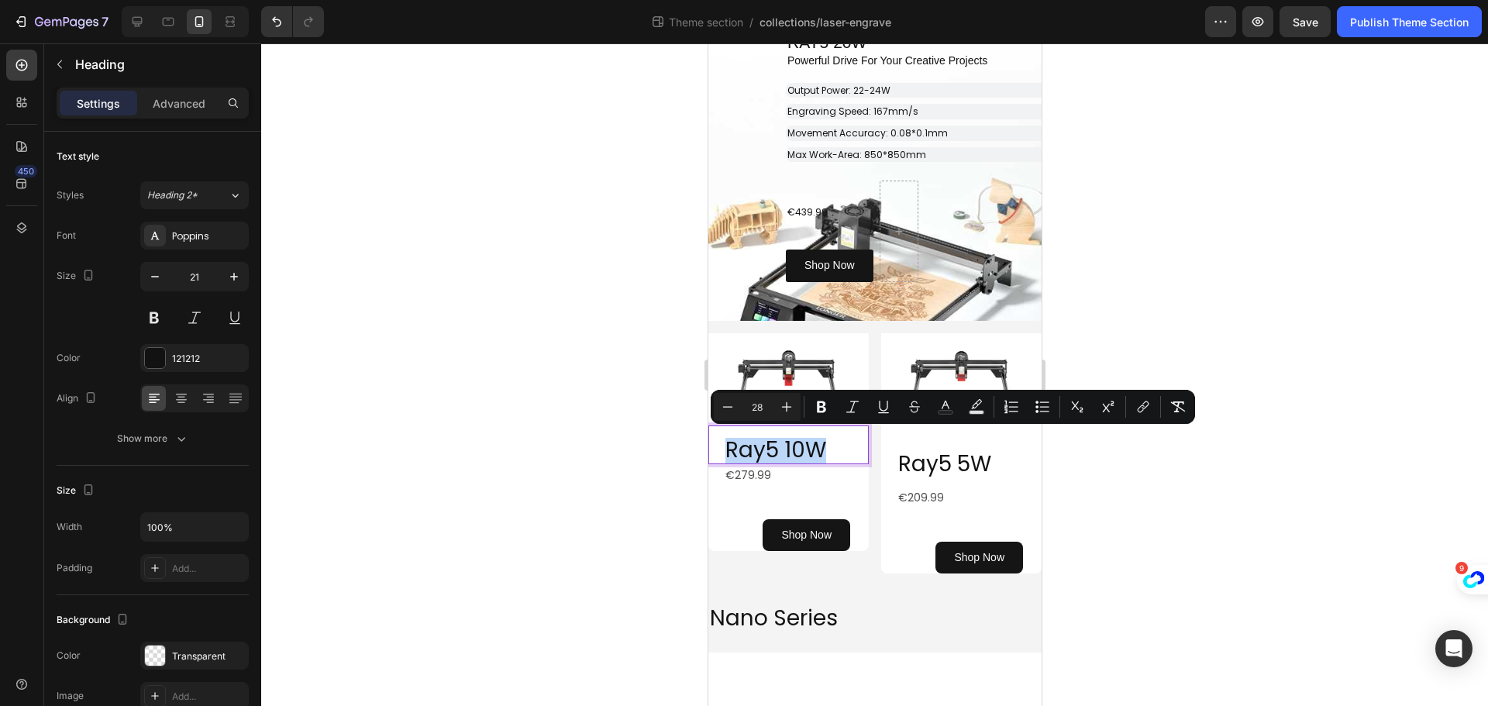
click at [832, 439] on p "Ray5 10W" at bounding box center [796, 450] width 142 height 22
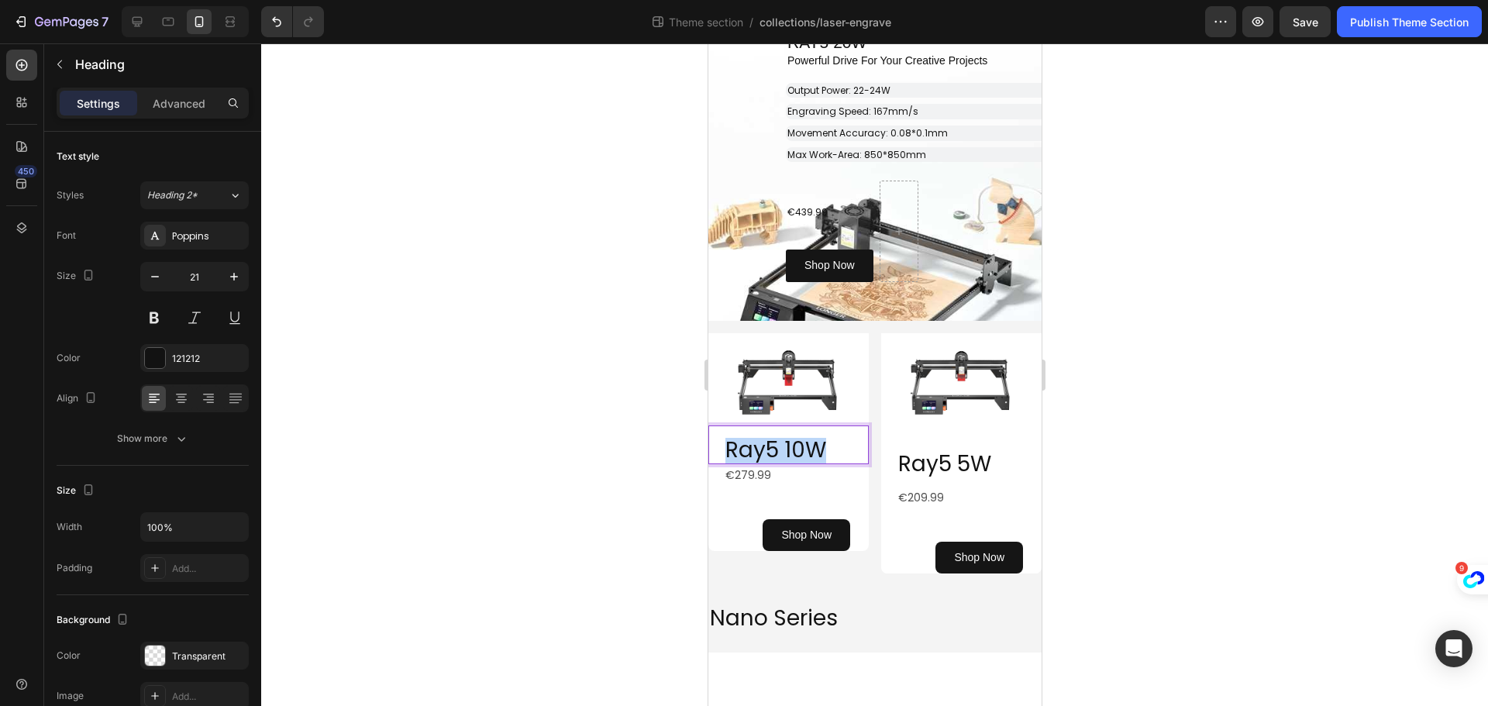
drag, startPoint x: 834, startPoint y: 442, endPoint x: 707, endPoint y: 436, distance: 127.2
click at [708, 436] on div "Ray5 10W Heading 0" at bounding box center [788, 444] width 160 height 38
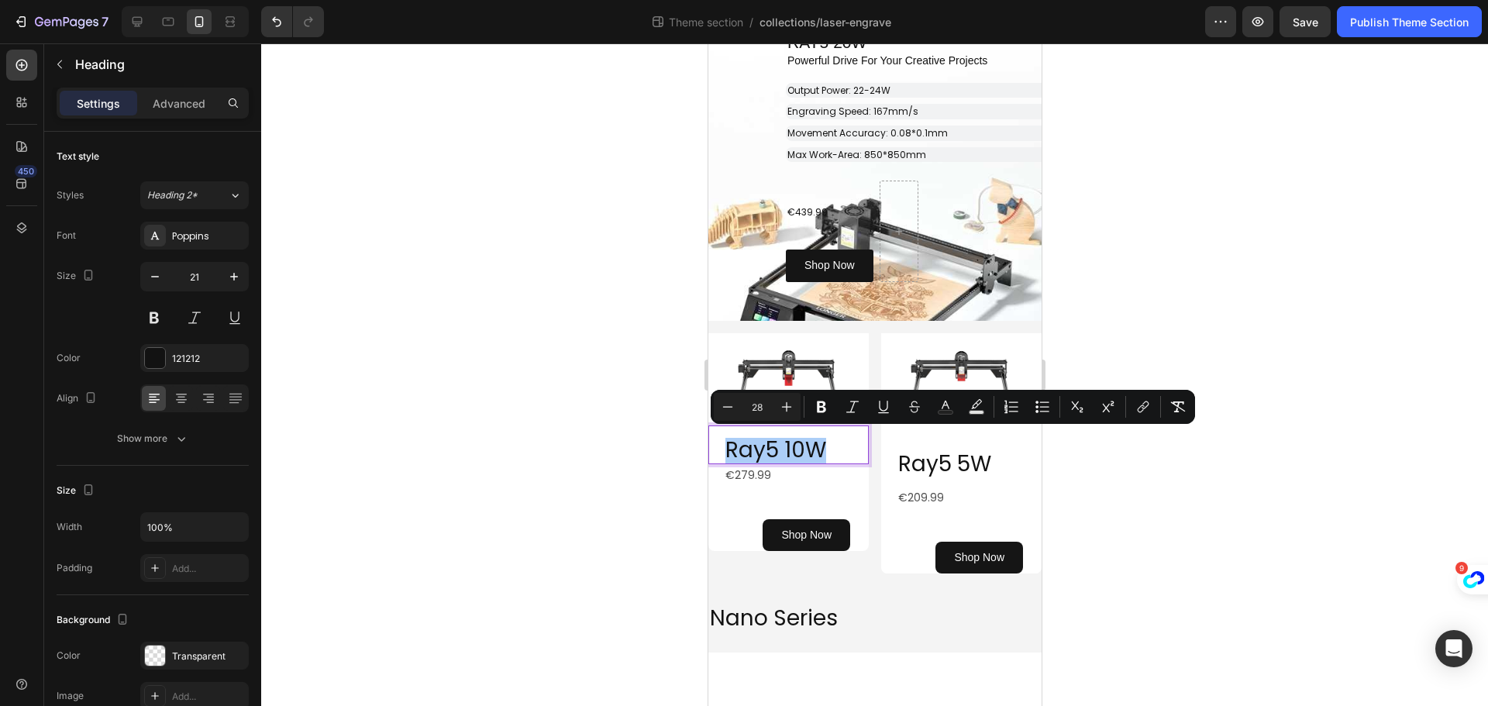
click at [756, 406] on input "28" at bounding box center [757, 407] width 31 height 19
type input "21"
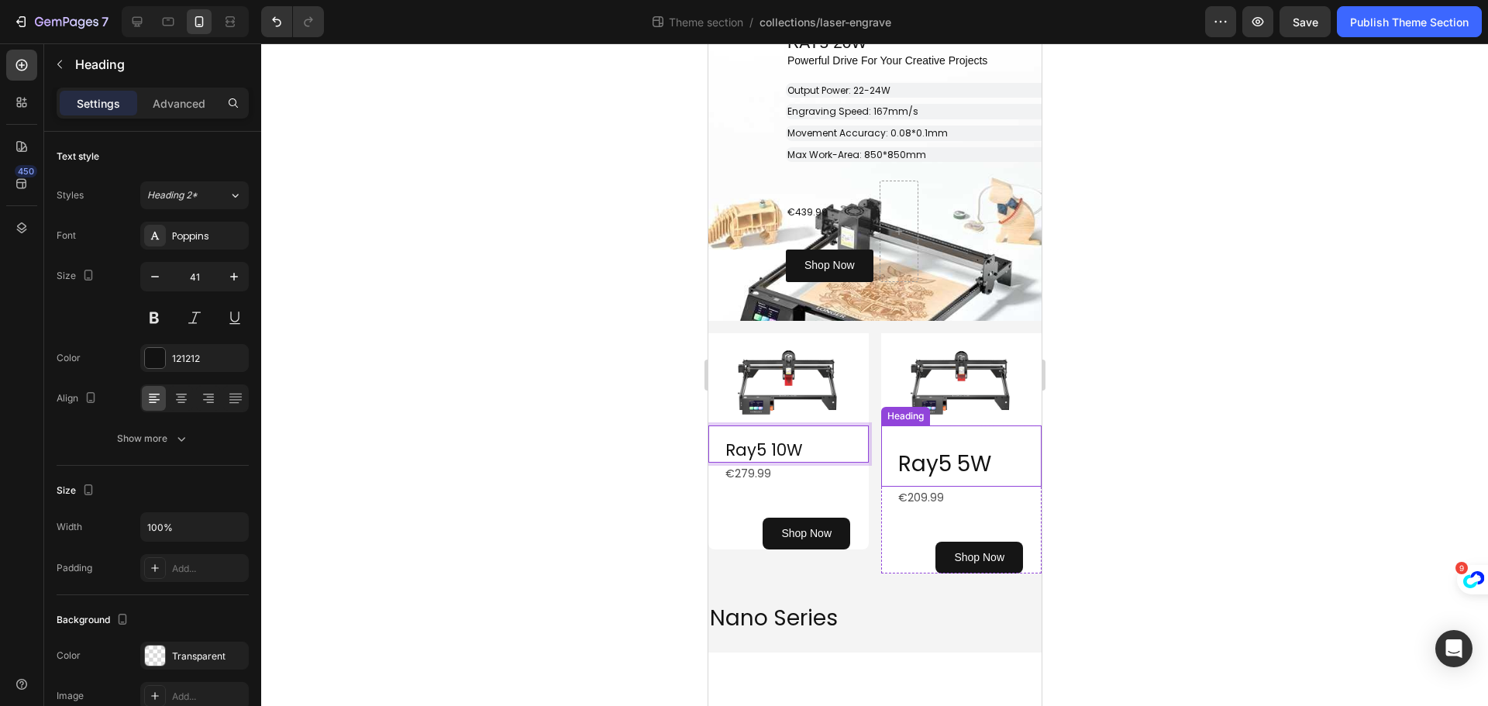
click at [914, 449] on span "Ray5 5W" at bounding box center [943, 464] width 93 height 30
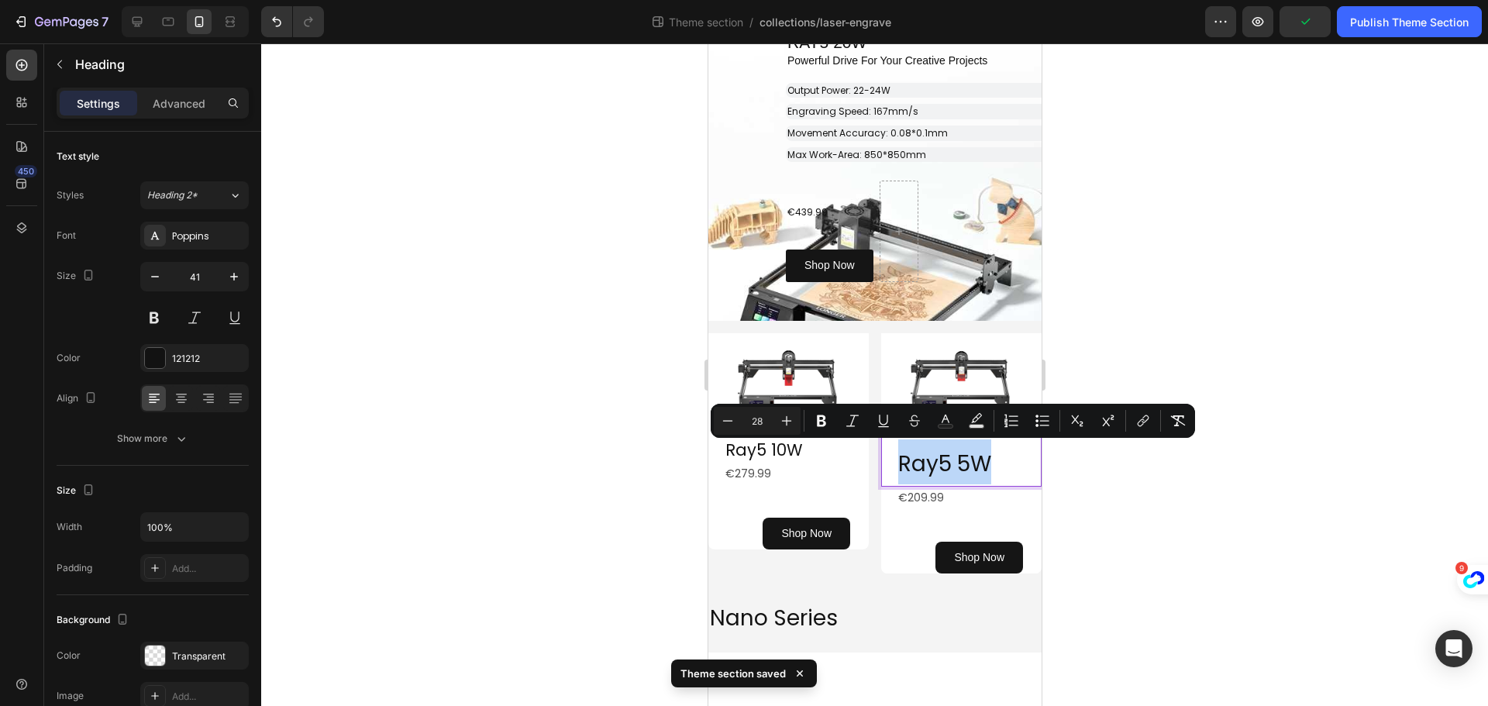
drag, startPoint x: 897, startPoint y: 461, endPoint x: 999, endPoint y: 464, distance: 102.3
click at [999, 464] on p "Ray5 5W" at bounding box center [968, 461] width 142 height 45
click at [763, 418] on input "28" at bounding box center [757, 421] width 31 height 19
type input "21"
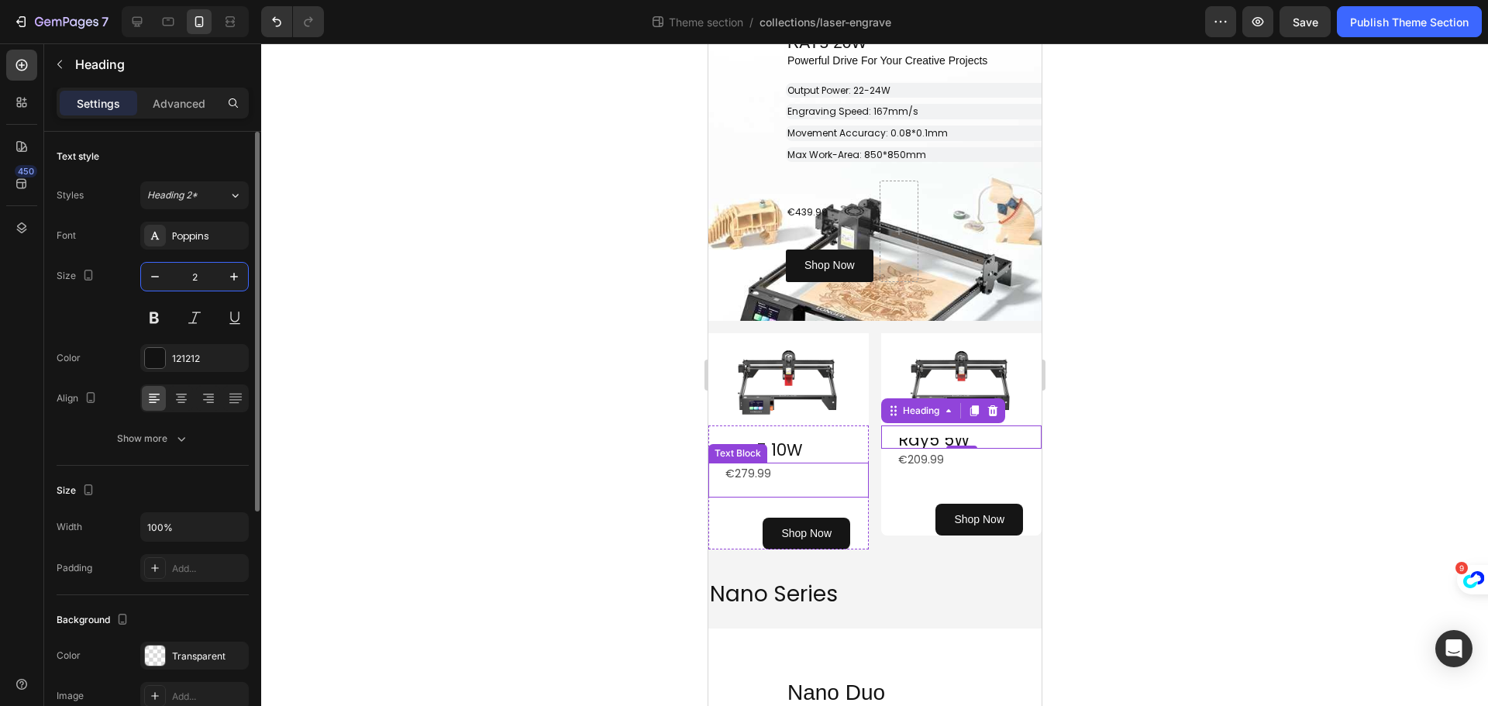
type input "21"
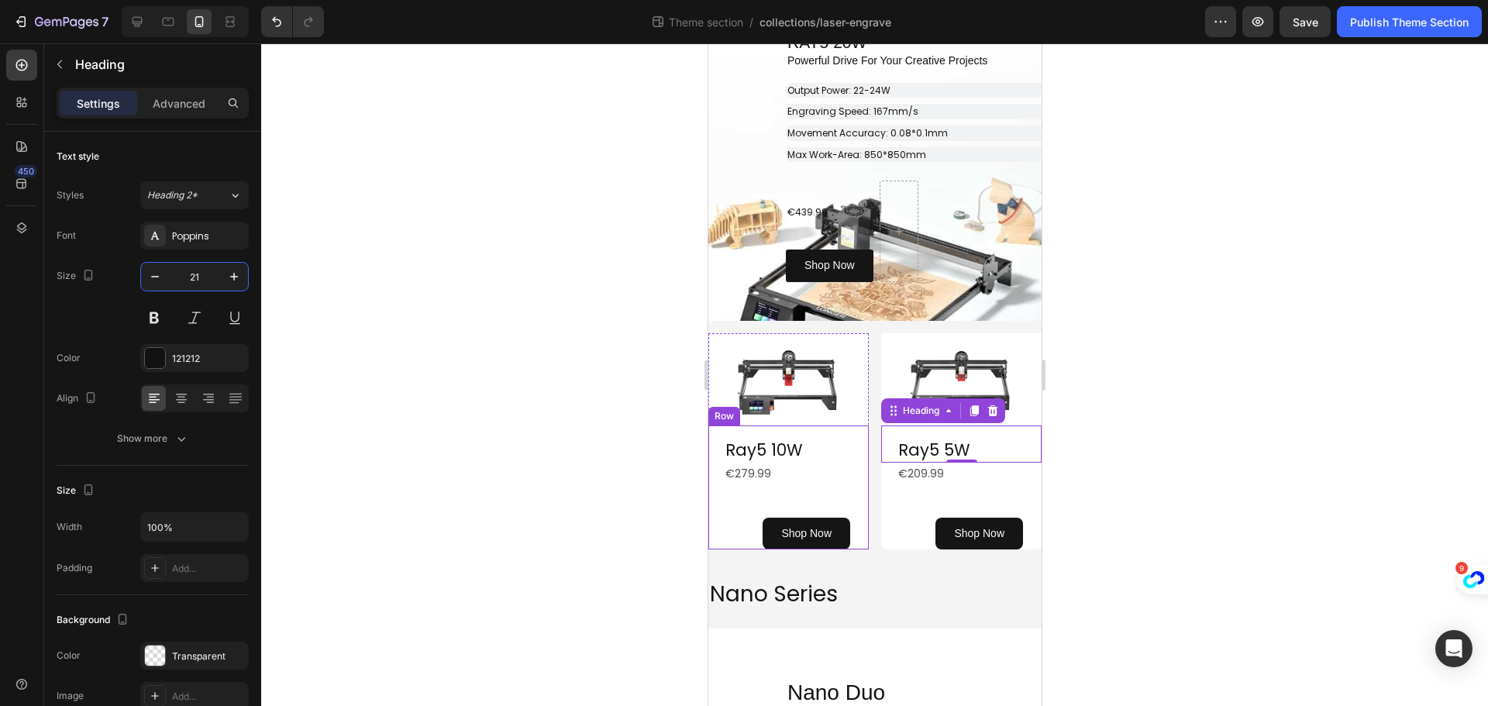
click at [601, 491] on div at bounding box center [874, 374] width 1227 height 663
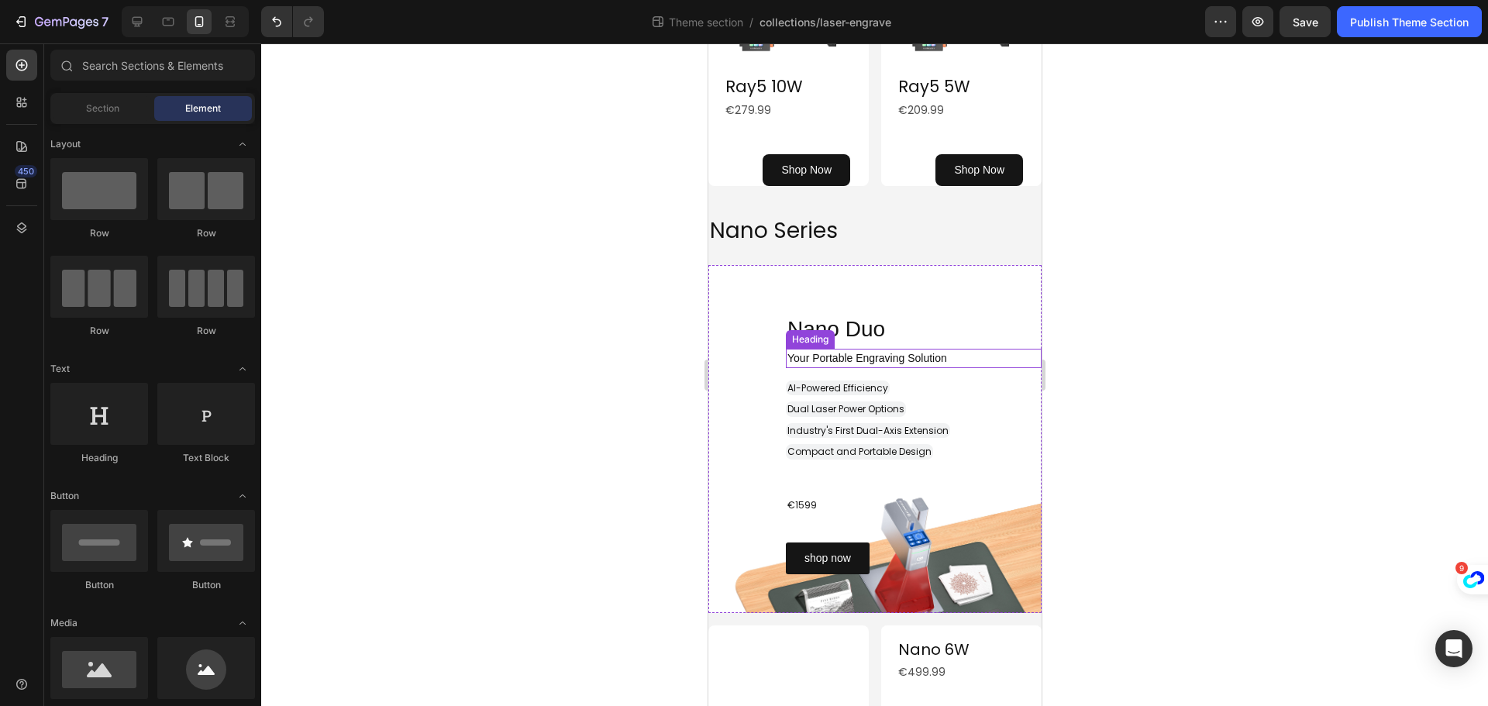
scroll to position [775, 0]
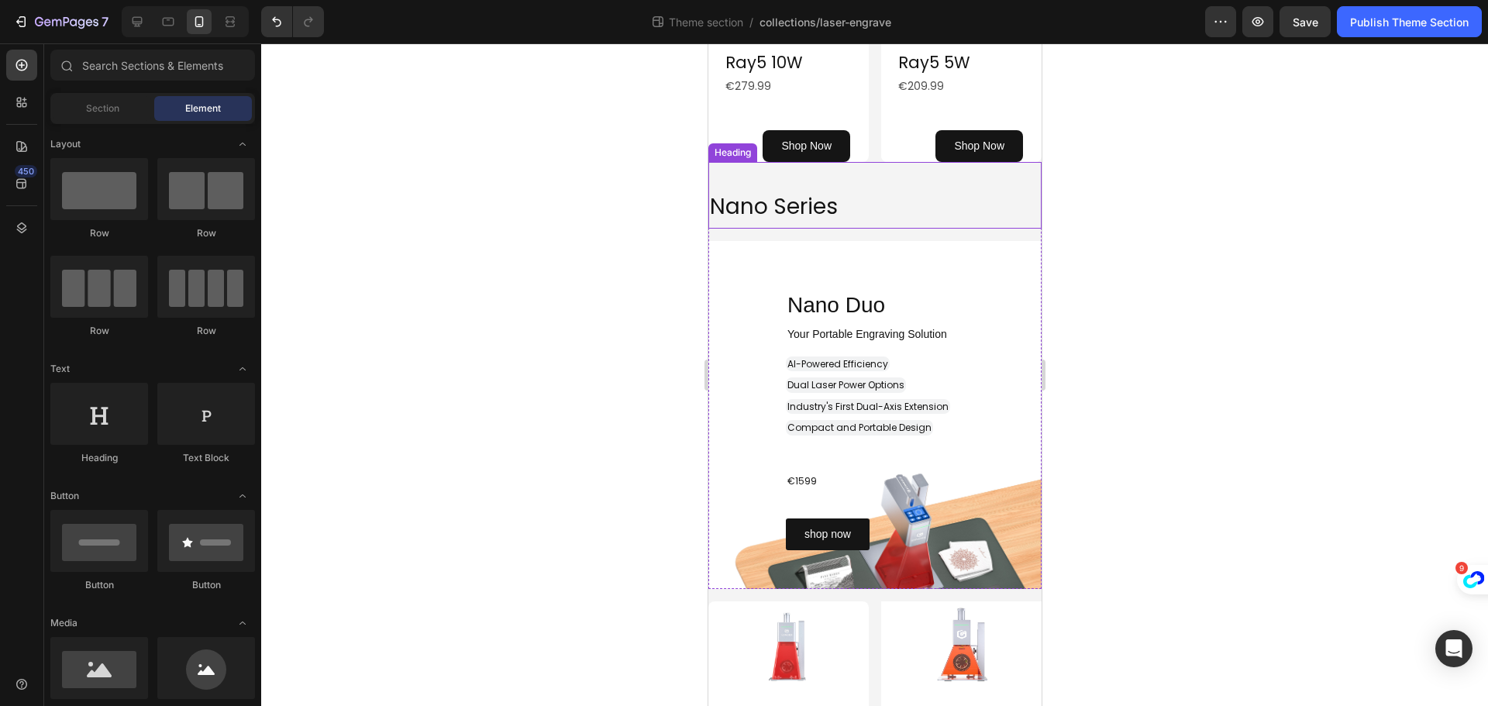
click at [859, 202] on h2 "Nano Series" at bounding box center [874, 205] width 333 height 48
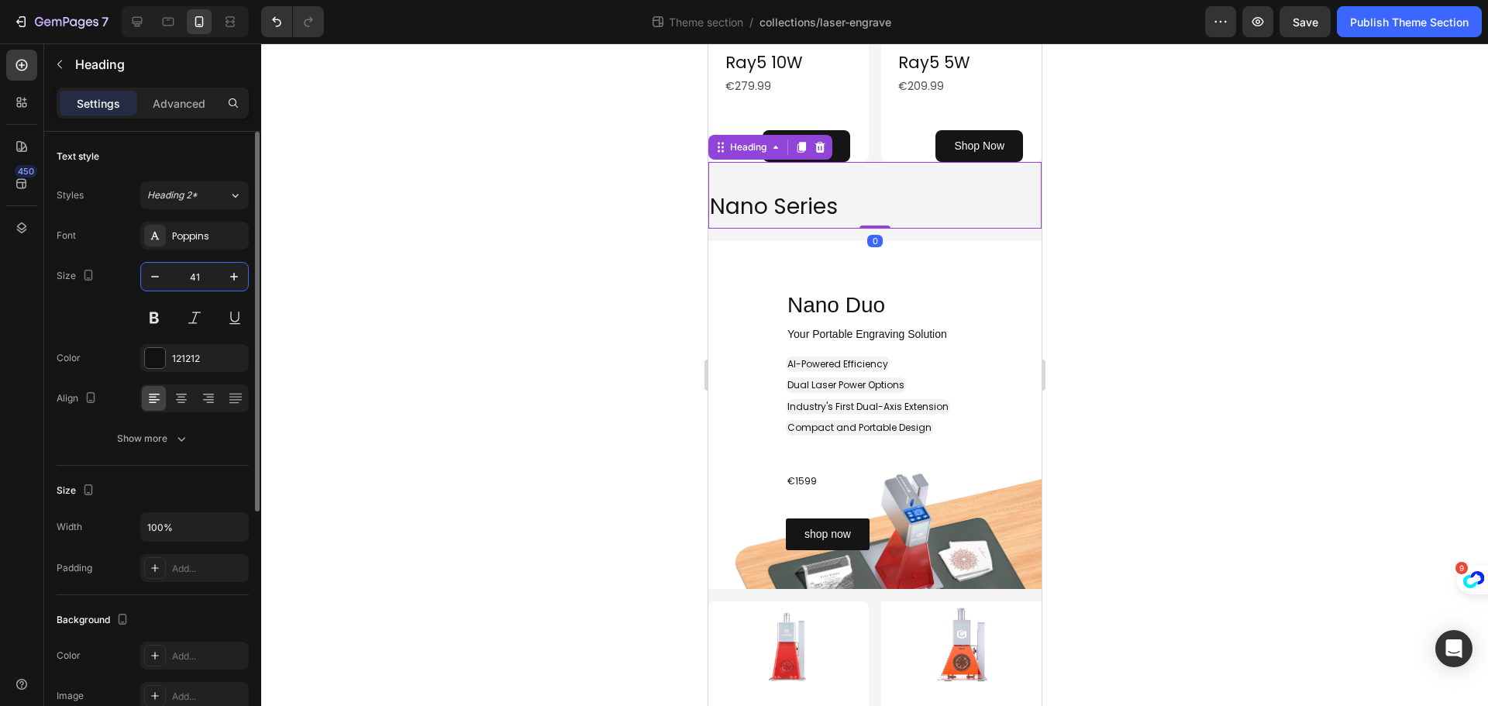
click at [198, 281] on input "41" at bounding box center [194, 277] width 51 height 28
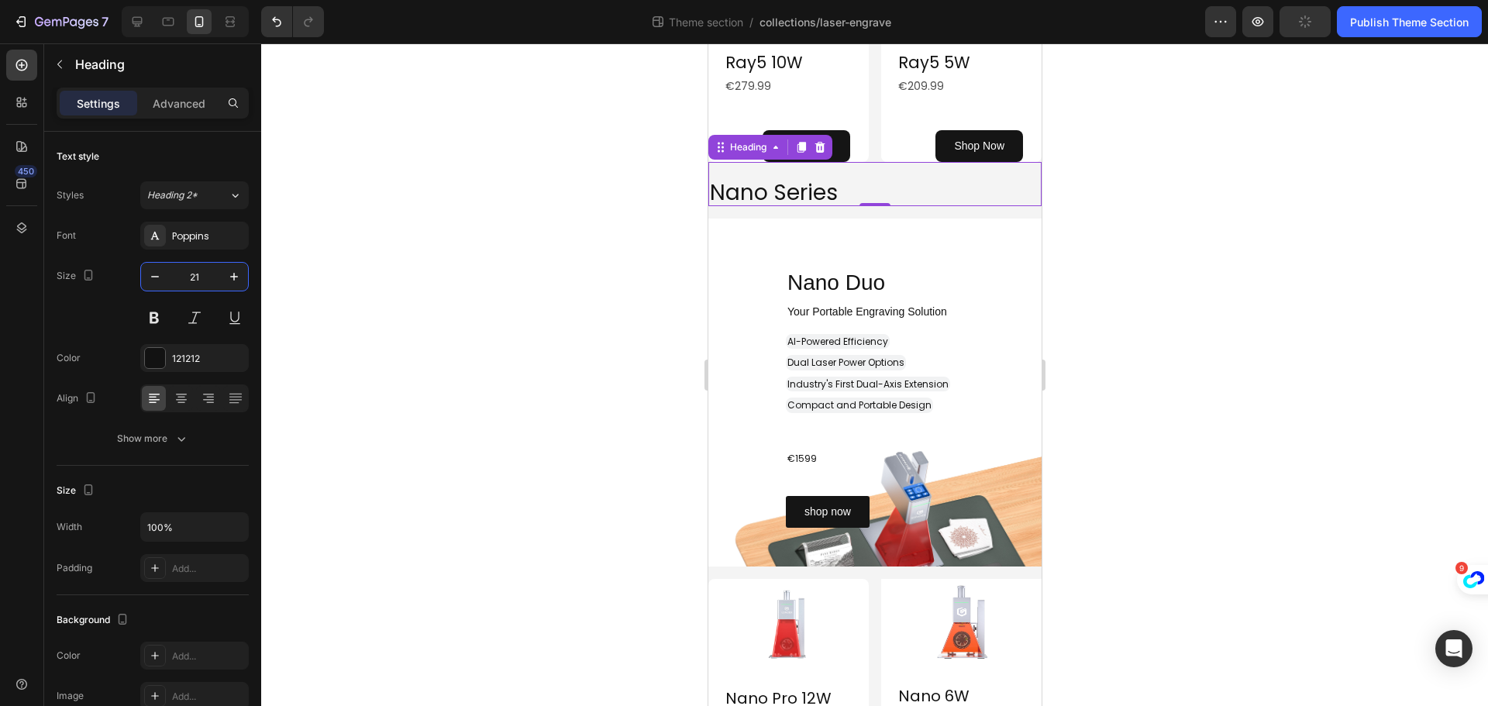
type input "21"
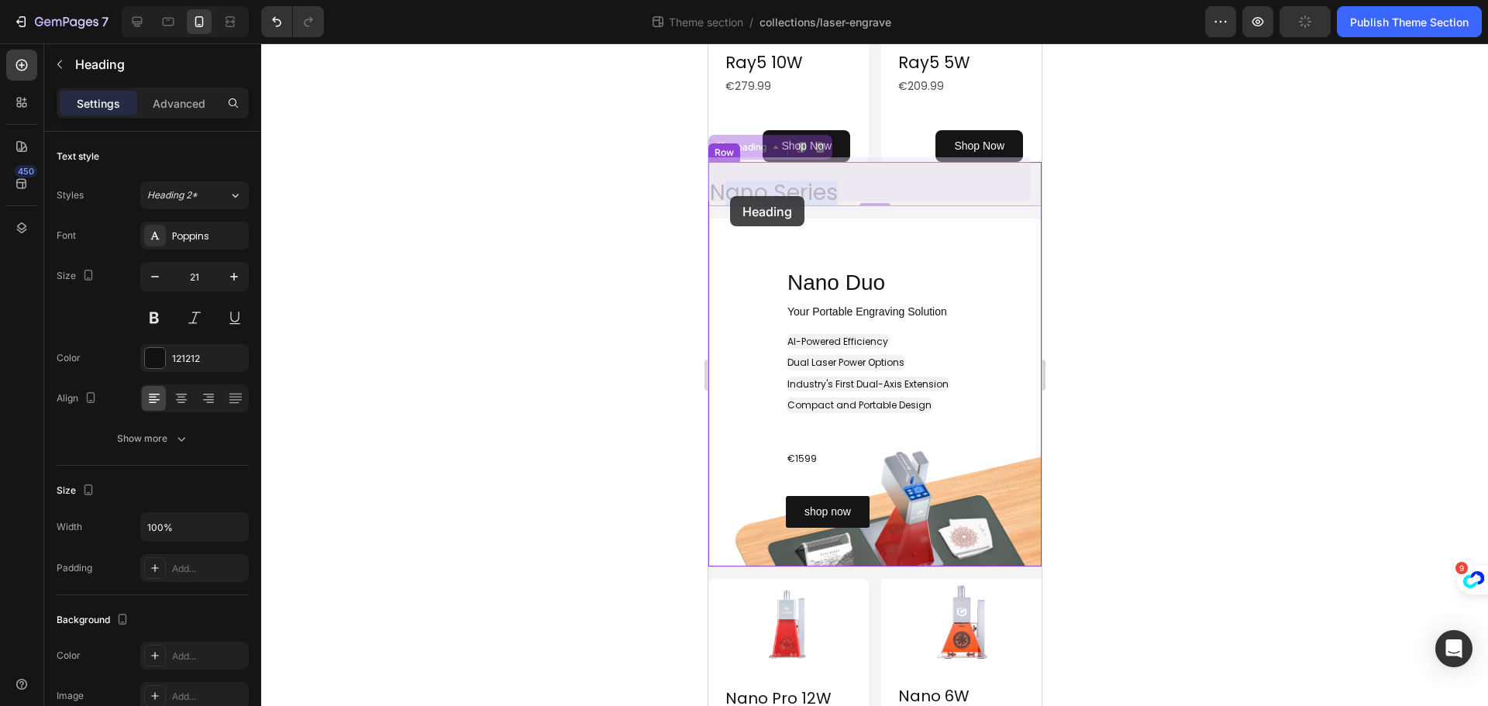
drag, startPoint x: 861, startPoint y: 185, endPoint x: 729, endPoint y: 196, distance: 132.2
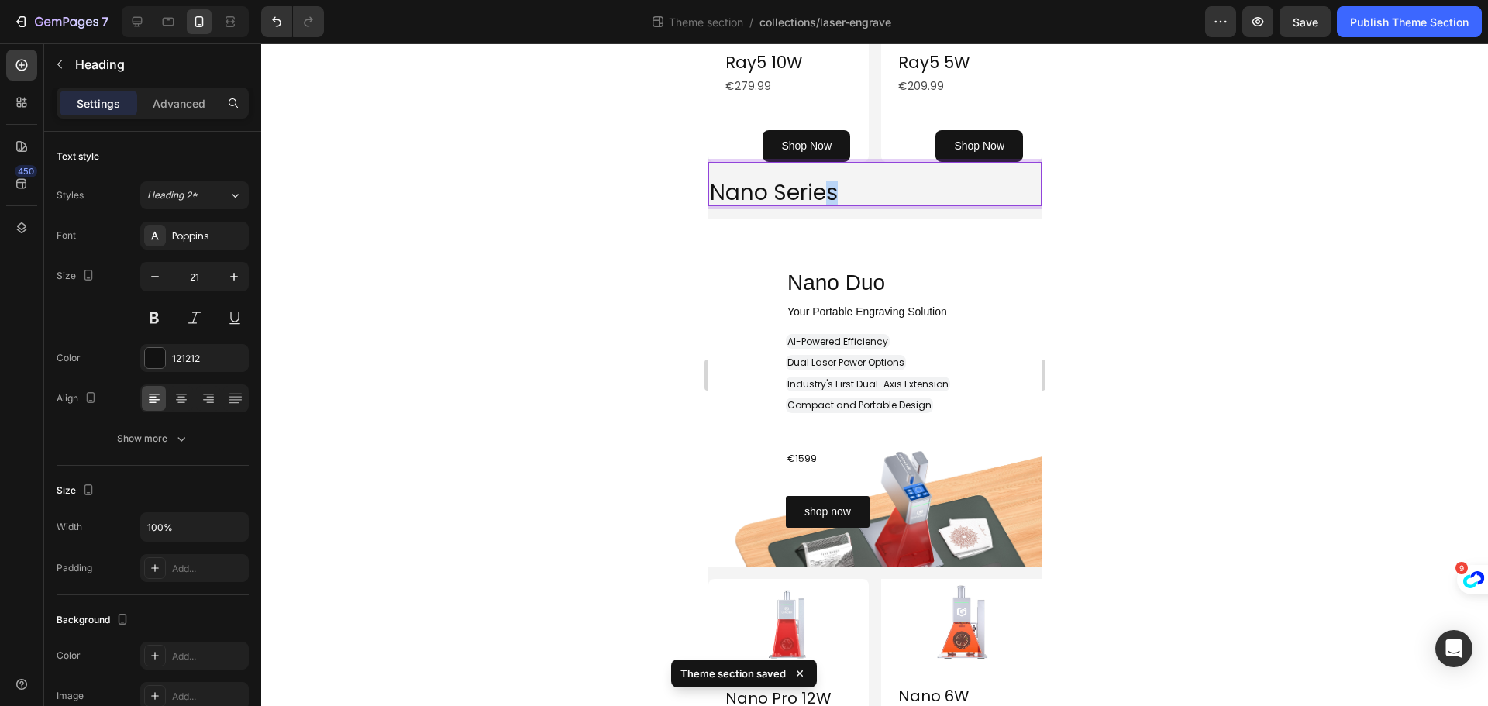
drag, startPoint x: 835, startPoint y: 188, endPoint x: 826, endPoint y: 186, distance: 9.6
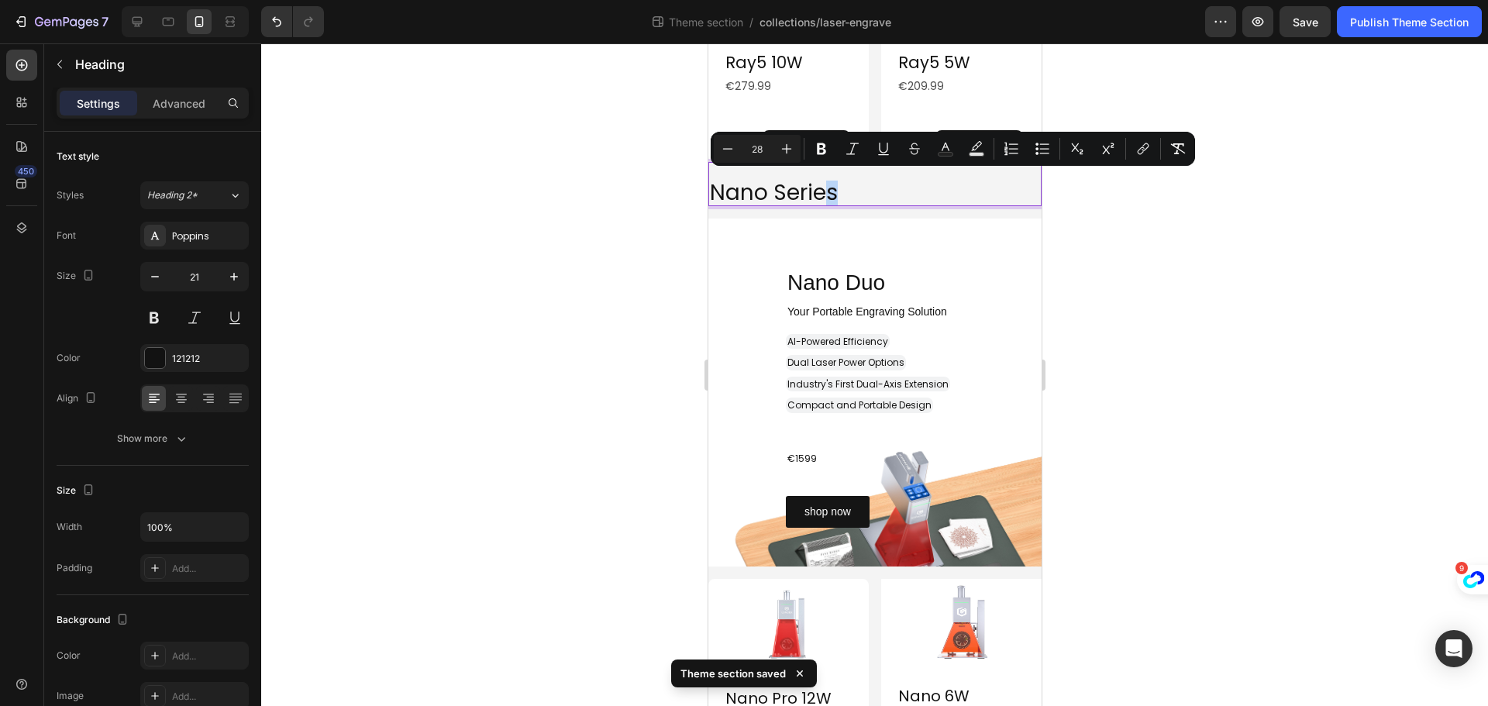
click at [852, 188] on p "Nano Series" at bounding box center [874, 193] width 330 height 22
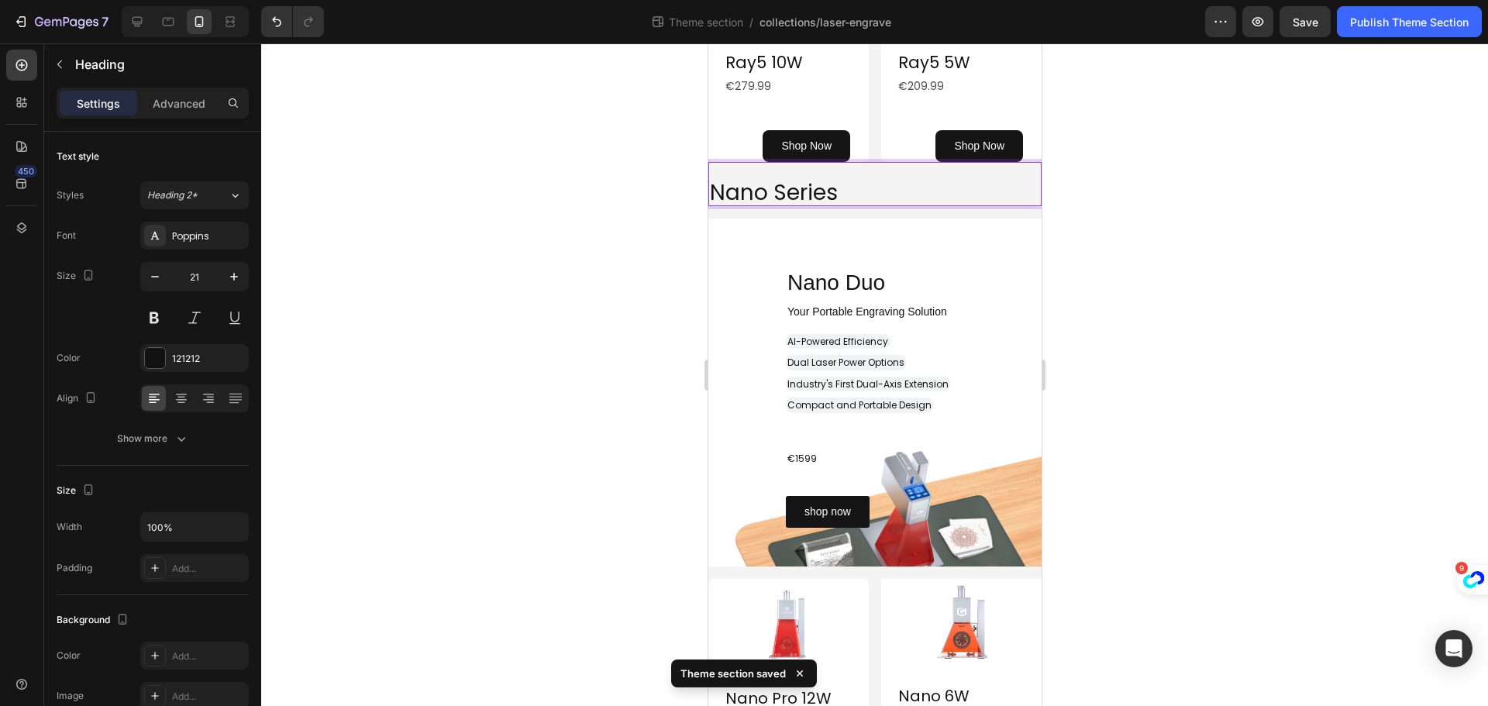
click at [847, 185] on p "Nano Series" at bounding box center [874, 193] width 330 height 22
drag, startPoint x: 847, startPoint y: 185, endPoint x: 1386, endPoint y: 236, distance: 541.7
click at [708, 193] on html "iPhone 15 Pro Max ( 430 px) iPhone 13 Mini iPhone 13 Pro iPhone 11 Pro Max iPho…" at bounding box center [874, 354] width 333 height 2172
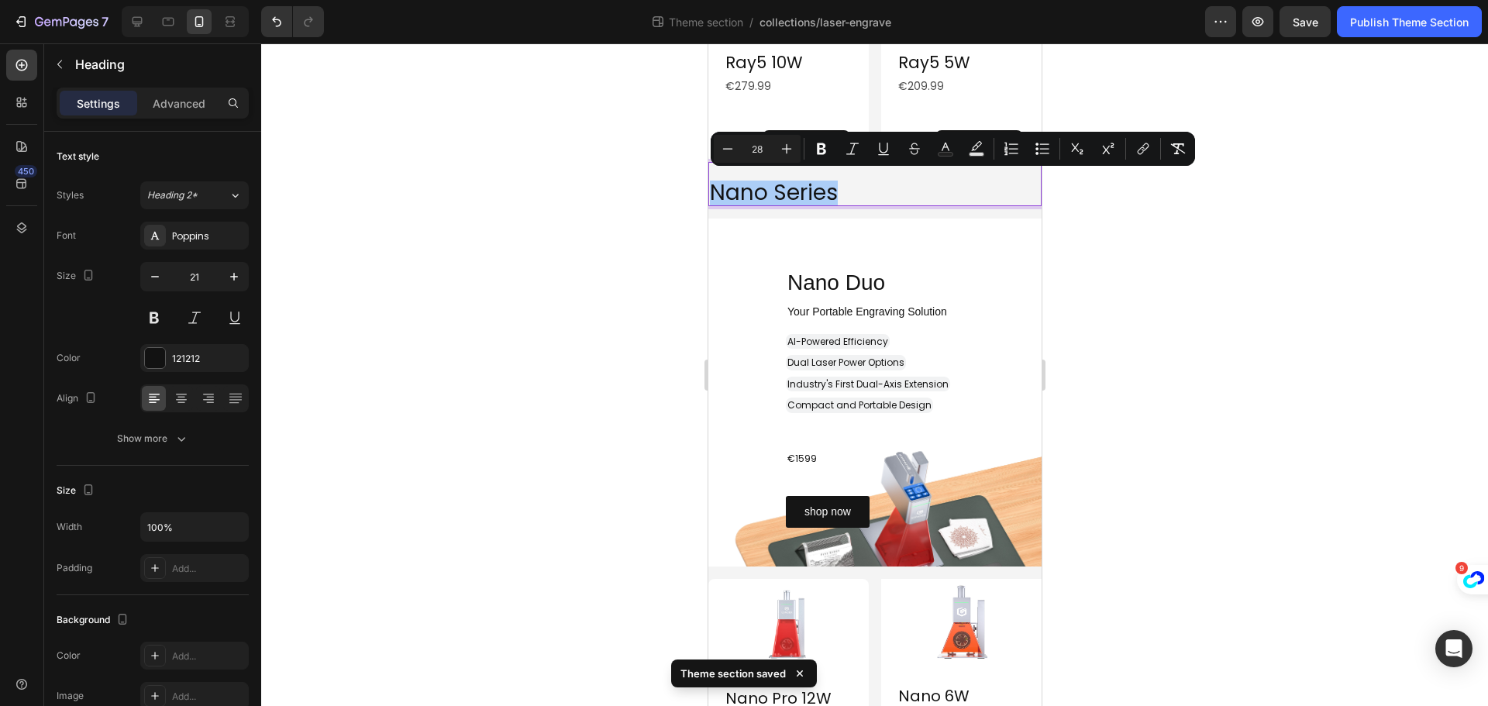
click at [768, 149] on input "28" at bounding box center [757, 148] width 31 height 19
type input "21"
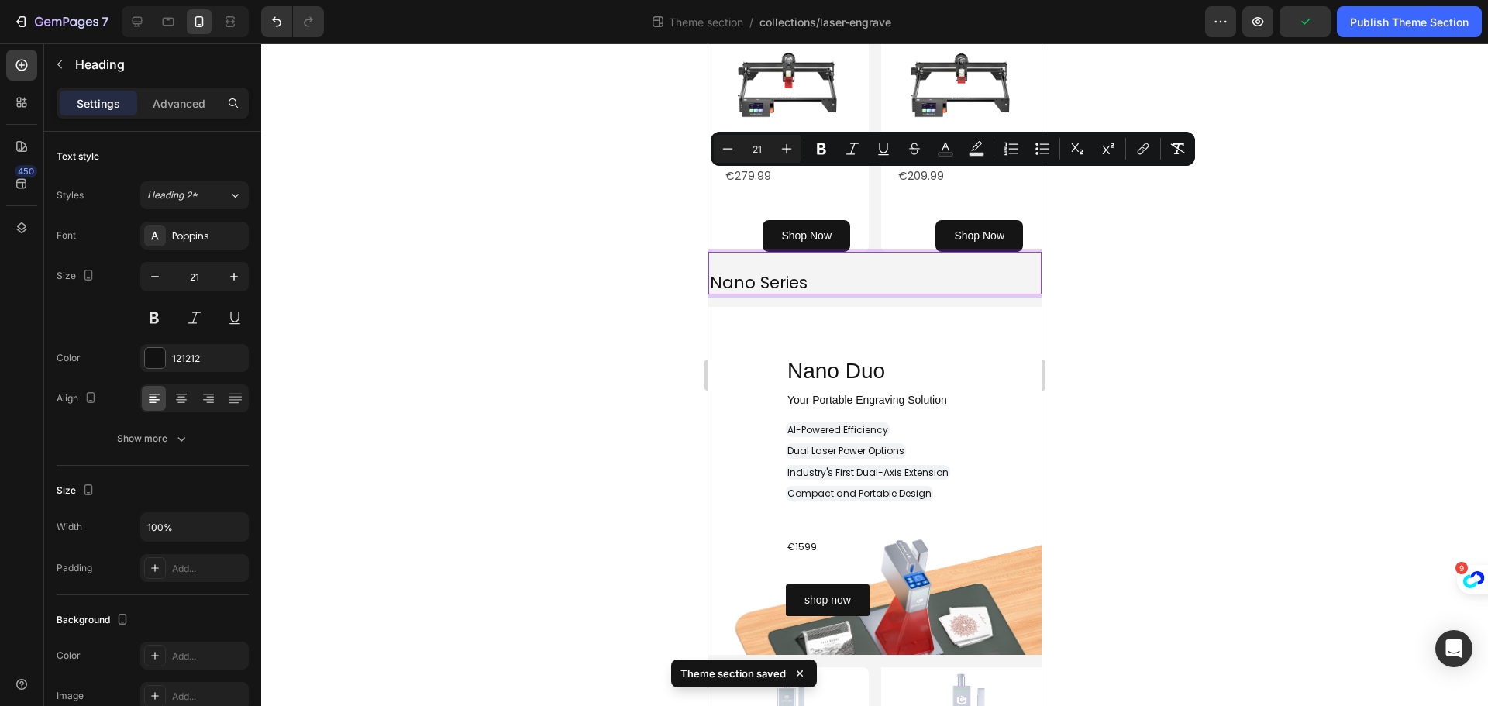
scroll to position [697, 0]
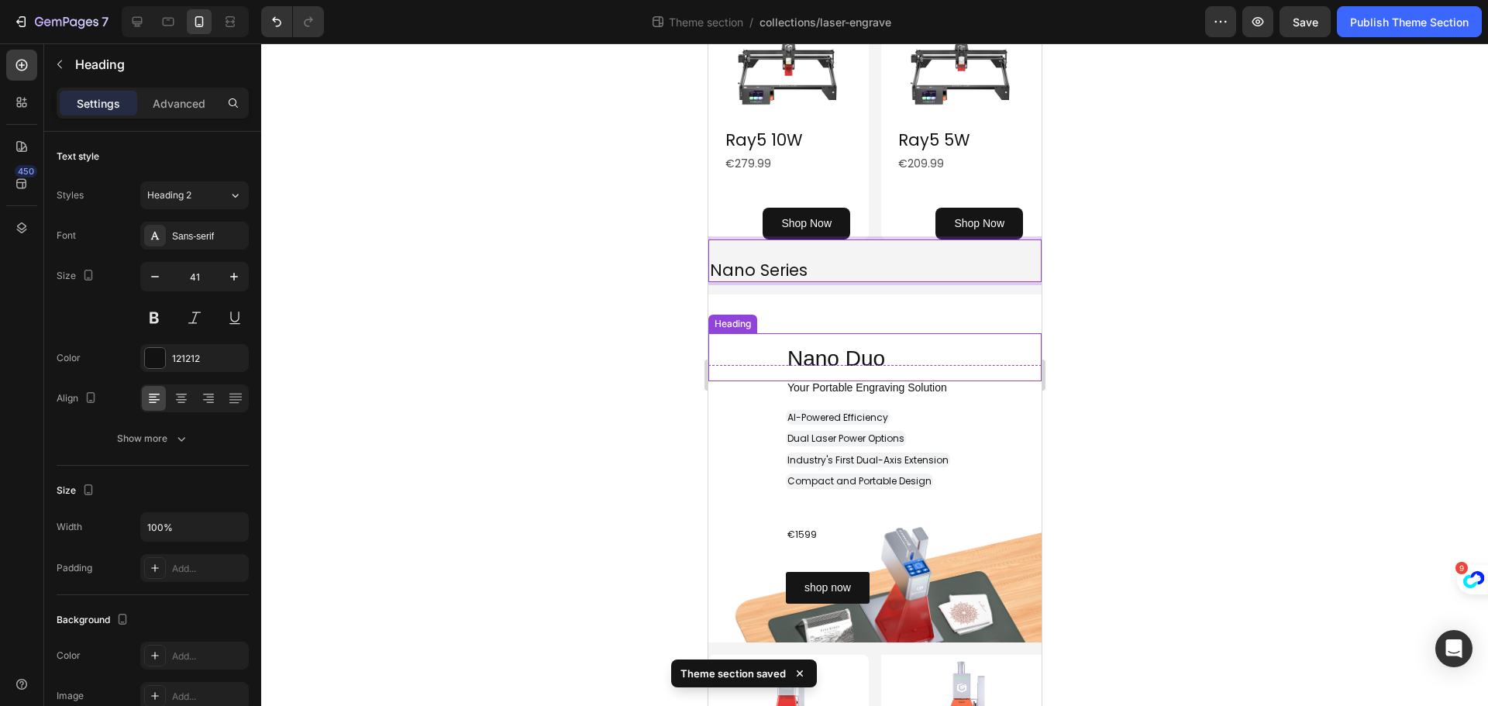
click at [880, 346] on span "Nano Duo" at bounding box center [836, 358] width 98 height 24
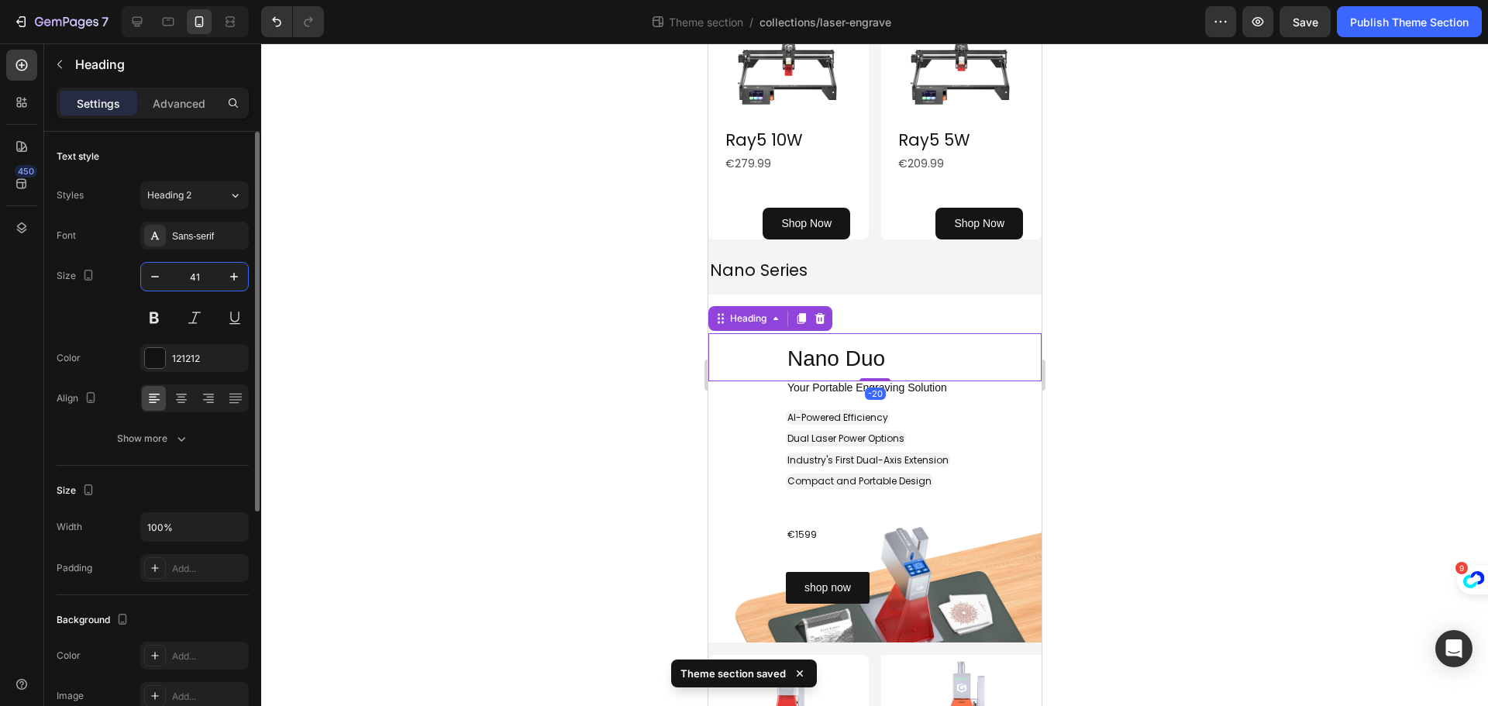
click at [198, 274] on input "41" at bounding box center [194, 277] width 51 height 28
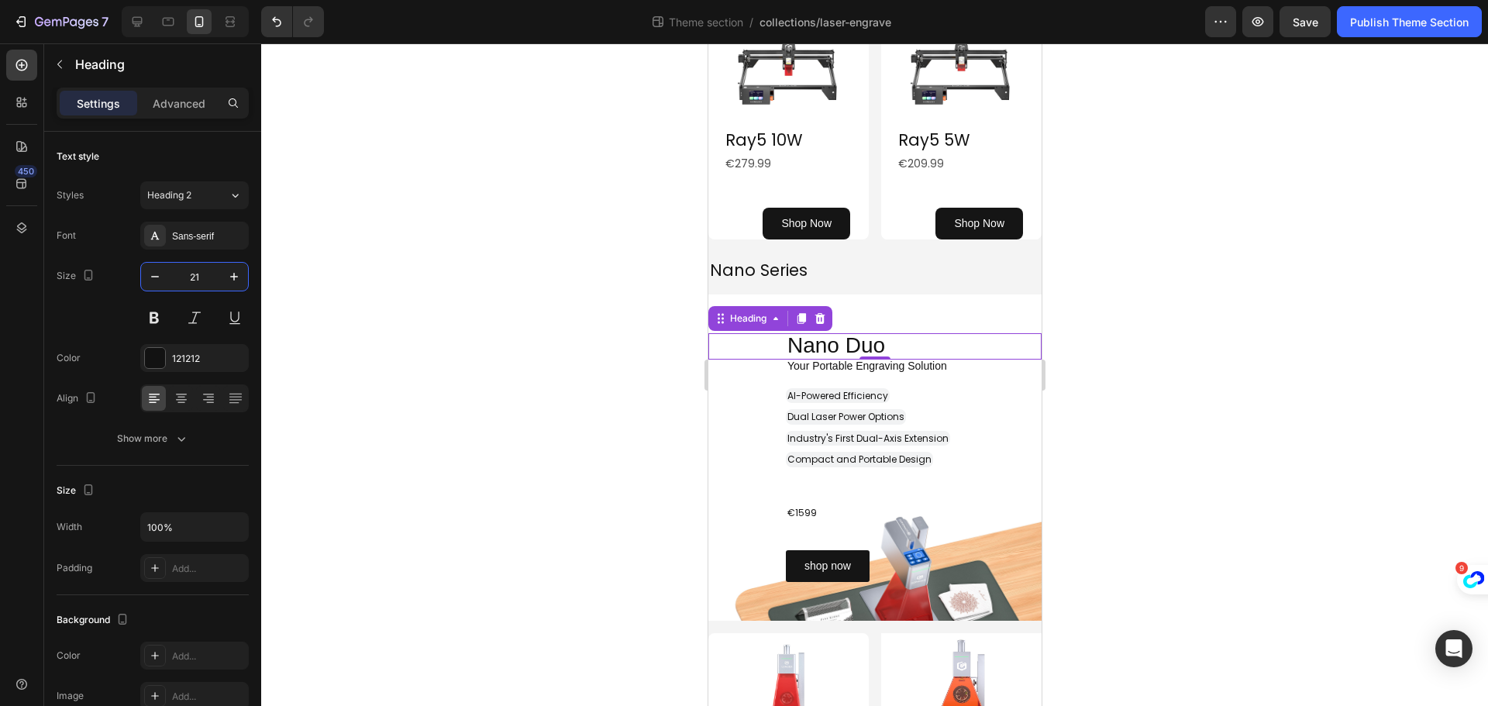
type input "21"
click at [781, 339] on div "Nano Duo Heading -20" at bounding box center [874, 346] width 333 height 26
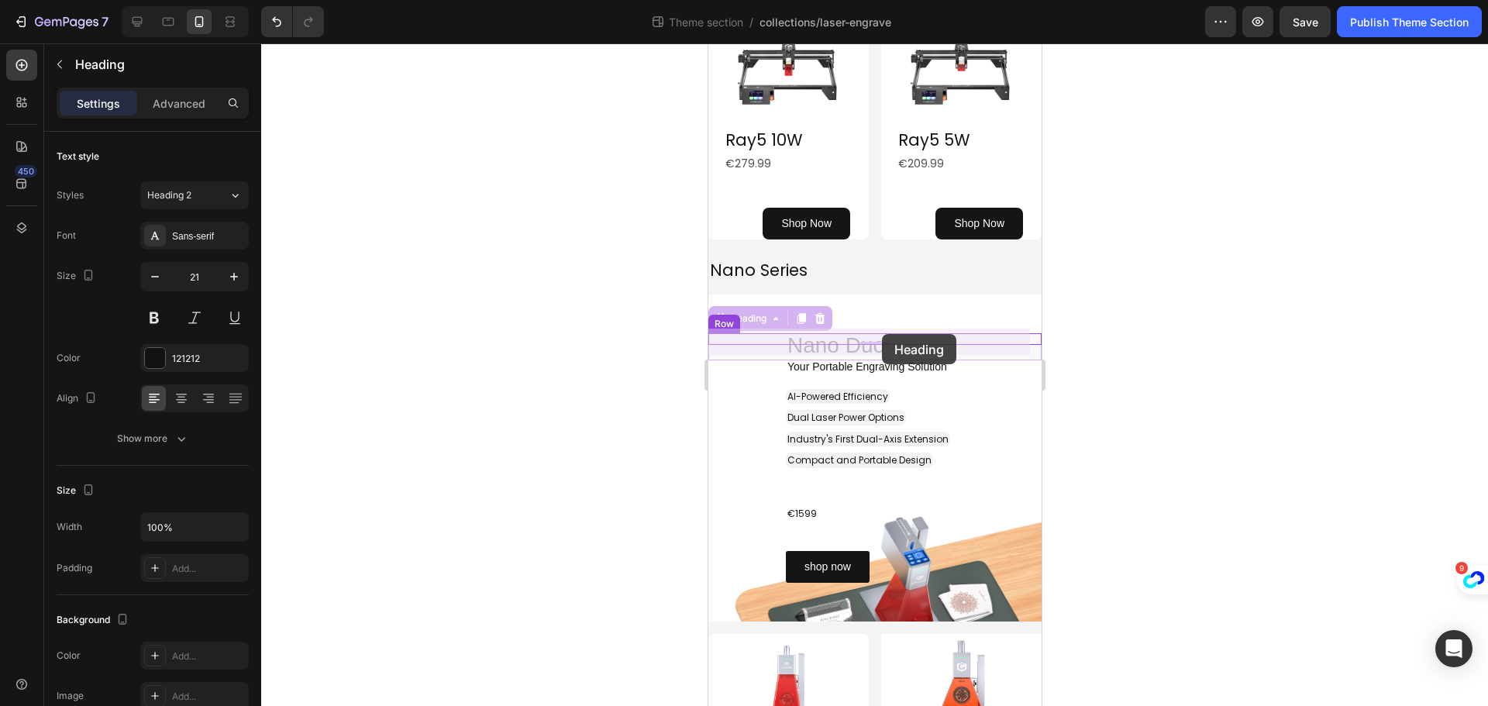
drag, startPoint x: 781, startPoint y: 339, endPoint x: 881, endPoint y: 334, distance: 100.1
drag, startPoint x: 899, startPoint y: 342, endPoint x: 693, endPoint y: 352, distance: 206.4
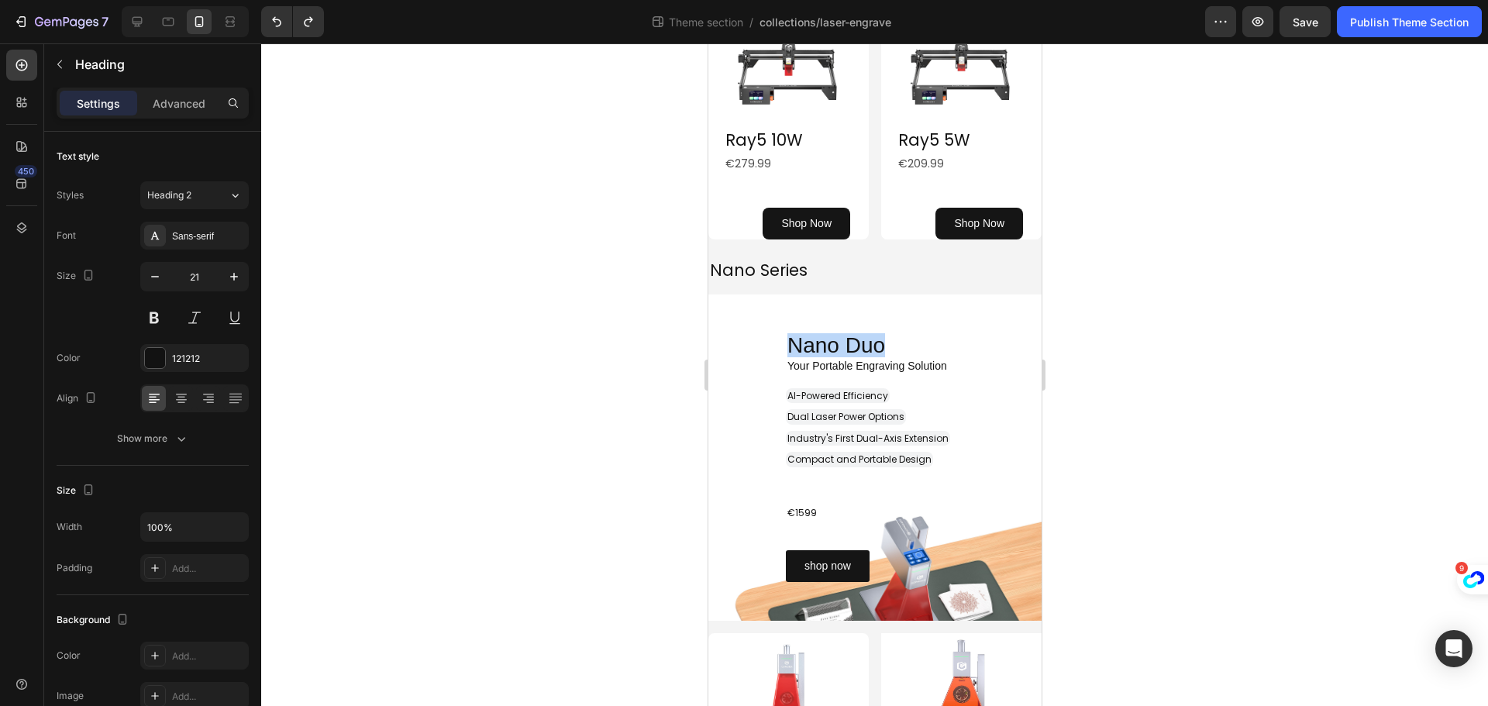
drag, startPoint x: 787, startPoint y: 337, endPoint x: 905, endPoint y: 338, distance: 118.6
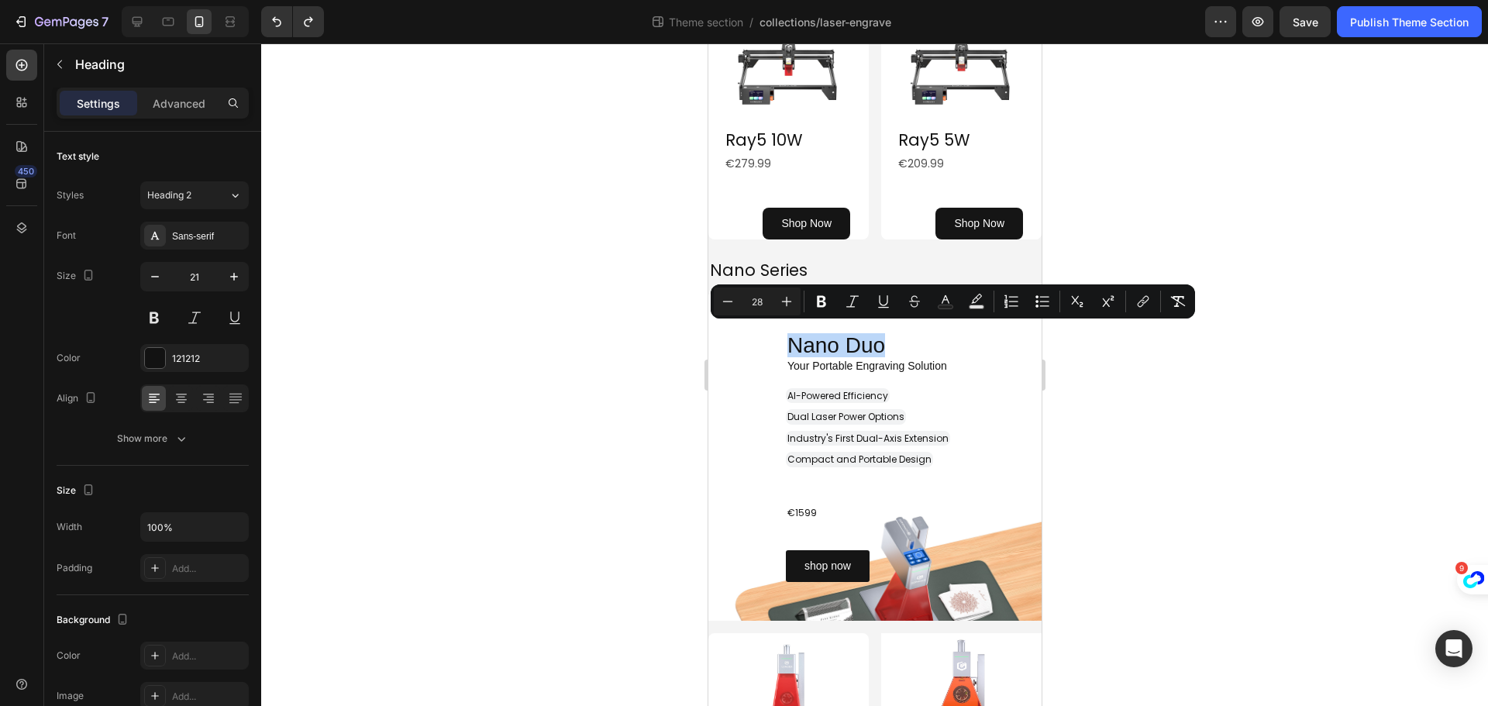
click at [905, 338] on p "Nano Duo" at bounding box center [913, 346] width 253 height 22
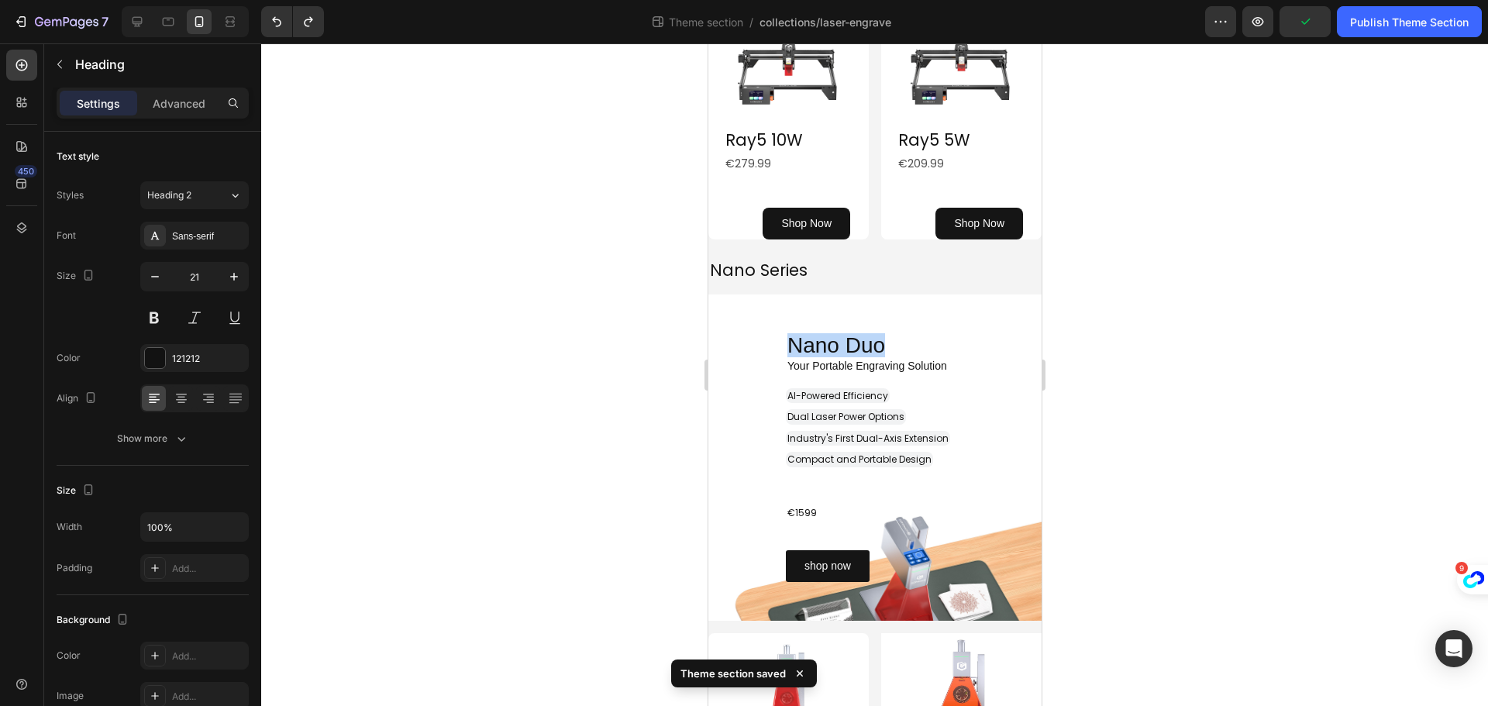
drag, startPoint x: 897, startPoint y: 344, endPoint x: 783, endPoint y: 346, distance: 114.7
click at [783, 346] on div "Nano Duo Heading" at bounding box center [874, 346] width 333 height 26
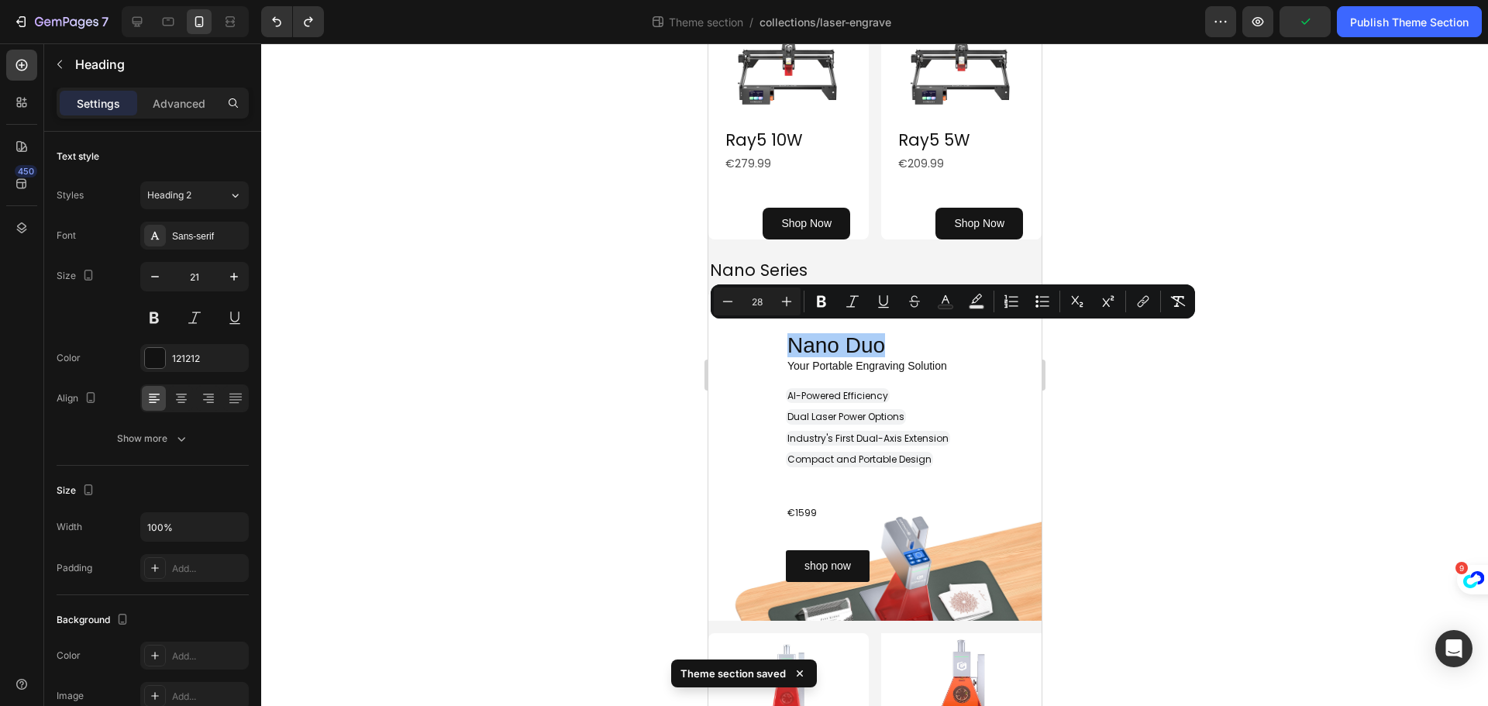
click at [765, 302] on input "28" at bounding box center [757, 301] width 31 height 19
type input "21"
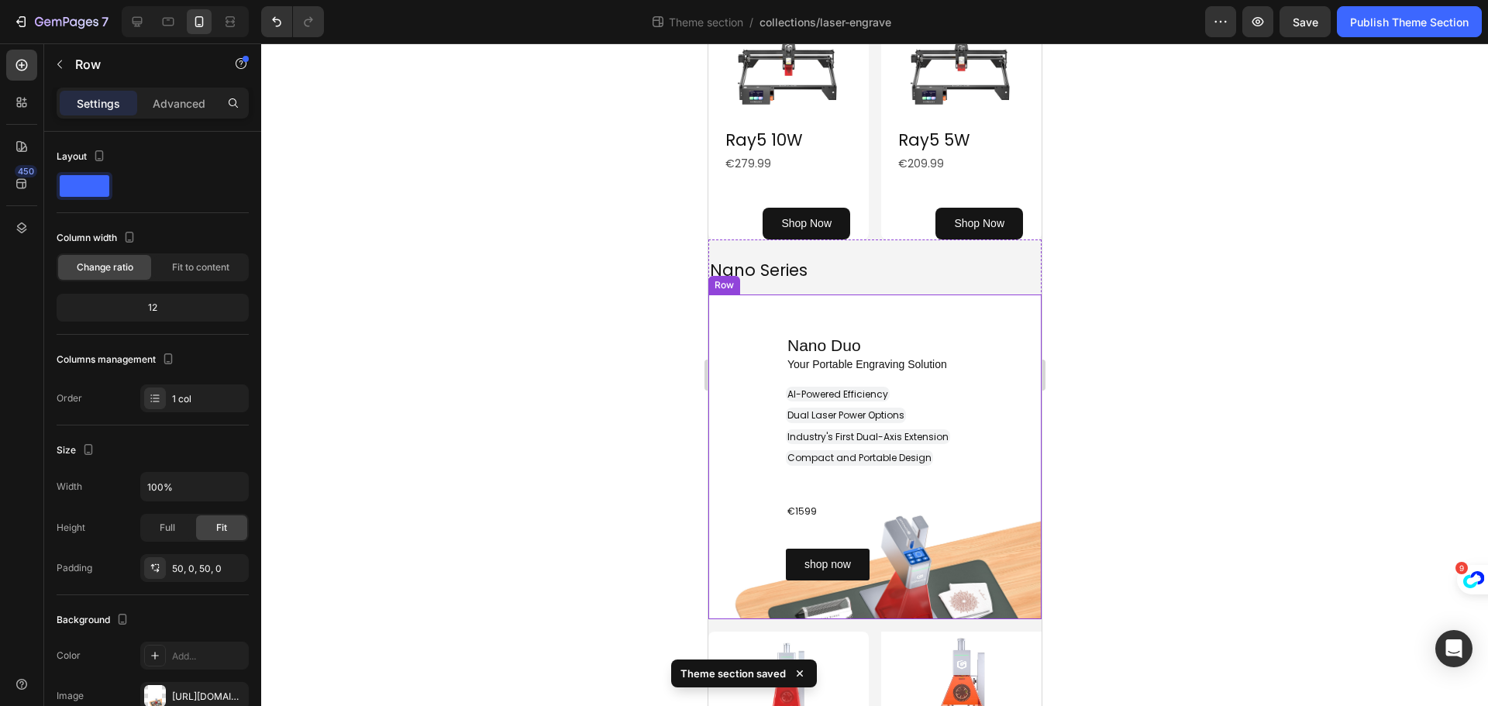
click at [735, 364] on div "Nano Duo Heading Row Your Portable Engraving Solution Heading AI-Powered Effici…" at bounding box center [874, 456] width 333 height 247
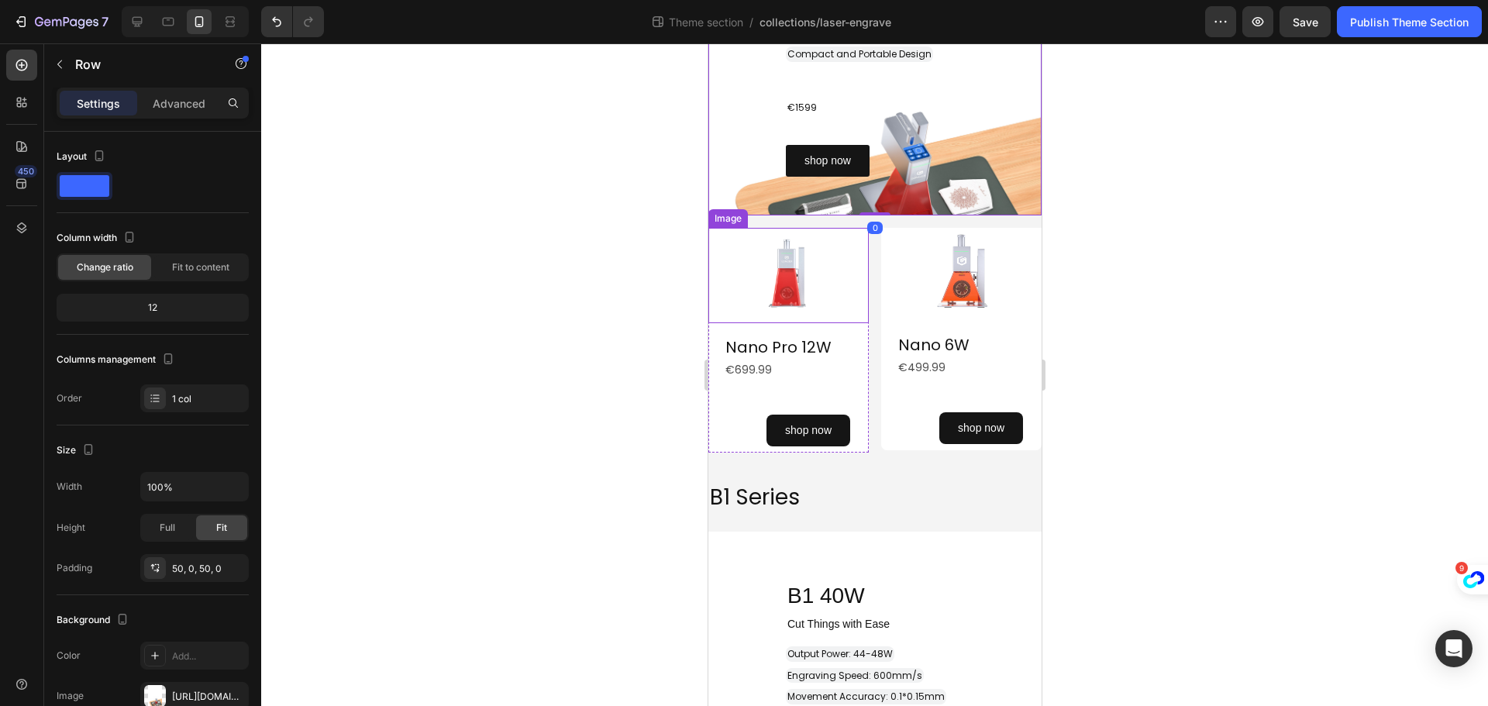
scroll to position [1240, 0]
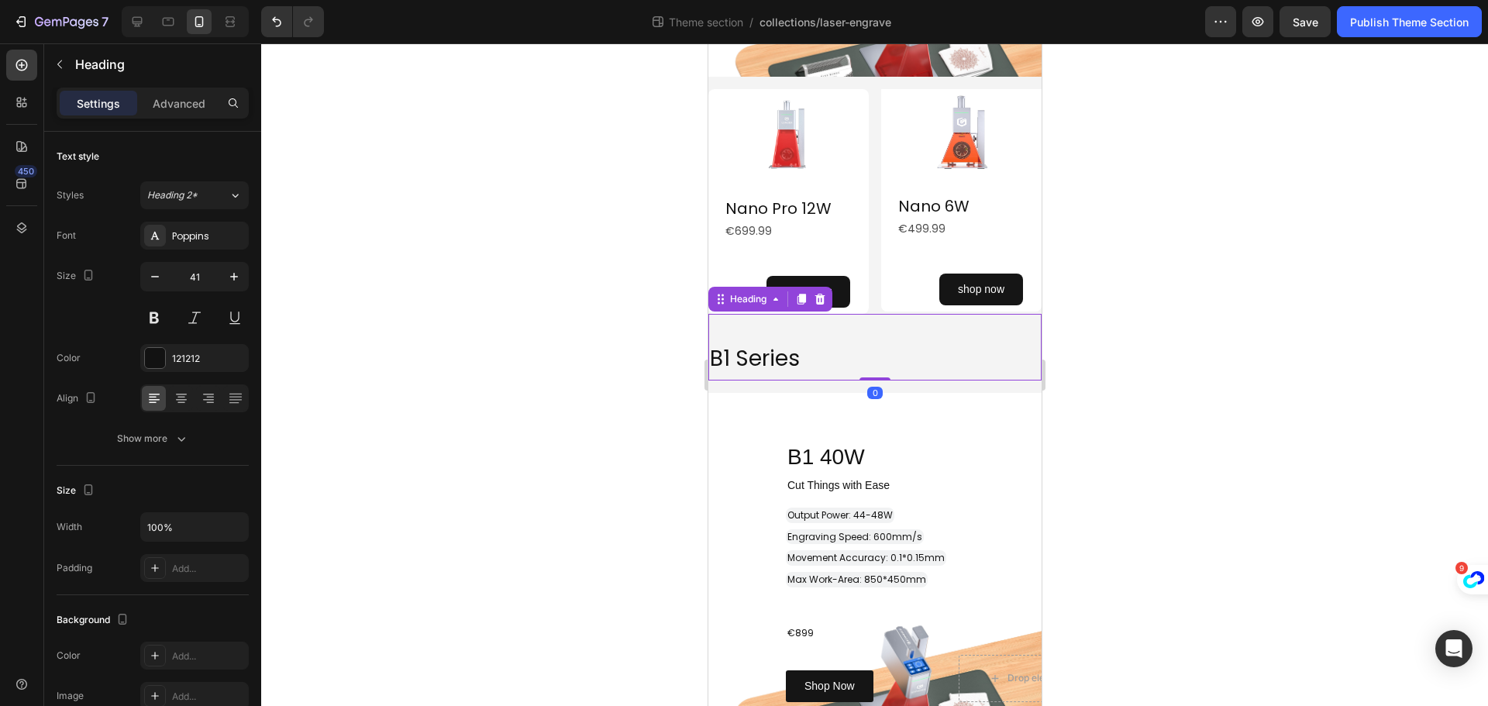
click at [821, 352] on h2 "B1 Series" at bounding box center [874, 356] width 333 height 48
drag, startPoint x: 815, startPoint y: 353, endPoint x: 1405, endPoint y: 407, distance: 593.0
drag, startPoint x: 808, startPoint y: 349, endPoint x: 710, endPoint y: 353, distance: 98.5
click at [710, 353] on p "B1 Series" at bounding box center [874, 356] width 330 height 45
click at [710, 353] on span "B1 Series" at bounding box center [754, 358] width 90 height 30
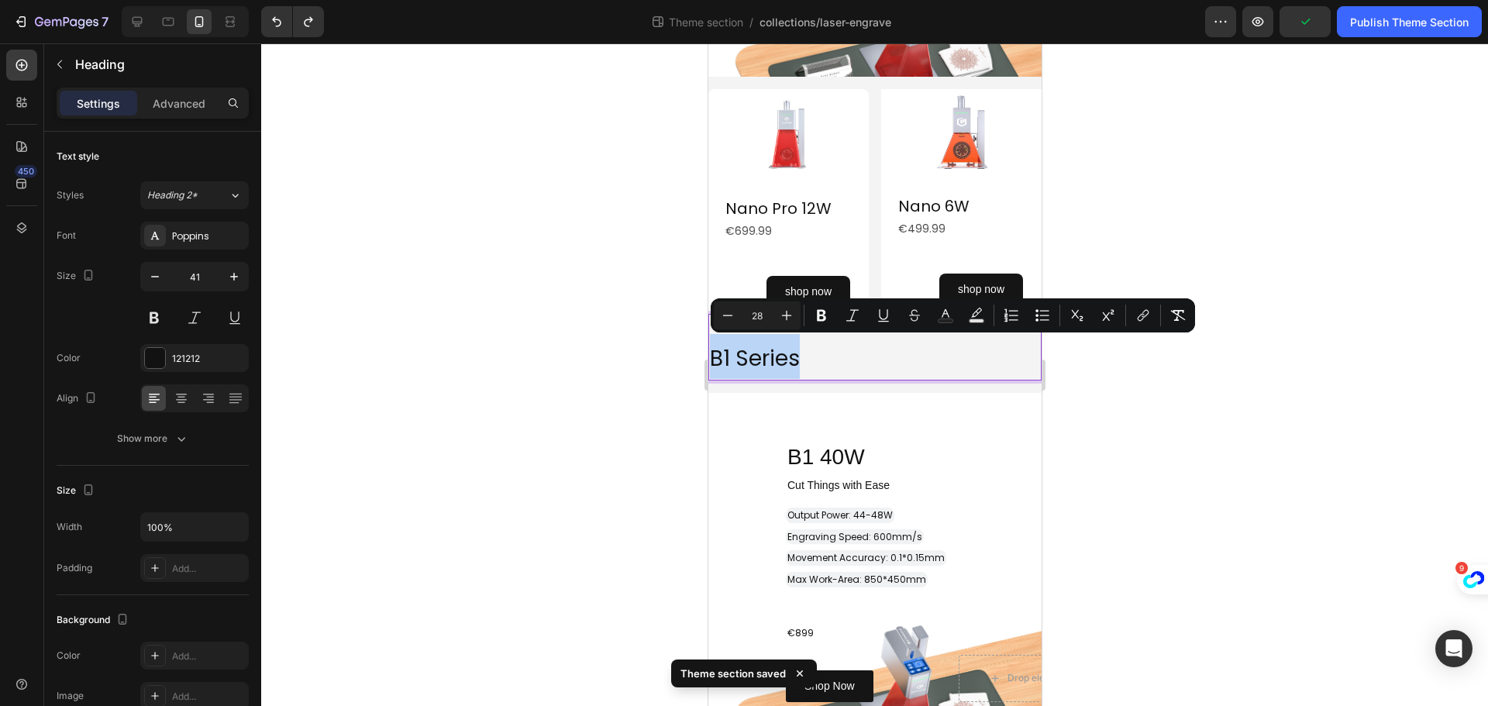
drag, startPoint x: 803, startPoint y: 346, endPoint x: 675, endPoint y: 354, distance: 128.2
click at [759, 318] on input "28" at bounding box center [757, 315] width 31 height 19
drag, startPoint x: 759, startPoint y: 318, endPoint x: 773, endPoint y: 324, distance: 15.3
click at [773, 324] on div "Minus 28 Plus" at bounding box center [757, 315] width 87 height 28
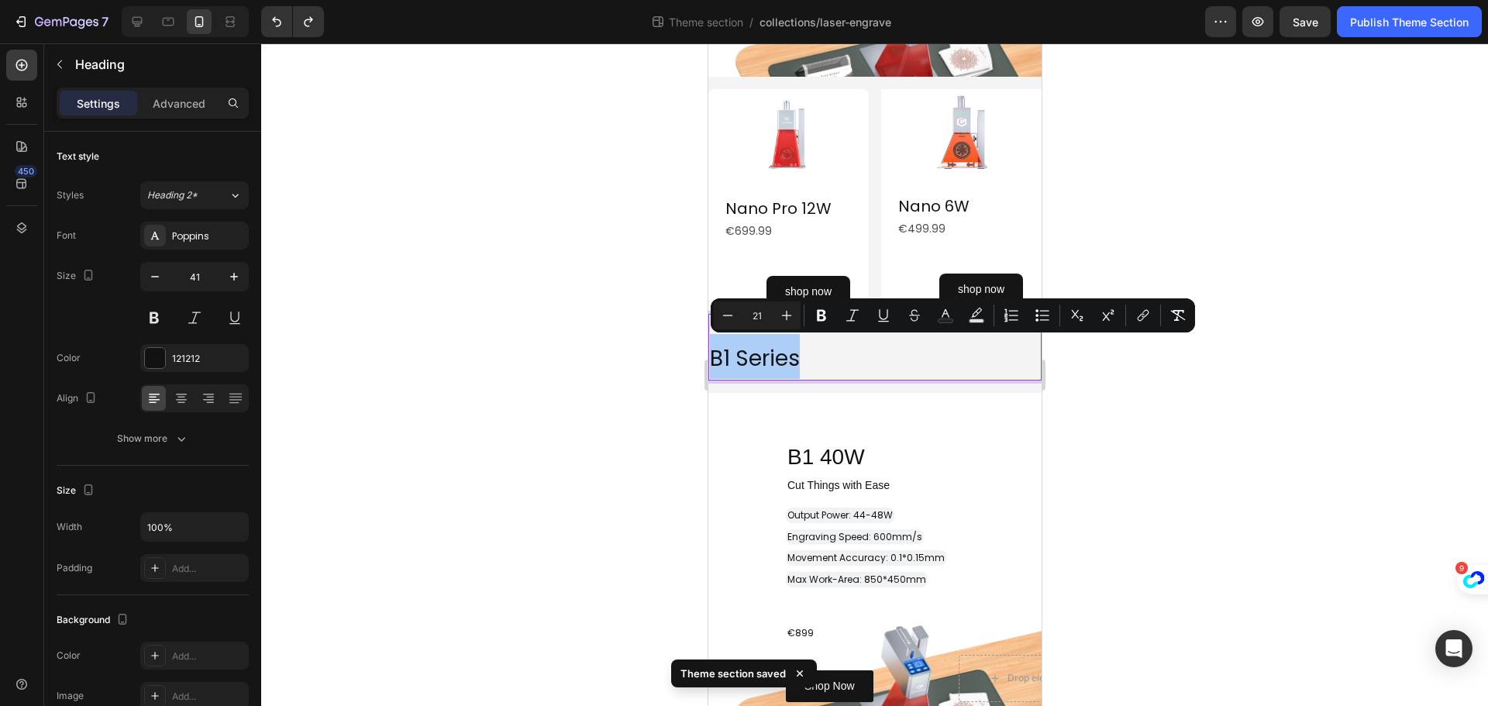
type input "21"
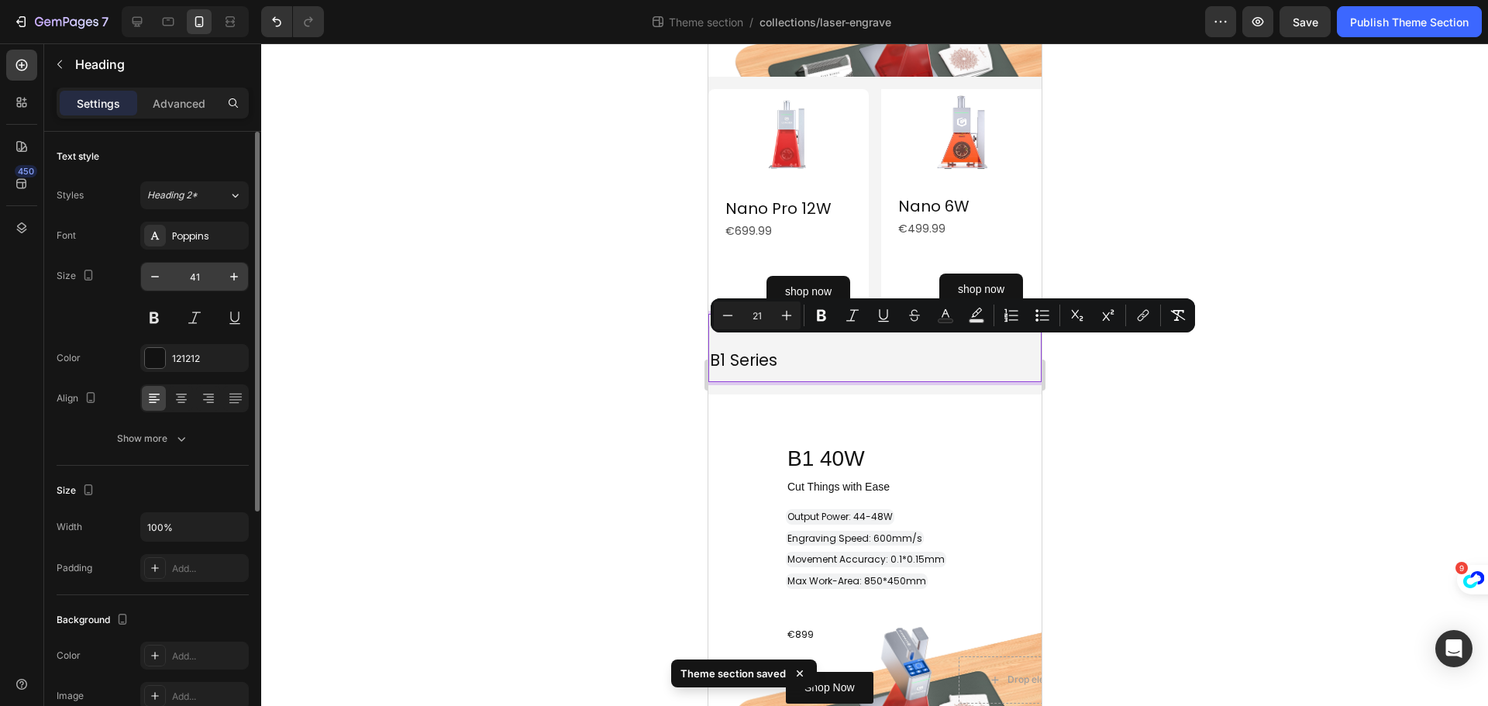
click at [207, 279] on input "41" at bounding box center [194, 277] width 51 height 28
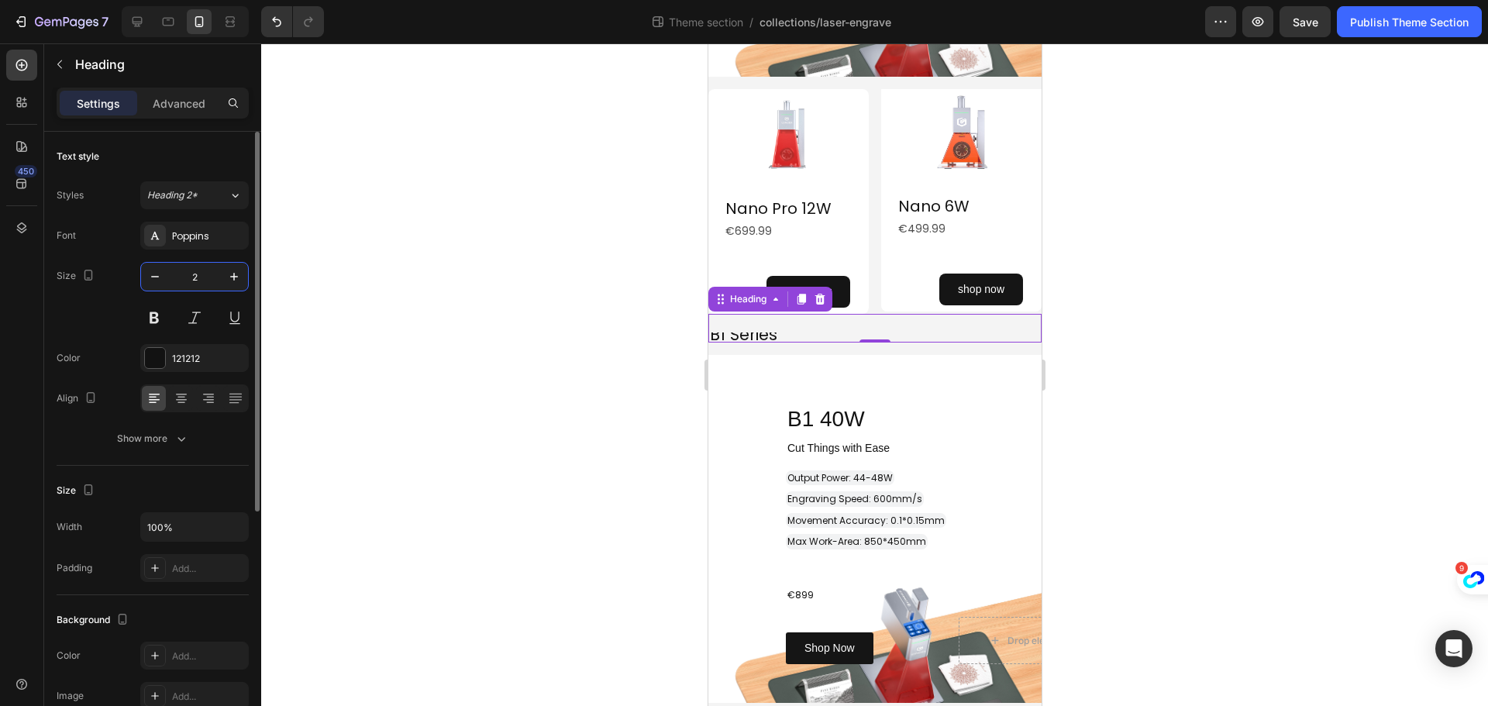
type input "21"
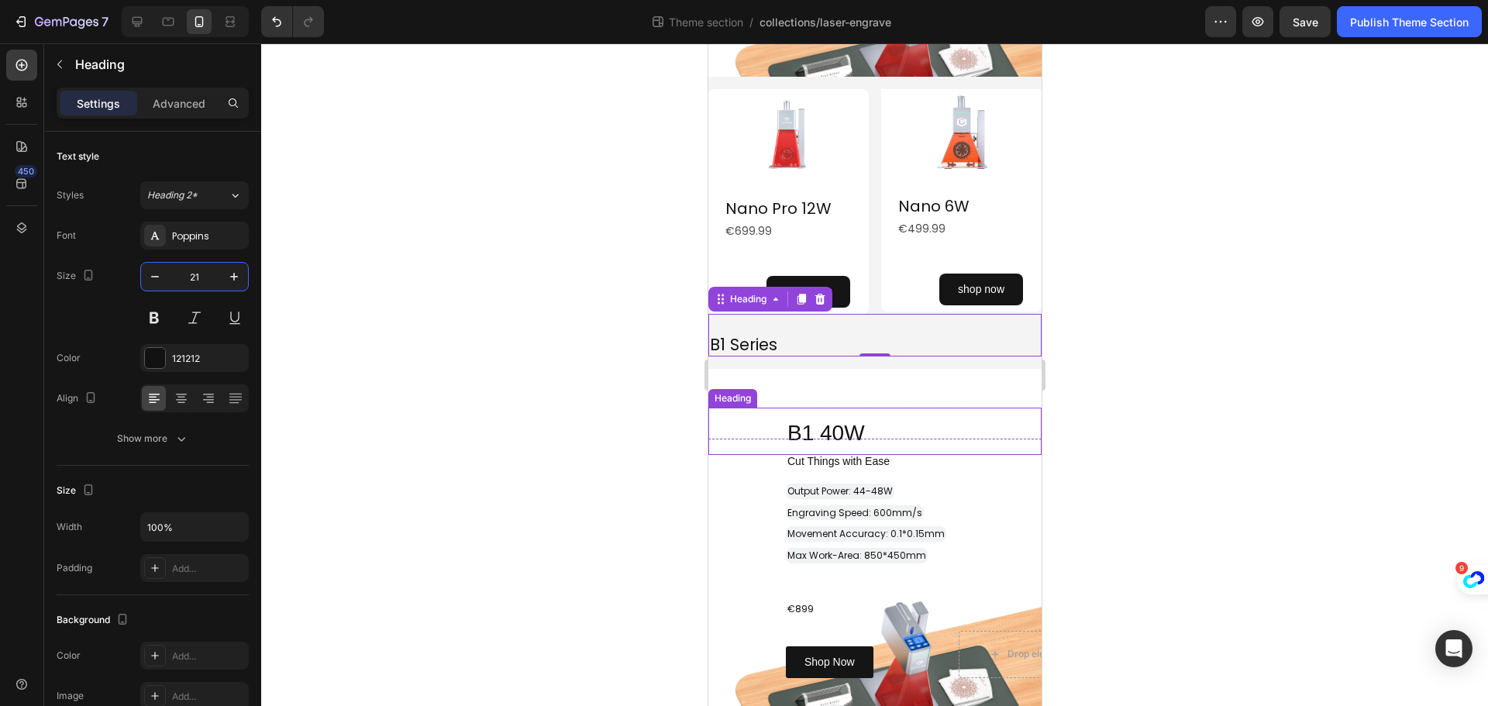
click at [788, 421] on span "B1 40W" at bounding box center [825, 433] width 77 height 24
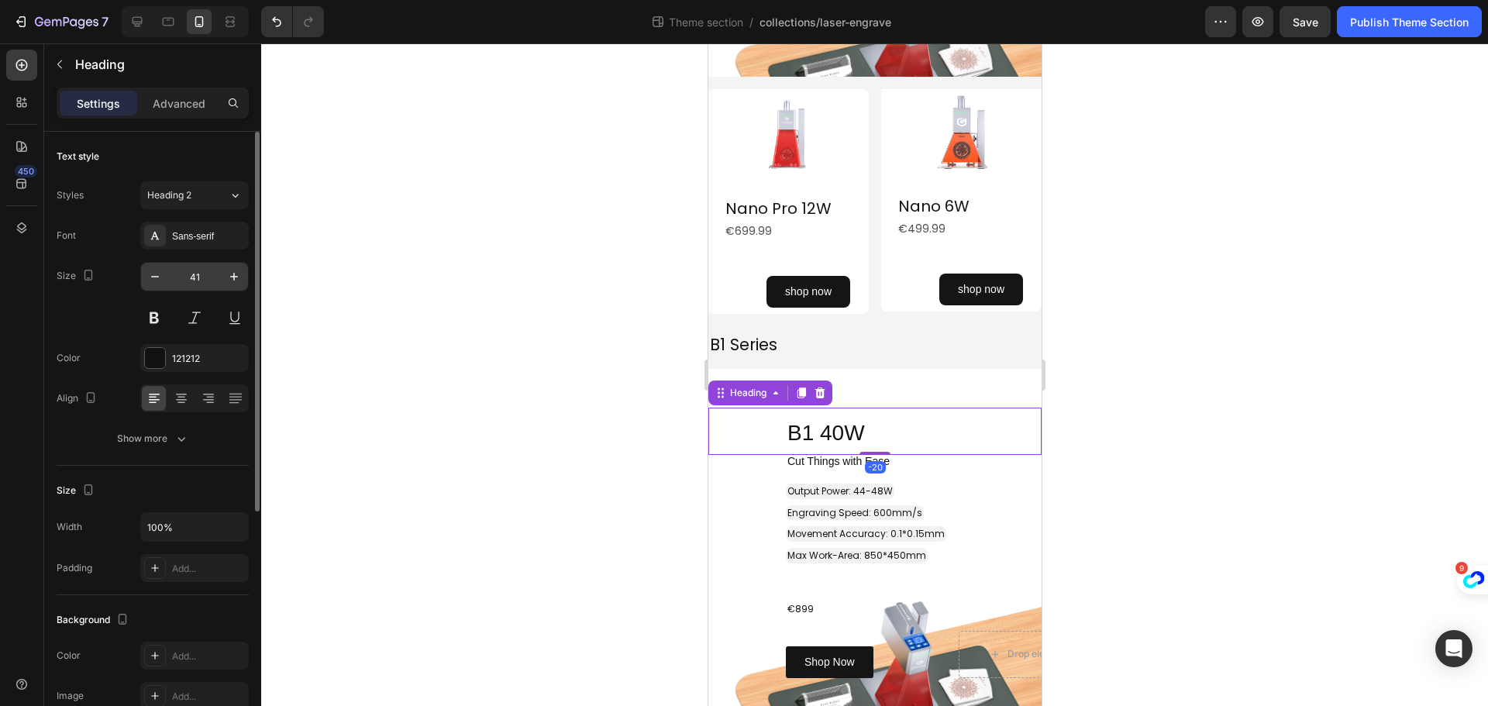
click at [202, 281] on input "41" at bounding box center [194, 277] width 51 height 28
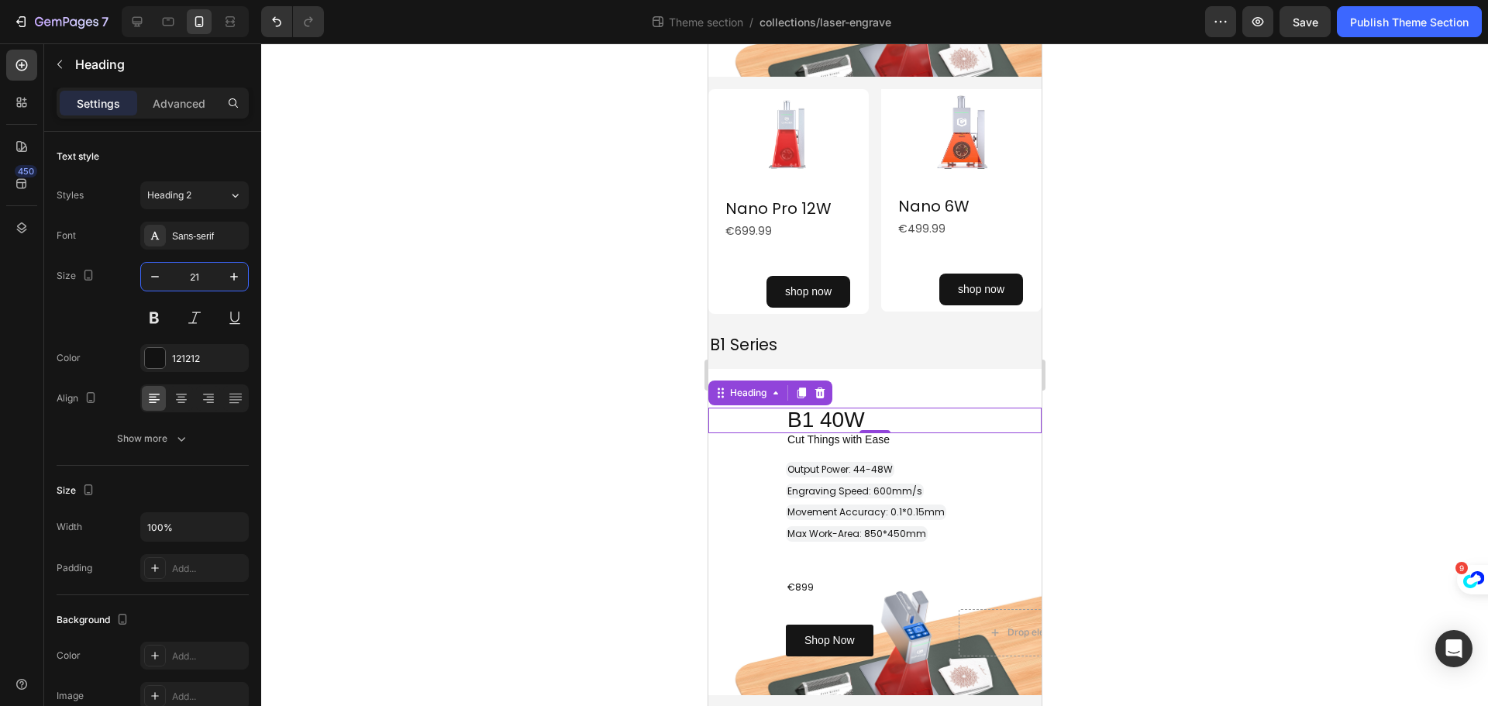
type input "21"
click at [708, 43] on h2 "B1 40W" at bounding box center [708, 43] width 0 height 0
click at [784, 411] on div "B1 40W Heading -20" at bounding box center [874, 421] width 333 height 26
click at [894, 412] on p "B1 40W" at bounding box center [913, 420] width 253 height 22
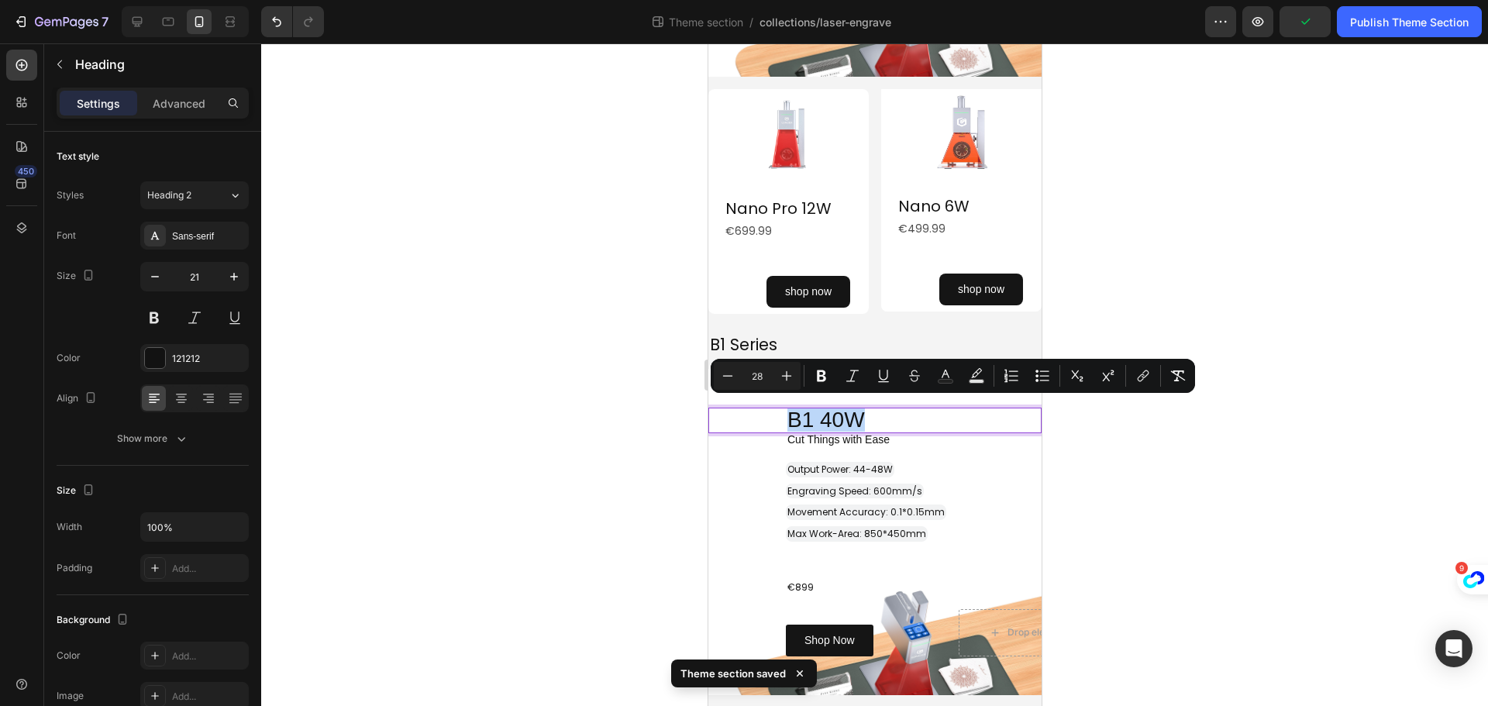
drag, startPoint x: 894, startPoint y: 412, endPoint x: 754, endPoint y: 422, distance: 140.6
click at [754, 422] on div "B1 40W Heading -20" at bounding box center [874, 421] width 333 height 26
click at [732, 378] on icon "Editor contextual toolbar" at bounding box center [727, 375] width 15 height 15
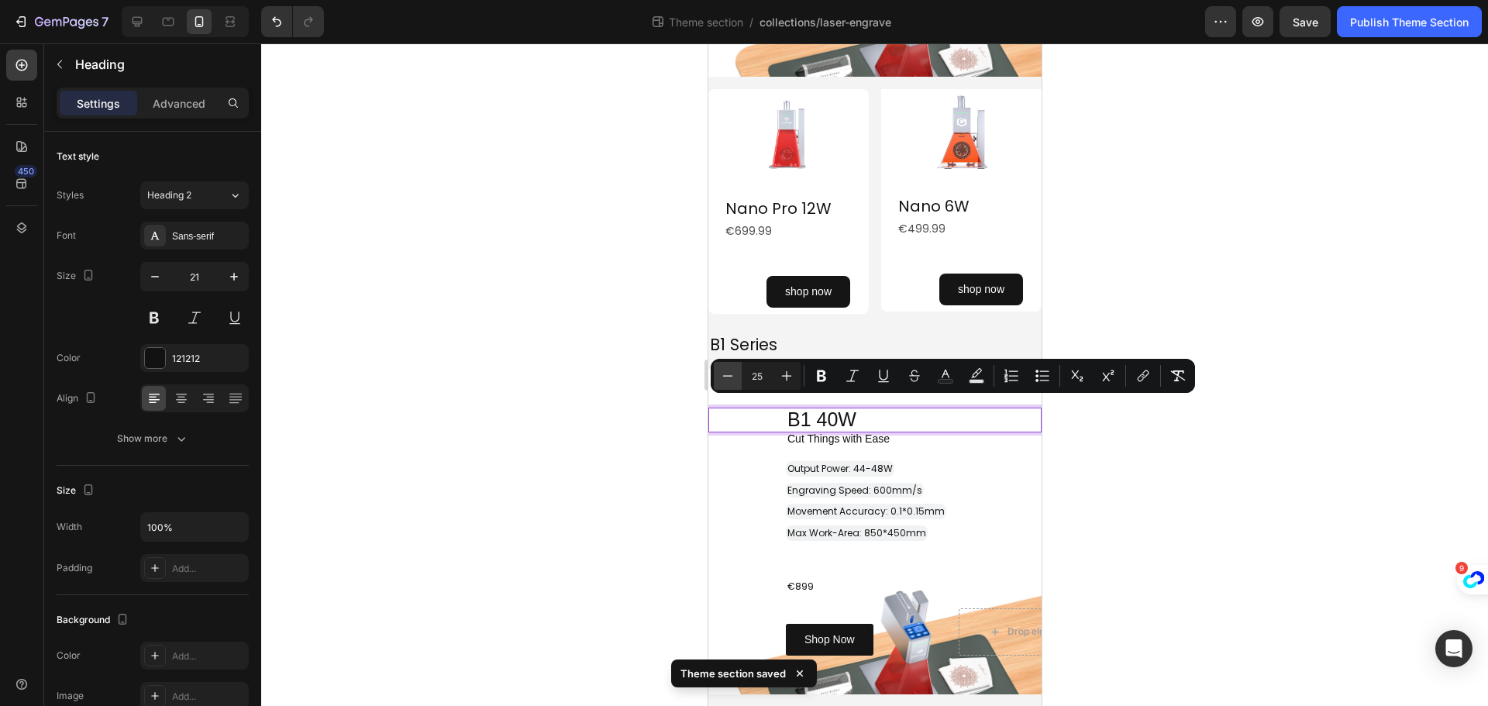
click at [732, 378] on icon "Editor contextual toolbar" at bounding box center [727, 375] width 15 height 15
type input "21"
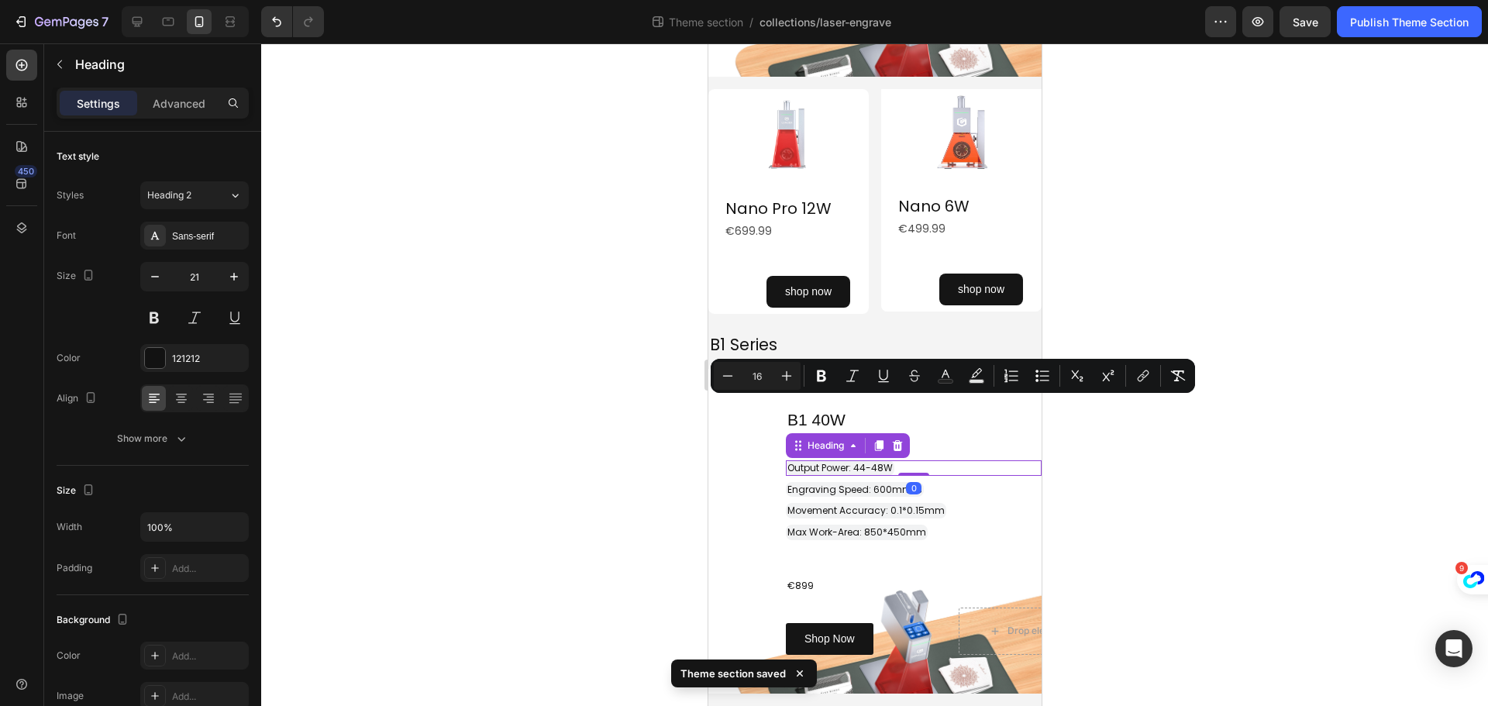
click at [791, 468] on span "Output Power: 44-48W" at bounding box center [839, 467] width 105 height 13
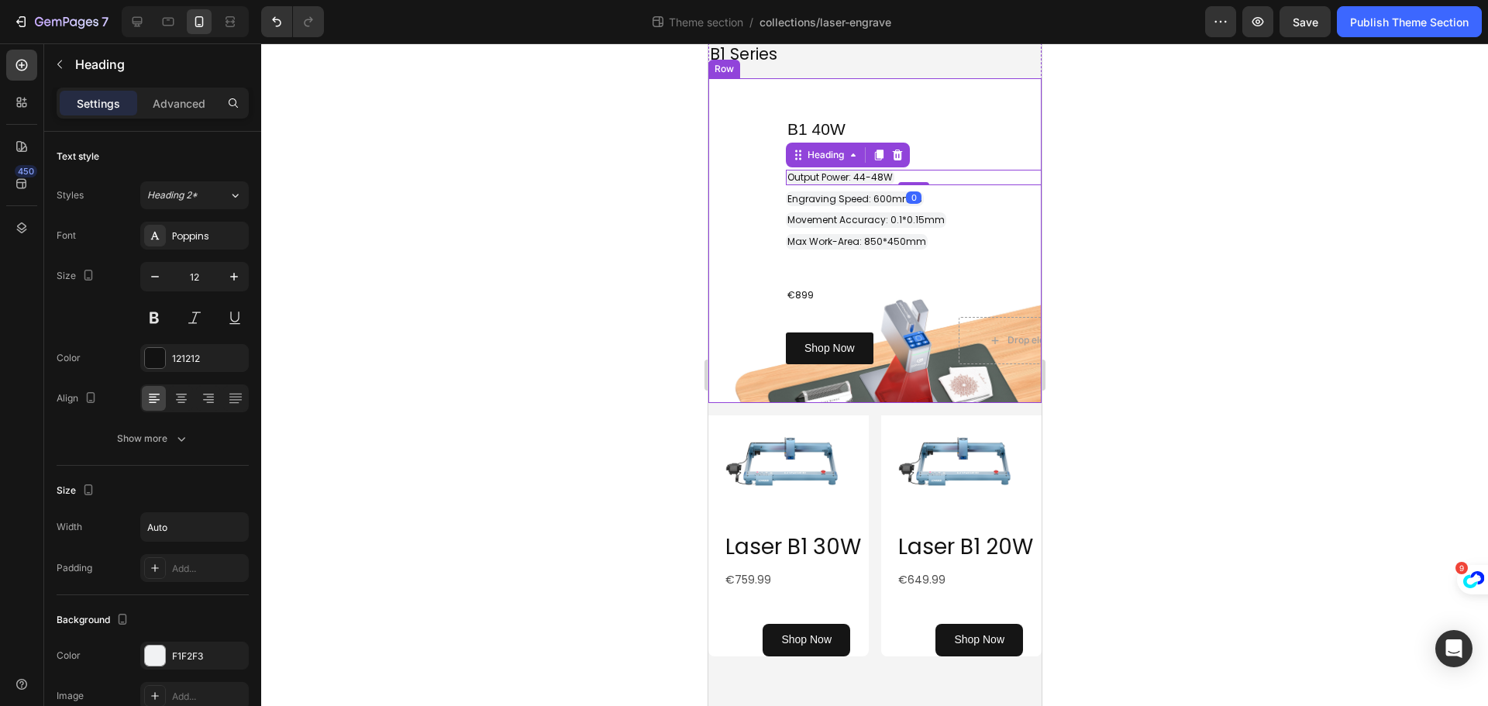
scroll to position [1569, 0]
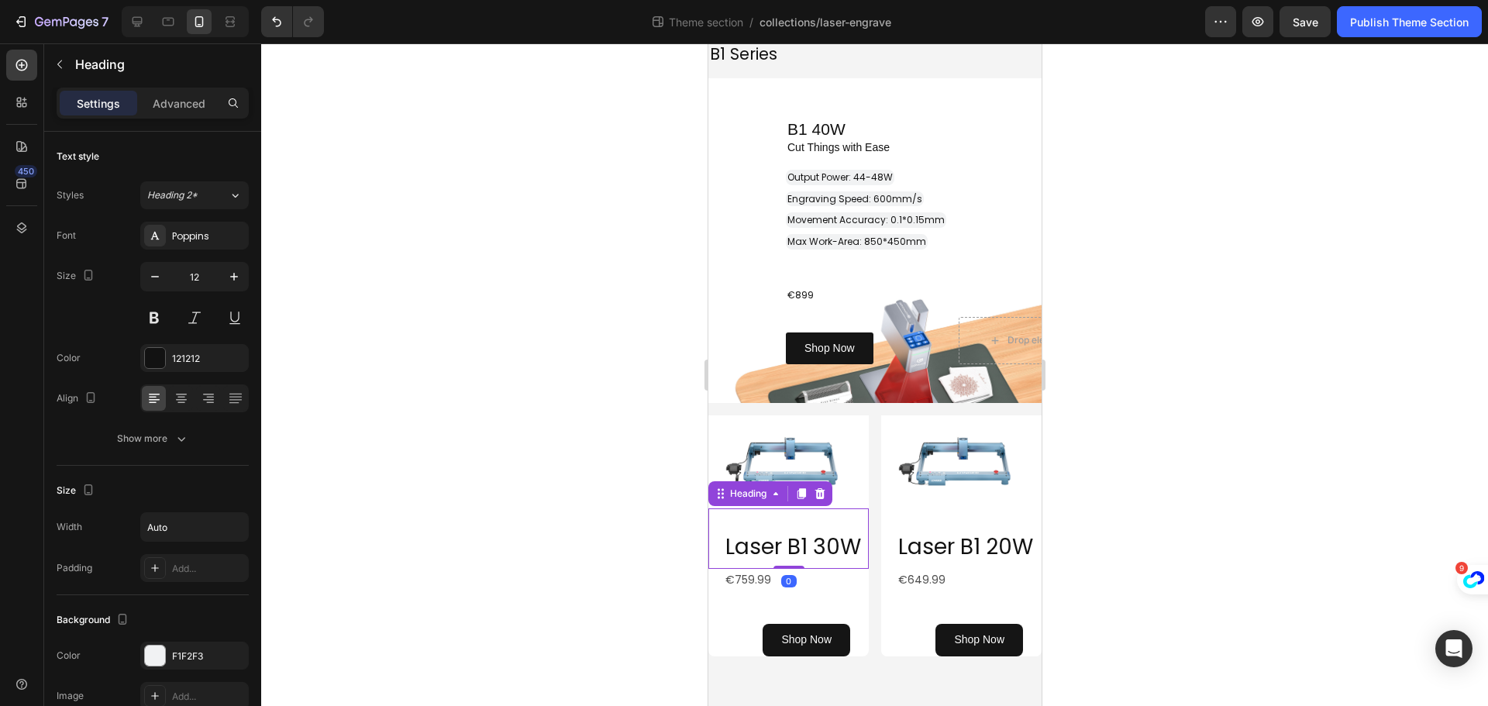
click at [839, 521] on h2 "Laser B1 30W" at bounding box center [795, 545] width 145 height 48
click at [205, 277] on input "41" at bounding box center [194, 277] width 51 height 28
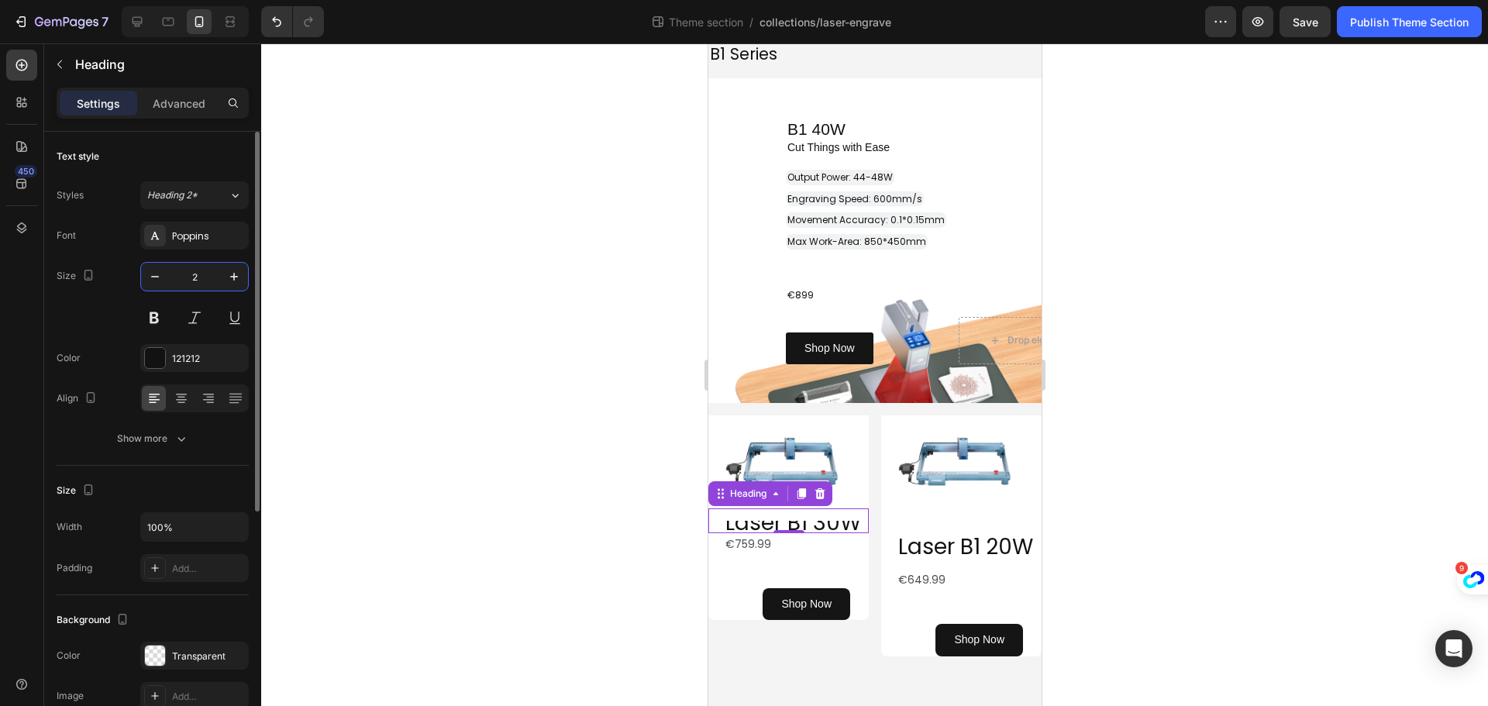
type input "21"
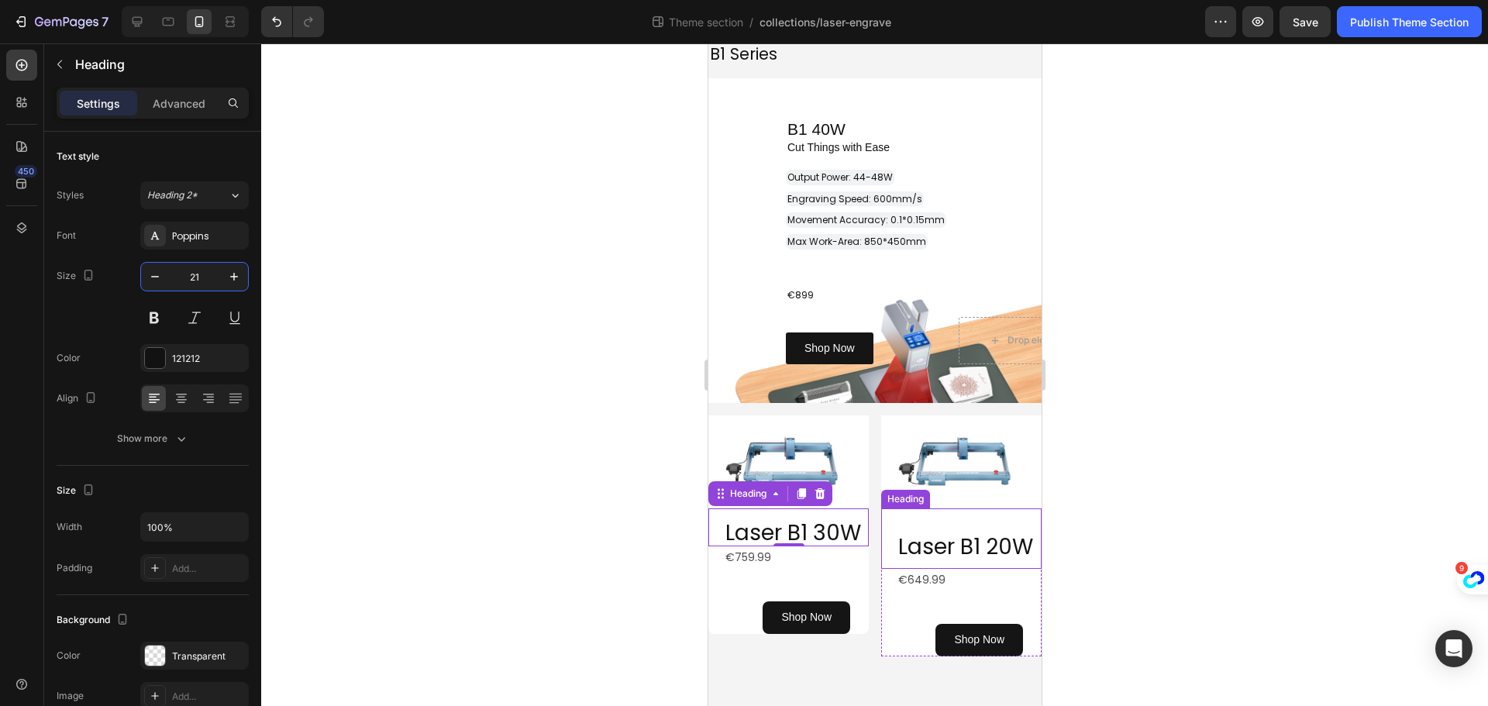
click at [922, 523] on h2 "Laser B1 20W" at bounding box center [968, 545] width 145 height 48
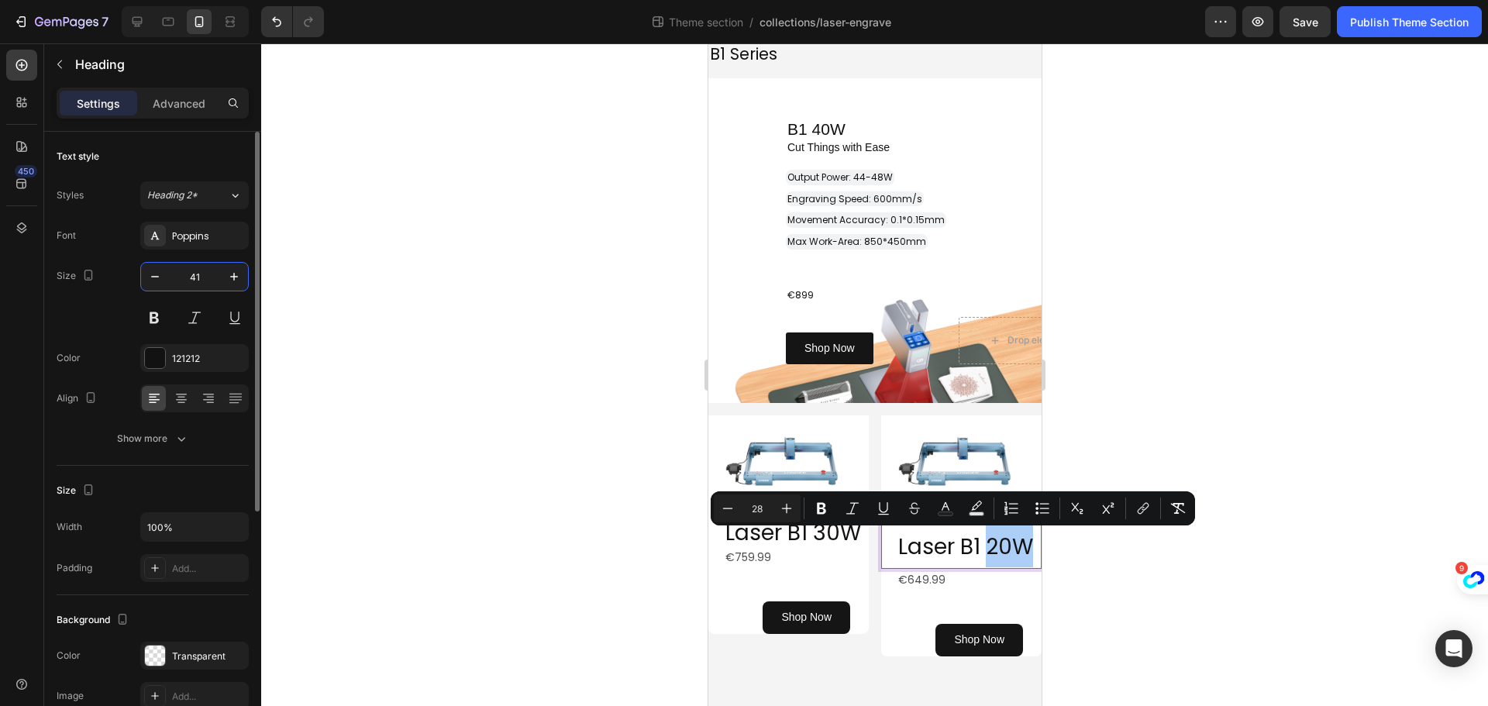
click at [201, 270] on input "41" at bounding box center [194, 277] width 51 height 28
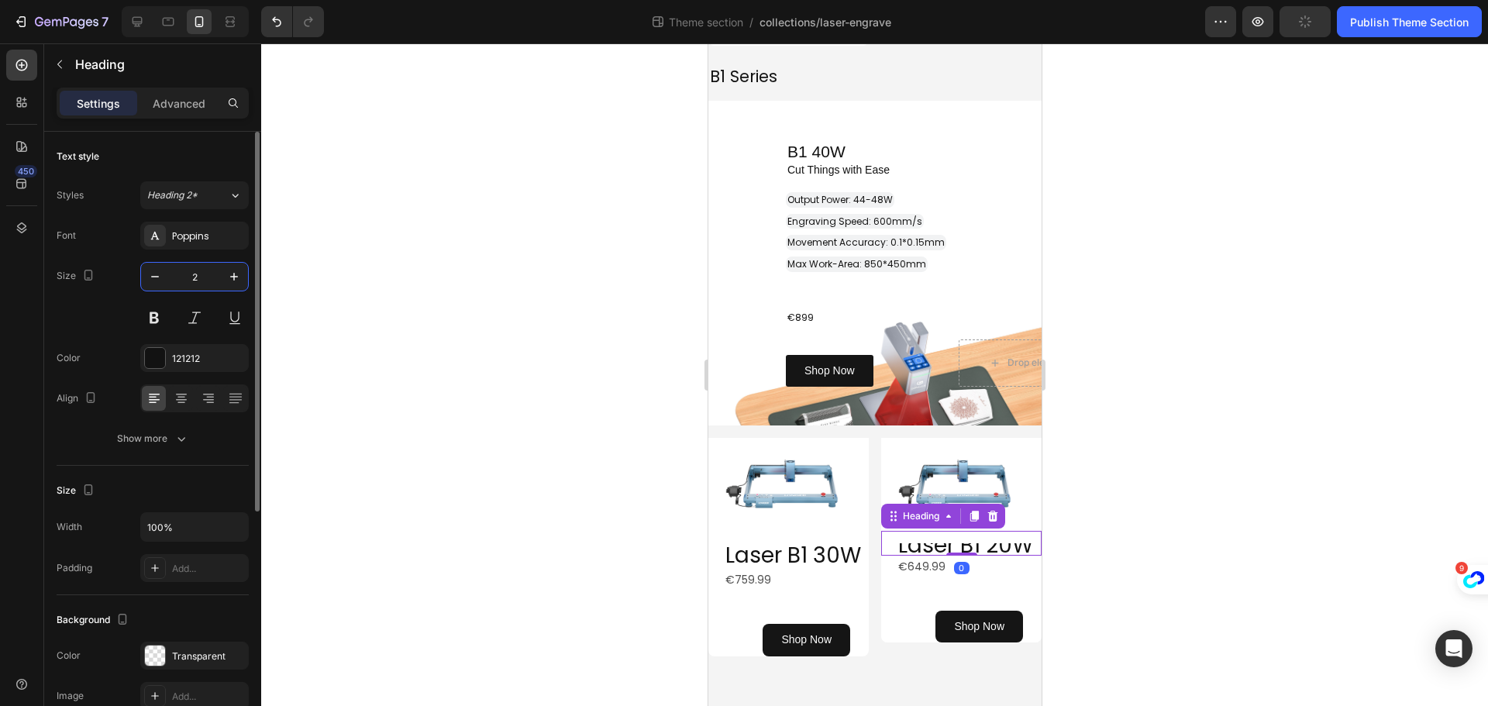
scroll to position [1524, 0]
type input "21"
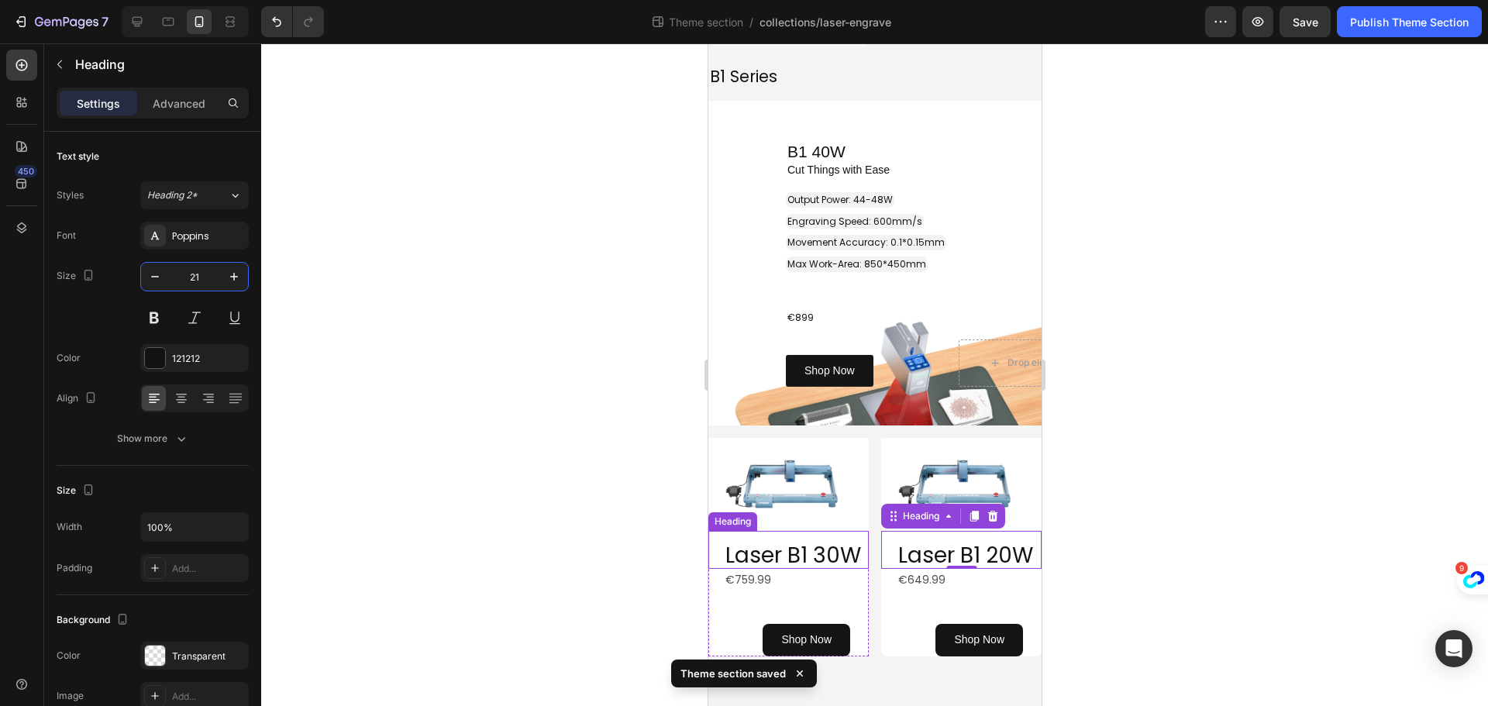
click at [794, 566] on h2 "Laser B1 30W" at bounding box center [795, 556] width 145 height 26
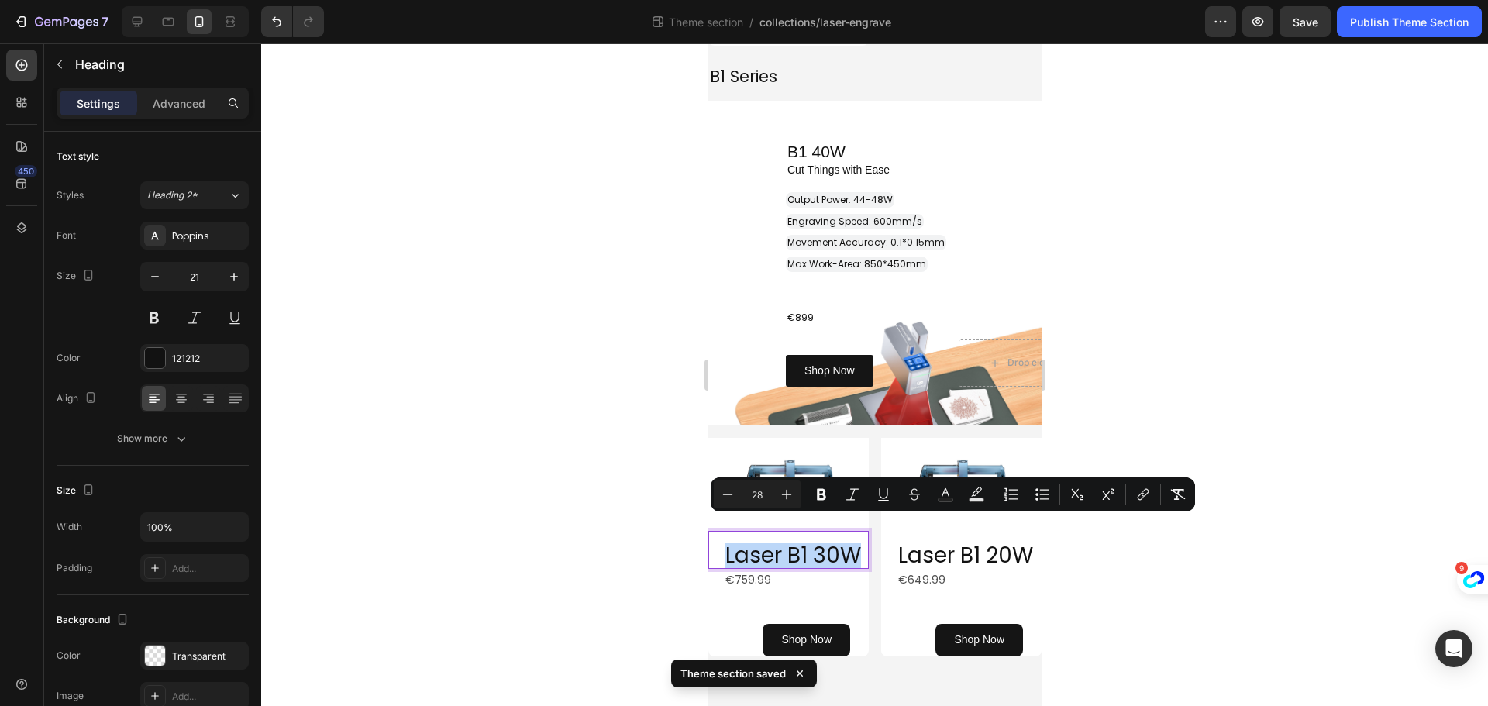
drag, startPoint x: 782, startPoint y: 551, endPoint x: 679, endPoint y: 529, distance: 105.3
click at [728, 492] on icon "Editor contextual toolbar" at bounding box center [727, 494] width 15 height 15
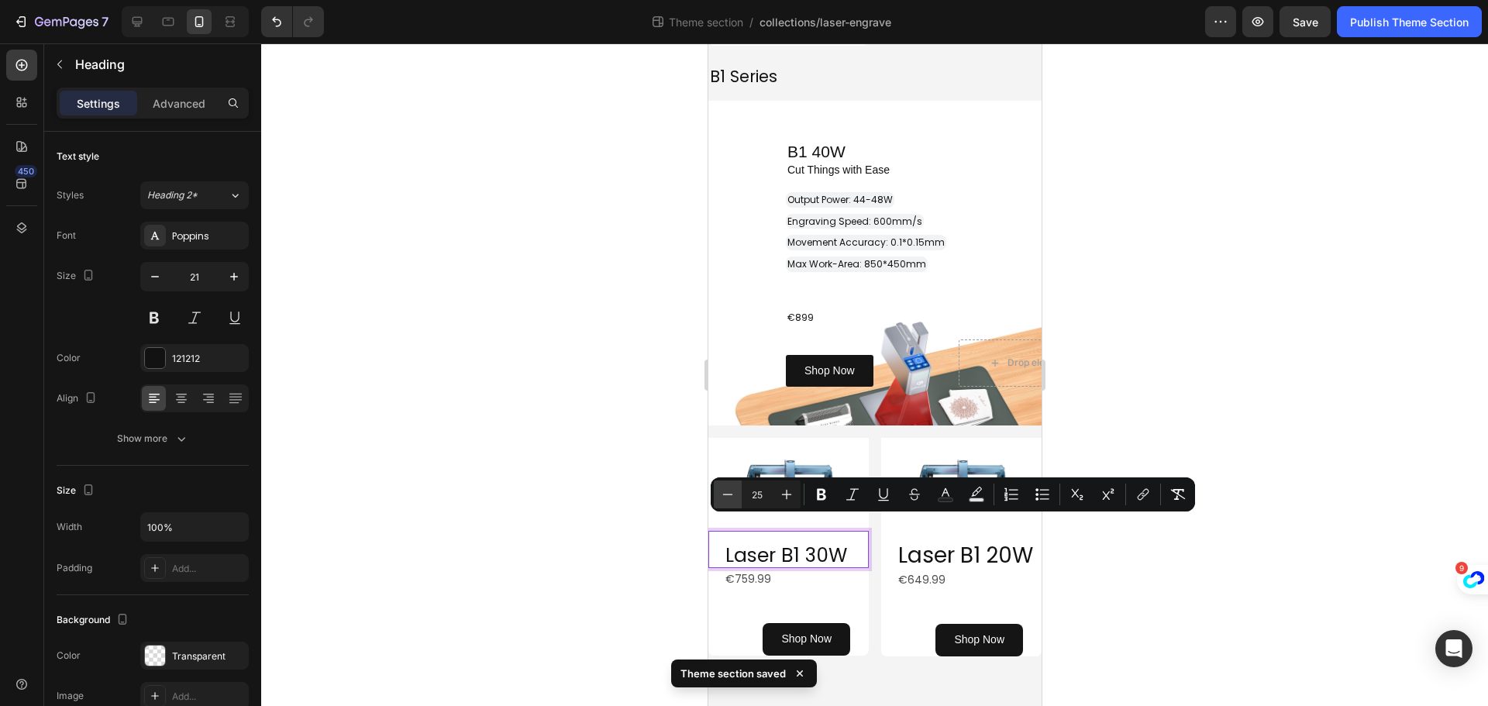
click at [728, 492] on icon "Editor contextual toolbar" at bounding box center [727, 494] width 15 height 15
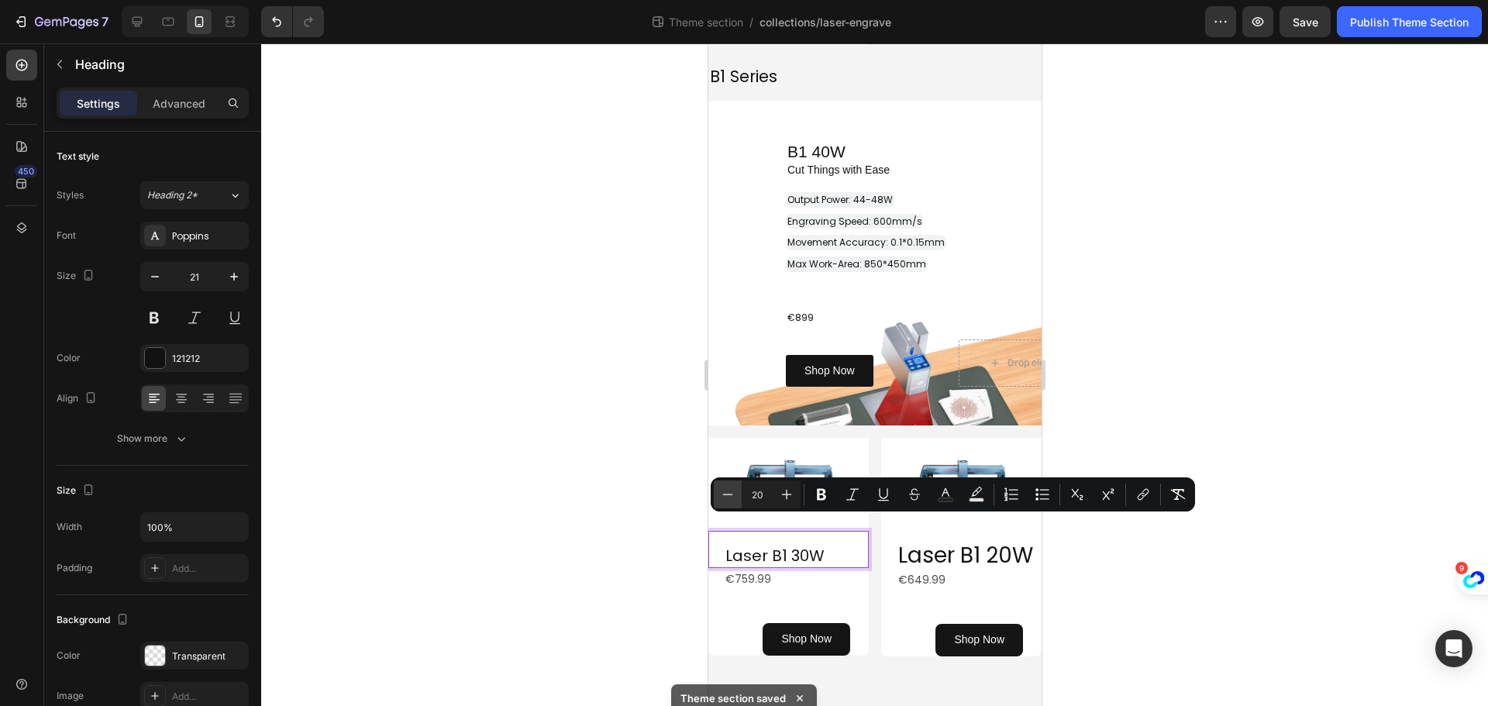
click at [728, 492] on icon "Editor contextual toolbar" at bounding box center [727, 494] width 15 height 15
click at [784, 494] on icon "Editor contextual toolbar" at bounding box center [786, 494] width 15 height 15
type input "21"
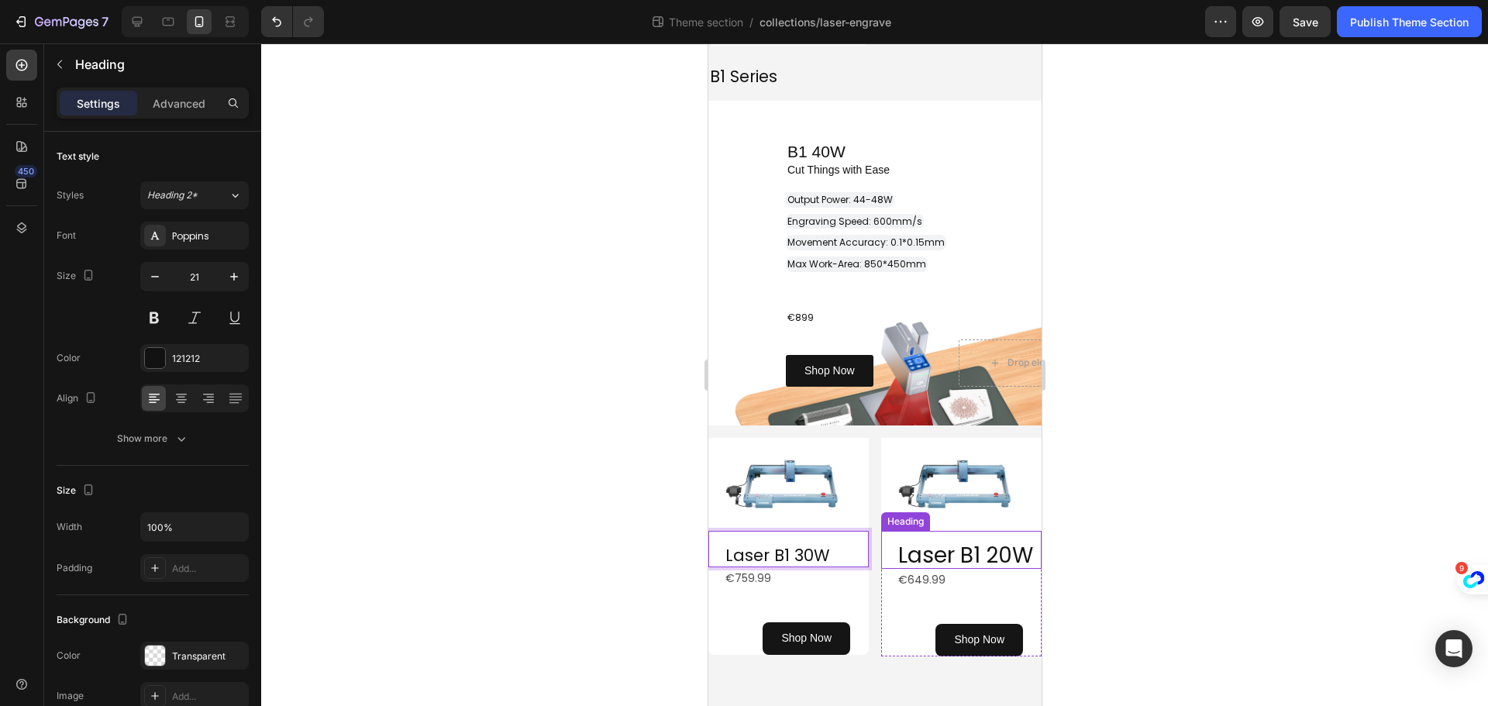
click at [945, 540] on span "Laser B1 20W" at bounding box center [964, 555] width 135 height 30
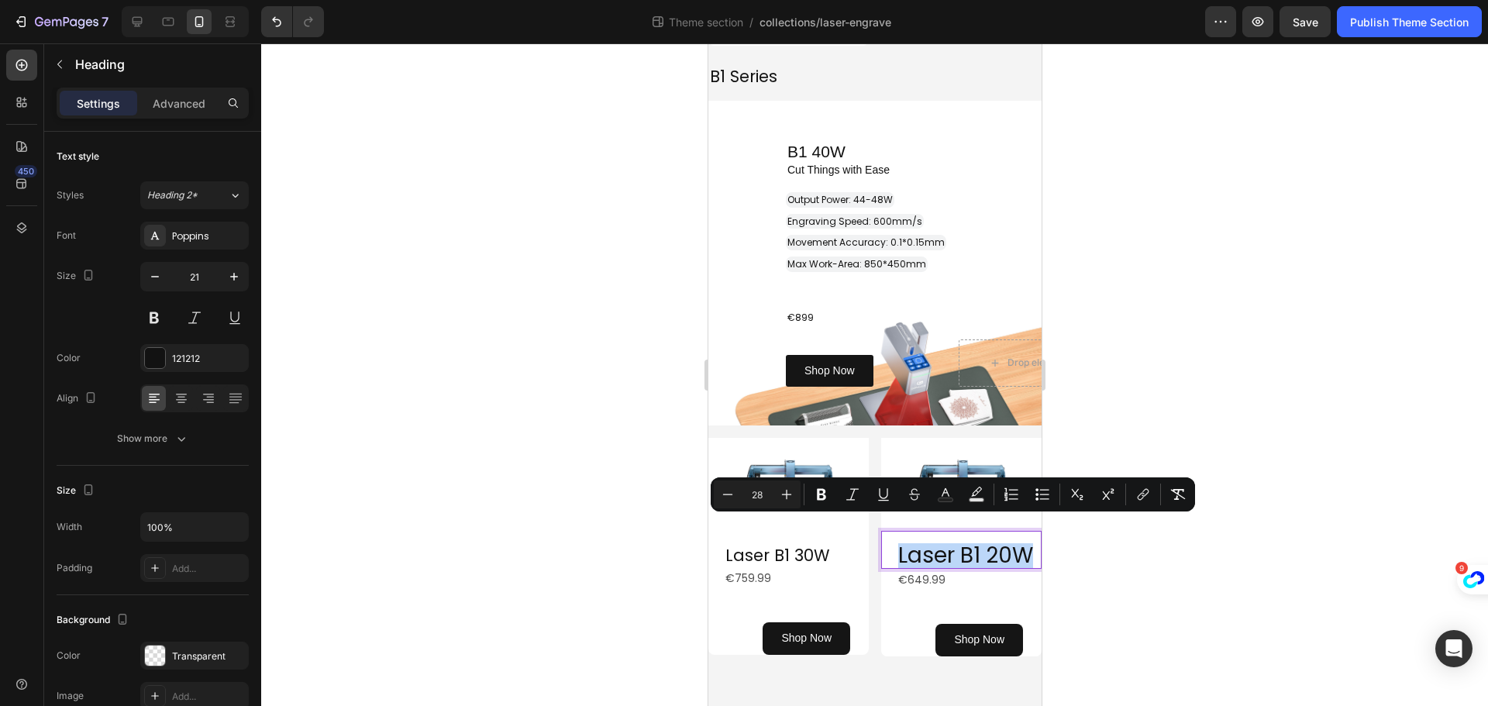
drag, startPoint x: 955, startPoint y: 550, endPoint x: 881, endPoint y: 539, distance: 74.5
click at [727, 496] on icon "Editor contextual toolbar" at bounding box center [727, 494] width 15 height 15
type input "27"
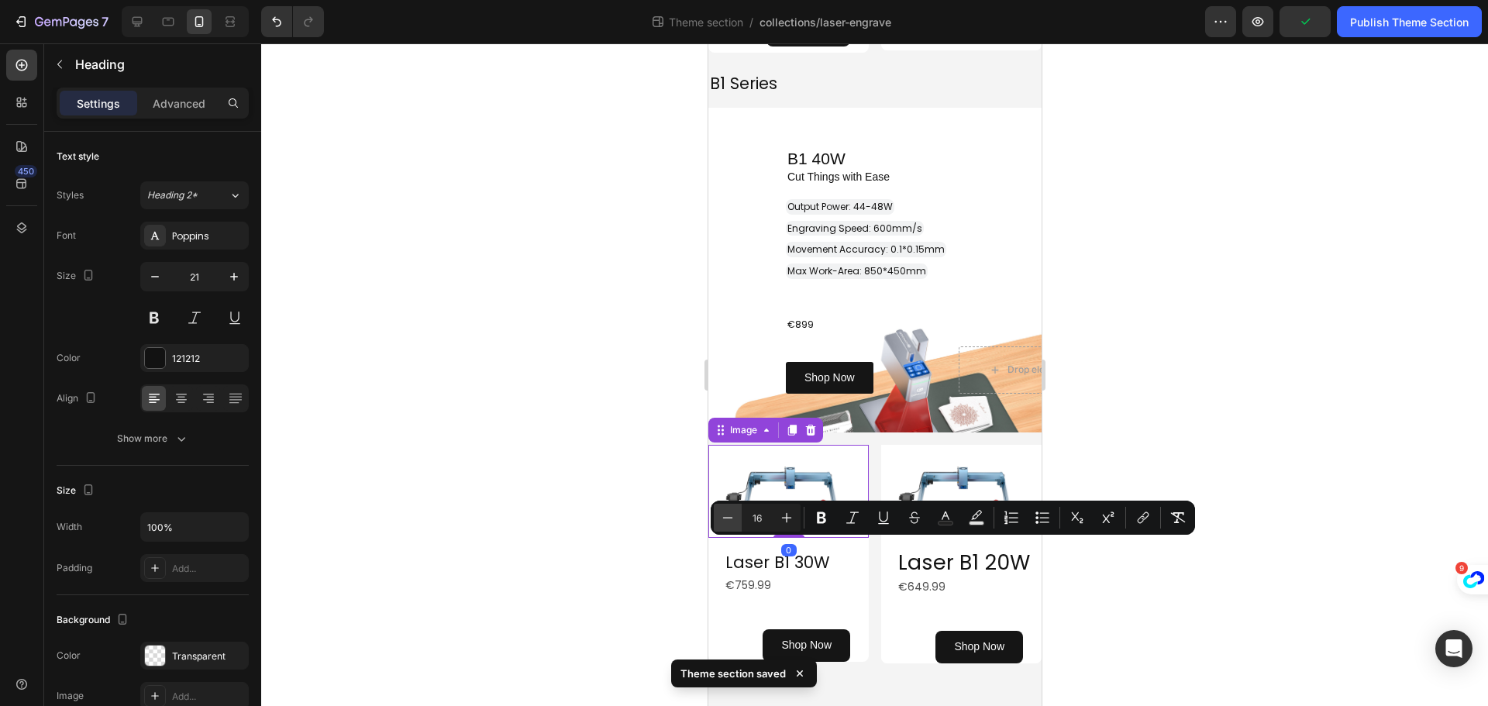
click at [726, 496] on img at bounding box center [788, 491] width 160 height 93
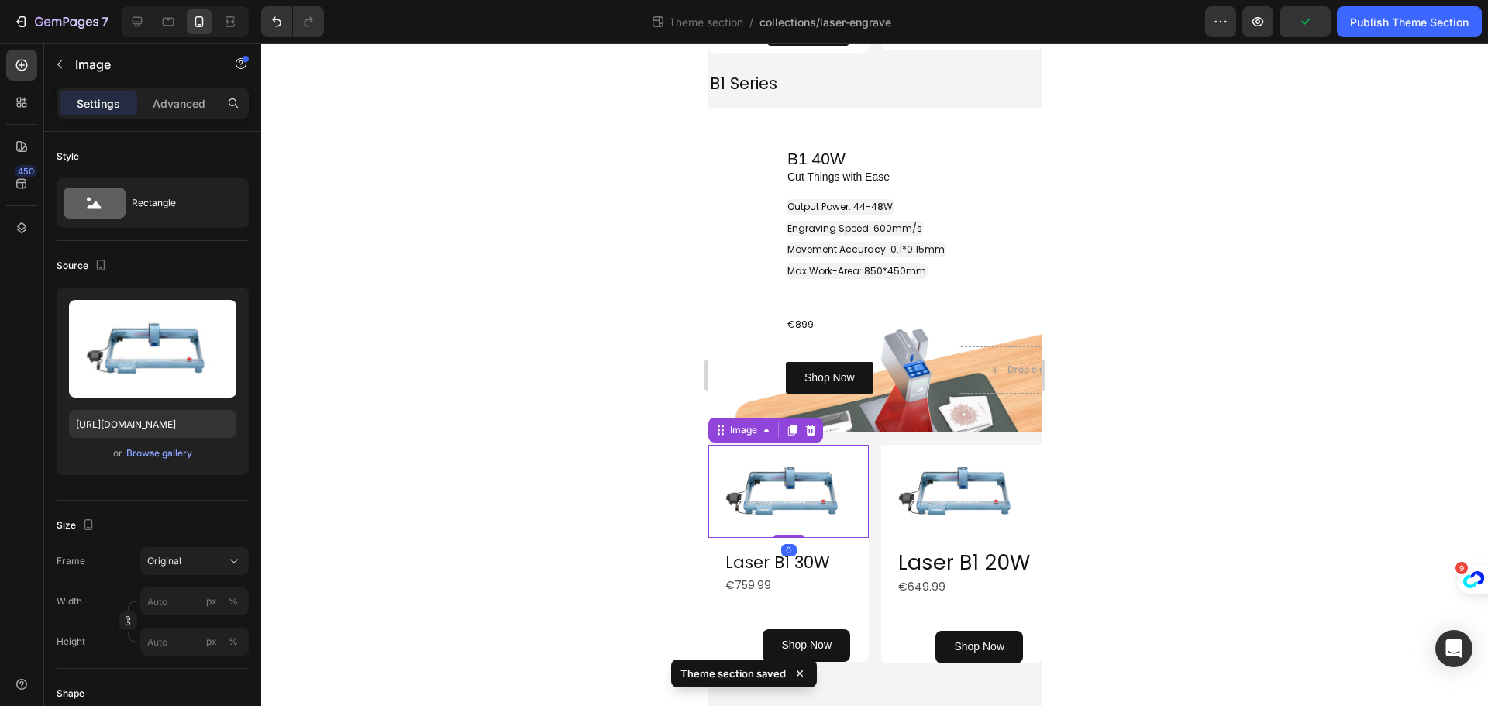
click at [726, 496] on img at bounding box center [788, 491] width 160 height 93
click at [959, 556] on span "Laser B1 20W" at bounding box center [963, 562] width 132 height 29
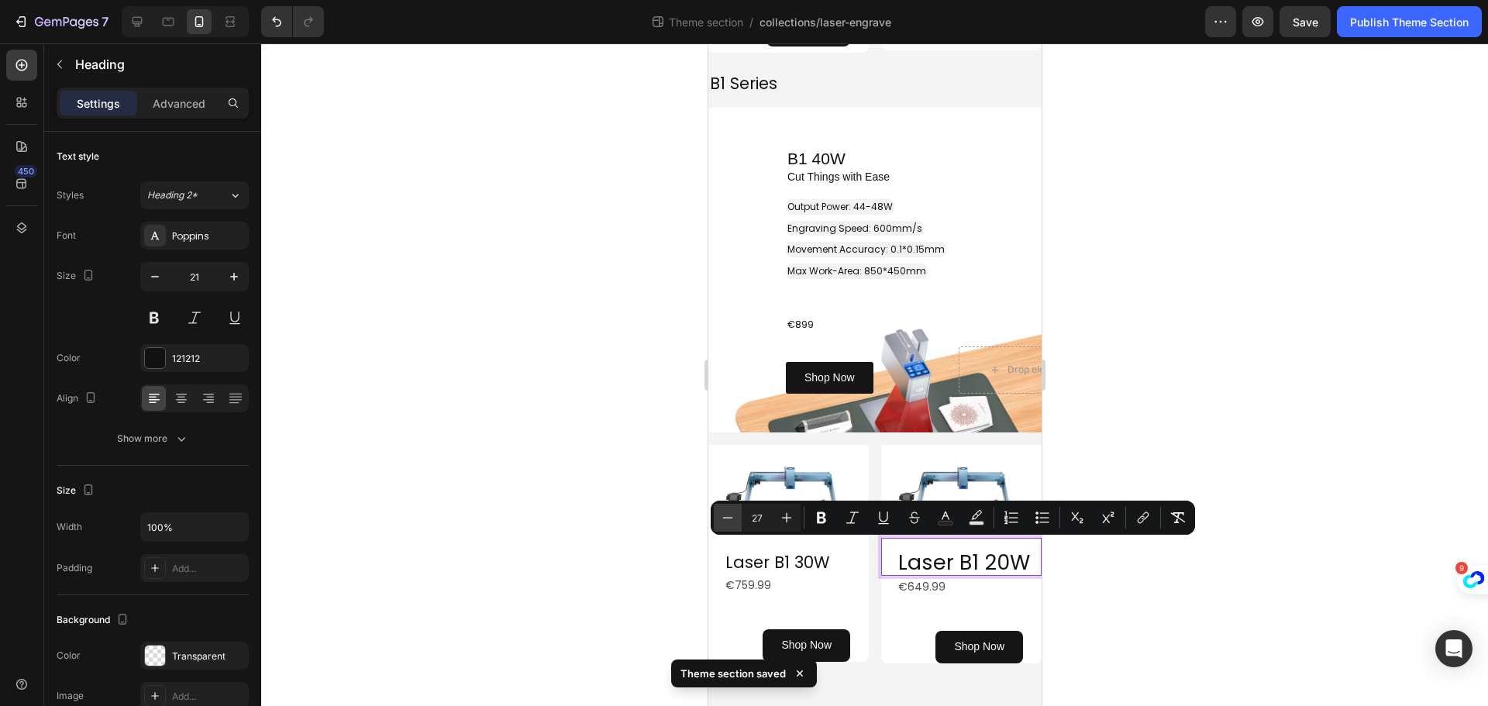
click at [721, 515] on icon "Editor contextual toolbar" at bounding box center [727, 517] width 15 height 15
click at [721, 515] on icon "Editor contextual toolbar" at bounding box center [727, 518] width 15 height 15
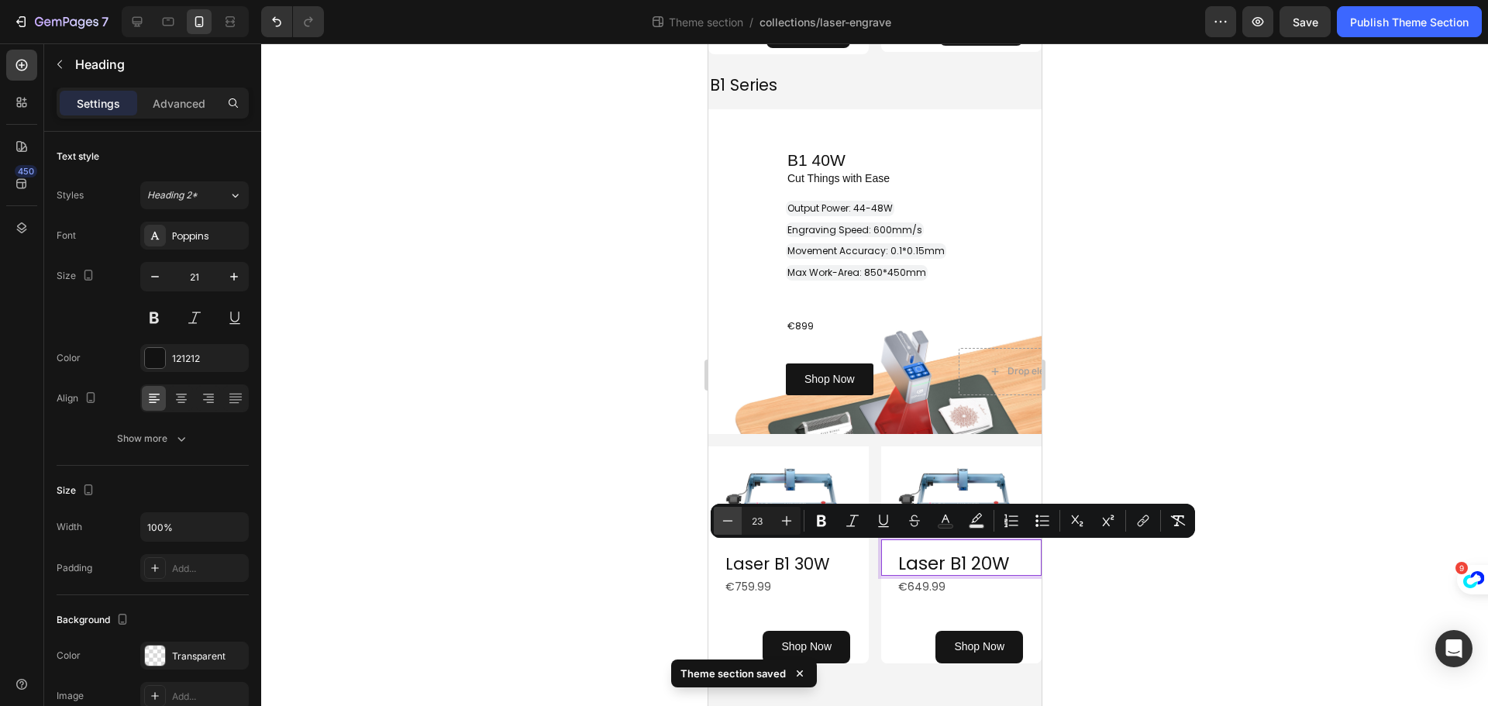
click at [721, 515] on icon "Editor contextual toolbar" at bounding box center [727, 520] width 15 height 15
type input "21"
click at [637, 570] on div at bounding box center [874, 374] width 1227 height 663
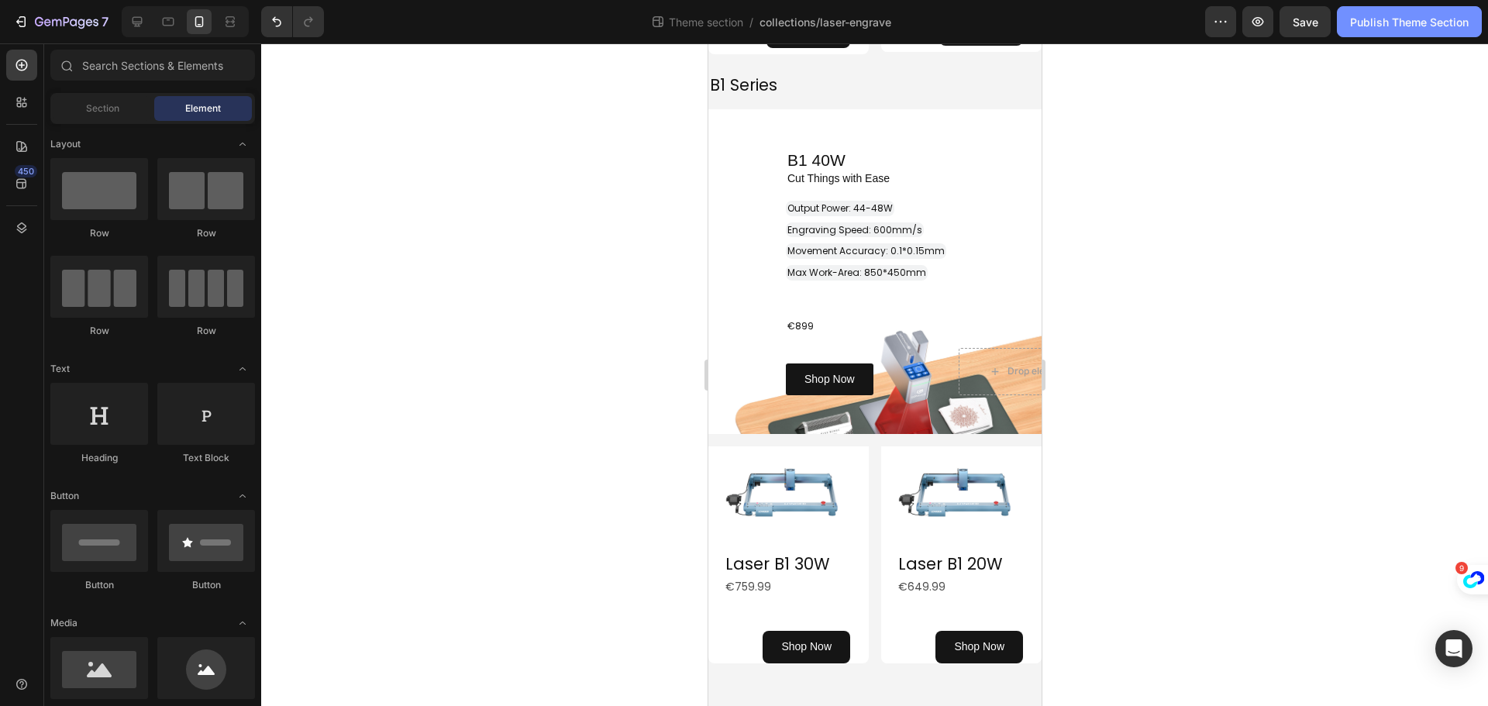
click at [1386, 17] on div "Publish Theme Section" at bounding box center [1409, 22] width 119 height 16
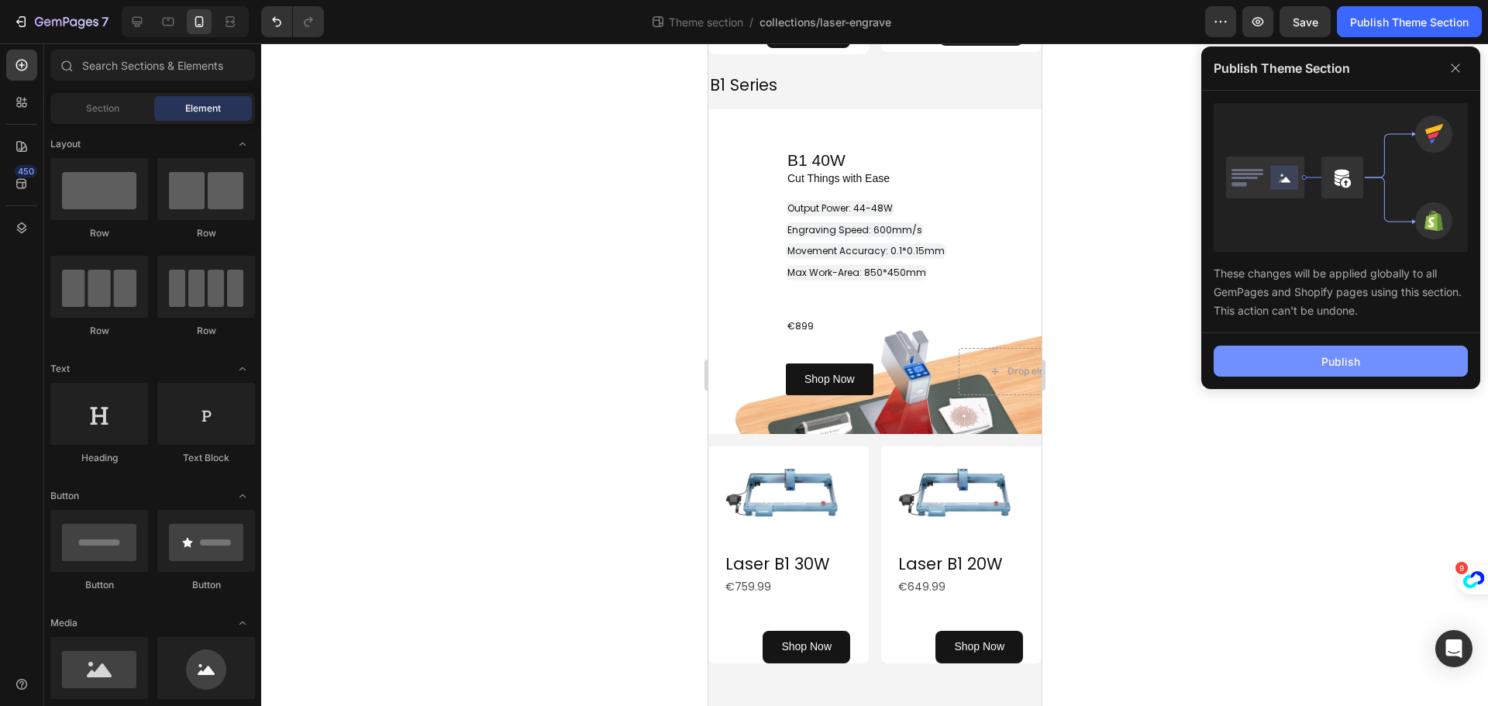
click at [1311, 375] on button "Publish" at bounding box center [1341, 361] width 254 height 31
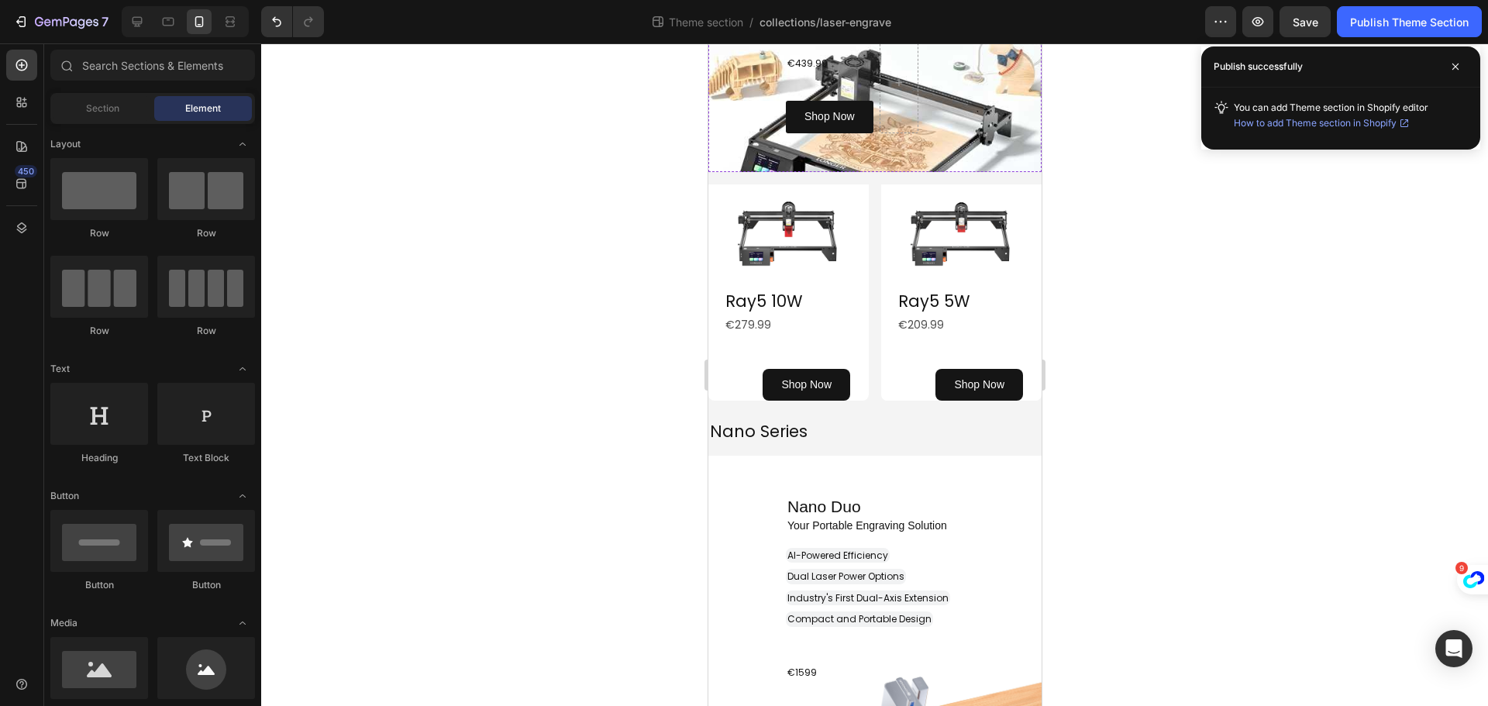
scroll to position [542, 0]
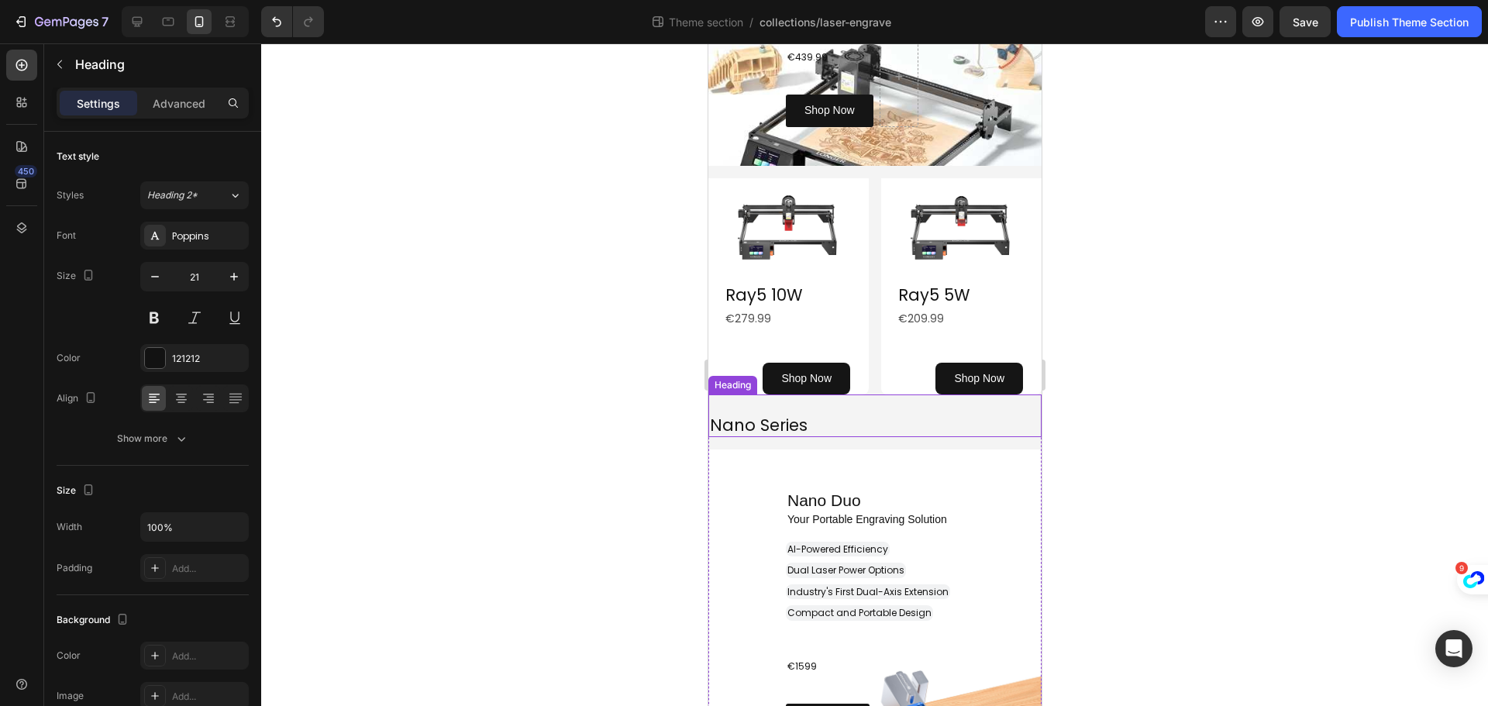
click at [815, 417] on p "⁠⁠⁠⁠⁠⁠⁠ Nano Series" at bounding box center [874, 425] width 330 height 21
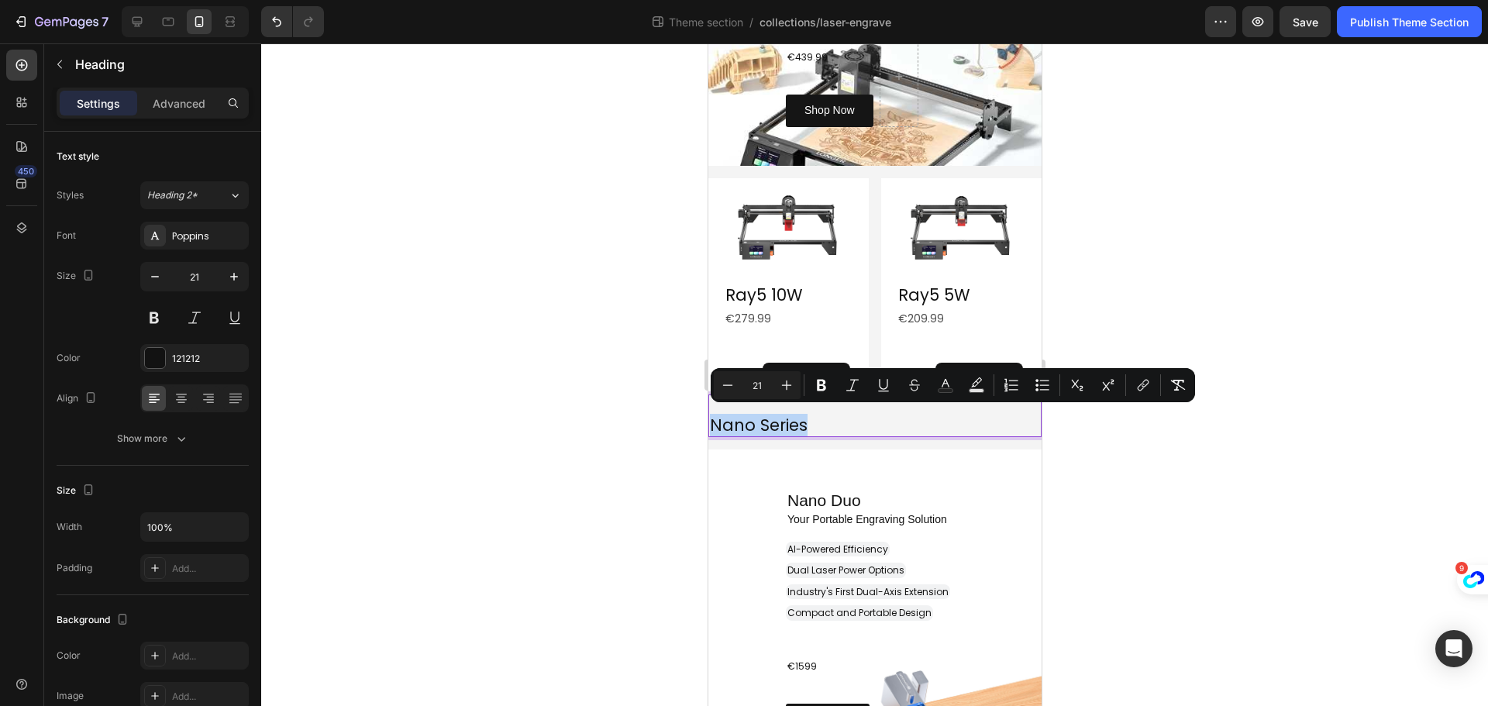
drag, startPoint x: 813, startPoint y: 419, endPoint x: 710, endPoint y: 415, distance: 103.2
click at [661, 426] on div at bounding box center [874, 374] width 1227 height 663
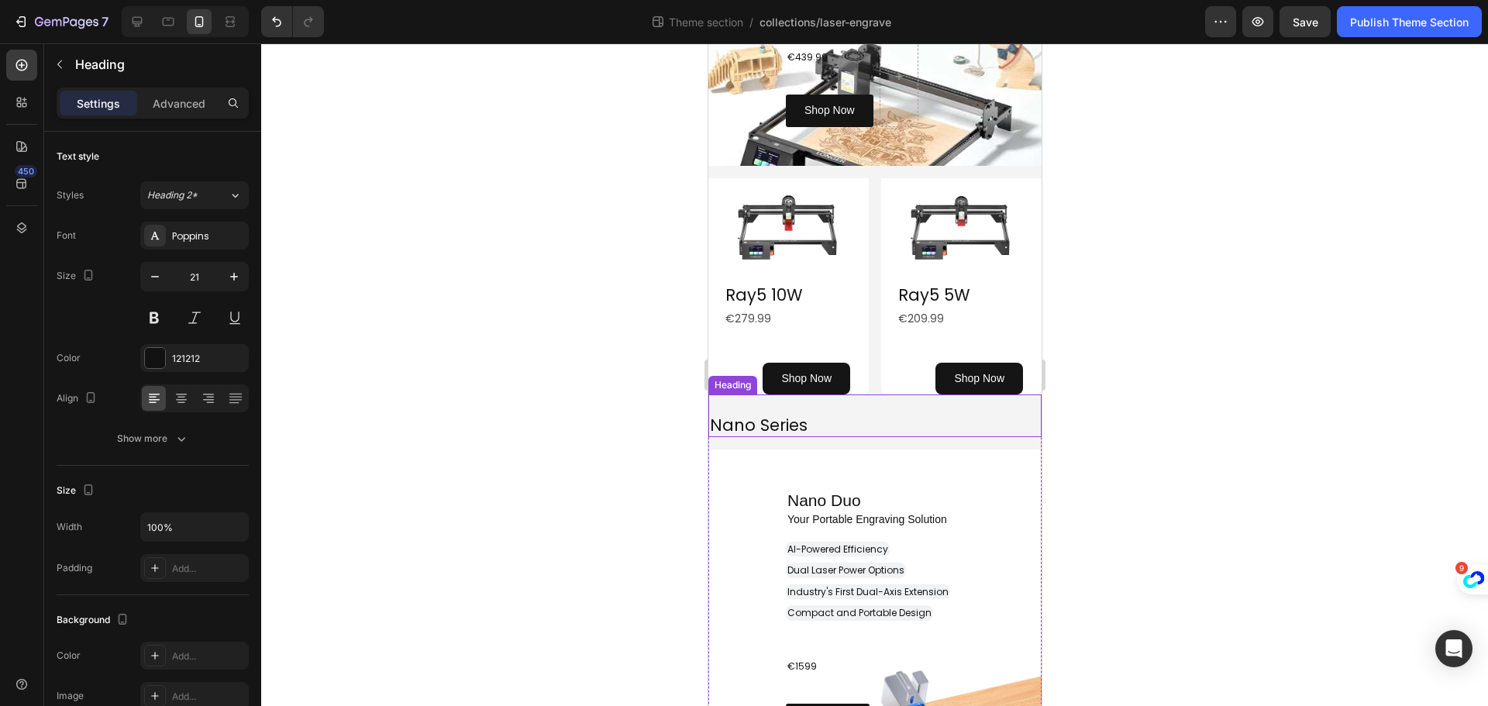
click at [856, 420] on p "⁠⁠⁠⁠⁠⁠⁠ Nano Series" at bounding box center [874, 425] width 330 height 21
click at [623, 430] on div at bounding box center [874, 374] width 1227 height 663
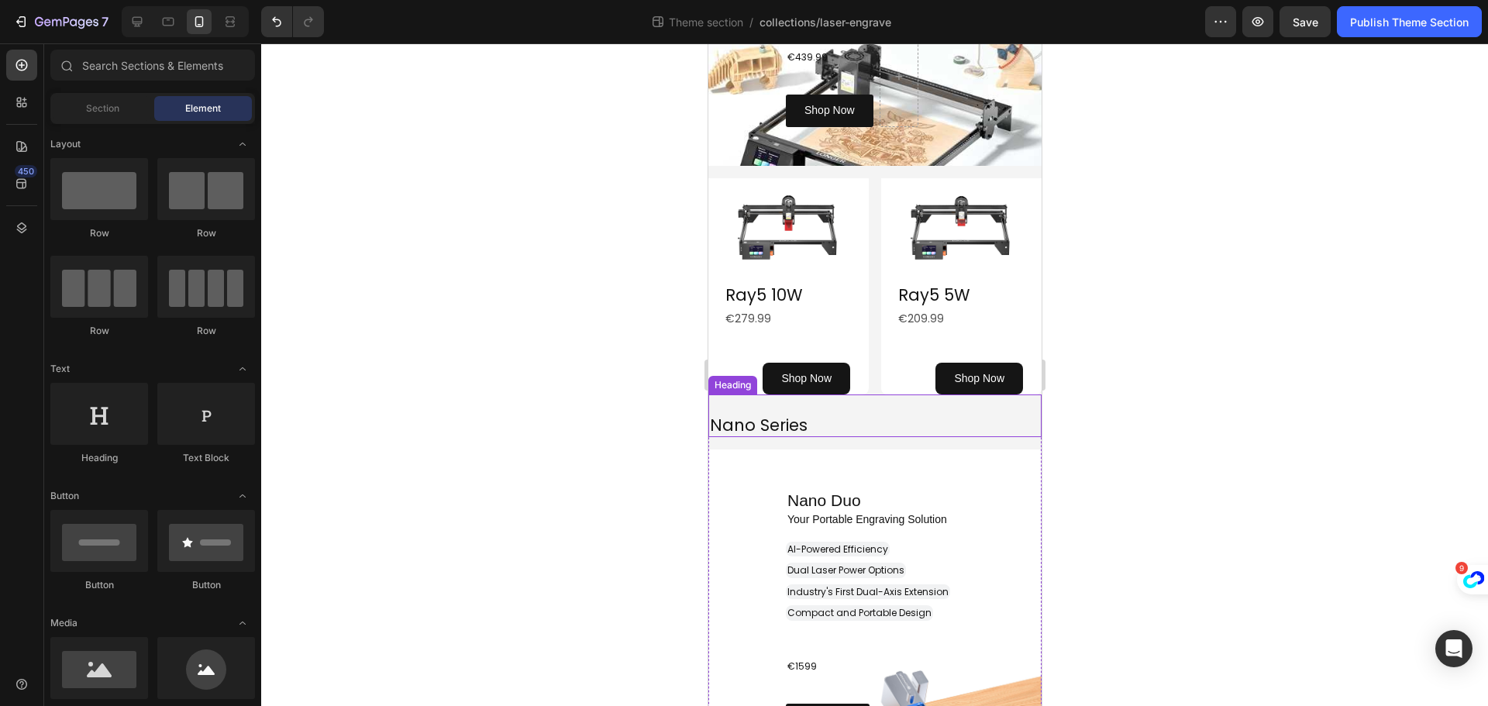
click at [760, 413] on h2 "⁠⁠⁠⁠⁠⁠⁠ Nano Series" at bounding box center [874, 425] width 333 height 24
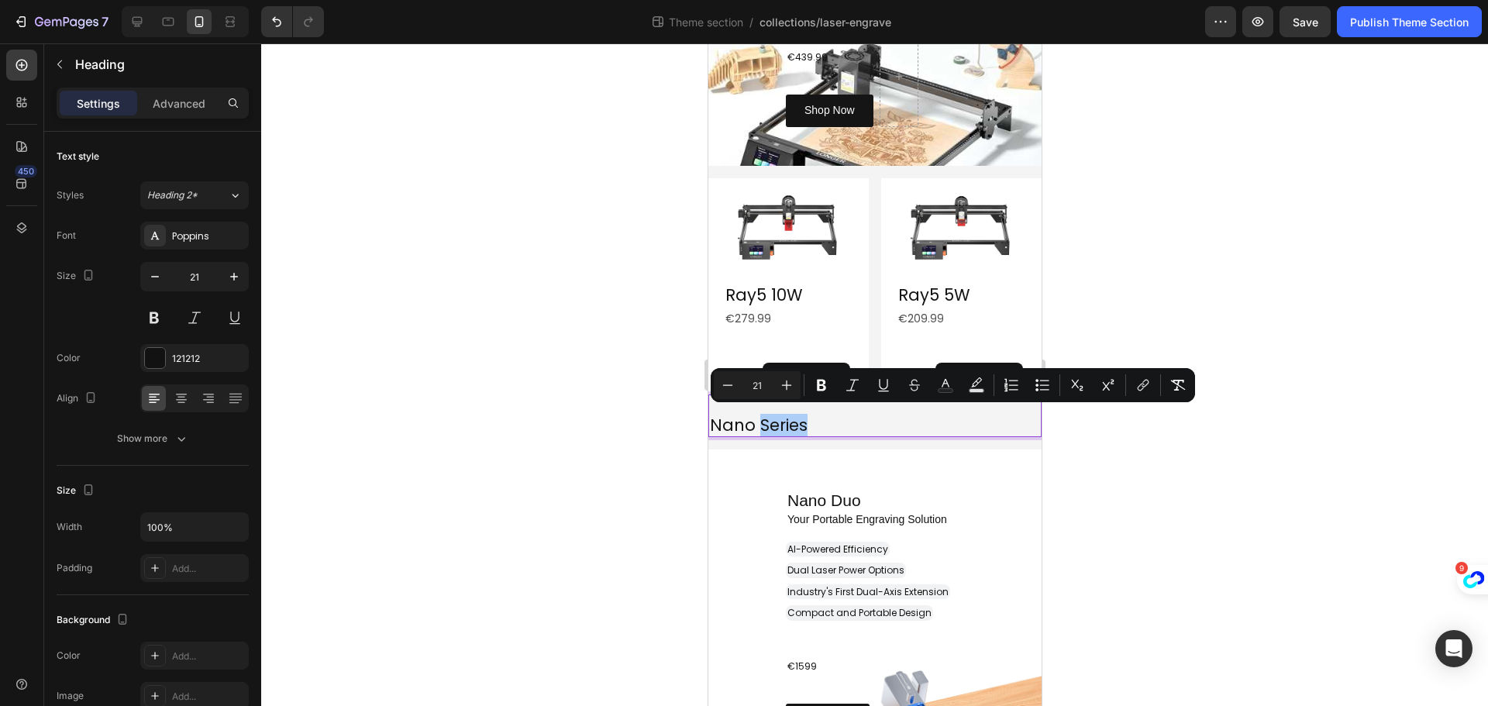
click at [608, 423] on div at bounding box center [874, 374] width 1227 height 663
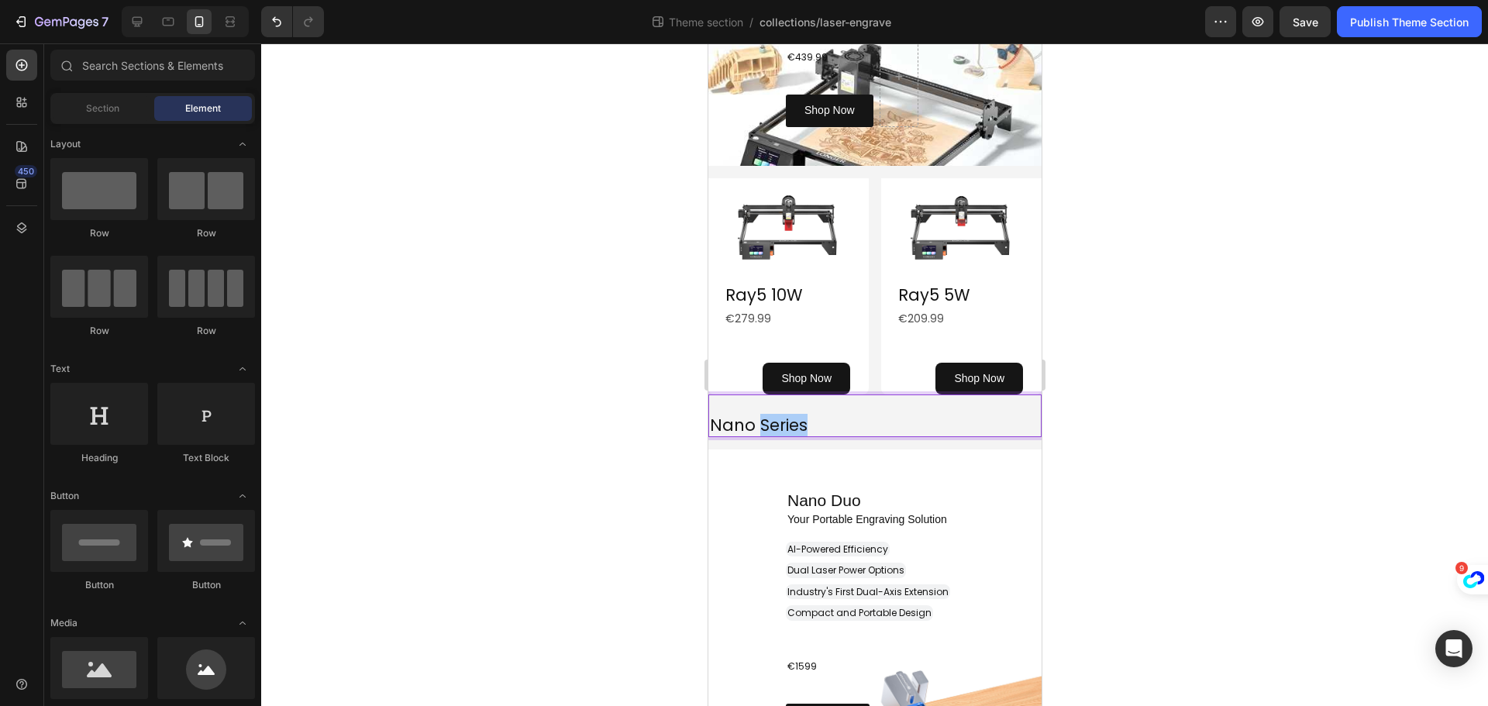
click at [608, 423] on div at bounding box center [874, 374] width 1227 height 663
click at [924, 432] on h2 "⁠⁠⁠⁠⁠⁠⁠ Nano Series" at bounding box center [874, 425] width 333 height 24
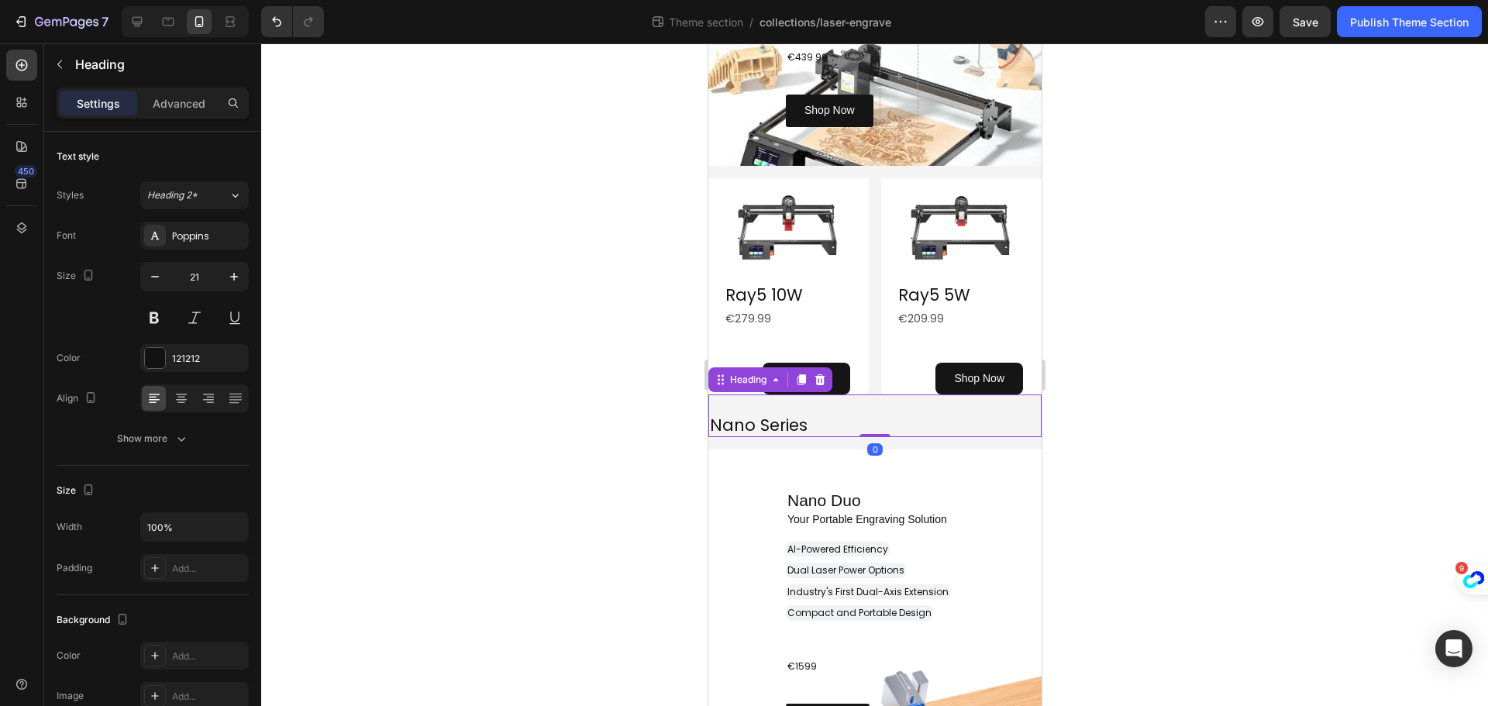
click at [863, 405] on div "Nano Series Heading 0" at bounding box center [874, 415] width 333 height 43
click at [801, 374] on icon at bounding box center [801, 379] width 9 height 11
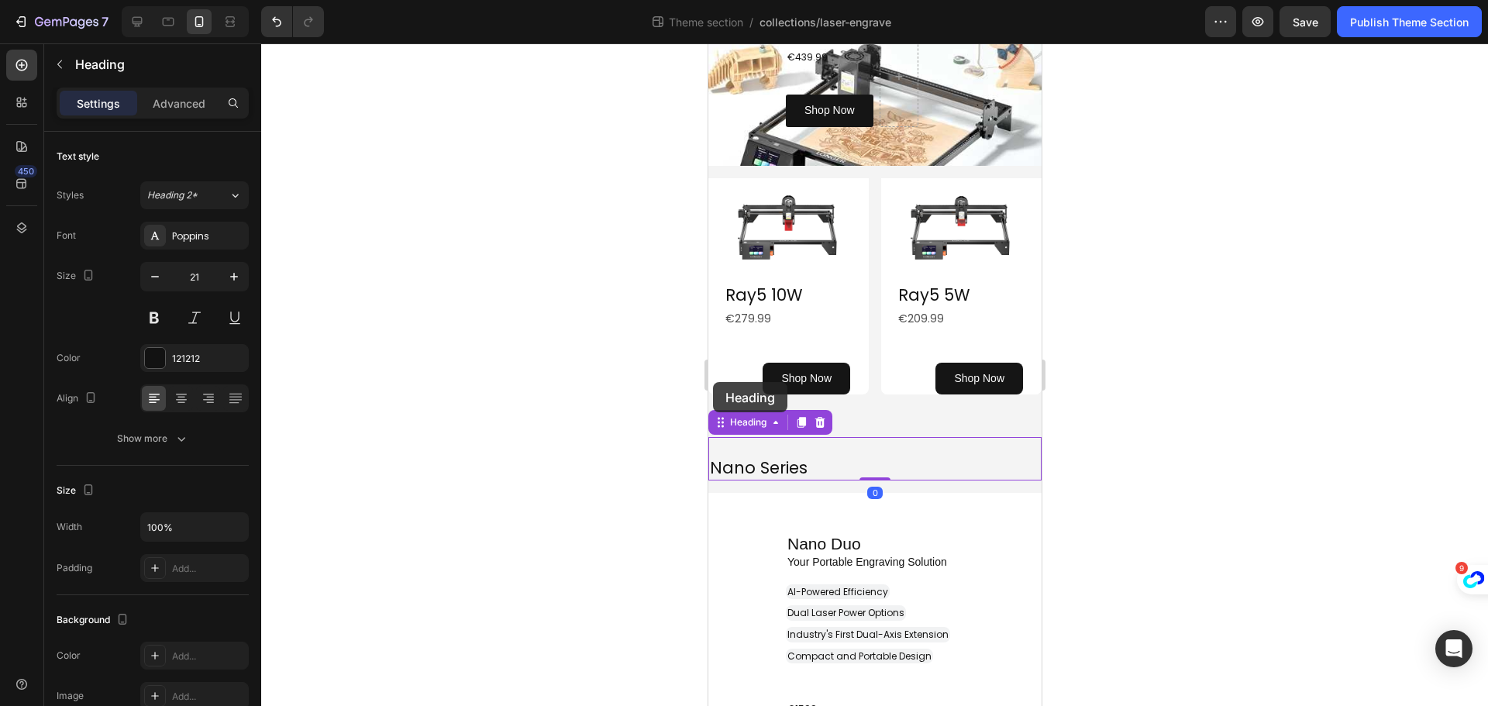
drag, startPoint x: 717, startPoint y: 418, endPoint x: 709, endPoint y: 344, distance: 74.0
click at [711, 377] on div "Find the best laser engraver for your needs Heading Find the best laser engrave…" at bounding box center [874, 622] width 333 height 2131
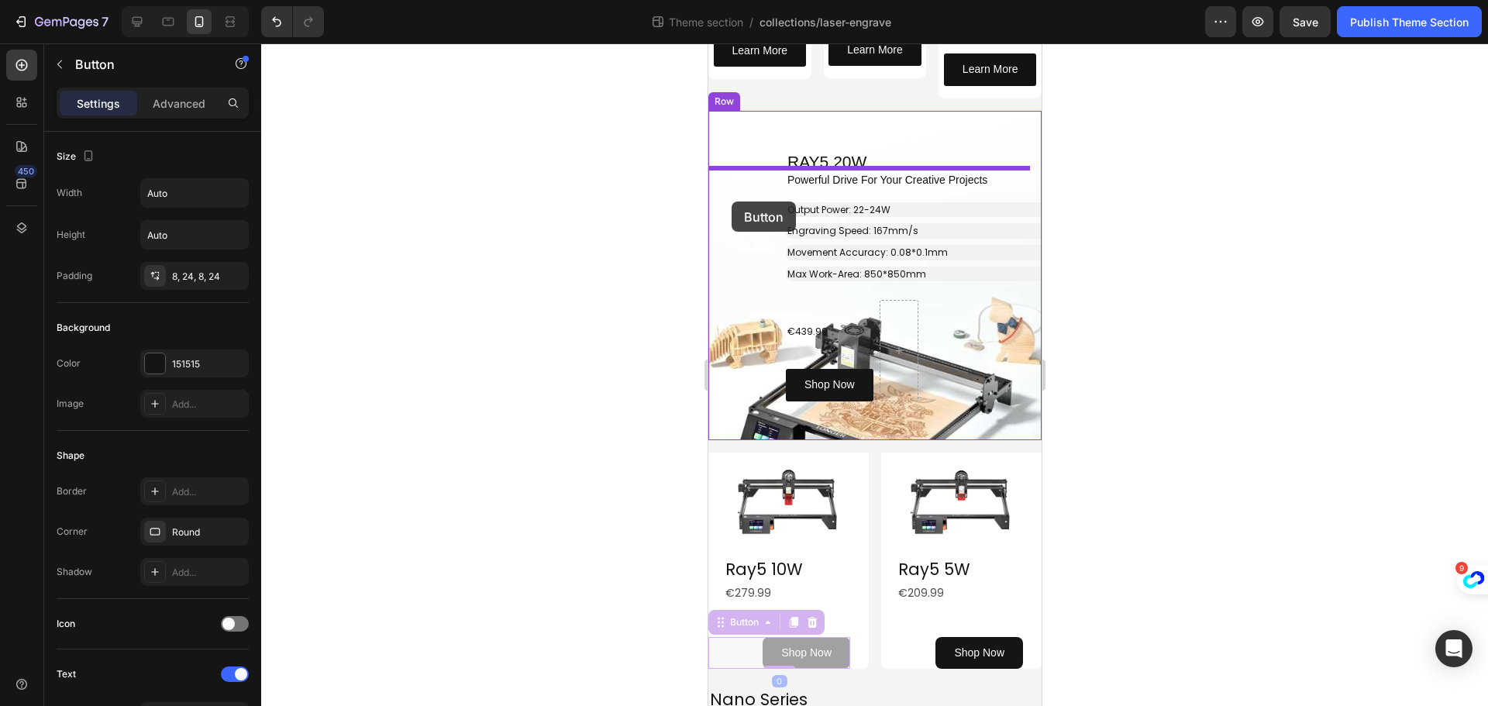
scroll to position [232, 0]
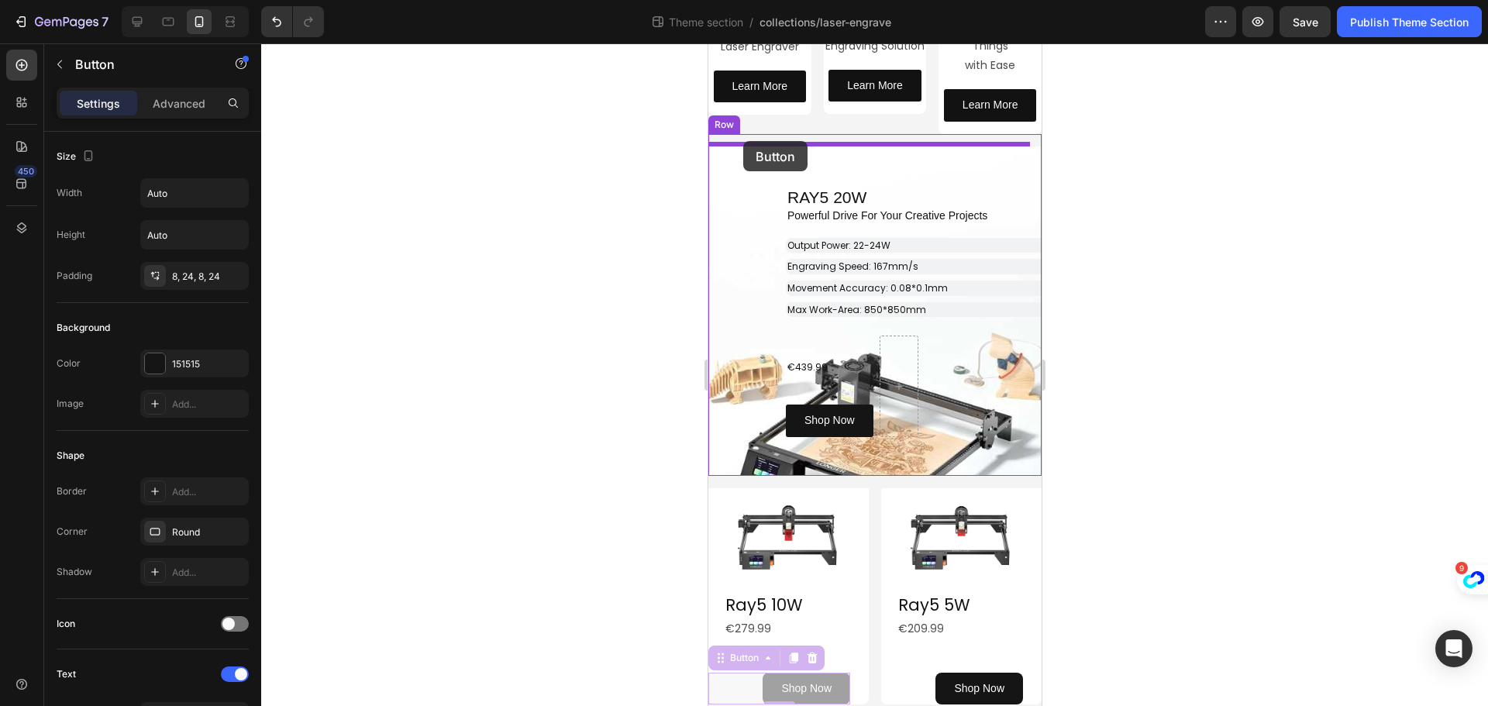
drag, startPoint x: 709, startPoint y: 344, endPoint x: 742, endPoint y: 141, distance: 205.8
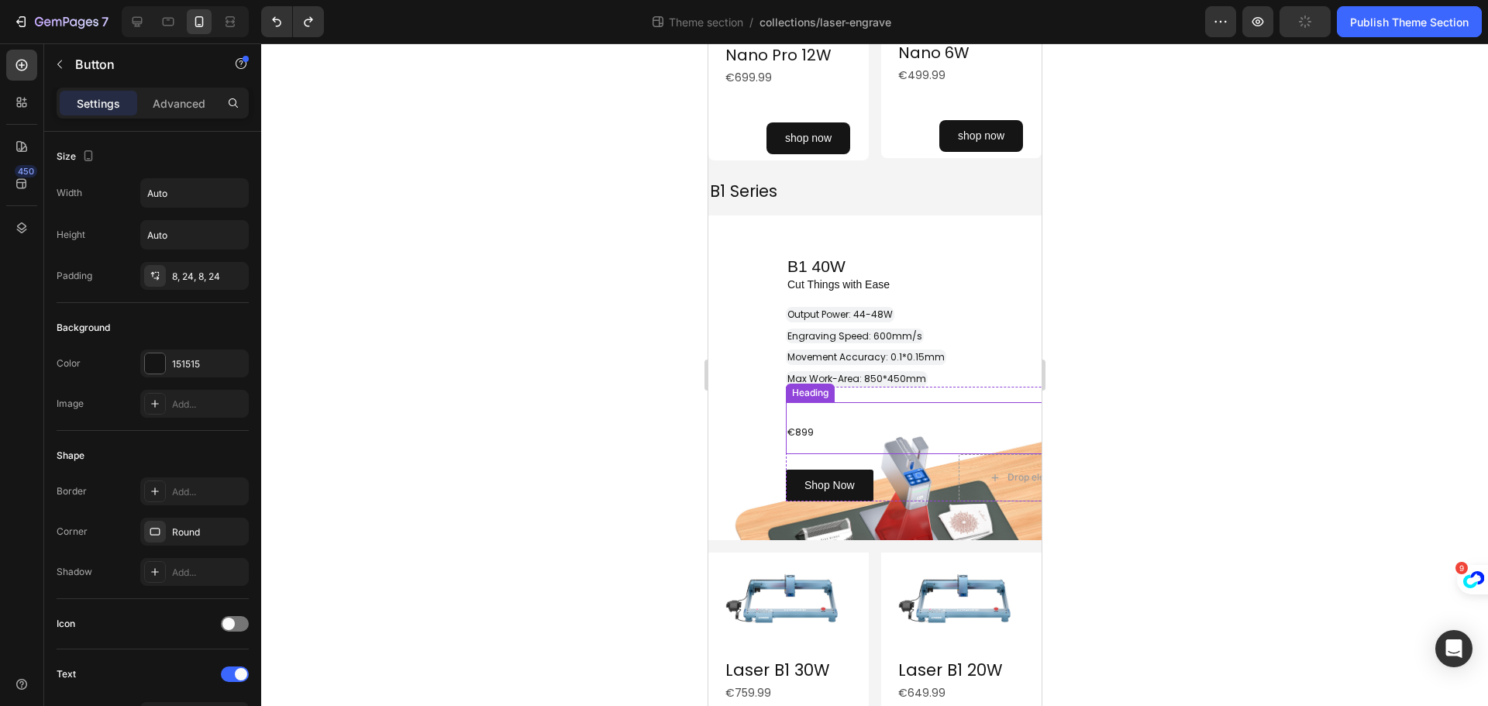
scroll to position [1395, 0]
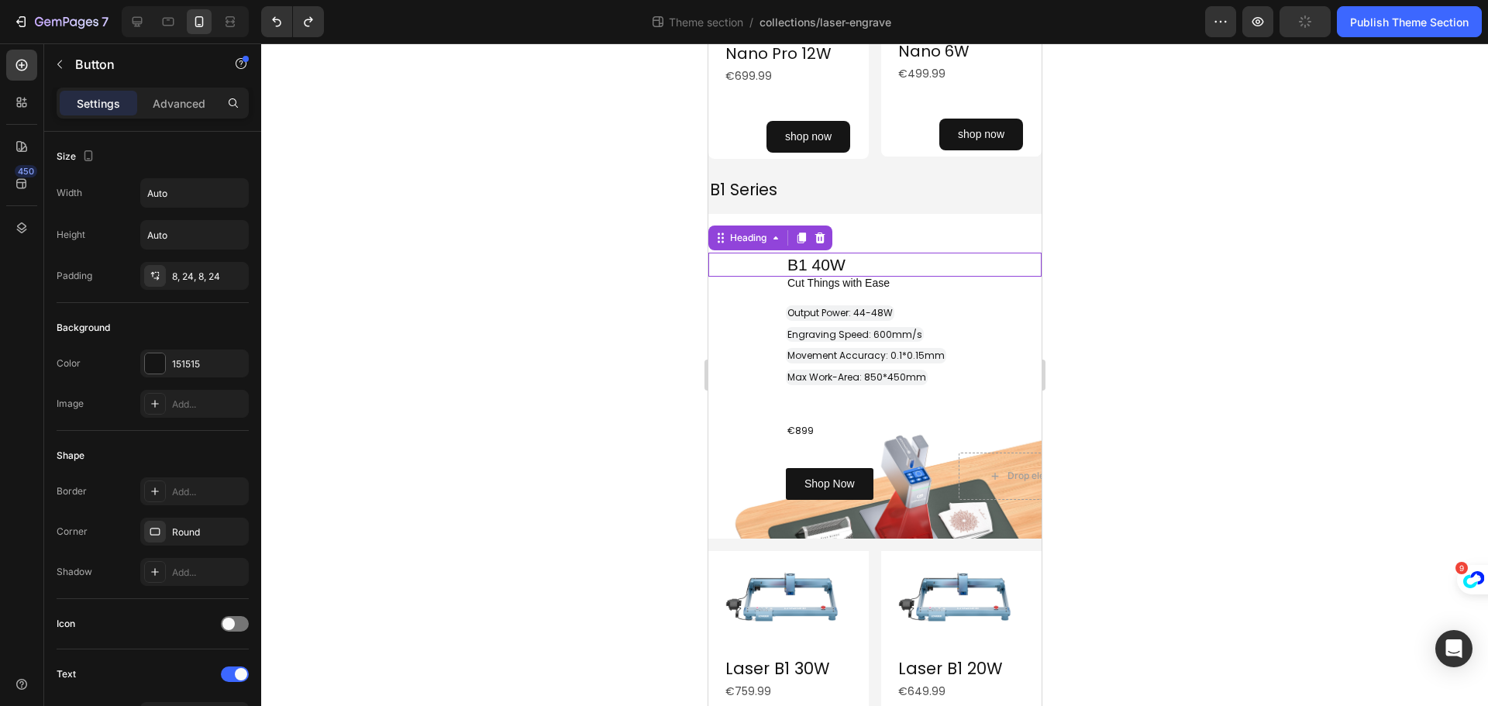
click at [960, 268] on p "⁠⁠⁠⁠⁠⁠⁠ B1 40W" at bounding box center [913, 264] width 253 height 21
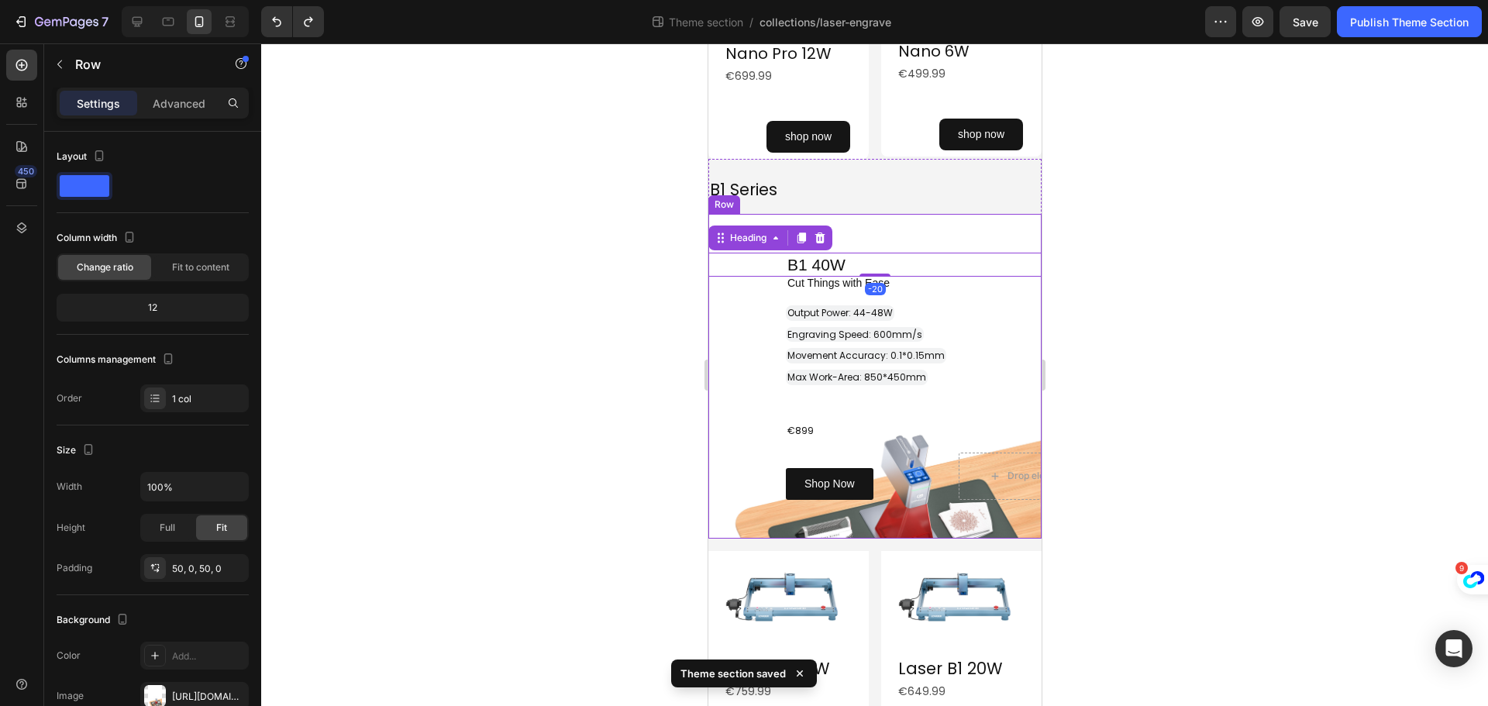
click at [960, 223] on div "⁠⁠⁠⁠⁠⁠⁠ B1 40W Heading -20 Row Cut Things with Ease Heading Output Power: 44-48…" at bounding box center [874, 376] width 333 height 325
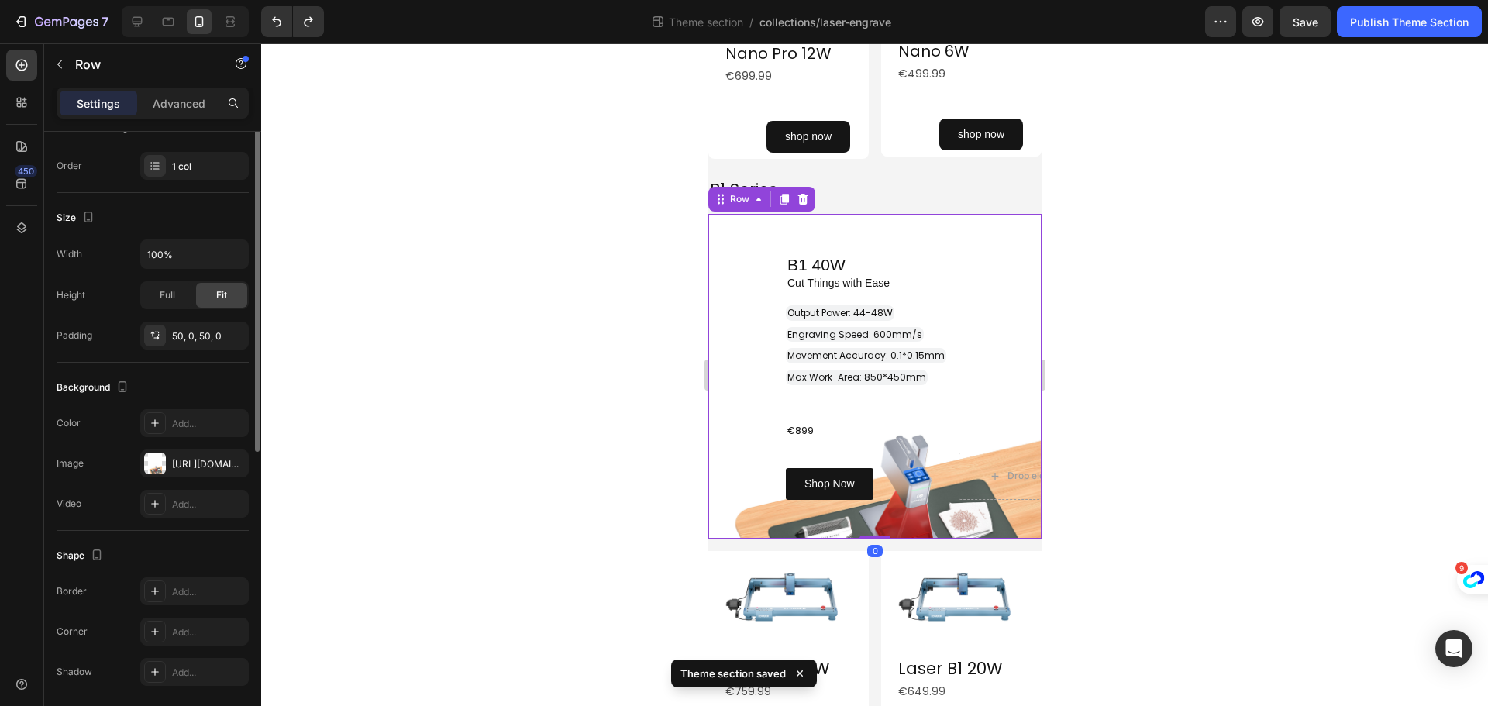
scroll to position [287, 0]
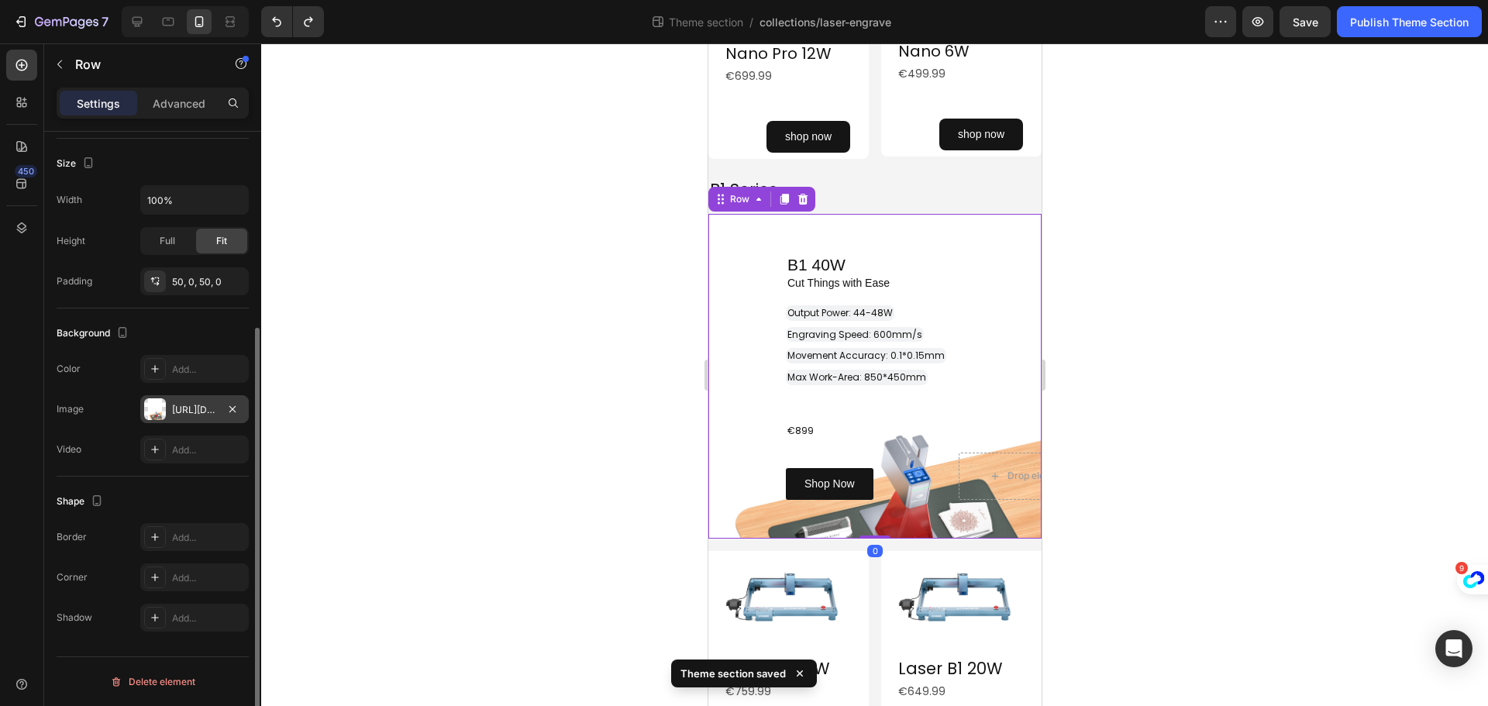
click at [196, 407] on div "[URL][DOMAIN_NAME]" at bounding box center [194, 410] width 45 height 14
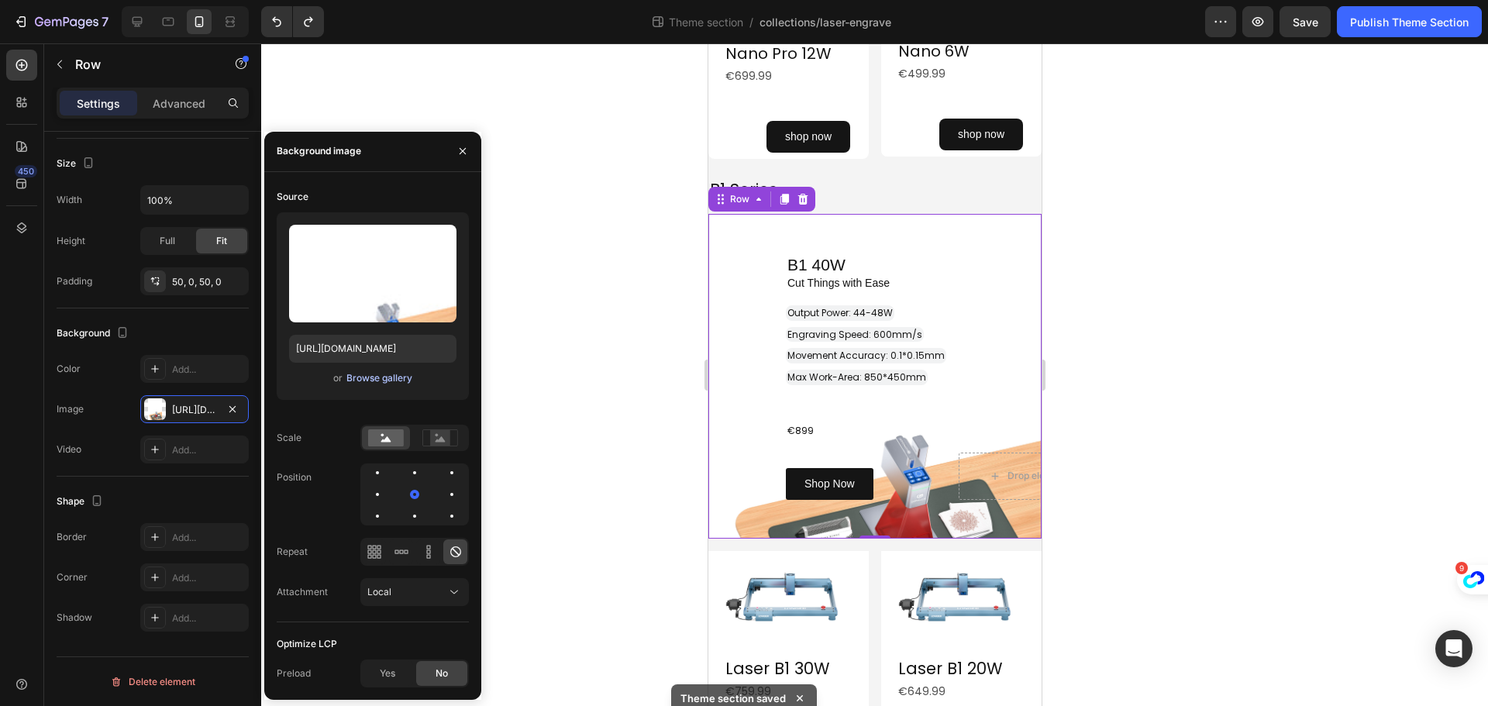
click at [369, 377] on div "Browse gallery" at bounding box center [379, 378] width 66 height 14
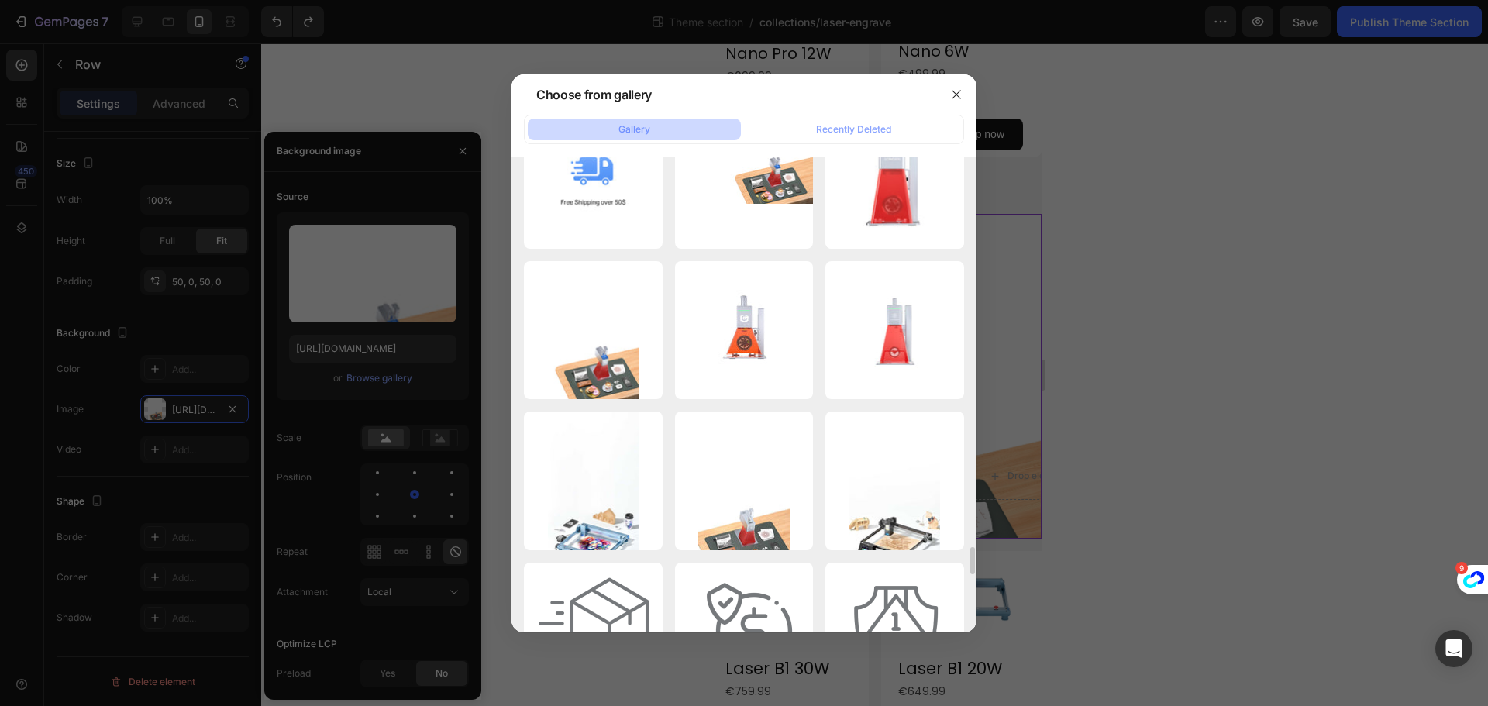
scroll to position [6852, 0]
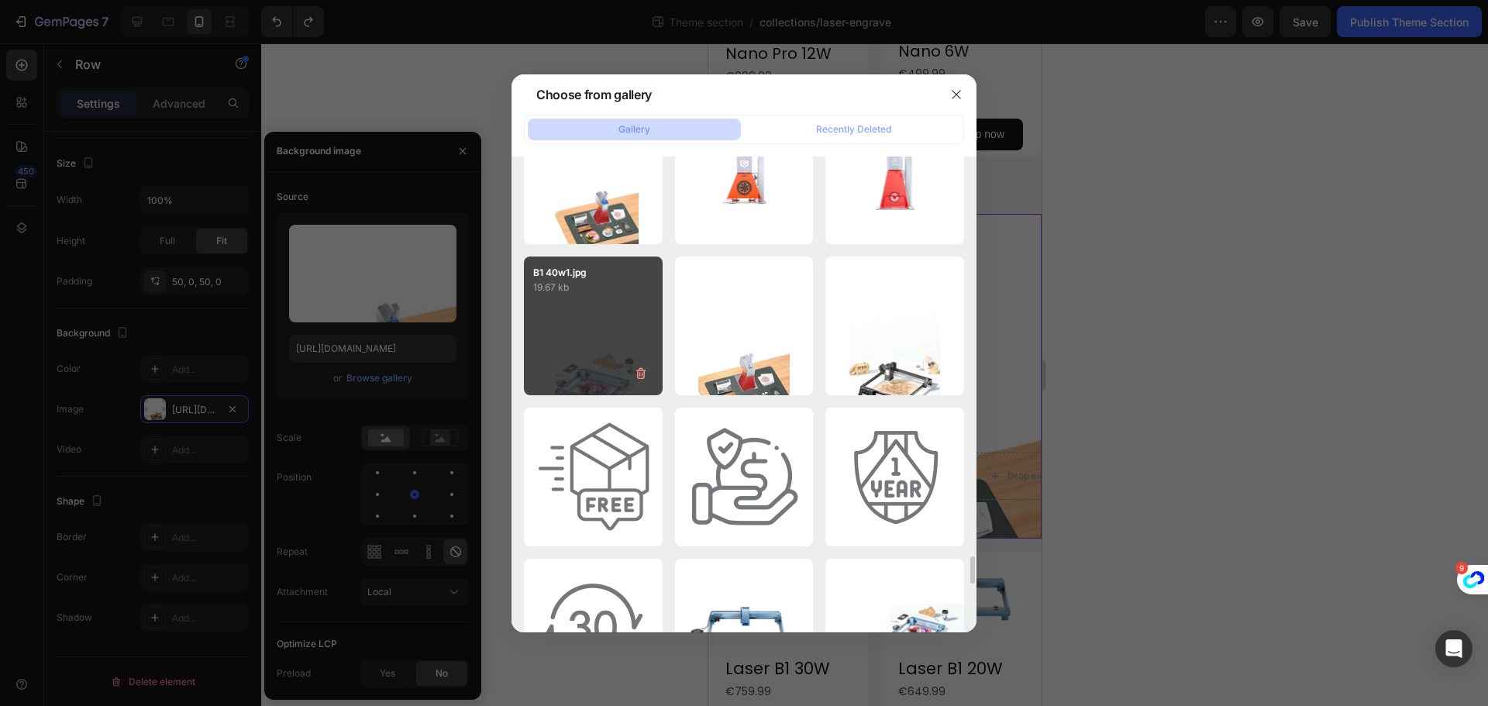
click at [612, 329] on div "B1 40w1.jpg 19.67 kb" at bounding box center [593, 326] width 139 height 139
type input "https://cdn.shopify.com/s/files/1/0673/4286/0535/files/gempages_554634780721808…"
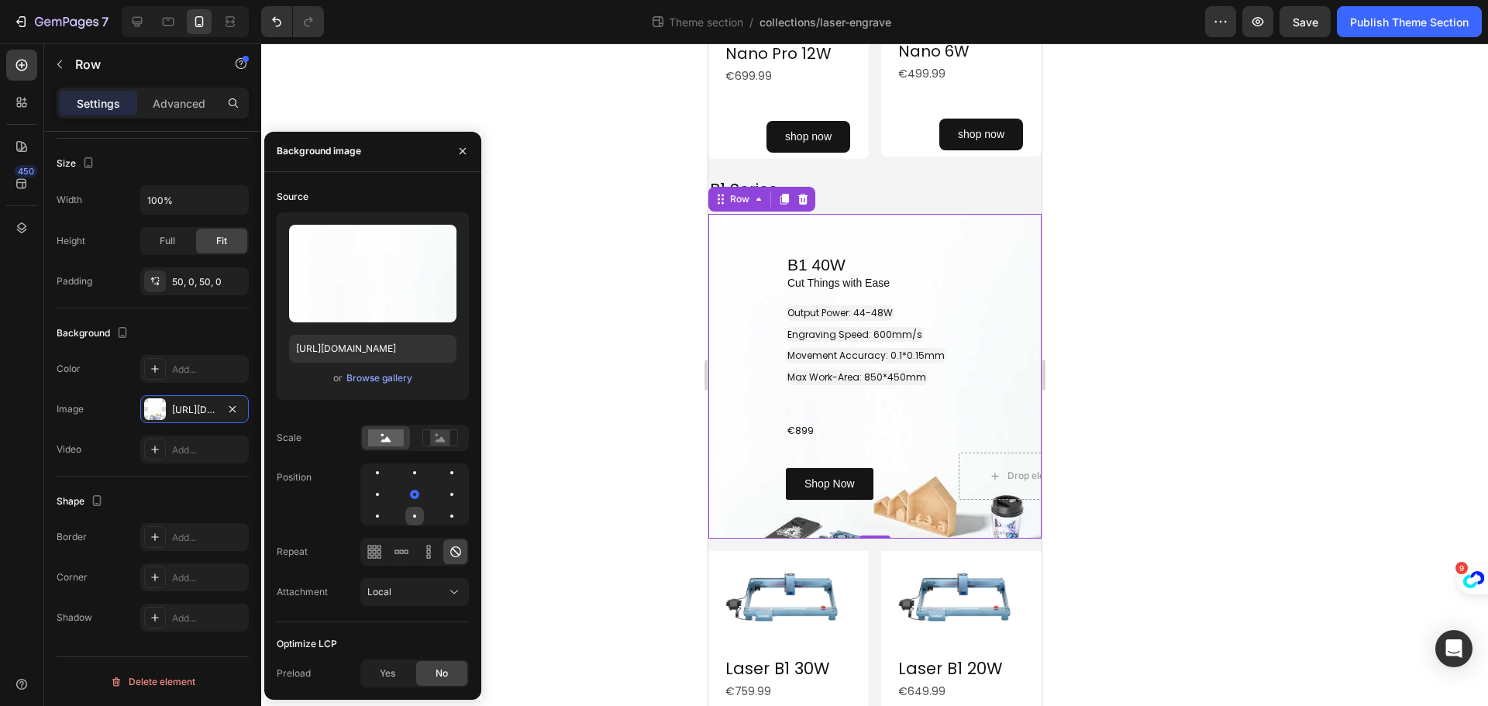
click at [443, 518] on div at bounding box center [452, 516] width 19 height 19
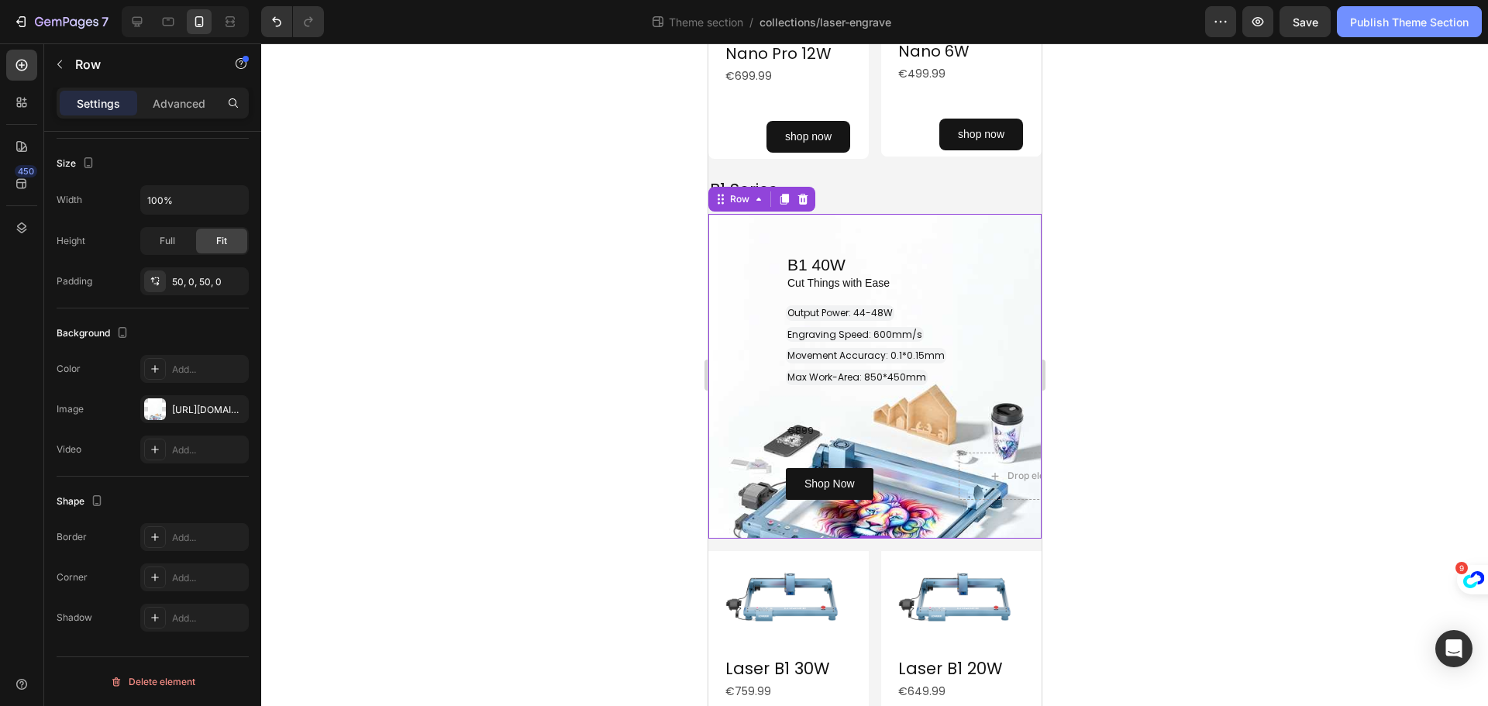
click at [1414, 16] on div "Publish Theme Section" at bounding box center [1409, 22] width 119 height 16
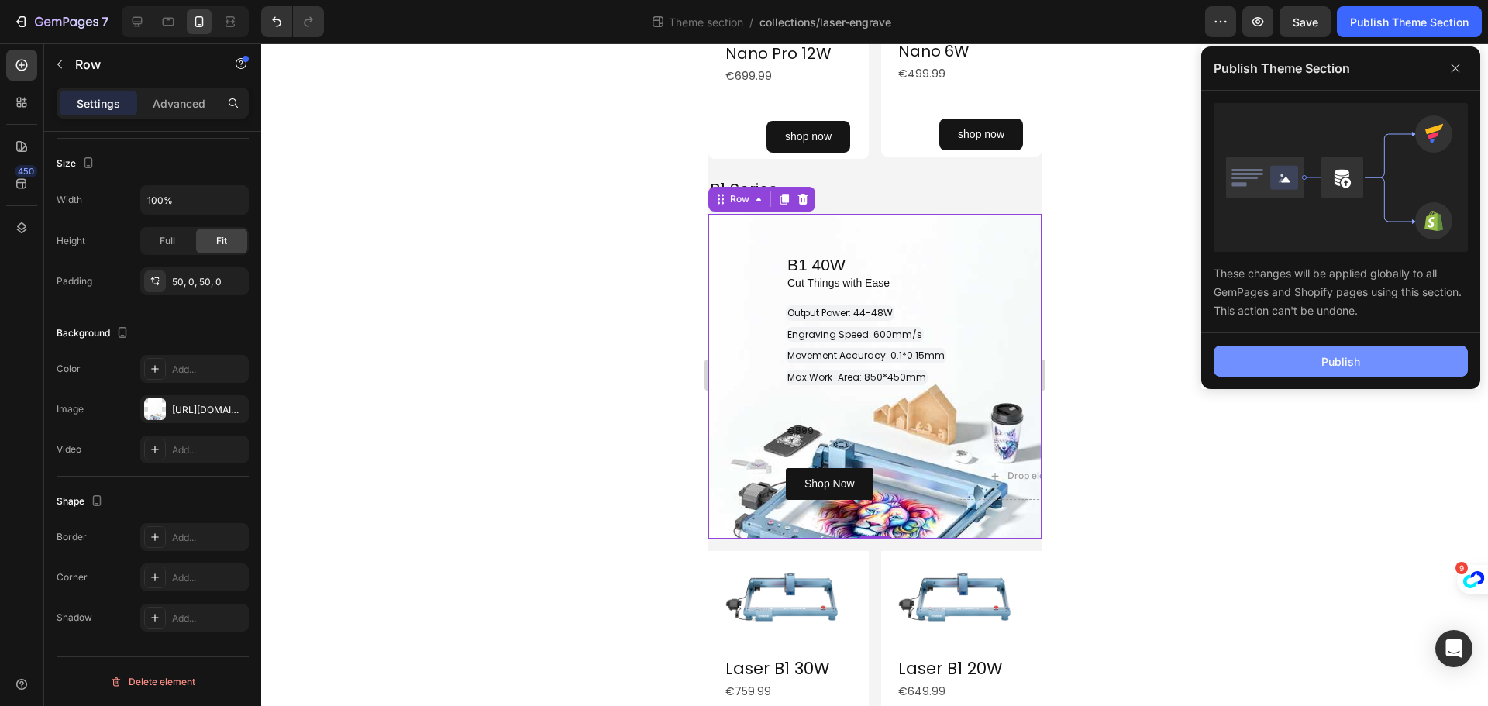
click at [1335, 354] on div "Publish" at bounding box center [1340, 361] width 39 height 16
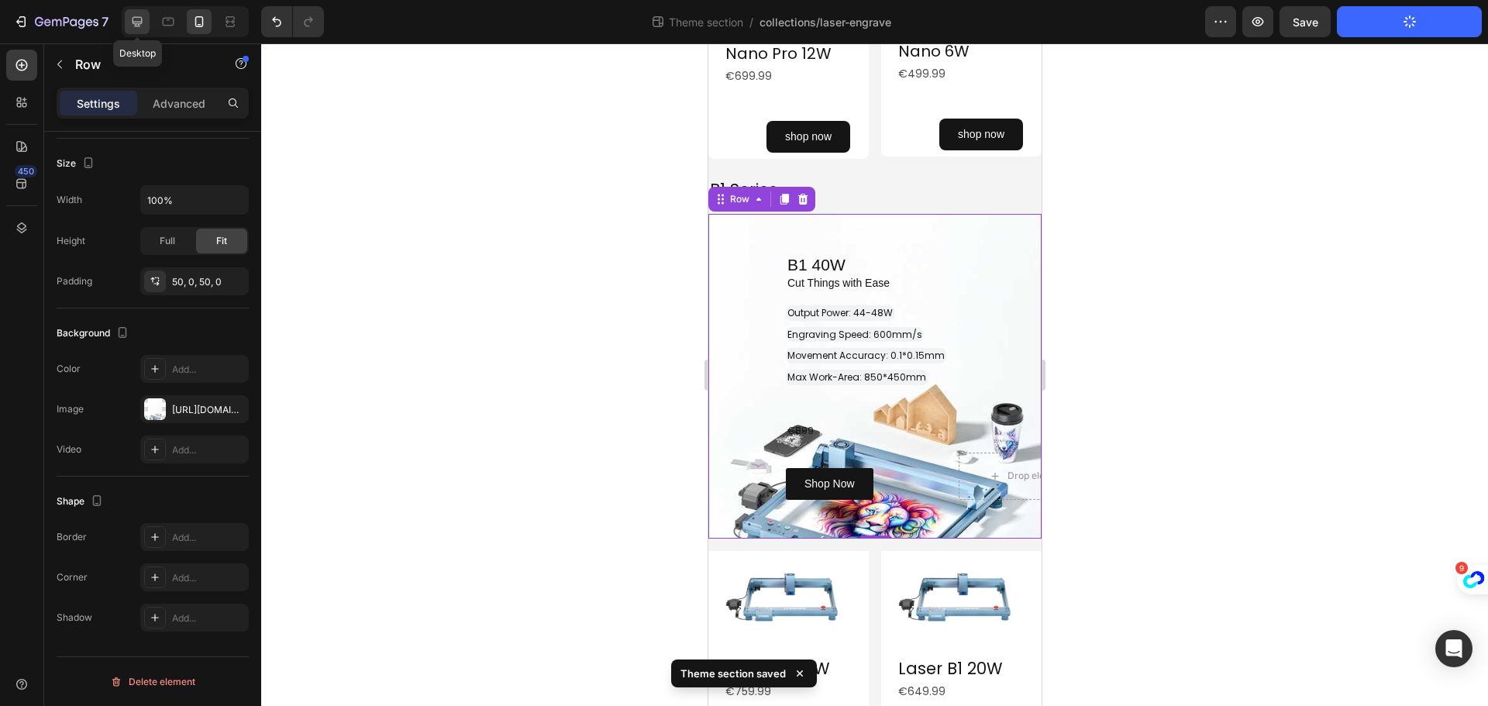
click at [129, 18] on div at bounding box center [137, 21] width 25 height 25
